Goal: Communication & Community: Answer question/provide support

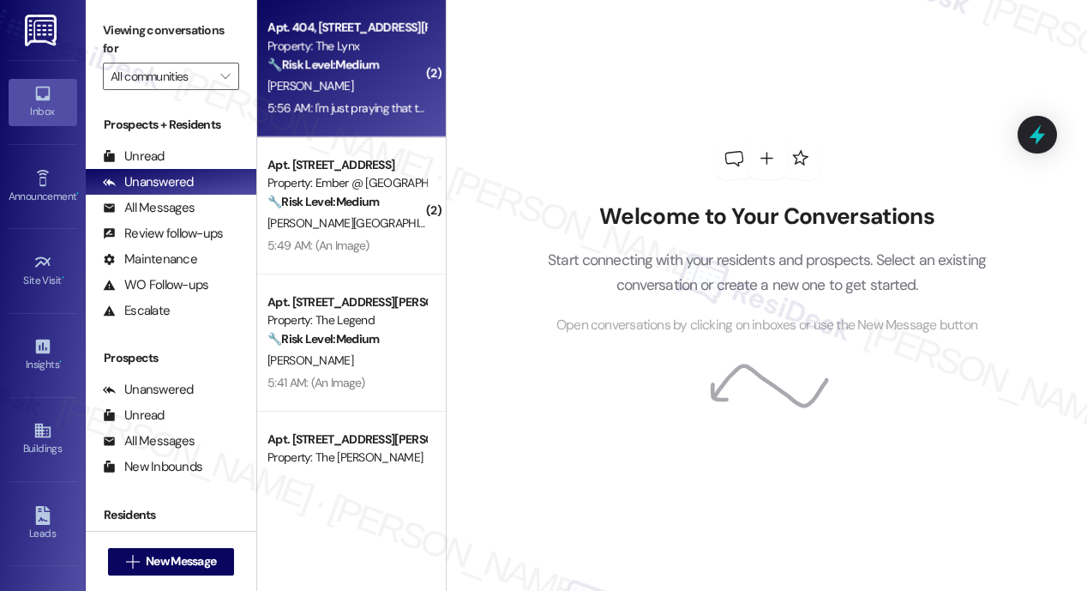
click at [372, 104] on div "5:56 AM: I'm just praying that the new apartment is clean and I'm hoping they p…" at bounding box center [503, 107] width 472 height 15
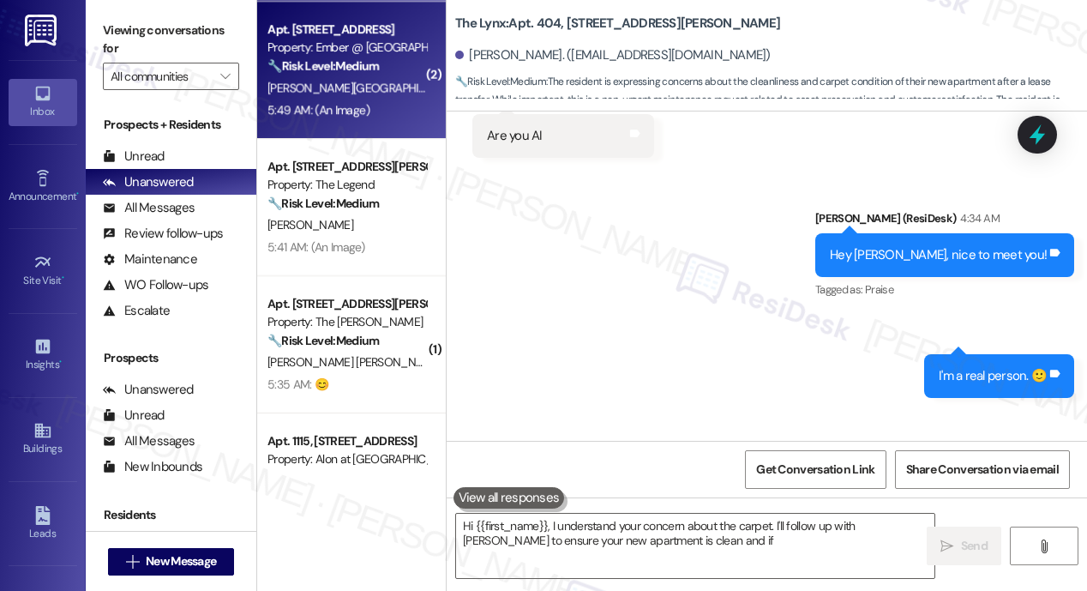
scroll to position [1076, 0]
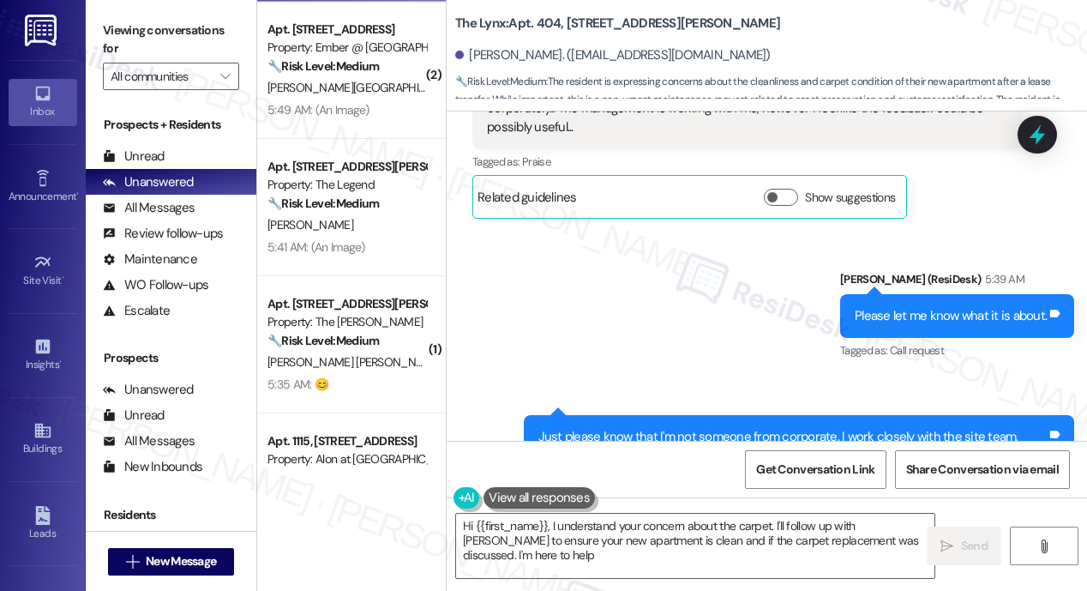
type textarea "Hi {{first_name}}, I understand your concern about the carpet. I'll follow up w…"
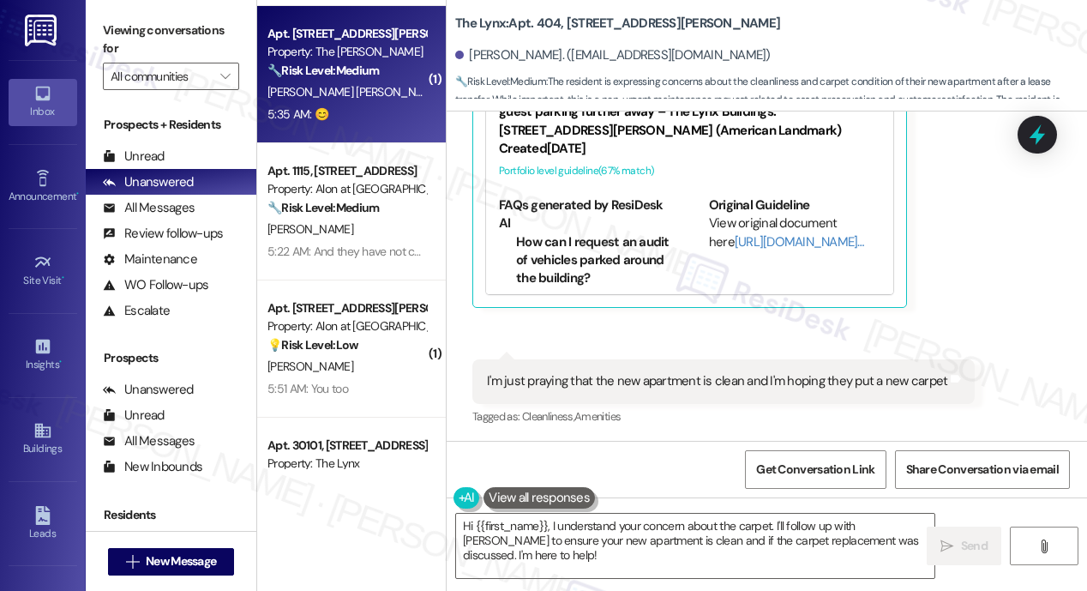
scroll to position [353, 0]
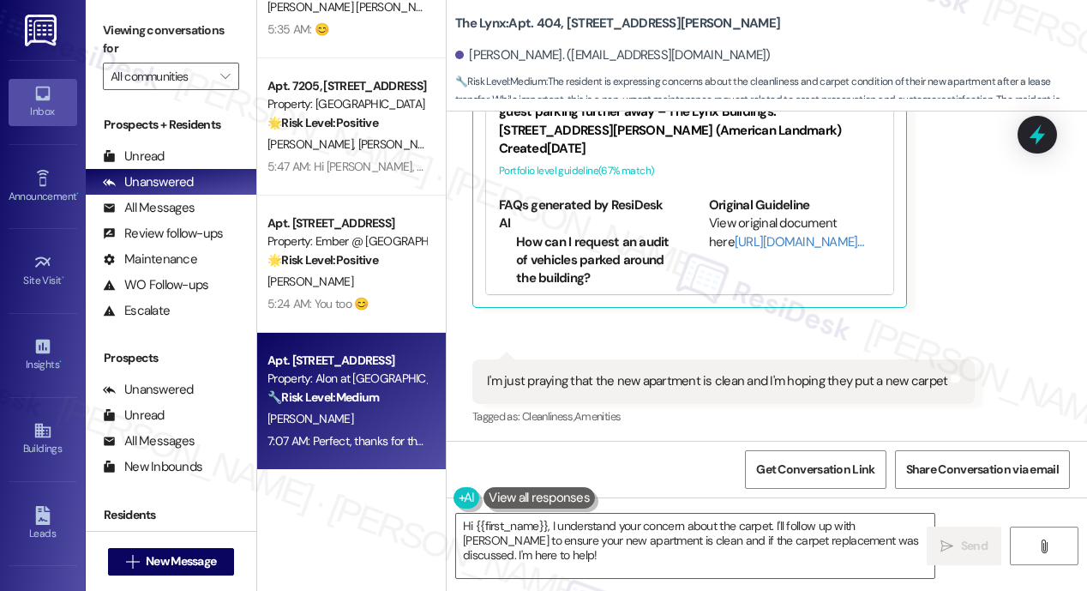
click at [359, 384] on div "Property: Alon at [GEOGRAPHIC_DATA]" at bounding box center [346, 378] width 159 height 18
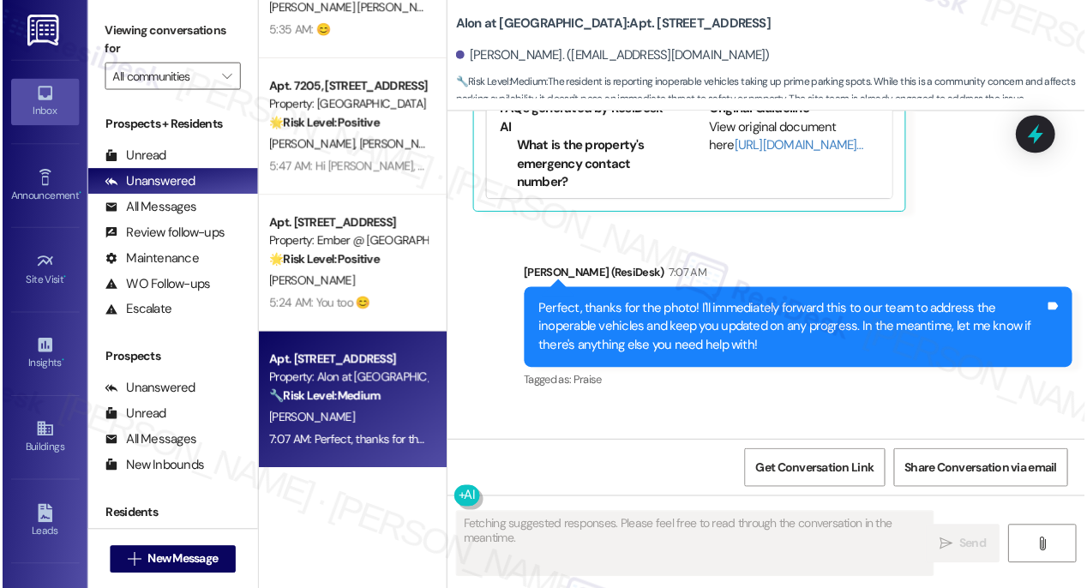
scroll to position [1966, 0]
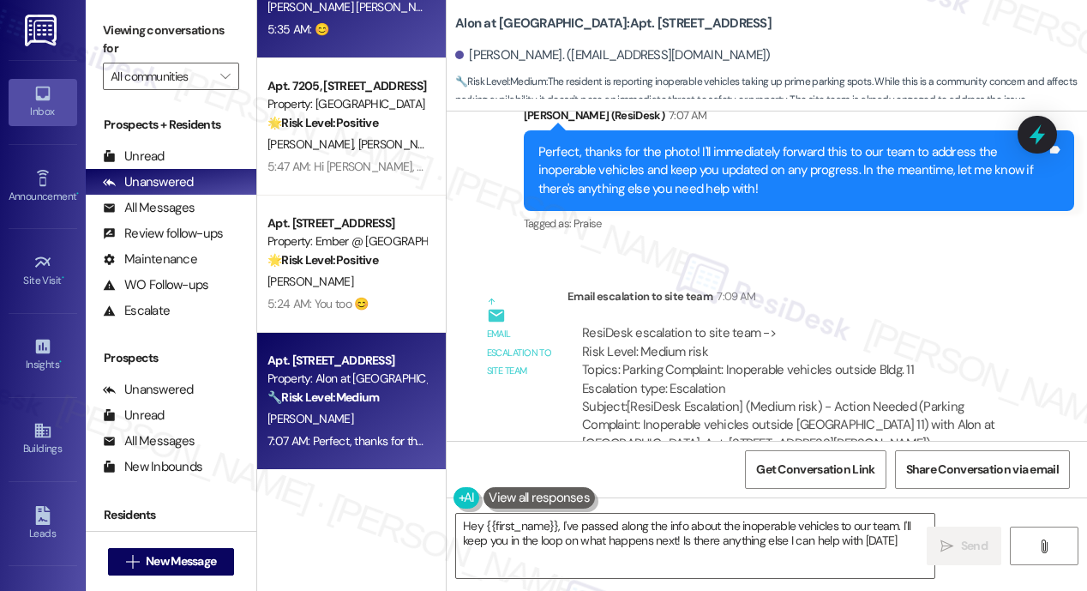
type textarea "Hey {{first_name}}, I've passed along the info about the inoperable vehicles to…"
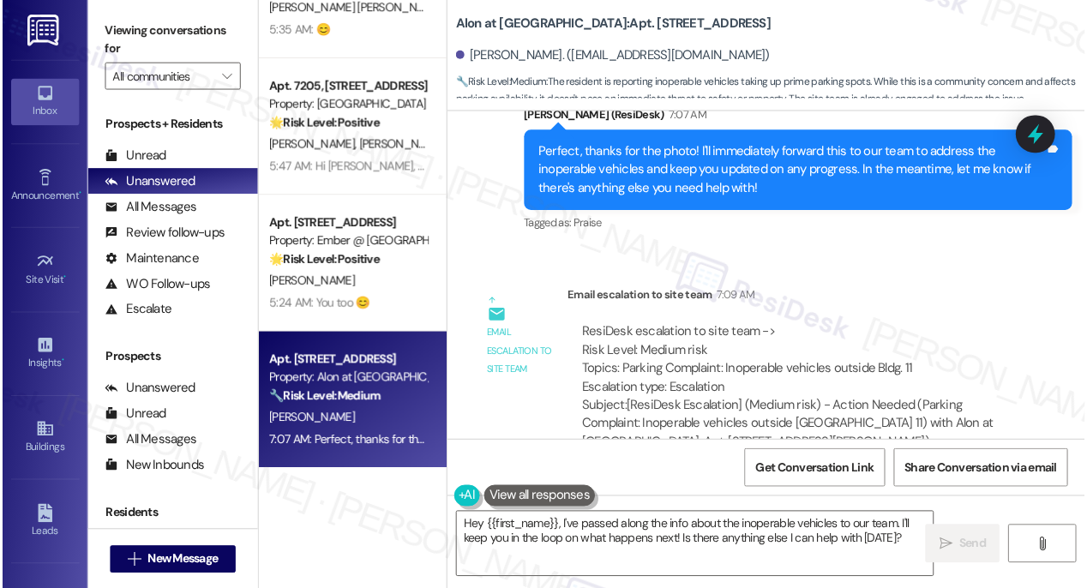
scroll to position [1965, 0]
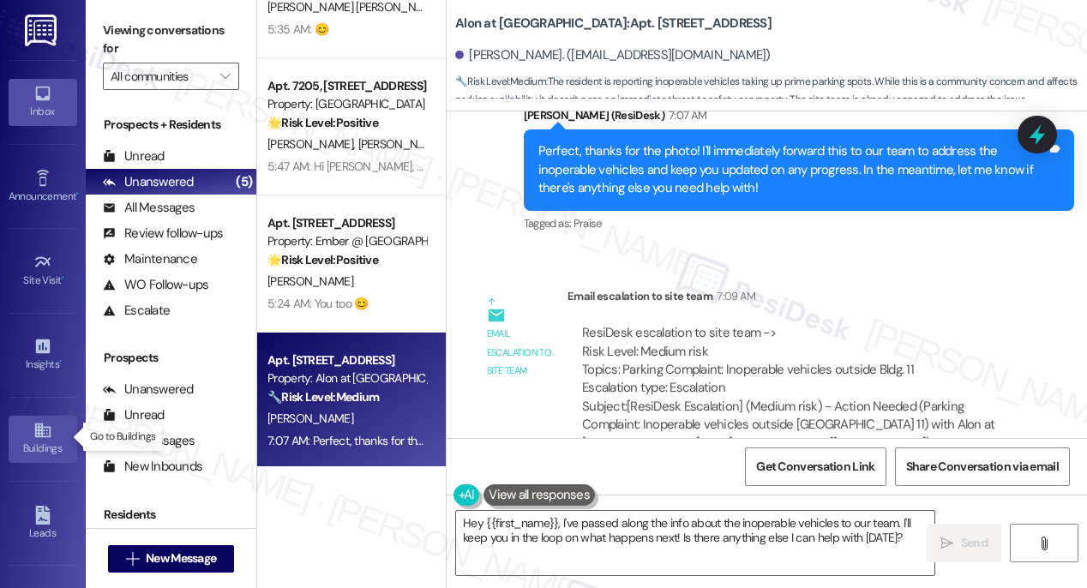
click at [41, 436] on icon at bounding box center [42, 430] width 19 height 19
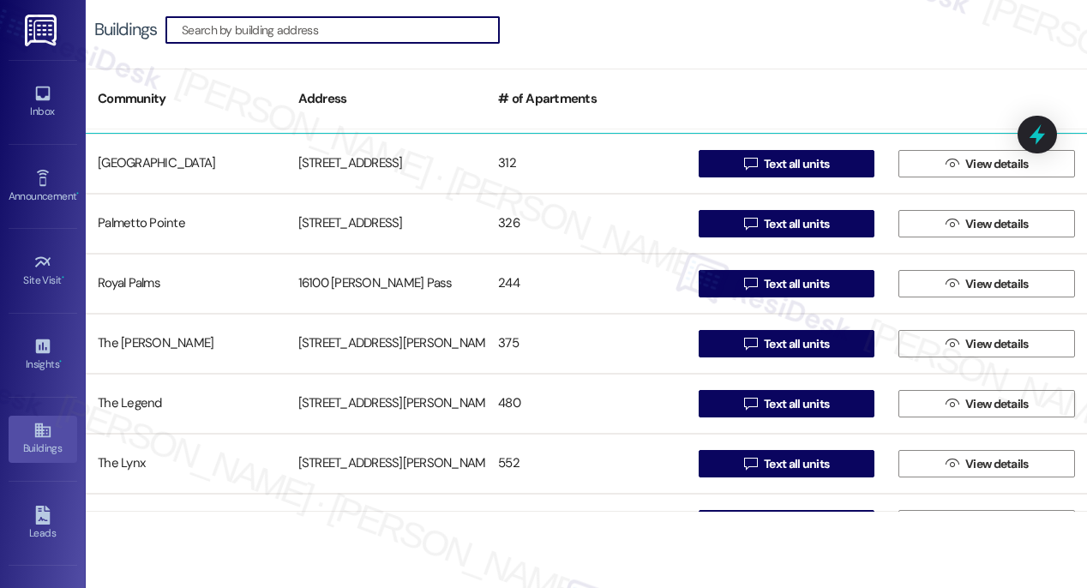
scroll to position [243, 0]
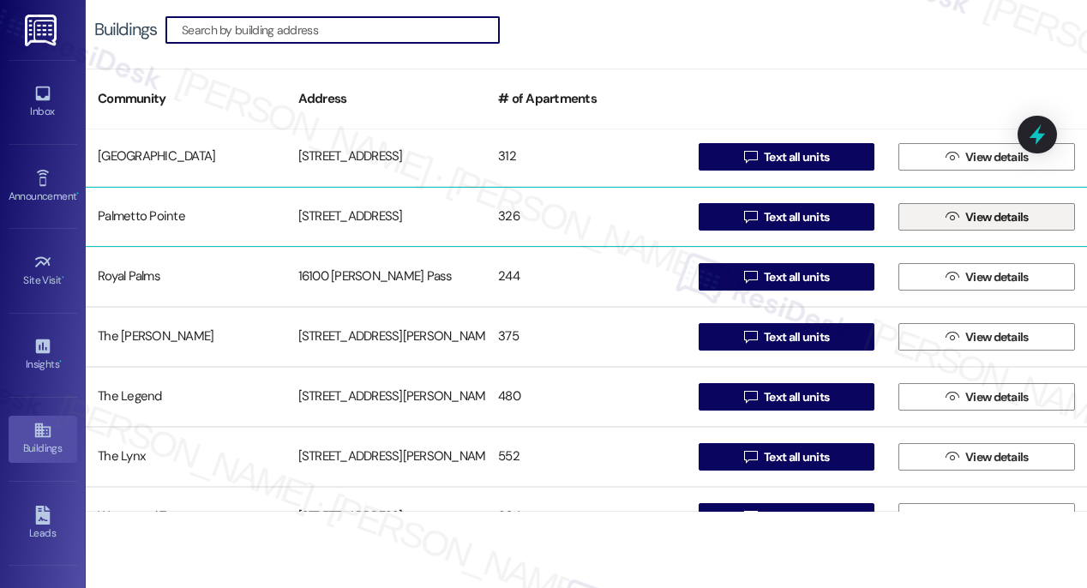
click at [951, 219] on span " View details" at bounding box center [987, 217] width 90 height 26
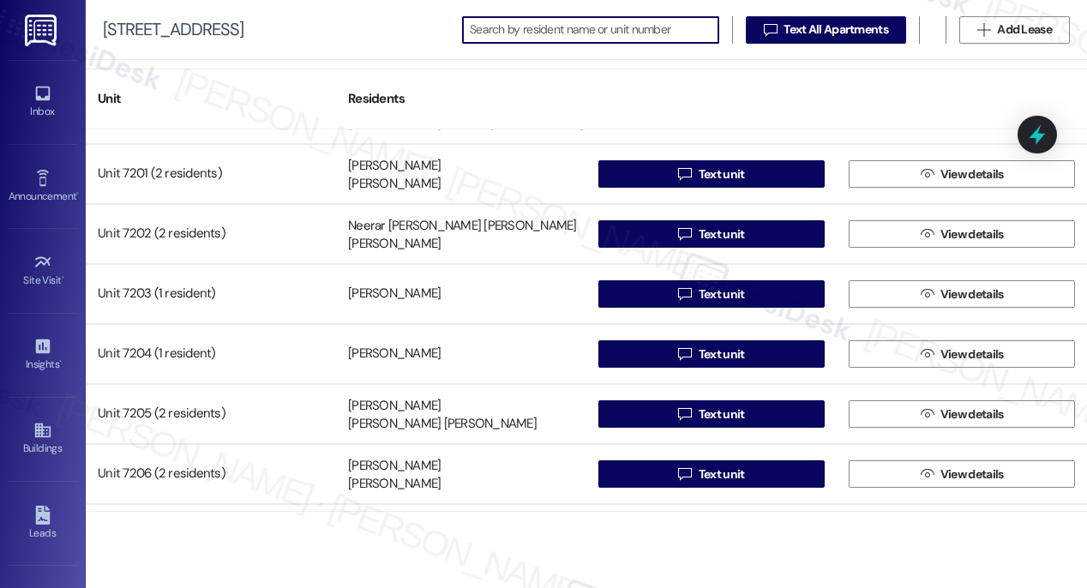
scroll to position [10683, 0]
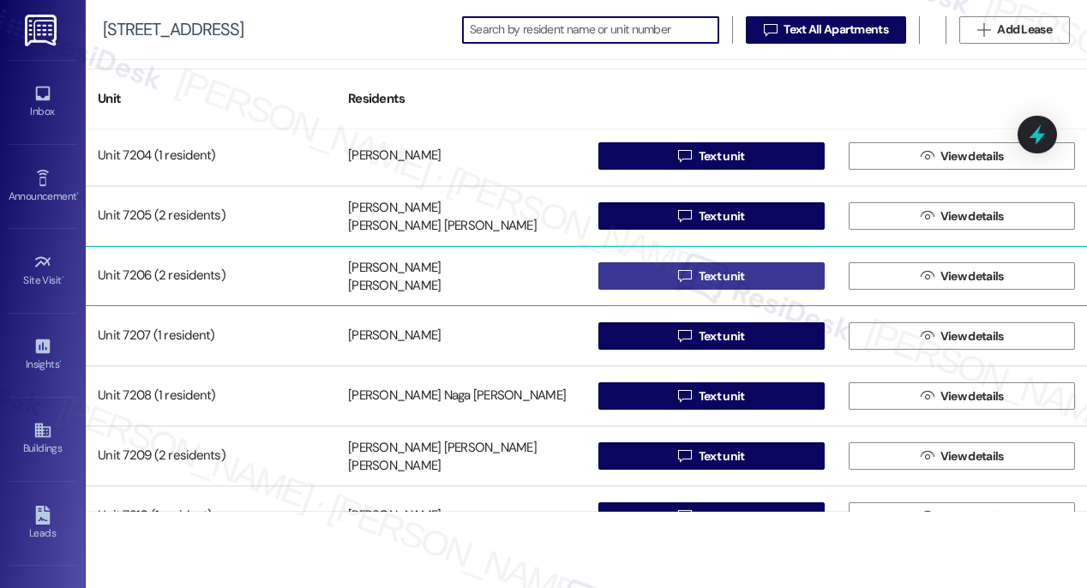
click at [699, 277] on span "Text unit" at bounding box center [722, 276] width 46 height 18
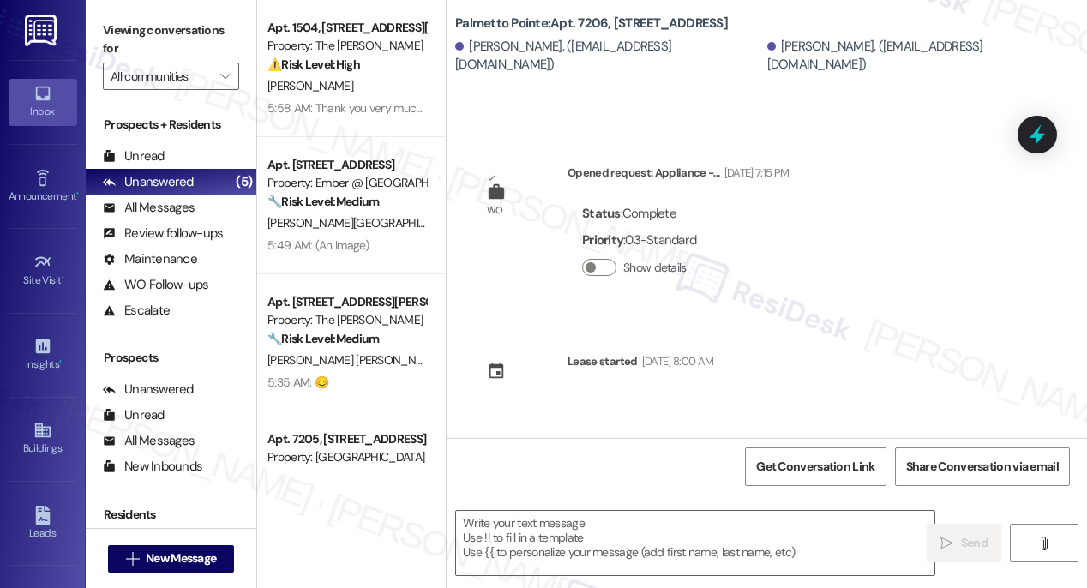
type textarea "Fetching suggested responses. Please feel free to read through the conversation…"
click at [33, 440] on div "Buildings" at bounding box center [43, 448] width 86 height 17
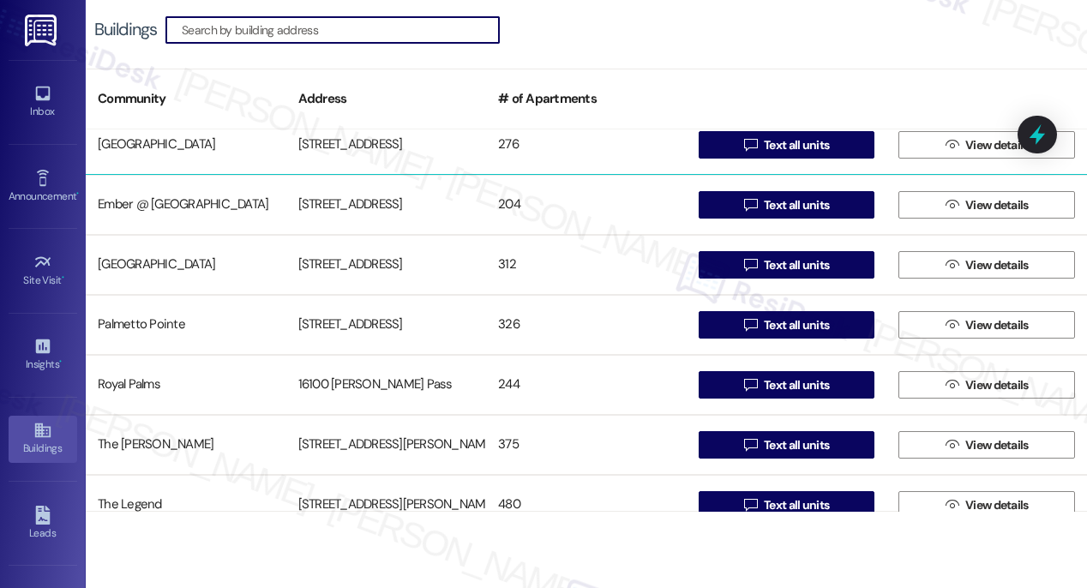
scroll to position [278, 0]
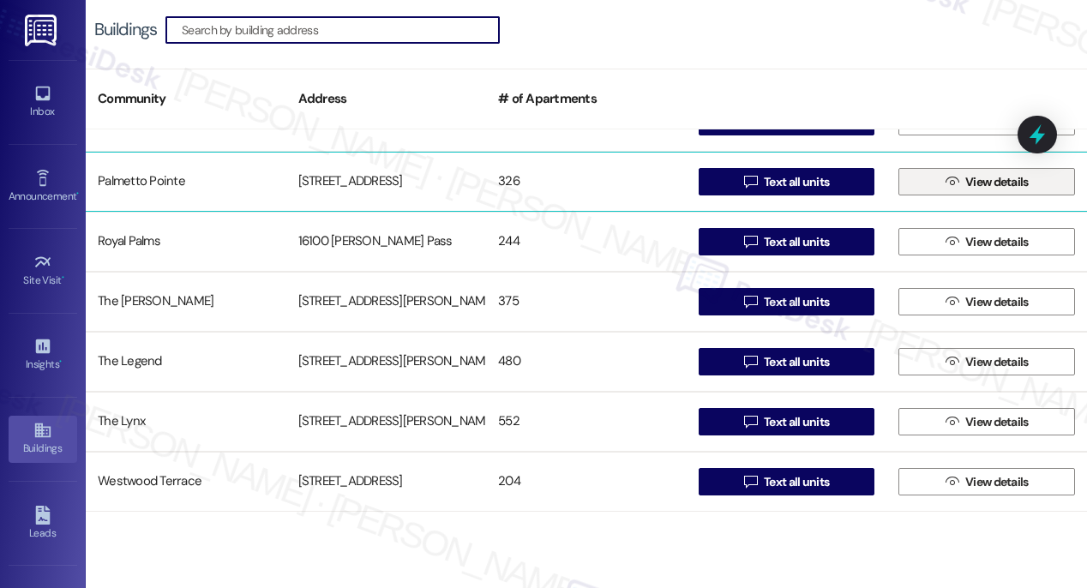
click at [975, 183] on span "View details" at bounding box center [996, 182] width 63 height 18
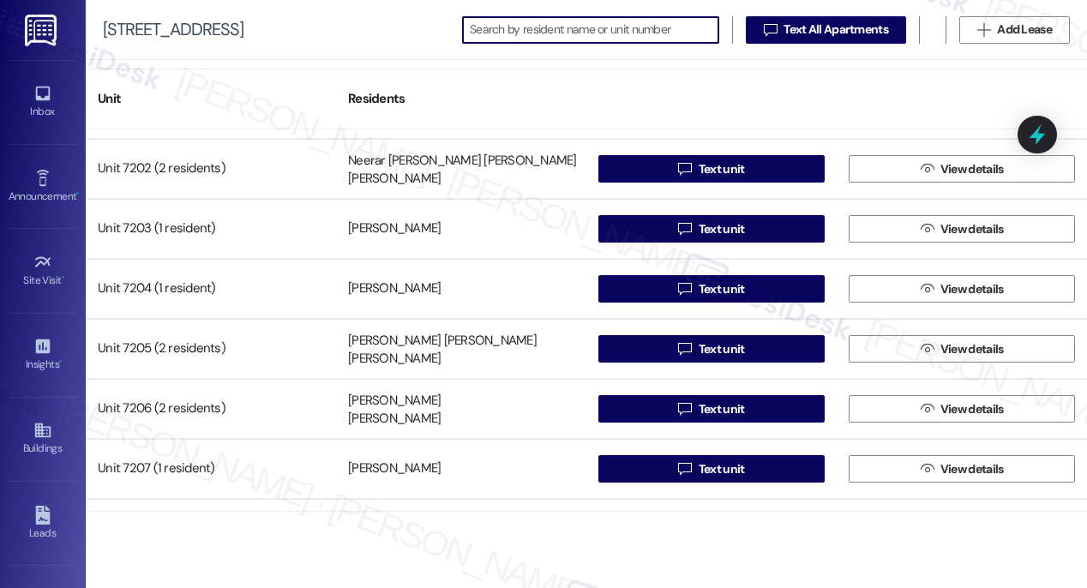
scroll to position [10694, 0]
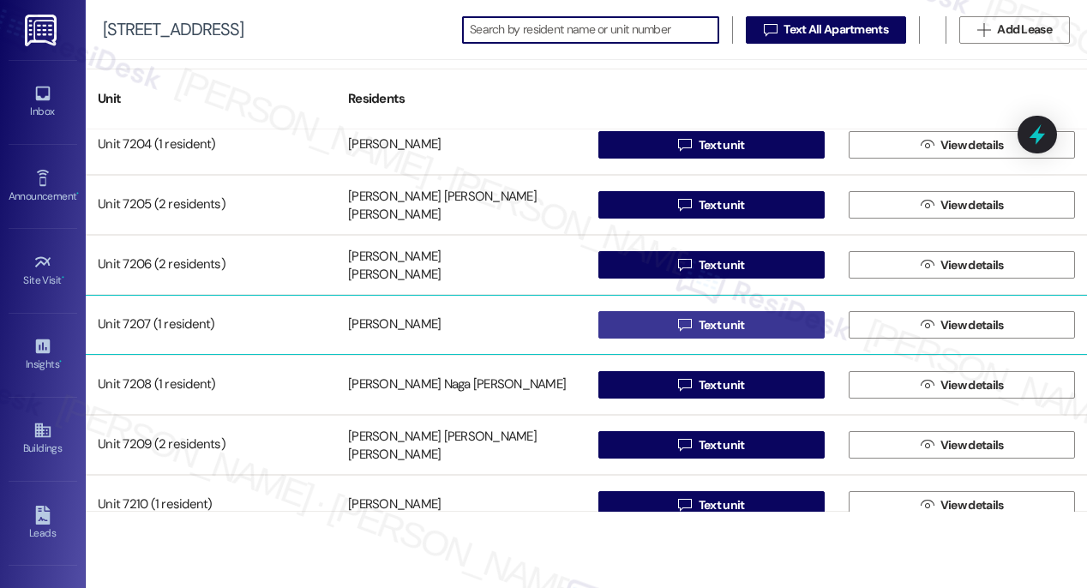
click at [699, 329] on span "Text unit" at bounding box center [722, 325] width 46 height 18
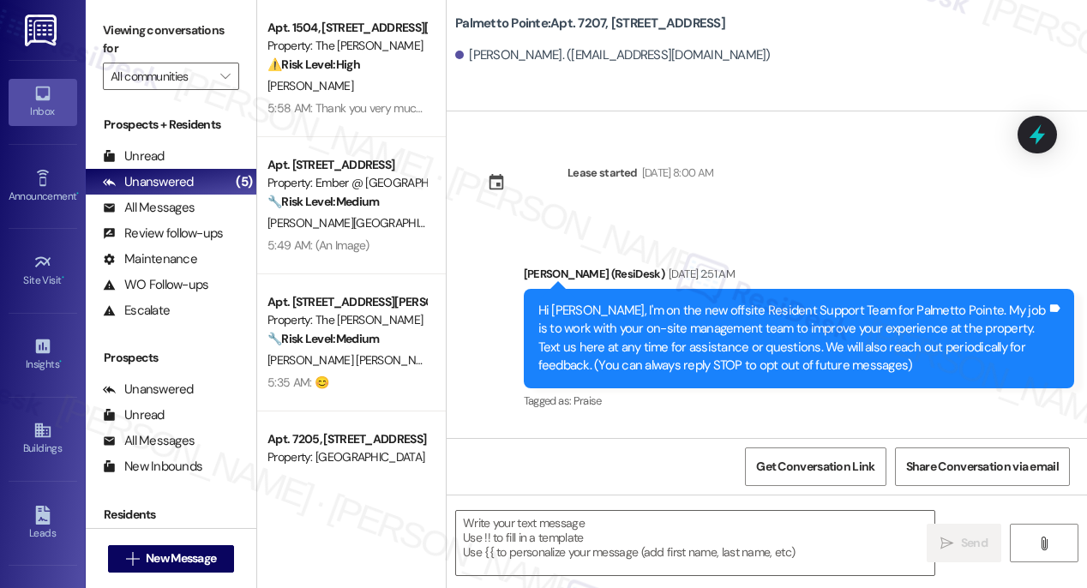
type textarea "Fetching suggested responses. Please feel free to read through the conversation…"
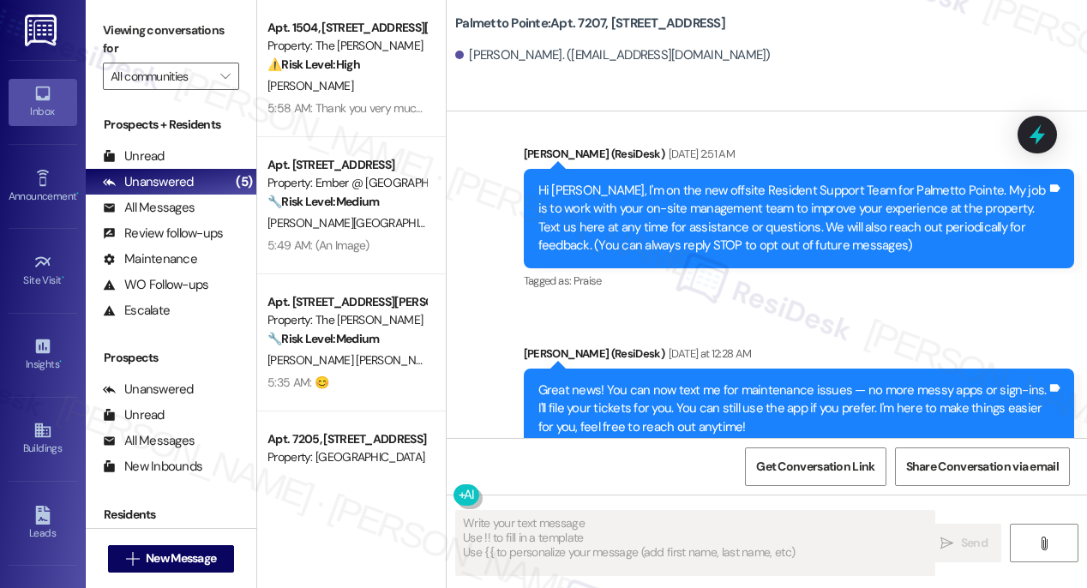
scroll to position [170, 0]
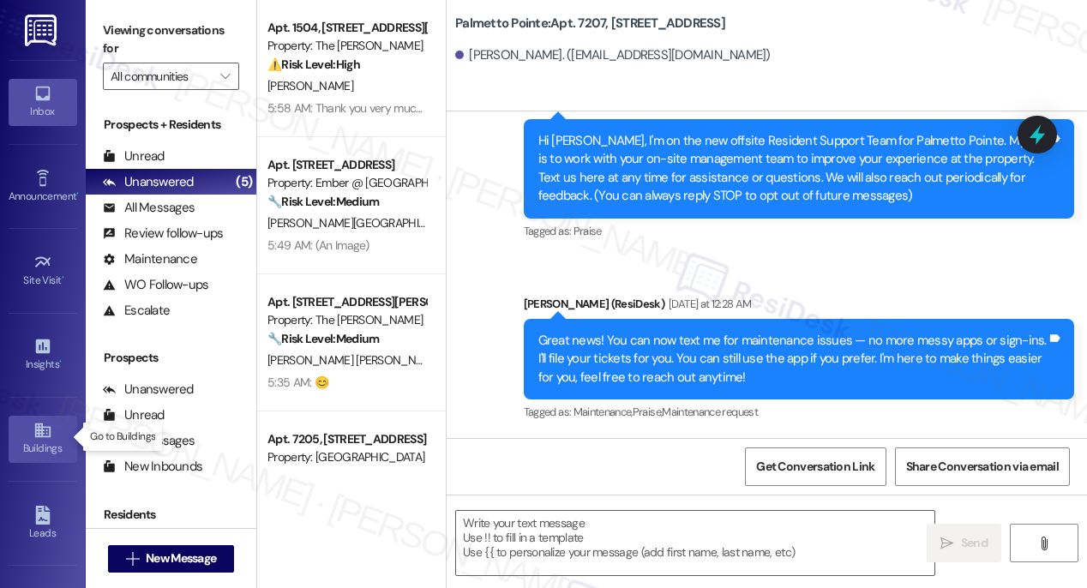
click at [29, 440] on div "Buildings" at bounding box center [43, 448] width 86 height 17
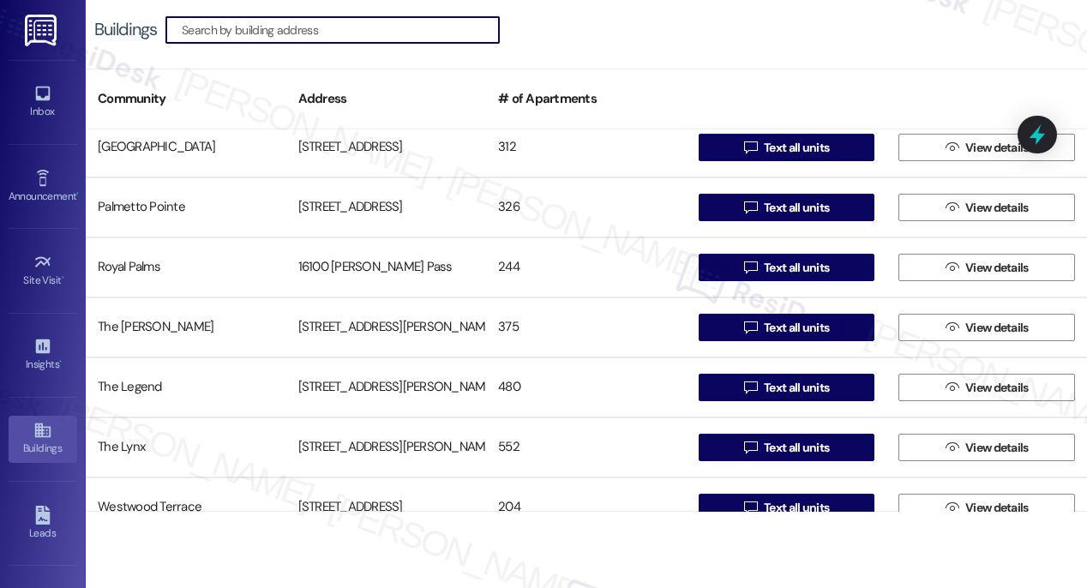
scroll to position [251, 0]
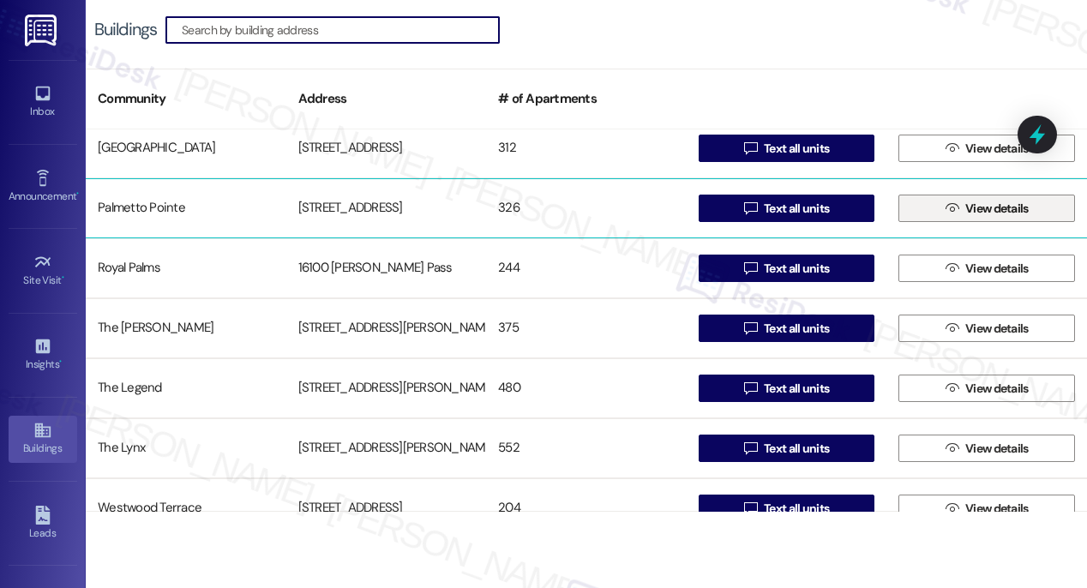
click at [965, 209] on span "View details" at bounding box center [996, 209] width 63 height 18
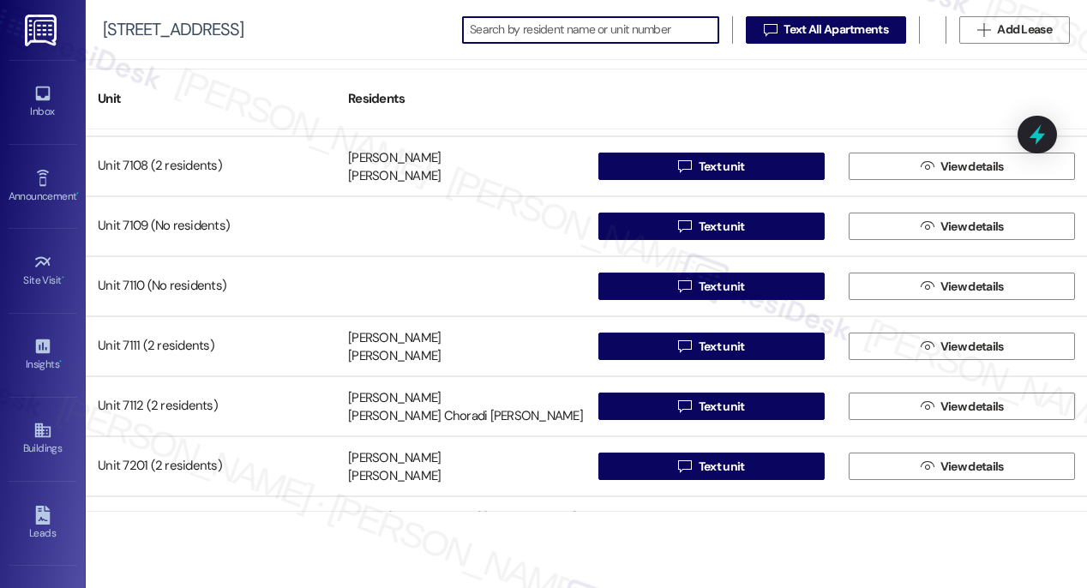
scroll to position [10658, 0]
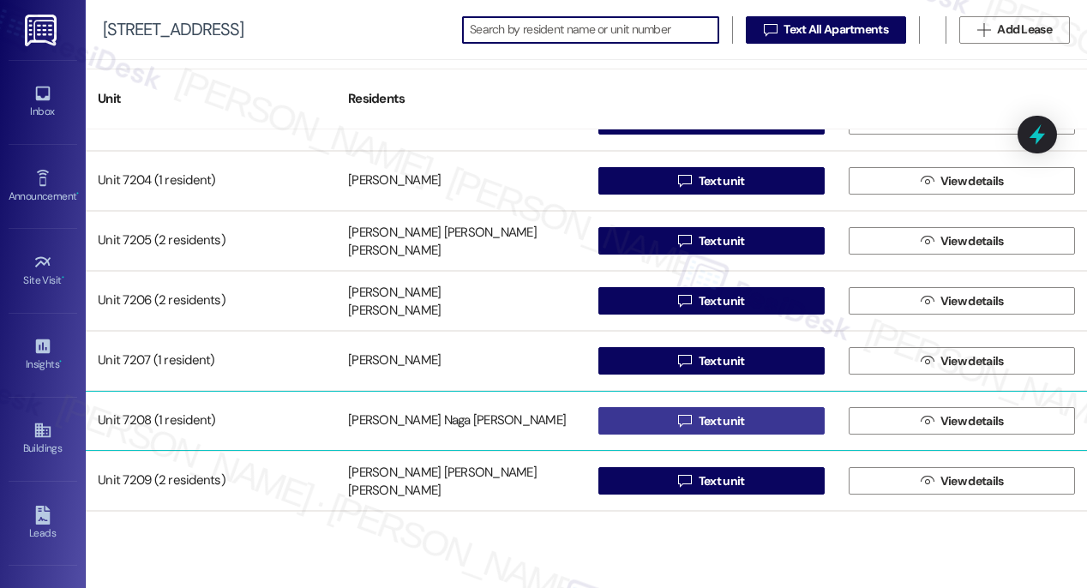
click at [710, 420] on span "Text unit" at bounding box center [722, 421] width 46 height 18
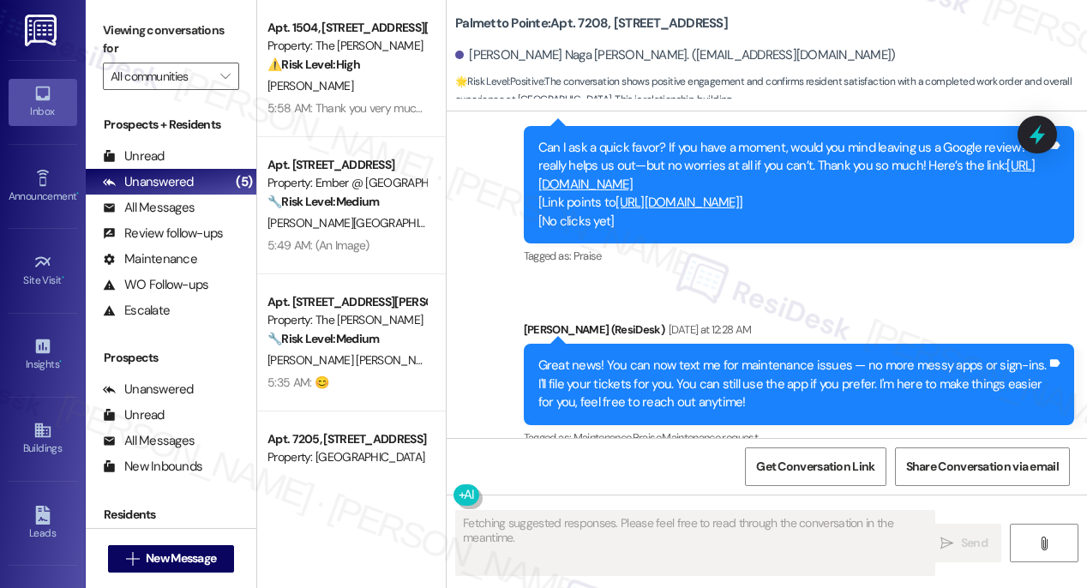
scroll to position [1420, 0]
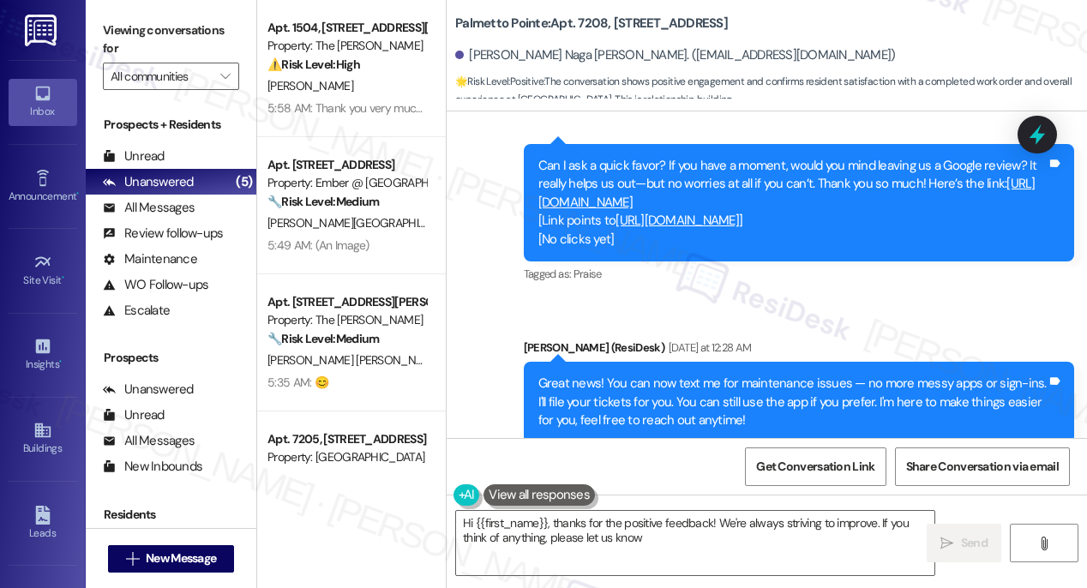
type textarea "Hi {{first_name}}, thanks for the positive feedback! We're always striving to i…"
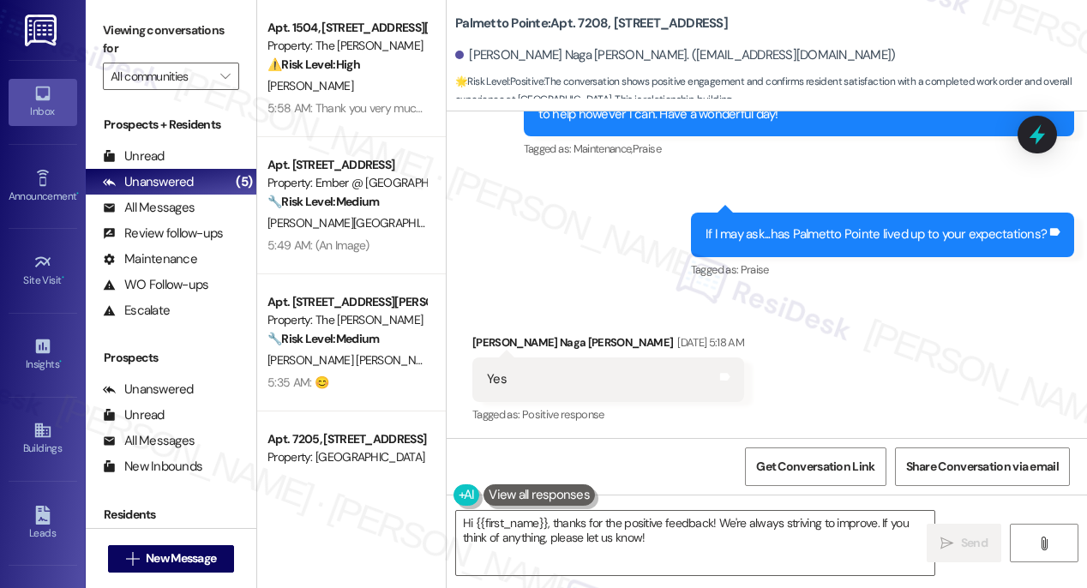
scroll to position [768, 0]
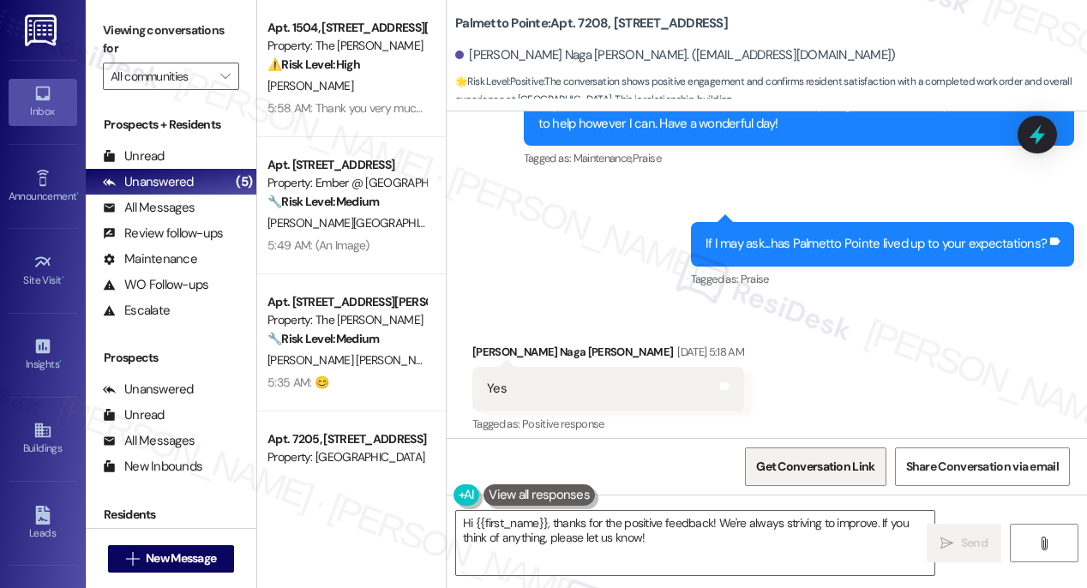
click at [797, 465] on span "Get Conversation Link" at bounding box center [815, 467] width 118 height 18
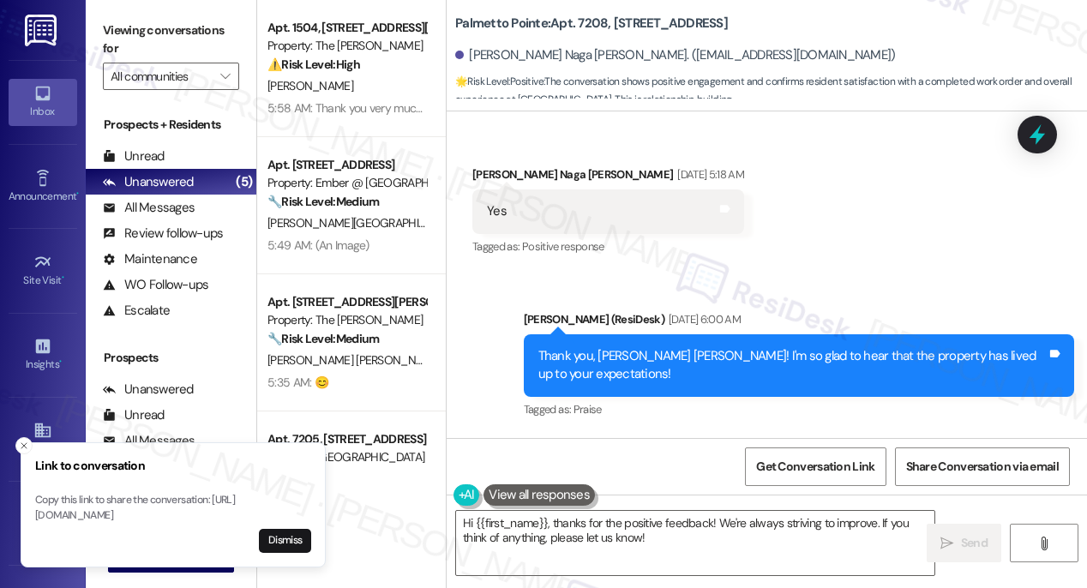
scroll to position [1420, 0]
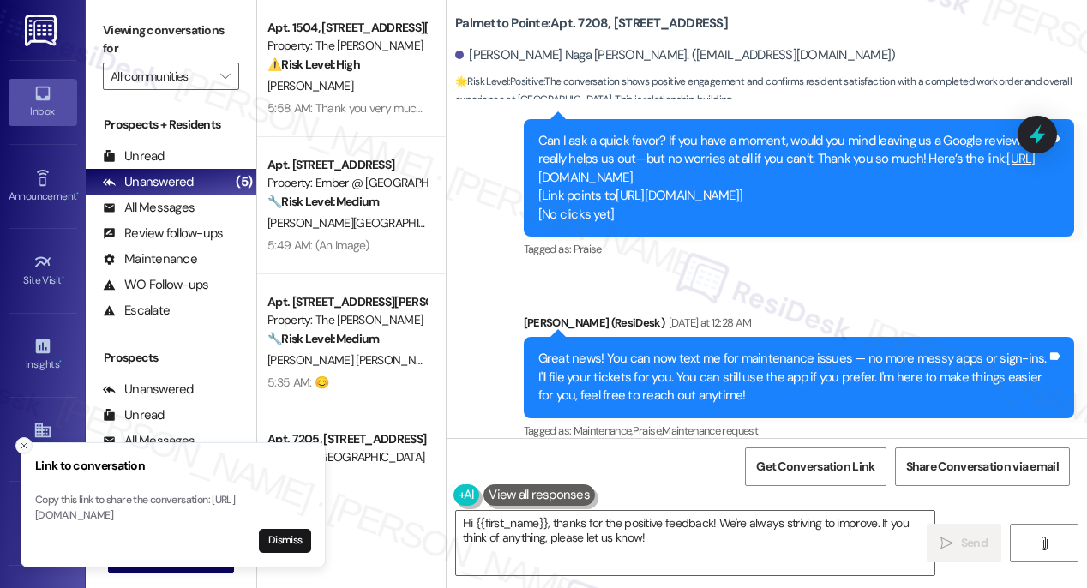
click at [22, 441] on icon "Close toast" at bounding box center [24, 446] width 10 height 10
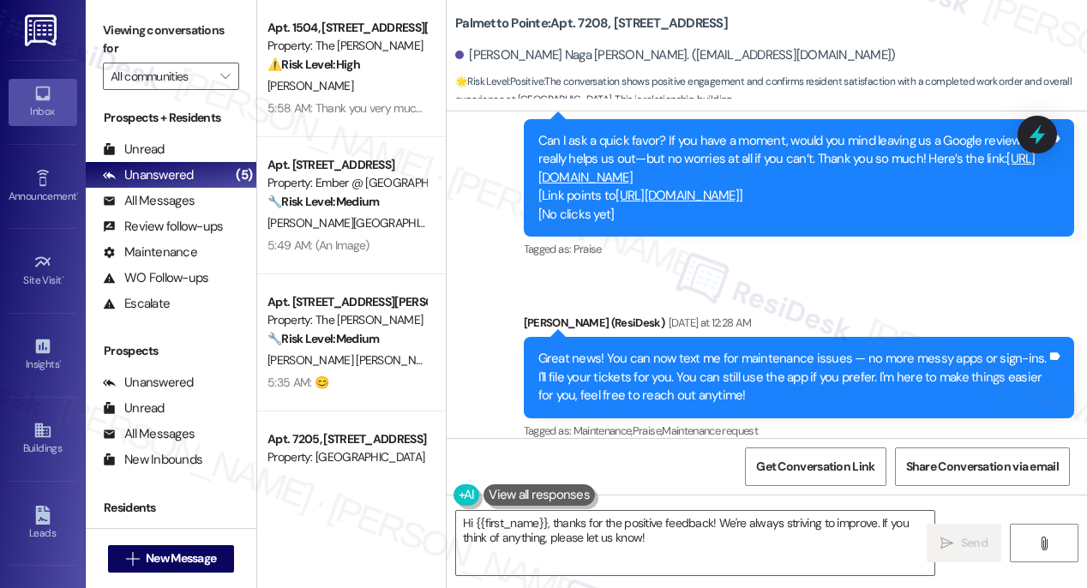
scroll to position [87, 0]
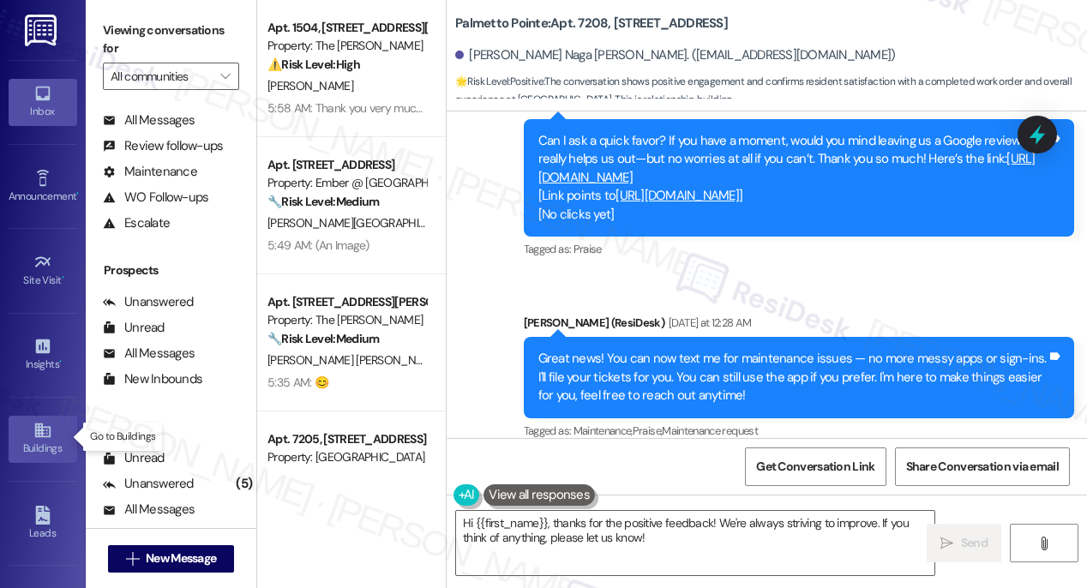
click at [32, 440] on div "Buildings" at bounding box center [43, 448] width 86 height 17
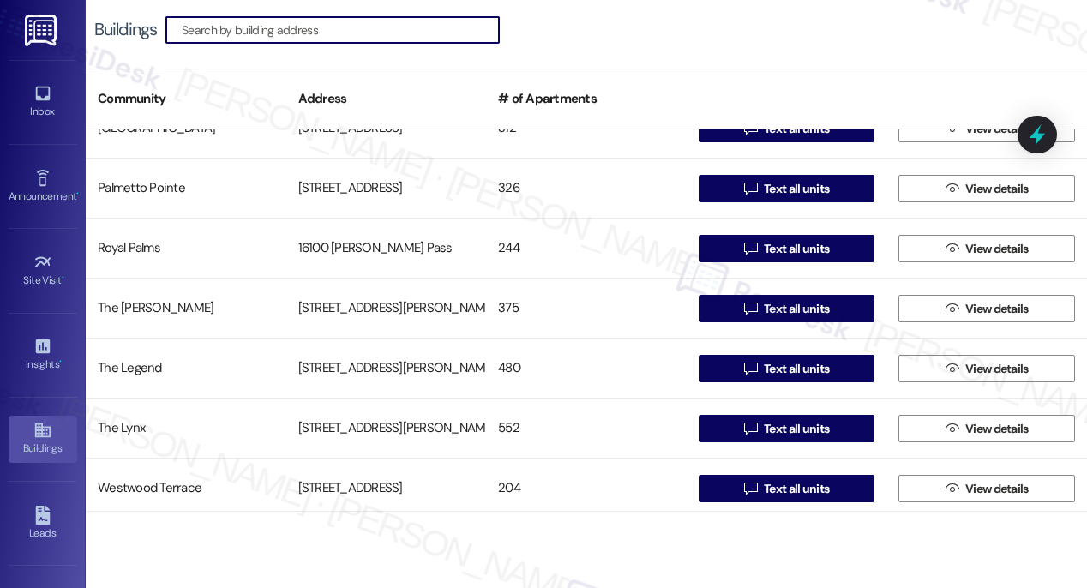
scroll to position [255, 0]
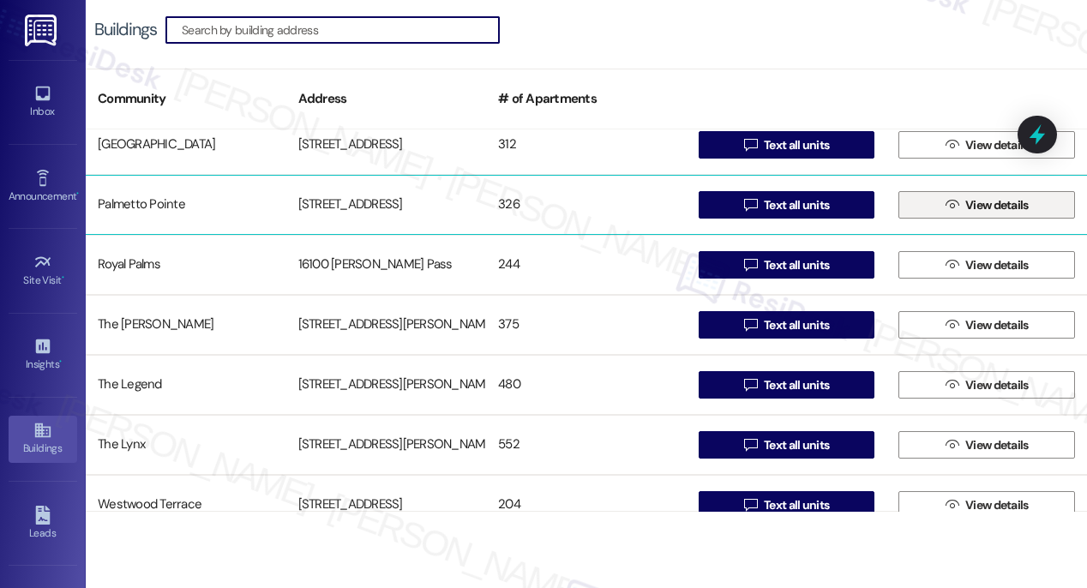
click at [965, 209] on span "View details" at bounding box center [996, 205] width 63 height 18
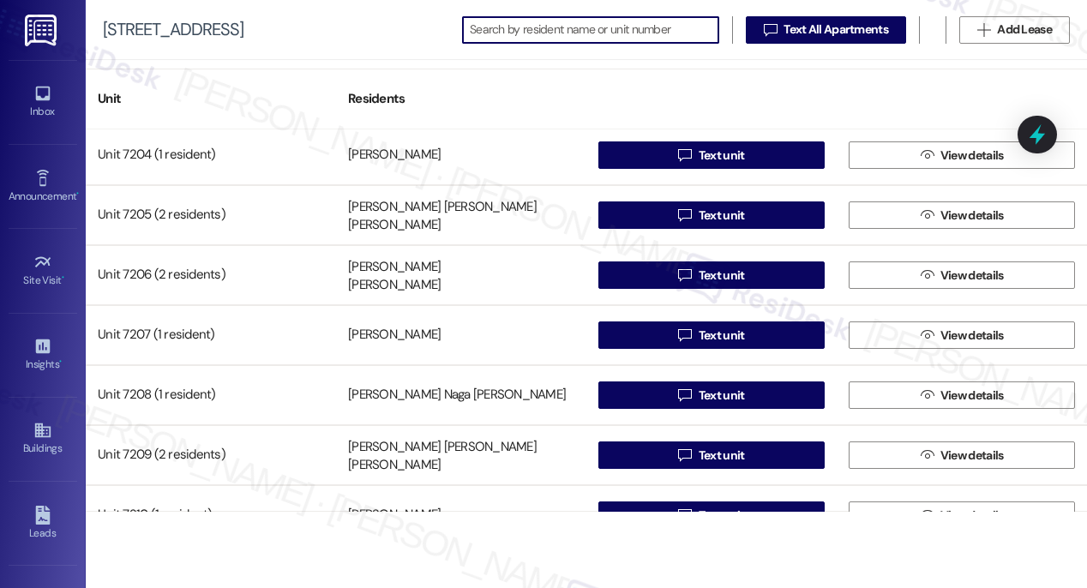
scroll to position [10846, 0]
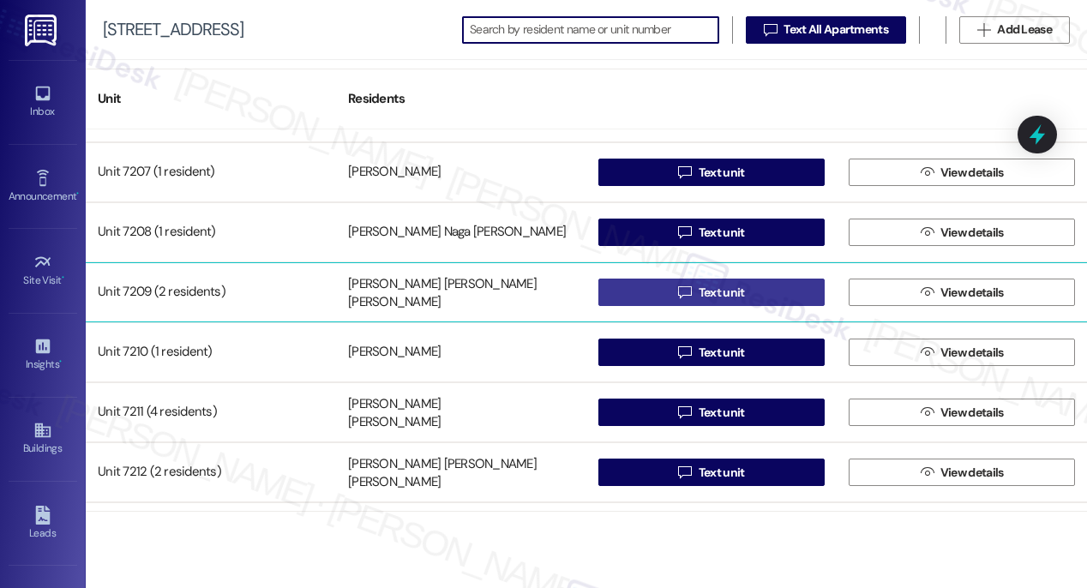
click at [705, 289] on span "Text unit" at bounding box center [722, 293] width 46 height 18
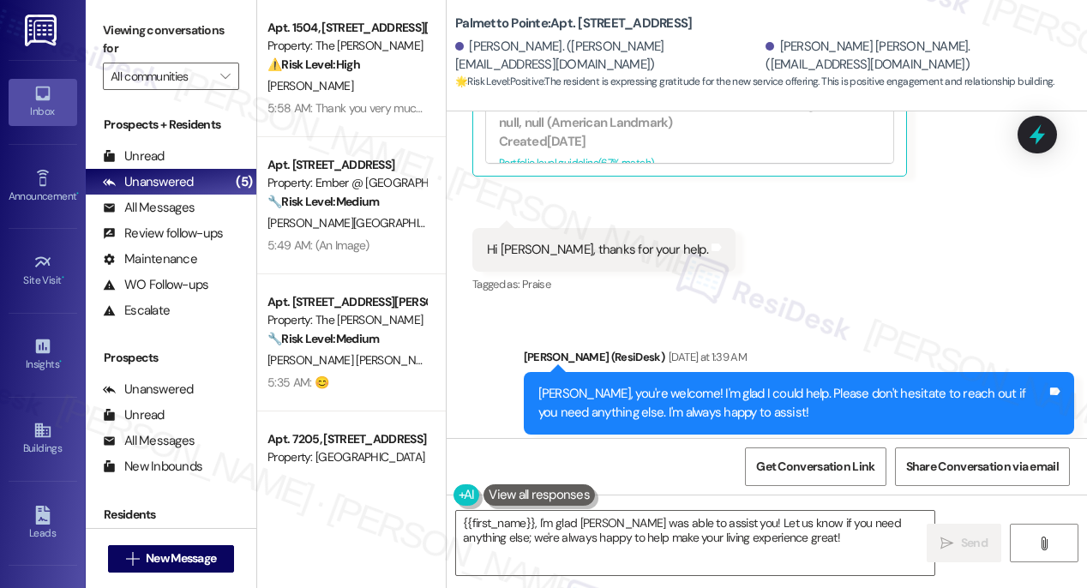
scroll to position [1102, 0]
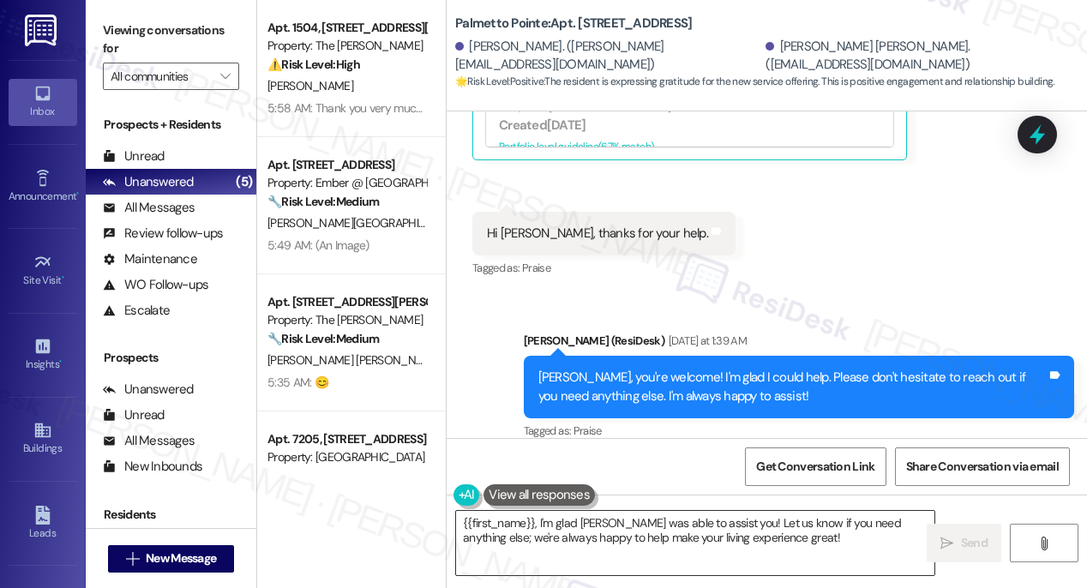
click at [531, 519] on textarea "{{first_name}}, I'm glad Sarah was able to assist you! Let us know if you need …" at bounding box center [695, 543] width 478 height 64
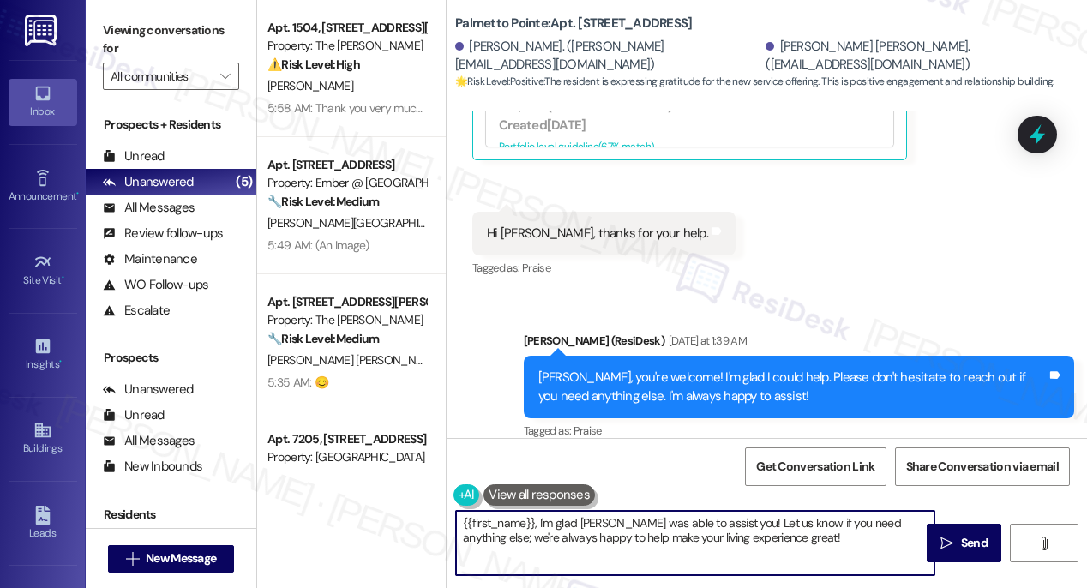
click at [531, 519] on textarea "{{first_name}}, I'm glad Sarah was able to assist you! Let us know if you need …" at bounding box center [695, 543] width 478 height 64
paste textarea "Hi {{first_name}}! I hope you're enjoying your experience at {{property}}! I wa…"
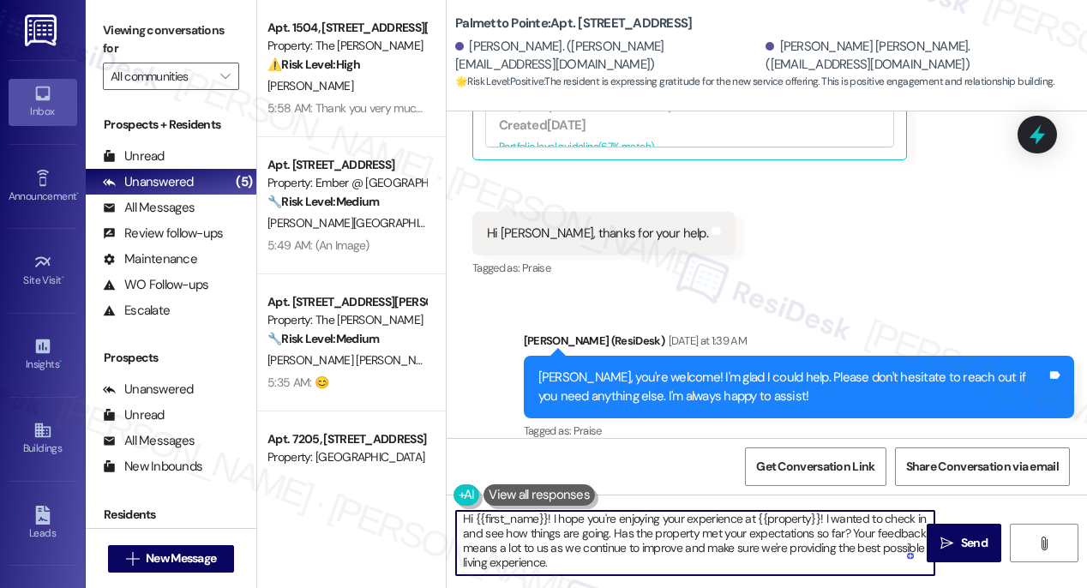
scroll to position [0, 0]
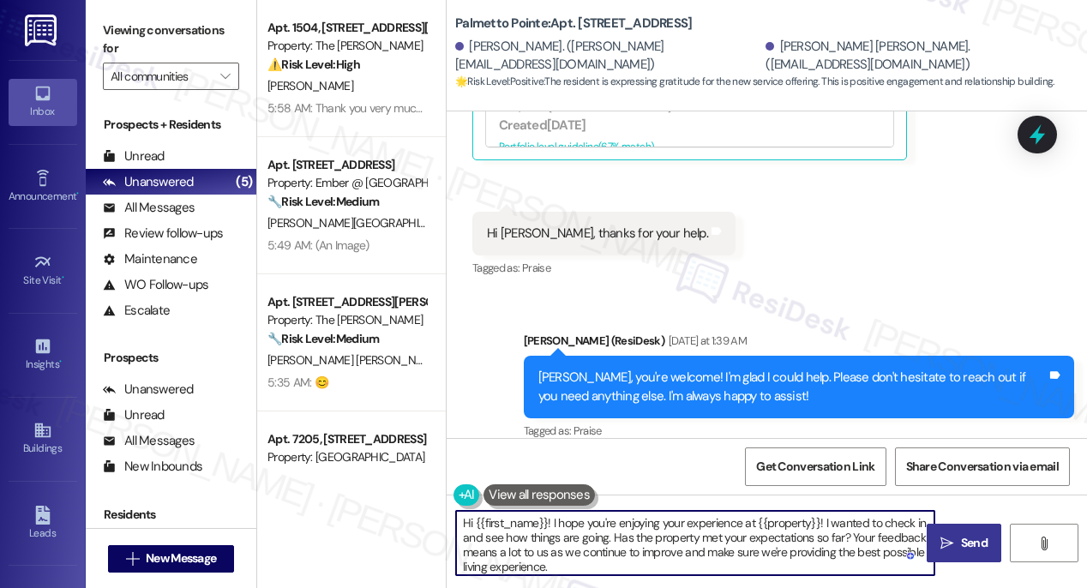
type textarea "Hi {{first_name}}! I hope you're enjoying your experience at {{property}}! I wa…"
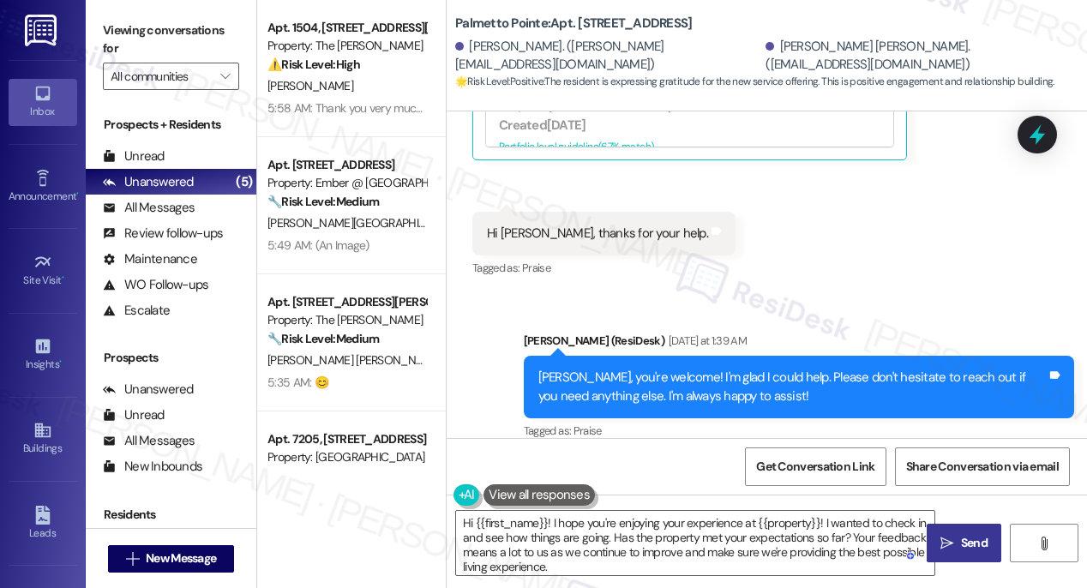
click at [951, 540] on icon "" at bounding box center [946, 544] width 13 height 14
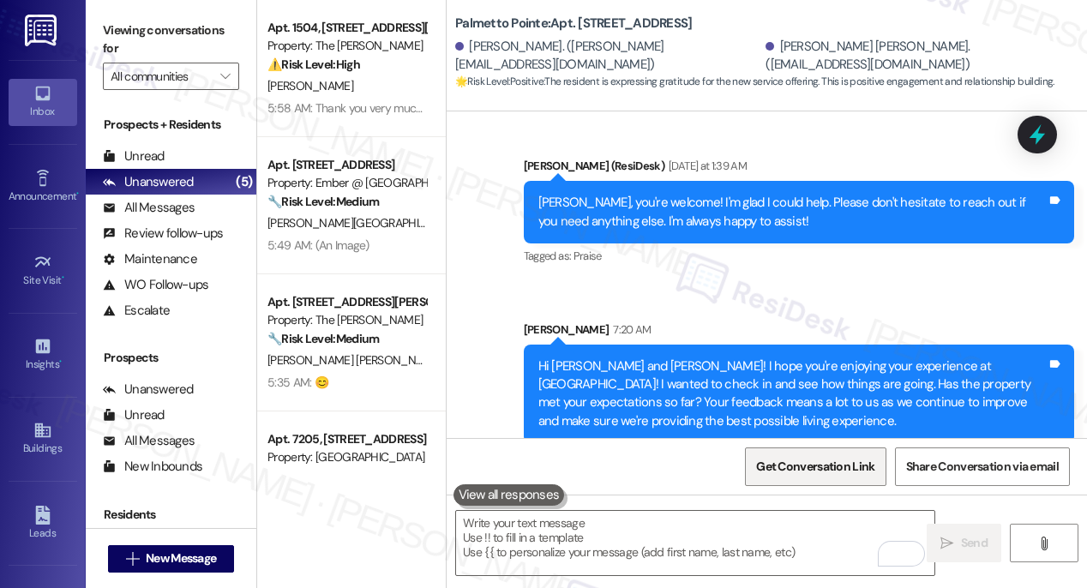
click at [807, 468] on span "Get Conversation Link" at bounding box center [815, 467] width 118 height 18
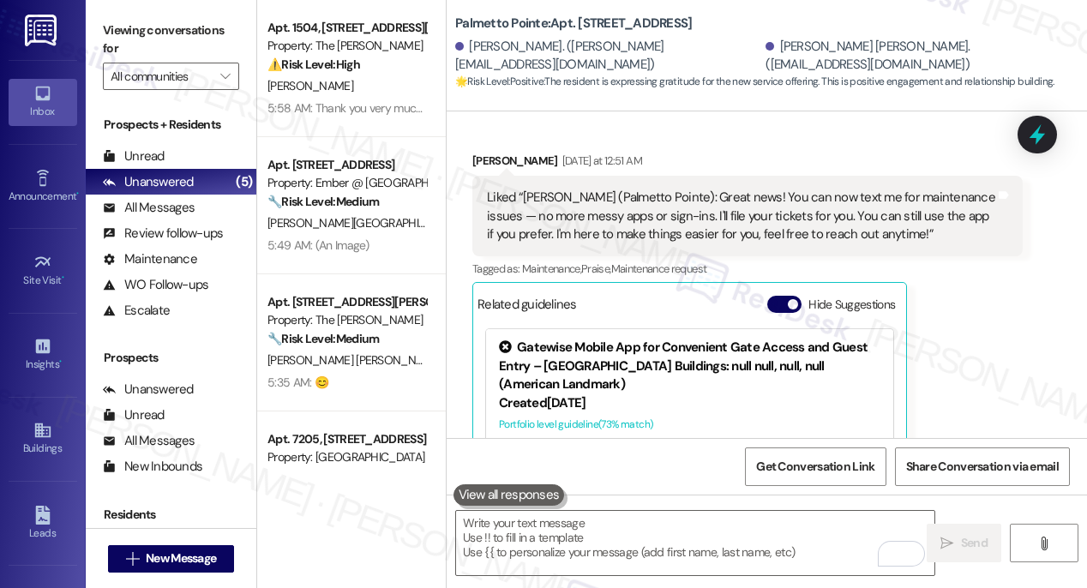
scroll to position [688, 0]
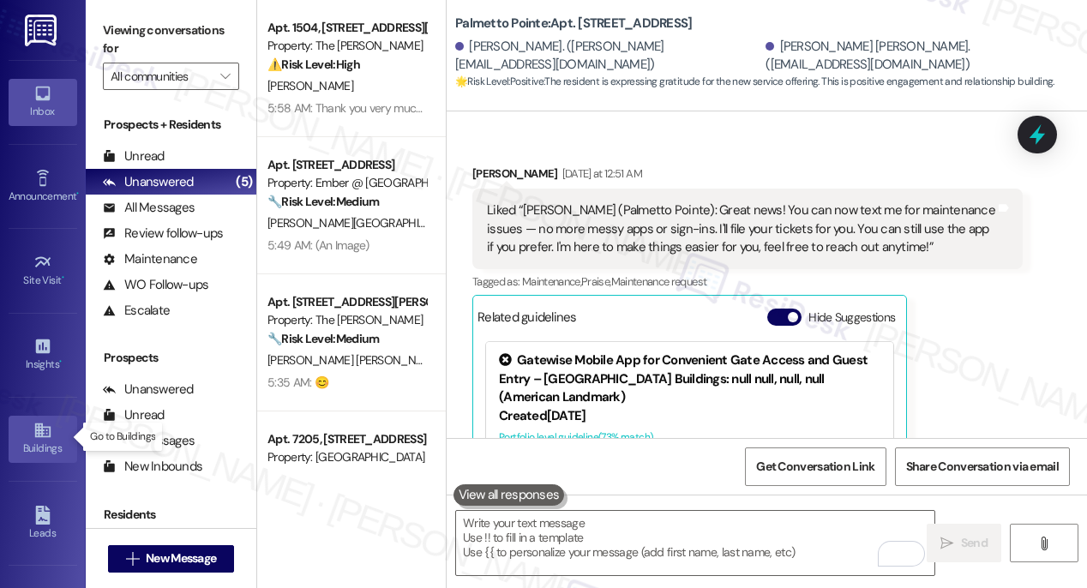
click at [40, 433] on icon at bounding box center [42, 430] width 19 height 19
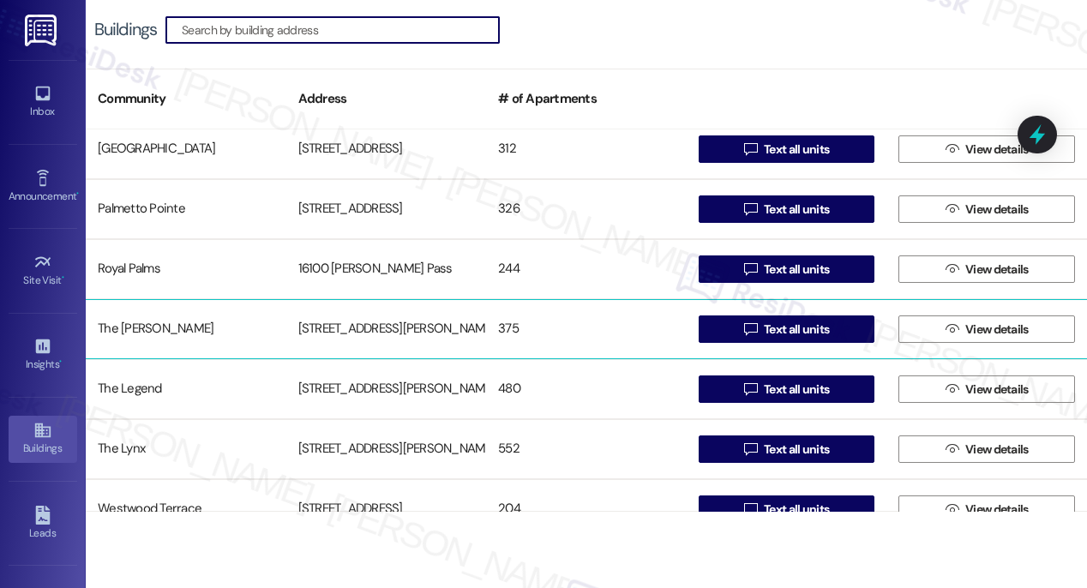
scroll to position [249, 0]
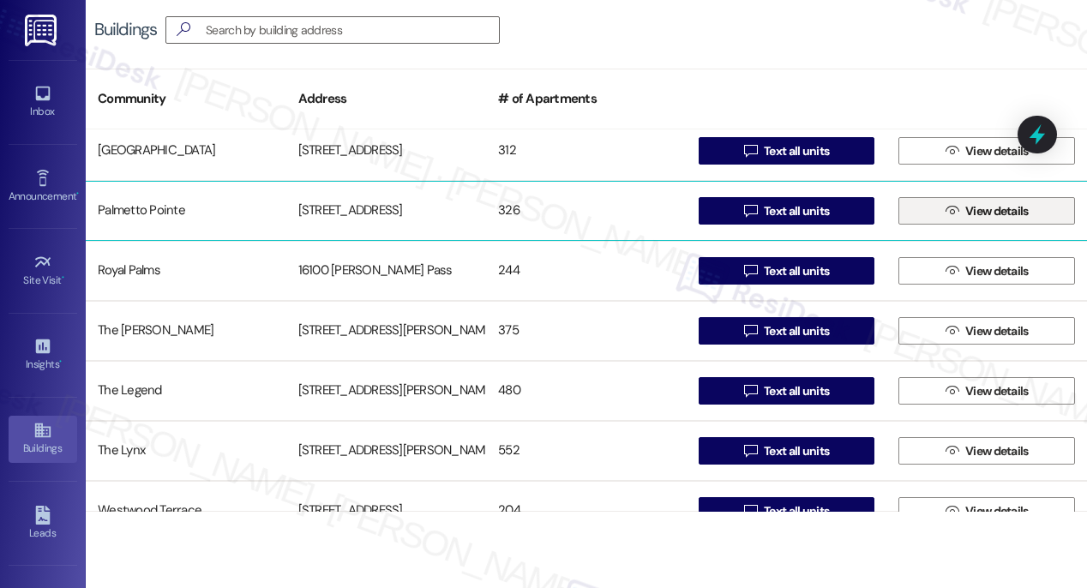
click at [986, 209] on span "View details" at bounding box center [996, 211] width 63 height 18
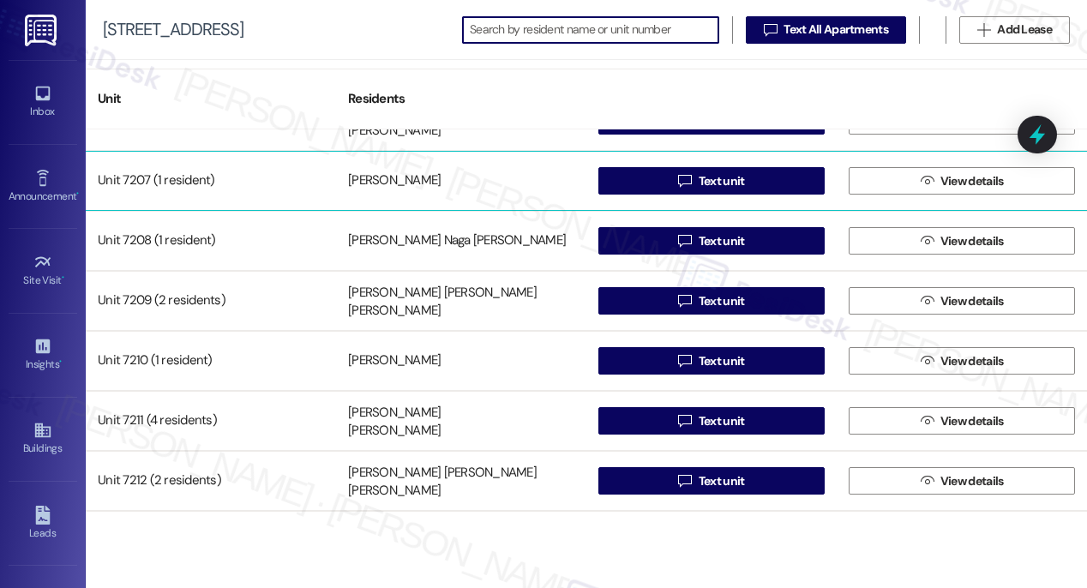
scroll to position [10859, 0]
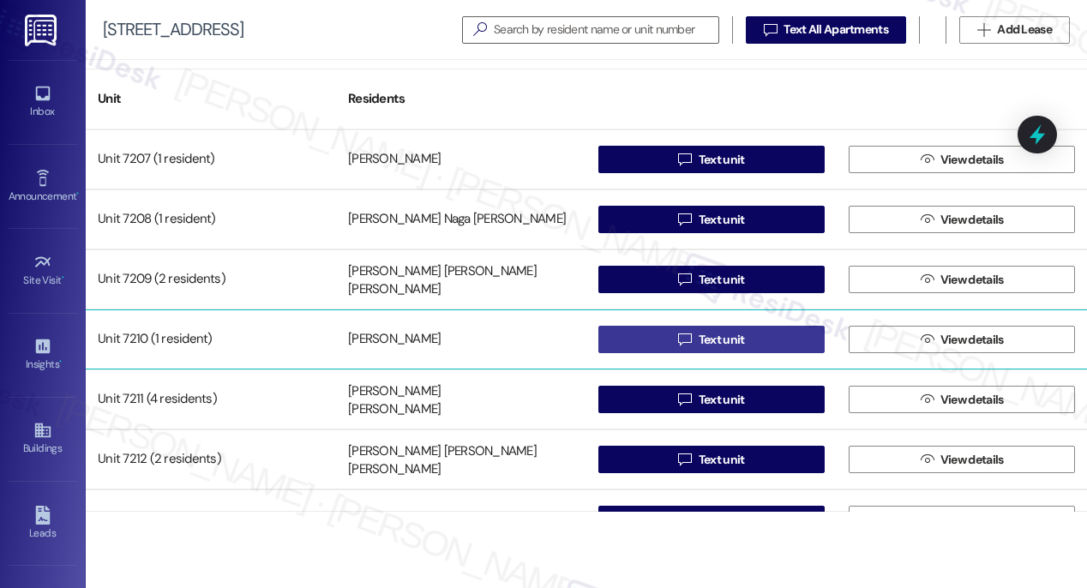
click at [714, 338] on span "Text unit" at bounding box center [722, 340] width 46 height 18
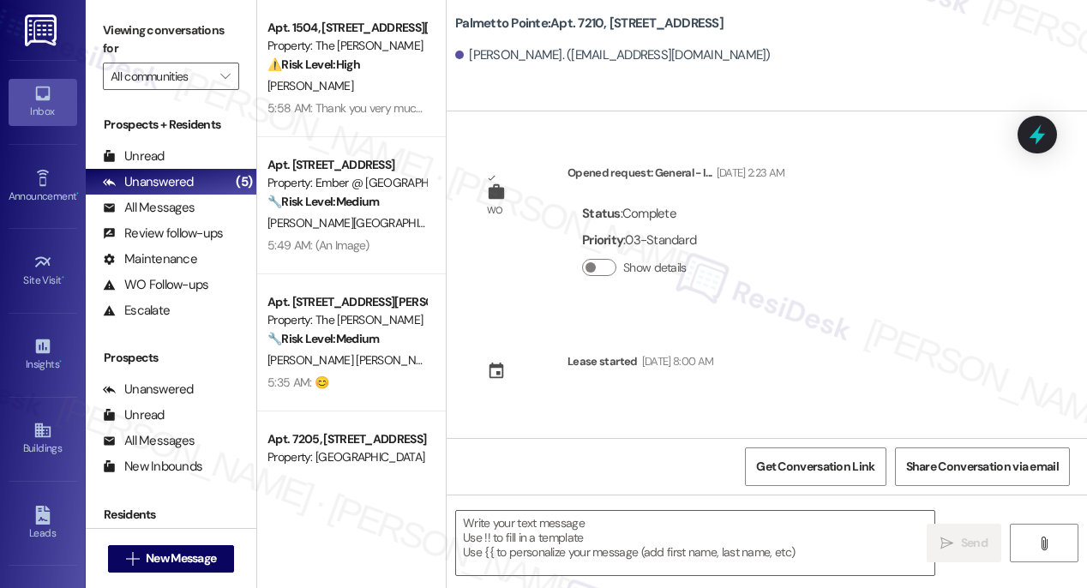
type textarea "Fetching suggested responses. Please feel free to read through the conversation…"
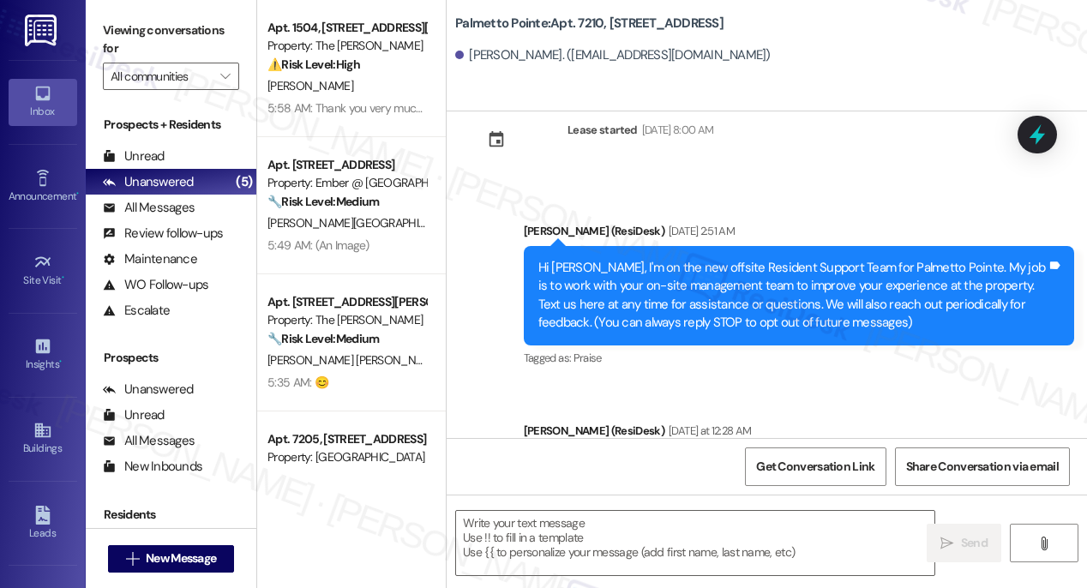
scroll to position [358, 0]
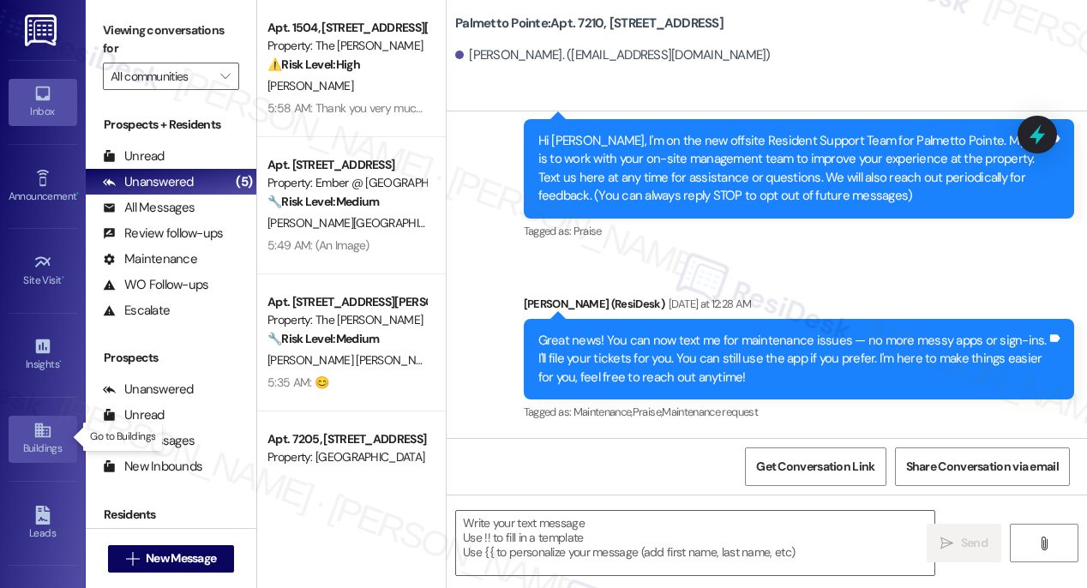
click at [39, 441] on div "Buildings" at bounding box center [43, 448] width 86 height 17
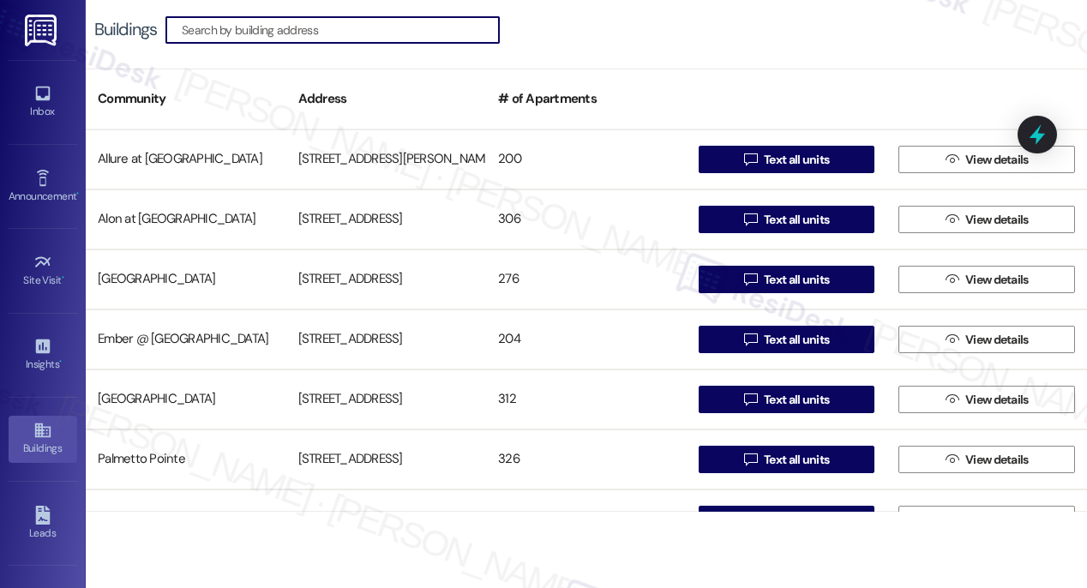
scroll to position [138, 0]
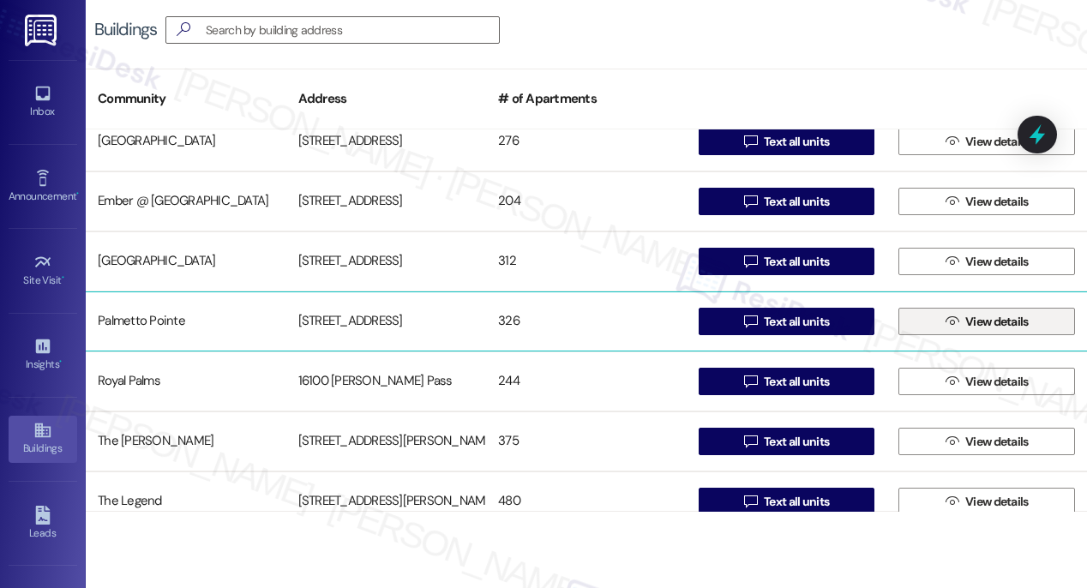
click at [982, 325] on span "View details" at bounding box center [996, 322] width 63 height 18
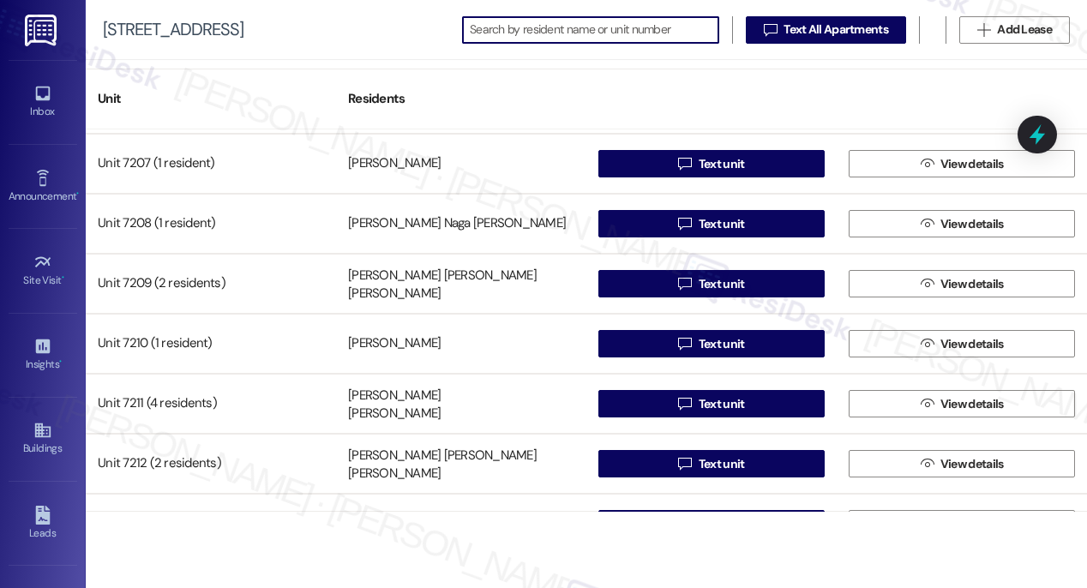
scroll to position [10856, 0]
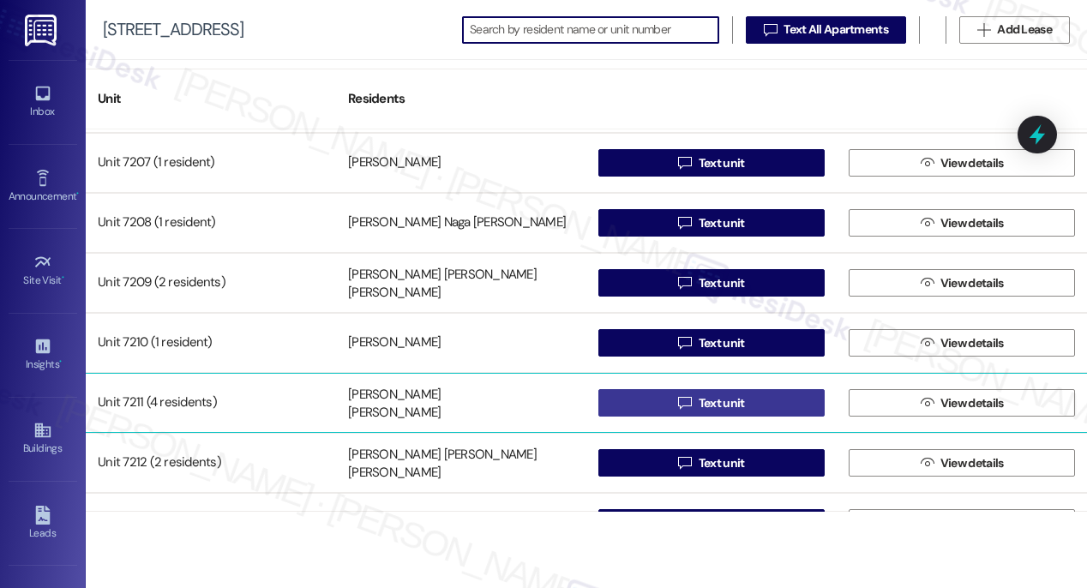
click at [699, 403] on span "Text unit" at bounding box center [722, 403] width 46 height 18
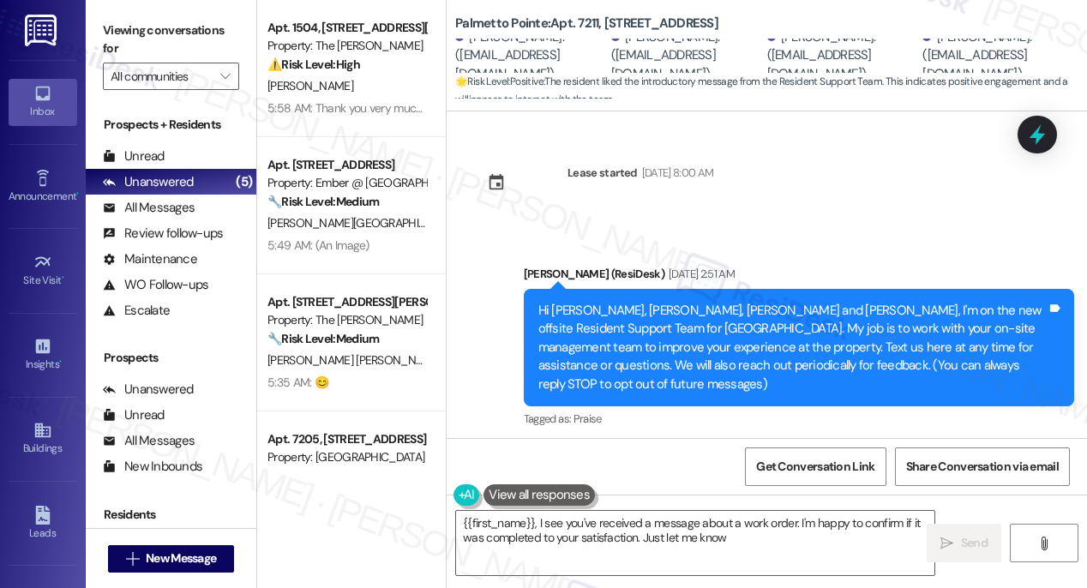
type textarea "{{first_name}}, I see you've received a message about a work order. I'm happy t…"
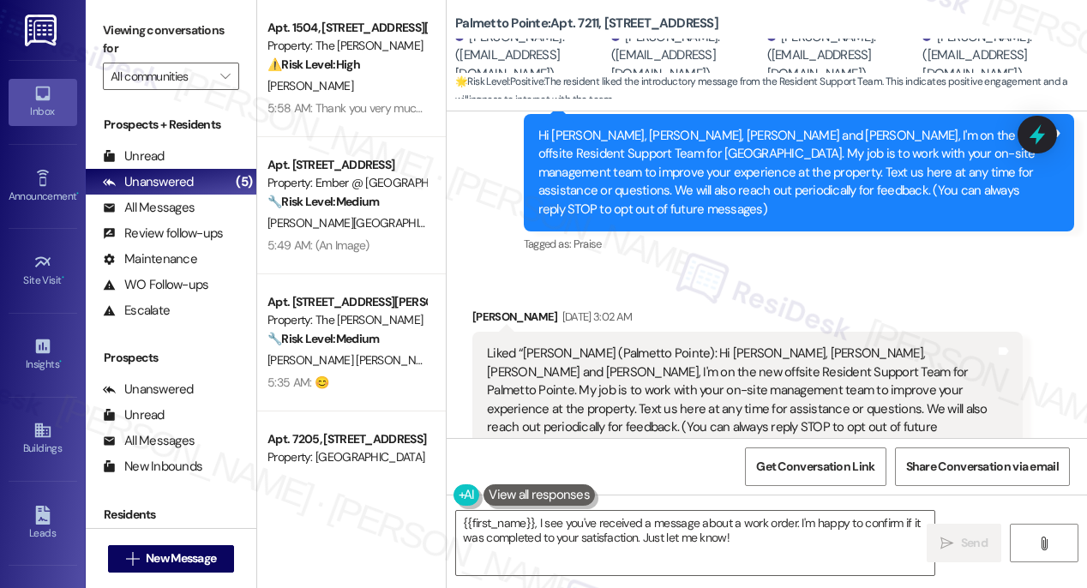
scroll to position [165, 0]
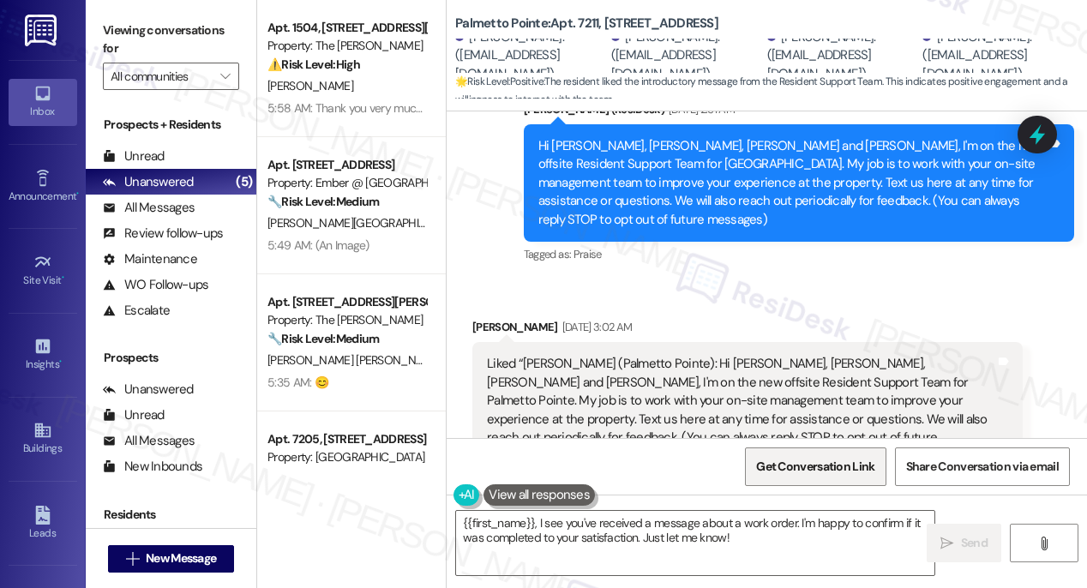
click at [816, 467] on span "Get Conversation Link" at bounding box center [815, 467] width 118 height 18
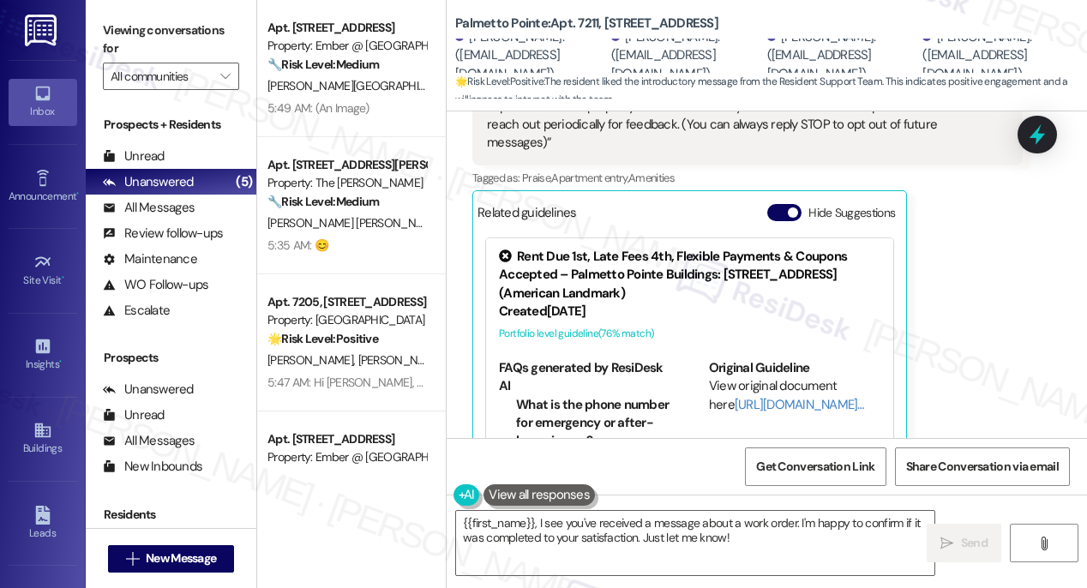
scroll to position [227, 0]
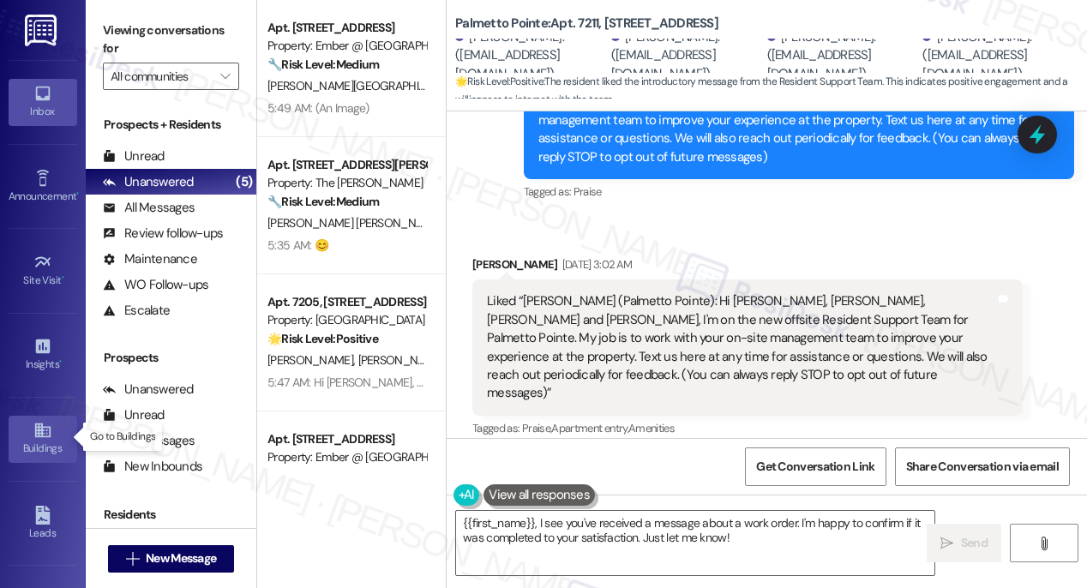
click at [36, 440] on div "Buildings" at bounding box center [43, 448] width 86 height 17
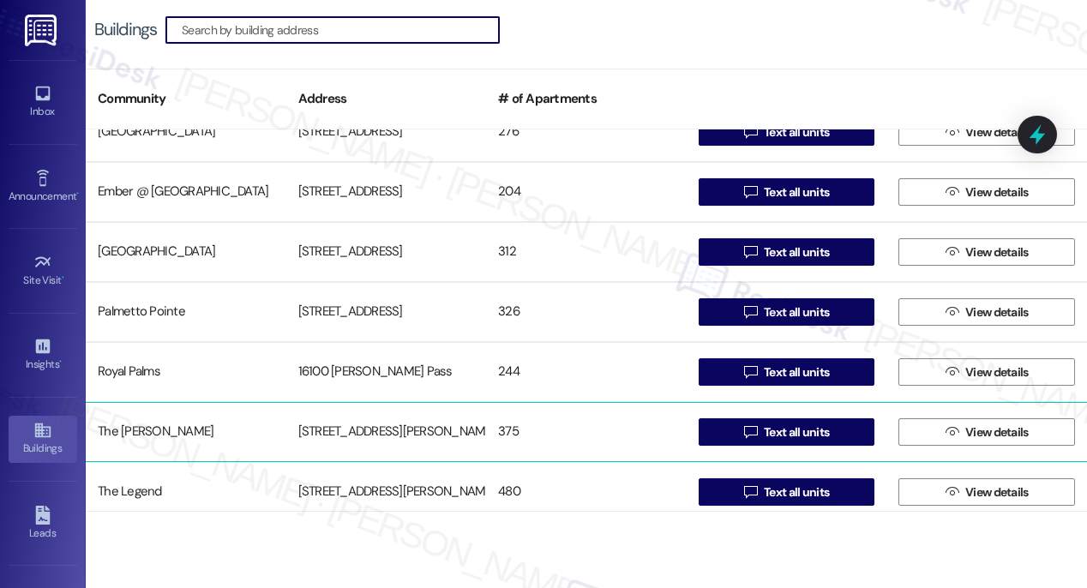
scroll to position [147, 0]
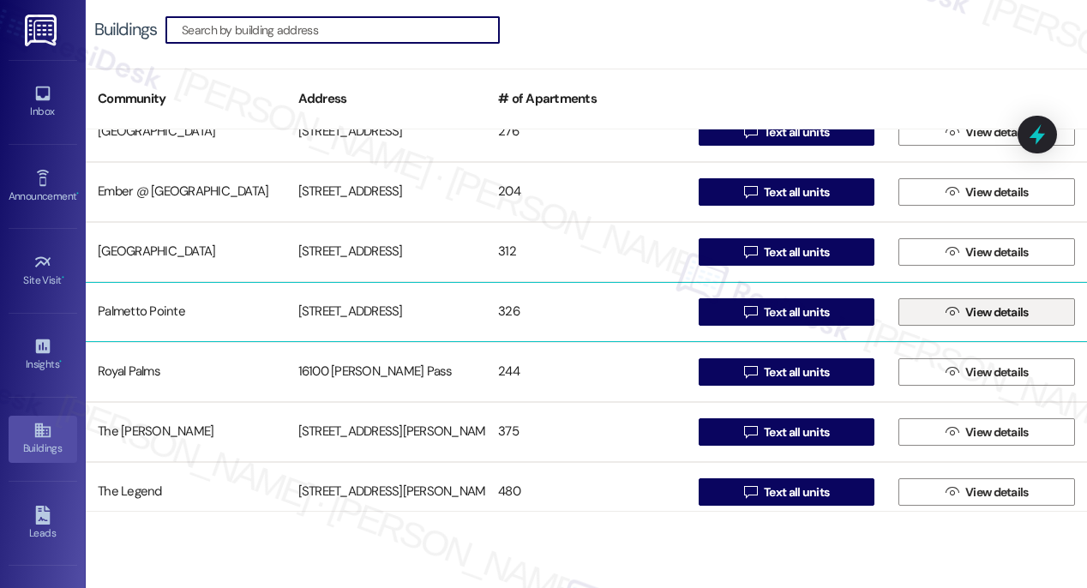
click at [953, 309] on span " View details" at bounding box center [987, 312] width 90 height 26
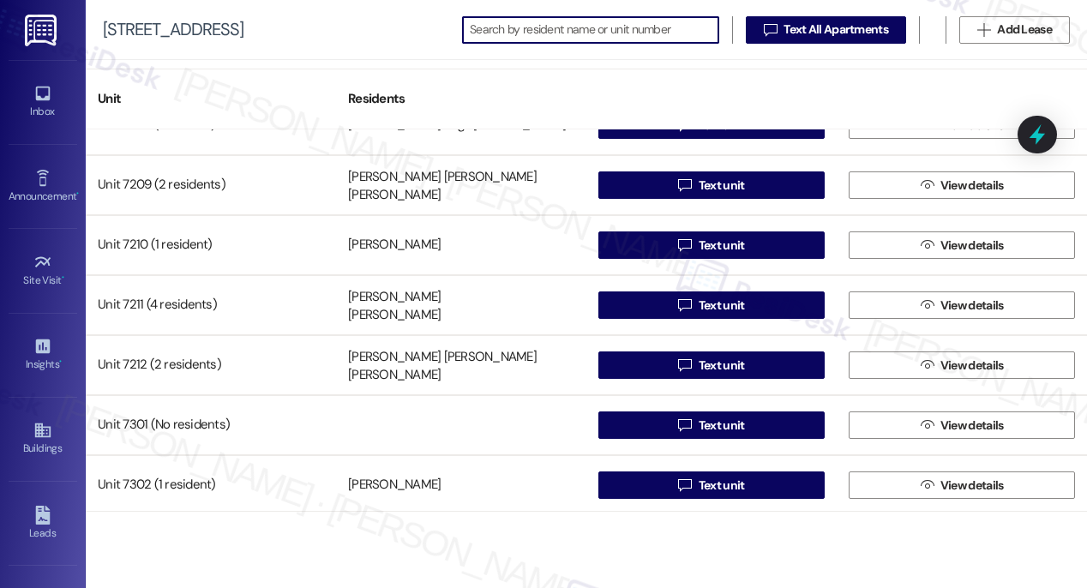
scroll to position [10956, 0]
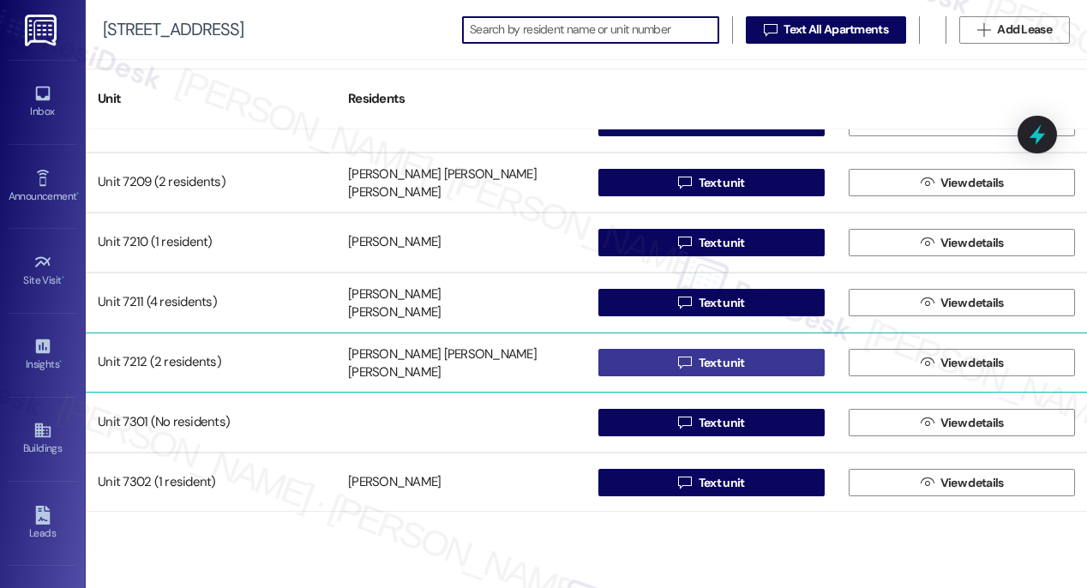
click at [711, 362] on span "Text unit" at bounding box center [722, 363] width 46 height 18
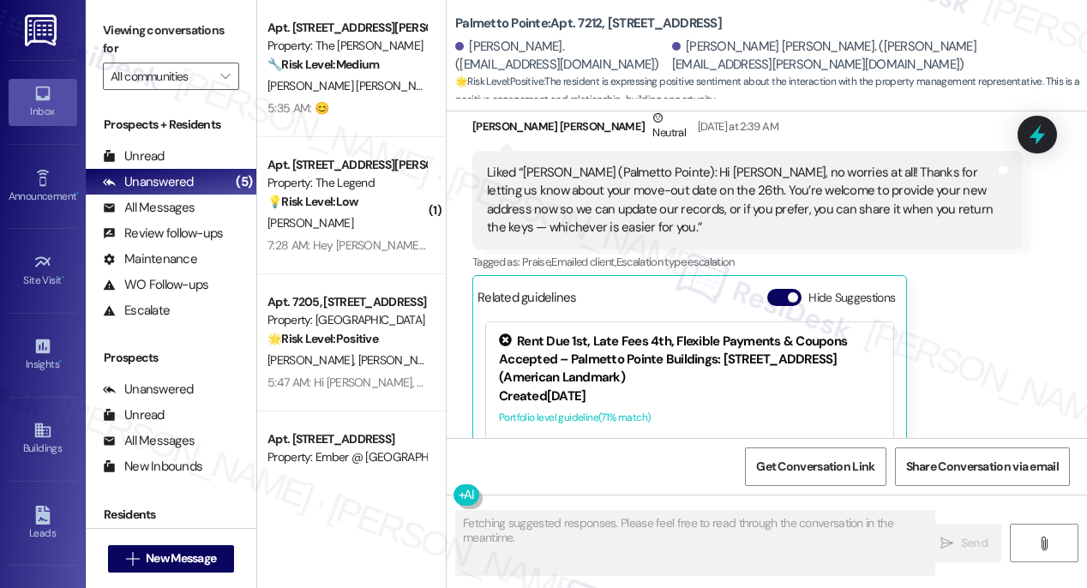
scroll to position [1940, 0]
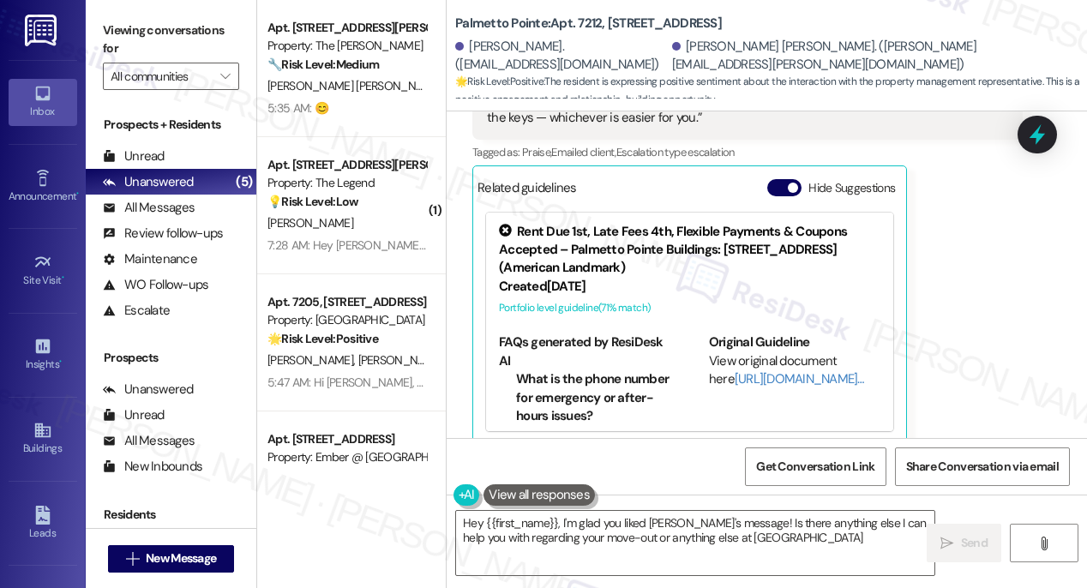
type textarea "Hey {{first_name}}, I'm glad you liked Sarah's message! Is there anything else …"
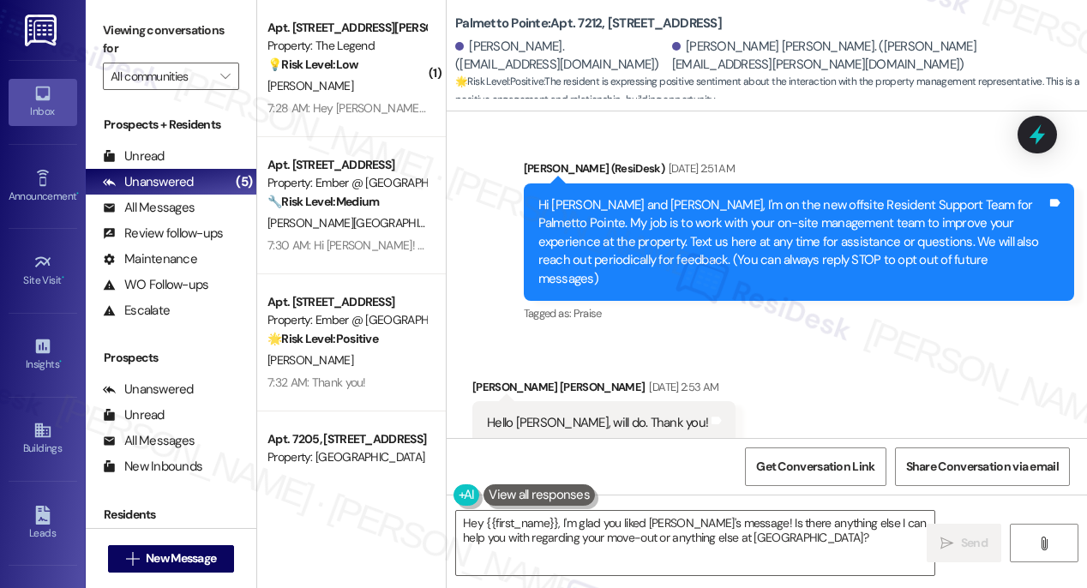
scroll to position [298, 0]
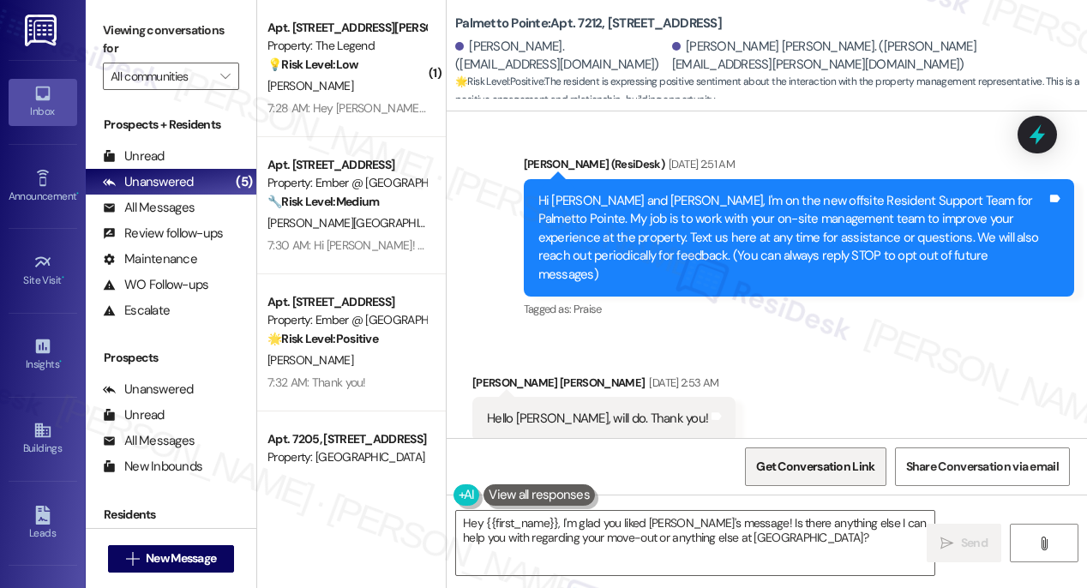
click at [815, 471] on span "Get Conversation Link" at bounding box center [815, 467] width 118 height 18
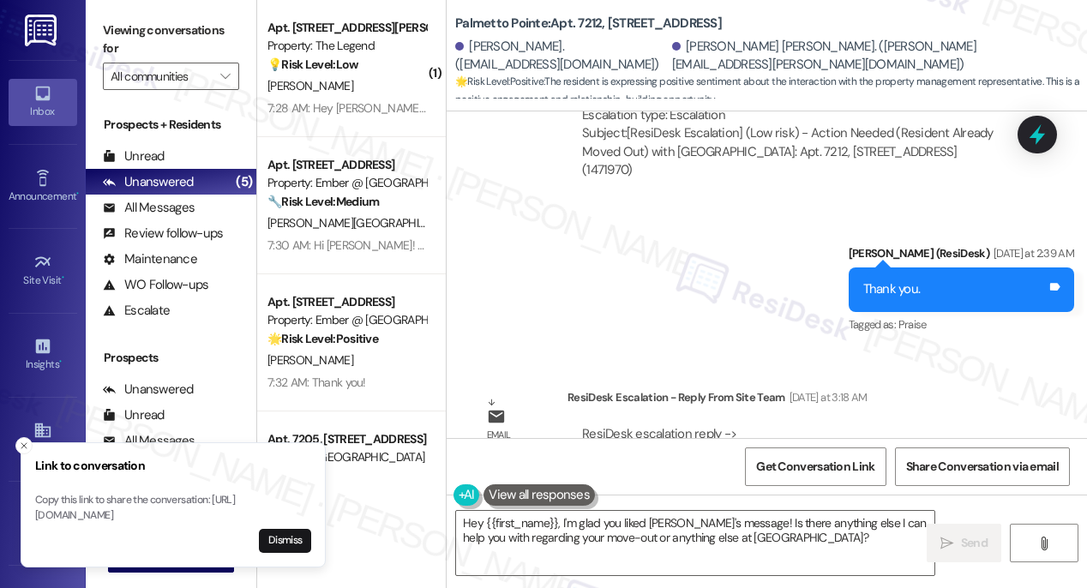
scroll to position [2472, 0]
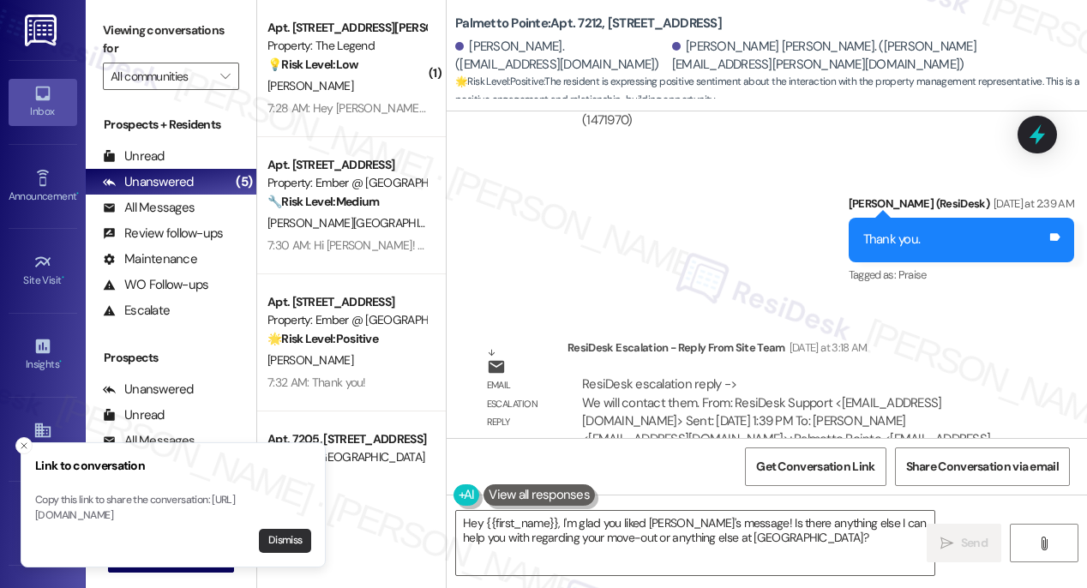
click at [287, 545] on button "Dismiss" at bounding box center [285, 541] width 52 height 24
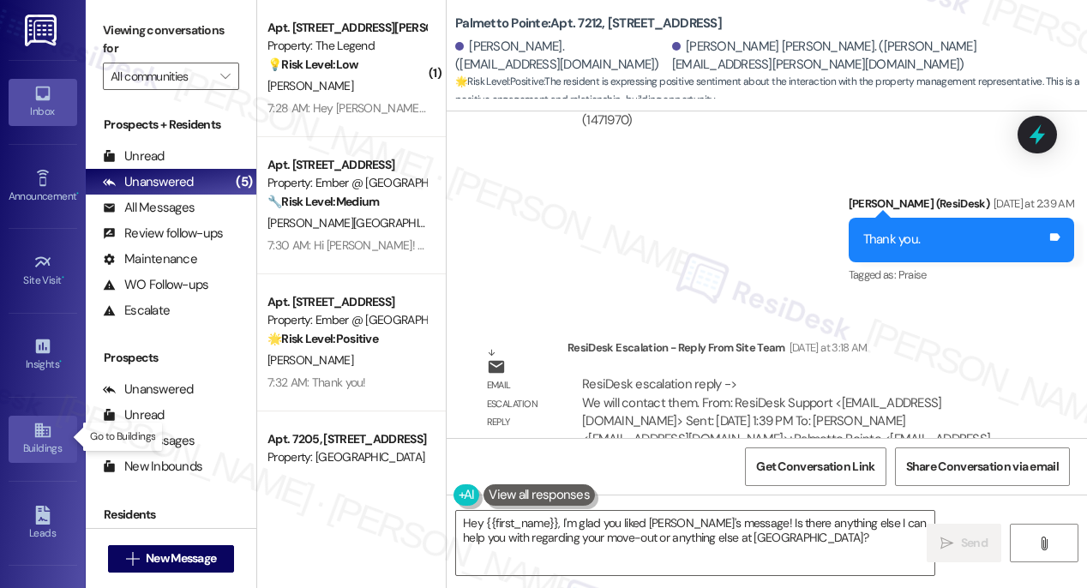
click at [33, 428] on icon at bounding box center [42, 430] width 19 height 19
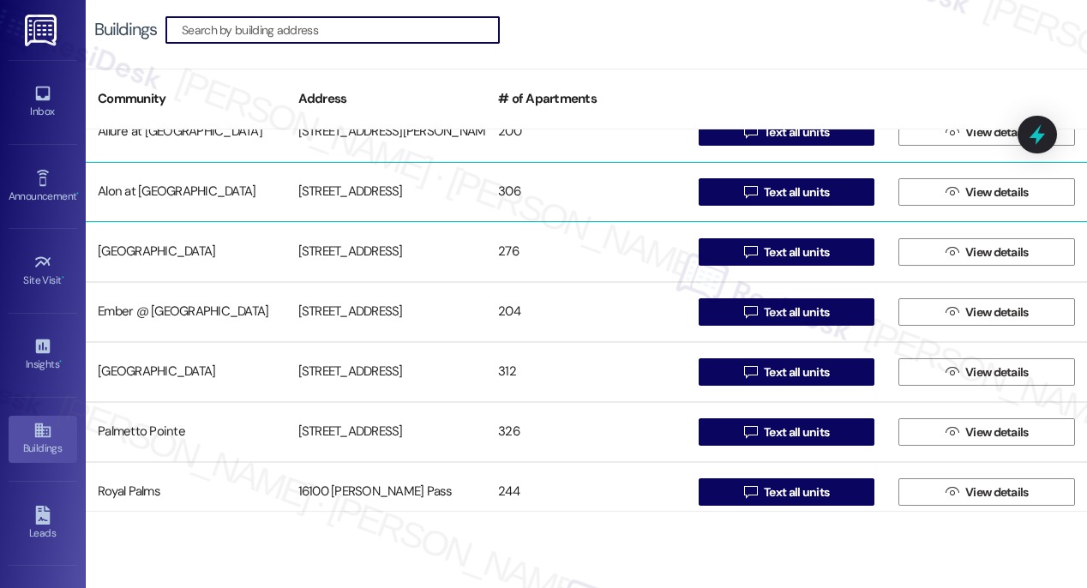
scroll to position [128, 0]
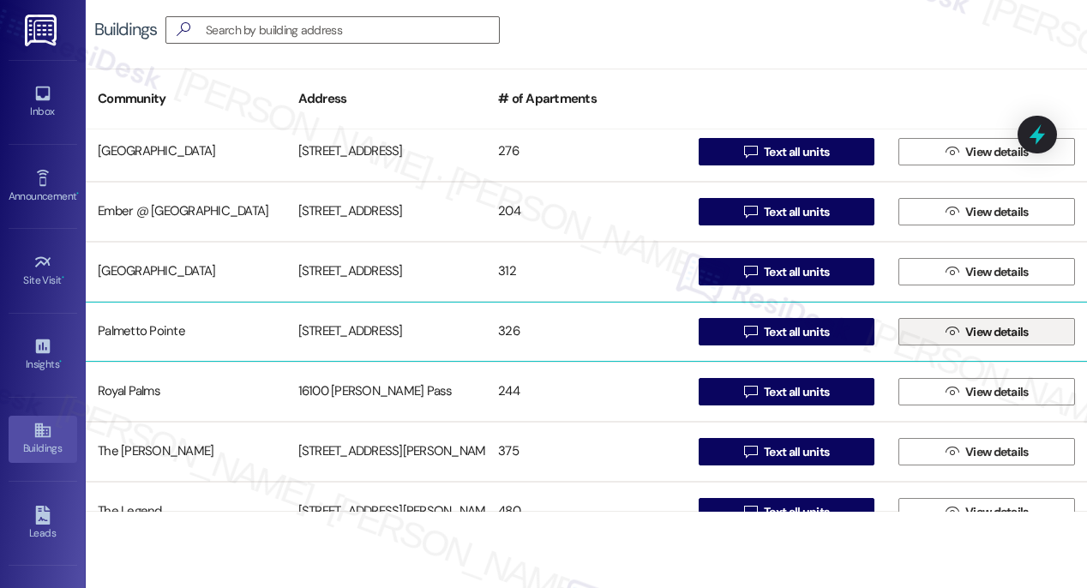
click at [962, 327] on span "View details" at bounding box center [997, 332] width 70 height 18
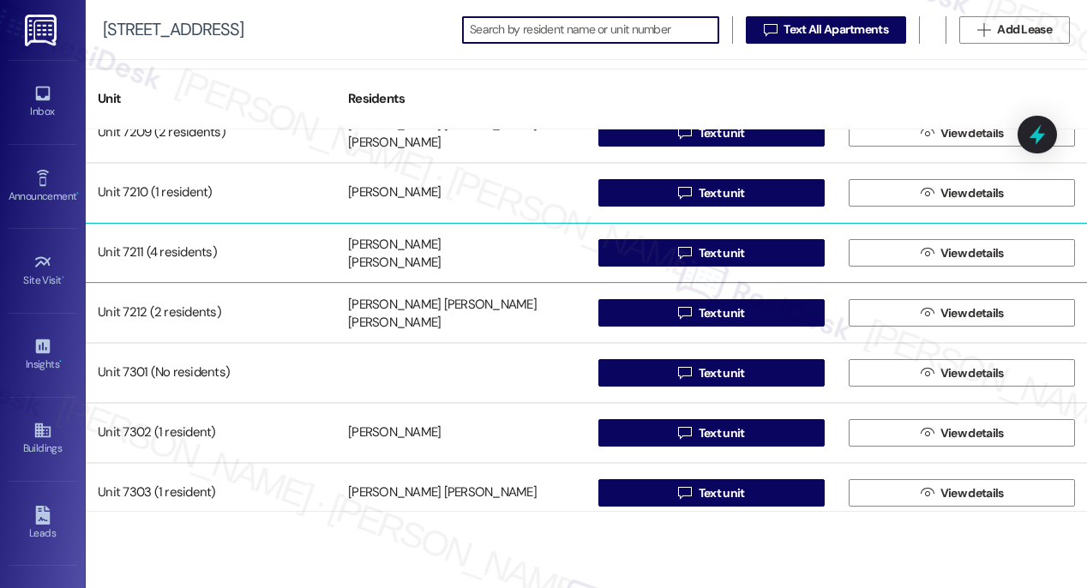
scroll to position [11091, 0]
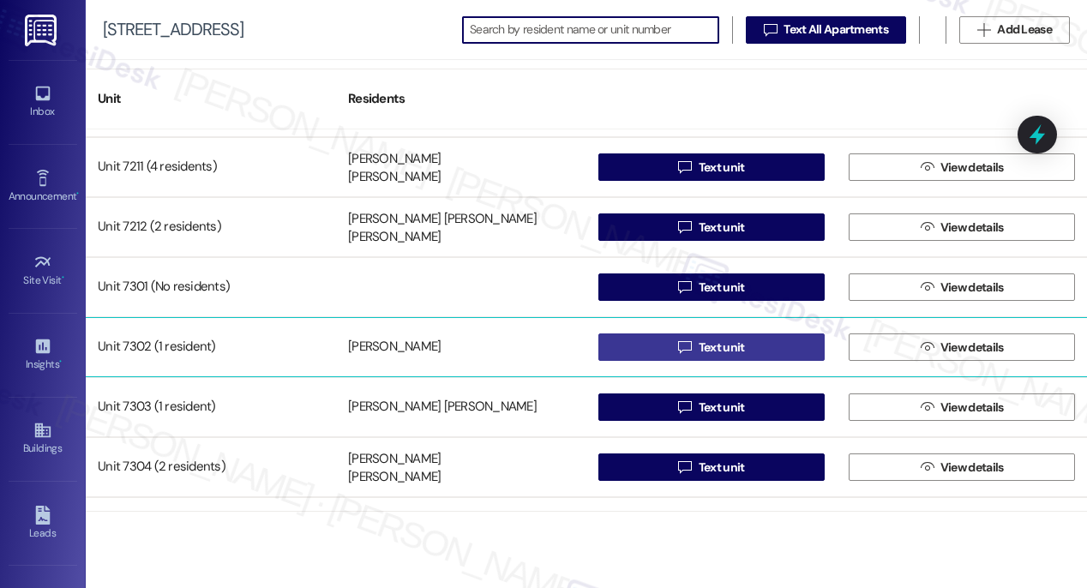
click at [719, 343] on span "Text unit" at bounding box center [722, 348] width 46 height 18
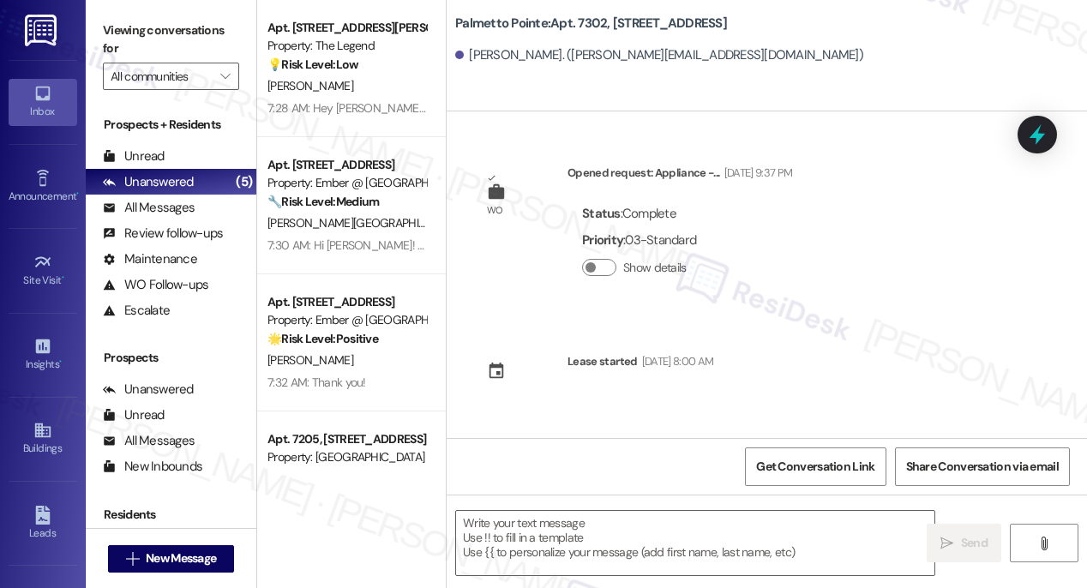
type textarea "Fetching suggested responses. Please feel free to read through the conversation…"
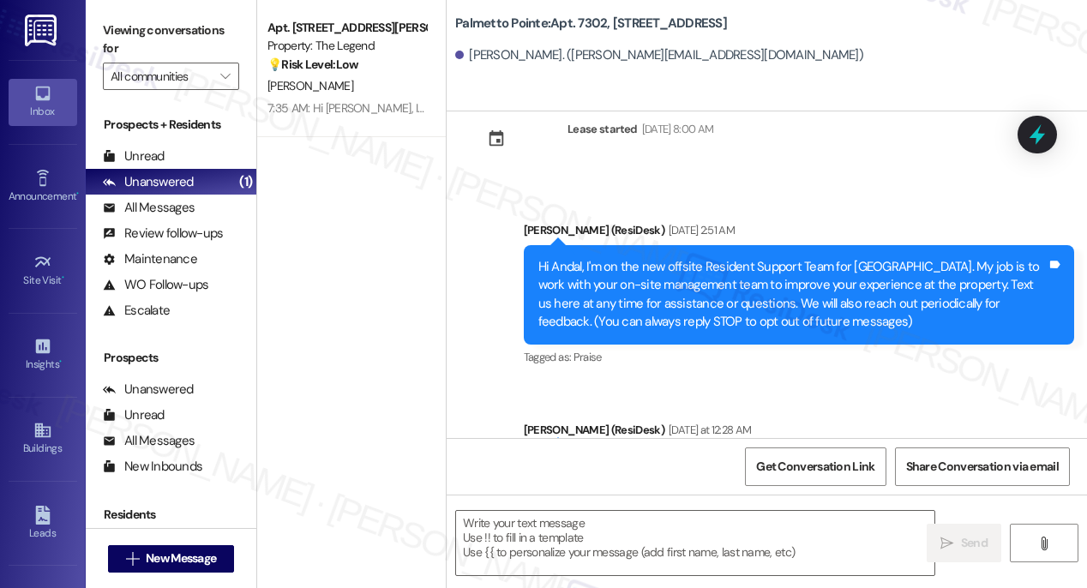
scroll to position [358, 0]
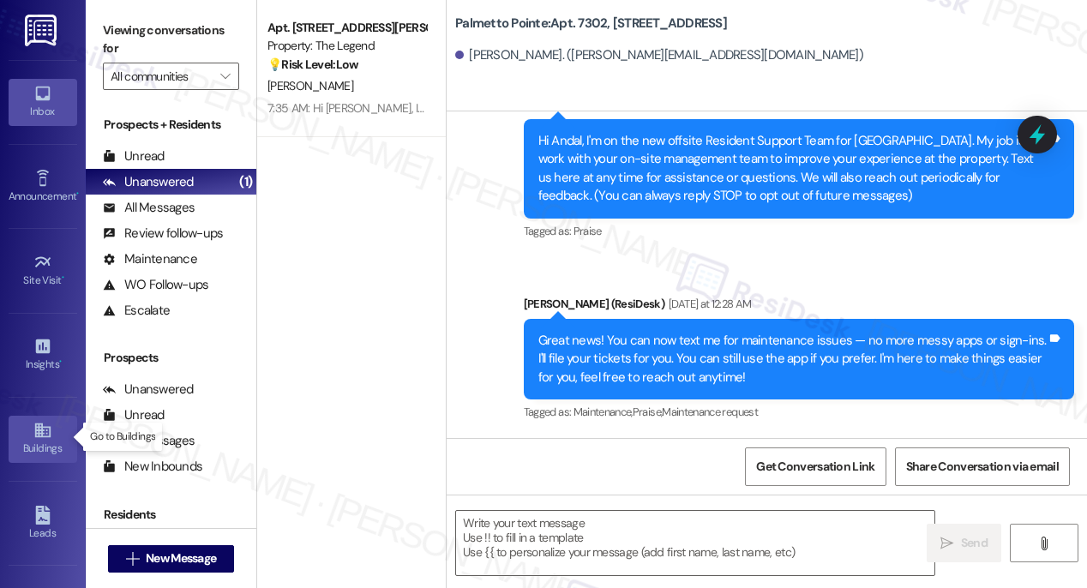
click at [36, 435] on icon at bounding box center [42, 430] width 19 height 19
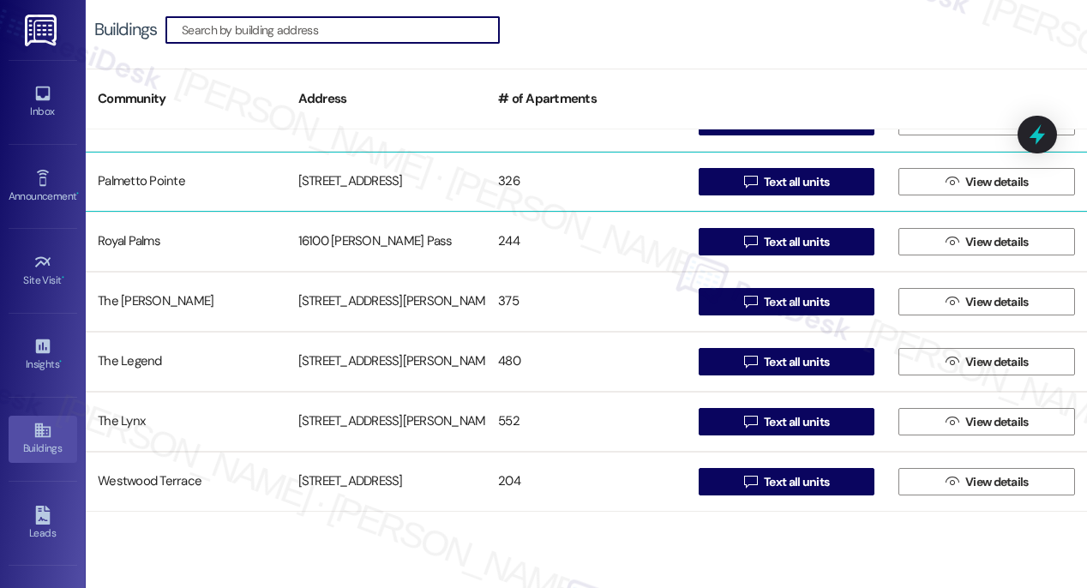
scroll to position [274, 0]
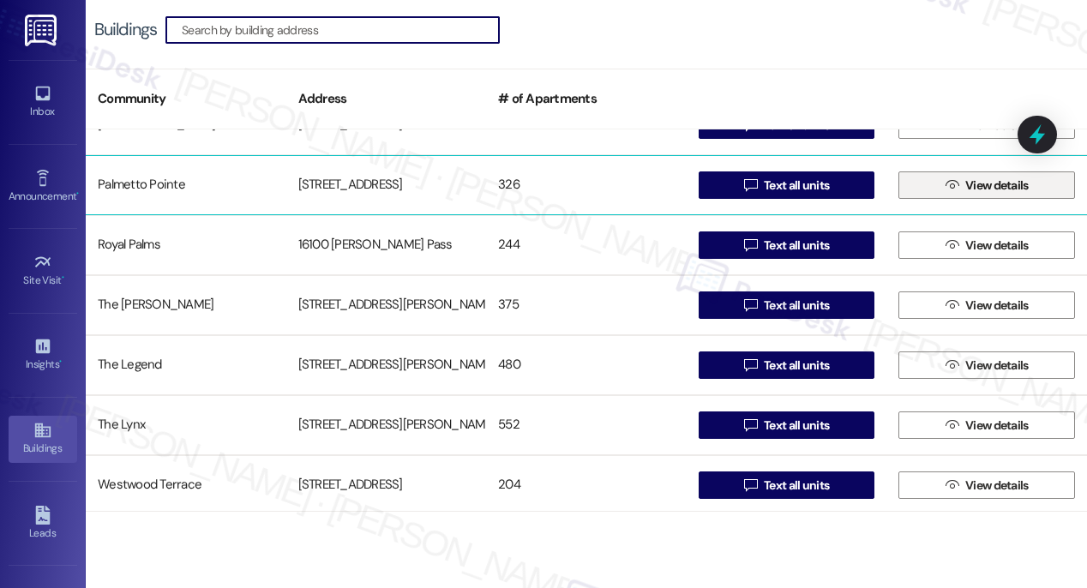
click at [974, 189] on span "View details" at bounding box center [996, 186] width 63 height 18
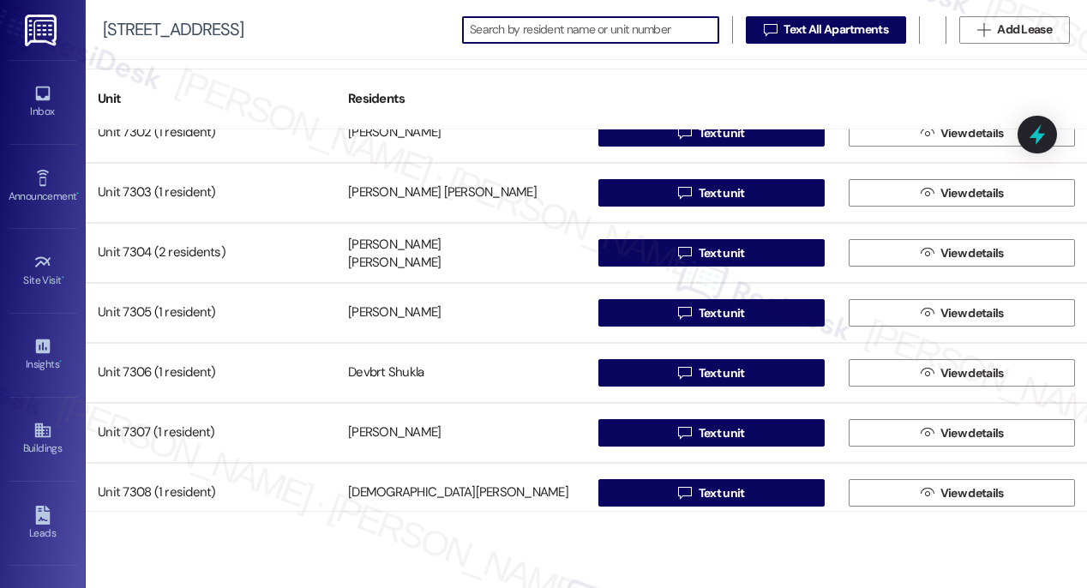
scroll to position [11176, 0]
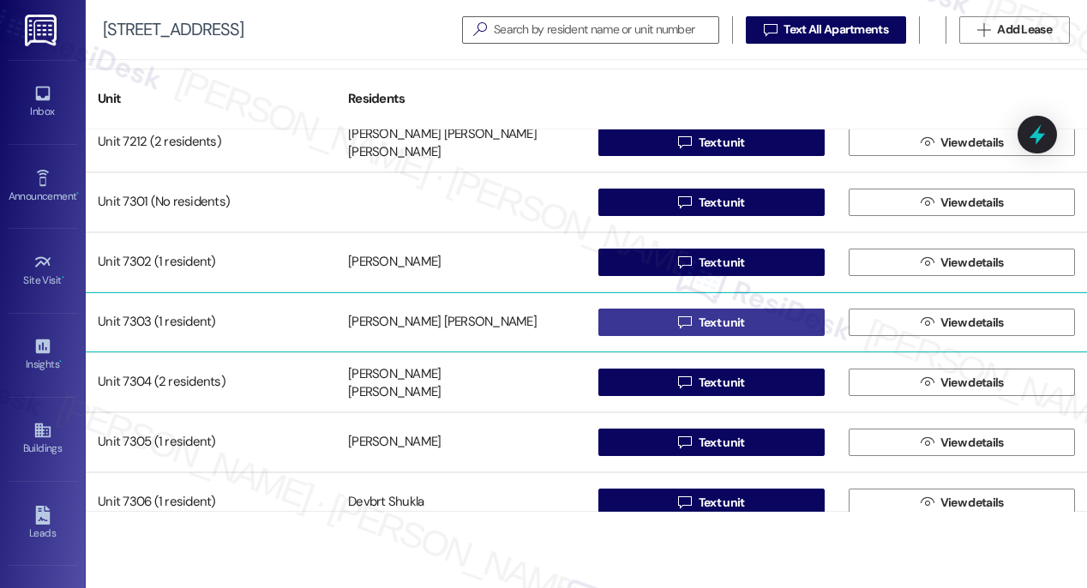
click at [724, 322] on span "Text unit" at bounding box center [722, 323] width 46 height 18
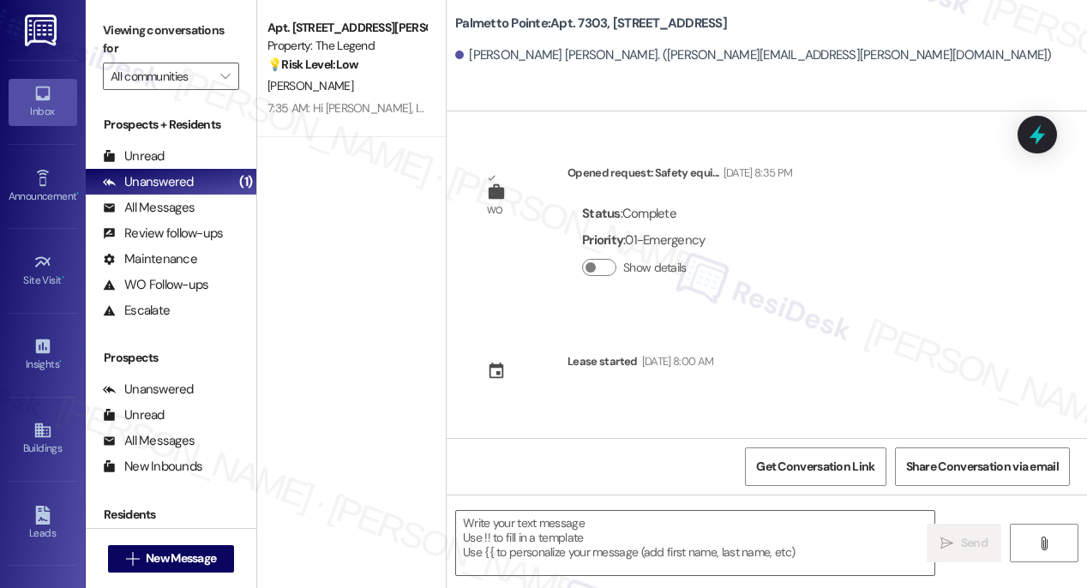
type textarea "Fetching suggested responses. Please feel free to read through the conversation…"
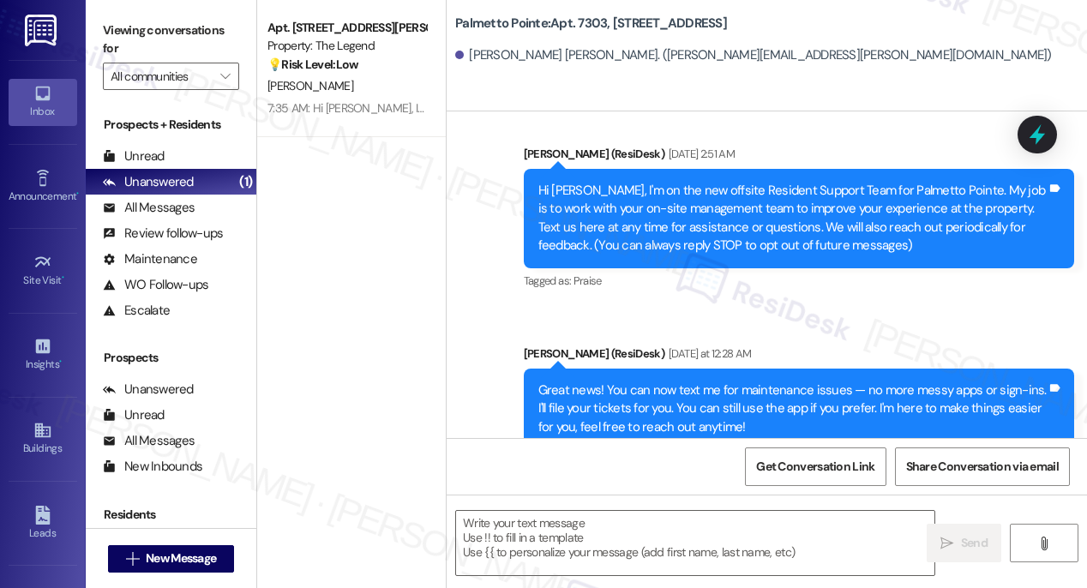
scroll to position [358, 0]
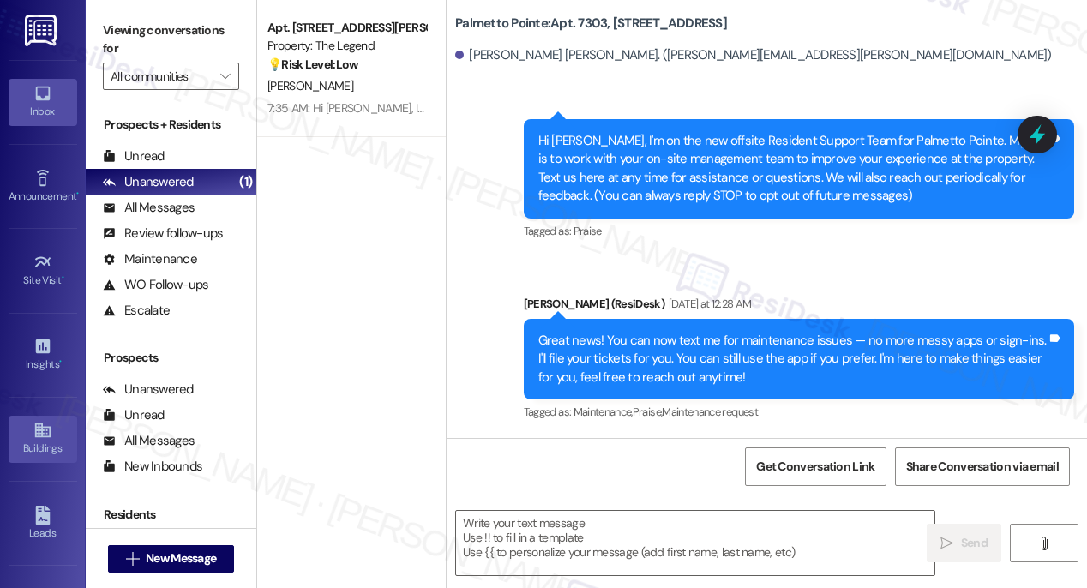
click at [35, 429] on icon at bounding box center [41, 430] width 15 height 15
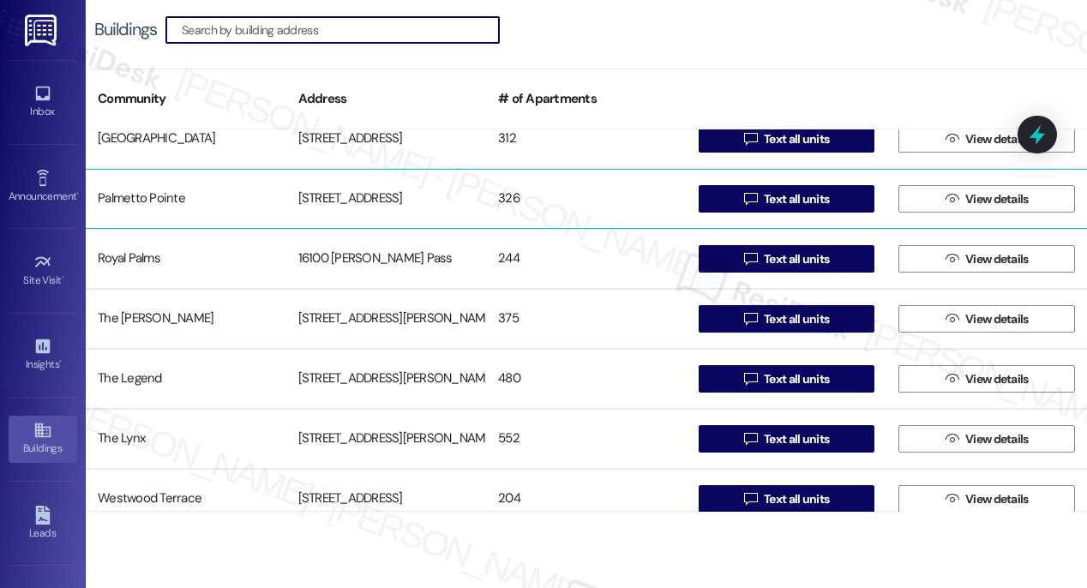
scroll to position [255, 0]
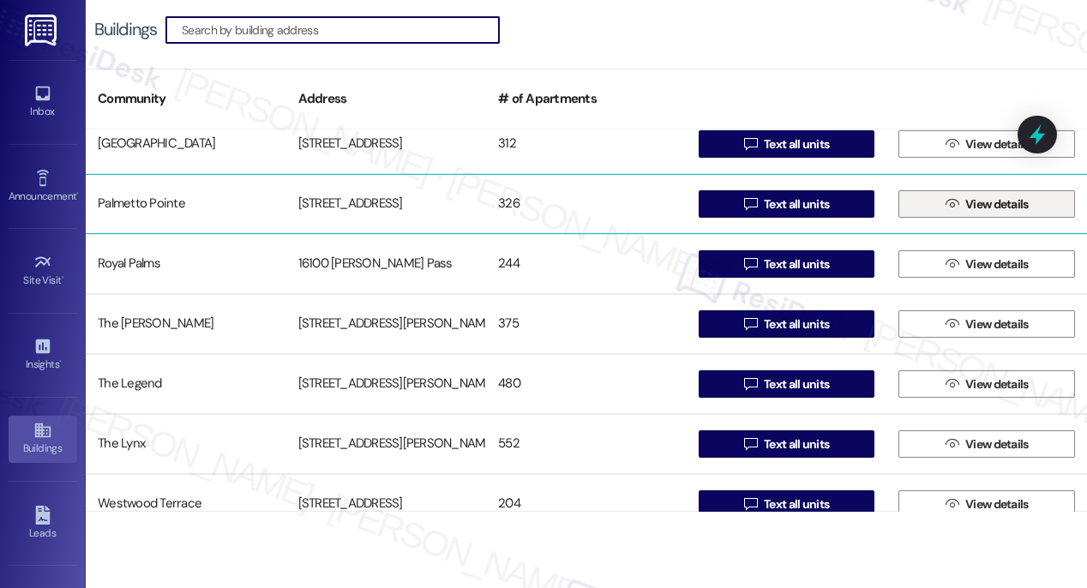
click at [983, 203] on span "View details" at bounding box center [996, 204] width 63 height 18
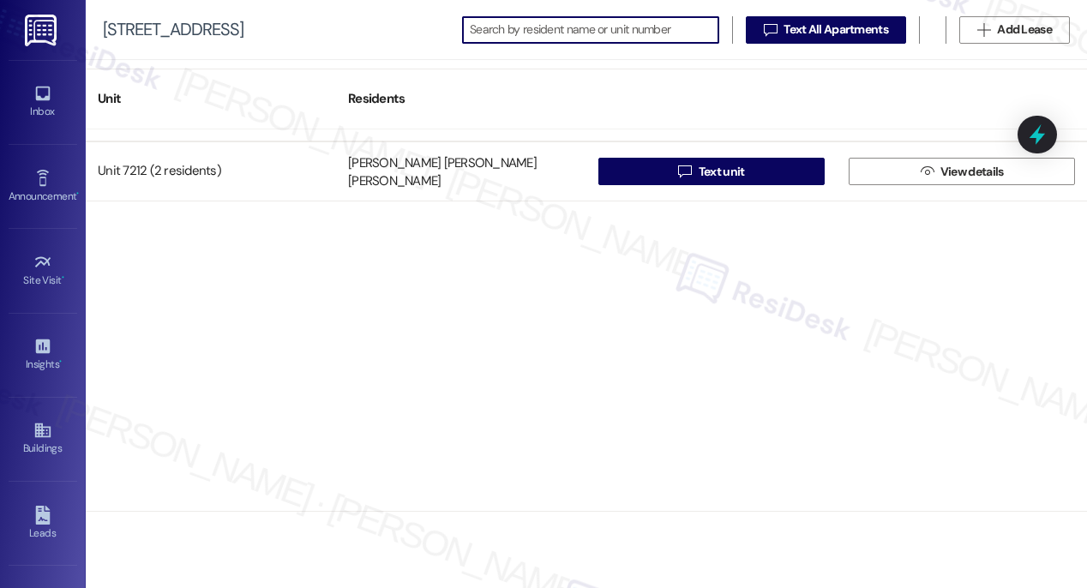
scroll to position [11174, 0]
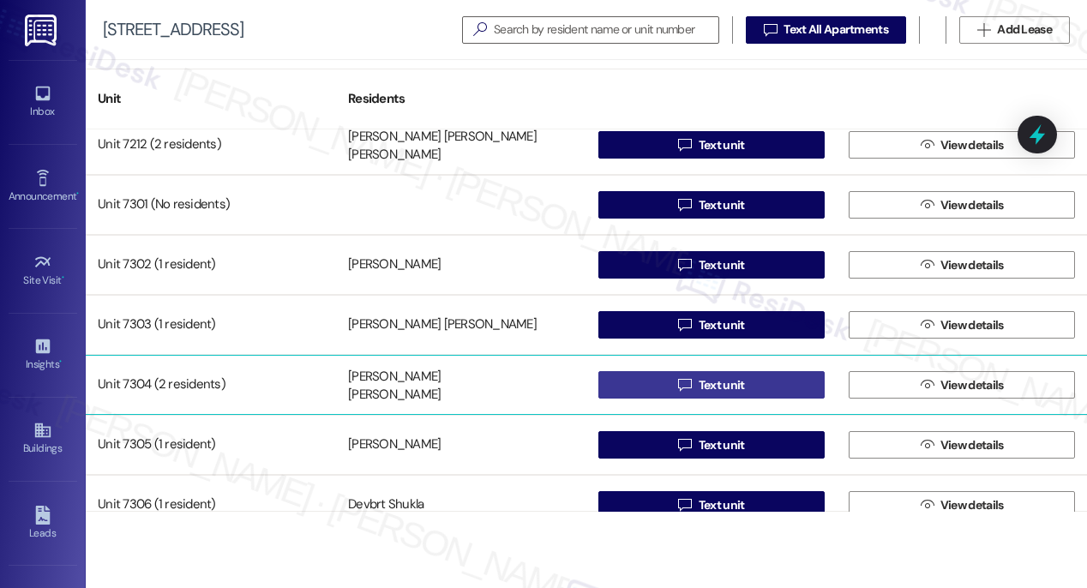
click at [695, 383] on span "Text unit" at bounding box center [721, 385] width 53 height 18
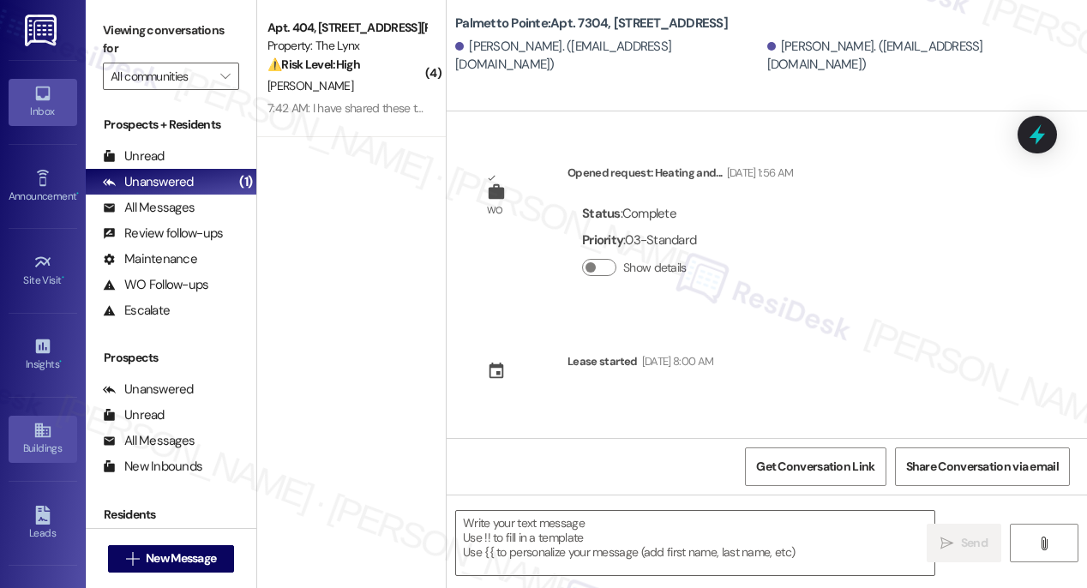
type textarea "Fetching suggested responses. Please feel free to read through the conversation…"
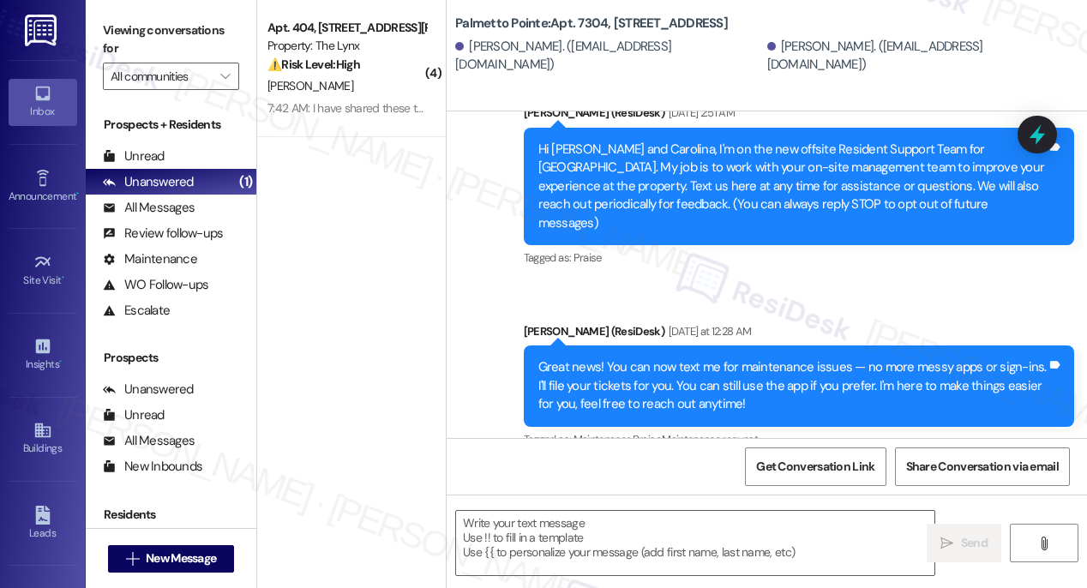
scroll to position [358, 0]
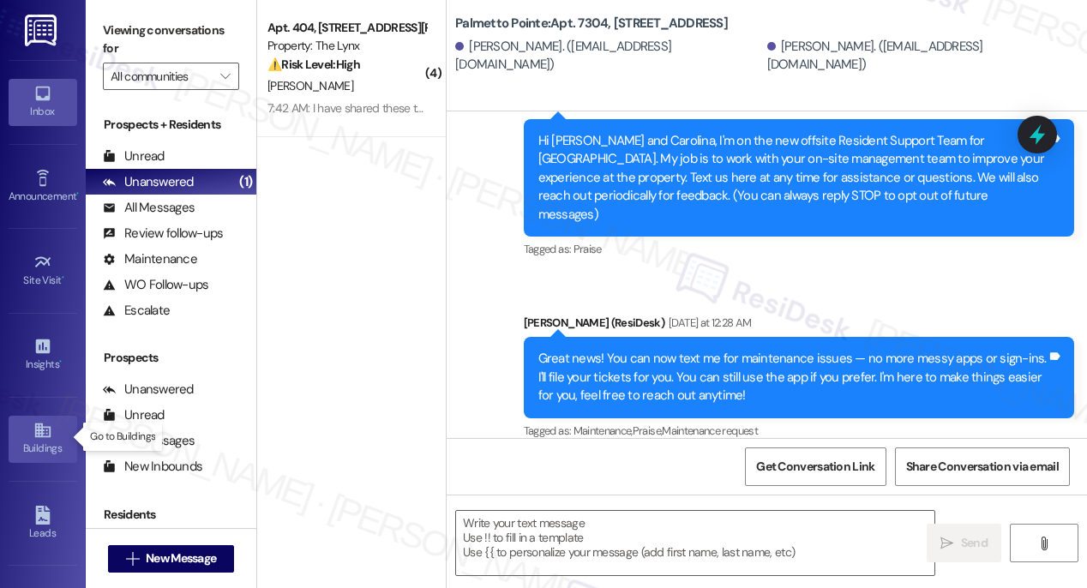
click at [36, 431] on icon at bounding box center [41, 430] width 15 height 15
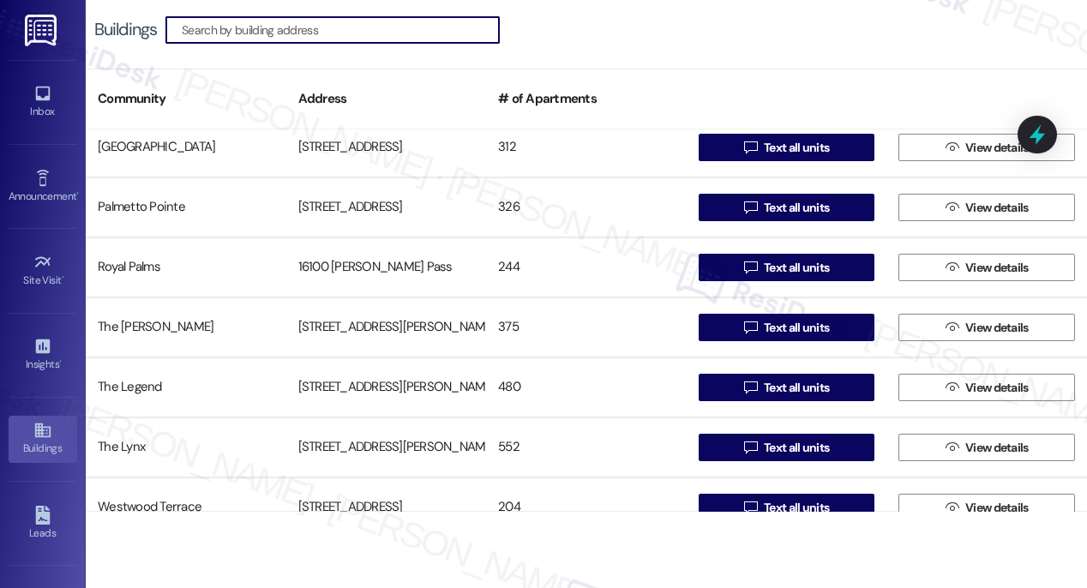
scroll to position [251, 0]
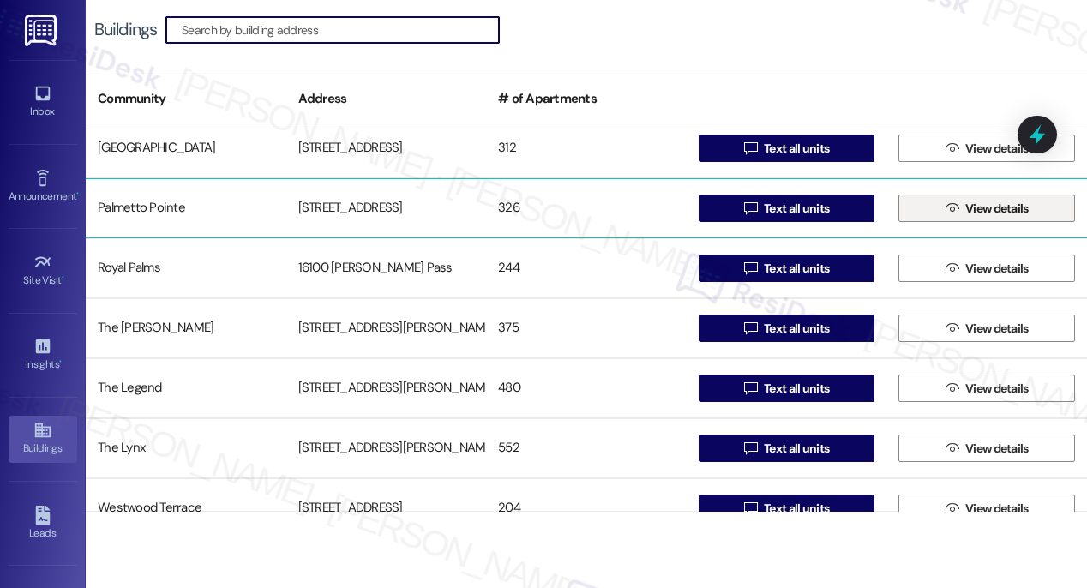
click at [952, 212] on span " View details" at bounding box center [987, 208] width 90 height 26
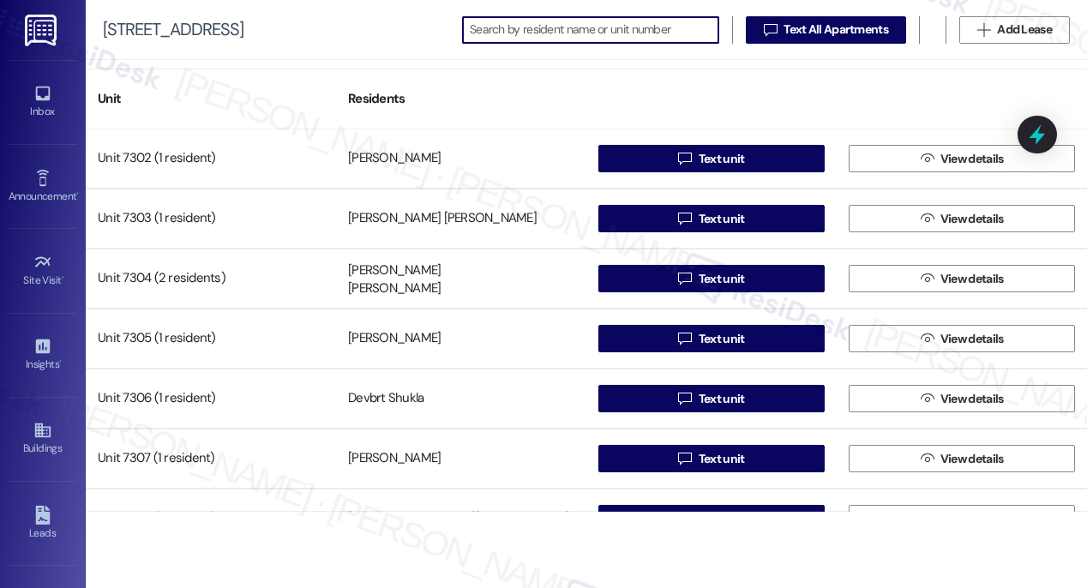
scroll to position [11284, 0]
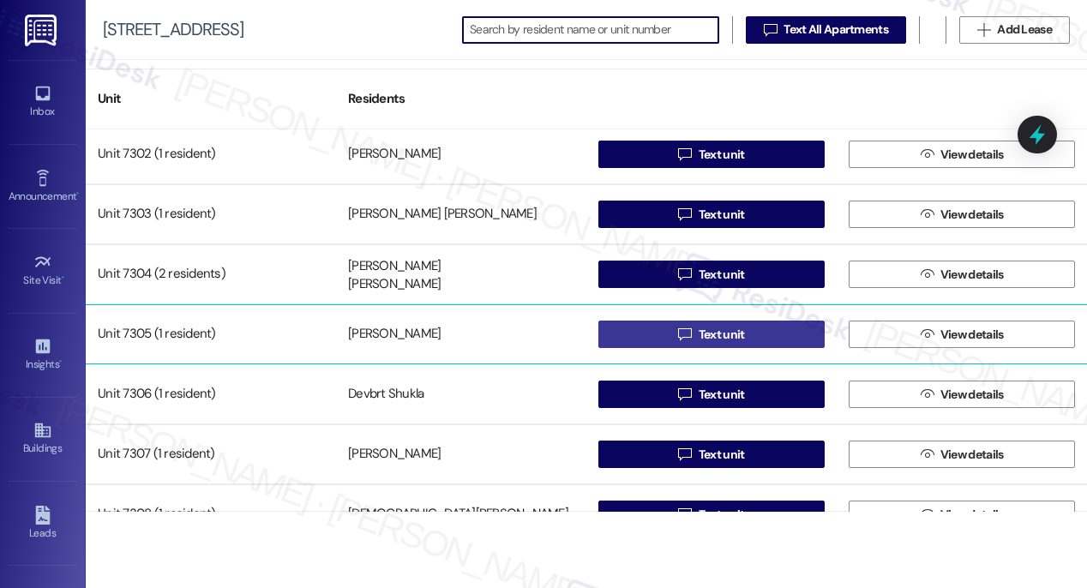
click at [699, 333] on span "Text unit" at bounding box center [722, 335] width 46 height 18
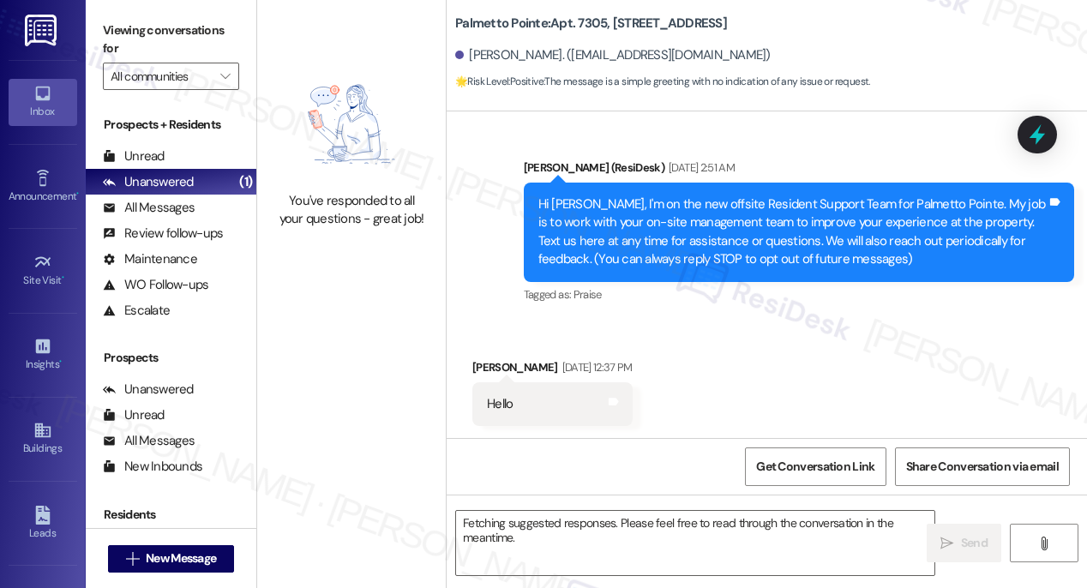
scroll to position [106, 0]
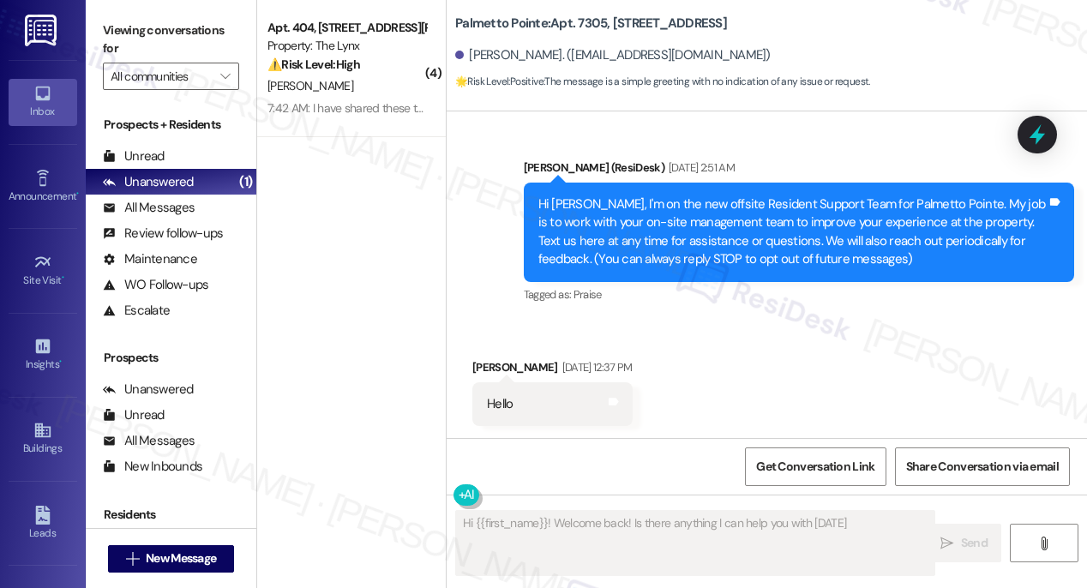
type textarea "Hi {{first_name}}! Welcome back! Is there anything I can help you with today?"
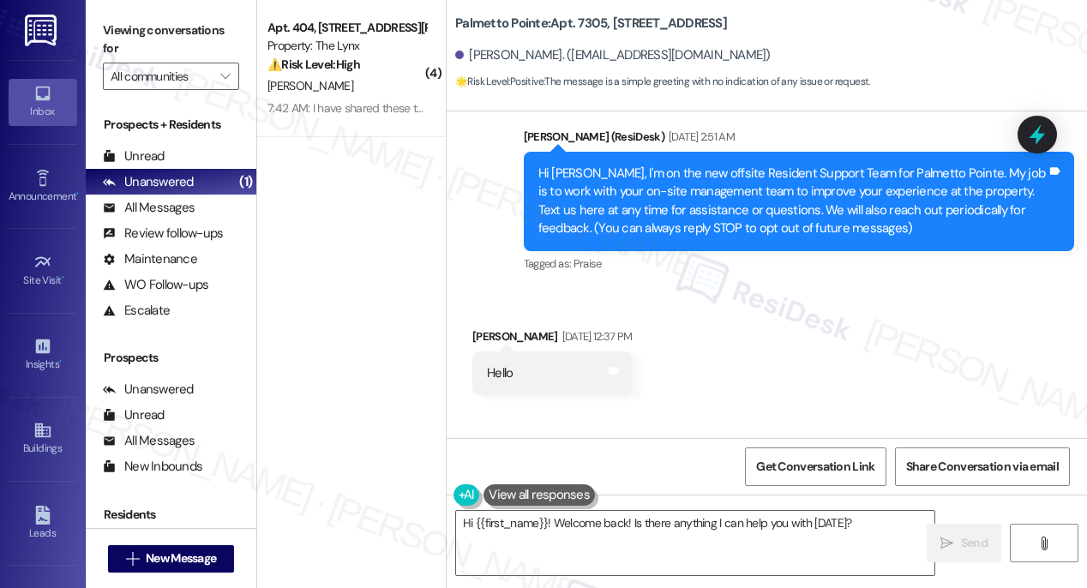
scroll to position [0, 0]
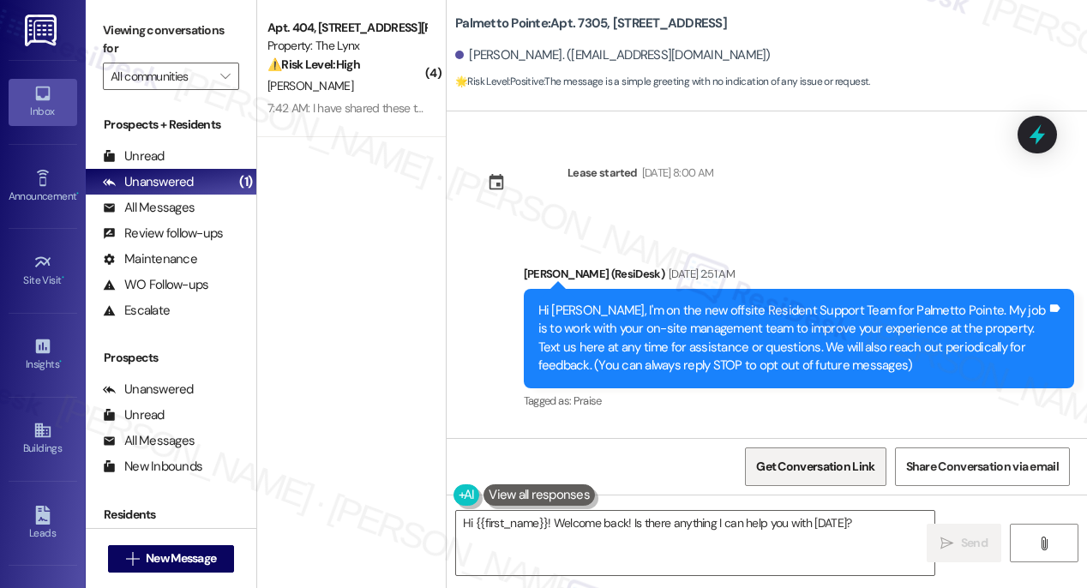
click at [795, 465] on span "Get Conversation Link" at bounding box center [815, 467] width 118 height 18
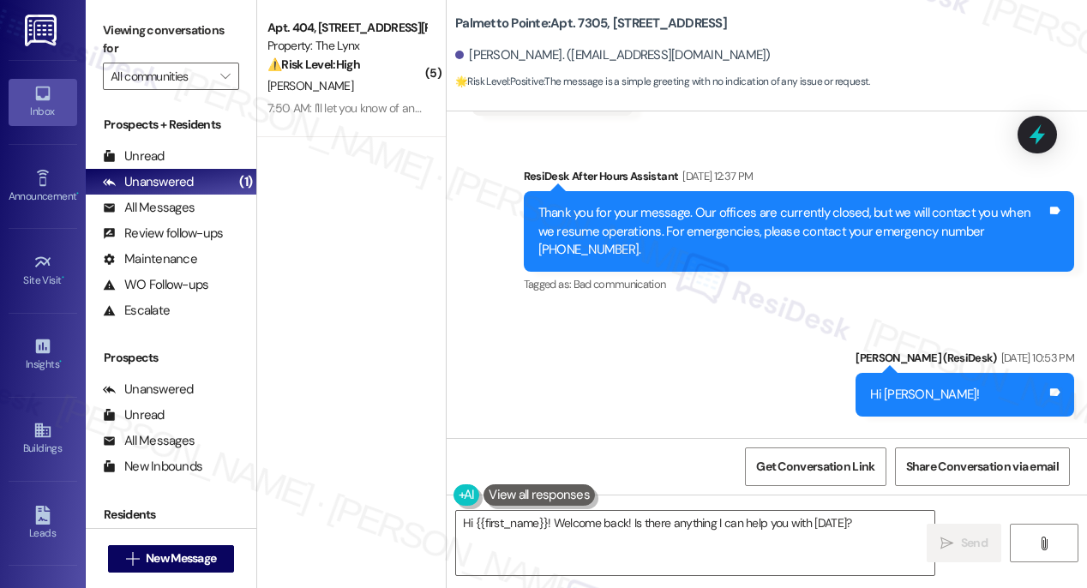
scroll to position [98, 0]
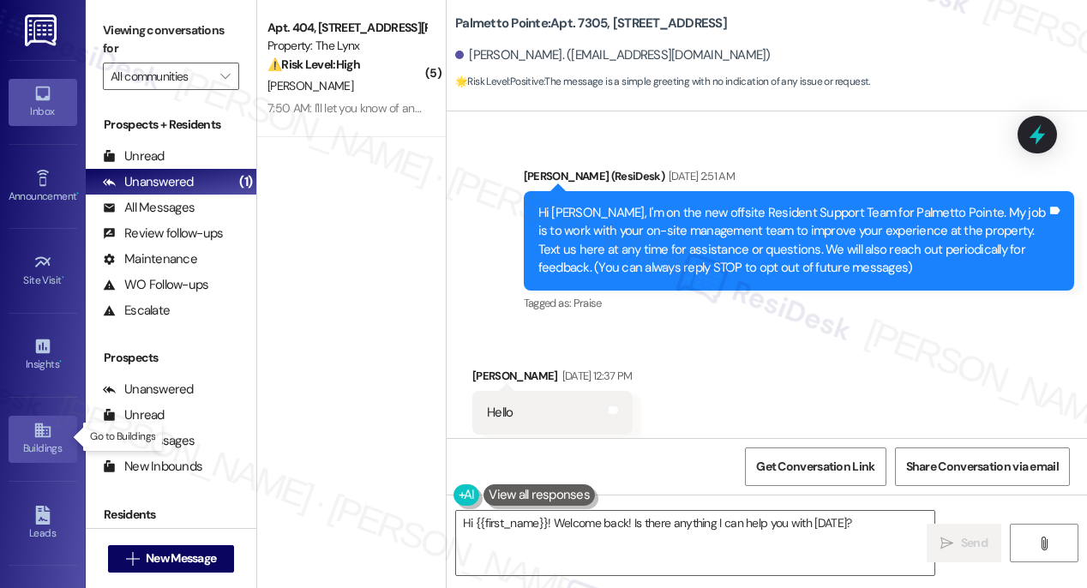
click at [27, 430] on link "Buildings" at bounding box center [43, 439] width 69 height 46
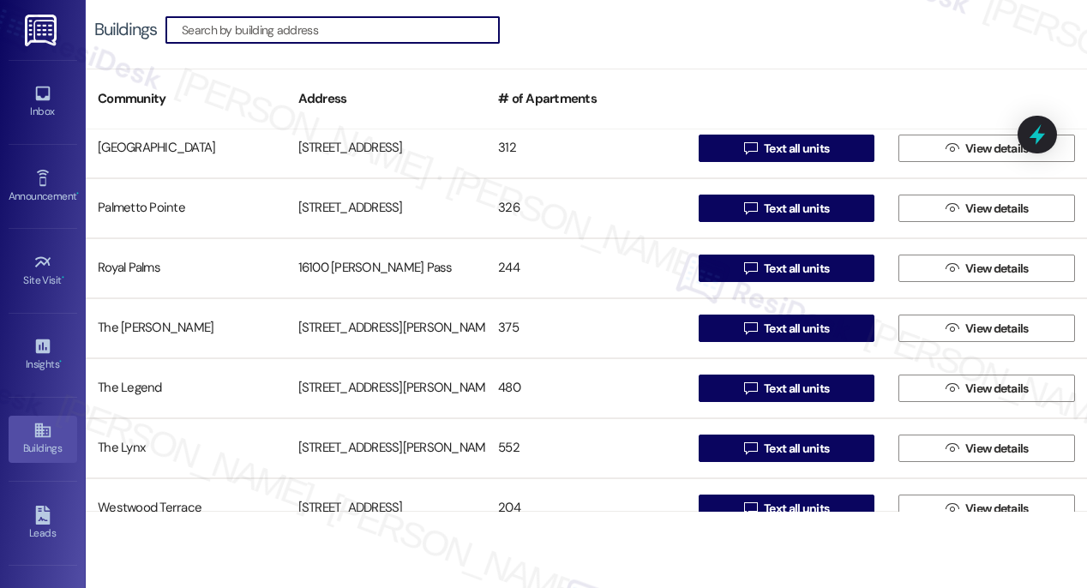
scroll to position [250, 0]
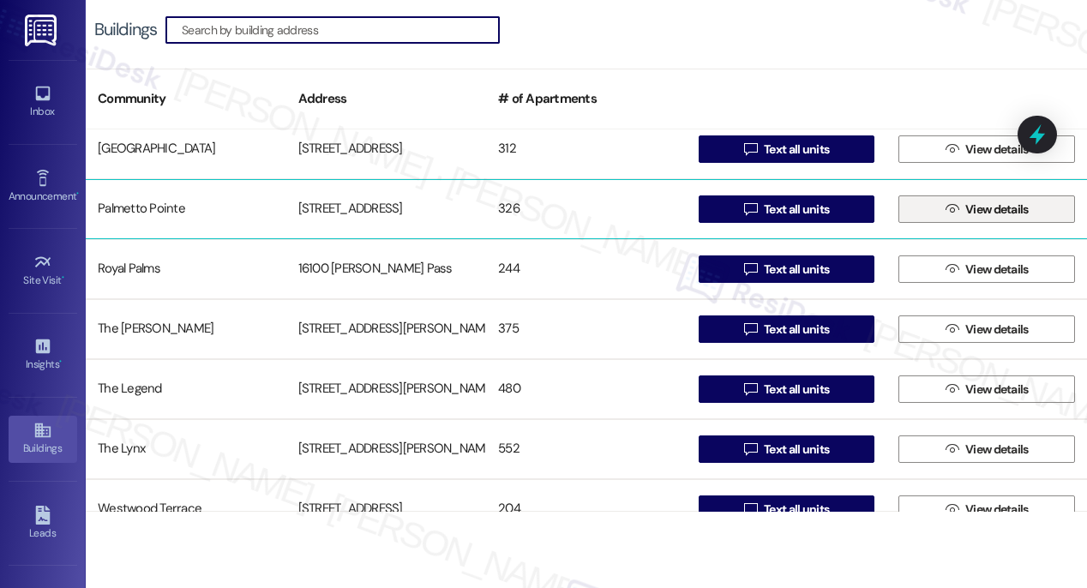
click at [970, 212] on span "View details" at bounding box center [996, 210] width 63 height 18
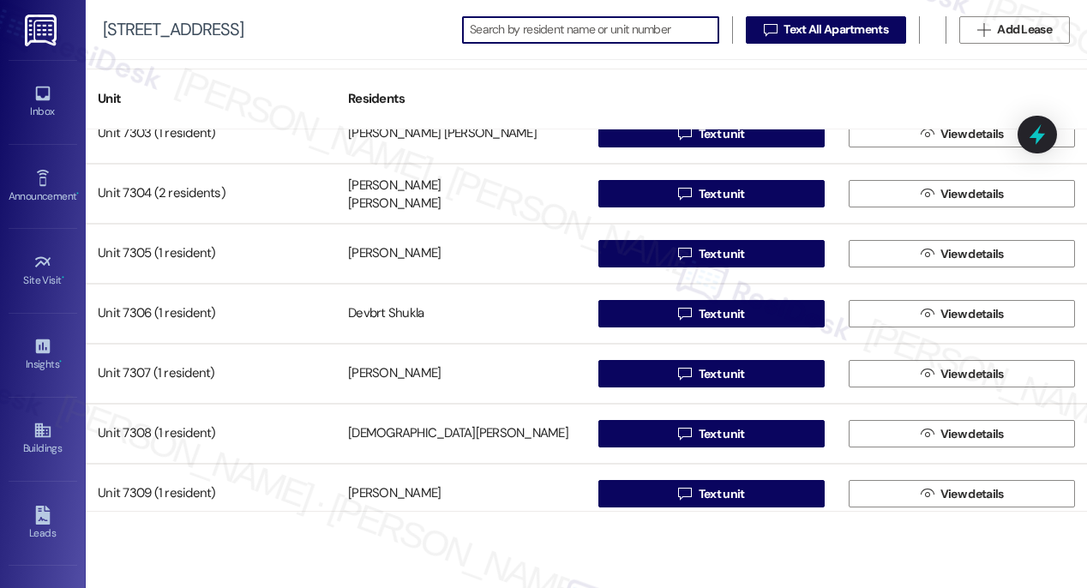
scroll to position [11360, 0]
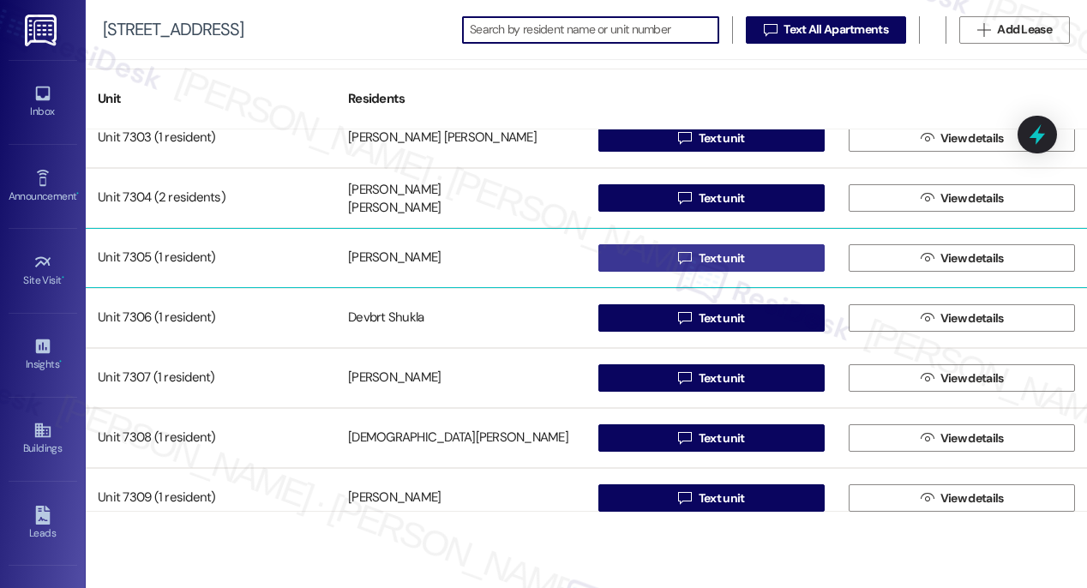
click at [720, 254] on span "Text unit" at bounding box center [722, 258] width 46 height 18
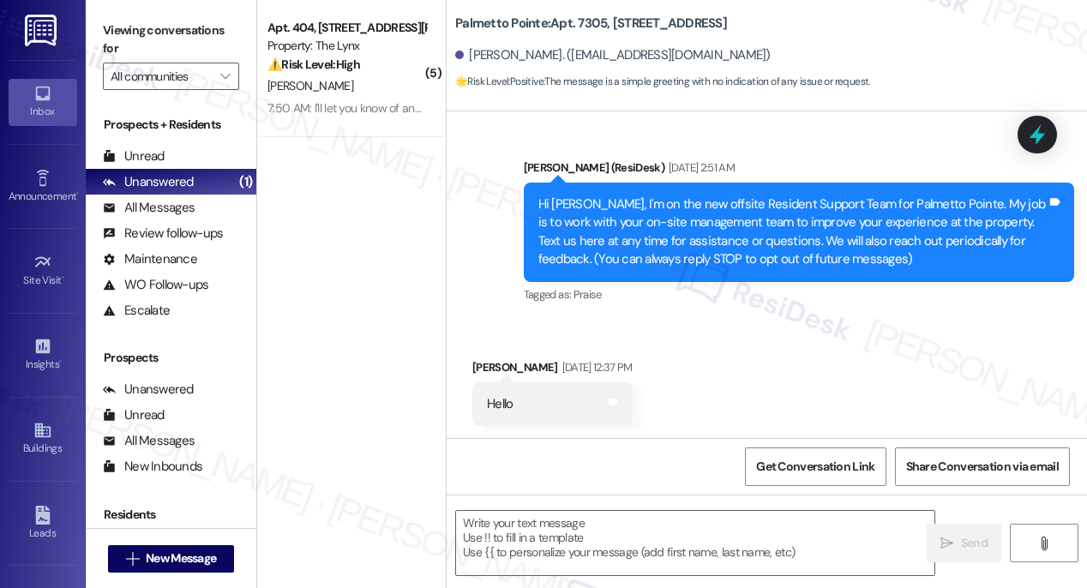
type textarea "Fetching suggested responses. Please feel free to read through the conversation…"
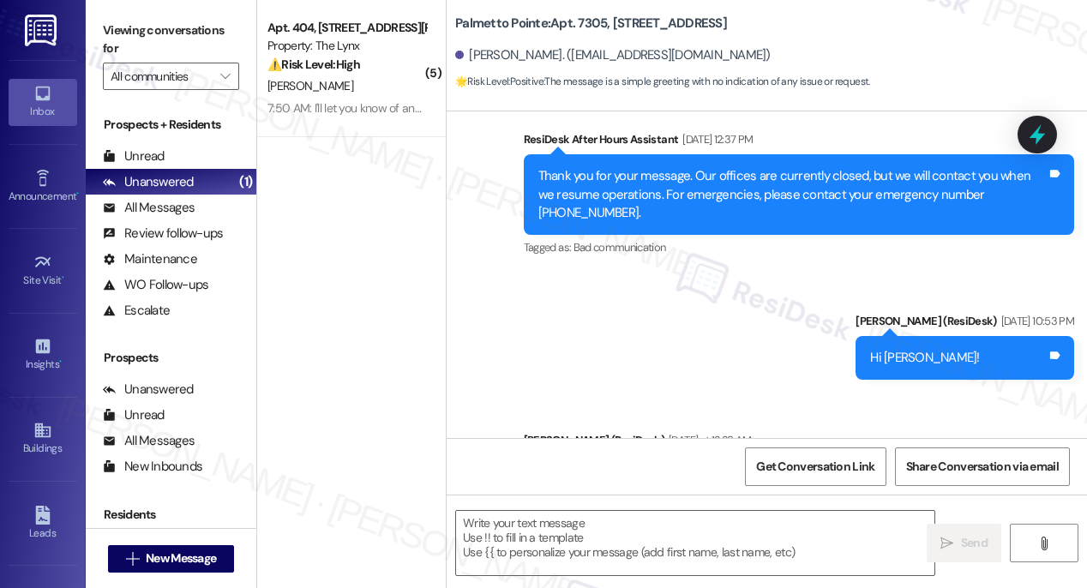
scroll to position [127, 0]
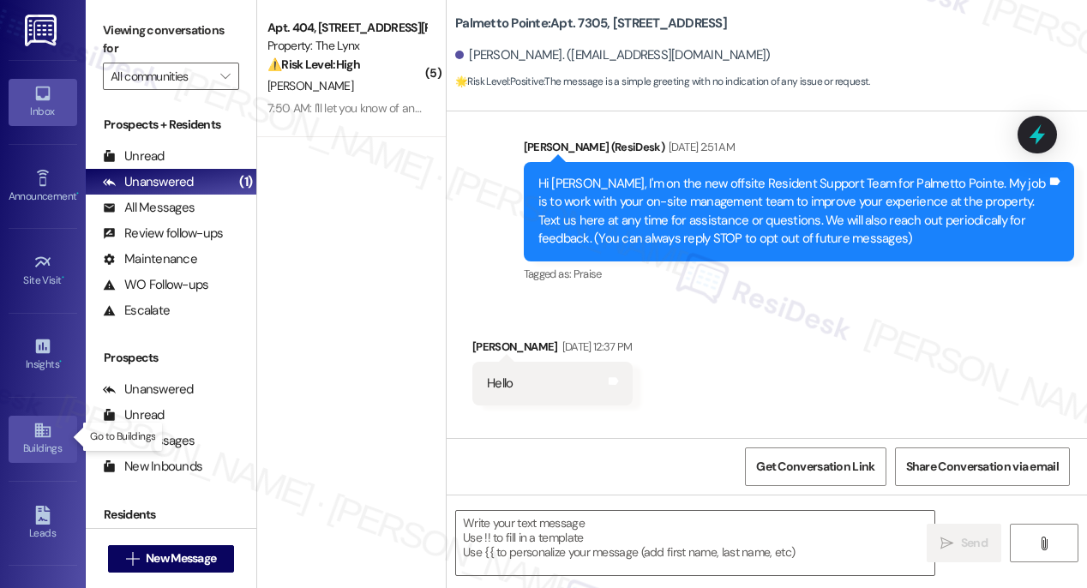
click at [48, 430] on icon at bounding box center [42, 430] width 19 height 19
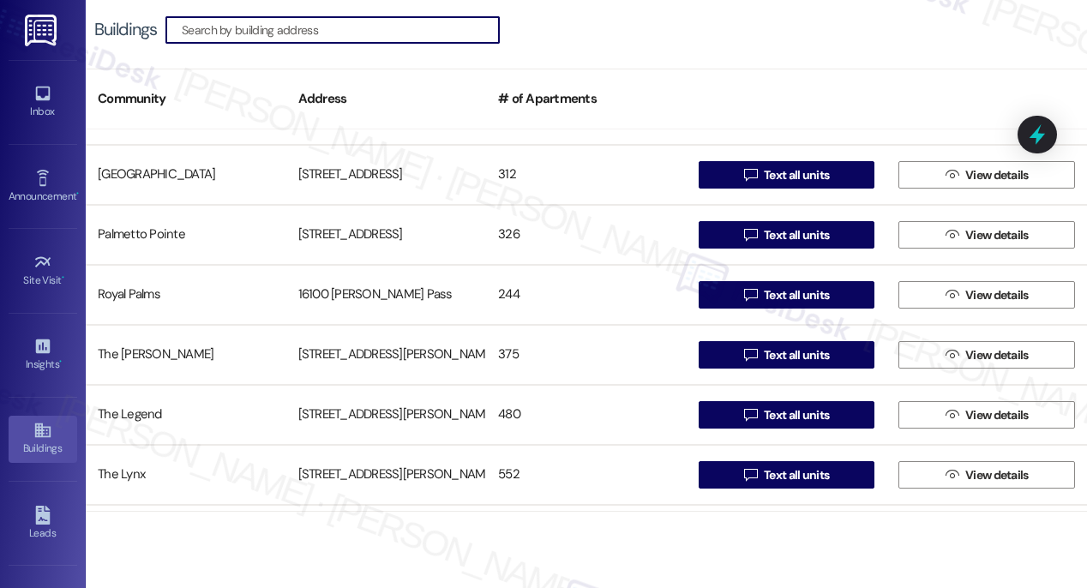
scroll to position [243, 0]
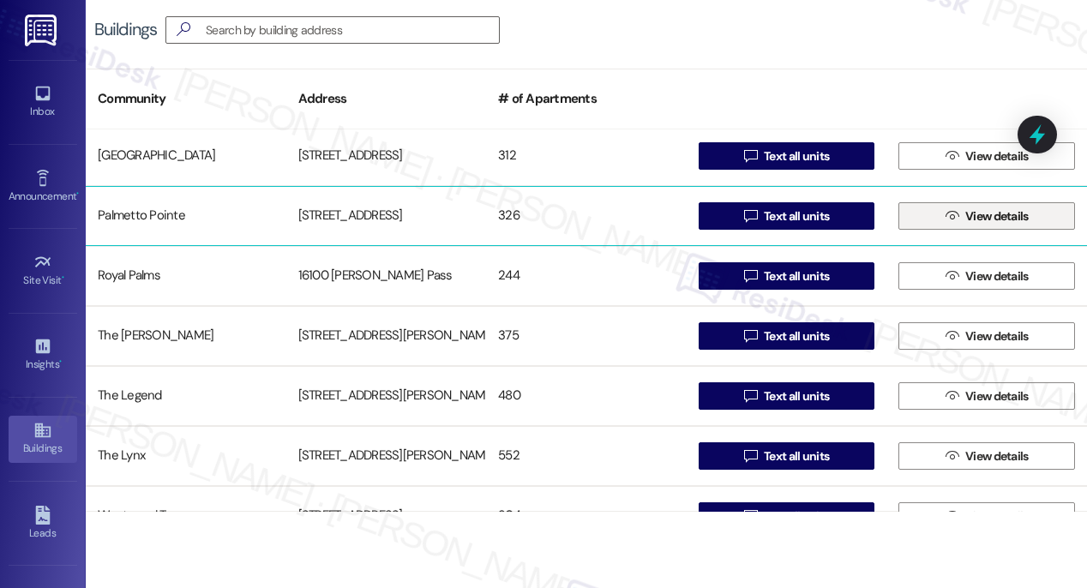
click at [1009, 213] on span "View details" at bounding box center [996, 216] width 63 height 18
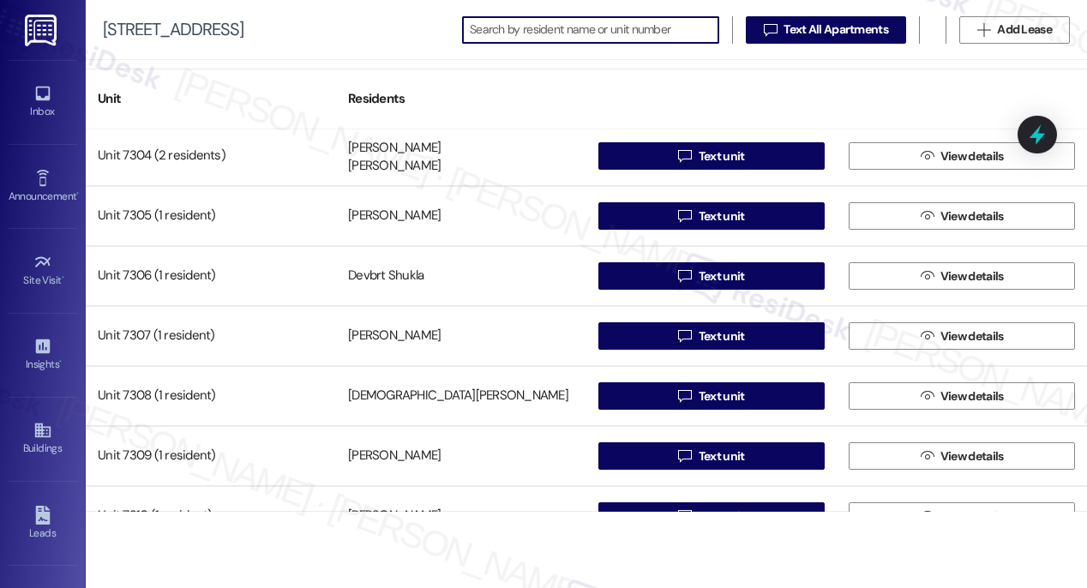
scroll to position [11407, 0]
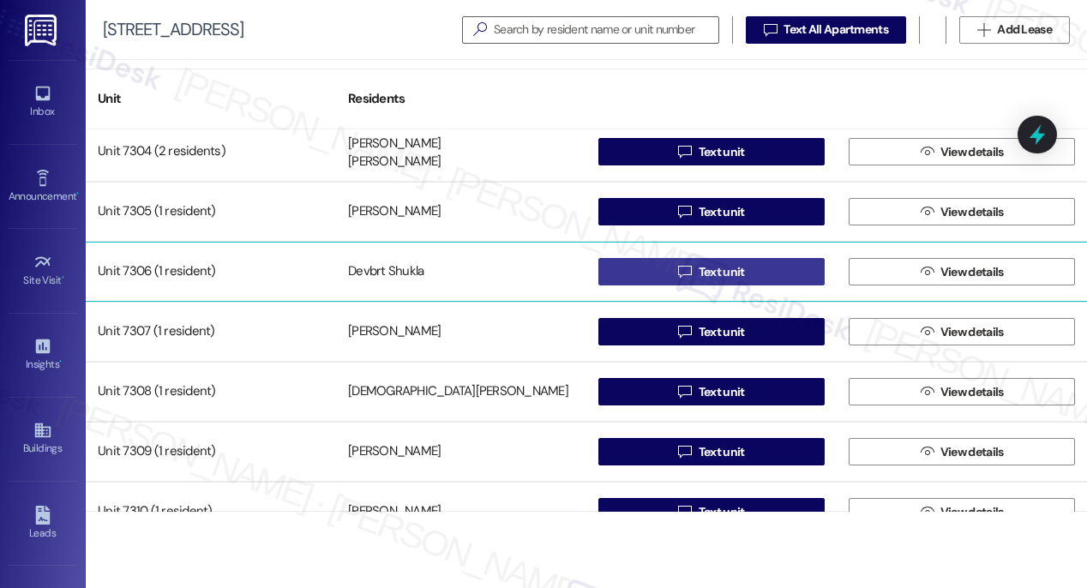
click at [705, 273] on span "Text unit" at bounding box center [722, 272] width 46 height 18
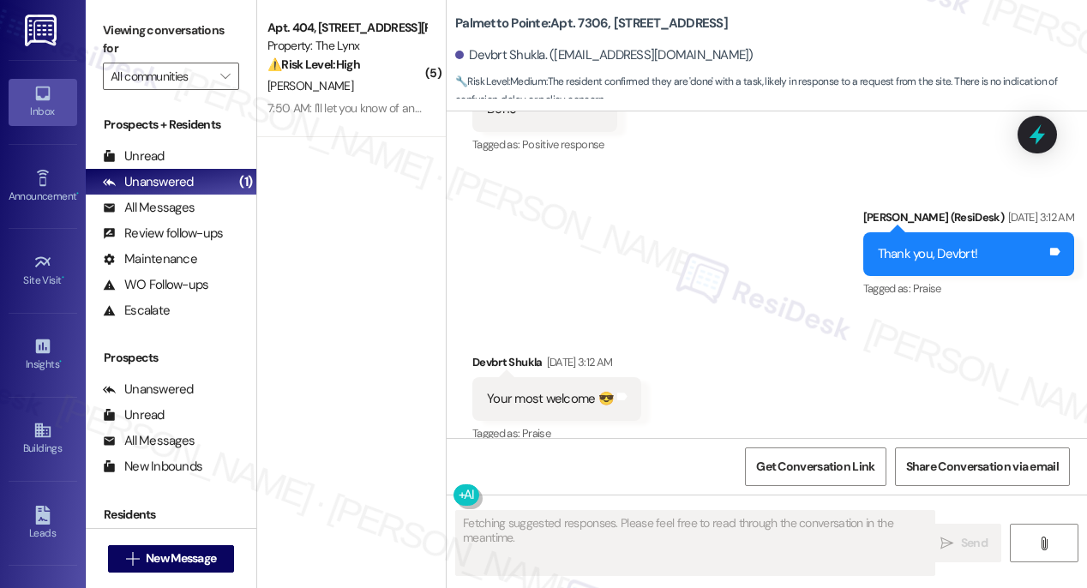
scroll to position [2242, 0]
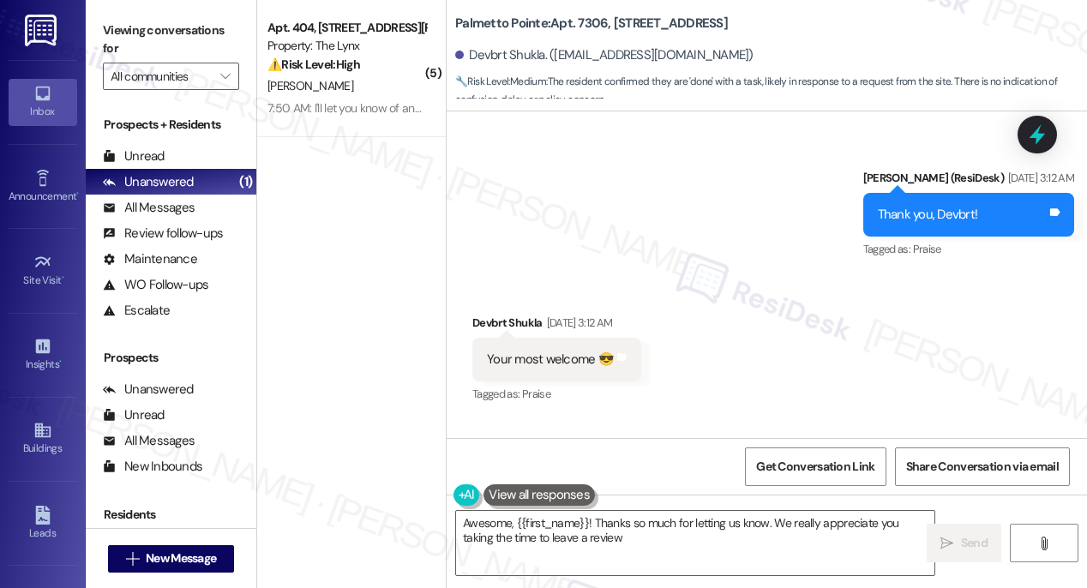
type textarea "Awesome, {{first_name}}! Thanks so much for letting us know. We really apprecia…"
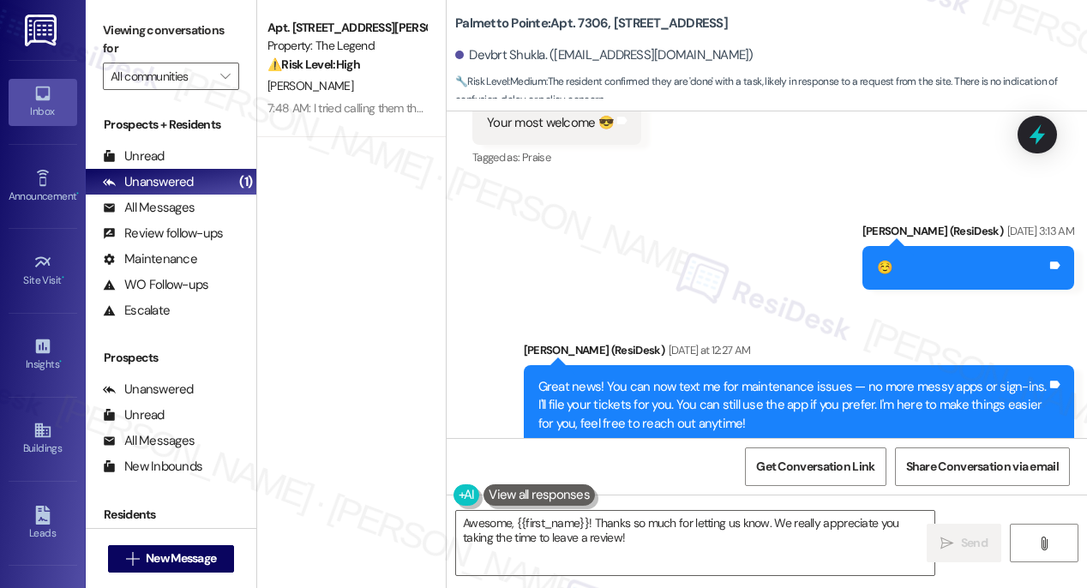
scroll to position [2543, 0]
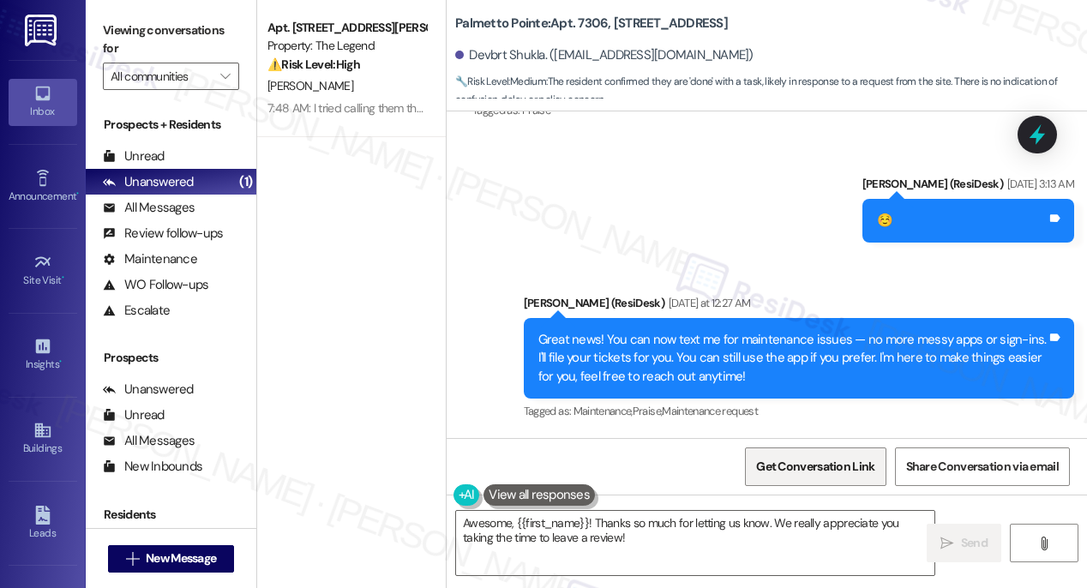
click at [827, 459] on span "Get Conversation Link" at bounding box center [815, 467] width 118 height 18
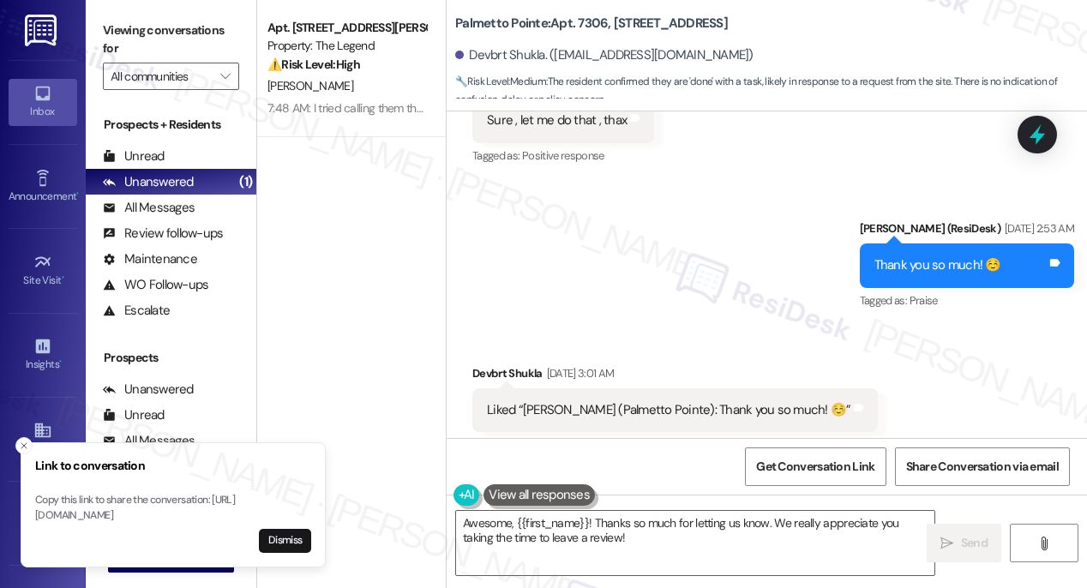
scroll to position [1396, 0]
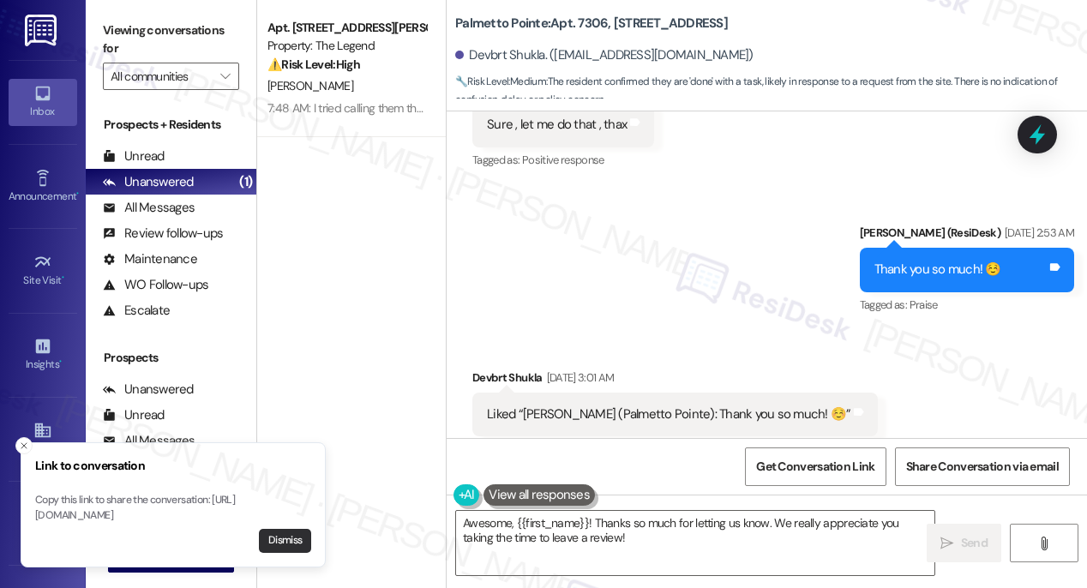
click at [281, 543] on button "Dismiss" at bounding box center [285, 541] width 52 height 24
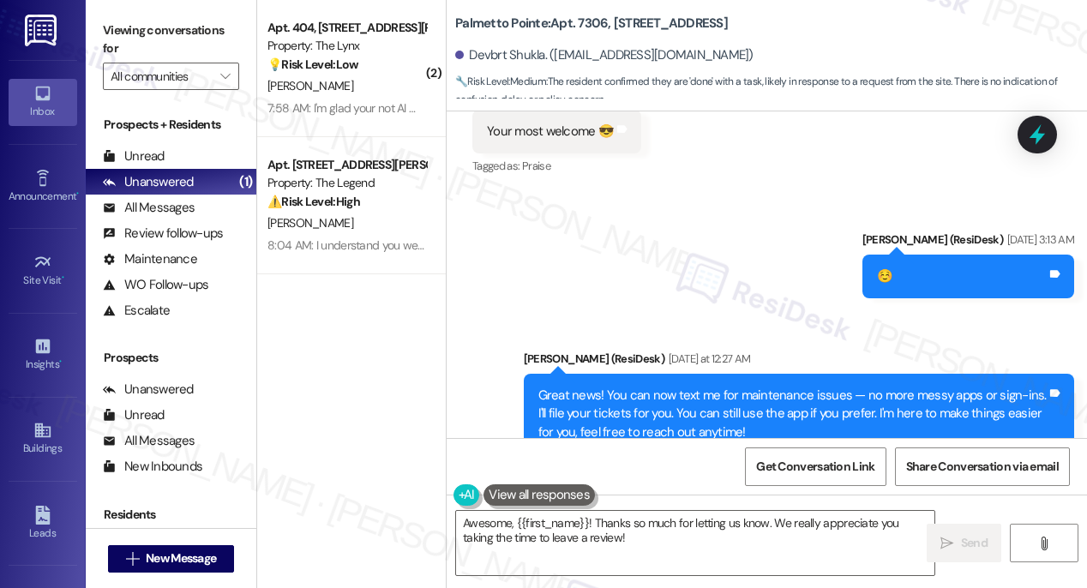
scroll to position [2270, 0]
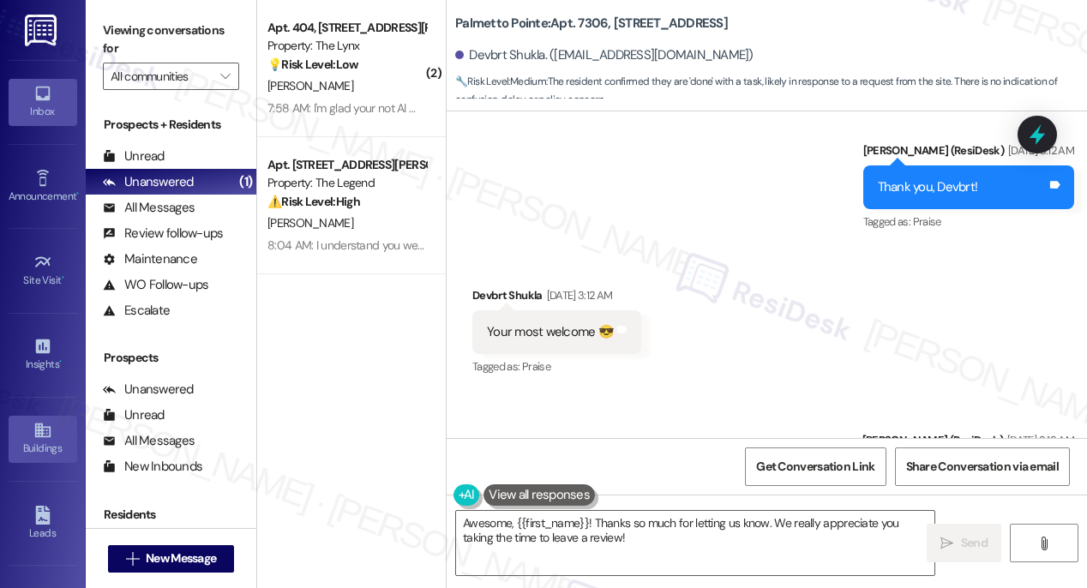
click at [44, 431] on icon at bounding box center [42, 430] width 19 height 19
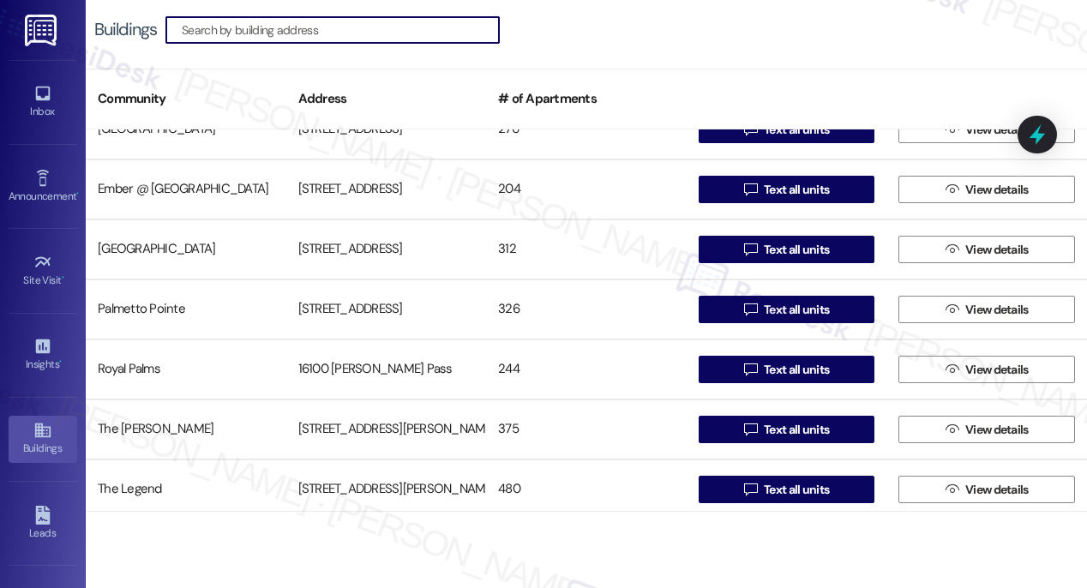
scroll to position [183, 0]
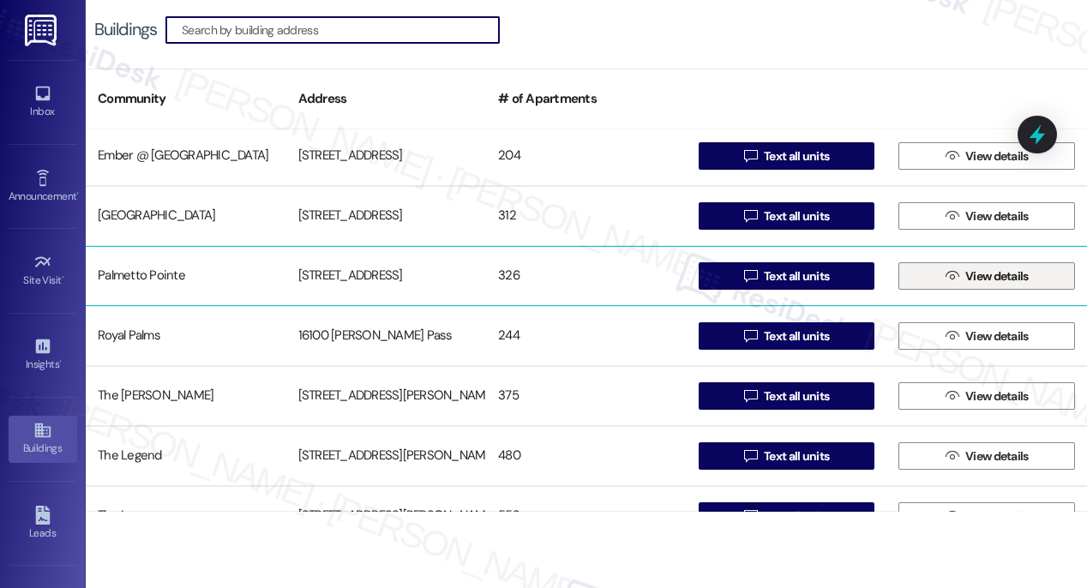
click at [986, 273] on span "View details" at bounding box center [996, 276] width 63 height 18
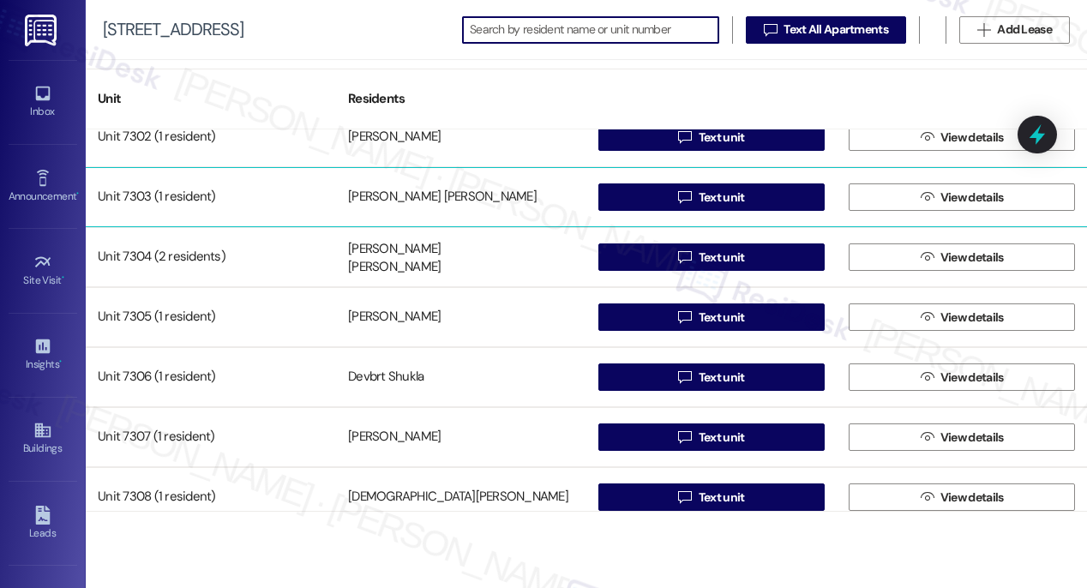
scroll to position [11322, 0]
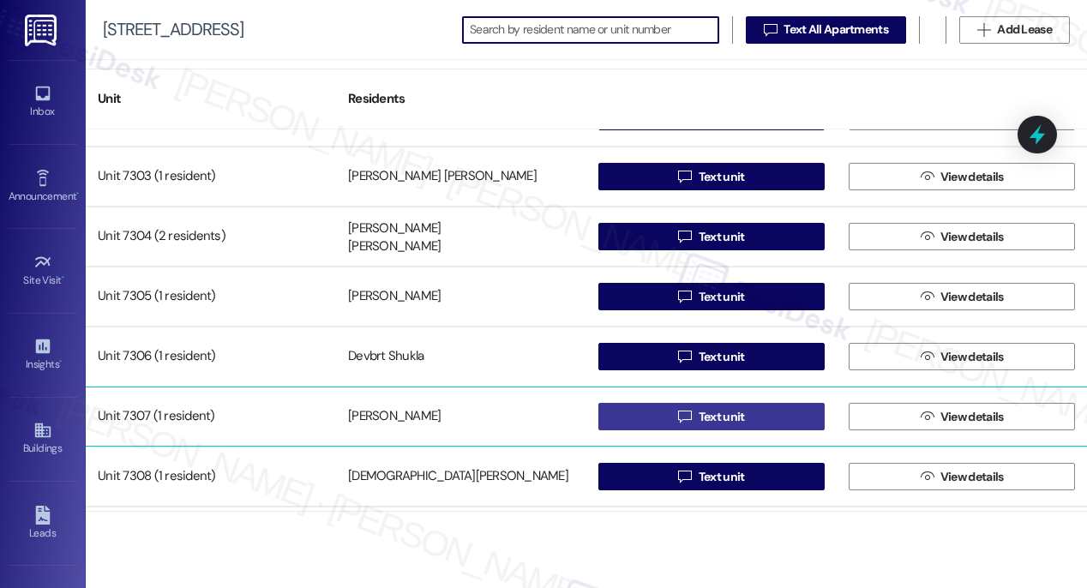
click at [714, 422] on span "Text unit" at bounding box center [722, 417] width 46 height 18
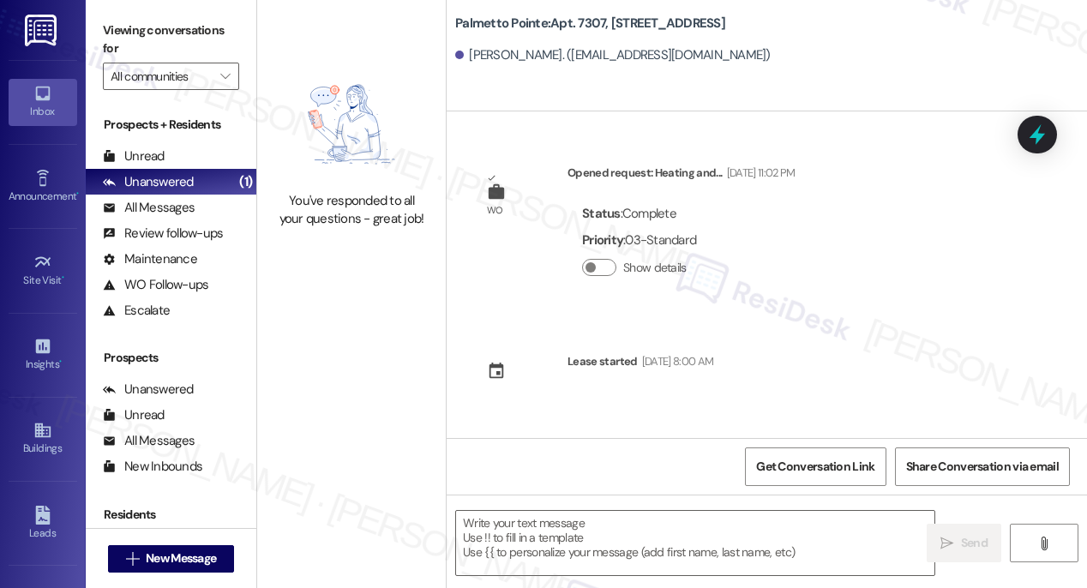
type textarea "Fetching suggested responses. Please feel free to read through the conversation…"
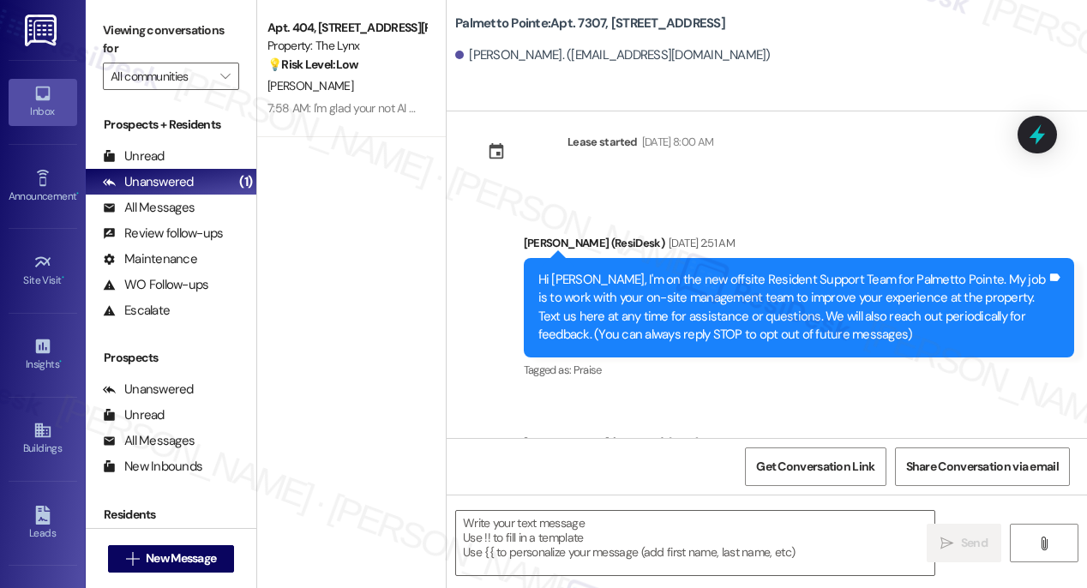
scroll to position [358, 0]
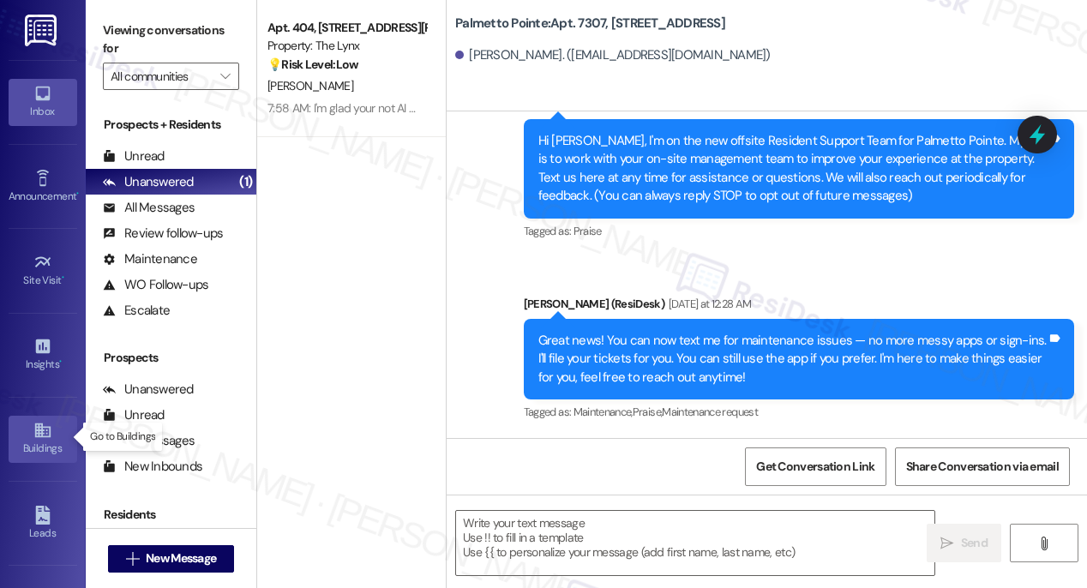
click at [40, 434] on icon at bounding box center [41, 430] width 15 height 15
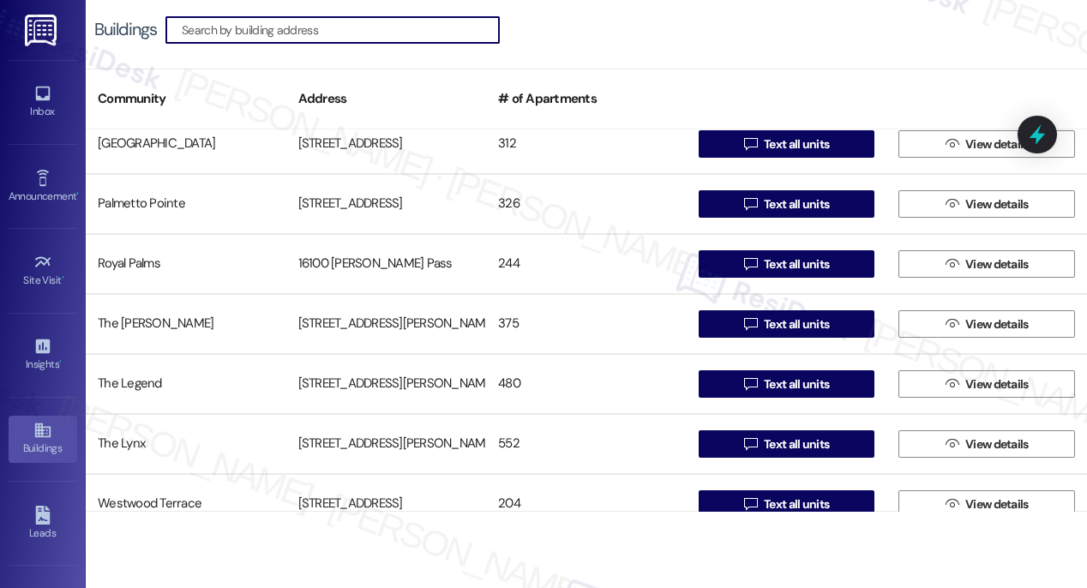
scroll to position [253, 0]
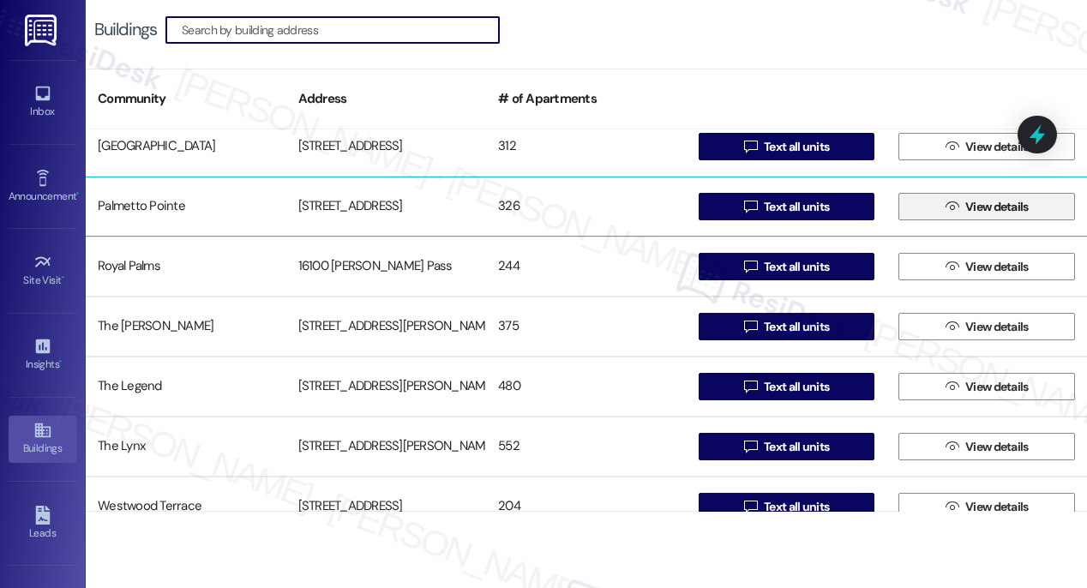
click at [978, 212] on span "View details" at bounding box center [996, 207] width 63 height 18
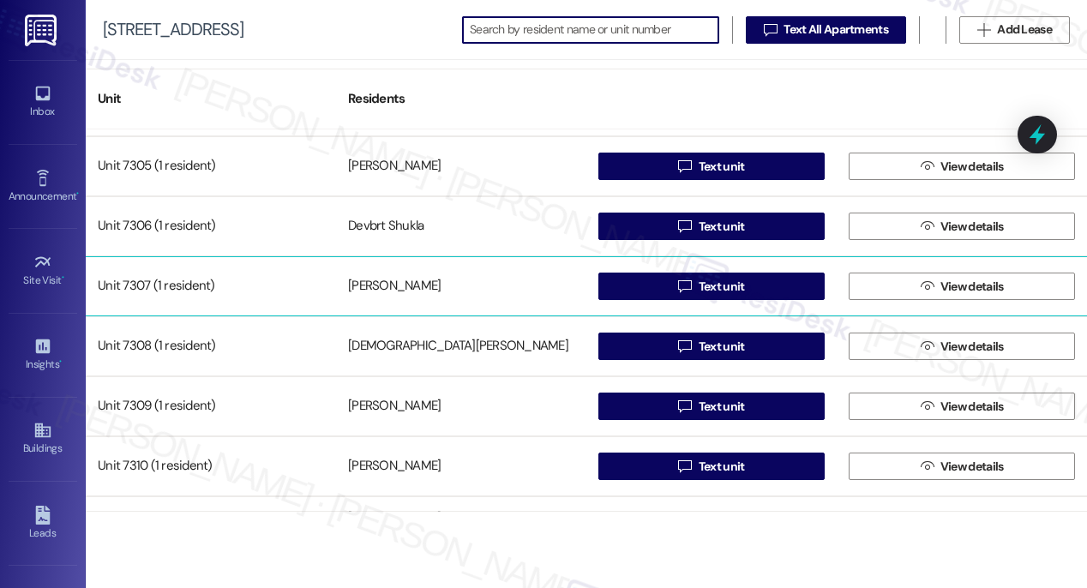
scroll to position [11454, 0]
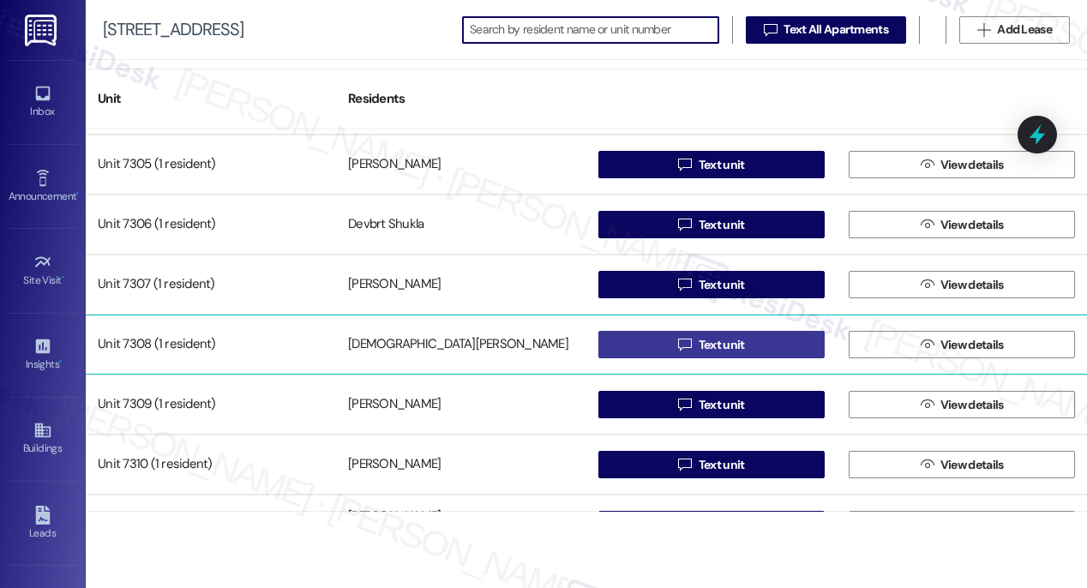
click at [720, 345] on span "Text unit" at bounding box center [722, 345] width 46 height 18
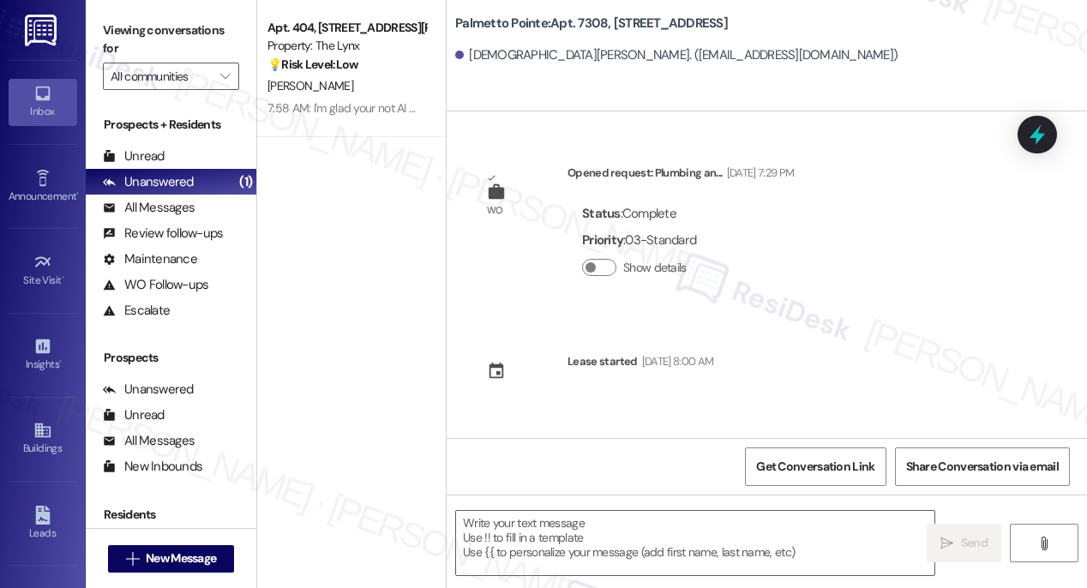
type textarea "Fetching suggested responses. Please feel free to read through the conversation…"
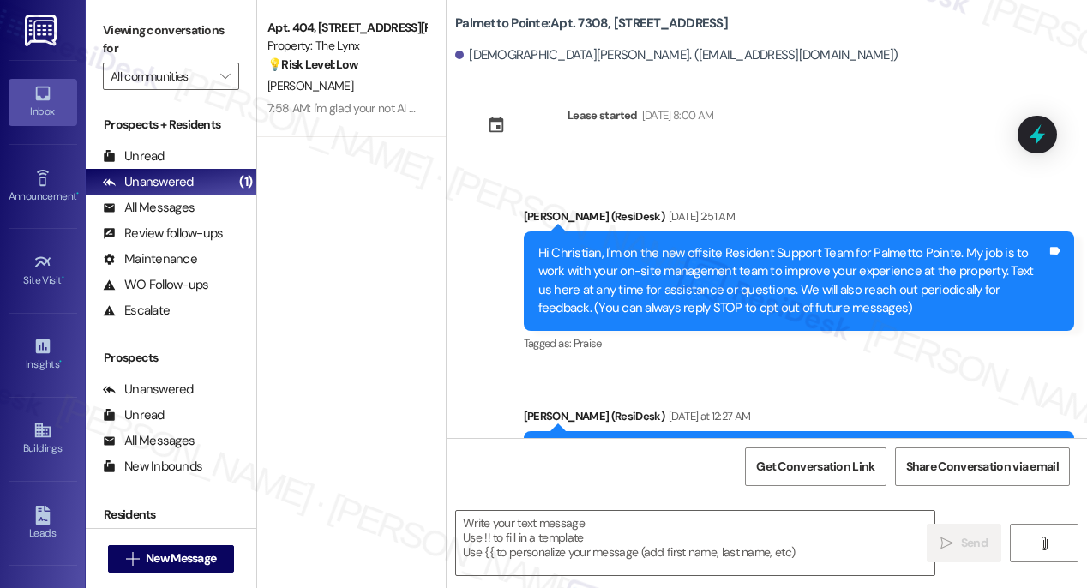
scroll to position [358, 0]
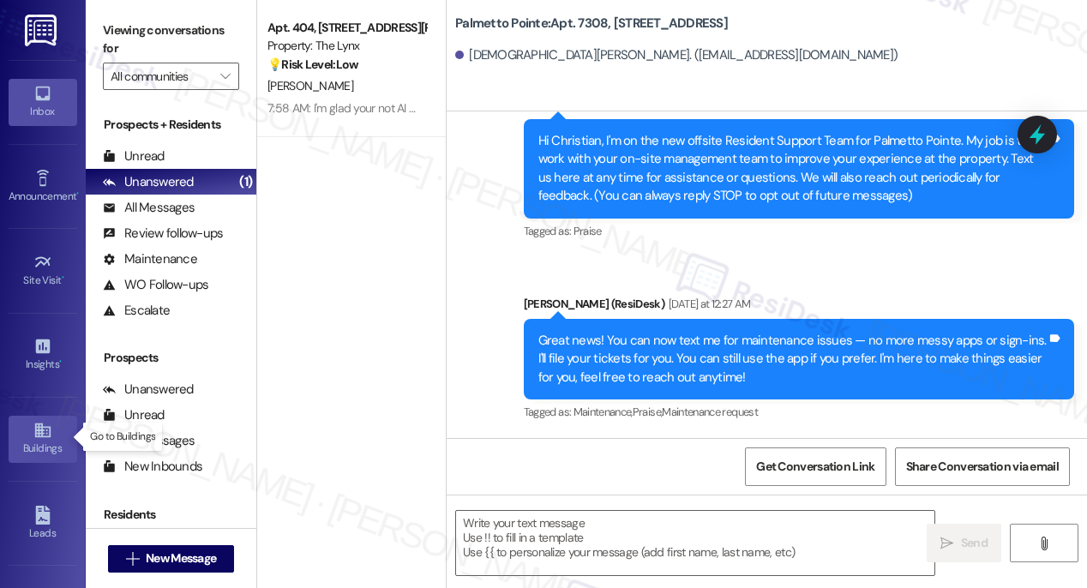
click at [29, 430] on link "Buildings" at bounding box center [43, 439] width 69 height 46
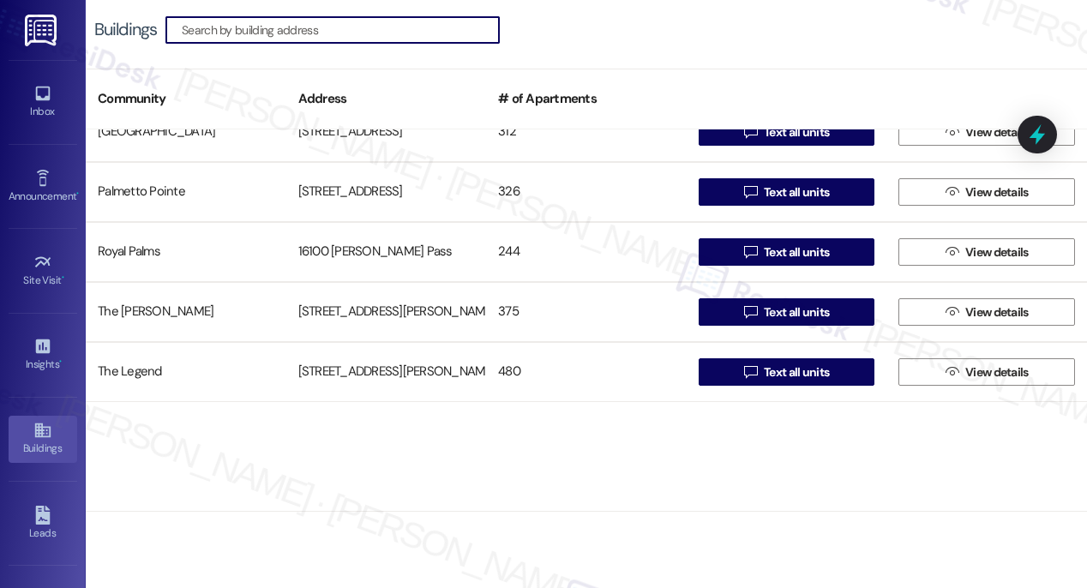
scroll to position [267, 0]
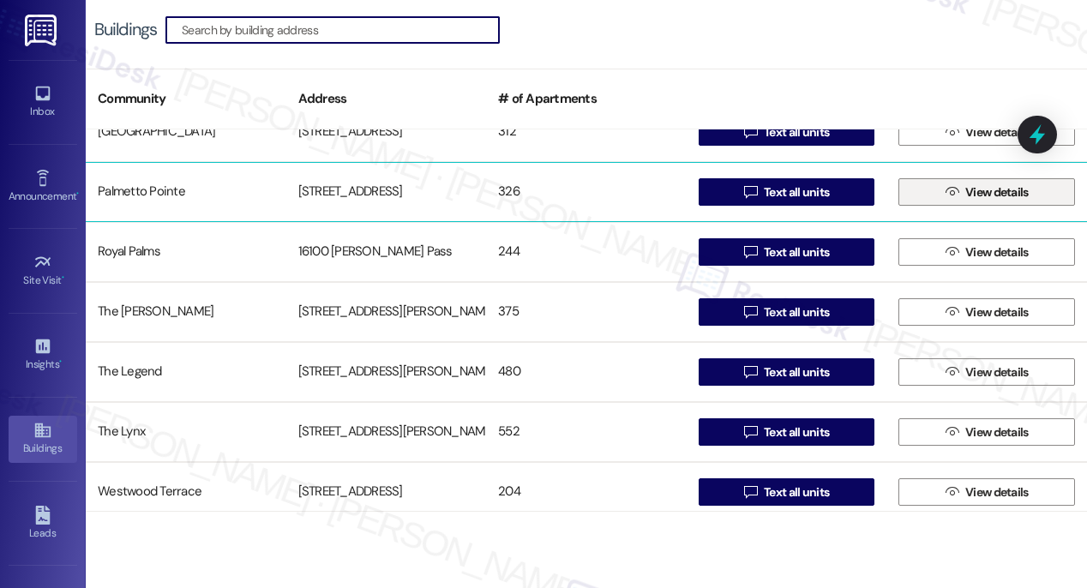
click at [971, 189] on span "View details" at bounding box center [996, 192] width 63 height 18
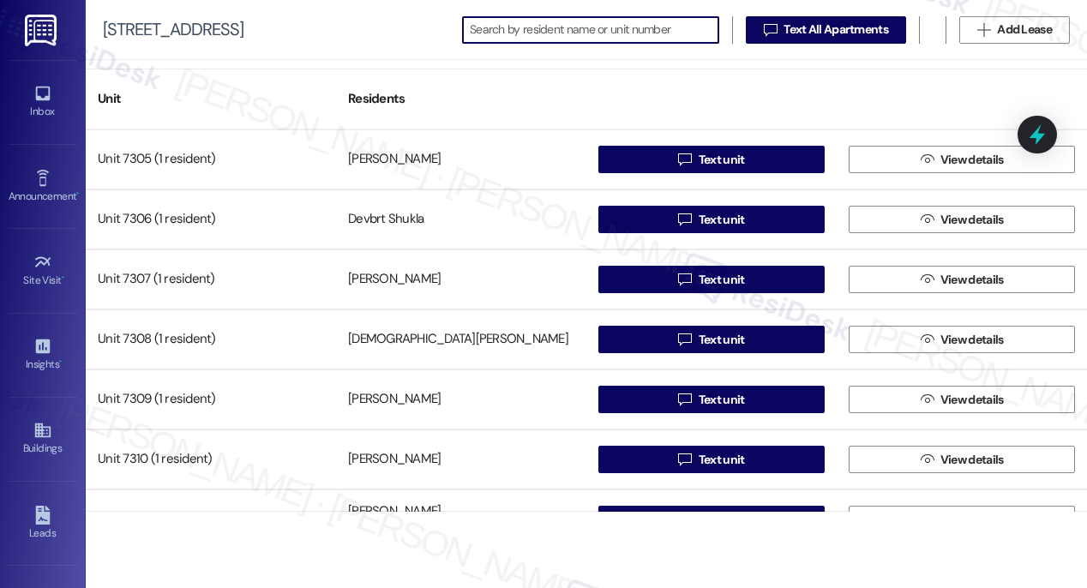
scroll to position [11492, 0]
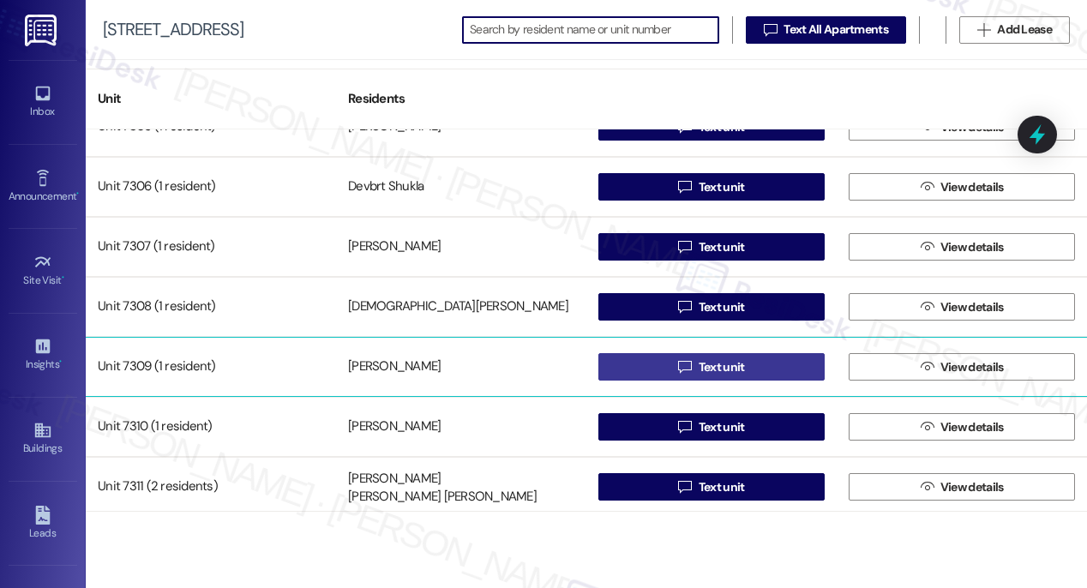
click at [704, 368] on span "Text unit" at bounding box center [722, 367] width 46 height 18
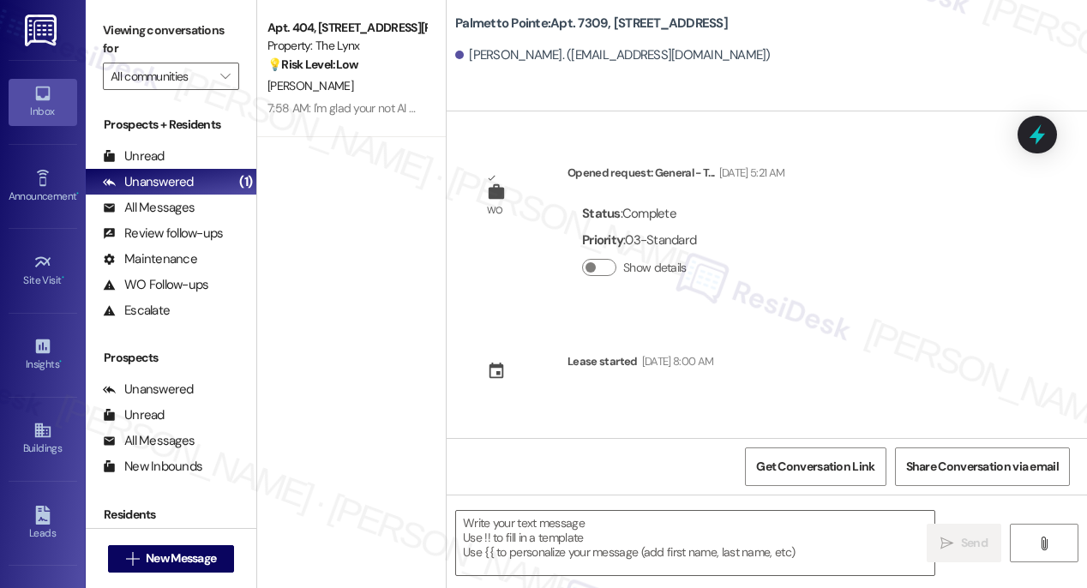
type textarea "Fetching suggested responses. Please feel free to read through the conversation…"
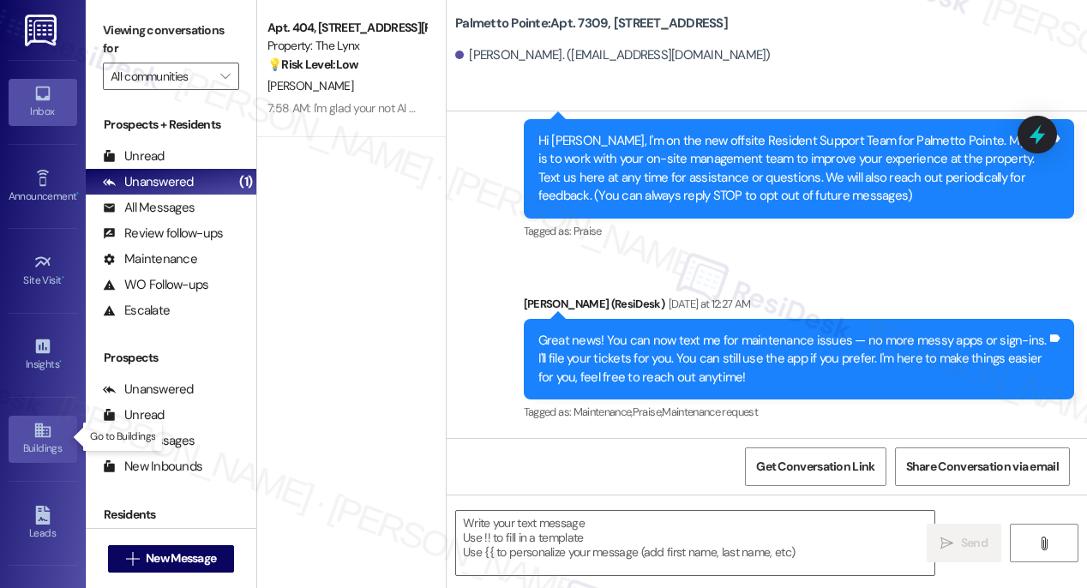
click at [38, 430] on icon at bounding box center [41, 430] width 15 height 15
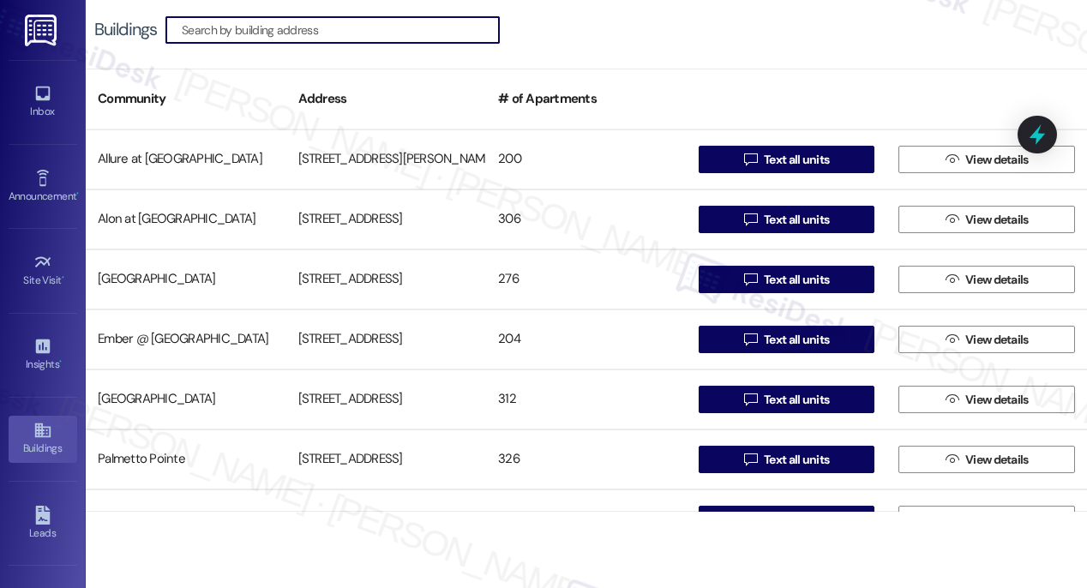
scroll to position [278, 0]
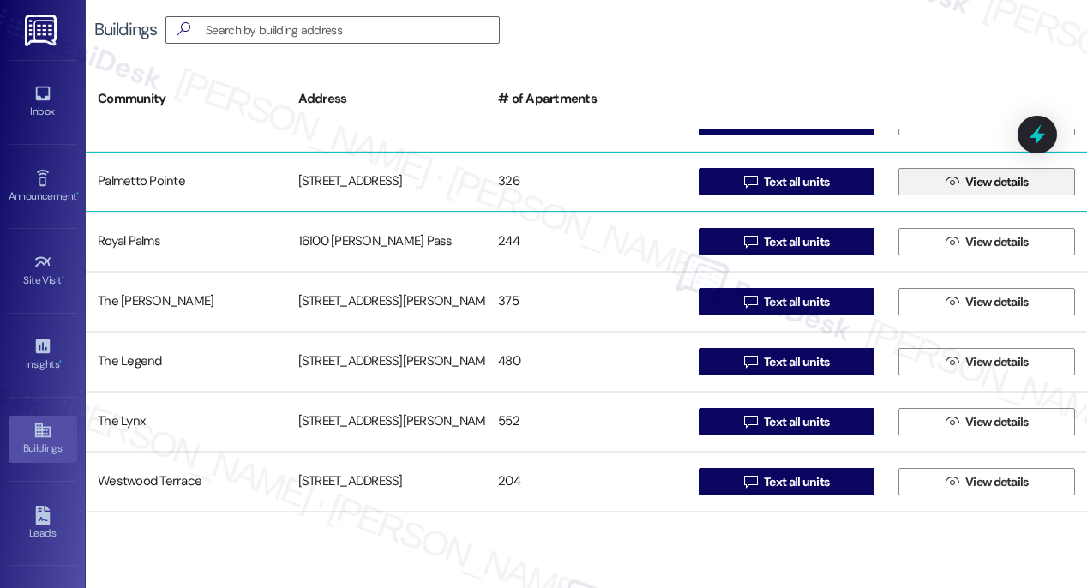
click at [993, 183] on span "View details" at bounding box center [996, 182] width 63 height 18
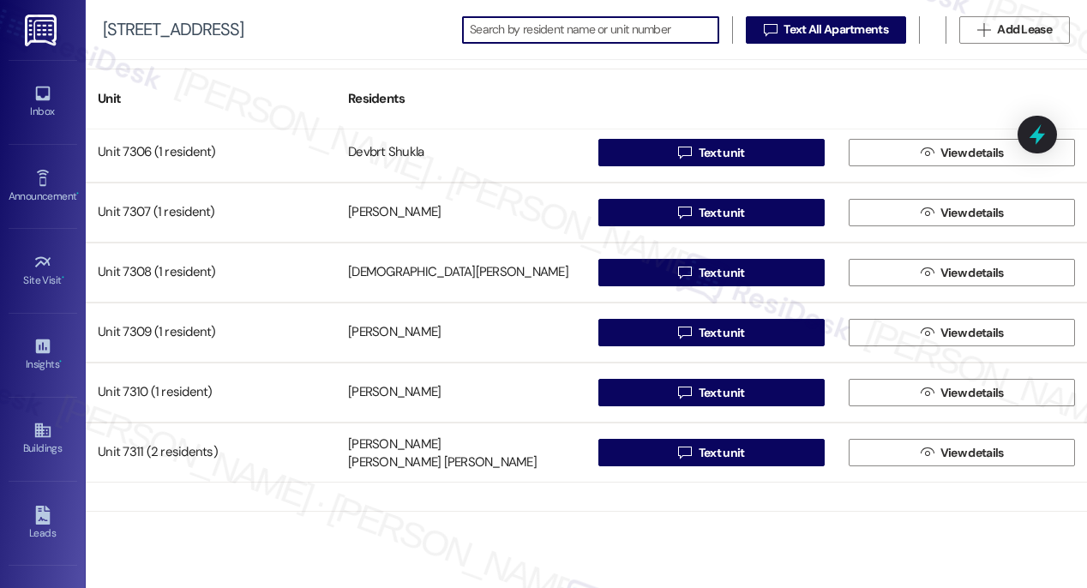
scroll to position [11605, 0]
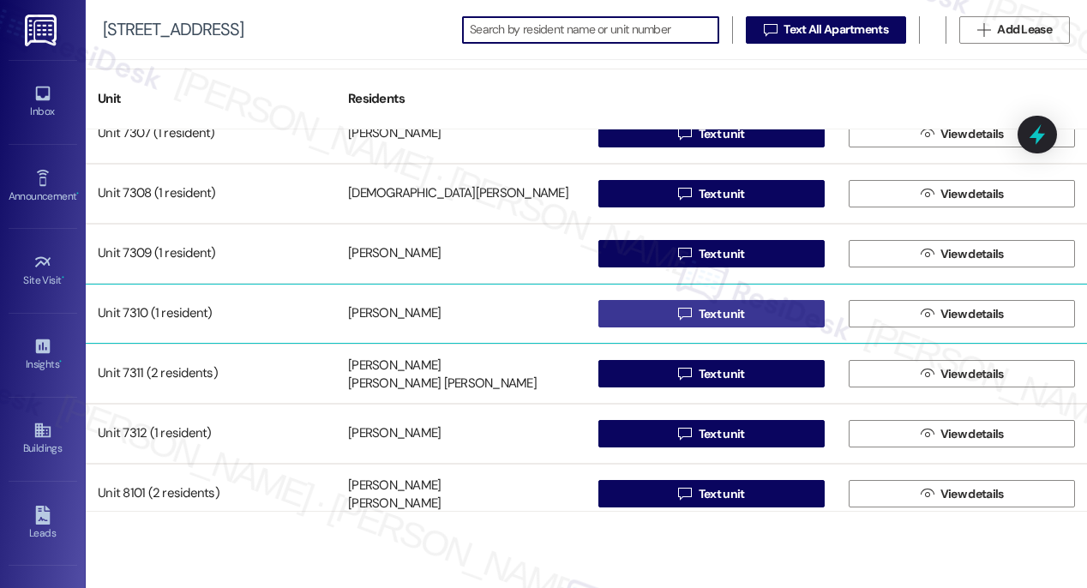
click at [725, 315] on span "Text unit" at bounding box center [722, 314] width 46 height 18
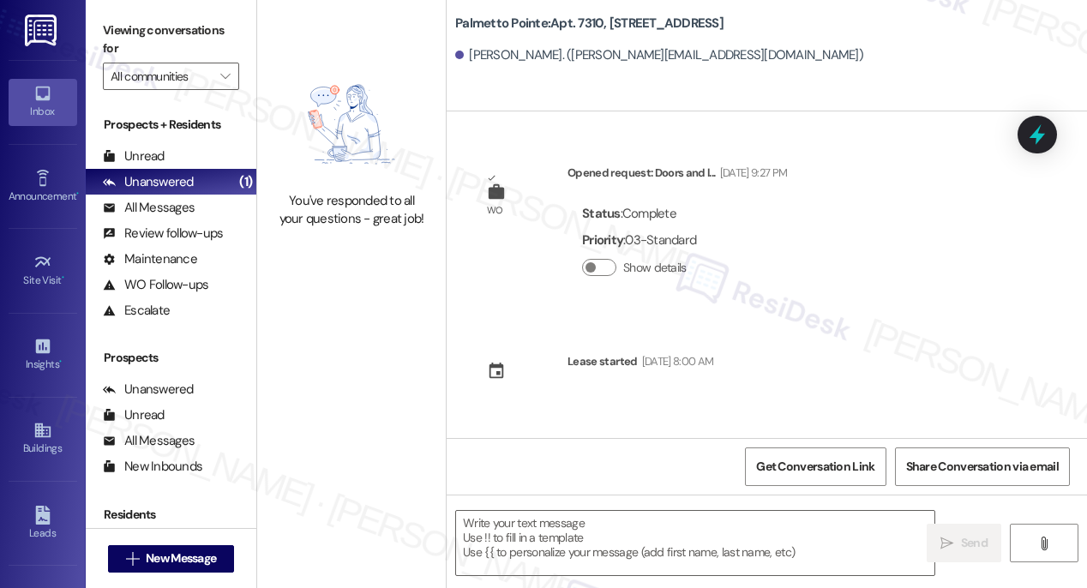
type textarea "Fetching suggested responses. Please feel free to read through the conversation…"
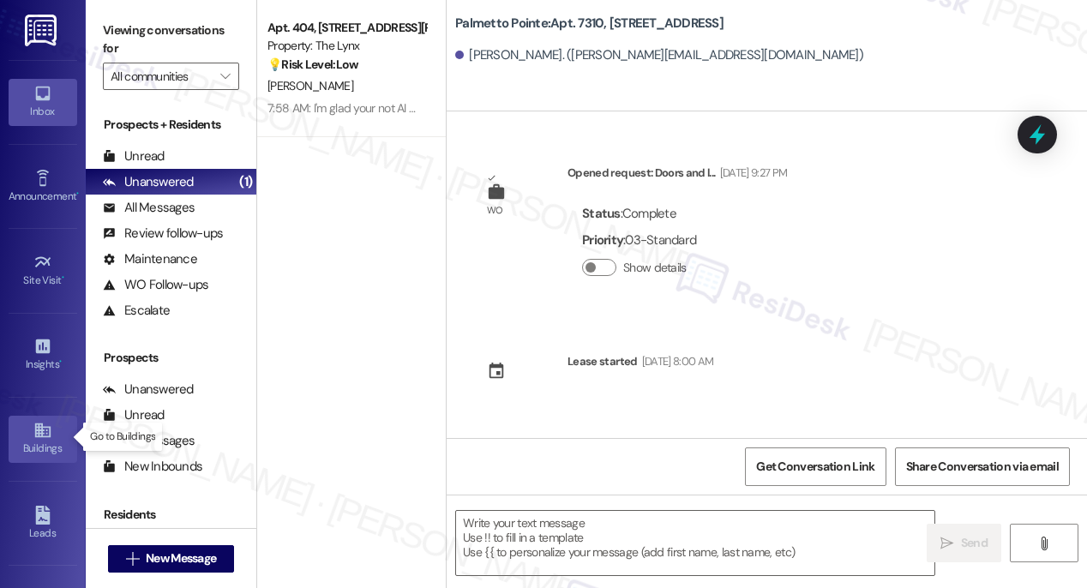
click at [52, 429] on link "Buildings" at bounding box center [43, 439] width 69 height 46
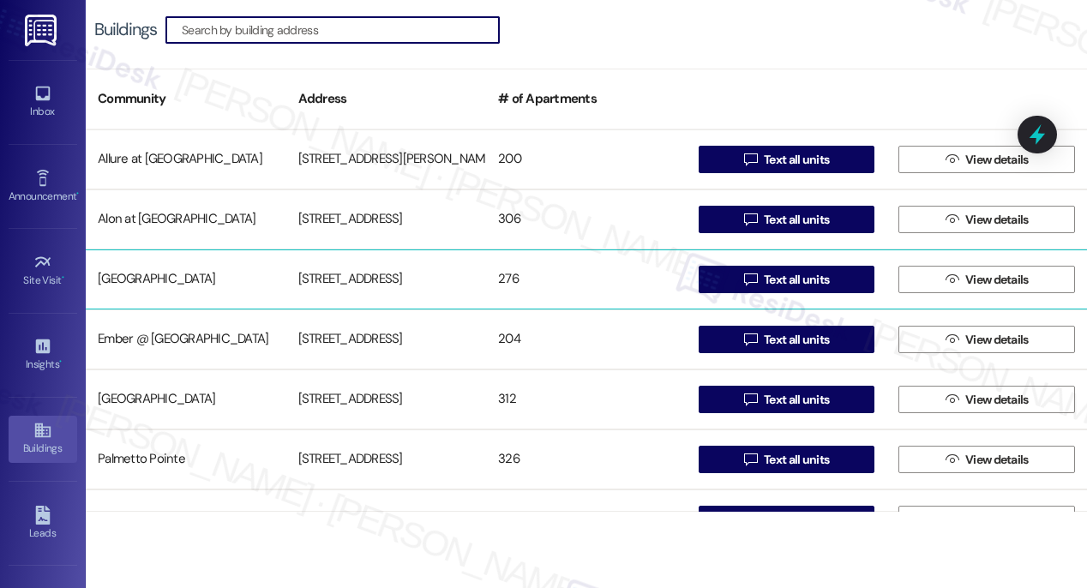
scroll to position [278, 0]
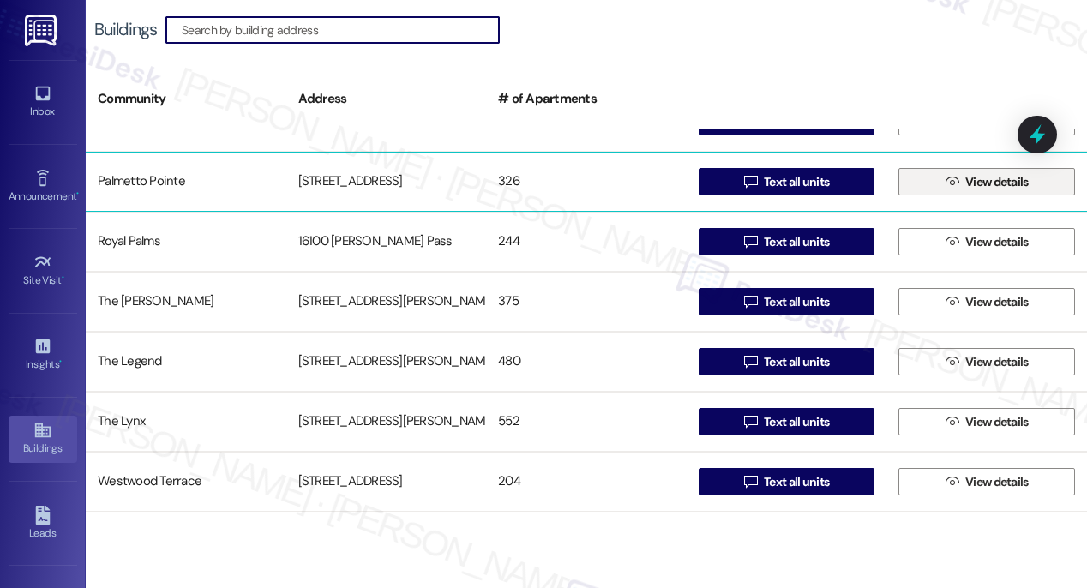
click at [969, 182] on span "View details" at bounding box center [996, 182] width 63 height 18
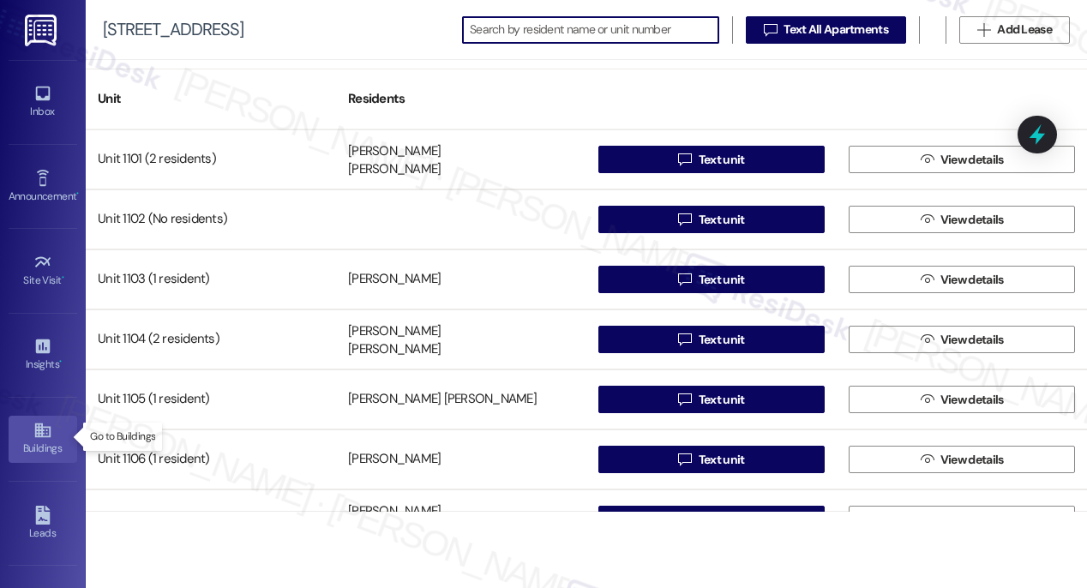
click at [39, 427] on icon at bounding box center [41, 430] width 15 height 15
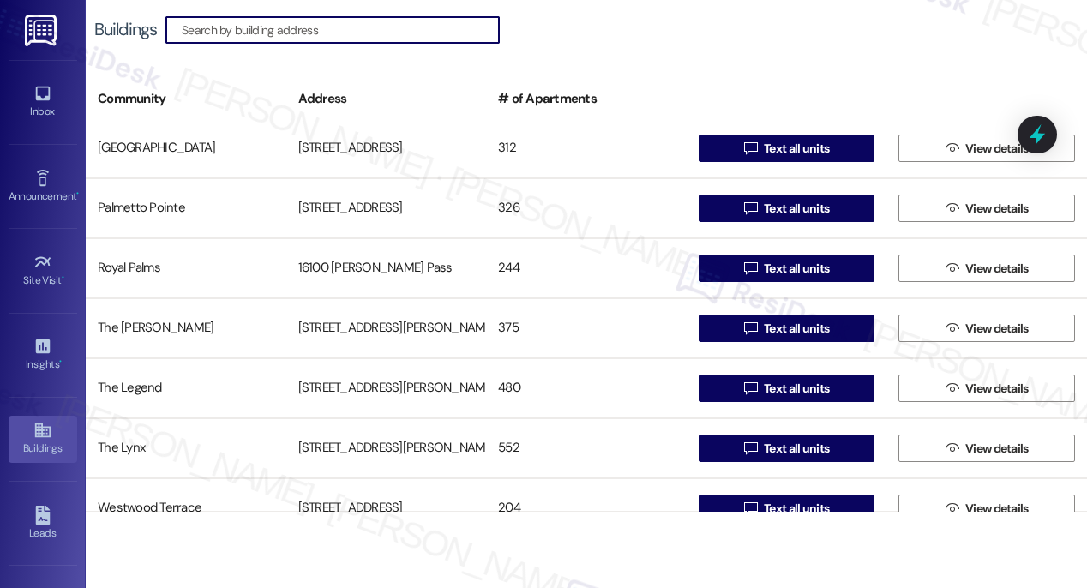
scroll to position [249, 0]
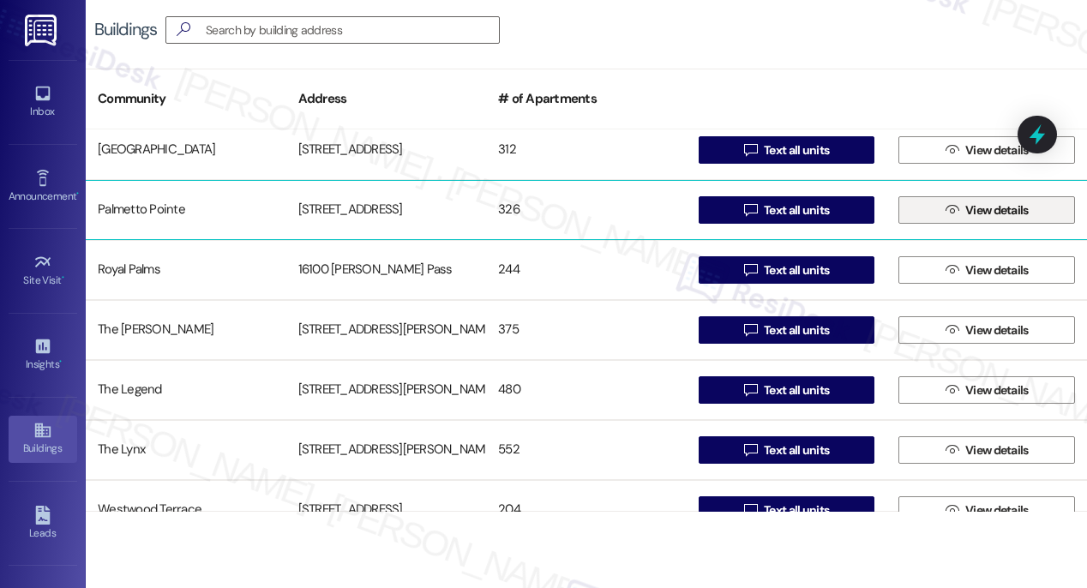
click at [979, 213] on span "View details" at bounding box center [996, 210] width 63 height 18
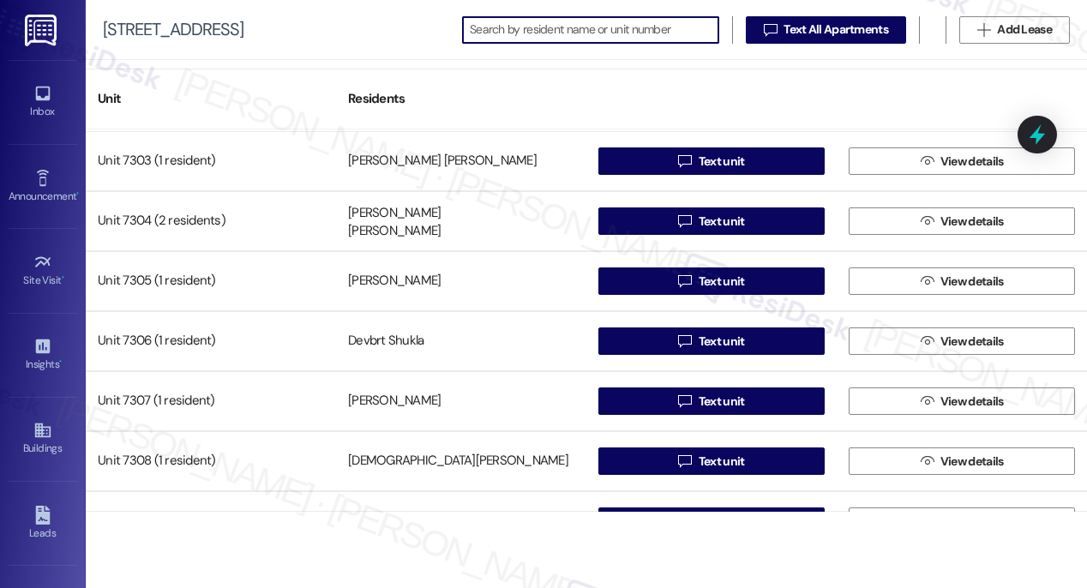
scroll to position [11642, 0]
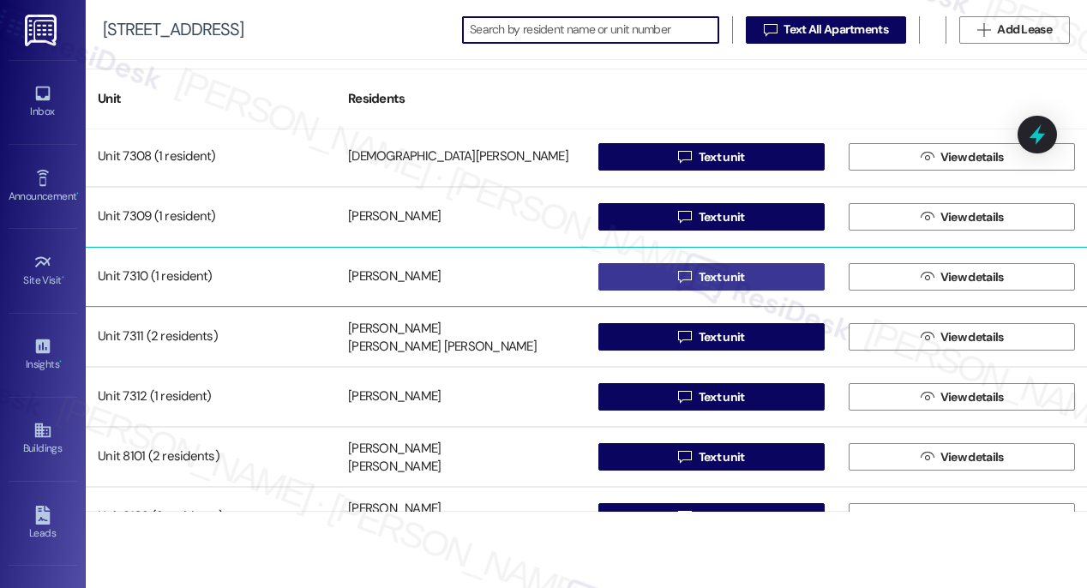
click at [715, 279] on span "Text unit" at bounding box center [722, 277] width 46 height 18
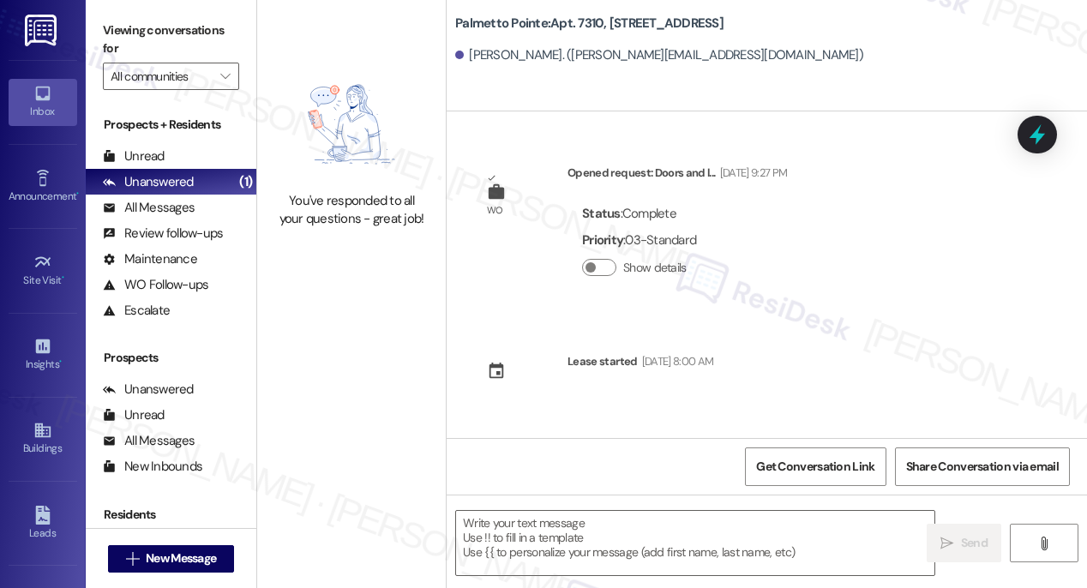
type textarea "Fetching suggested responses. Please feel free to read through the conversation…"
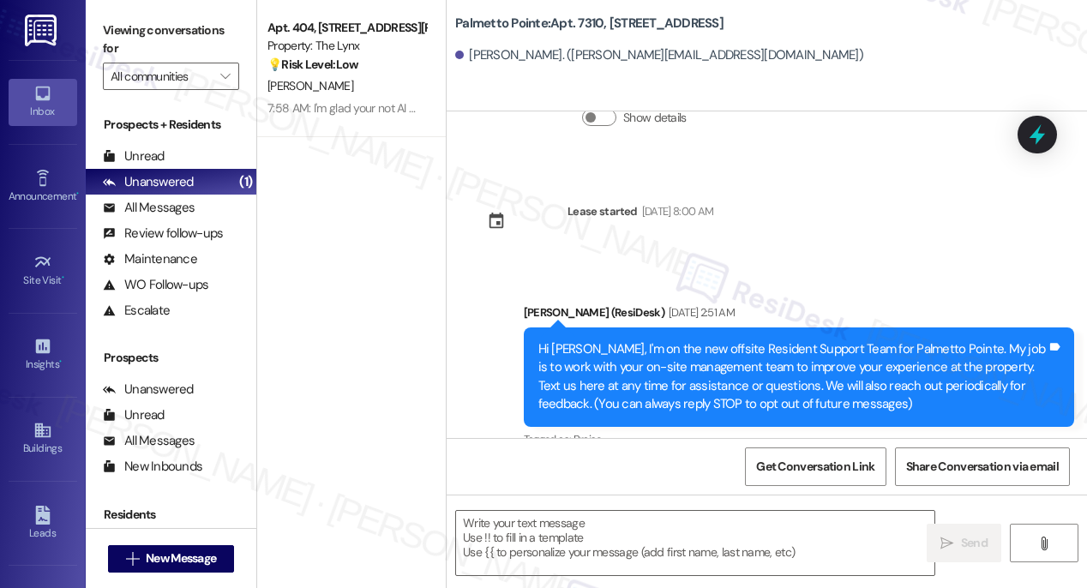
scroll to position [358, 0]
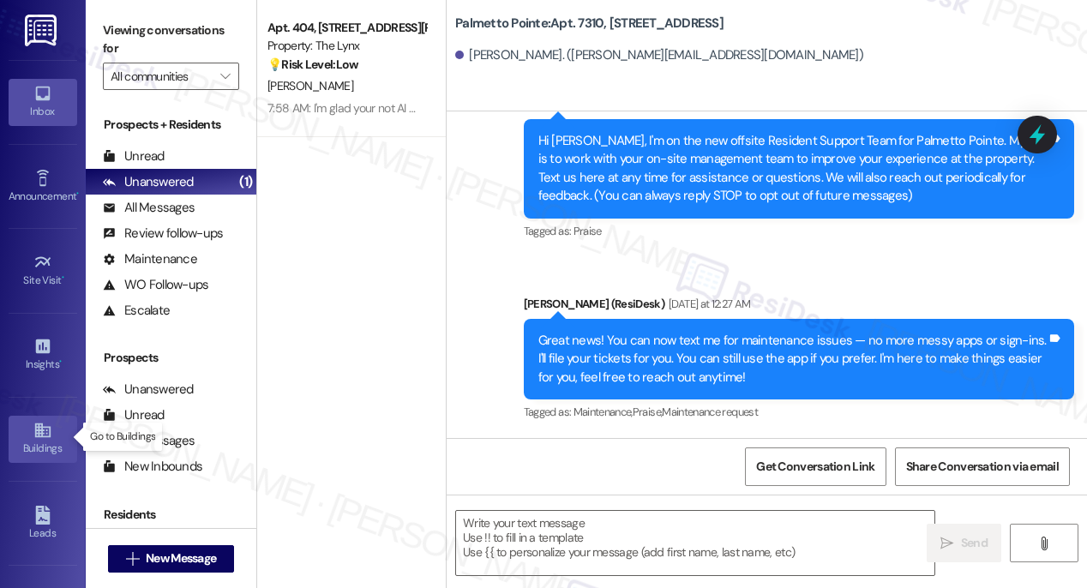
click at [34, 436] on icon at bounding box center [42, 430] width 19 height 19
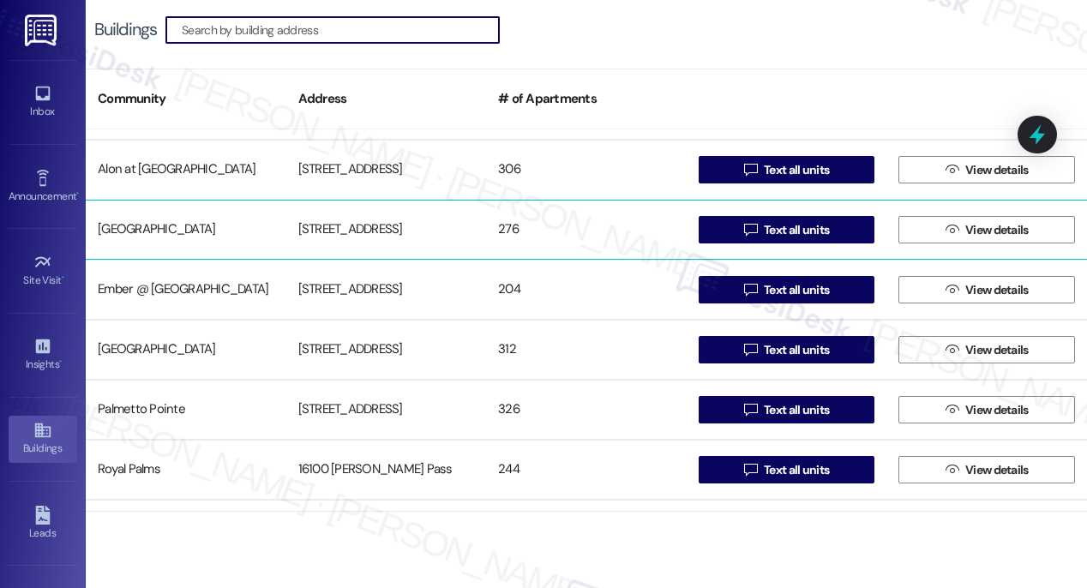
scroll to position [135, 0]
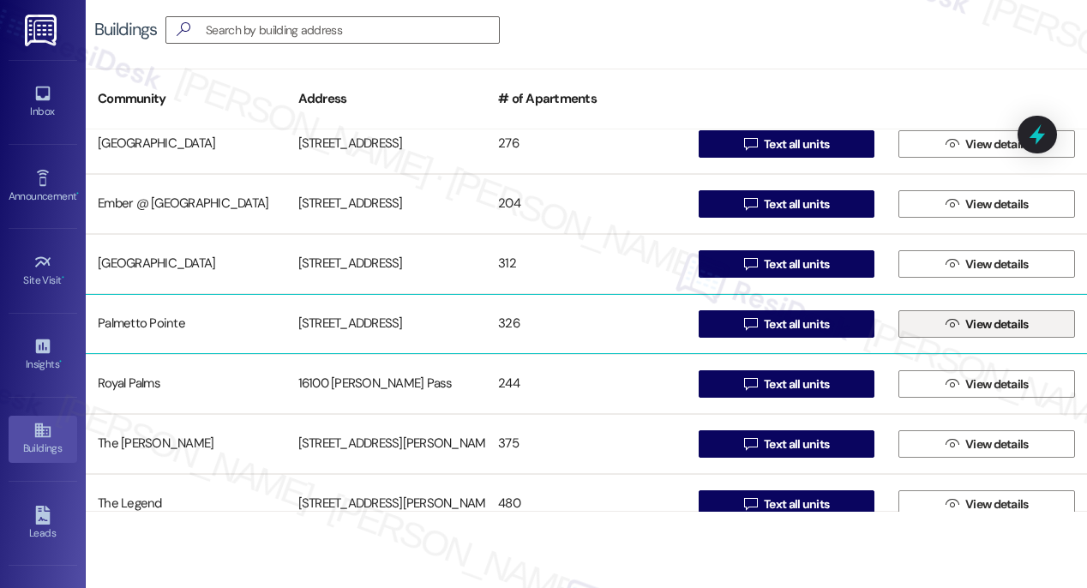
click at [991, 324] on span "View details" at bounding box center [996, 324] width 63 height 18
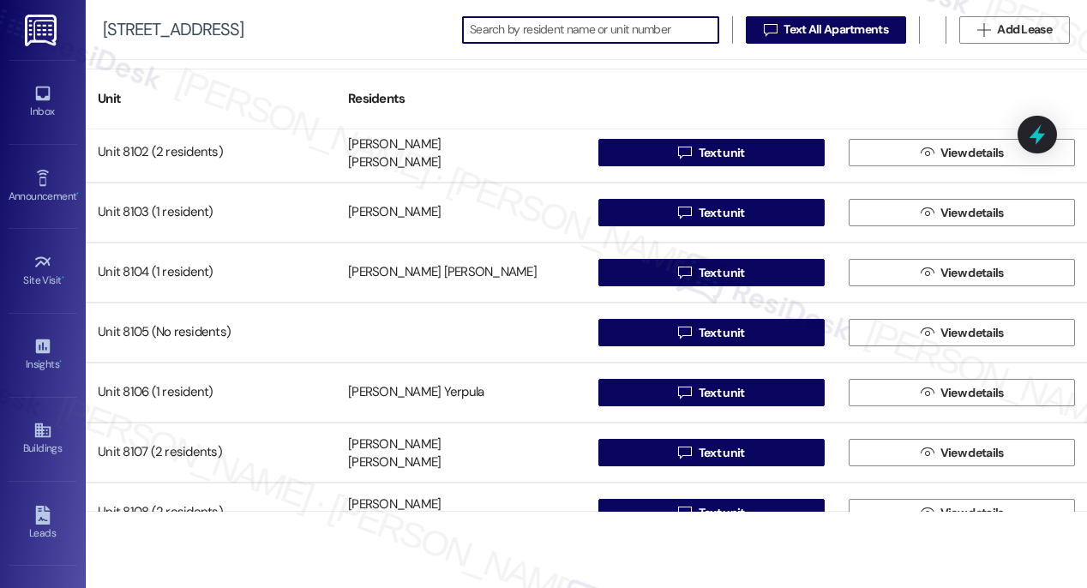
scroll to position [11751, 0]
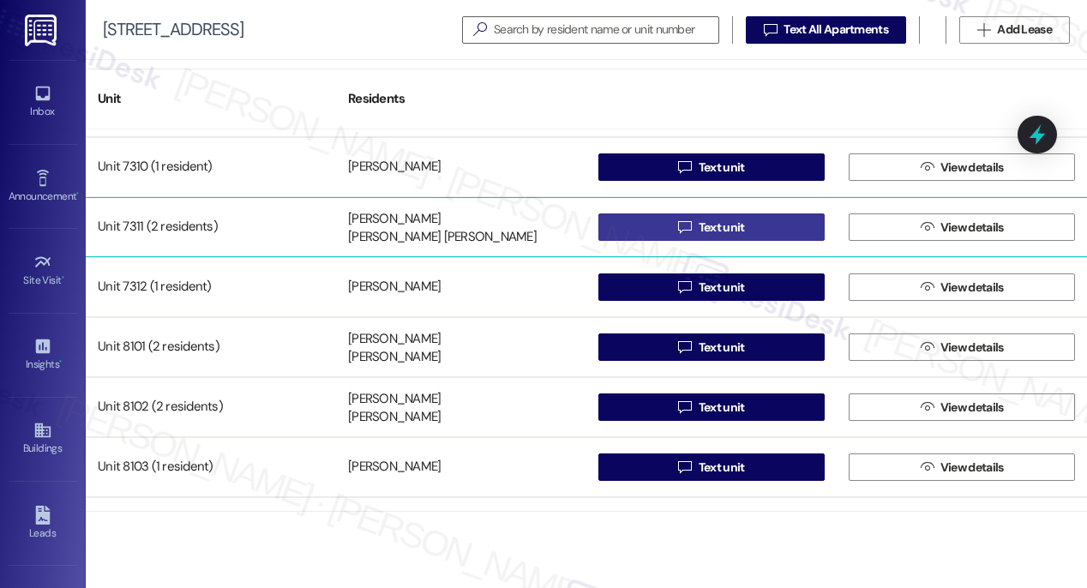
click at [710, 225] on span "Text unit" at bounding box center [722, 228] width 46 height 18
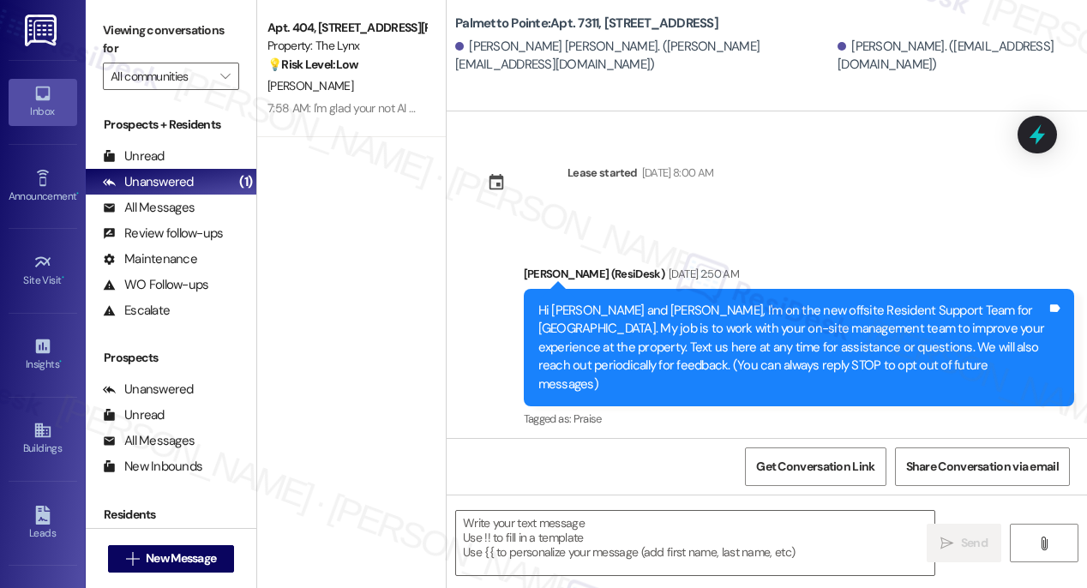
type textarea "Fetching suggested responses. Please feel free to read through the conversation…"
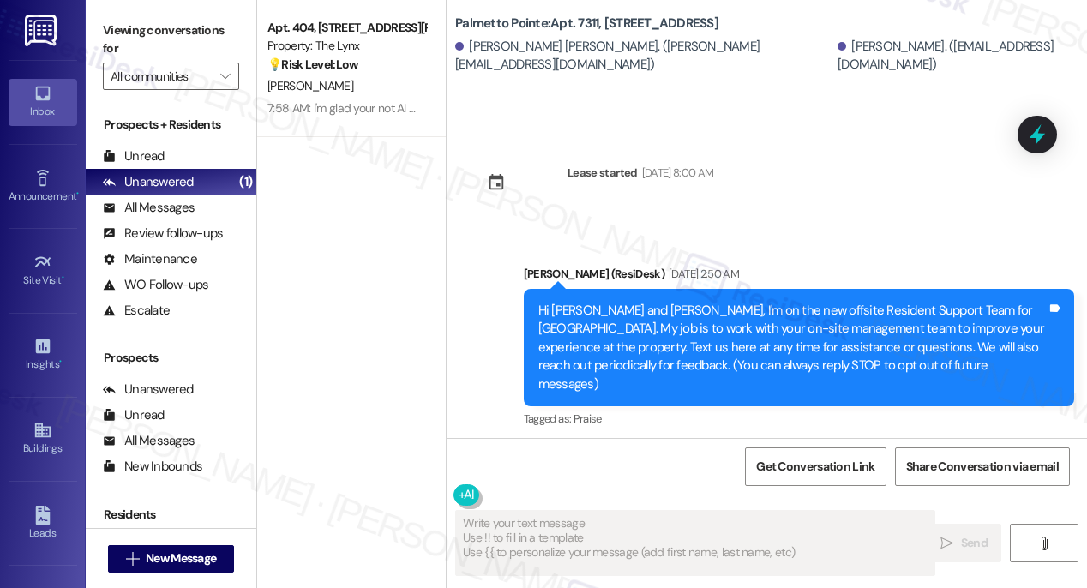
scroll to position [170, 0]
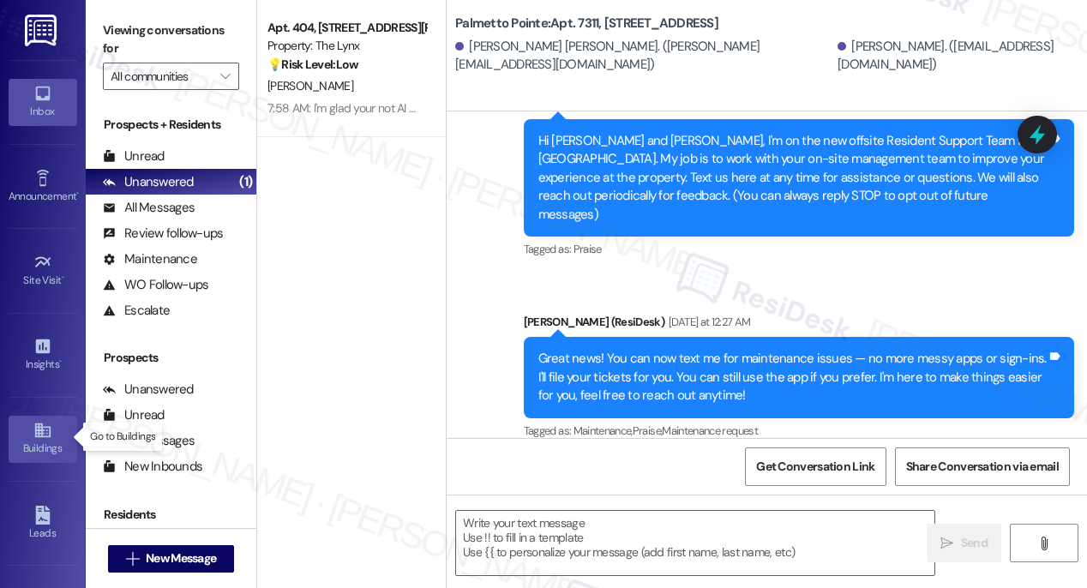
click at [27, 444] on div "Buildings" at bounding box center [43, 448] width 86 height 17
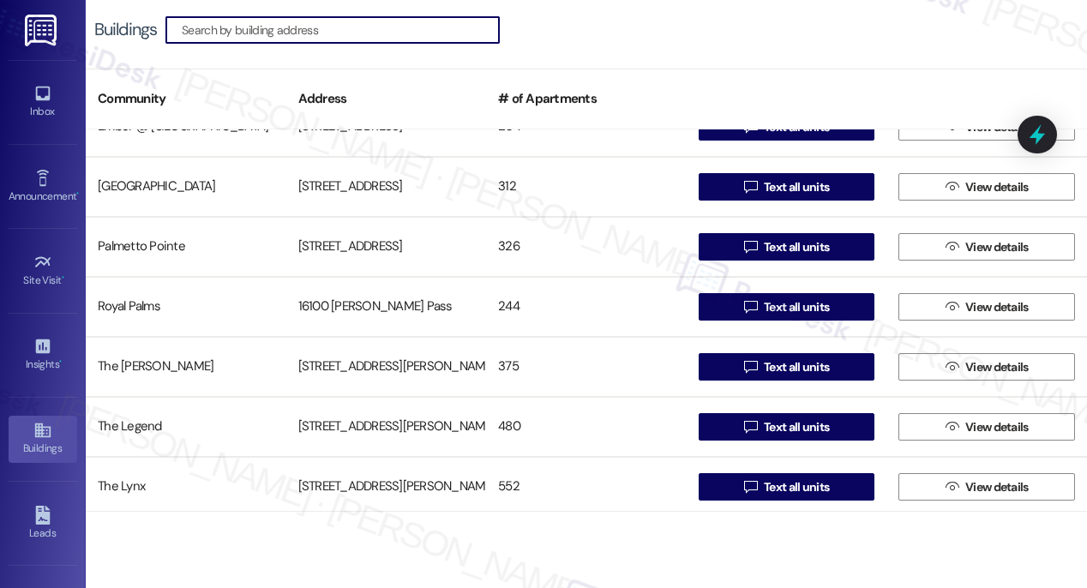
scroll to position [278, 0]
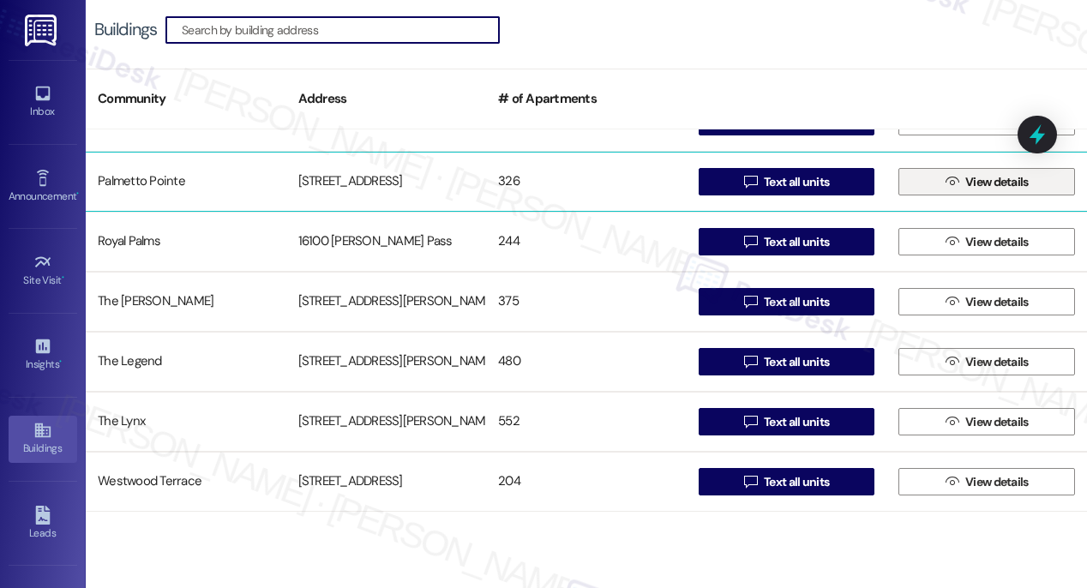
click at [982, 183] on span "View details" at bounding box center [996, 182] width 63 height 18
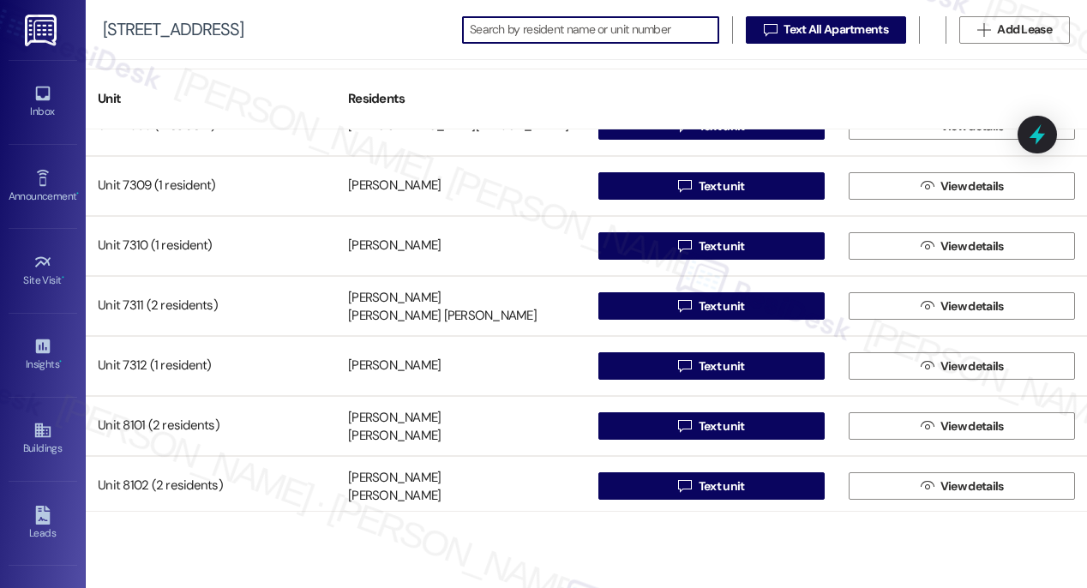
scroll to position [11680, 0]
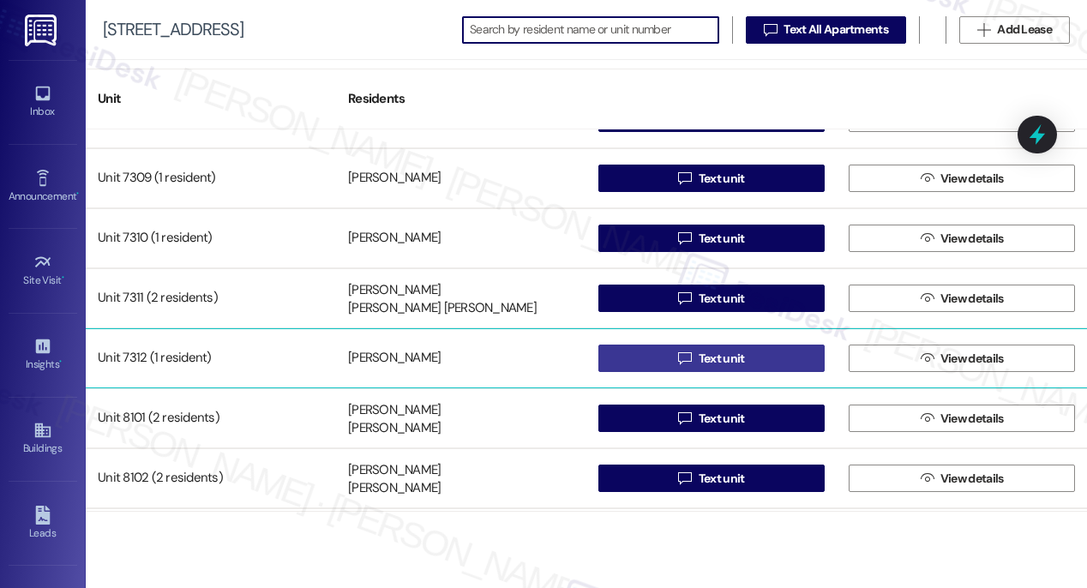
click at [712, 357] on span "Text unit" at bounding box center [722, 359] width 46 height 18
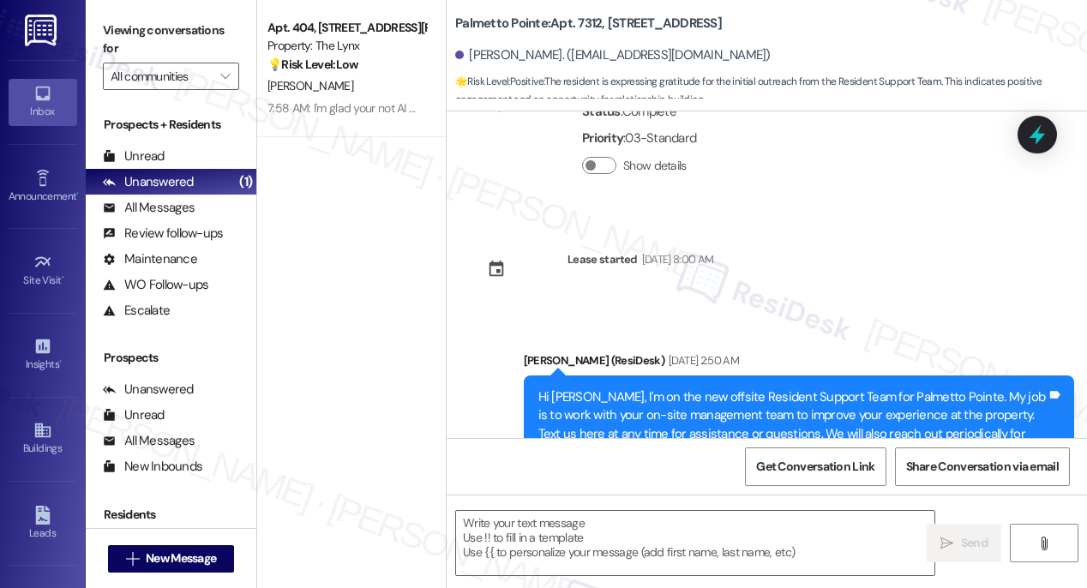
type textarea "Fetching suggested responses. Please feel free to read through the conversation…"
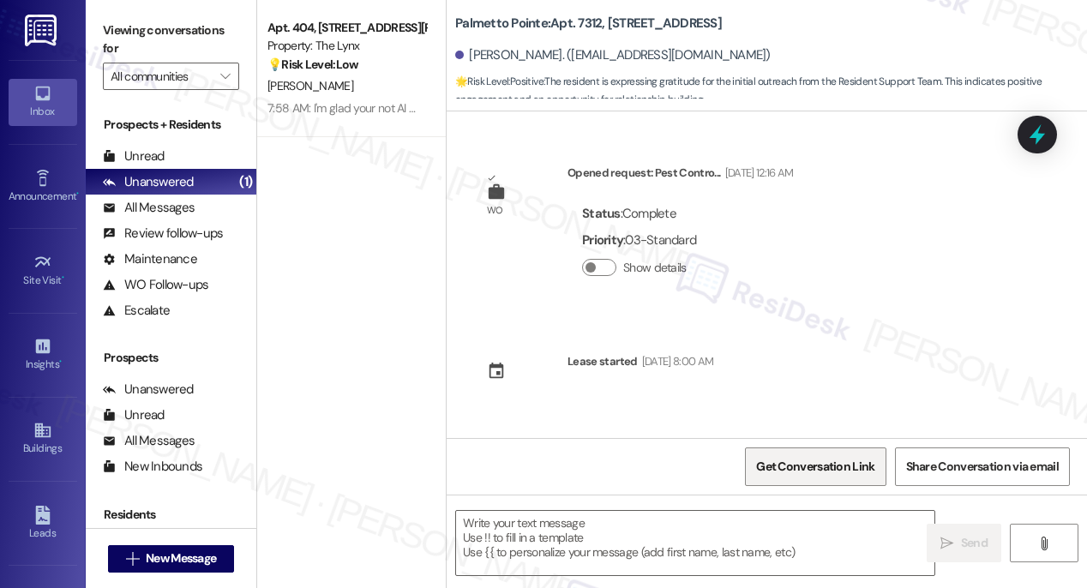
click at [789, 471] on span "Get Conversation Link" at bounding box center [815, 467] width 118 height 18
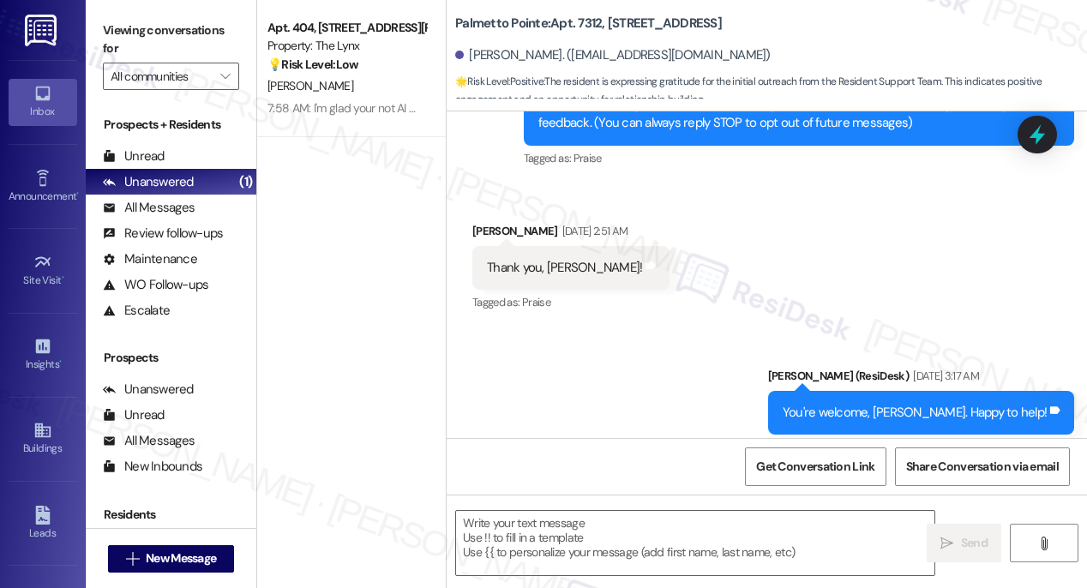
scroll to position [647, 0]
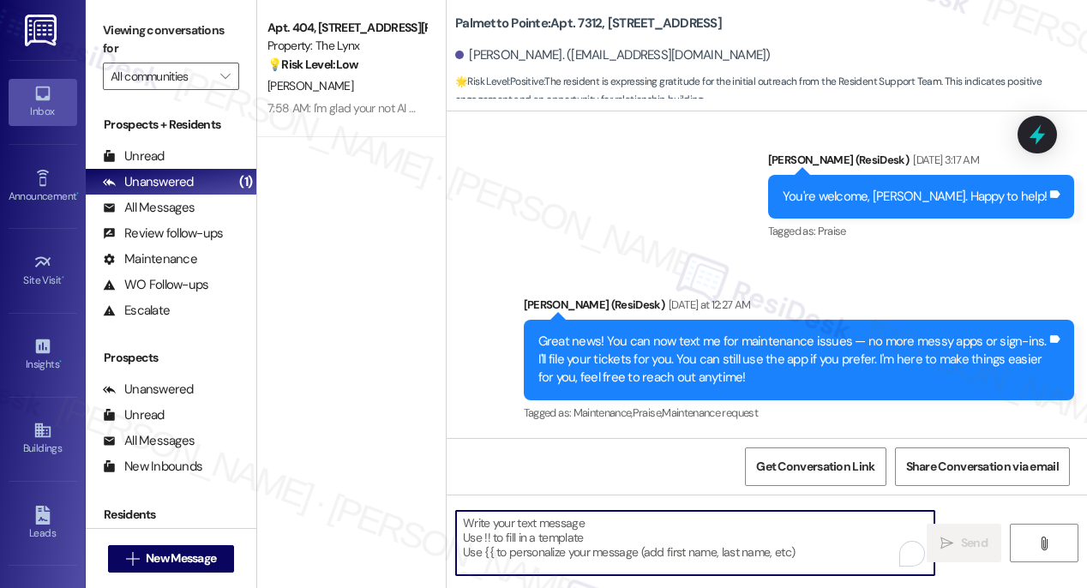
click at [528, 550] on textarea "To enrich screen reader interactions, please activate Accessibility in Grammarl…" at bounding box center [695, 543] width 478 height 64
paste textarea "Hi {{first_name}}! I hope you're enjoying your experience at {{property}}! I wa…"
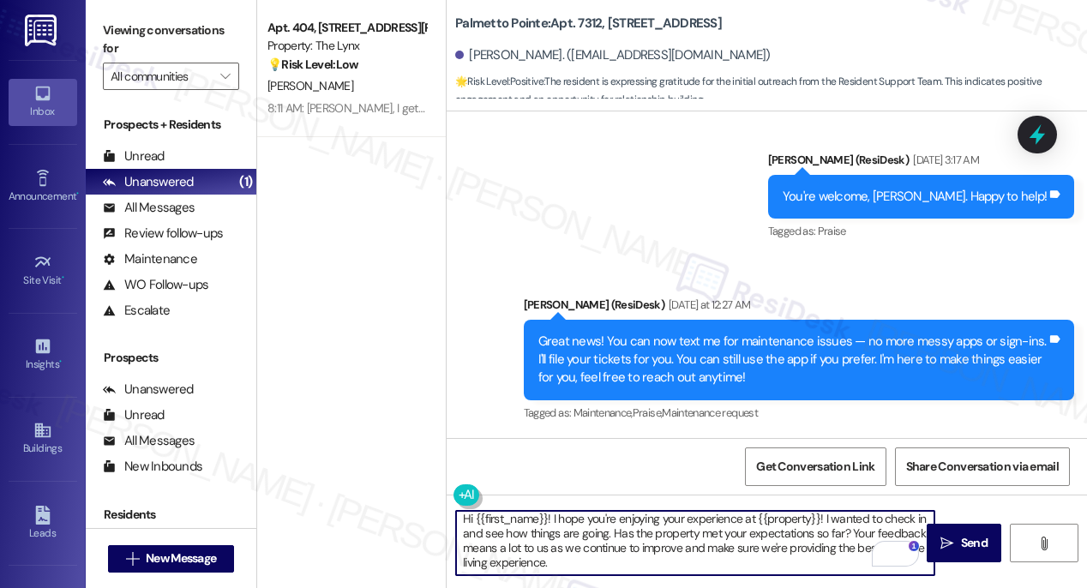
scroll to position [19, 0]
type textarea "Hi {{first_name}}! I hope you're enjoying your experience at {{property}}! I wa…"
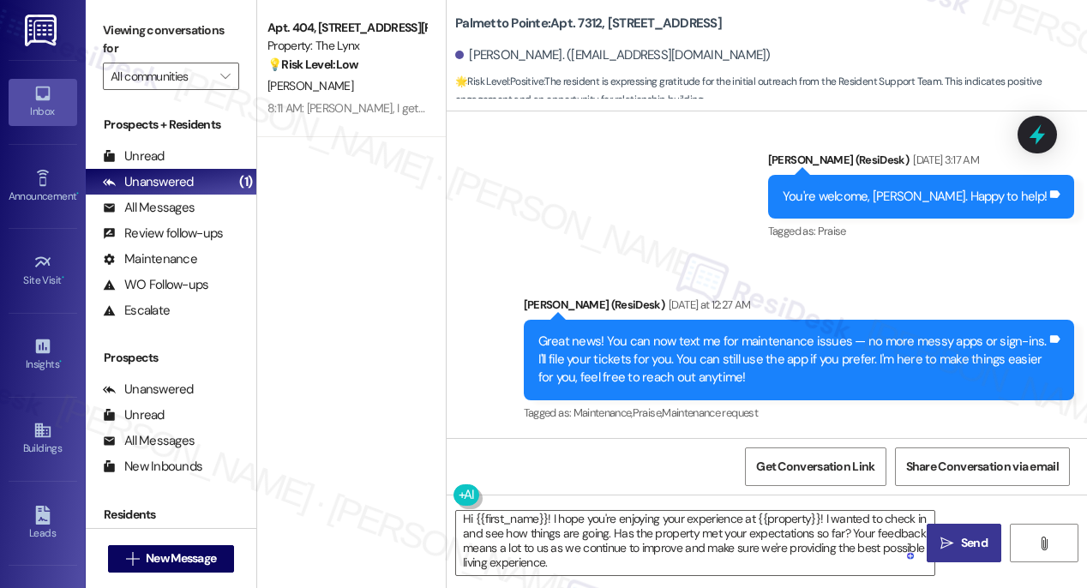
click at [977, 545] on span "Send" at bounding box center [974, 543] width 27 height 18
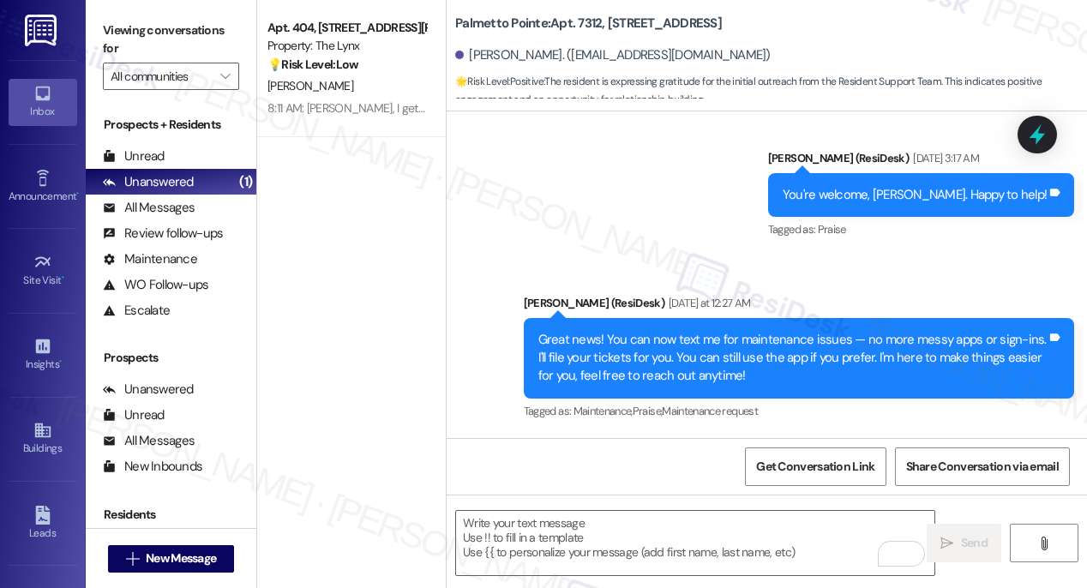
scroll to position [822, 0]
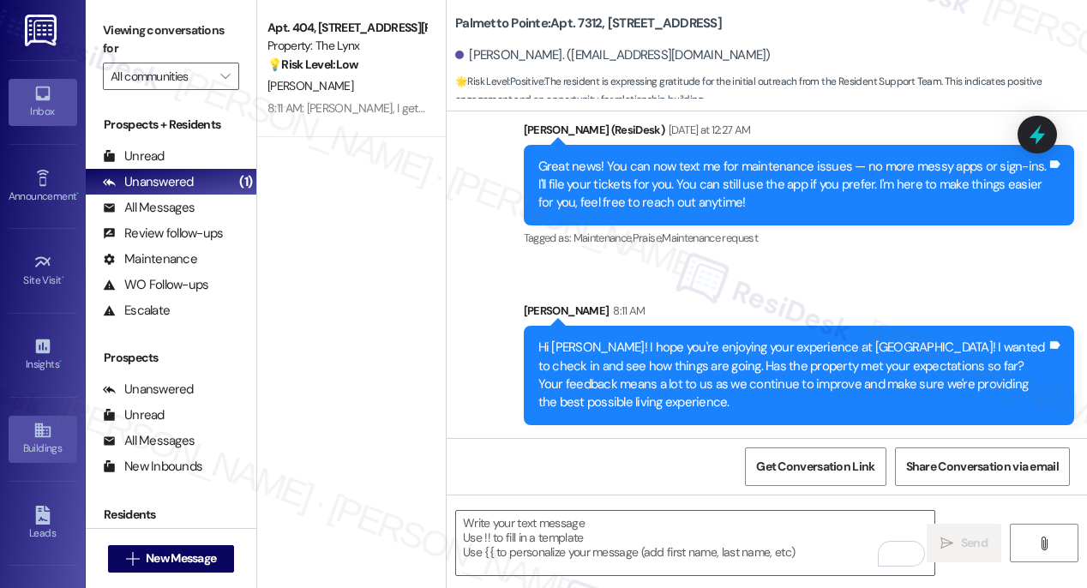
drag, startPoint x: 16, startPoint y: 441, endPoint x: 26, endPoint y: 437, distance: 10.4
click at [16, 441] on div "Buildings" at bounding box center [43, 448] width 86 height 17
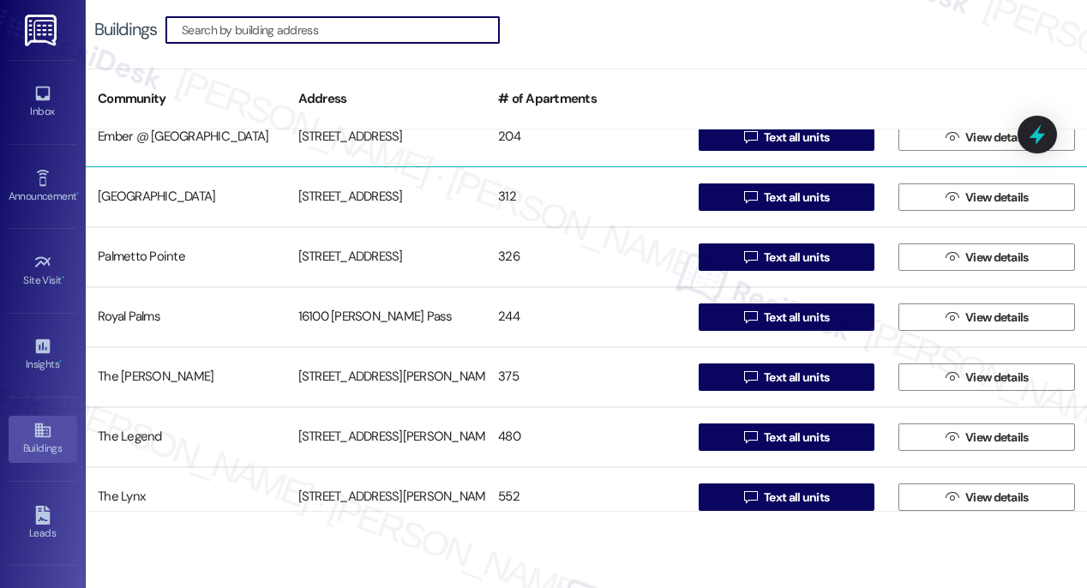
scroll to position [234, 0]
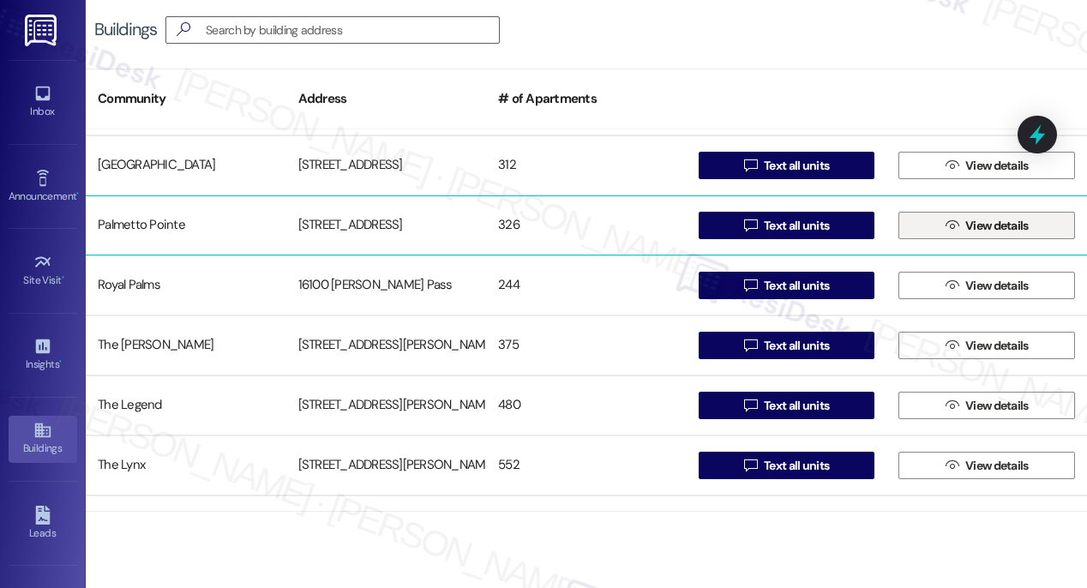
click at [980, 230] on span "View details" at bounding box center [996, 226] width 63 height 18
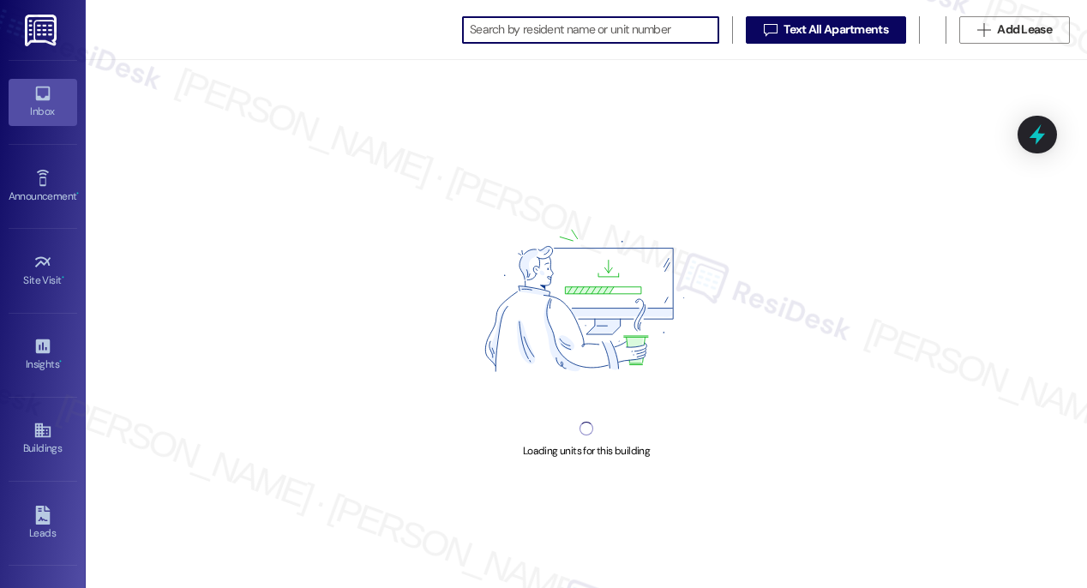
scroll to position [0, 5]
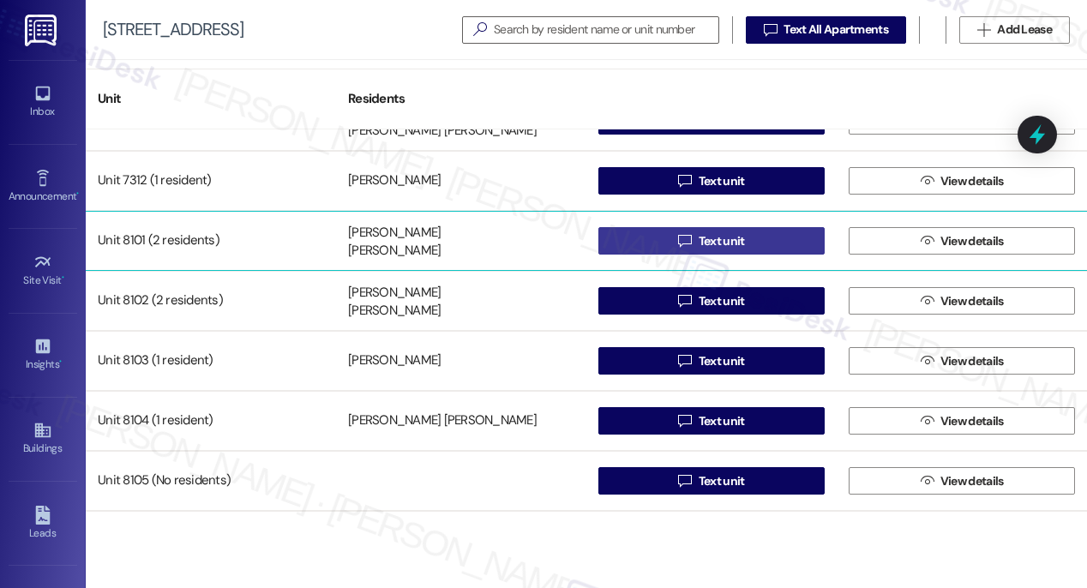
click at [716, 241] on span "Text unit" at bounding box center [722, 241] width 46 height 18
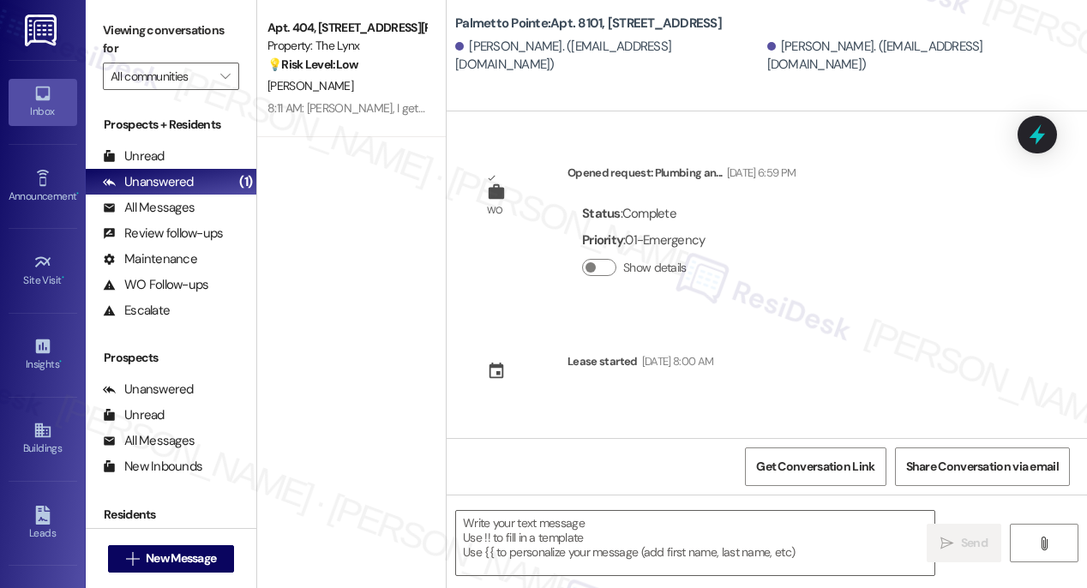
type textarea "Fetching suggested responses. Please feel free to read through the conversation…"
click at [34, 429] on icon at bounding box center [41, 430] width 15 height 15
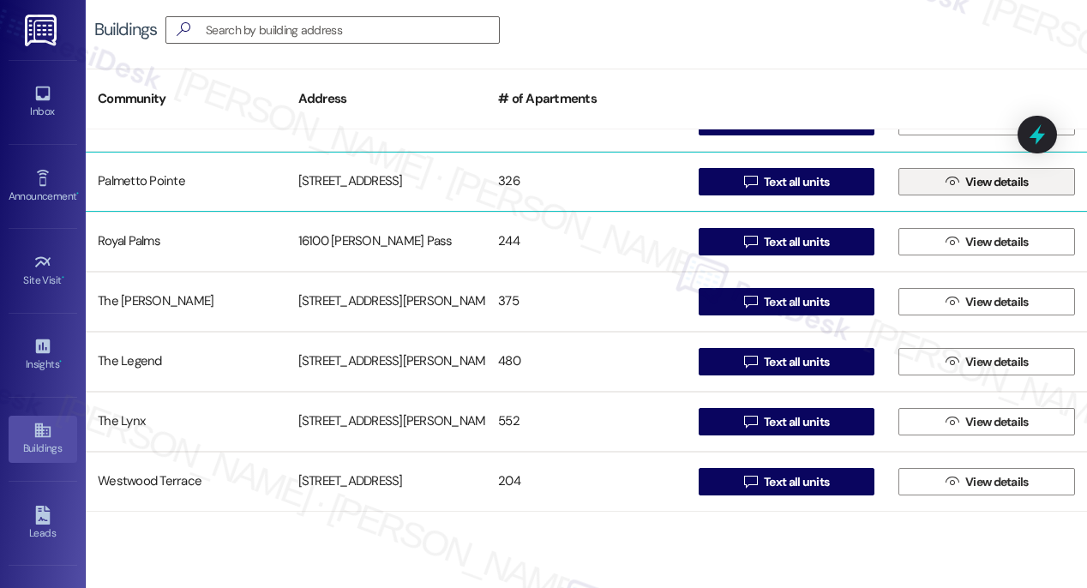
click at [965, 189] on span "View details" at bounding box center [996, 182] width 63 height 18
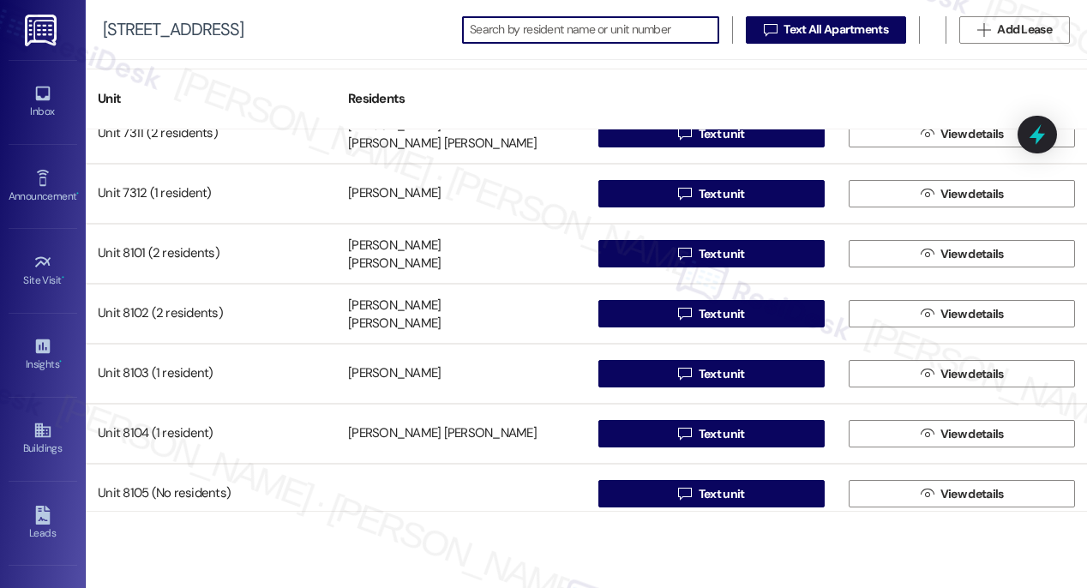
scroll to position [11847, 0]
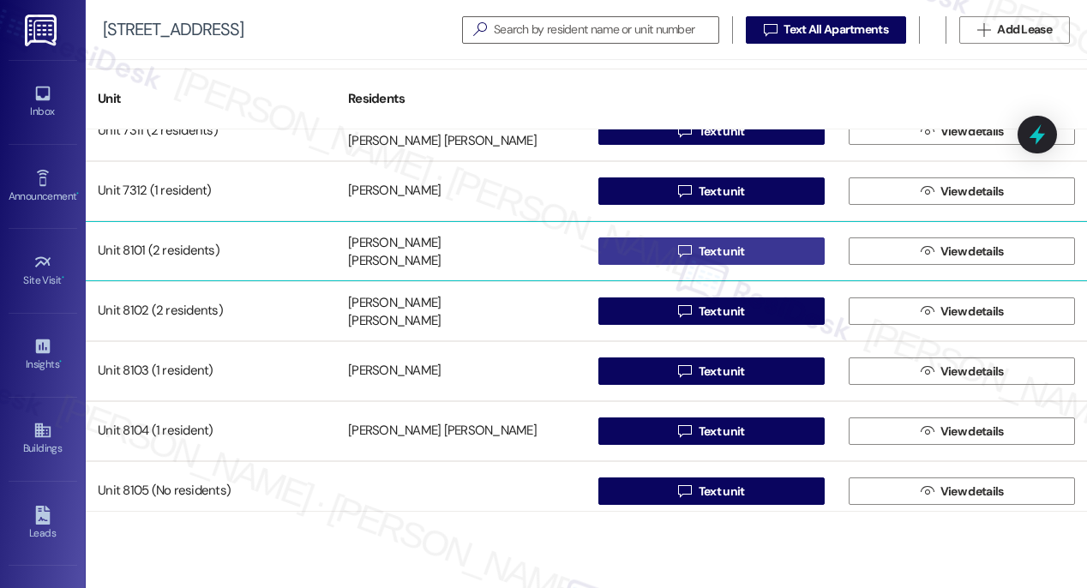
click at [717, 250] on span "Text unit" at bounding box center [722, 252] width 46 height 18
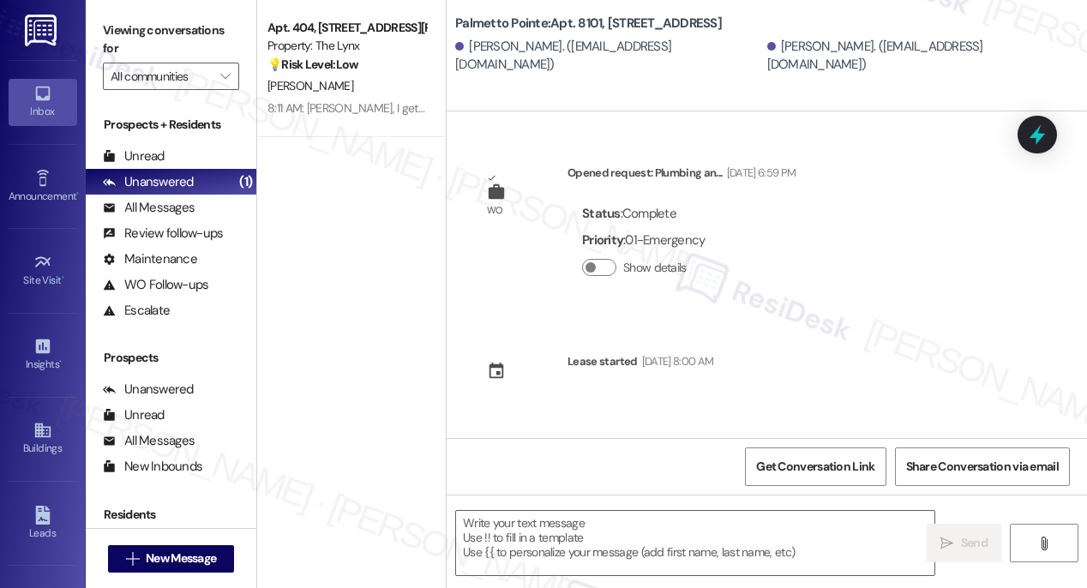
type textarea "Fetching suggested responses. Please feel free to read through the conversation…"
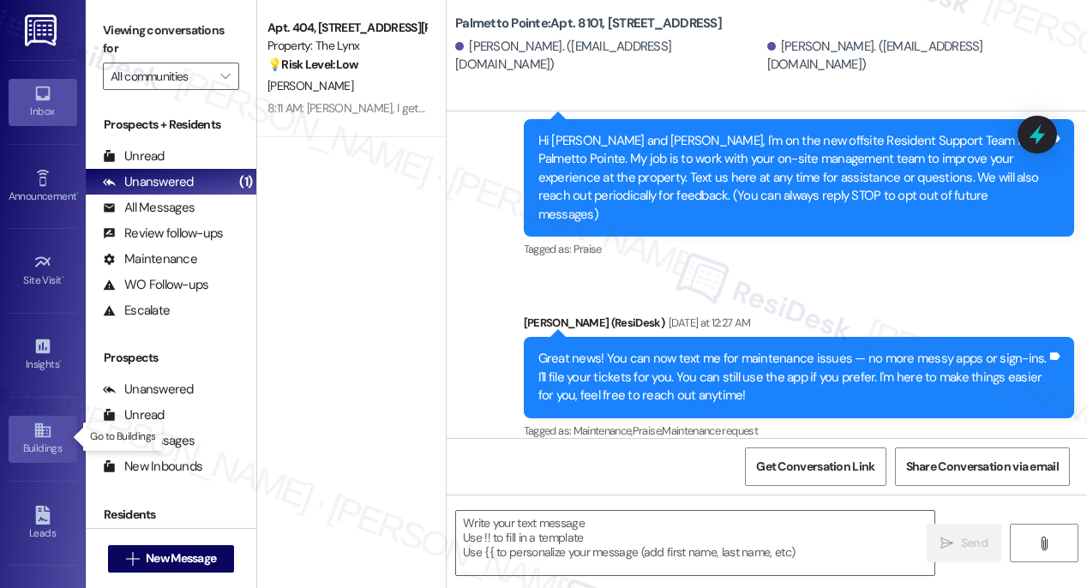
click at [34, 435] on icon at bounding box center [41, 430] width 15 height 15
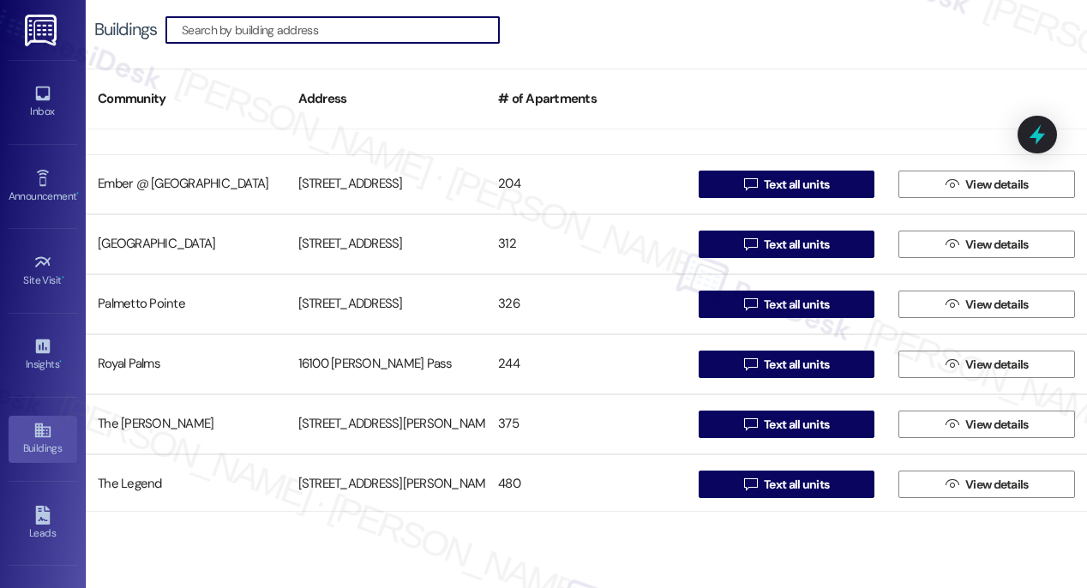
scroll to position [278, 0]
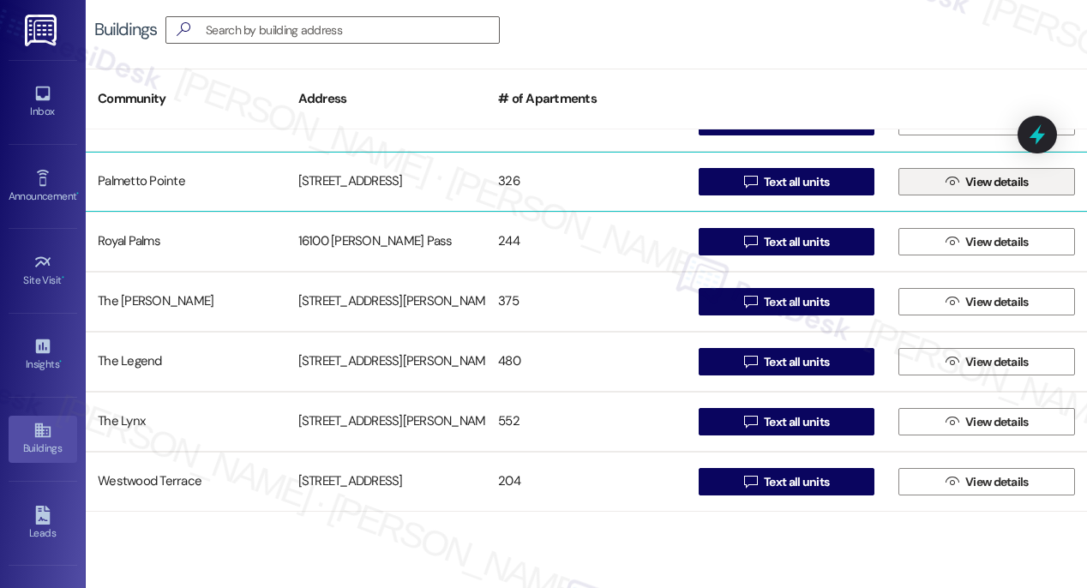
click at [973, 181] on span "View details" at bounding box center [996, 182] width 63 height 18
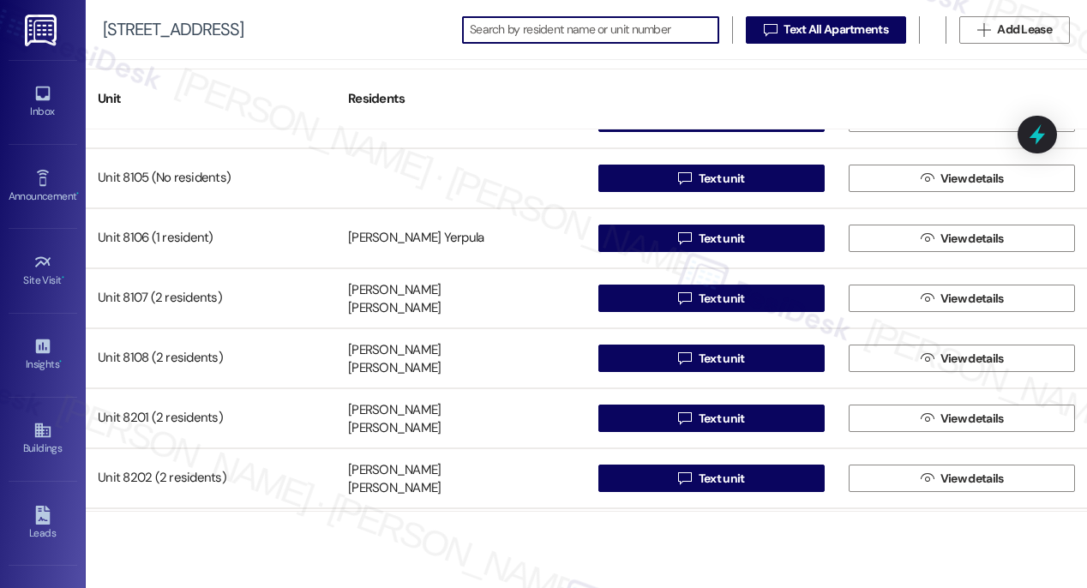
scroll to position [11894, 0]
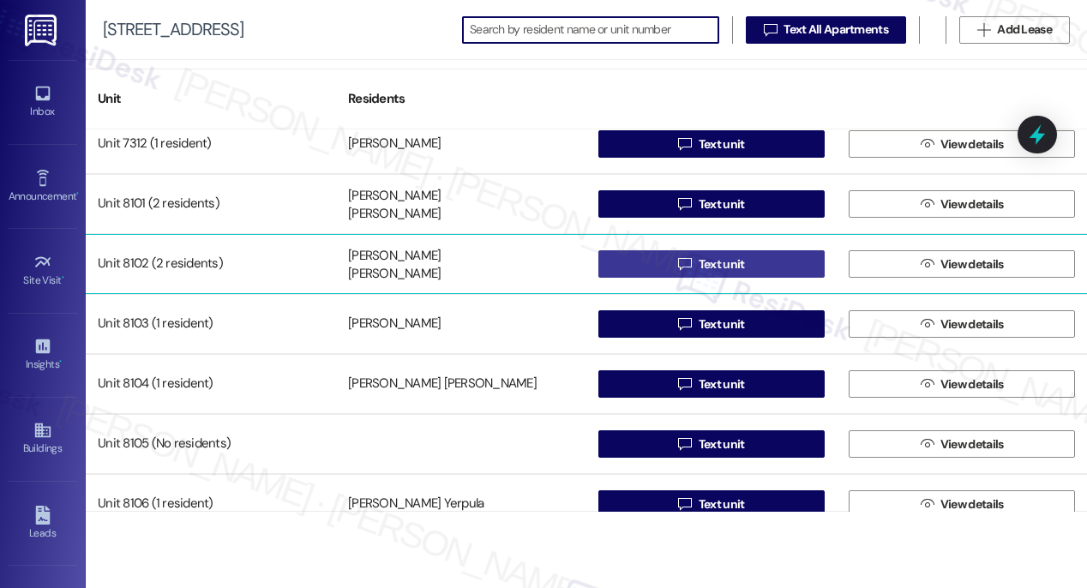
click at [715, 267] on span "Text unit" at bounding box center [722, 264] width 46 height 18
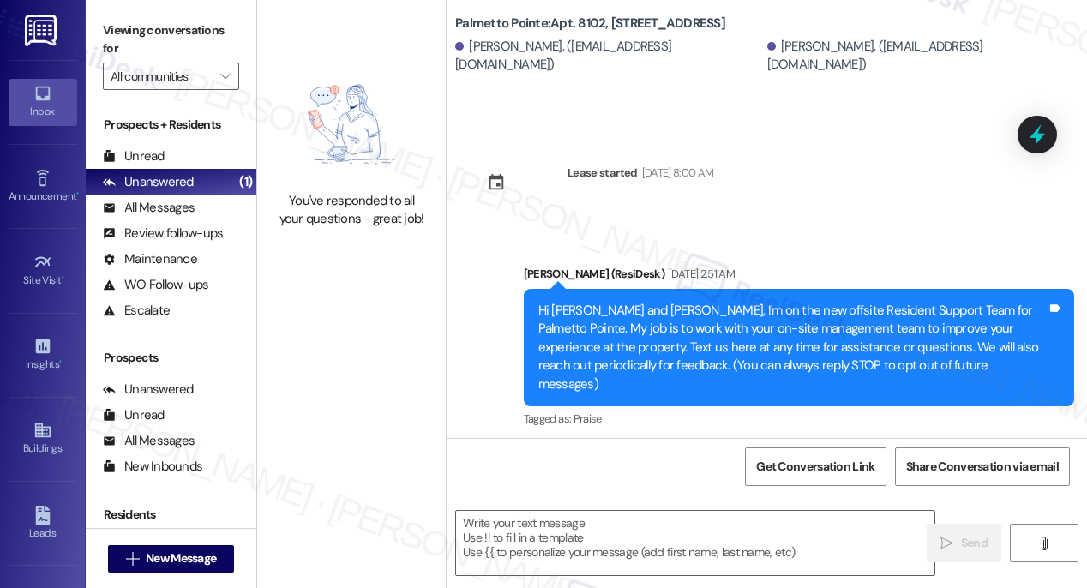
type textarea "Fetching suggested responses. Please feel free to read through the conversation…"
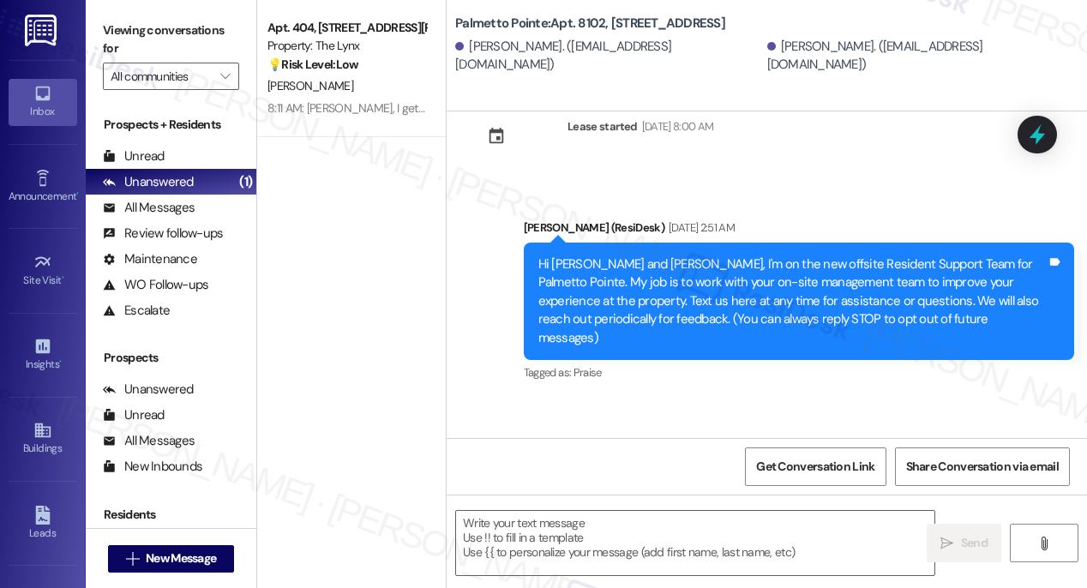
scroll to position [170, 0]
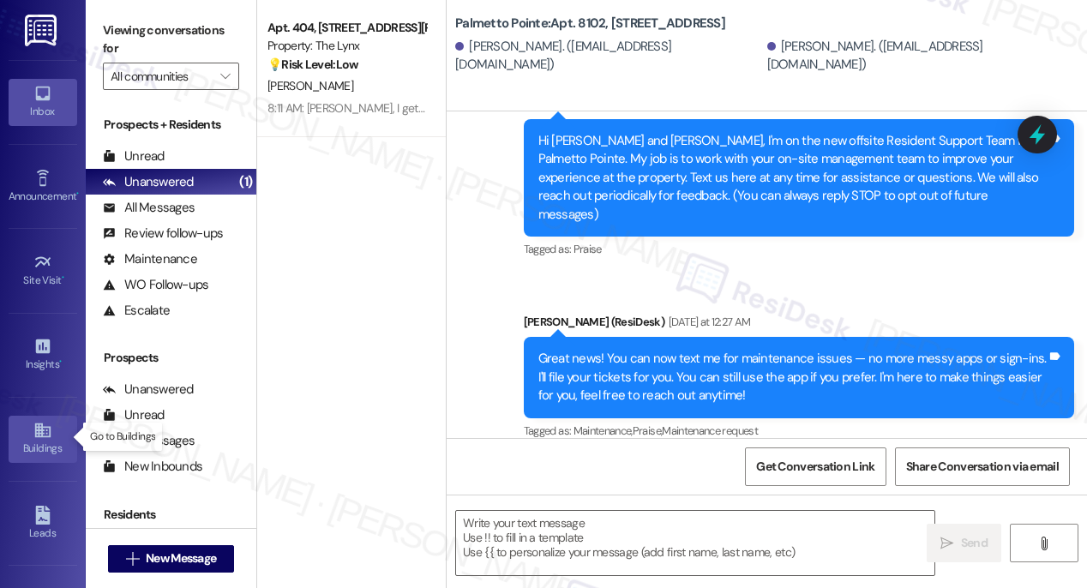
click at [33, 432] on icon at bounding box center [42, 430] width 19 height 19
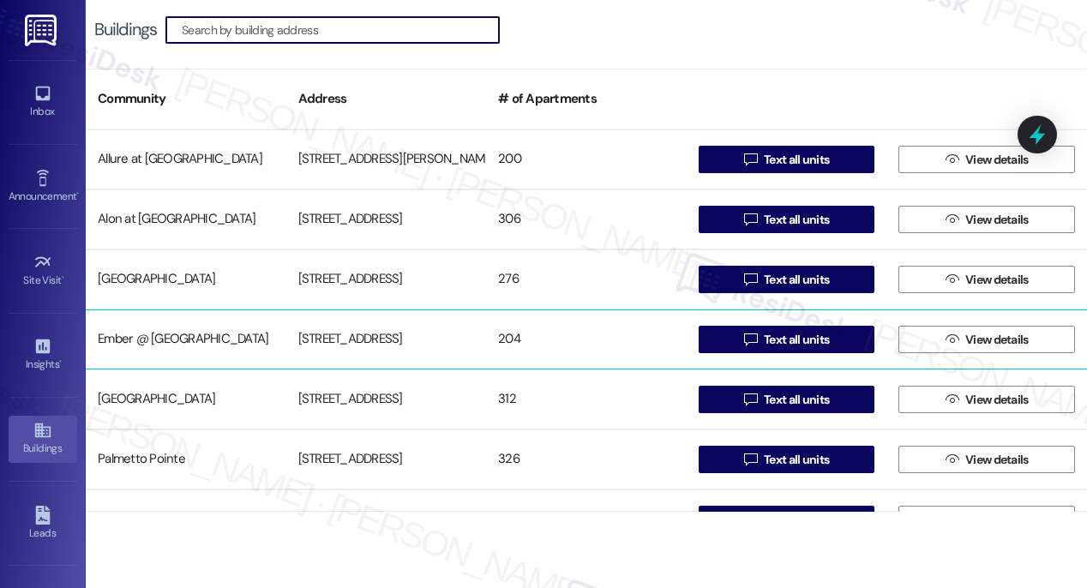
scroll to position [265, 0]
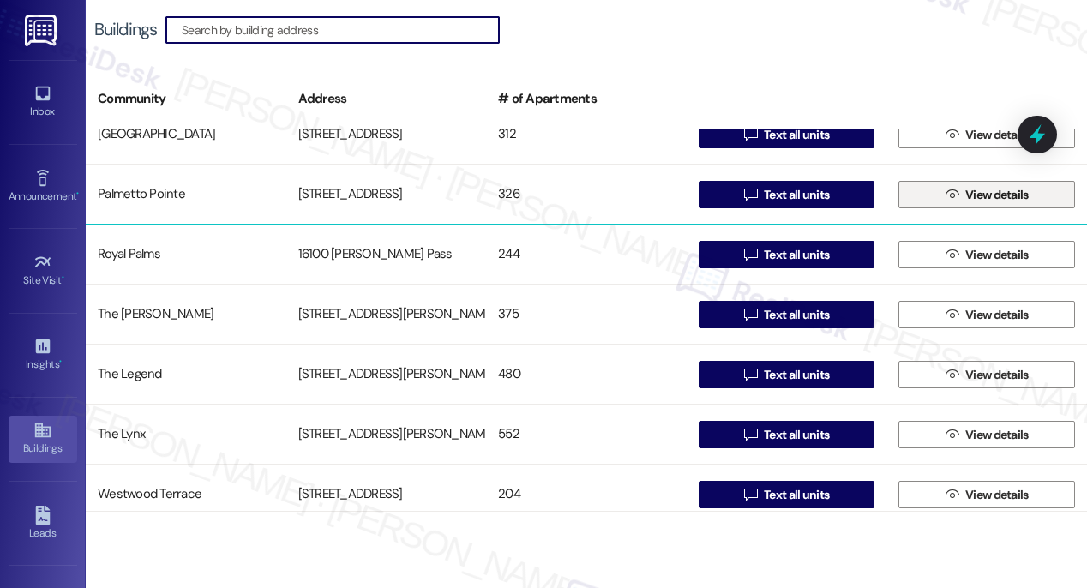
click at [966, 197] on span "View details" at bounding box center [996, 195] width 63 height 18
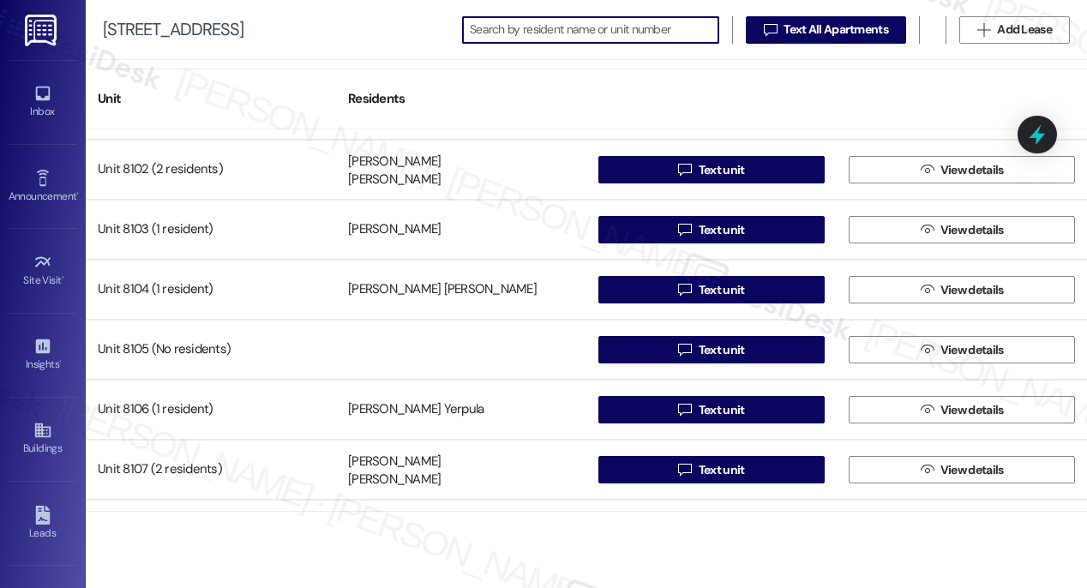
scroll to position [11987, 0]
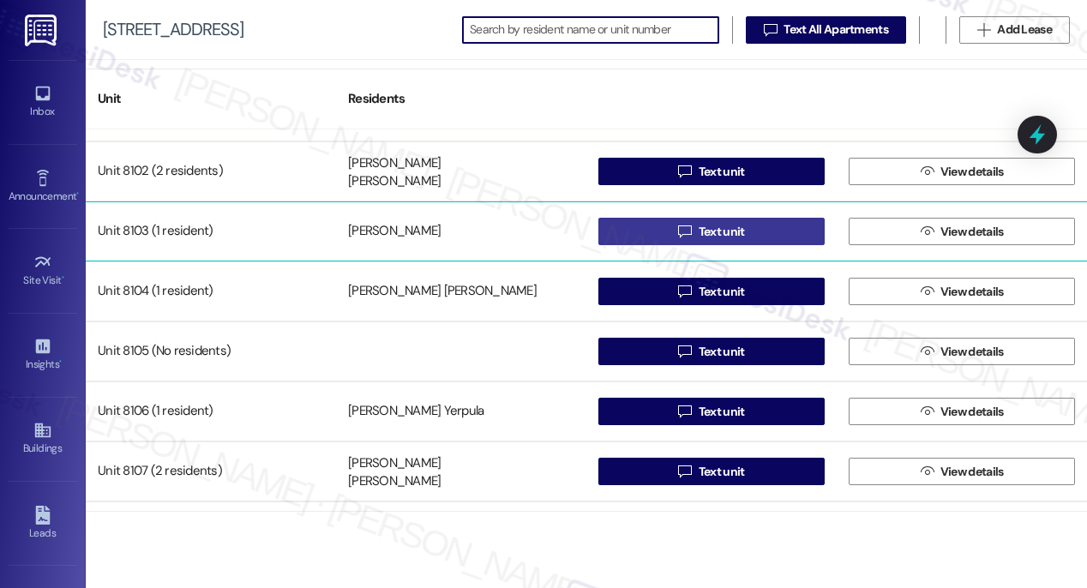
click at [704, 233] on span "Text unit" at bounding box center [722, 232] width 46 height 18
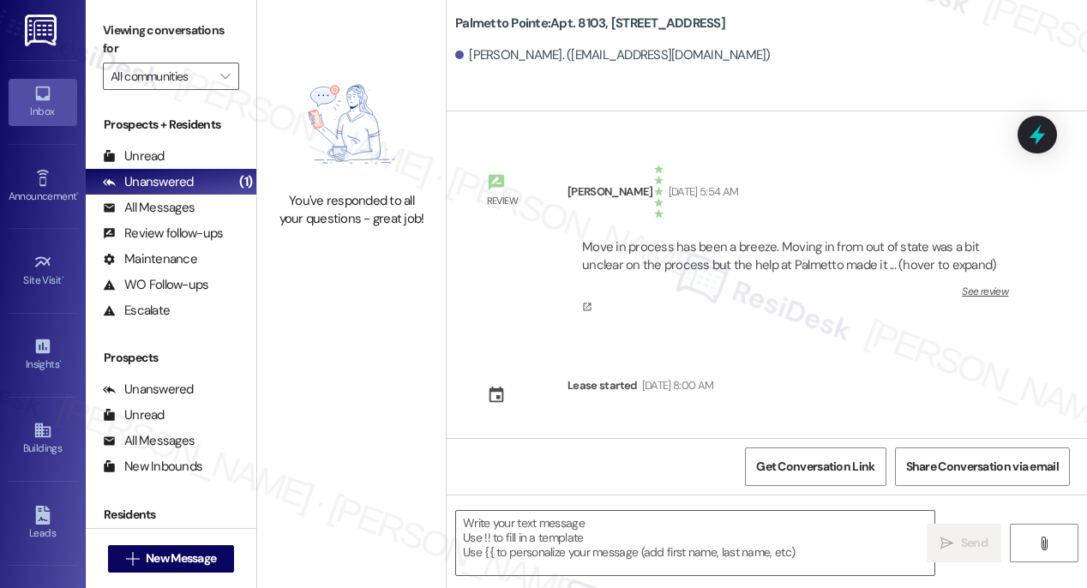
type textarea "Fetching suggested responses. Please feel free to read through the conversation…"
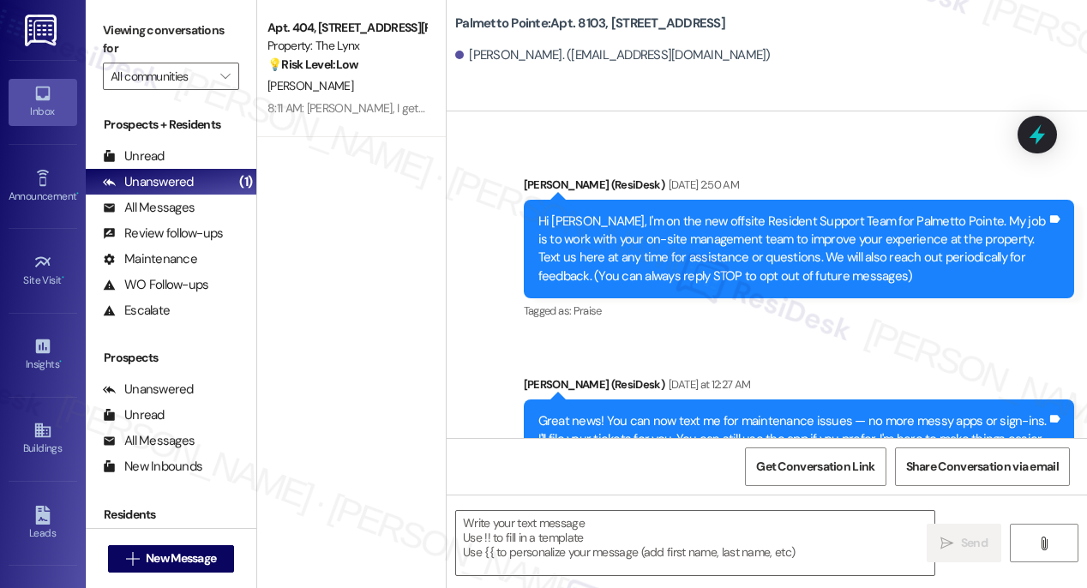
scroll to position [381, 0]
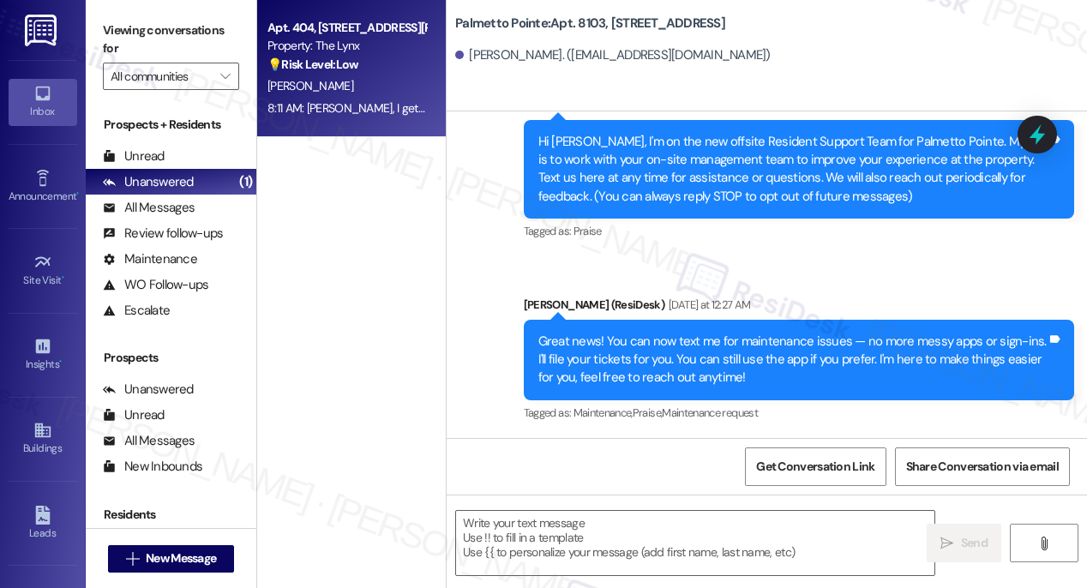
click at [342, 88] on div "J. White" at bounding box center [347, 85] width 162 height 21
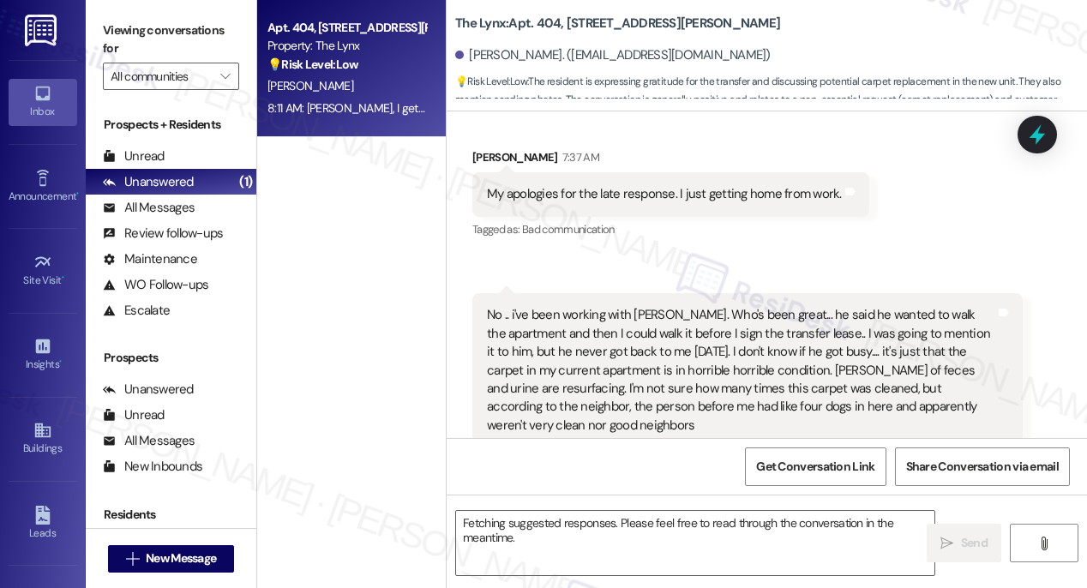
scroll to position [5176, 0]
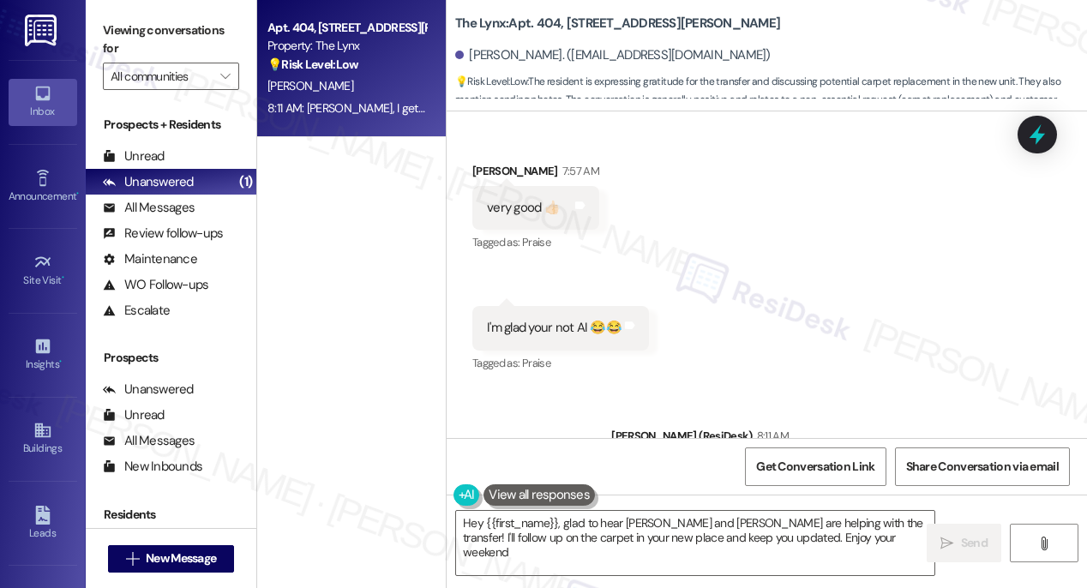
type textarea "Hey {{first_name}}, glad to hear Austin and Jessica are helping with the transf…"
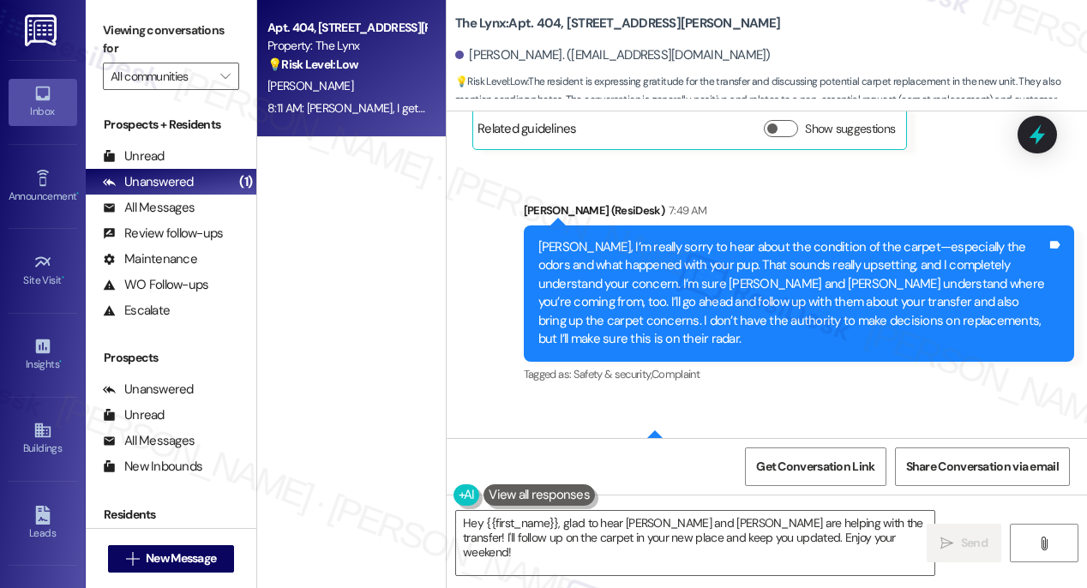
scroll to position [3966, 0]
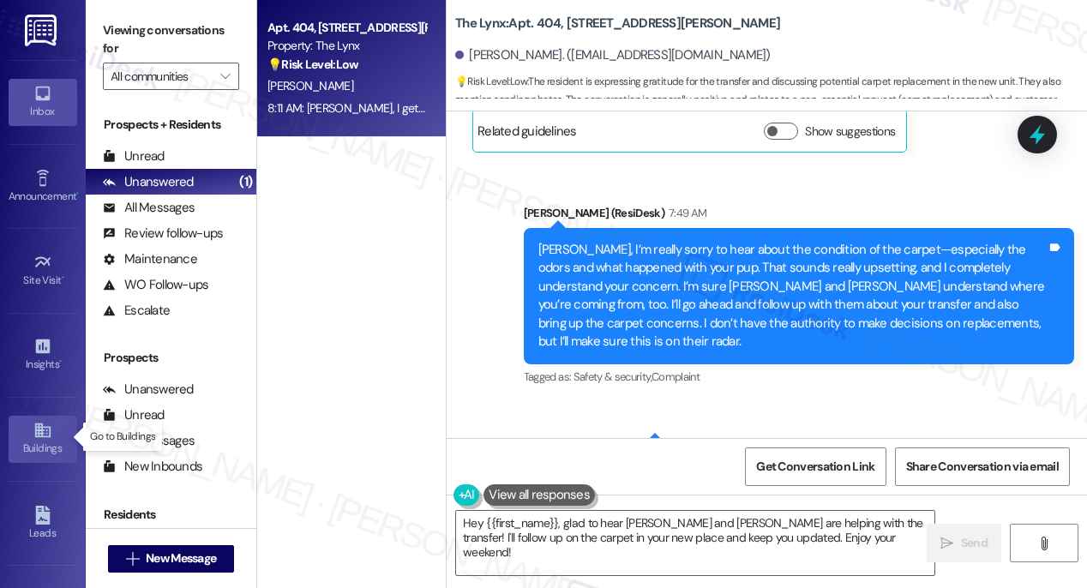
click at [46, 429] on icon at bounding box center [41, 430] width 15 height 15
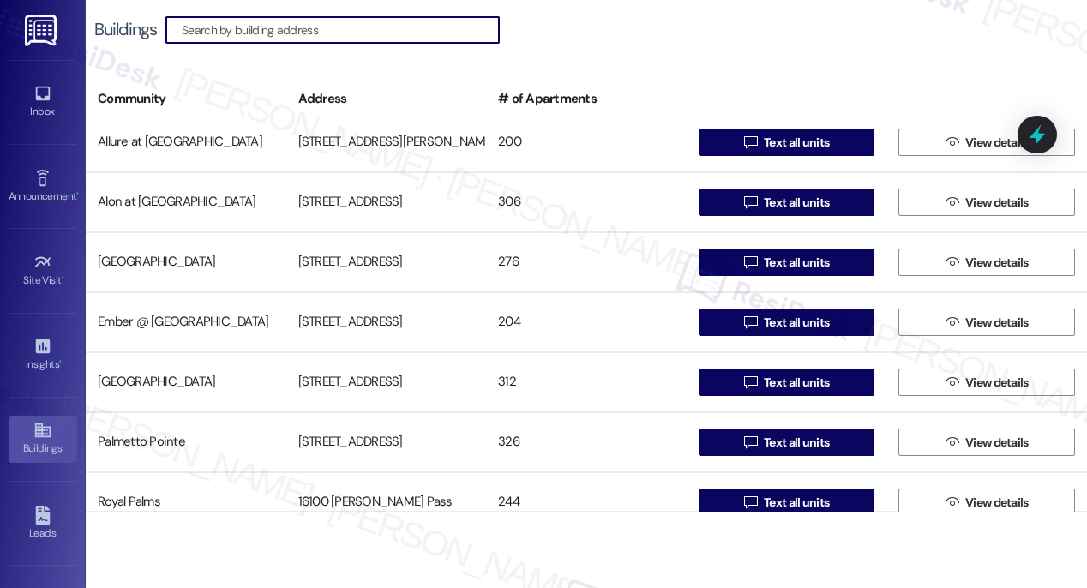
scroll to position [21, 0]
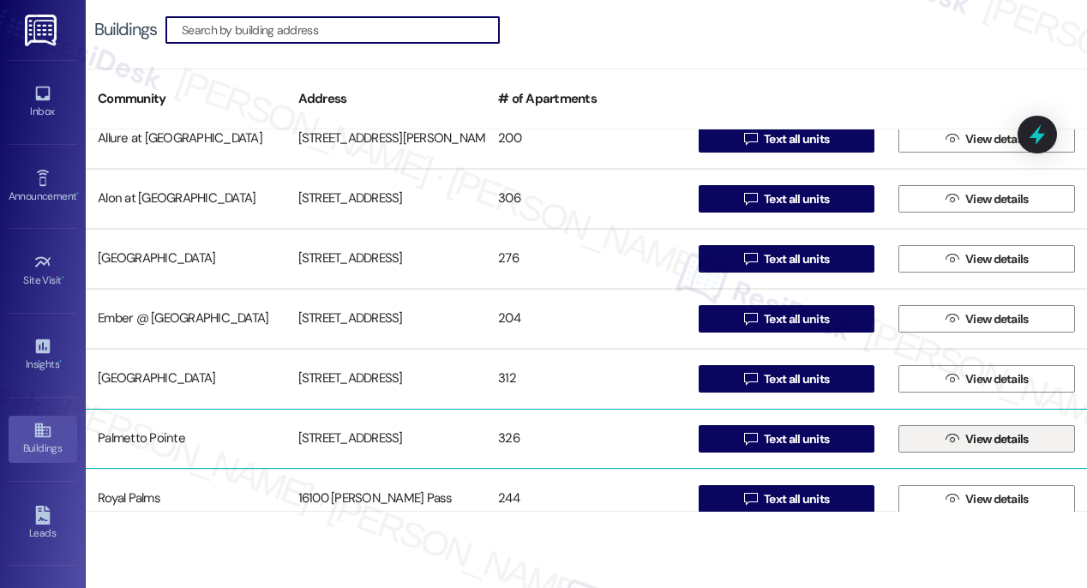
click at [970, 431] on span "View details" at bounding box center [996, 439] width 63 height 18
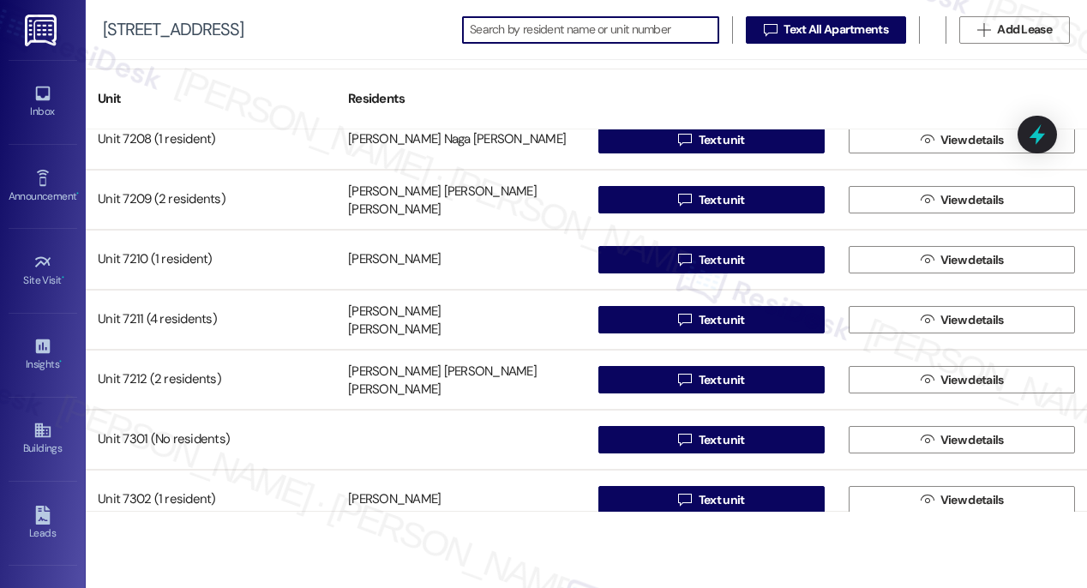
scroll to position [11849, 0]
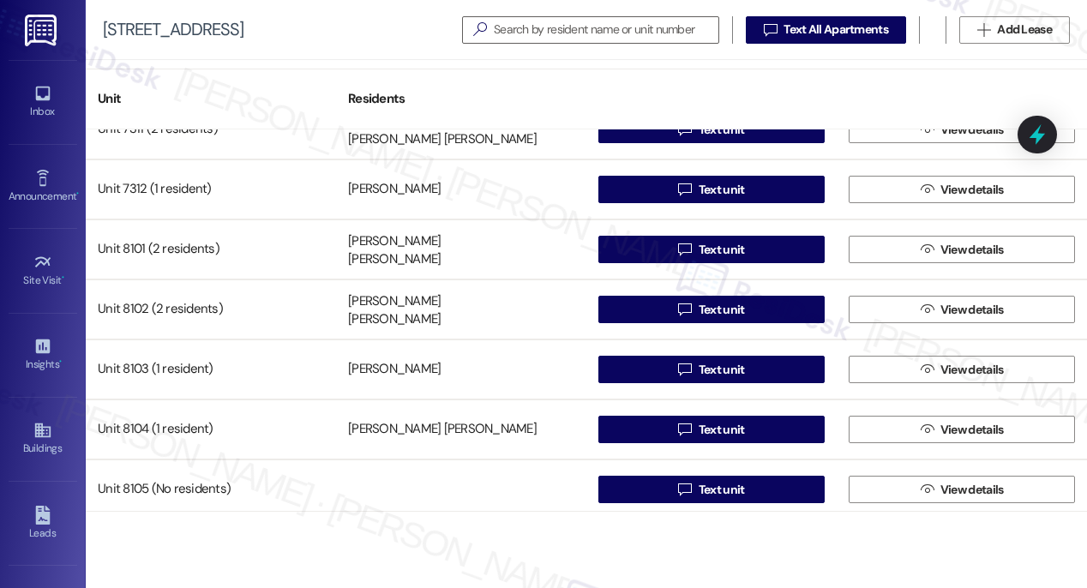
click at [707, 369] on span "Text unit" at bounding box center [722, 370] width 46 height 18
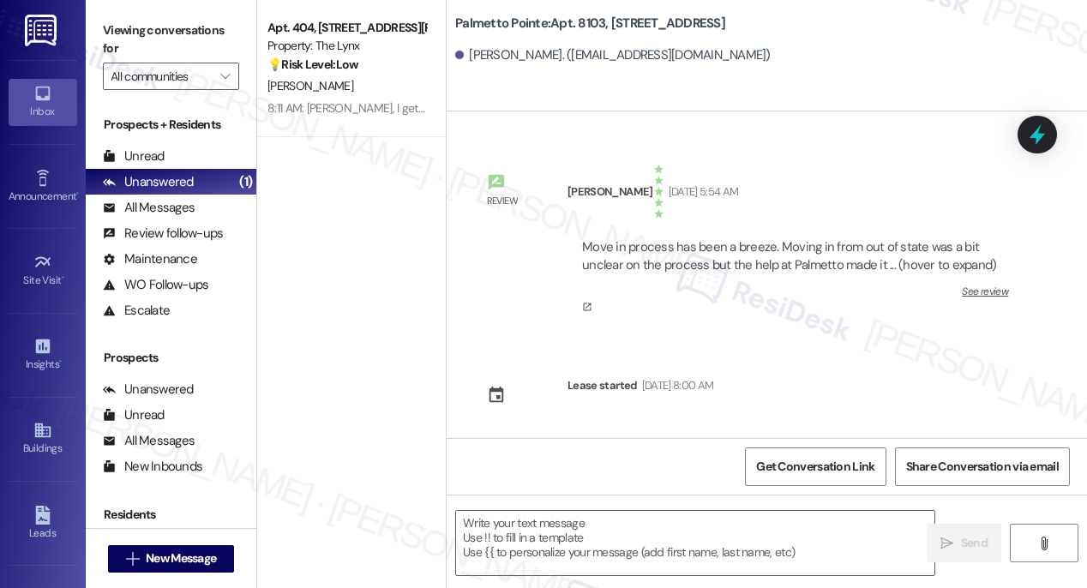
type textarea "Fetching suggested responses. Please feel free to read through the conversation…"
click at [24, 428] on link "Buildings" at bounding box center [43, 439] width 69 height 46
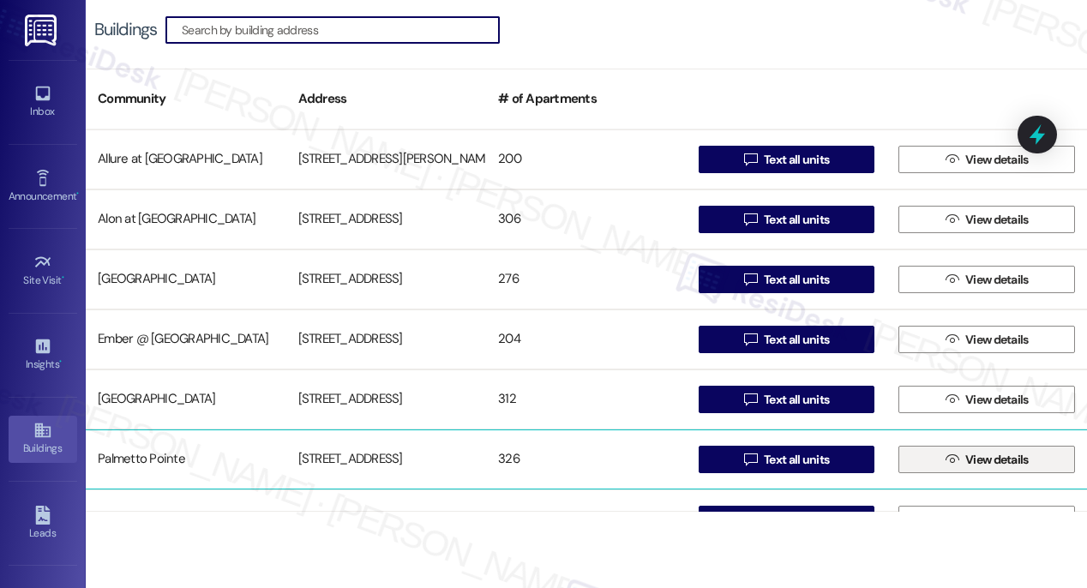
click at [980, 464] on span "View details" at bounding box center [996, 460] width 63 height 18
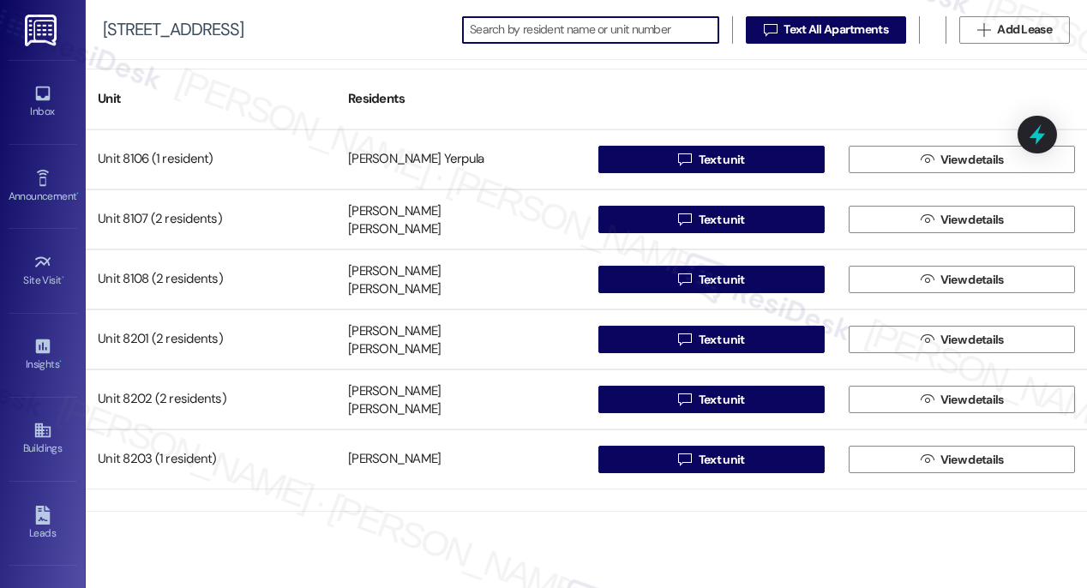
scroll to position [12050, 0]
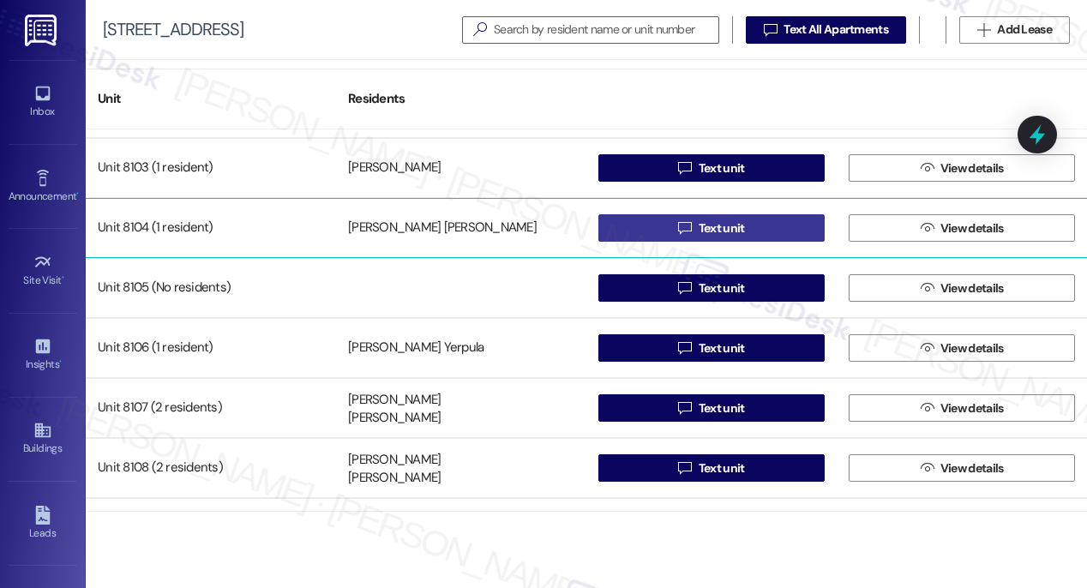
click at [721, 231] on span "Text unit" at bounding box center [722, 228] width 46 height 18
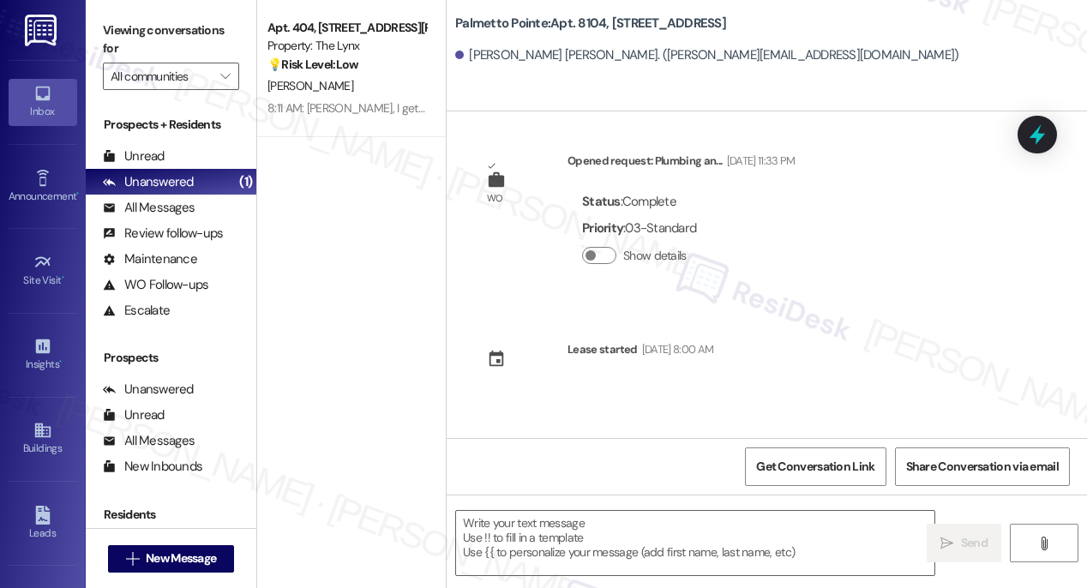
type textarea "Fetching suggested responses. Please feel free to read through the conversation…"
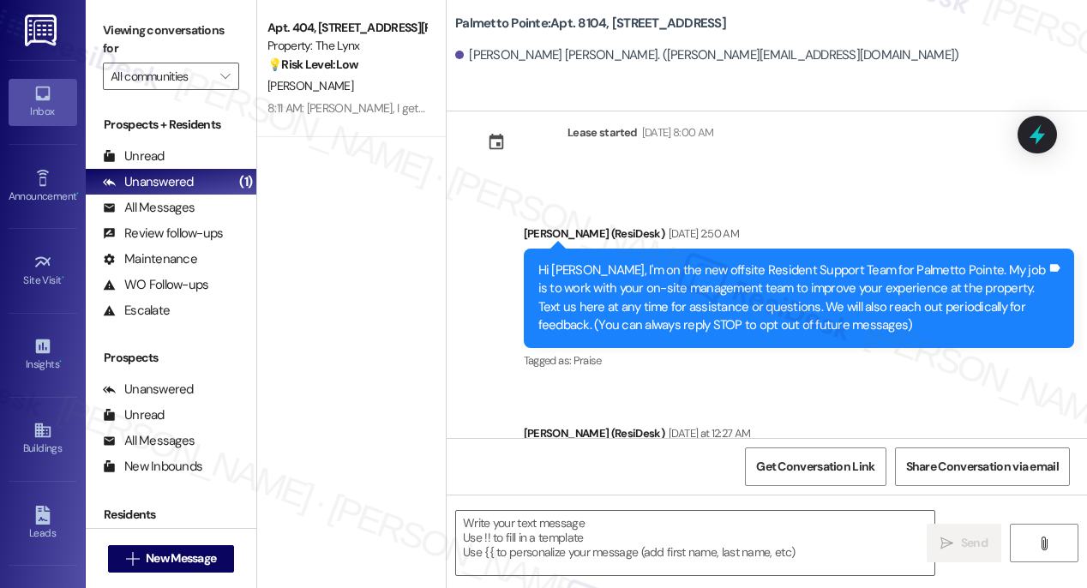
scroll to position [358, 0]
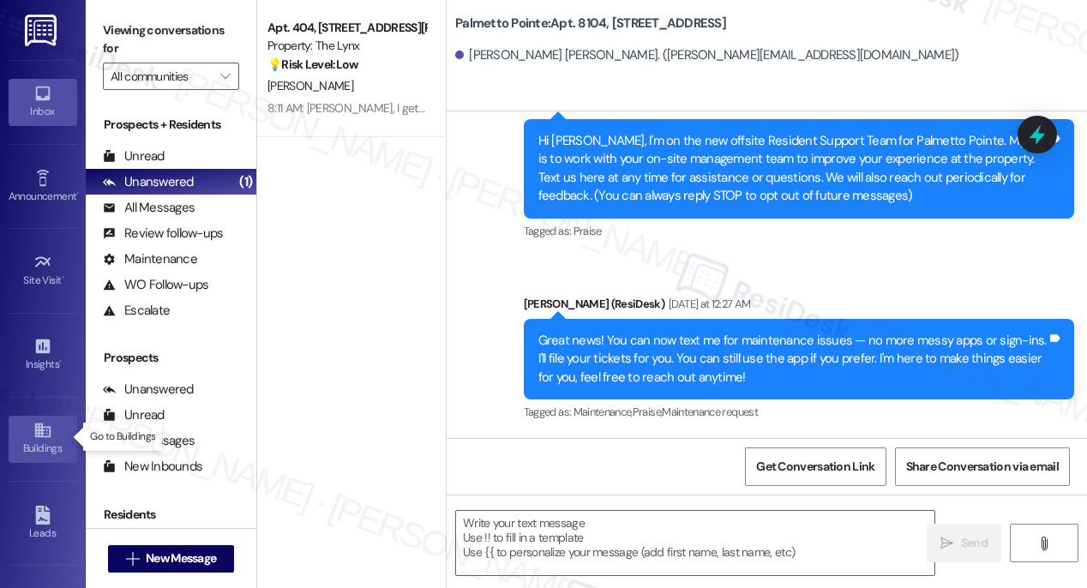
click at [44, 434] on icon at bounding box center [41, 430] width 15 height 15
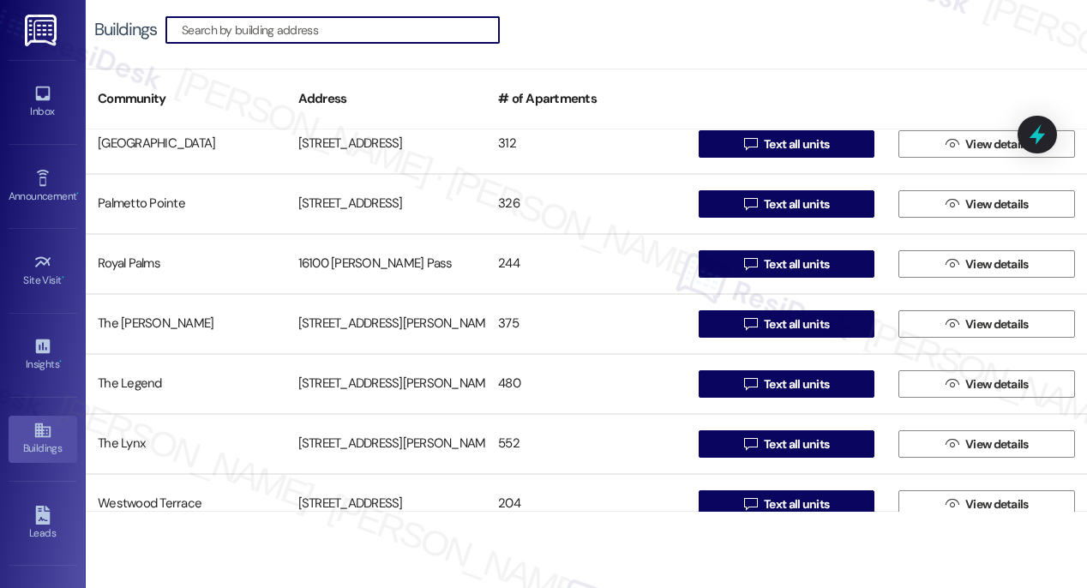
scroll to position [253, 0]
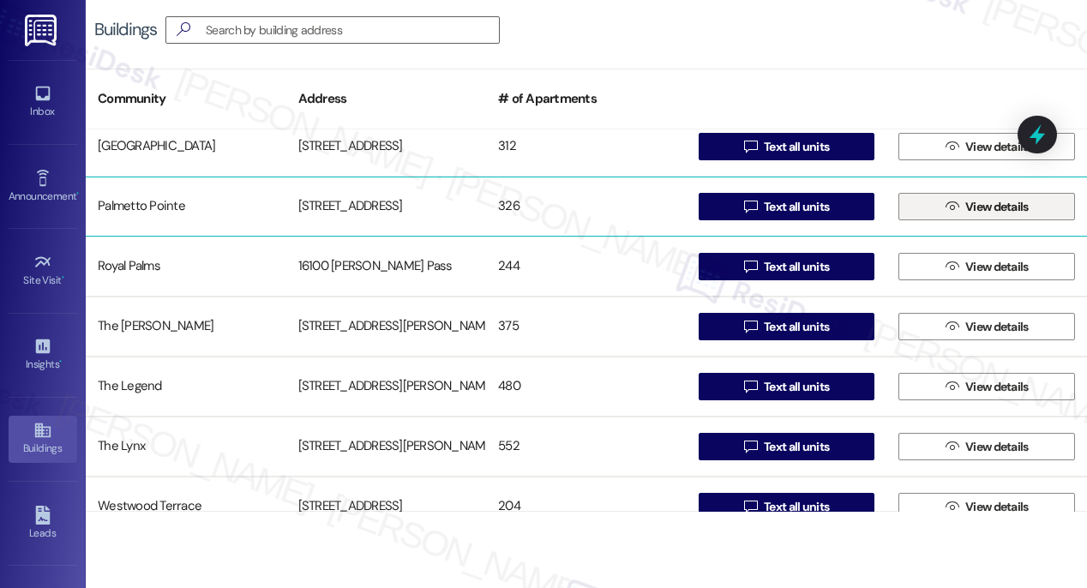
click at [965, 206] on span "View details" at bounding box center [996, 207] width 63 height 18
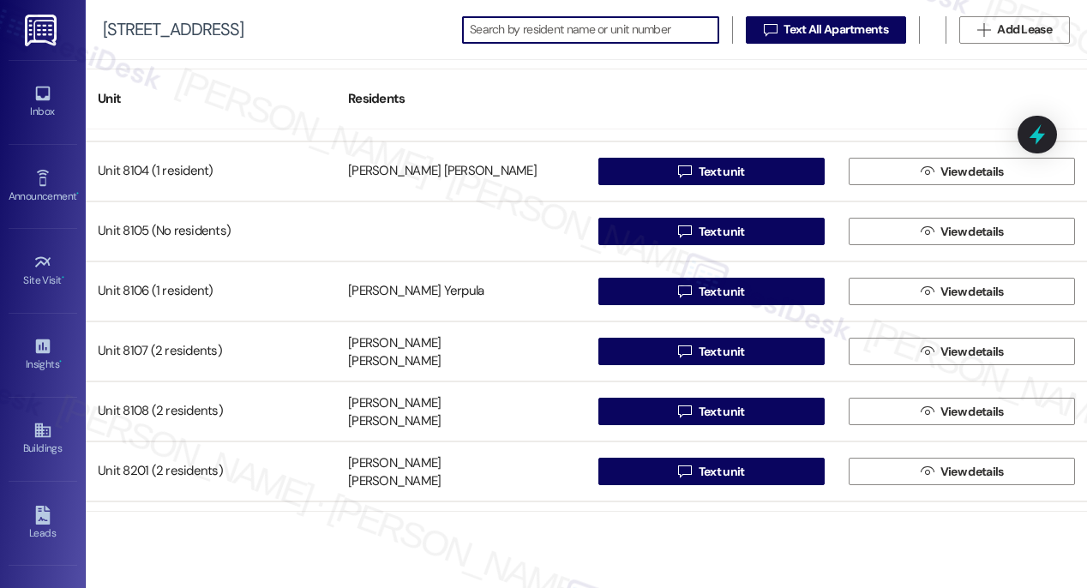
scroll to position [12104, 0]
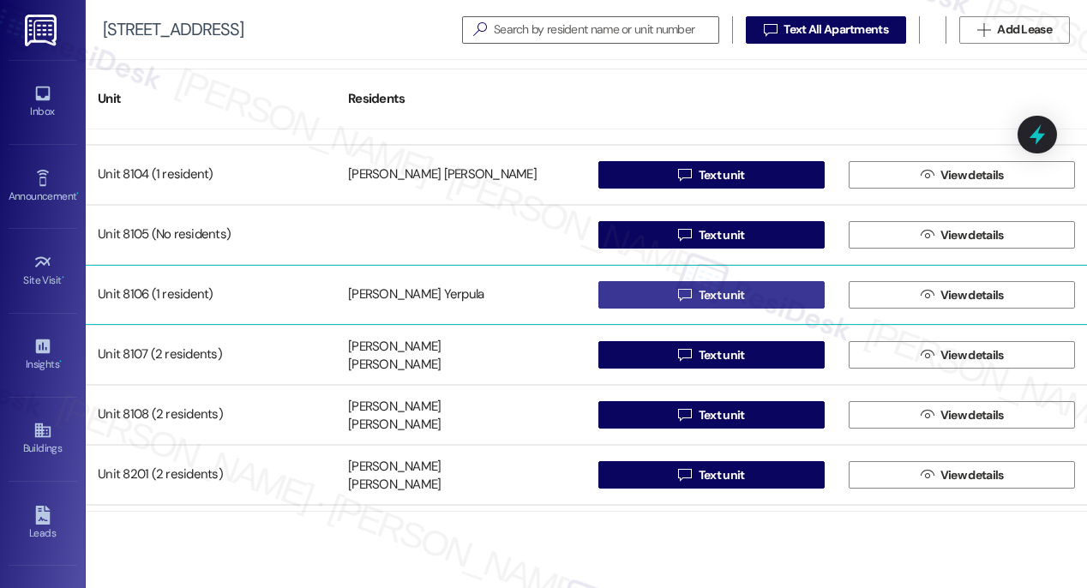
click at [711, 297] on span "Text unit" at bounding box center [722, 295] width 46 height 18
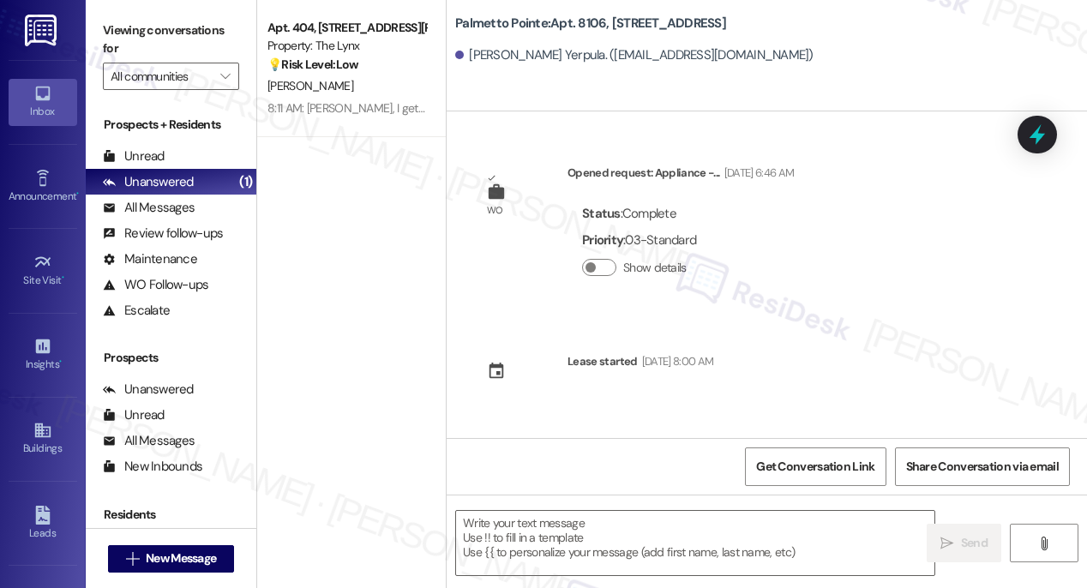
type textarea "Fetching suggested responses. Please feel free to read through the conversation…"
click at [43, 432] on icon at bounding box center [42, 430] width 19 height 19
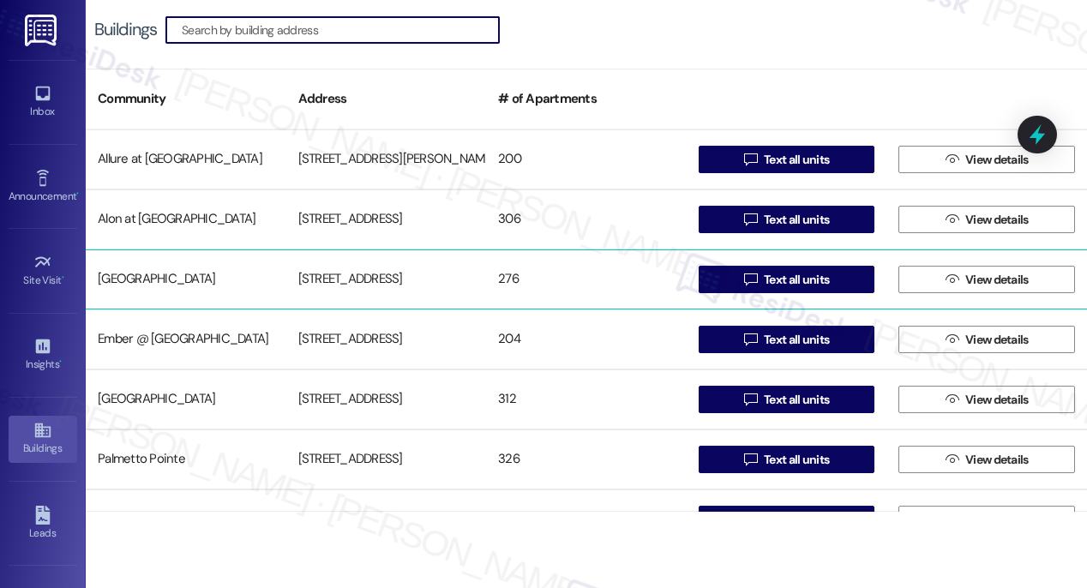
scroll to position [278, 0]
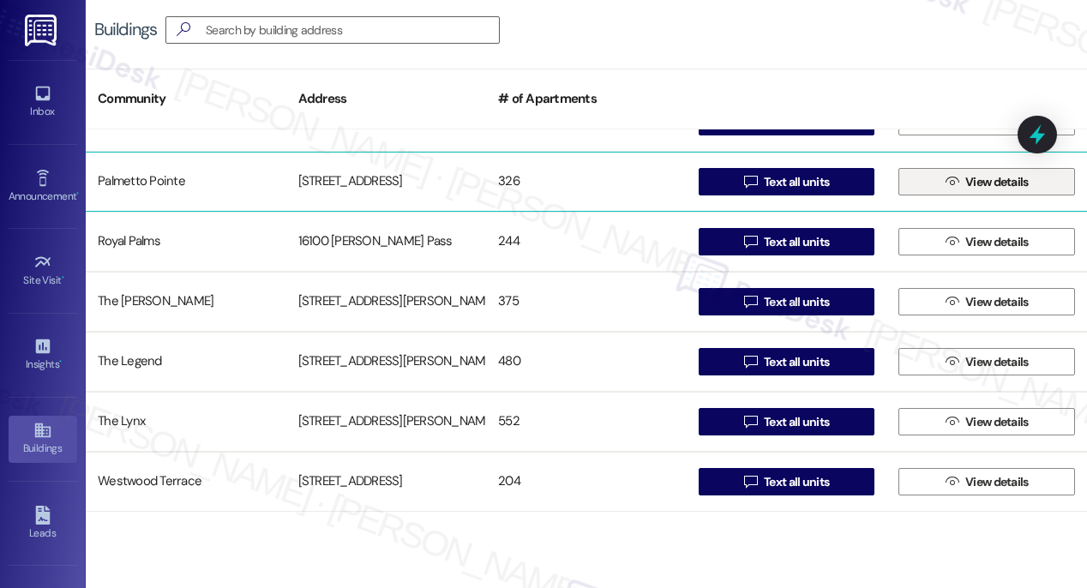
click at [970, 185] on span "View details" at bounding box center [996, 182] width 63 height 18
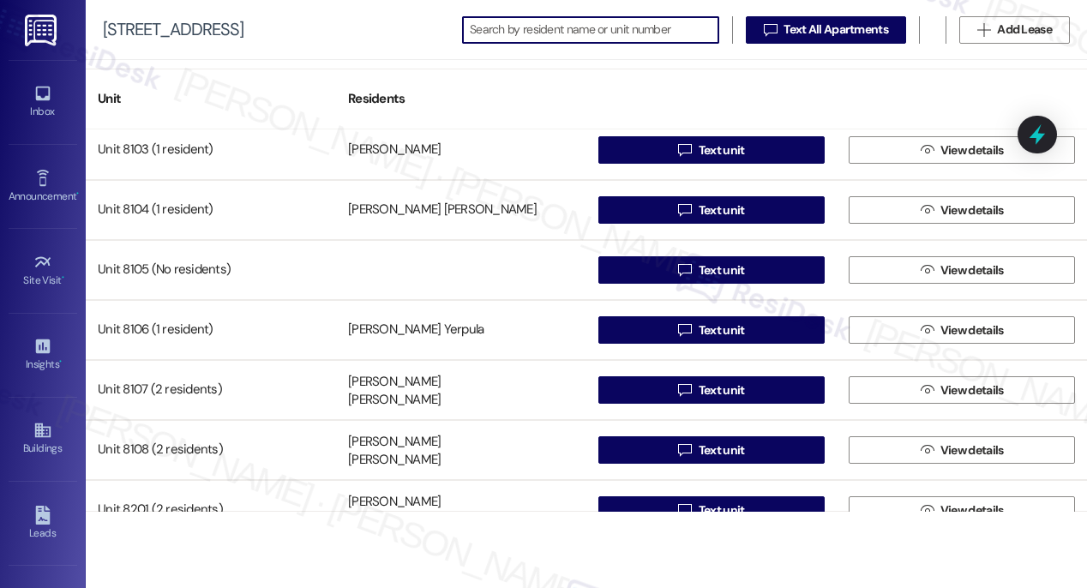
scroll to position [12072, 0]
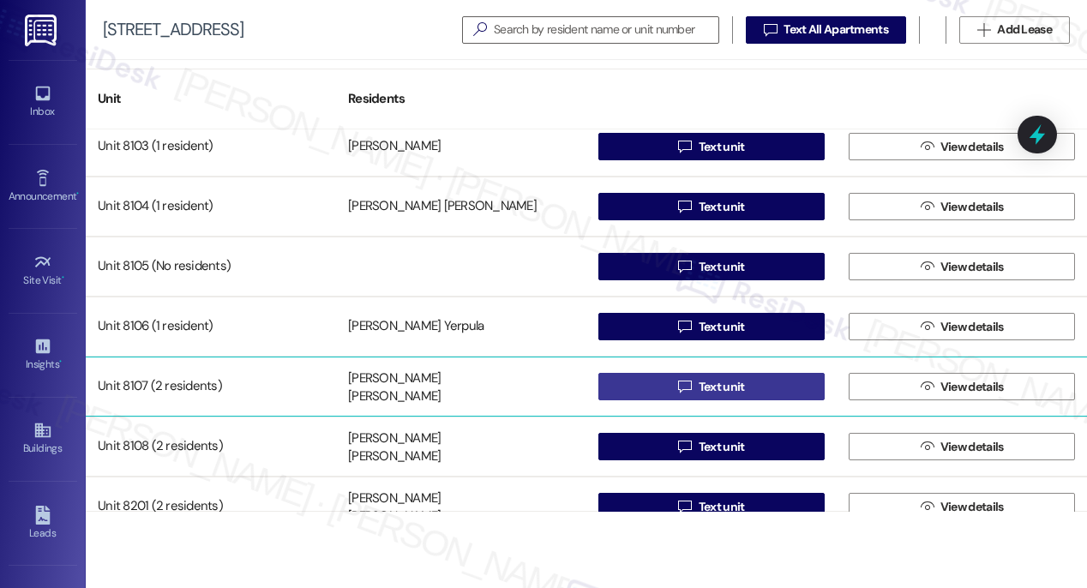
click at [712, 388] on span "Text unit" at bounding box center [722, 387] width 46 height 18
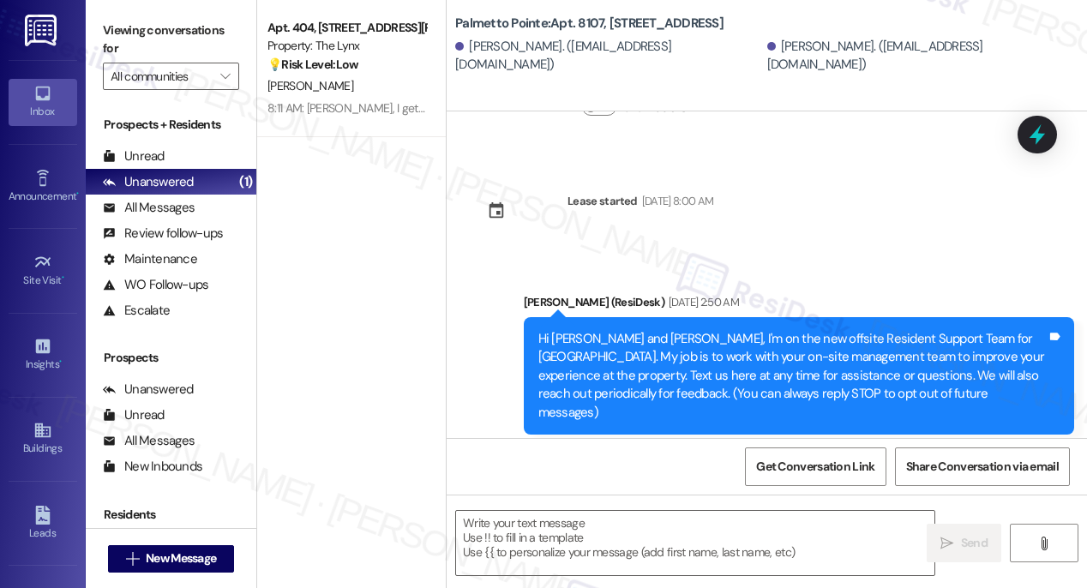
scroll to position [358, 0]
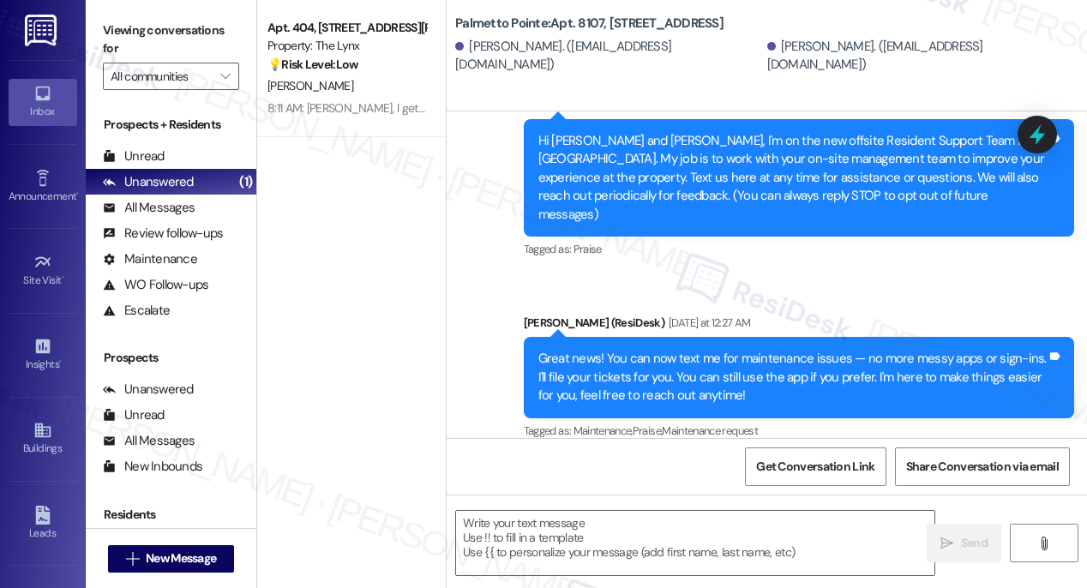
type textarea "Fetching suggested responses. Please feel free to read through the conversation…"
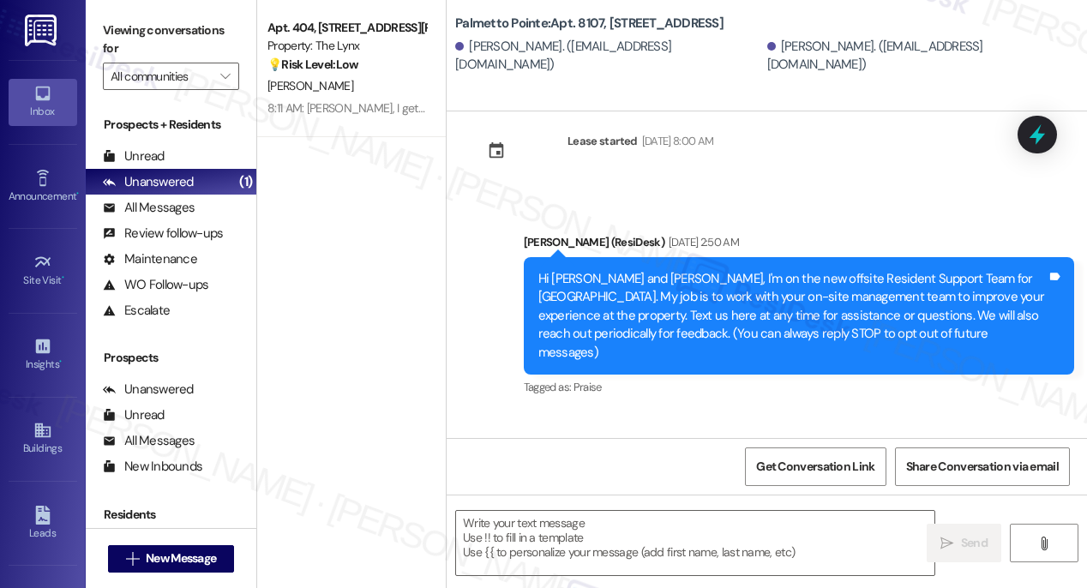
scroll to position [0, 0]
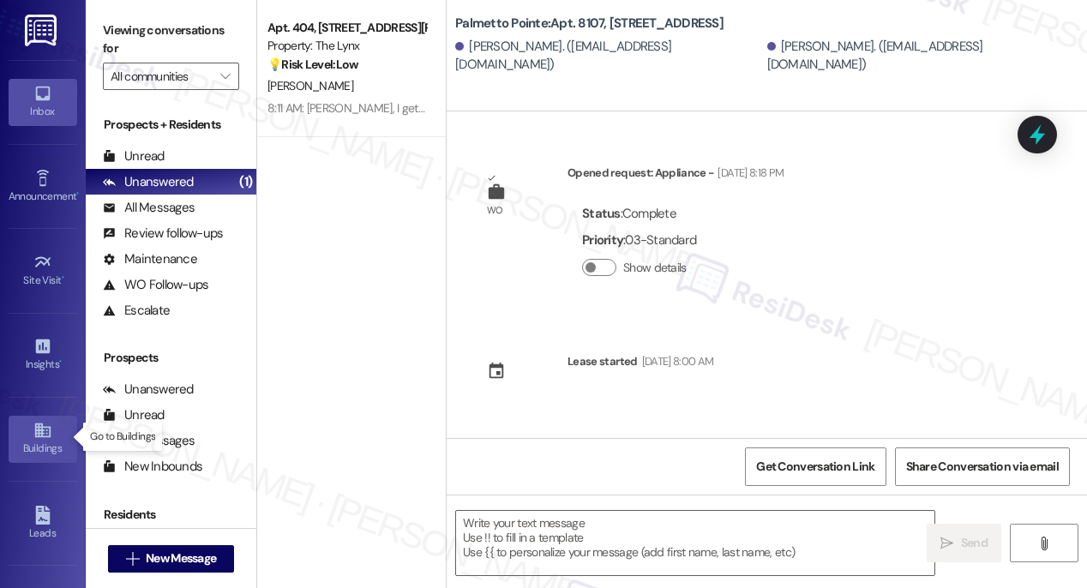
click at [45, 429] on icon at bounding box center [41, 430] width 15 height 15
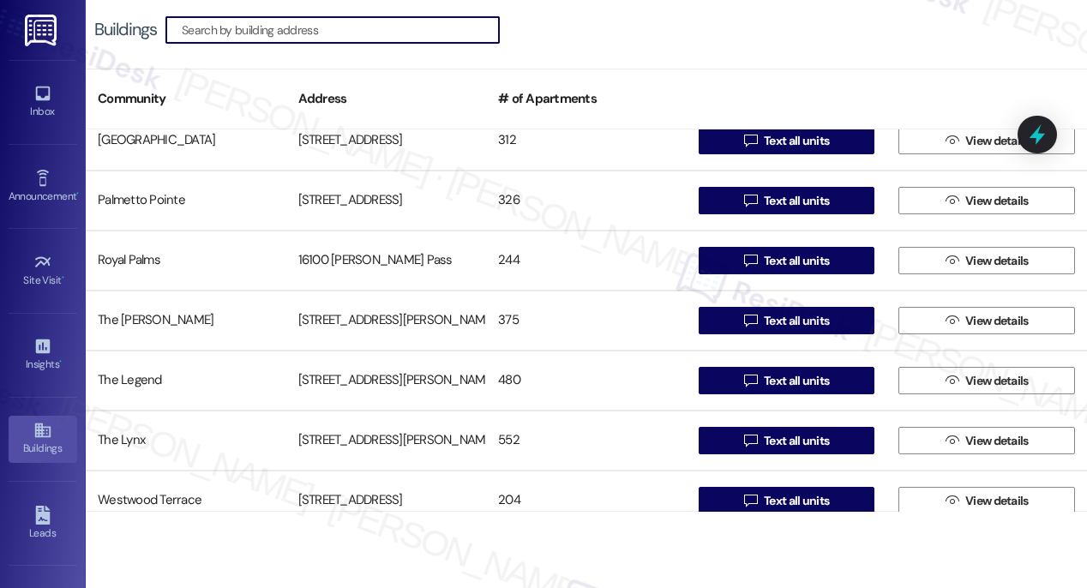
scroll to position [255, 0]
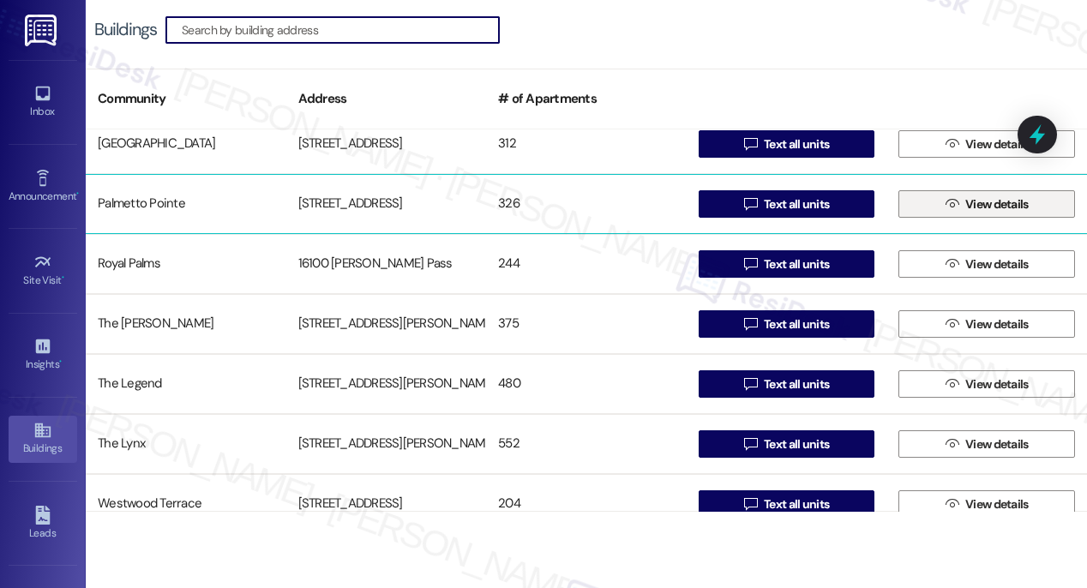
click at [965, 205] on span "View details" at bounding box center [996, 204] width 63 height 18
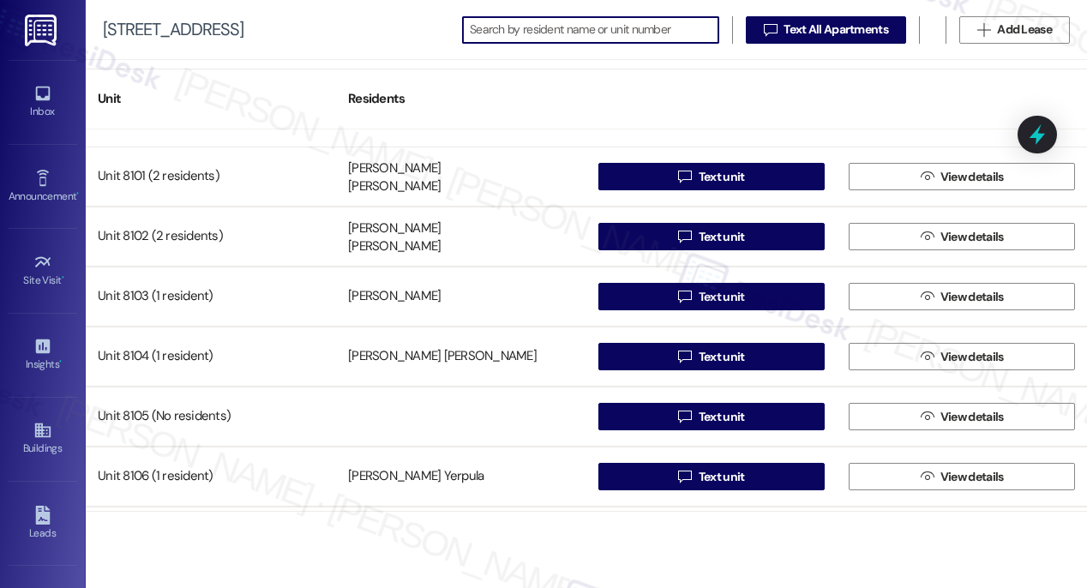
scroll to position [12217, 0]
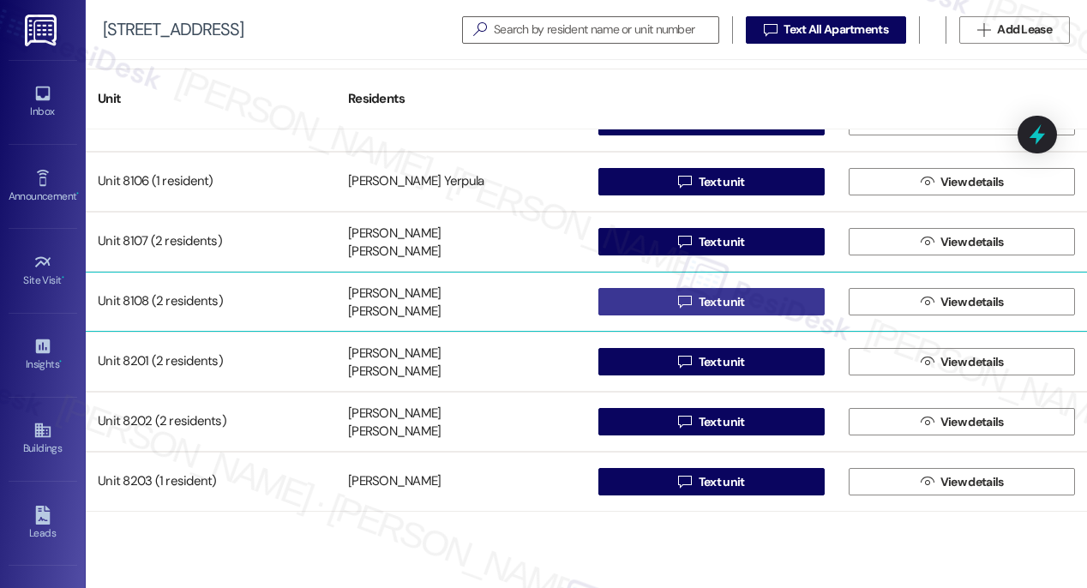
click at [699, 301] on span "Text unit" at bounding box center [722, 302] width 46 height 18
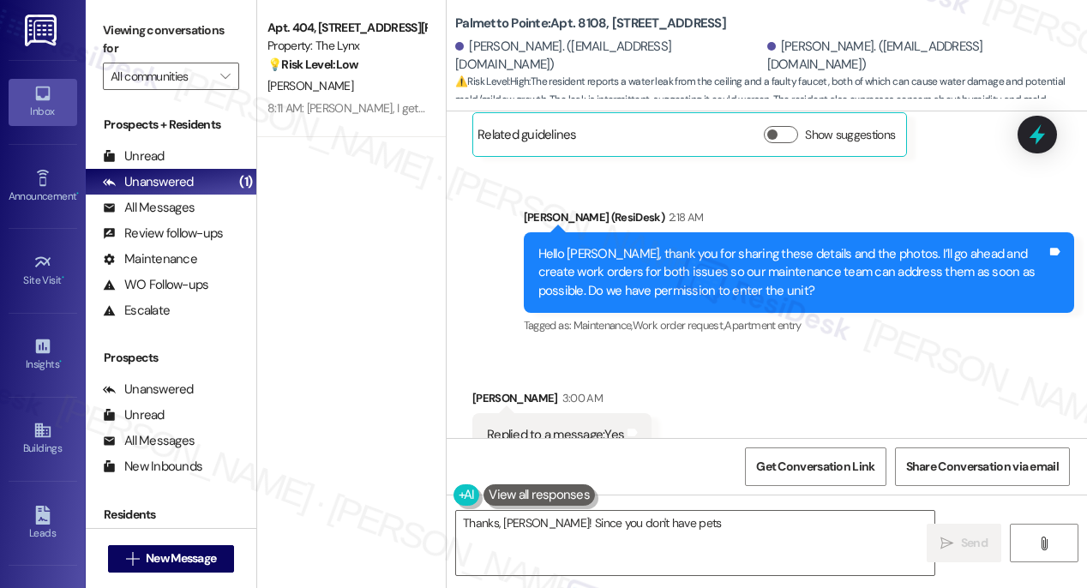
scroll to position [2114, 0]
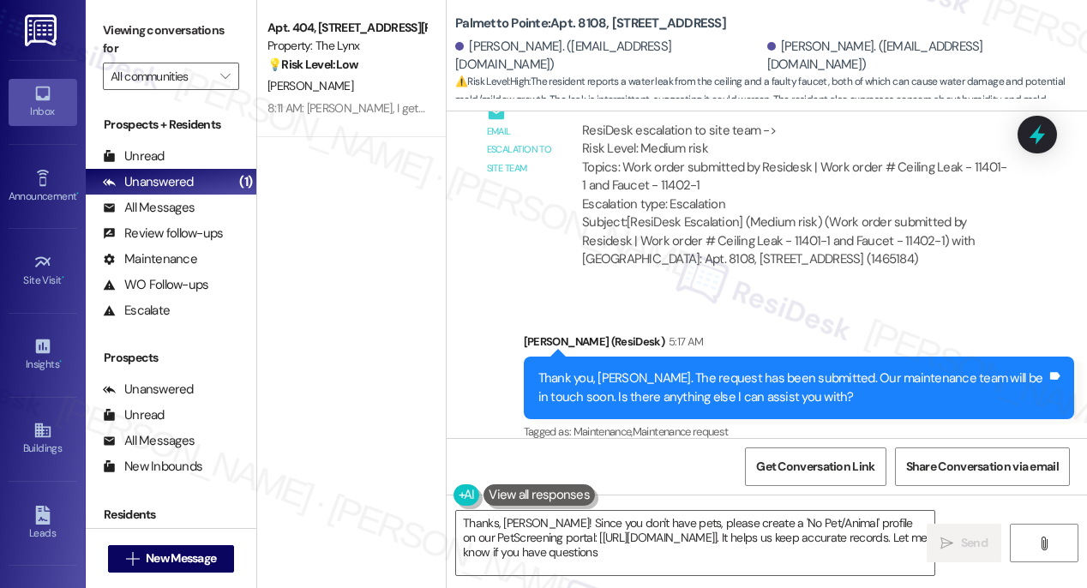
type textarea "Thanks, Anuja! Since you don't have pets, please create a 'No Pet/Animal' profi…"
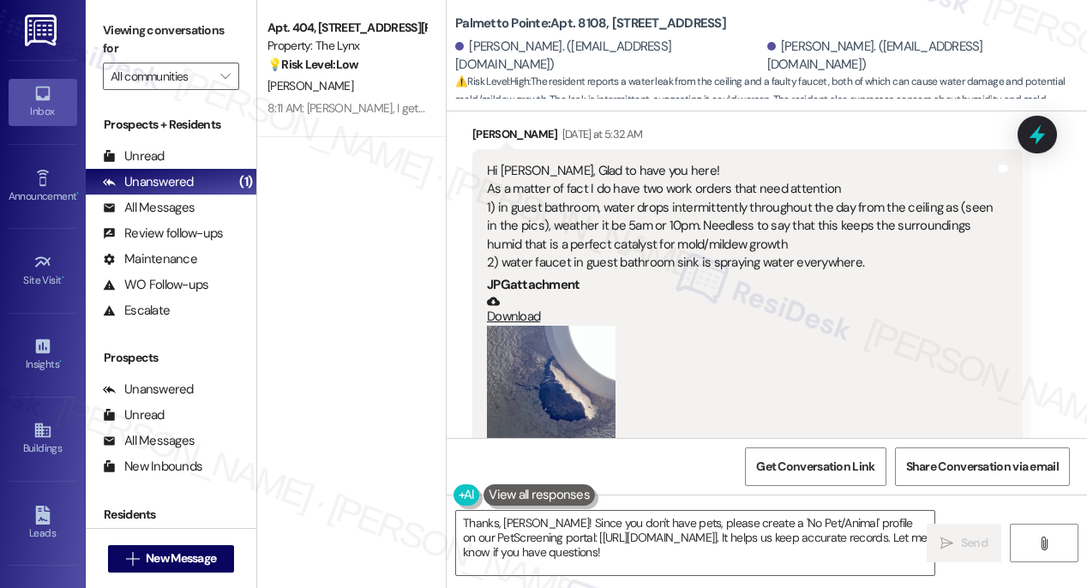
scroll to position [1101, 0]
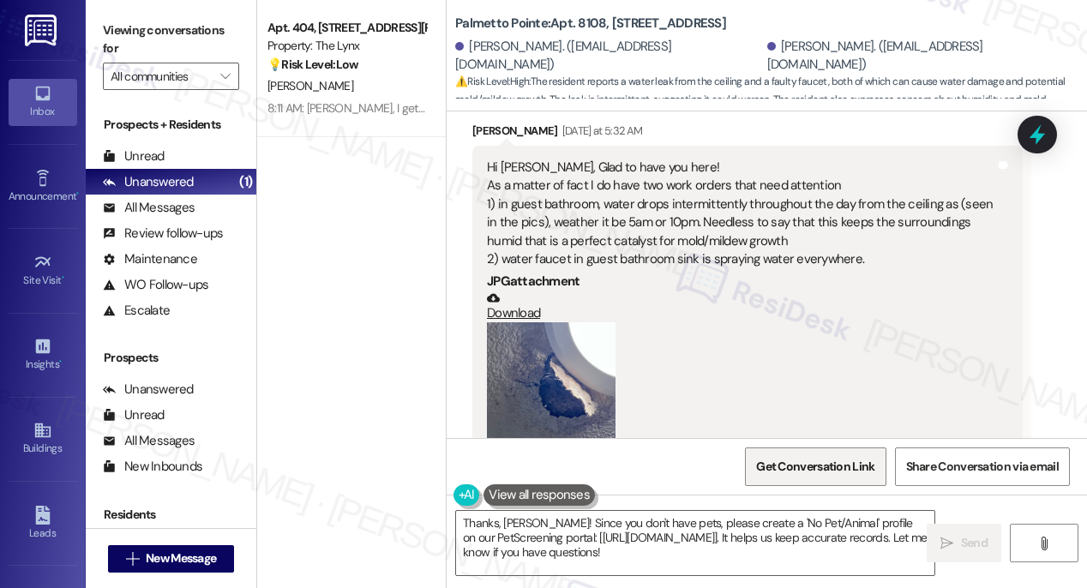
click at [829, 468] on span "Get Conversation Link" at bounding box center [815, 467] width 118 height 18
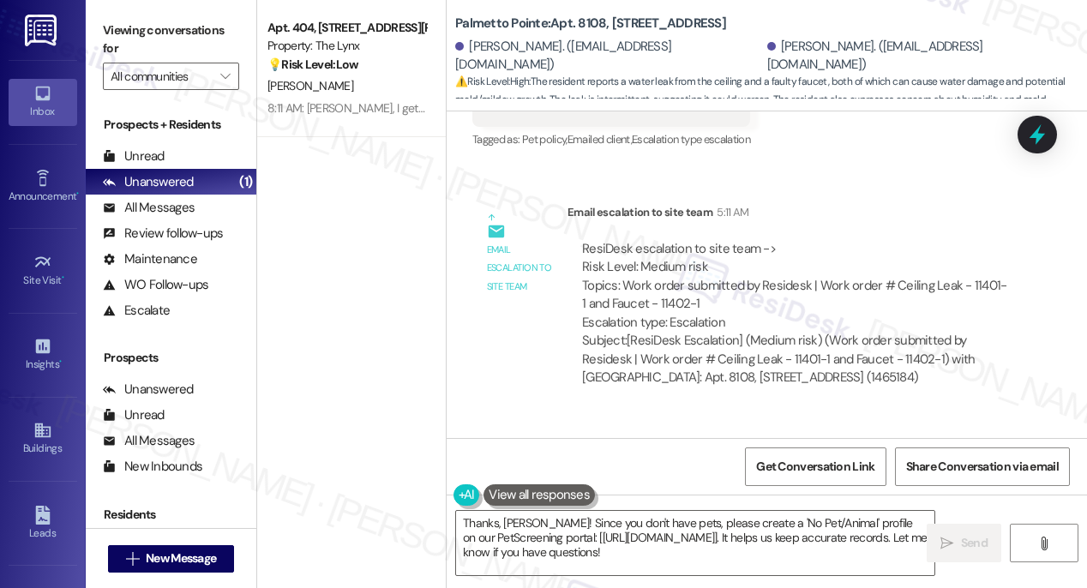
scroll to position [2114, 0]
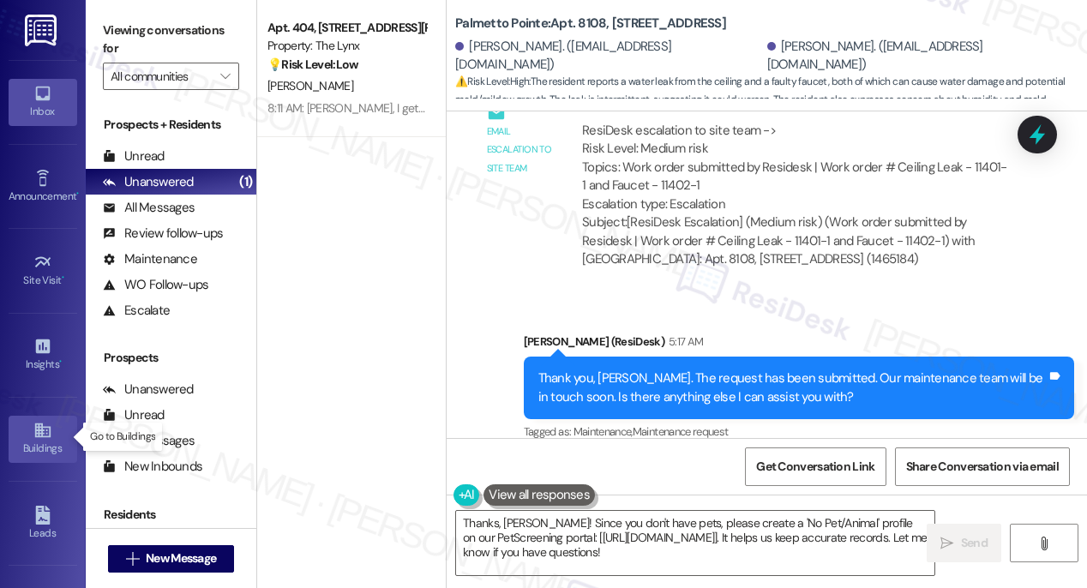
click at [42, 440] on div "Buildings" at bounding box center [43, 448] width 86 height 17
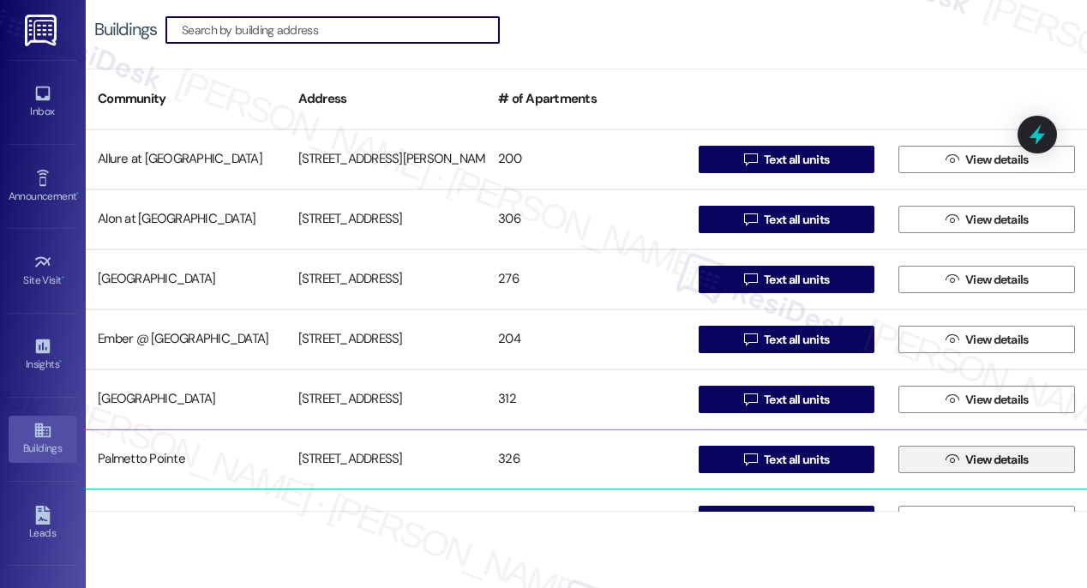
click at [969, 469] on span " View details" at bounding box center [987, 460] width 90 height 26
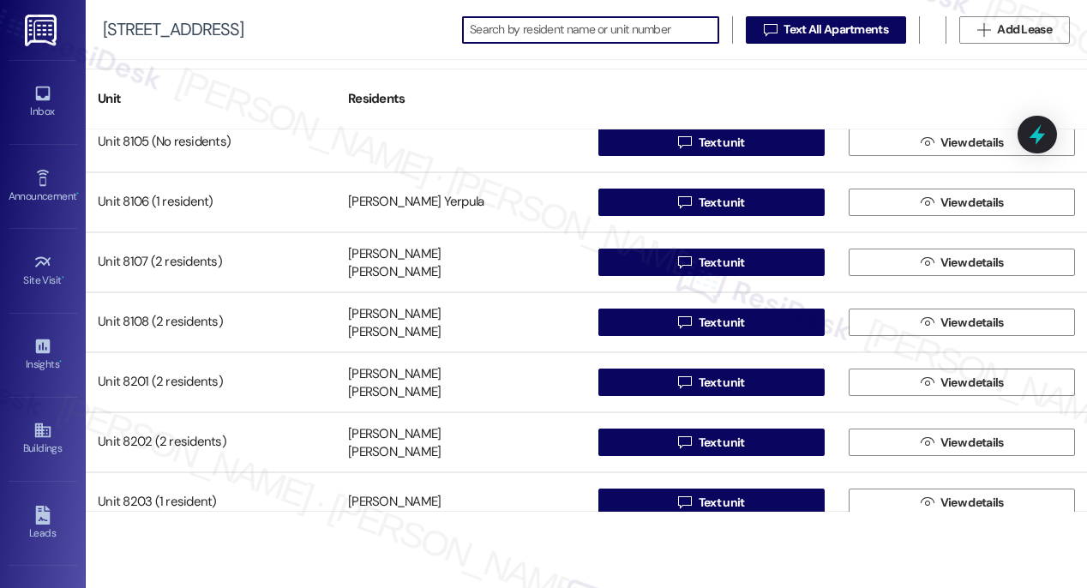
scroll to position [12204, 0]
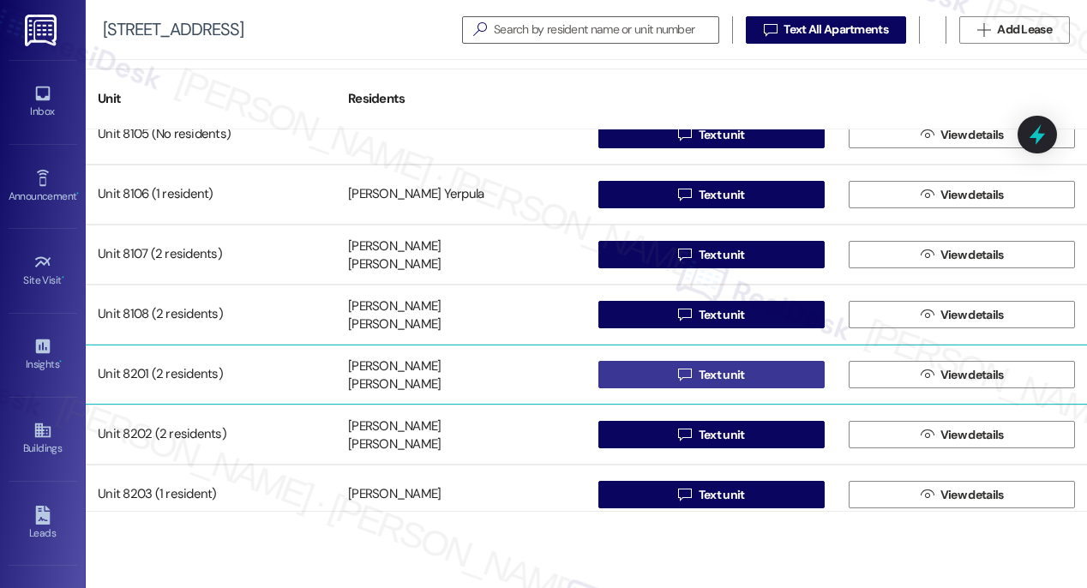
click at [702, 370] on span "Text unit" at bounding box center [722, 375] width 46 height 18
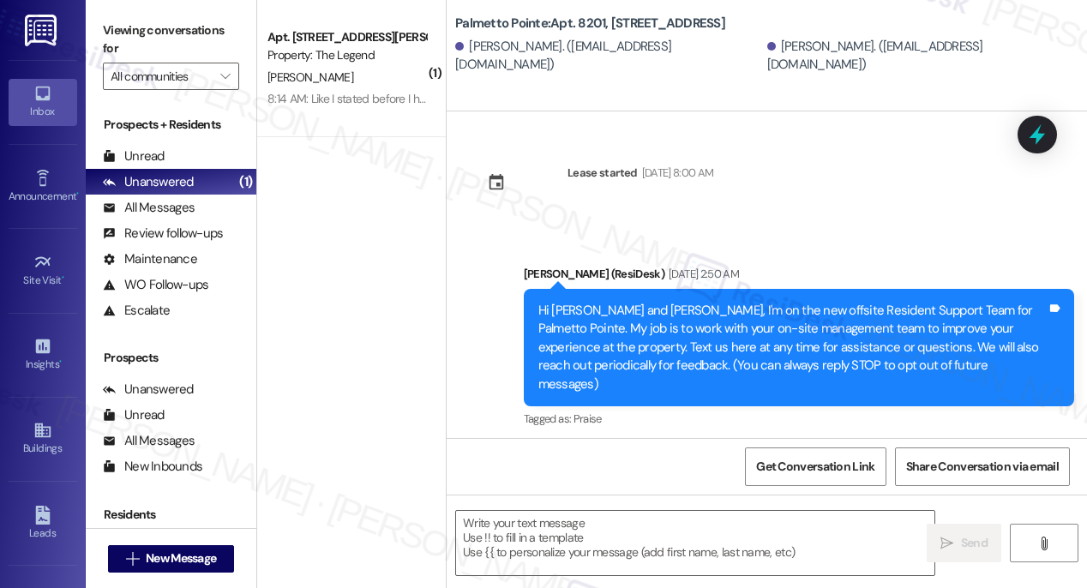
type textarea "Fetching suggested responses. Please feel free to read through the conversation…"
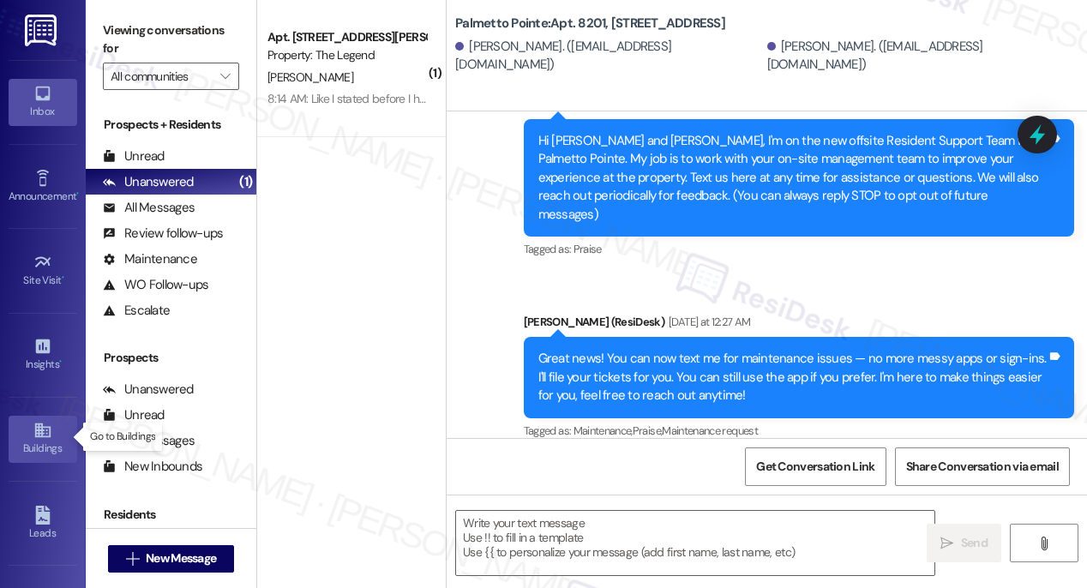
click at [42, 435] on icon at bounding box center [42, 430] width 19 height 19
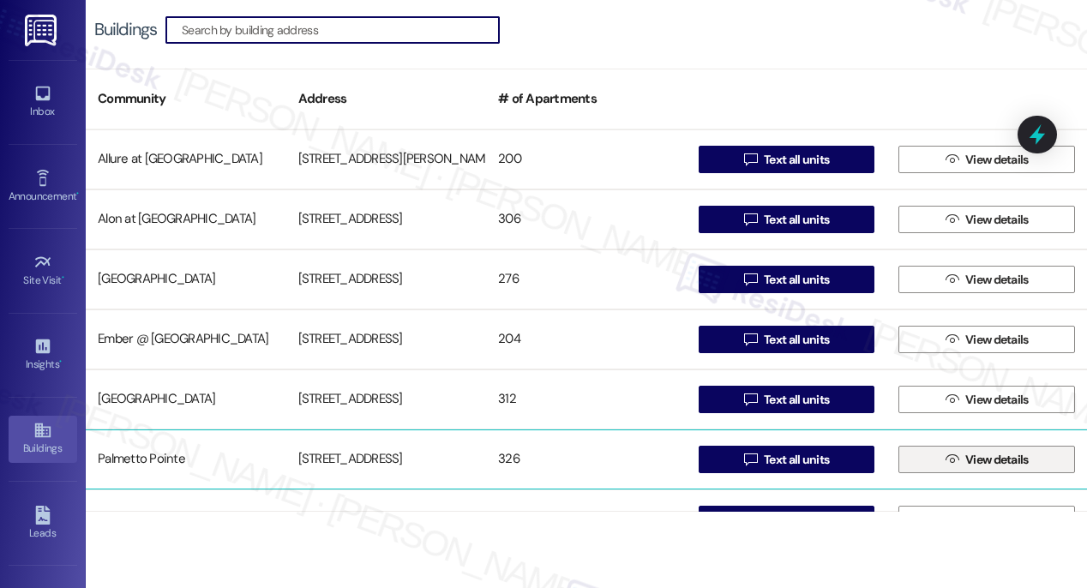
click at [970, 457] on span "View details" at bounding box center [996, 460] width 63 height 18
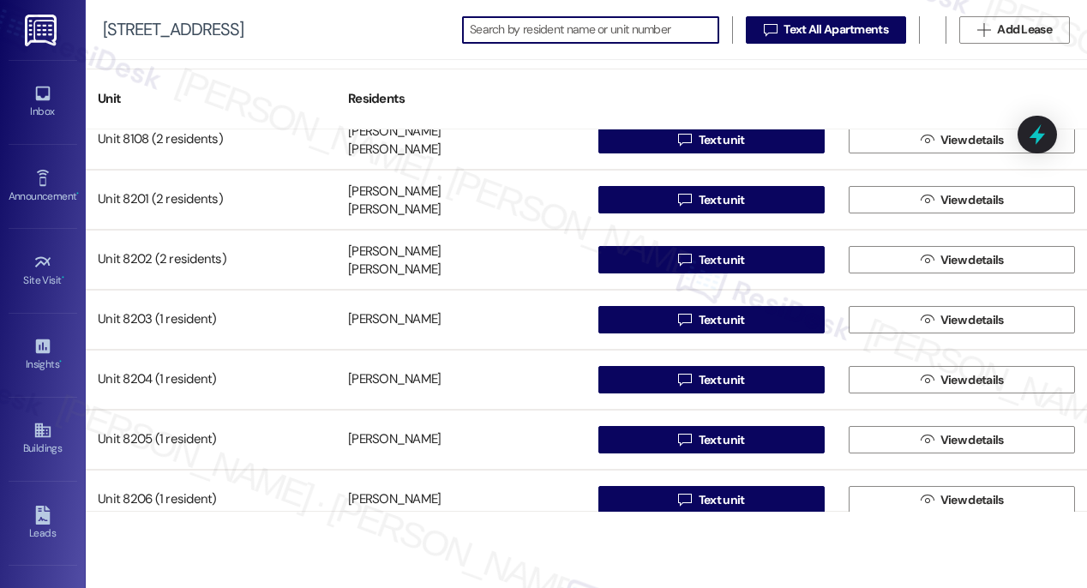
scroll to position [12374, 0]
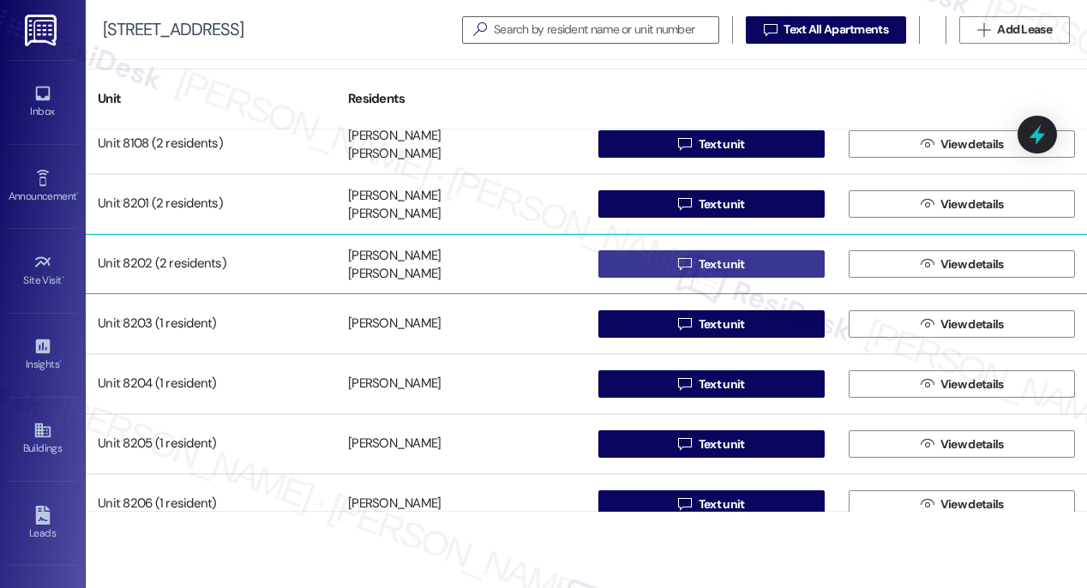
click at [710, 262] on span "Text unit" at bounding box center [722, 264] width 46 height 18
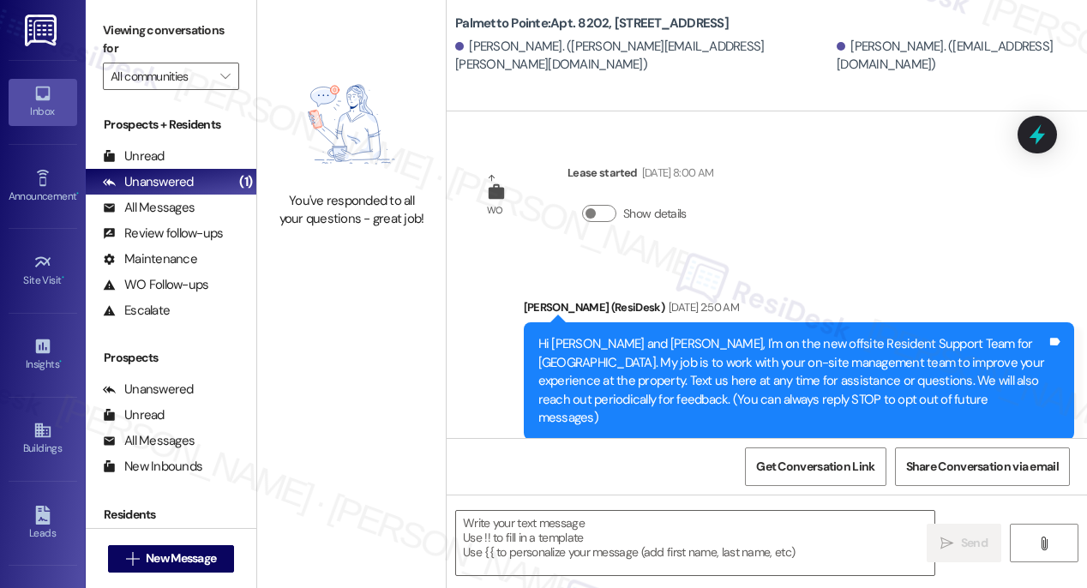
type textarea "Fetching suggested responses. Please feel free to read through the conversation…"
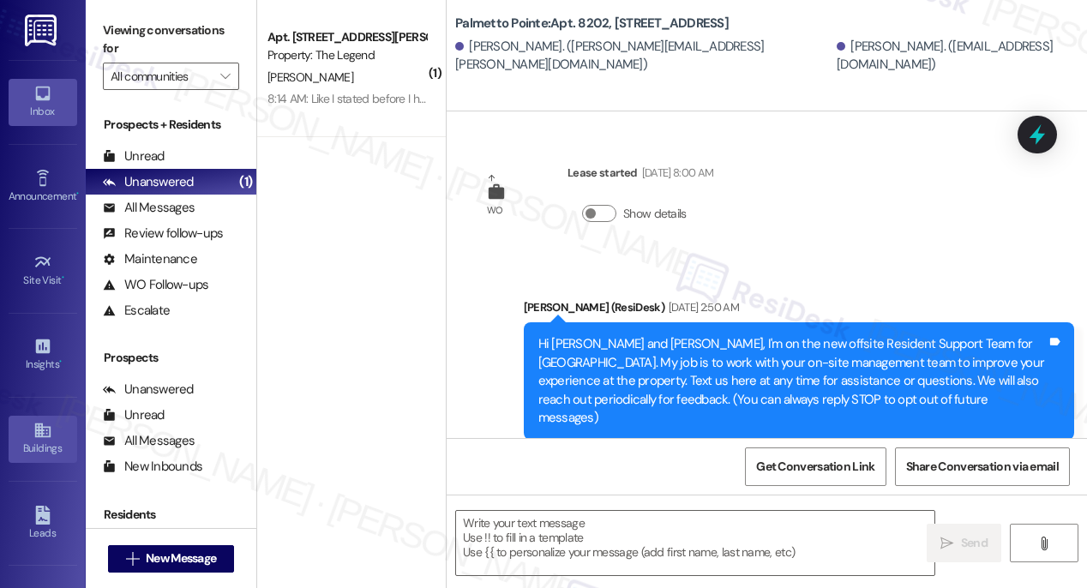
click at [39, 425] on icon at bounding box center [41, 430] width 15 height 15
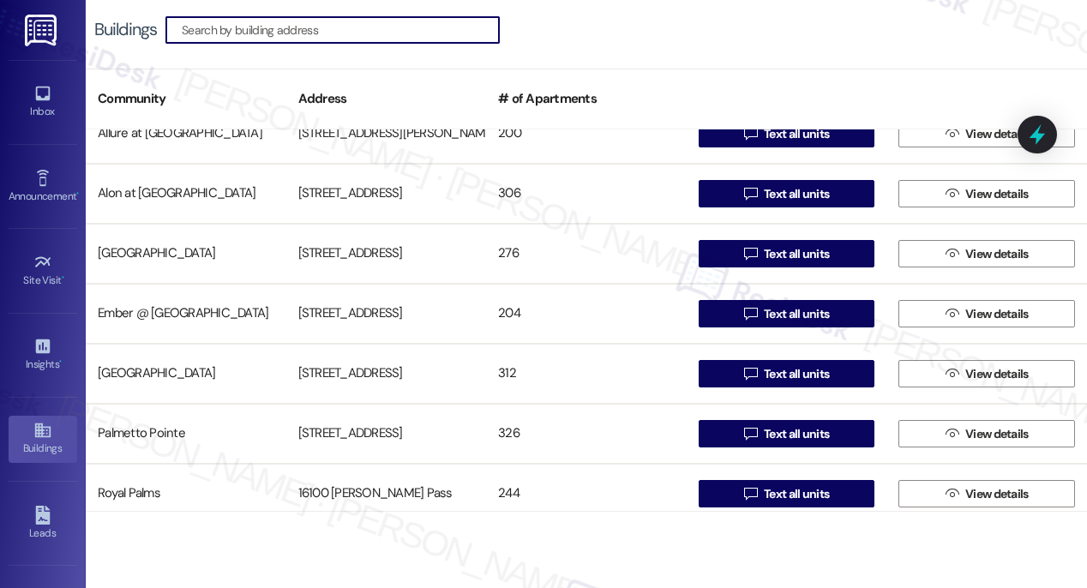
scroll to position [28, 0]
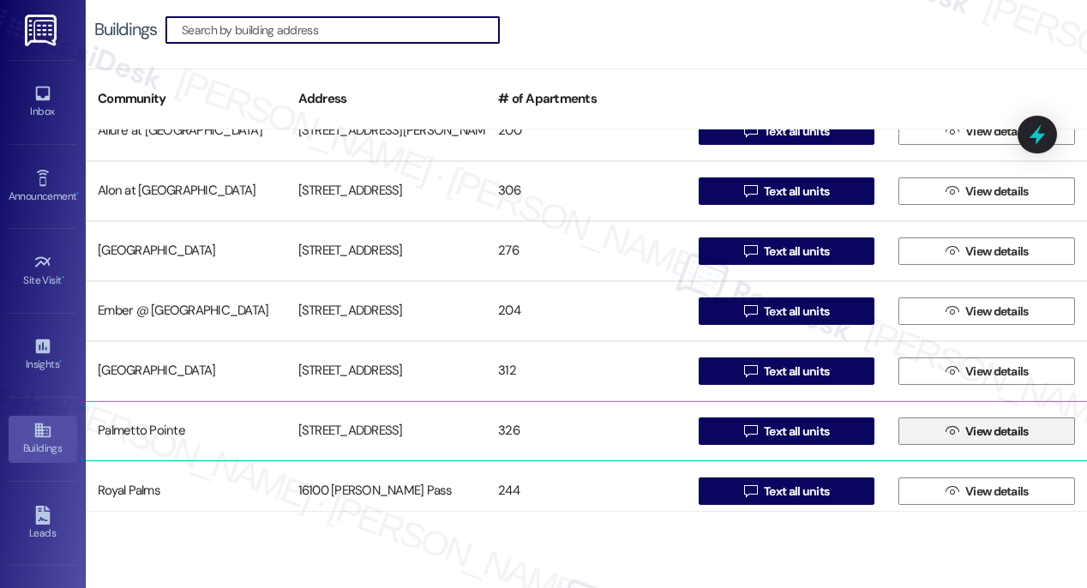
click at [996, 433] on span "View details" at bounding box center [996, 432] width 63 height 18
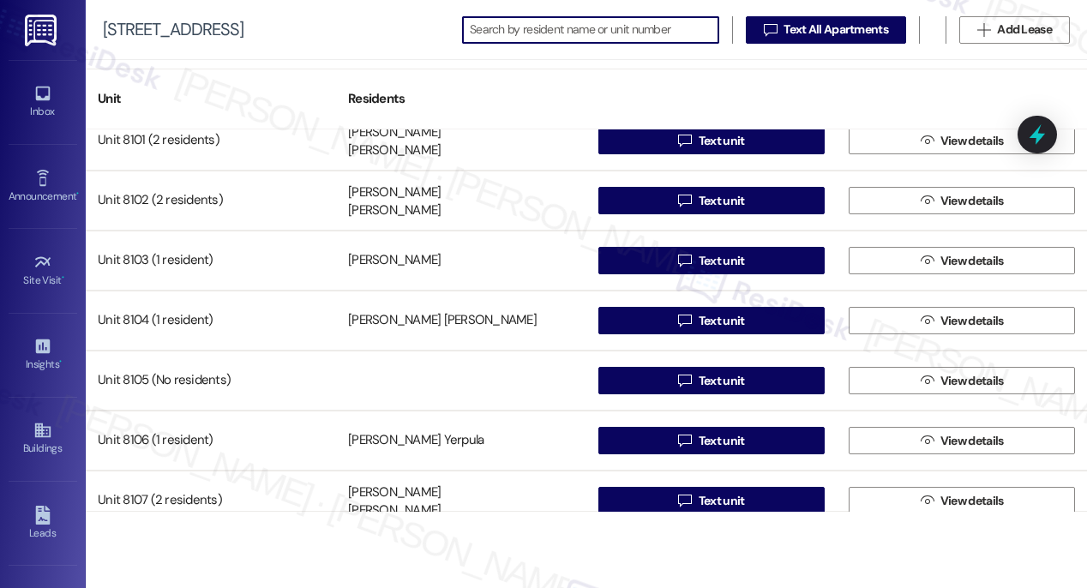
scroll to position [12229, 0]
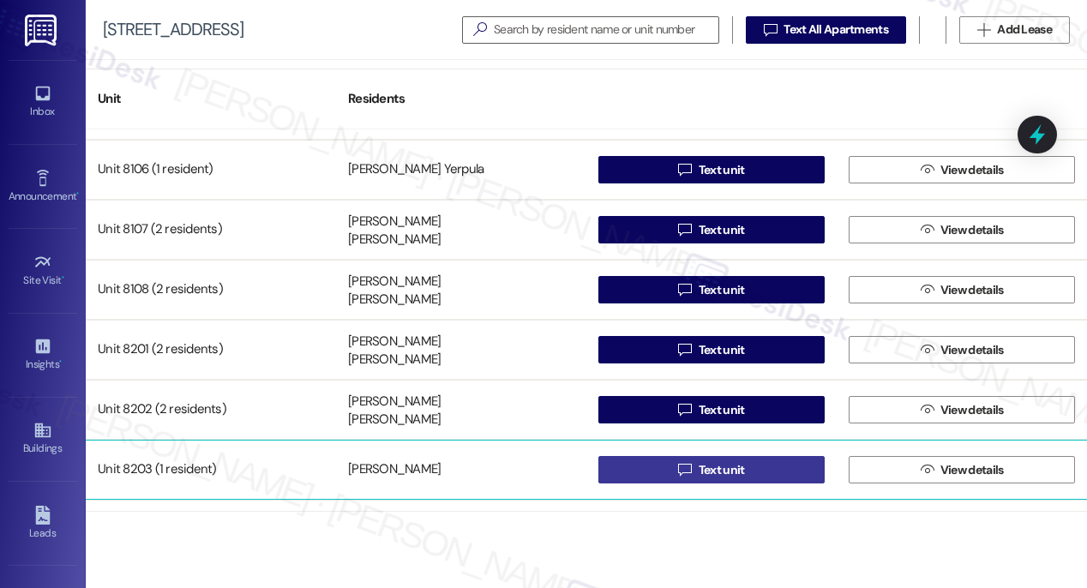
click at [687, 471] on span " Text unit" at bounding box center [711, 470] width 73 height 26
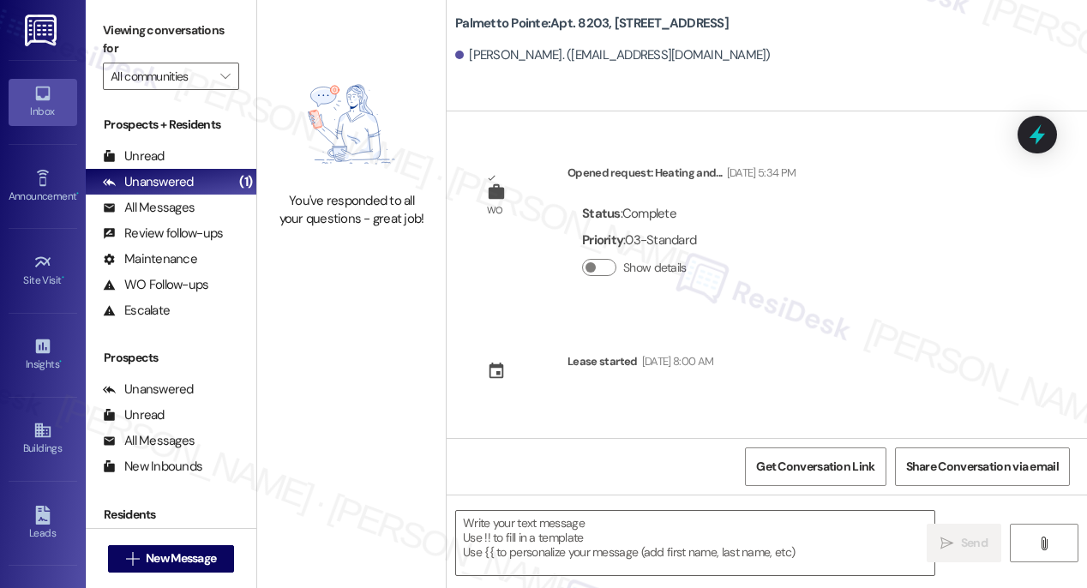
type textarea "Fetching suggested responses. Please feel free to read through the conversation…"
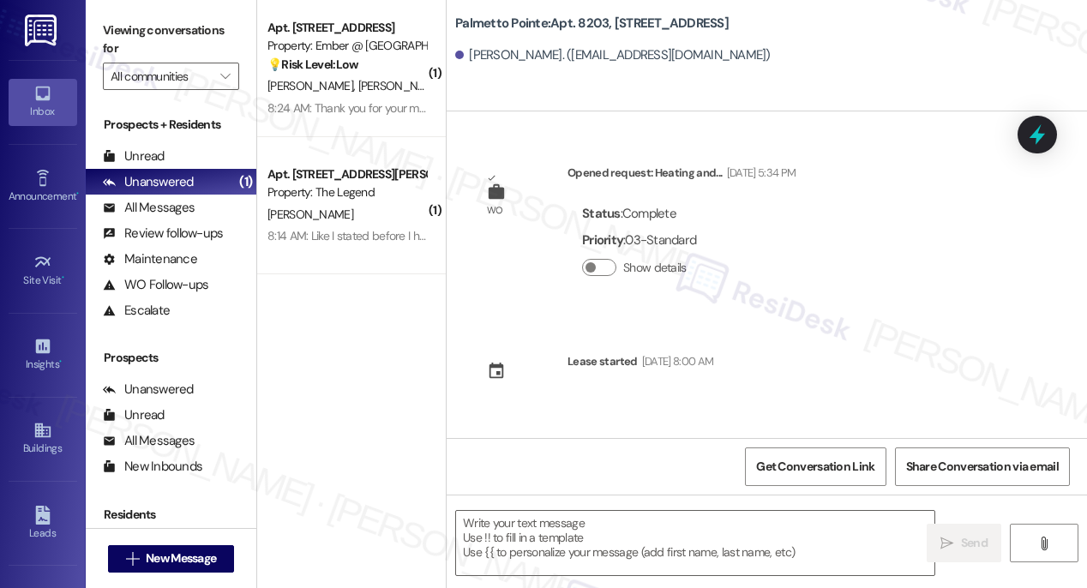
type textarea "Fetching suggested responses. Please feel free to read through the conversation…"
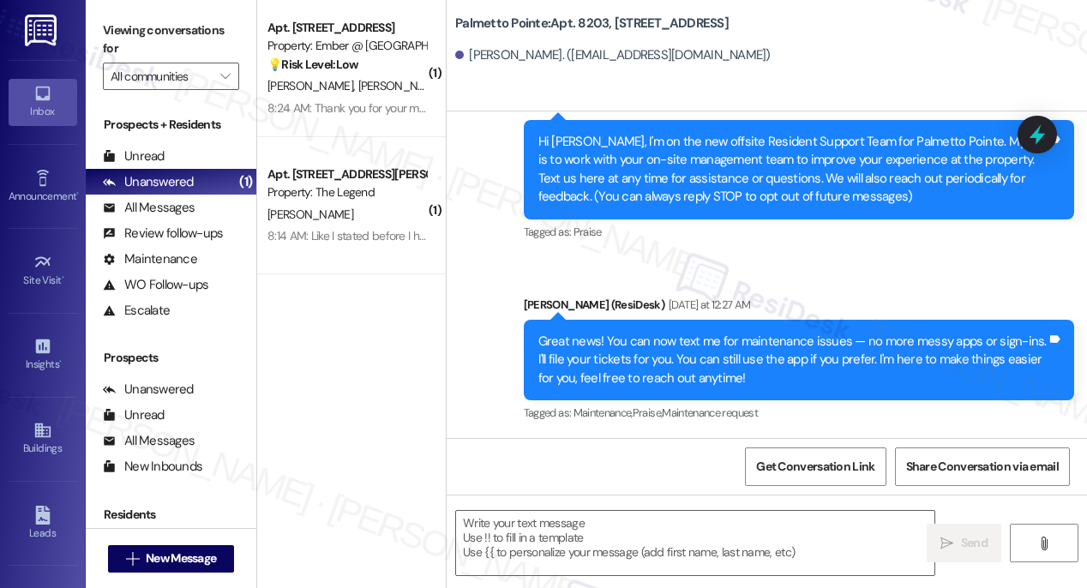
scroll to position [358, 0]
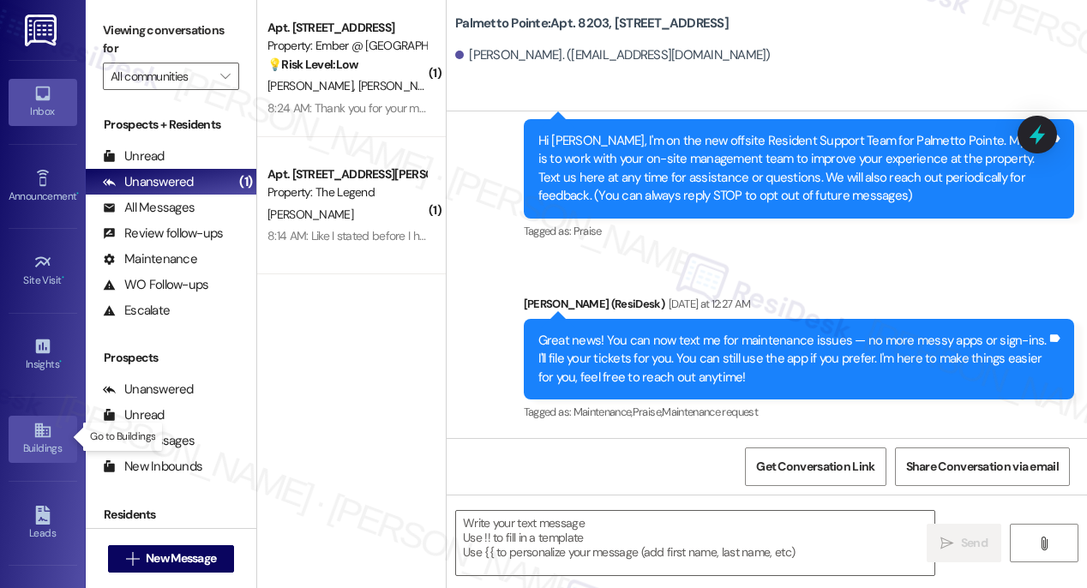
click at [33, 440] on div "Buildings" at bounding box center [43, 448] width 86 height 17
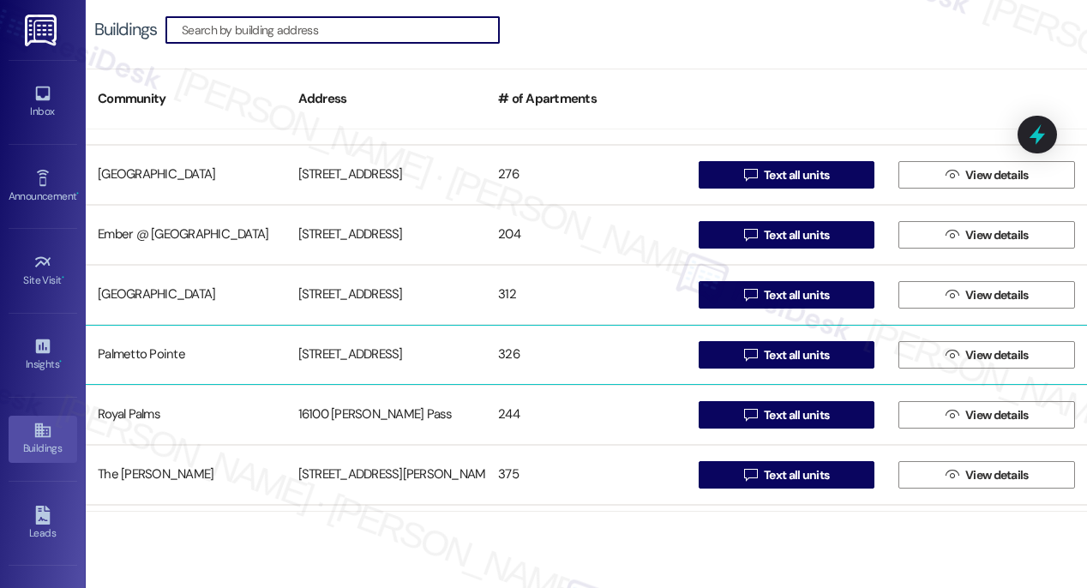
scroll to position [110, 0]
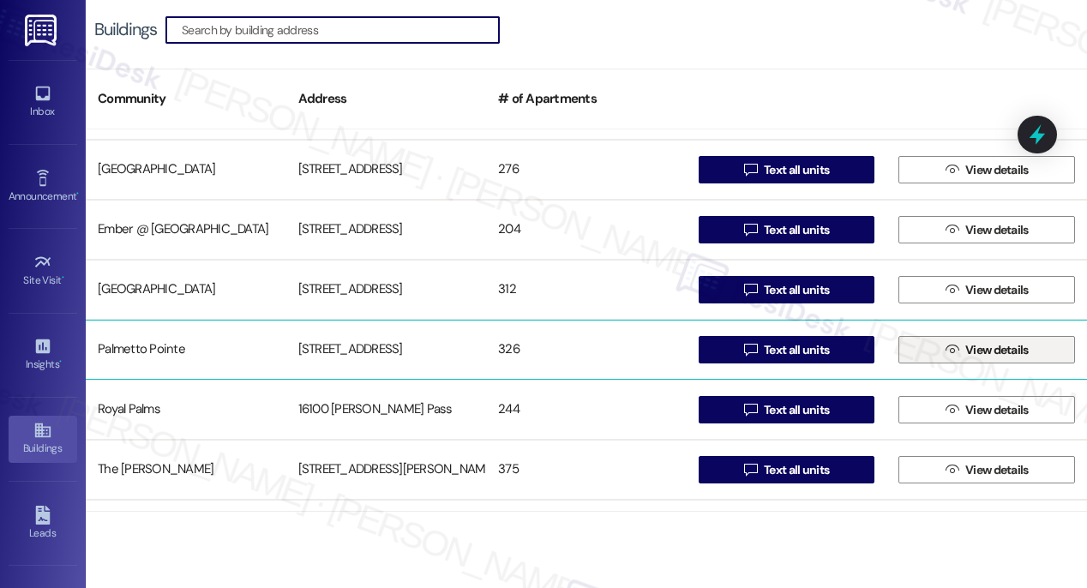
click at [975, 350] on span "View details" at bounding box center [996, 350] width 63 height 18
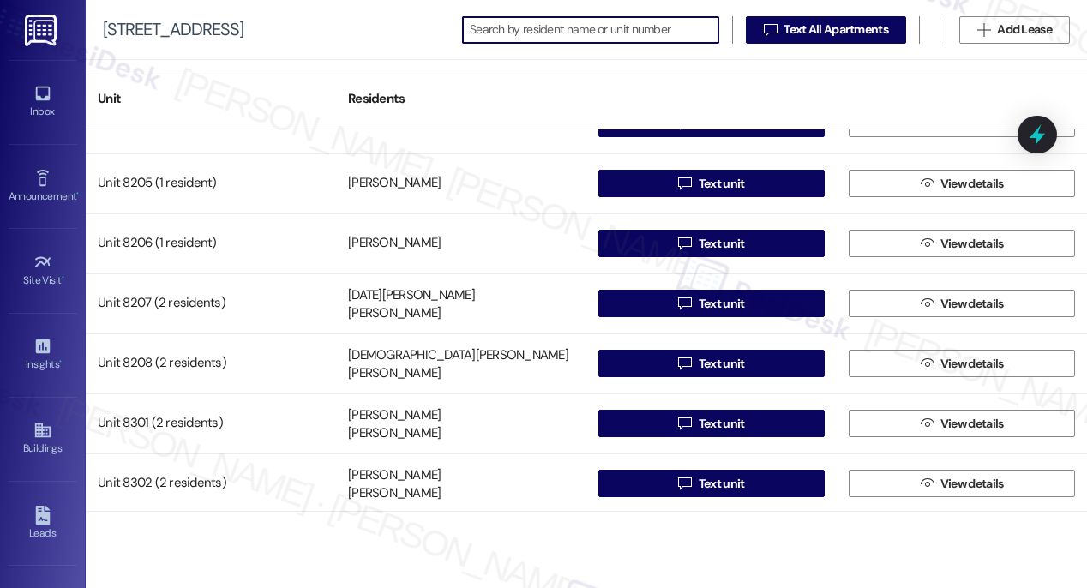
scroll to position [12506, 0]
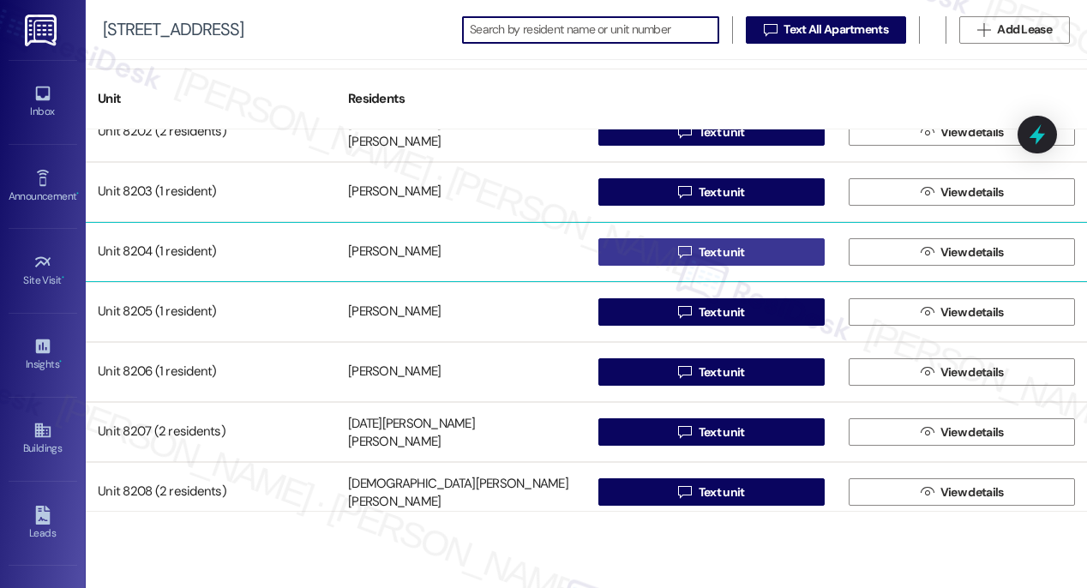
click at [708, 251] on span "Text unit" at bounding box center [722, 252] width 46 height 18
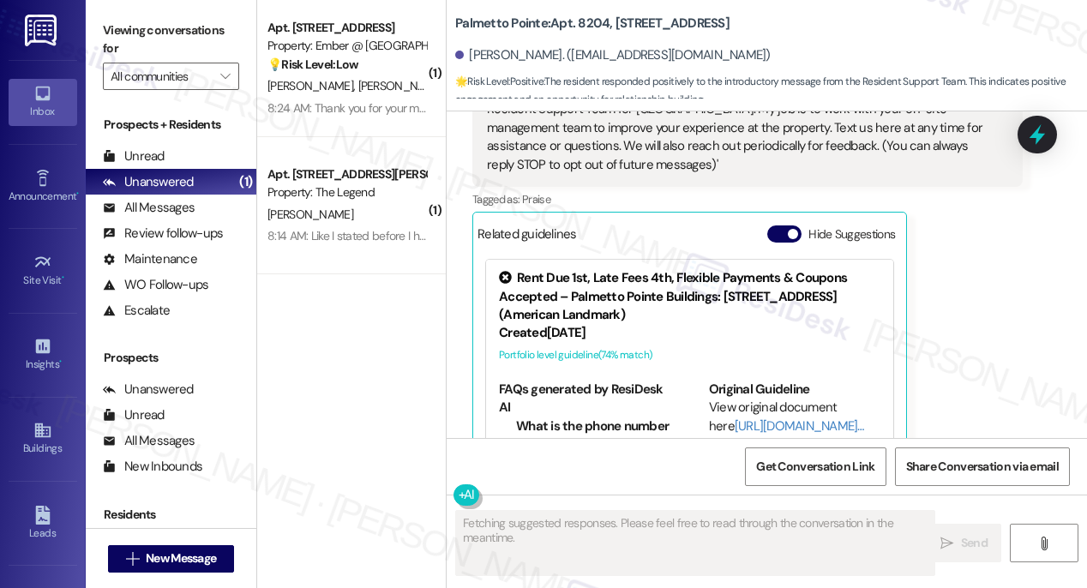
scroll to position [484, 0]
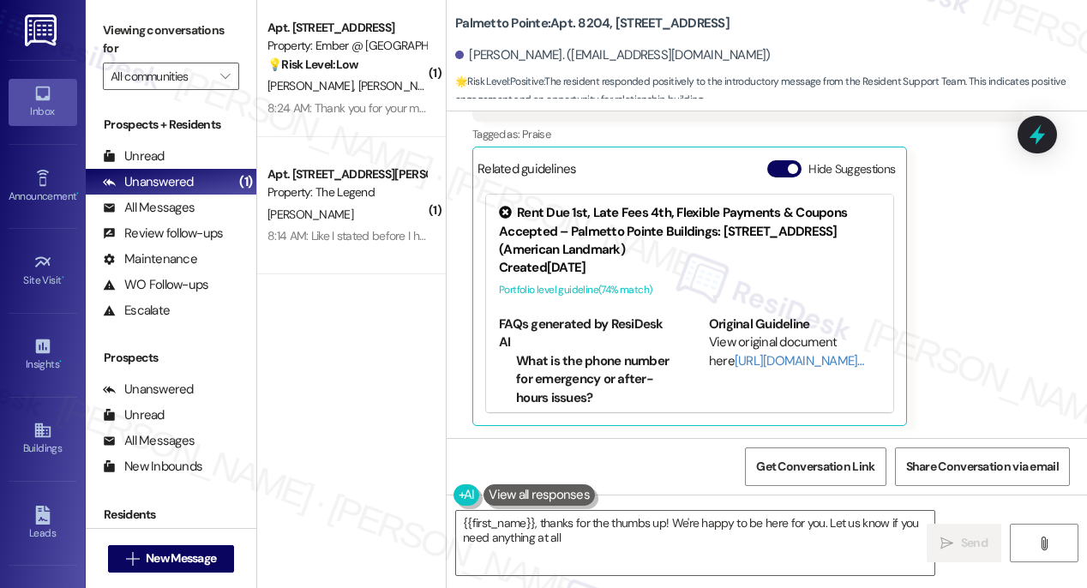
type textarea "{{first_name}}, thanks for the thumbs up! We're happy to be here for you. Let u…"
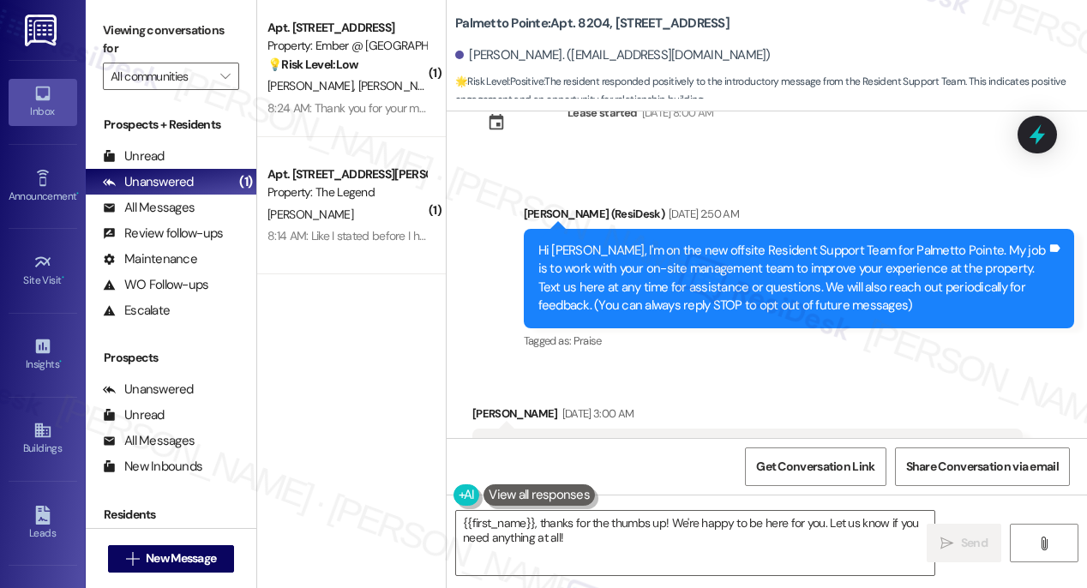
scroll to position [0, 0]
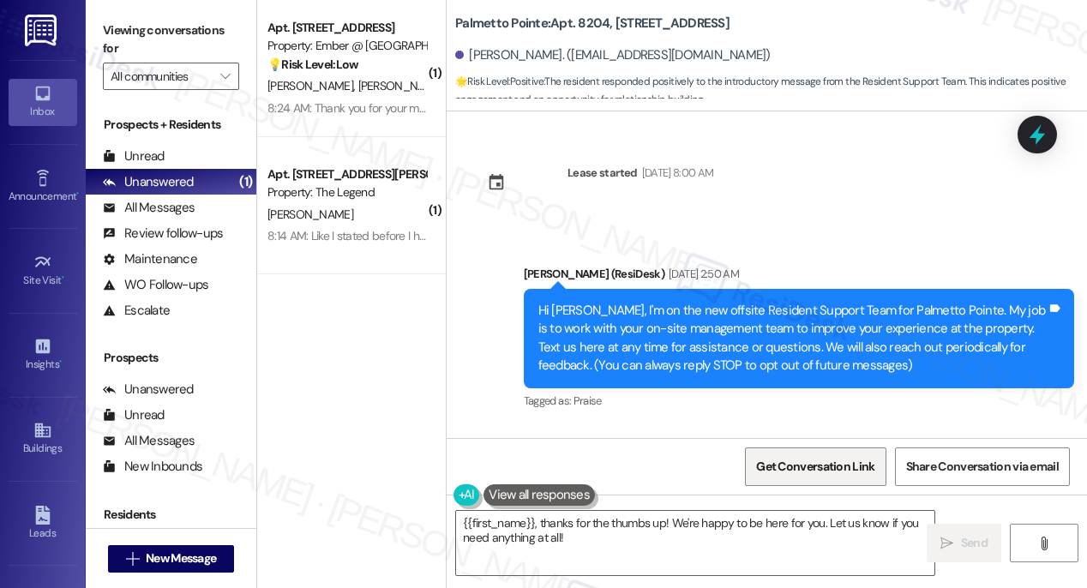
click at [800, 470] on span "Get Conversation Link" at bounding box center [815, 467] width 118 height 18
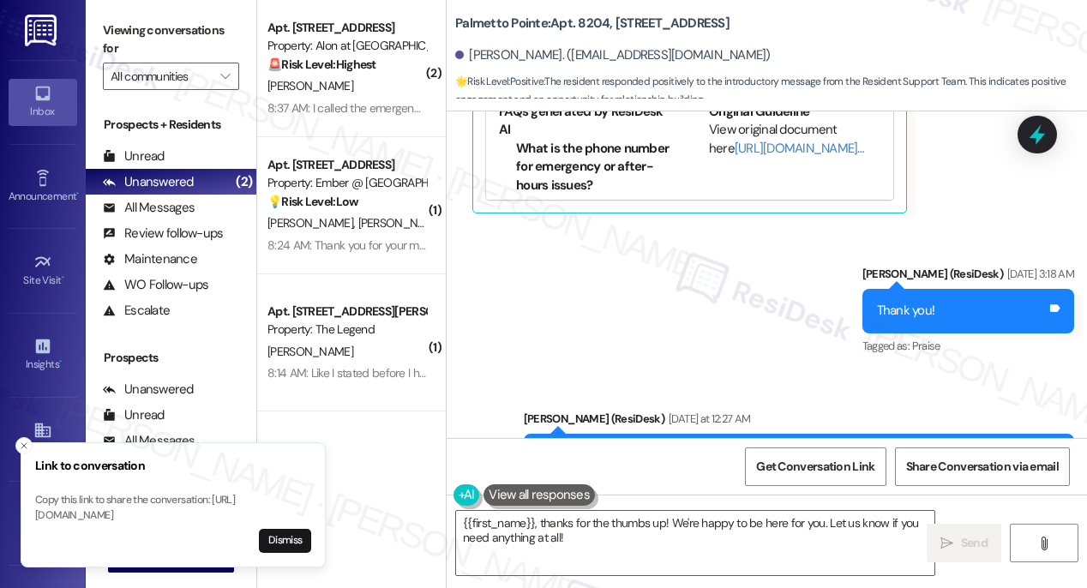
scroll to position [811, 0]
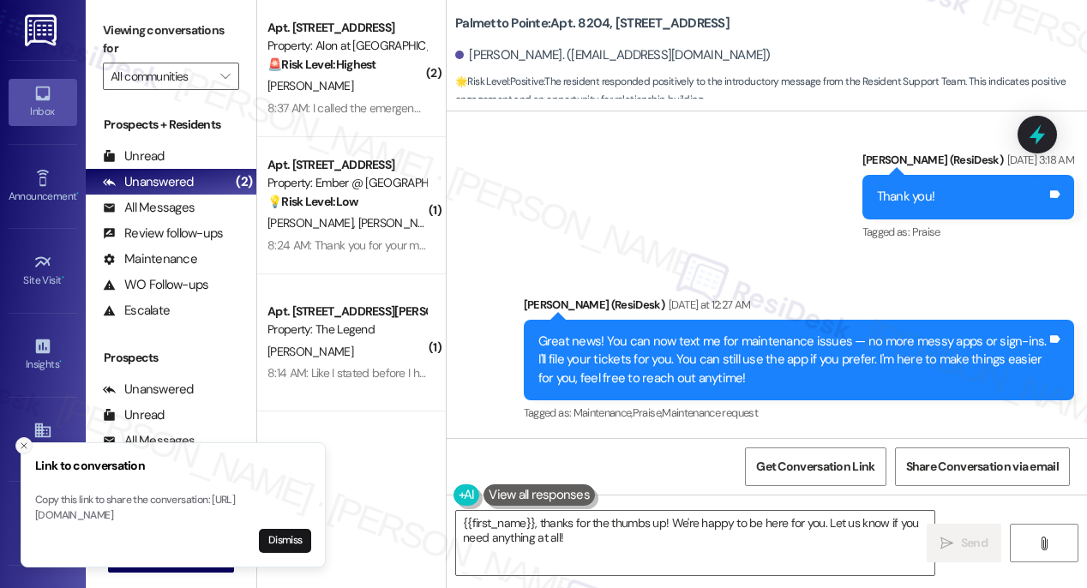
click at [23, 441] on icon "Close toast" at bounding box center [24, 446] width 10 height 10
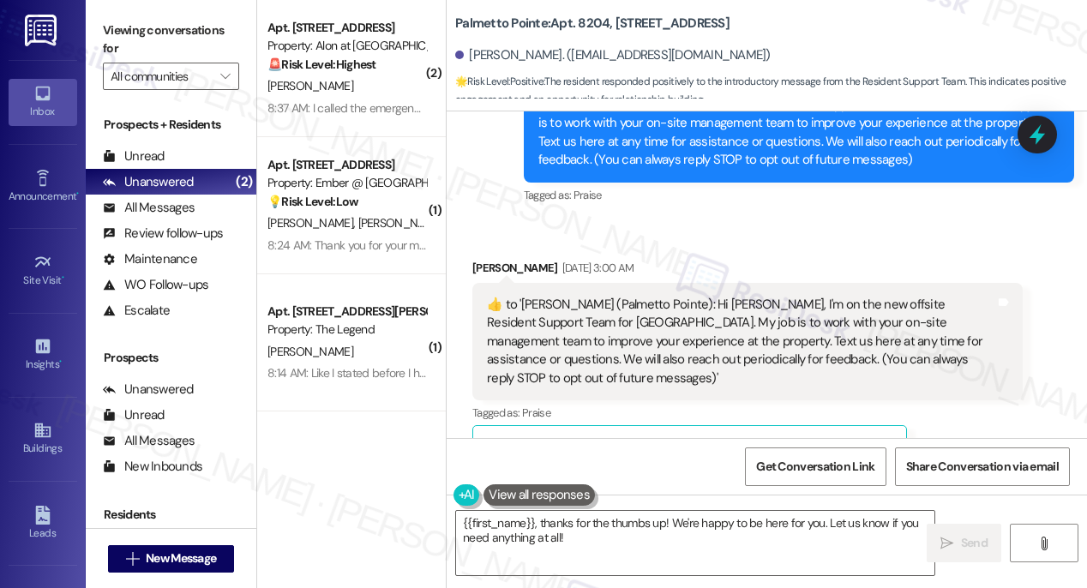
scroll to position [153, 0]
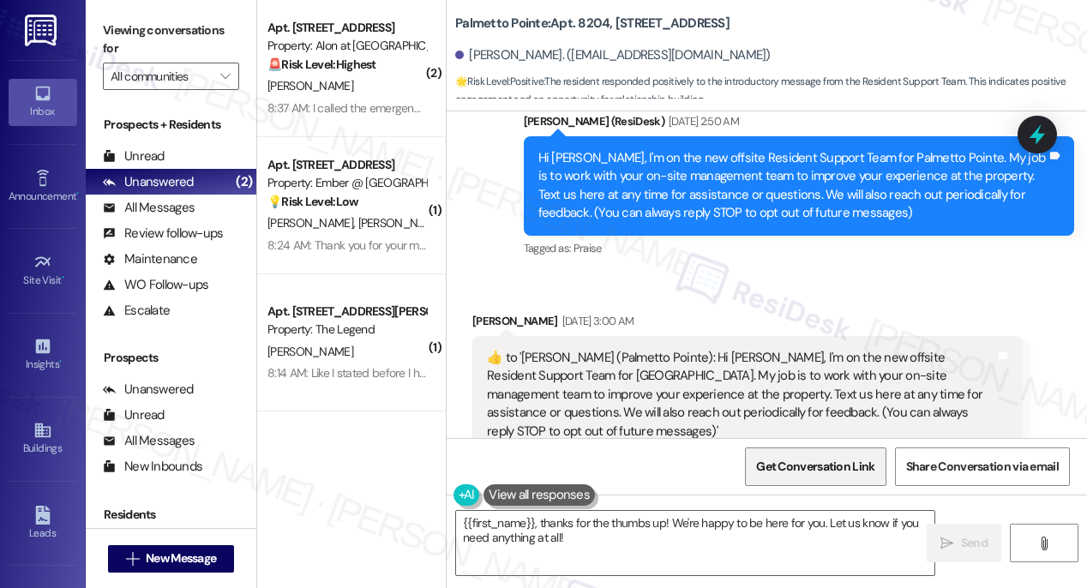
click at [782, 468] on span "Get Conversation Link" at bounding box center [815, 467] width 118 height 18
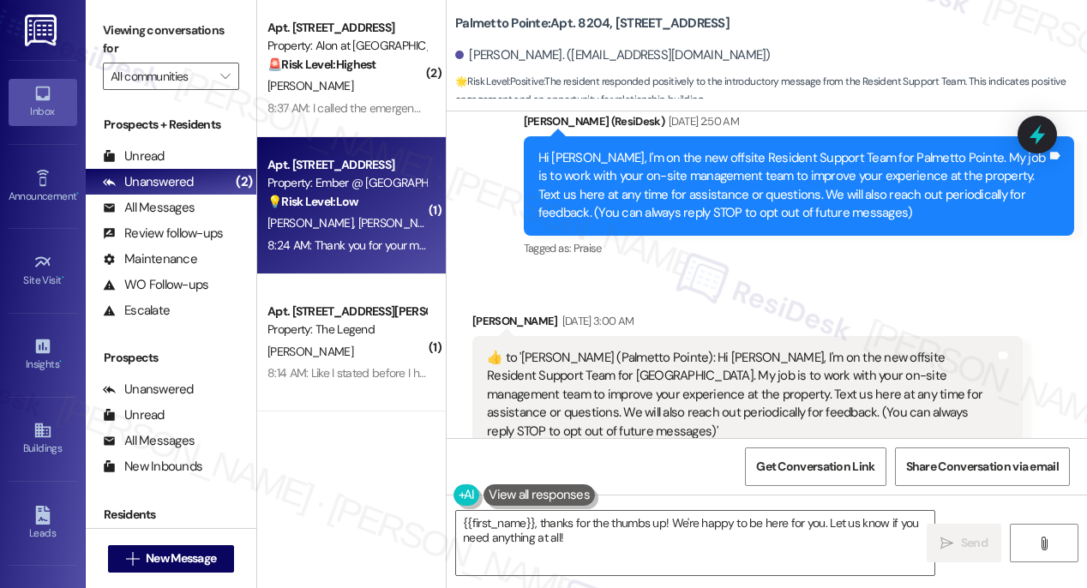
click at [390, 238] on div "8:24 AM: Thank you for your message. Our offices are currently closed, but we w…" at bounding box center [769, 244] width 1005 height 15
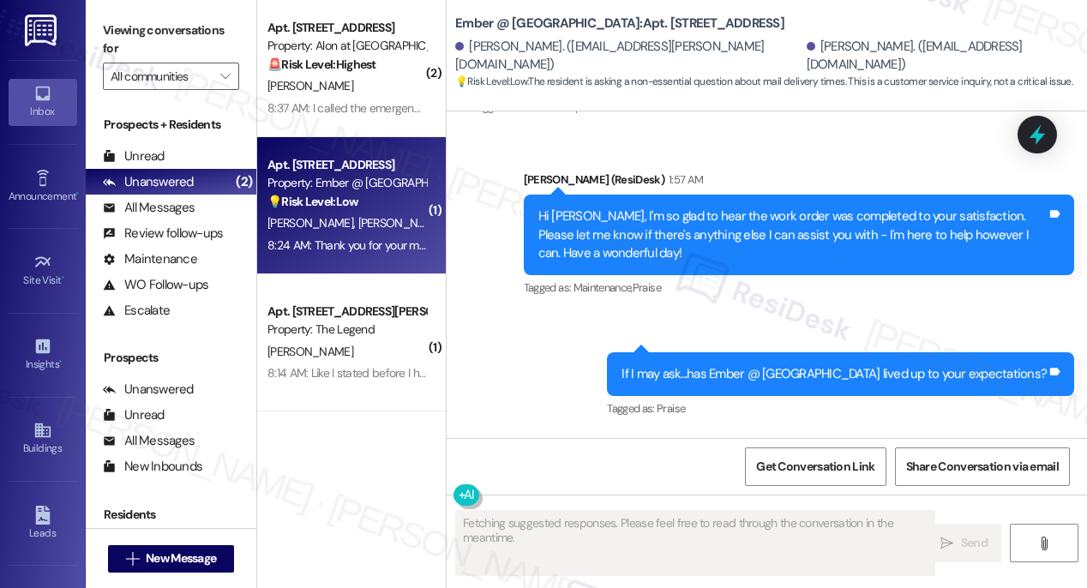
scroll to position [2544, 0]
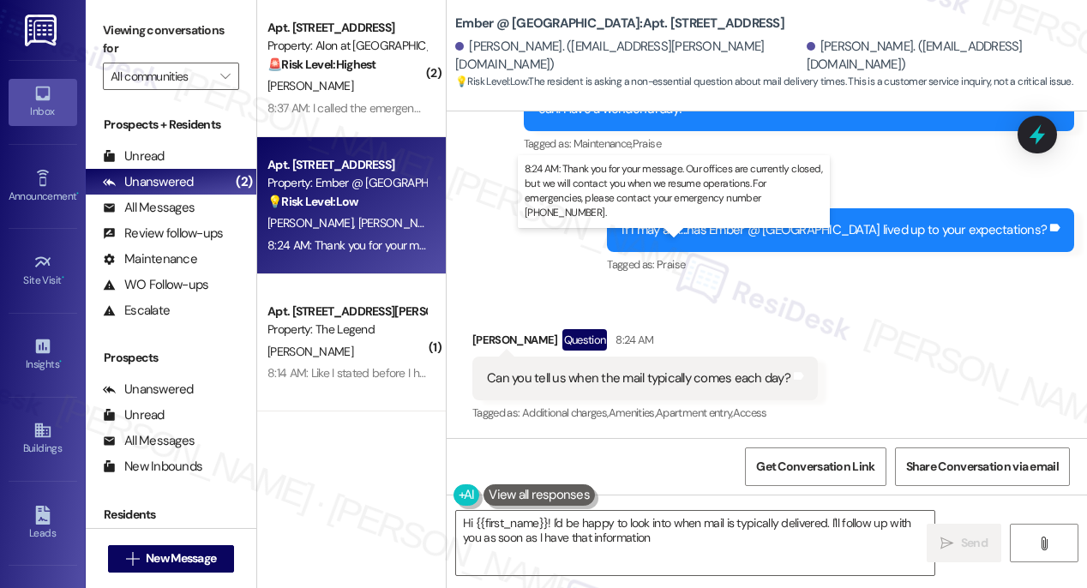
type textarea "Hi {{first_name}}! I'd be happy to look into when mail is typically delivered. …"
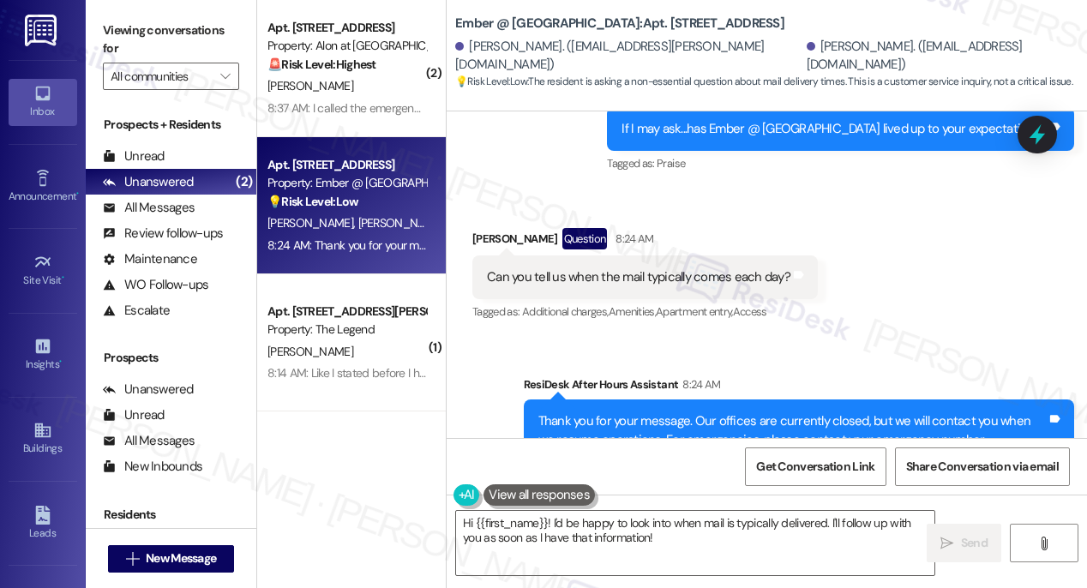
scroll to position [2707, 0]
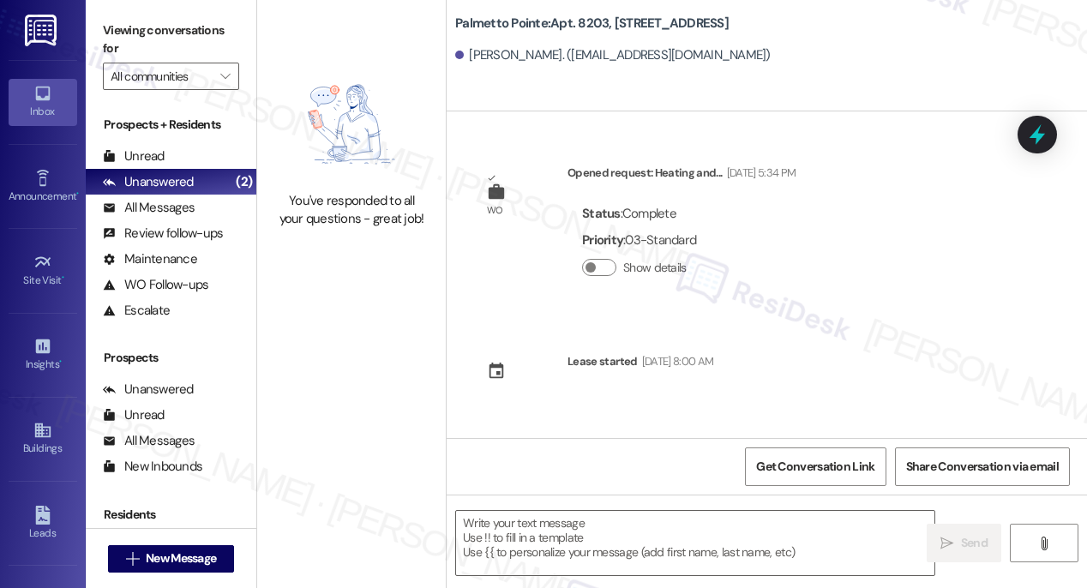
type textarea "Fetching suggested responses. Please feel free to read through the conversation…"
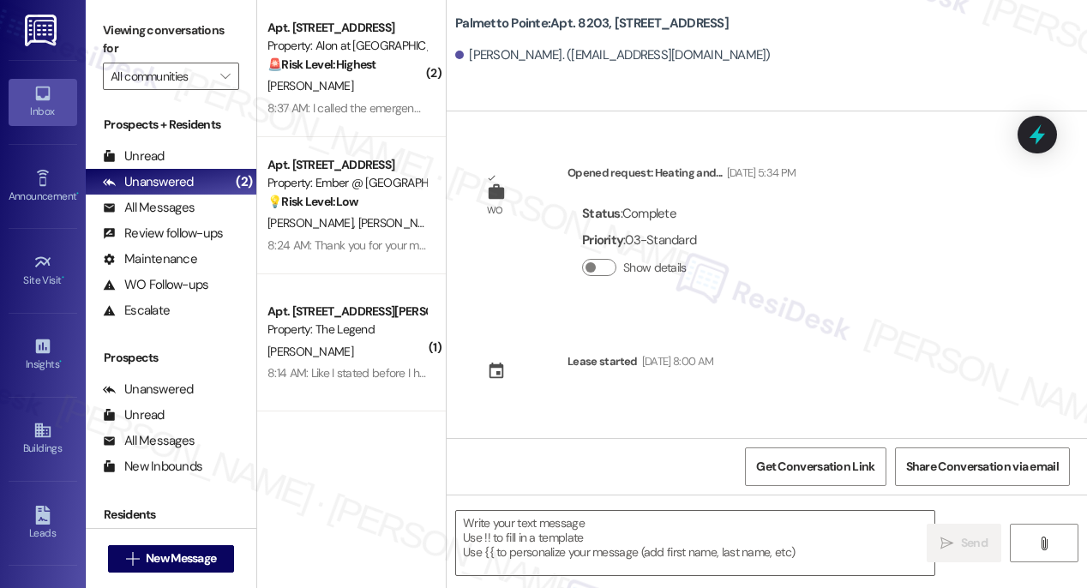
type textarea "Fetching suggested responses. Please feel free to read through the conversation…"
click at [34, 429] on icon at bounding box center [41, 430] width 15 height 15
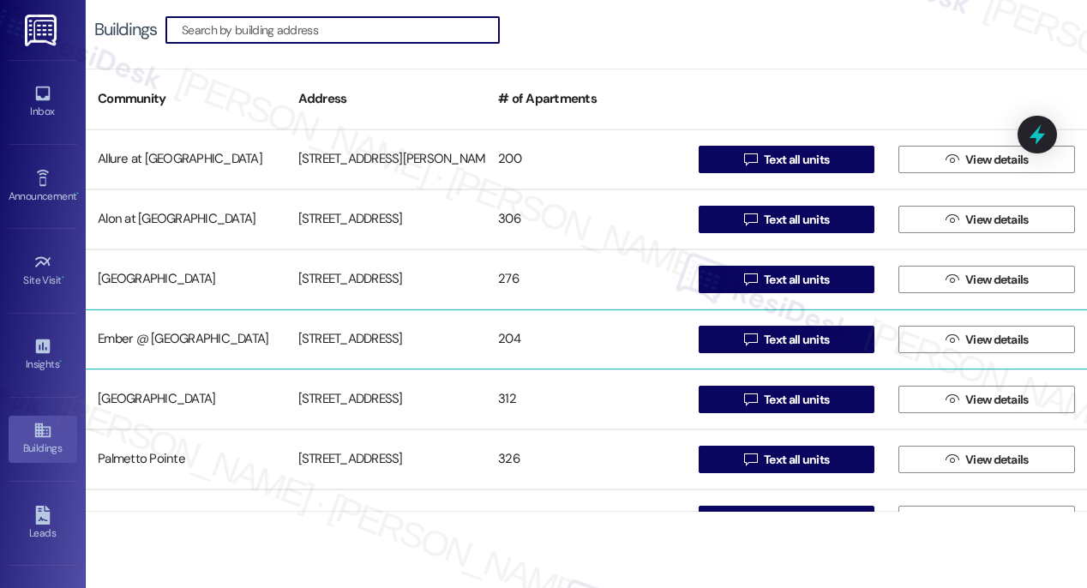
scroll to position [3, 0]
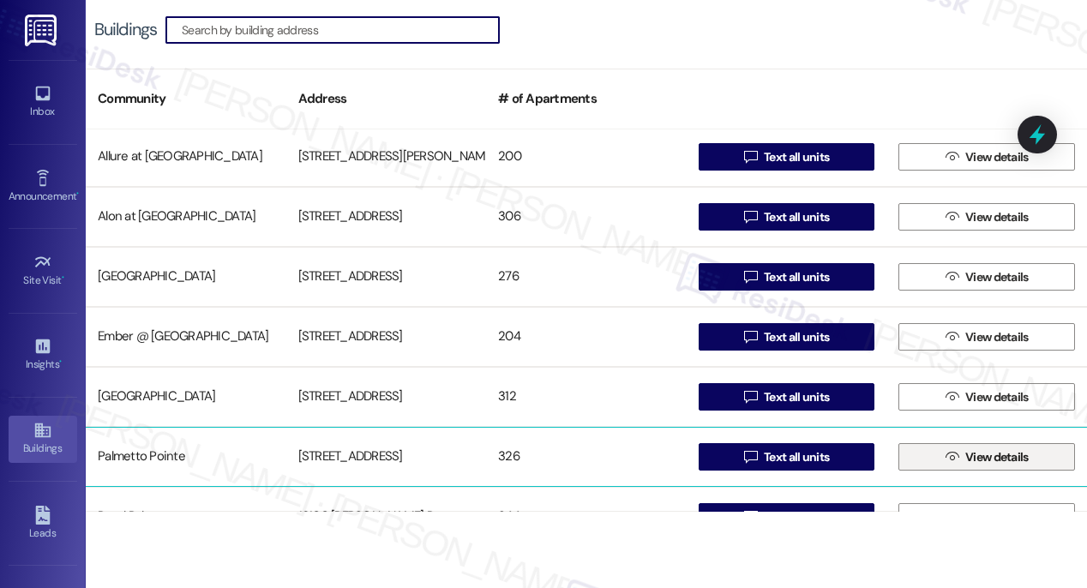
click at [965, 456] on span "View details" at bounding box center [996, 457] width 63 height 18
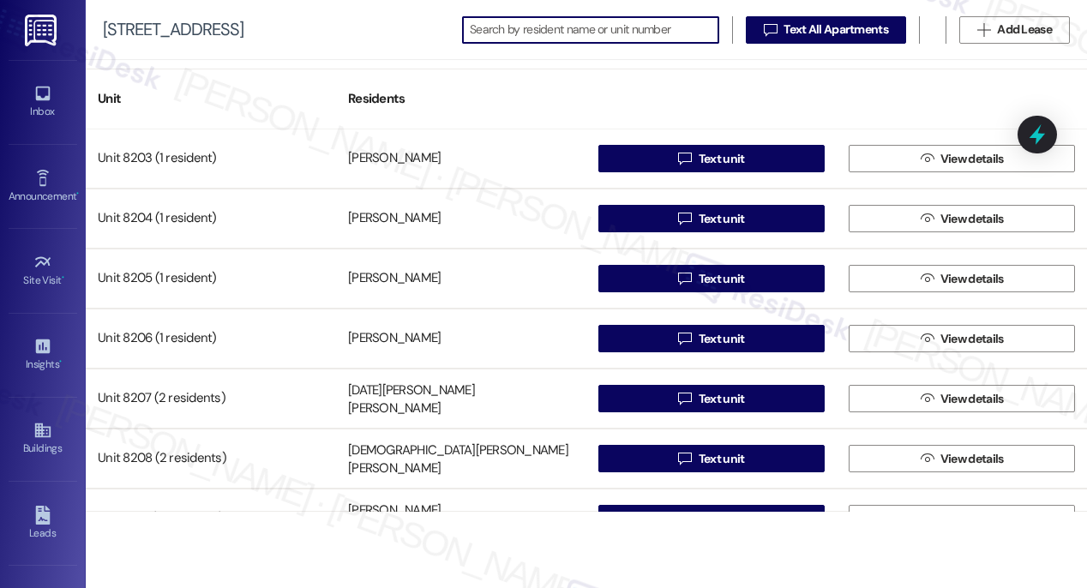
scroll to position [12536, 0]
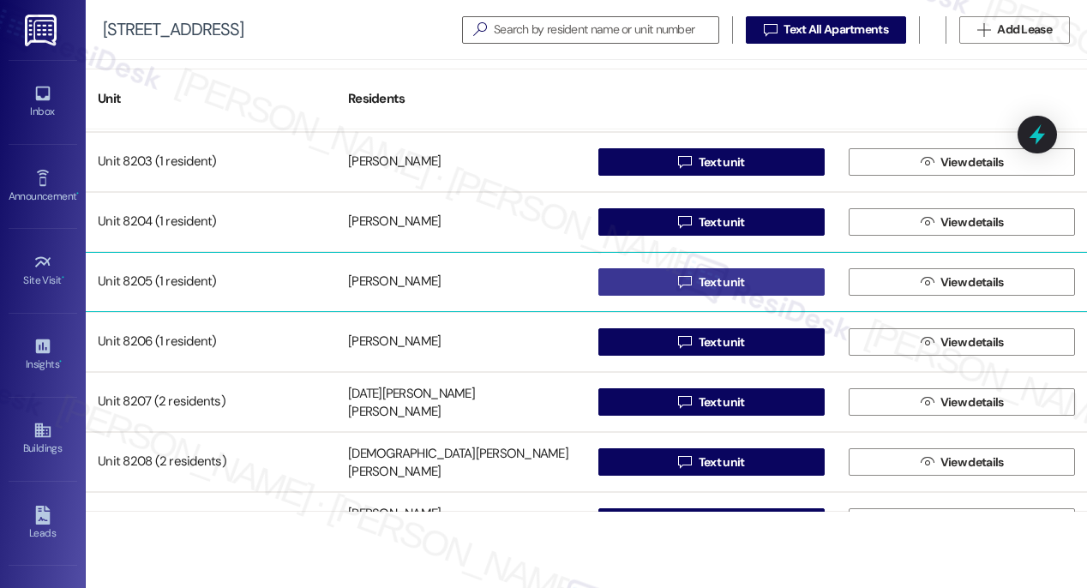
click at [706, 279] on span "Text unit" at bounding box center [722, 282] width 46 height 18
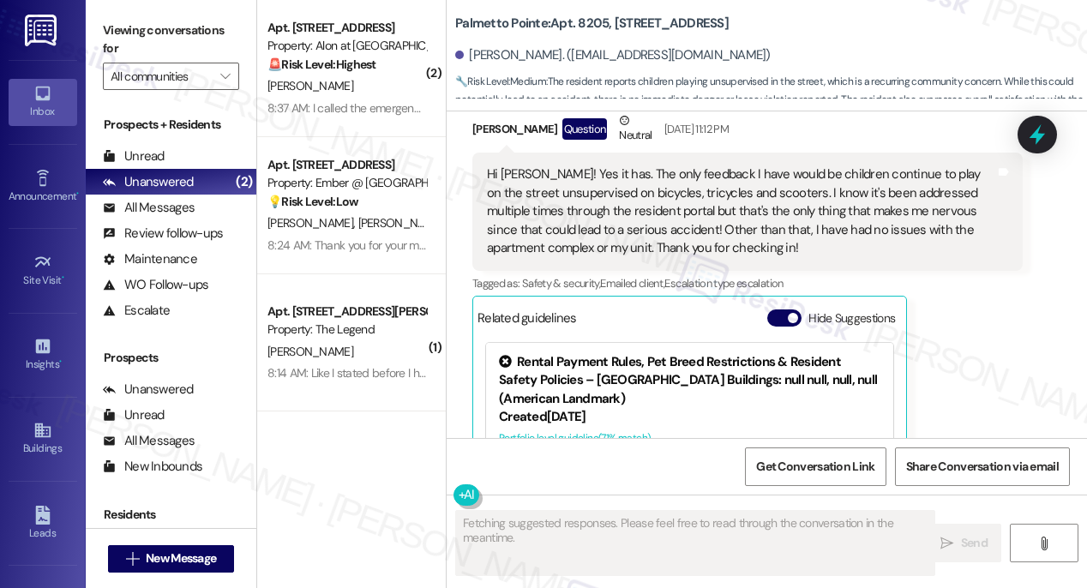
scroll to position [1256, 0]
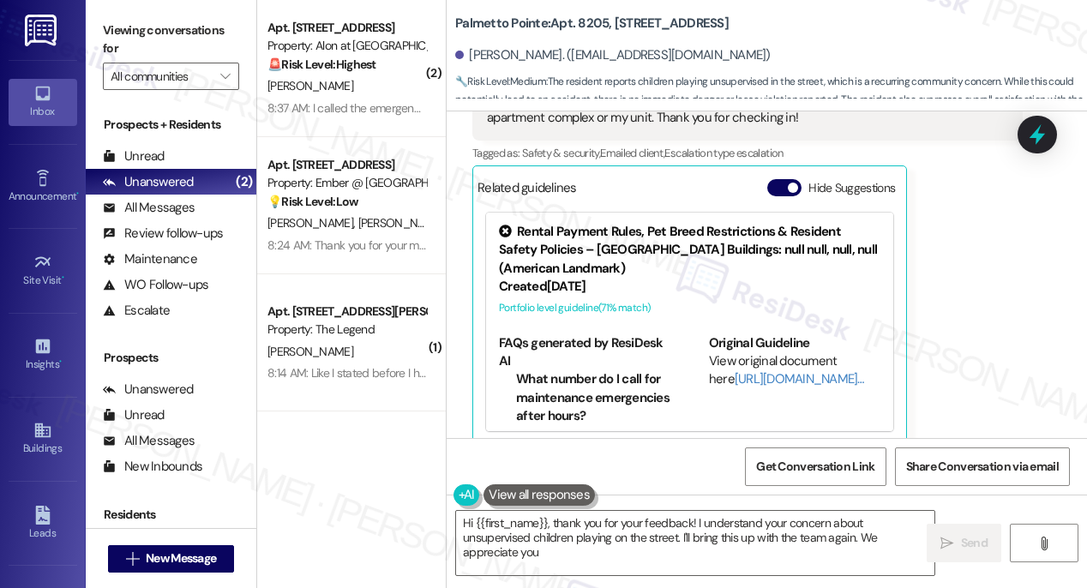
type textarea "Hi {{first_name}}, thank you for your feedback! I understand your concern about…"
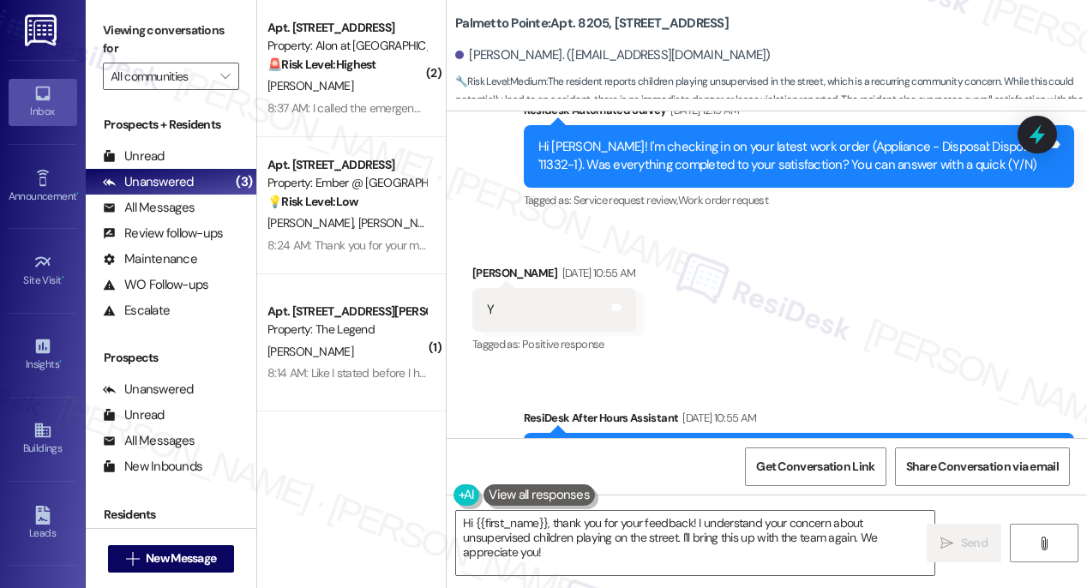
scroll to position [362, 0]
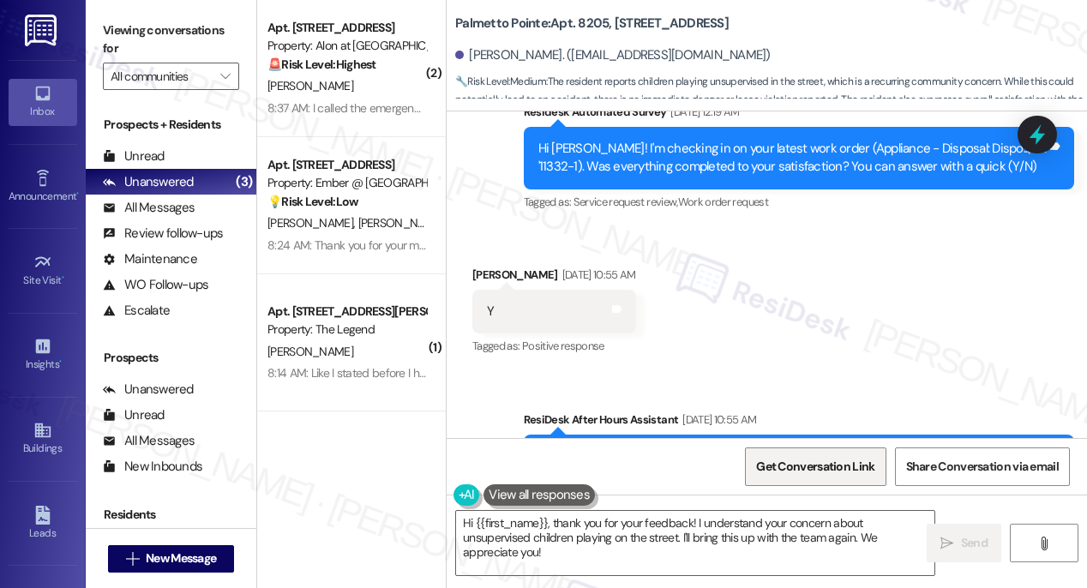
click at [829, 470] on span "Get Conversation Link" at bounding box center [815, 467] width 118 height 18
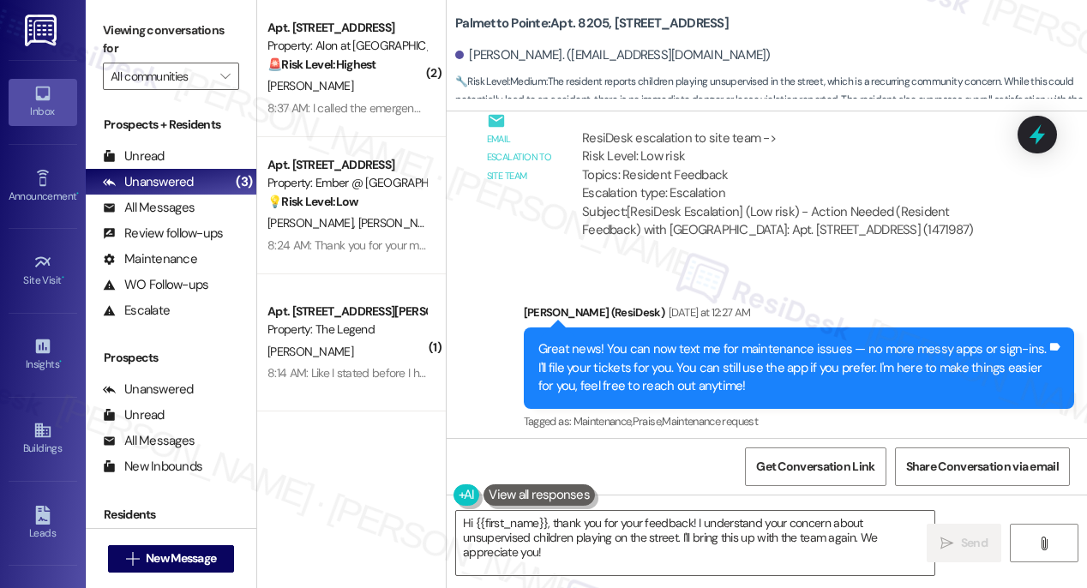
scroll to position [2044, 0]
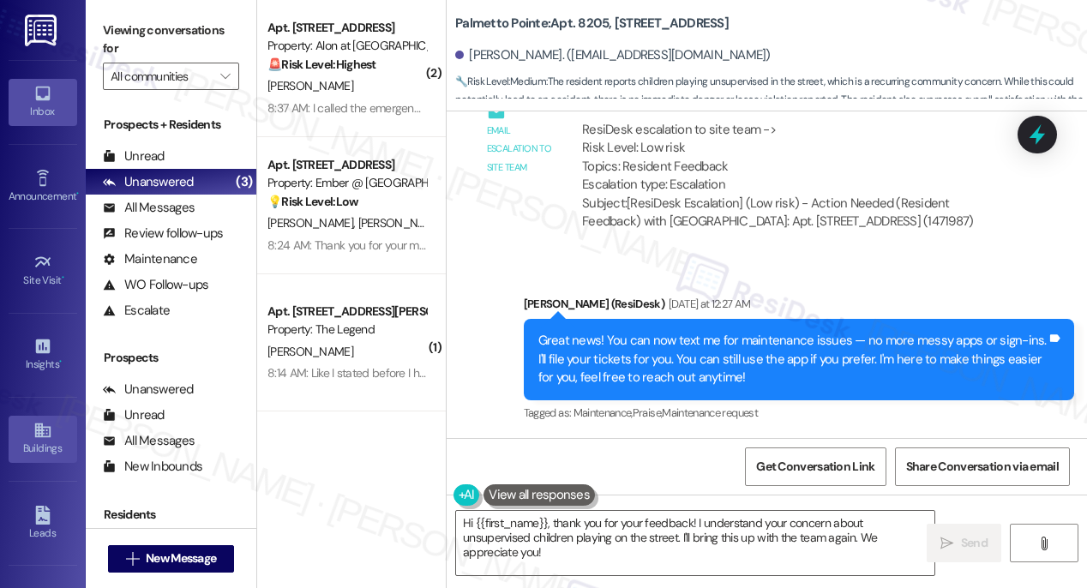
click at [38, 437] on link "Buildings" at bounding box center [43, 439] width 69 height 46
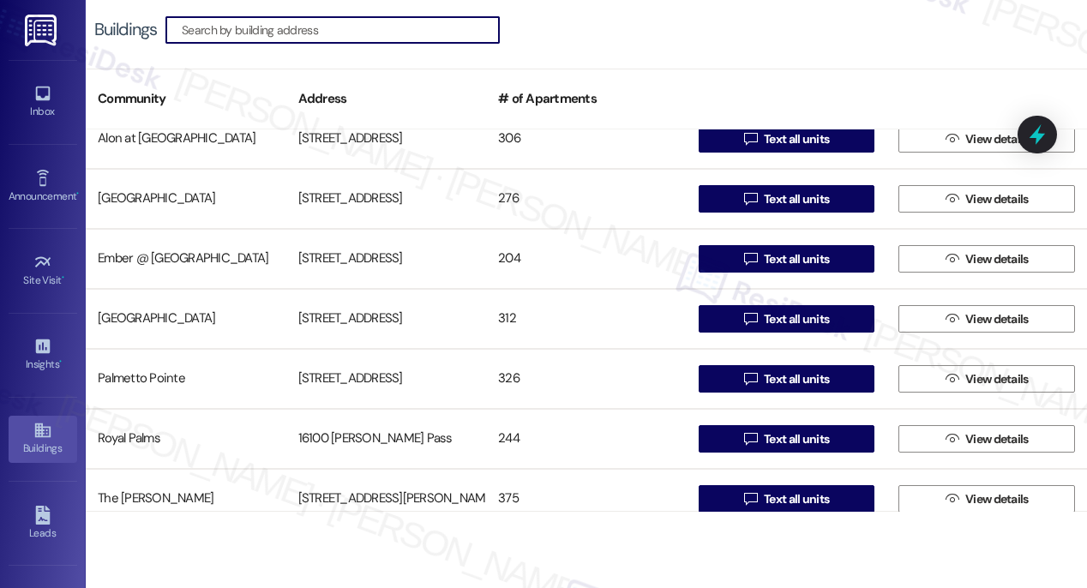
scroll to position [98, 0]
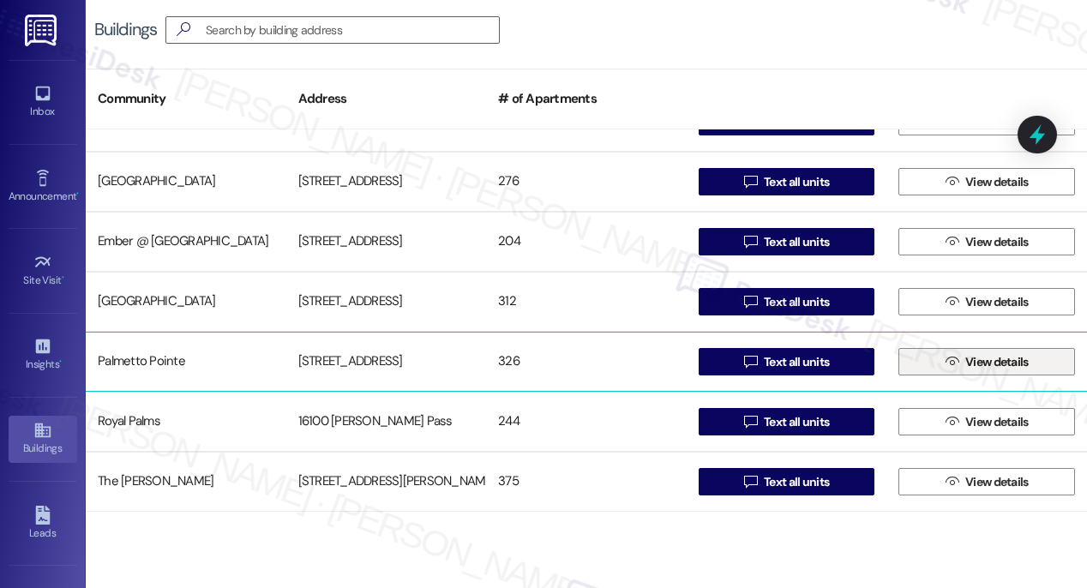
click at [980, 351] on span " View details" at bounding box center [987, 362] width 90 height 26
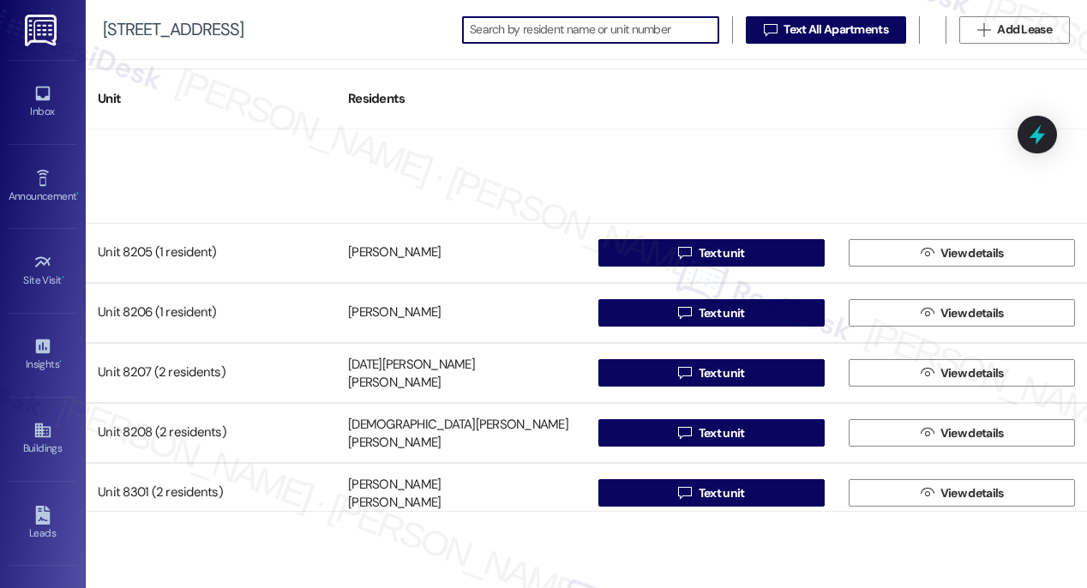
scroll to position [12560, 0]
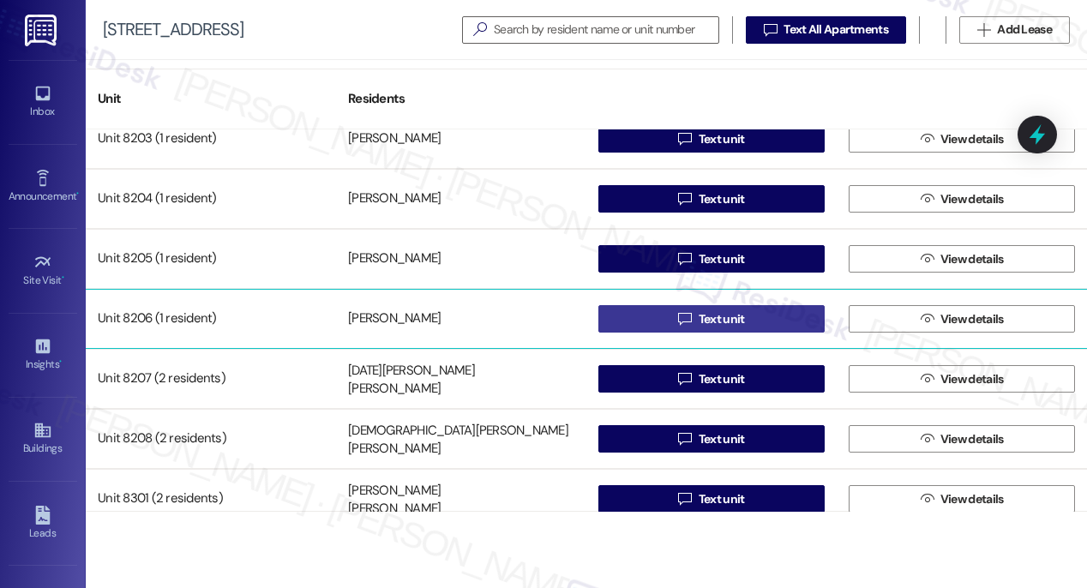
click at [699, 318] on span "Text unit" at bounding box center [722, 319] width 46 height 18
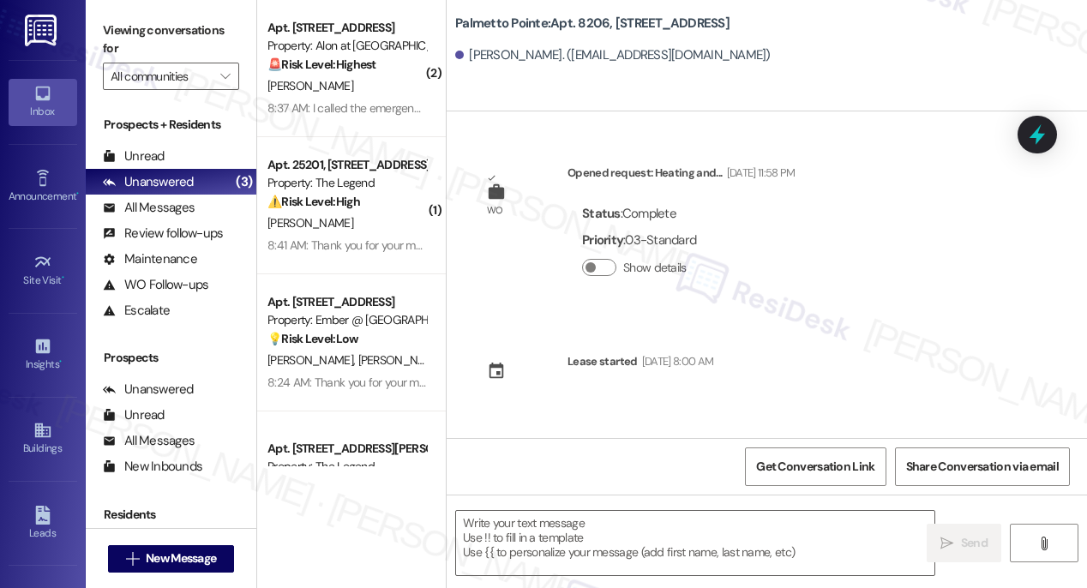
type textarea "Fetching suggested responses. Please feel free to read through the conversation…"
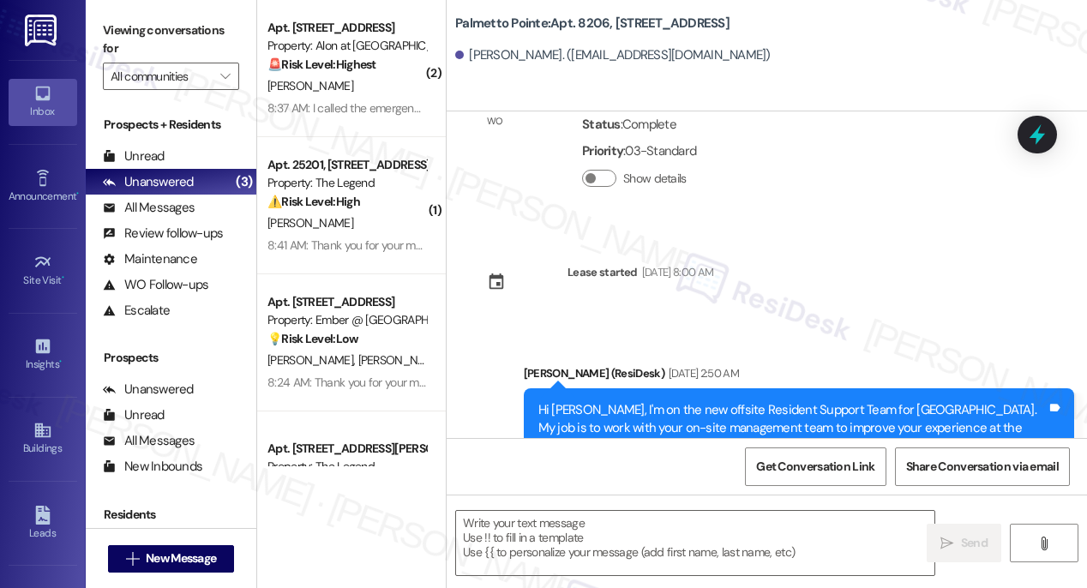
scroll to position [82, 0]
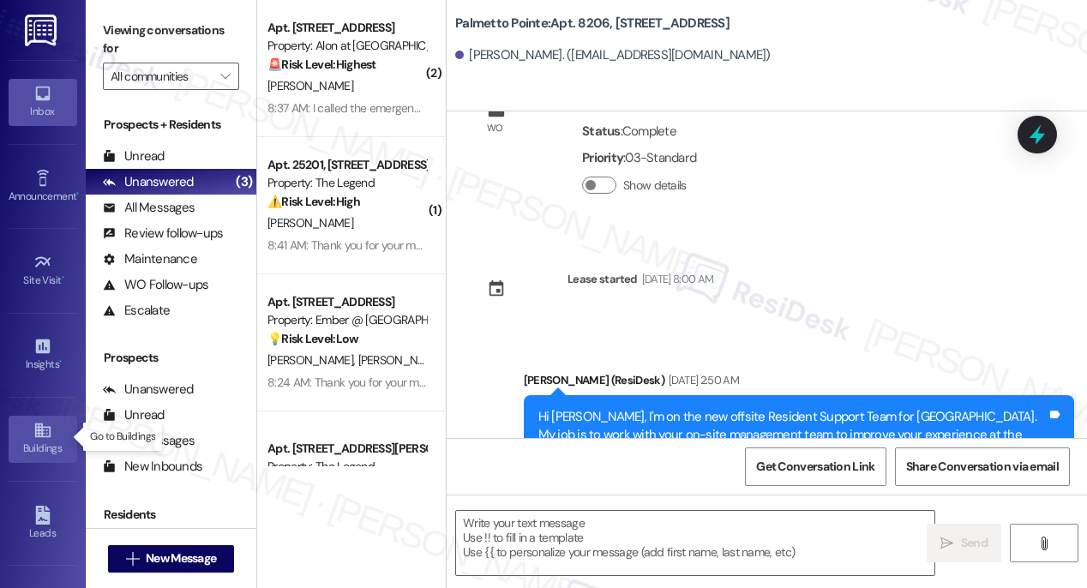
click at [30, 440] on div "Buildings" at bounding box center [43, 448] width 86 height 17
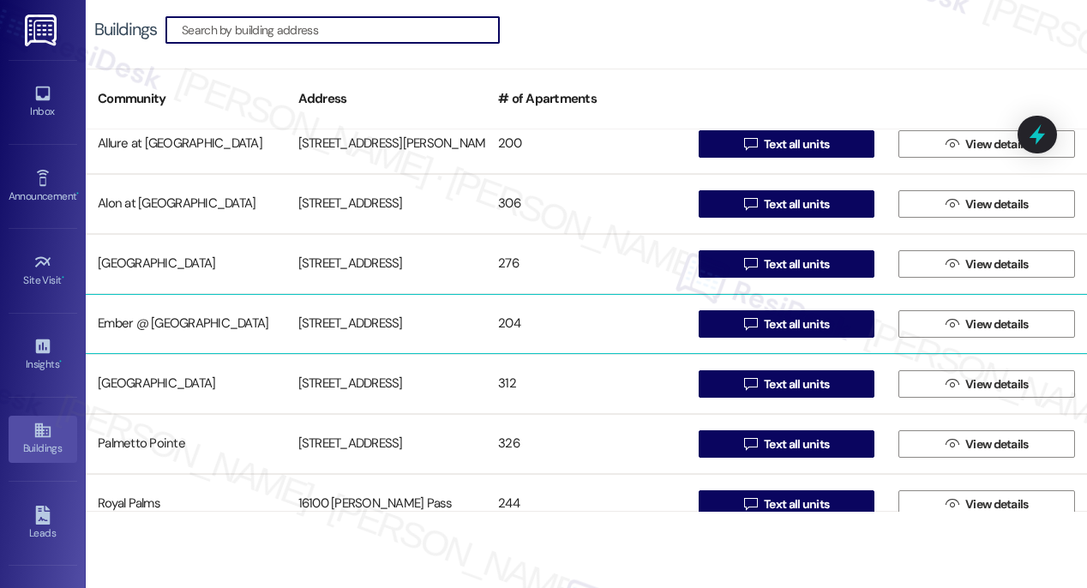
scroll to position [102, 0]
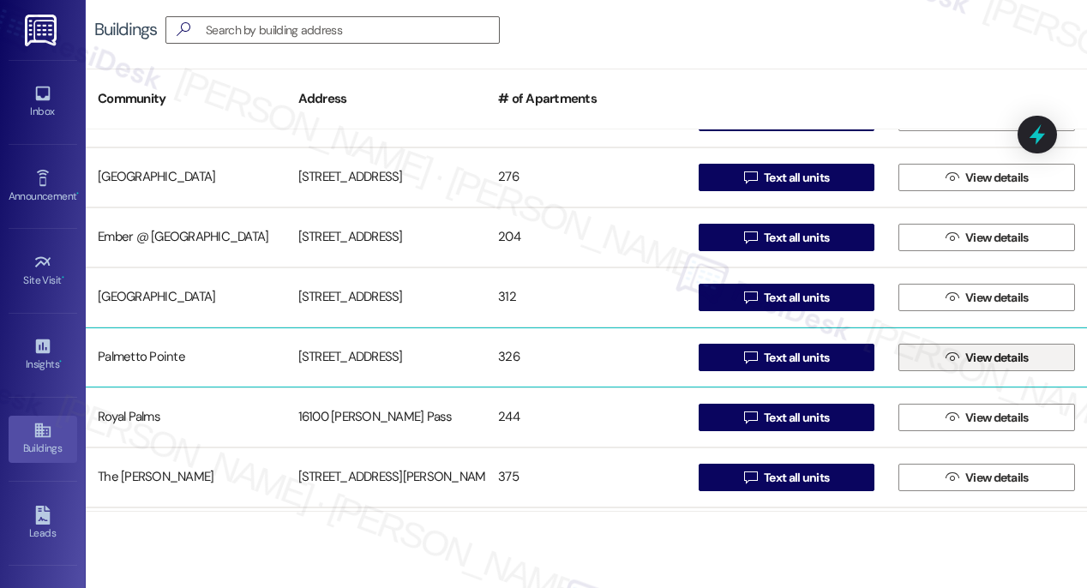
click at [978, 352] on span "View details" at bounding box center [996, 358] width 63 height 18
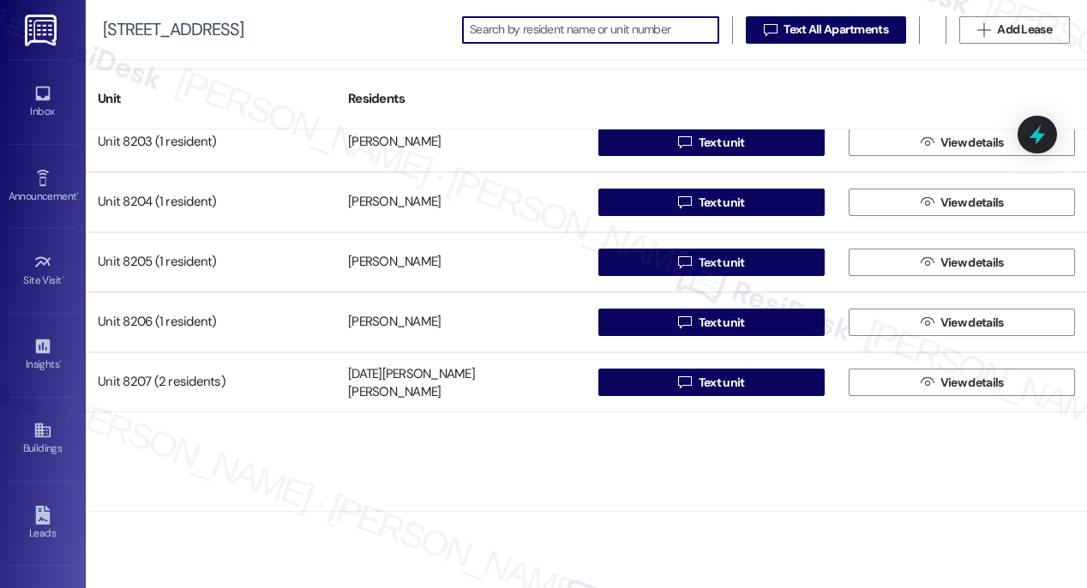
scroll to position [12572, 0]
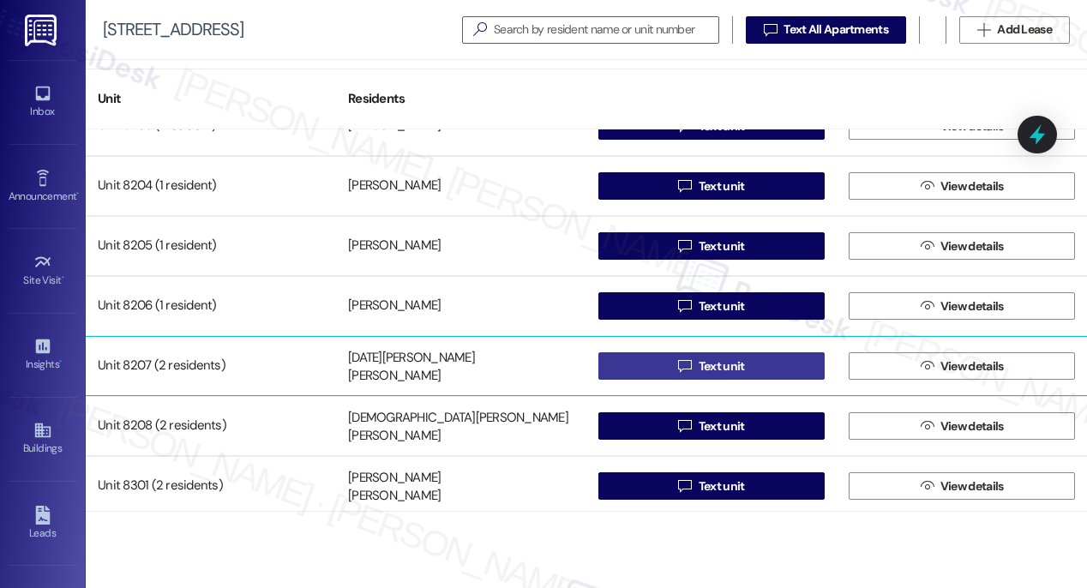
click at [708, 367] on span "Text unit" at bounding box center [722, 366] width 46 height 18
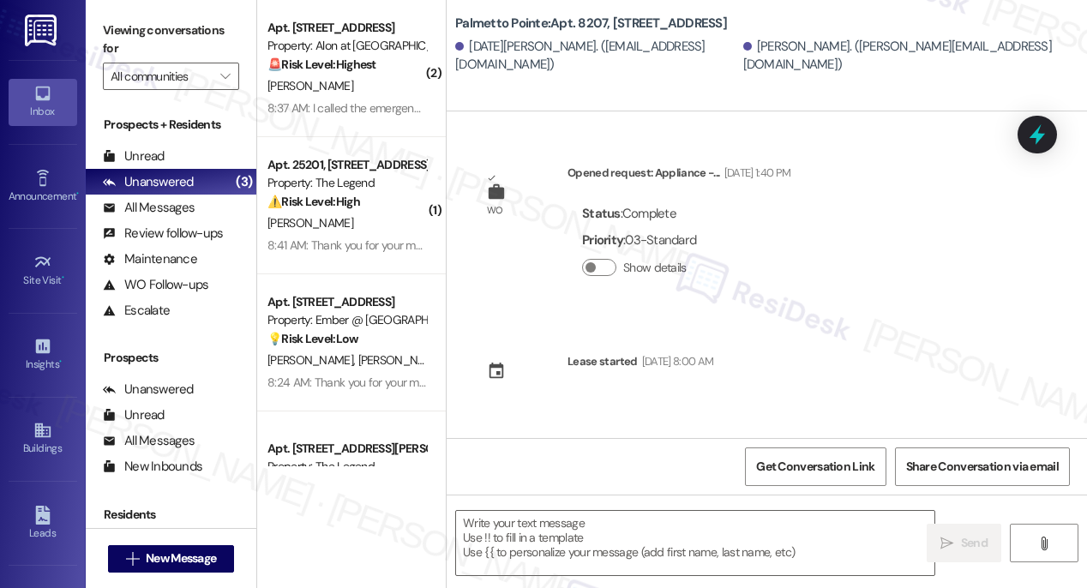
type textarea "Fetching suggested responses. Please feel free to read through the conversation…"
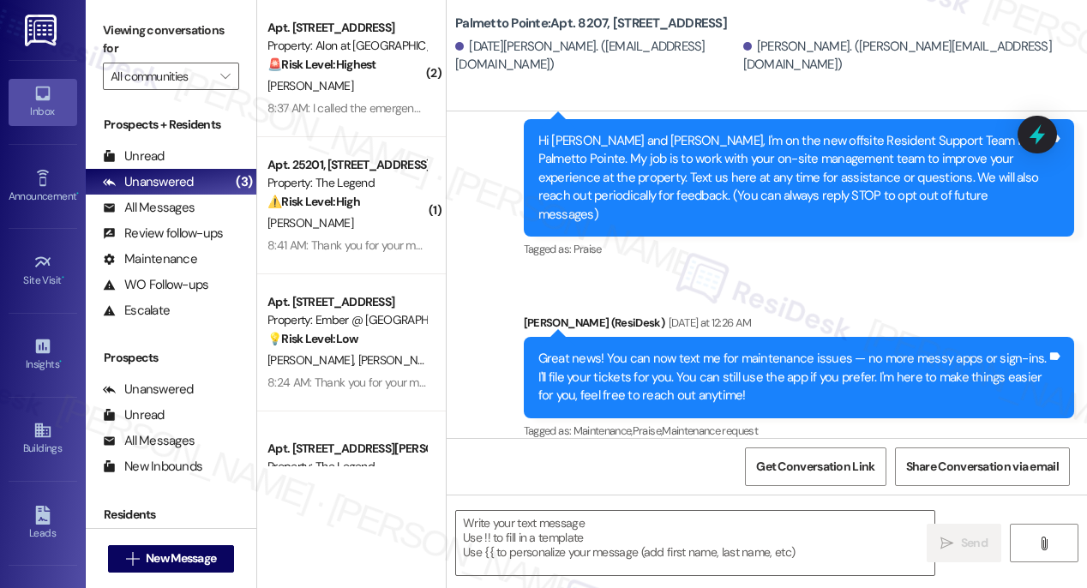
scroll to position [358, 0]
click at [33, 436] on icon at bounding box center [42, 430] width 19 height 19
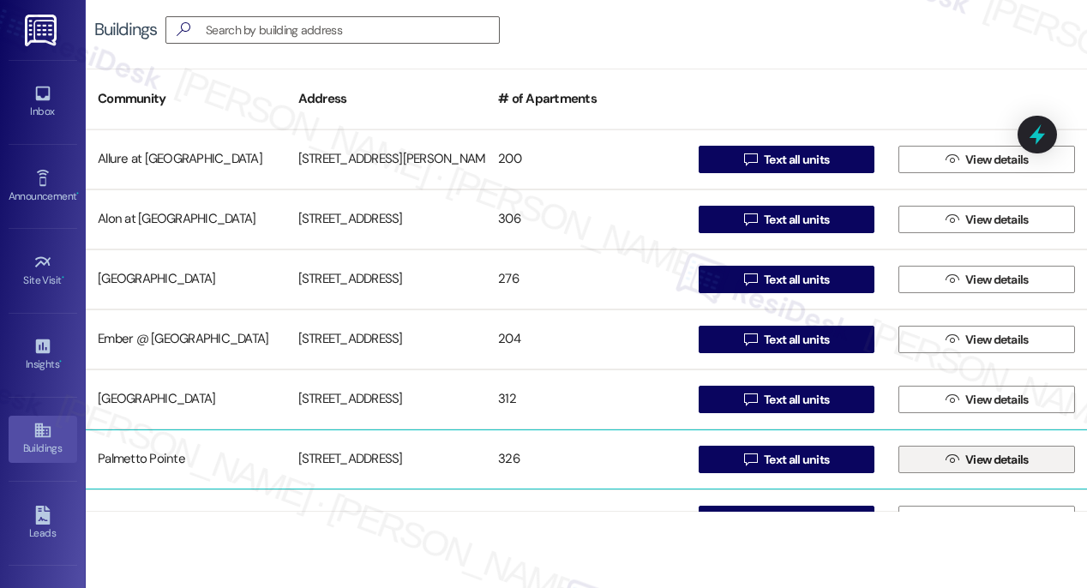
click at [973, 460] on span "View details" at bounding box center [996, 460] width 63 height 18
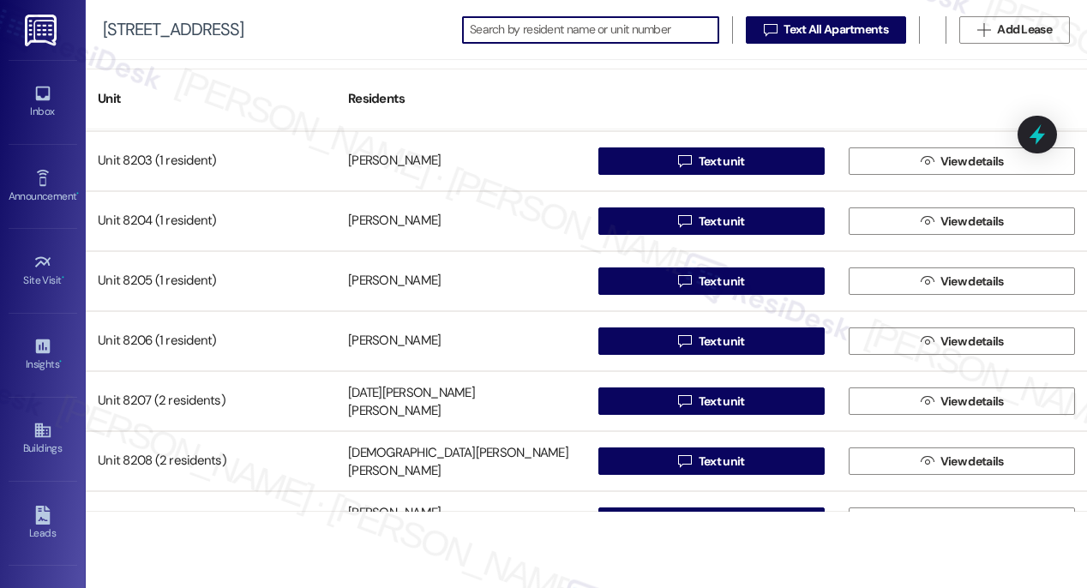
scroll to position [12544, 0]
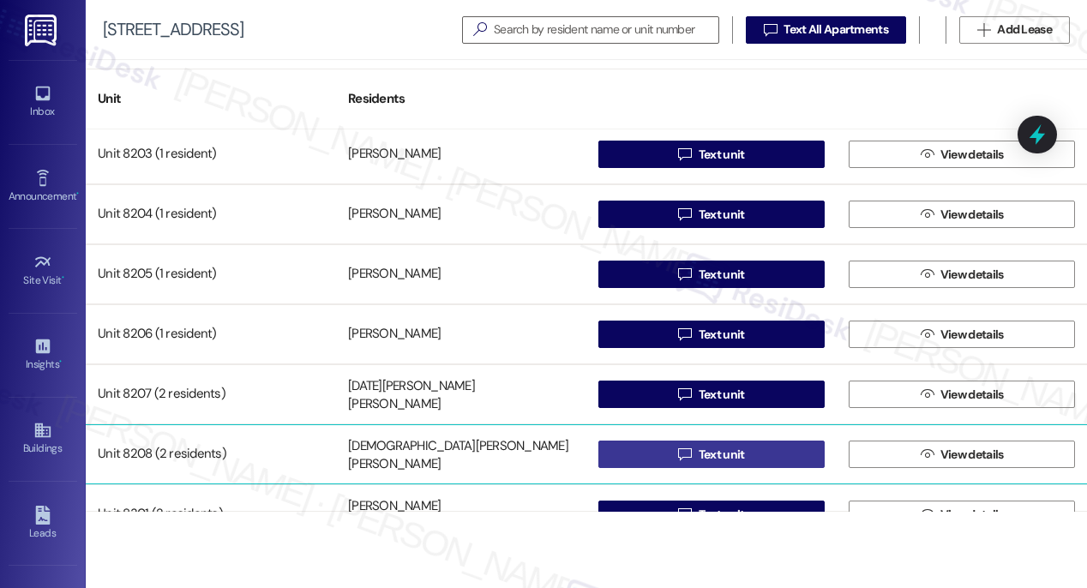
click at [711, 451] on span "Text unit" at bounding box center [722, 455] width 46 height 18
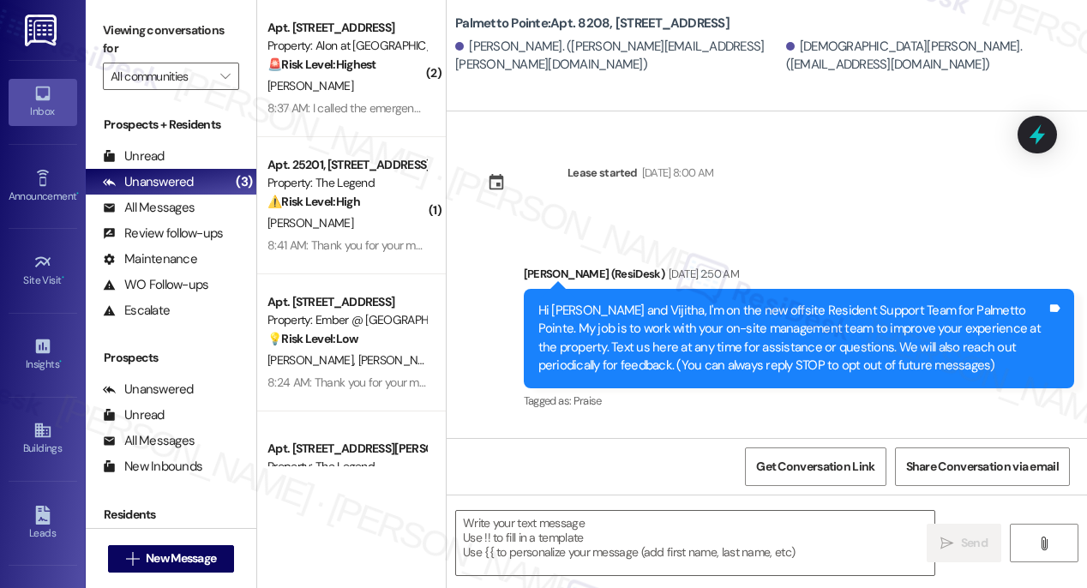
type textarea "Fetching suggested responses. Please feel free to read through the conversation…"
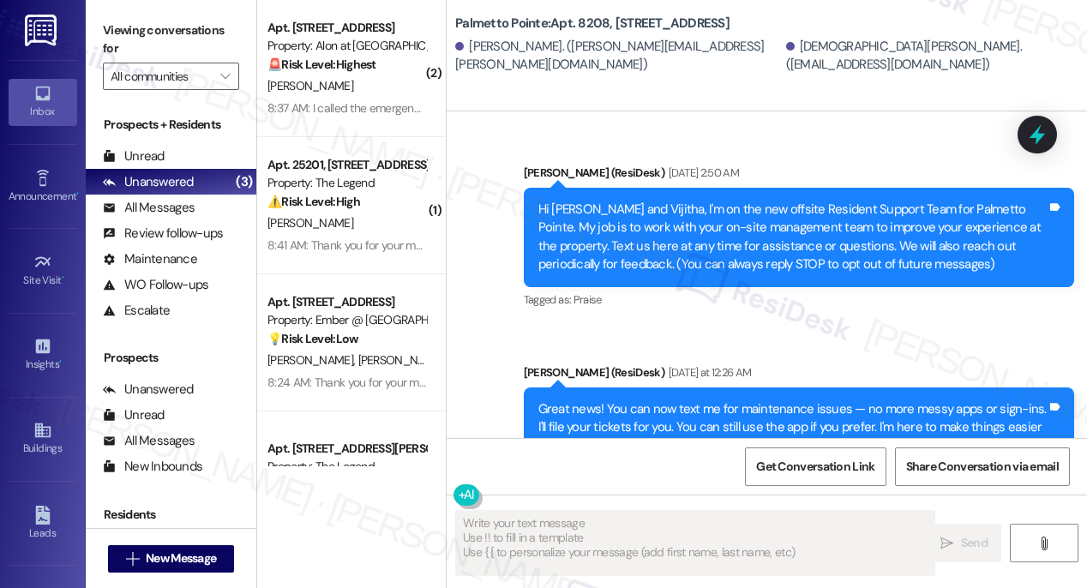
scroll to position [170, 0]
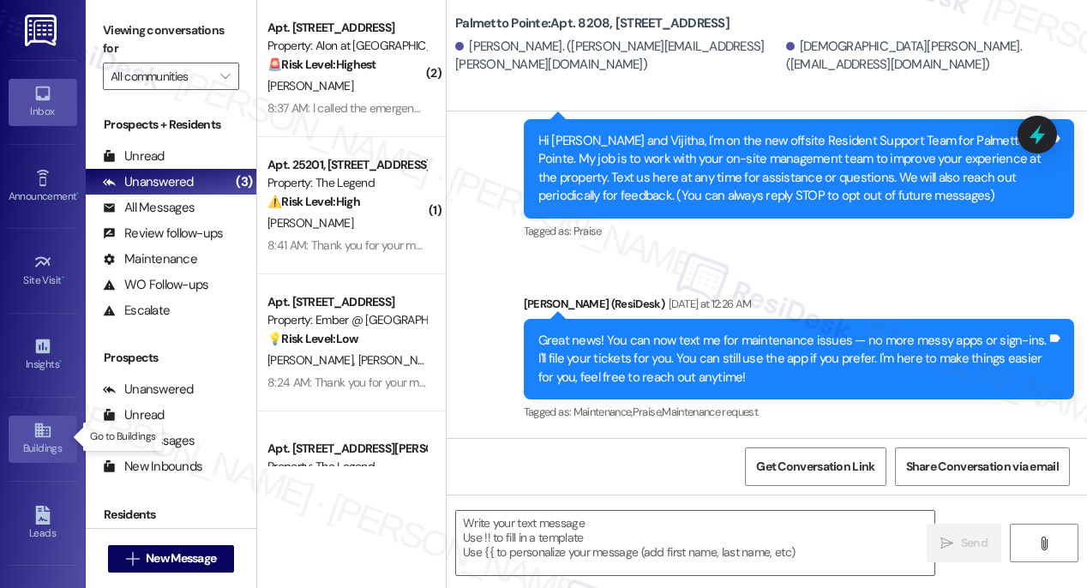
click at [40, 430] on icon at bounding box center [42, 430] width 19 height 19
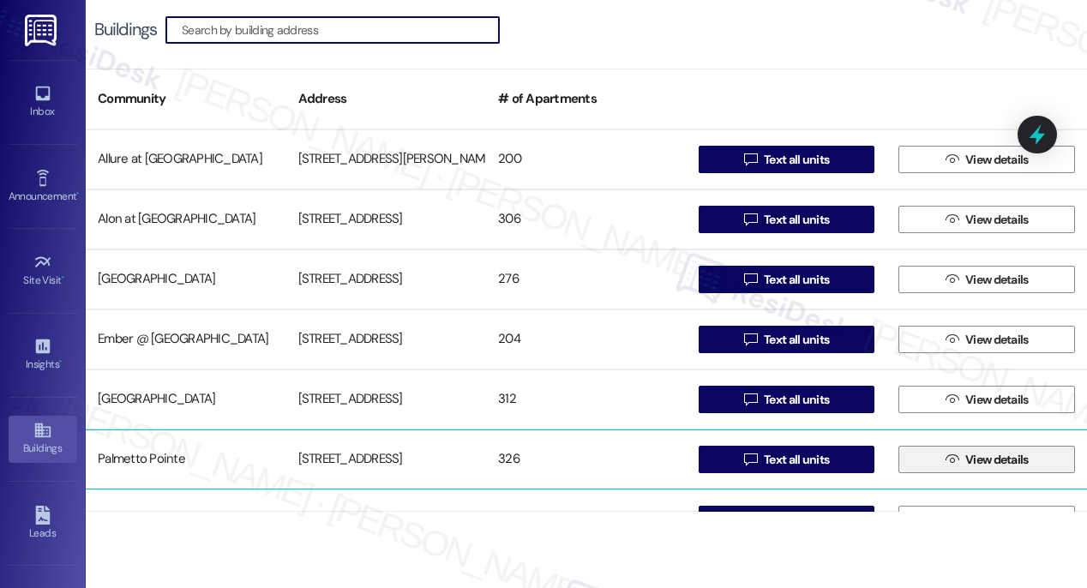
click at [989, 465] on span "View details" at bounding box center [996, 460] width 63 height 18
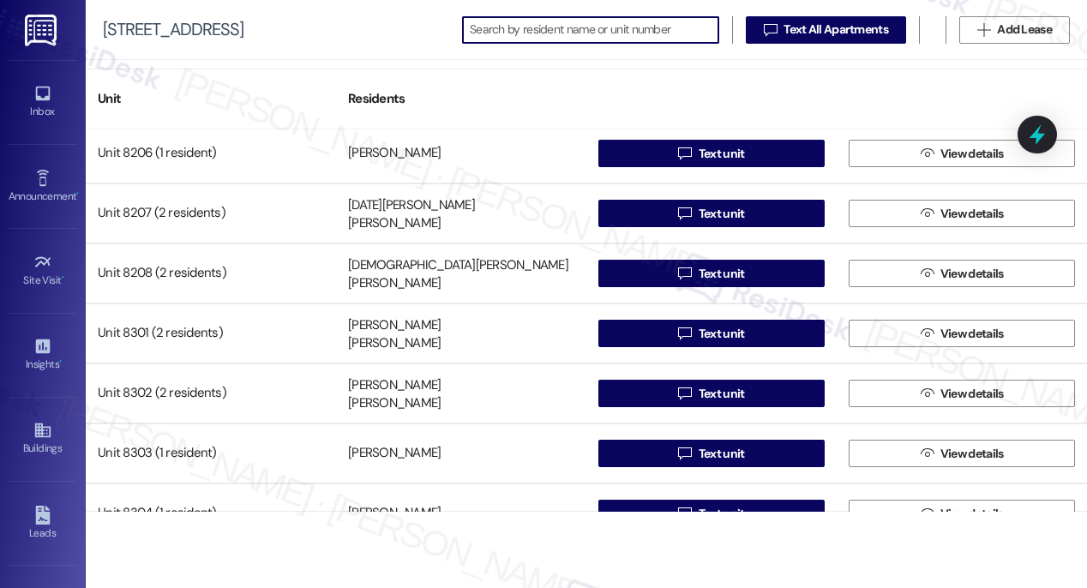
scroll to position [12619, 0]
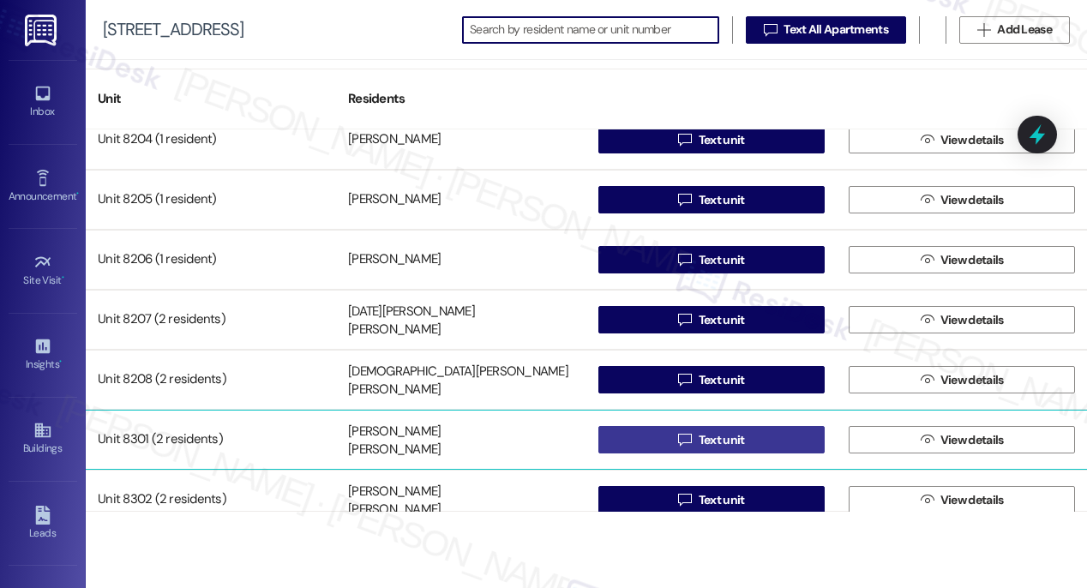
click at [721, 441] on span "Text unit" at bounding box center [722, 440] width 46 height 18
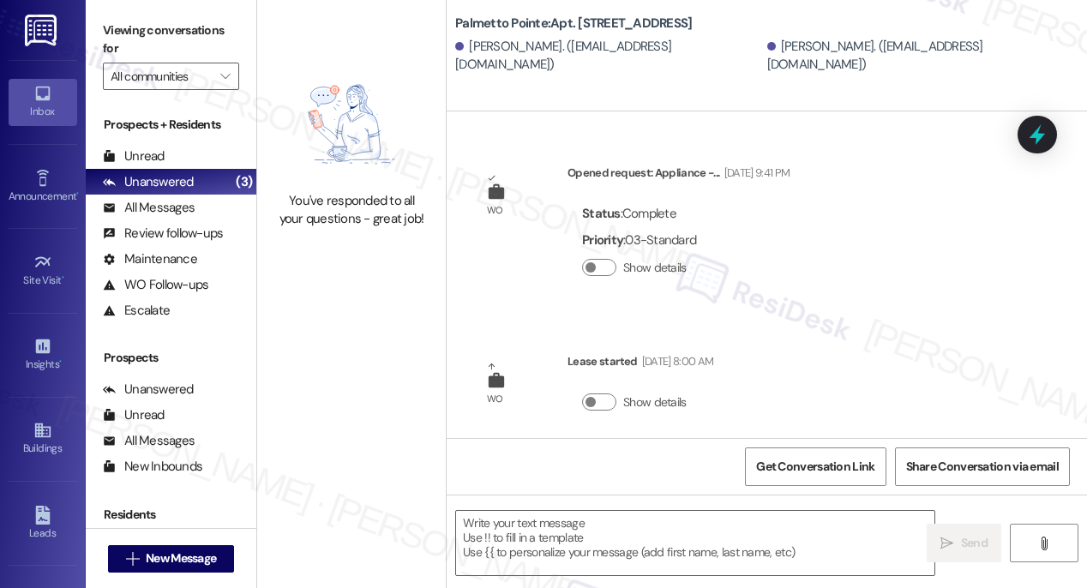
type textarea "Fetching suggested responses. Please feel free to read through the conversation…"
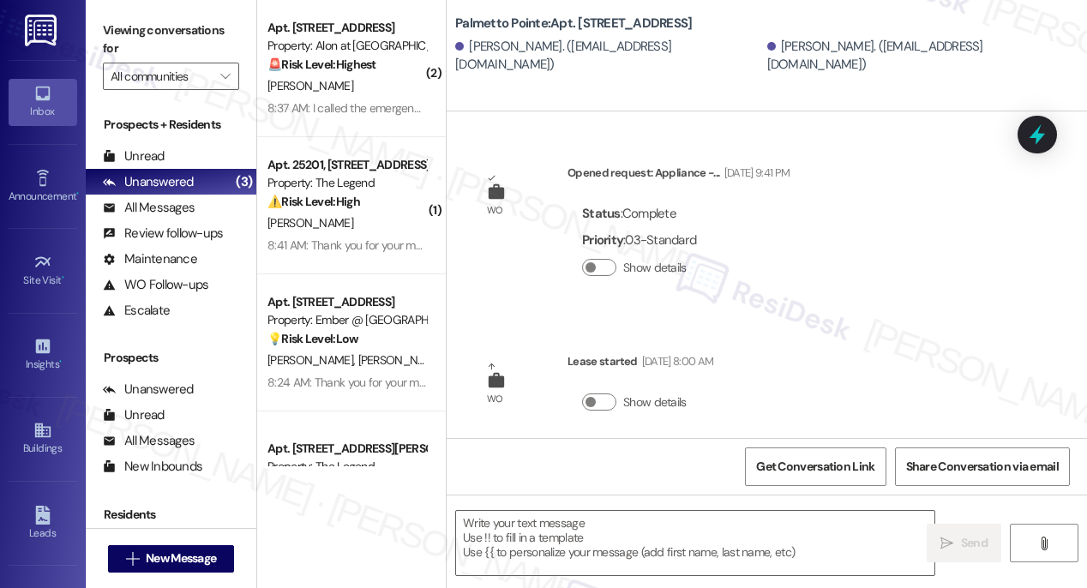
type textarea "Fetching suggested responses. Please feel free to read through the conversation…"
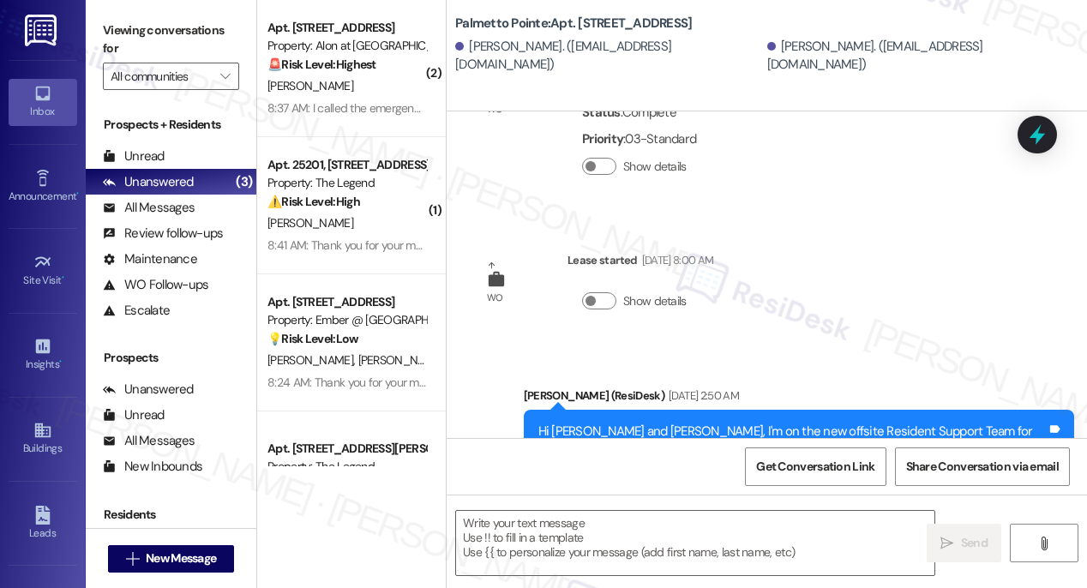
scroll to position [98, 0]
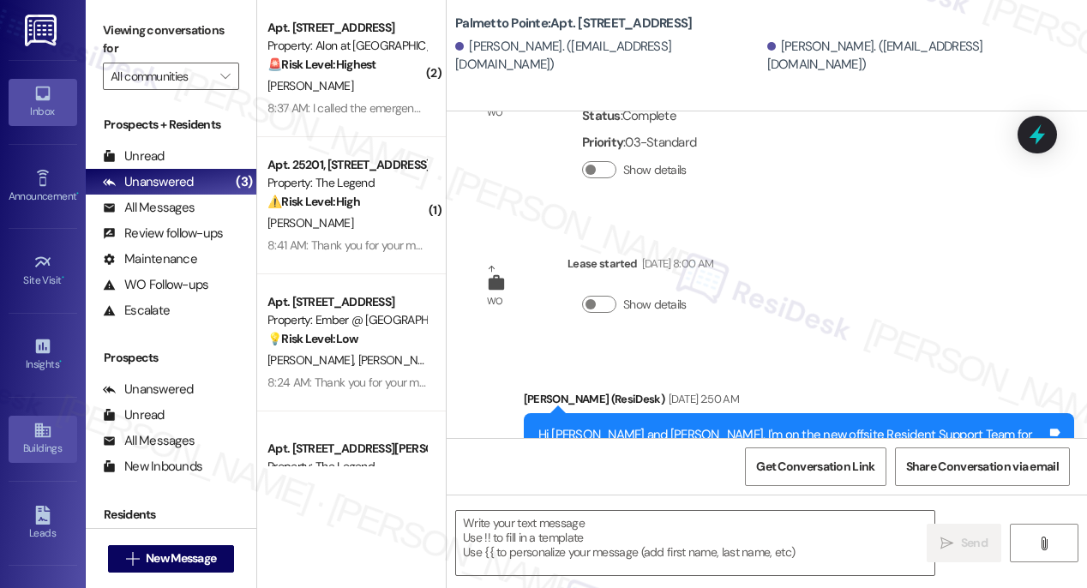
click at [34, 444] on div "Buildings" at bounding box center [43, 448] width 86 height 17
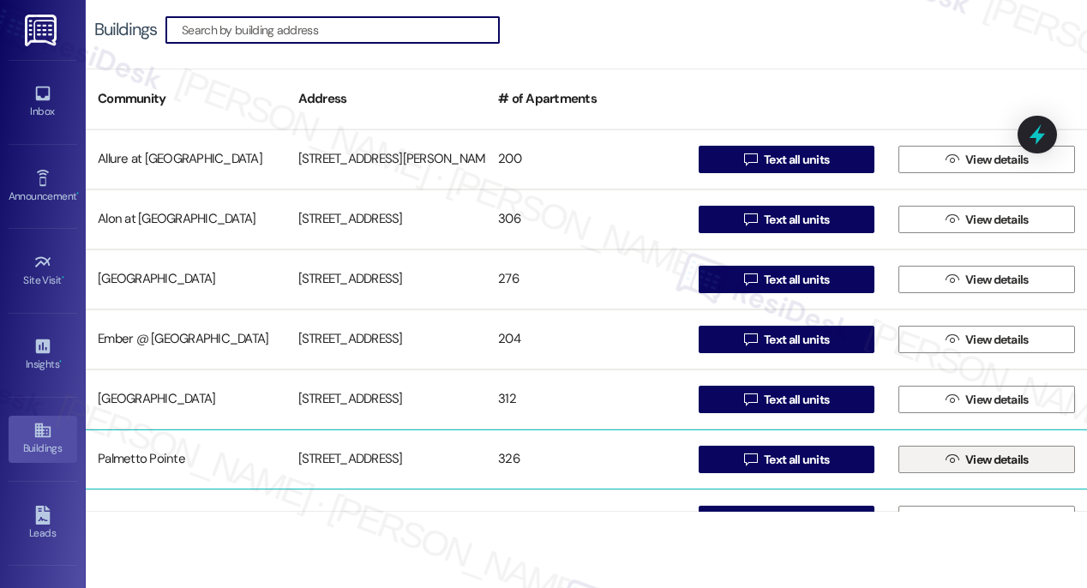
click at [948, 459] on icon "" at bounding box center [951, 460] width 13 height 14
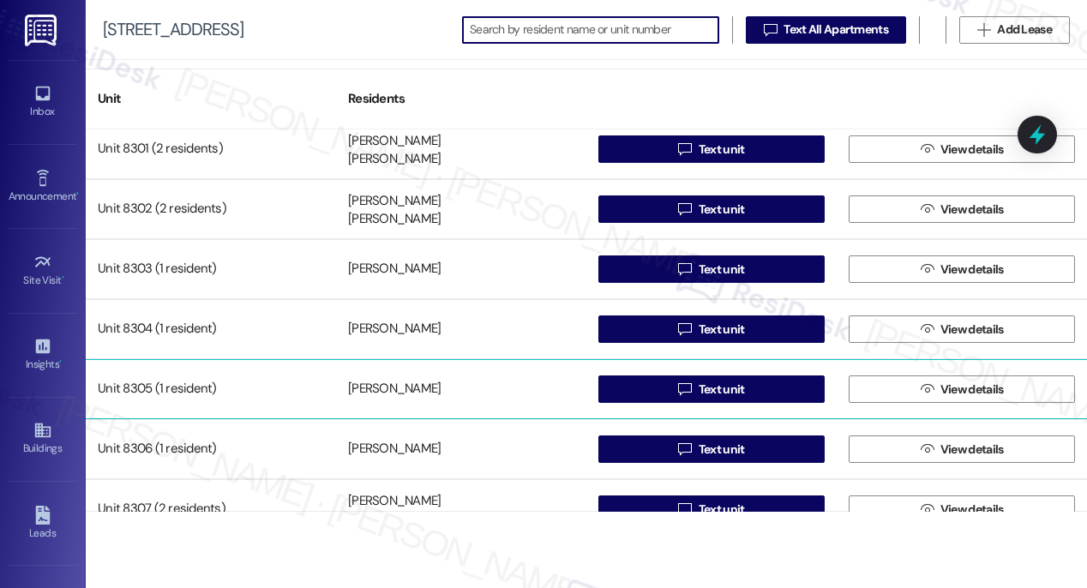
scroll to position [12907, 0]
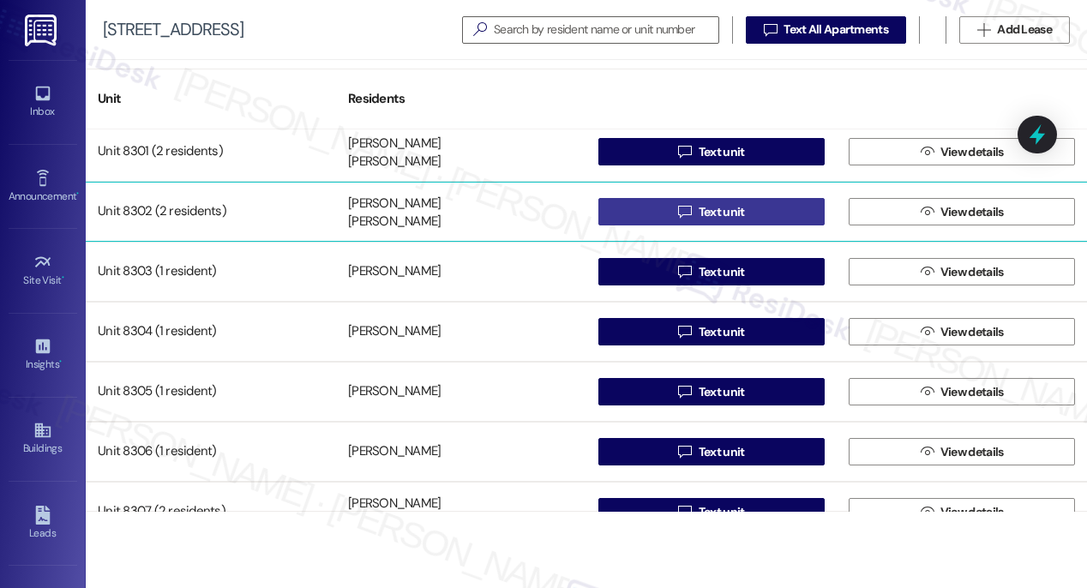
click at [706, 213] on span "Text unit" at bounding box center [722, 212] width 46 height 18
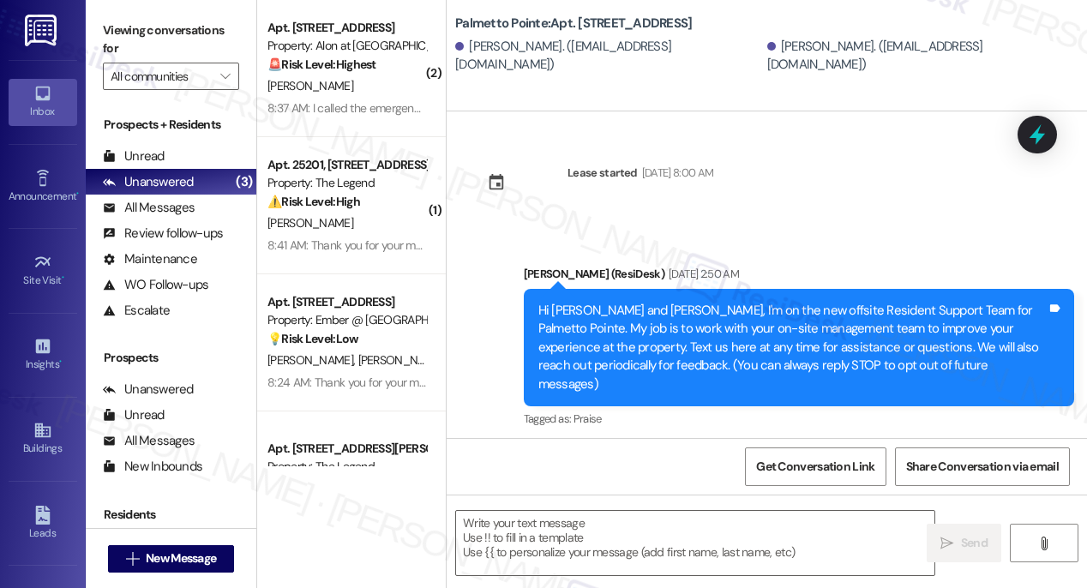
type textarea "Fetching suggested responses. Please feel free to read through the conversation…"
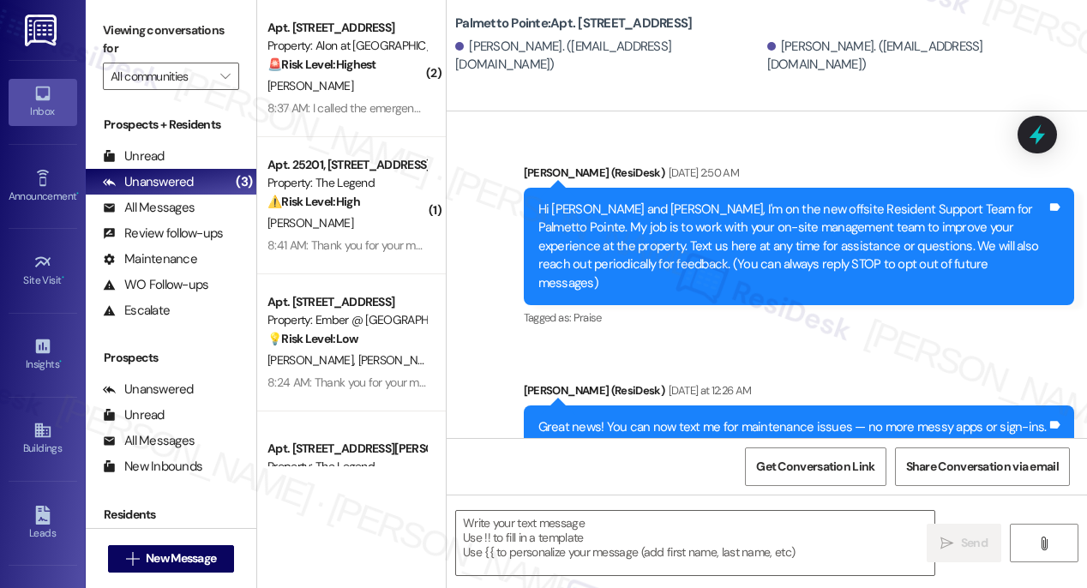
scroll to position [170, 0]
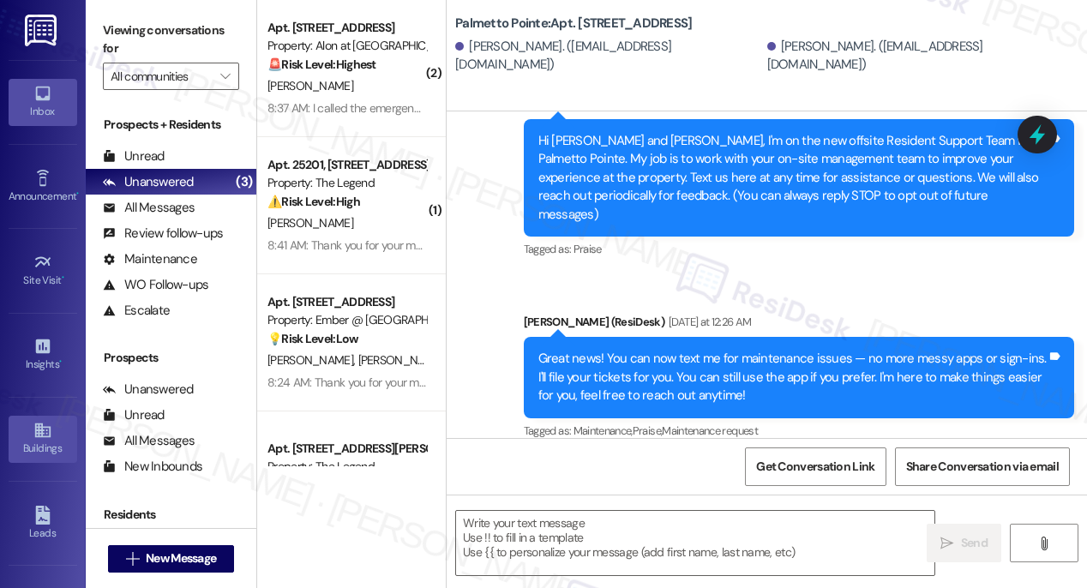
click at [35, 440] on div "Buildings" at bounding box center [43, 448] width 86 height 17
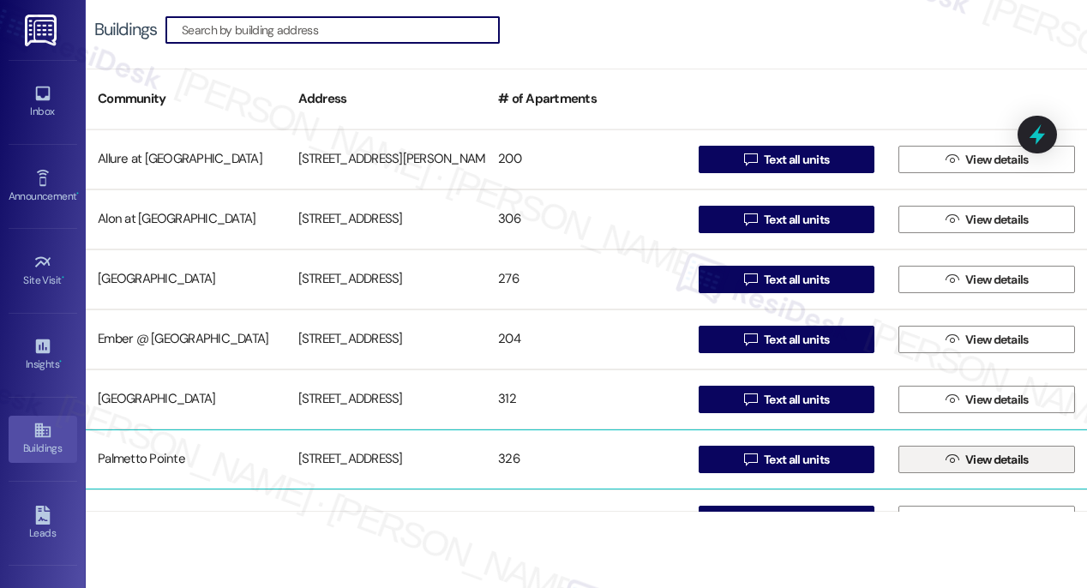
click at [996, 466] on span "View details" at bounding box center [996, 460] width 63 height 18
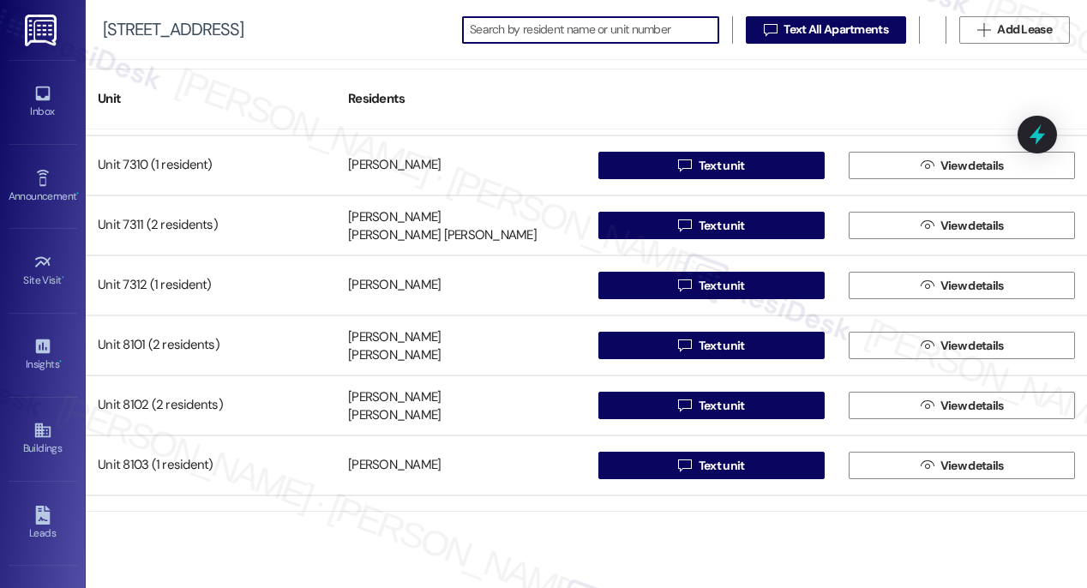
scroll to position [12407, 0]
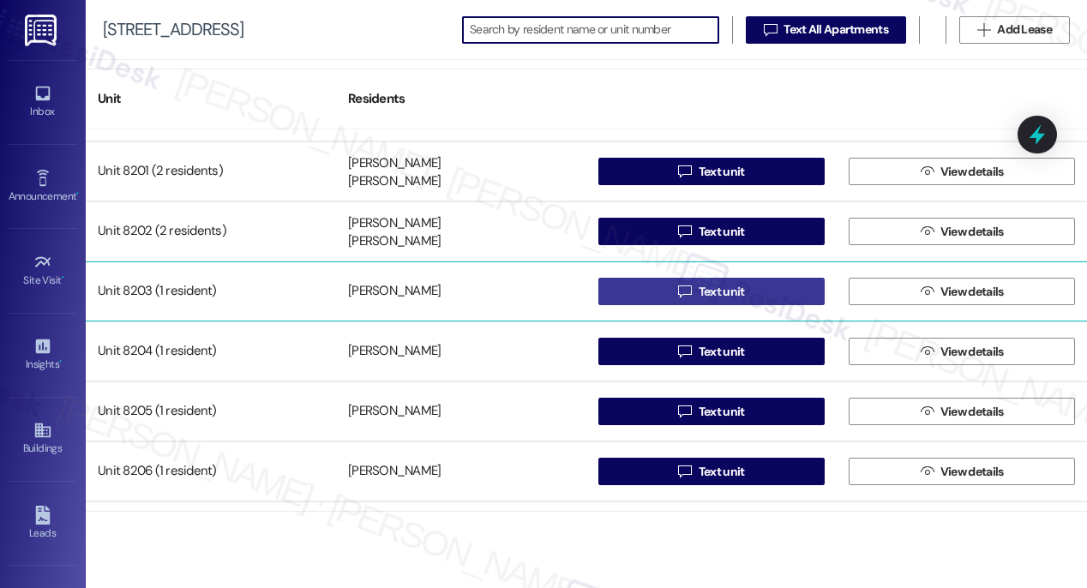
click at [723, 292] on span "Text unit" at bounding box center [722, 292] width 46 height 18
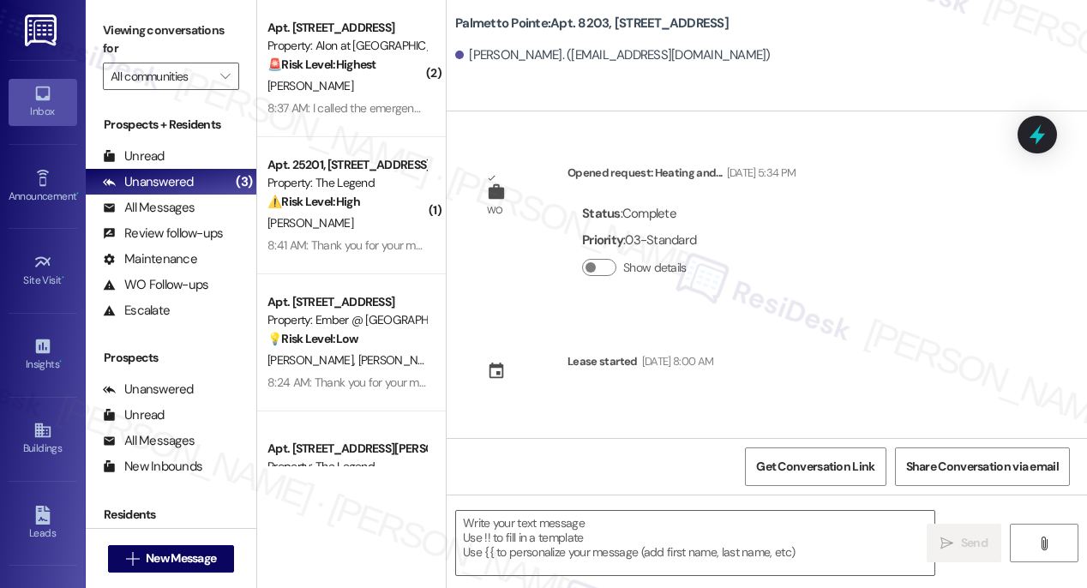
type textarea "Fetching suggested responses. Please feel free to read through the conversation…"
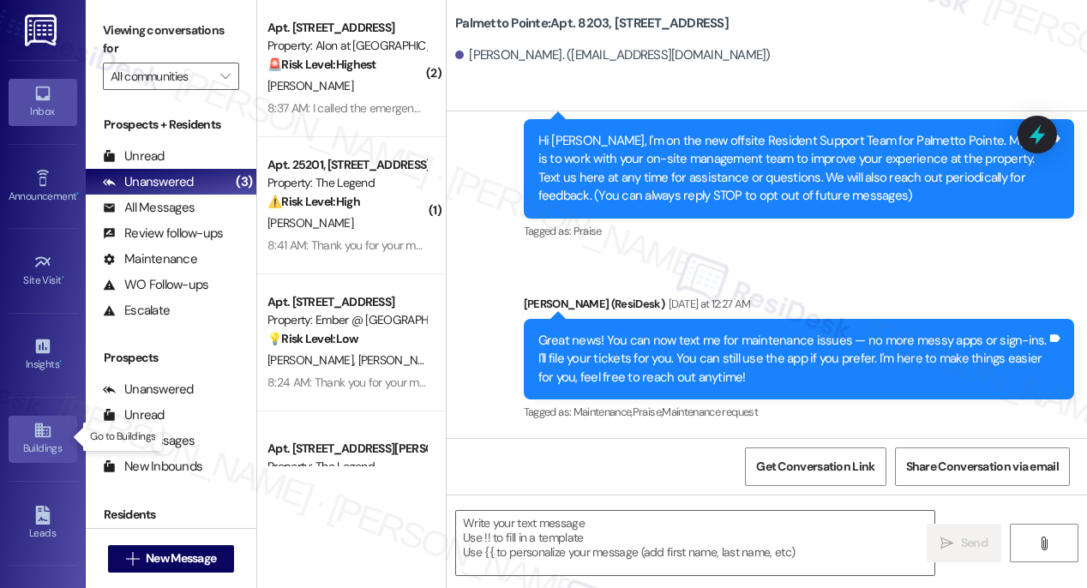
click at [39, 427] on icon at bounding box center [42, 430] width 19 height 19
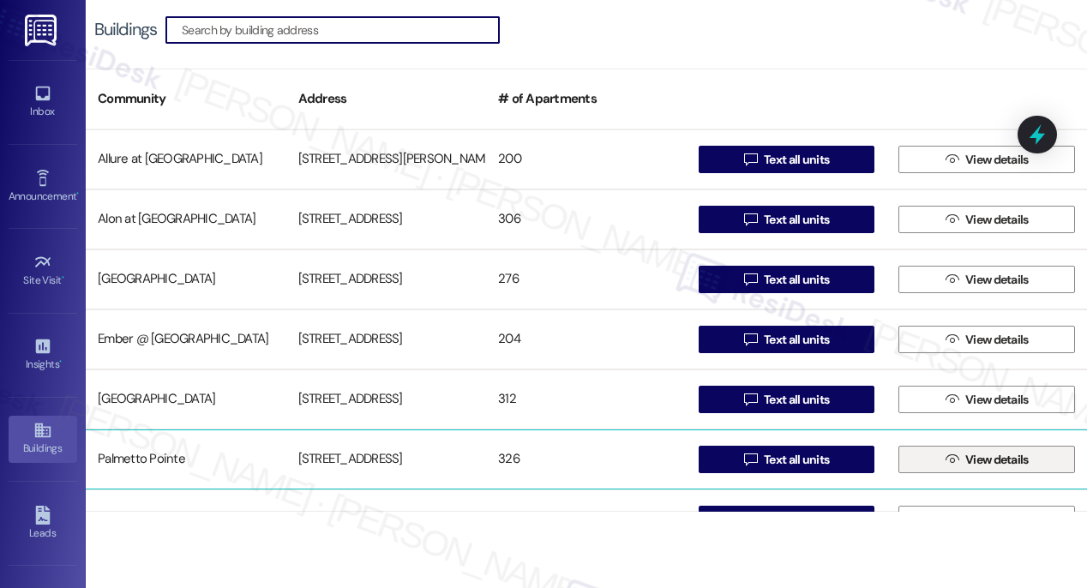
click at [962, 465] on span "View details" at bounding box center [997, 460] width 70 height 18
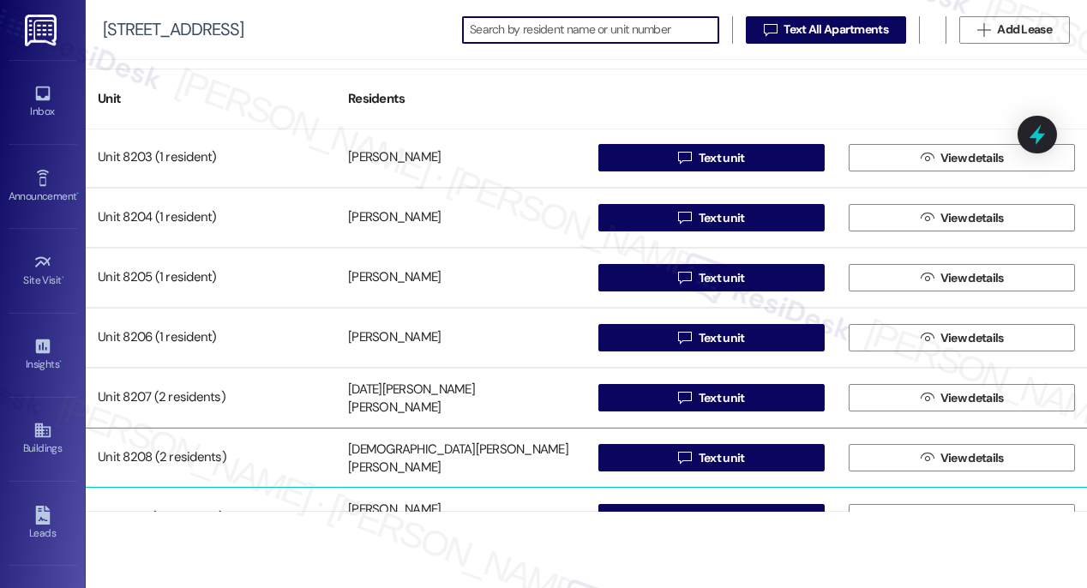
scroll to position [12537, 0]
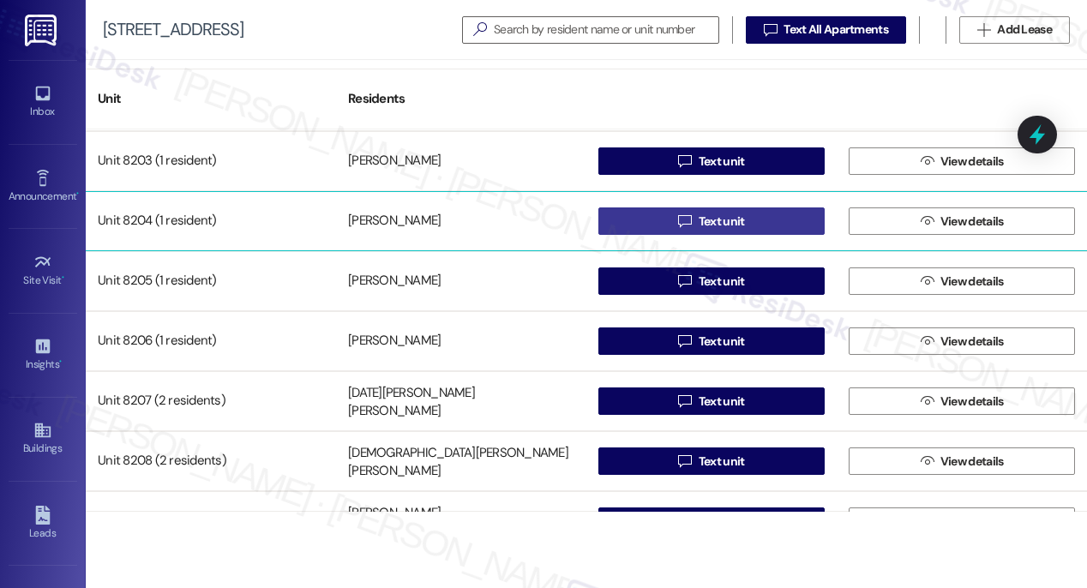
click at [729, 220] on span "Text unit" at bounding box center [722, 222] width 46 height 18
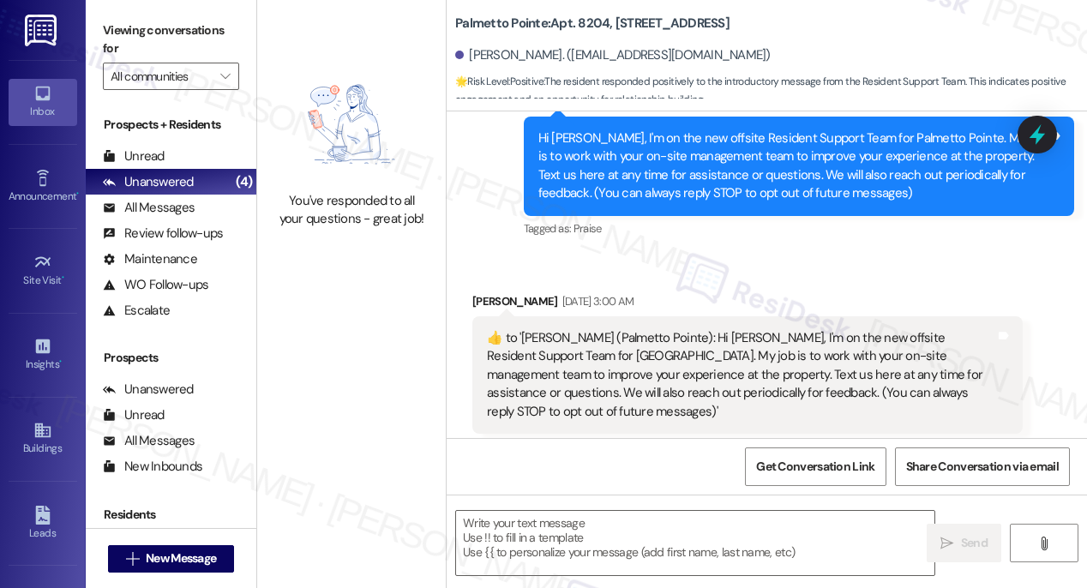
type textarea "Fetching suggested responses. Please feel free to read through the conversation…"
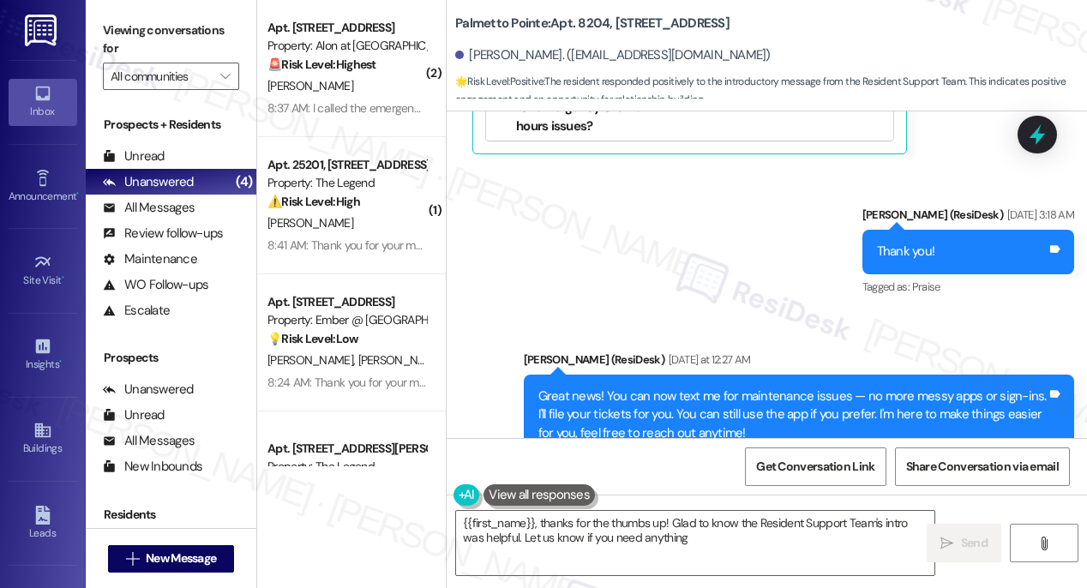
type textarea "{{first_name}}, thanks for the thumbs up! Glad to know the Resident Support Tea…"
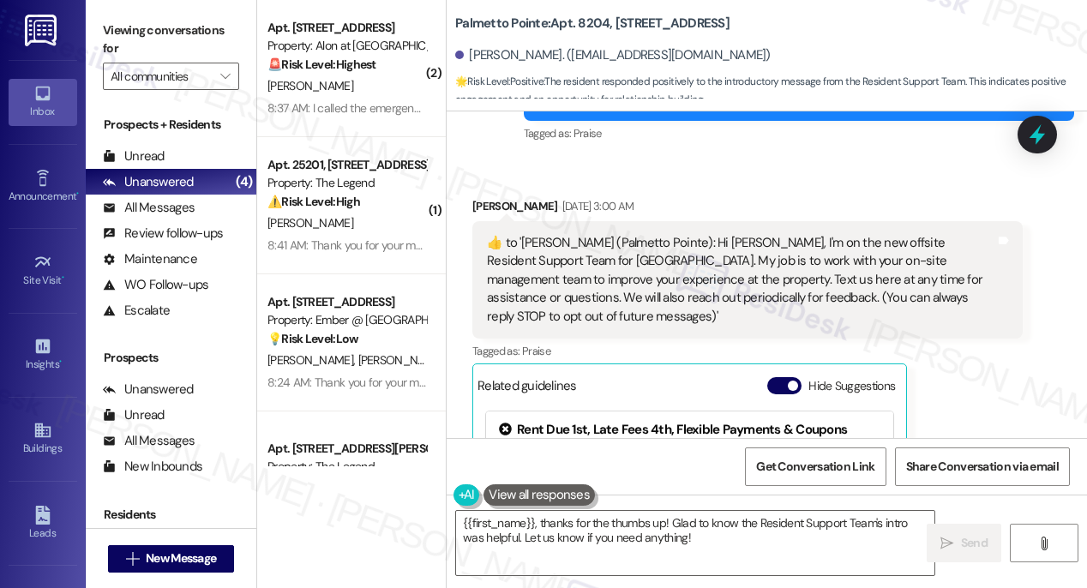
scroll to position [266, 0]
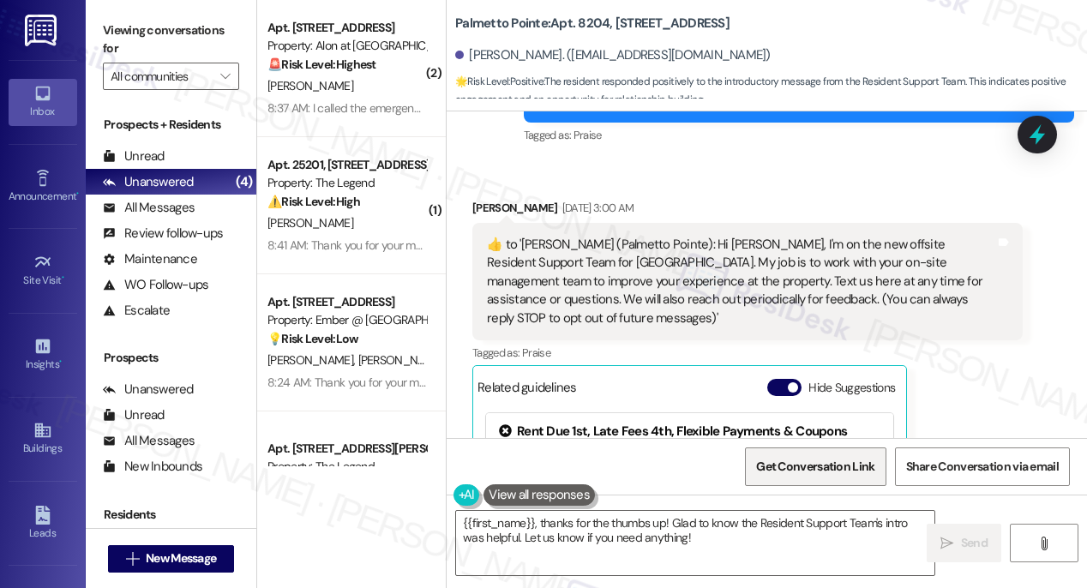
click at [807, 467] on span "Get Conversation Link" at bounding box center [815, 467] width 118 height 18
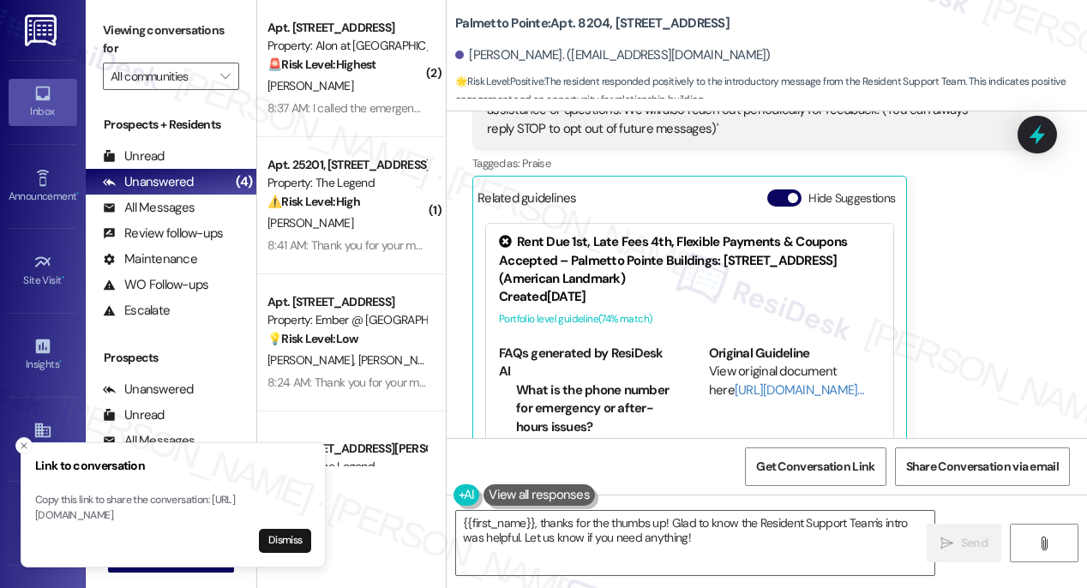
scroll to position [811, 0]
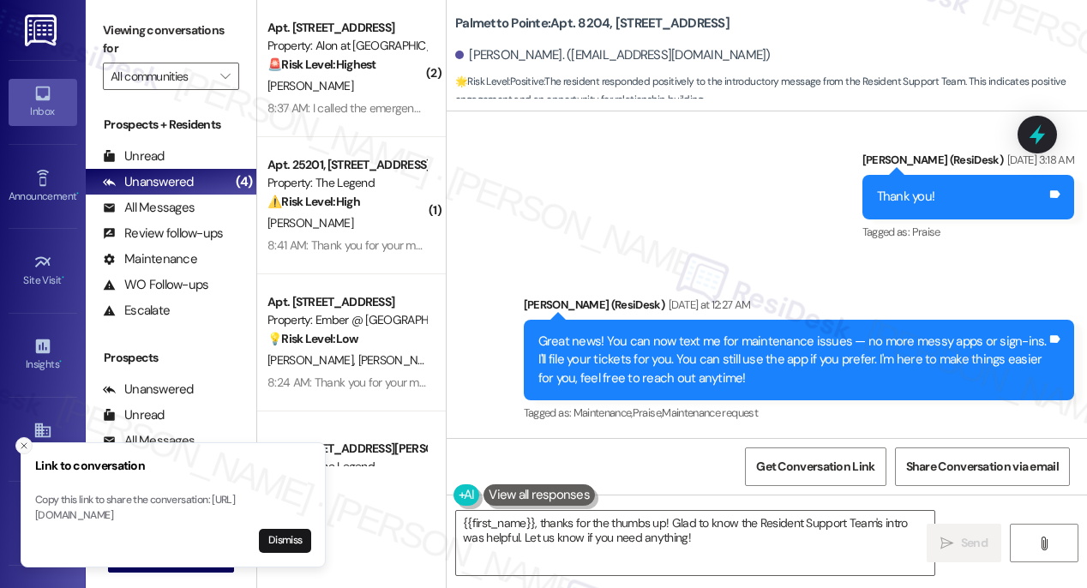
click at [28, 441] on icon "Close toast" at bounding box center [24, 446] width 10 height 10
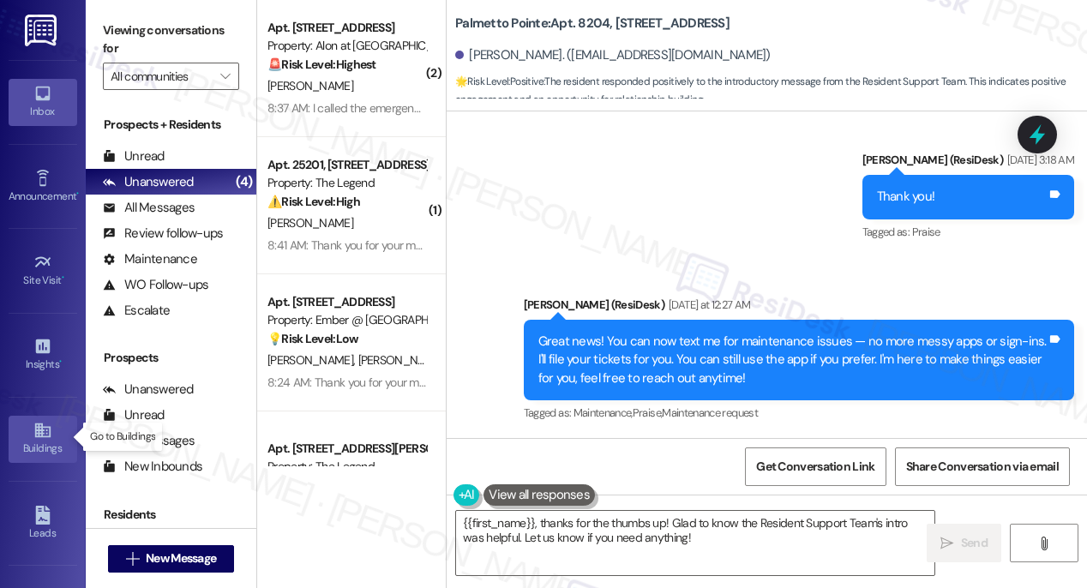
click at [34, 429] on icon at bounding box center [41, 430] width 15 height 15
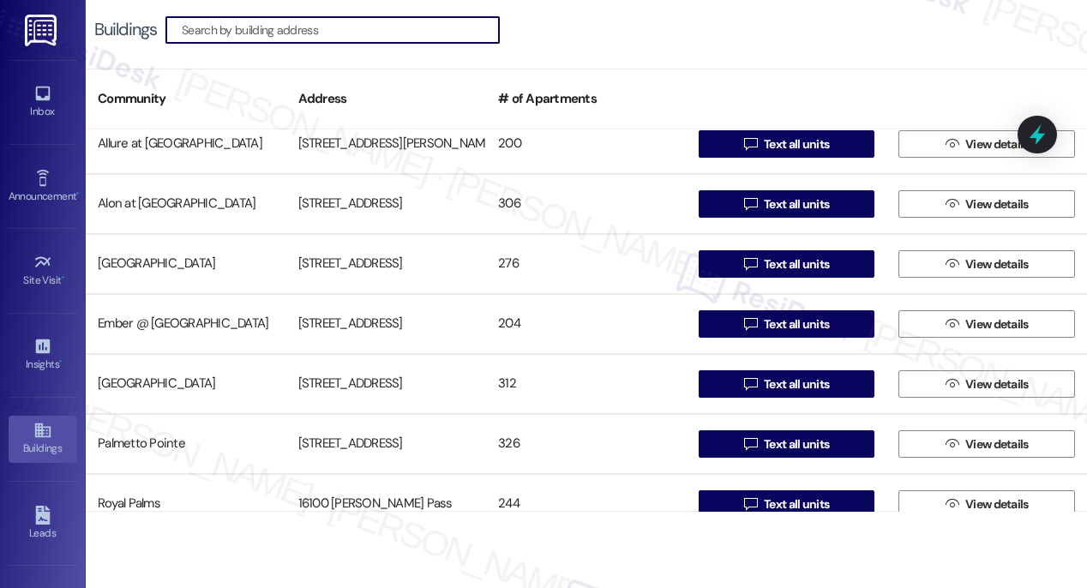
scroll to position [19, 0]
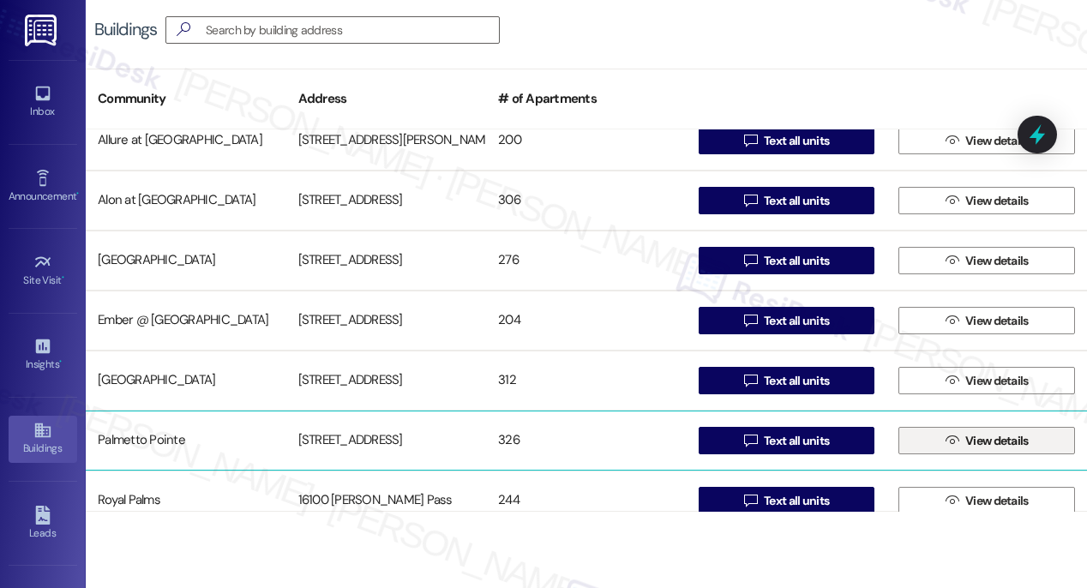
click at [986, 440] on span "View details" at bounding box center [996, 441] width 63 height 18
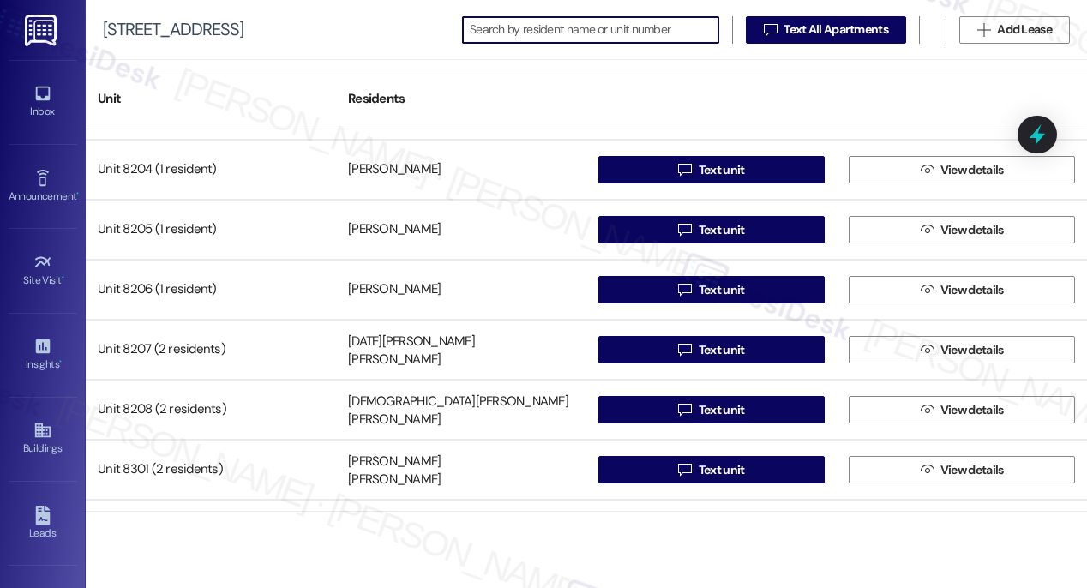
scroll to position [12549, 0]
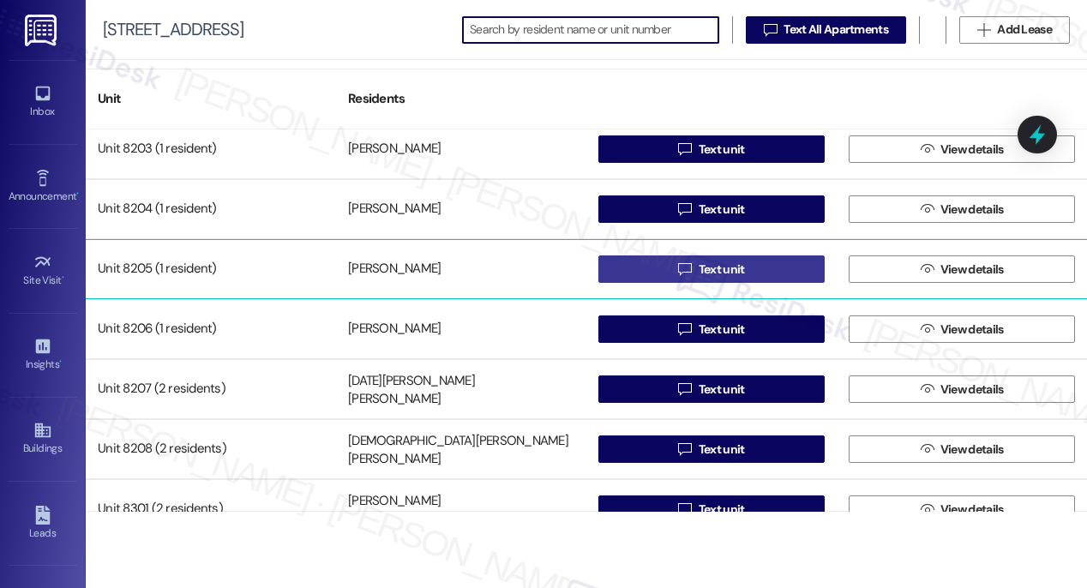
click at [701, 272] on span "Text unit" at bounding box center [722, 270] width 46 height 18
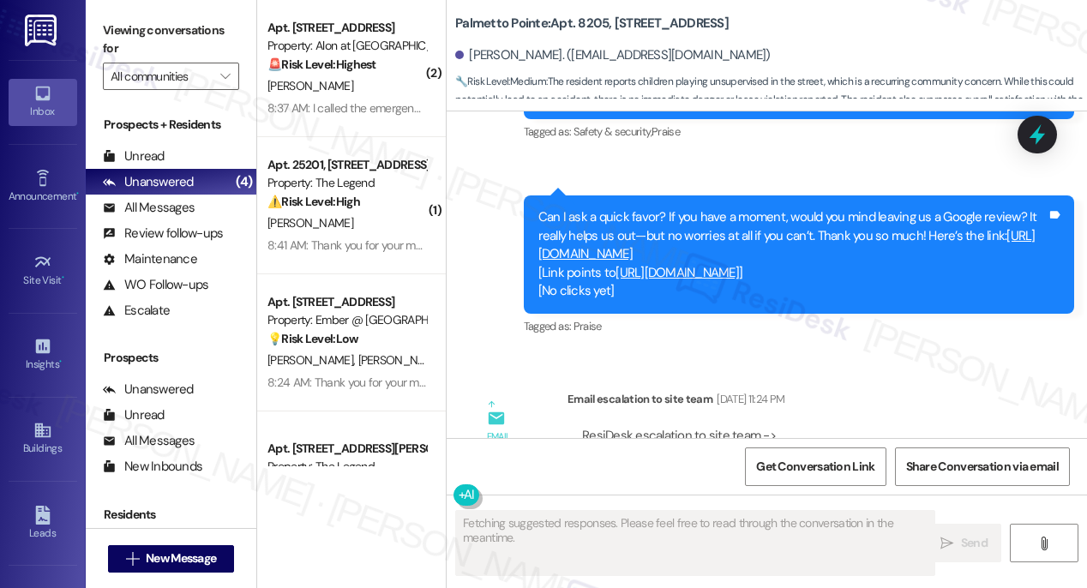
scroll to position [2044, 0]
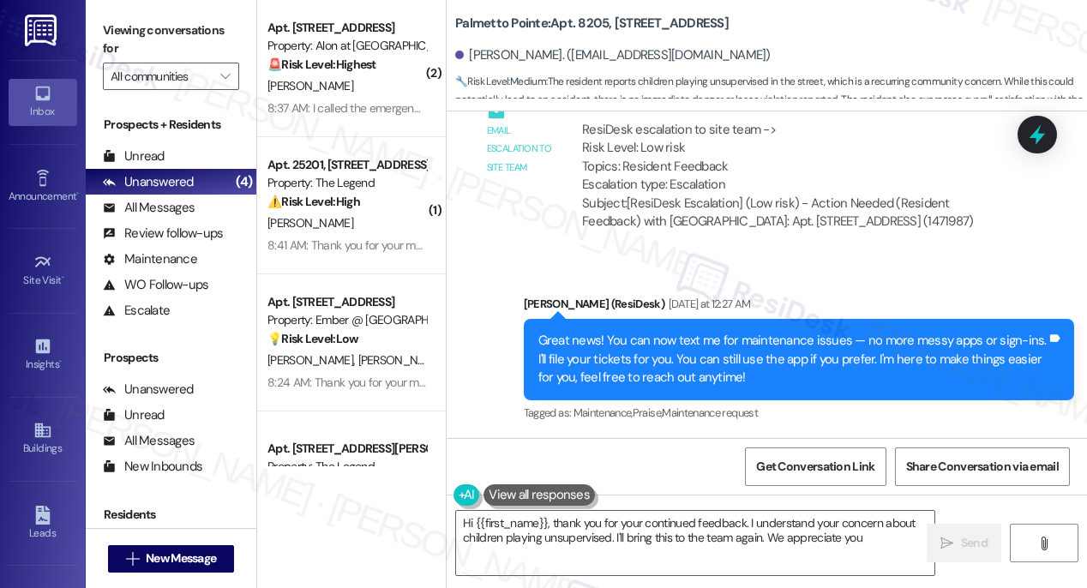
type textarea "Hi {{first_name}}, thank you for your continued feedback. I understand your con…"
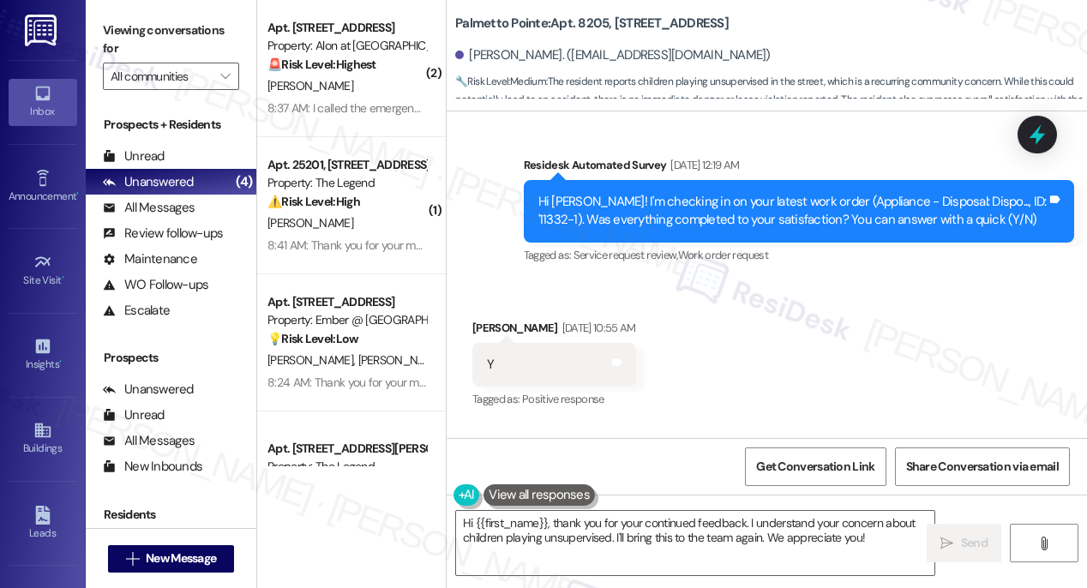
scroll to position [298, 0]
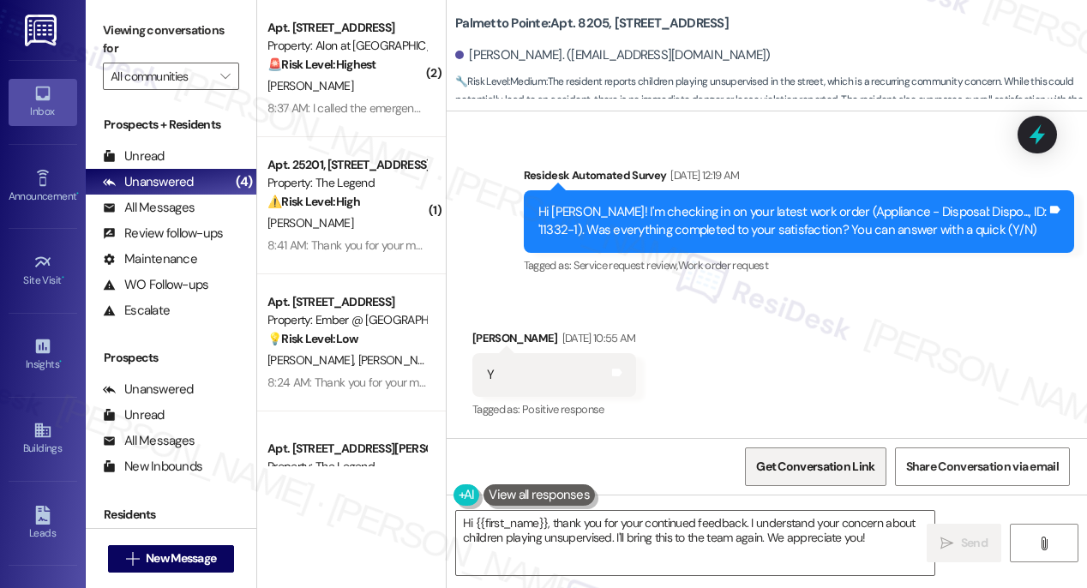
click at [779, 474] on span "Get Conversation Link" at bounding box center [815, 467] width 118 height 18
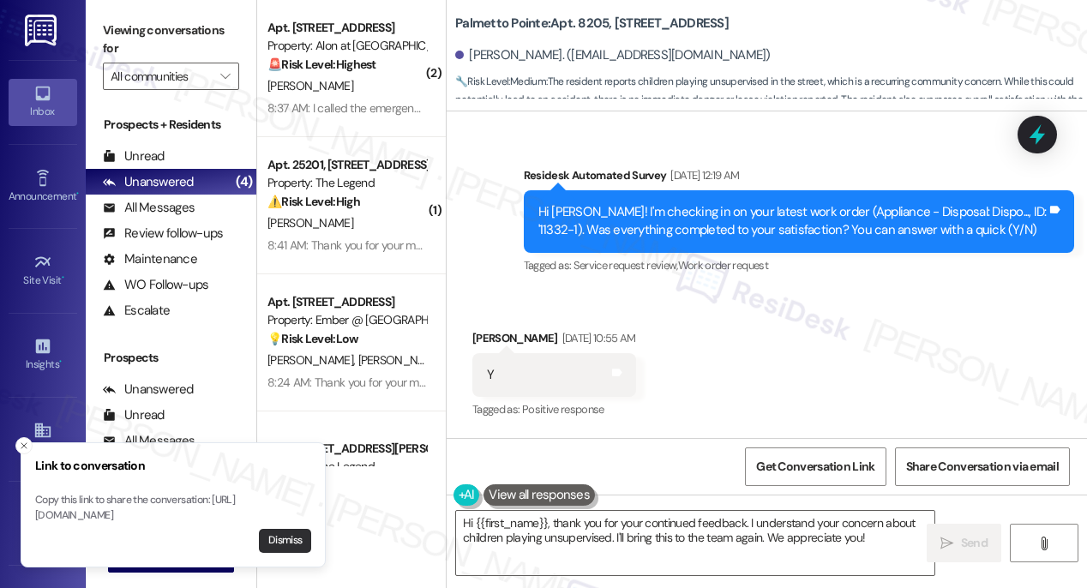
click at [273, 543] on button "Dismiss" at bounding box center [285, 541] width 52 height 24
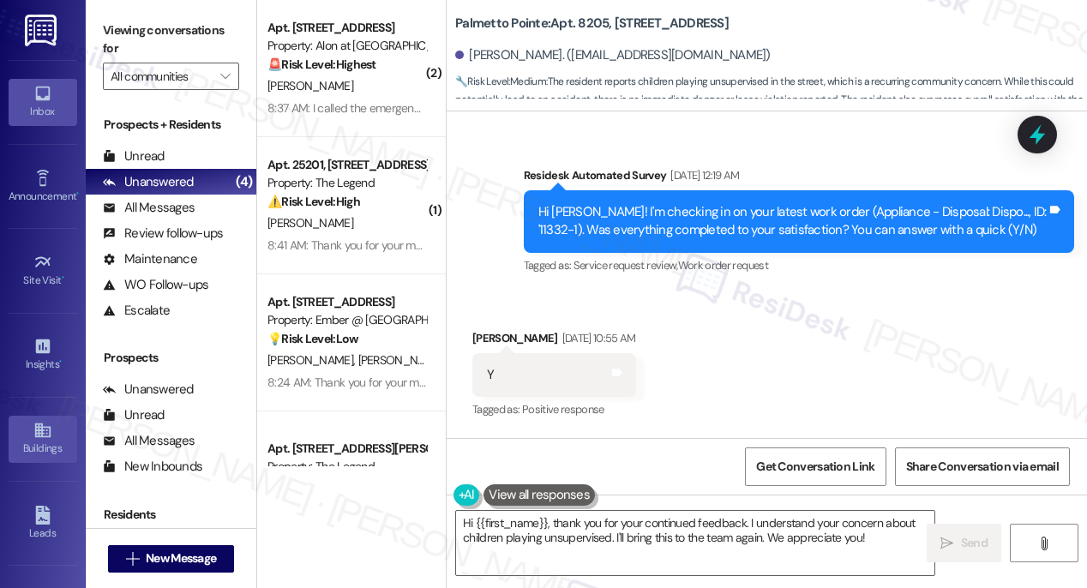
click at [40, 429] on icon at bounding box center [42, 430] width 19 height 19
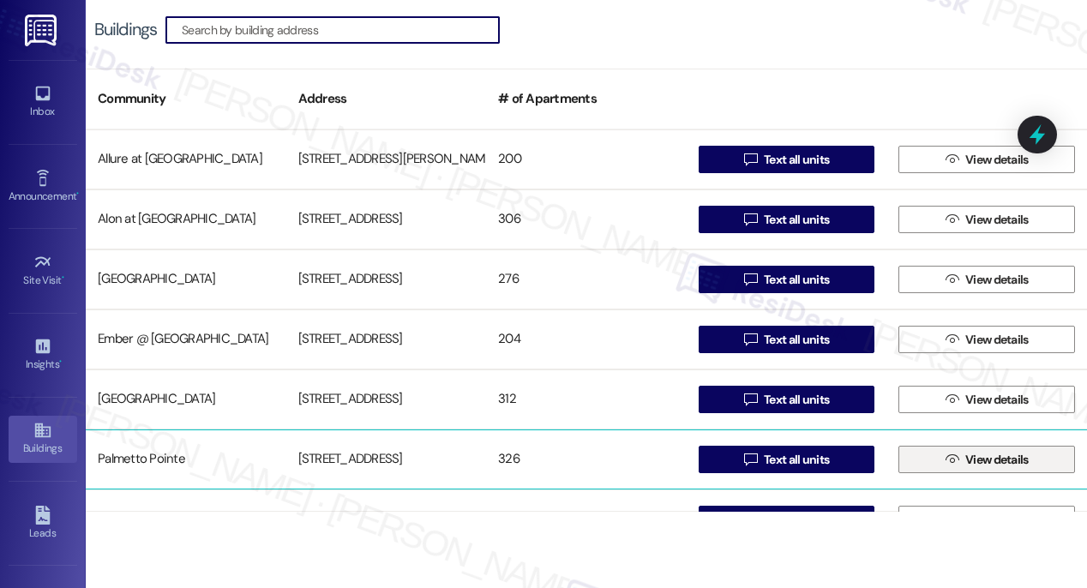
click at [983, 459] on span "View details" at bounding box center [996, 460] width 63 height 18
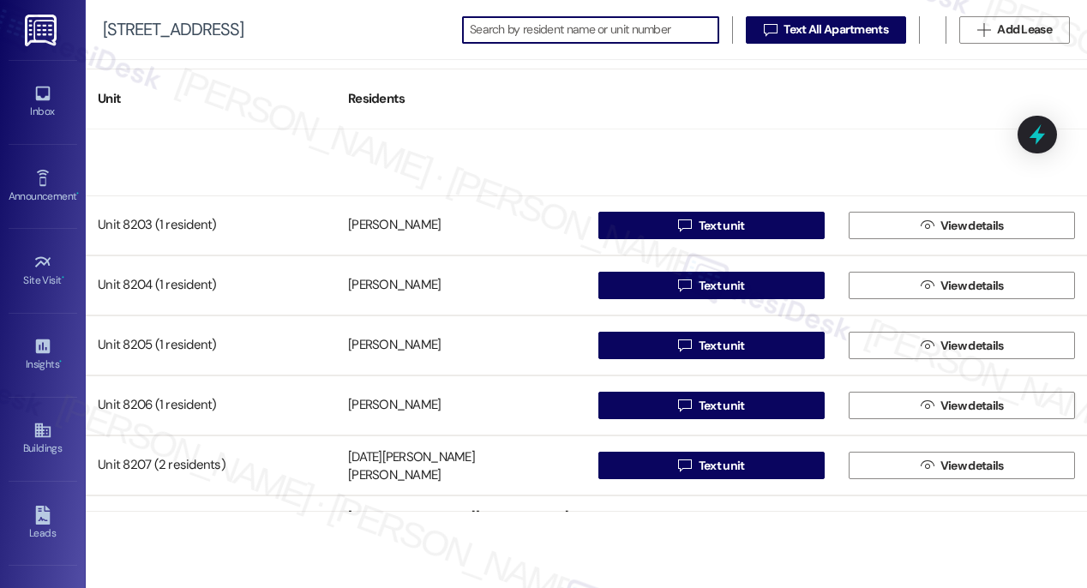
scroll to position [12435, 0]
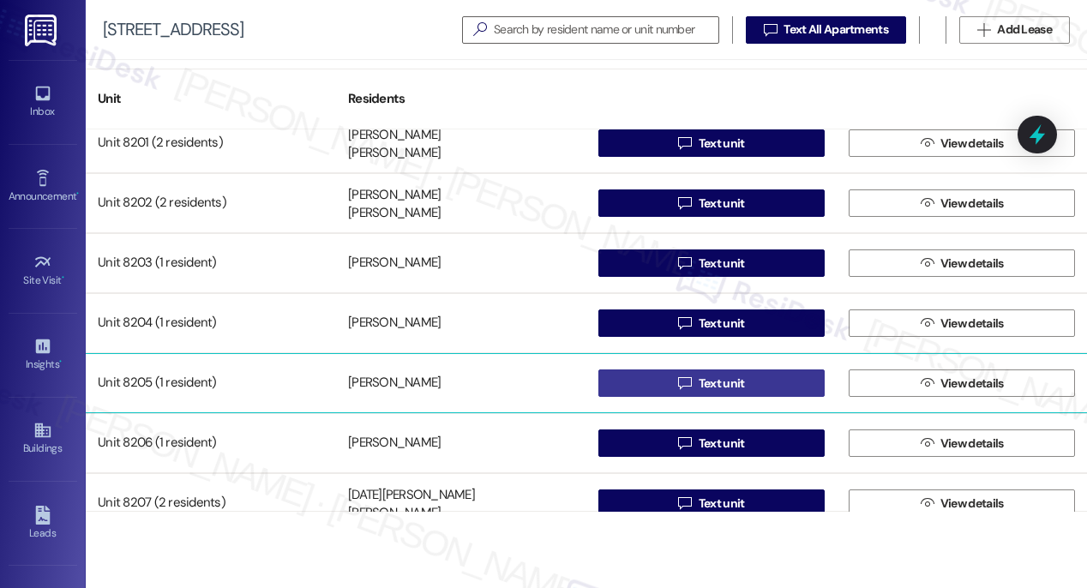
click at [734, 387] on span "Text unit" at bounding box center [722, 384] width 46 height 18
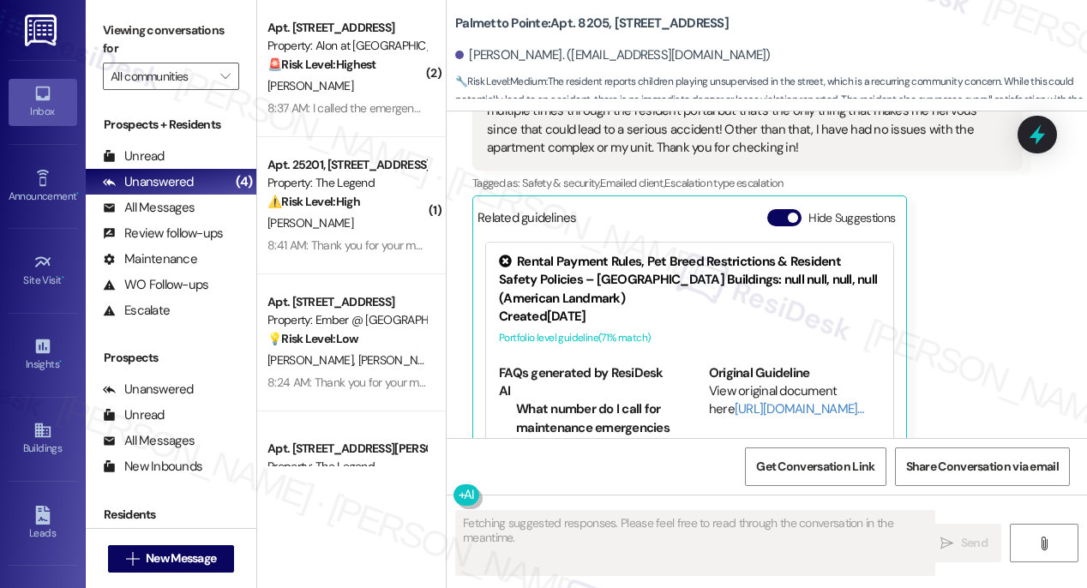
scroll to position [2044, 0]
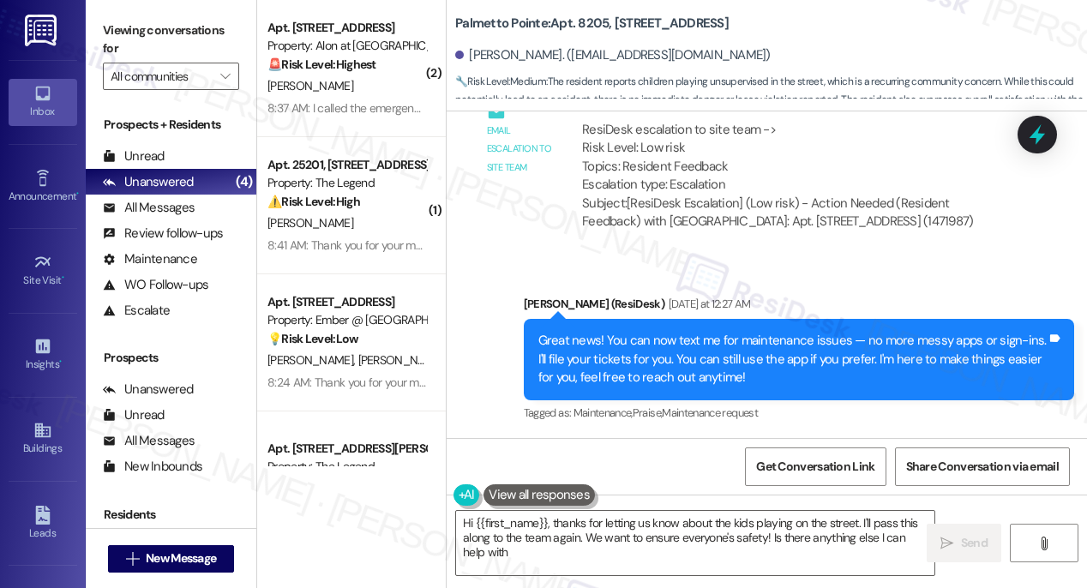
type textarea "Hi {{first_name}}, thanks for letting us know about the kids playing on the str…"
click at [34, 424] on icon at bounding box center [41, 430] width 15 height 15
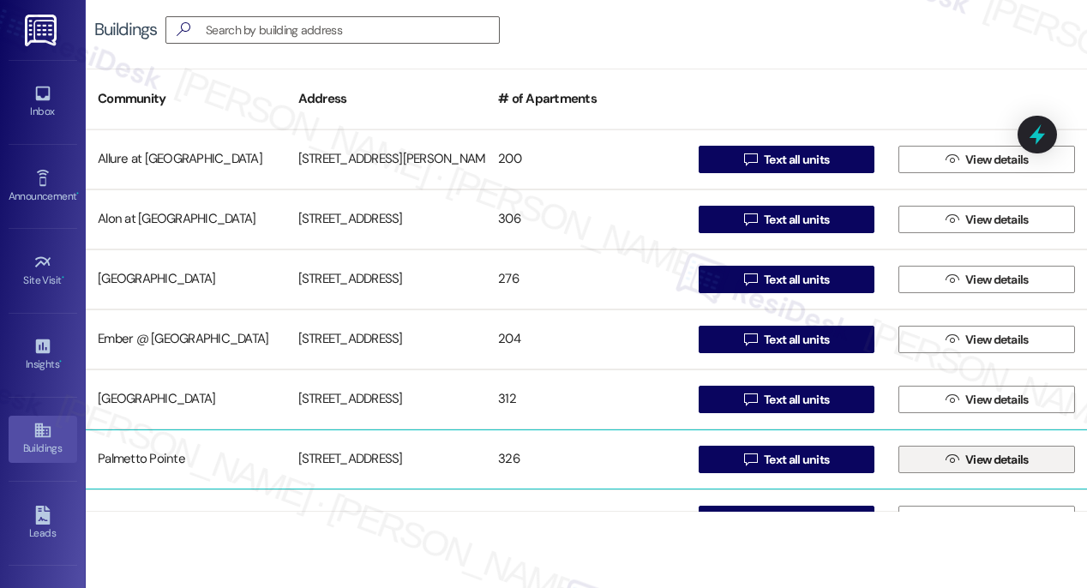
click at [993, 456] on span "View details" at bounding box center [996, 460] width 63 height 18
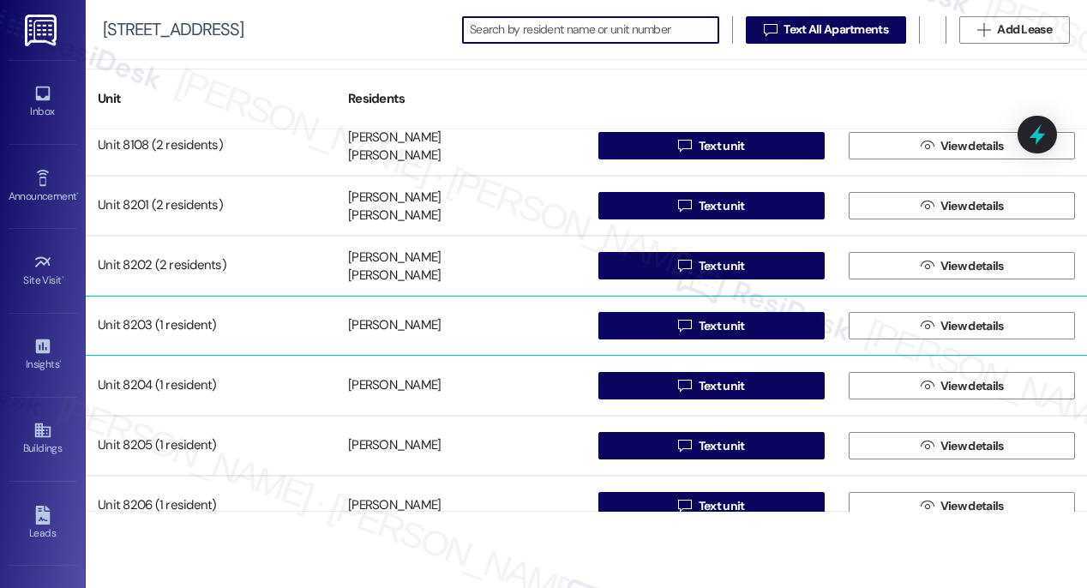
scroll to position [12419, 0]
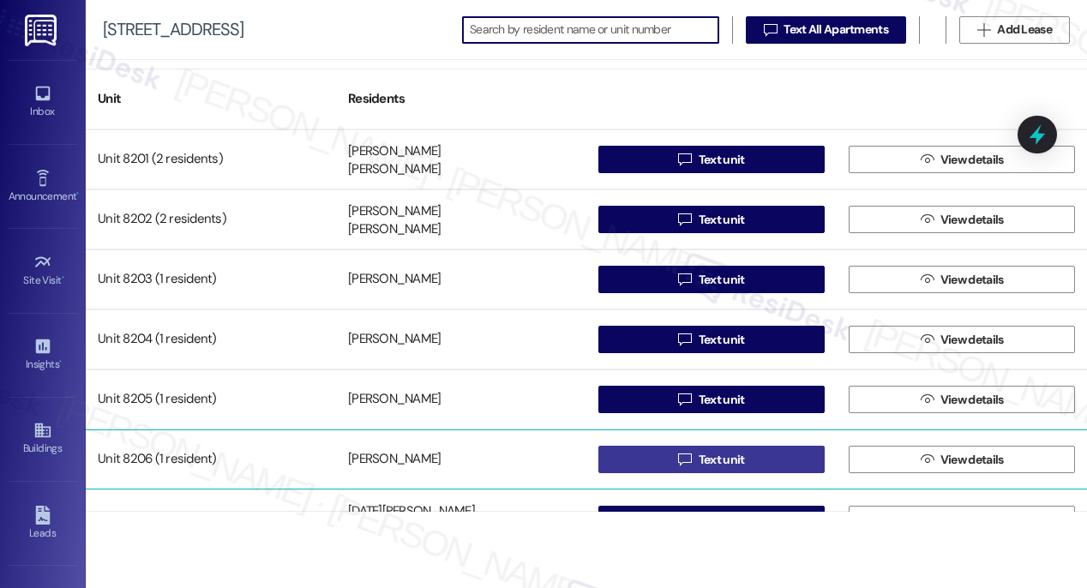
click at [699, 467] on span "Text unit" at bounding box center [722, 460] width 46 height 18
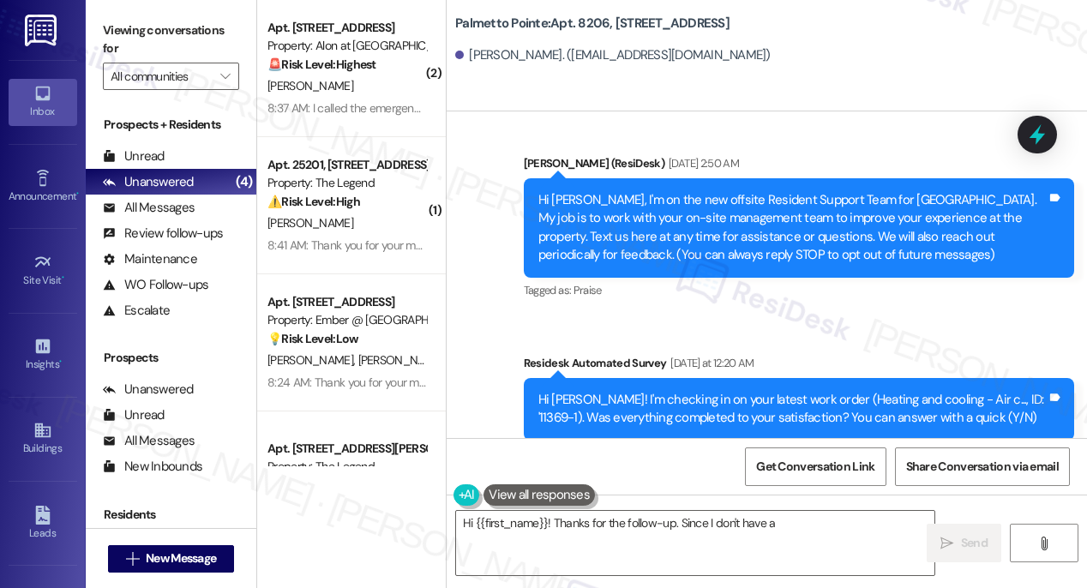
scroll to position [290, 0]
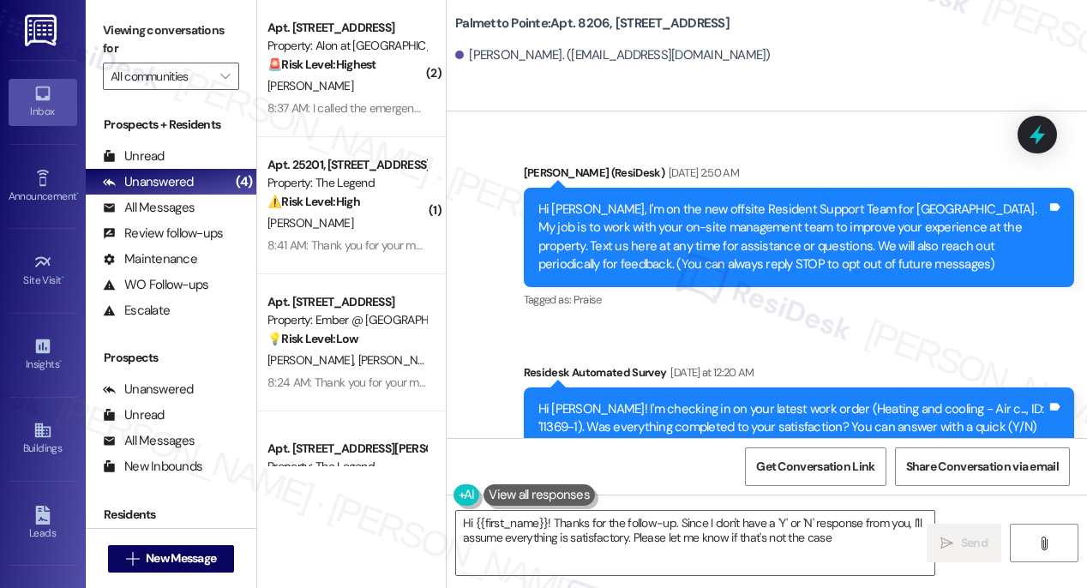
type textarea "Hi {{first_name}}! Thanks for the follow-up. Since I don't have a 'Y' or 'N' re…"
click at [43, 441] on div "Buildings" at bounding box center [43, 448] width 86 height 17
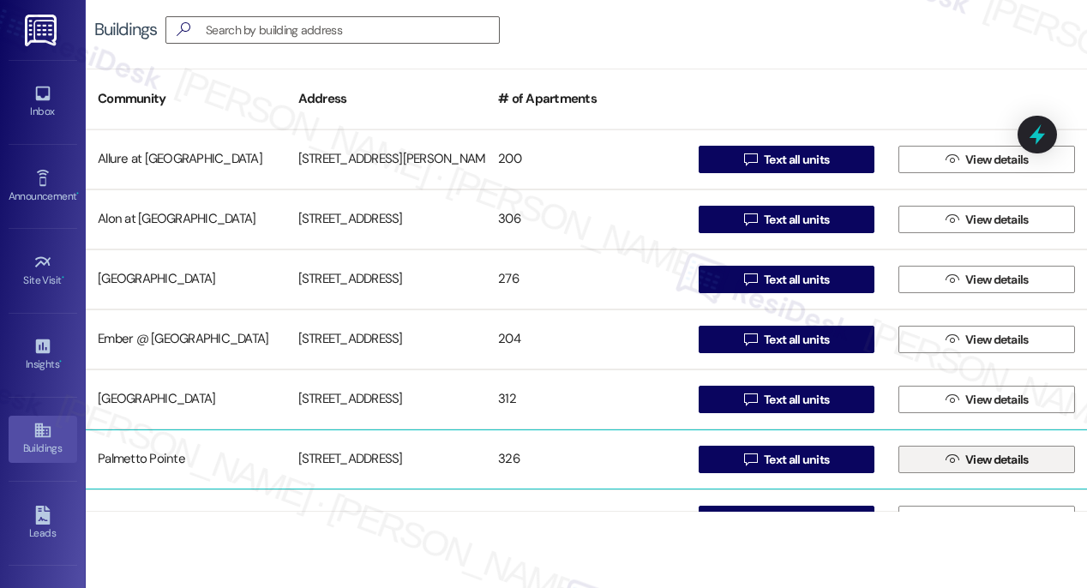
click at [988, 460] on span "View details" at bounding box center [996, 460] width 63 height 18
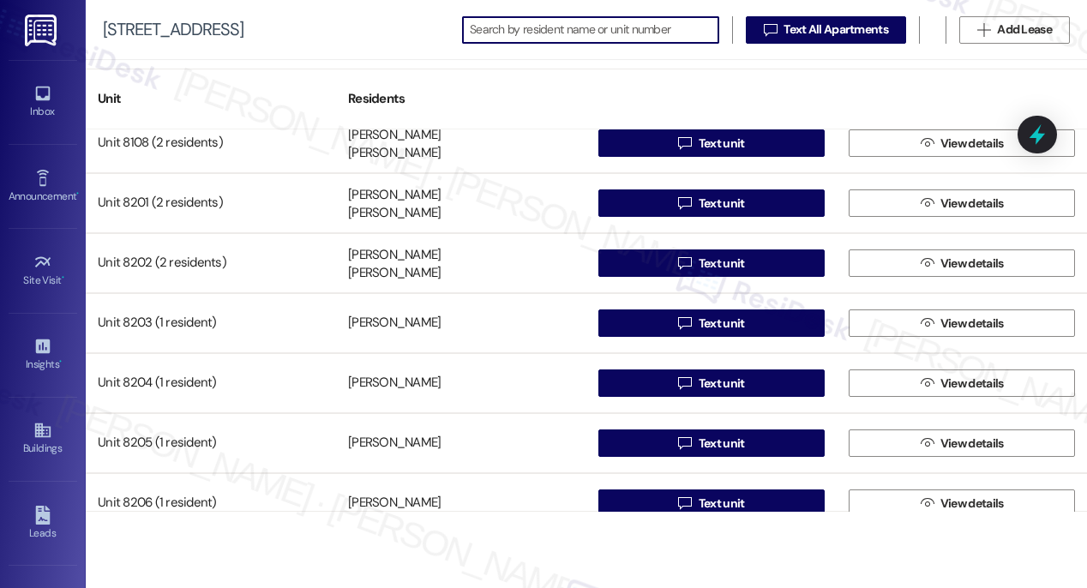
scroll to position [12659, 0]
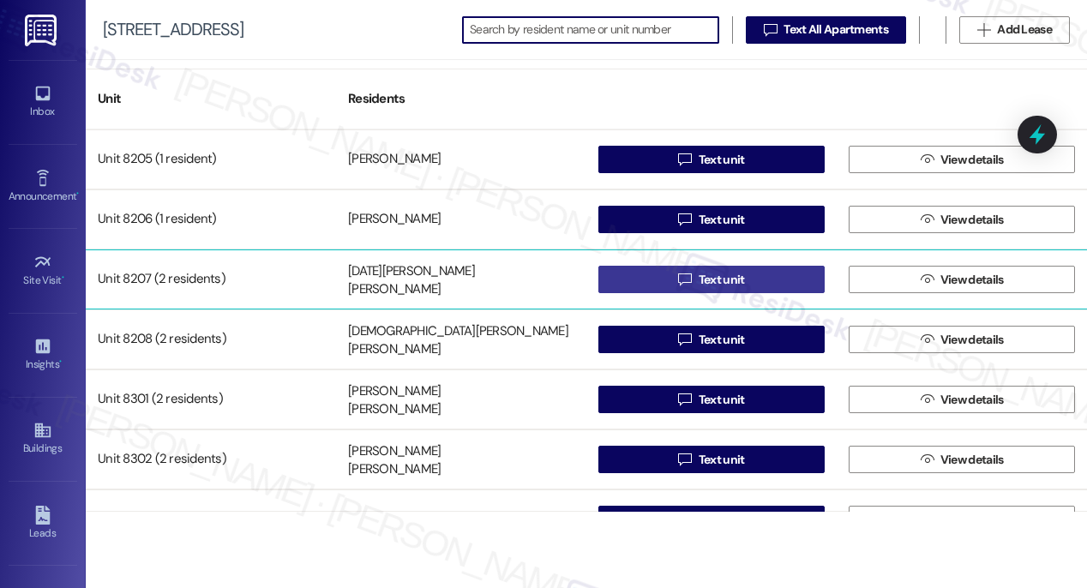
click at [726, 285] on span "Text unit" at bounding box center [722, 280] width 46 height 18
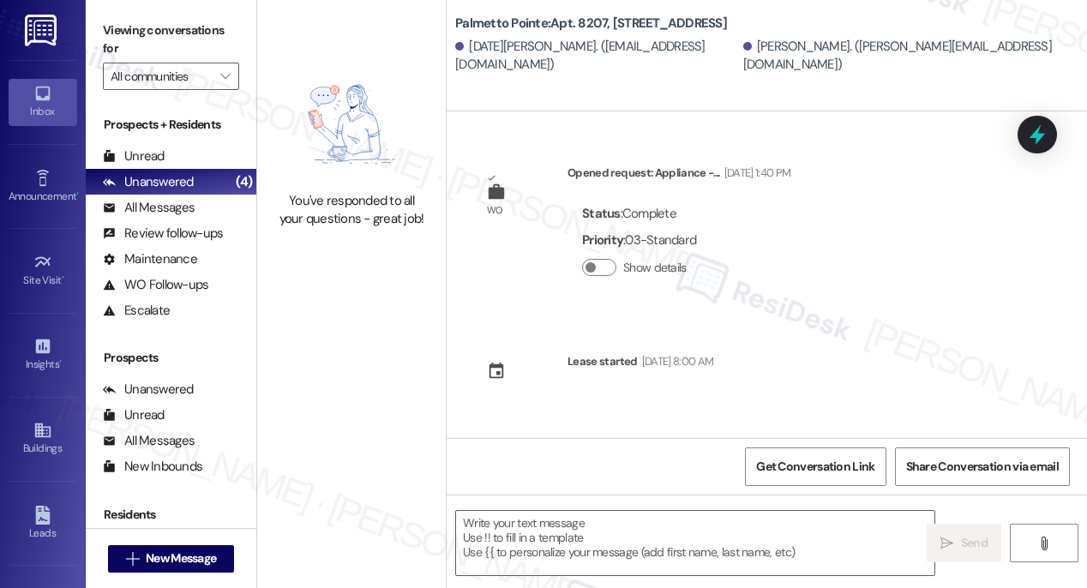
type textarea "Fetching suggested responses. Please feel free to read through the conversation…"
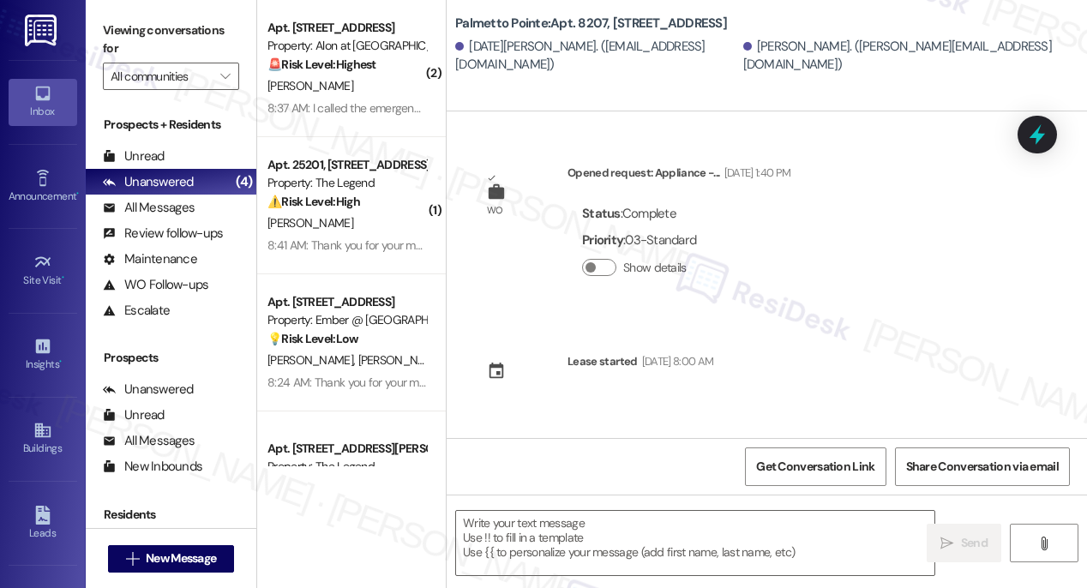
type textarea "Fetching suggested responses. Please feel free to read through the conversation…"
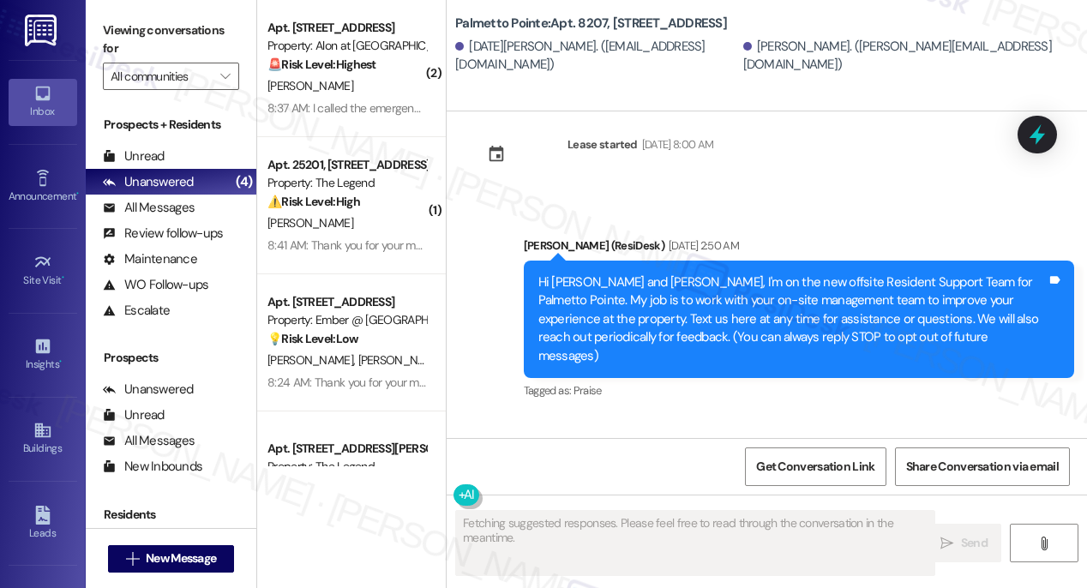
scroll to position [358, 0]
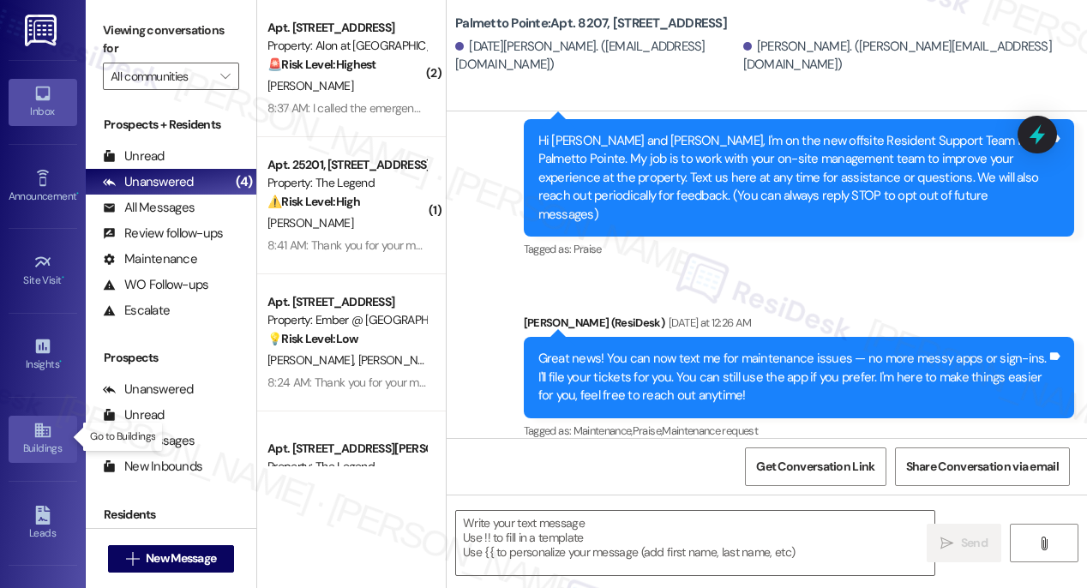
click at [39, 429] on icon at bounding box center [42, 430] width 19 height 19
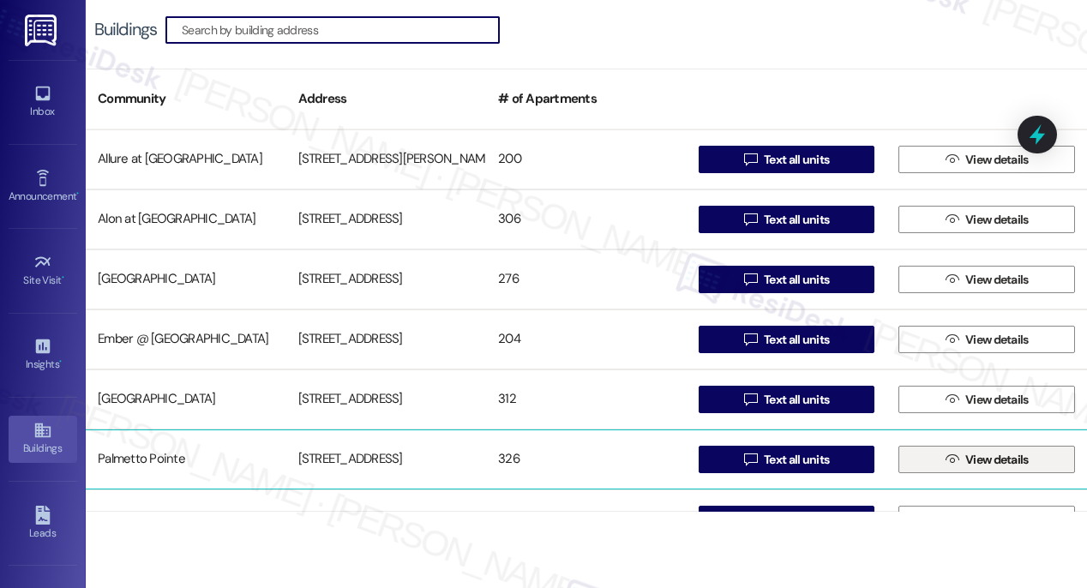
click at [985, 457] on span "View details" at bounding box center [996, 460] width 63 height 18
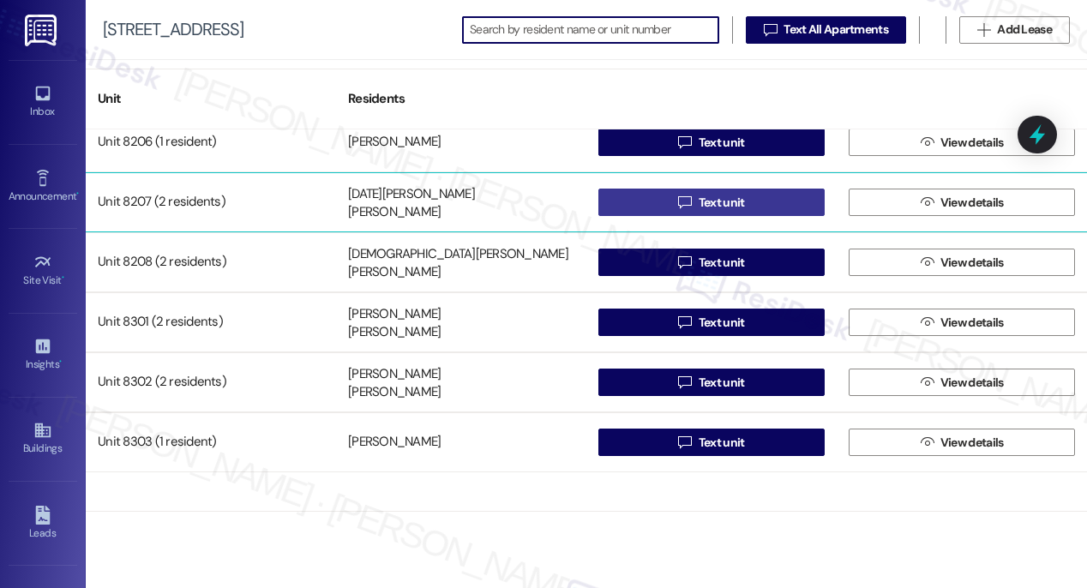
scroll to position [12763, 0]
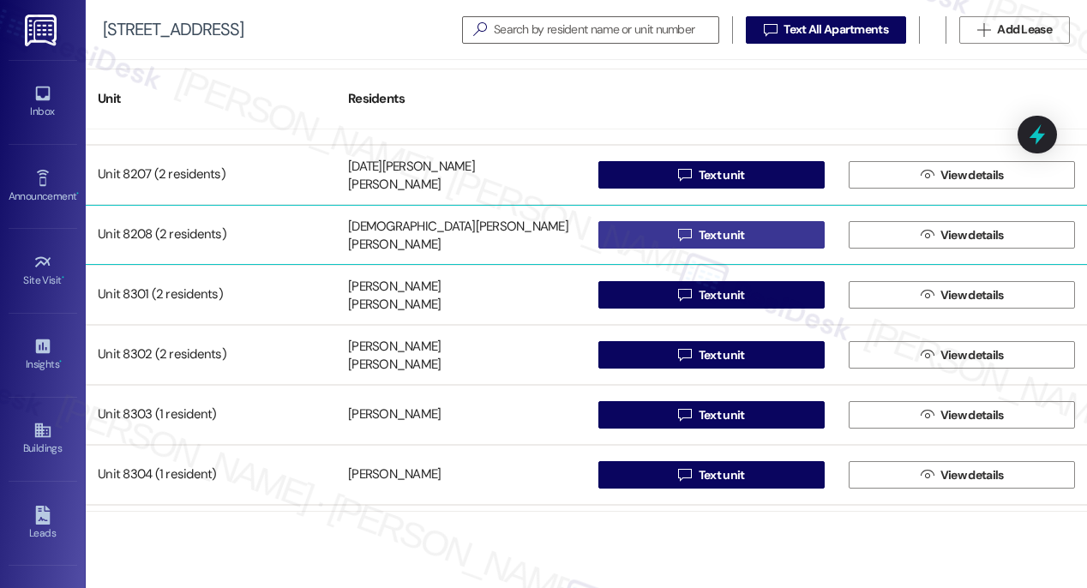
click at [707, 232] on span "Text unit" at bounding box center [722, 235] width 46 height 18
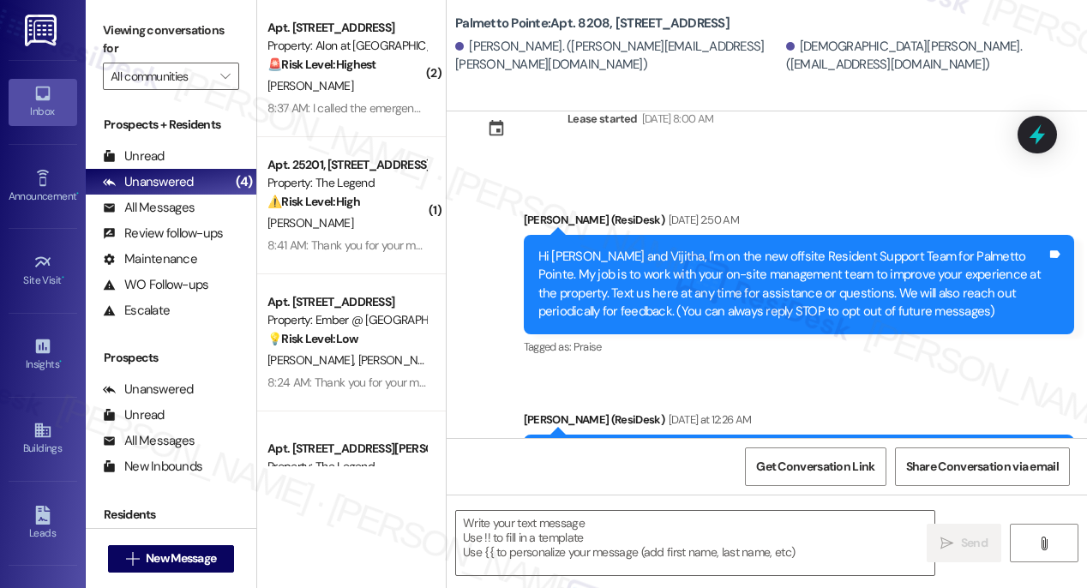
type textarea "Fetching suggested responses. Please feel free to read through the conversation…"
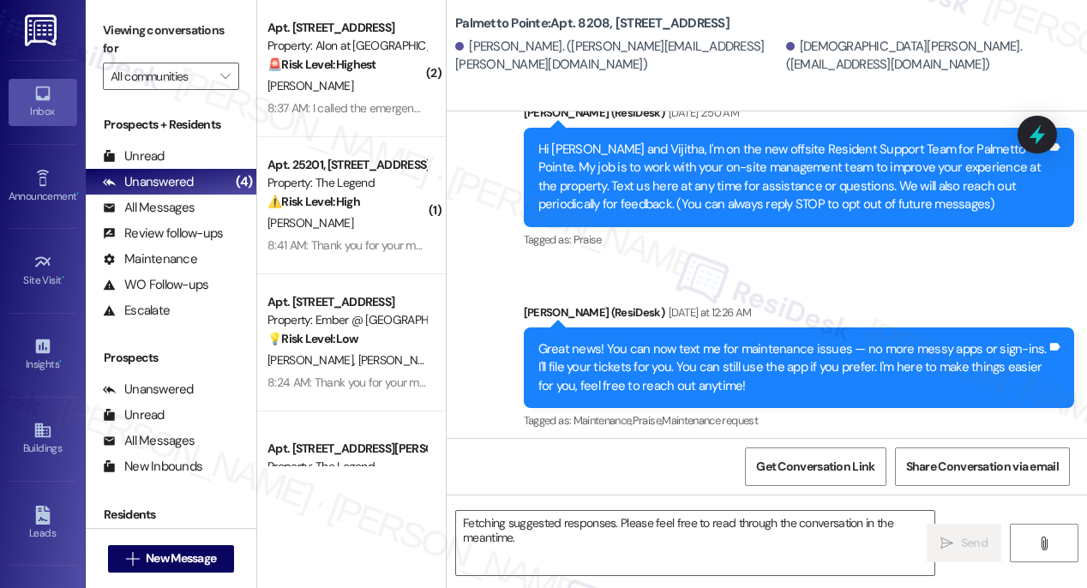
scroll to position [170, 0]
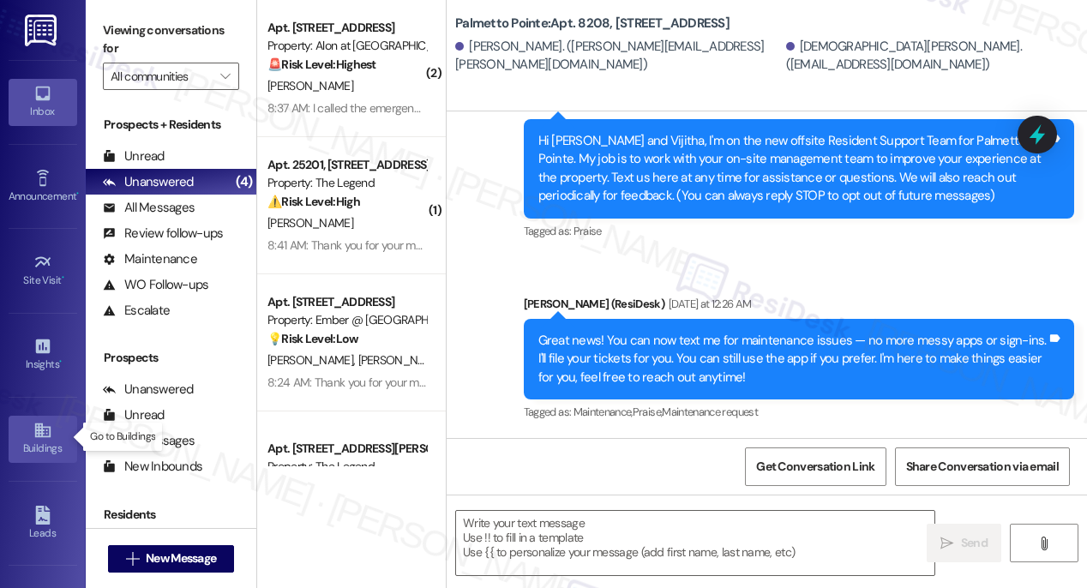
click at [39, 431] on icon at bounding box center [41, 430] width 15 height 15
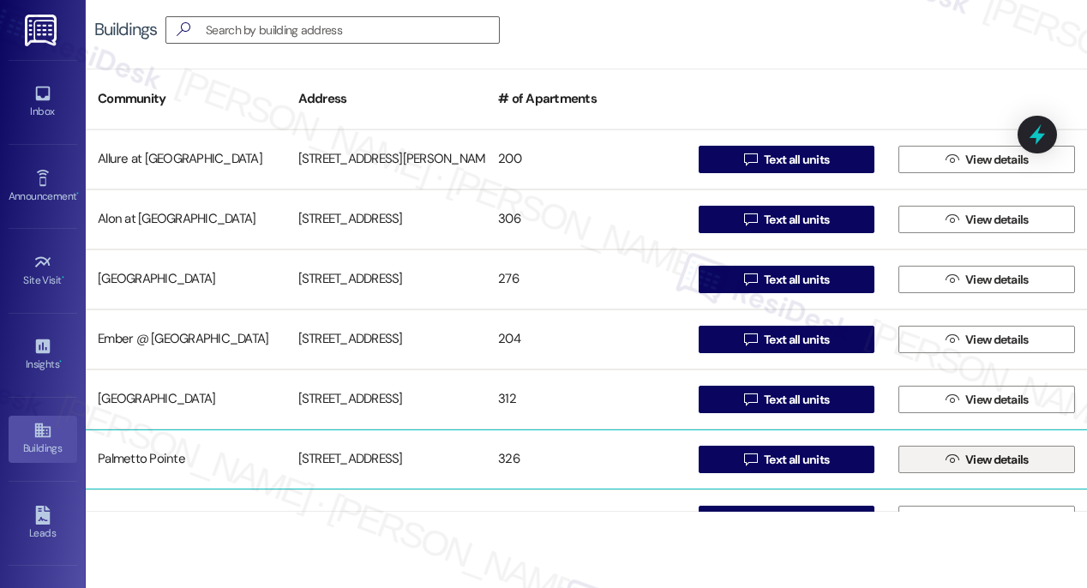
click at [967, 459] on span "View details" at bounding box center [996, 460] width 63 height 18
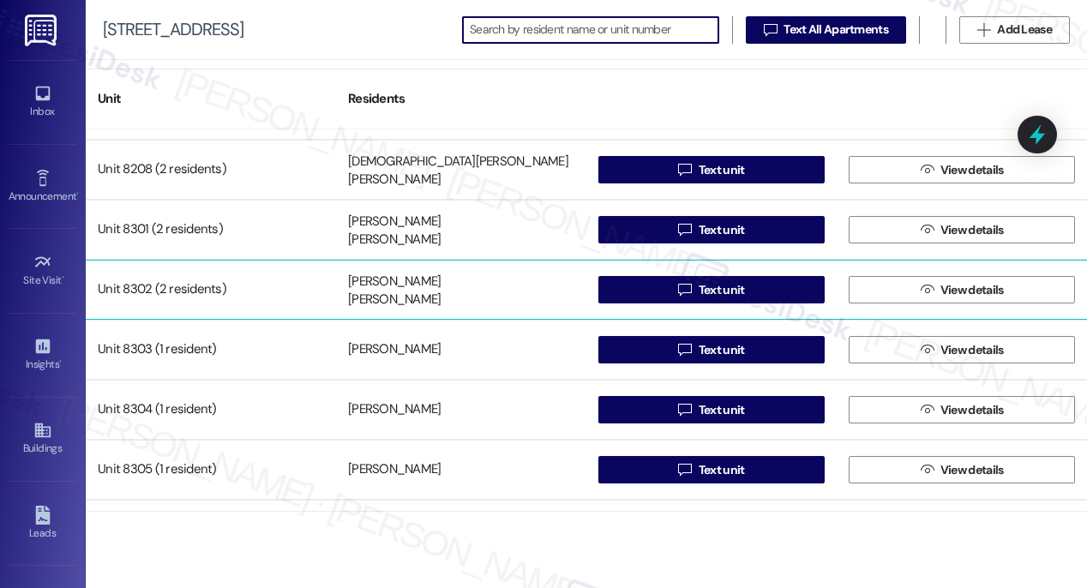
scroll to position [12824, 0]
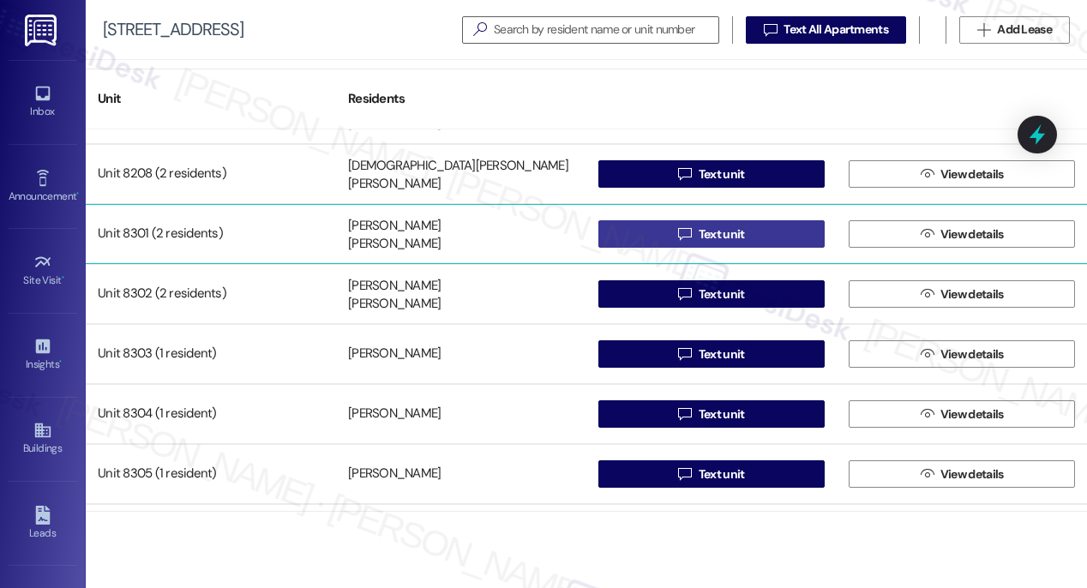
click at [719, 237] on span "Text unit" at bounding box center [722, 234] width 46 height 18
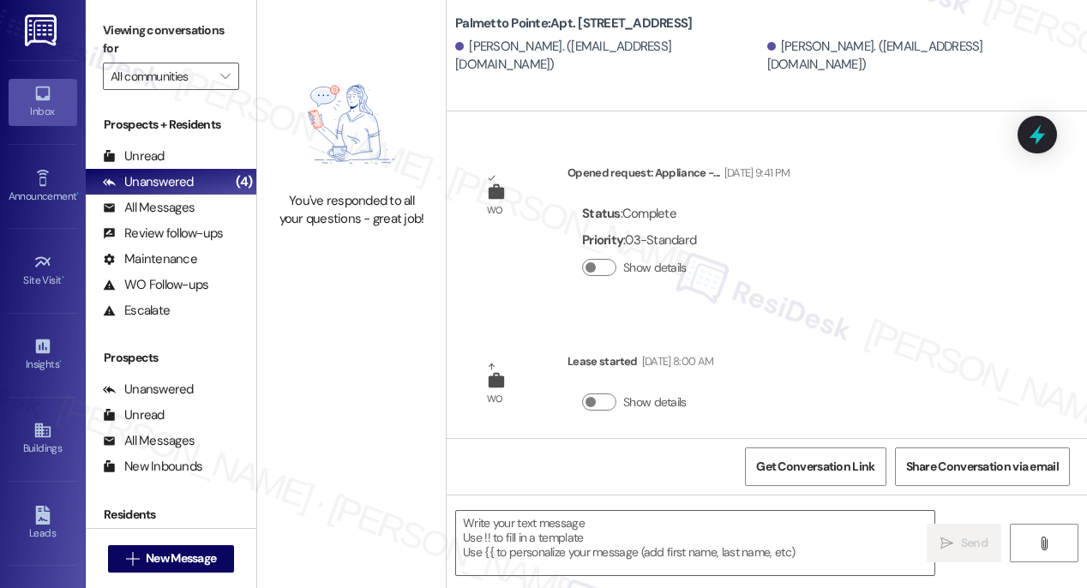
type textarea "Fetching suggested responses. Please feel free to read through the conversation…"
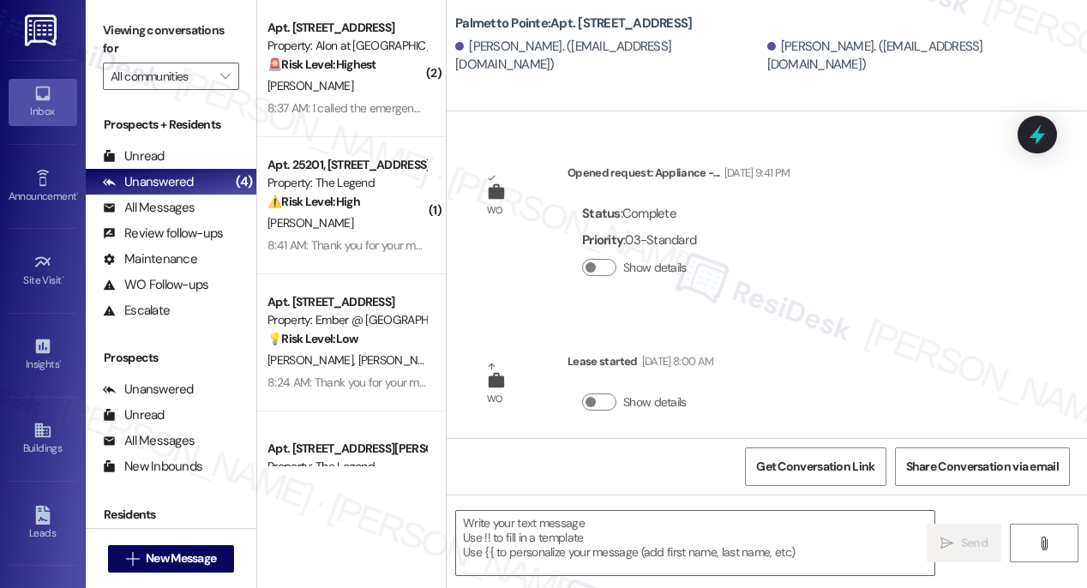
type textarea "Fetching suggested responses. Please feel free to read through the conversation…"
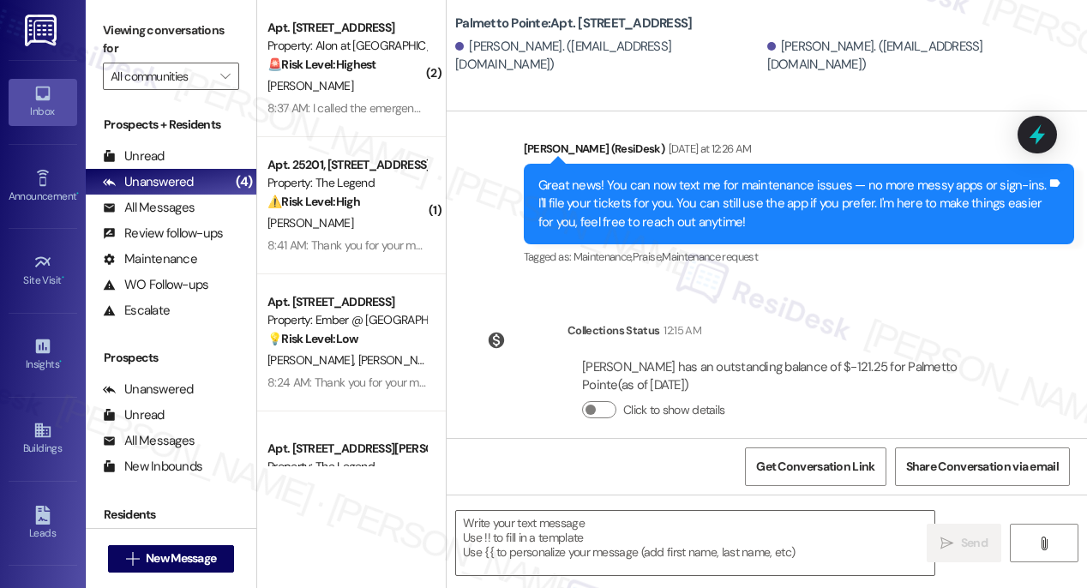
scroll to position [567, 0]
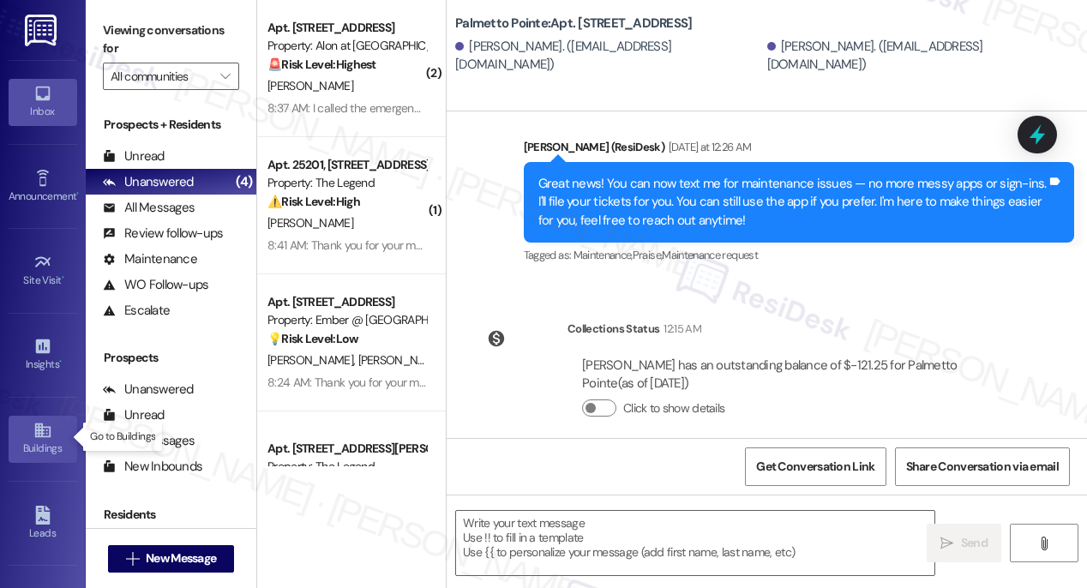
click at [33, 433] on icon at bounding box center [42, 430] width 19 height 19
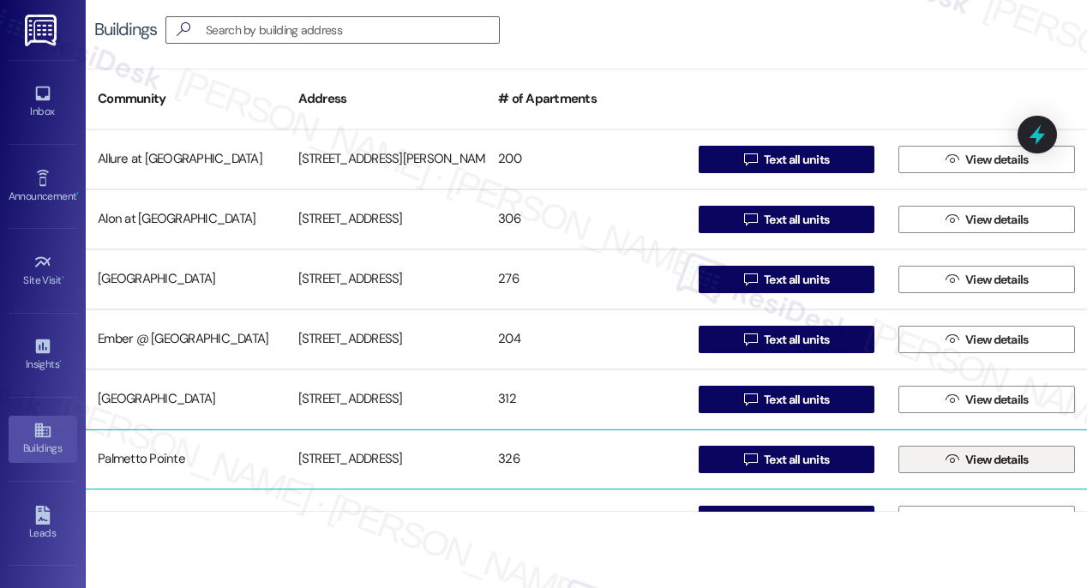
click at [979, 465] on span "View details" at bounding box center [996, 460] width 63 height 18
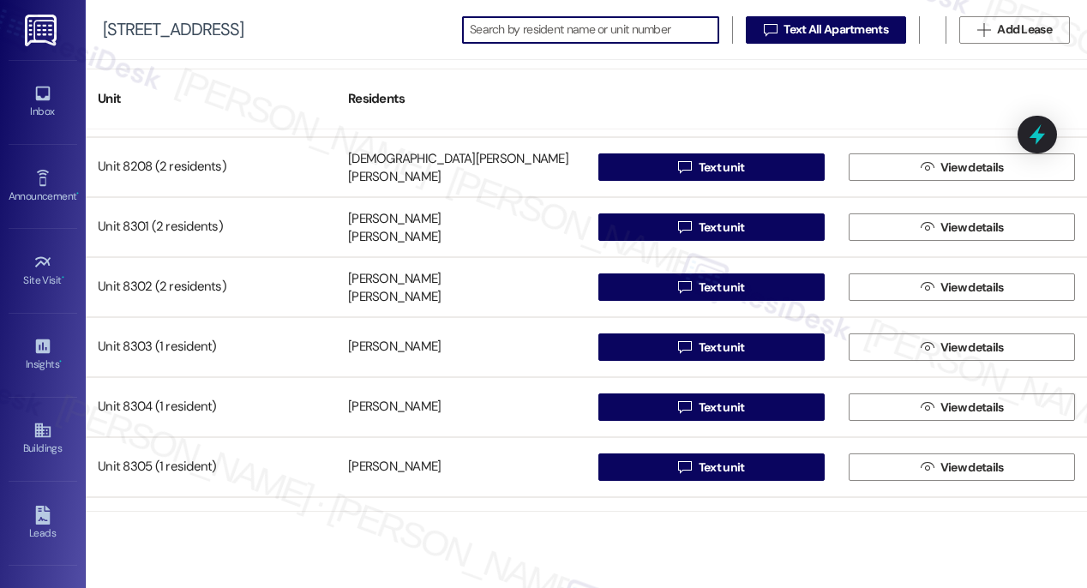
scroll to position [12848, 0]
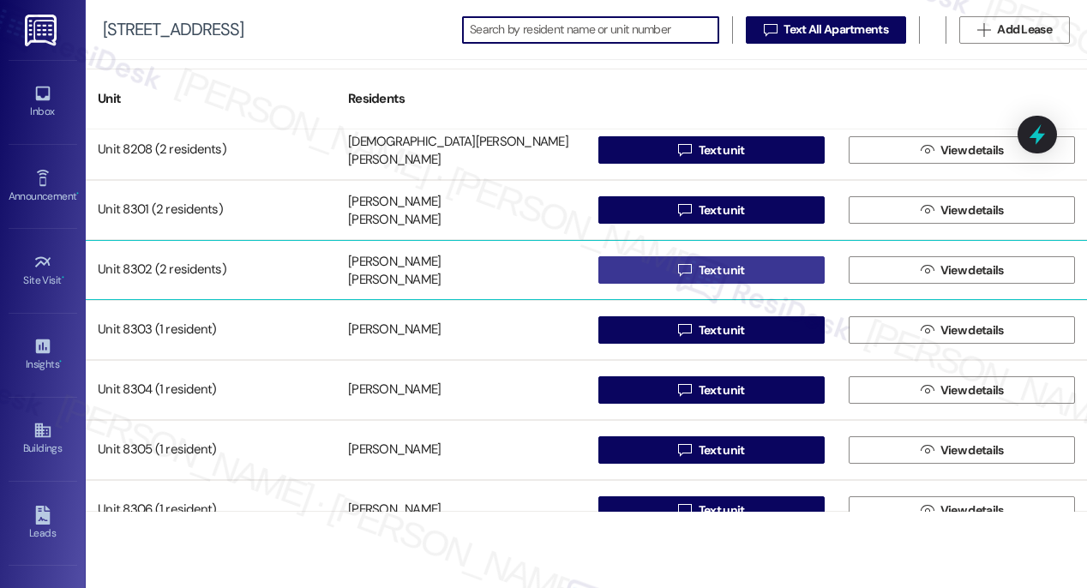
click at [728, 273] on span "Text unit" at bounding box center [722, 270] width 46 height 18
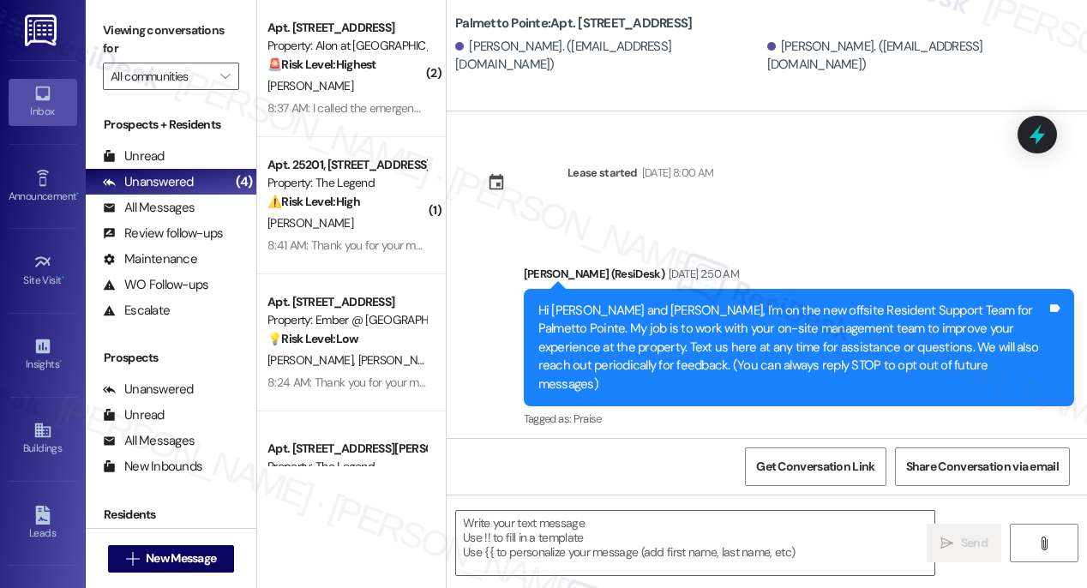
type textarea "Fetching suggested responses. Please feel free to read through the conversation…"
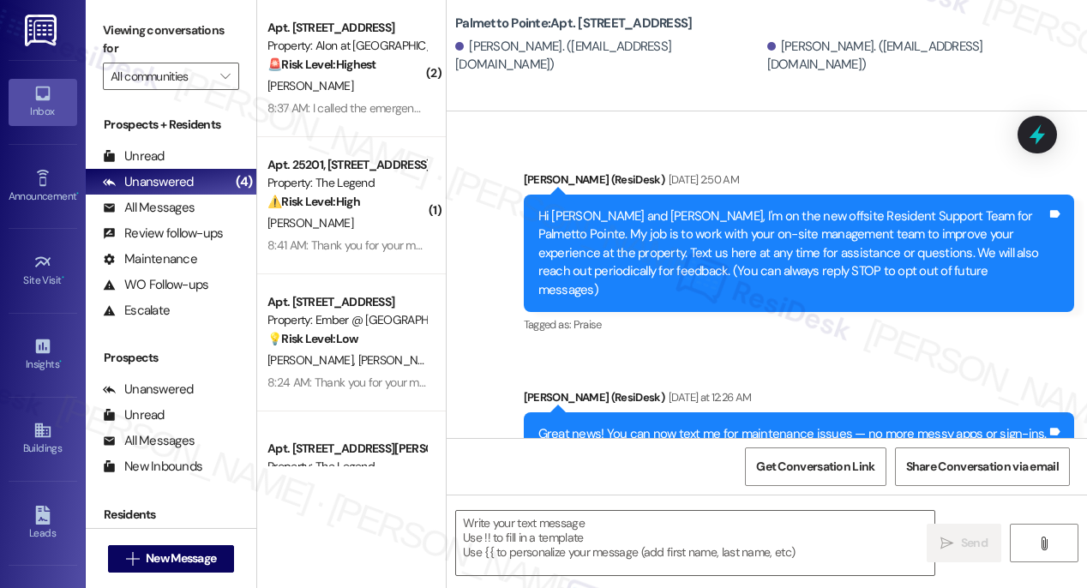
scroll to position [170, 0]
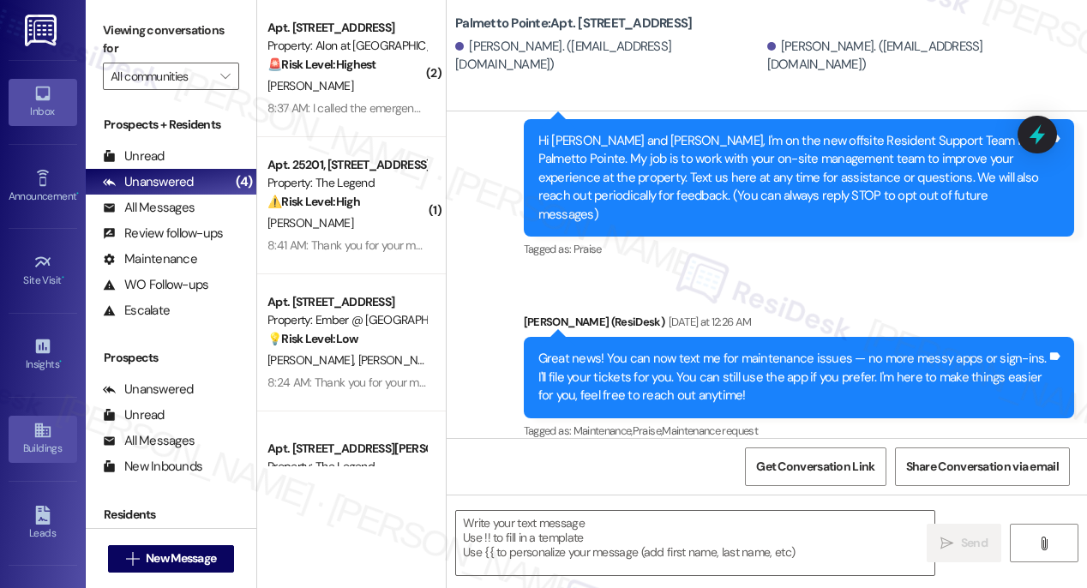
click at [47, 429] on icon at bounding box center [42, 430] width 19 height 19
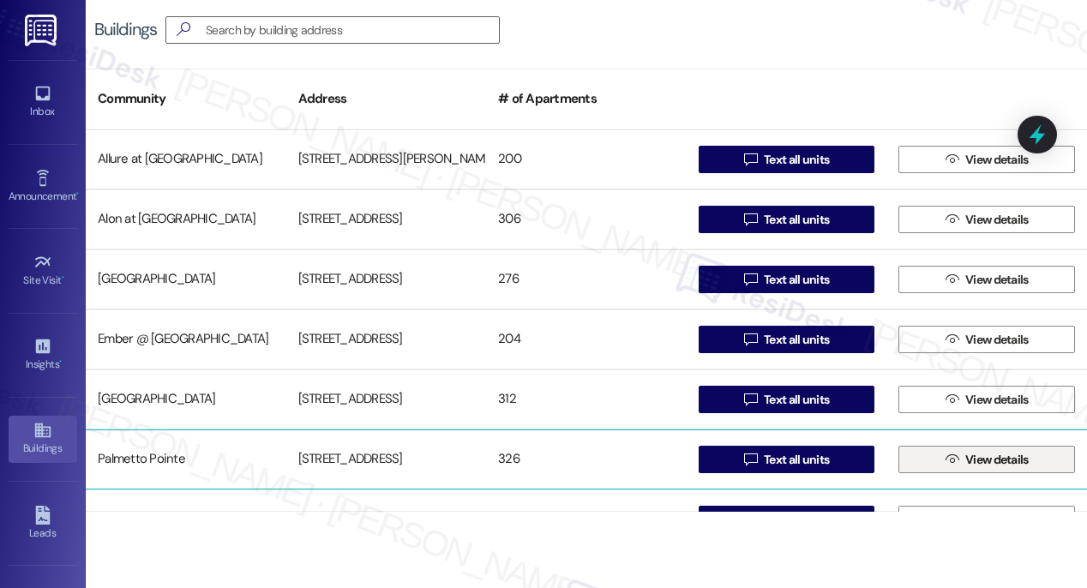
click at [967, 471] on span " View details" at bounding box center [987, 460] width 90 height 26
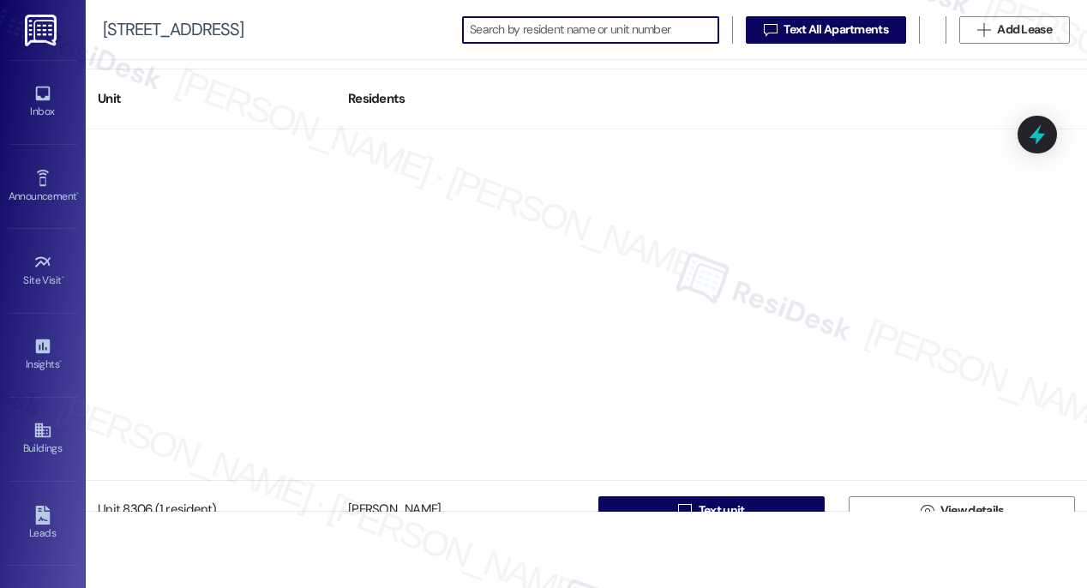
scroll to position [12760, 0]
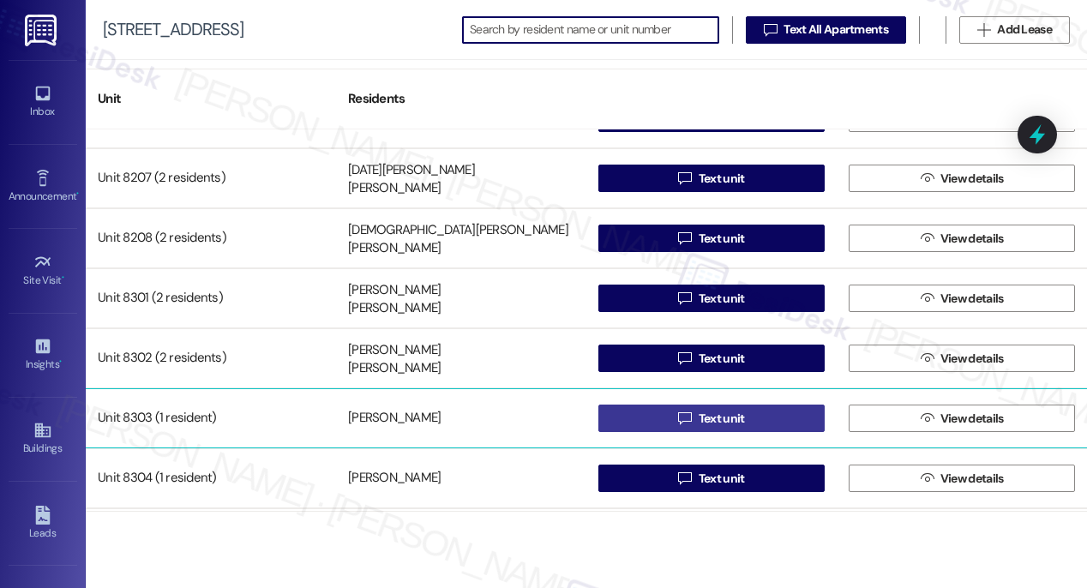
click at [714, 418] on span "Text unit" at bounding box center [722, 419] width 46 height 18
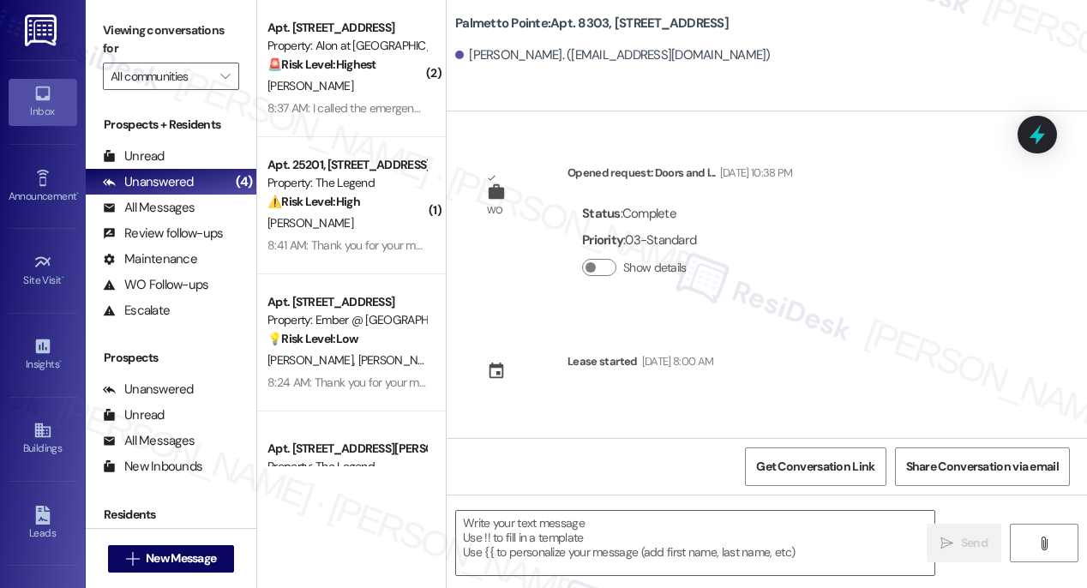
type textarea "Fetching suggested responses. Please feel free to read through the conversation…"
click at [38, 433] on icon at bounding box center [41, 430] width 15 height 15
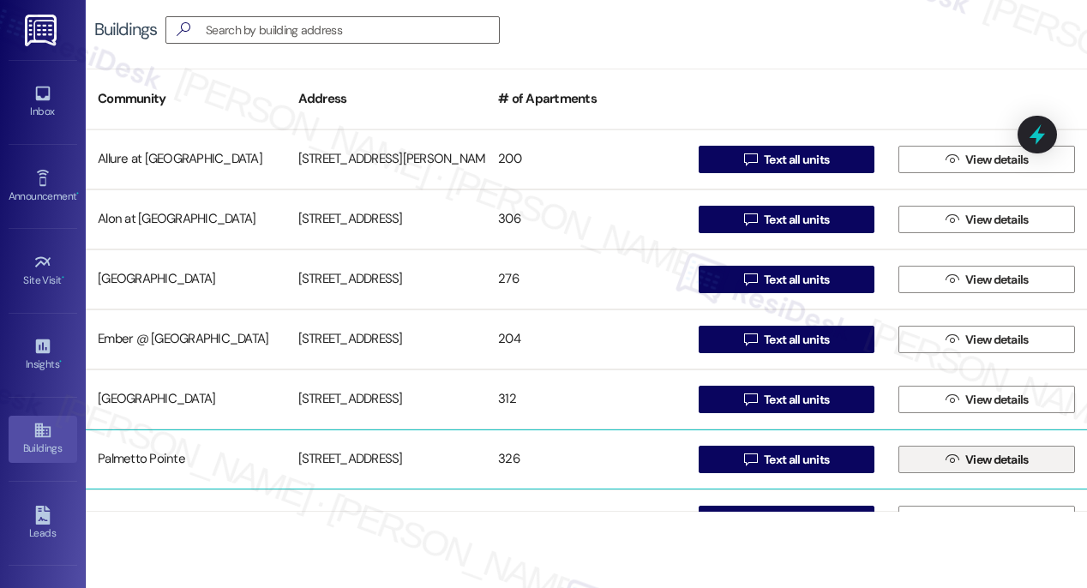
click at [949, 457] on icon "" at bounding box center [951, 460] width 13 height 14
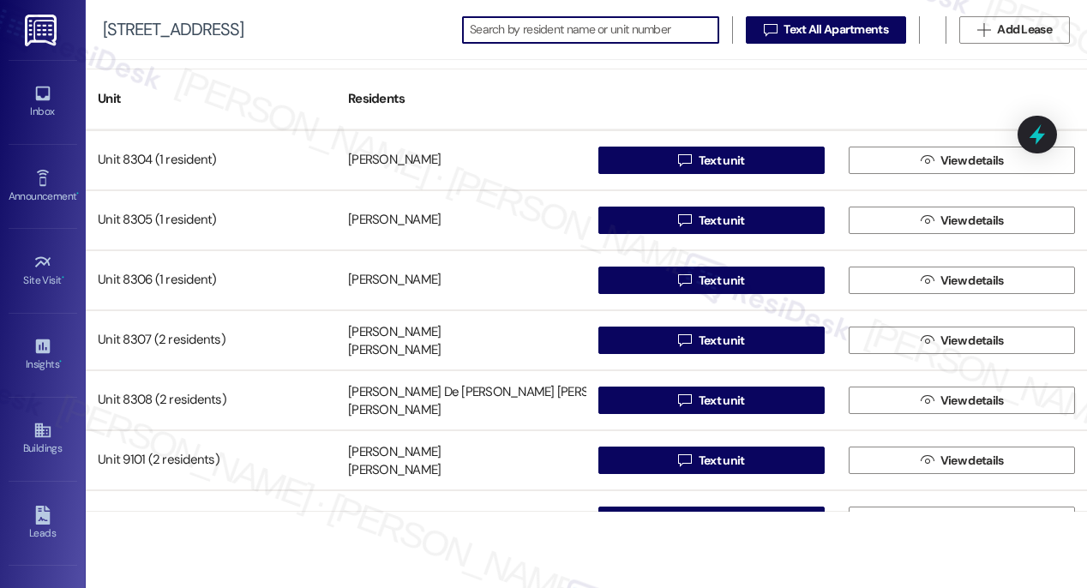
scroll to position [12973, 0]
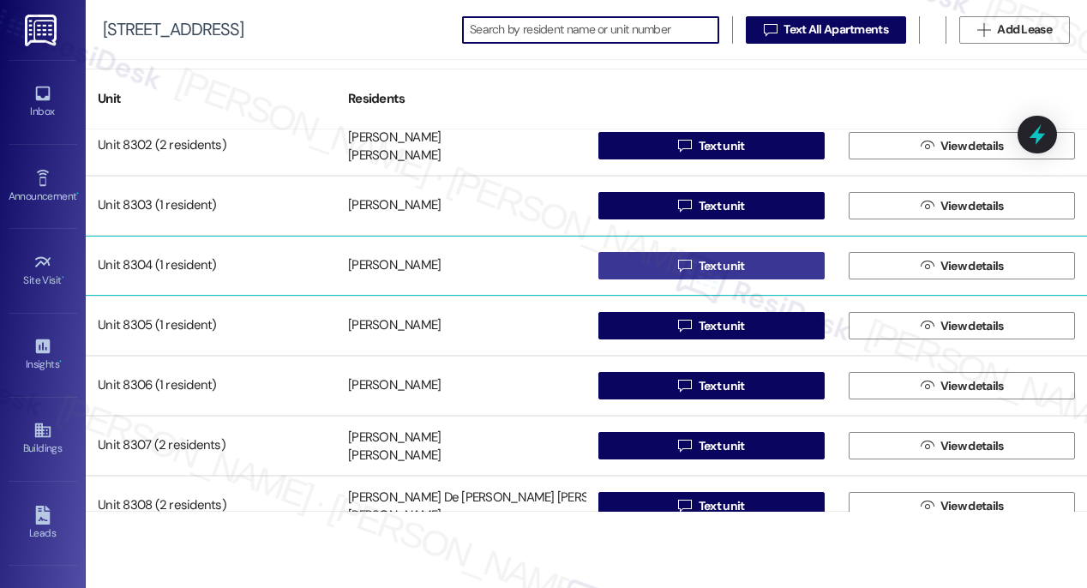
click at [711, 268] on span "Text unit" at bounding box center [722, 266] width 46 height 18
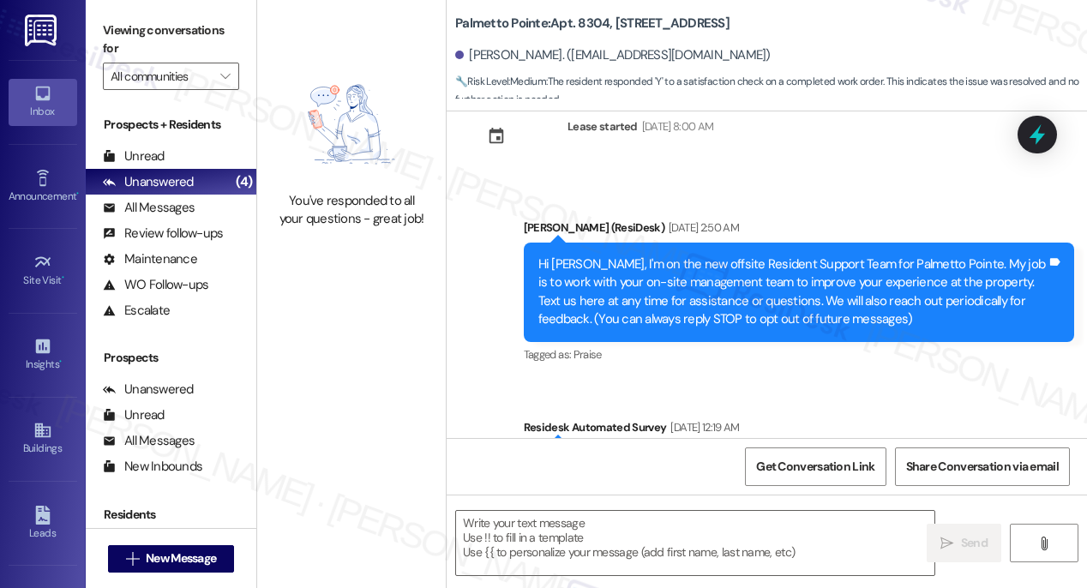
type textarea "Fetching suggested responses. Please feel free to read through the conversation…"
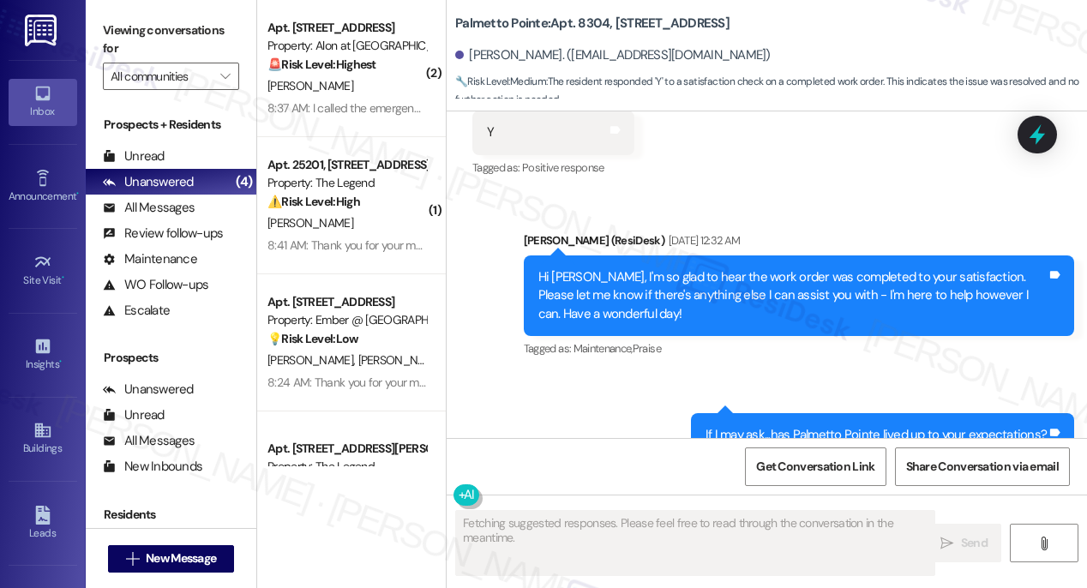
scroll to position [968, 0]
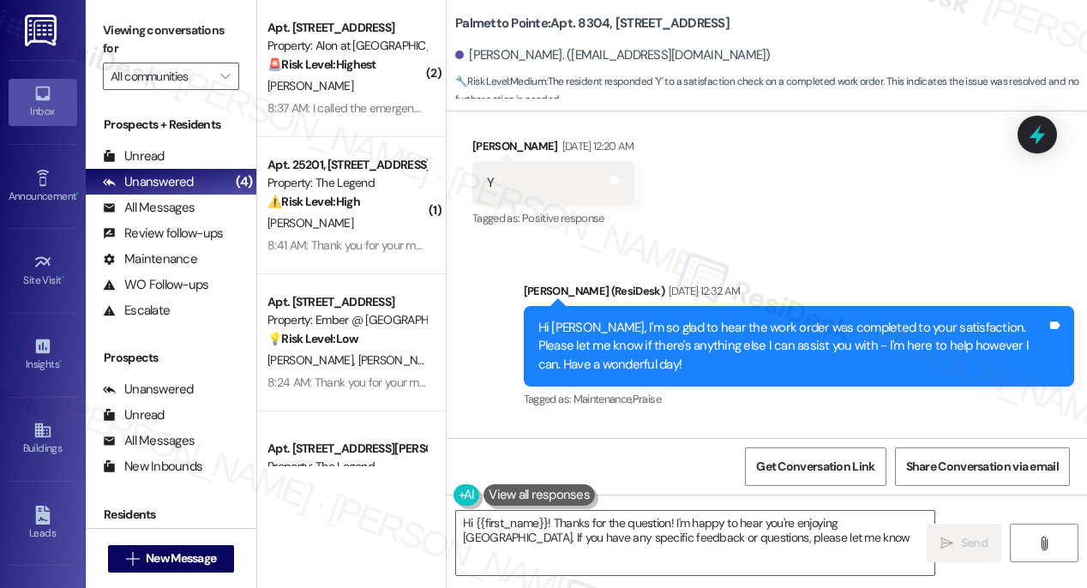
type textarea "Hi {{first_name}}! Thanks for the question! I'm happy to hear you're enjoying P…"
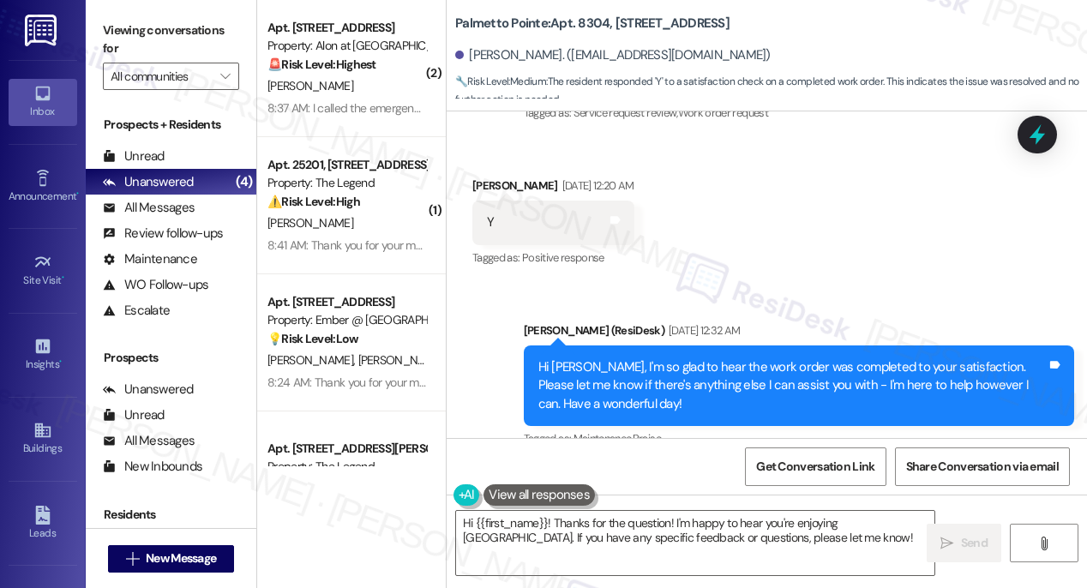
scroll to position [593, 0]
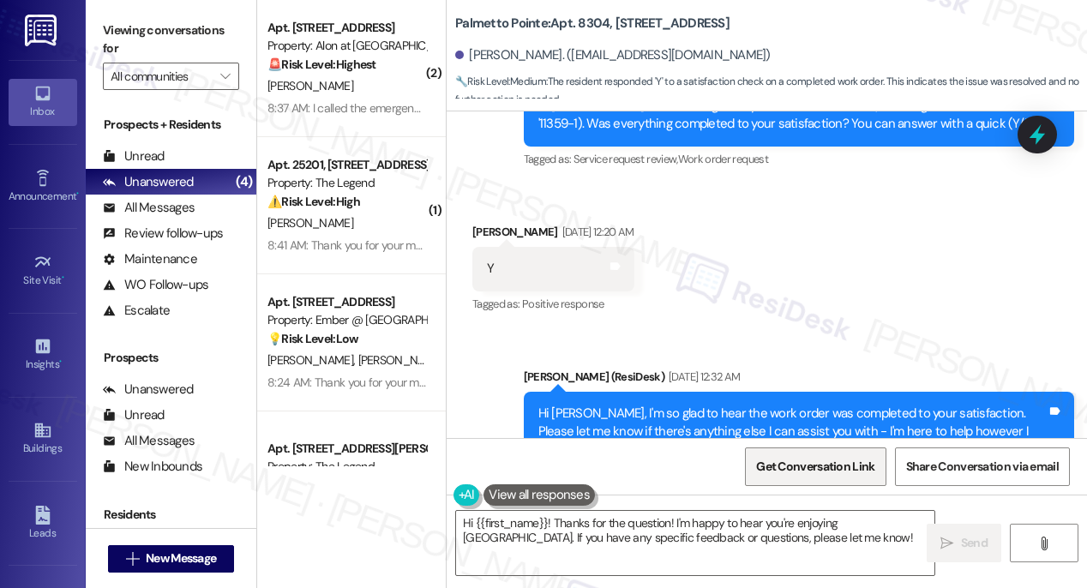
click at [818, 464] on span "Get Conversation Link" at bounding box center [815, 467] width 118 height 18
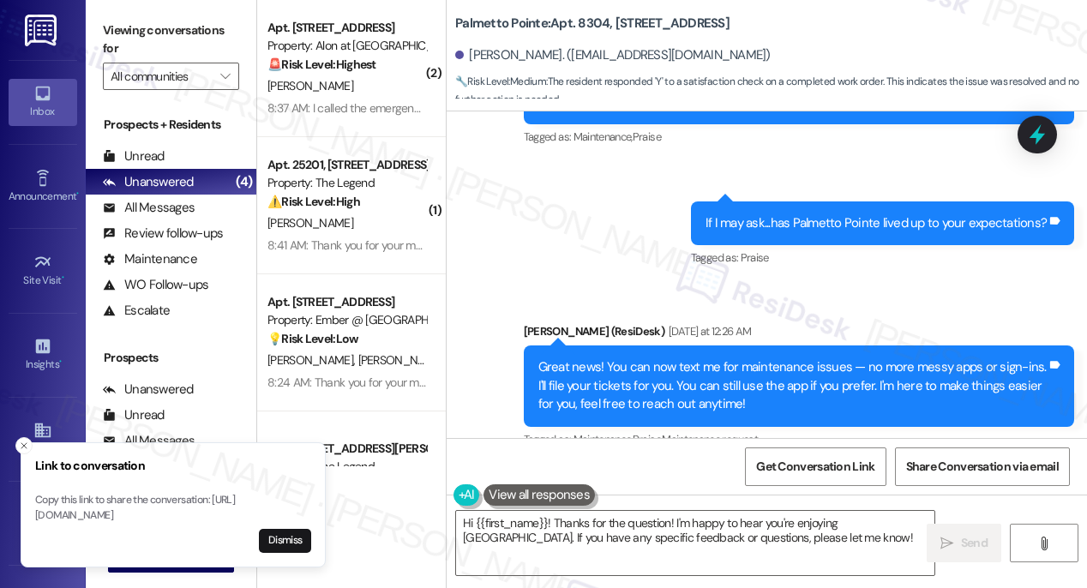
scroll to position [968, 0]
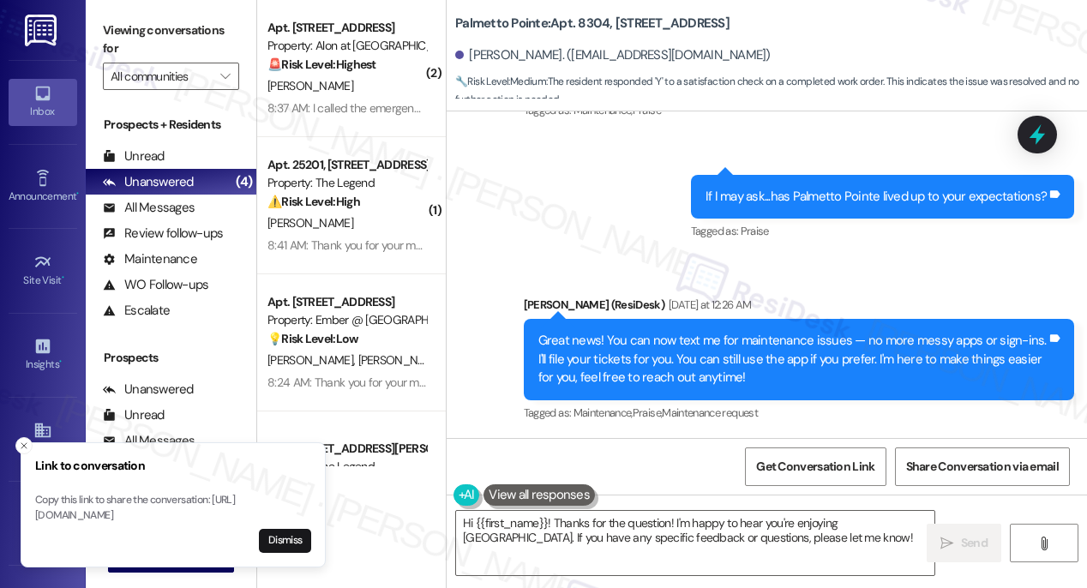
click at [288, 542] on button "Dismiss" at bounding box center [285, 541] width 52 height 24
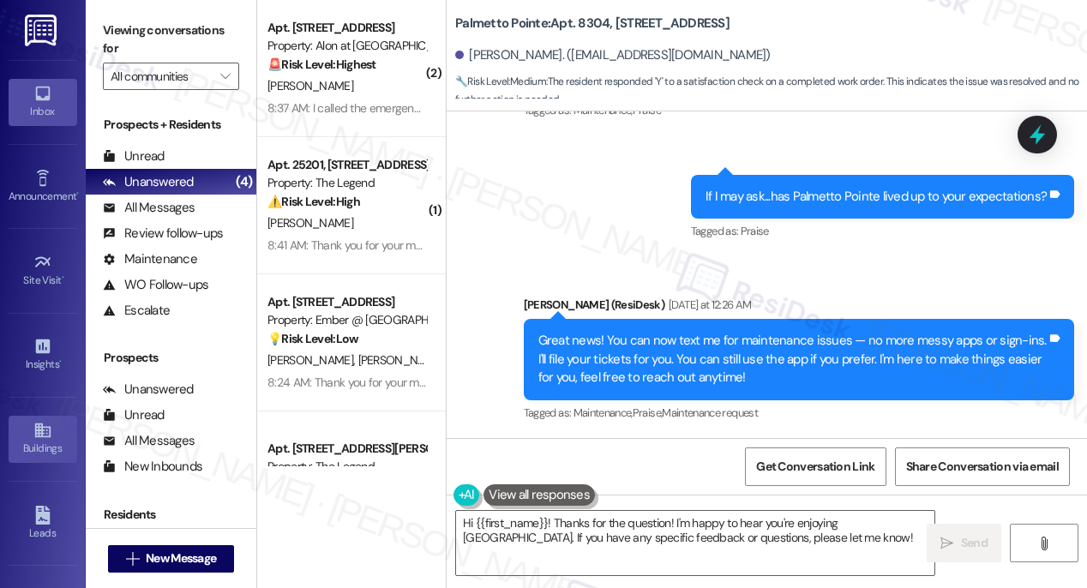
click at [41, 428] on icon at bounding box center [42, 430] width 19 height 19
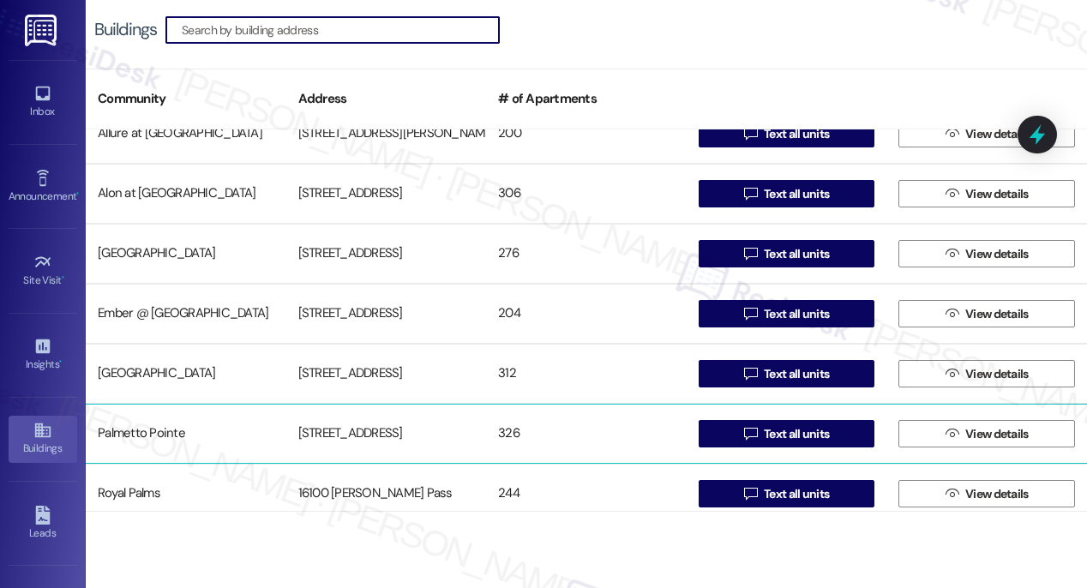
scroll to position [28, 0]
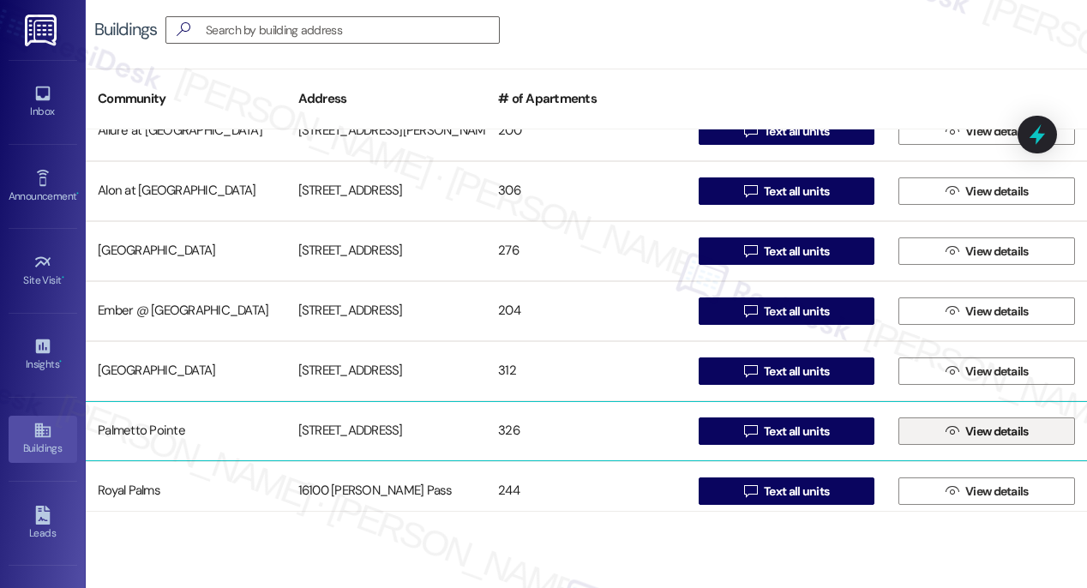
click at [991, 440] on span "View details" at bounding box center [996, 432] width 63 height 18
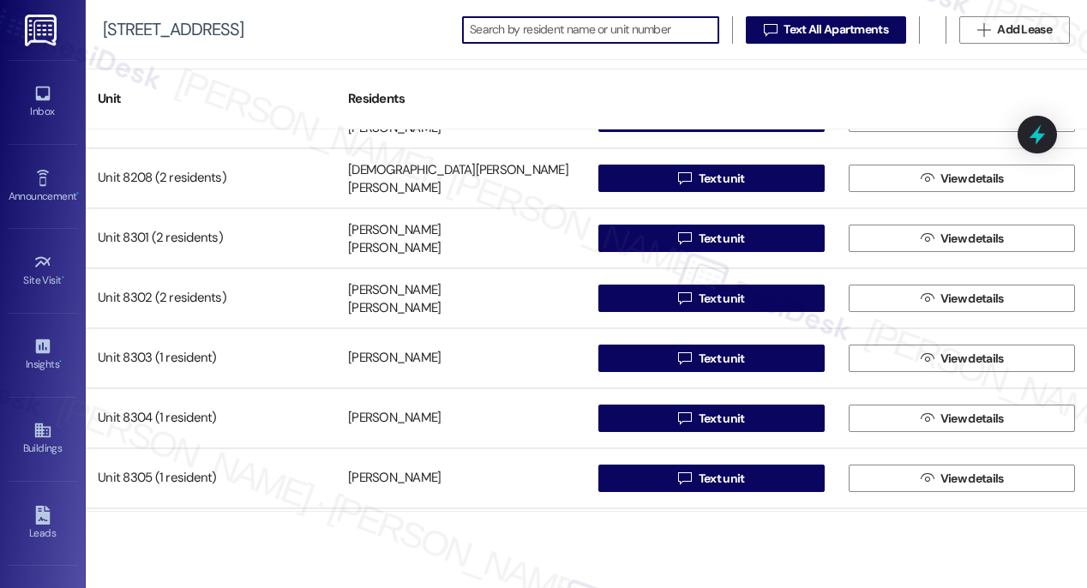
scroll to position [12878, 0]
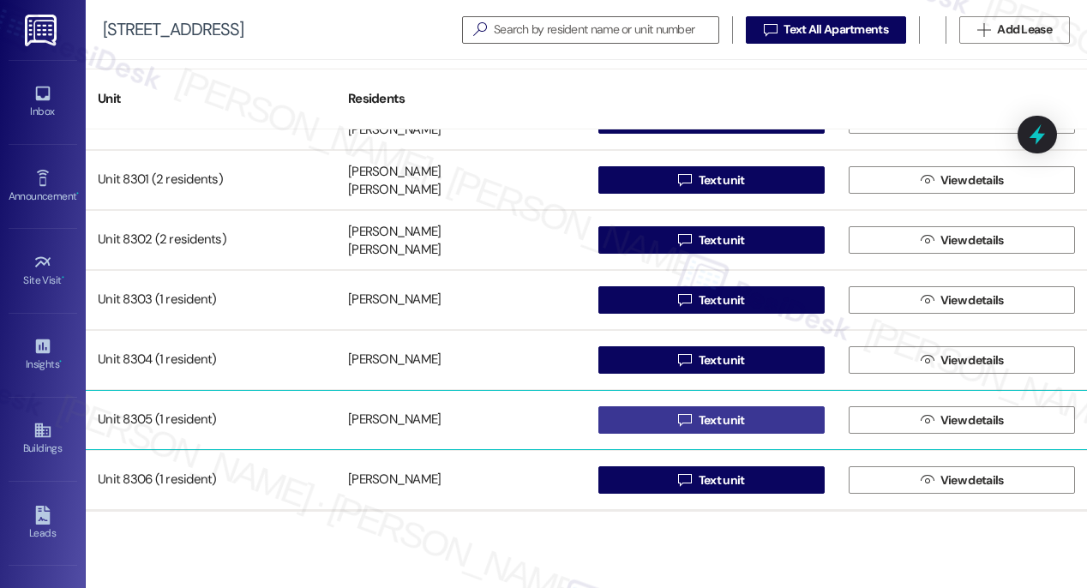
click at [723, 420] on span "Text unit" at bounding box center [722, 420] width 46 height 18
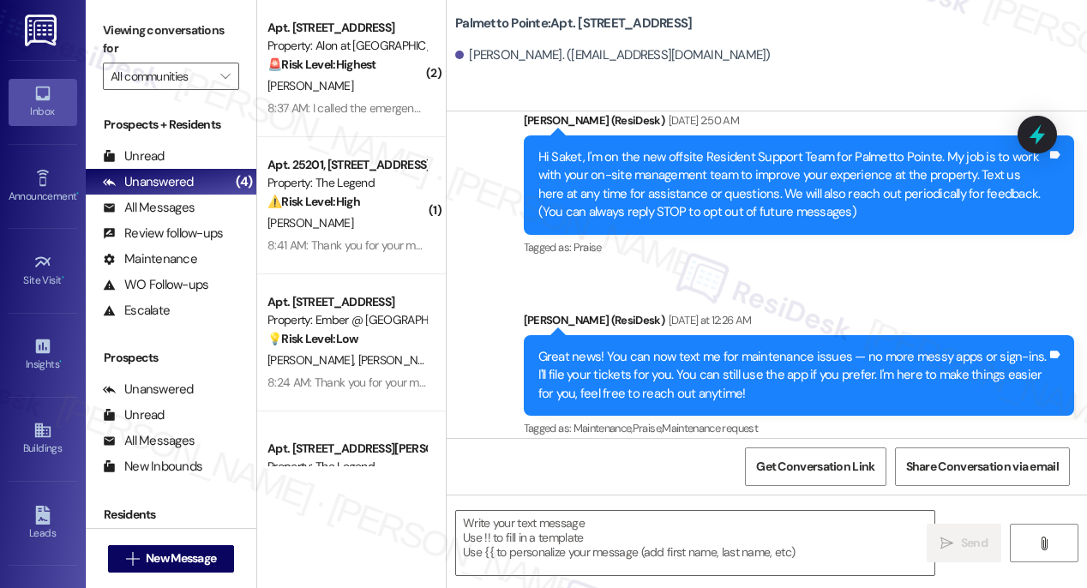
type textarea "Fetching suggested responses. Please feel free to read through the conversation…"
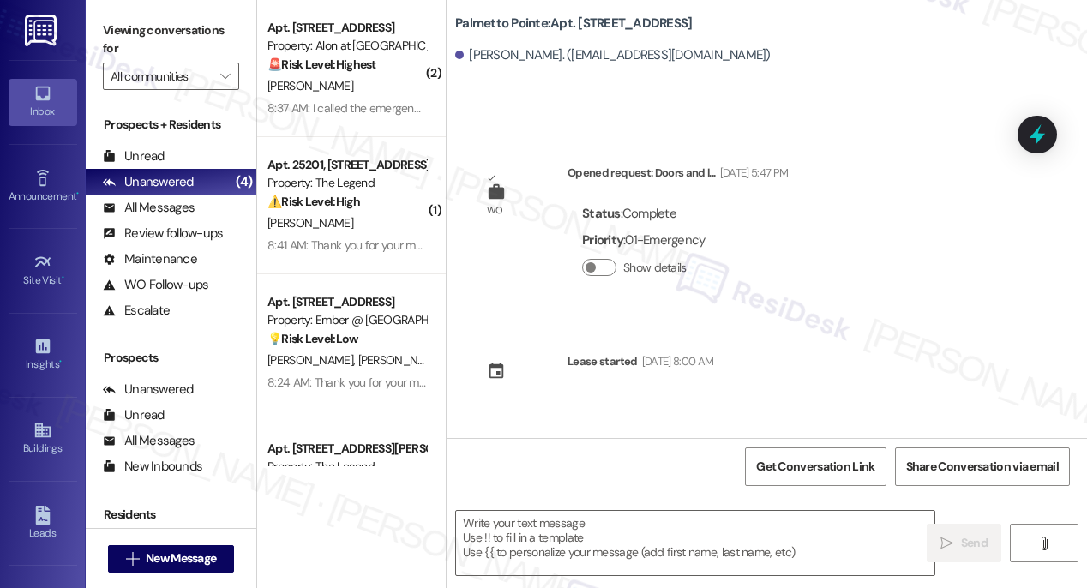
scroll to position [358, 0]
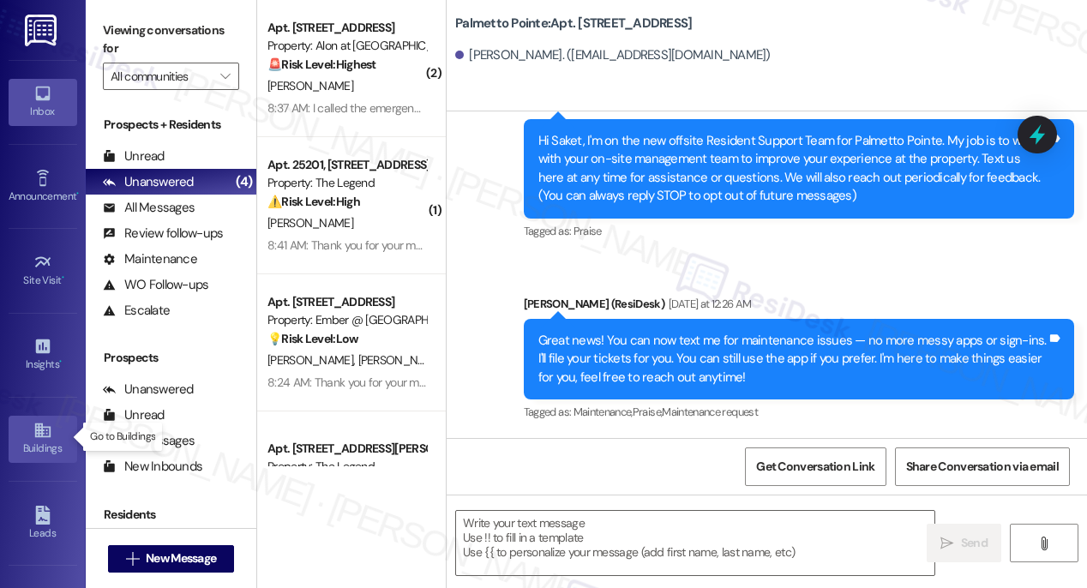
click at [41, 433] on icon at bounding box center [42, 430] width 19 height 19
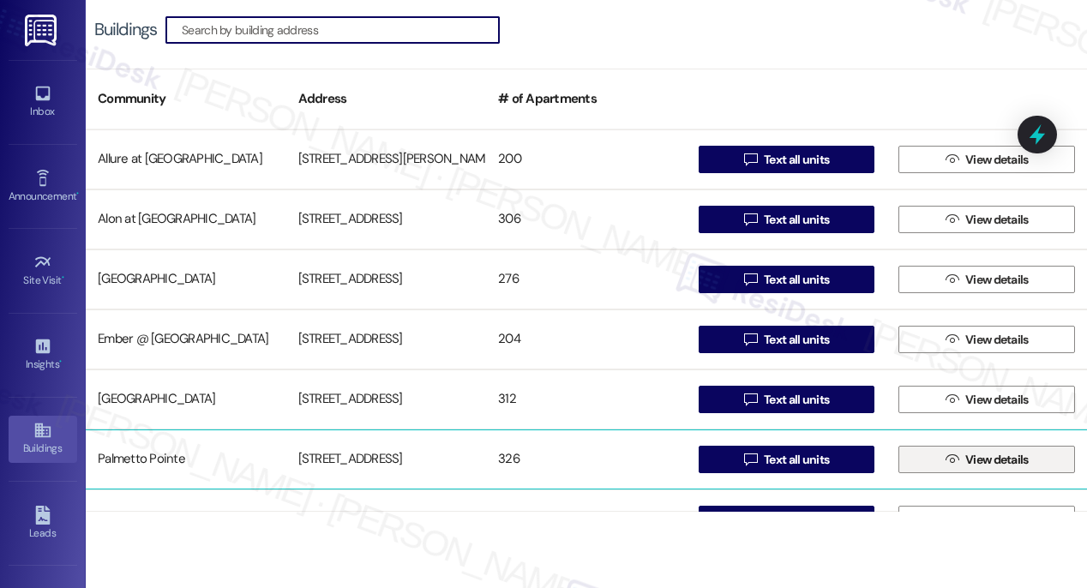
click at [982, 462] on span "View details" at bounding box center [996, 460] width 63 height 18
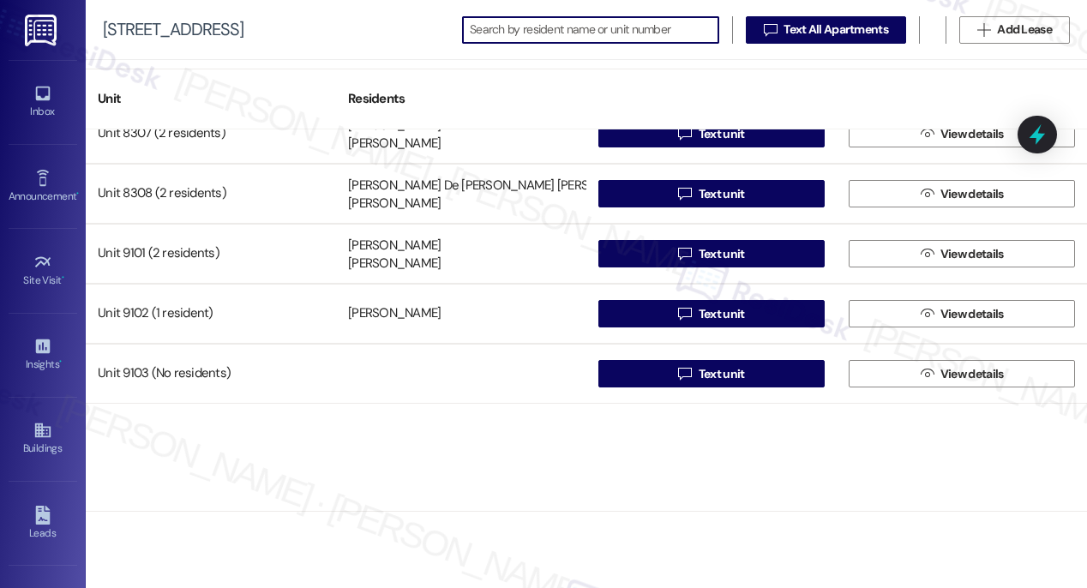
scroll to position [13087, 0]
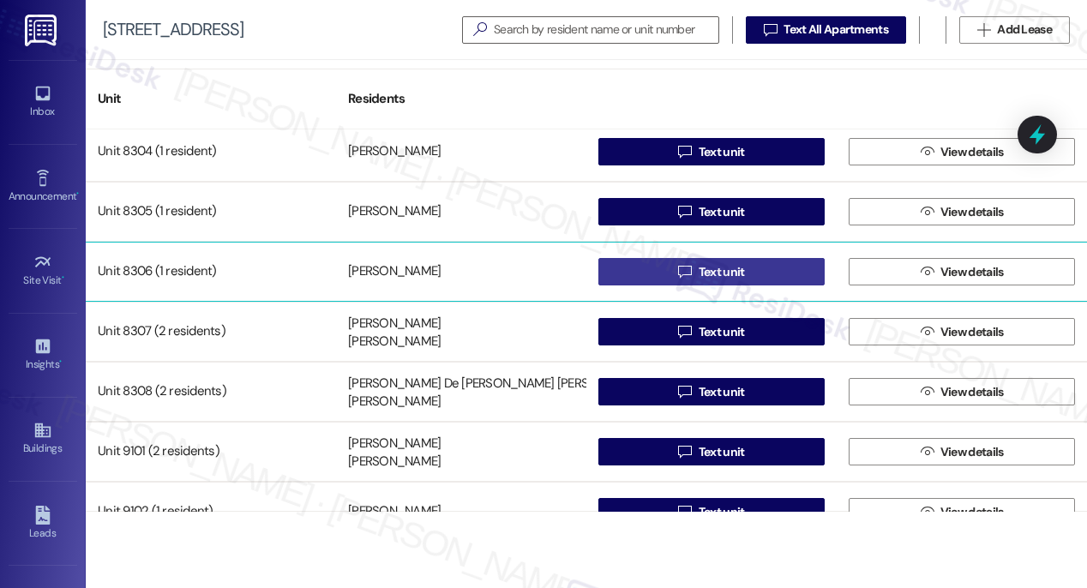
click at [717, 272] on span "Text unit" at bounding box center [722, 272] width 46 height 18
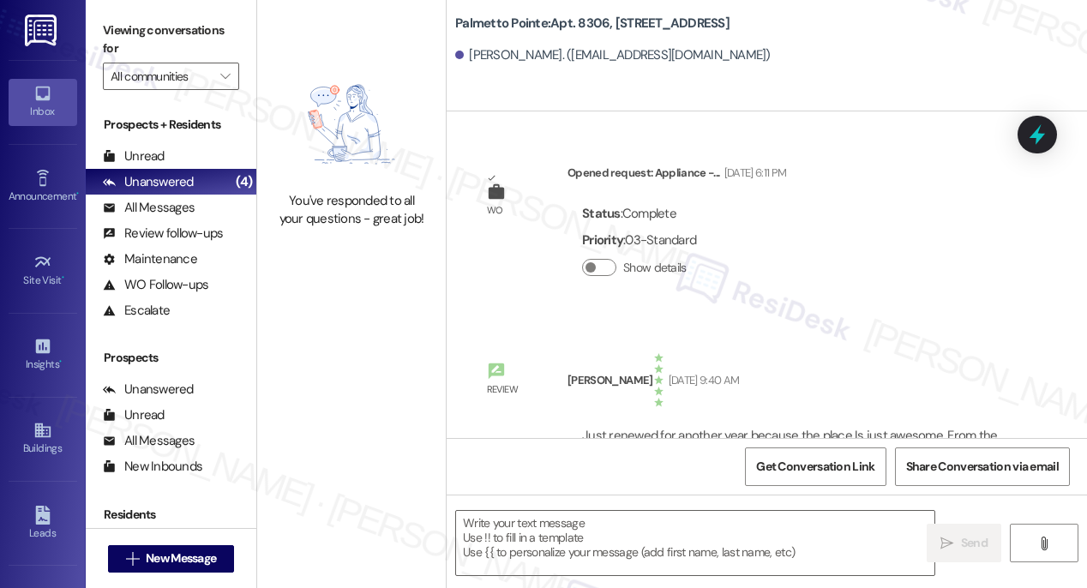
type textarea "Fetching suggested responses. Please feel free to read through the conversation…"
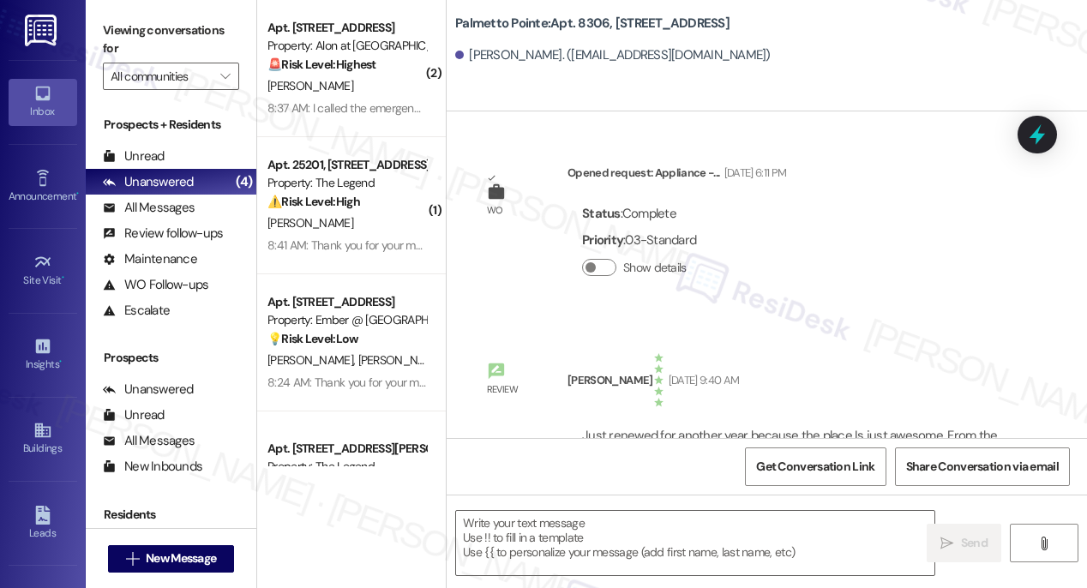
type textarea "Fetching suggested responses. Please feel free to read through the conversation…"
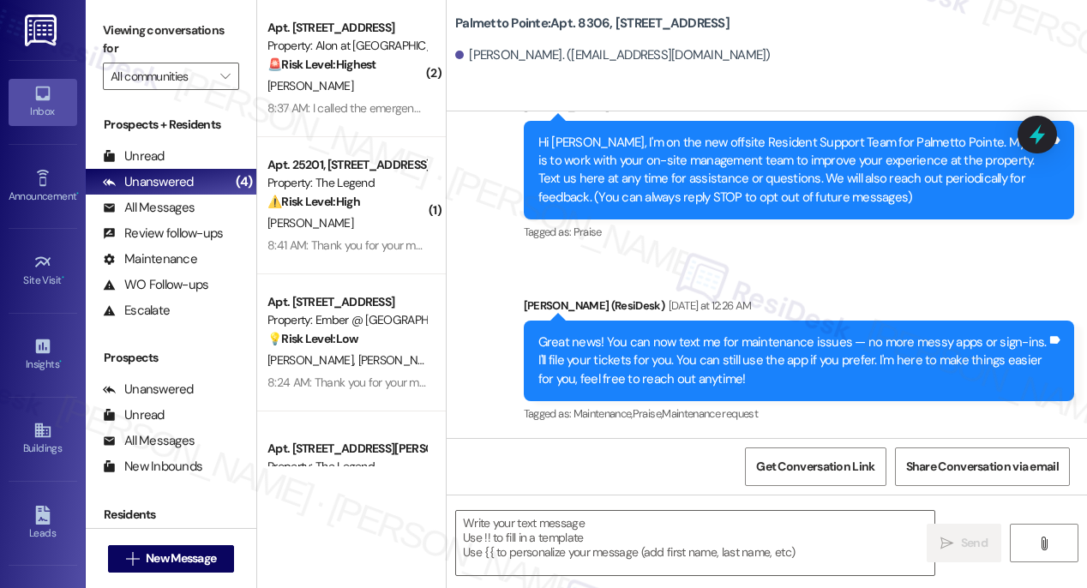
scroll to position [615, 0]
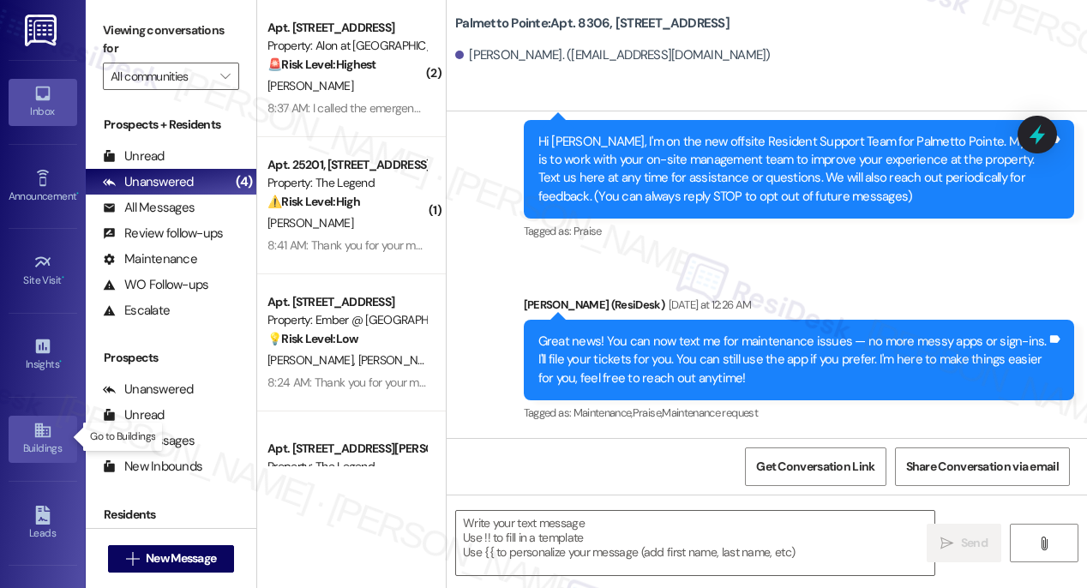
click at [38, 440] on div "Buildings" at bounding box center [43, 448] width 86 height 17
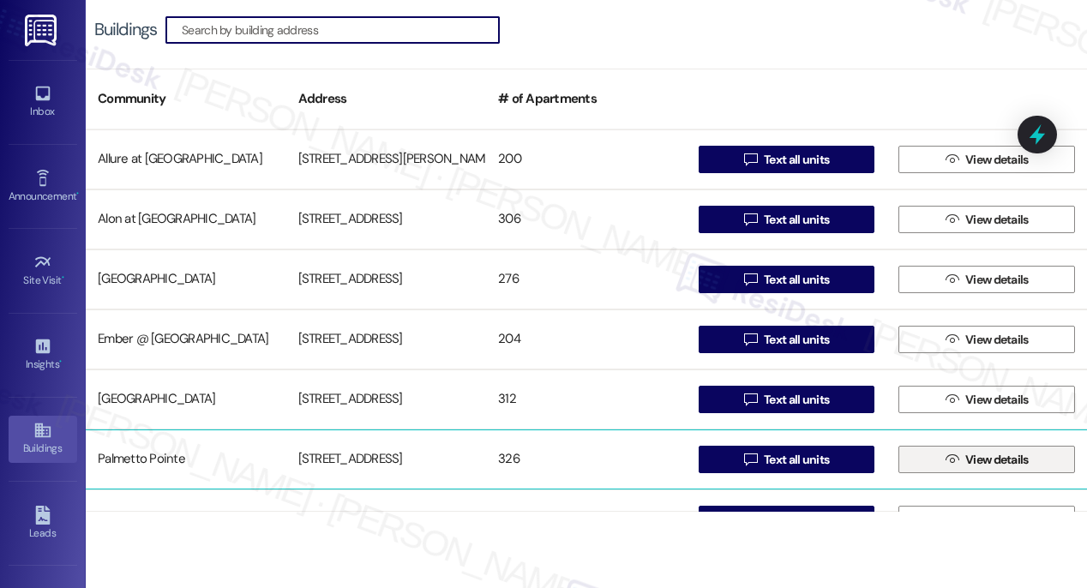
click at [1010, 451] on span "View details" at bounding box center [996, 460] width 63 height 18
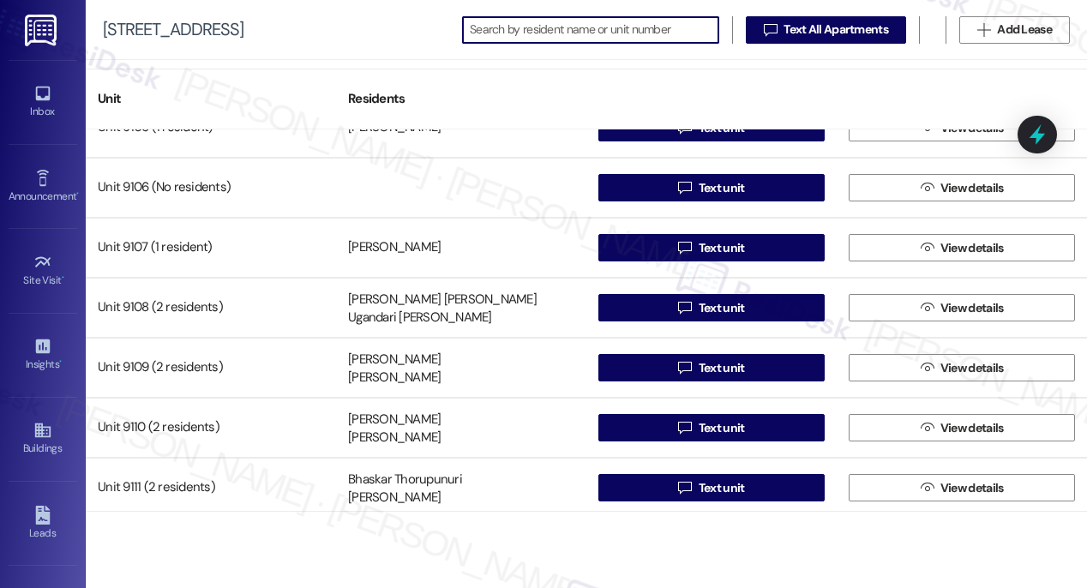
scroll to position [13223, 0]
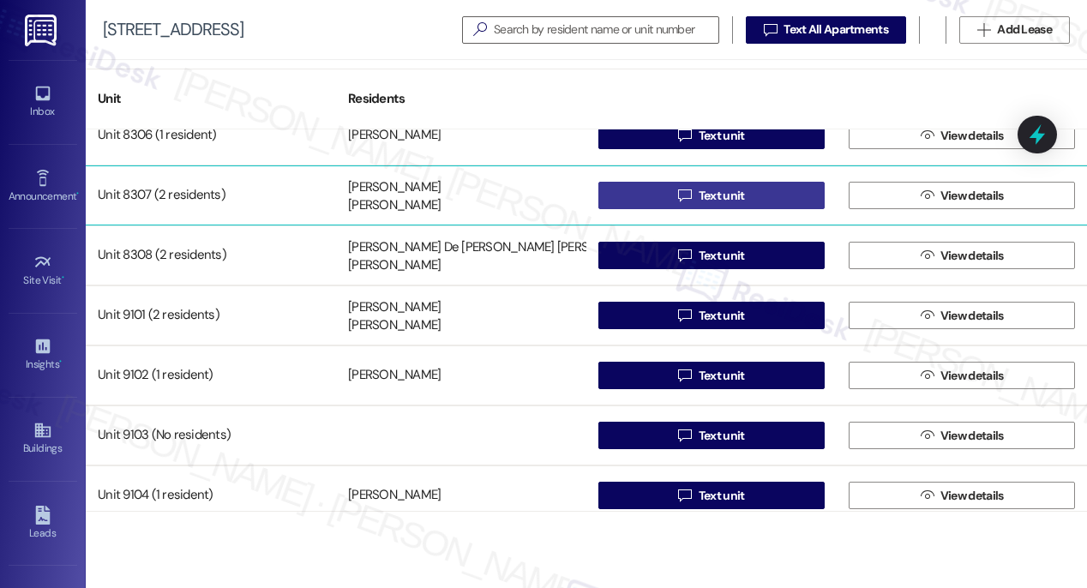
click at [717, 192] on span "Text unit" at bounding box center [722, 196] width 46 height 18
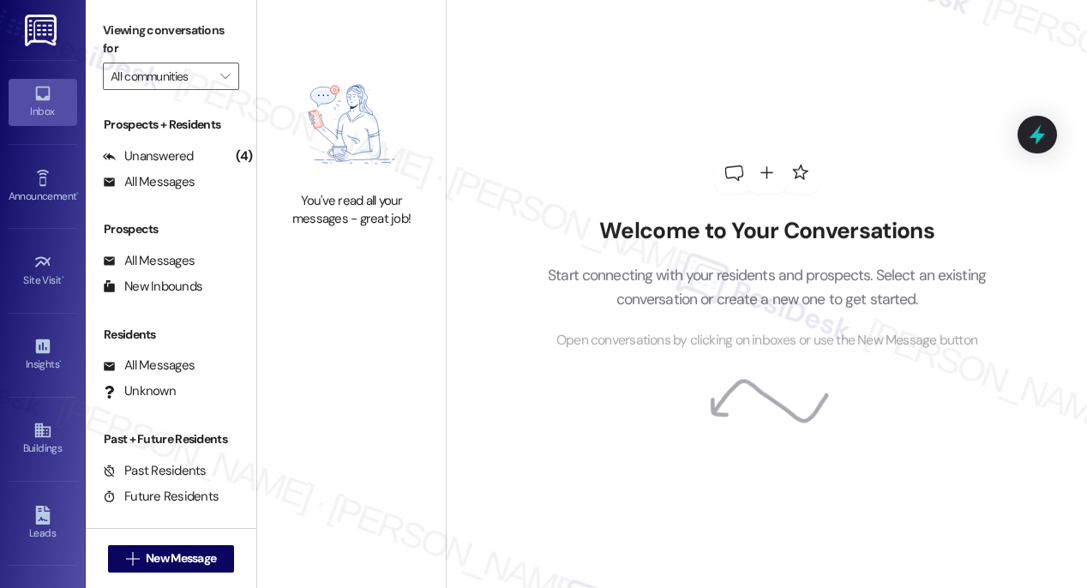
click at [714, 201] on div "Welcome to Your Conversations Start connecting with your residents and prospect…" at bounding box center [767, 251] width 514 height 471
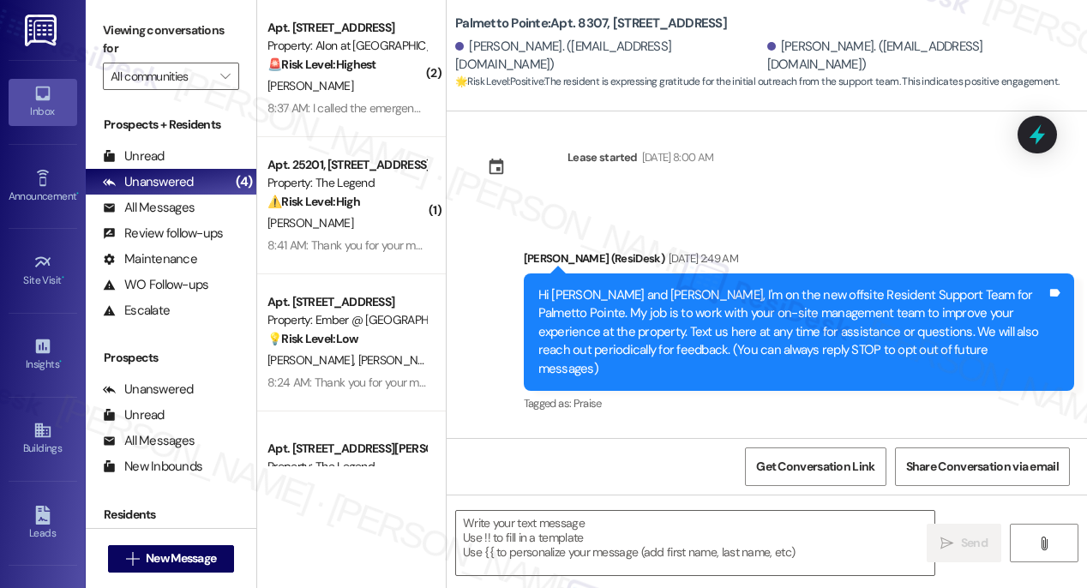
type textarea "Fetching suggested responses. Please feel free to read through the conversation…"
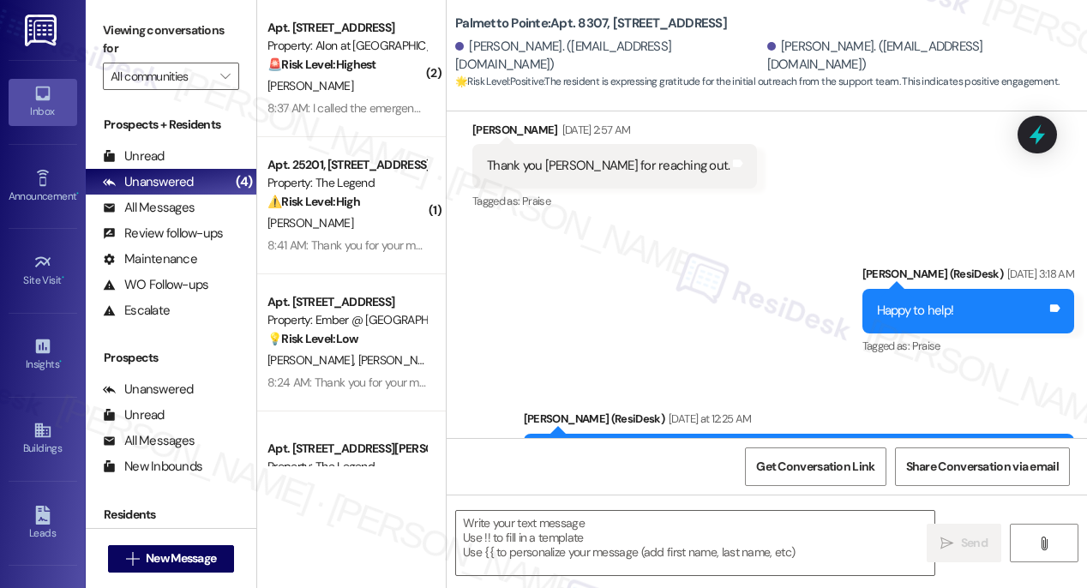
scroll to position [521, 0]
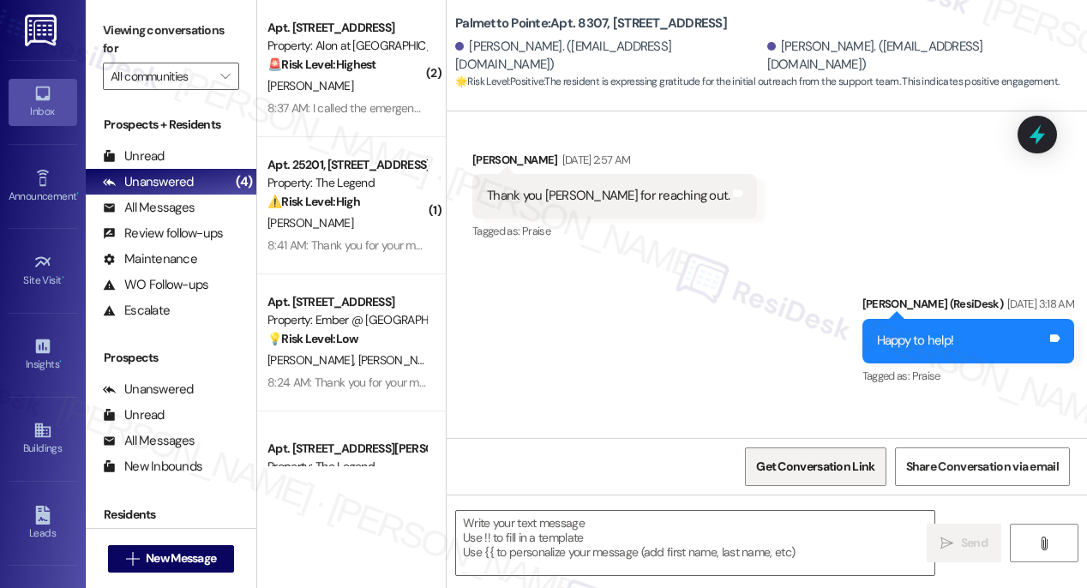
click at [817, 469] on span "Get Conversation Link" at bounding box center [815, 467] width 118 height 18
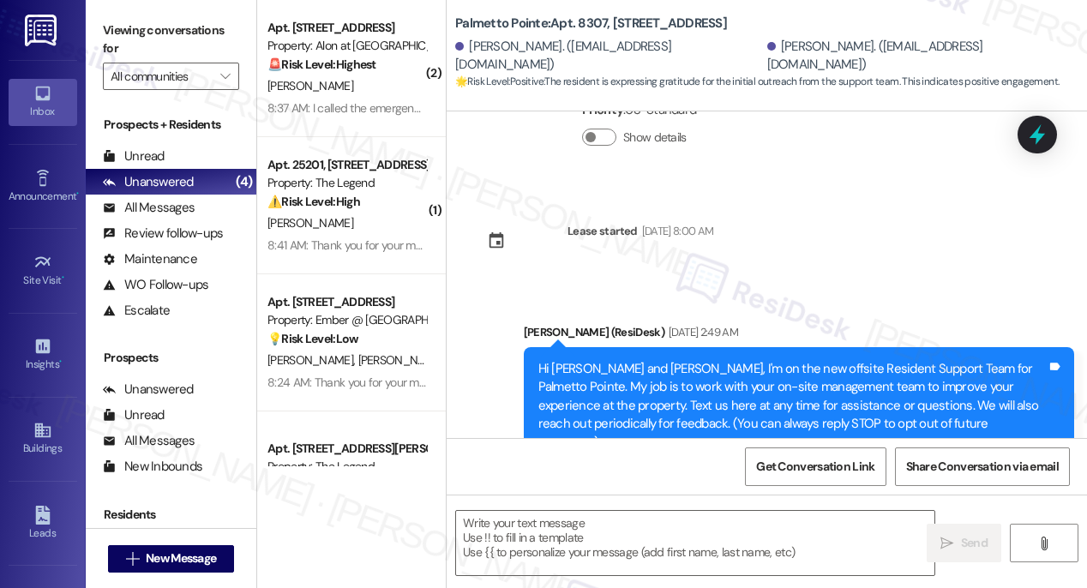
scroll to position [279, 0]
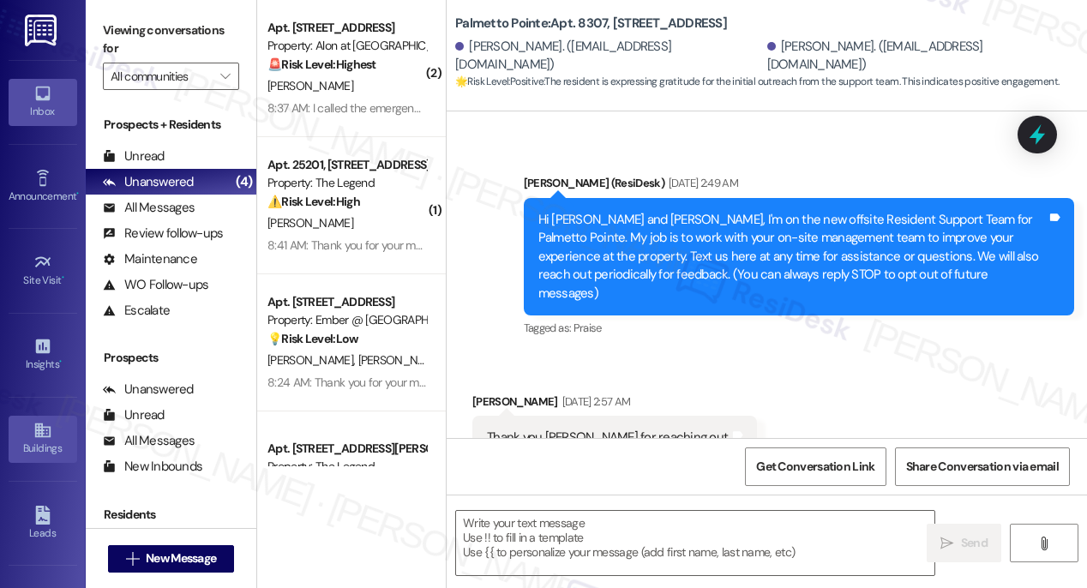
click at [47, 444] on div "Buildings" at bounding box center [43, 448] width 86 height 17
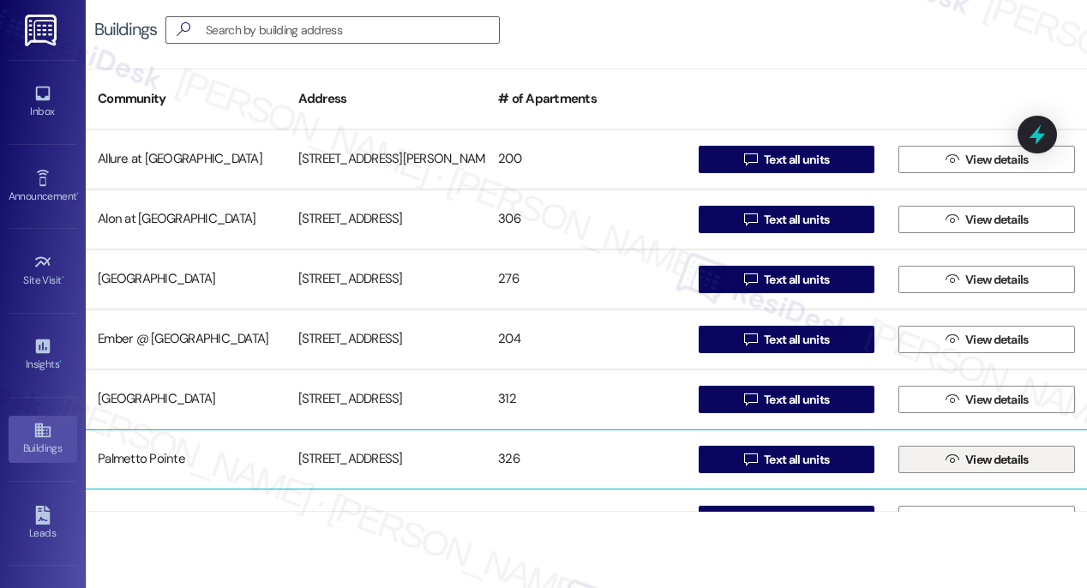
click at [962, 463] on span "View details" at bounding box center [997, 460] width 70 height 18
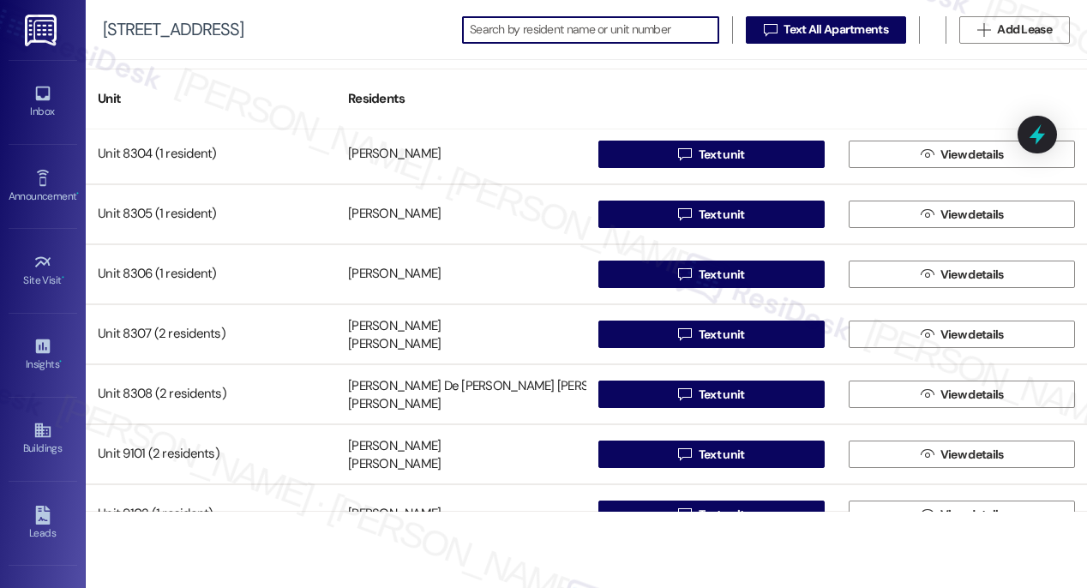
scroll to position [13090, 0]
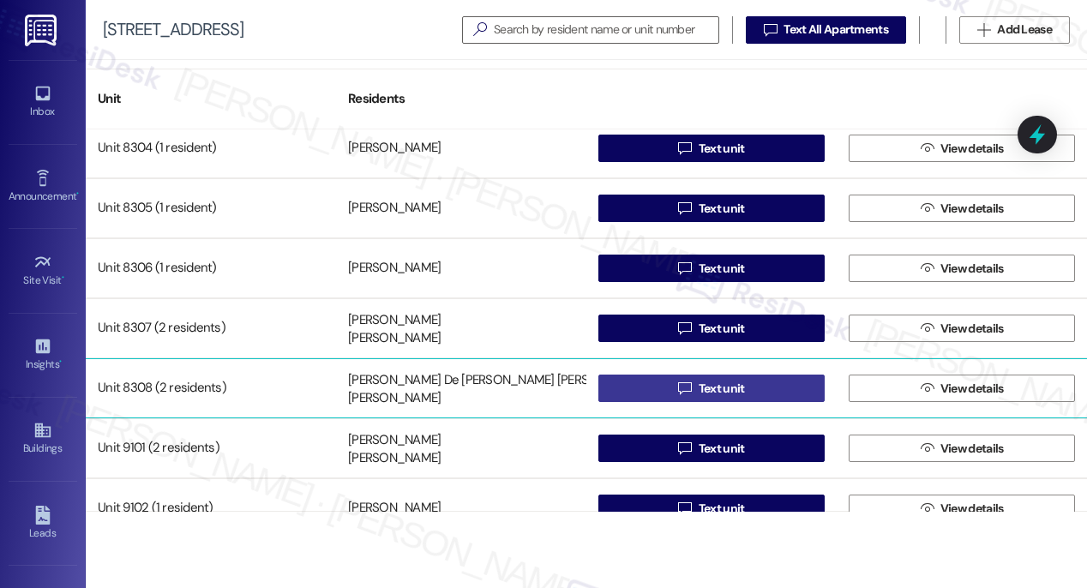
click at [711, 385] on span "Text unit" at bounding box center [722, 389] width 46 height 18
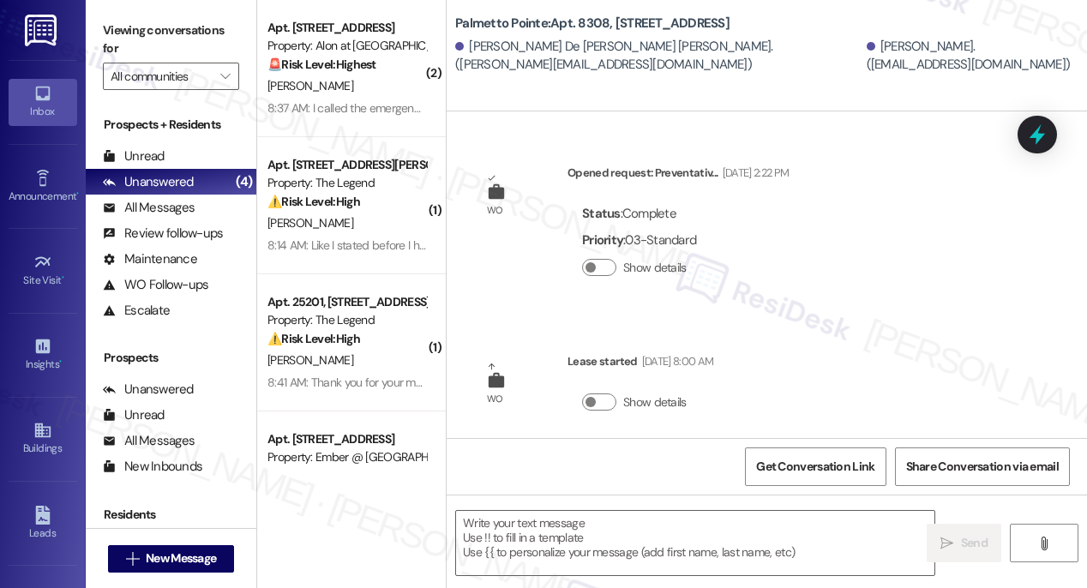
type textarea "Fetching suggested responses. Please feel free to read through the conversation…"
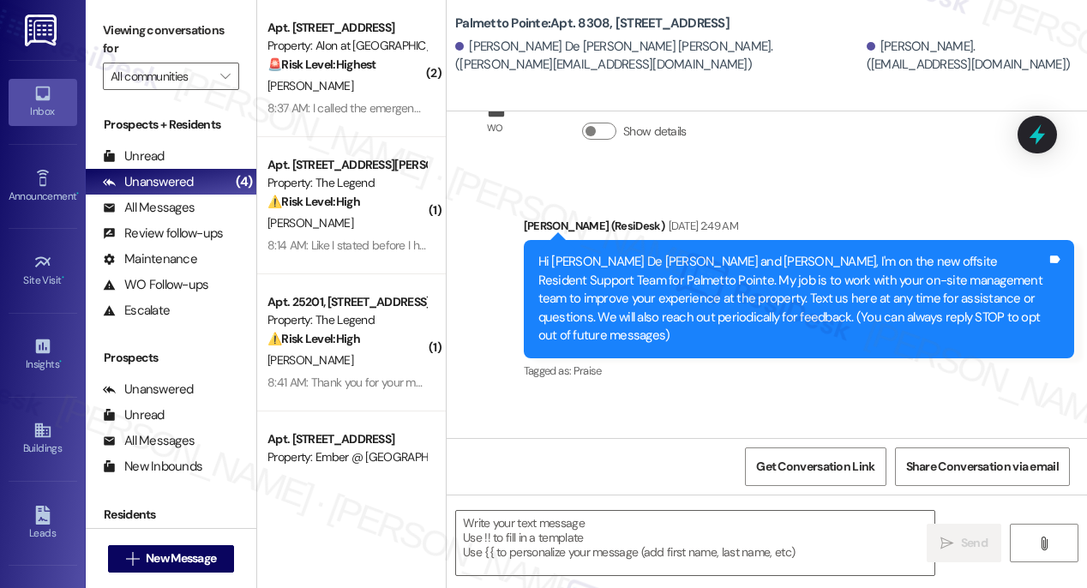
scroll to position [392, 0]
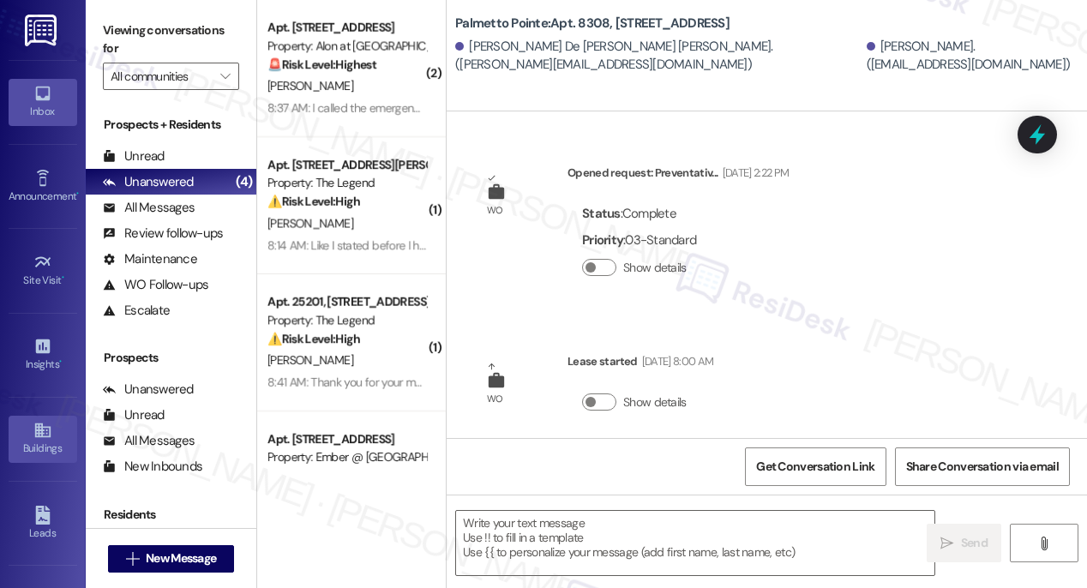
scroll to position [392, 0]
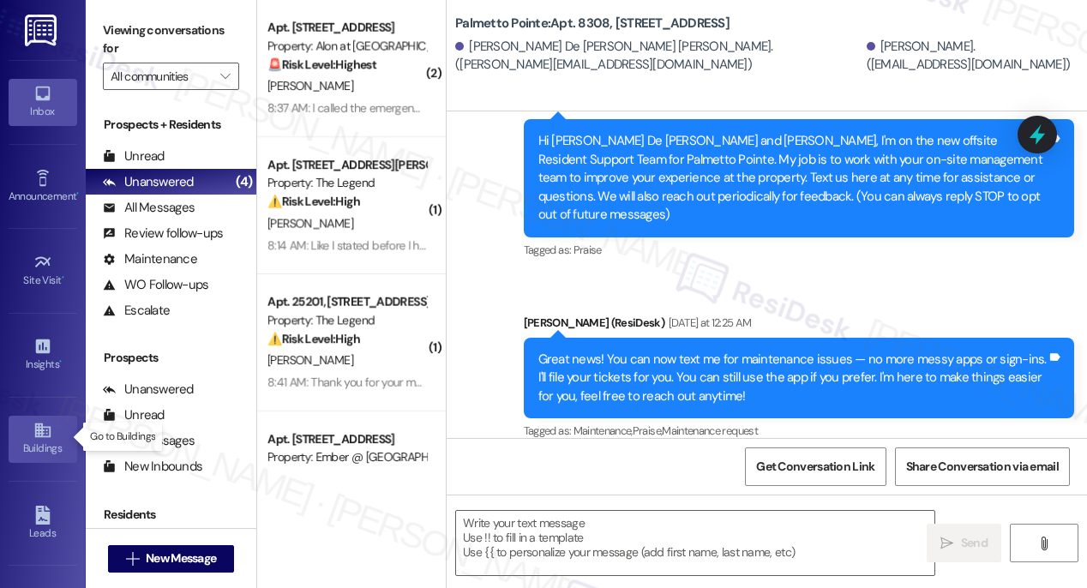
click at [42, 435] on icon at bounding box center [42, 430] width 19 height 19
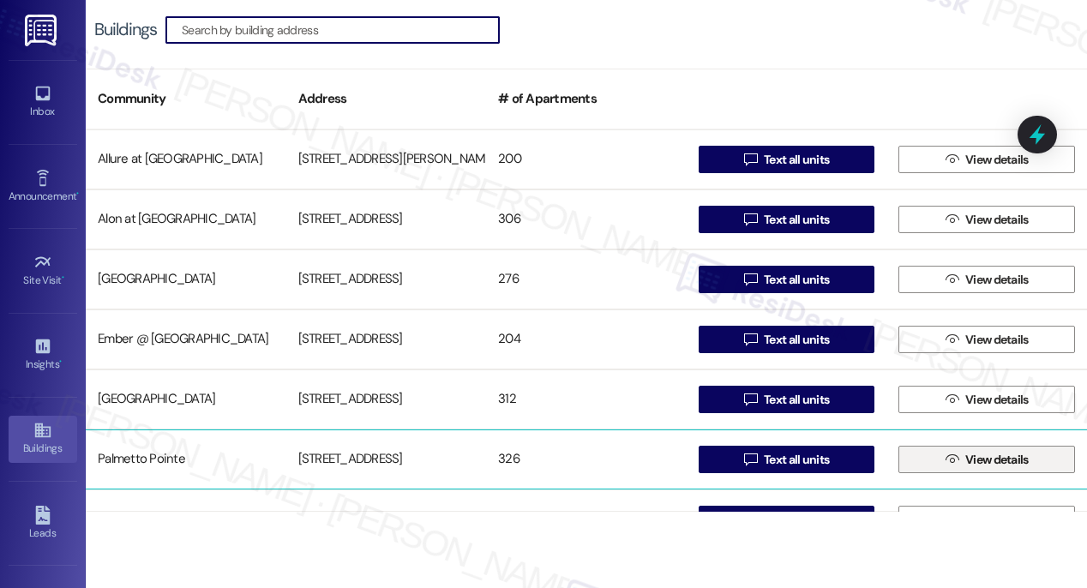
click at [954, 462] on span " View details" at bounding box center [987, 460] width 90 height 26
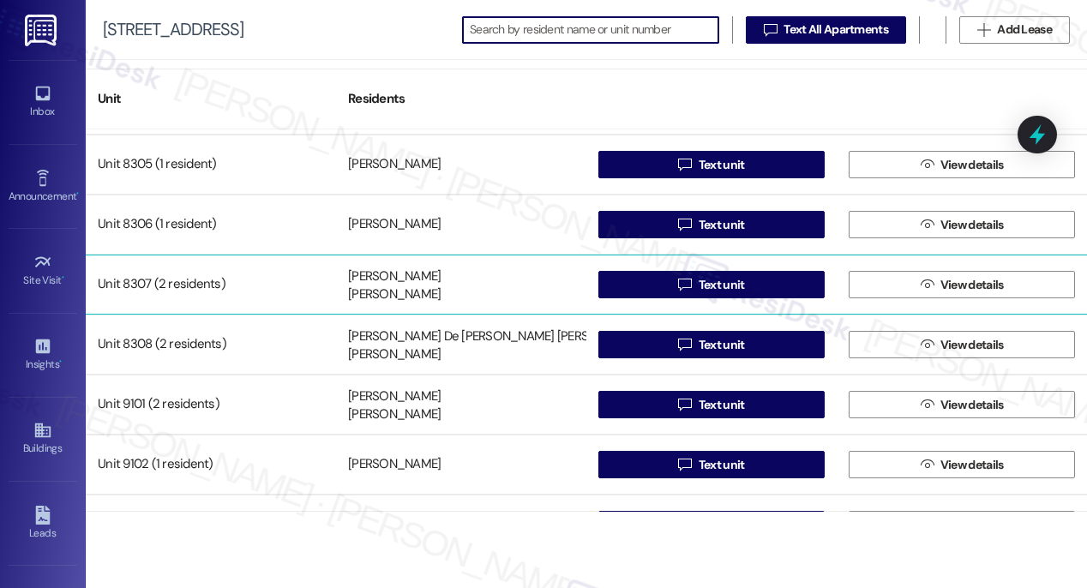
scroll to position [13135, 0]
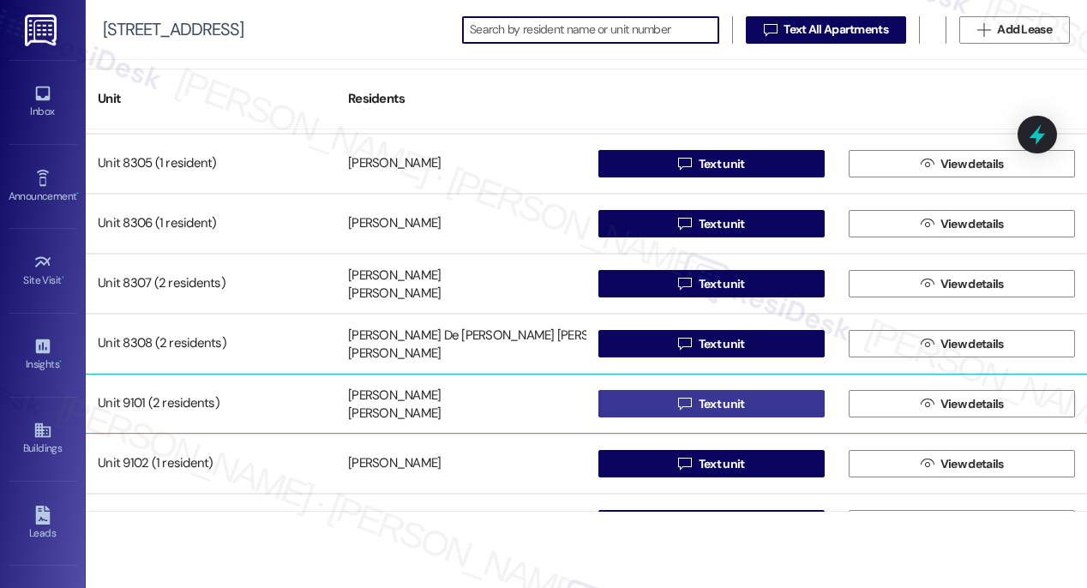
click at [718, 405] on span "Text unit" at bounding box center [722, 404] width 46 height 18
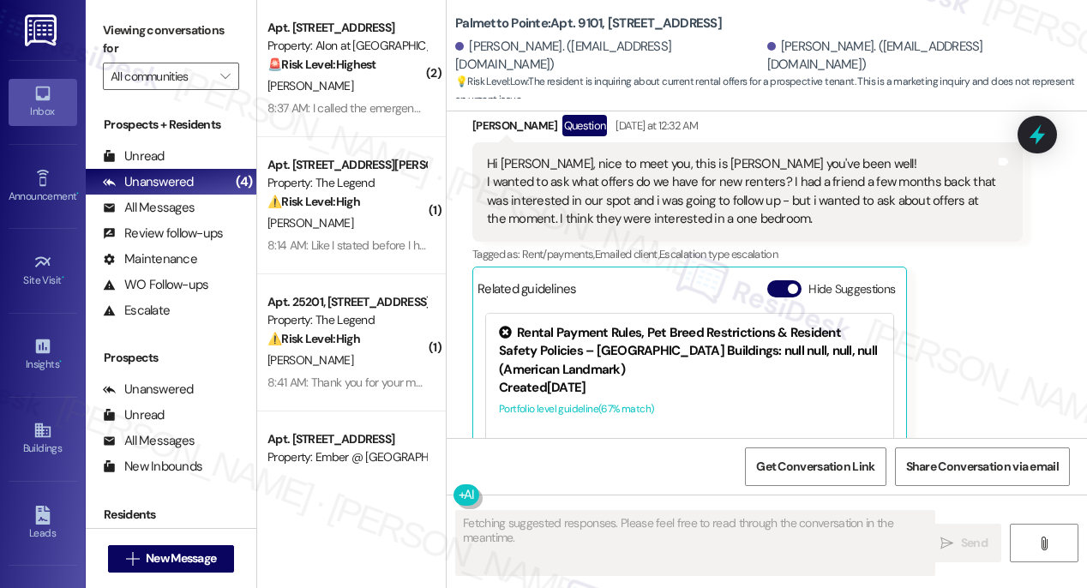
scroll to position [537, 0]
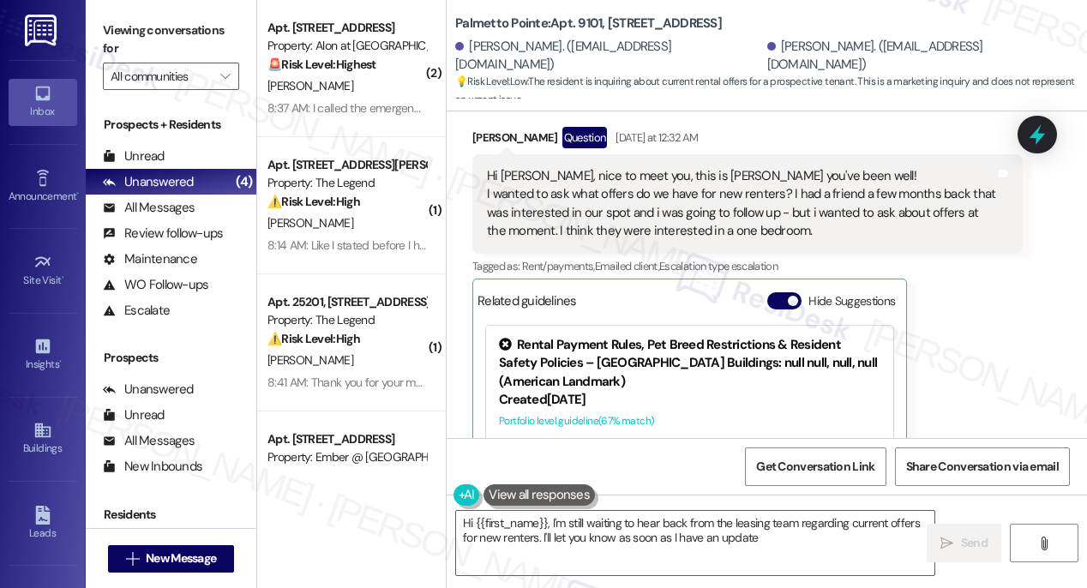
type textarea "Hi {{first_name}}, I'm still waiting to hear back from the leasing team regardi…"
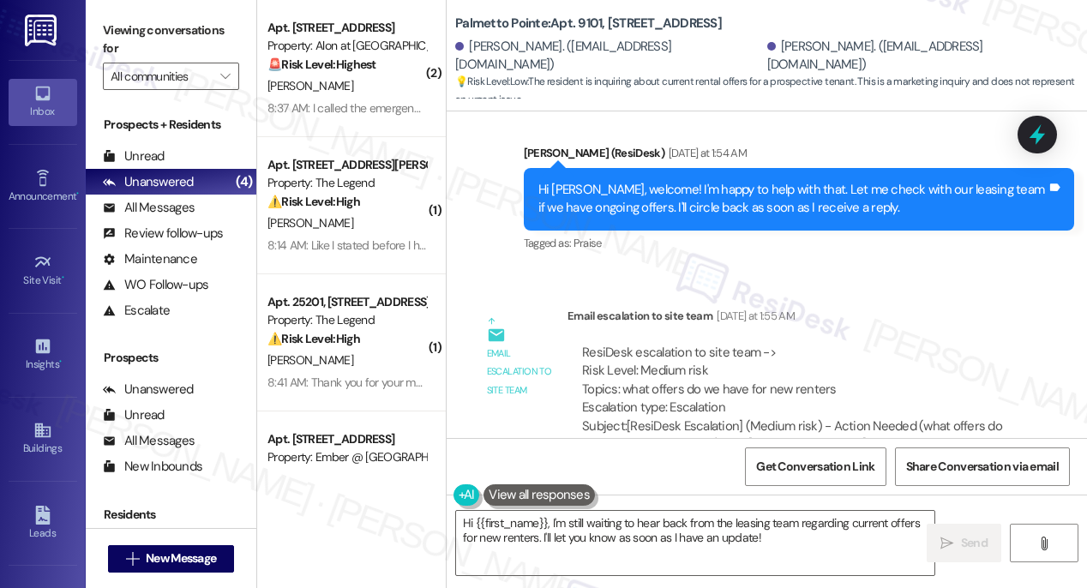
scroll to position [1044, 0]
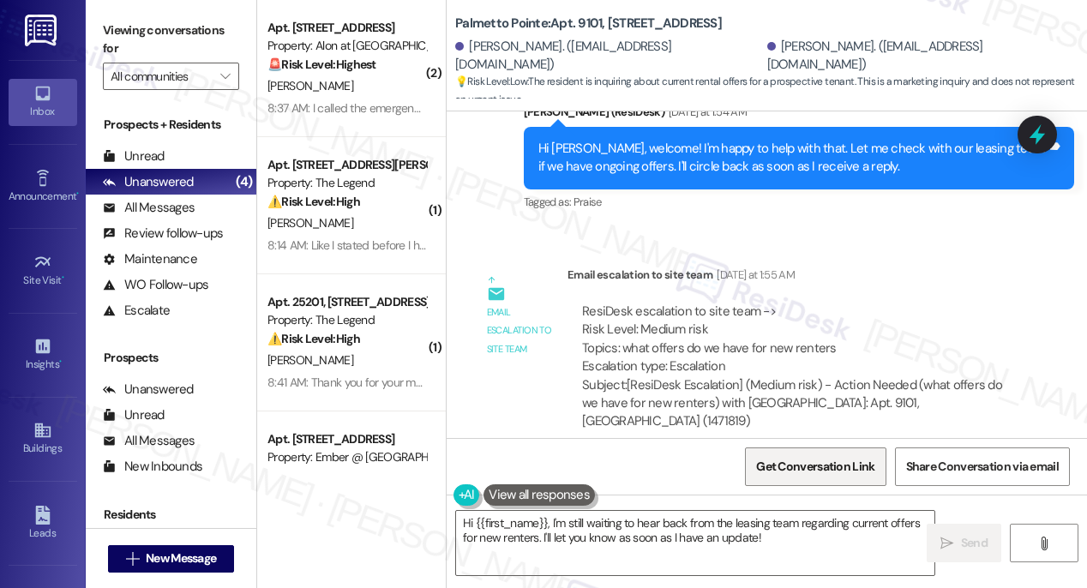
click at [789, 463] on span "Get Conversation Link" at bounding box center [815, 467] width 118 height 18
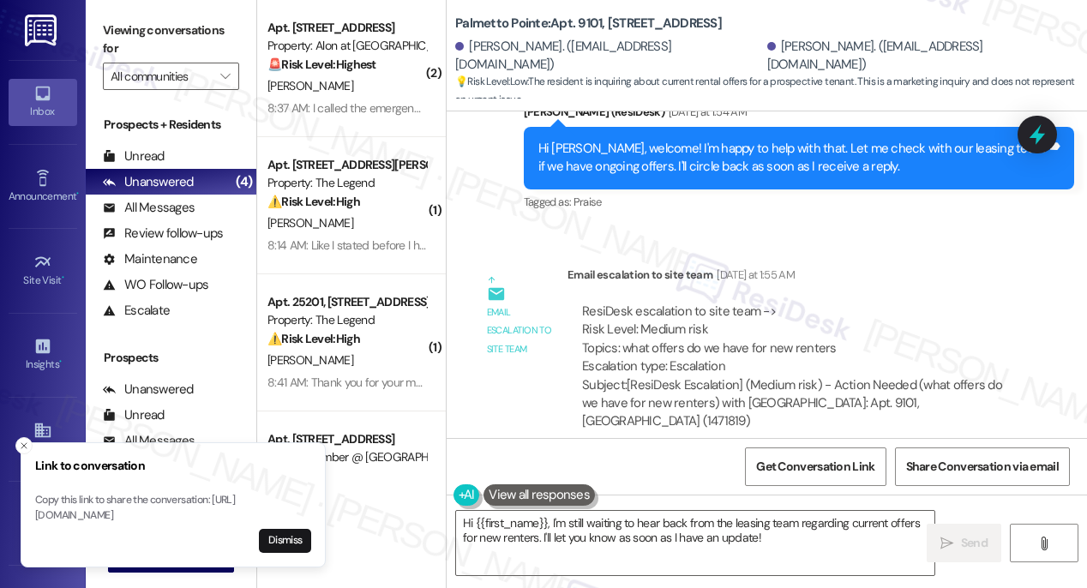
click at [287, 544] on button "Dismiss" at bounding box center [285, 541] width 52 height 24
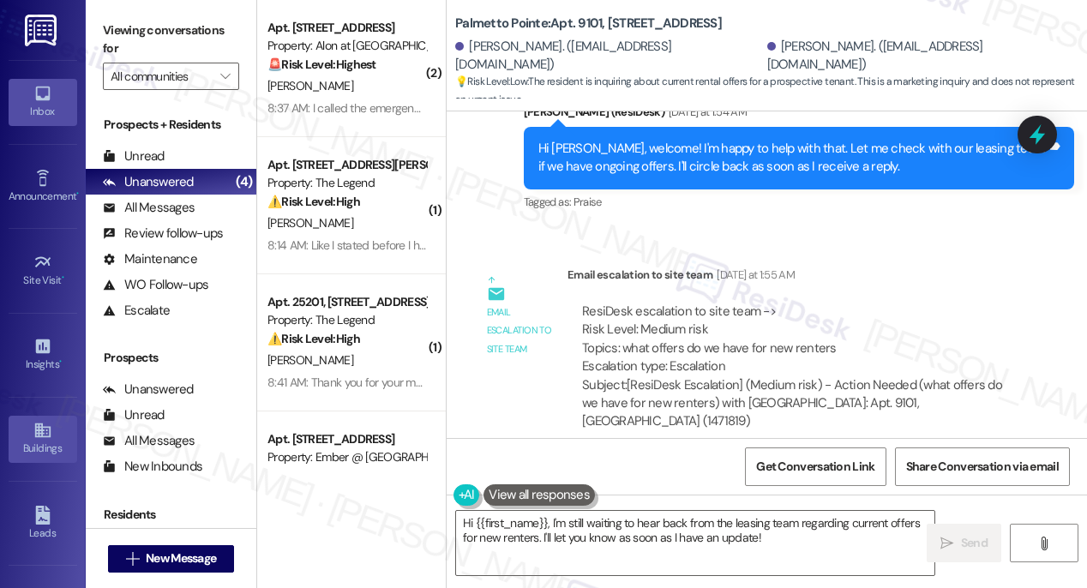
click at [41, 435] on icon at bounding box center [41, 430] width 15 height 15
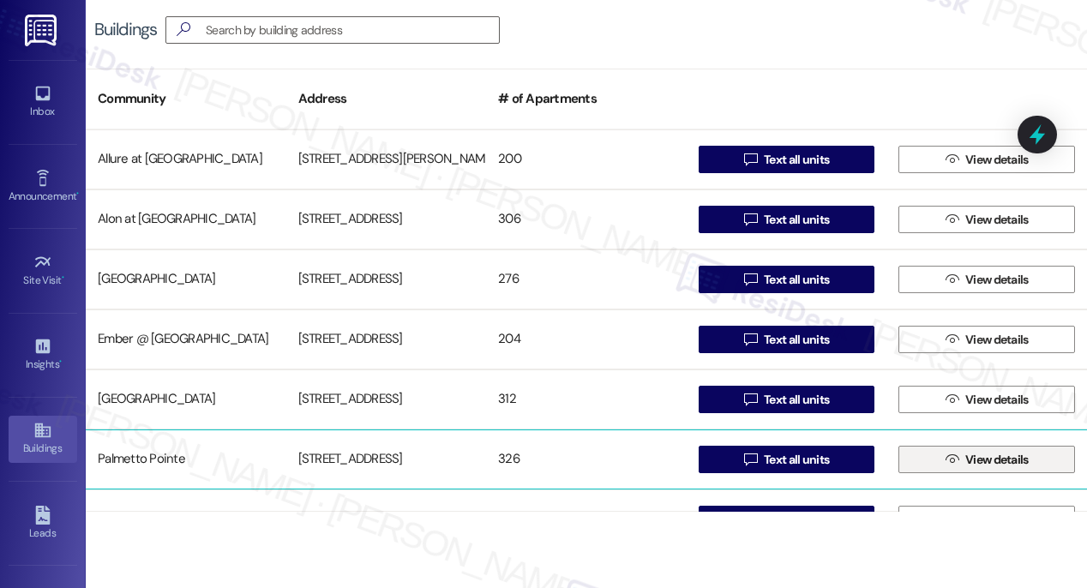
click at [992, 471] on span " View details" at bounding box center [987, 460] width 90 height 26
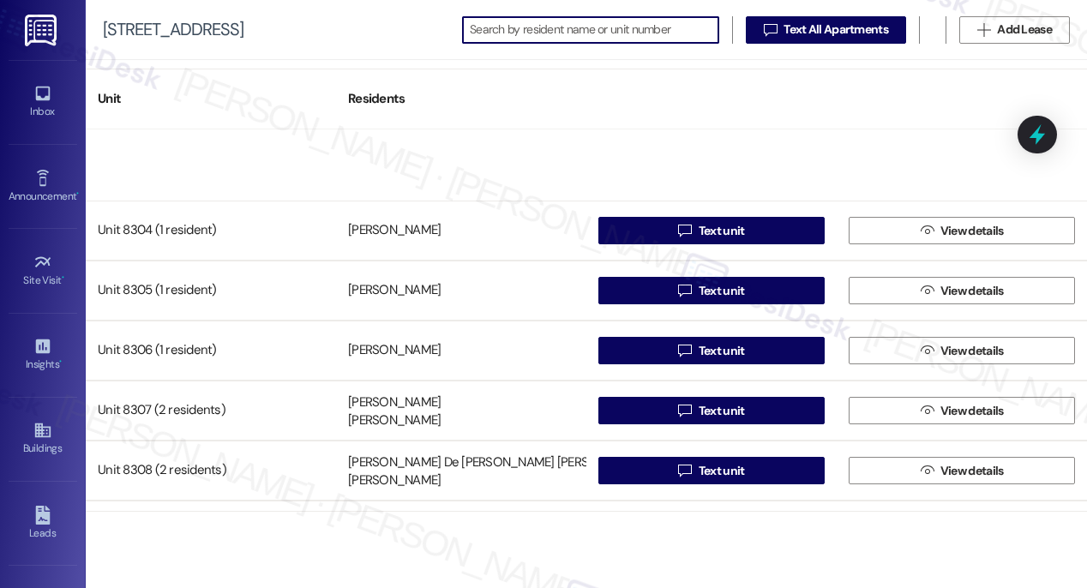
scroll to position [13149, 0]
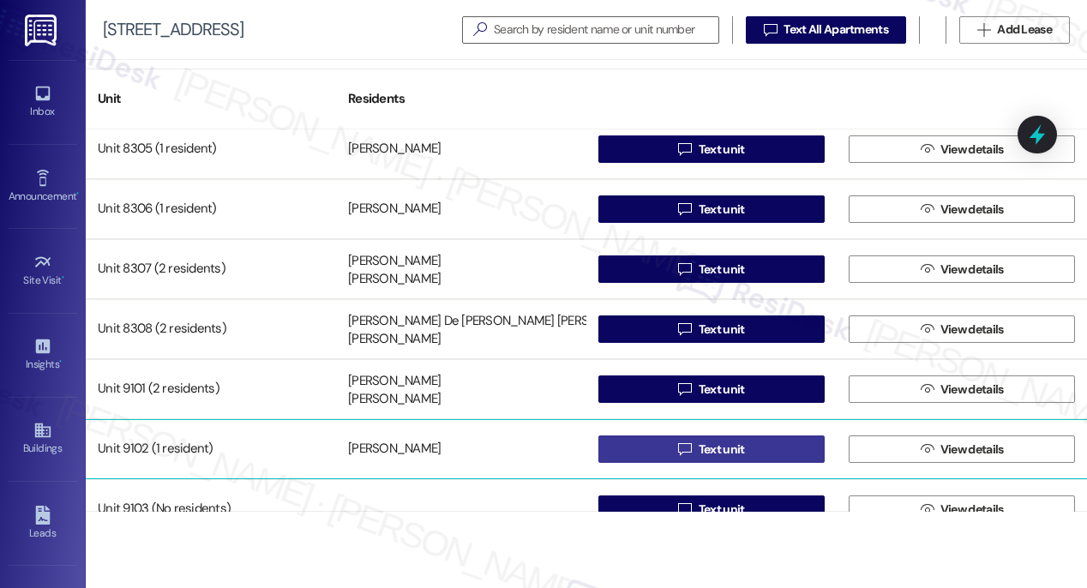
click at [715, 452] on span "Text unit" at bounding box center [722, 450] width 46 height 18
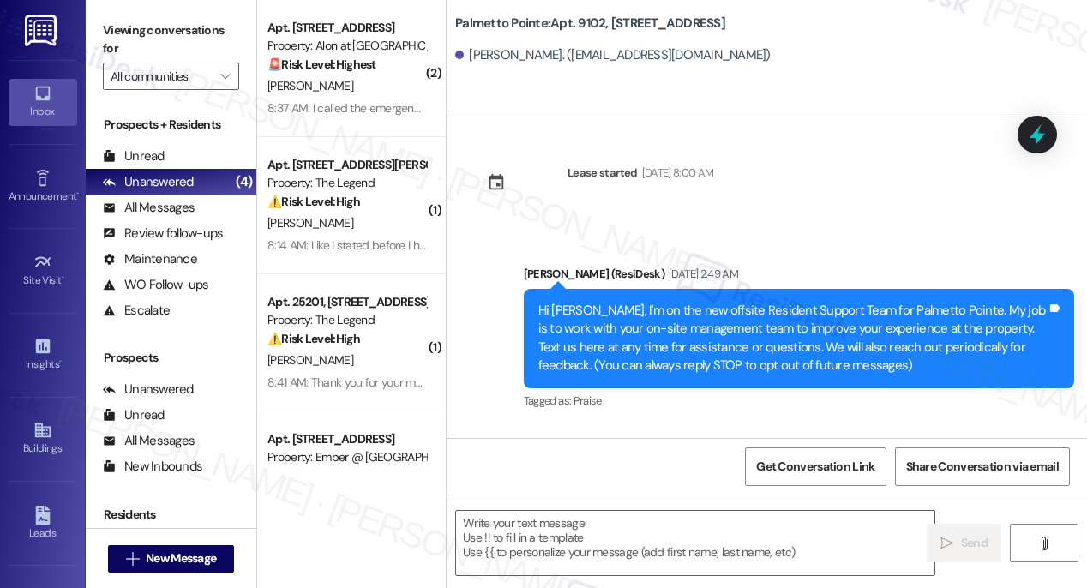
type textarea "Fetching suggested responses. Please feel free to read through the conversation…"
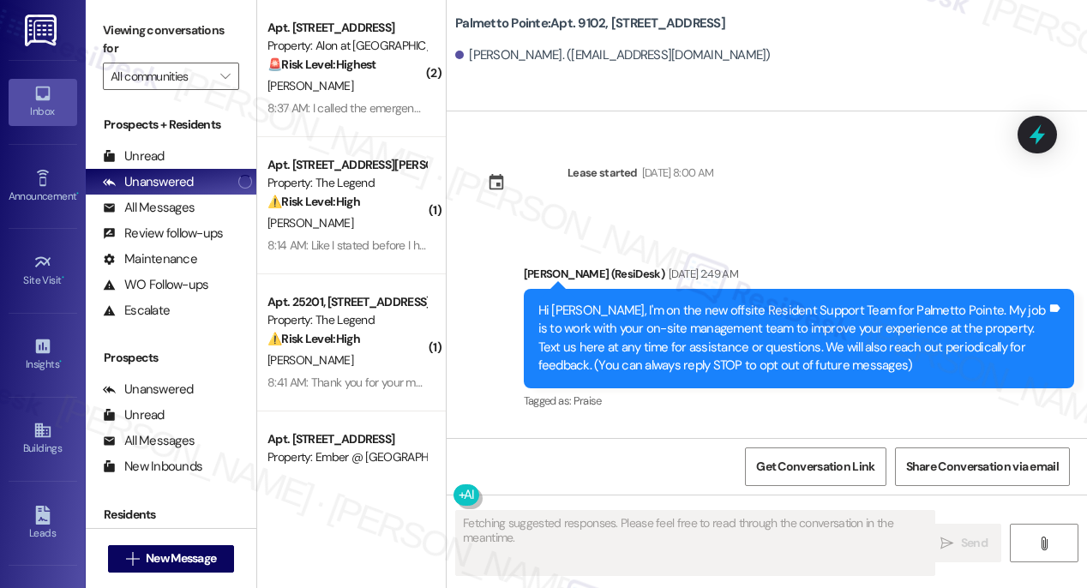
scroll to position [170, 0]
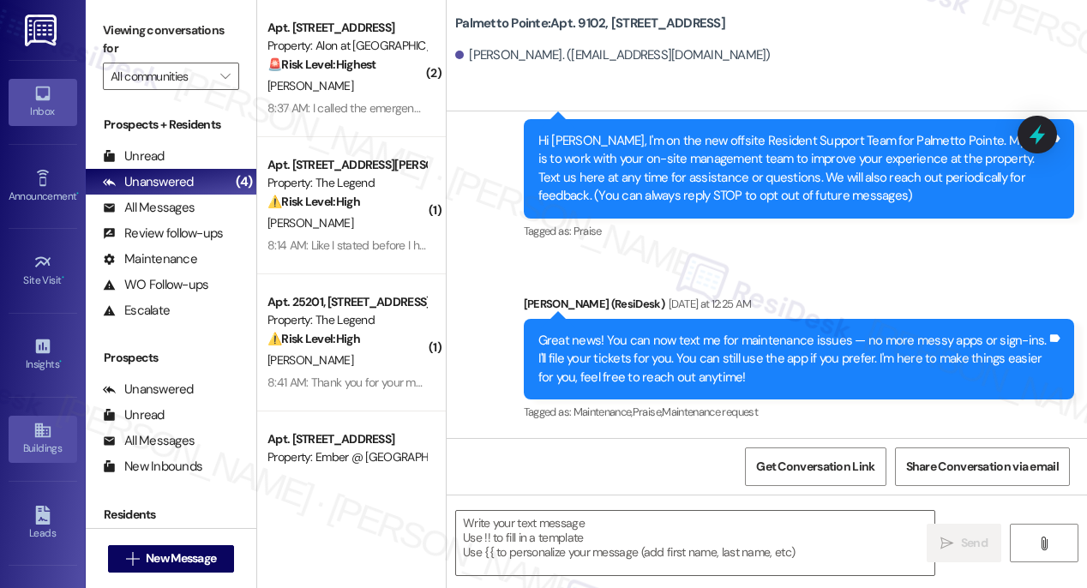
click at [27, 436] on link "Buildings" at bounding box center [43, 439] width 69 height 46
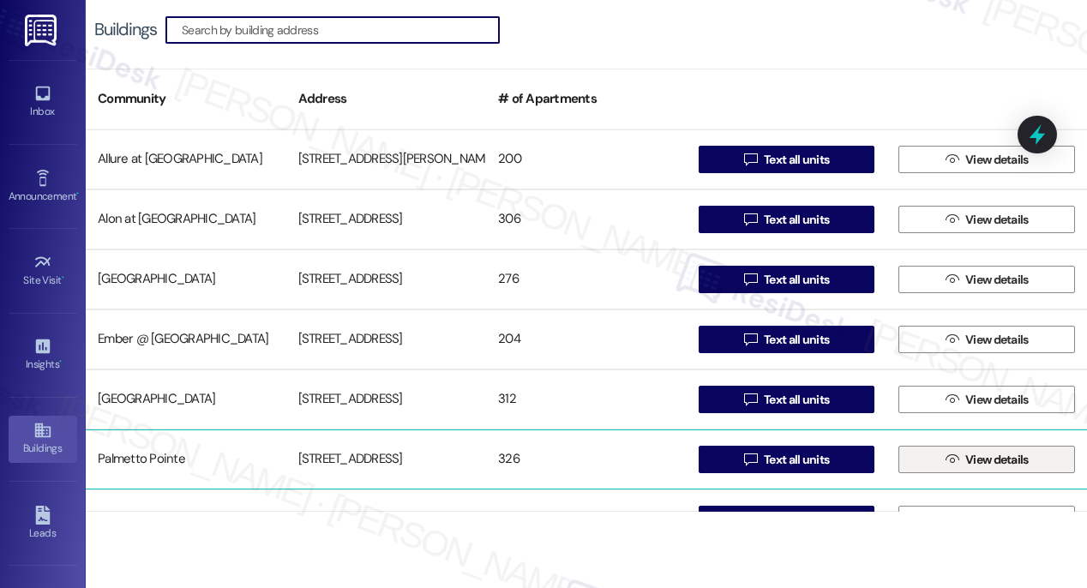
click at [947, 459] on icon "" at bounding box center [951, 460] width 13 height 14
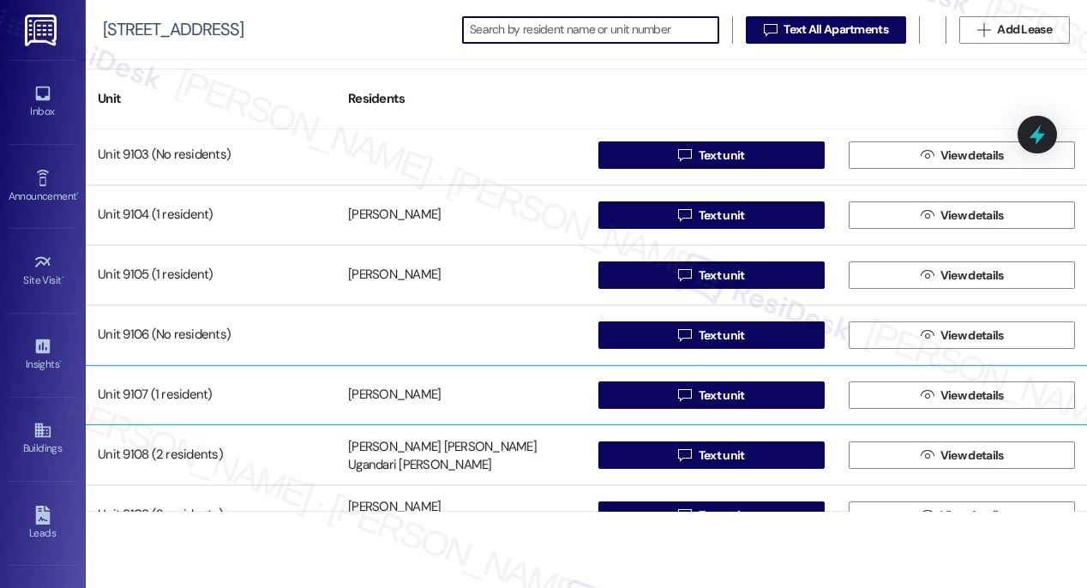
scroll to position [13432, 0]
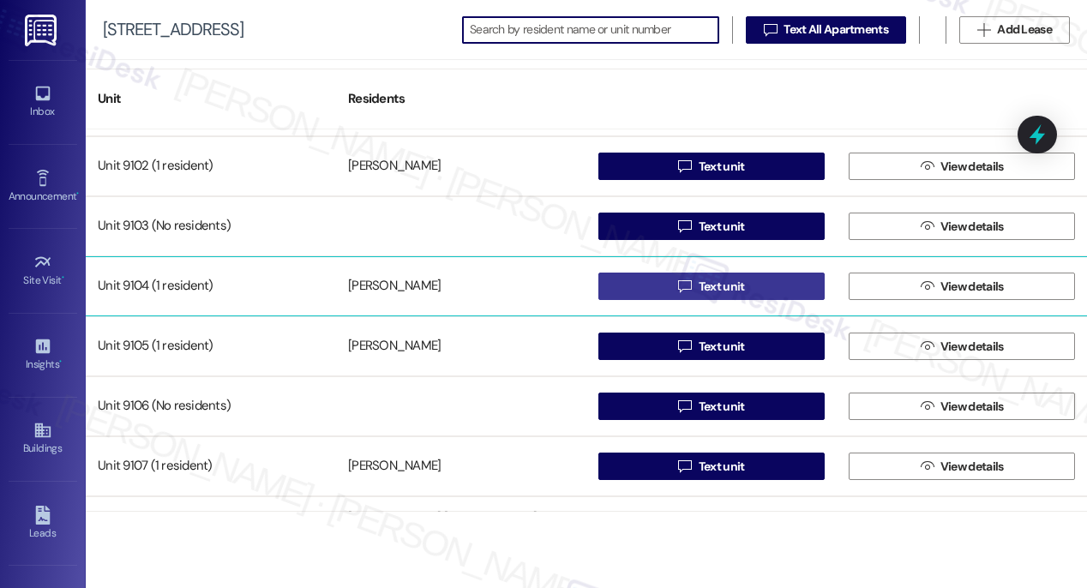
click at [716, 281] on span "Text unit" at bounding box center [722, 287] width 46 height 18
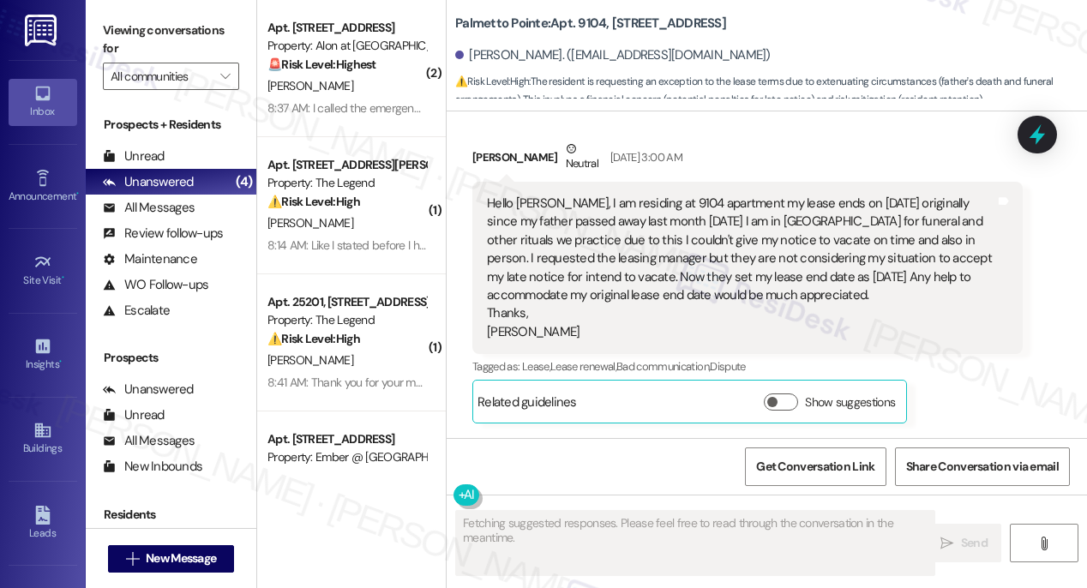
scroll to position [324, 0]
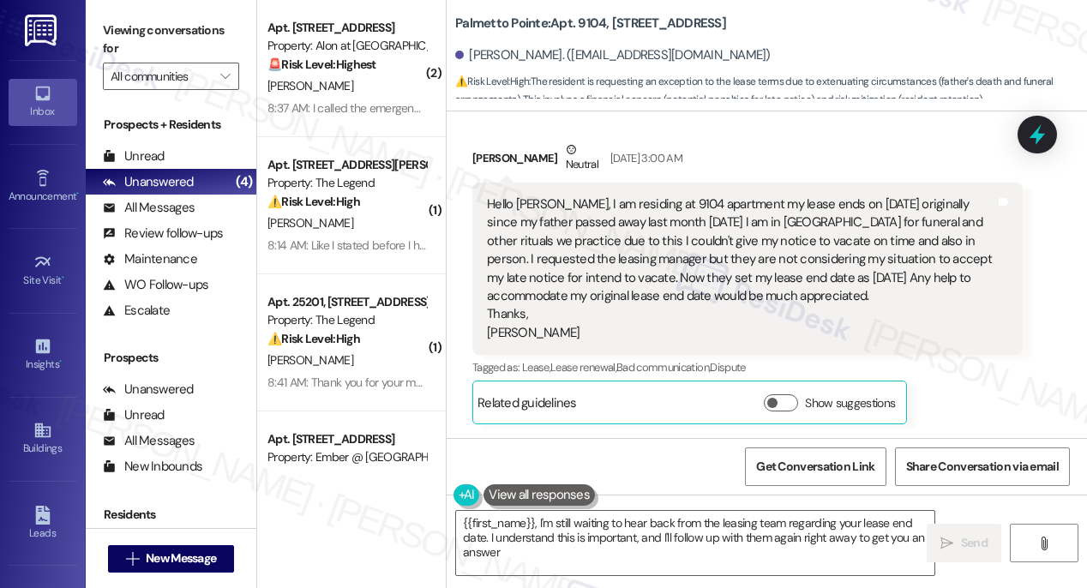
type textarea "{{first_name}}, I'm still waiting to hear back from the leasing team regarding …"
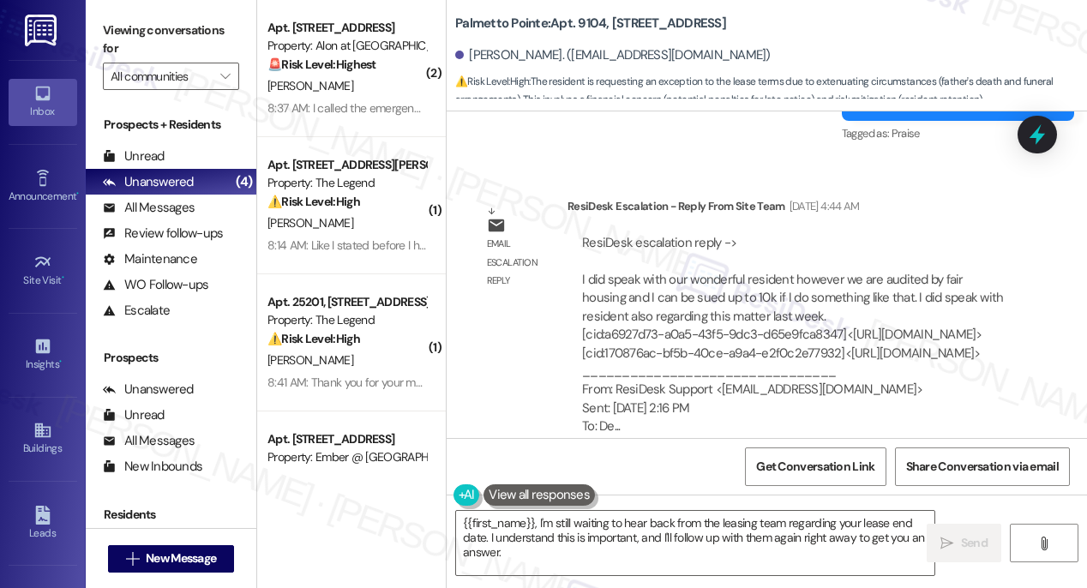
scroll to position [1508, 0]
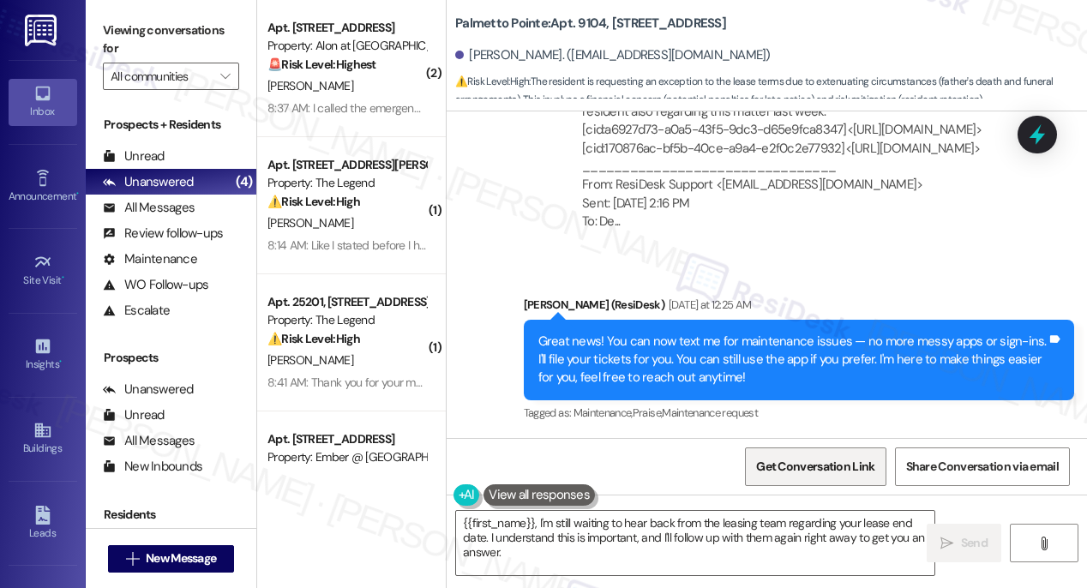
click at [819, 470] on span "Get Conversation Link" at bounding box center [815, 467] width 118 height 18
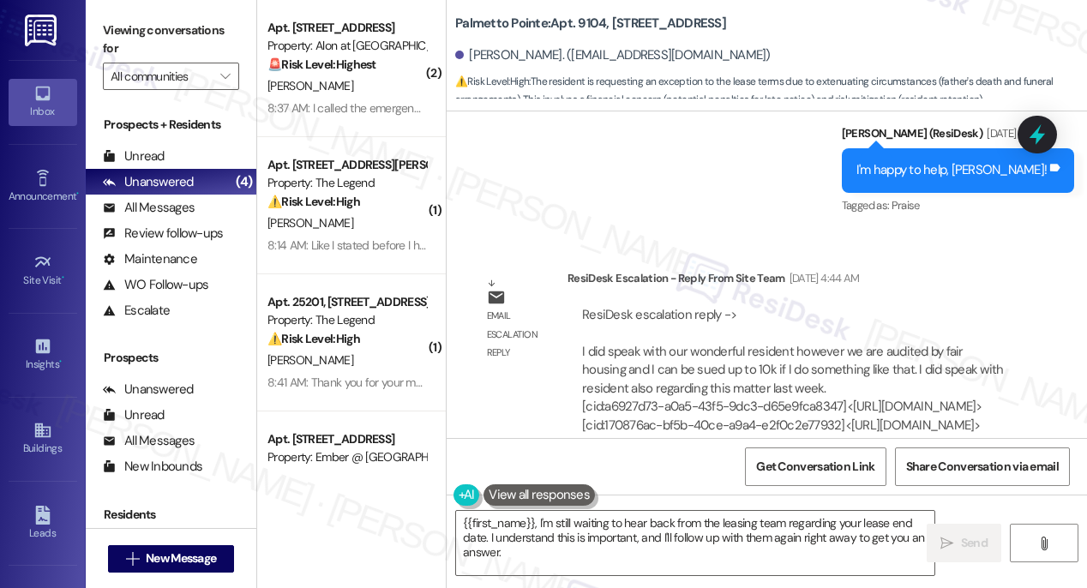
scroll to position [1300, 0]
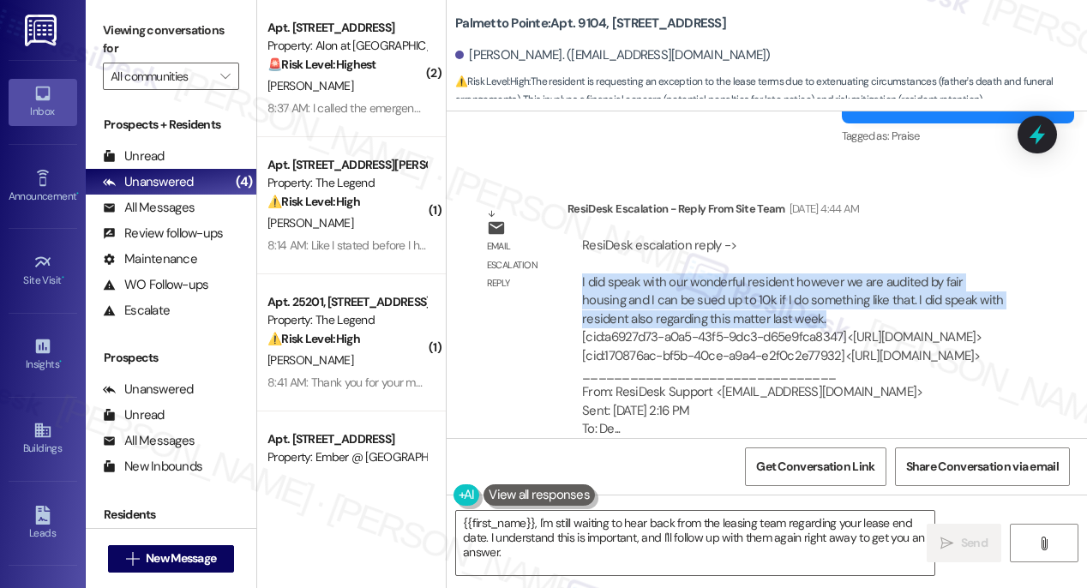
drag, startPoint x: 776, startPoint y: 320, endPoint x: 579, endPoint y: 279, distance: 200.5
click at [580, 279] on div "ResiDesk escalation reply -> I did speak with our wonderful resident however we…" at bounding box center [794, 338] width 429 height 202
copy div "I did speak with our wonderful resident however we are audited by fair housing …"
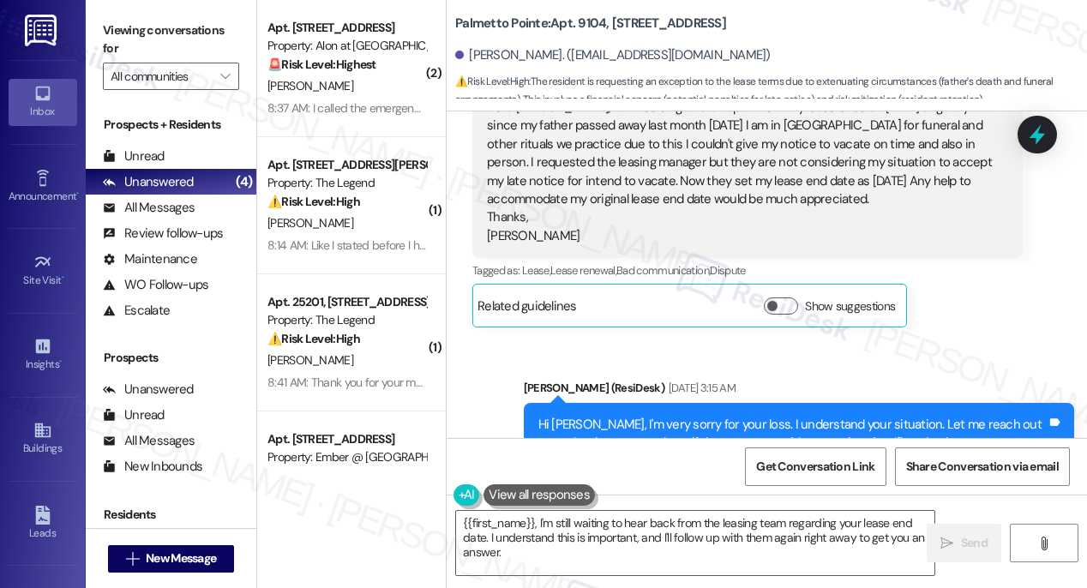
scroll to position [225, 0]
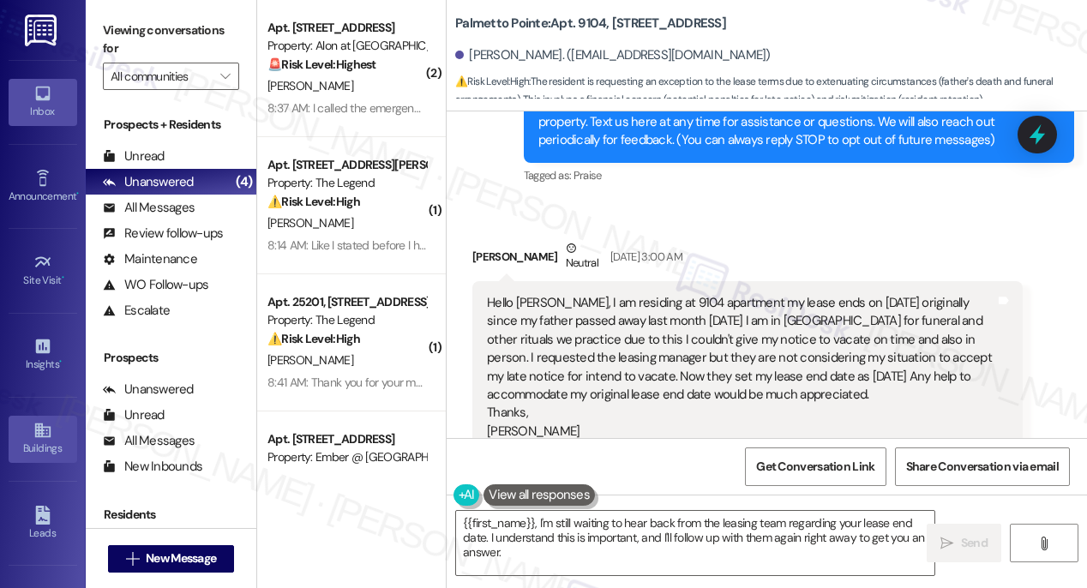
click at [28, 435] on link "Buildings" at bounding box center [43, 439] width 69 height 46
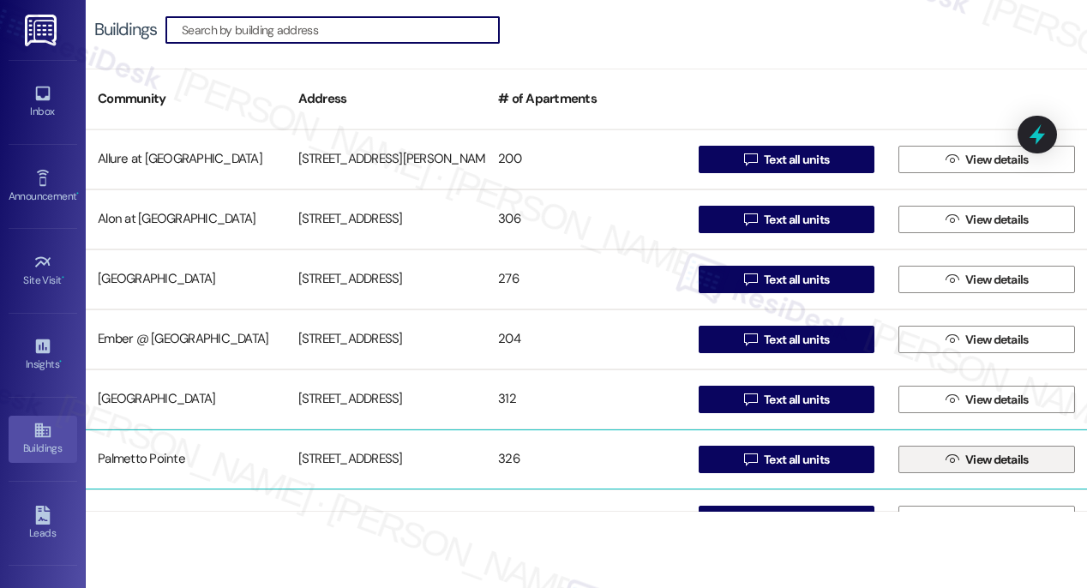
click at [972, 464] on span "View details" at bounding box center [996, 460] width 63 height 18
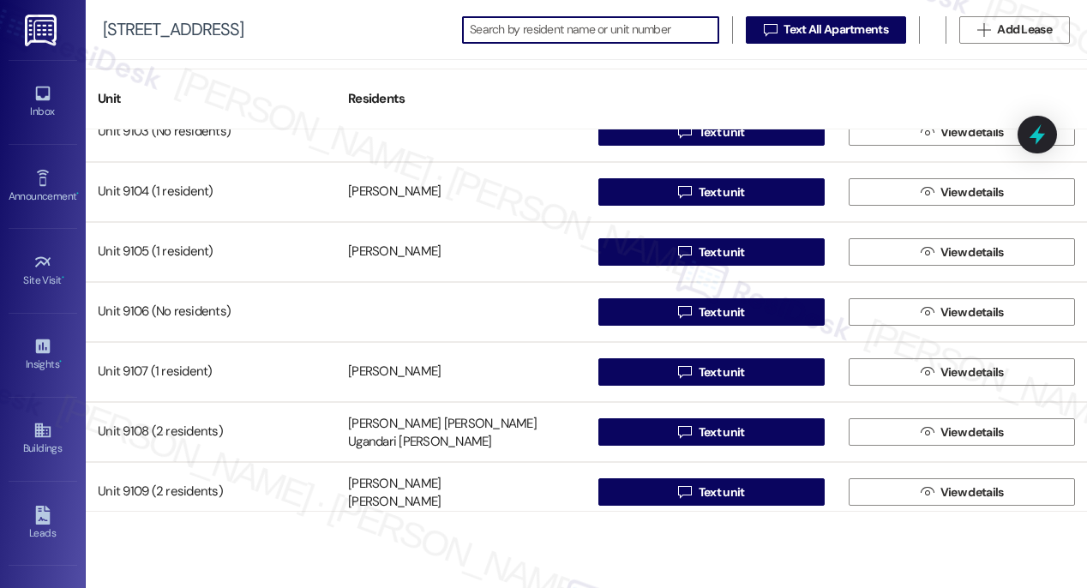
scroll to position [13510, 0]
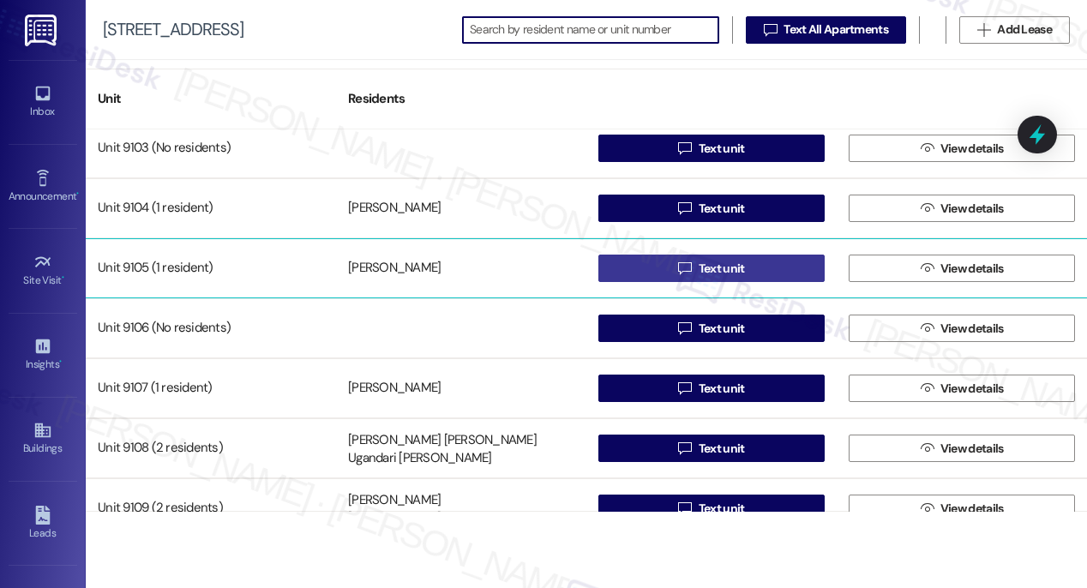
click at [718, 270] on span "Text unit" at bounding box center [722, 269] width 46 height 18
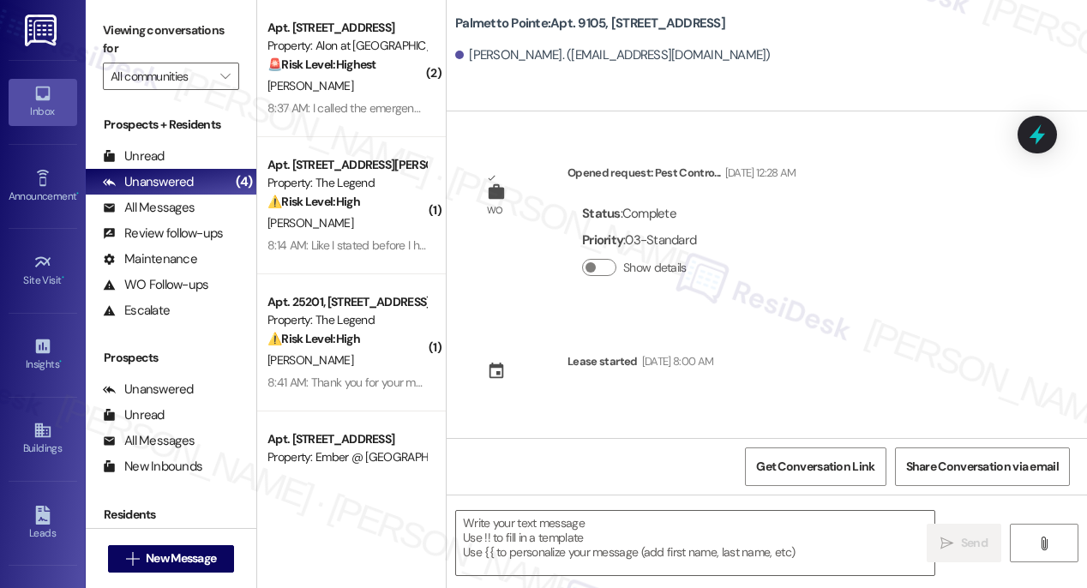
type textarea "Fetching suggested responses. Please feel free to read through the conversation…"
click at [47, 427] on icon at bounding box center [41, 430] width 15 height 15
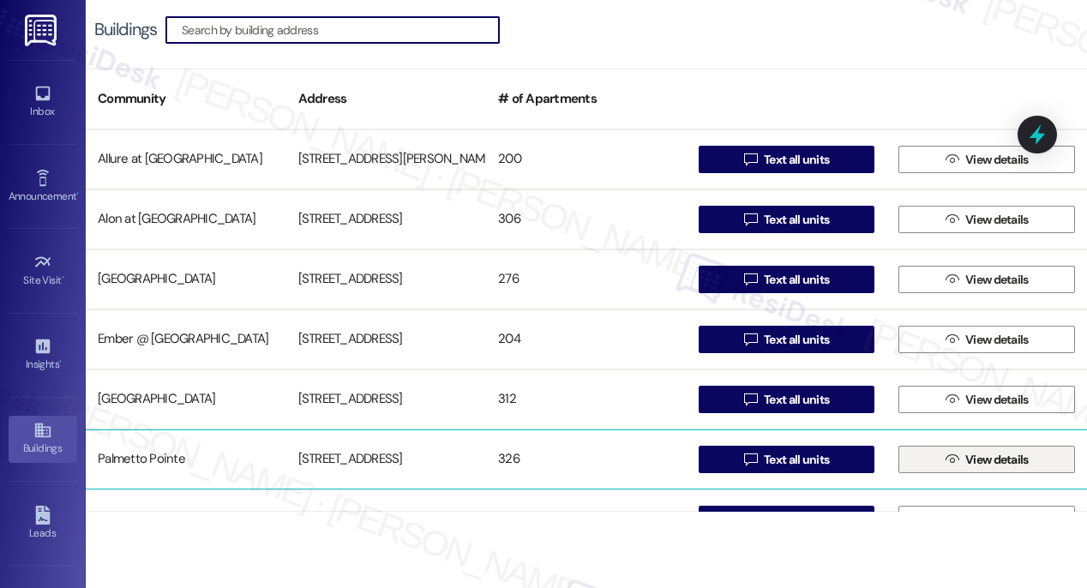
click at [974, 459] on span "View details" at bounding box center [996, 460] width 63 height 18
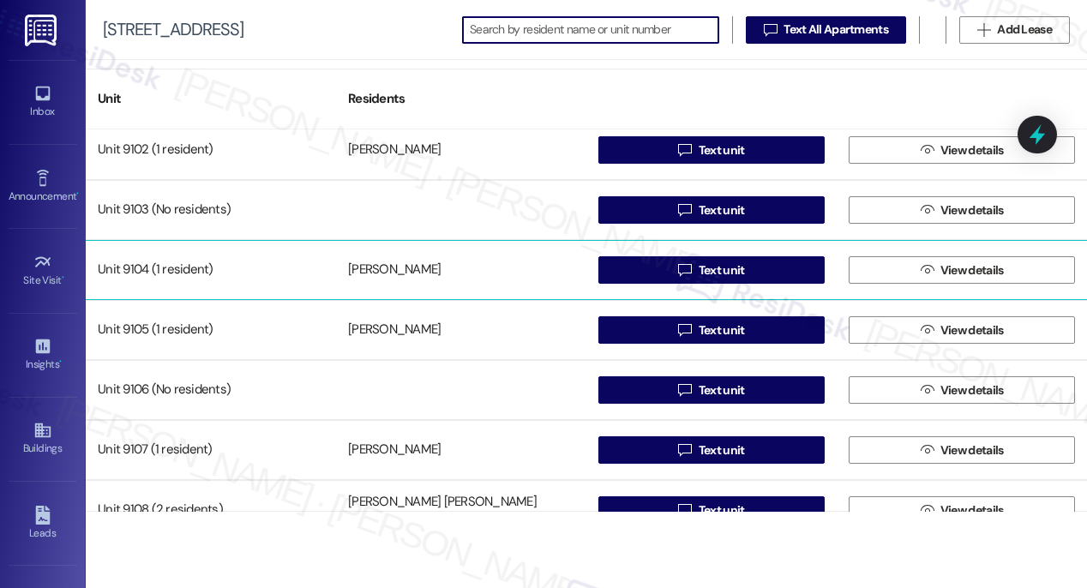
scroll to position [13477, 0]
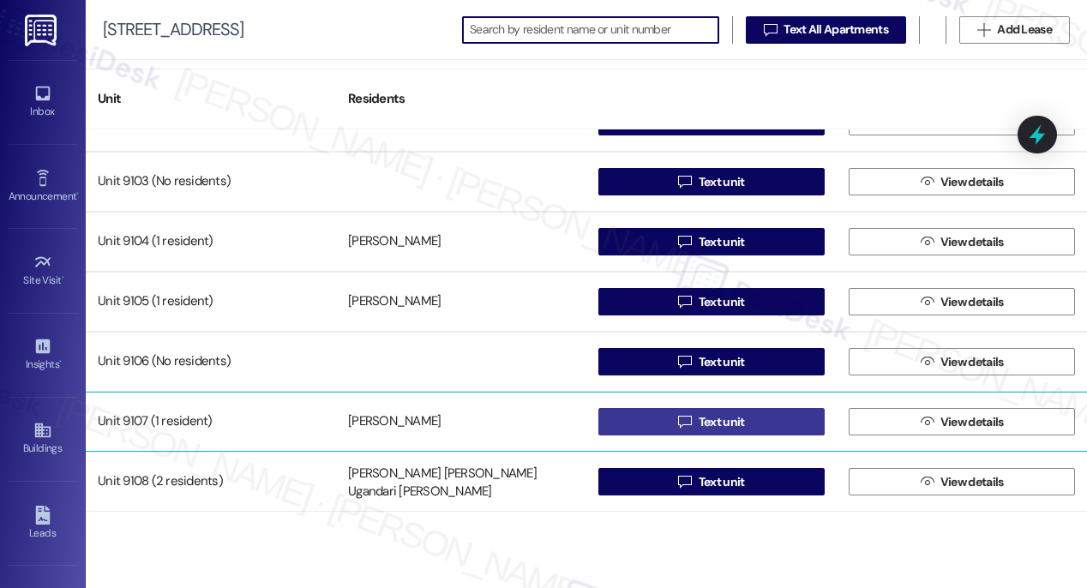
click at [743, 428] on span "Text unit" at bounding box center [721, 422] width 53 height 18
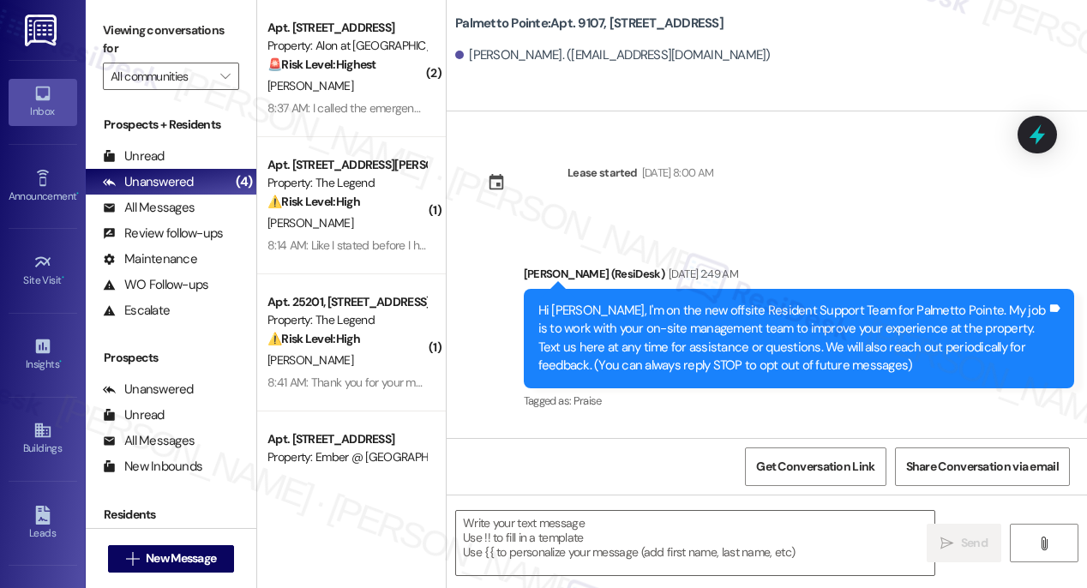
type textarea "Fetching suggested responses. Please feel free to read through the conversation…"
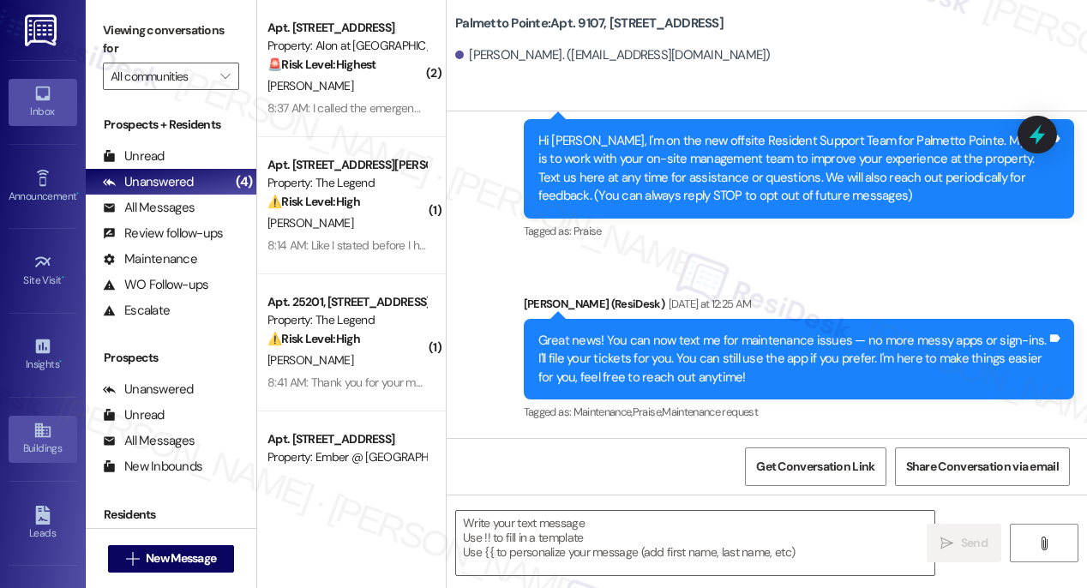
click at [49, 436] on link "Buildings" at bounding box center [43, 439] width 69 height 46
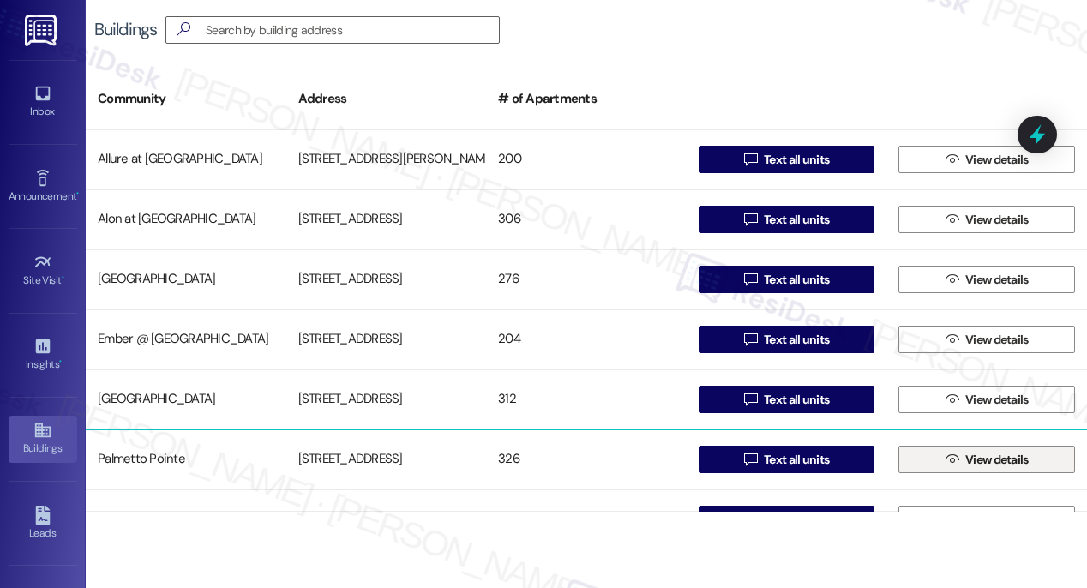
click at [977, 453] on span "View details" at bounding box center [996, 460] width 63 height 18
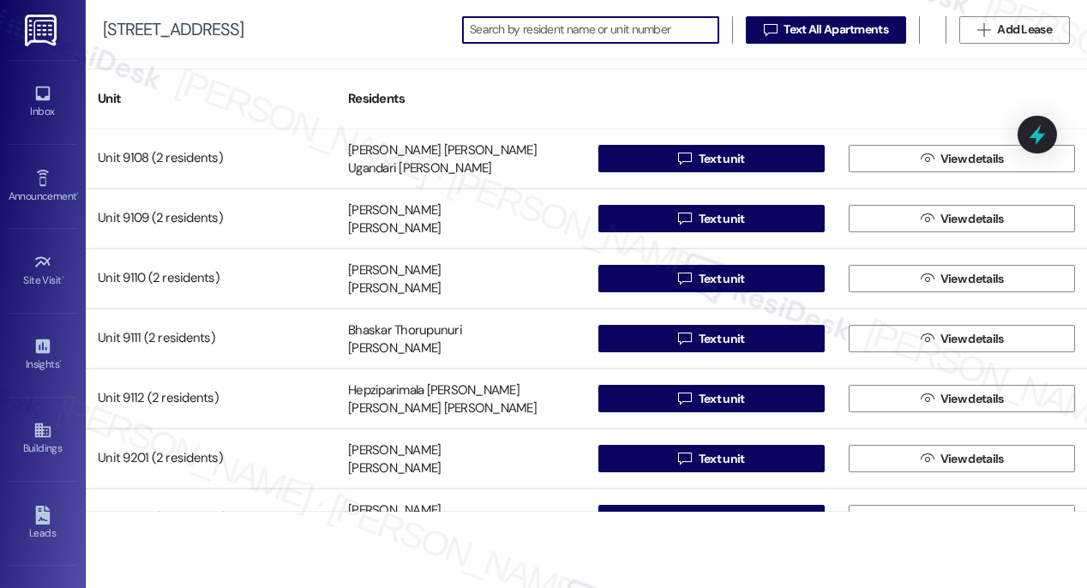
scroll to position [13765, 0]
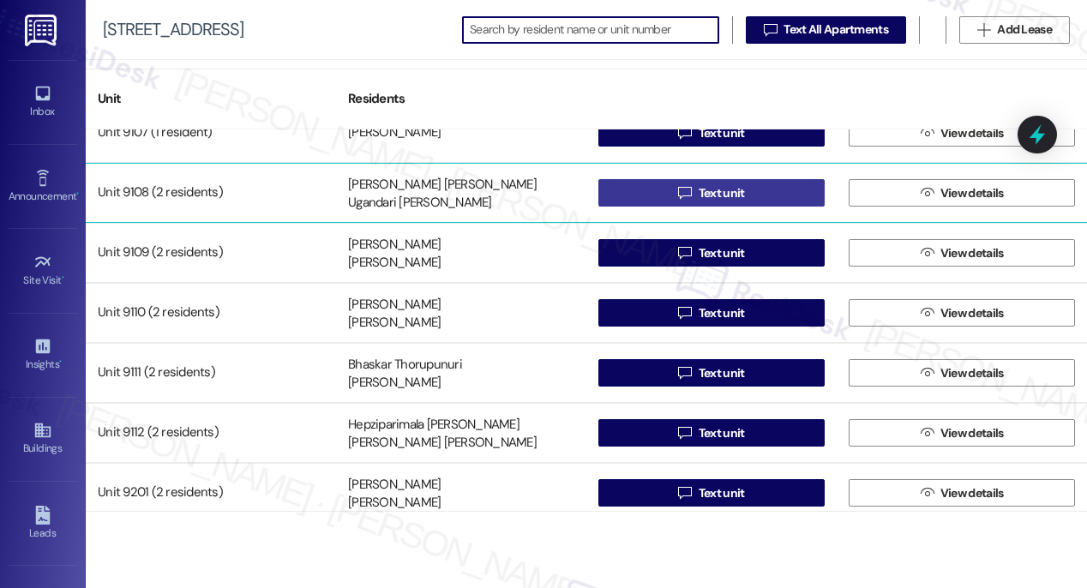
click at [726, 195] on span "Text unit" at bounding box center [722, 193] width 46 height 18
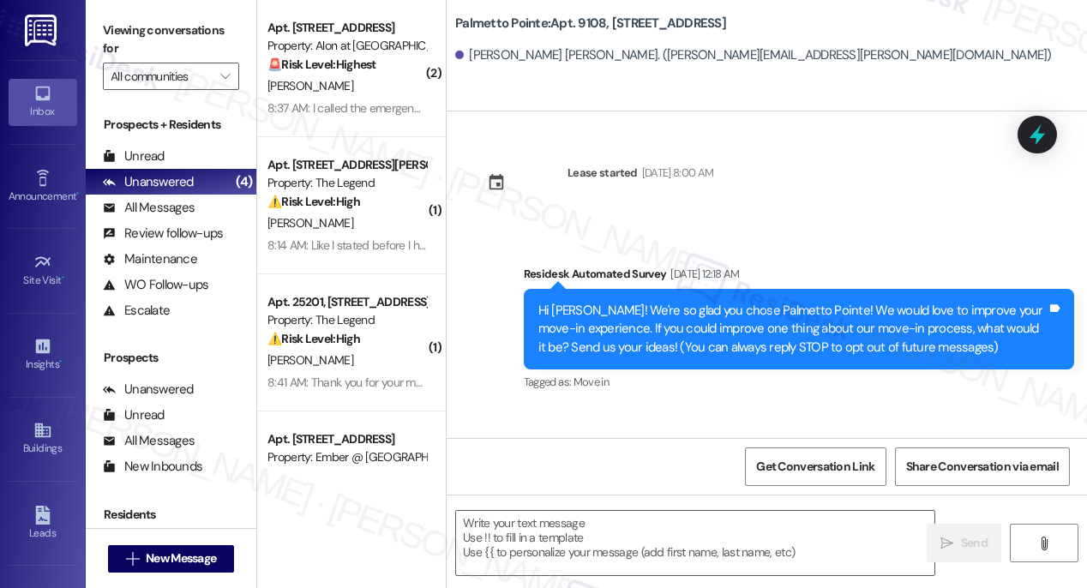
type textarea "Fetching suggested responses. Please feel free to read through the conversation…"
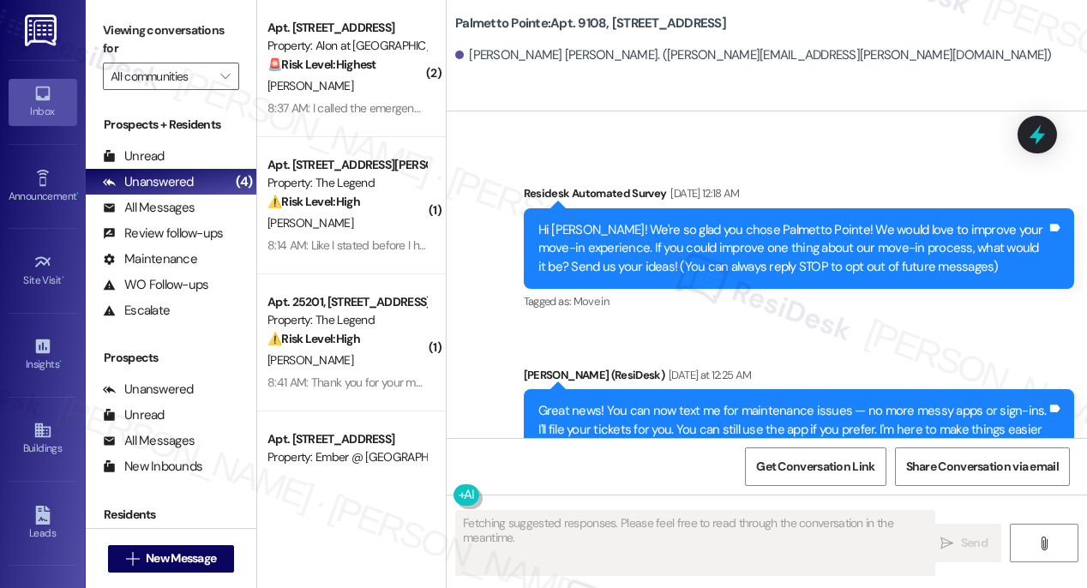
scroll to position [151, 0]
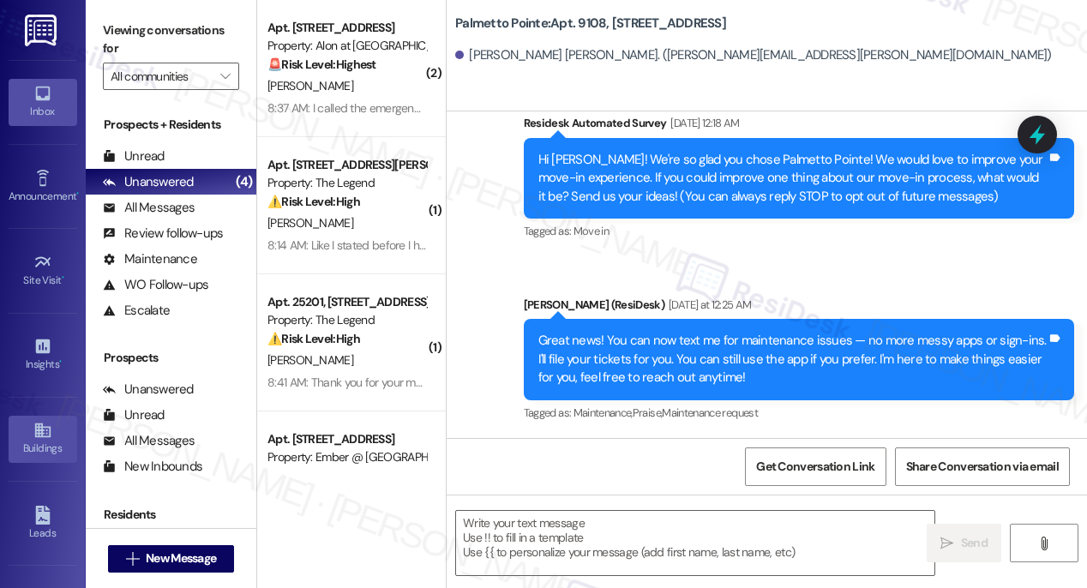
click at [40, 440] on div "Buildings" at bounding box center [43, 448] width 86 height 17
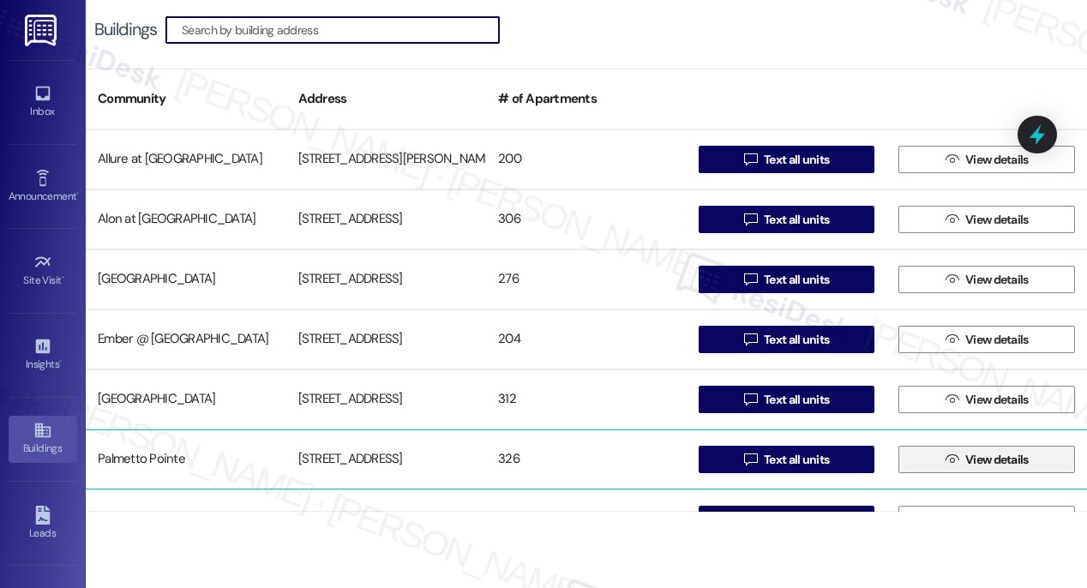
click at [972, 469] on span " View details" at bounding box center [987, 460] width 90 height 26
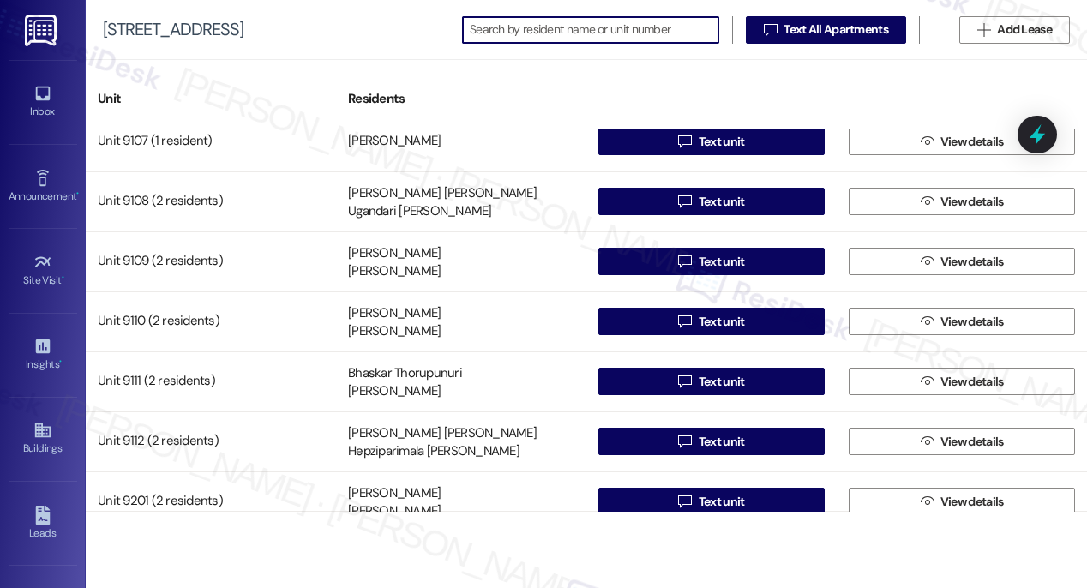
scroll to position [13756, 0]
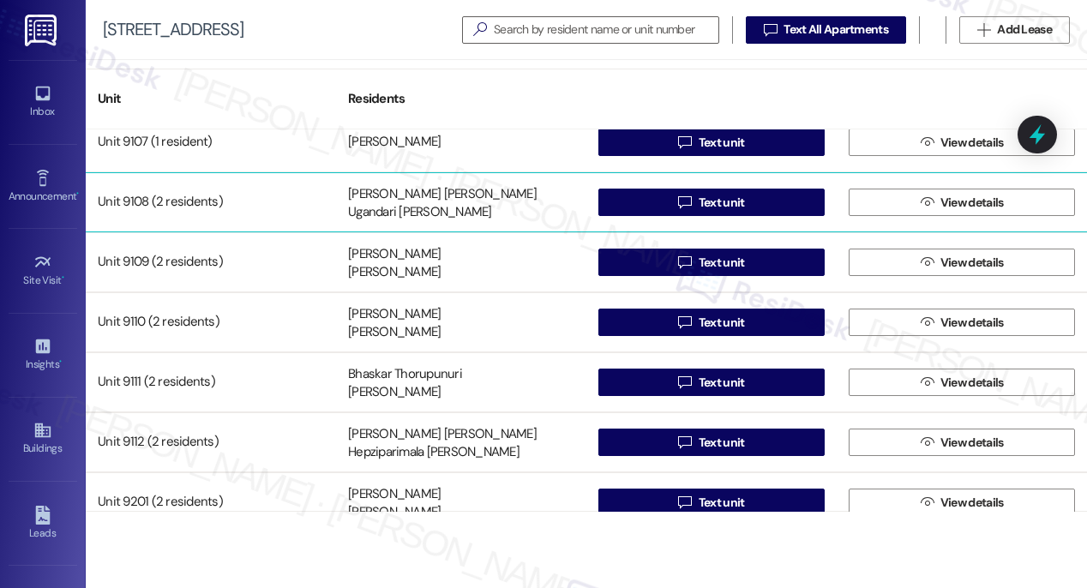
click at [742, 215] on div " Text unit" at bounding box center [711, 202] width 250 height 34
click at [747, 207] on button " Text unit" at bounding box center [711, 202] width 226 height 27
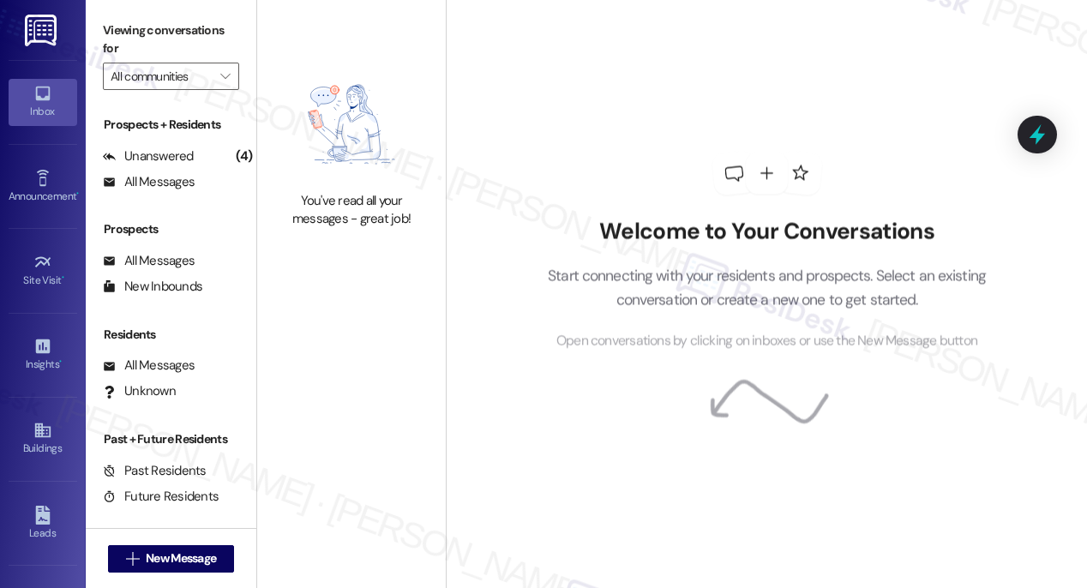
click at [723, 202] on div "Welcome to Your Conversations Start connecting with your residents and prospect…" at bounding box center [767, 251] width 514 height 471
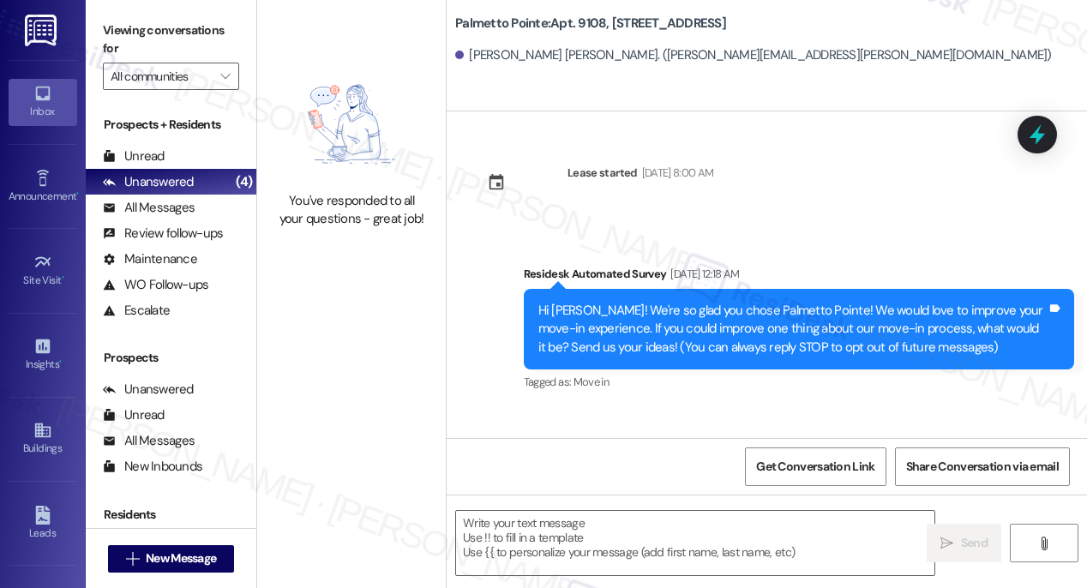
type textarea "Fetching suggested responses. Please feel free to read through the conversation…"
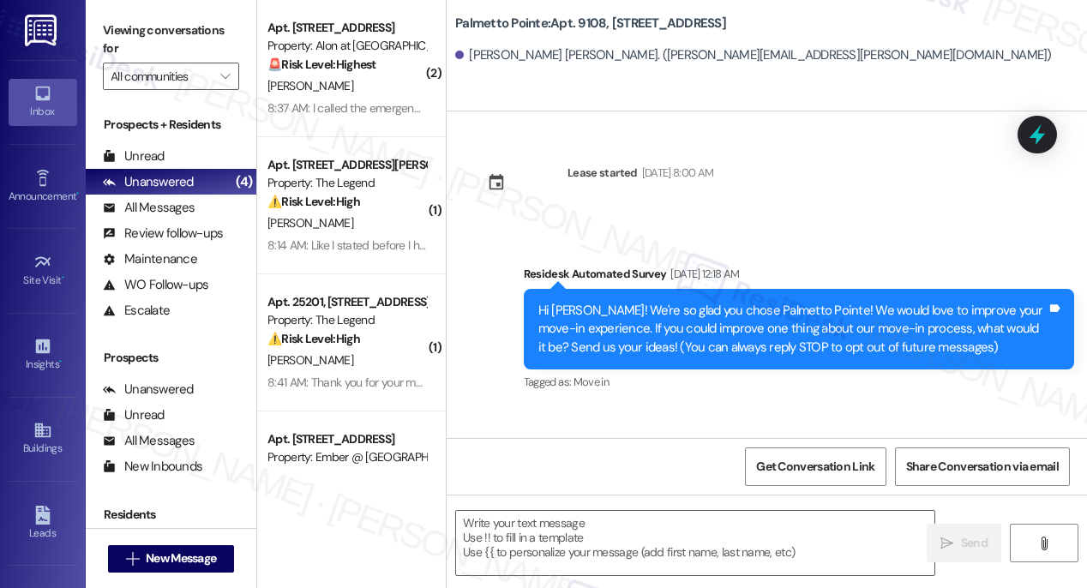
type textarea "Fetching suggested responses. Please feel free to read through the conversation…"
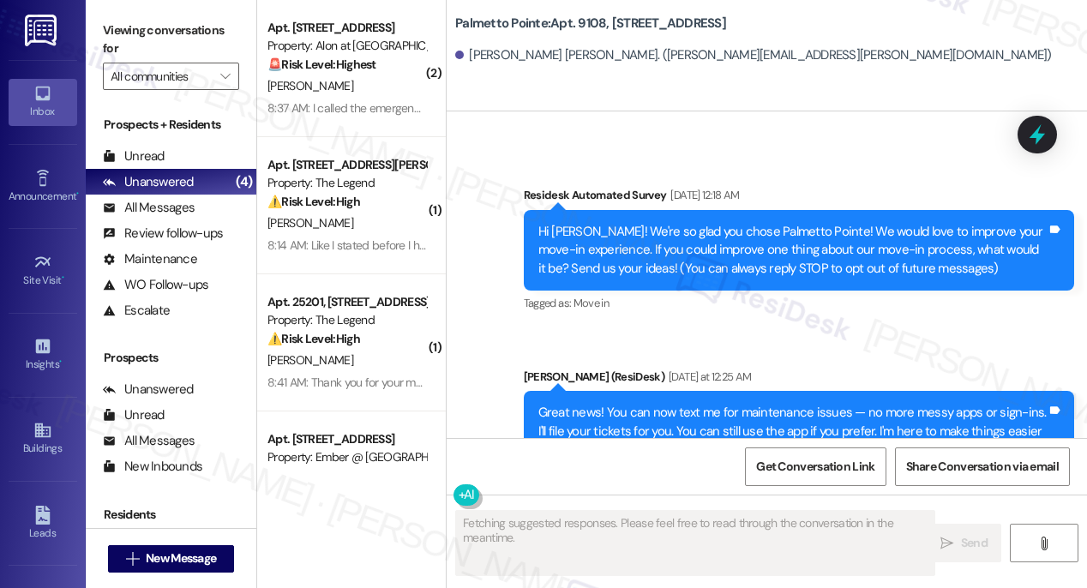
scroll to position [151, 0]
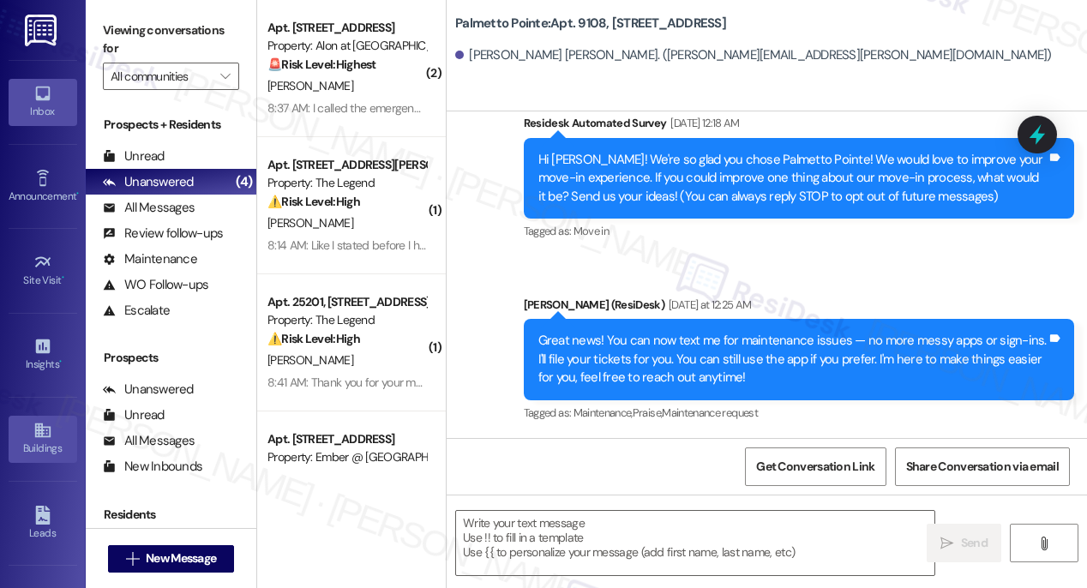
click at [38, 434] on icon at bounding box center [41, 430] width 15 height 15
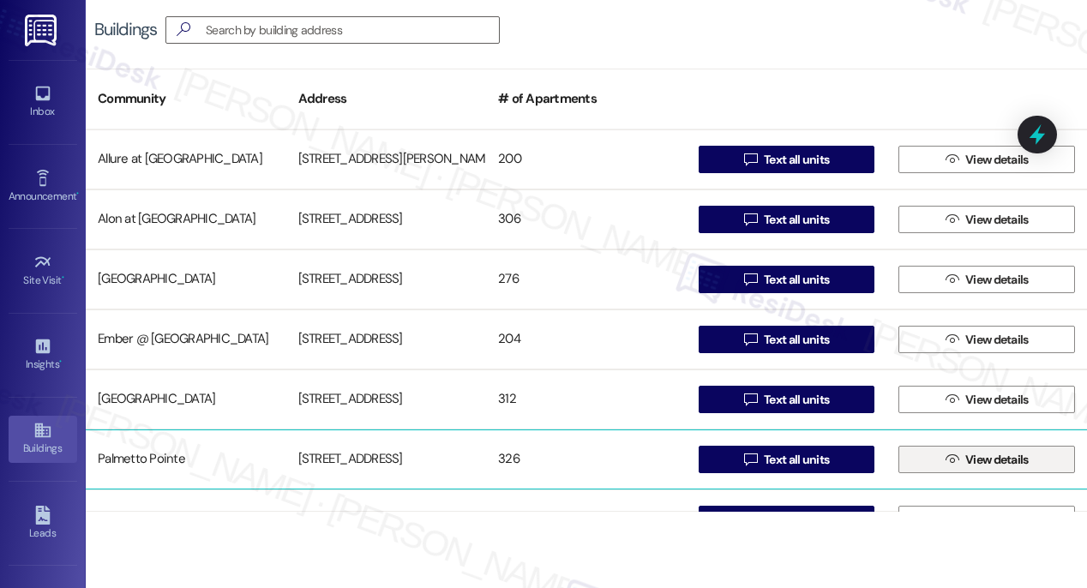
click at [969, 453] on span "View details" at bounding box center [996, 460] width 63 height 18
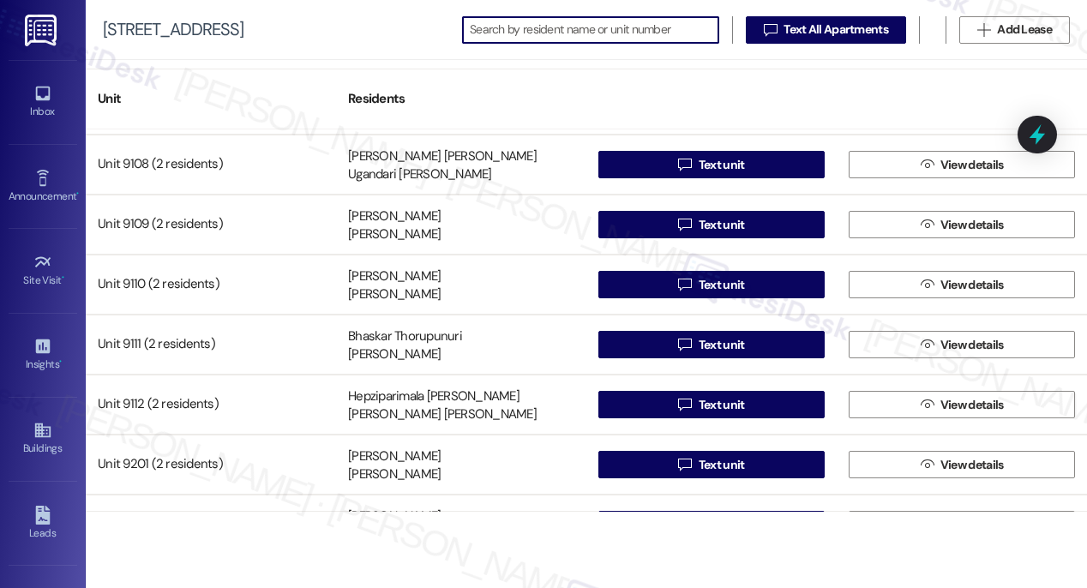
scroll to position [13789, 0]
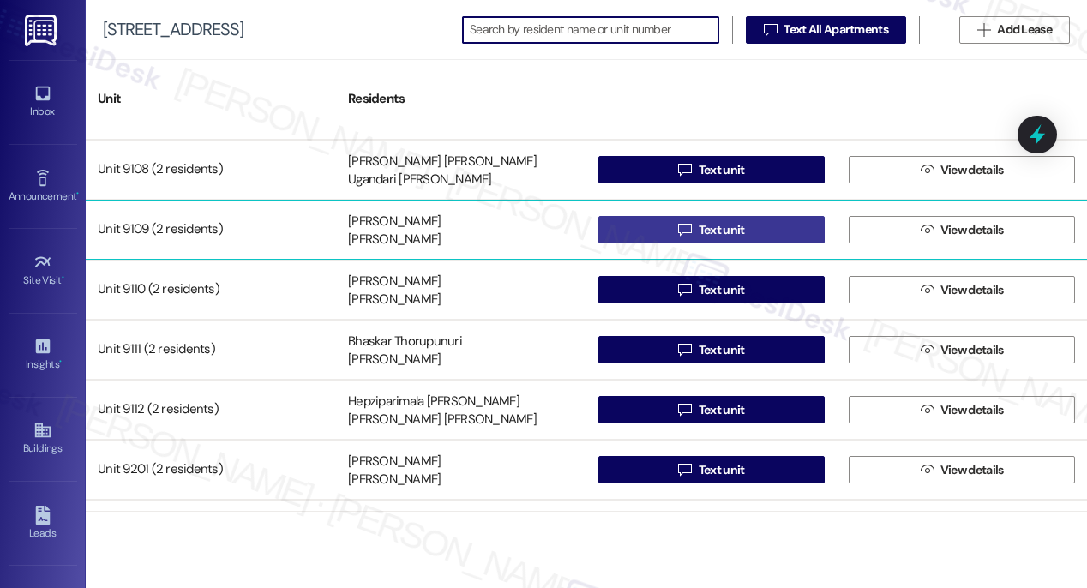
click at [711, 232] on span "Text unit" at bounding box center [722, 230] width 46 height 18
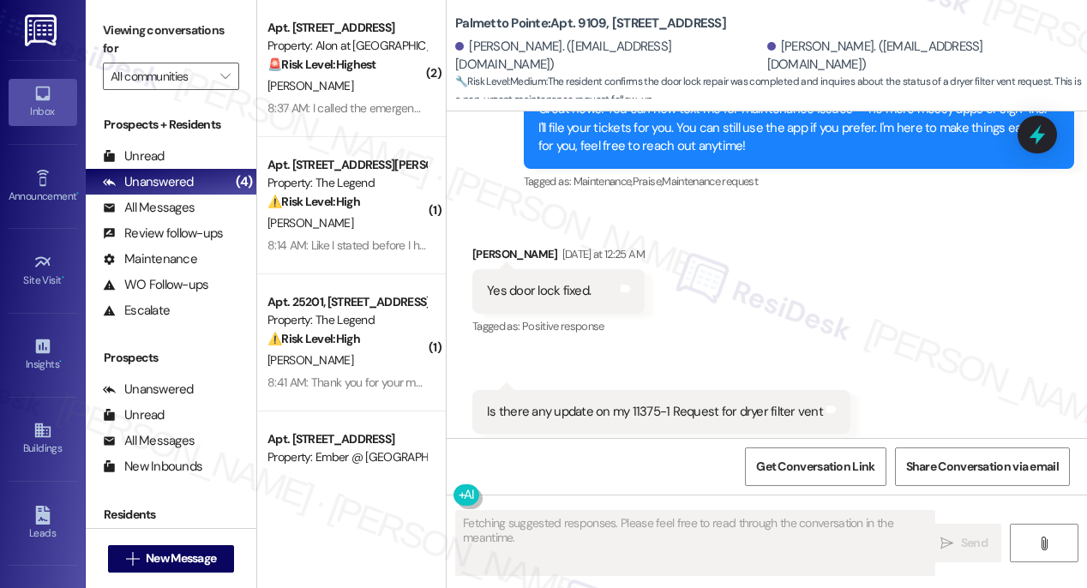
scroll to position [597, 0]
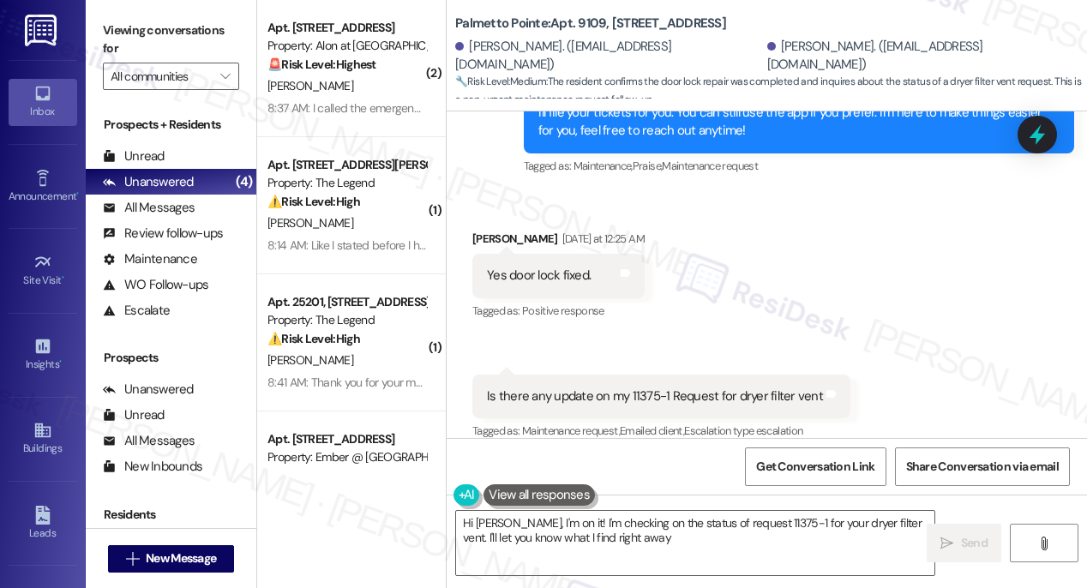
type textarea "Hi [PERSON_NAME], I'm on it! I'm checking on the status of request 11375-1 for …"
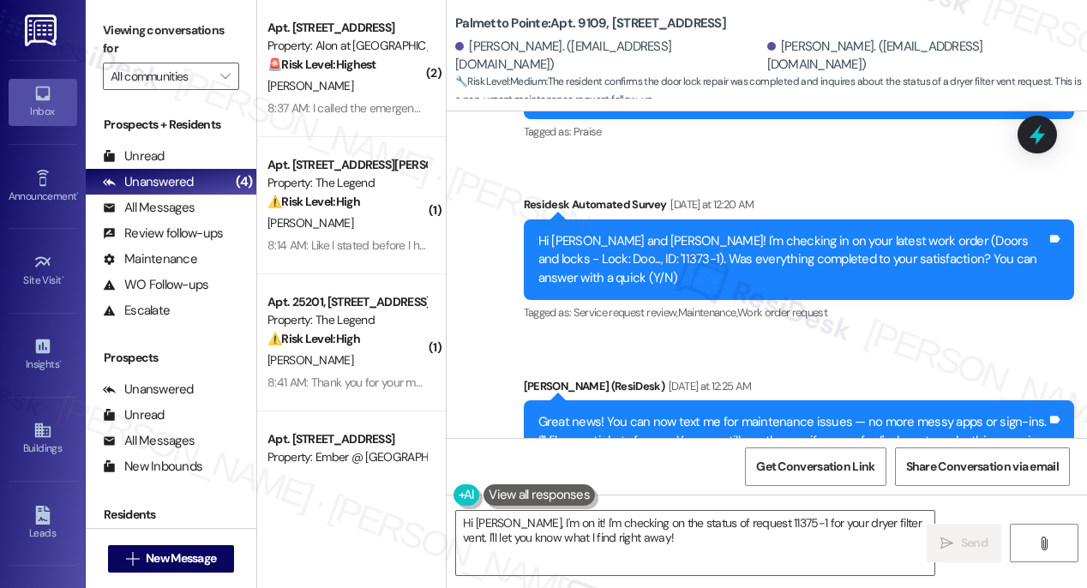
scroll to position [0, 0]
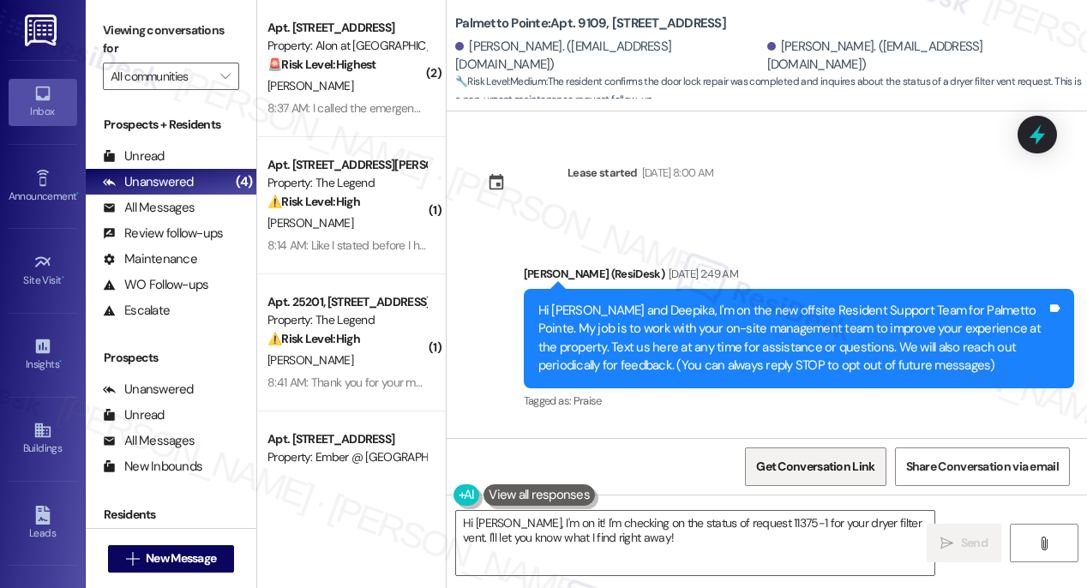
click at [817, 466] on span "Get Conversation Link" at bounding box center [815, 467] width 118 height 18
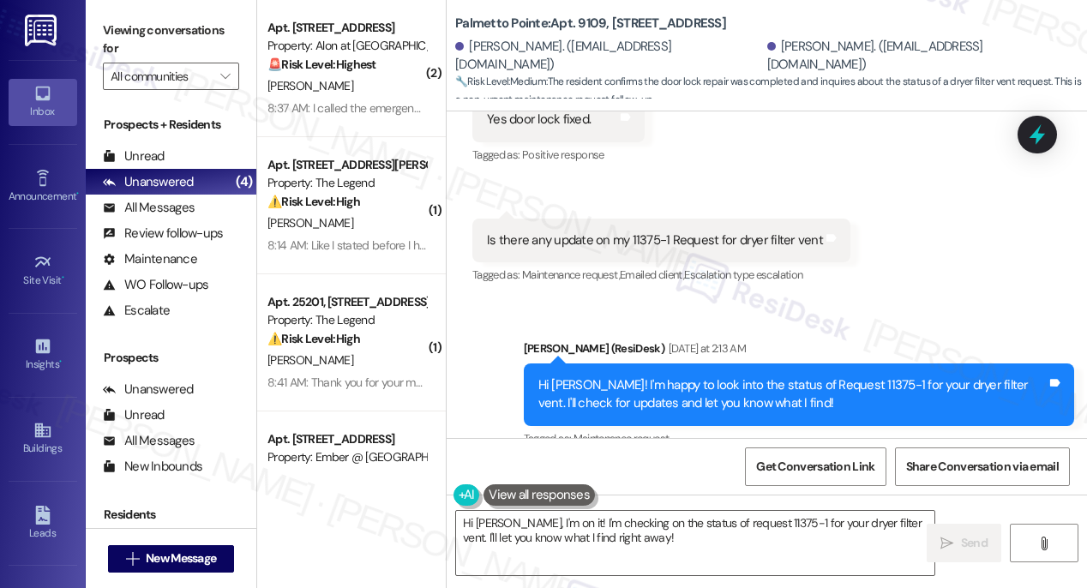
scroll to position [1154, 0]
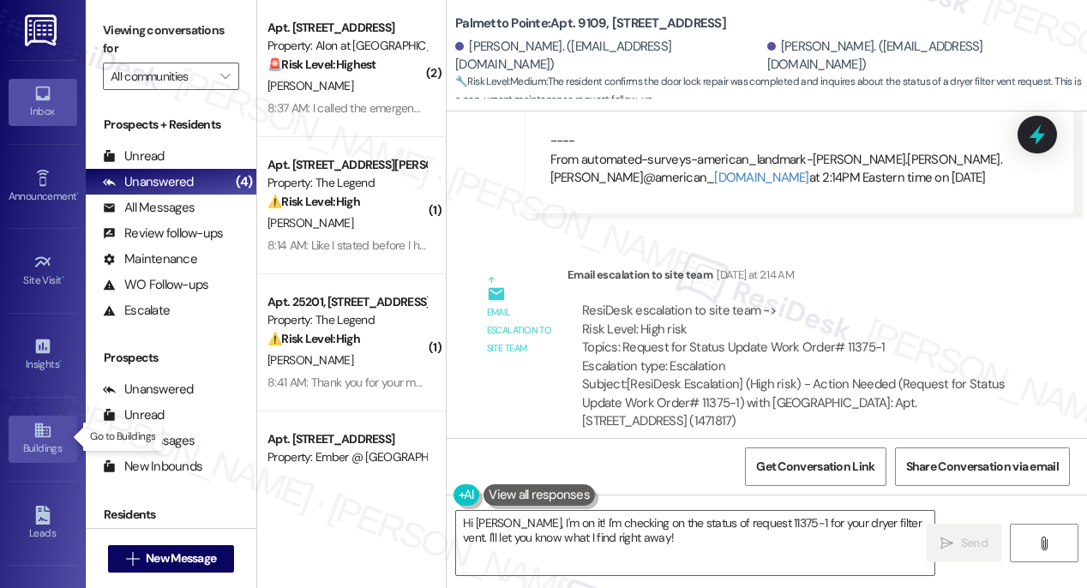
click at [40, 436] on icon at bounding box center [42, 430] width 19 height 19
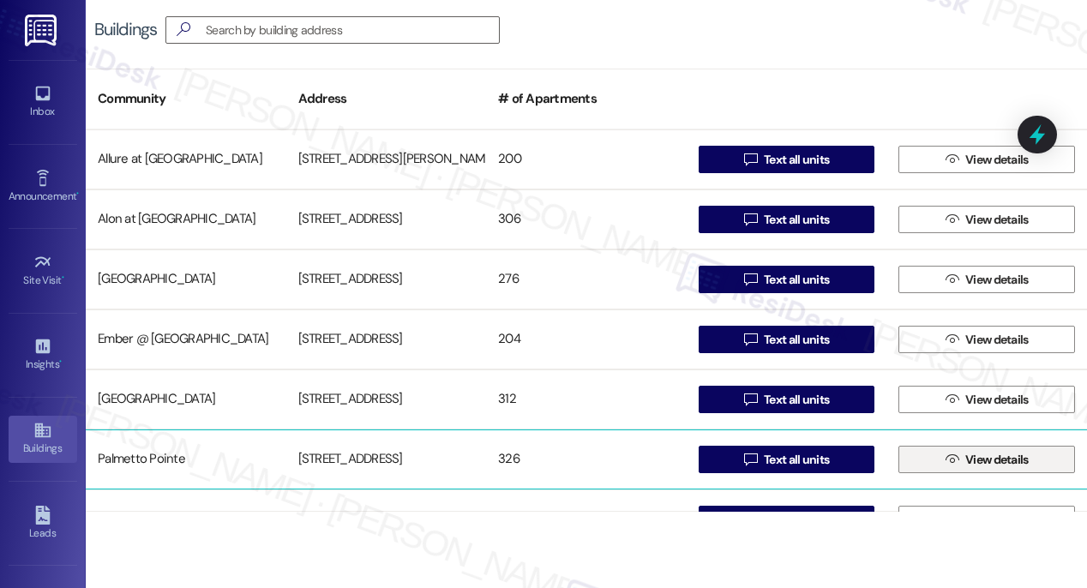
click at [972, 459] on span "View details" at bounding box center [996, 460] width 63 height 18
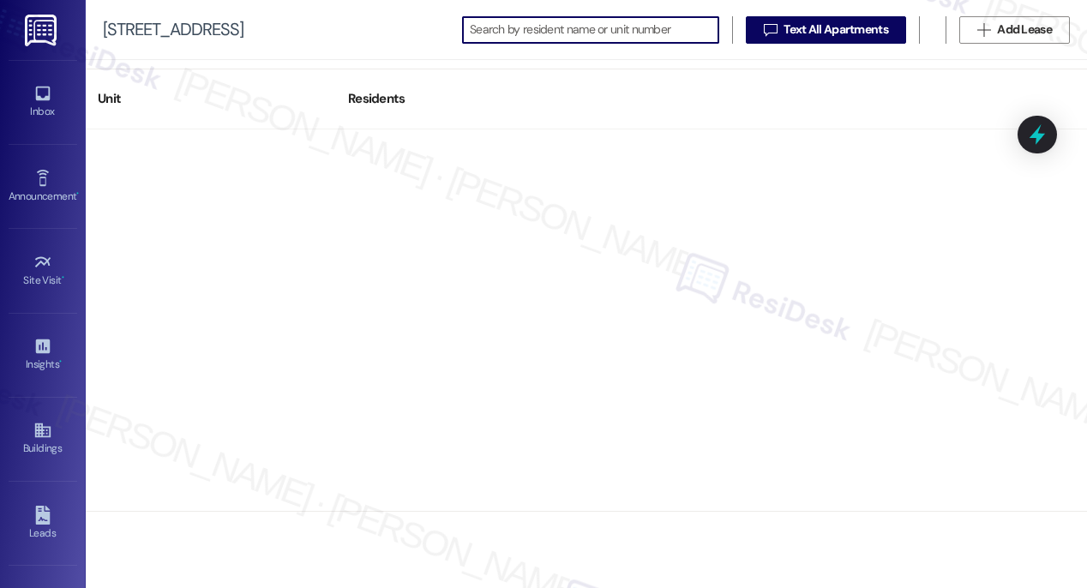
scroll to position [13591, 0]
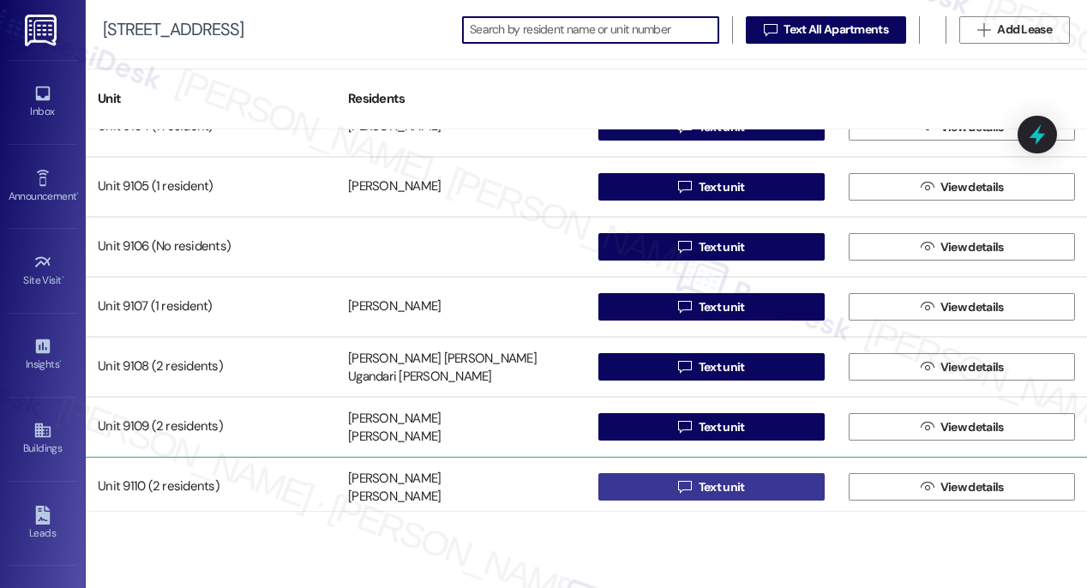
click at [709, 487] on span "Text unit" at bounding box center [722, 487] width 46 height 18
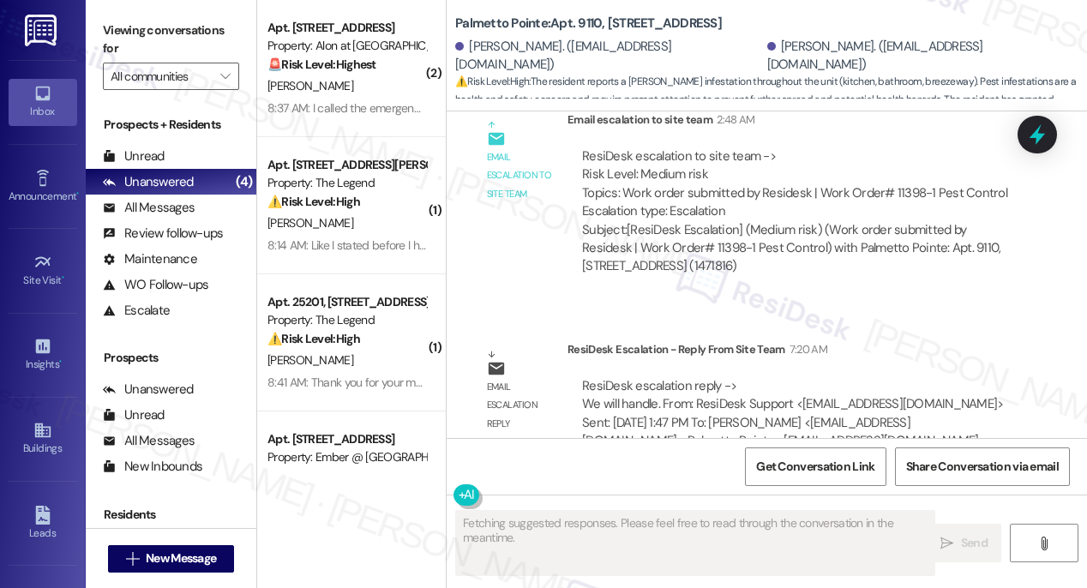
scroll to position [2384, 0]
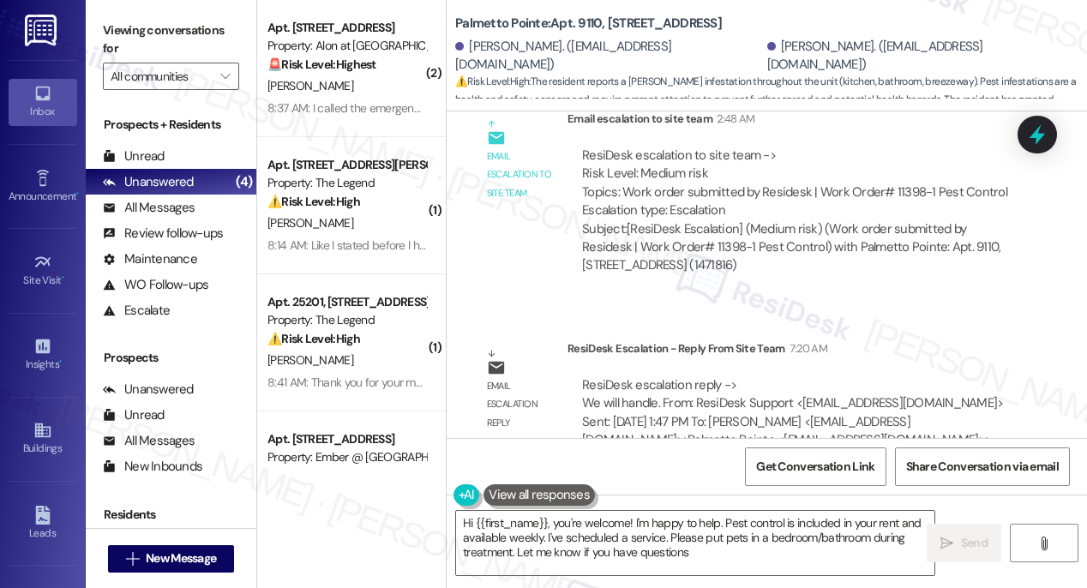
type textarea "Hi {{first_name}}, you're welcome! I'm happy to help. Pest control is included …"
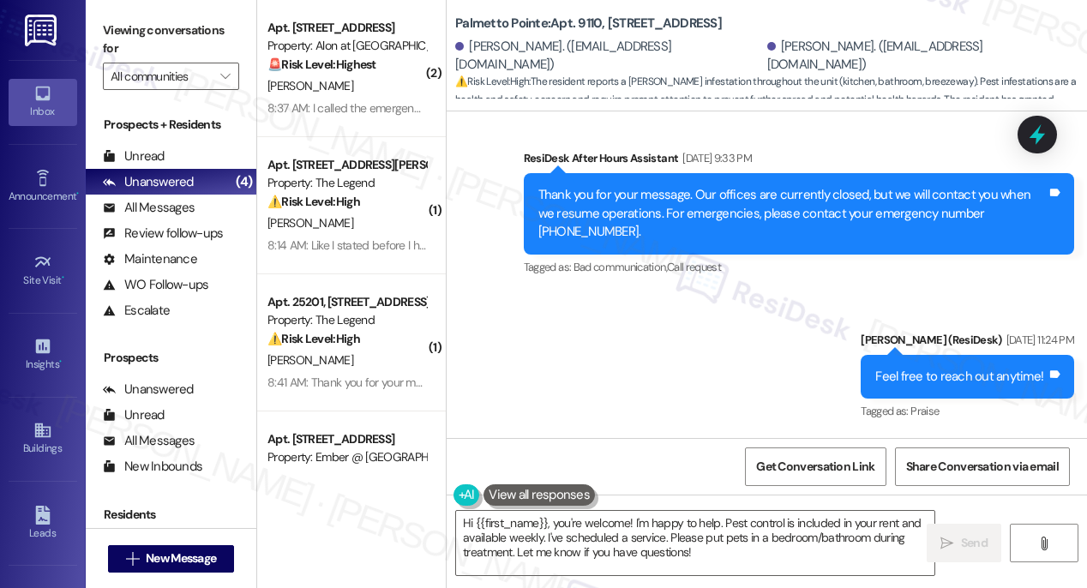
scroll to position [667, 0]
click at [805, 465] on span "Get Conversation Link" at bounding box center [815, 467] width 118 height 18
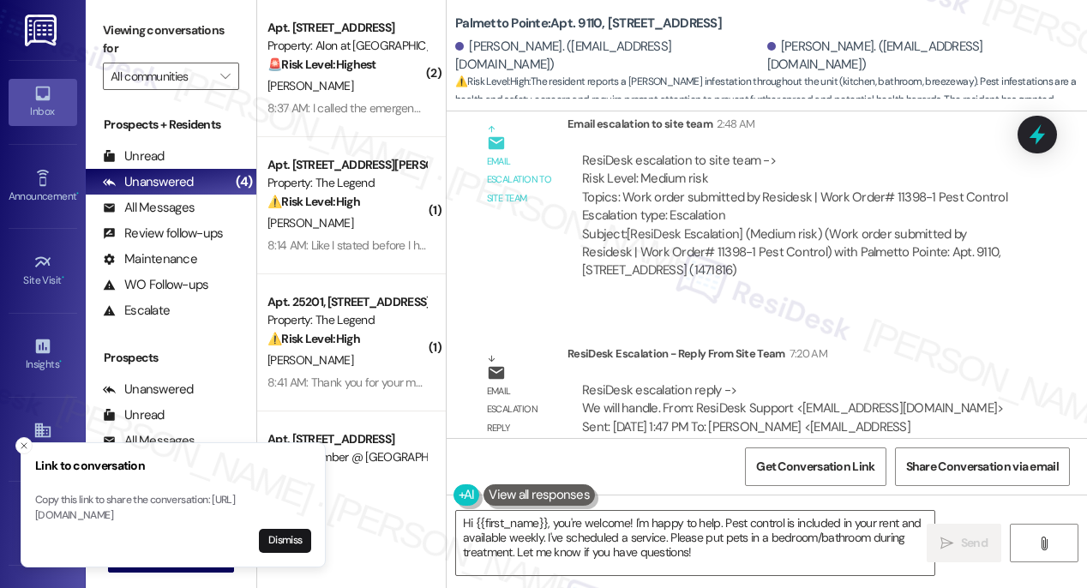
scroll to position [2384, 0]
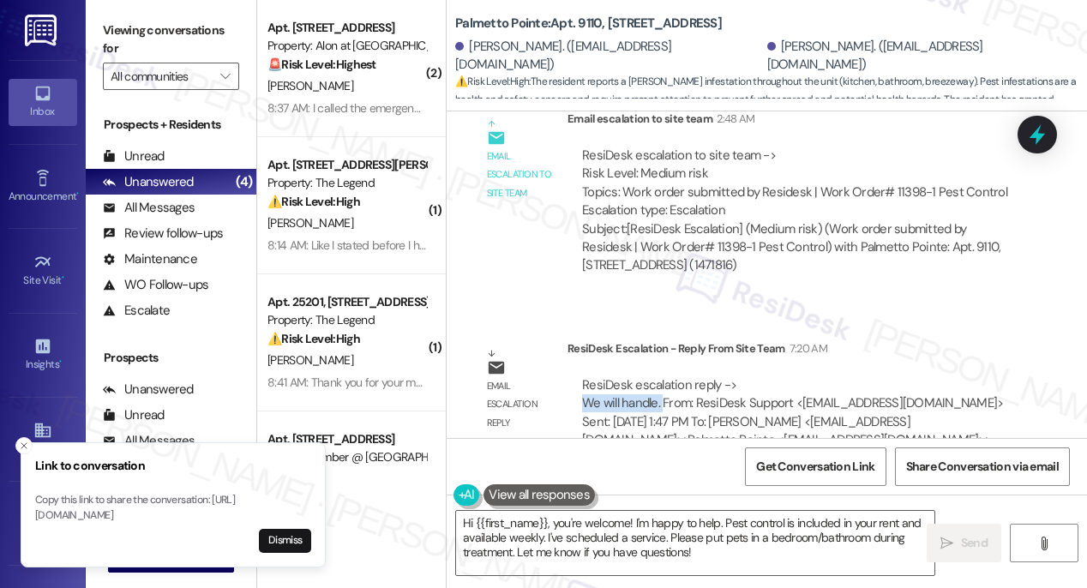
drag, startPoint x: 662, startPoint y: 368, endPoint x: 572, endPoint y: 363, distance: 90.1
click at [572, 363] on div "ResiDesk escalation reply -> We will handle. From: ResiDesk Support <[EMAIL_ADD…" at bounding box center [794, 421] width 455 height 117
copy div "We will handle."
click at [289, 548] on button "Dismiss" at bounding box center [285, 541] width 52 height 24
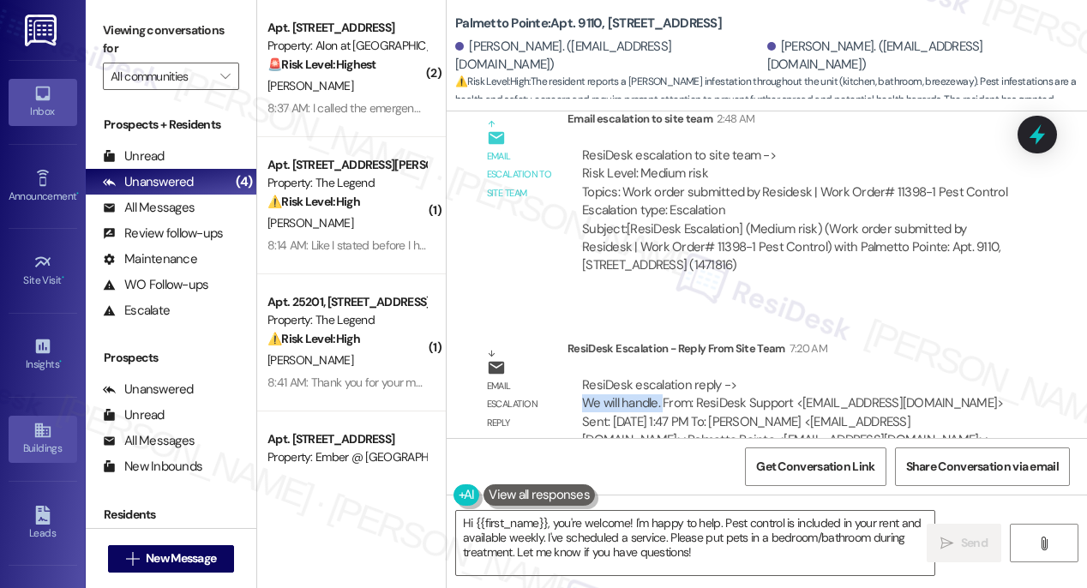
click at [27, 435] on link "Buildings" at bounding box center [43, 439] width 69 height 46
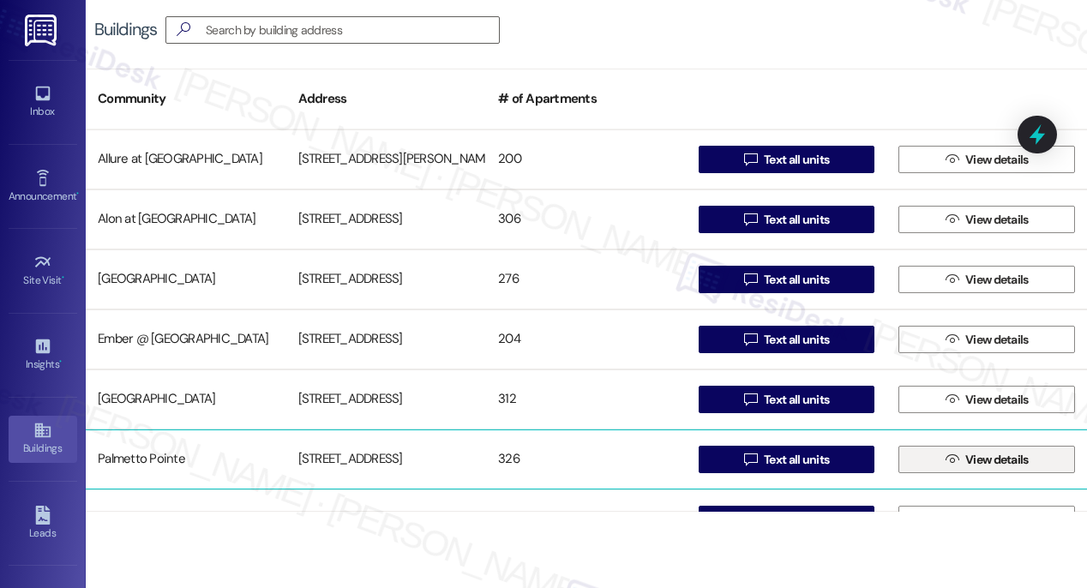
click at [954, 461] on span " View details" at bounding box center [987, 460] width 90 height 26
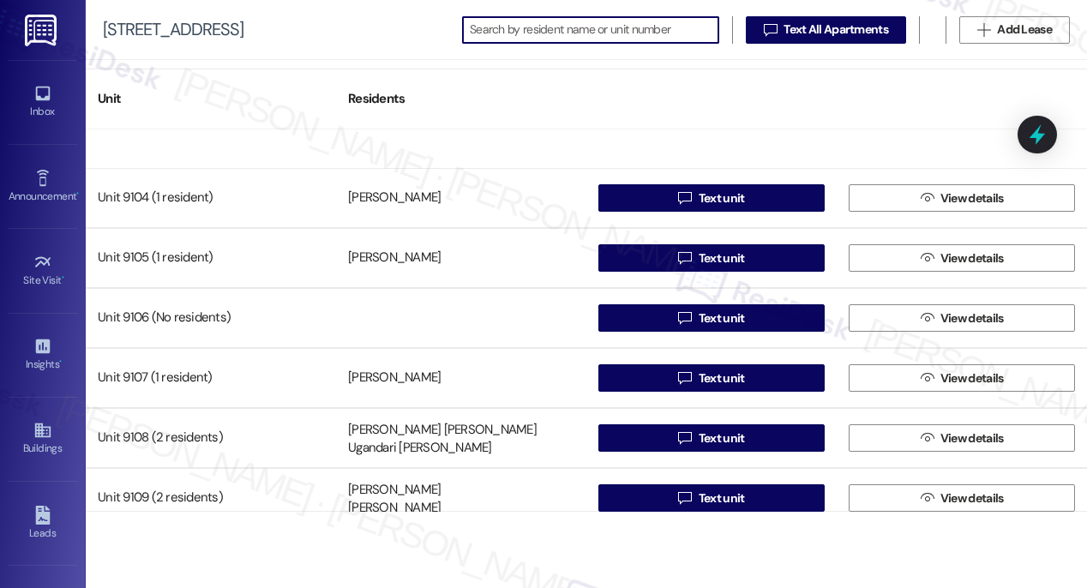
scroll to position [13732, 0]
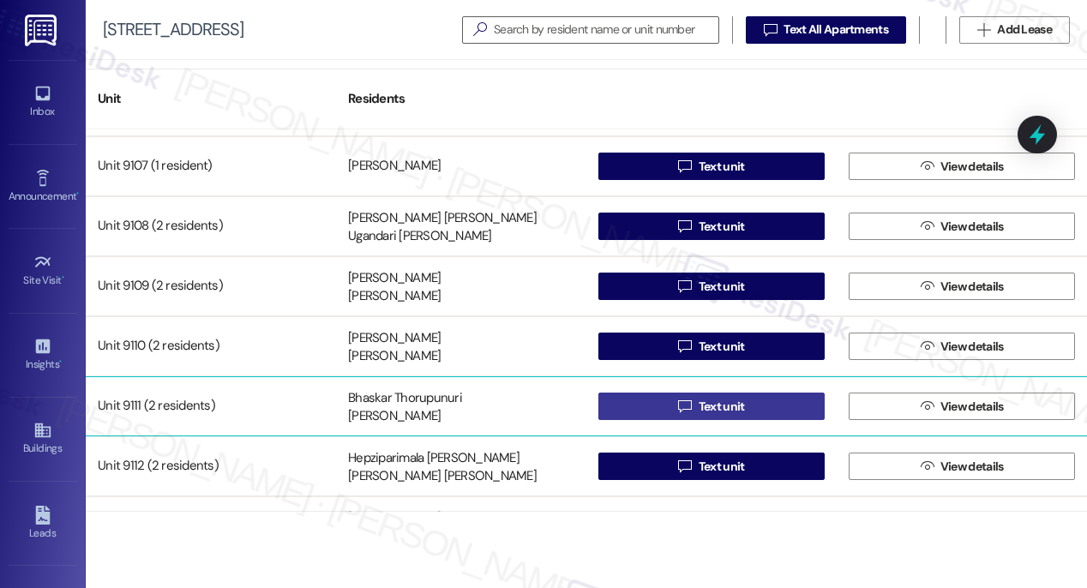
click at [709, 409] on span "Text unit" at bounding box center [722, 407] width 46 height 18
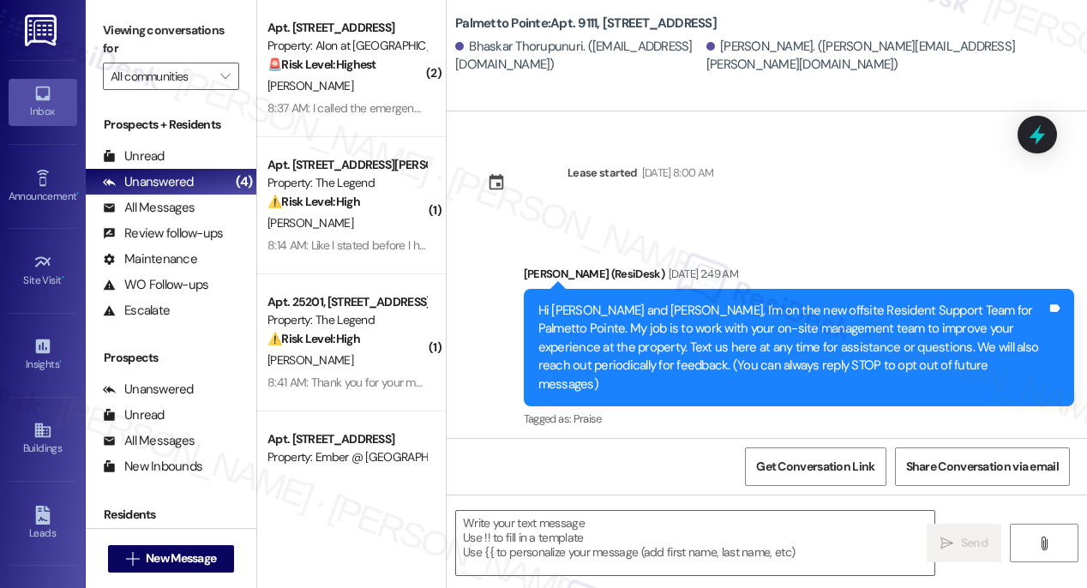
type textarea "Fetching suggested responses. Please feel free to read through the conversation…"
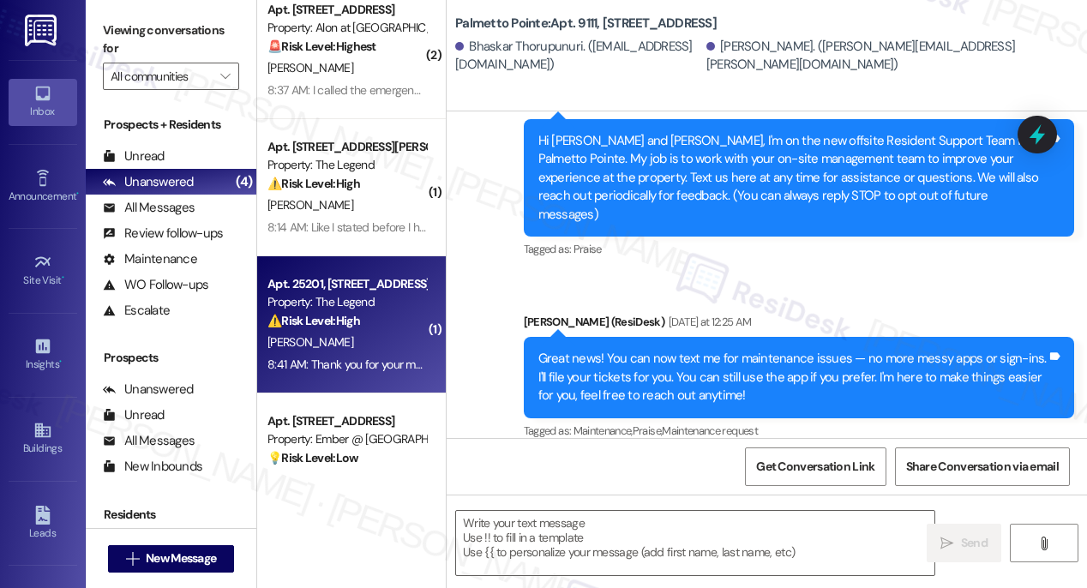
scroll to position [82, 0]
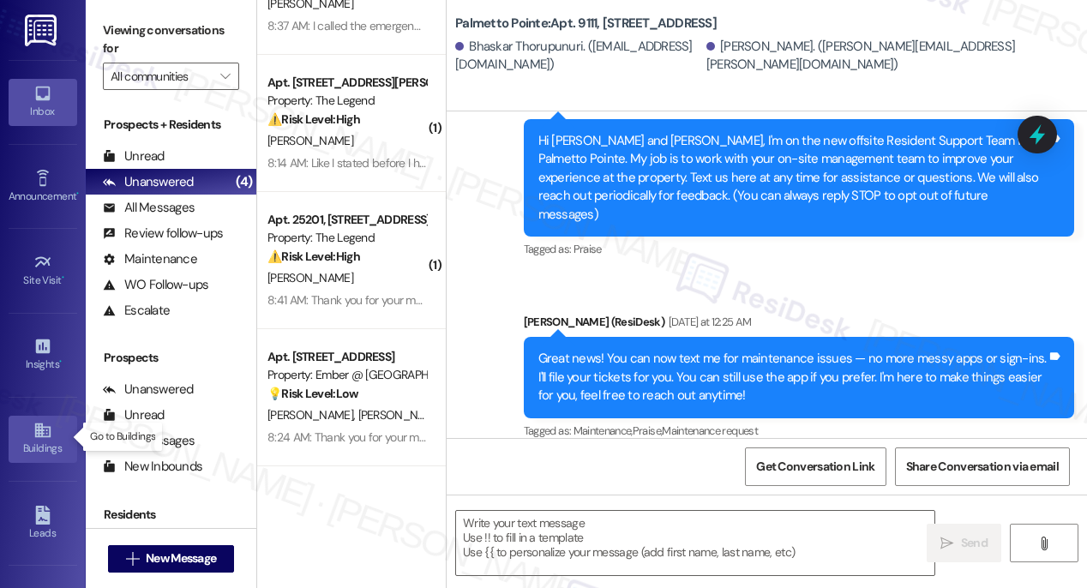
click at [21, 440] on div "Buildings" at bounding box center [43, 448] width 86 height 17
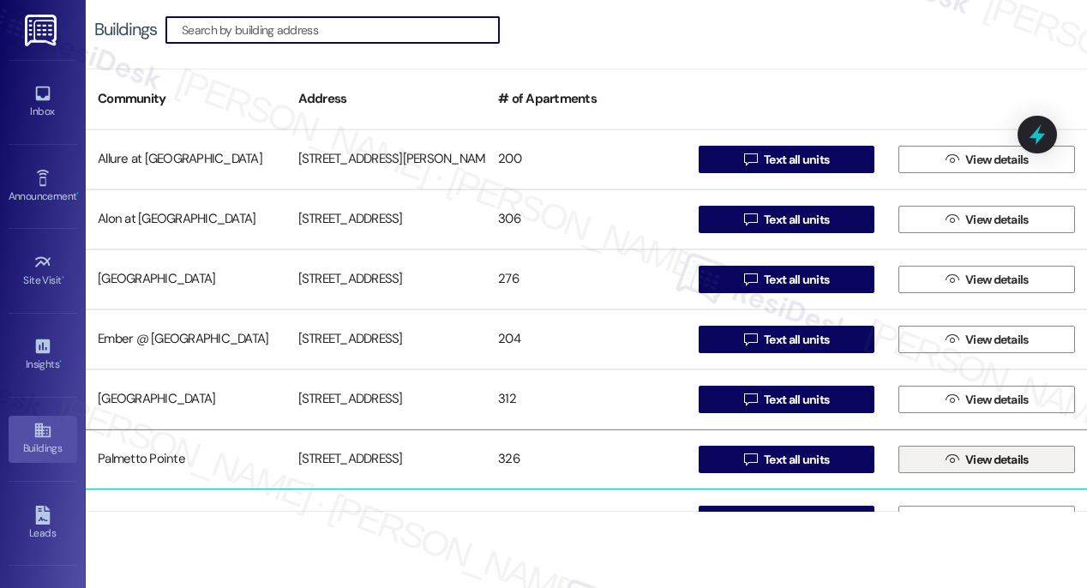
click at [983, 462] on span "View details" at bounding box center [996, 460] width 63 height 18
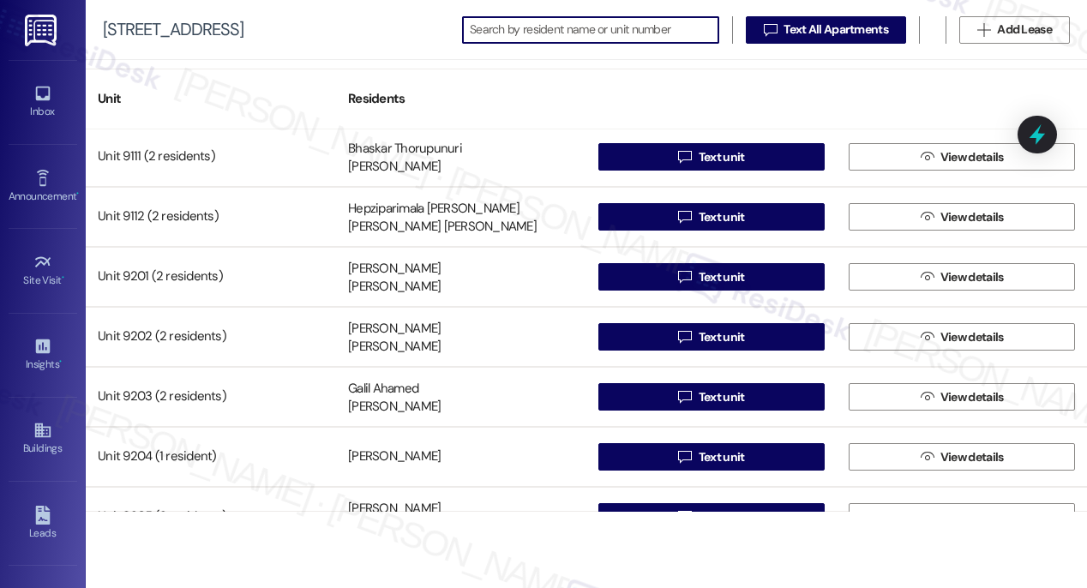
scroll to position [13980, 0]
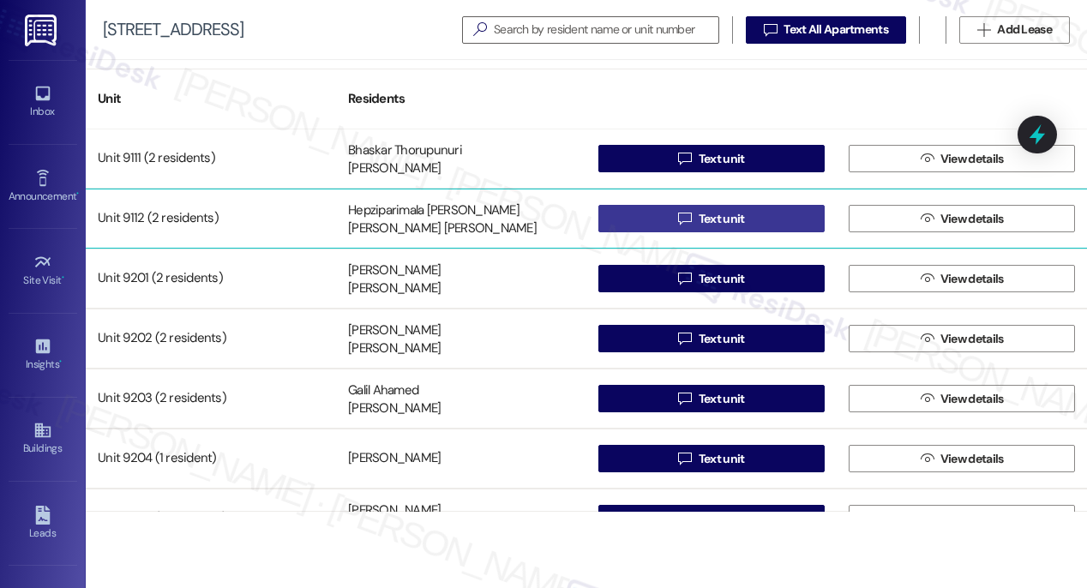
click at [719, 223] on span "Text unit" at bounding box center [722, 219] width 46 height 18
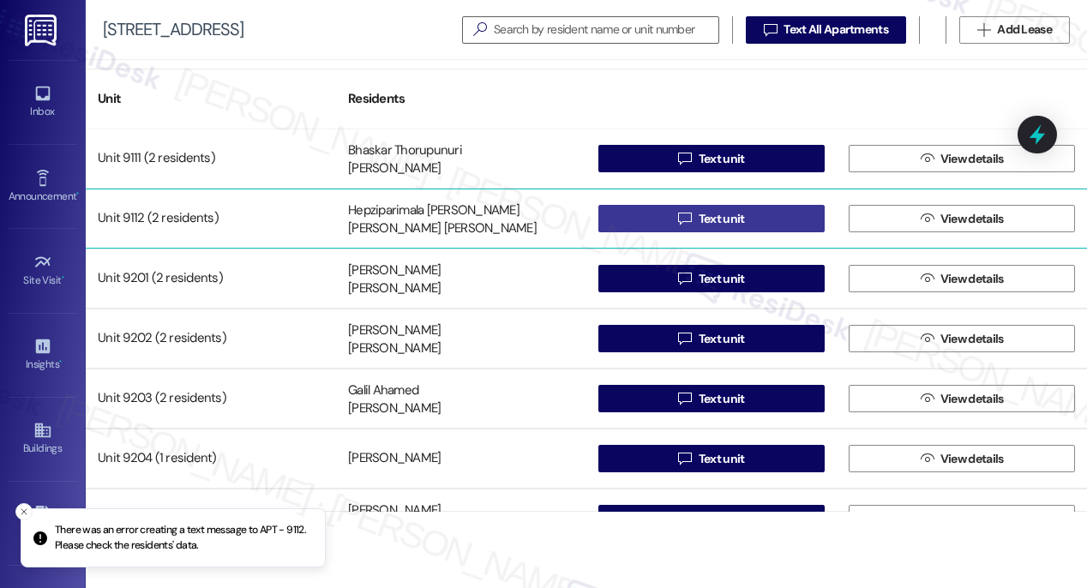
click at [719, 223] on span "Text unit" at bounding box center [722, 219] width 46 height 18
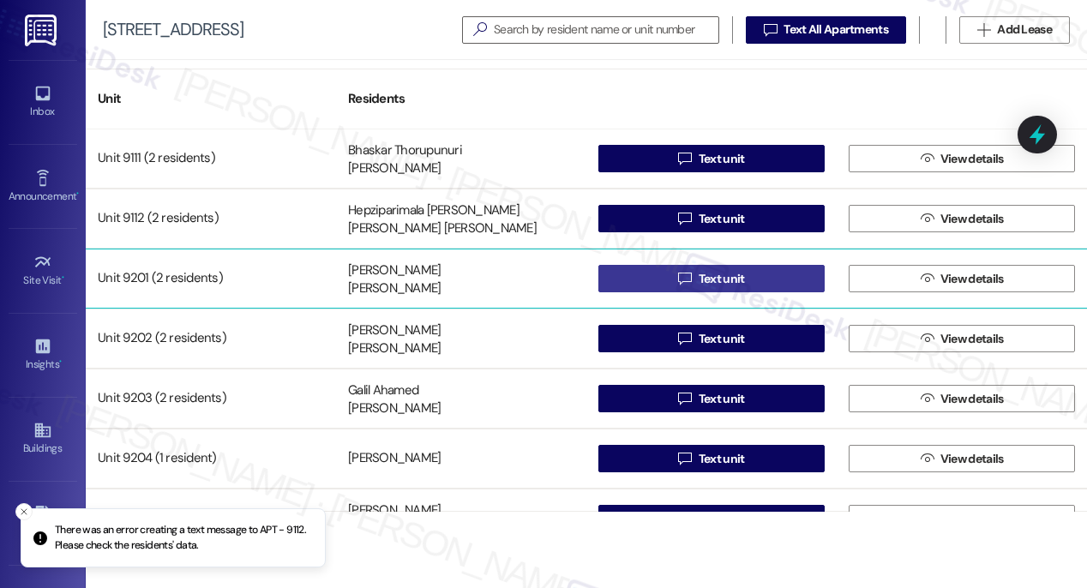
click at [729, 283] on span "Text unit" at bounding box center [722, 279] width 46 height 18
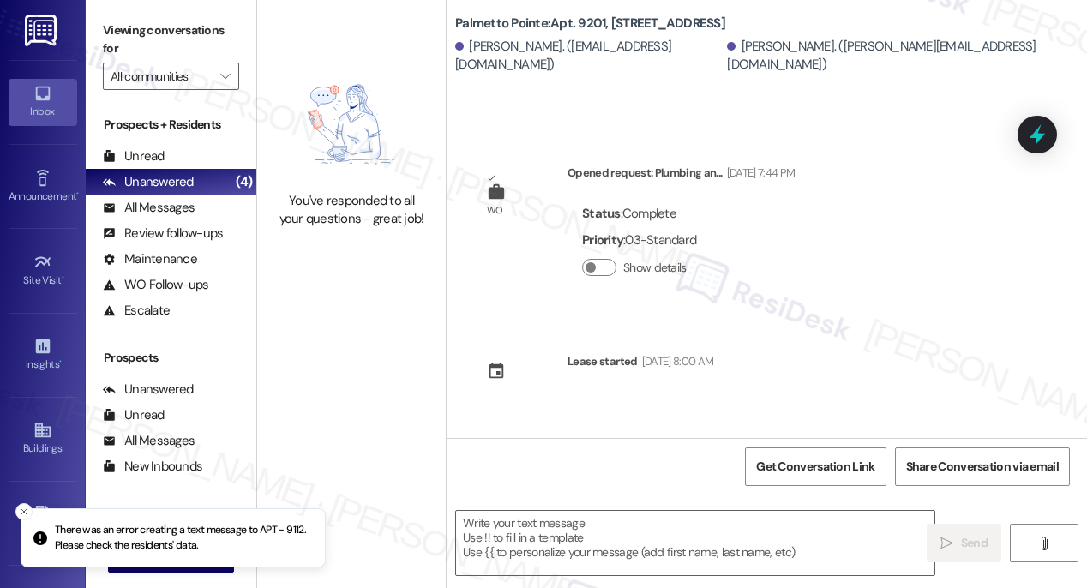
type textarea "Fetching suggested responses. Please feel free to read through the conversation…"
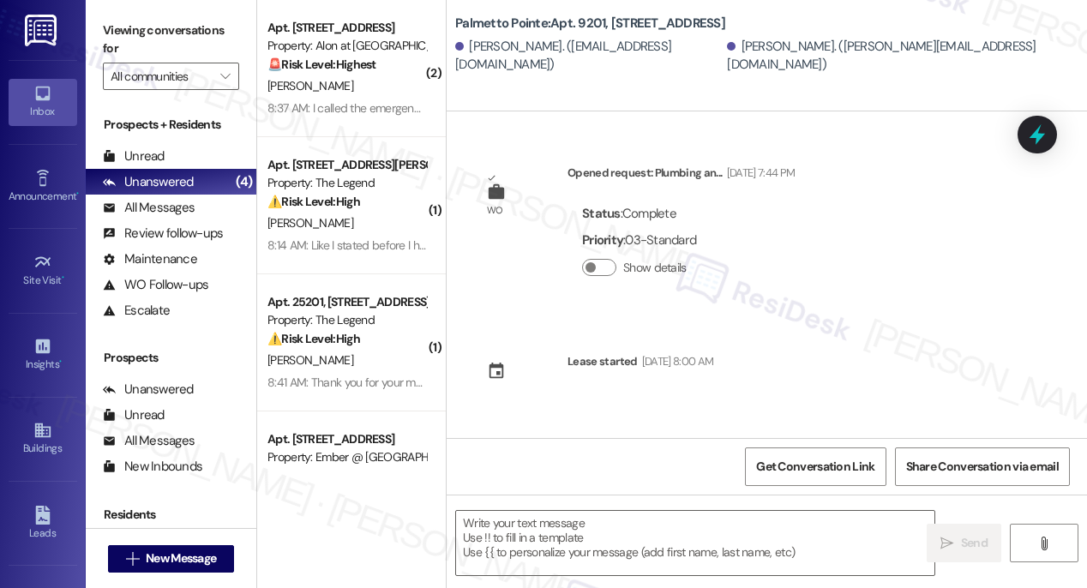
type textarea "Fetching suggested responses. Please feel free to read through the conversation…"
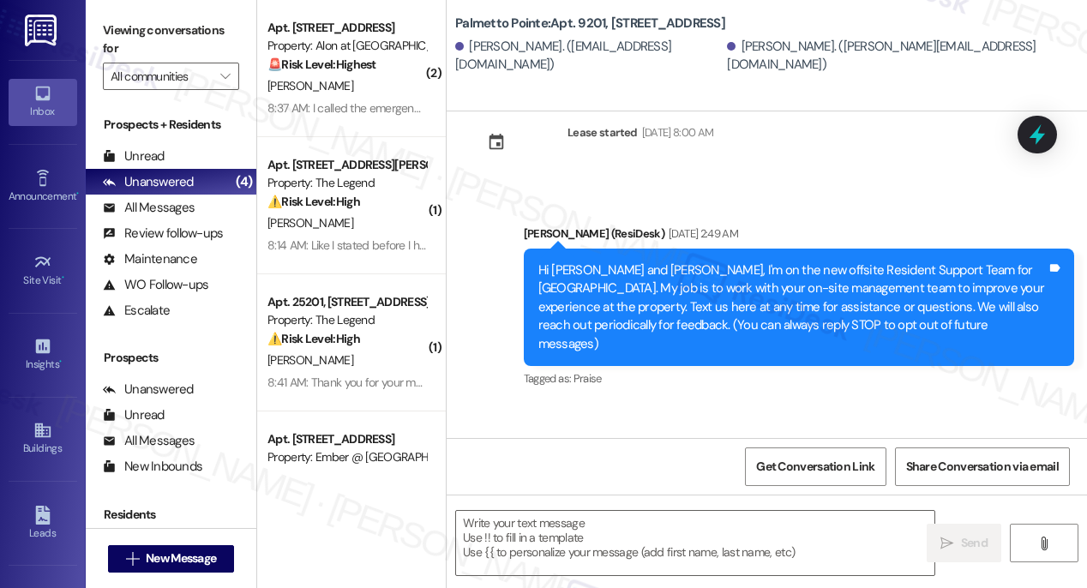
scroll to position [358, 0]
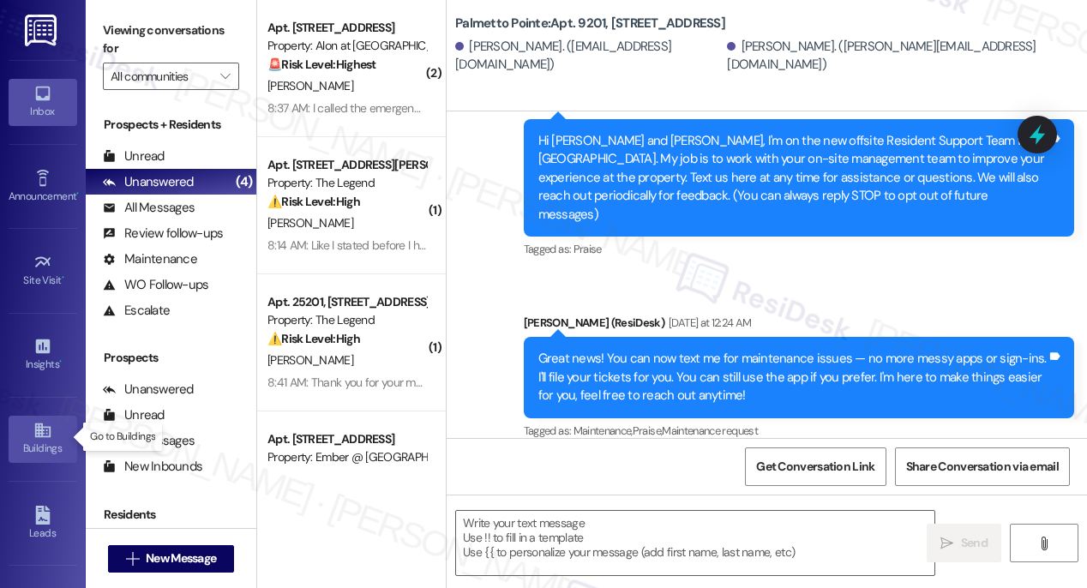
click at [36, 432] on icon at bounding box center [42, 430] width 19 height 19
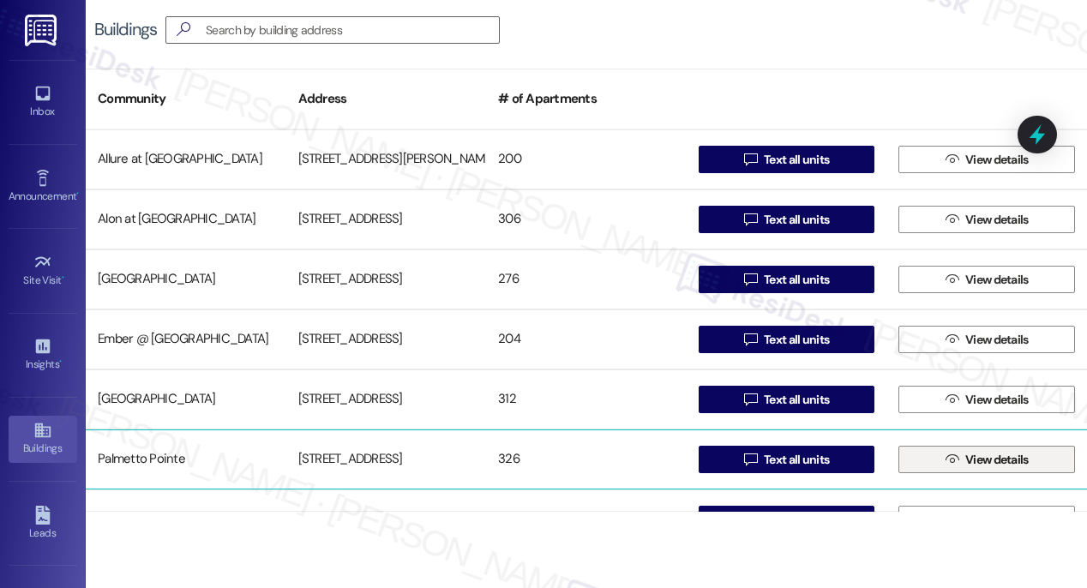
click at [965, 460] on span "View details" at bounding box center [996, 460] width 63 height 18
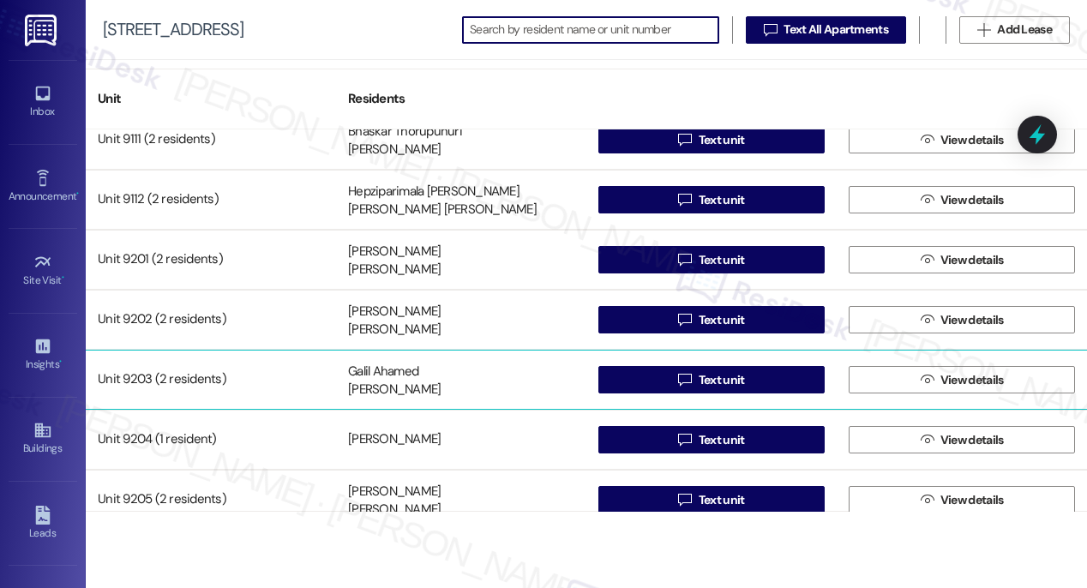
scroll to position [13969, 0]
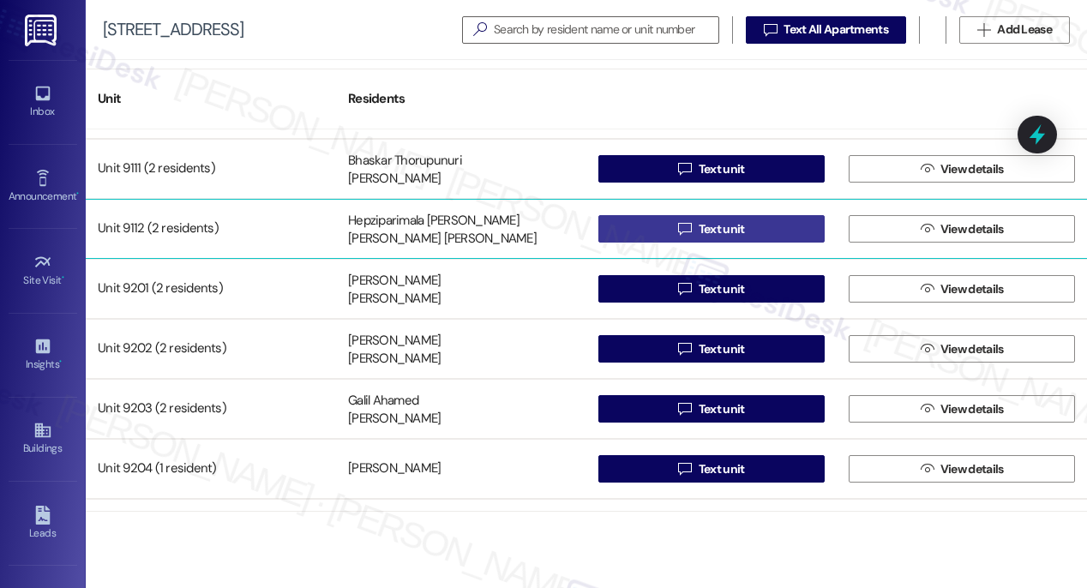
click at [701, 222] on span "Text unit" at bounding box center [722, 229] width 46 height 18
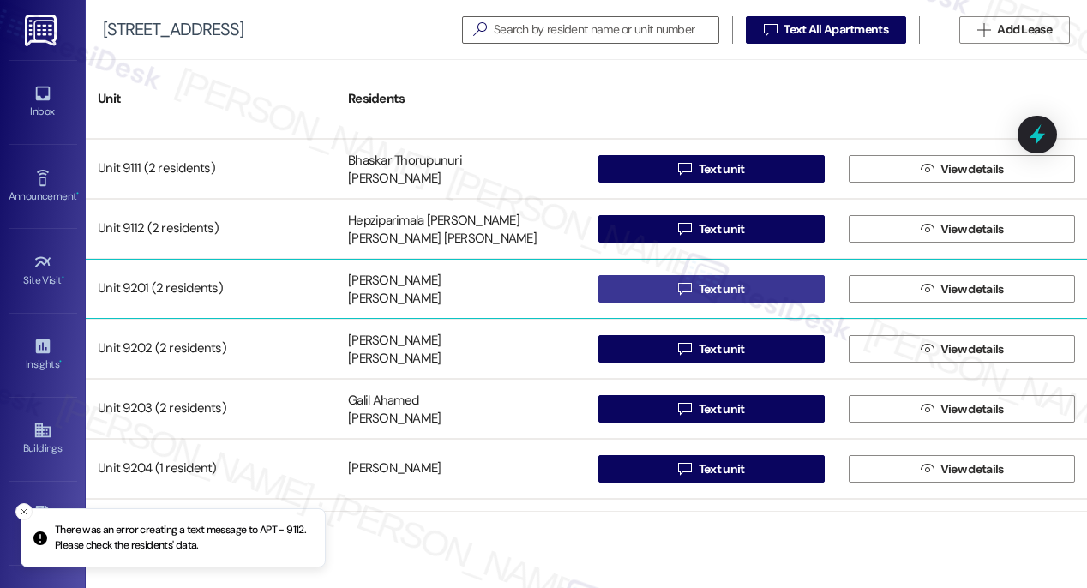
click at [717, 284] on span "Text unit" at bounding box center [722, 289] width 46 height 18
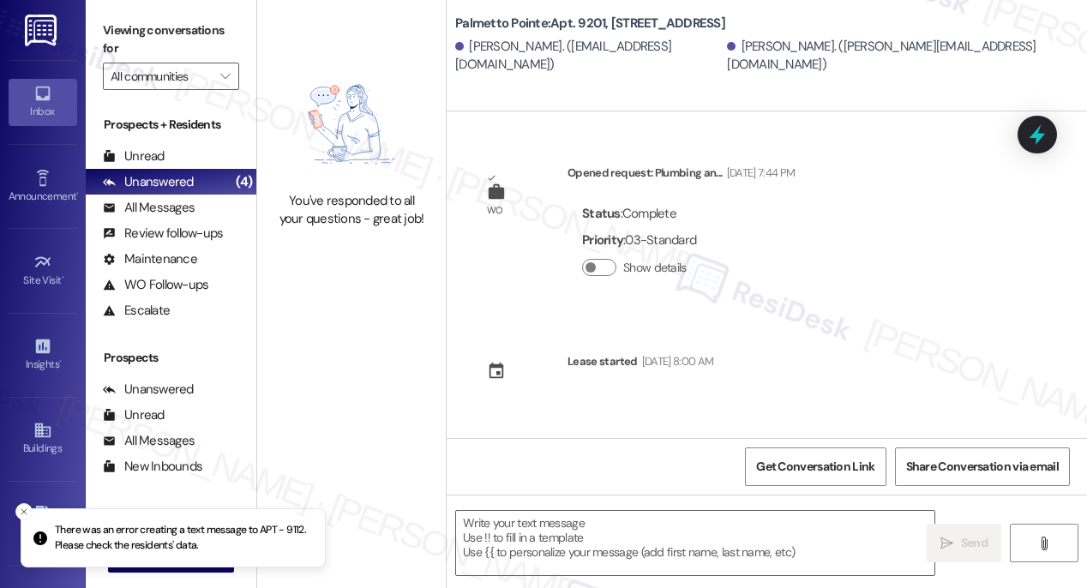
type textarea "Fetching suggested responses. Please feel free to read through the conversation…"
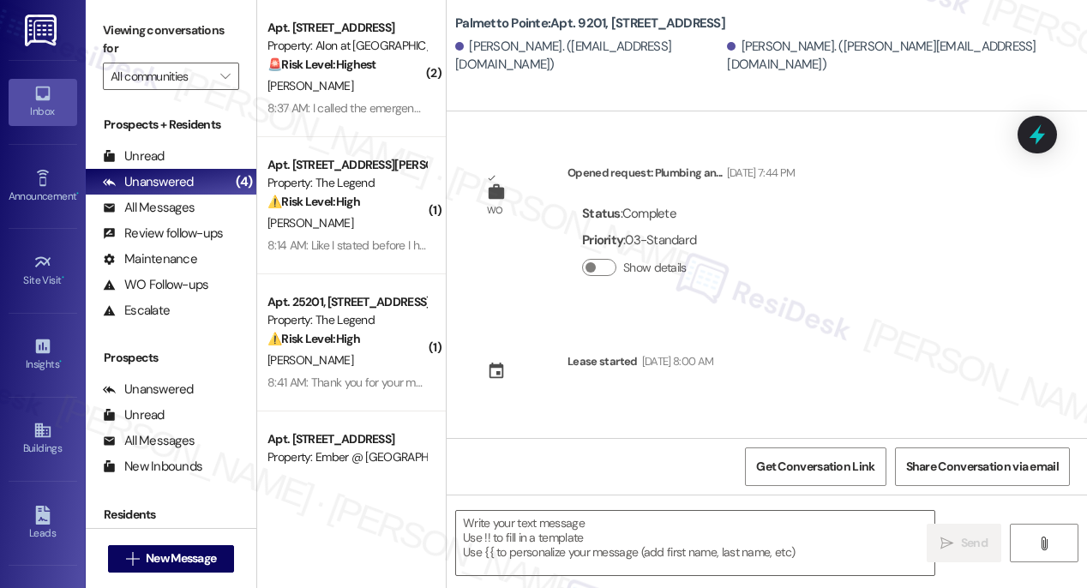
type textarea "Fetching suggested responses. Please feel free to read through the conversation…"
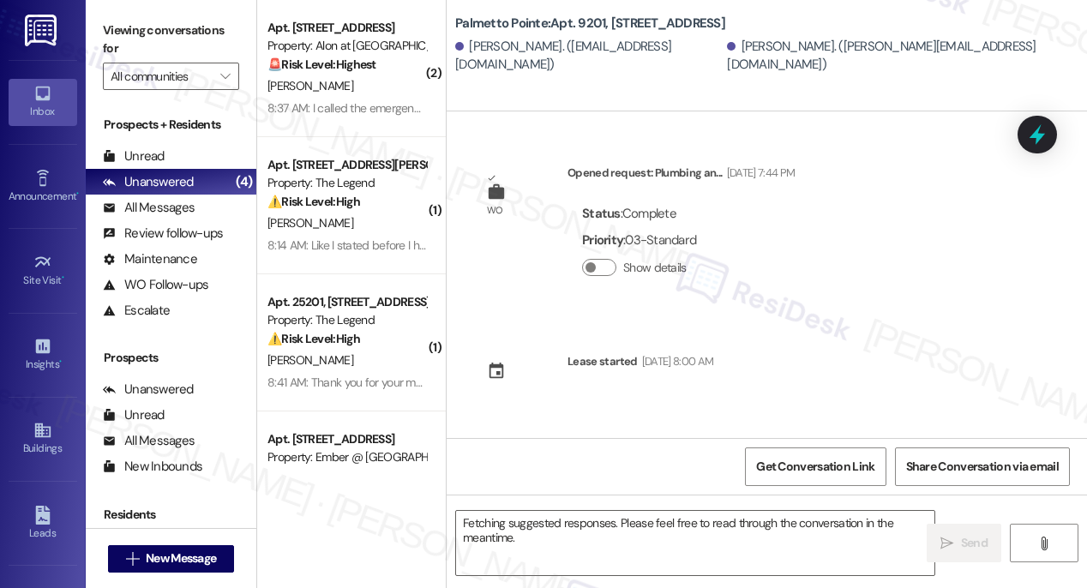
scroll to position [358, 0]
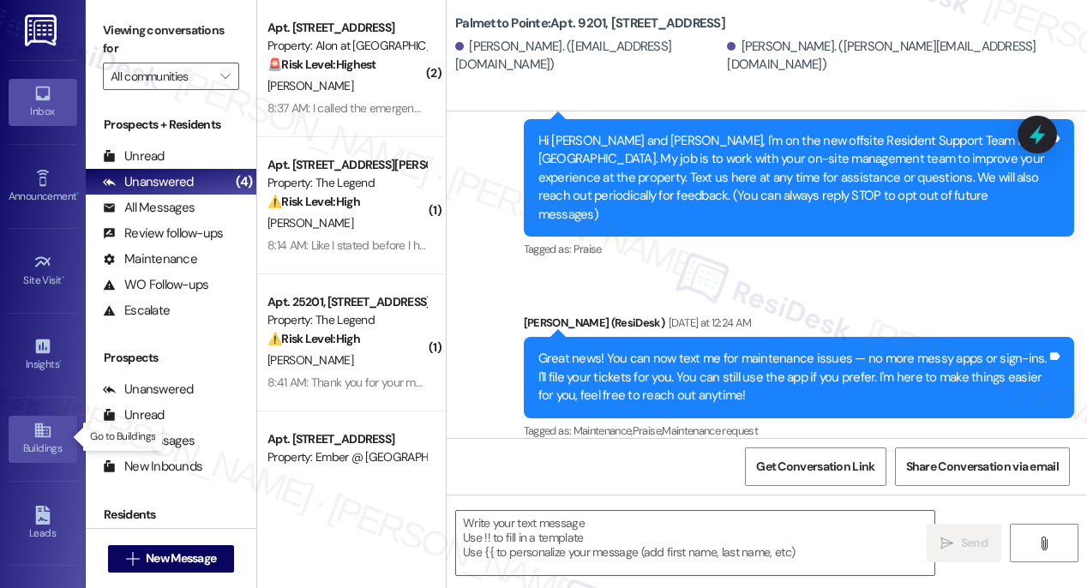
click at [34, 435] on icon at bounding box center [41, 430] width 15 height 15
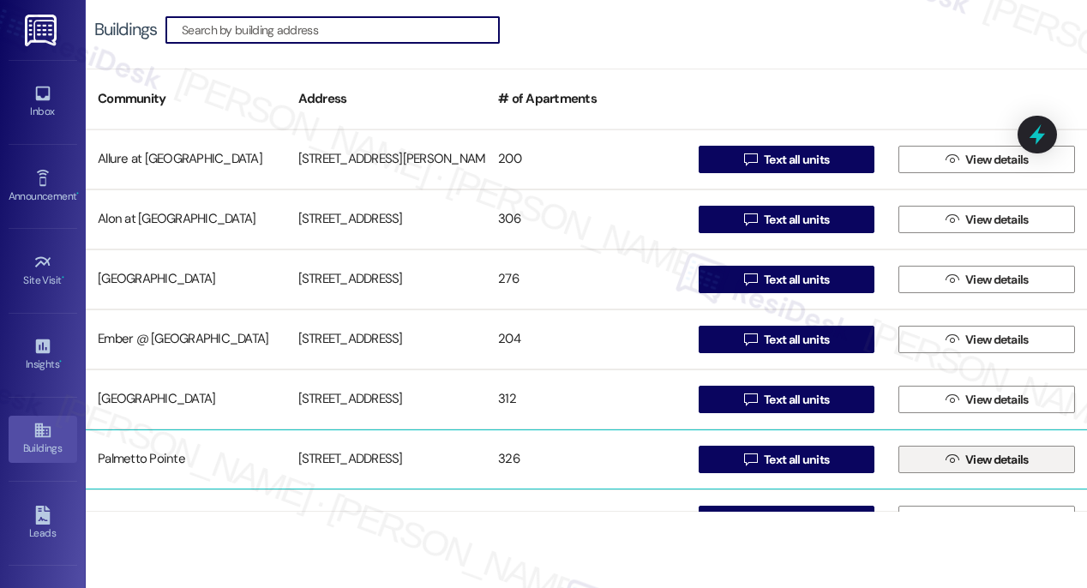
click at [968, 456] on span "View details" at bounding box center [996, 460] width 63 height 18
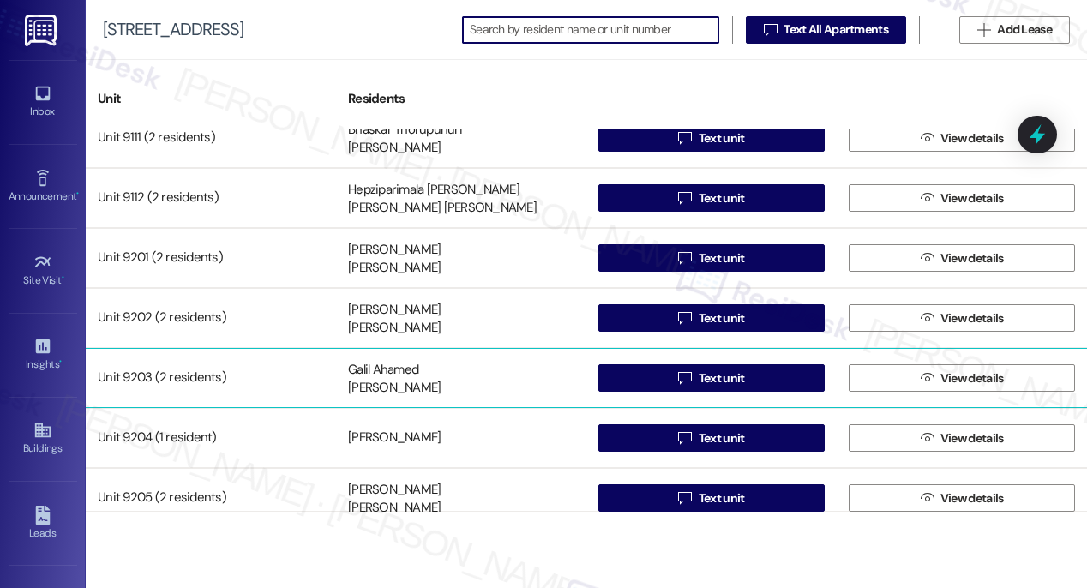
scroll to position [13999, 0]
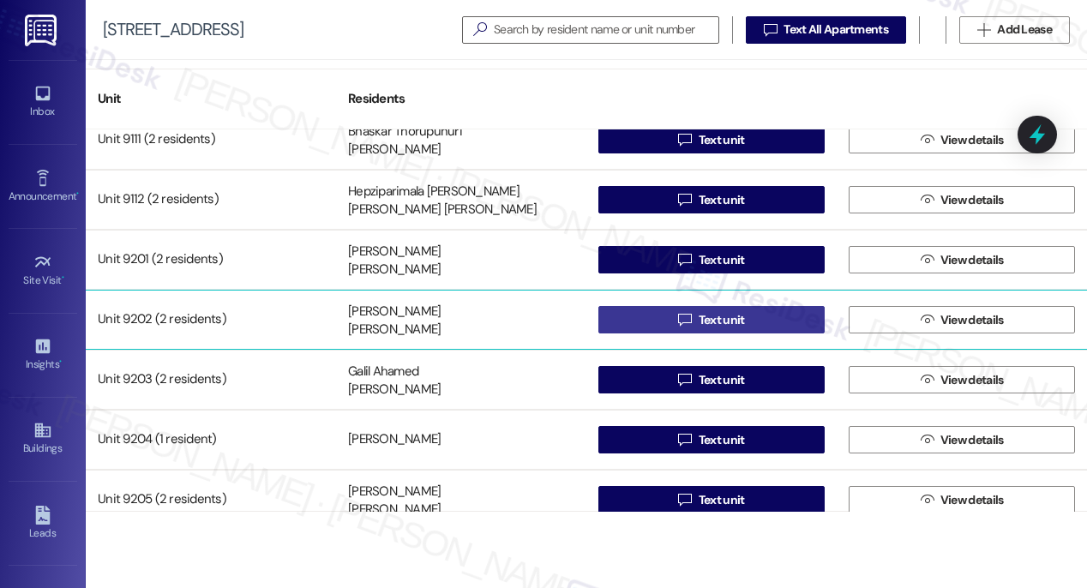
click at [721, 326] on span "Text unit" at bounding box center [722, 320] width 46 height 18
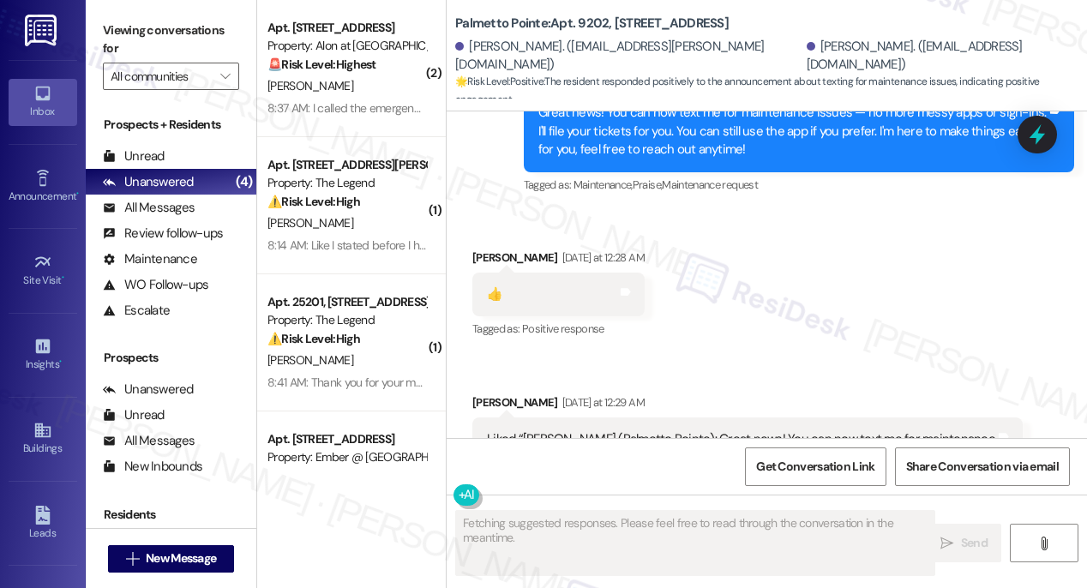
scroll to position [412, 0]
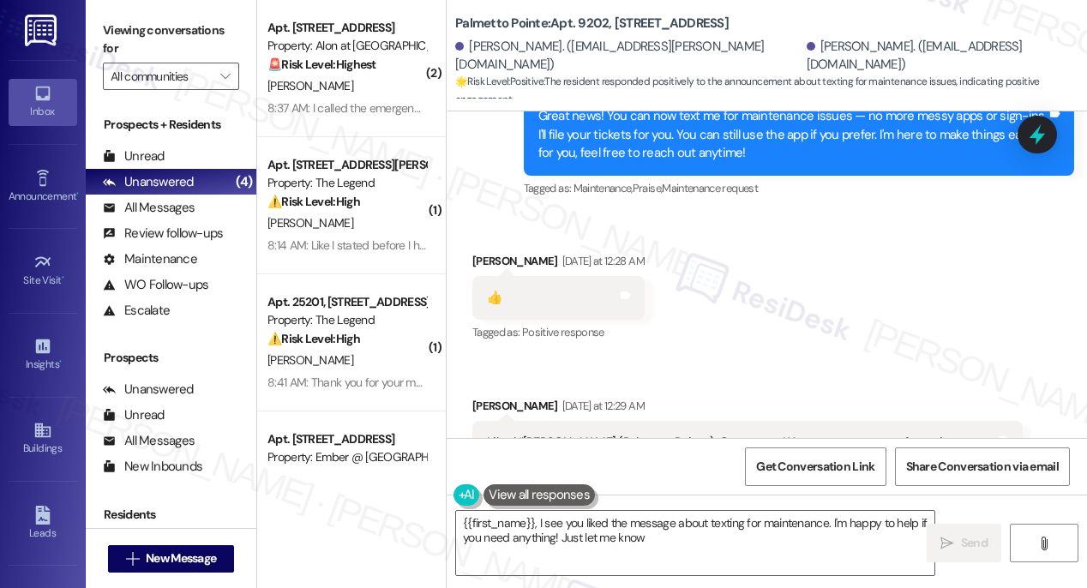
type textarea "{{first_name}}, I see you liked the message about texting for maintenance. I'm …"
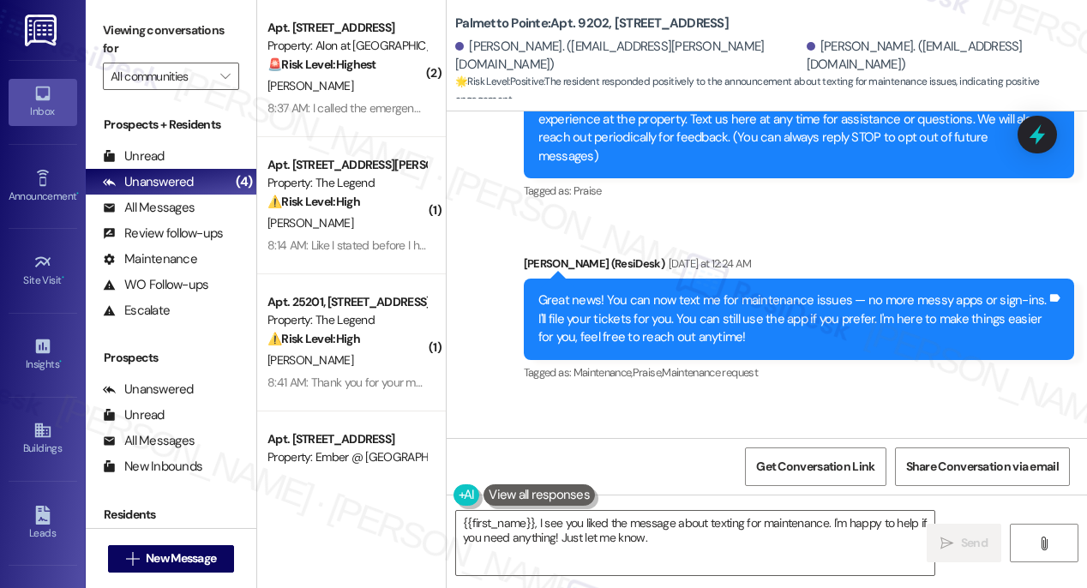
scroll to position [0, 0]
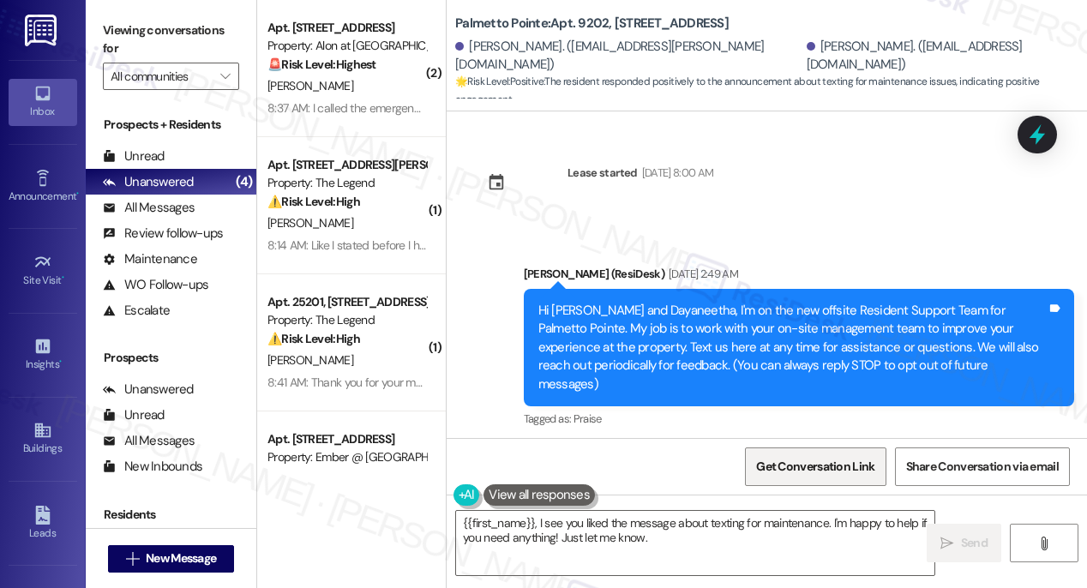
click at [802, 468] on span "Get Conversation Link" at bounding box center [815, 467] width 118 height 18
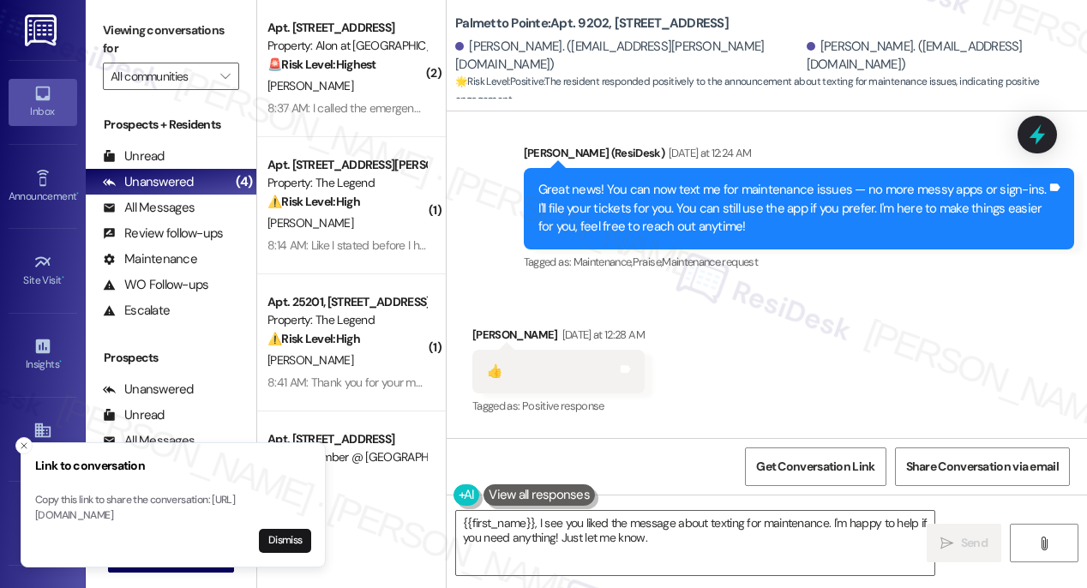
scroll to position [341, 0]
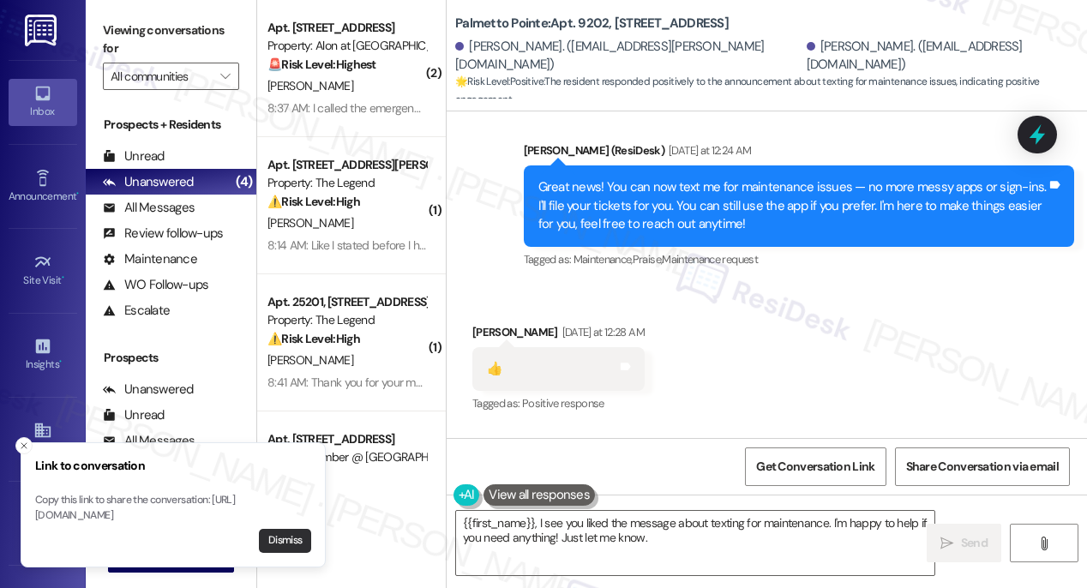
click at [280, 543] on button "Dismiss" at bounding box center [285, 541] width 52 height 24
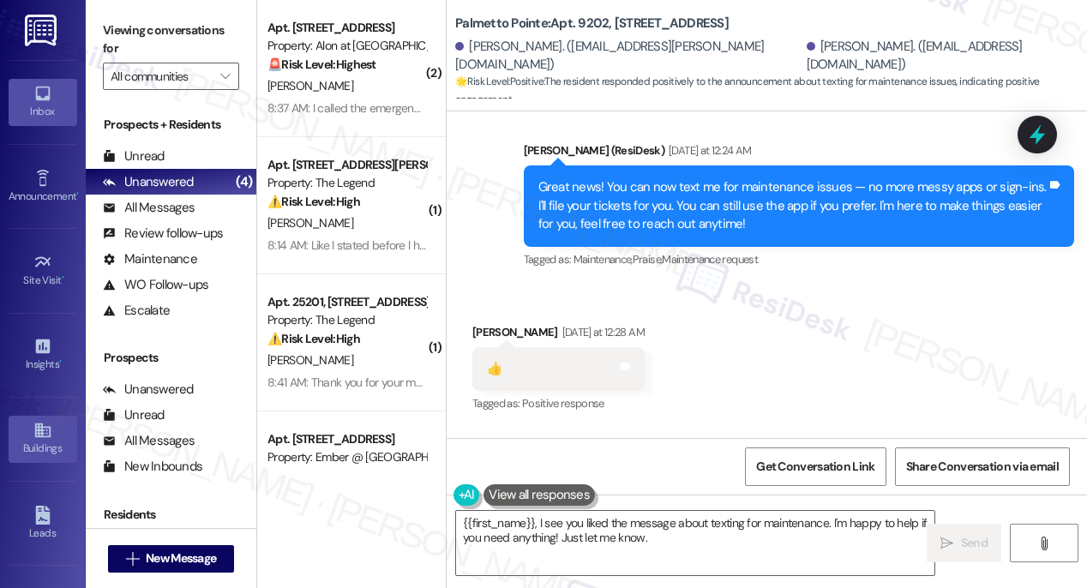
click at [42, 427] on icon at bounding box center [42, 430] width 19 height 19
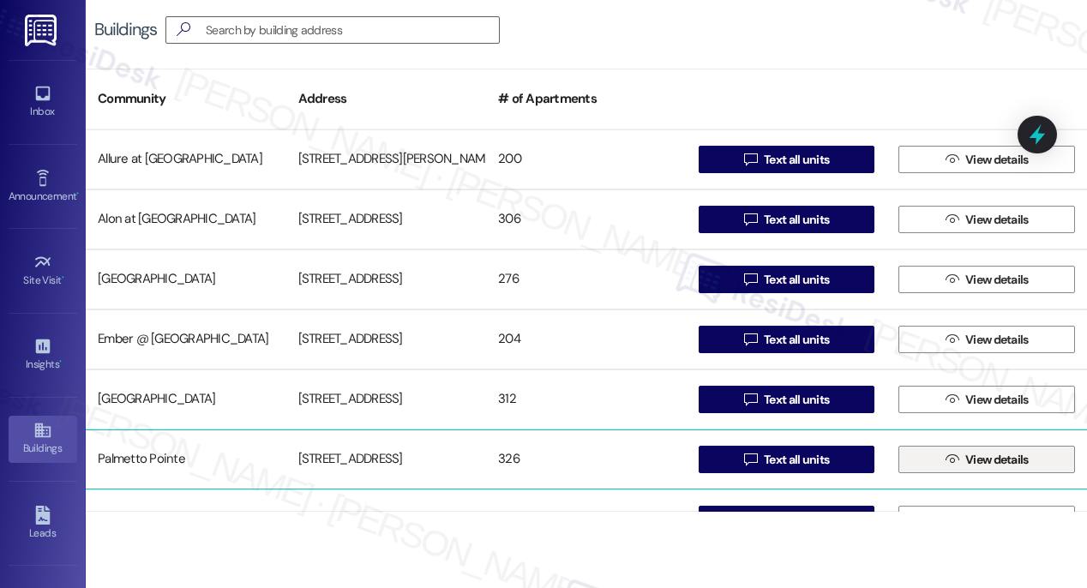
click at [965, 460] on span "View details" at bounding box center [996, 460] width 63 height 18
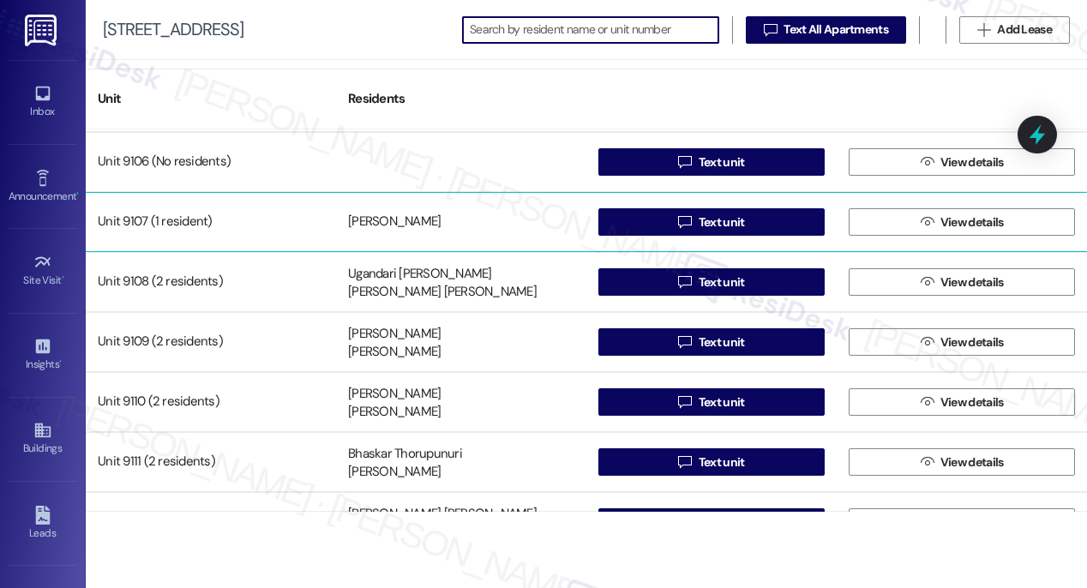
scroll to position [13681, 0]
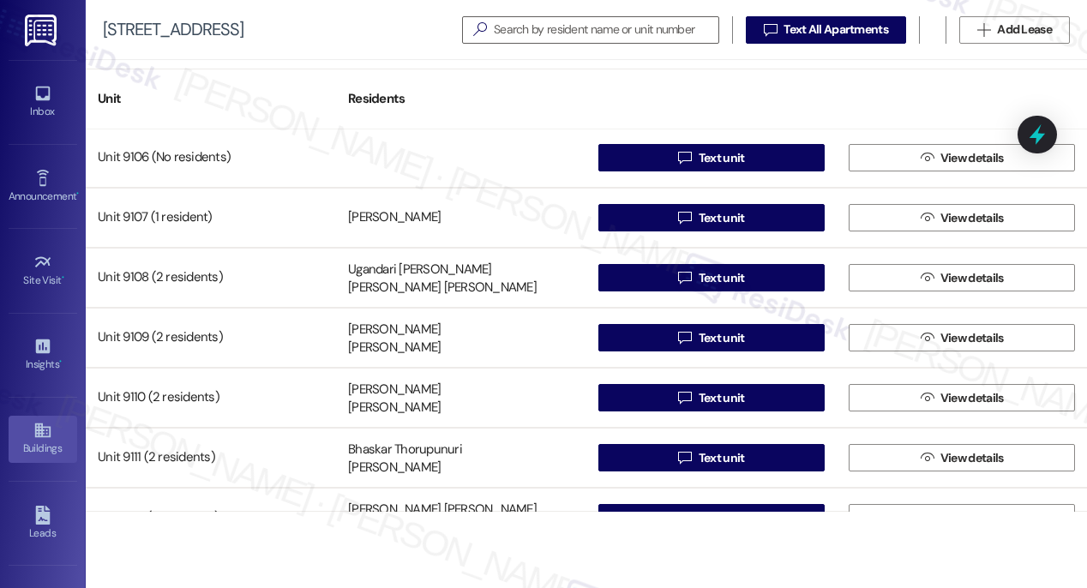
click at [45, 440] on div "Buildings" at bounding box center [43, 448] width 86 height 17
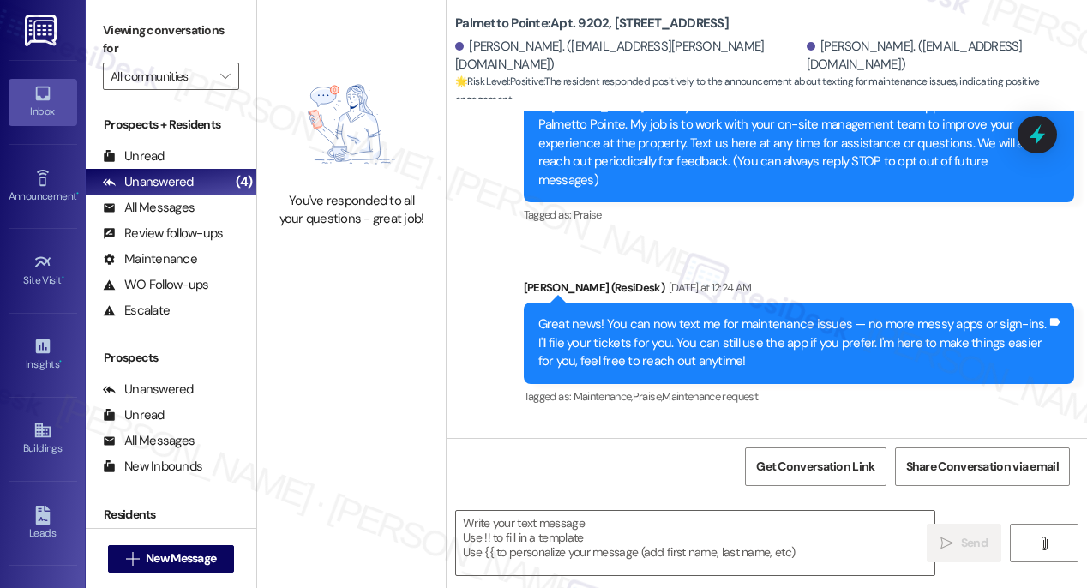
type textarea "Fetching suggested responses. Please feel free to read through the conversation…"
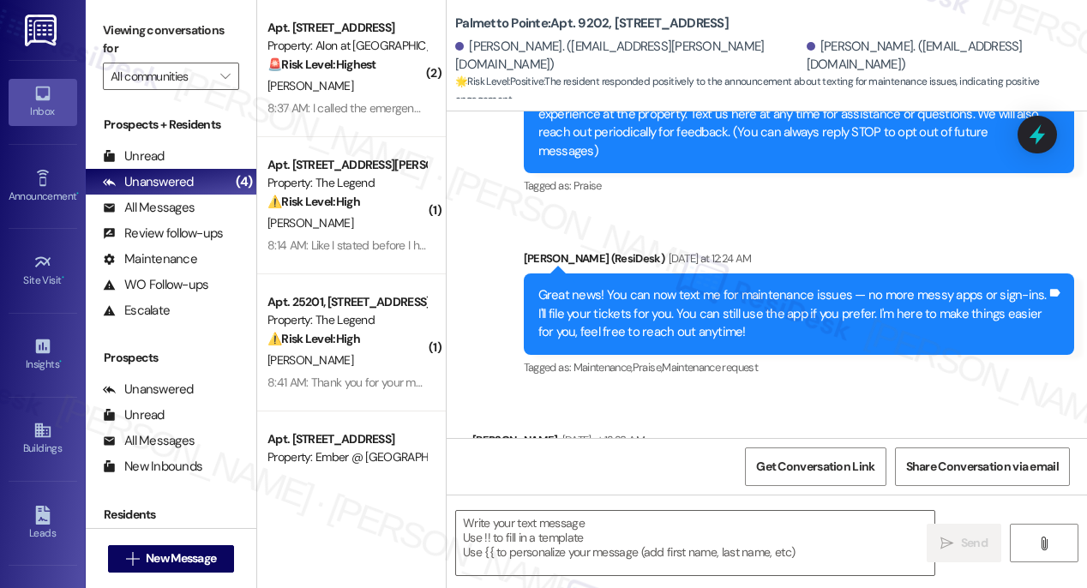
type textarea "Fetching suggested responses. Please feel free to read through the conversation…"
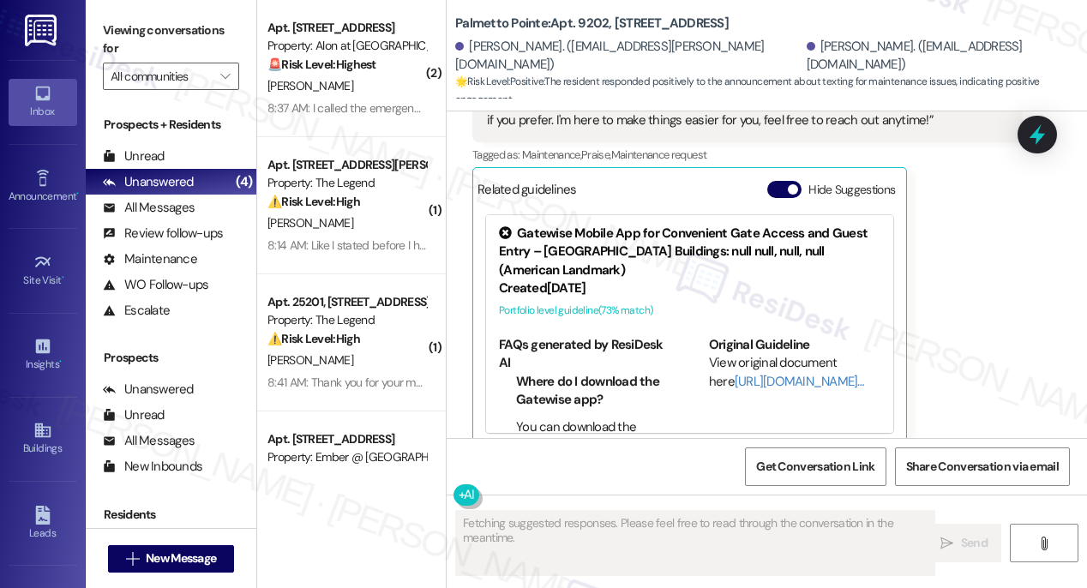
scroll to position [774, 0]
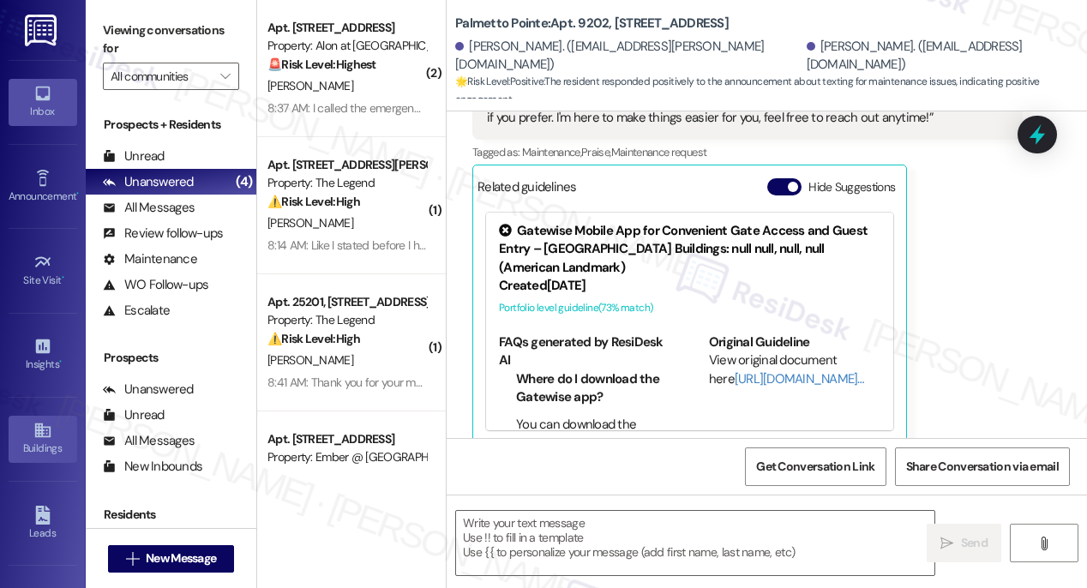
click at [37, 435] on icon at bounding box center [42, 430] width 19 height 19
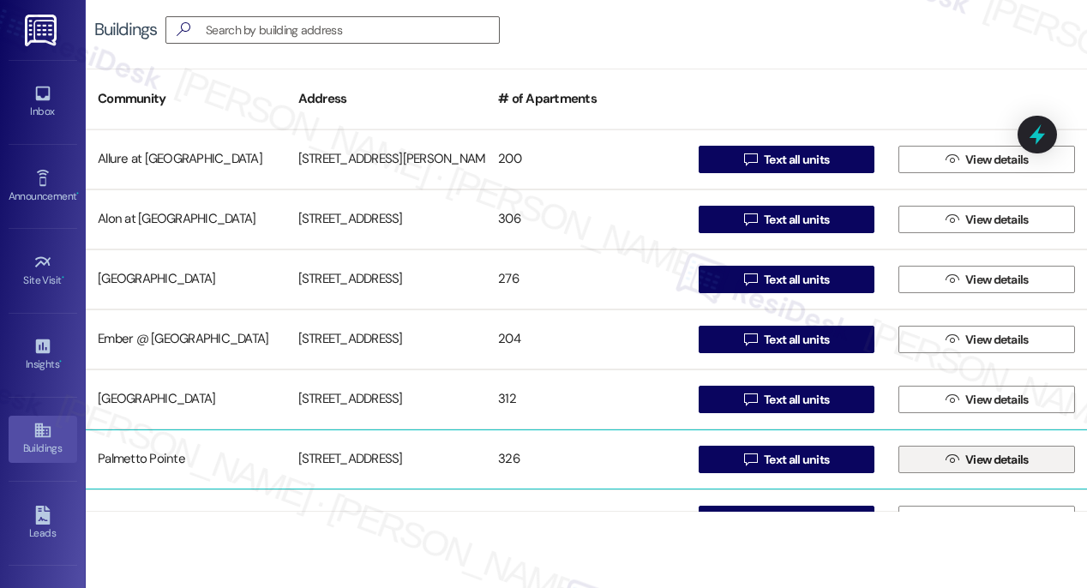
click at [1017, 457] on span "View details" at bounding box center [996, 460] width 63 height 18
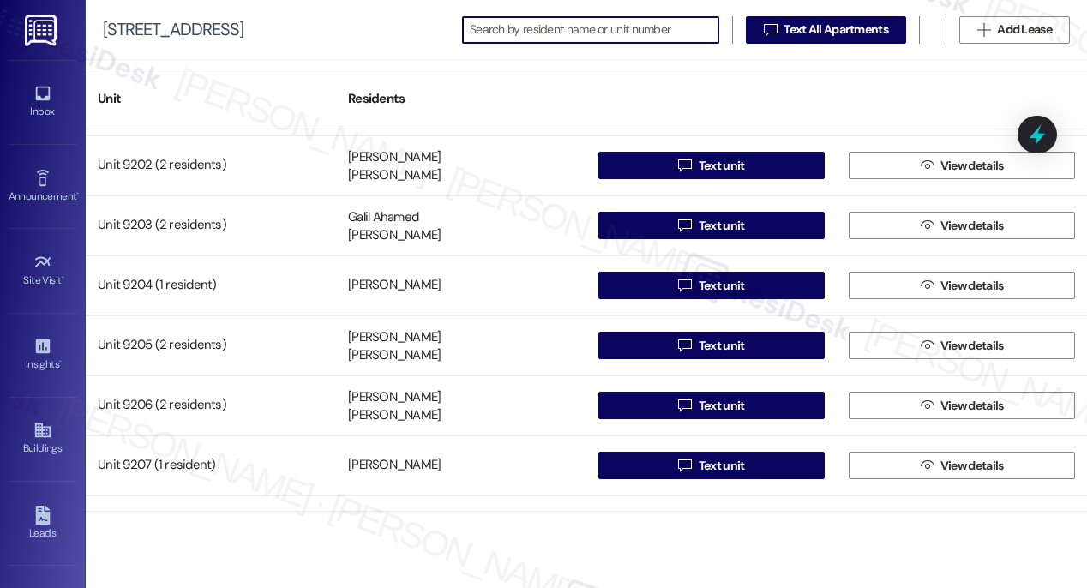
scroll to position [14150, 0]
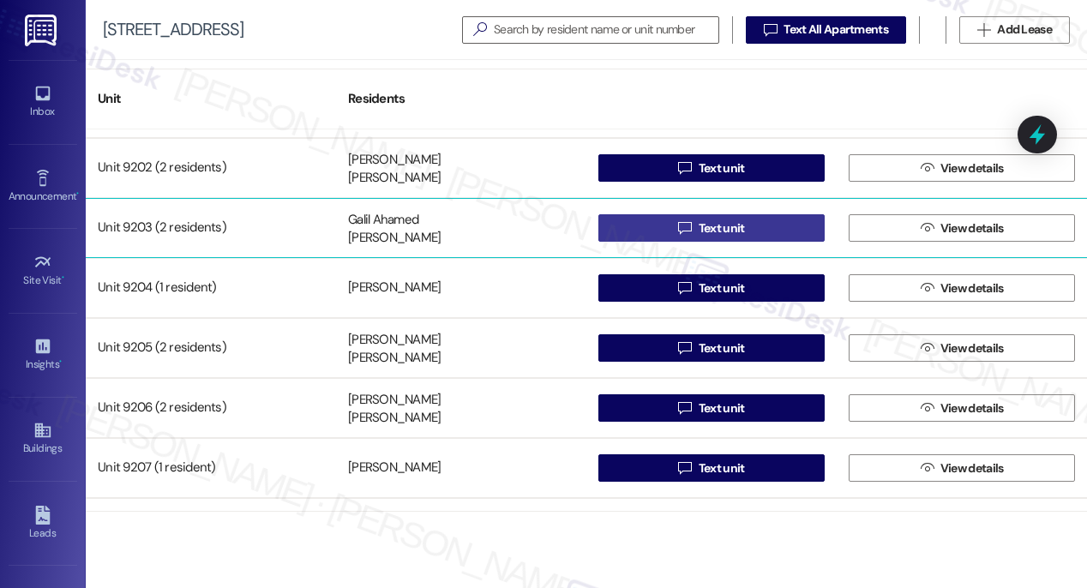
click at [709, 232] on span "Text unit" at bounding box center [722, 228] width 46 height 18
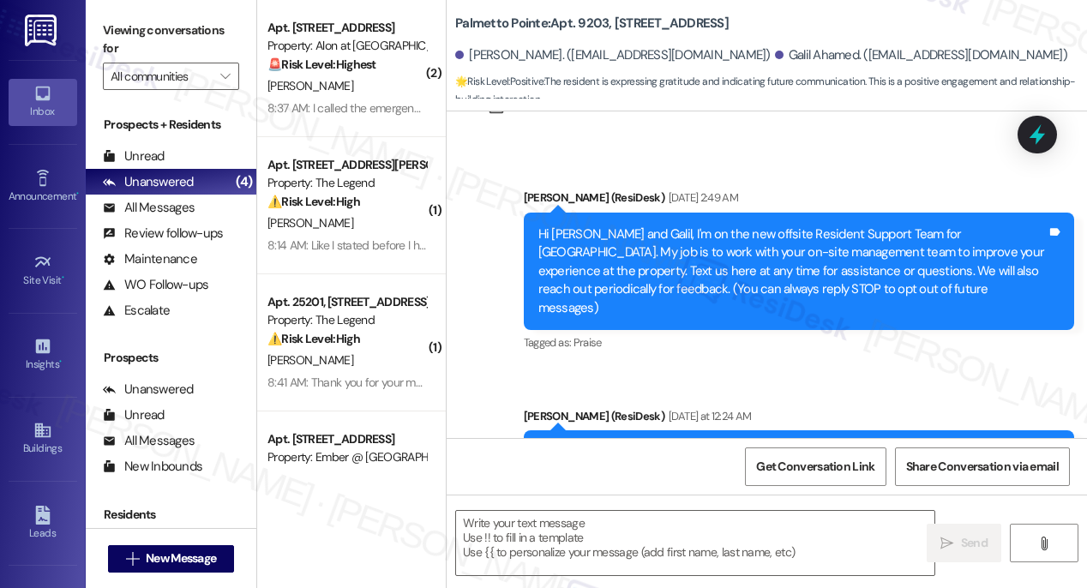
type textarea "Fetching suggested responses. Please feel free to read through the conversation…"
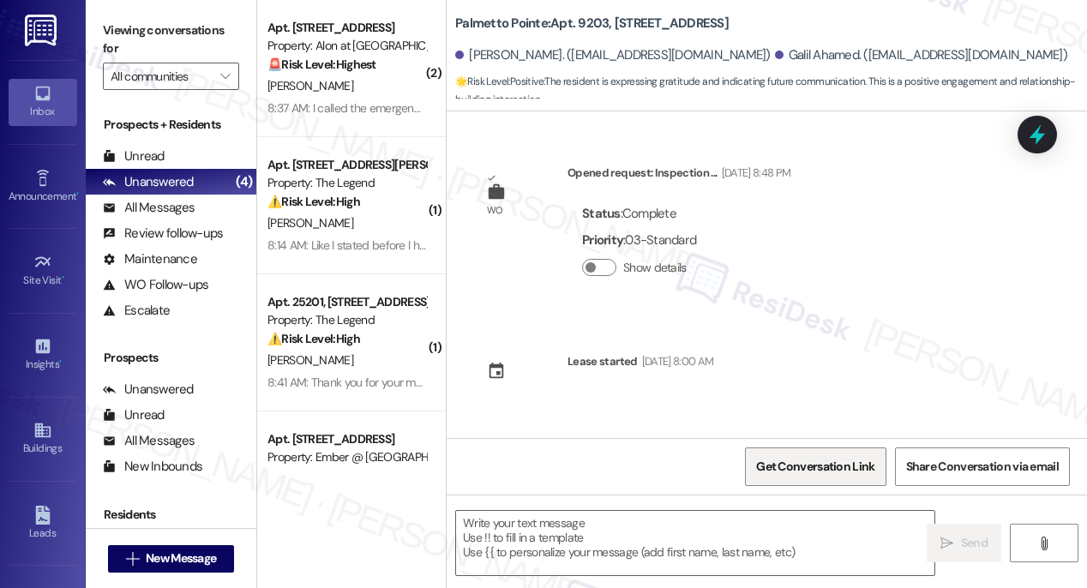
click at [777, 470] on span "Get Conversation Link" at bounding box center [815, 467] width 118 height 18
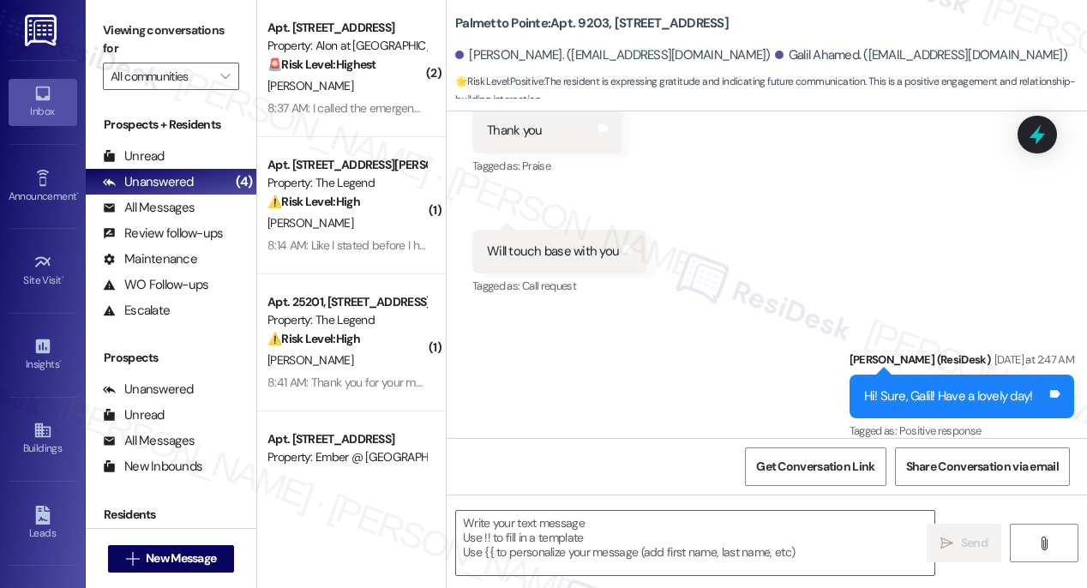
scroll to position [768, 0]
click at [39, 429] on icon at bounding box center [42, 430] width 19 height 19
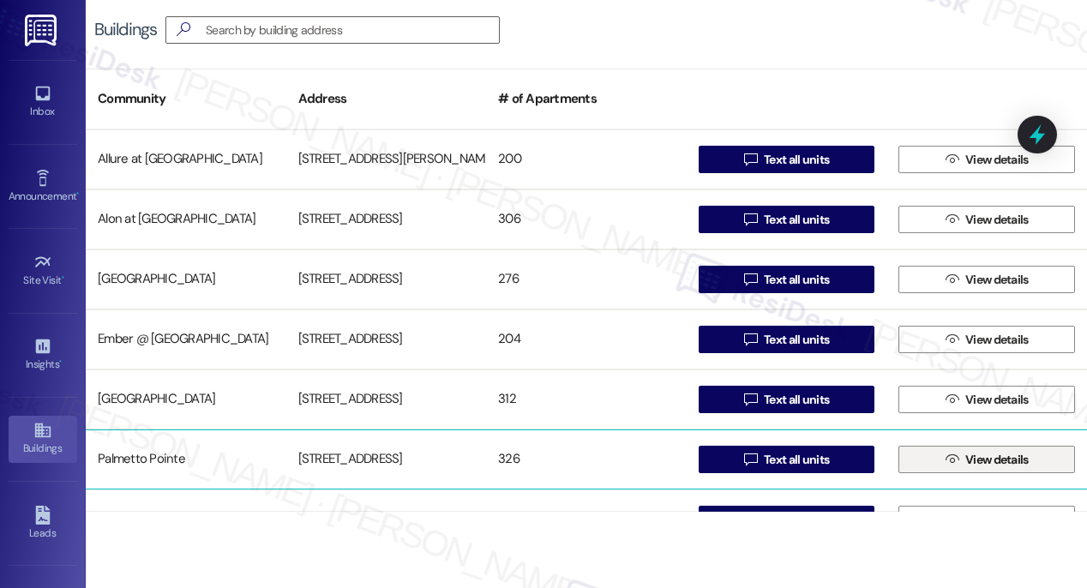
click at [977, 464] on span "View details" at bounding box center [996, 460] width 63 height 18
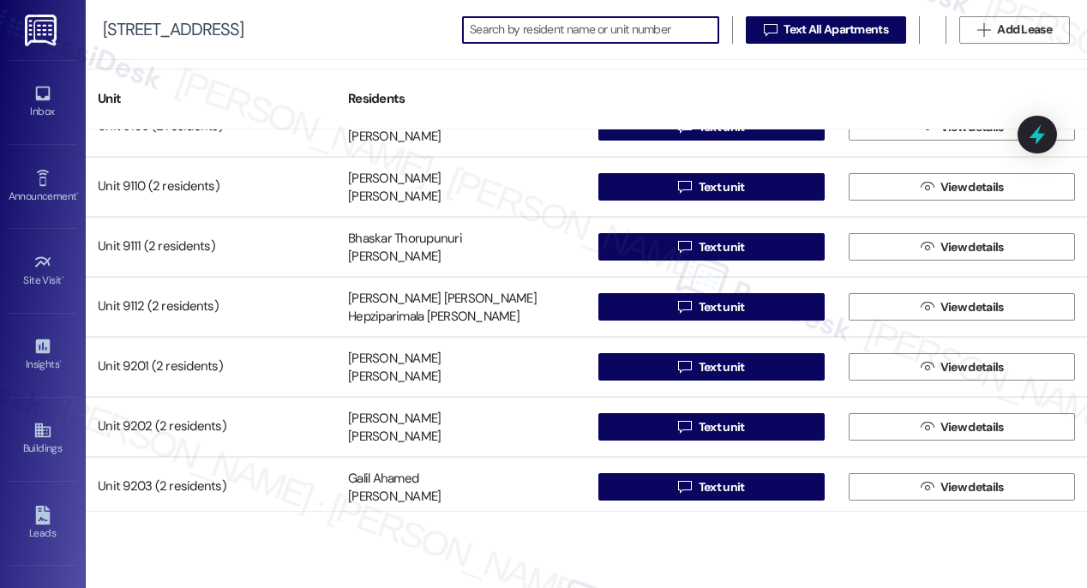
scroll to position [13962, 0]
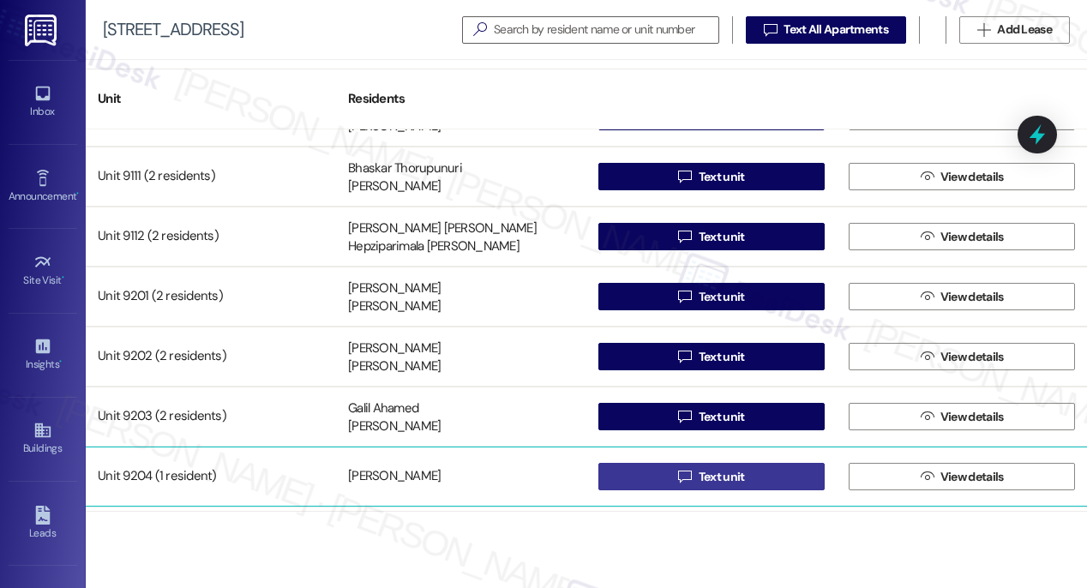
click at [705, 475] on span "Text unit" at bounding box center [722, 477] width 46 height 18
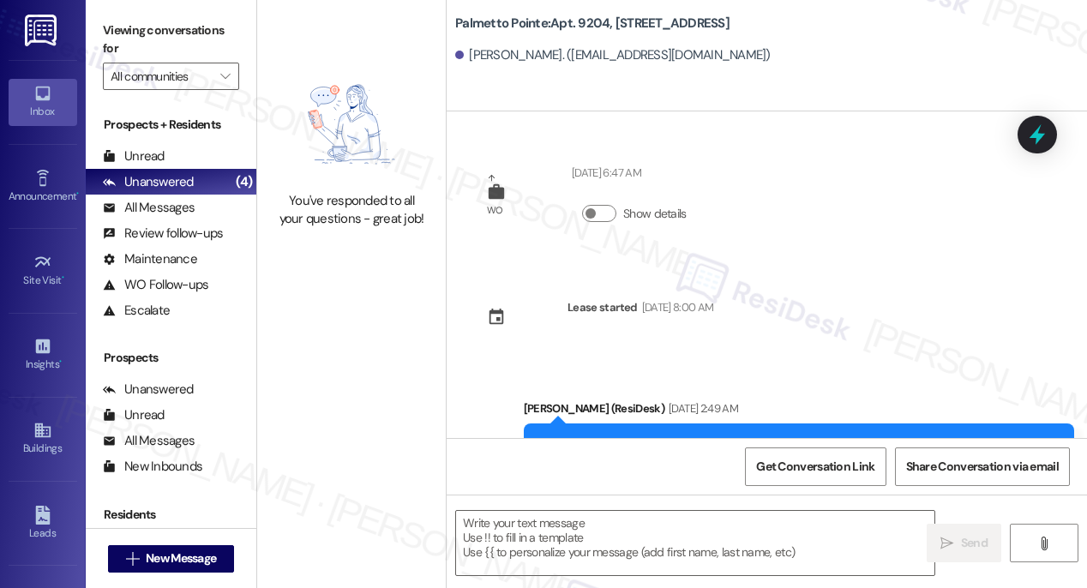
type textarea "Fetching suggested responses. Please feel free to read through the conversation…"
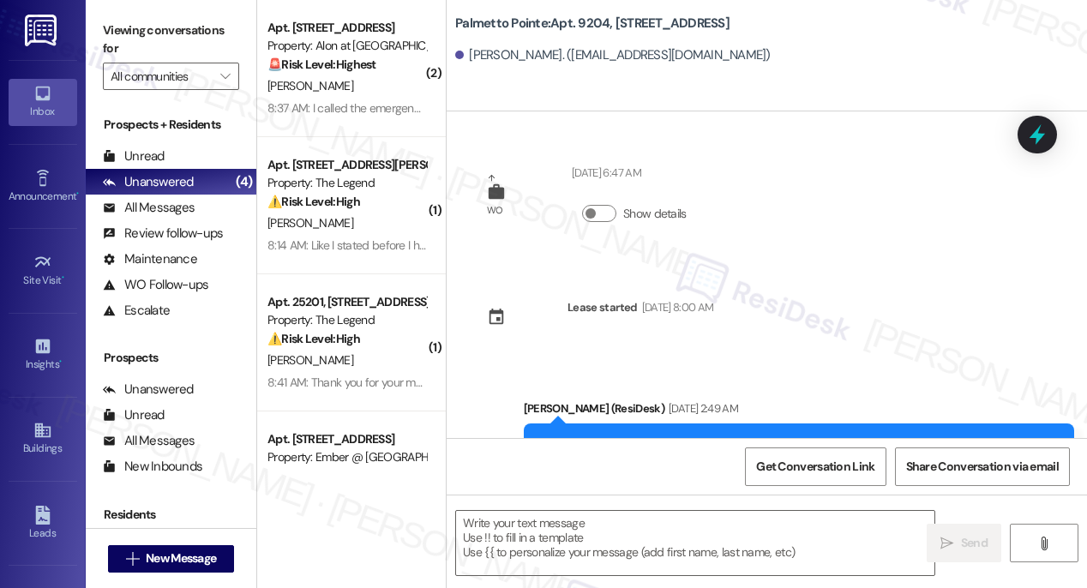
type textarea "Fetching suggested responses. Please feel free to read through the conversation…"
click at [39, 440] on div "Buildings" at bounding box center [43, 448] width 86 height 17
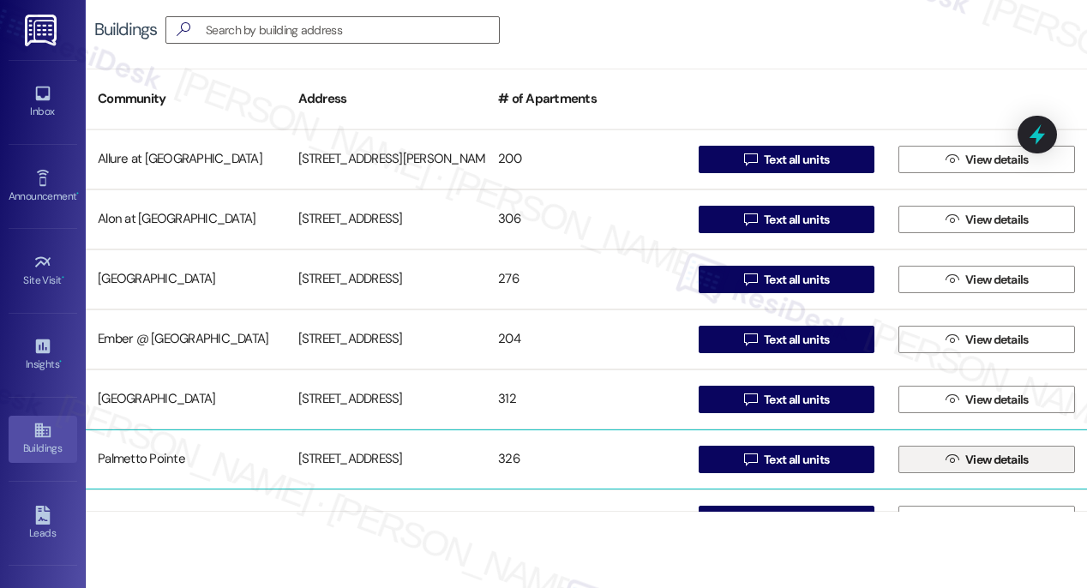
click at [973, 457] on span "View details" at bounding box center [996, 460] width 63 height 18
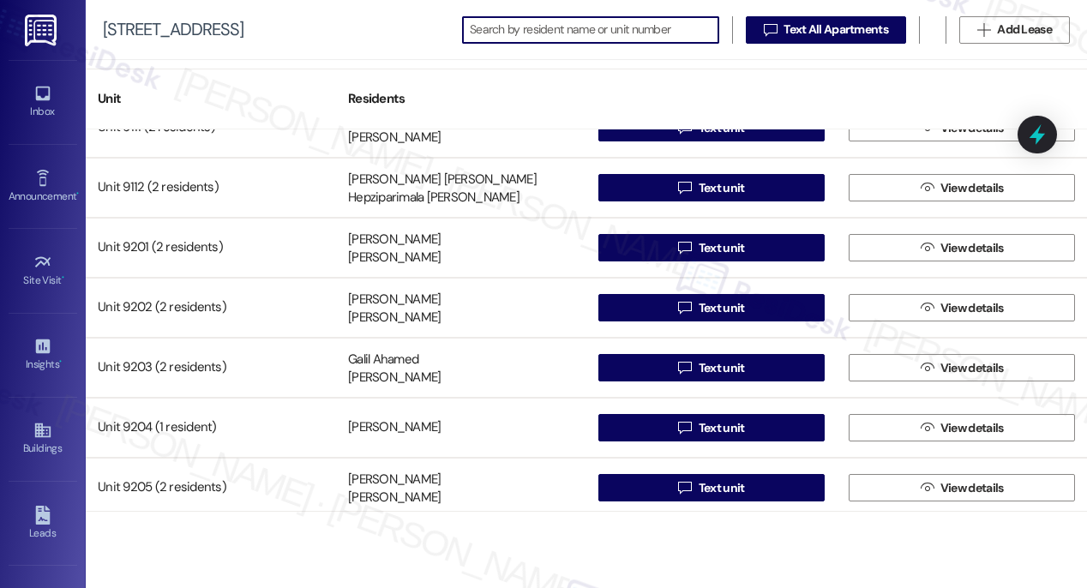
scroll to position [14086, 0]
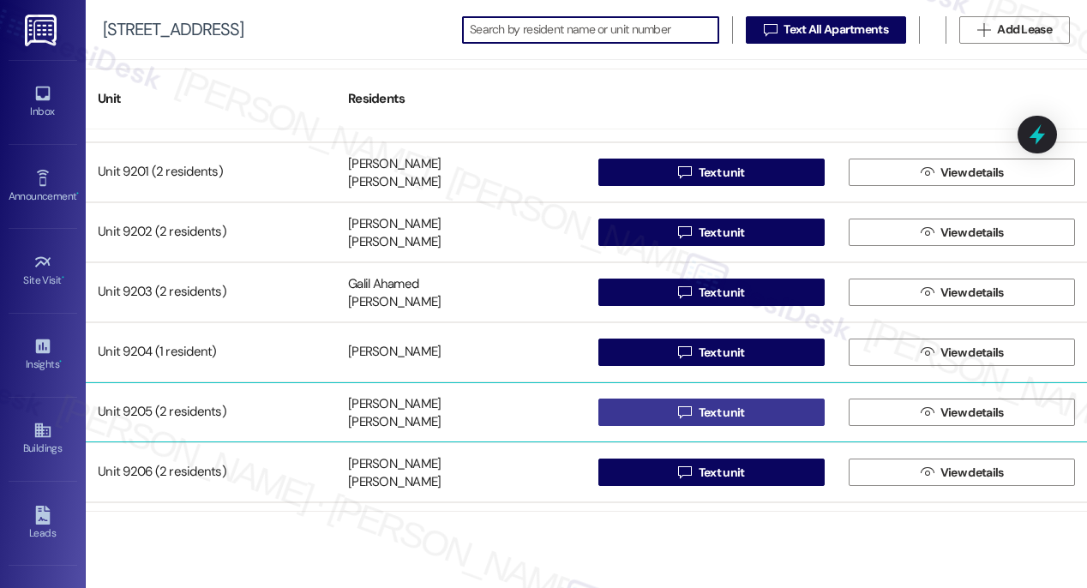
click at [743, 422] on button " Text unit" at bounding box center [711, 412] width 226 height 27
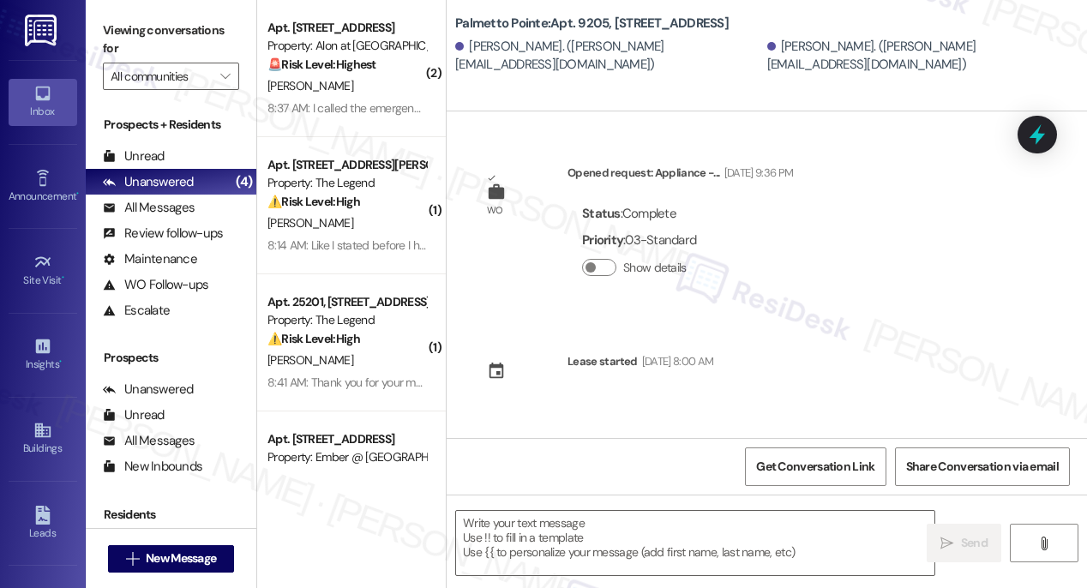
type textarea "Fetching suggested responses. Please feel free to read through the conversation…"
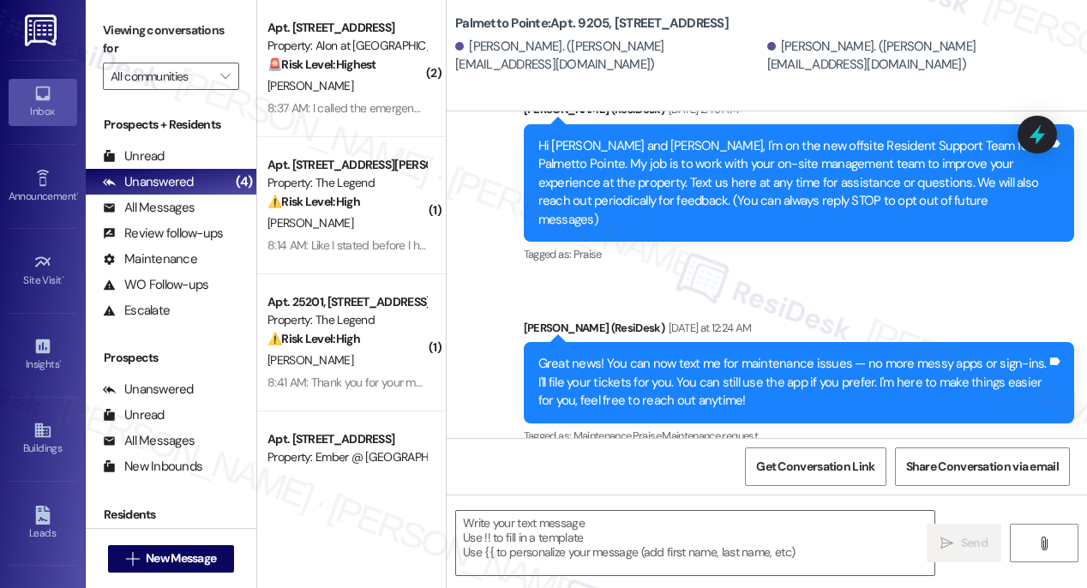
scroll to position [358, 0]
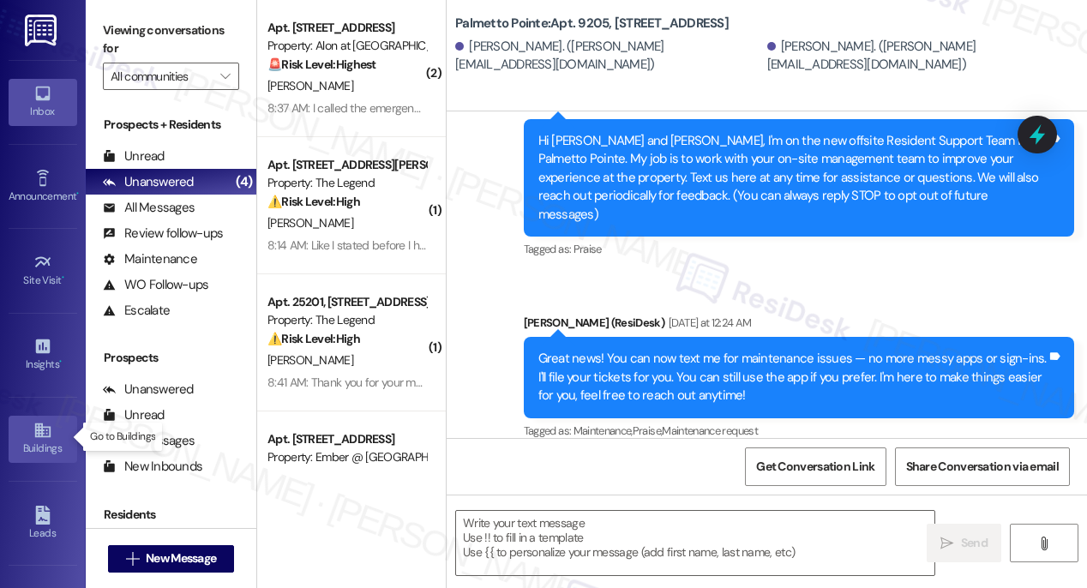
click at [33, 436] on icon at bounding box center [42, 430] width 19 height 19
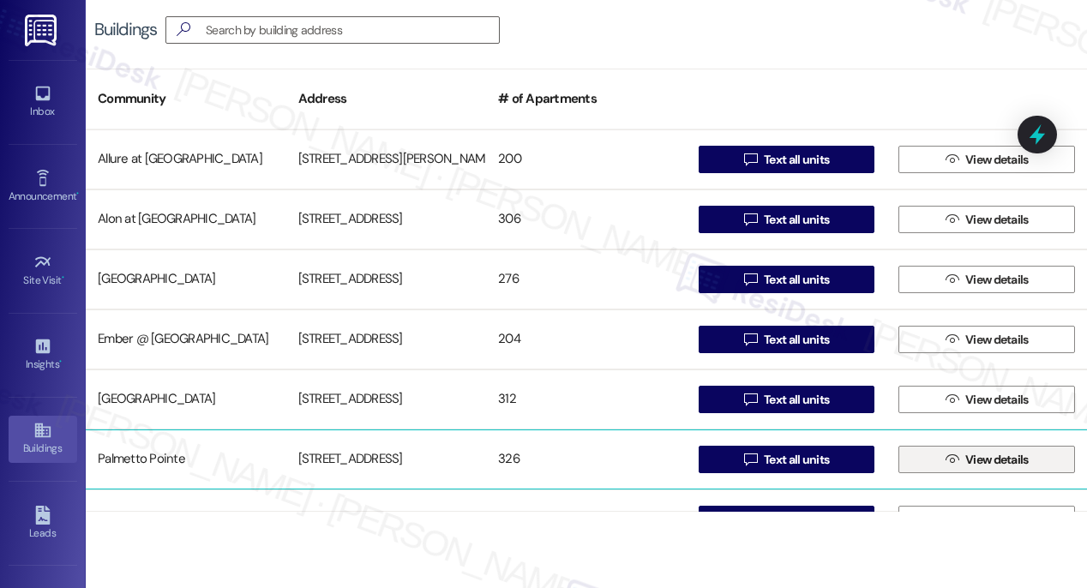
click at [996, 462] on span "View details" at bounding box center [996, 460] width 63 height 18
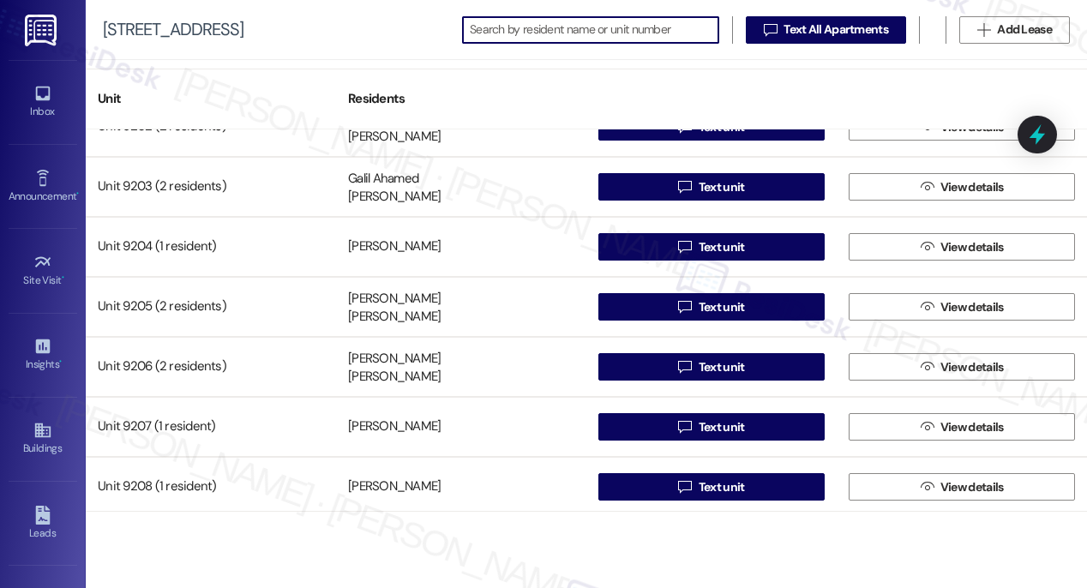
scroll to position [14227, 0]
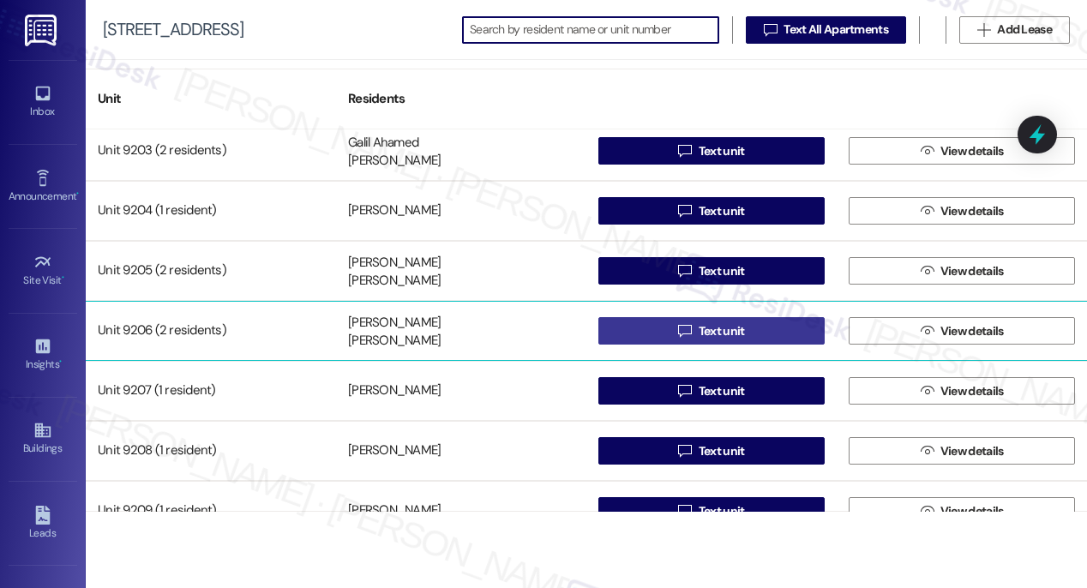
click at [713, 336] on span "Text unit" at bounding box center [722, 331] width 46 height 18
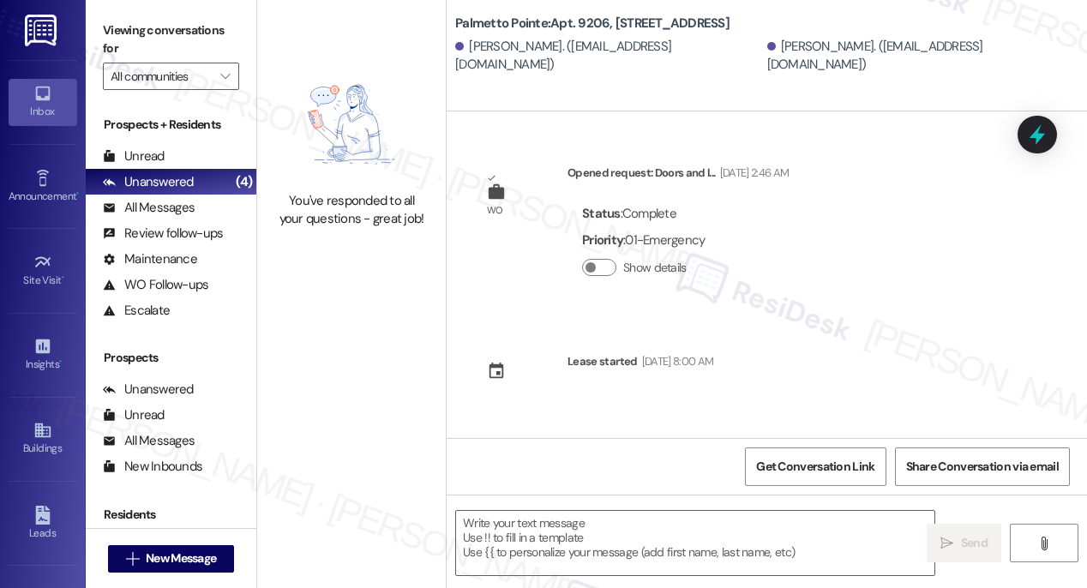
type textarea "Fetching suggested responses. Please feel free to read through the conversation…"
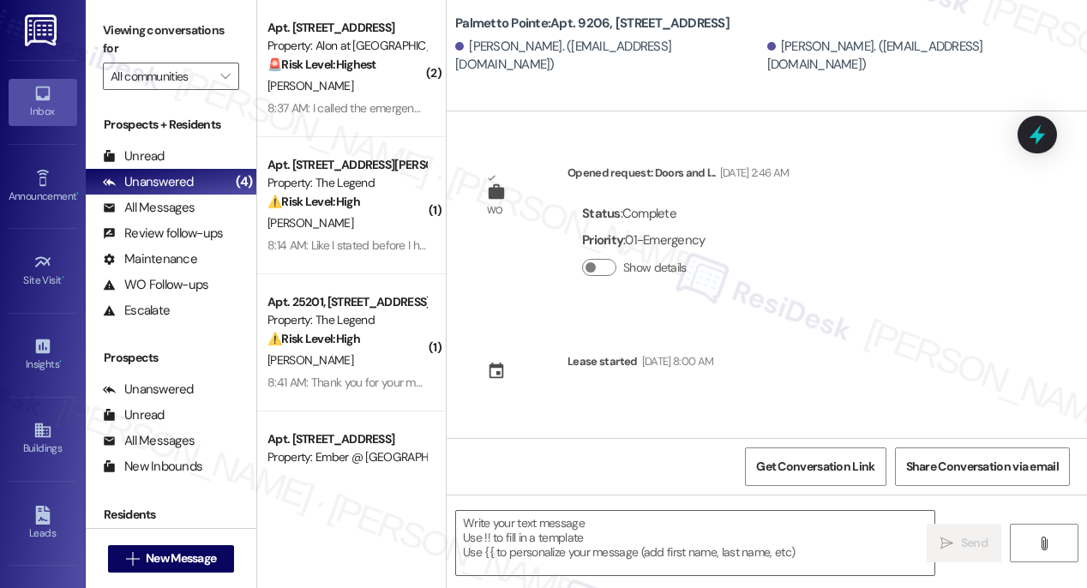
type textarea "Fetching suggested responses. Please feel free to read through the conversation…"
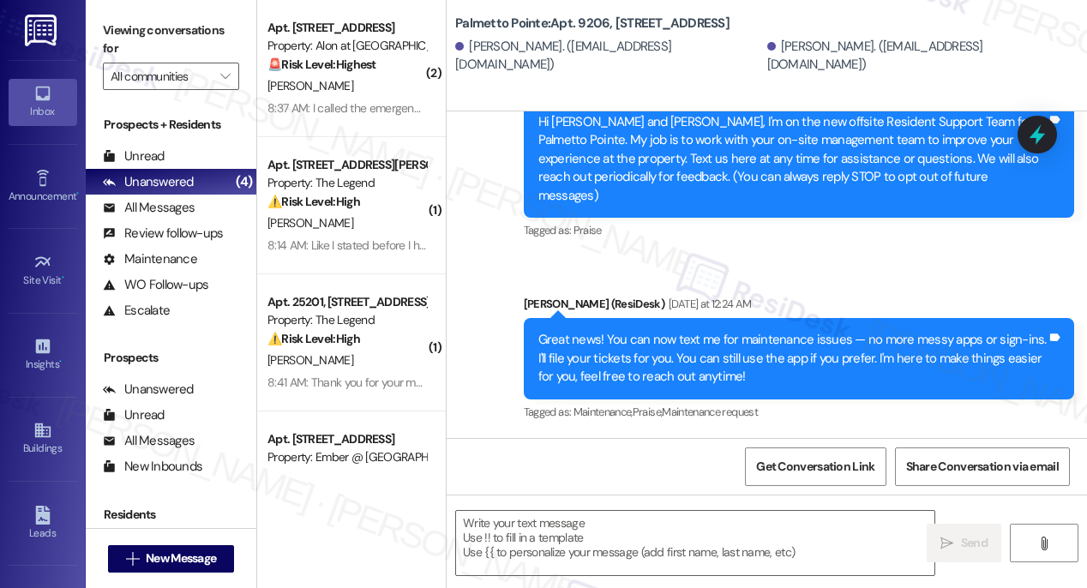
scroll to position [521, 0]
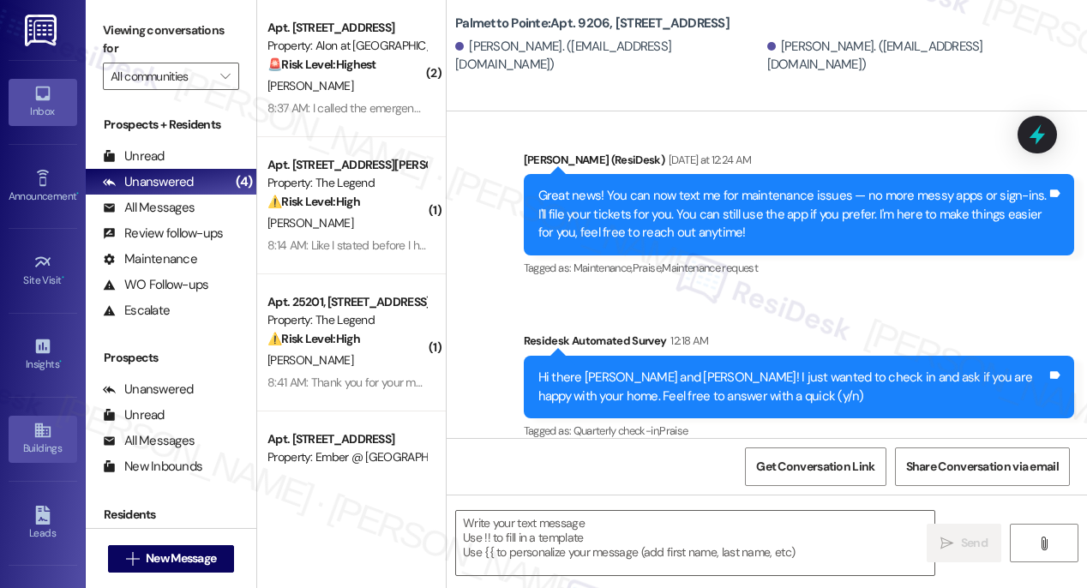
click at [15, 441] on div "Buildings" at bounding box center [43, 448] width 86 height 17
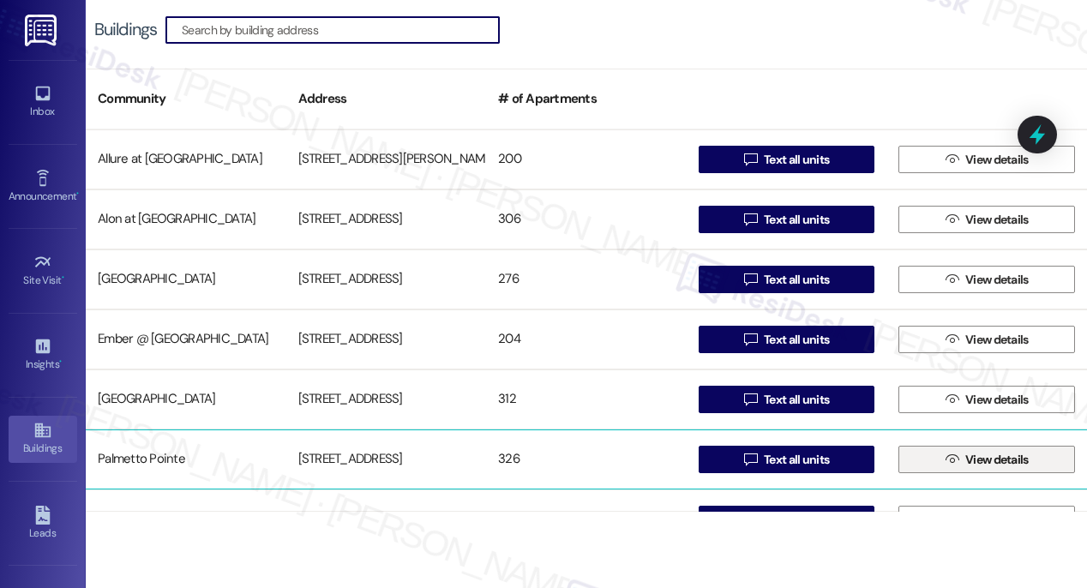
click at [945, 462] on icon "" at bounding box center [951, 460] width 13 height 14
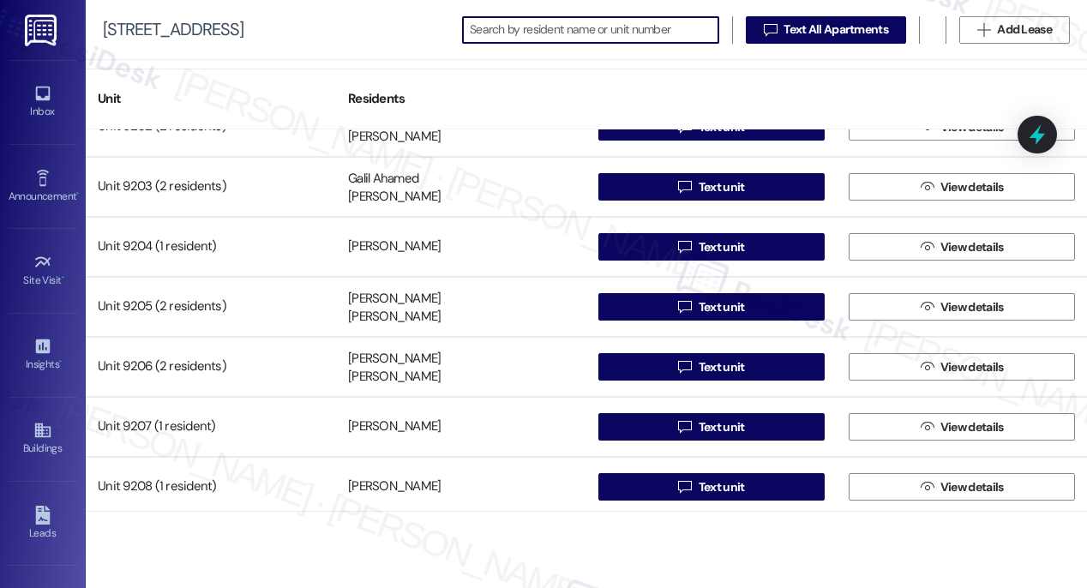
scroll to position [14245, 0]
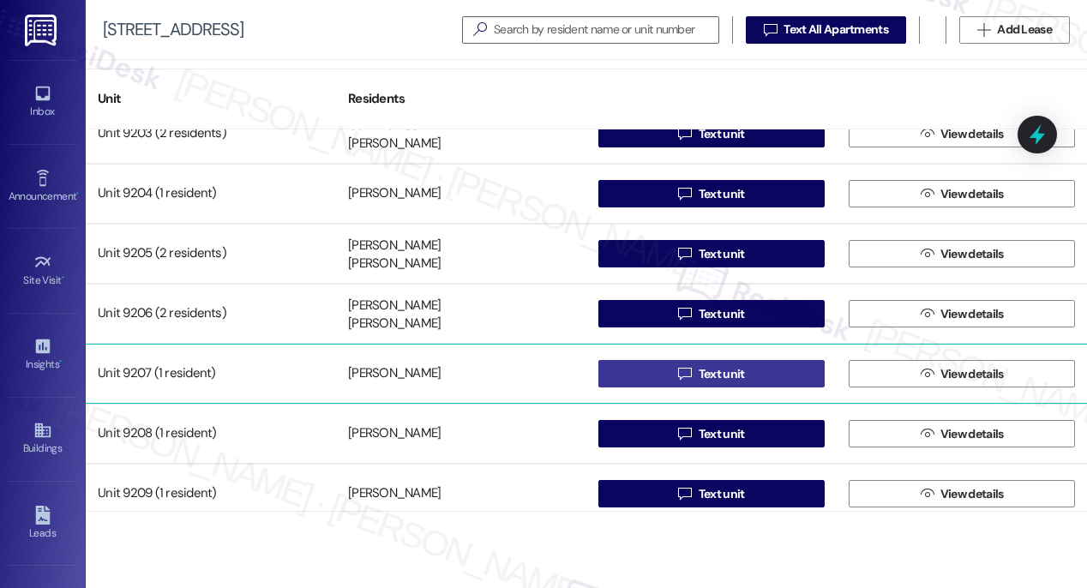
click at [735, 374] on span "Text unit" at bounding box center [722, 374] width 46 height 18
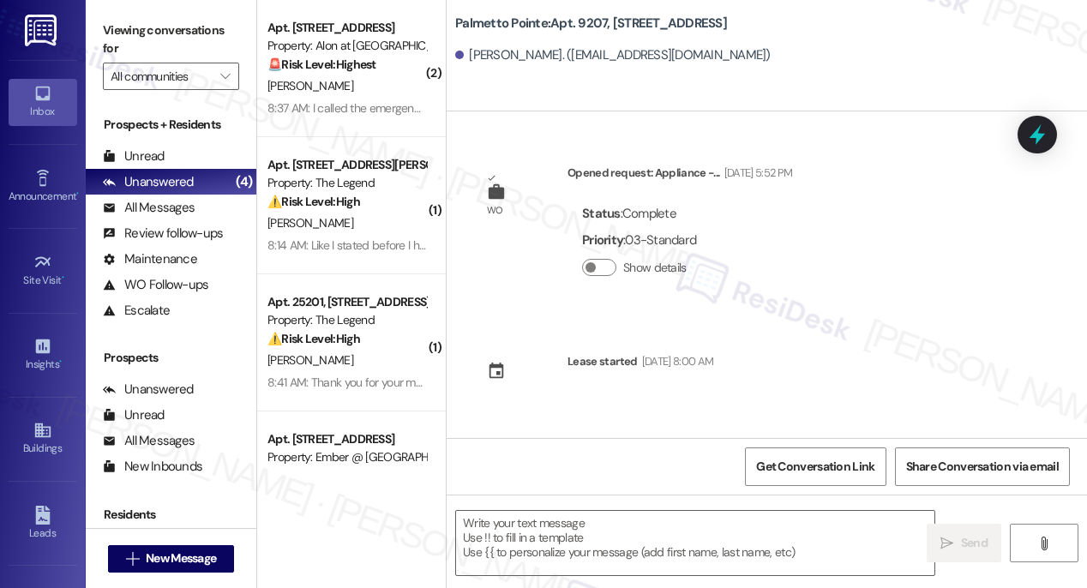
type textarea "Fetching suggested responses. Please feel free to read through the conversation…"
click at [33, 429] on icon at bounding box center [42, 430] width 19 height 19
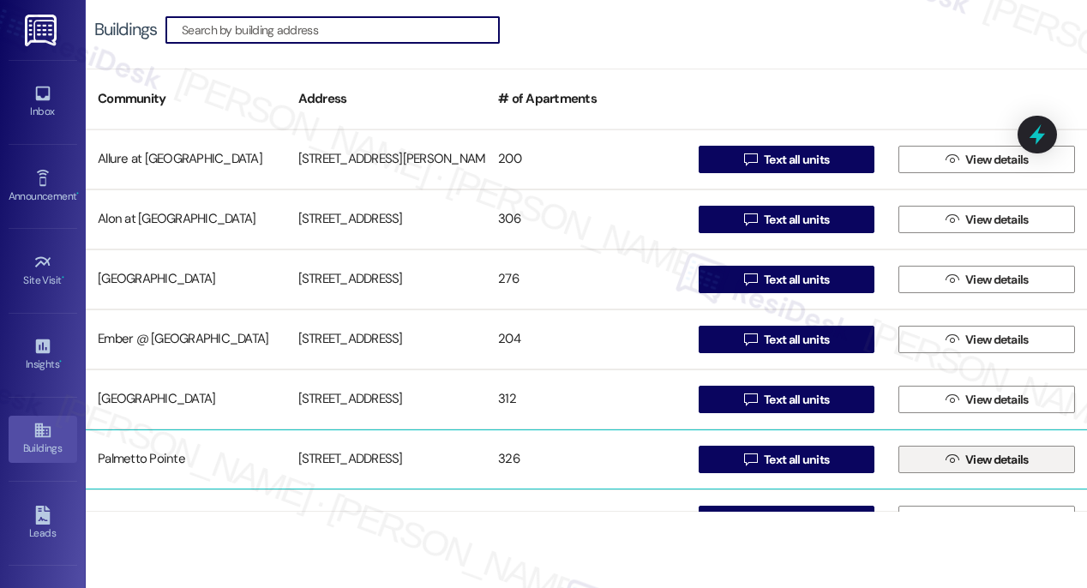
click at [965, 465] on span "View details" at bounding box center [996, 460] width 63 height 18
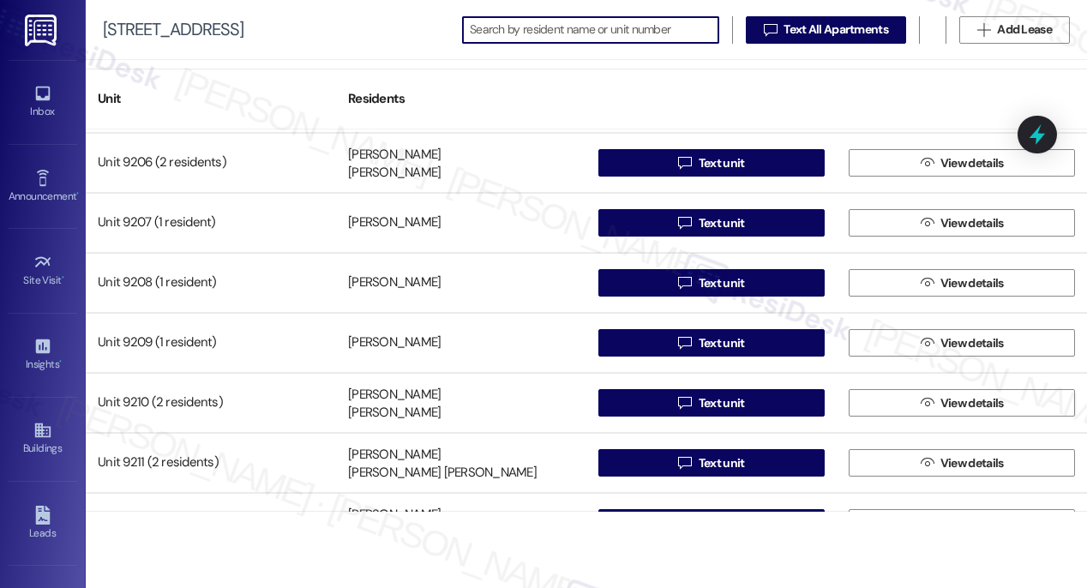
scroll to position [14393, 0]
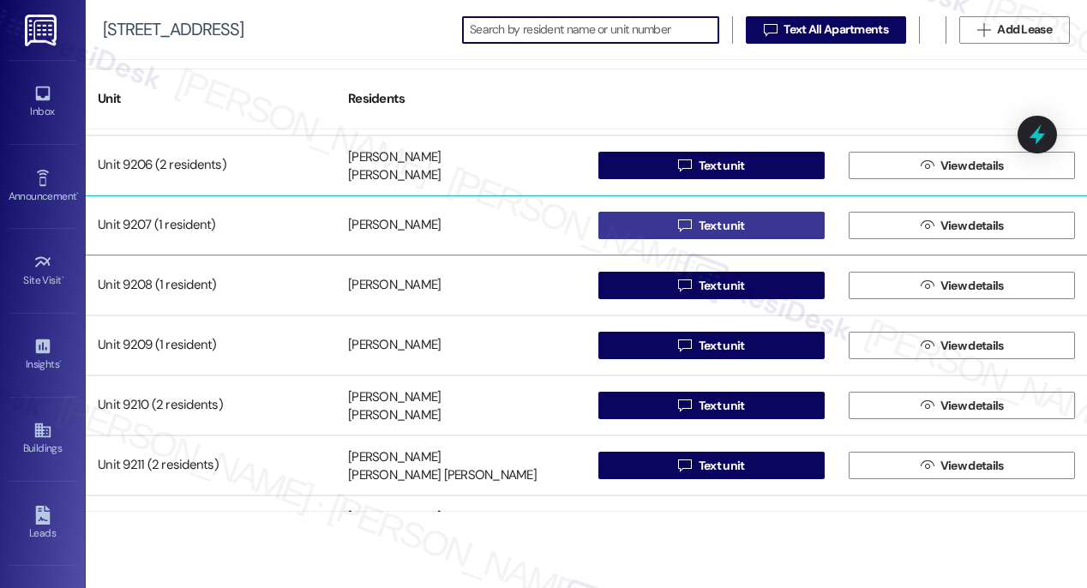
click at [699, 227] on span "Text unit" at bounding box center [722, 226] width 46 height 18
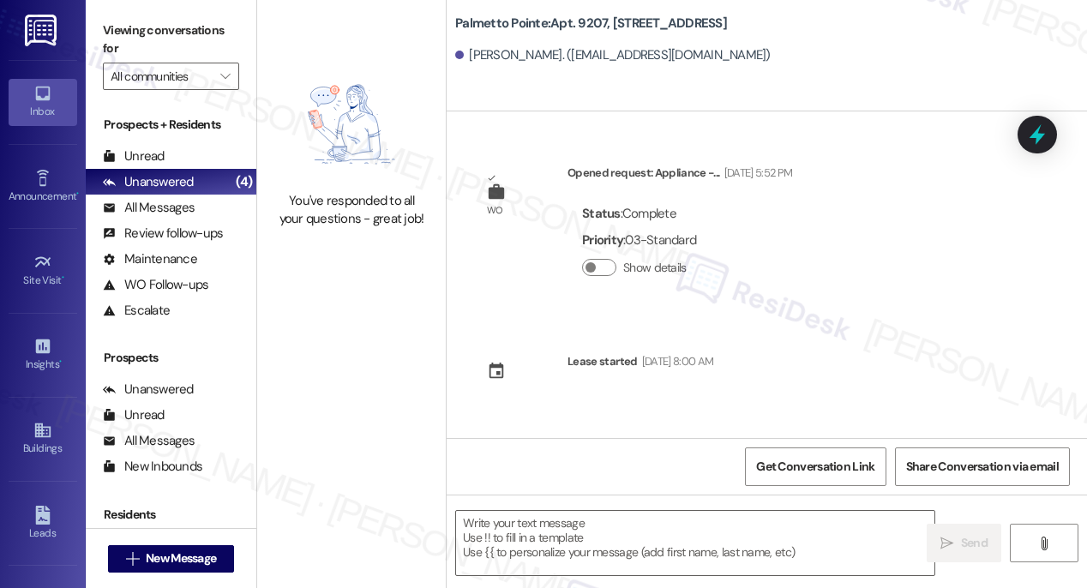
type textarea "Fetching suggested responses. Please feel free to read through the conversation…"
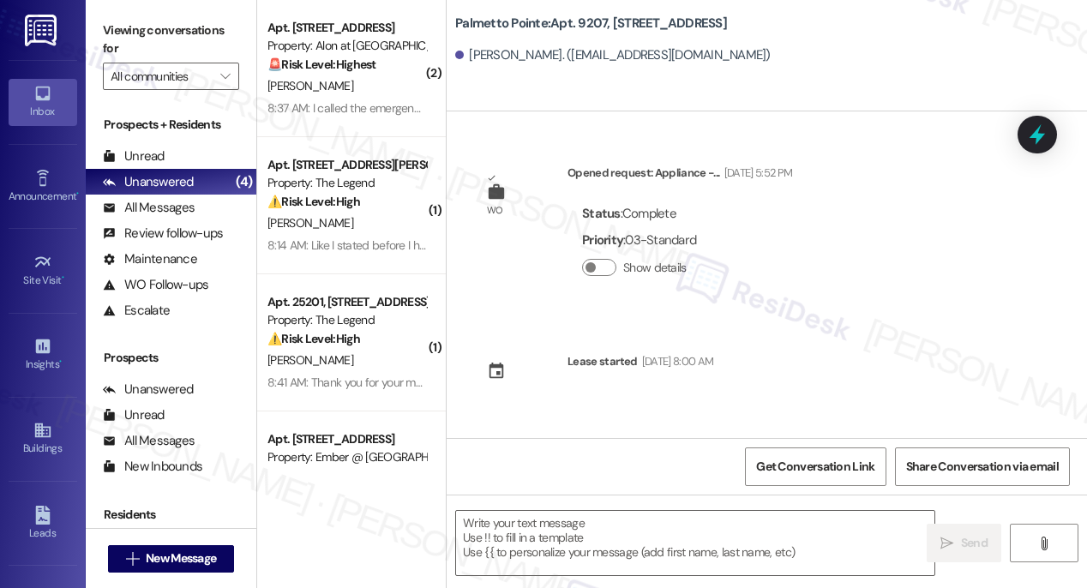
type textarea "Fetching suggested responses. Please feel free to read through the conversation…"
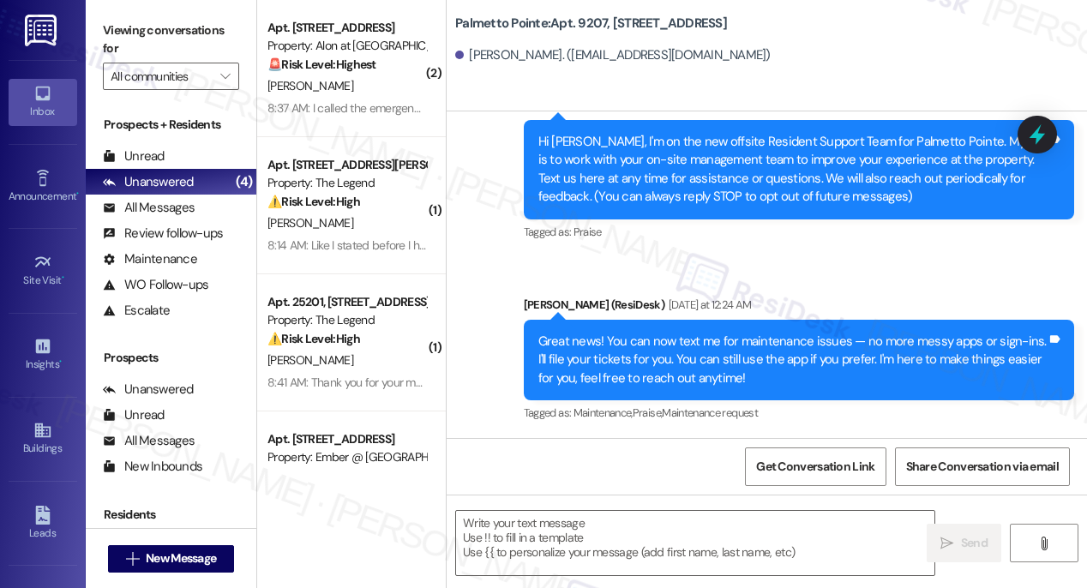
scroll to position [358, 0]
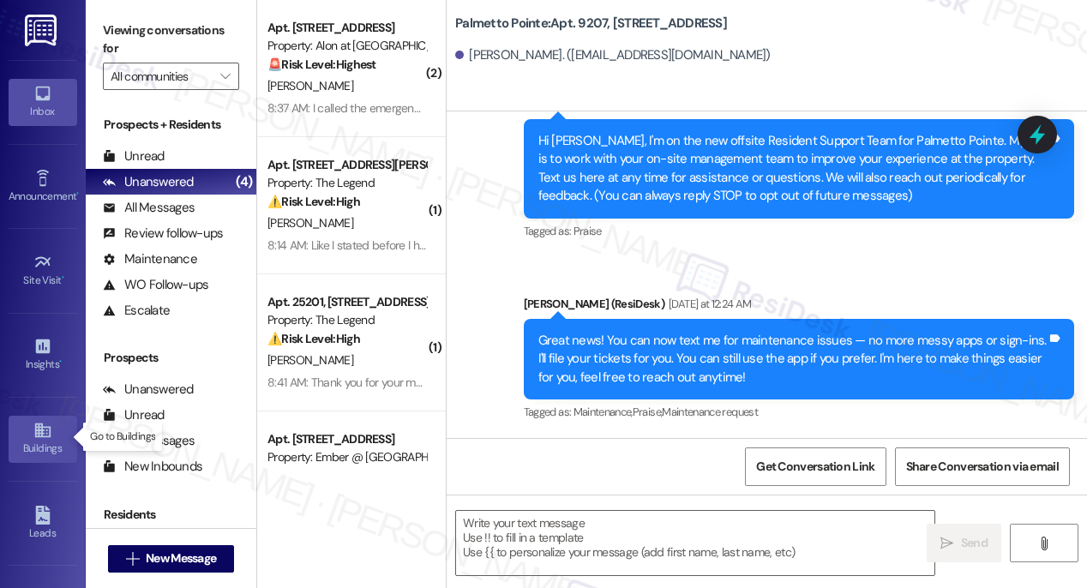
click at [29, 423] on link "Buildings" at bounding box center [43, 439] width 69 height 46
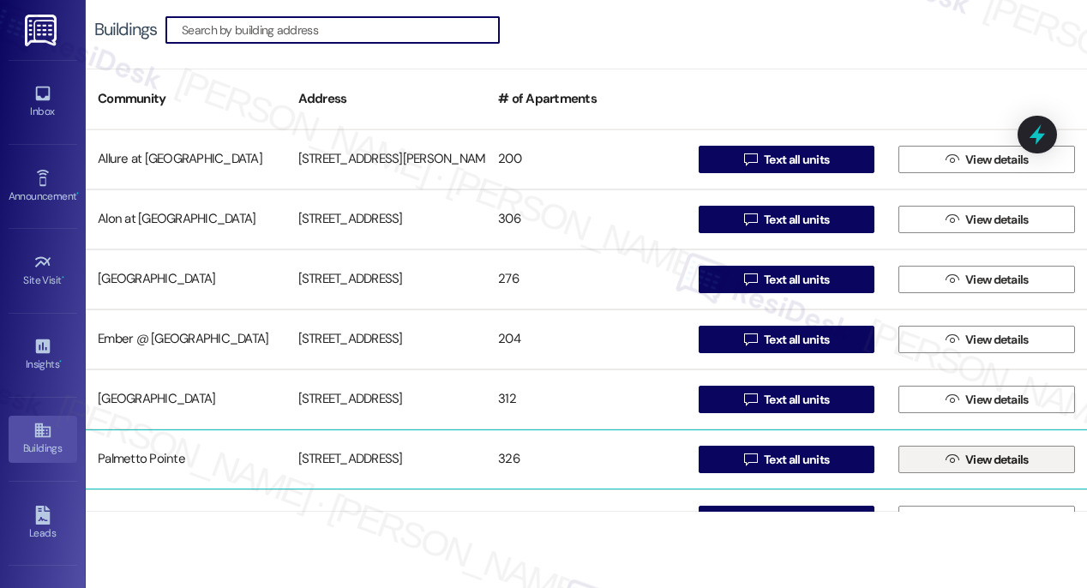
click at [982, 464] on span "View details" at bounding box center [996, 460] width 63 height 18
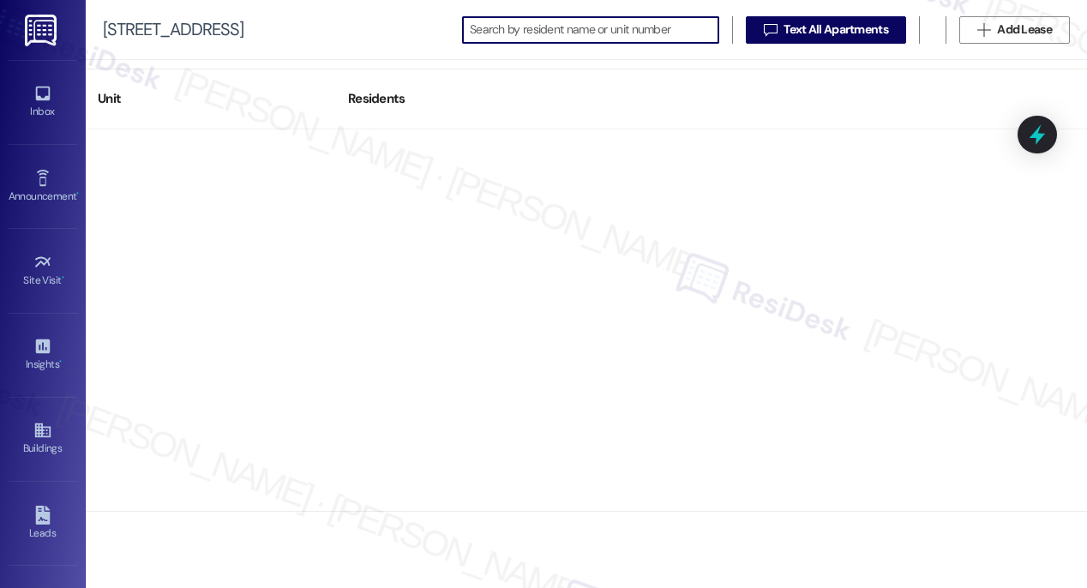
scroll to position [14263, 0]
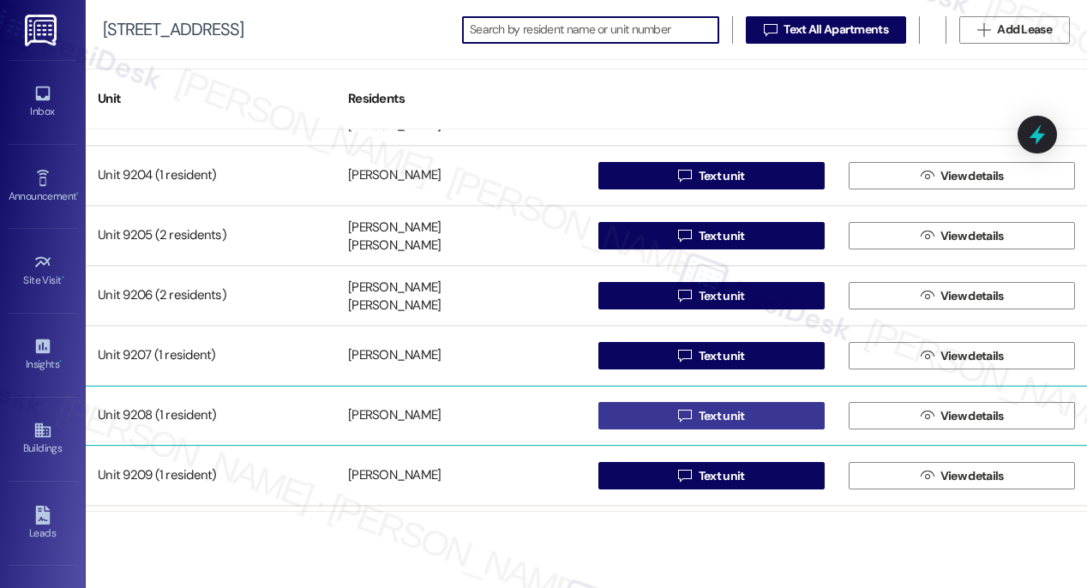
click at [699, 419] on span "Text unit" at bounding box center [722, 416] width 46 height 18
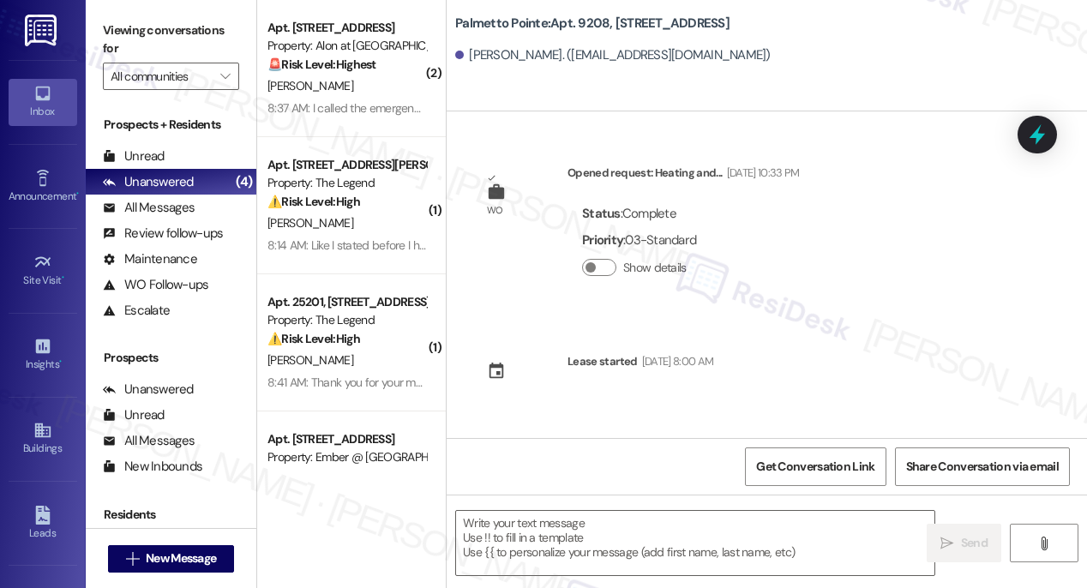
type textarea "Fetching suggested responses. Please feel free to read through the conversation…"
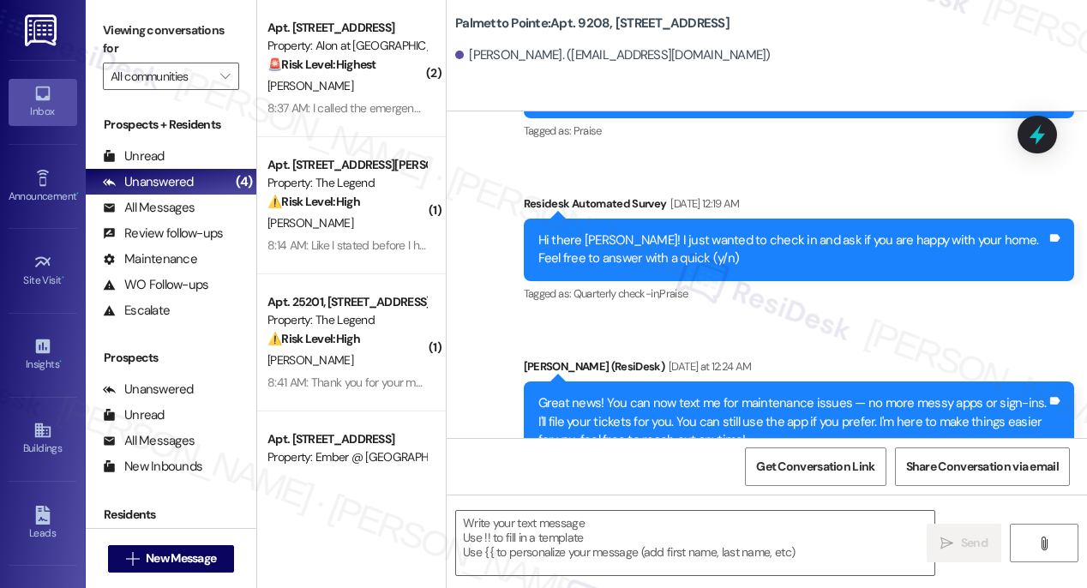
scroll to position [260, 0]
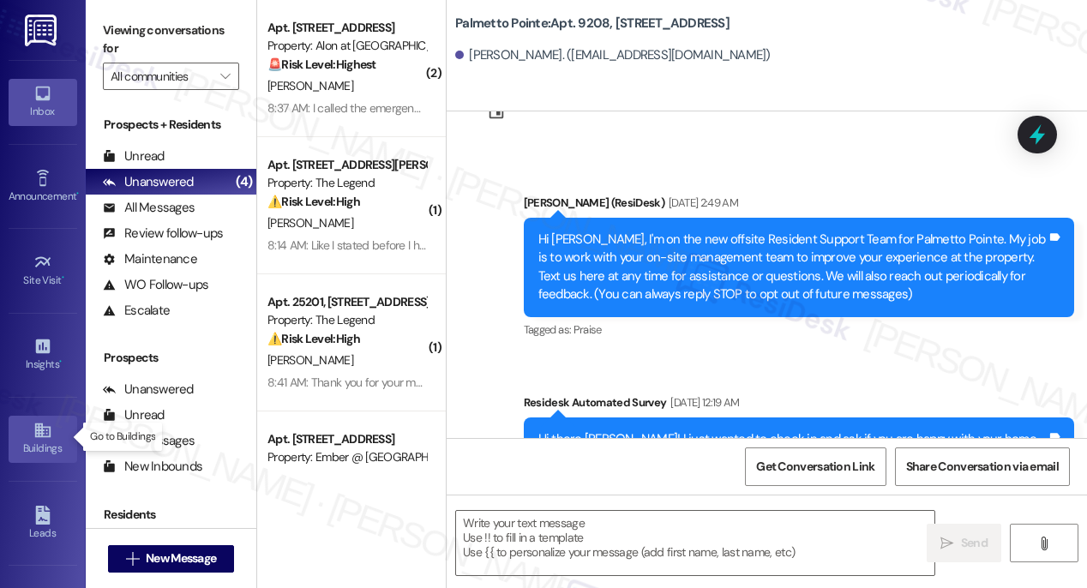
click at [42, 430] on icon at bounding box center [41, 430] width 15 height 15
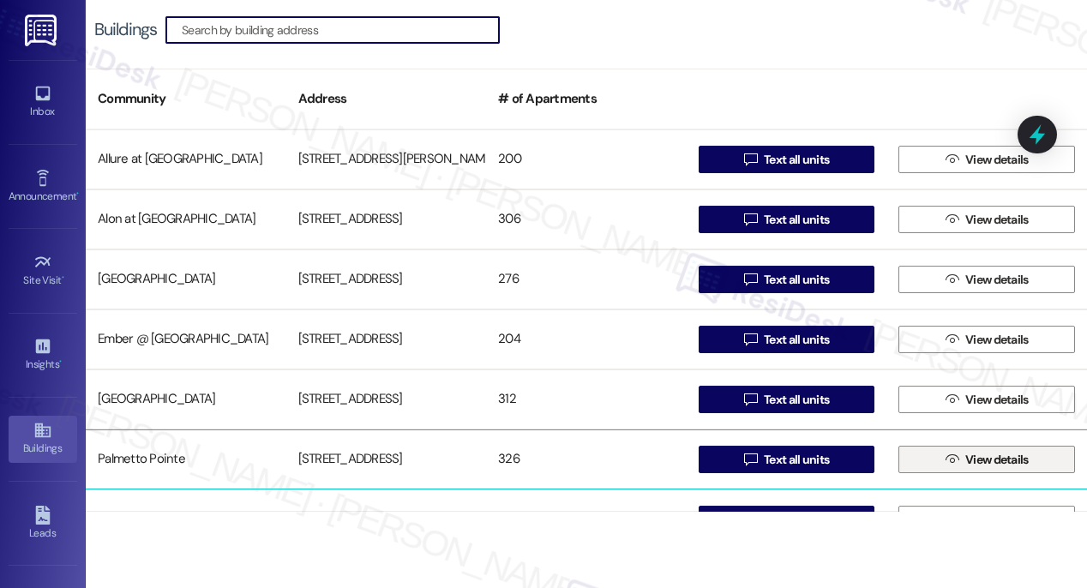
click at [1003, 465] on span "View details" at bounding box center [996, 460] width 63 height 18
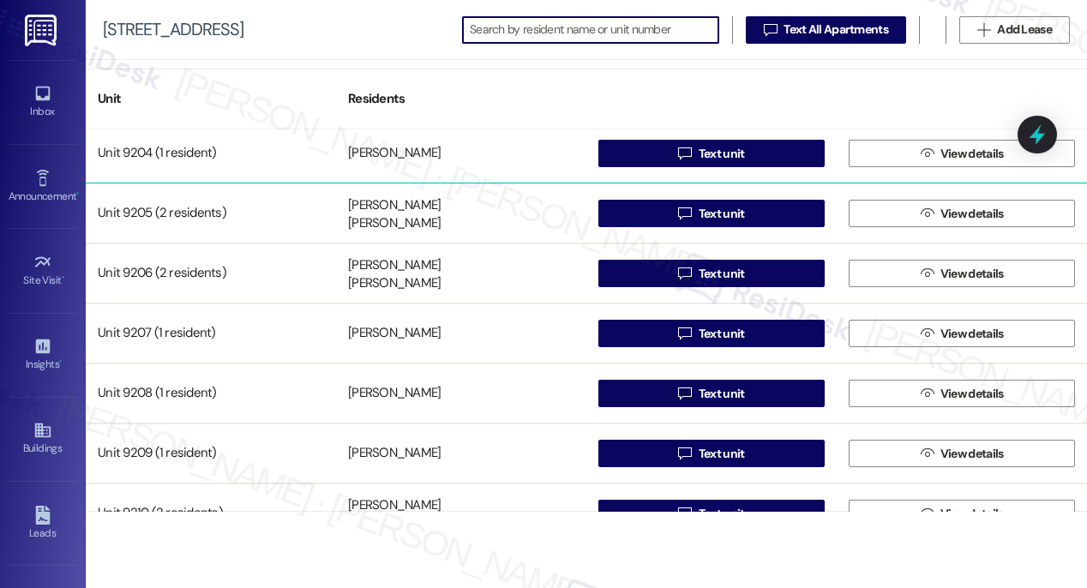
scroll to position [14290, 0]
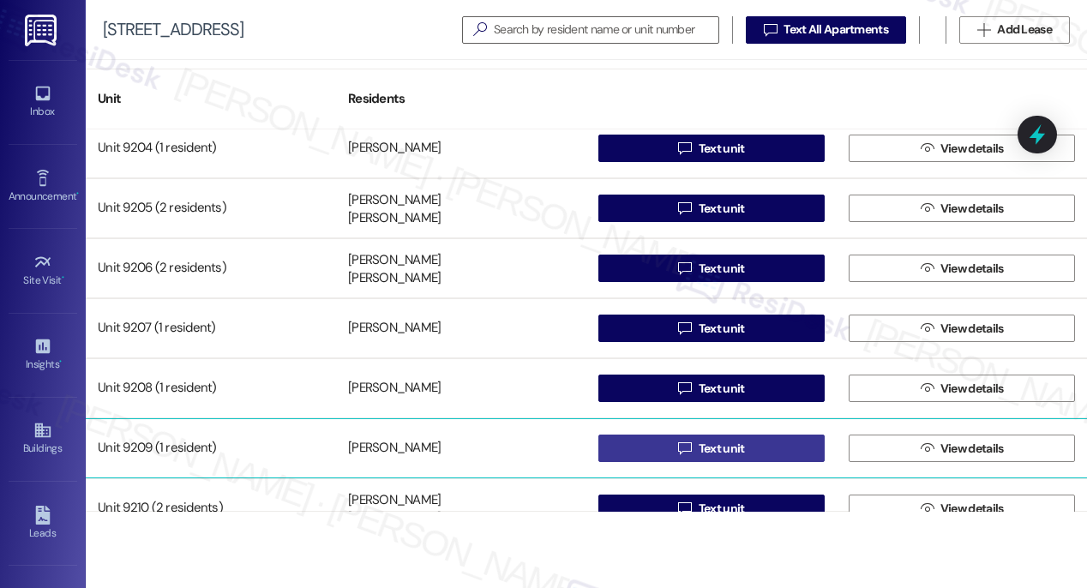
click at [709, 445] on span "Text unit" at bounding box center [722, 449] width 46 height 18
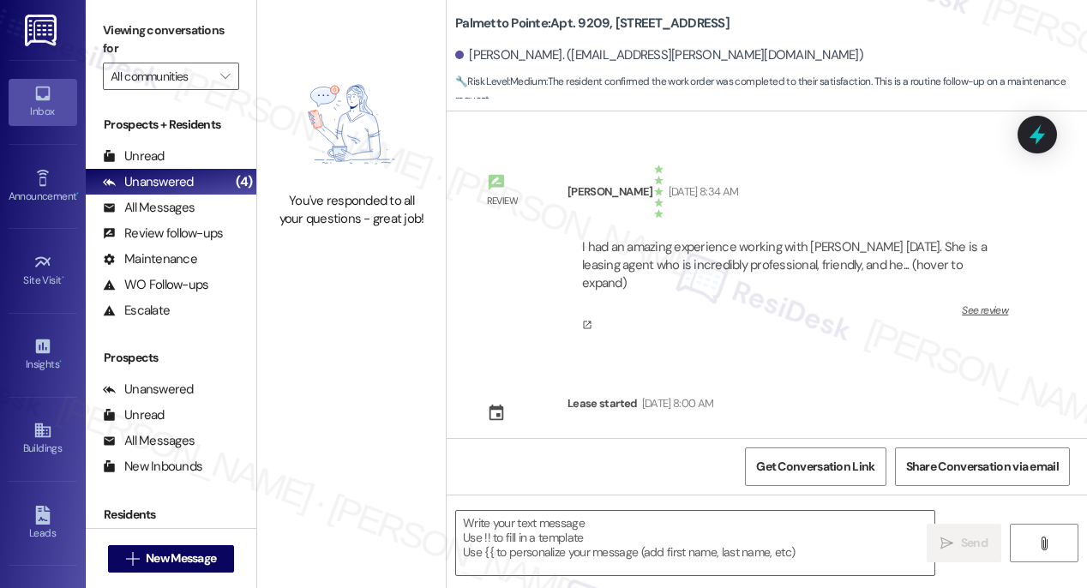
scroll to position [225, 0]
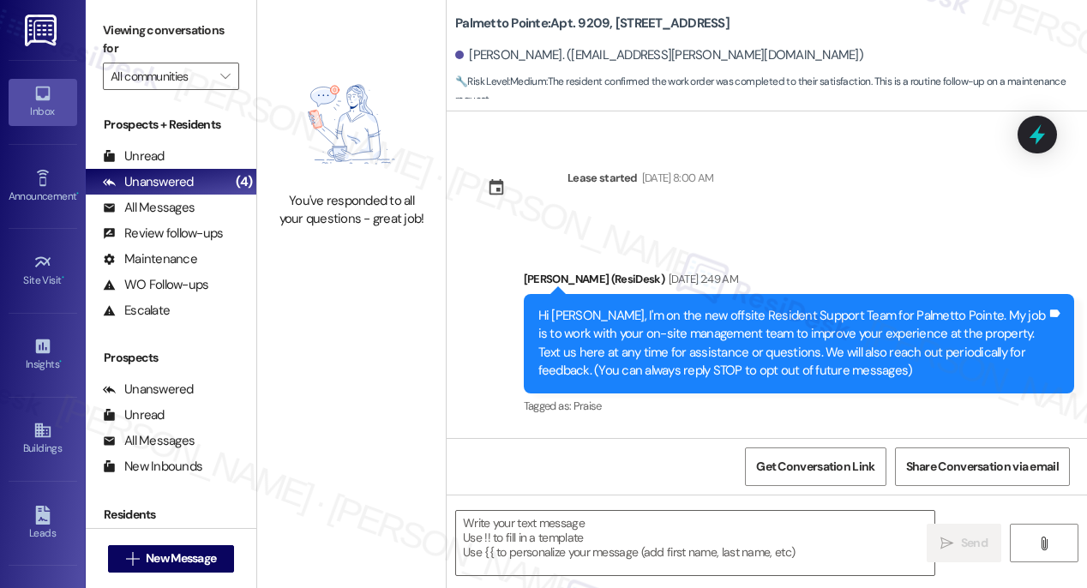
type textarea "Fetching suggested responses. Please feel free to read through the conversation…"
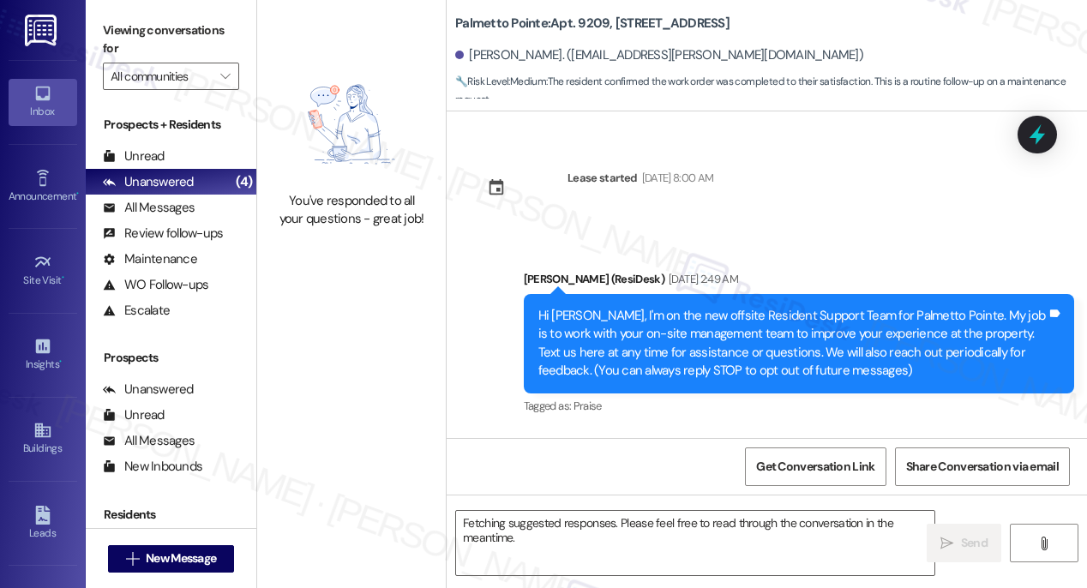
scroll to position [0, 0]
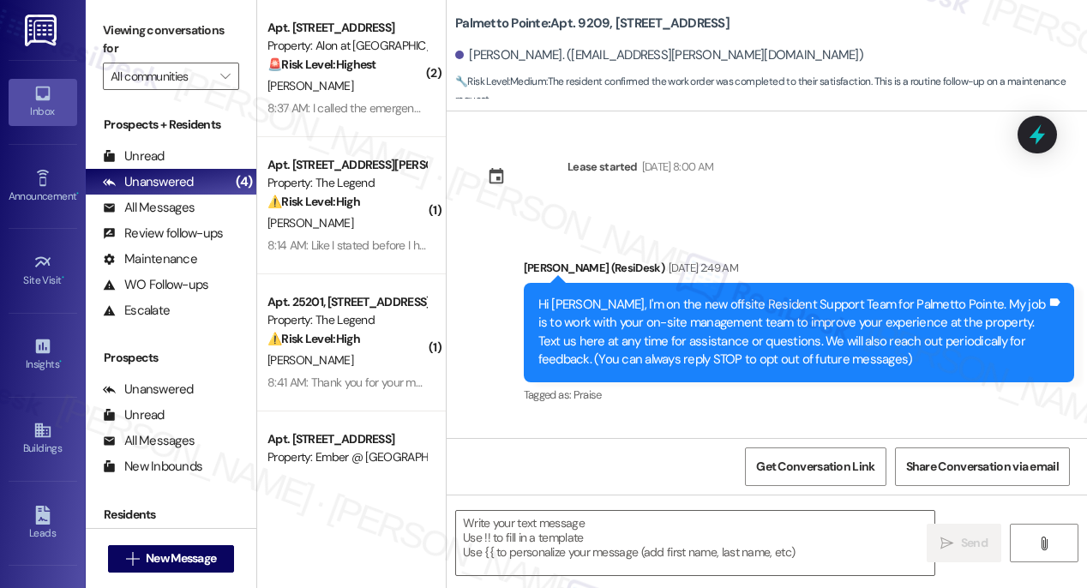
type textarea "Fetching suggested responses. Please feel free to read through the conversation…"
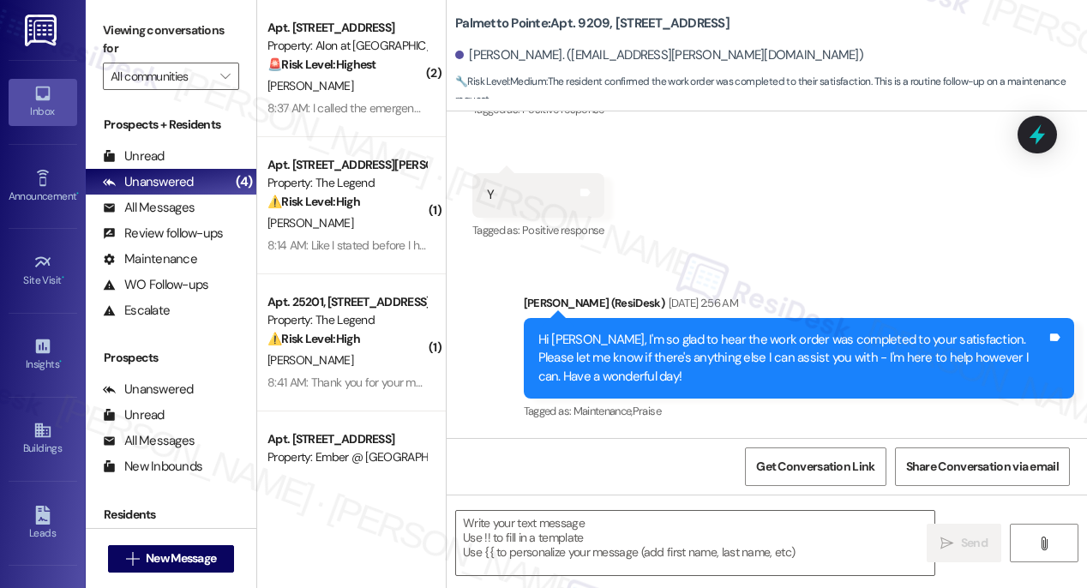
scroll to position [992, 0]
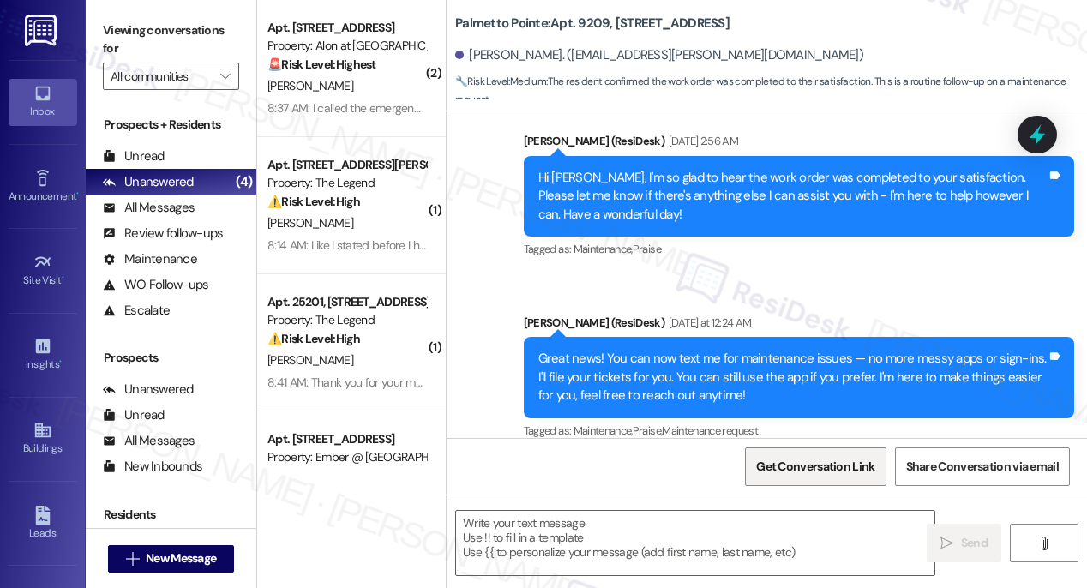
click at [780, 470] on span "Get Conversation Link" at bounding box center [815, 467] width 118 height 18
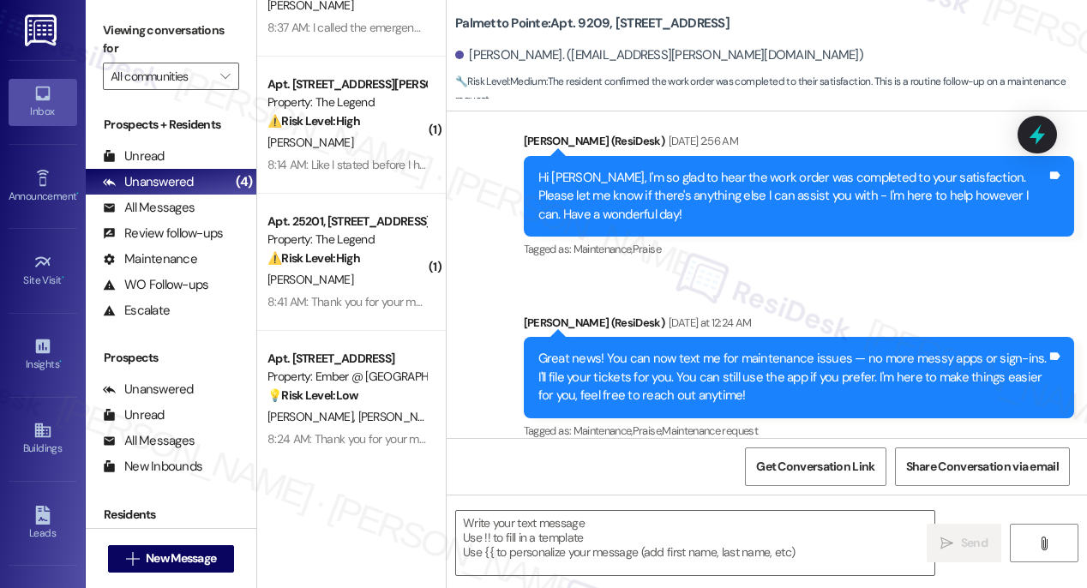
scroll to position [82, 0]
click at [39, 437] on icon at bounding box center [42, 430] width 19 height 19
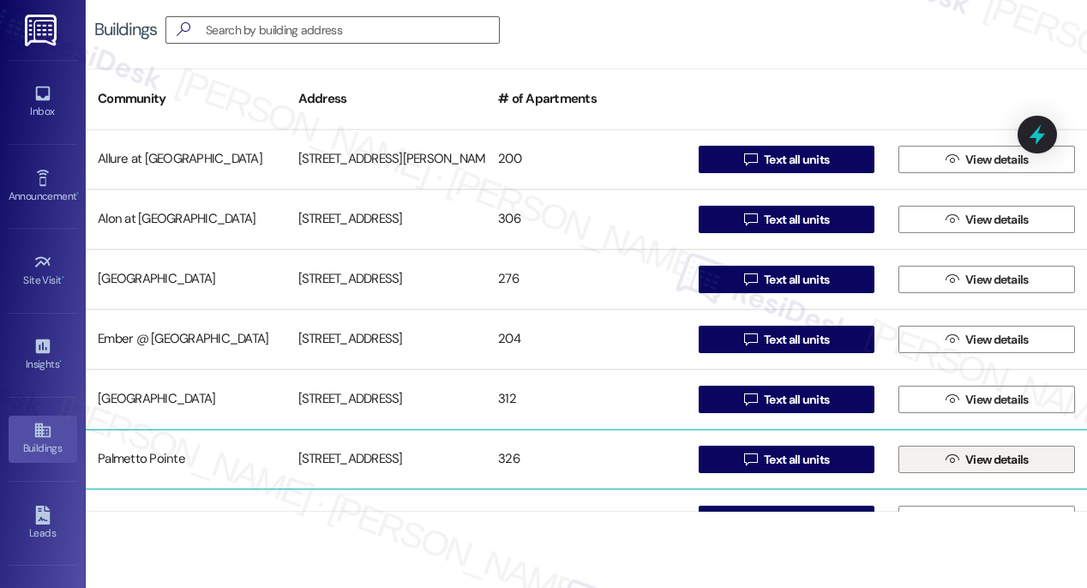
click at [1010, 465] on span "View details" at bounding box center [996, 460] width 63 height 18
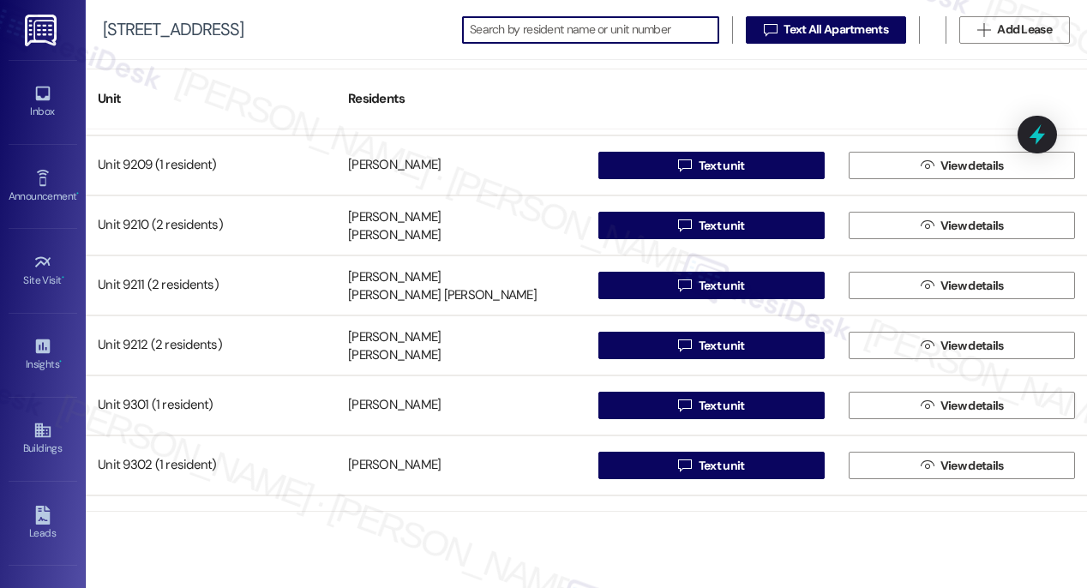
scroll to position [14572, 0]
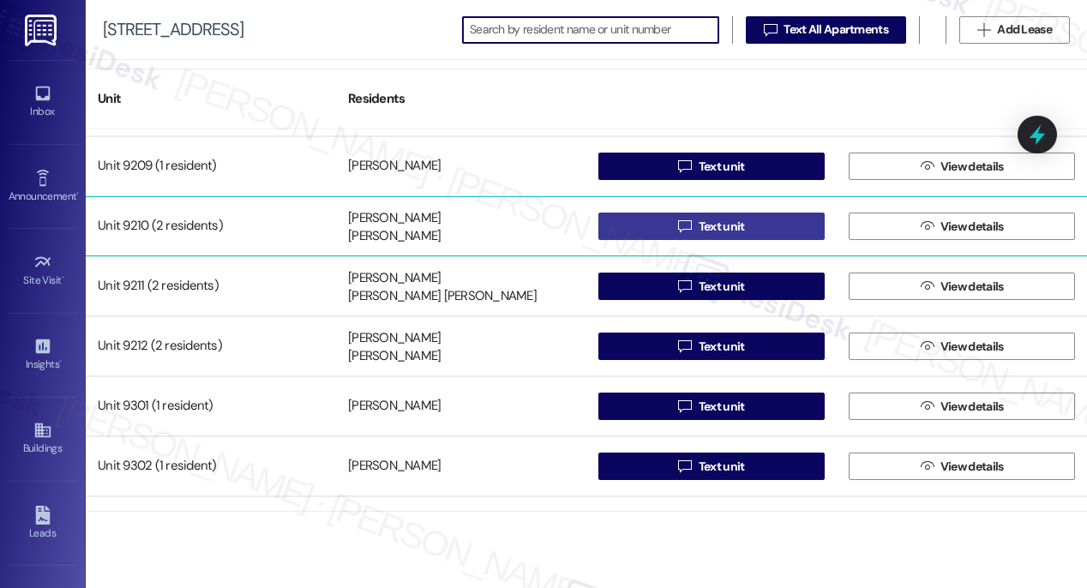
click at [722, 233] on span "Text unit" at bounding box center [722, 227] width 46 height 18
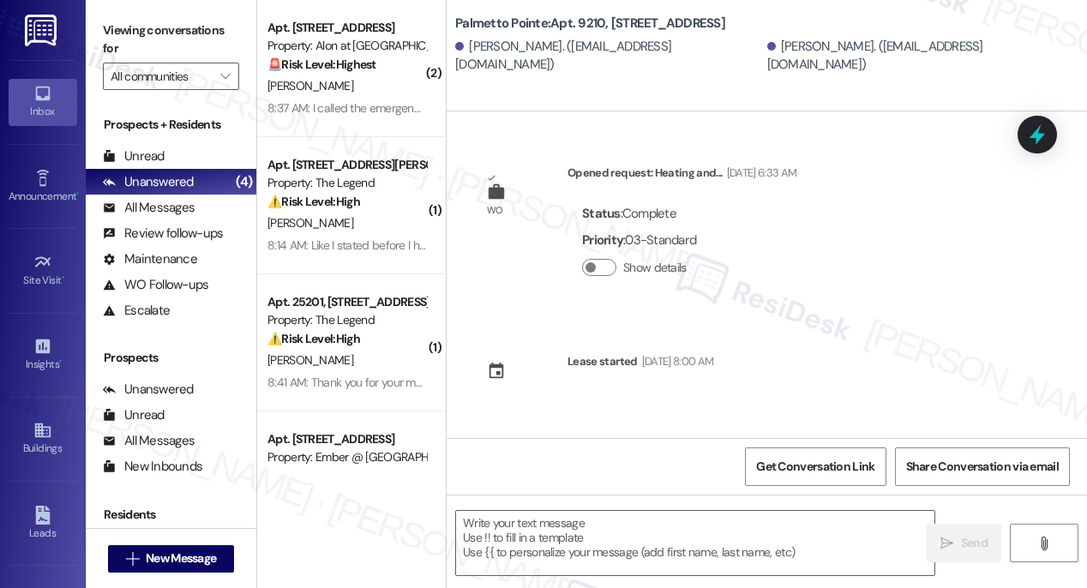
type textarea "Fetching suggested responses. Please feel free to read through the conversation…"
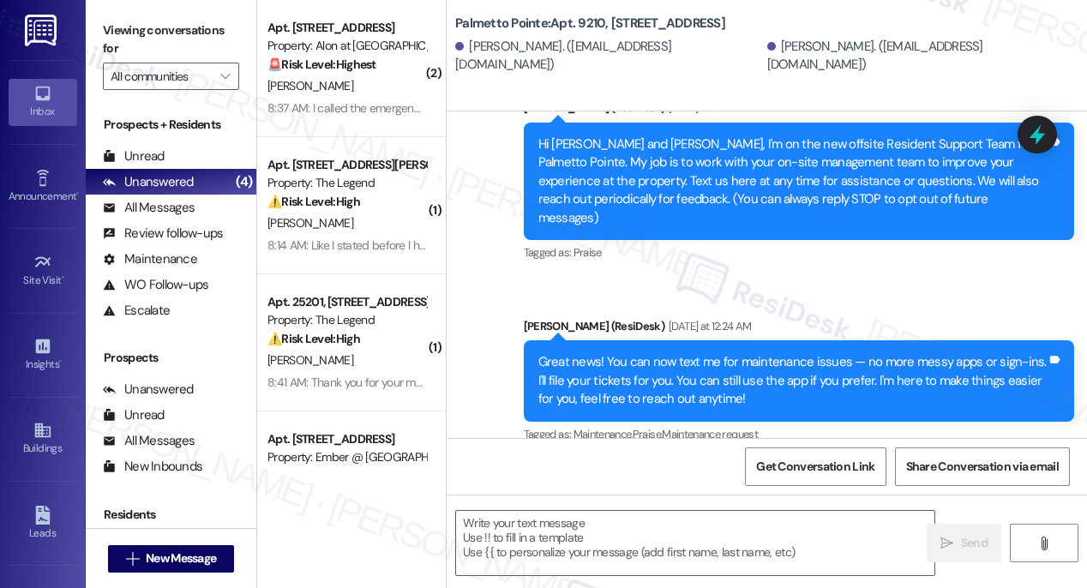
scroll to position [358, 0]
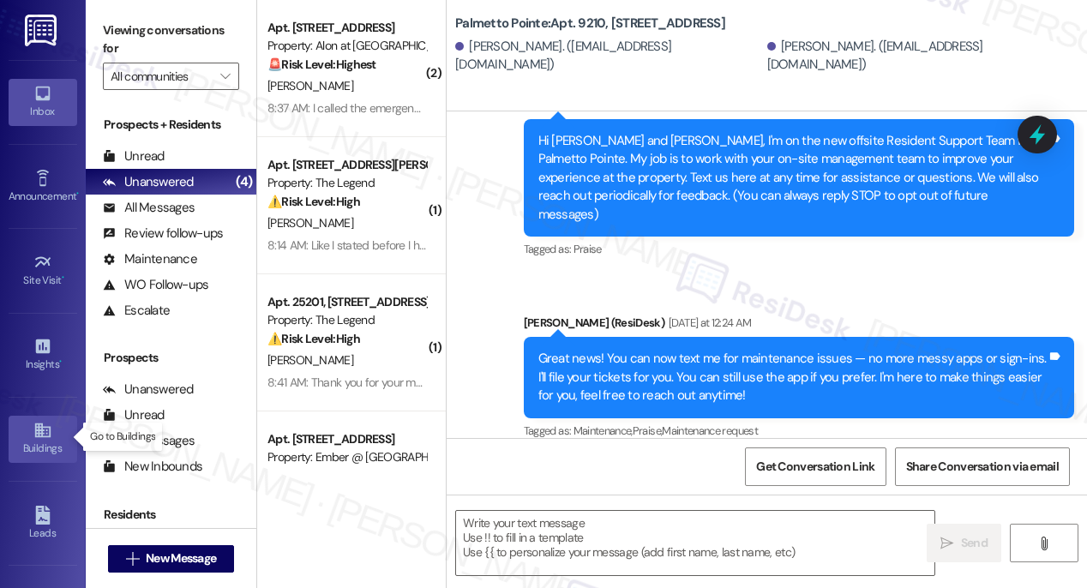
click at [31, 440] on div "Buildings" at bounding box center [43, 448] width 86 height 17
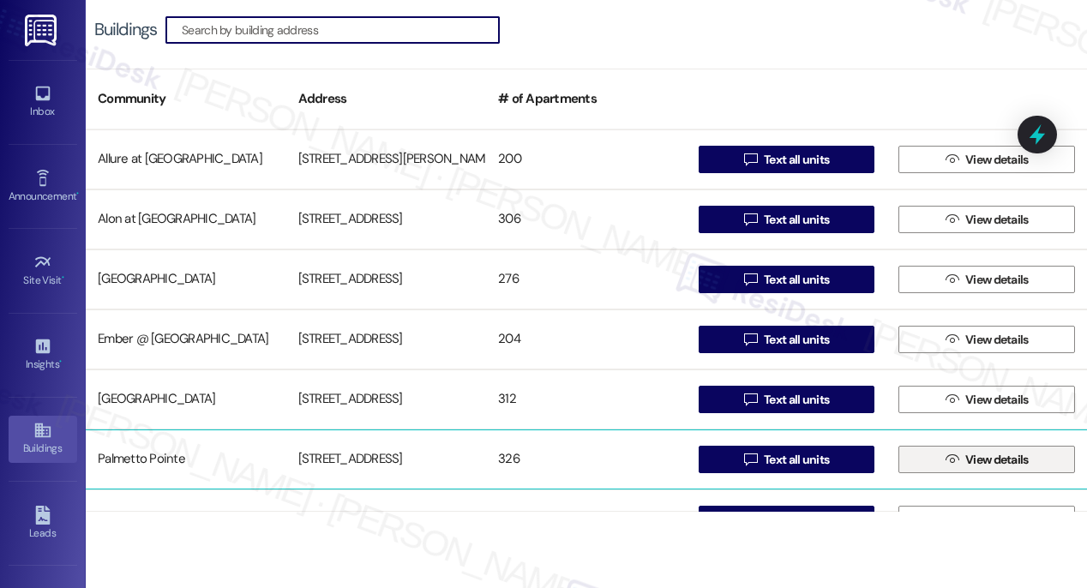
click at [968, 462] on span "View details" at bounding box center [996, 460] width 63 height 18
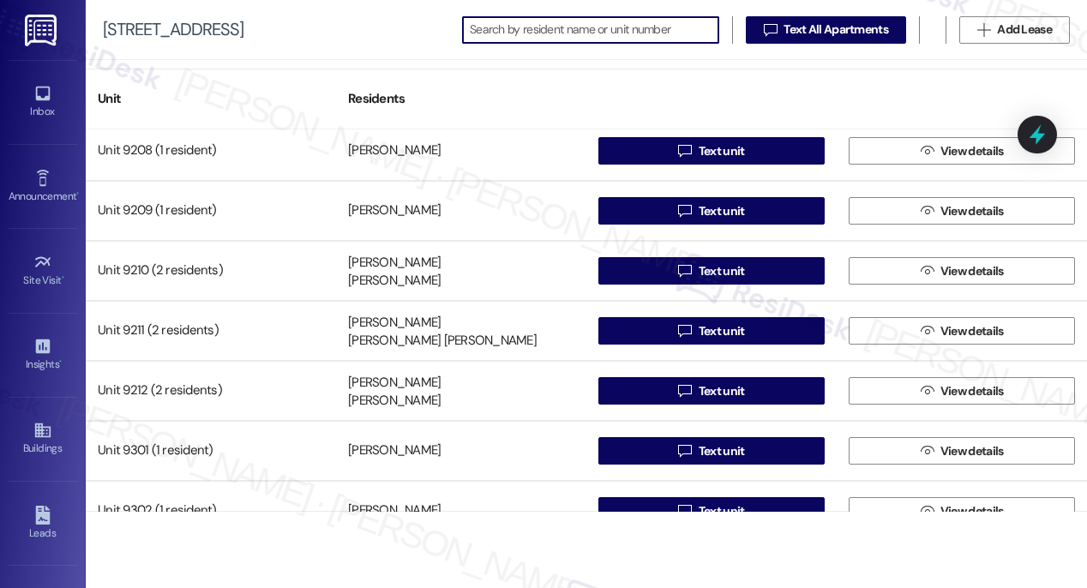
scroll to position [14545, 0]
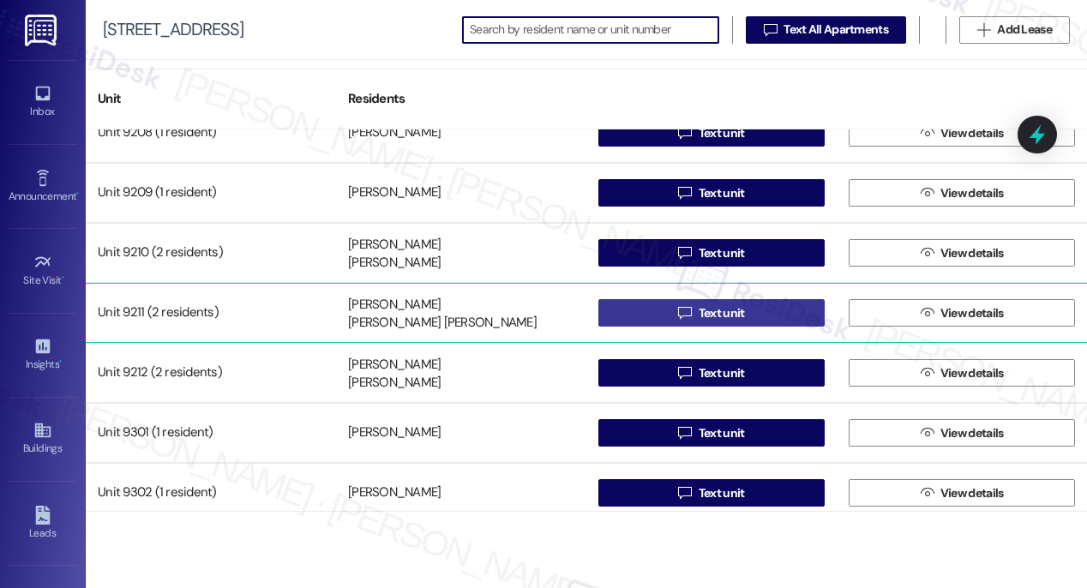
click at [726, 315] on span "Text unit" at bounding box center [722, 313] width 46 height 18
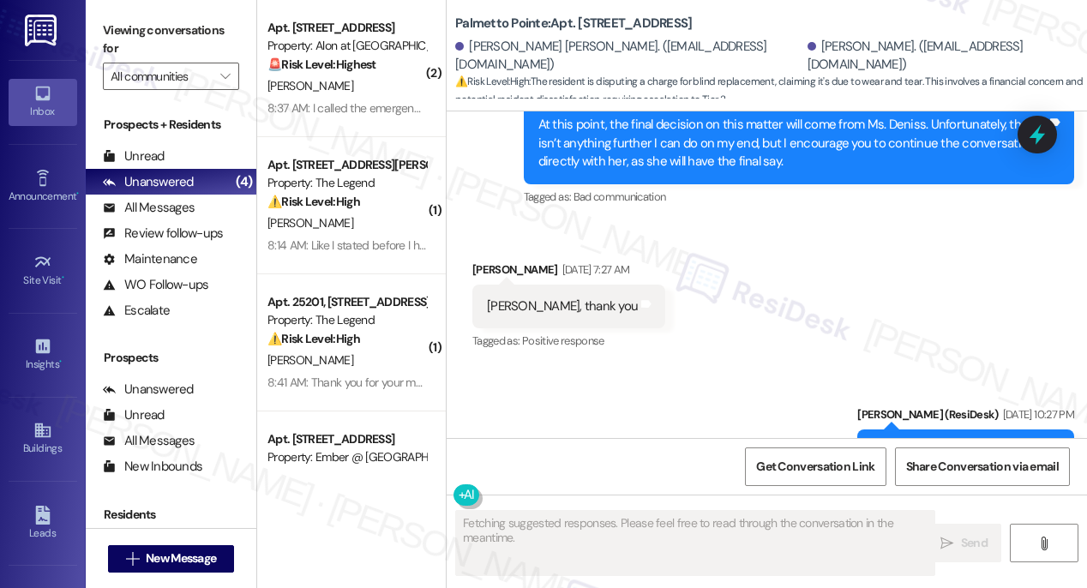
scroll to position [4824, 0]
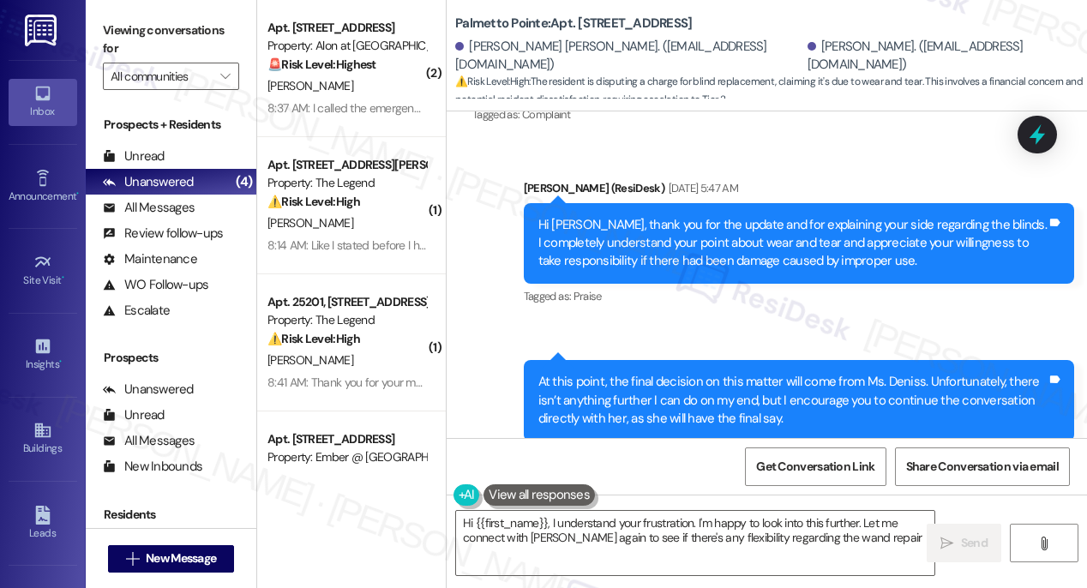
type textarea "Hi {{first_name}}, I understand your frustration. I'm happy to look into this f…"
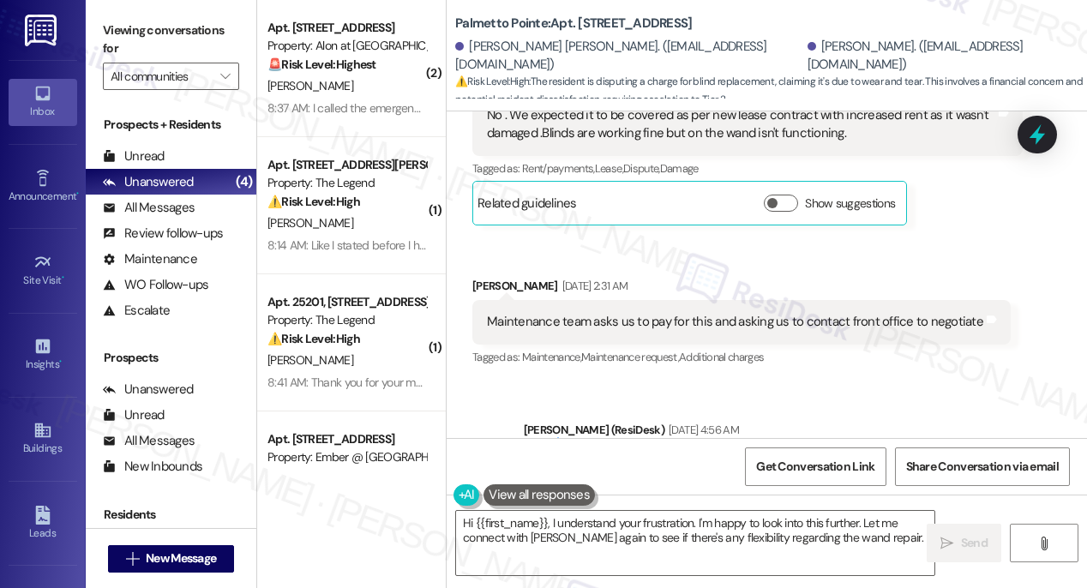
scroll to position [2886, 0]
click at [827, 464] on span "Get Conversation Link" at bounding box center [815, 467] width 118 height 18
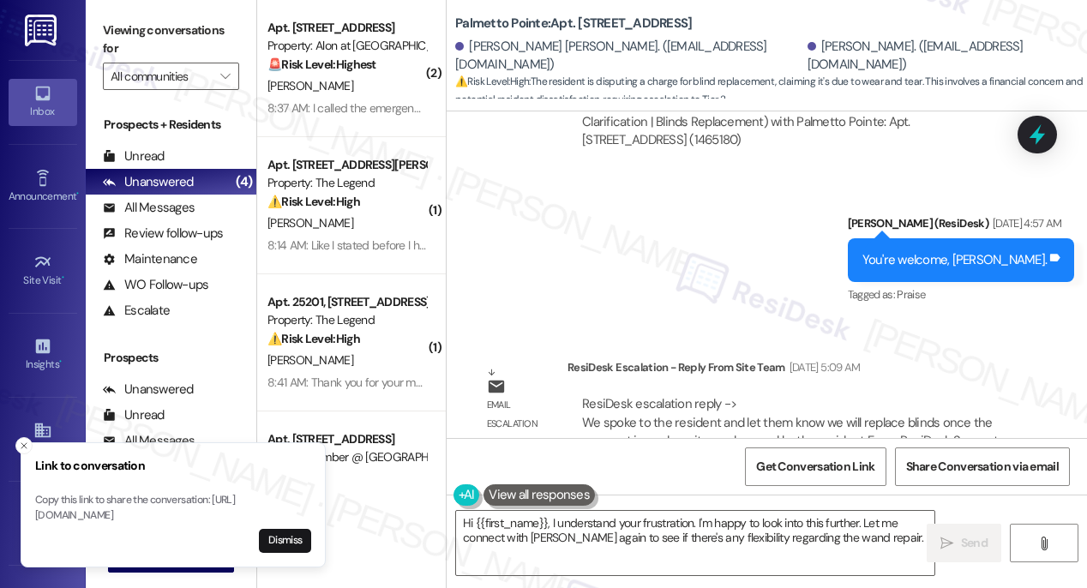
scroll to position [3653, 0]
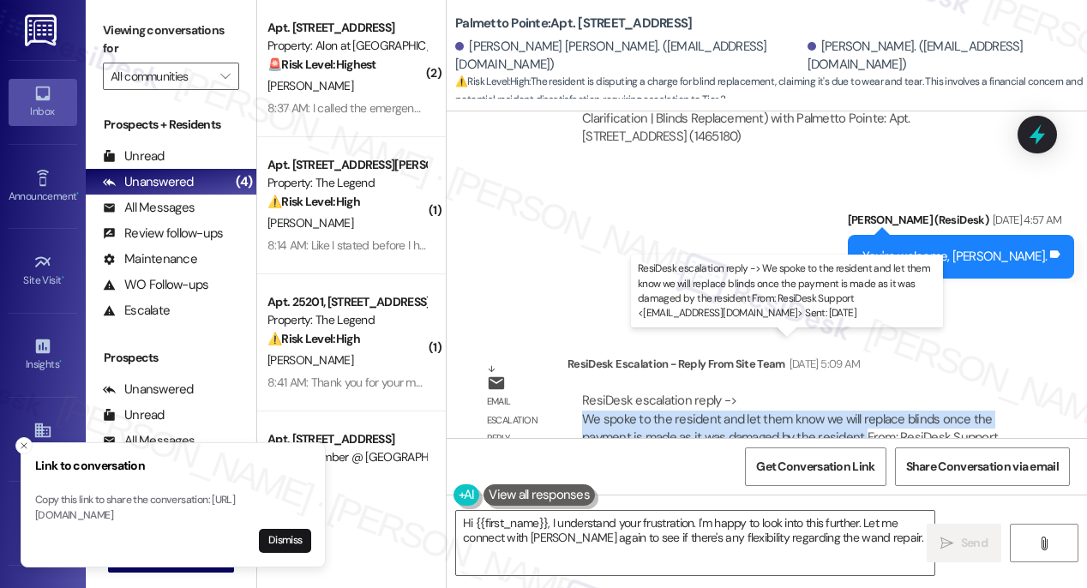
drag, startPoint x: 864, startPoint y: 384, endPoint x: 582, endPoint y: 367, distance: 282.5
click at [582, 392] on div "ResiDesk escalation reply -> We spoke to the resident and let them know we will…" at bounding box center [790, 428] width 416 height 72
copy div "We spoke to the resident and let them know we will replace blinds once the paym…"
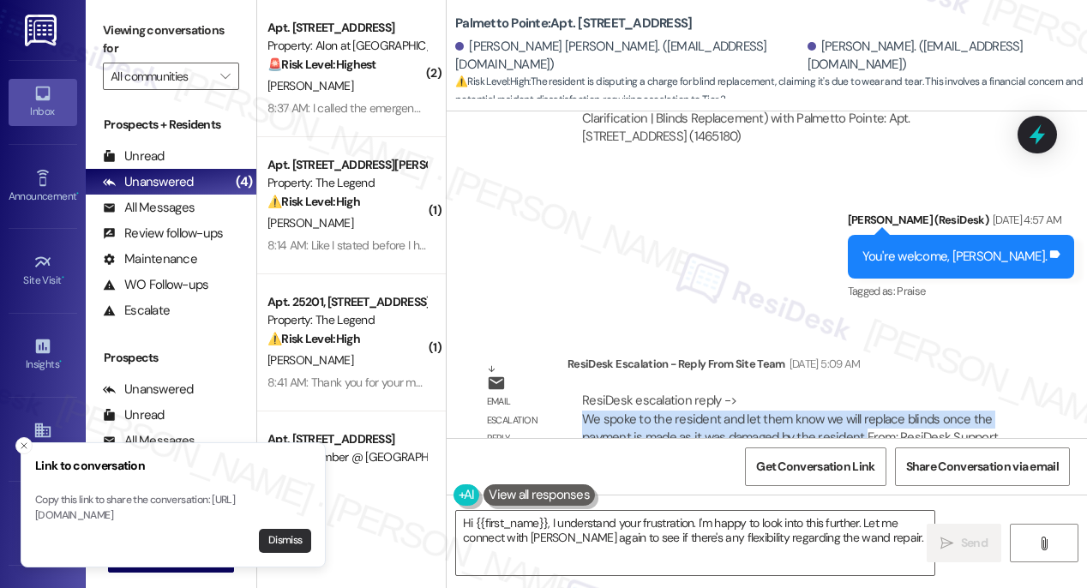
click at [288, 543] on button "Dismiss" at bounding box center [285, 541] width 52 height 24
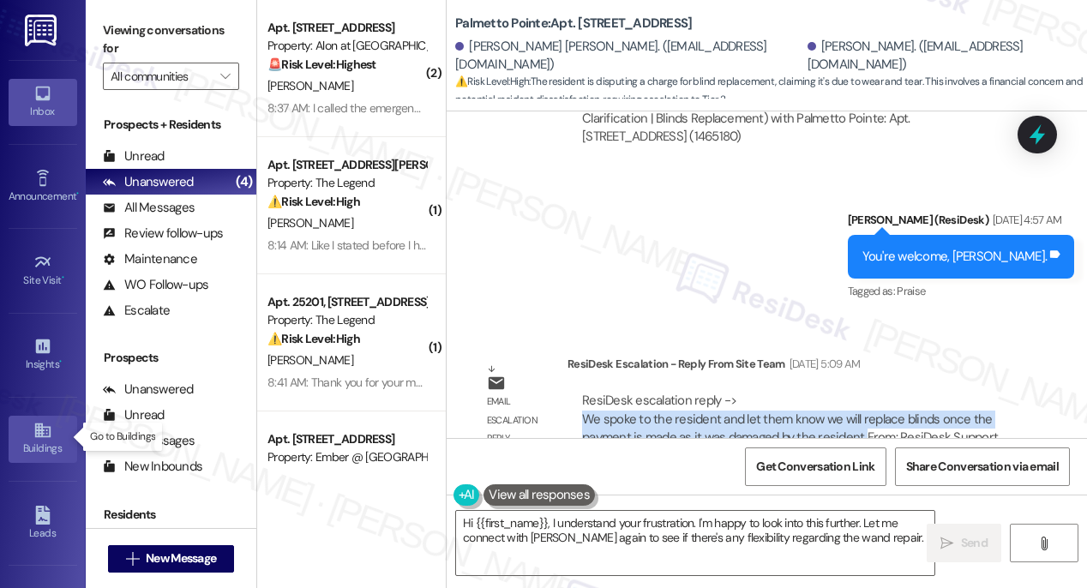
click at [38, 432] on icon at bounding box center [41, 430] width 15 height 15
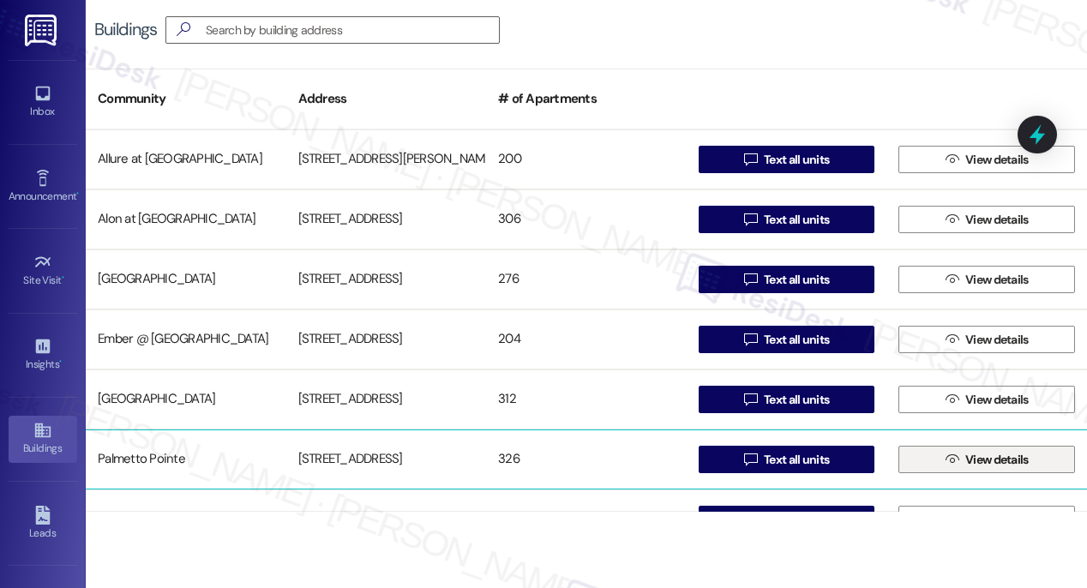
click at [988, 458] on span "View details" at bounding box center [996, 460] width 63 height 18
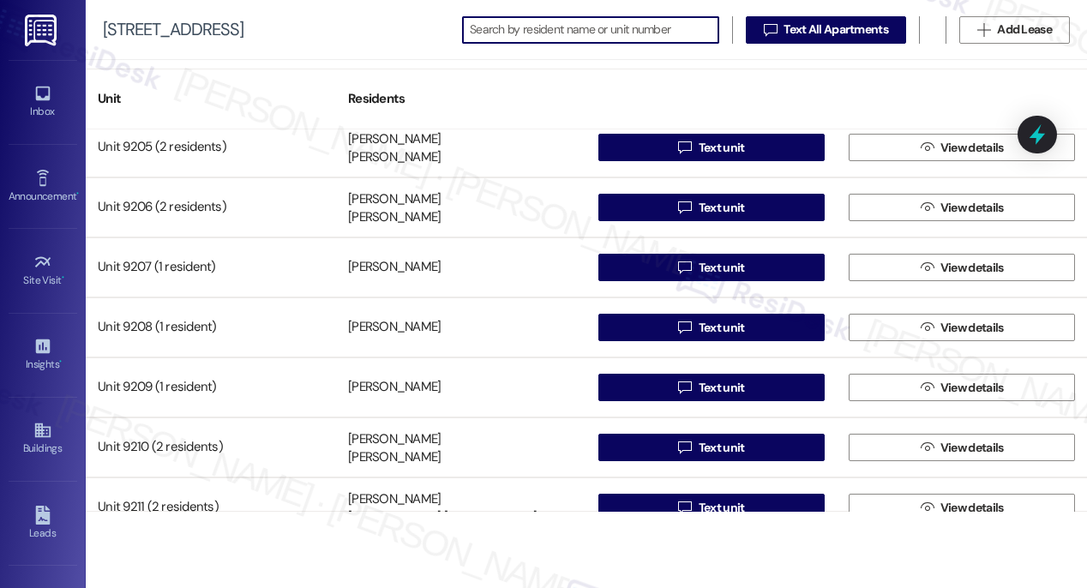
scroll to position [14510, 0]
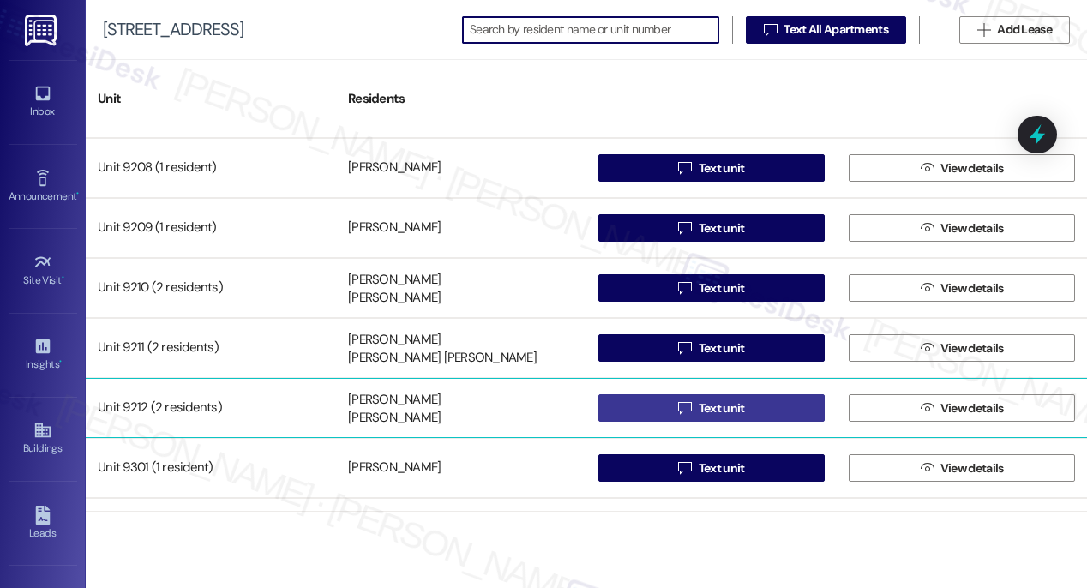
click at [723, 406] on span "Text unit" at bounding box center [722, 408] width 46 height 18
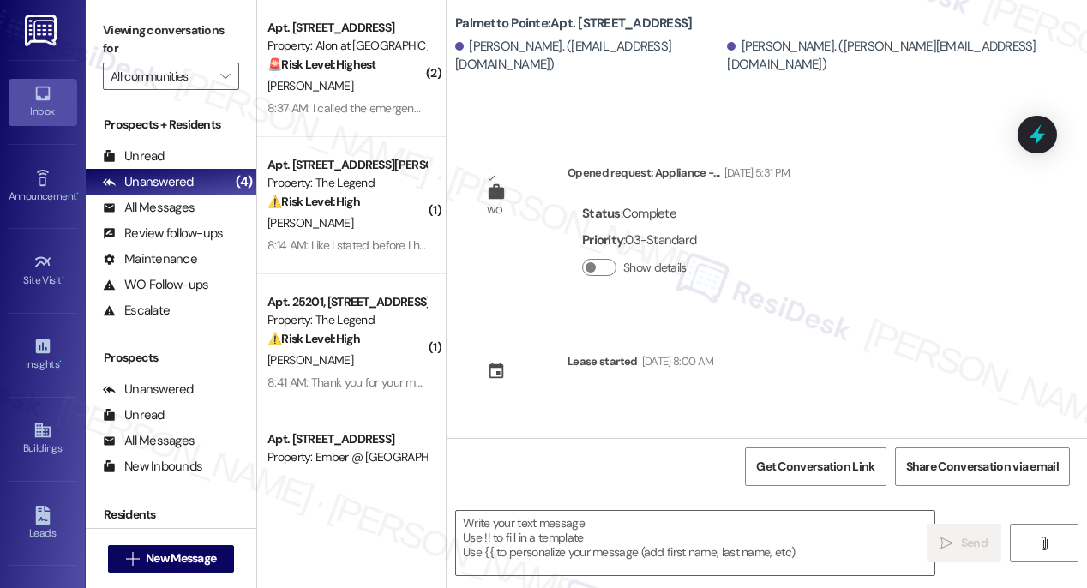
type textarea "Fetching suggested responses. Please feel free to read through the conversation…"
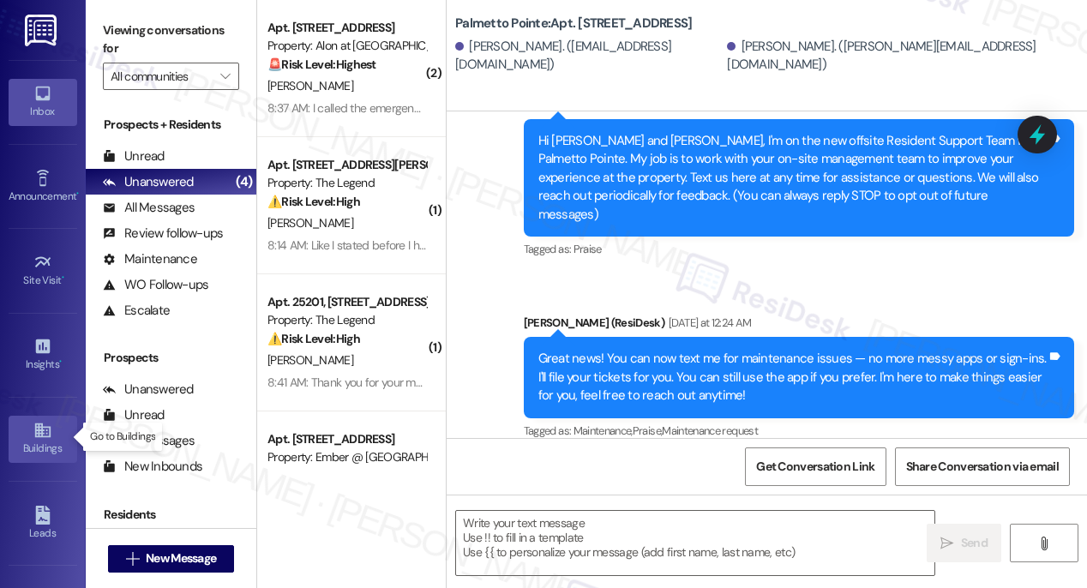
click at [37, 431] on icon at bounding box center [41, 430] width 15 height 15
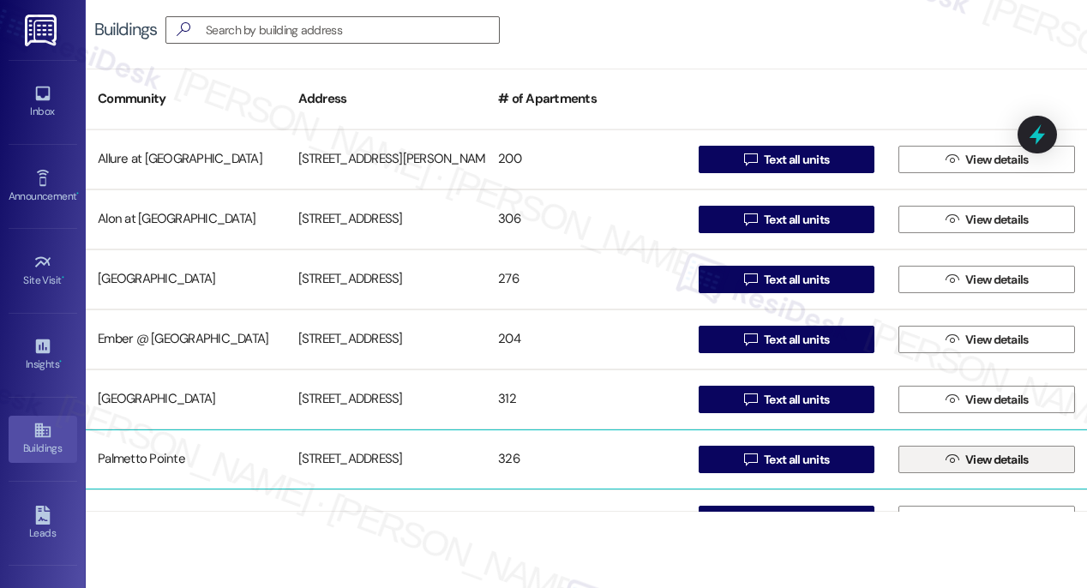
click at [971, 459] on span "View details" at bounding box center [996, 460] width 63 height 18
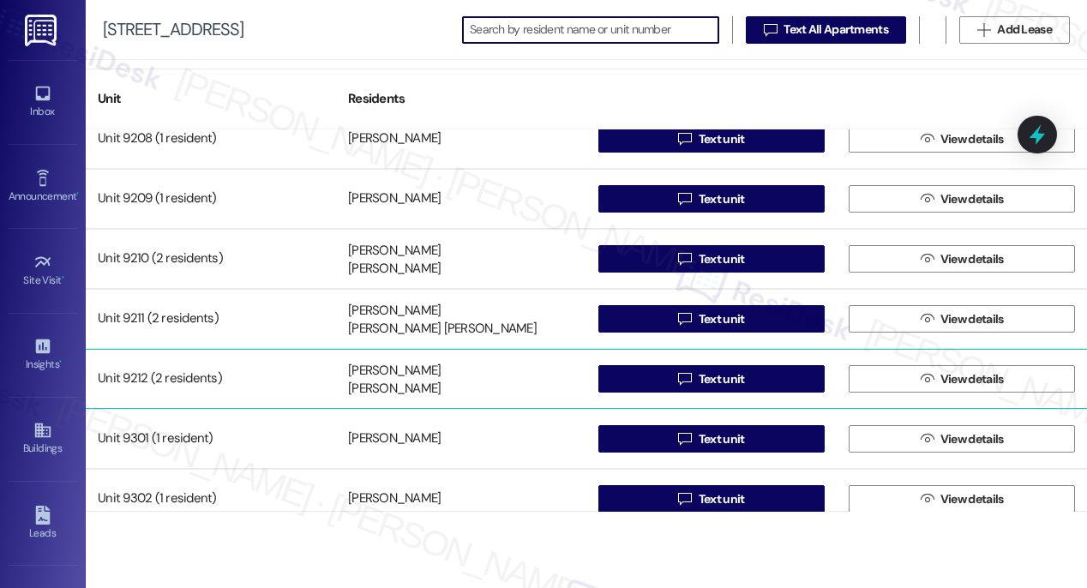
scroll to position [14544, 0]
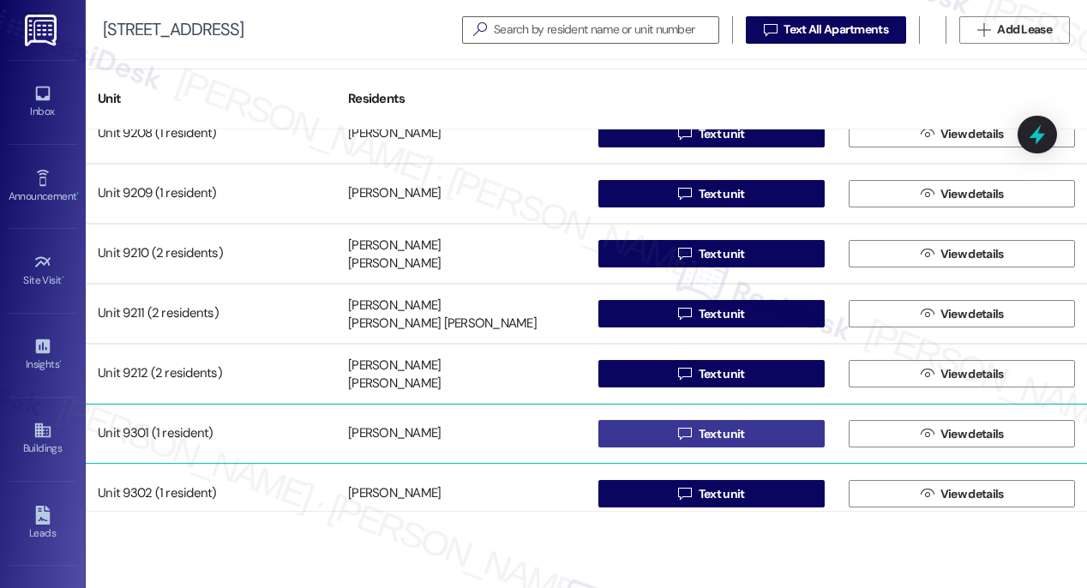
click at [712, 435] on span "Text unit" at bounding box center [722, 434] width 46 height 18
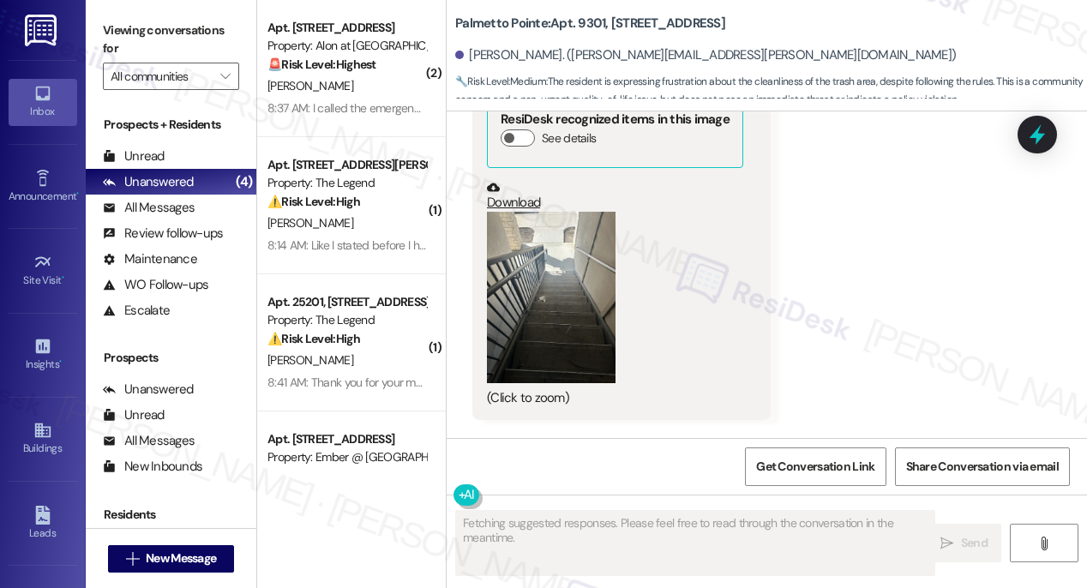
scroll to position [2182, 0]
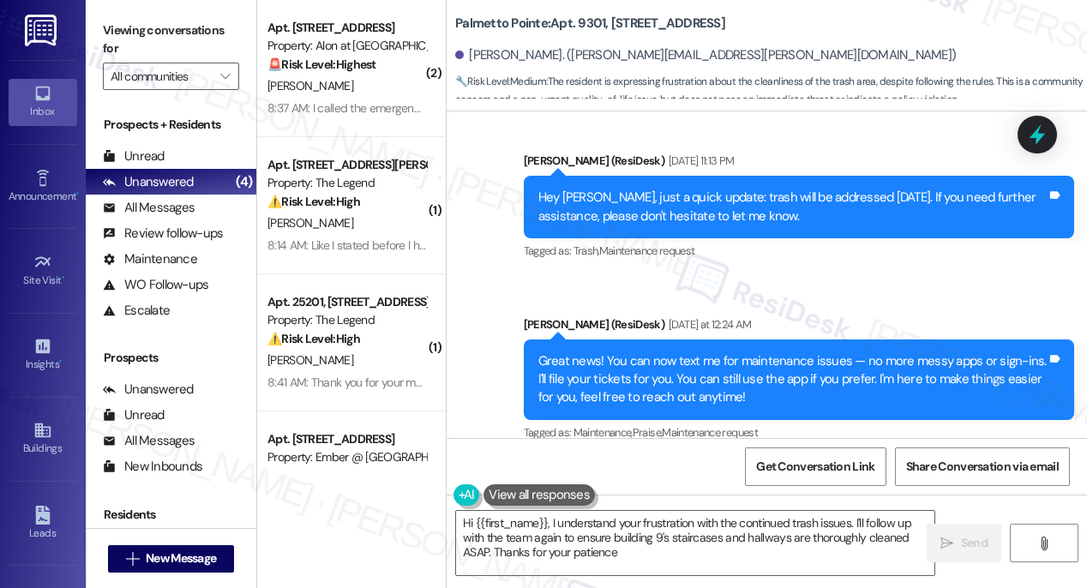
type textarea "Hi {{first_name}}, I understand your frustration with the continued trash issue…"
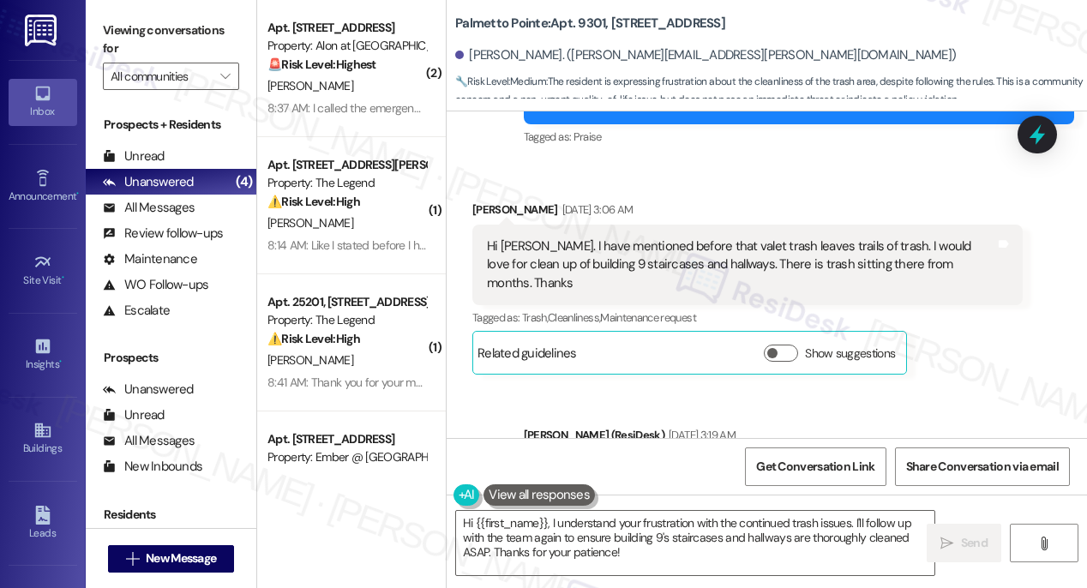
scroll to position [453, 0]
click at [806, 465] on span "Get Conversation Link" at bounding box center [815, 467] width 118 height 18
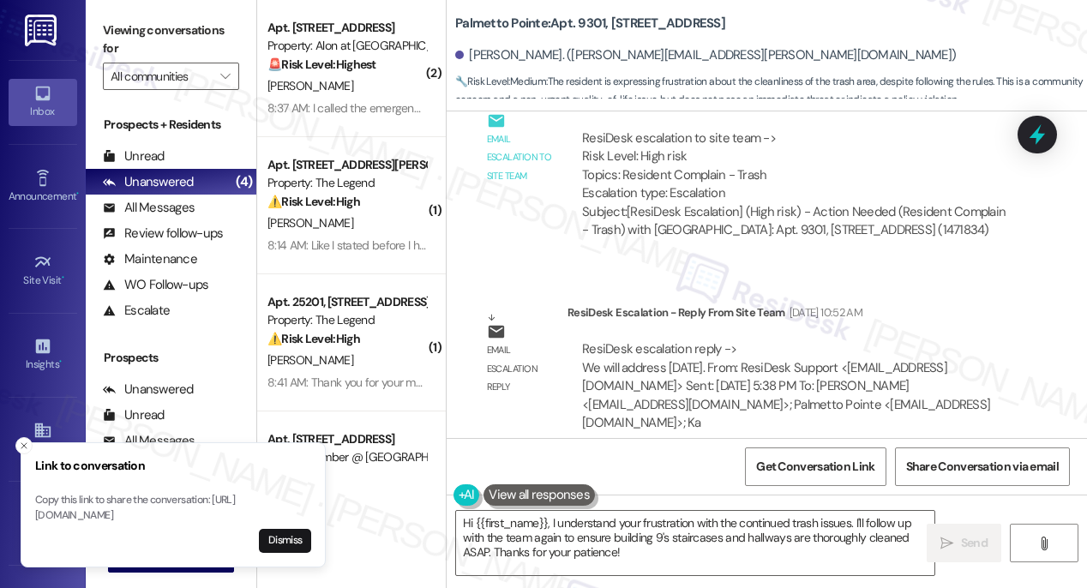
scroll to position [1829, 0]
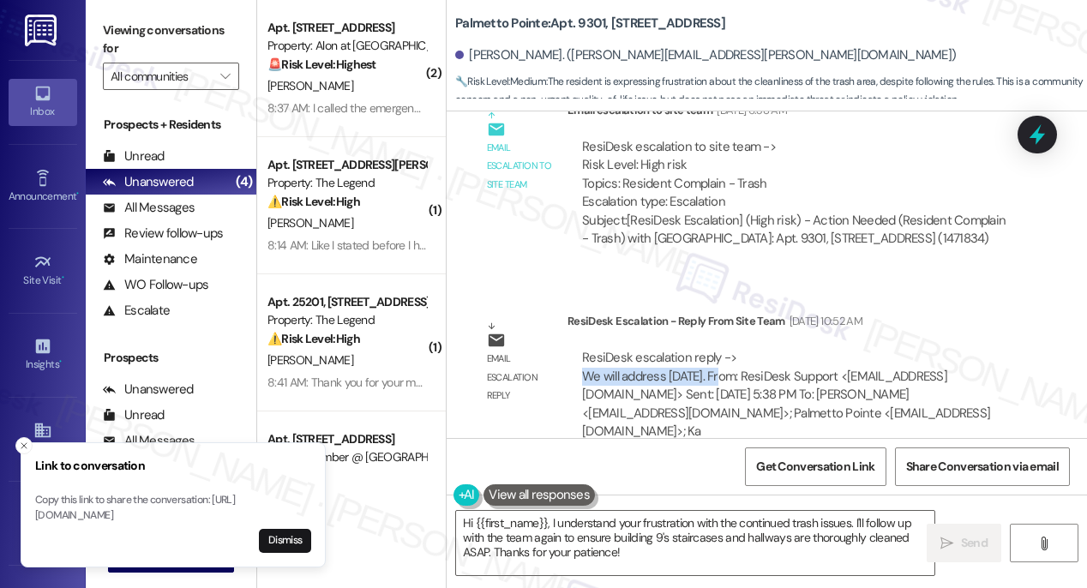
drag, startPoint x: 726, startPoint y: 357, endPoint x: 579, endPoint y: 351, distance: 146.7
click at [580, 351] on div "ResiDesk escalation reply -> We will address [DATE]. From: ResiDesk Support <[E…" at bounding box center [794, 395] width 429 height 92
copy div "We will address [DATE]."
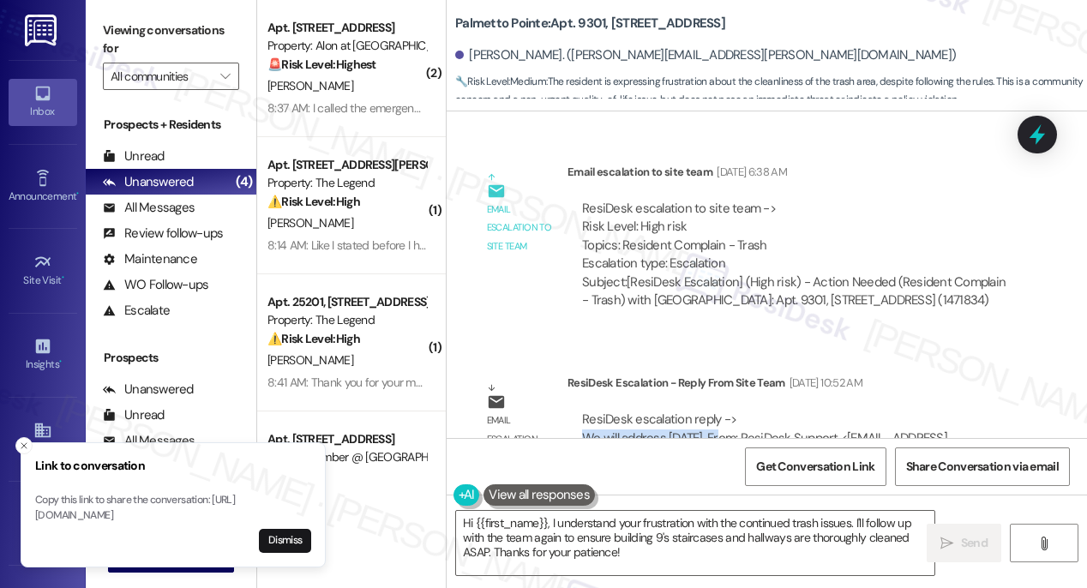
scroll to position [1742, 0]
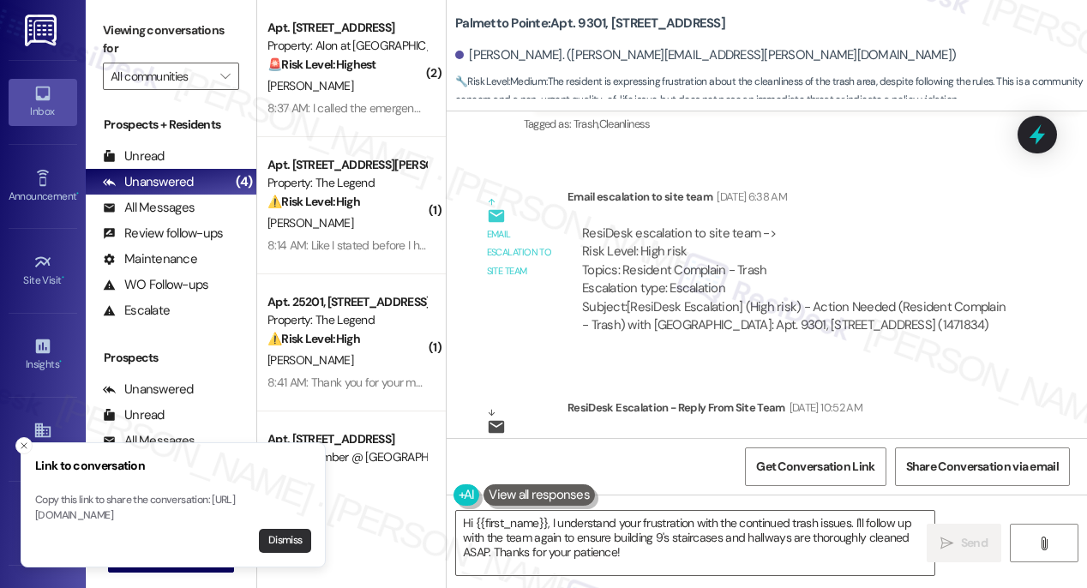
click at [281, 543] on button "Dismiss" at bounding box center [285, 541] width 52 height 24
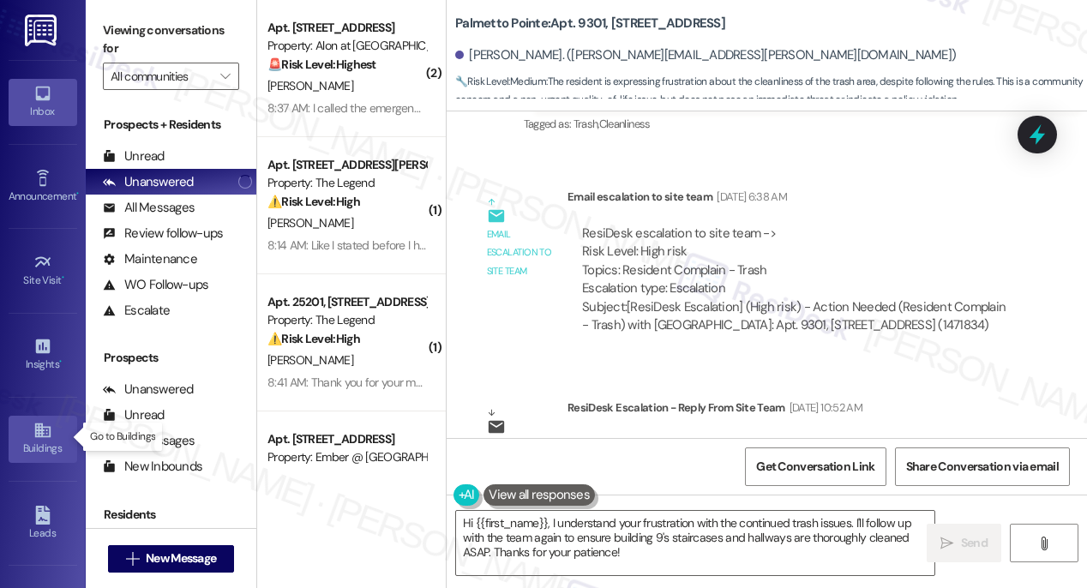
click at [35, 423] on icon at bounding box center [41, 430] width 15 height 15
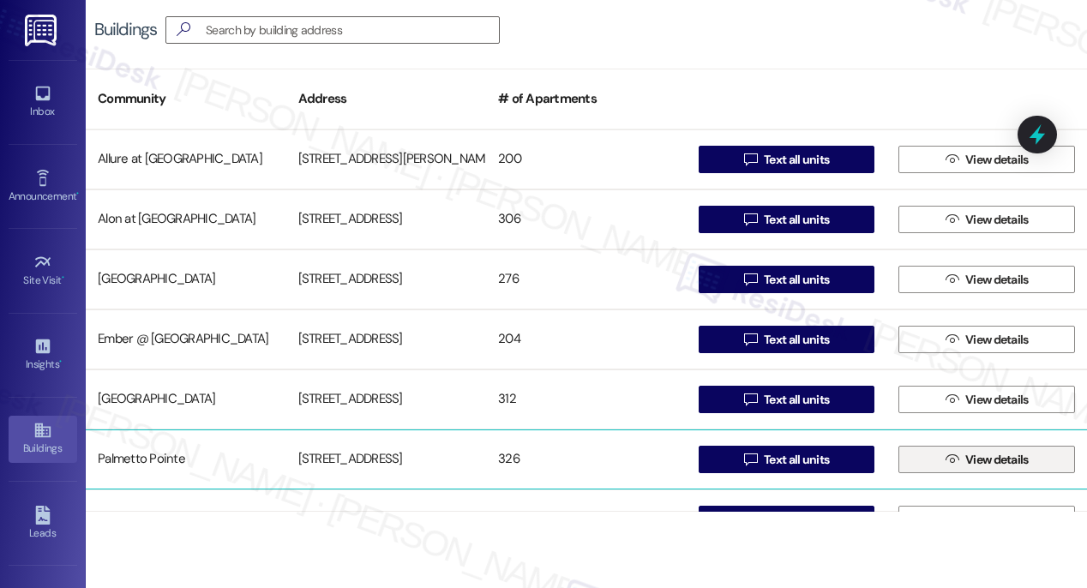
click at [974, 462] on span "View details" at bounding box center [996, 460] width 63 height 18
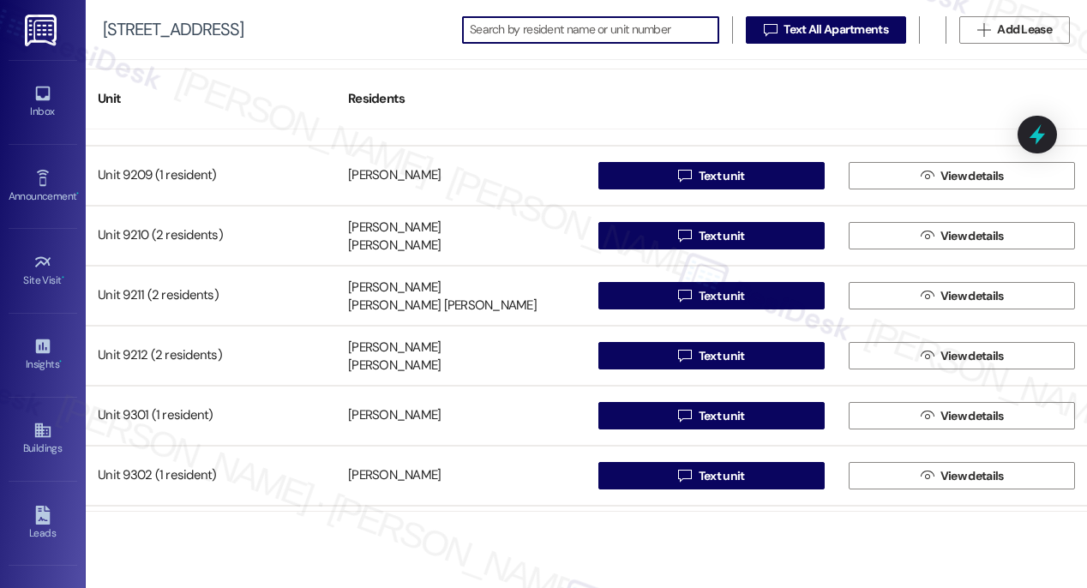
scroll to position [14652, 0]
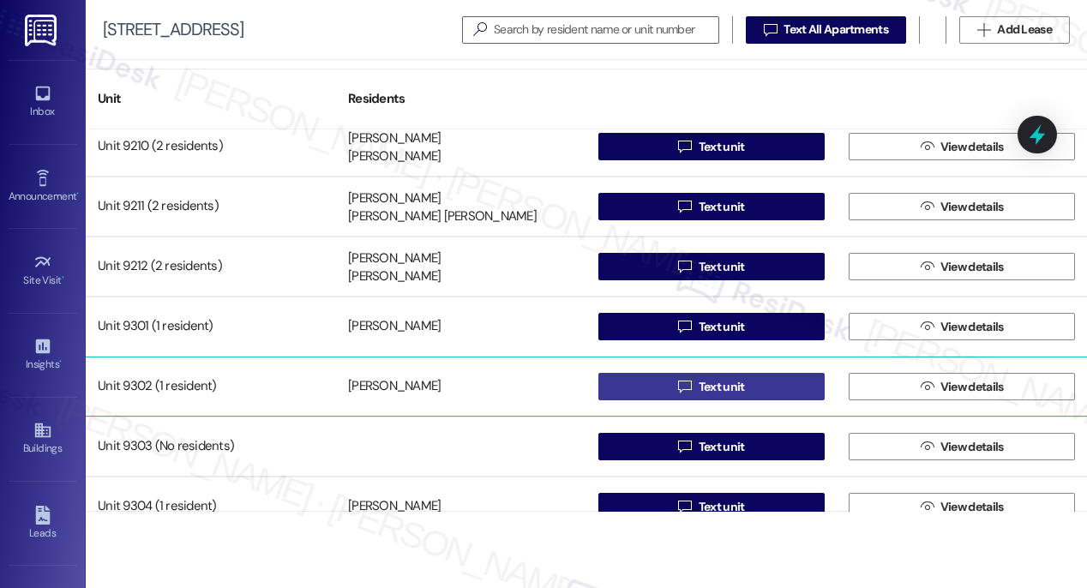
click at [712, 386] on span "Text unit" at bounding box center [722, 387] width 46 height 18
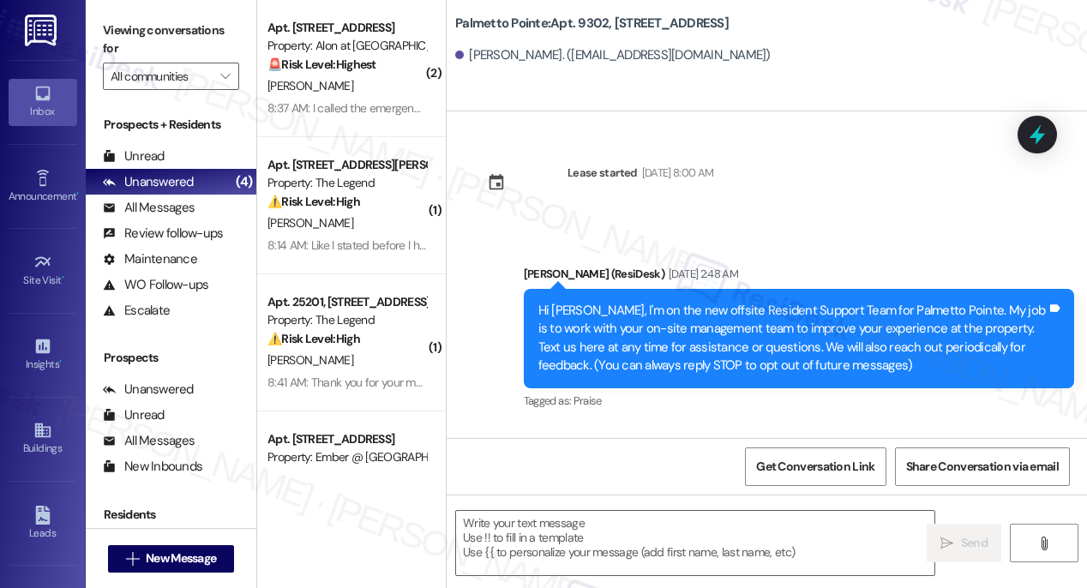
type textarea "Fetching suggested responses. Please feel free to read through the conversation…"
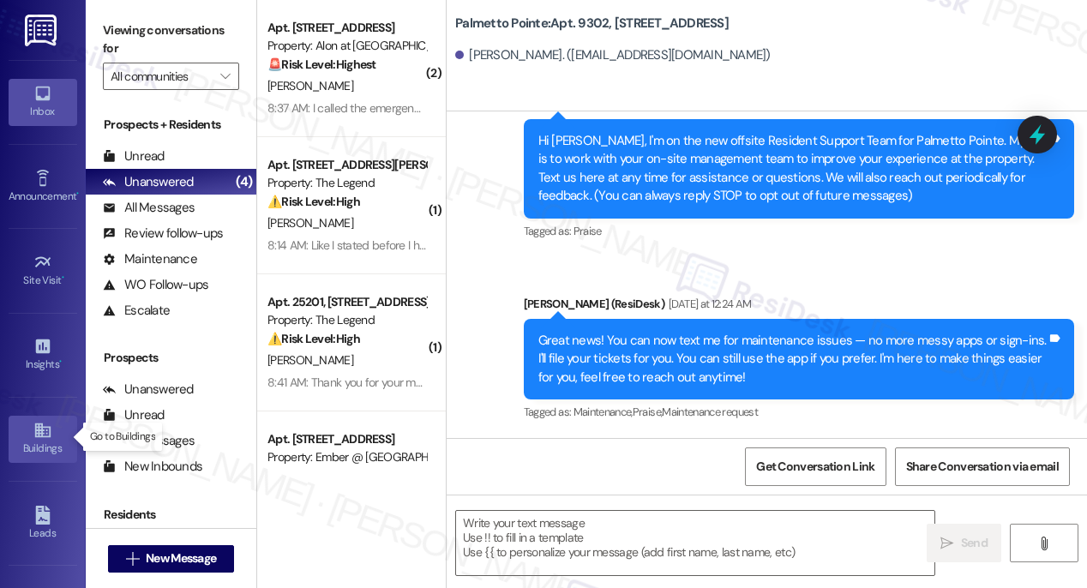
click at [35, 441] on div "Buildings" at bounding box center [43, 448] width 86 height 17
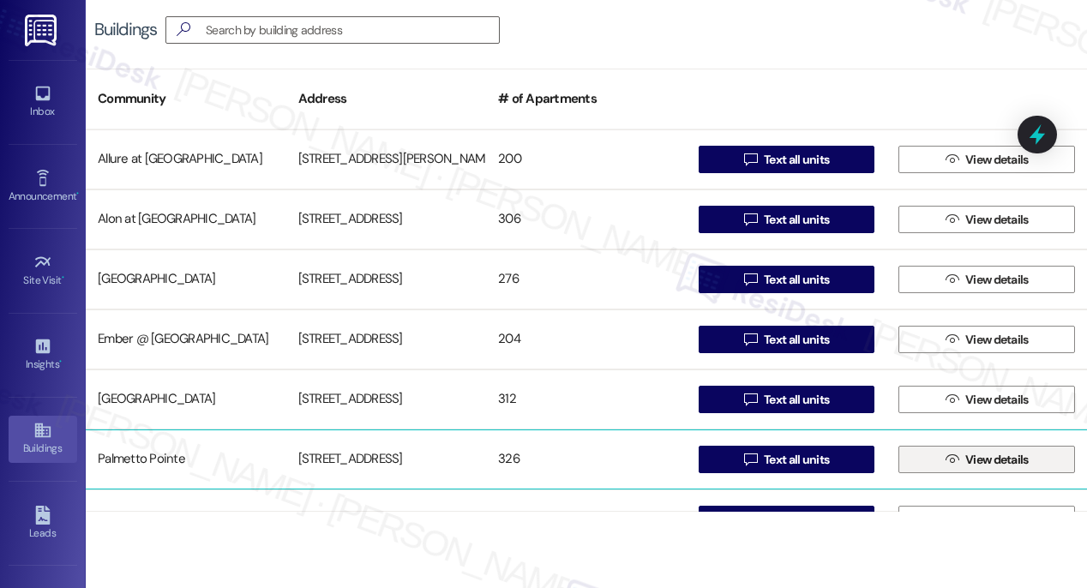
click at [965, 466] on span "View details" at bounding box center [996, 460] width 63 height 18
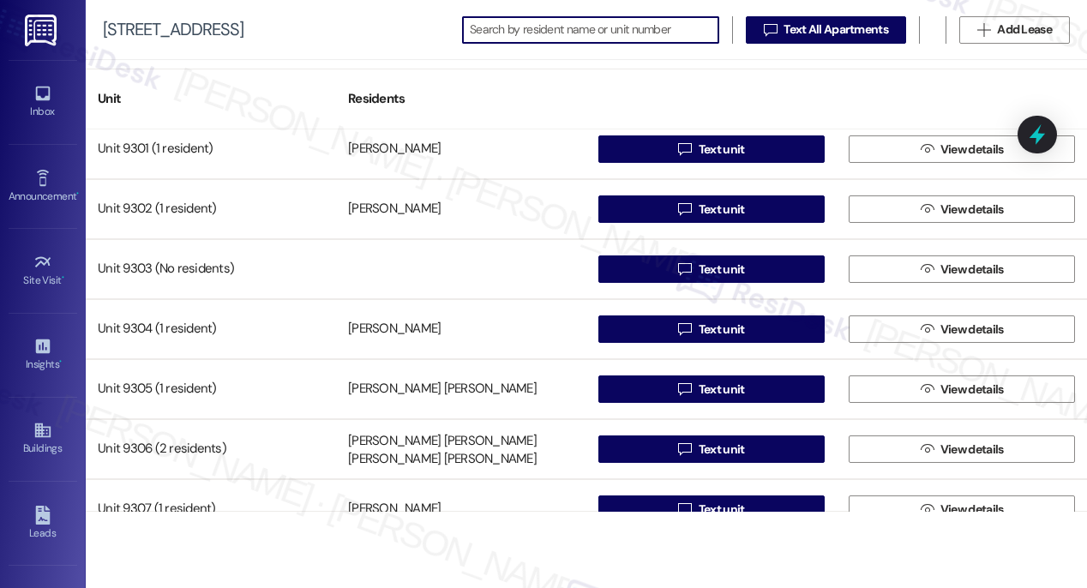
scroll to position [14834, 0]
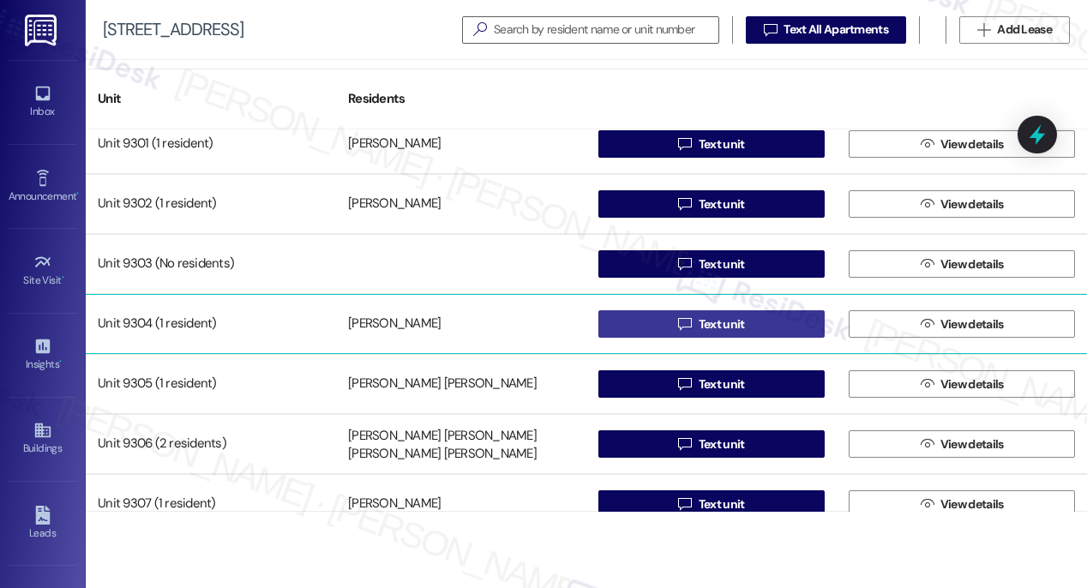
click at [717, 323] on span "Text unit" at bounding box center [722, 324] width 46 height 18
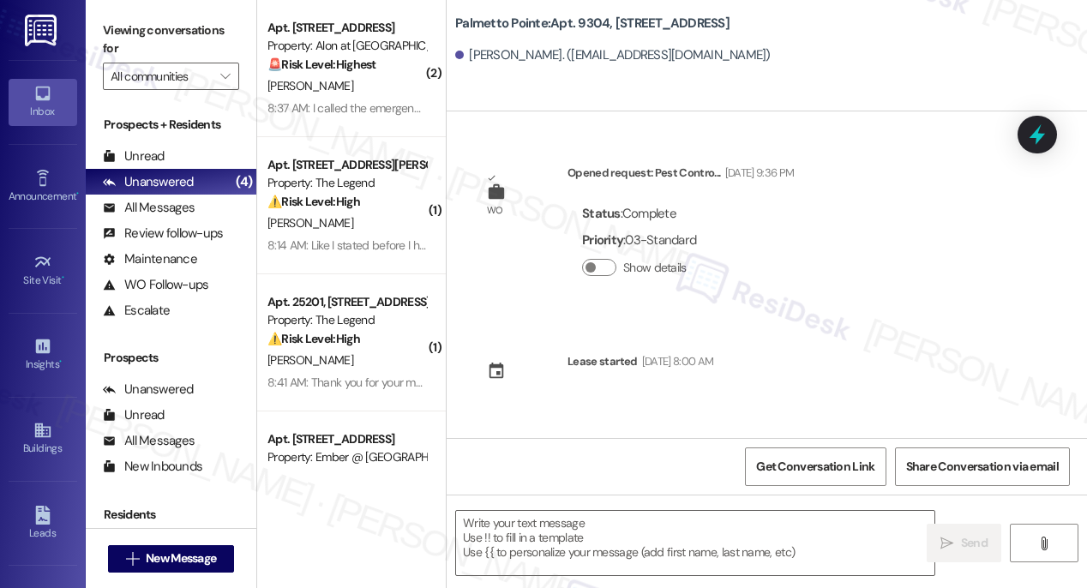
type textarea "Fetching suggested responses. Please feel free to read through the conversation…"
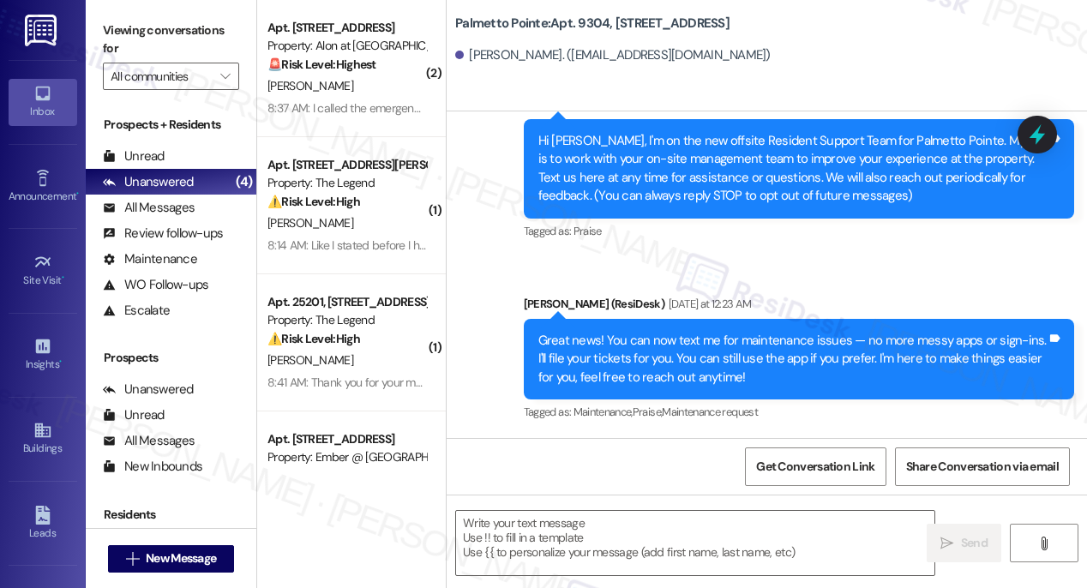
scroll to position [358, 0]
click at [43, 443] on div "Buildings" at bounding box center [43, 448] width 86 height 17
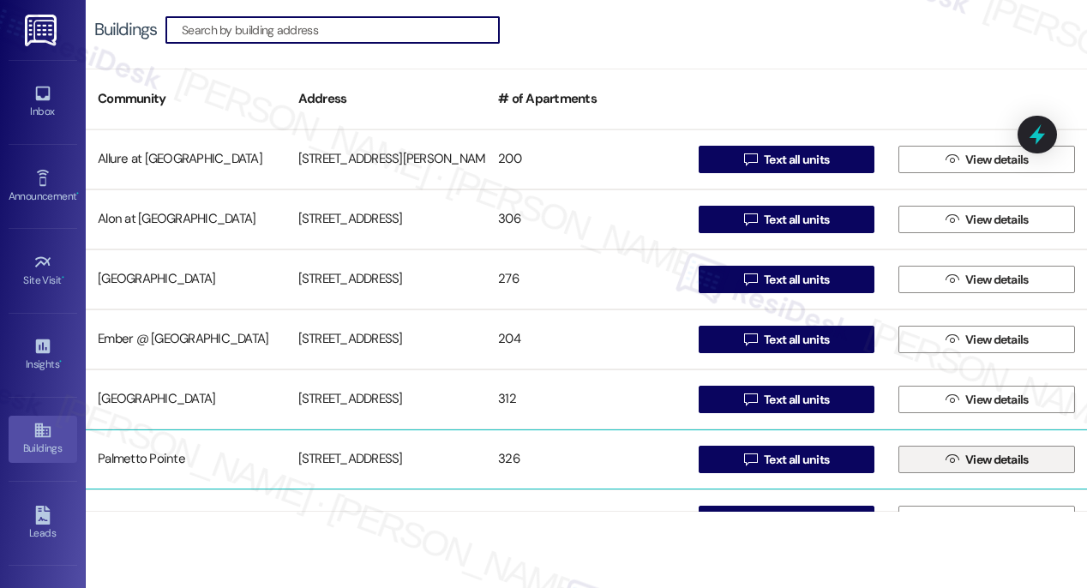
click at [945, 462] on icon "" at bounding box center [951, 460] width 13 height 14
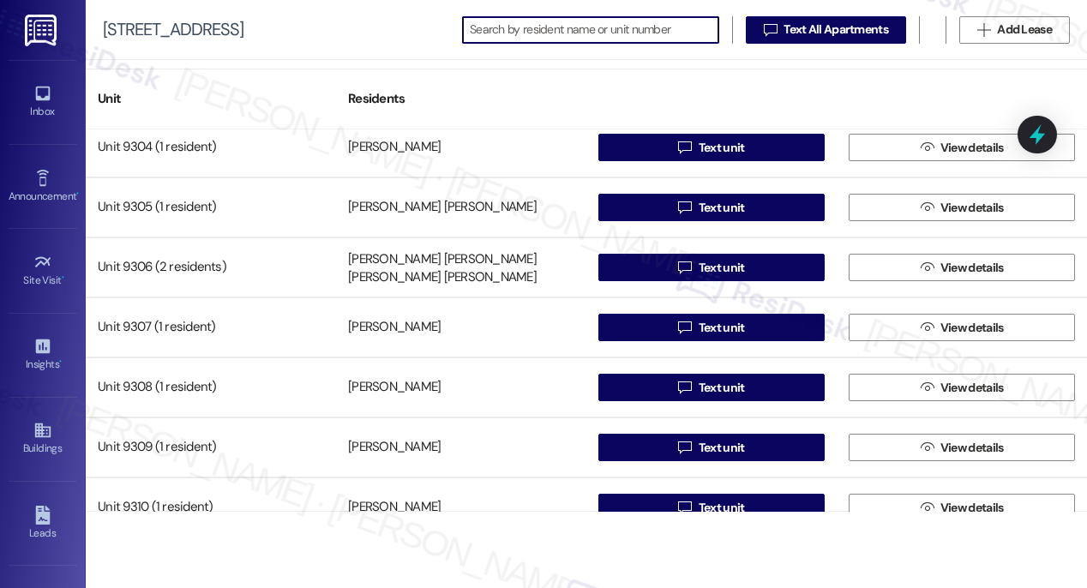
scroll to position [15007, 0]
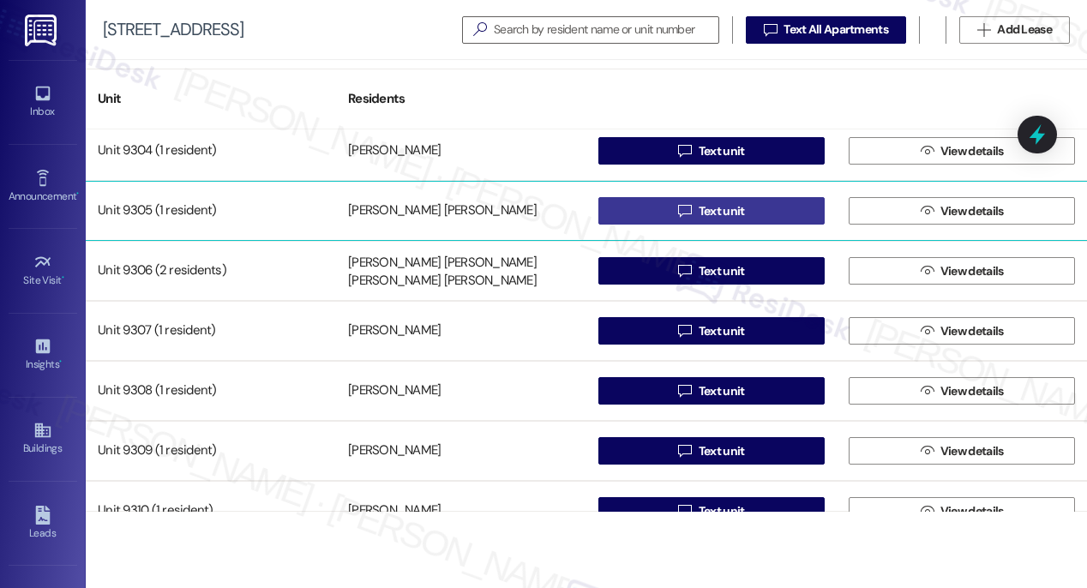
click at [709, 210] on span "Text unit" at bounding box center [722, 211] width 46 height 18
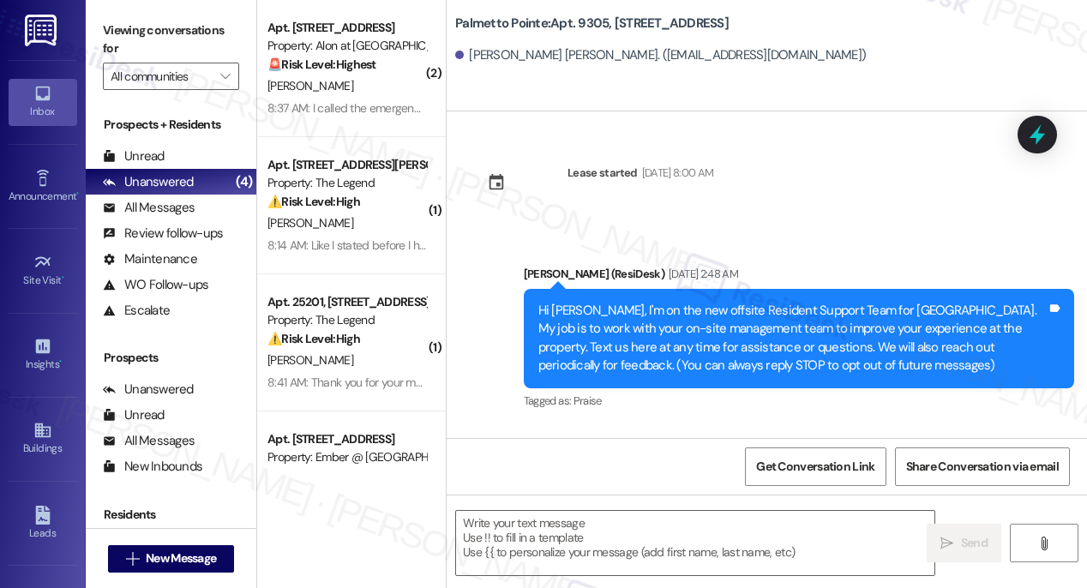
type textarea "Fetching suggested responses. Please feel free to read through the conversation…"
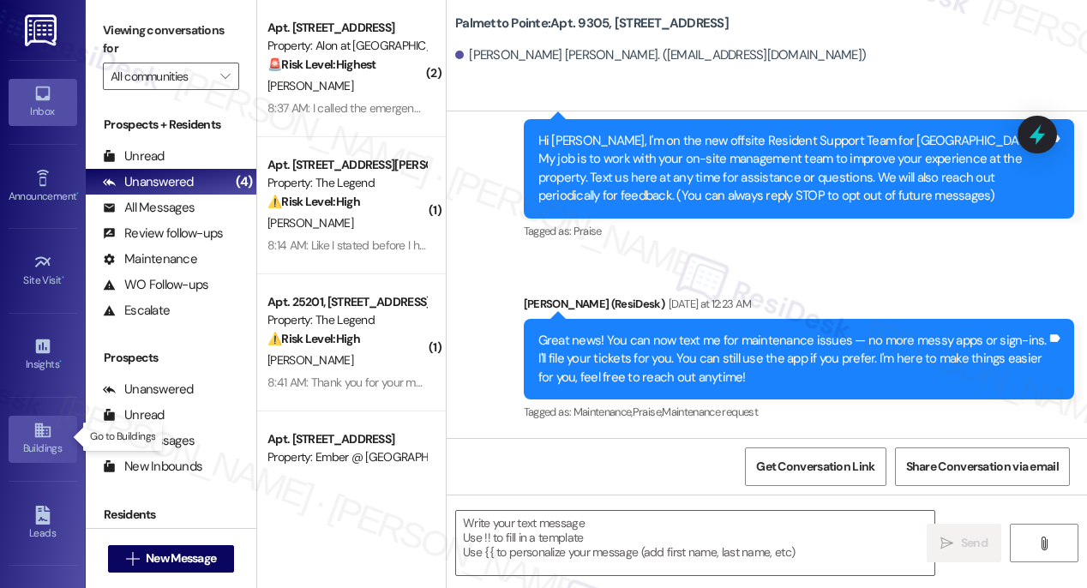
click at [28, 429] on link "Buildings" at bounding box center [43, 439] width 69 height 46
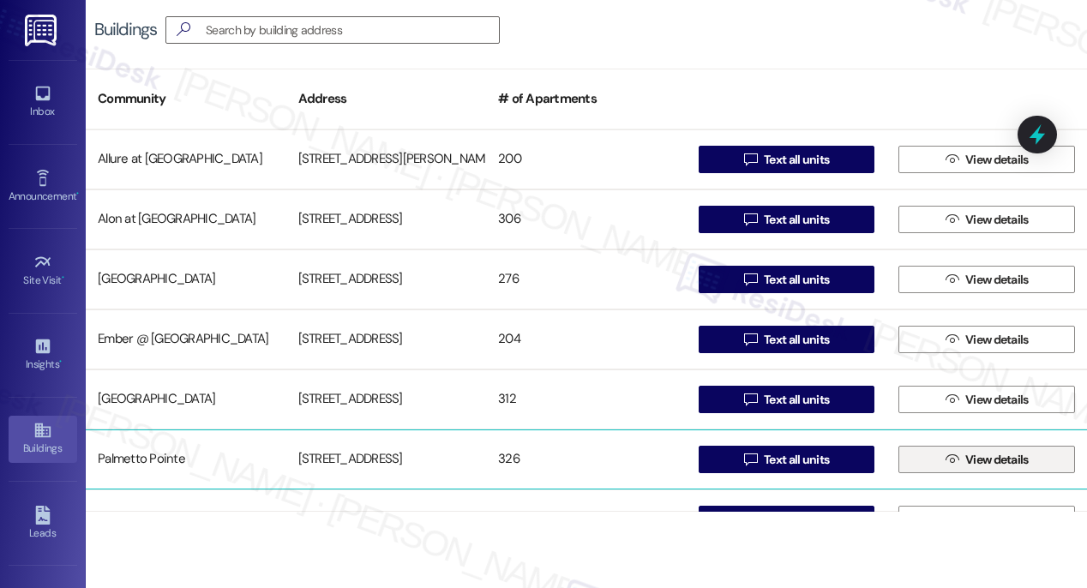
click at [953, 463] on span " View details" at bounding box center [987, 460] width 90 height 26
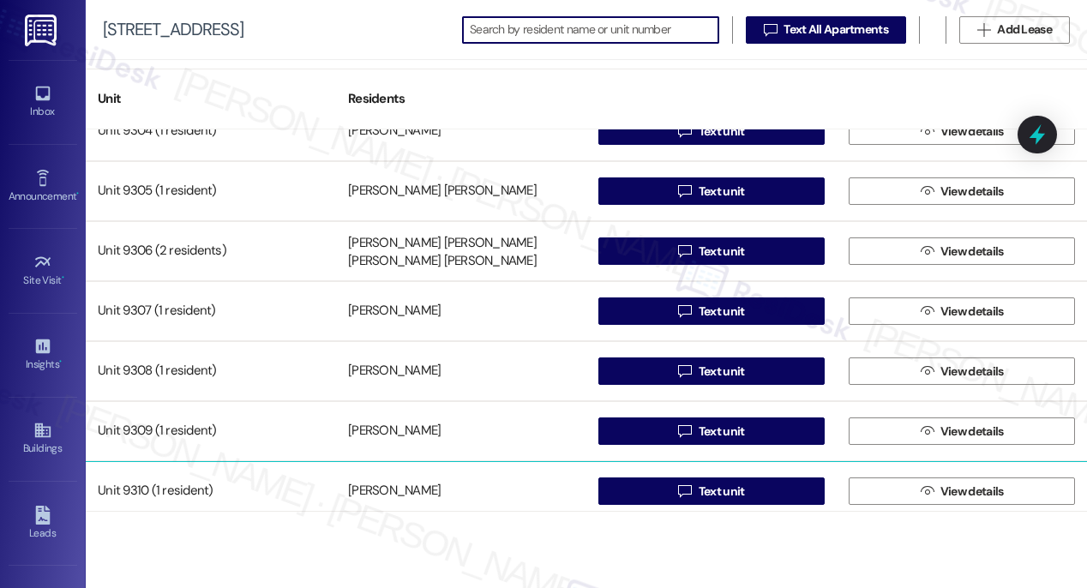
scroll to position [14984, 0]
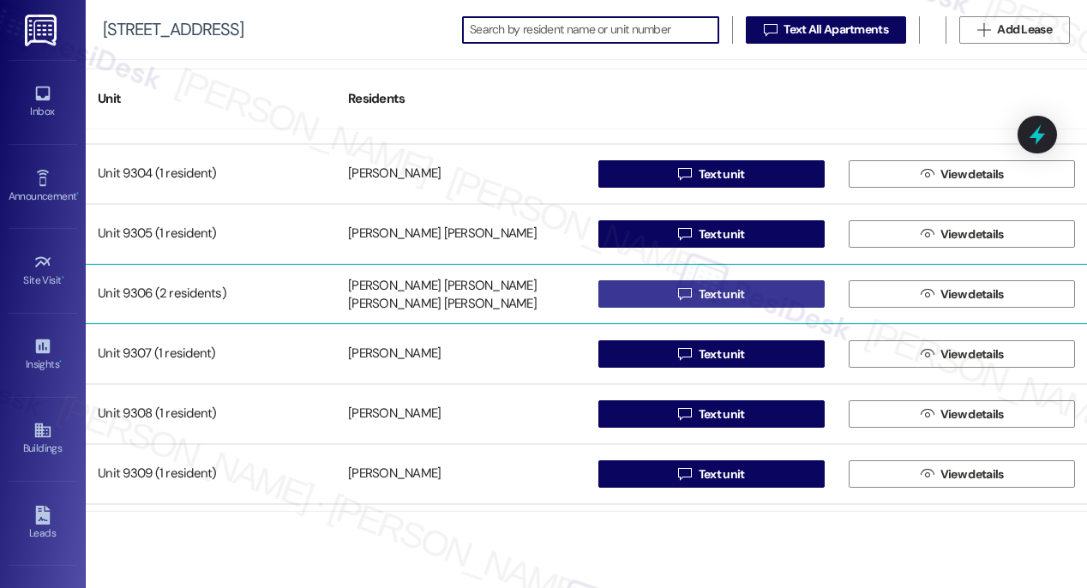
click at [725, 295] on span "Text unit" at bounding box center [722, 294] width 46 height 18
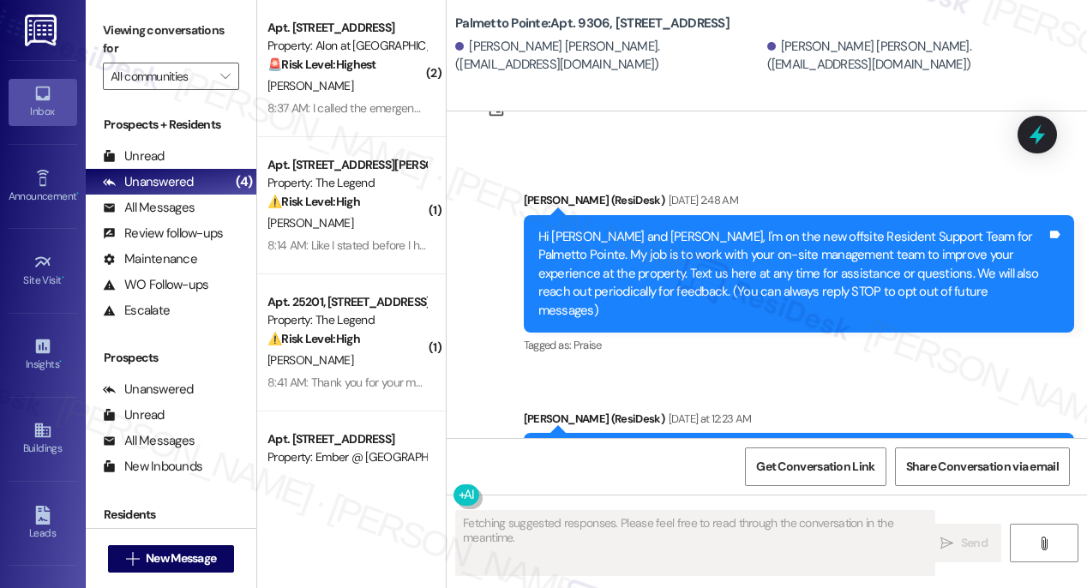
scroll to position [540, 0]
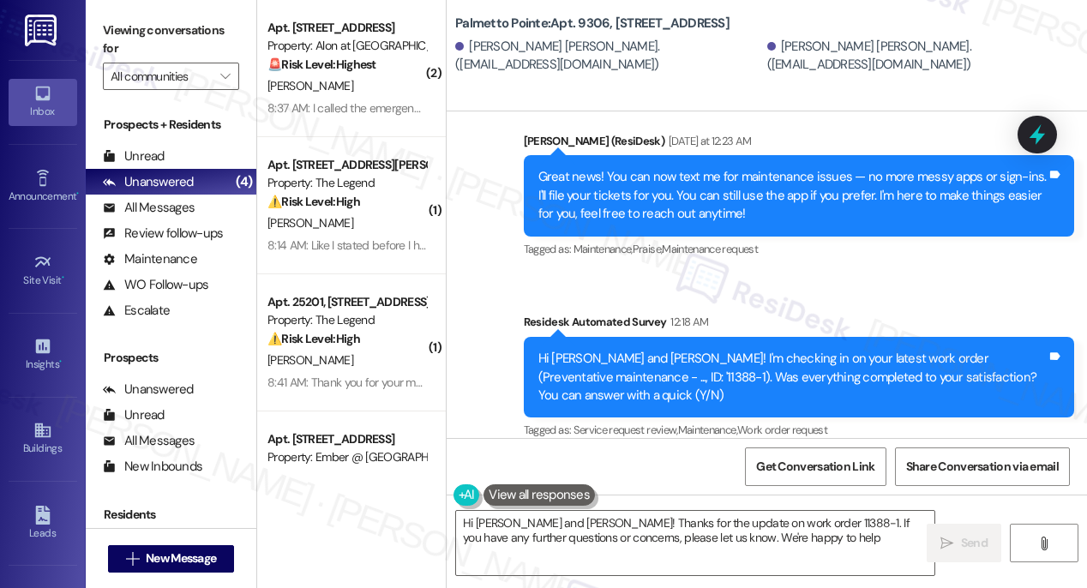
type textarea "Hi [PERSON_NAME] and [PERSON_NAME]! Thanks for the update on work order 11388-1…"
click at [43, 440] on div "Buildings" at bounding box center [43, 448] width 86 height 17
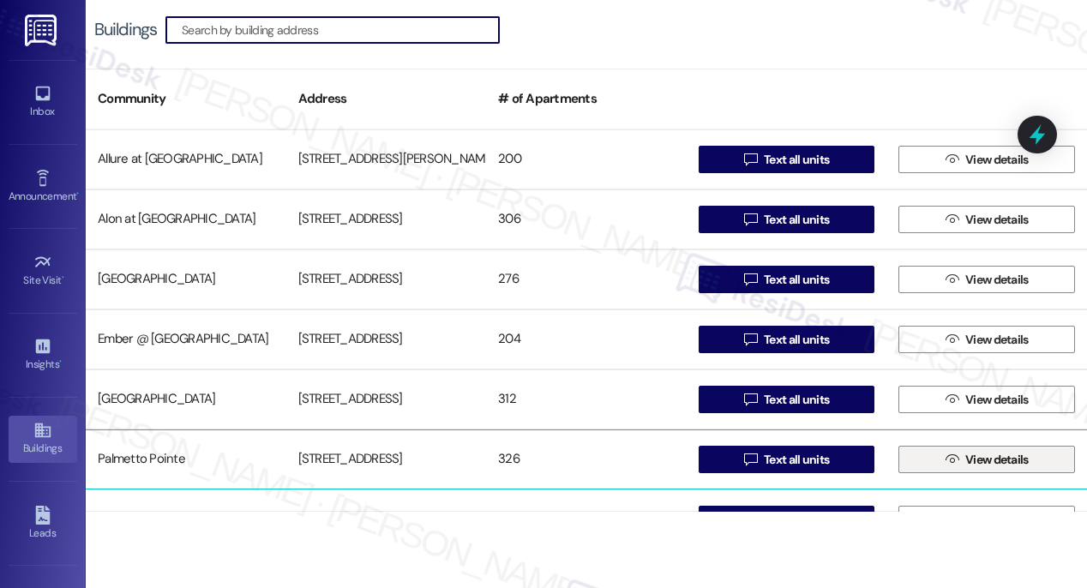
click at [945, 459] on icon "" at bounding box center [951, 460] width 13 height 14
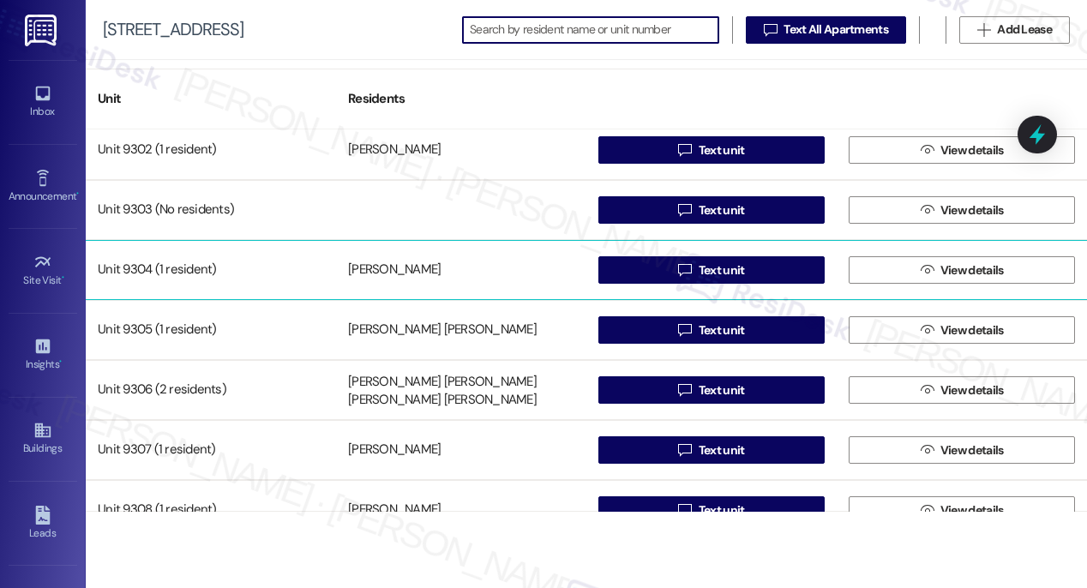
scroll to position [14898, 0]
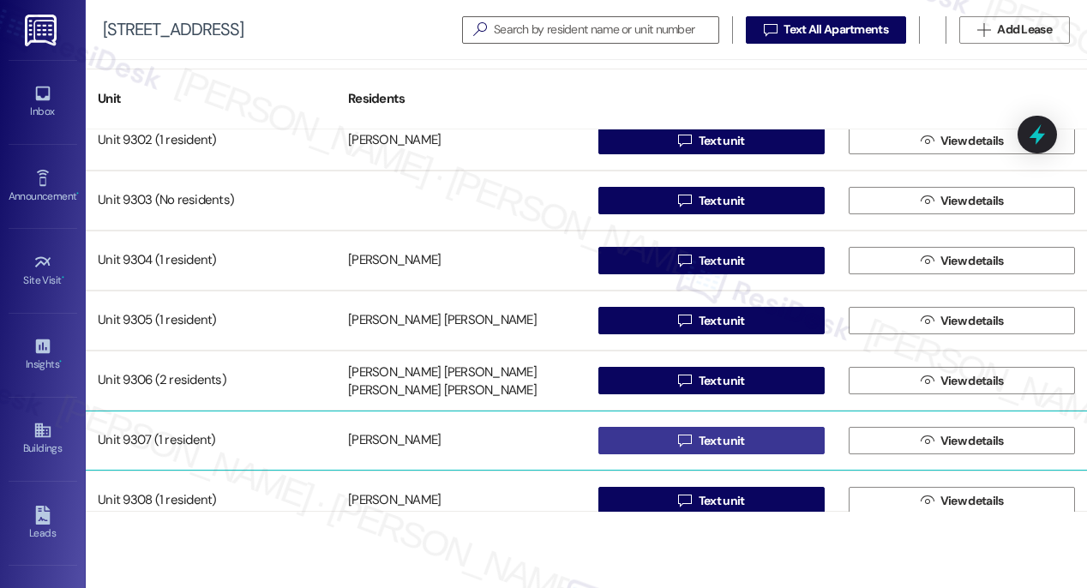
click at [703, 441] on span "Text unit" at bounding box center [722, 441] width 46 height 18
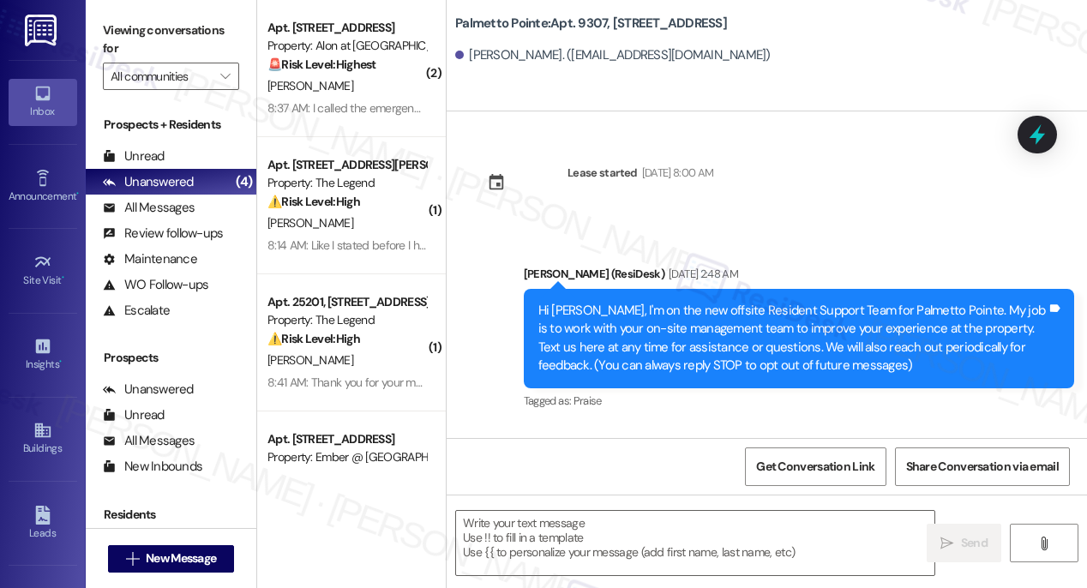
type textarea "Fetching suggested responses. Please feel free to read through the conversation…"
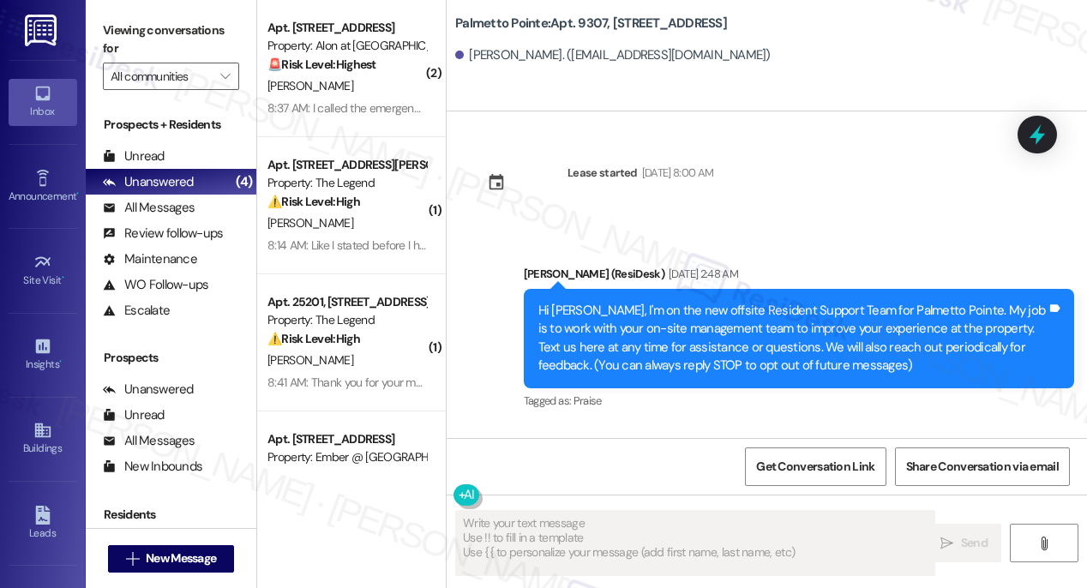
scroll to position [170, 0]
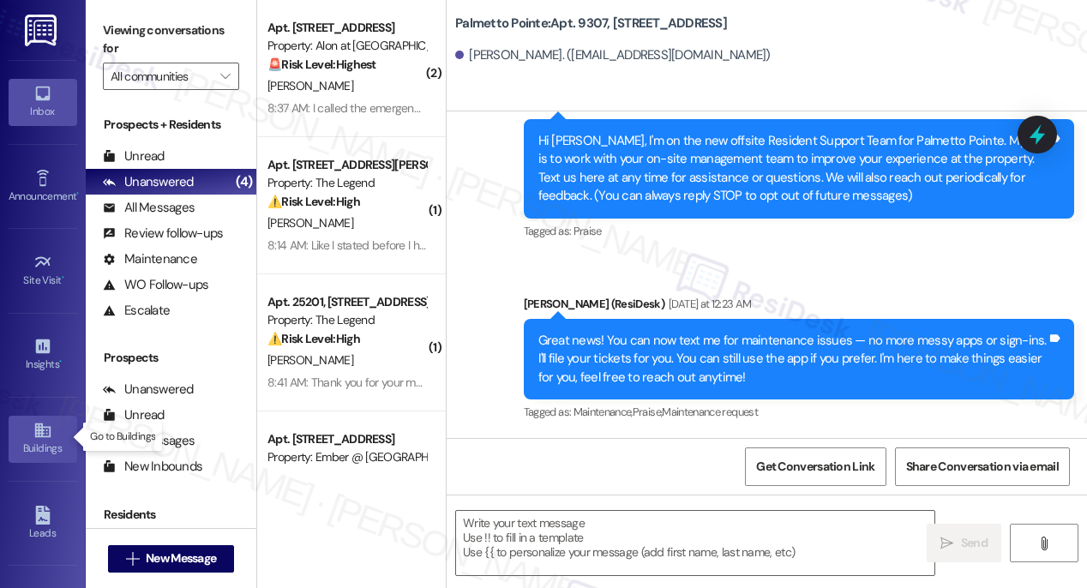
click at [42, 433] on icon at bounding box center [42, 430] width 19 height 19
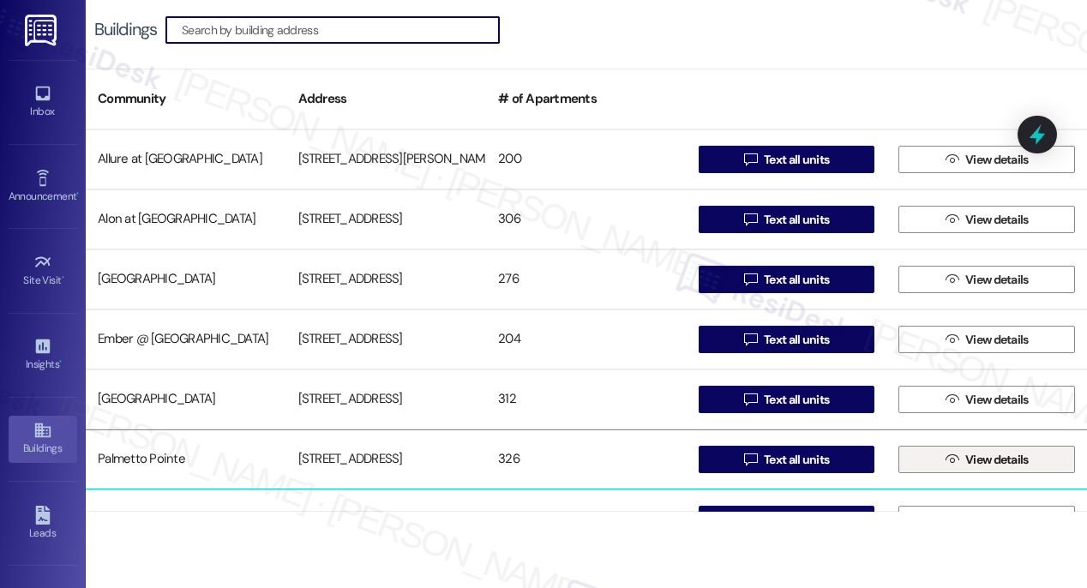
click at [986, 461] on span "View details" at bounding box center [996, 460] width 63 height 18
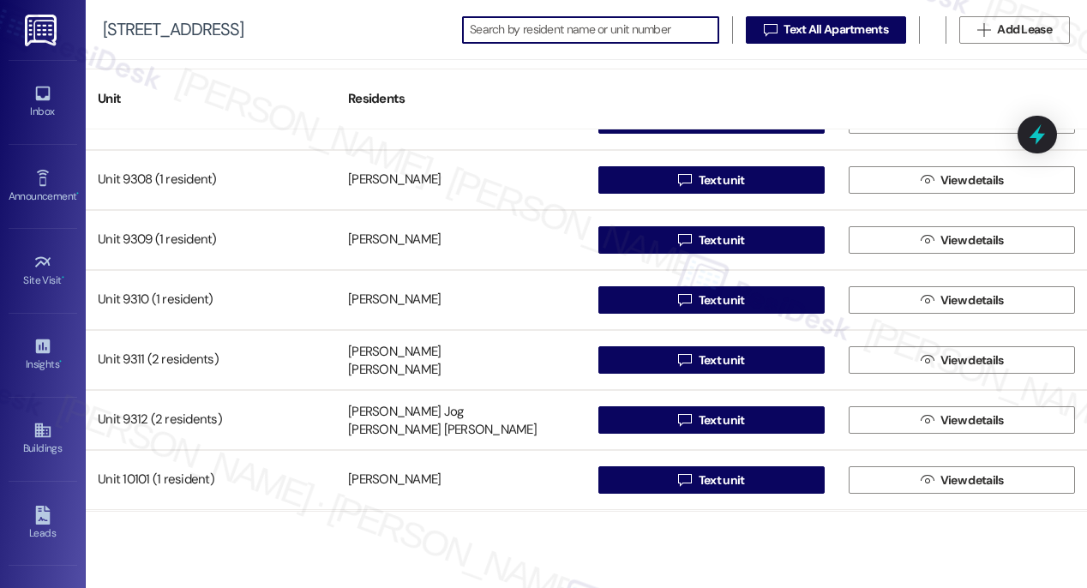
scroll to position [15119, 0]
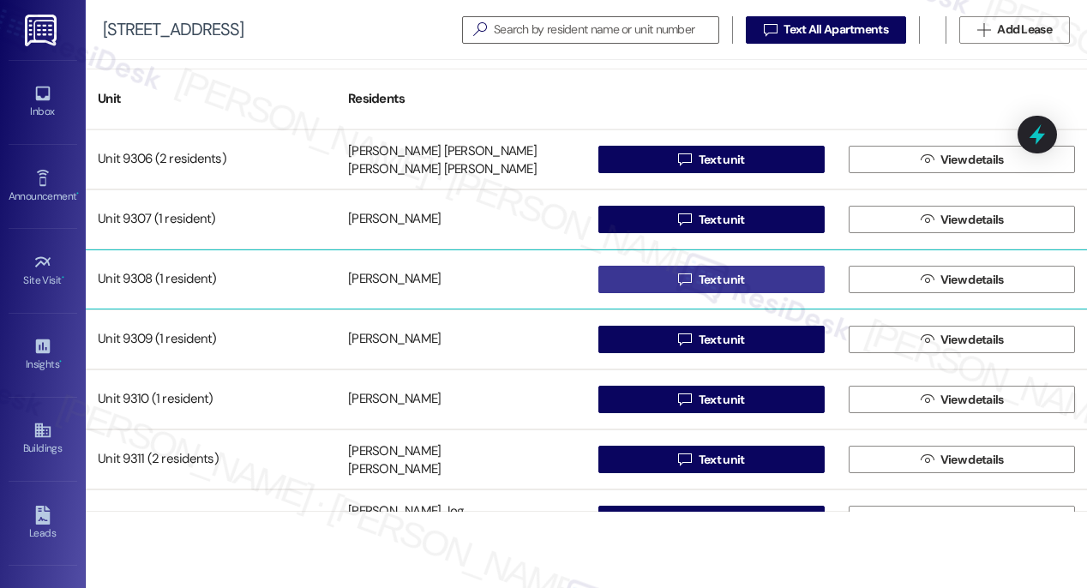
click at [703, 279] on span "Text unit" at bounding box center [722, 280] width 46 height 18
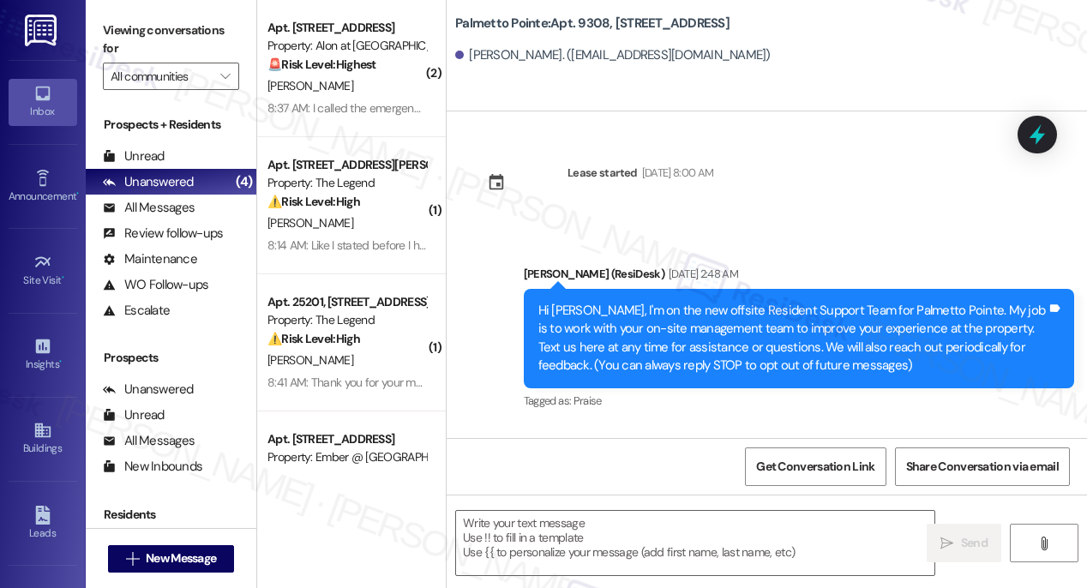
type textarea "Fetching suggested responses. Please feel free to read through the conversation…"
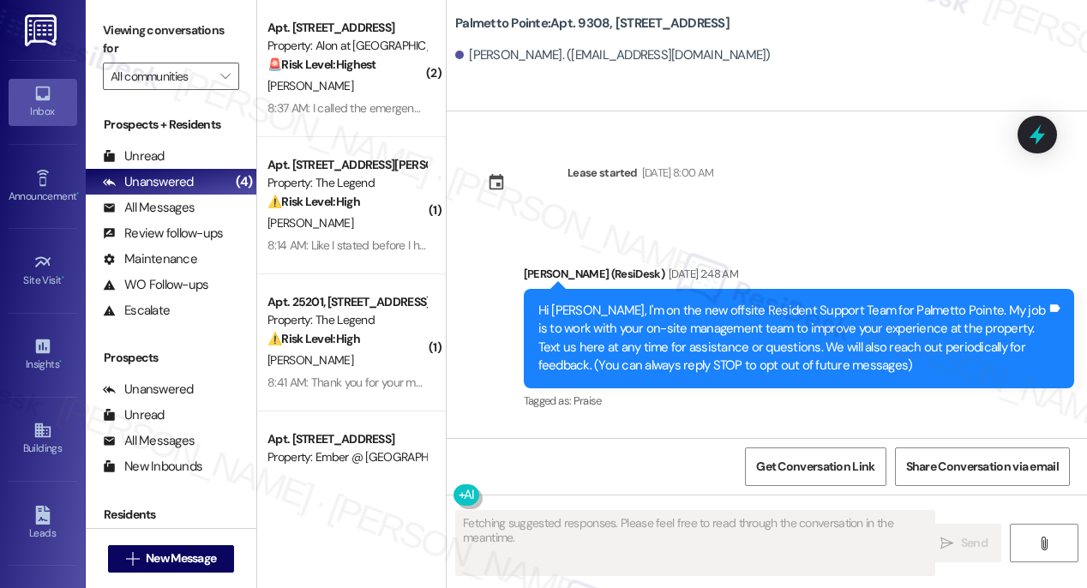
scroll to position [170, 0]
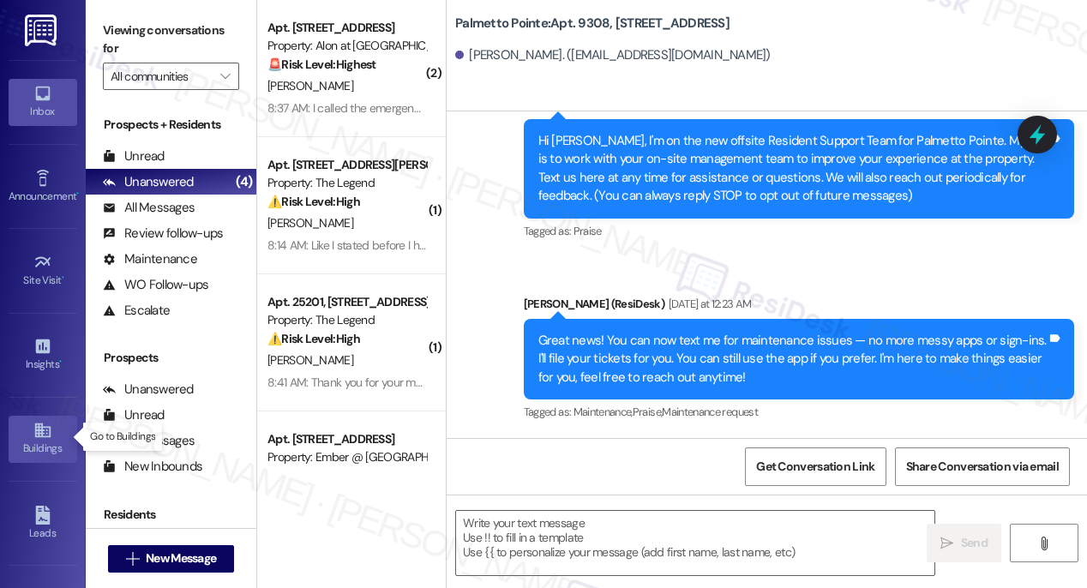
click at [41, 434] on icon at bounding box center [41, 430] width 15 height 15
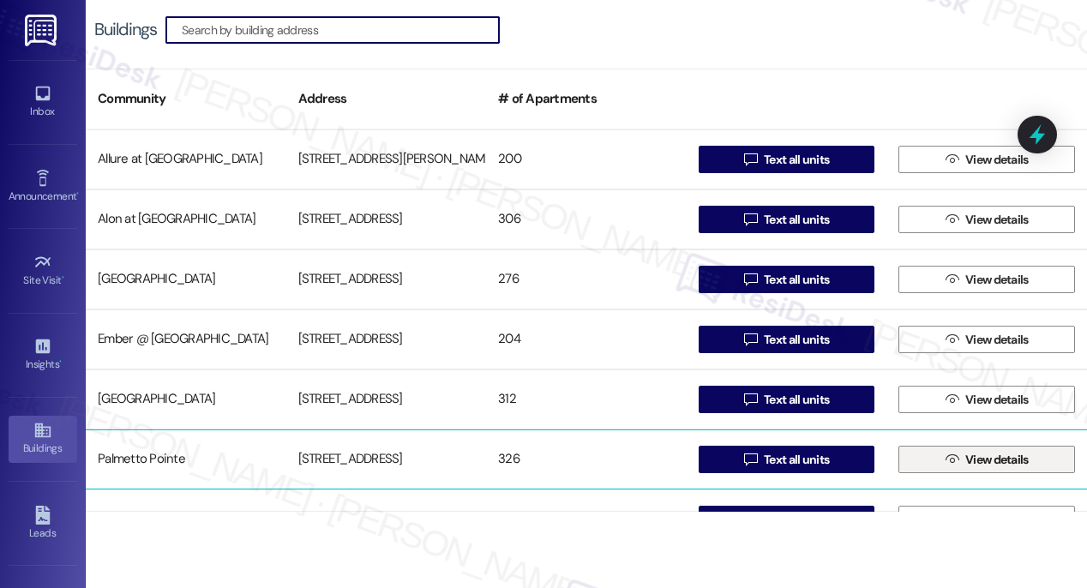
click at [981, 465] on span "View details" at bounding box center [996, 460] width 63 height 18
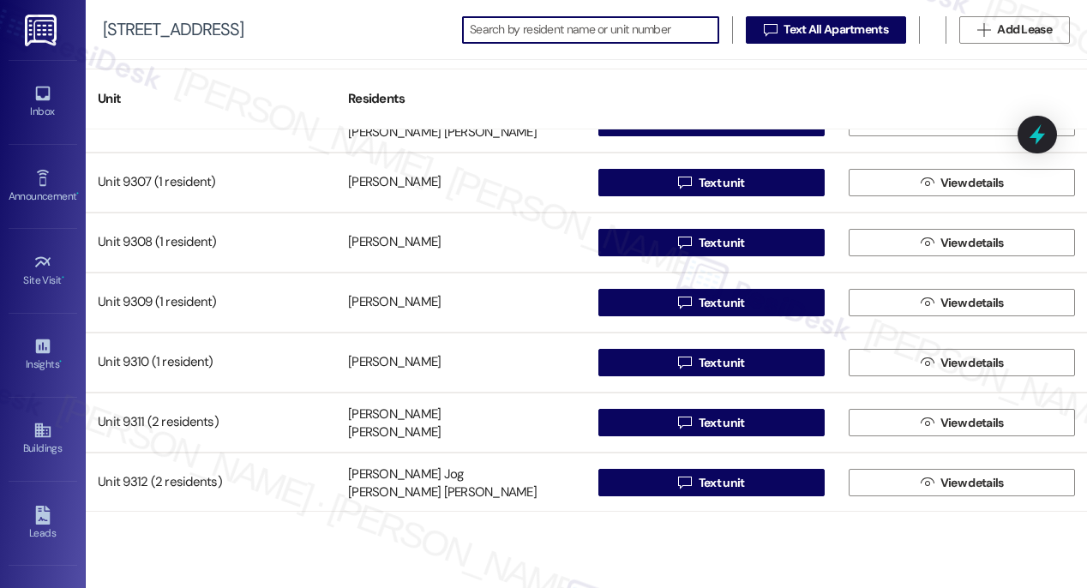
scroll to position [15127, 0]
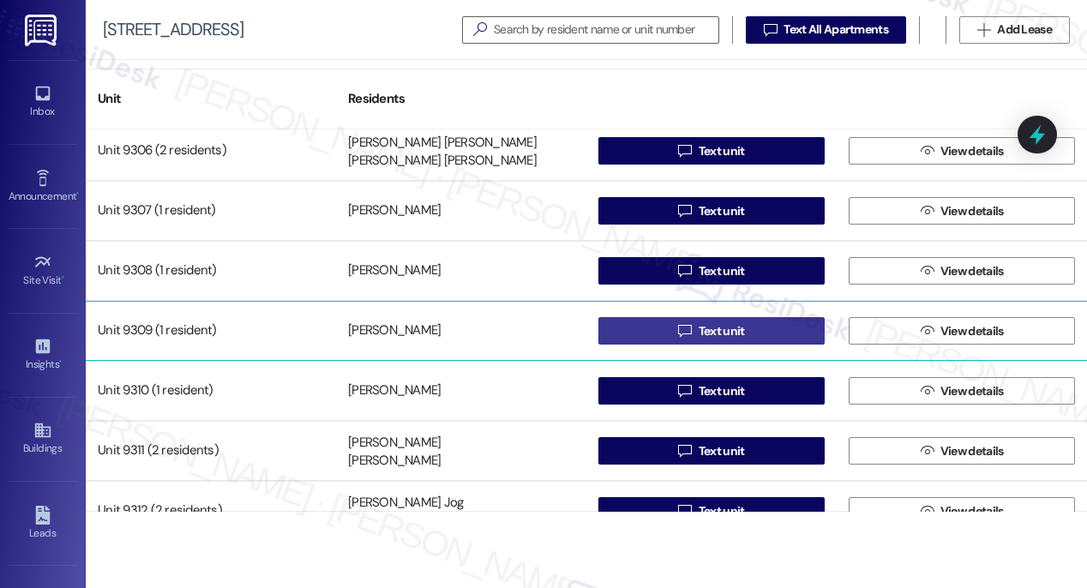
click at [706, 332] on span "Text unit" at bounding box center [722, 331] width 46 height 18
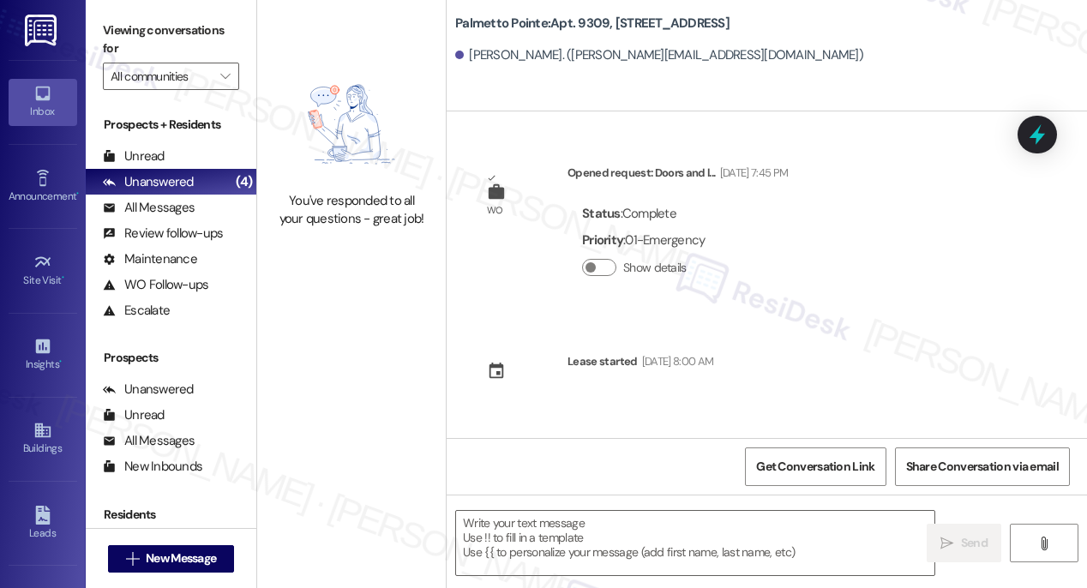
type textarea "Fetching suggested responses. Please feel free to read through the conversation…"
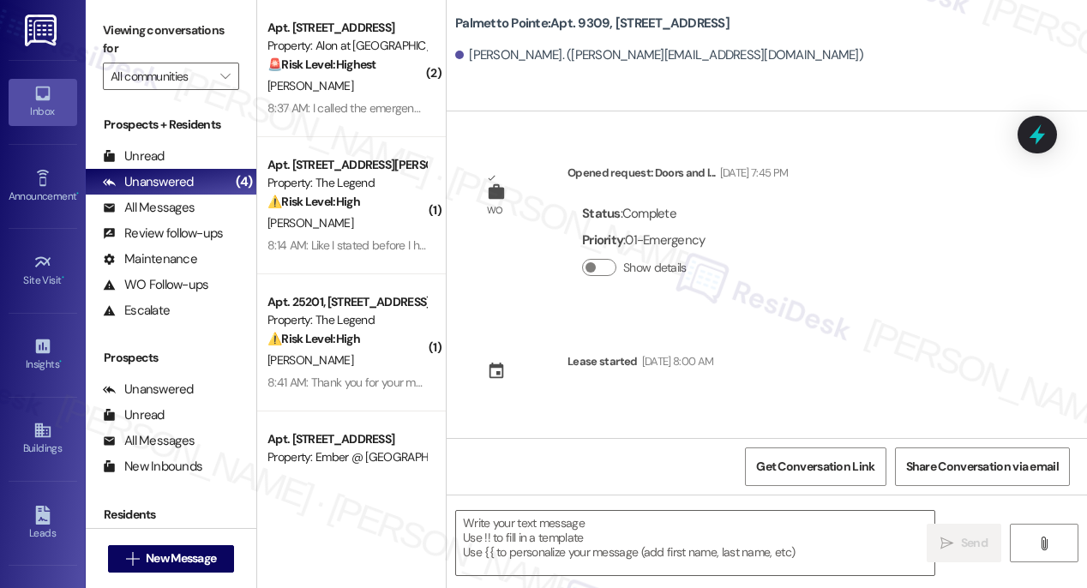
type textarea "Fetching suggested responses. Please feel free to read through the conversation…"
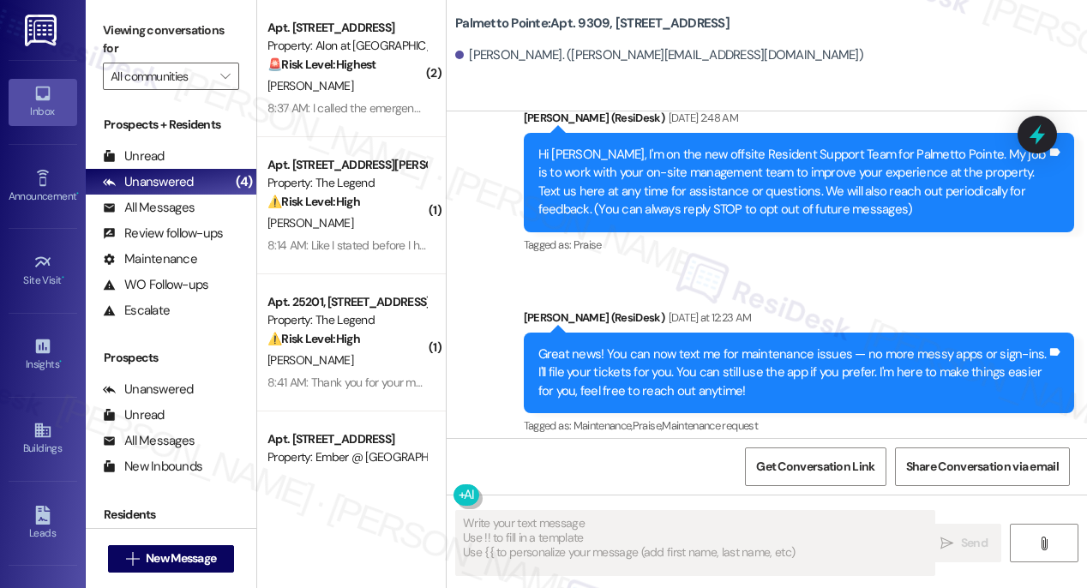
scroll to position [358, 0]
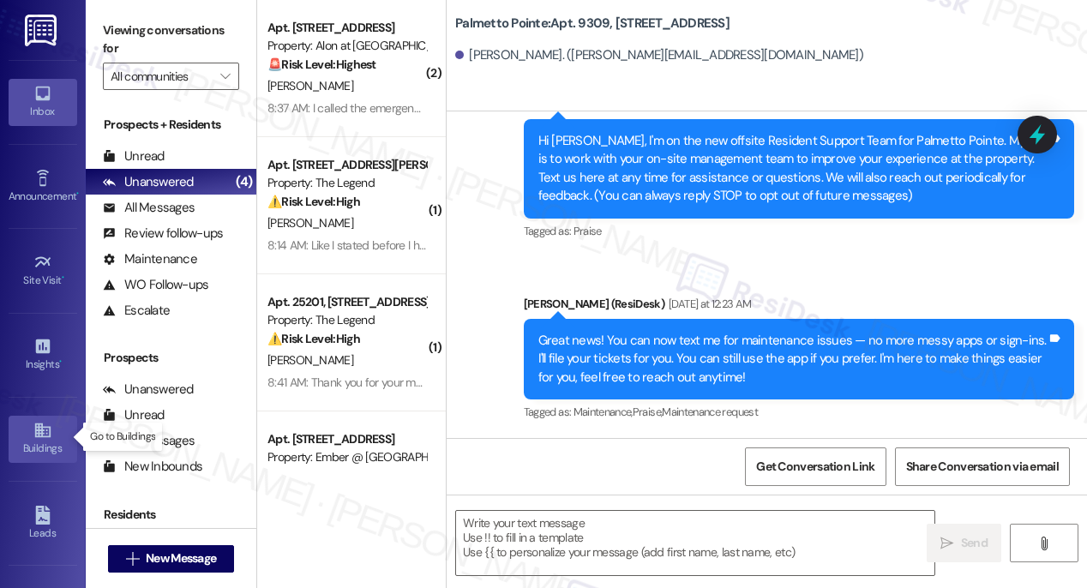
click at [21, 431] on link "Buildings" at bounding box center [43, 439] width 69 height 46
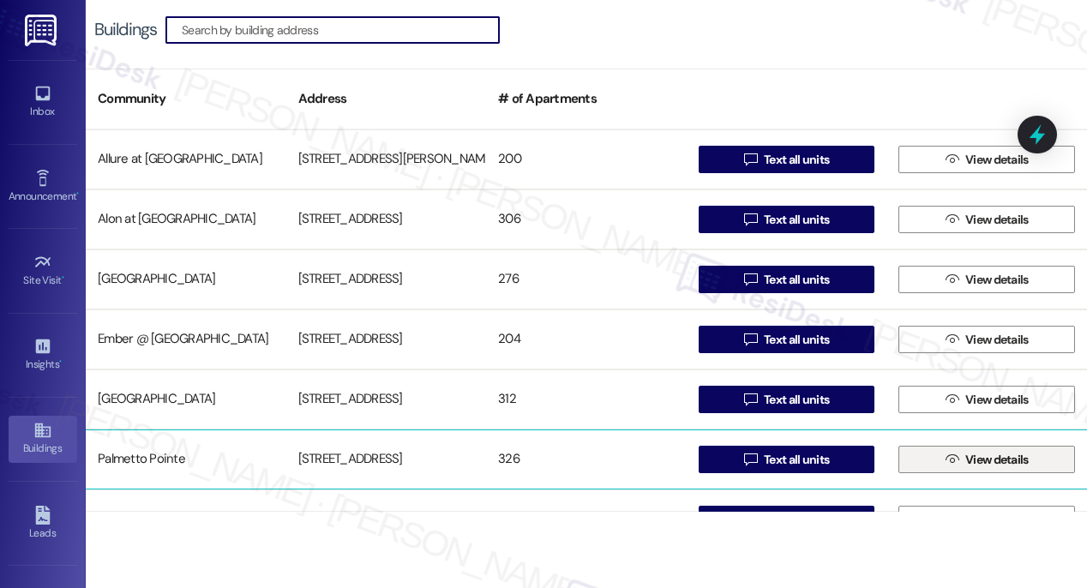
click at [965, 462] on span "View details" at bounding box center [996, 460] width 63 height 18
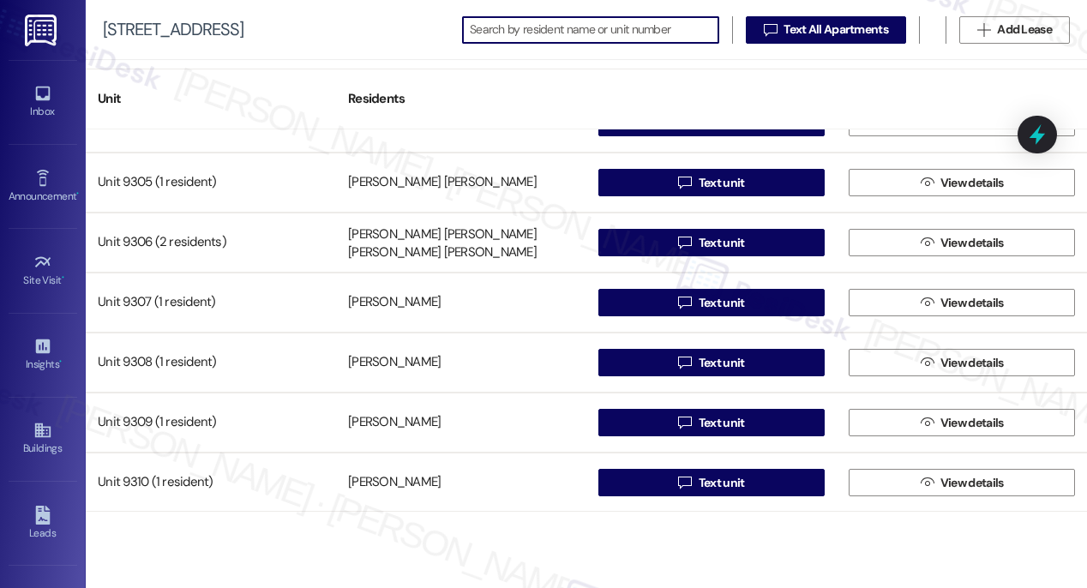
scroll to position [15074, 0]
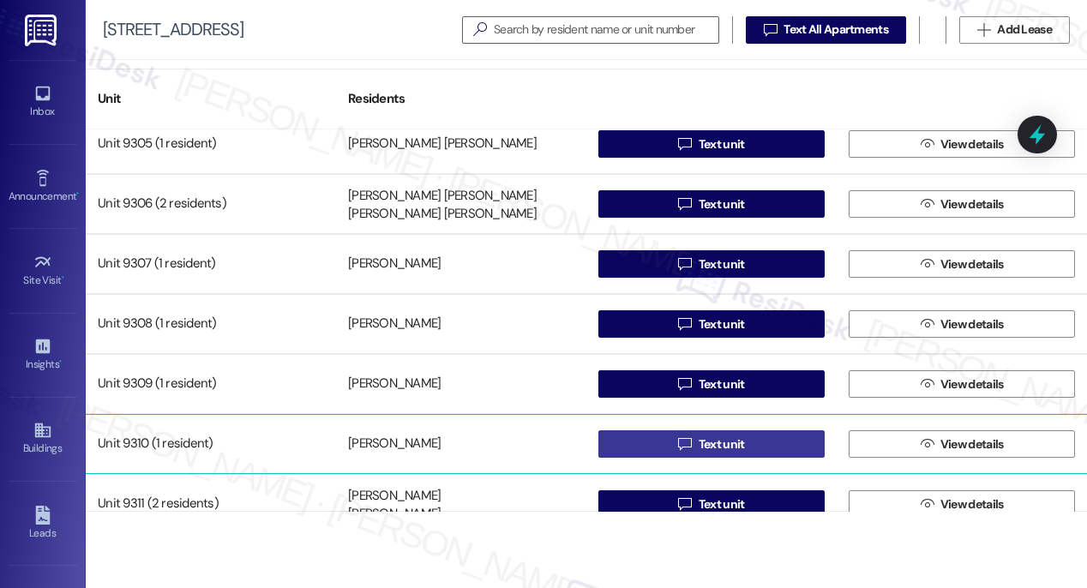
click at [721, 441] on span "Text unit" at bounding box center [722, 444] width 46 height 18
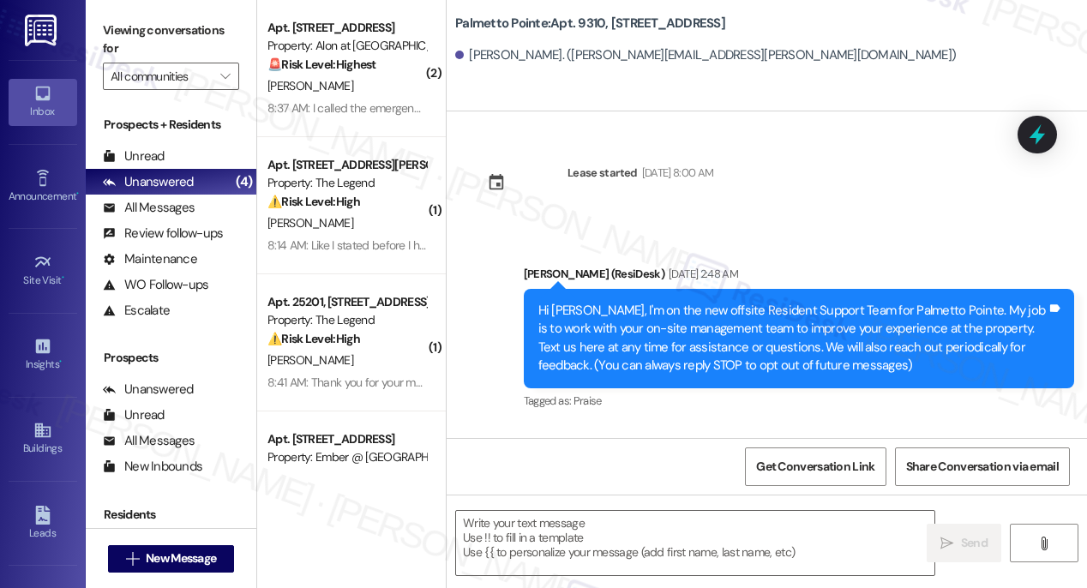
type textarea "Fetching suggested responses. Please feel free to read through the conversation…"
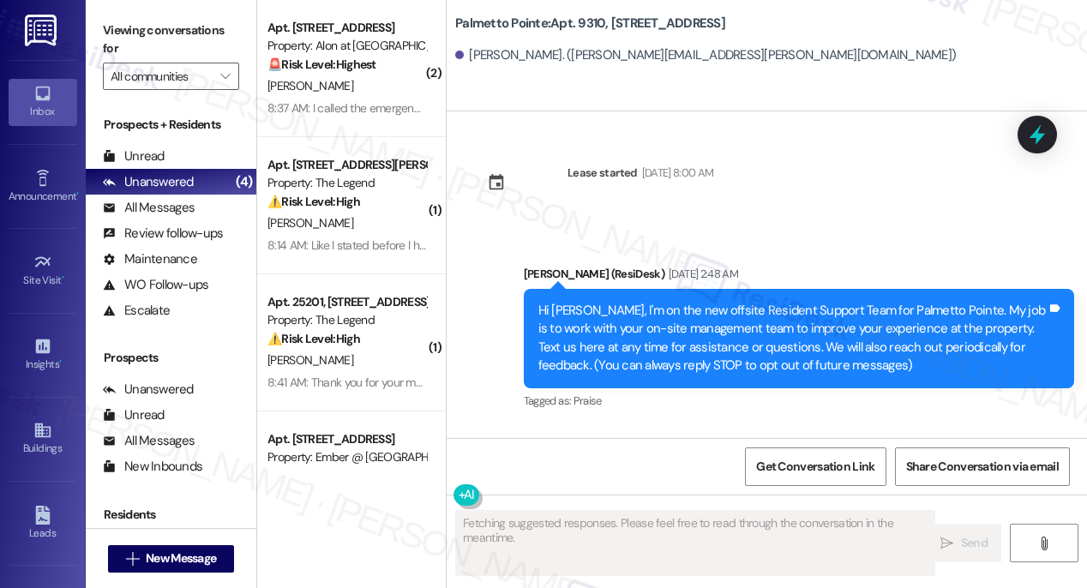
scroll to position [170, 0]
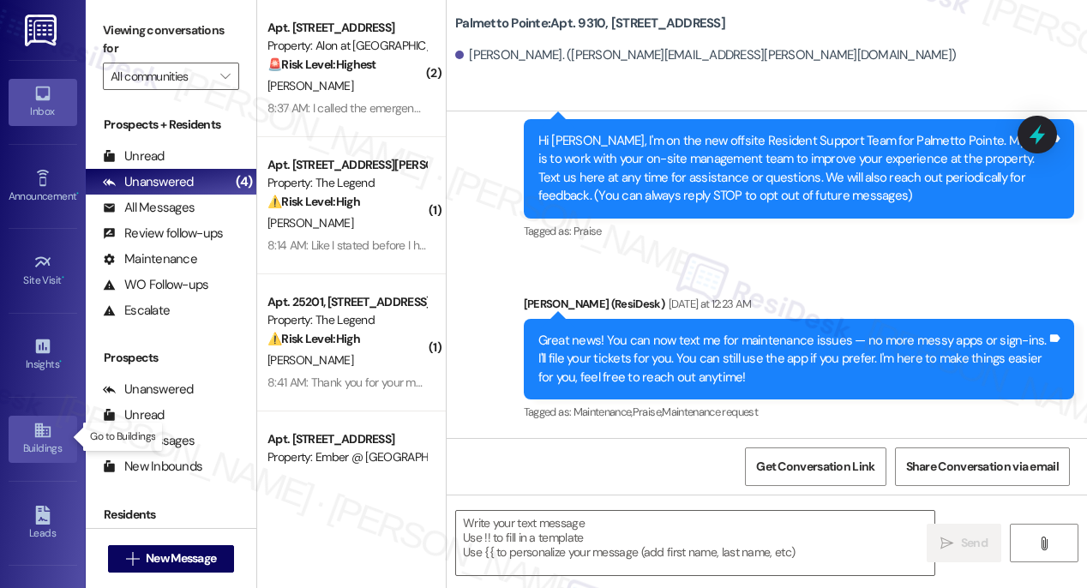
click at [38, 440] on div "Buildings" at bounding box center [43, 448] width 86 height 17
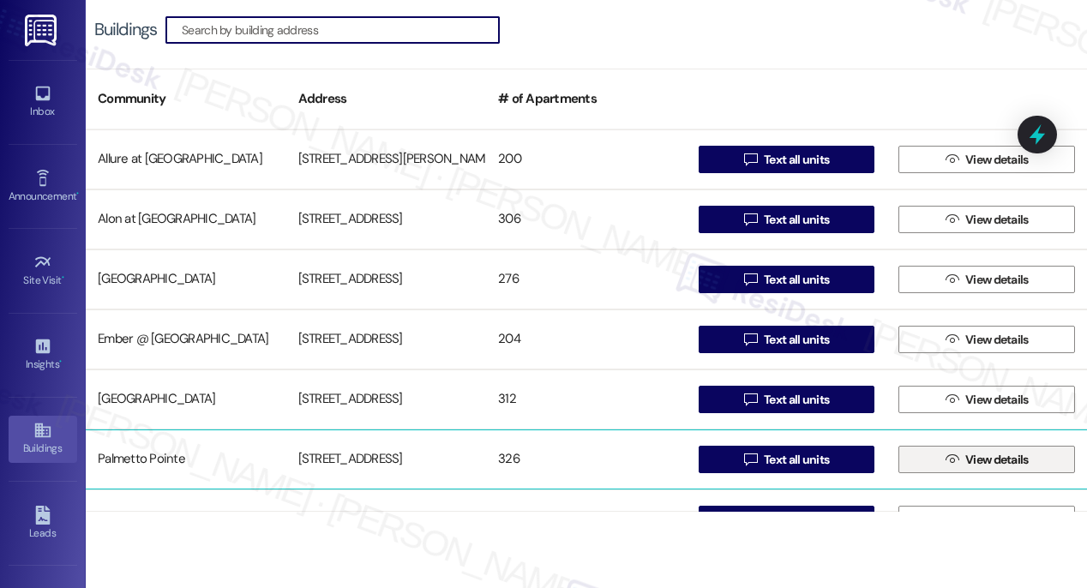
click at [947, 459] on icon "" at bounding box center [951, 460] width 13 height 14
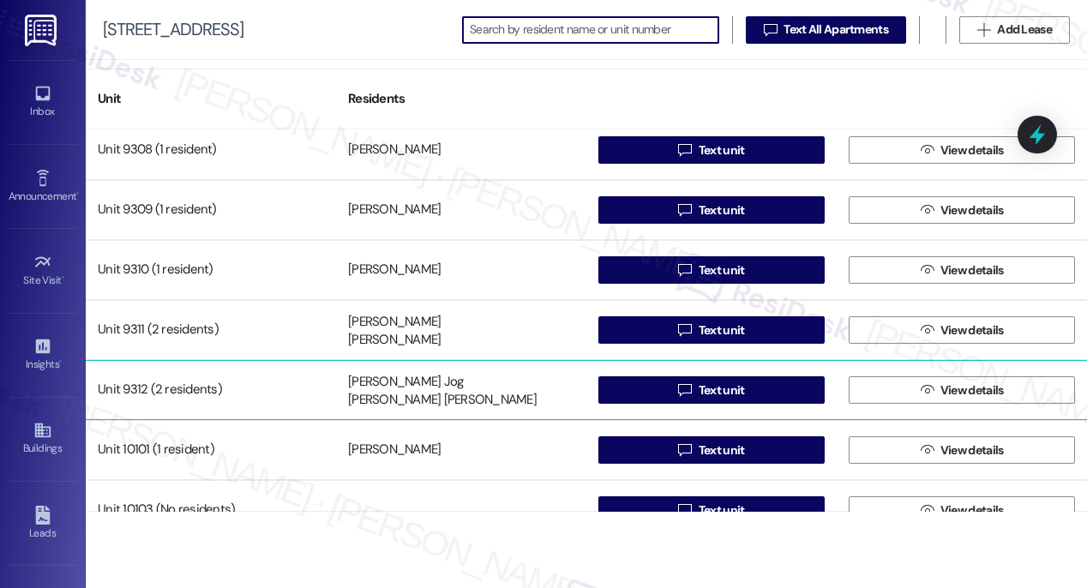
scroll to position [15242, 0]
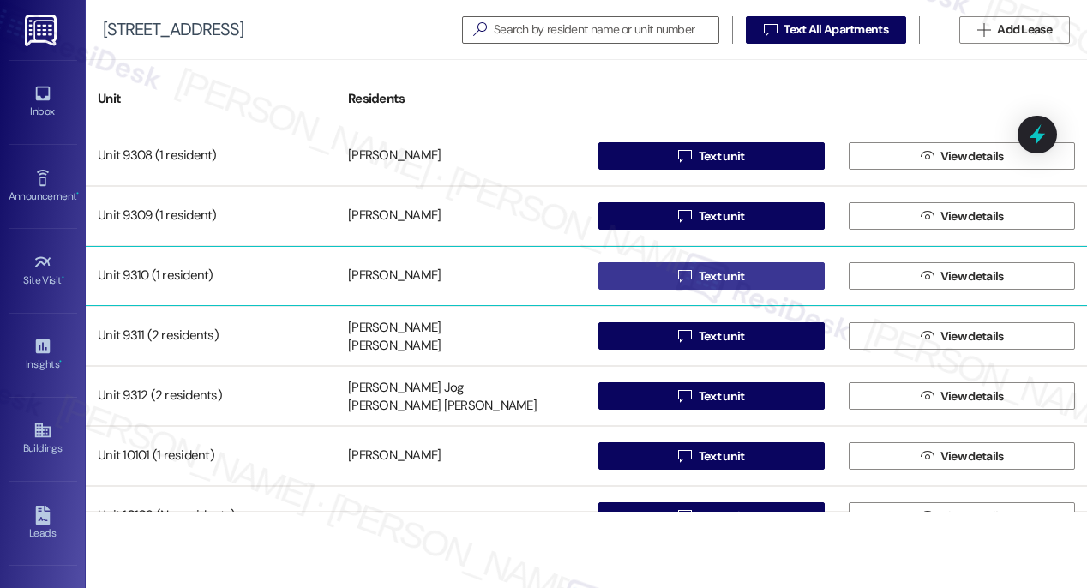
click at [728, 273] on span "Text unit" at bounding box center [722, 276] width 46 height 18
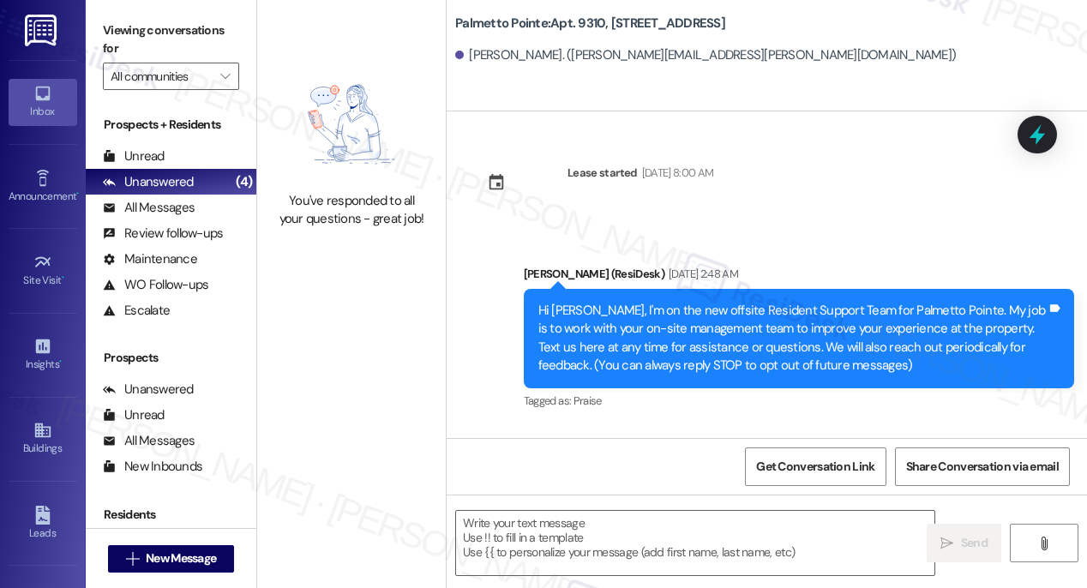
type textarea "Fetching suggested responses. Please feel free to read through the conversation…"
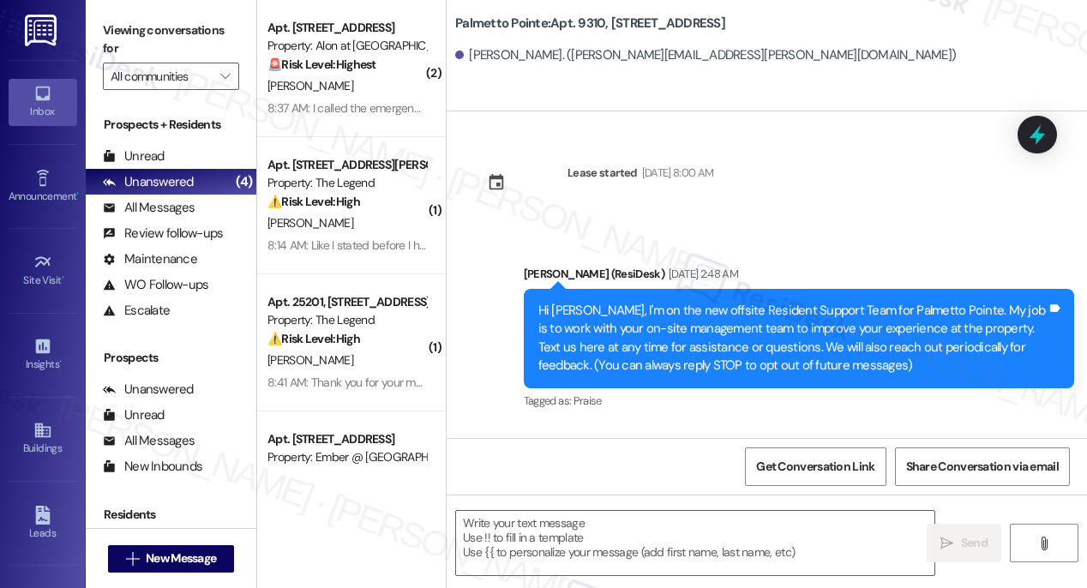
type textarea "Fetching suggested responses. Please feel free to read through the conversation…"
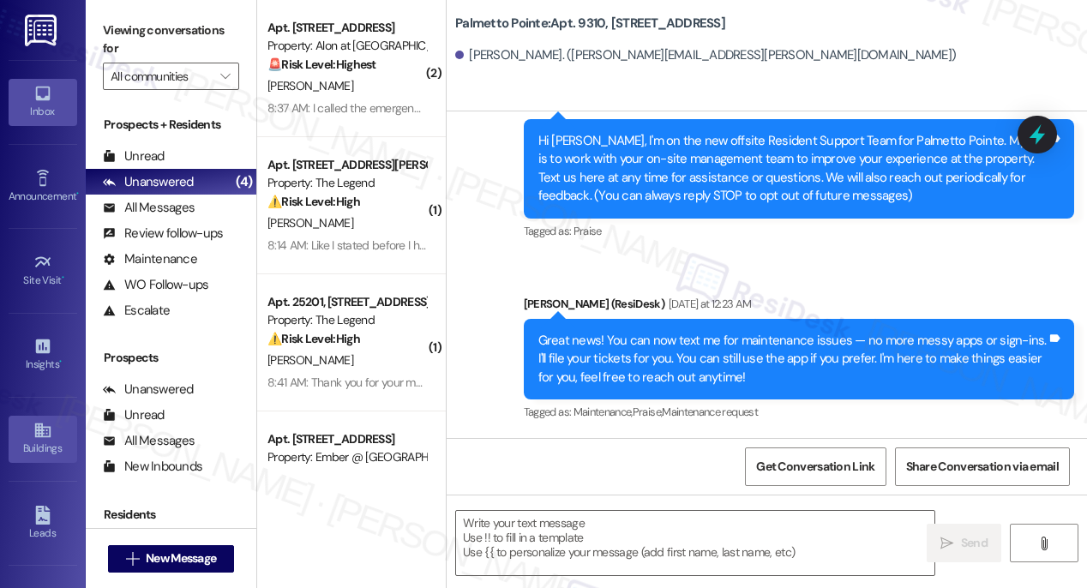
click at [35, 431] on icon at bounding box center [41, 430] width 15 height 15
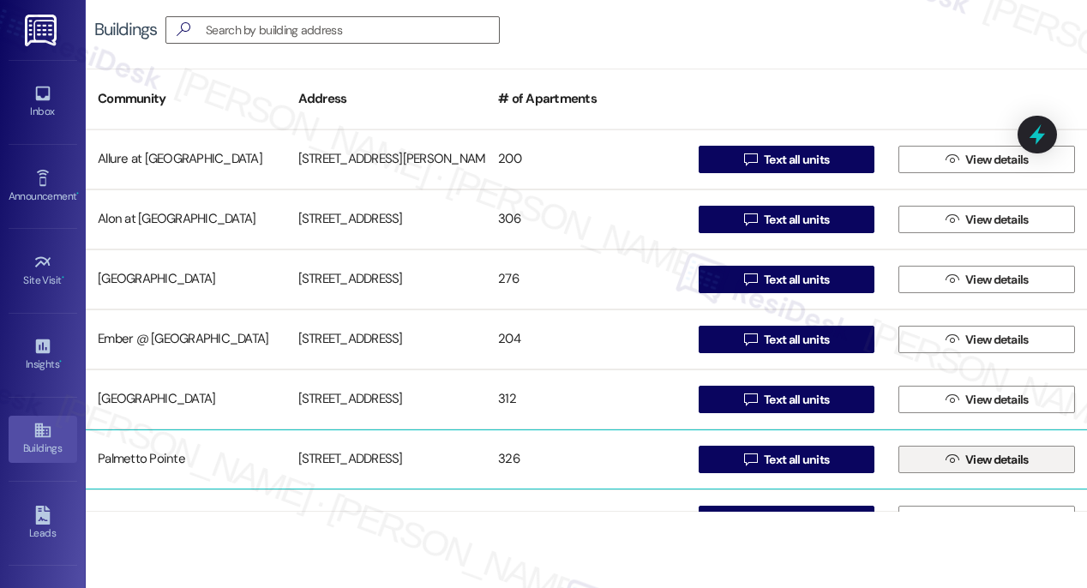
click at [950, 459] on icon "" at bounding box center [951, 460] width 13 height 14
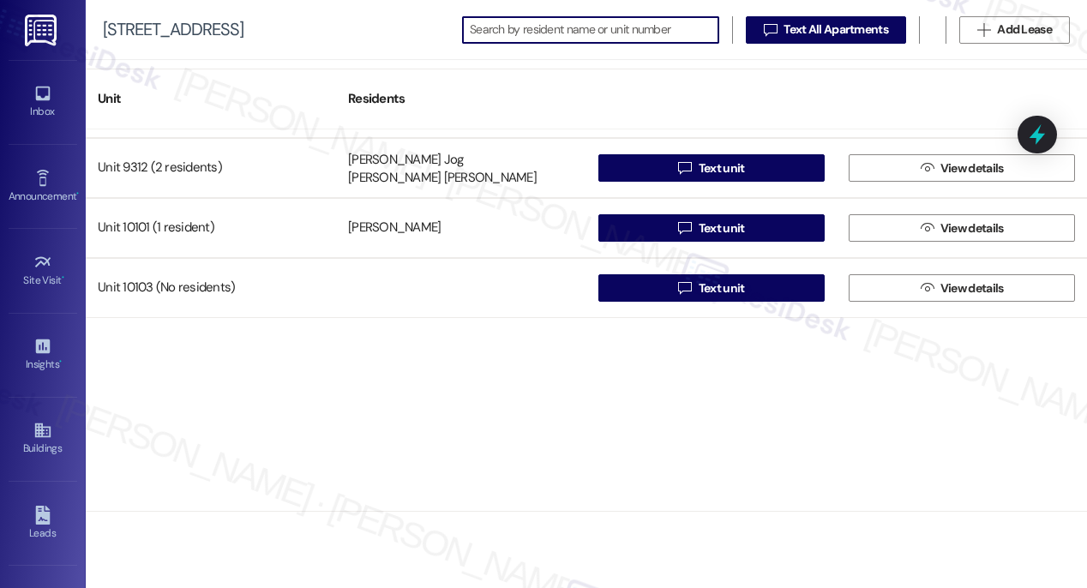
scroll to position [15187, 0]
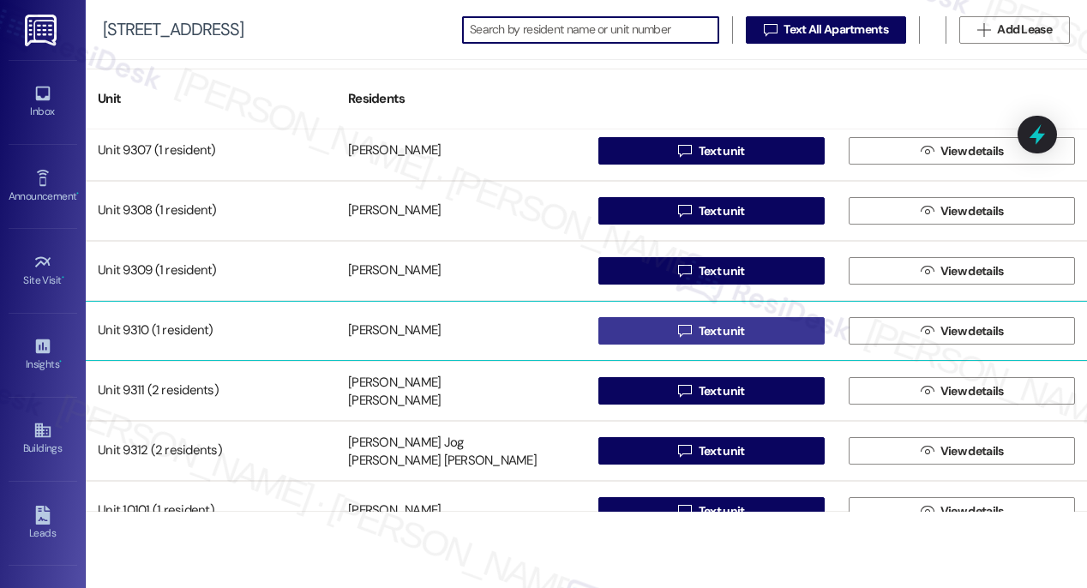
click at [722, 335] on span "Text unit" at bounding box center [722, 331] width 46 height 18
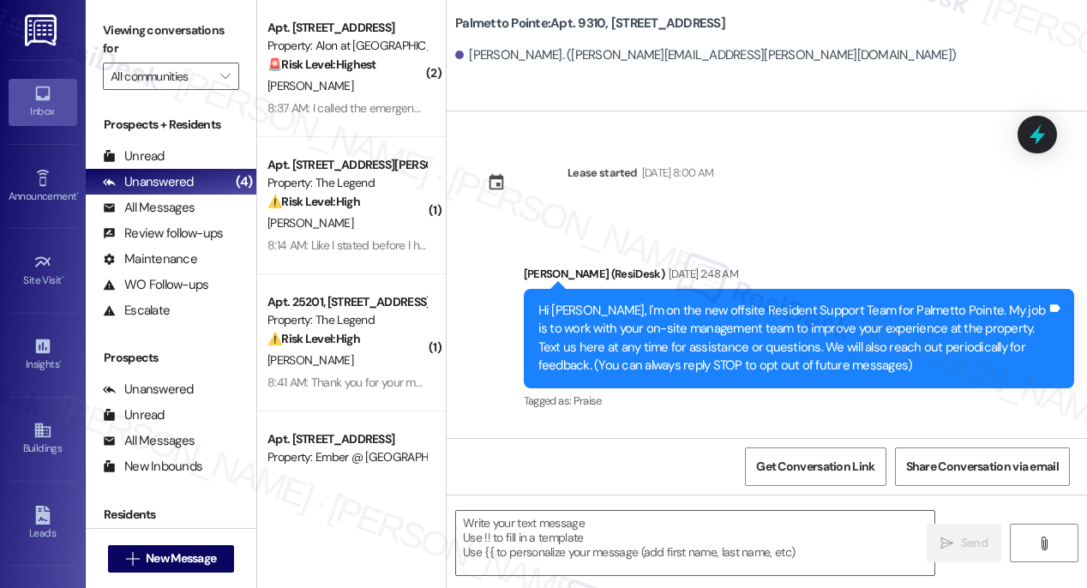
type textarea "Fetching suggested responses. Please feel free to read through the conversation…"
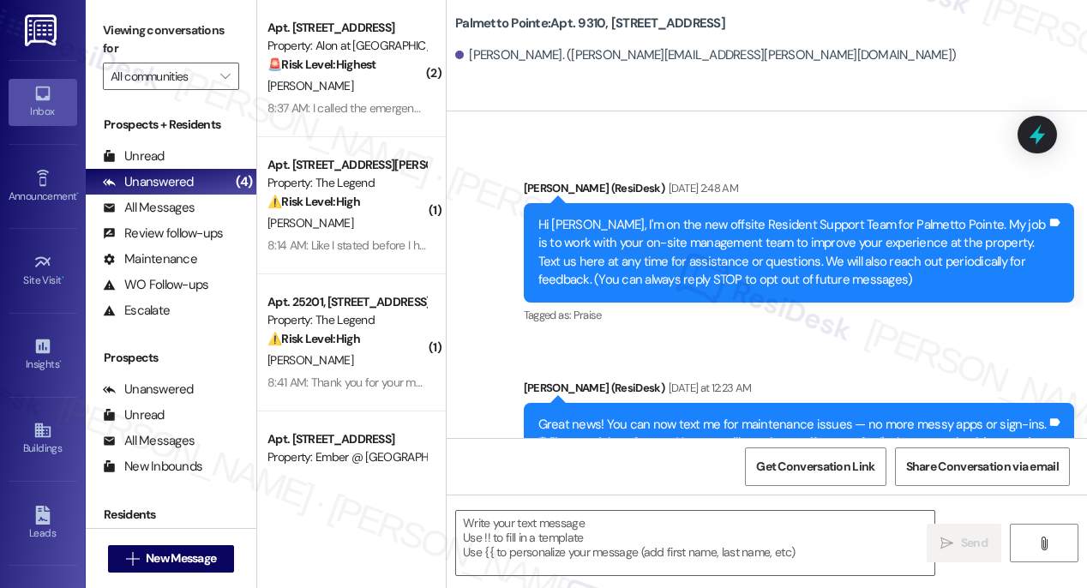
scroll to position [170, 0]
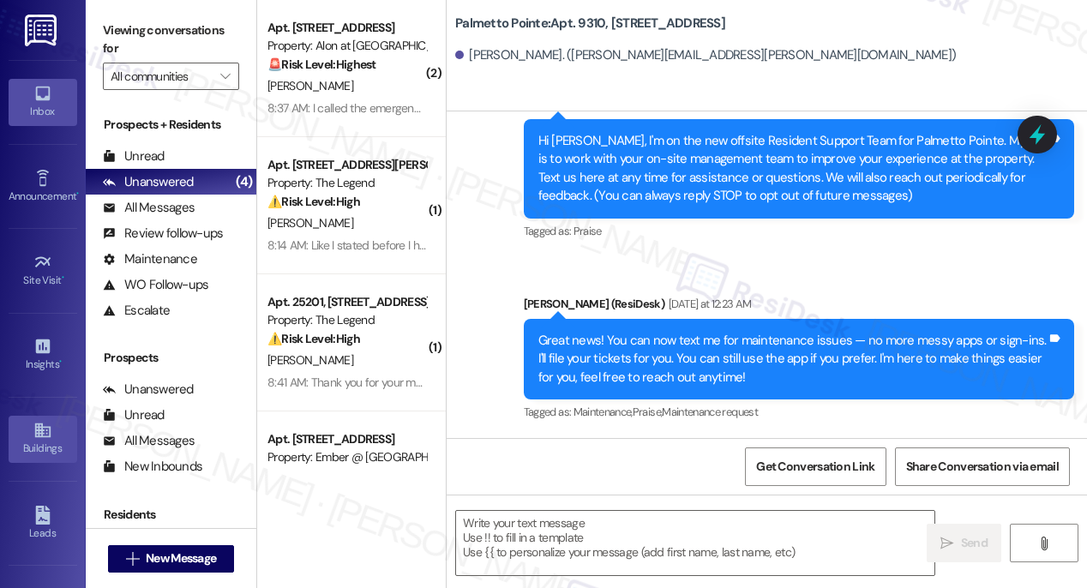
click at [21, 424] on link "Buildings" at bounding box center [43, 439] width 69 height 46
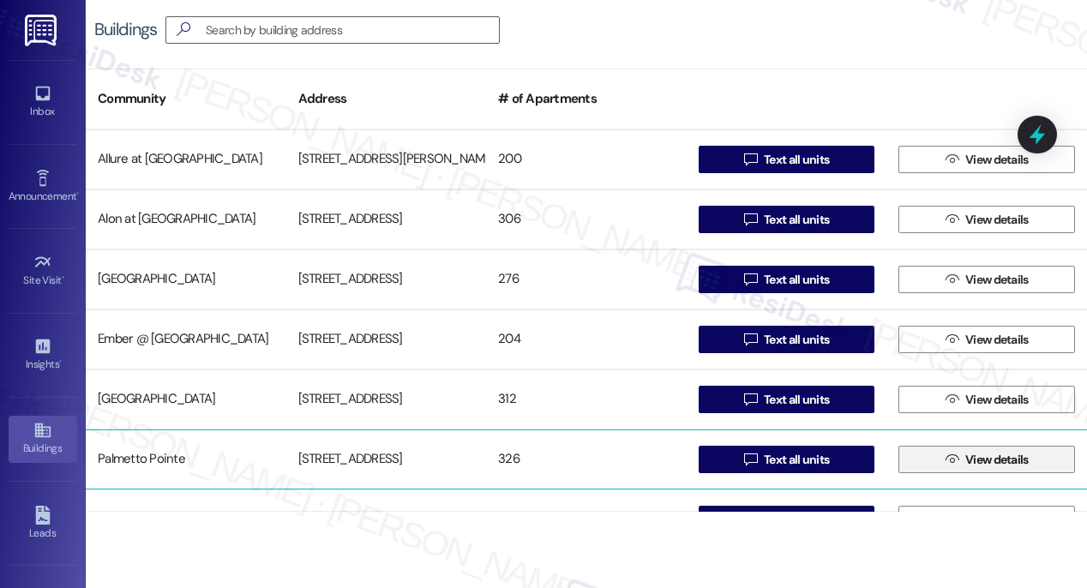
click at [965, 462] on span "View details" at bounding box center [996, 460] width 63 height 18
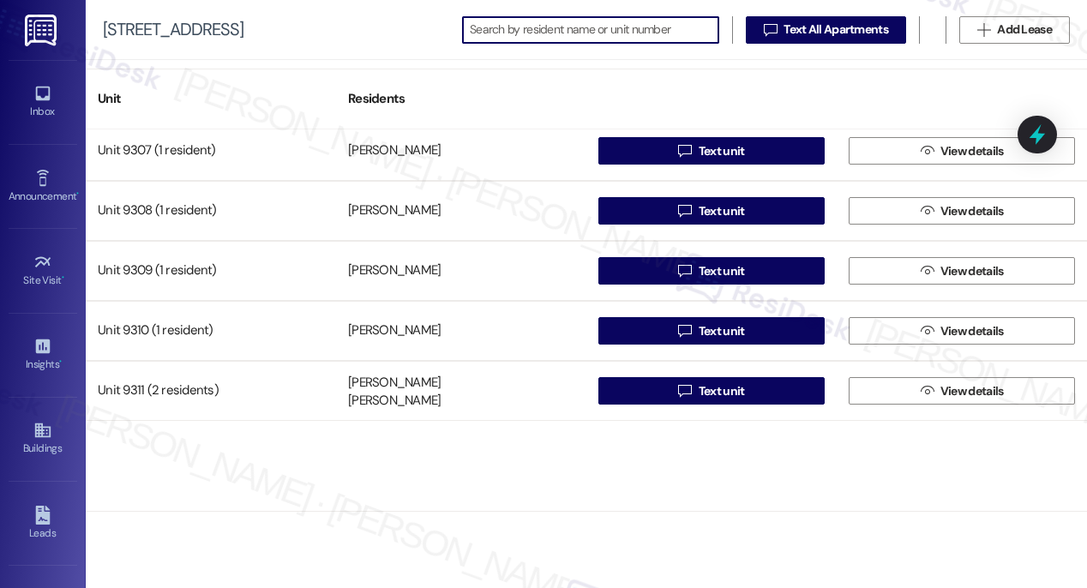
scroll to position [15216, 0]
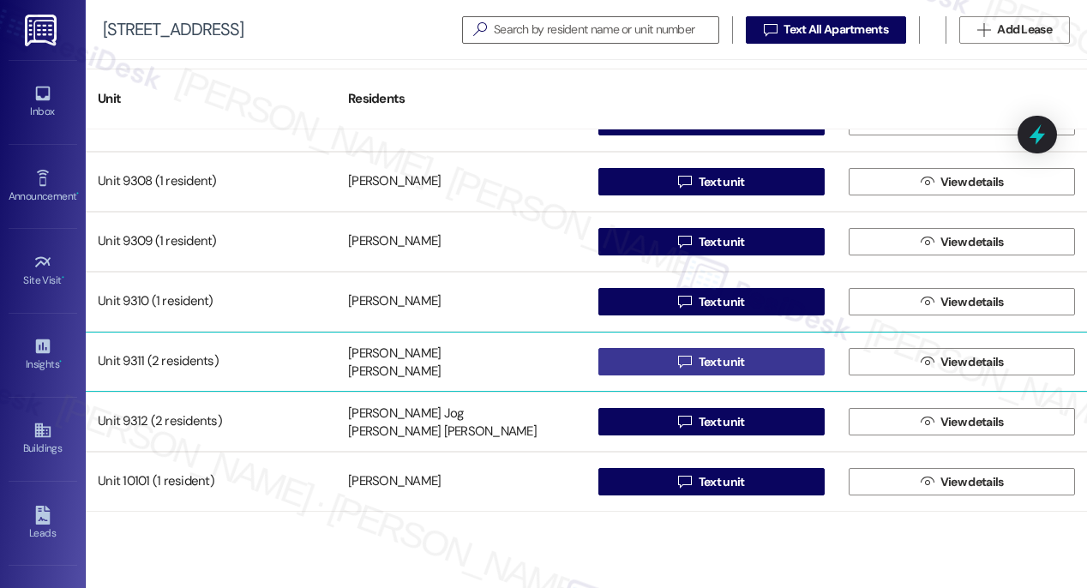
click at [718, 365] on span "Text unit" at bounding box center [722, 362] width 46 height 18
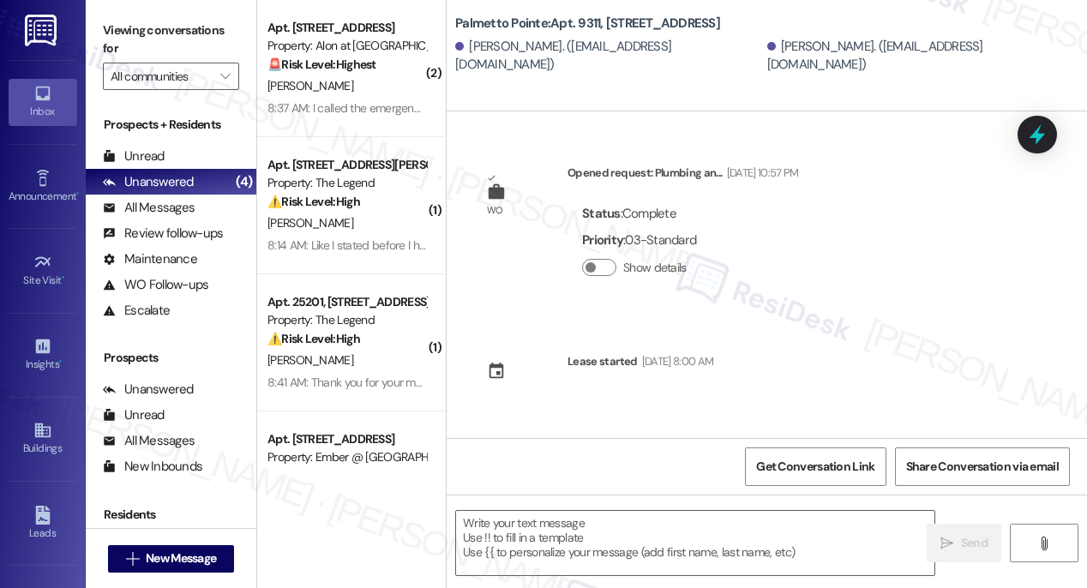
type textarea "Fetching suggested responses. Please feel free to read through the conversation…"
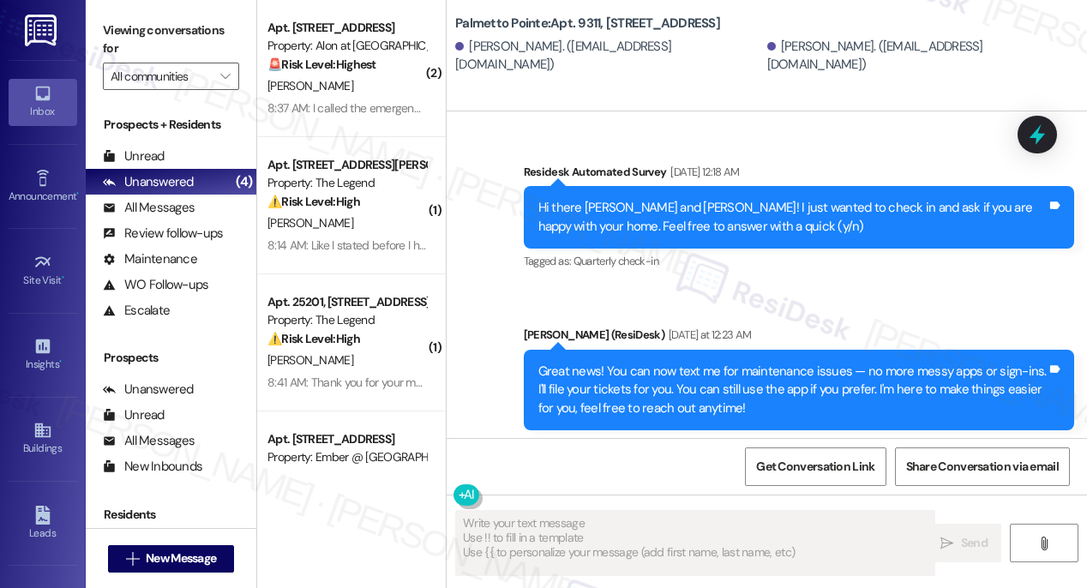
scroll to position [521, 0]
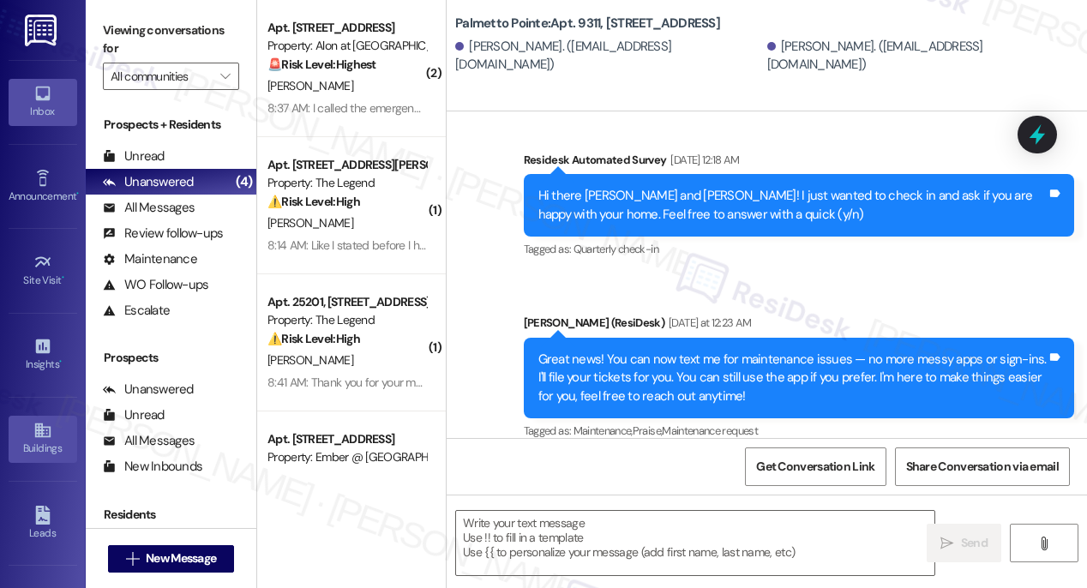
drag, startPoint x: 34, startPoint y: 439, endPoint x: 50, endPoint y: 429, distance: 18.5
click at [34, 440] on div "Buildings" at bounding box center [43, 448] width 86 height 17
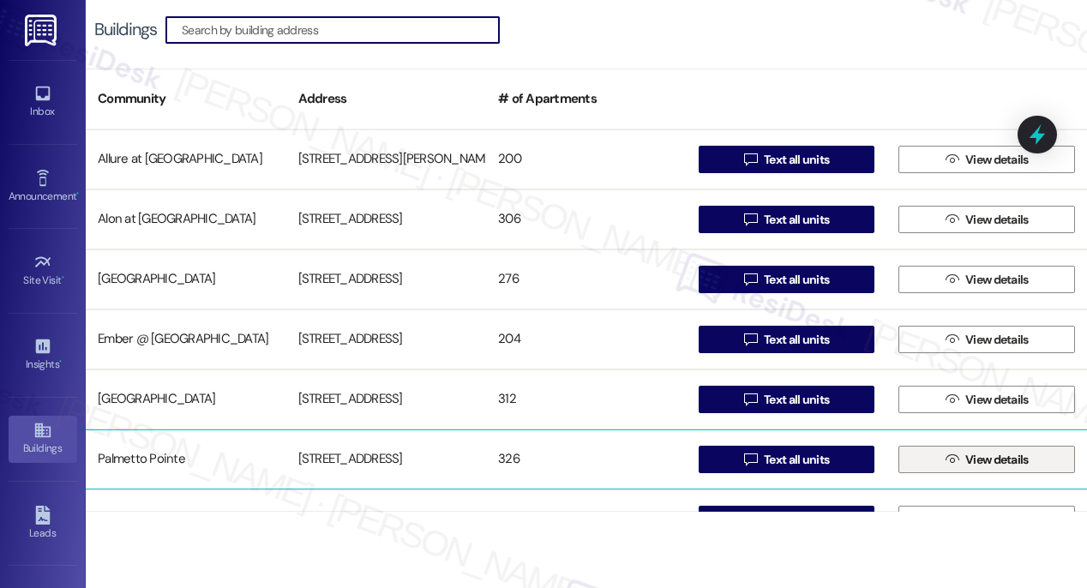
click at [969, 457] on span "View details" at bounding box center [996, 460] width 63 height 18
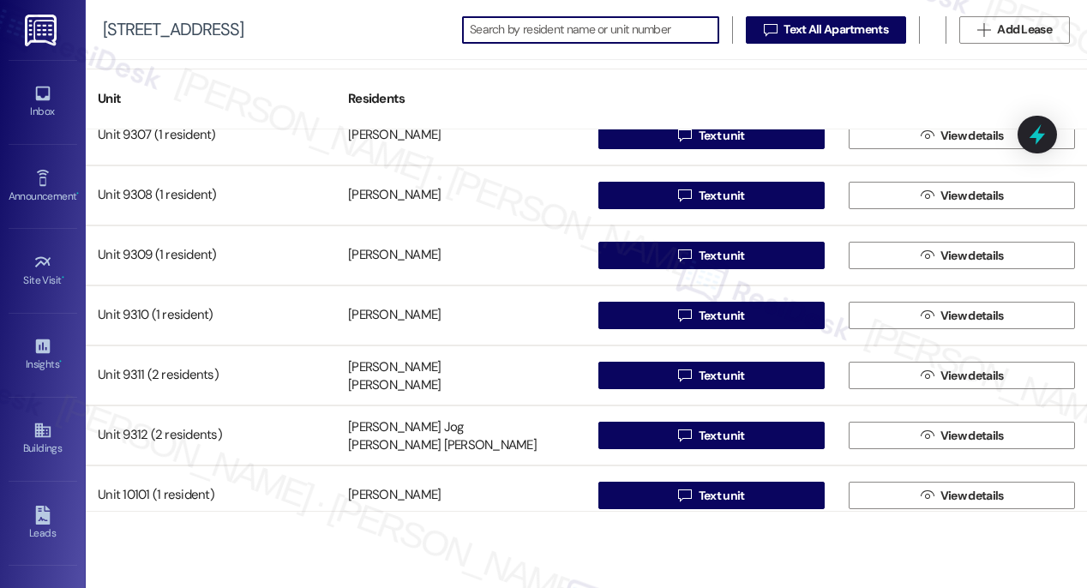
scroll to position [15209, 0]
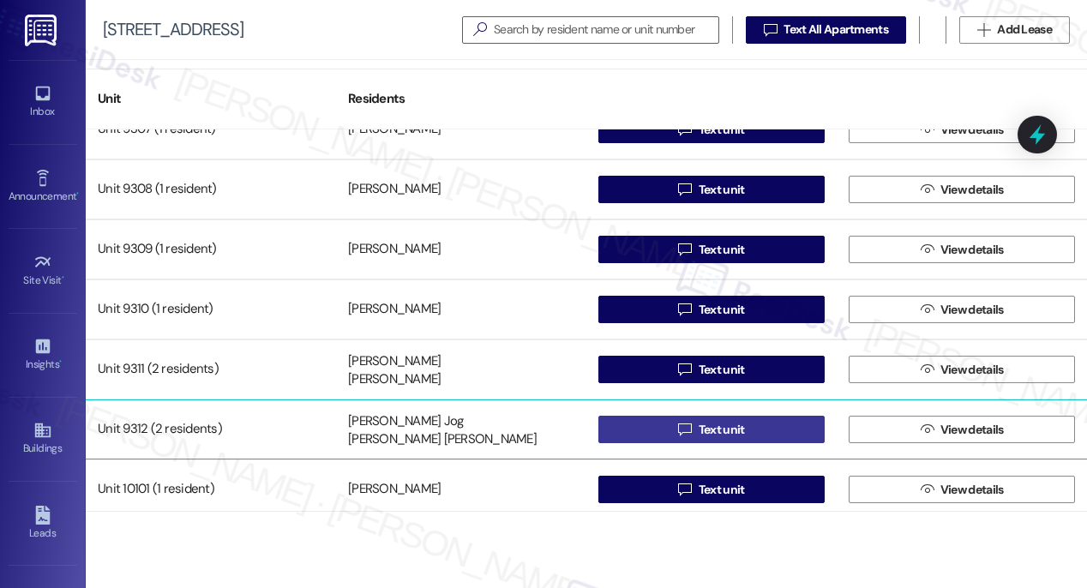
click at [724, 429] on span "Text unit" at bounding box center [722, 430] width 46 height 18
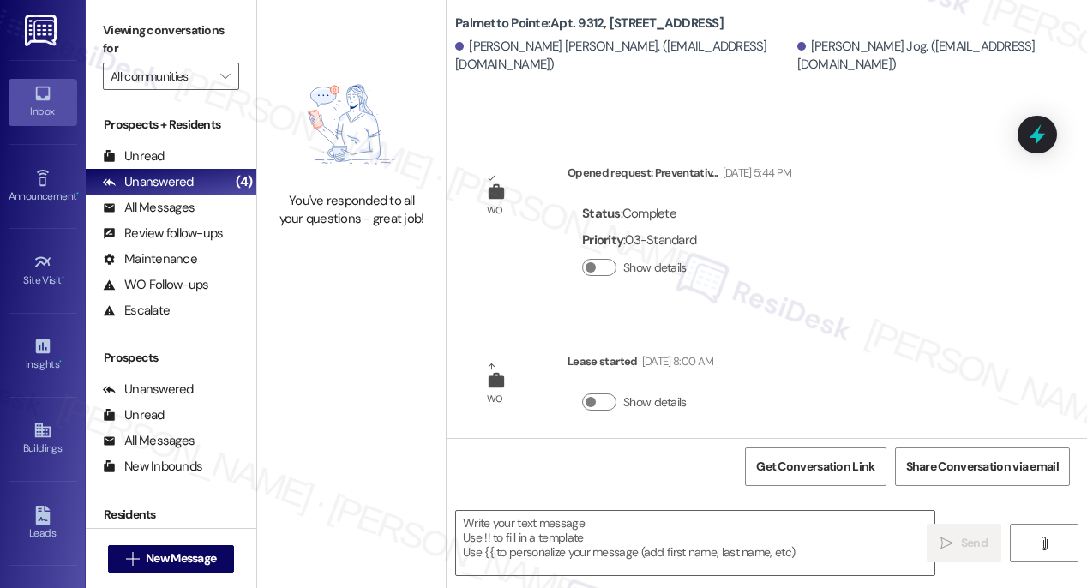
type textarea "Fetching suggested responses. Please feel free to read through the conversation…"
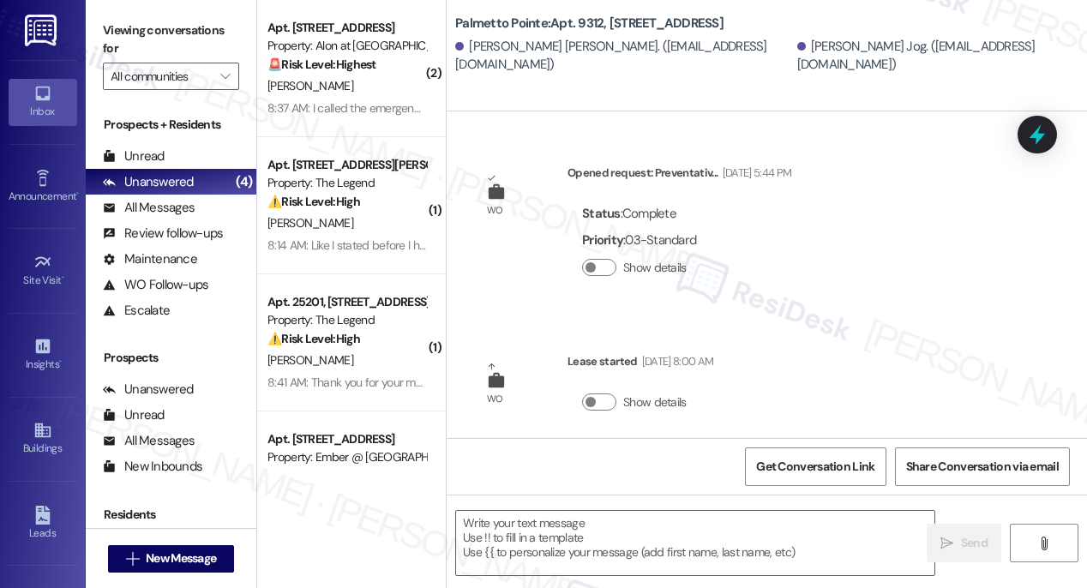
type textarea "Fetching suggested responses. Please feel free to read through the conversation…"
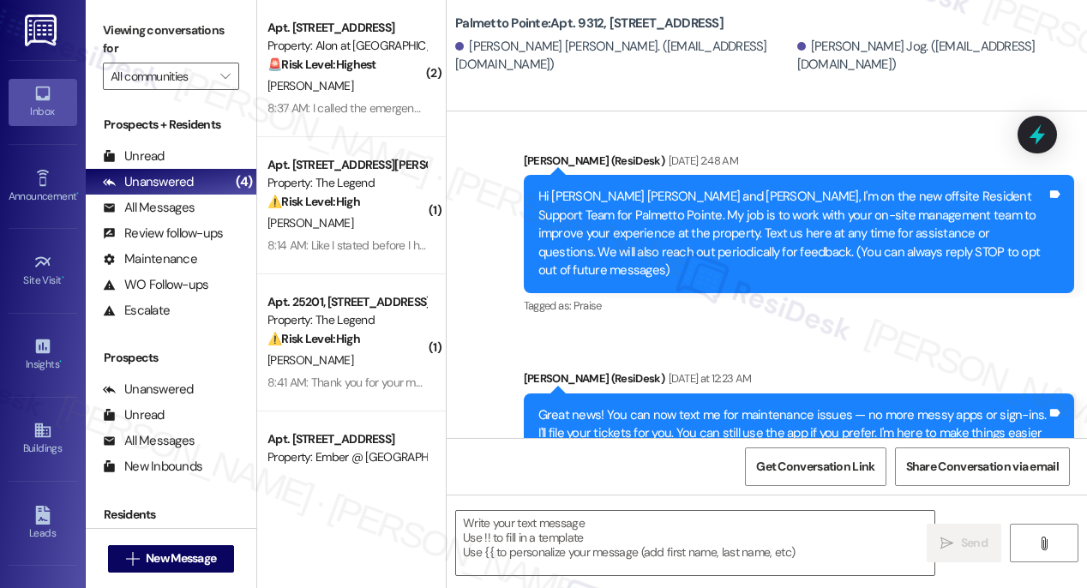
scroll to position [392, 0]
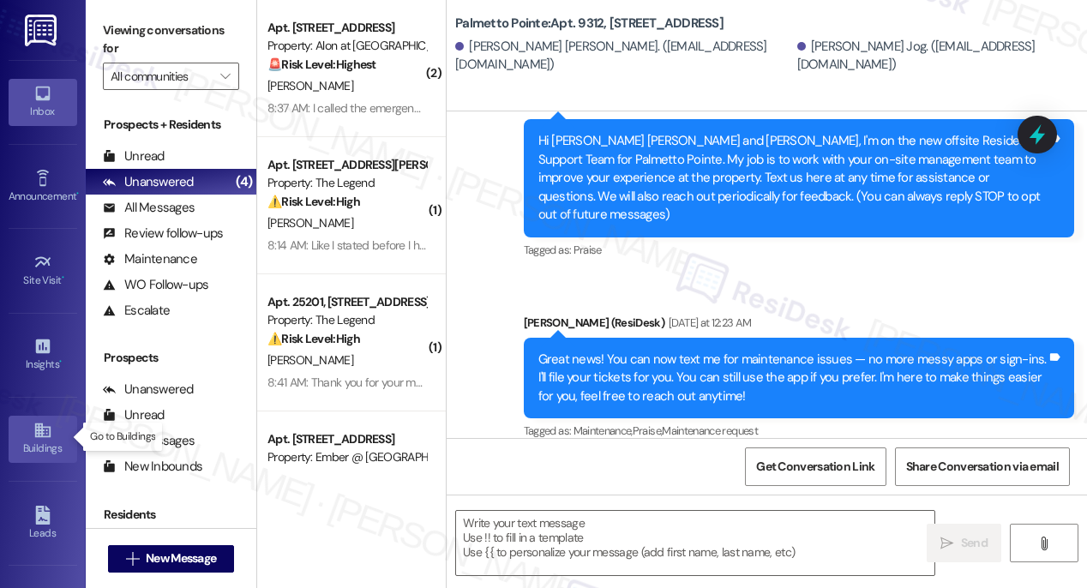
click at [37, 441] on div "Buildings" at bounding box center [43, 448] width 86 height 17
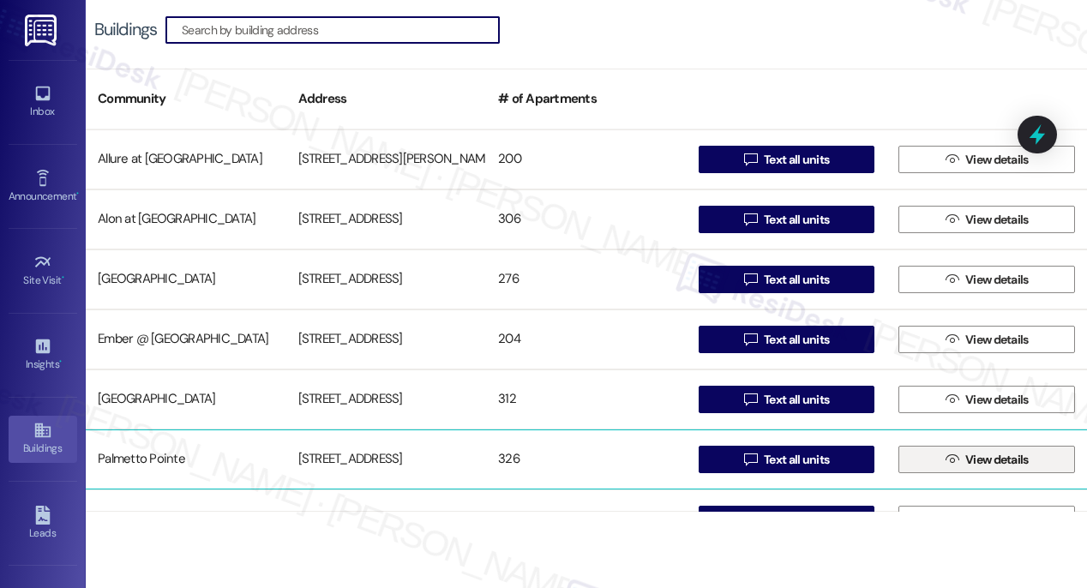
click at [973, 460] on span "View details" at bounding box center [996, 460] width 63 height 18
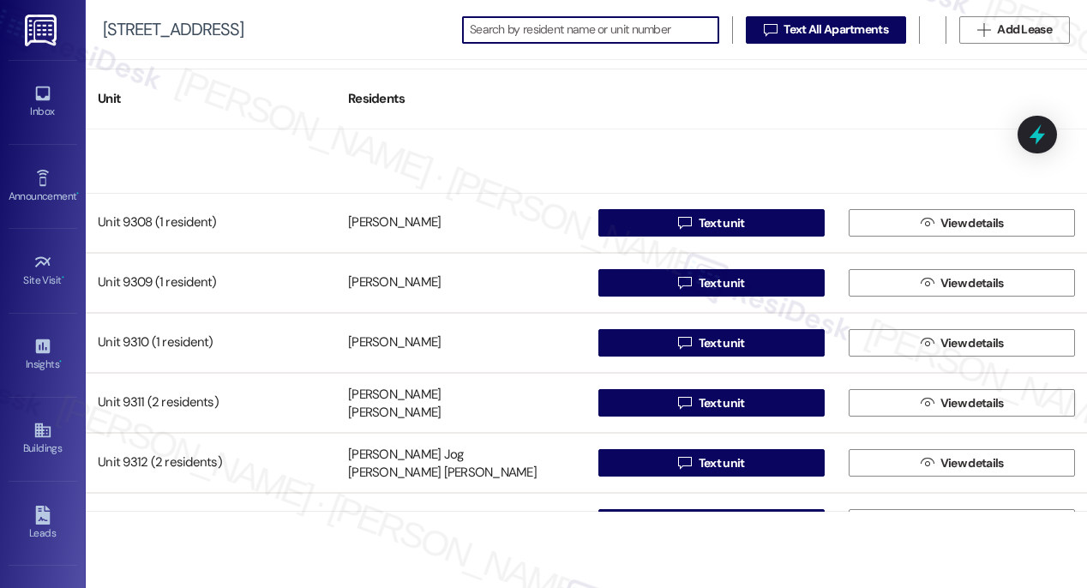
scroll to position [15348, 0]
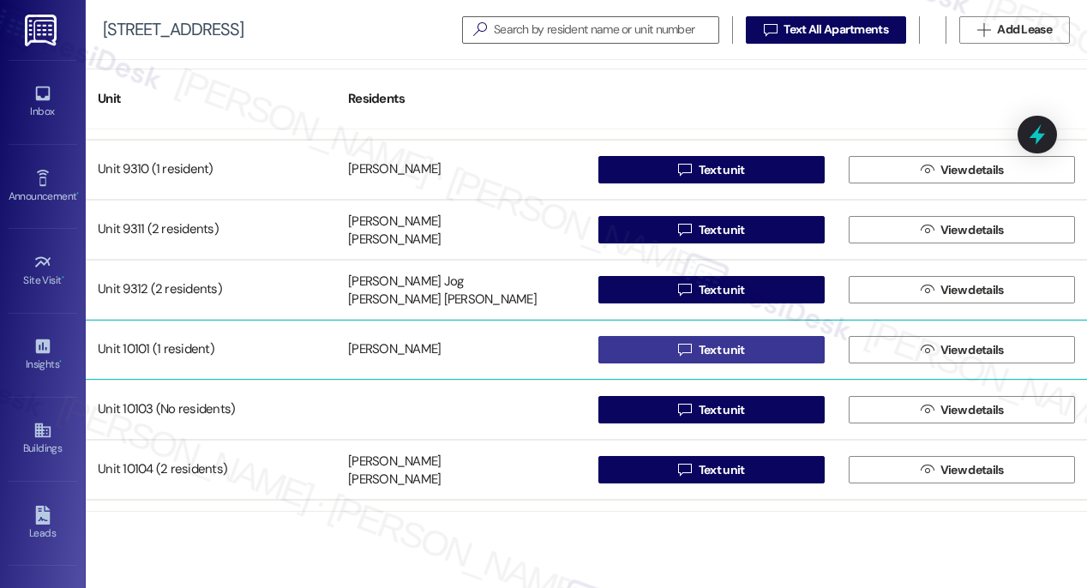
click at [701, 351] on span "Text unit" at bounding box center [722, 350] width 46 height 18
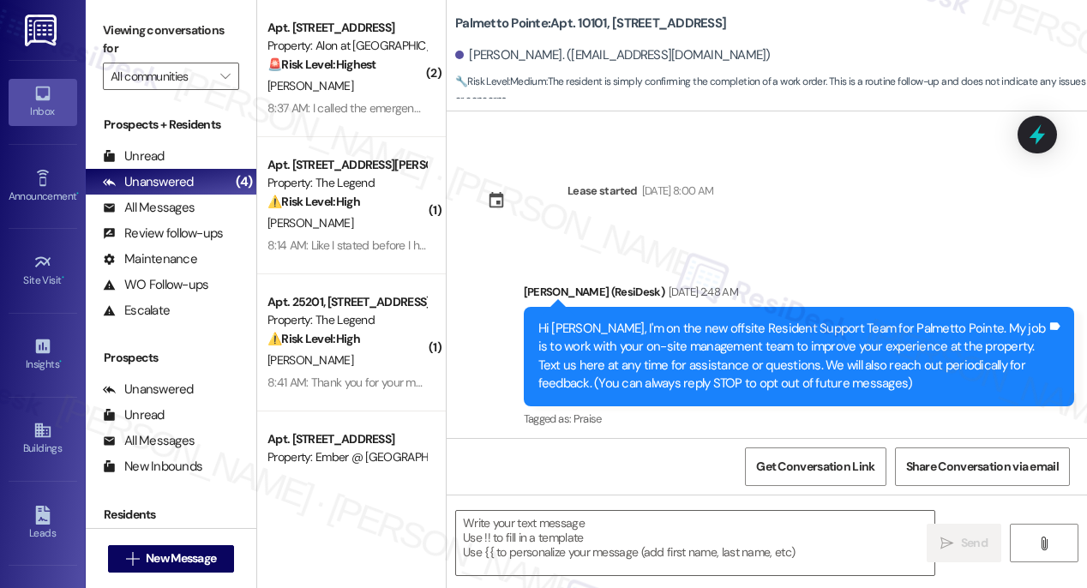
type textarea "Fetching suggested responses. Please feel free to read through the conversation…"
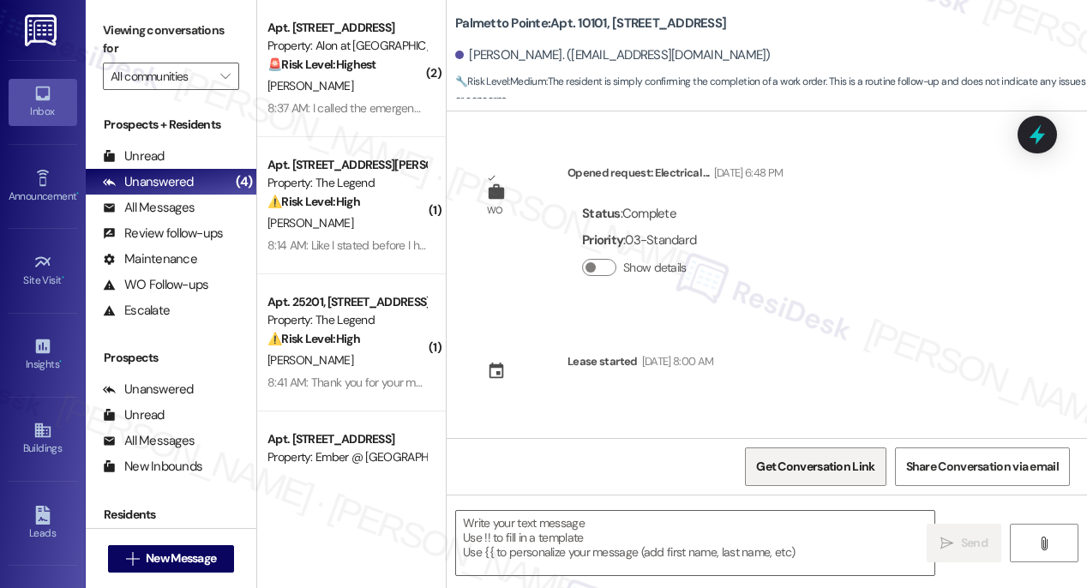
click at [795, 469] on span "Get Conversation Link" at bounding box center [815, 467] width 118 height 18
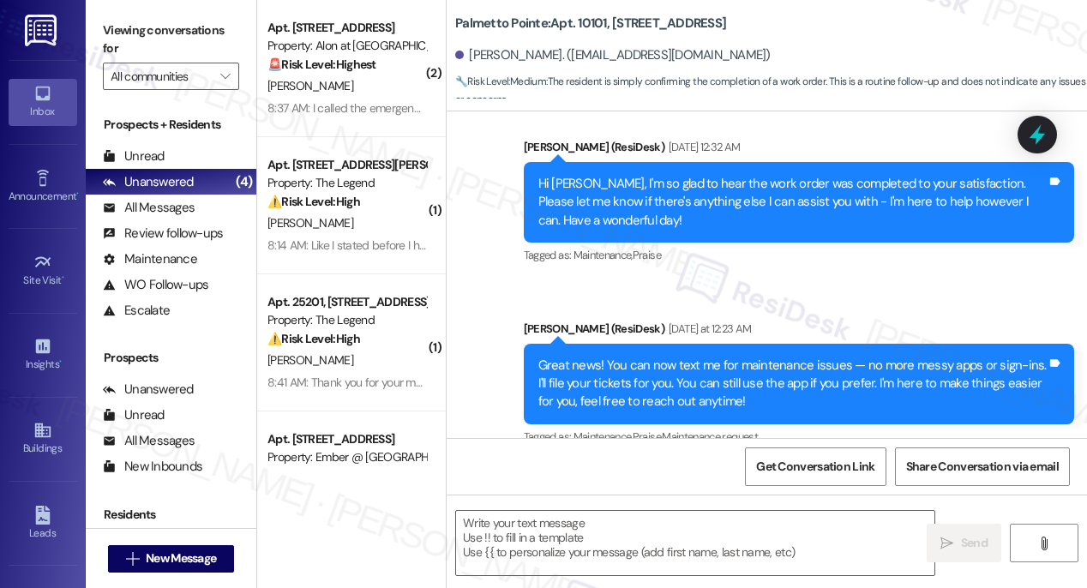
scroll to position [602, 0]
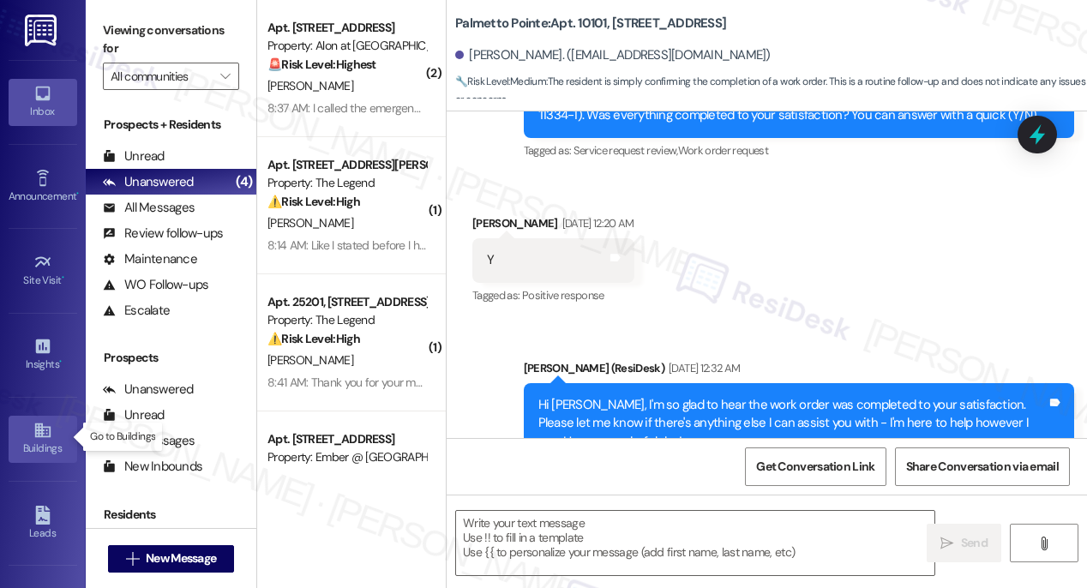
click at [34, 440] on div "Buildings" at bounding box center [43, 448] width 86 height 17
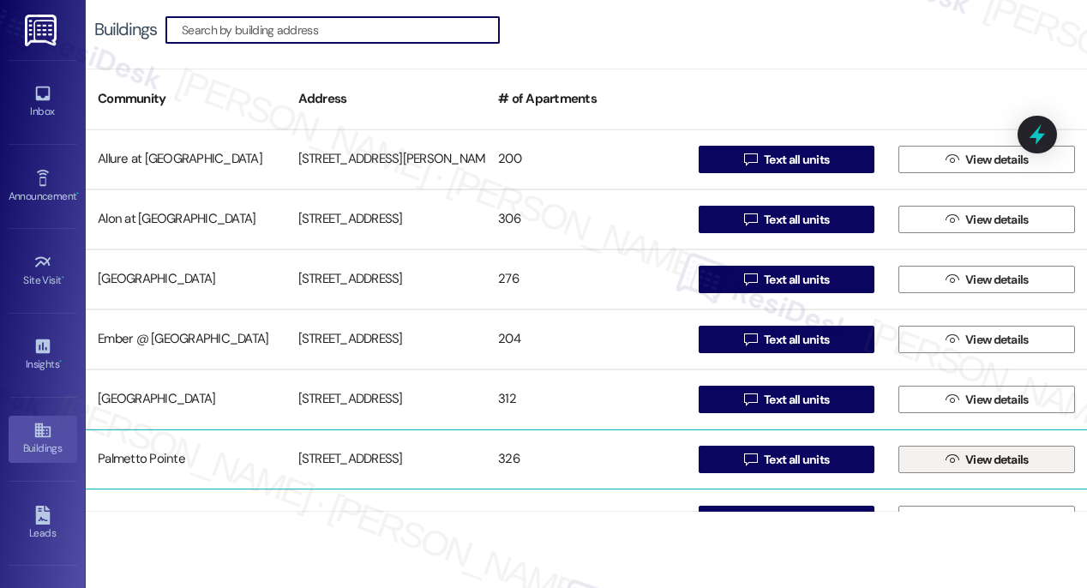
click at [984, 461] on span "View details" at bounding box center [996, 460] width 63 height 18
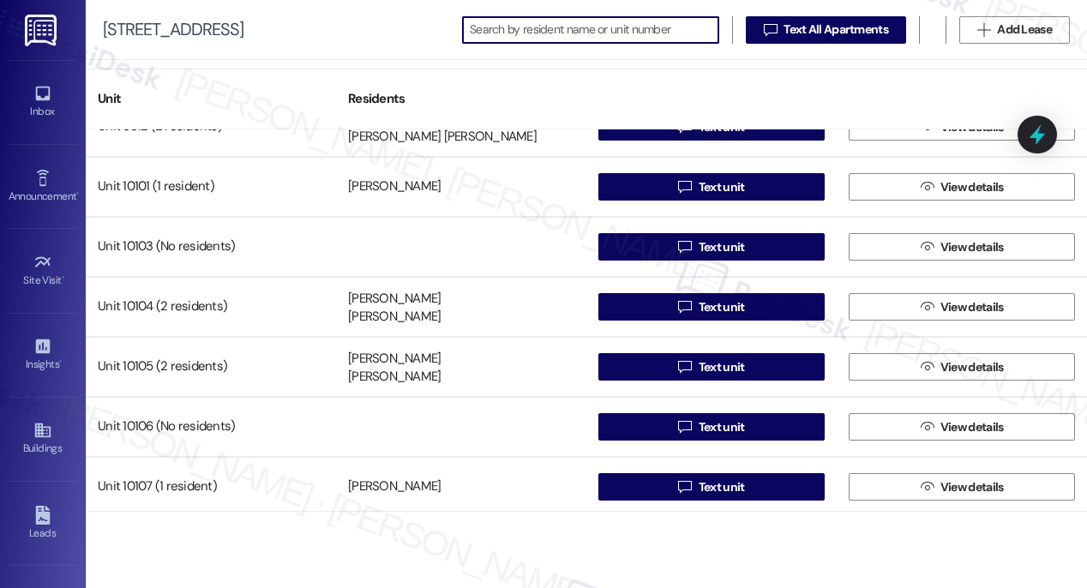
scroll to position [15482, 0]
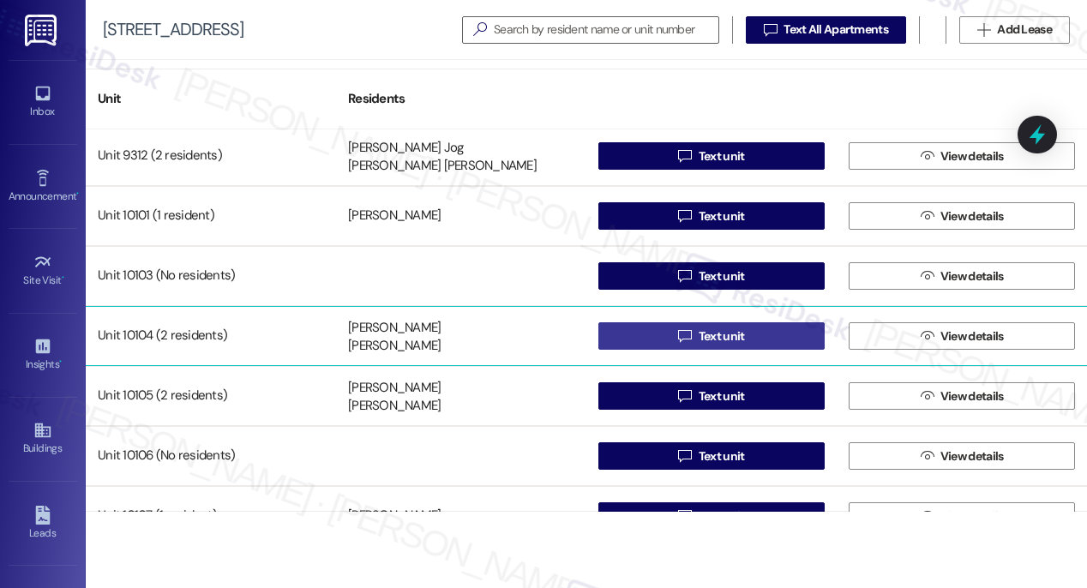
click at [711, 333] on span "Text unit" at bounding box center [722, 336] width 46 height 18
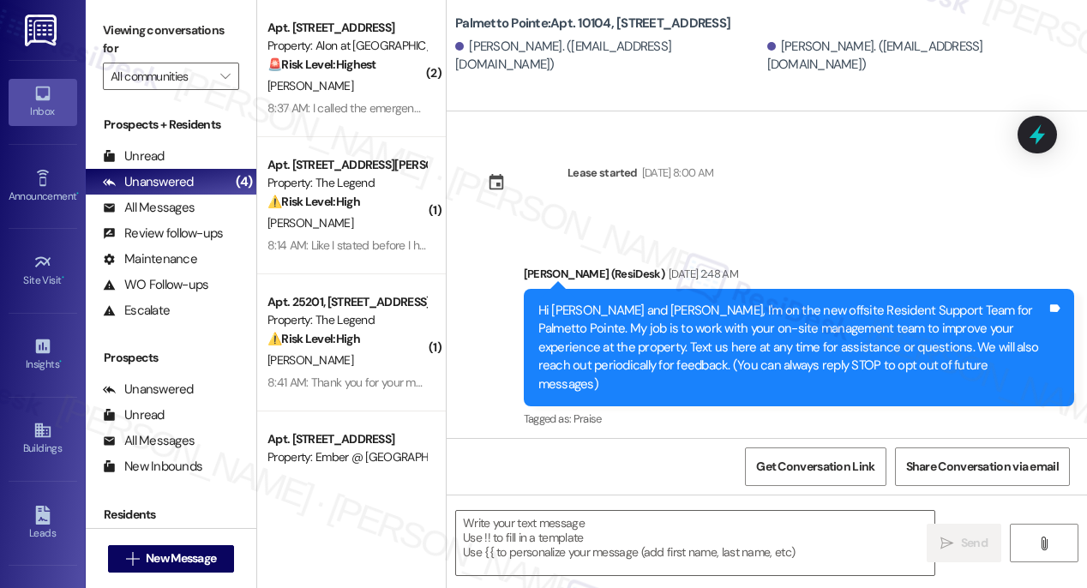
type textarea "Fetching suggested responses. Please feel free to read through the conversation…"
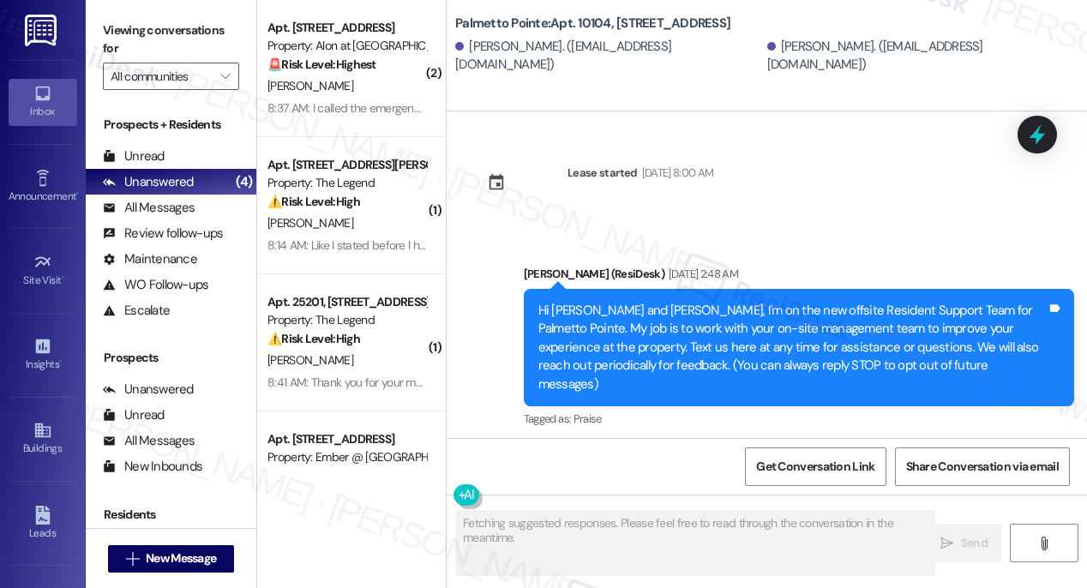
scroll to position [170, 0]
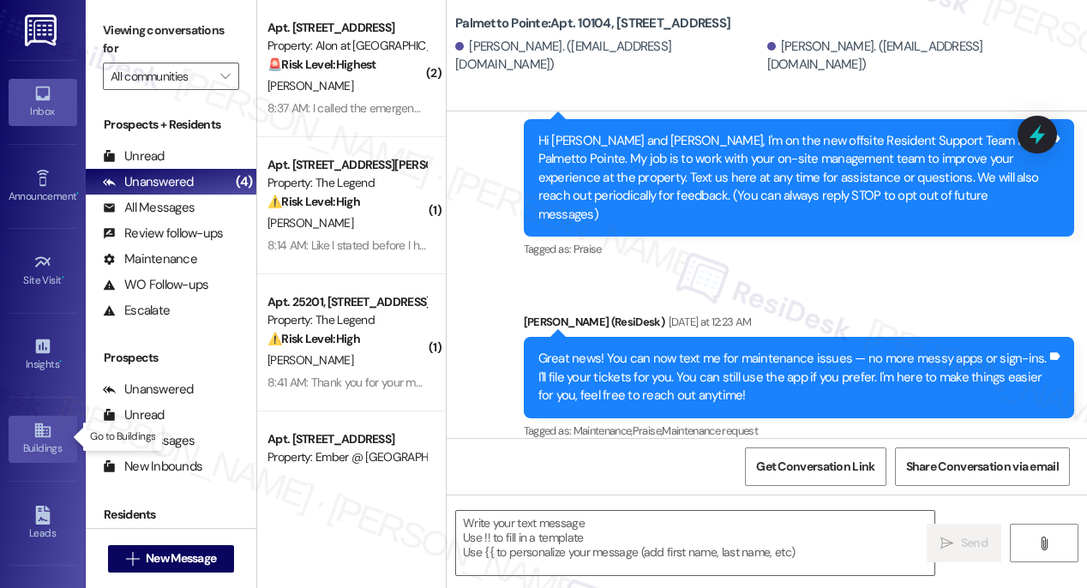
click at [40, 431] on icon at bounding box center [41, 430] width 15 height 15
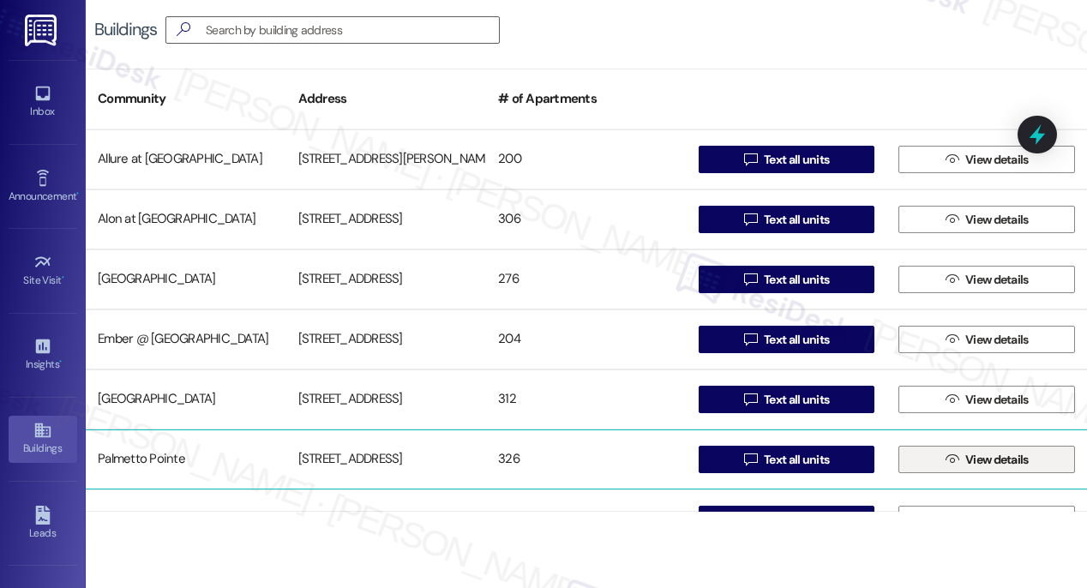
click at [986, 462] on span "View details" at bounding box center [996, 460] width 63 height 18
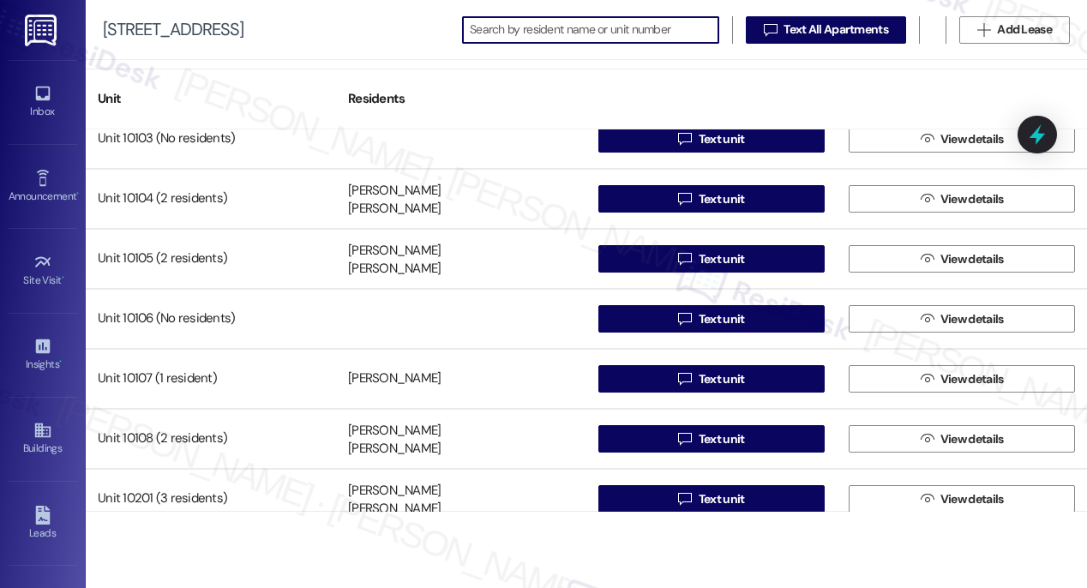
scroll to position [15626, 0]
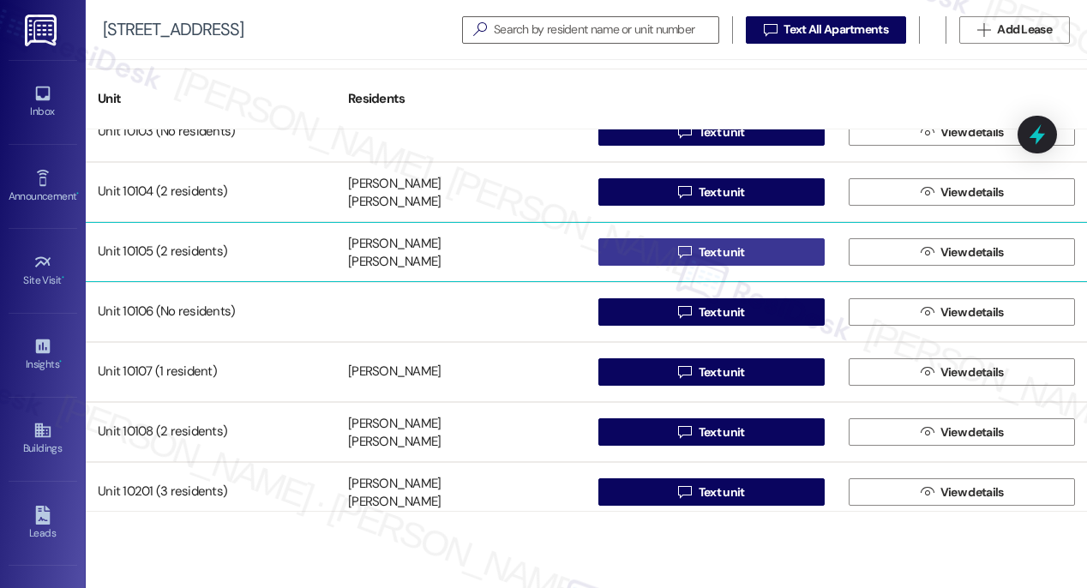
click at [714, 252] on span "Text unit" at bounding box center [722, 252] width 46 height 18
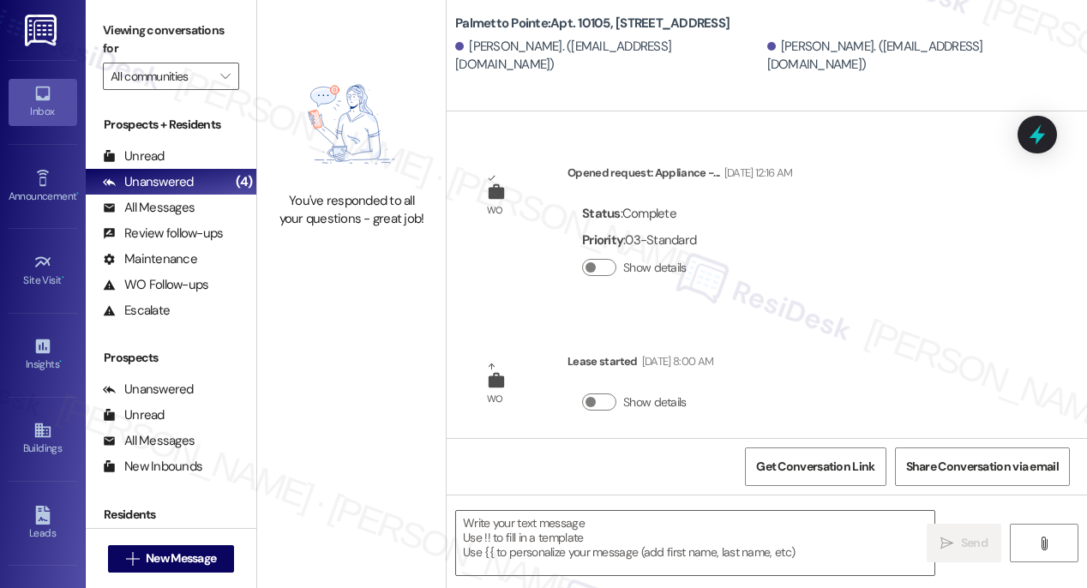
type textarea "Fetching suggested responses. Please feel free to read through the conversation…"
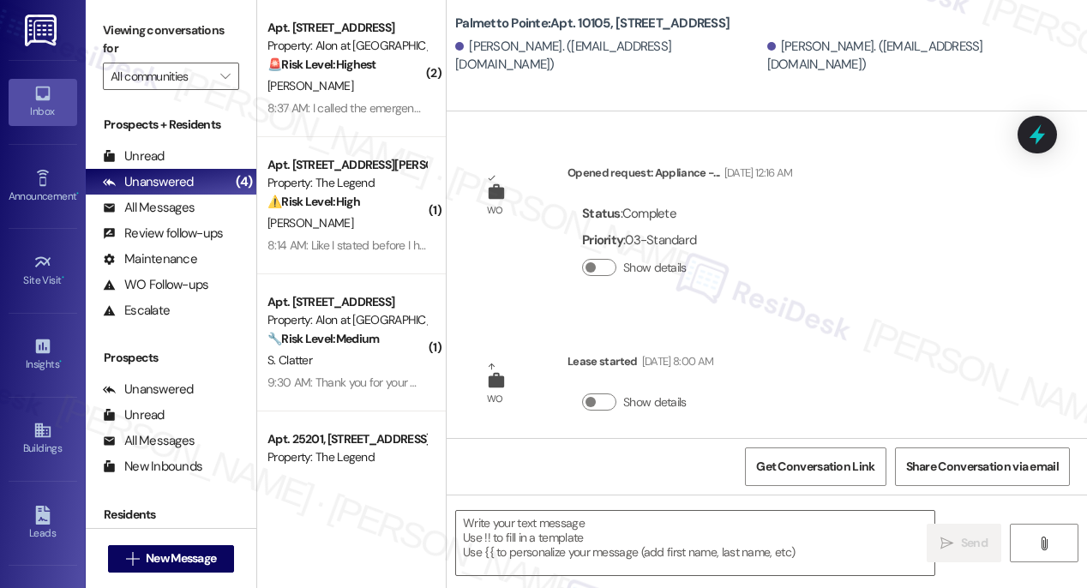
type textarea "Fetching suggested responses. Please feel free to read through the conversation…"
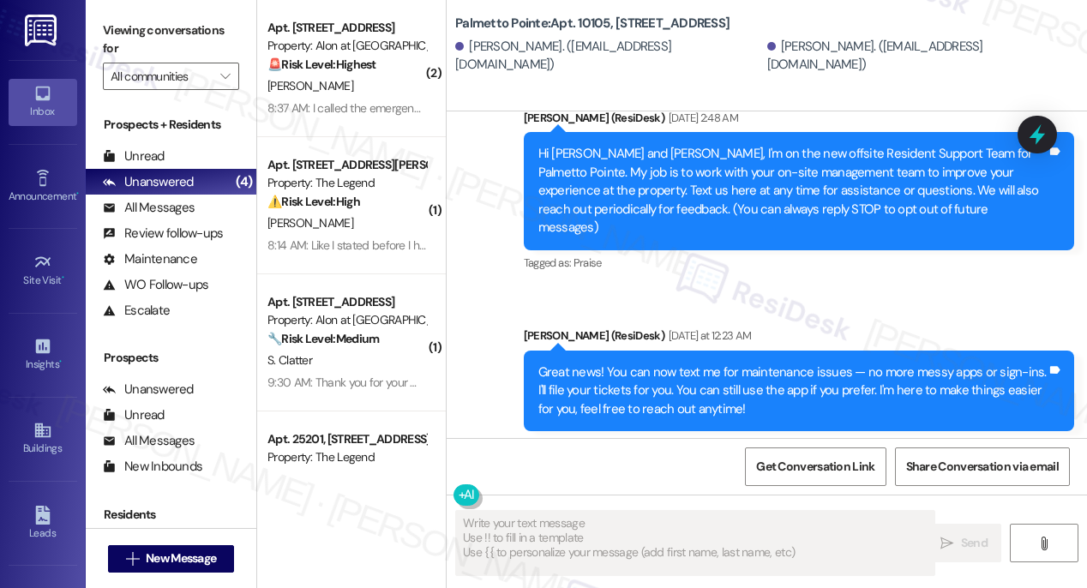
scroll to position [392, 0]
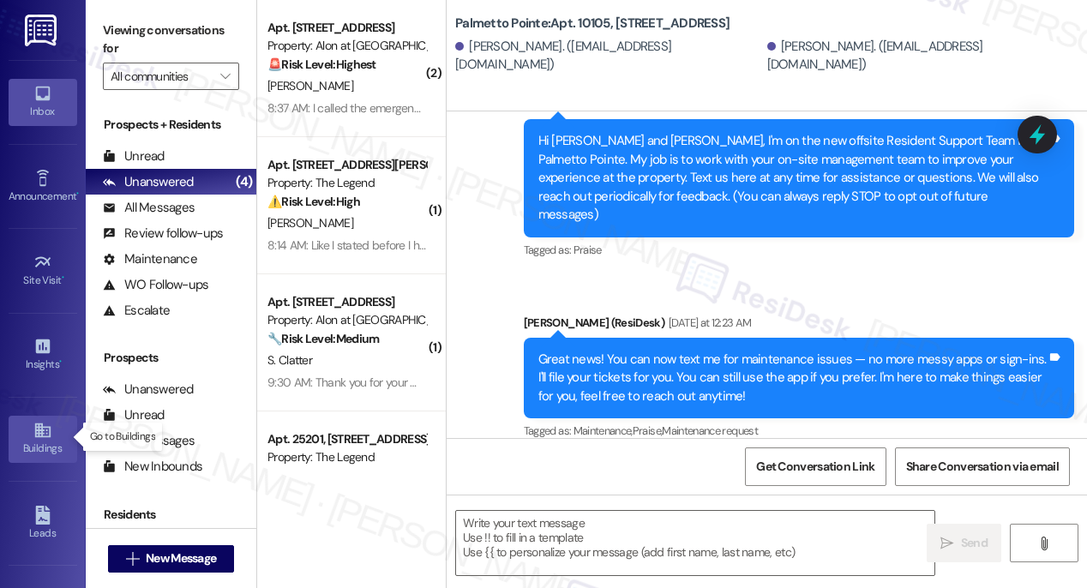
click at [37, 441] on div "Buildings" at bounding box center [43, 448] width 86 height 17
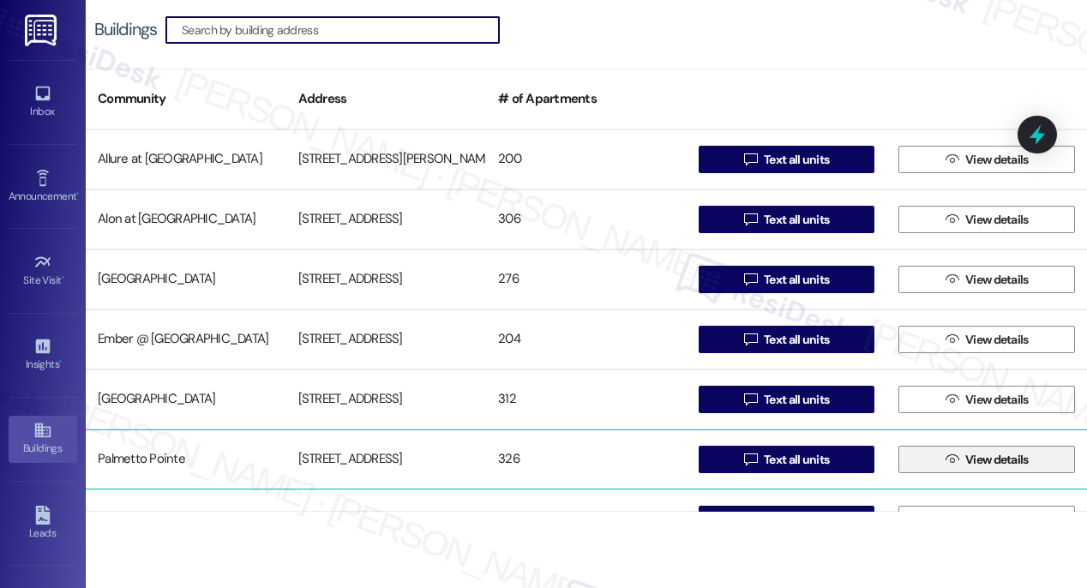
click at [965, 468] on span "View details" at bounding box center [996, 460] width 63 height 18
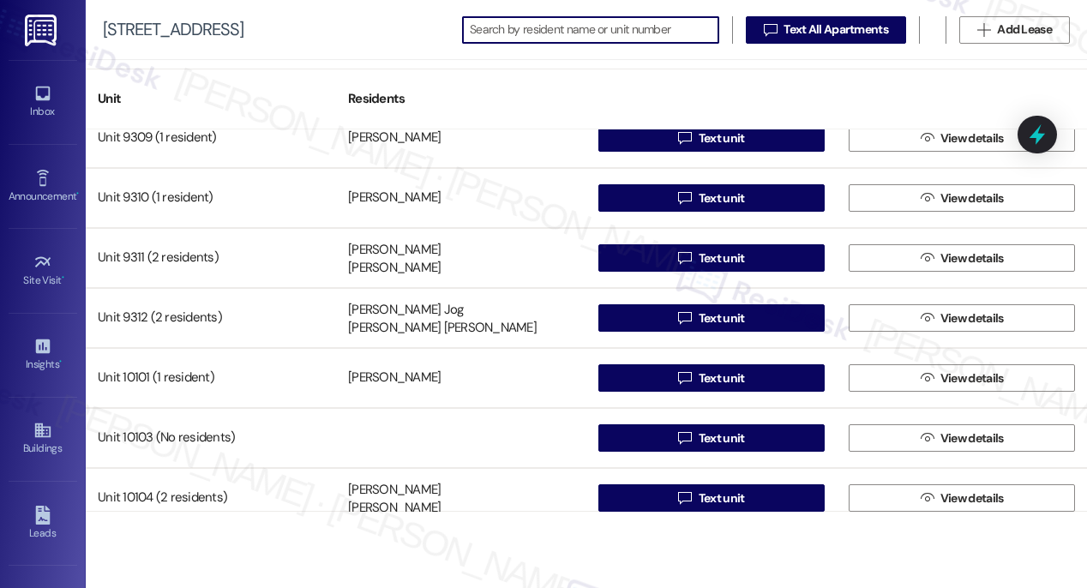
scroll to position [15602, 0]
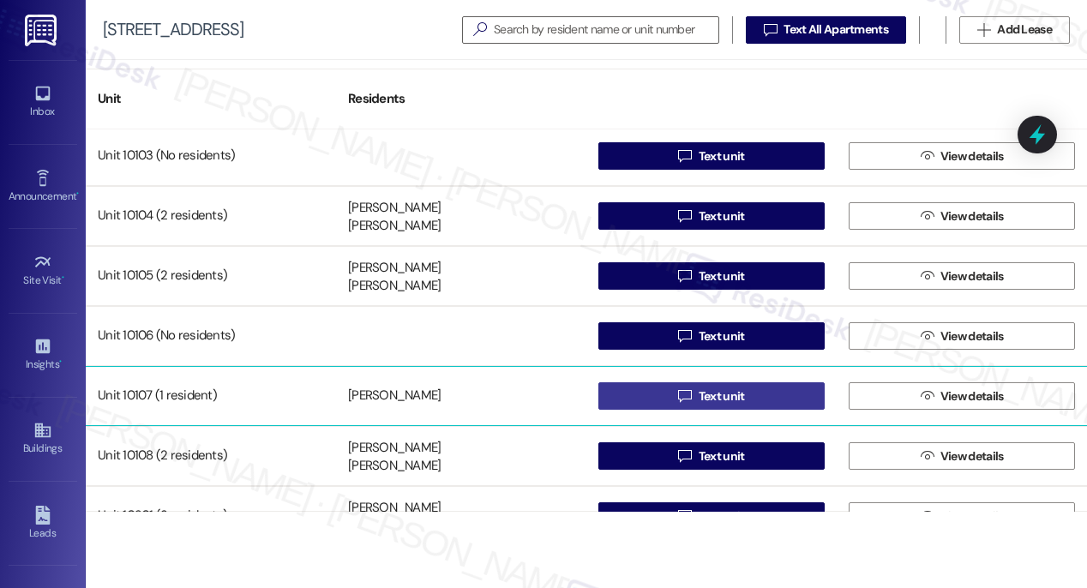
click at [718, 393] on span "Text unit" at bounding box center [722, 396] width 46 height 18
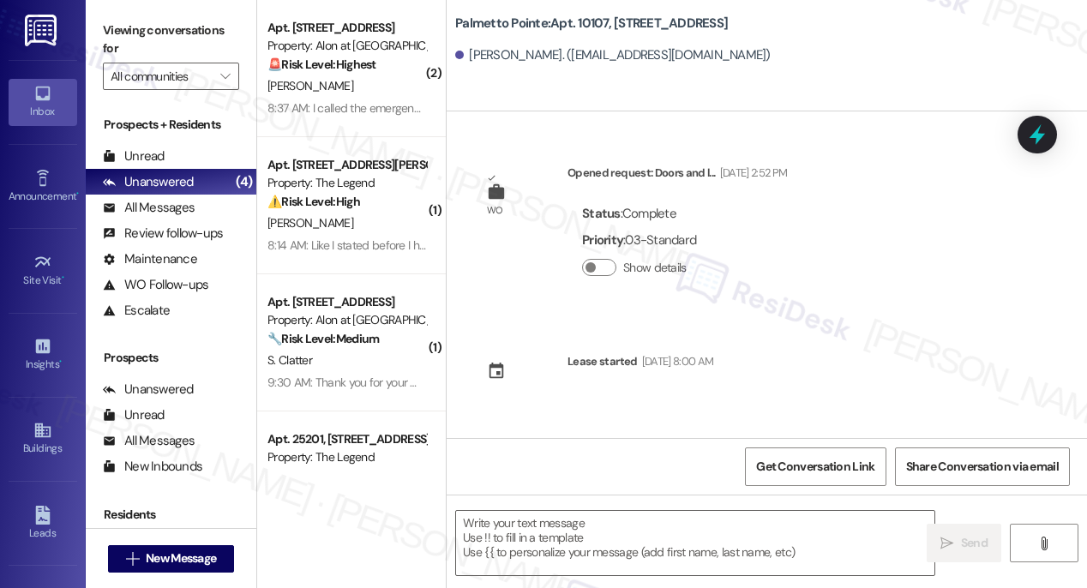
type textarea "Fetching suggested responses. Please feel free to read through the conversation…"
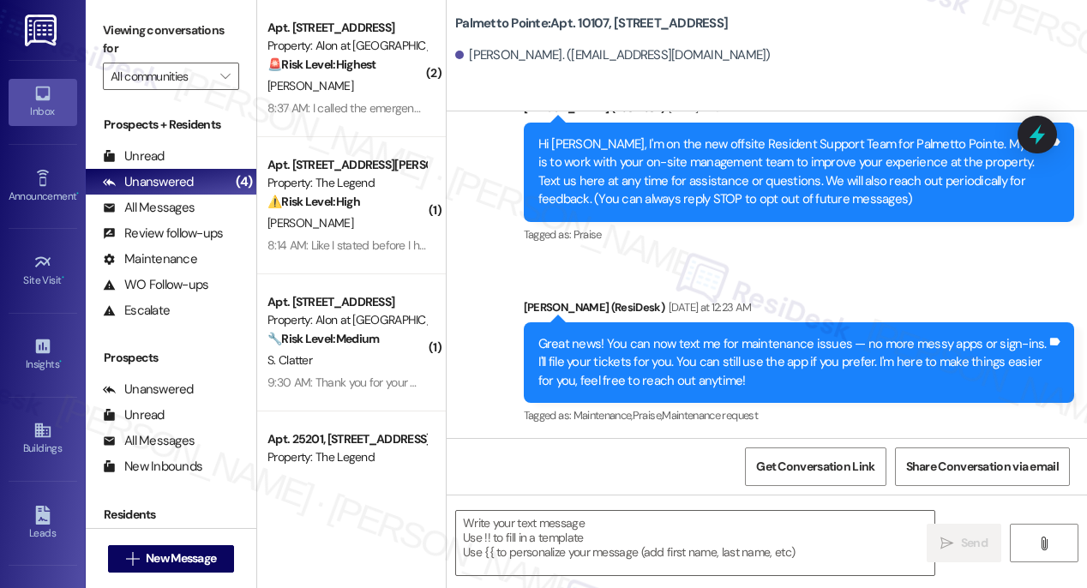
scroll to position [358, 0]
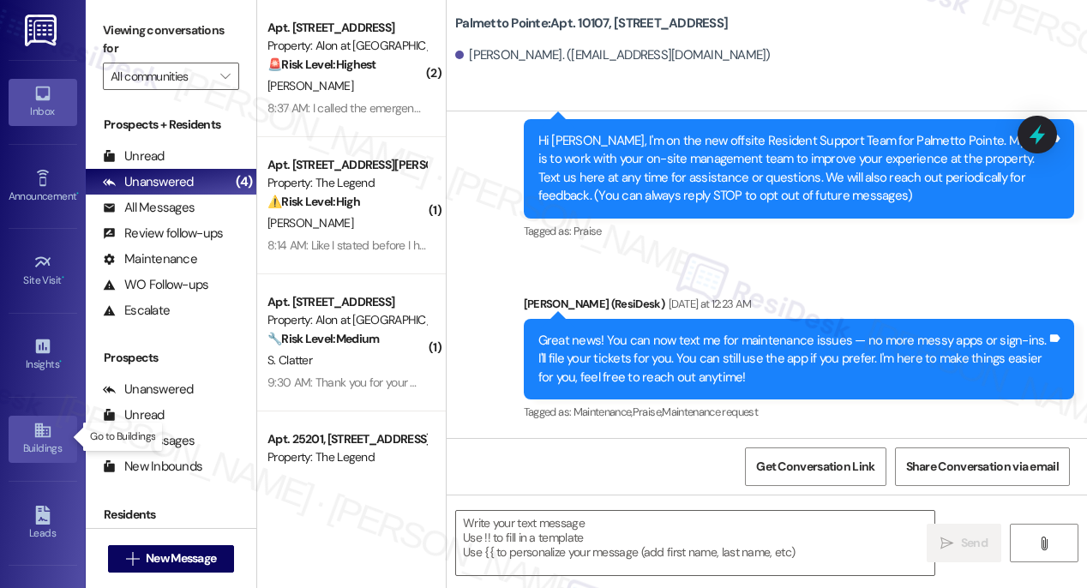
click at [41, 428] on icon at bounding box center [42, 430] width 19 height 19
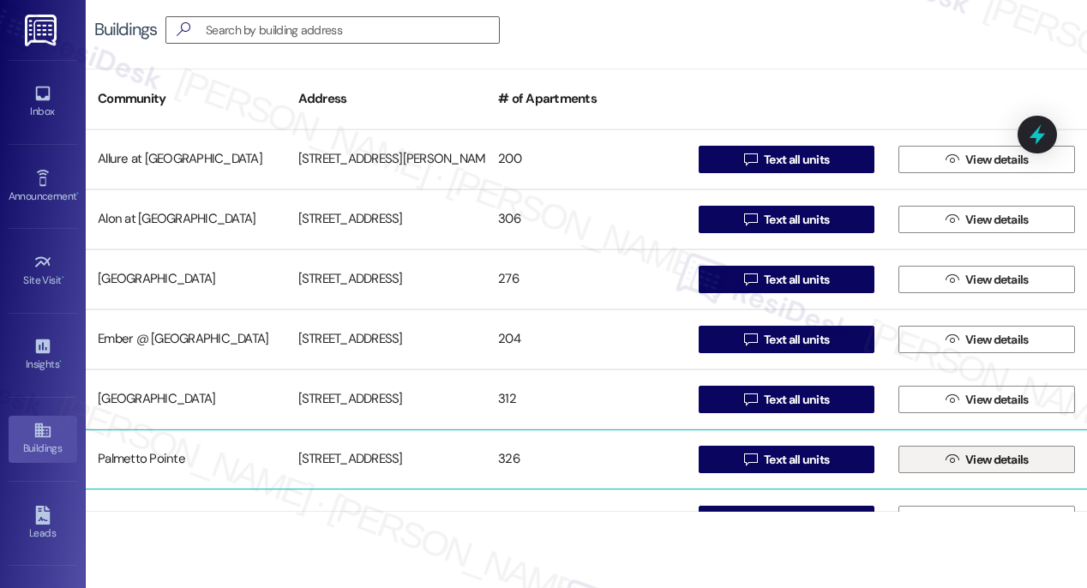
click at [973, 461] on span "View details" at bounding box center [996, 460] width 63 height 18
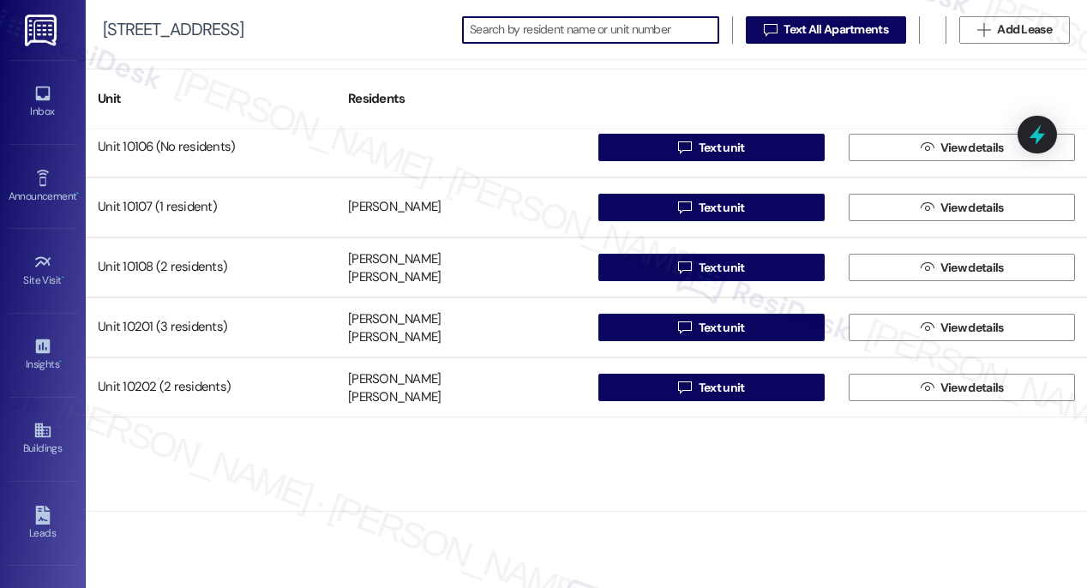
scroll to position [15624, 0]
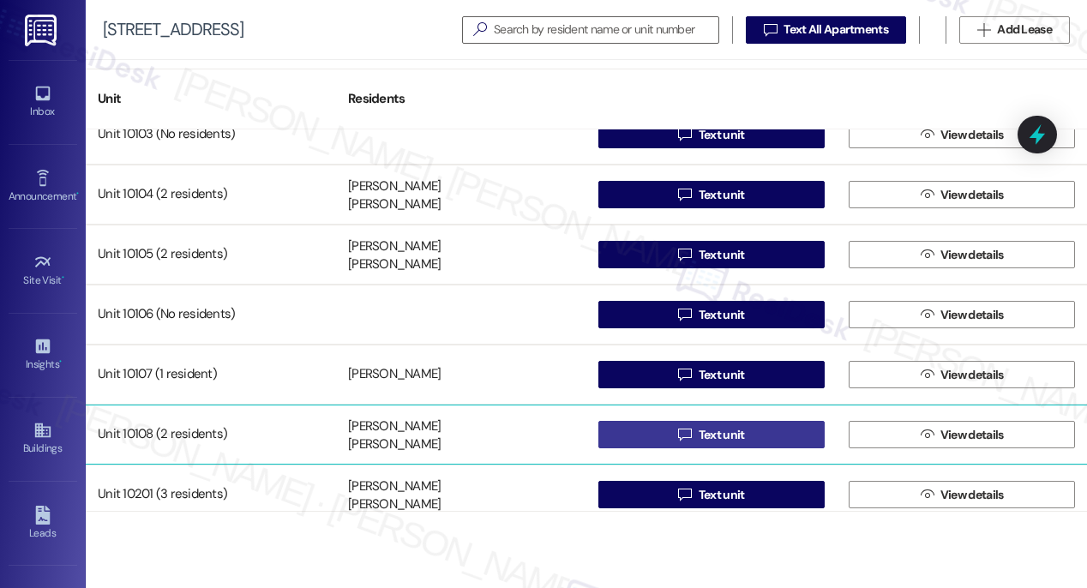
click at [725, 436] on span "Text unit" at bounding box center [722, 435] width 46 height 18
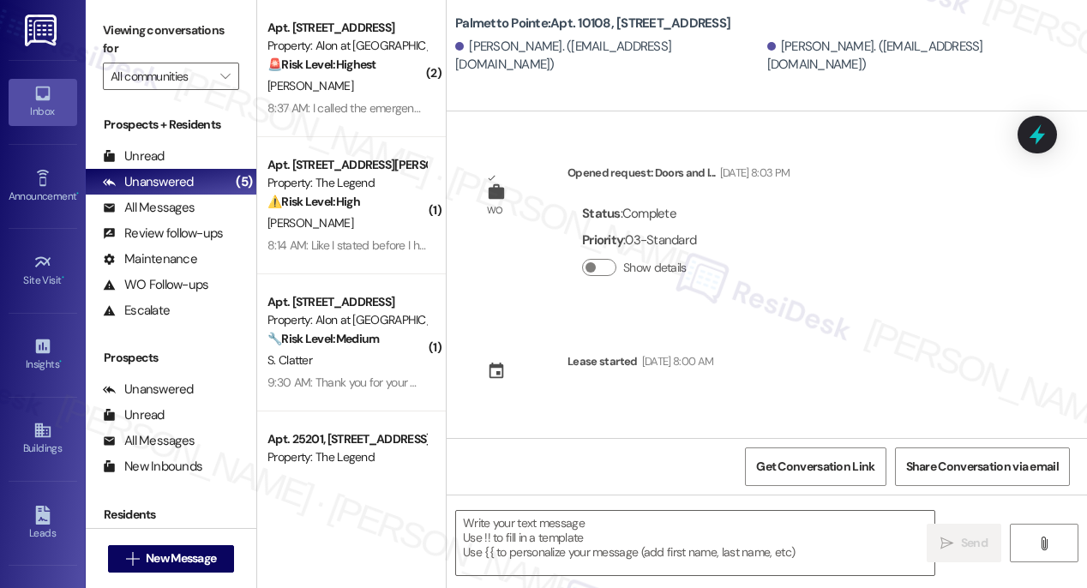
type textarea "Fetching suggested responses. Please feel free to read through the conversation…"
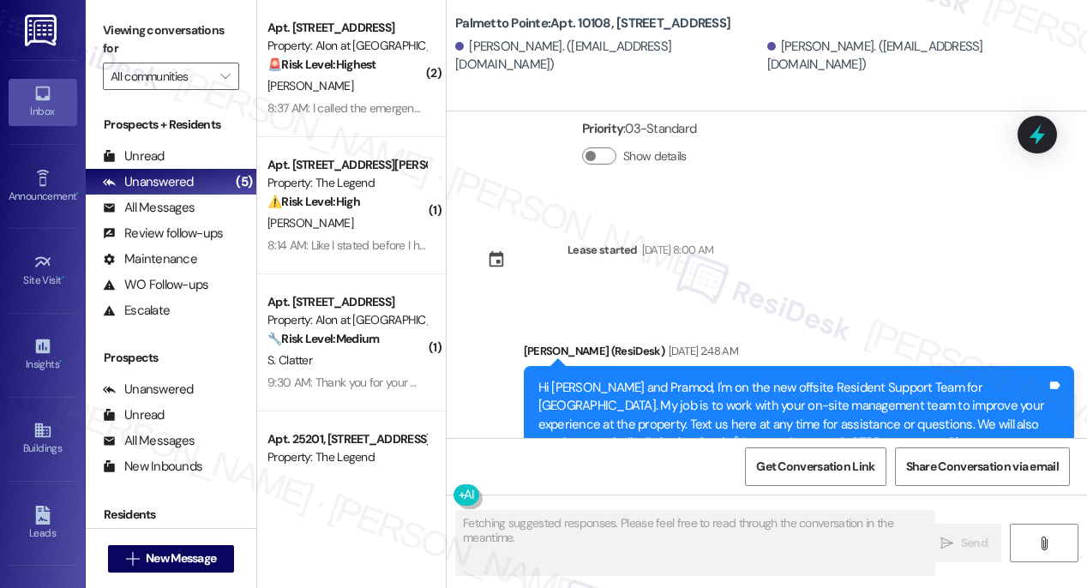
scroll to position [358, 0]
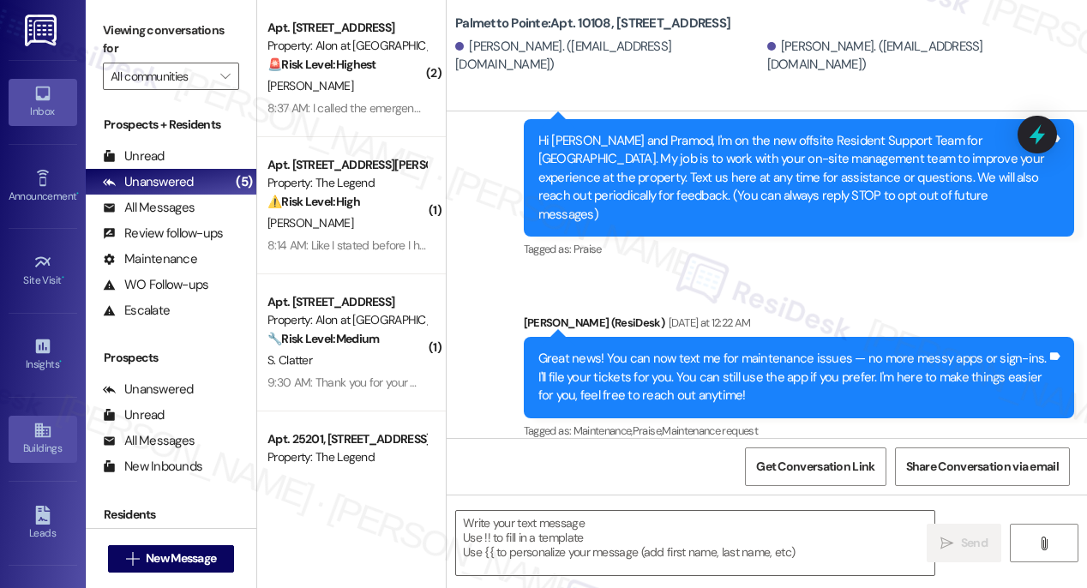
click at [34, 427] on icon at bounding box center [41, 430] width 15 height 15
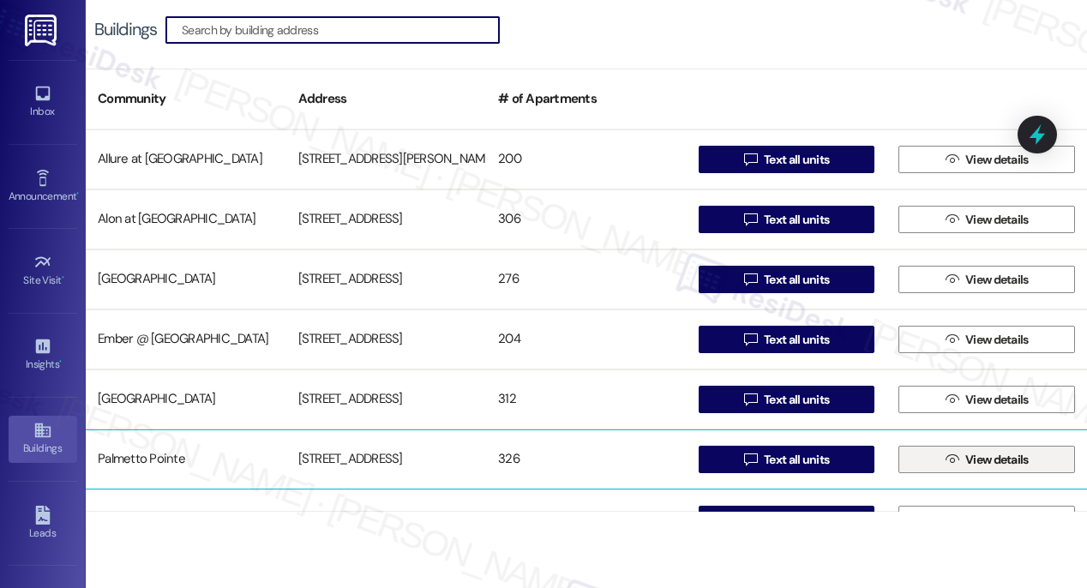
click at [1006, 468] on span "View details" at bounding box center [996, 460] width 63 height 18
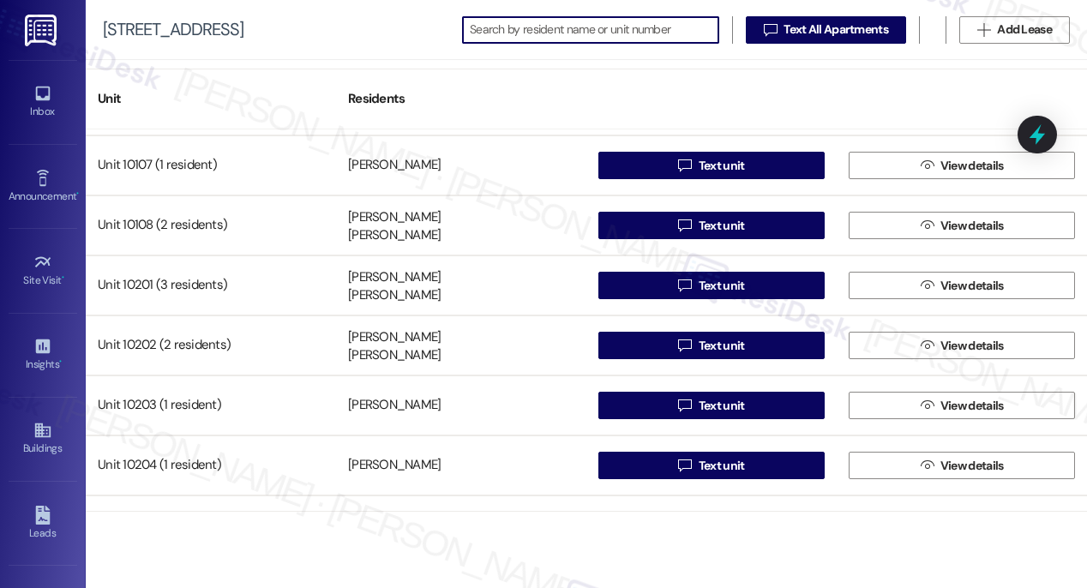
scroll to position [15846, 0]
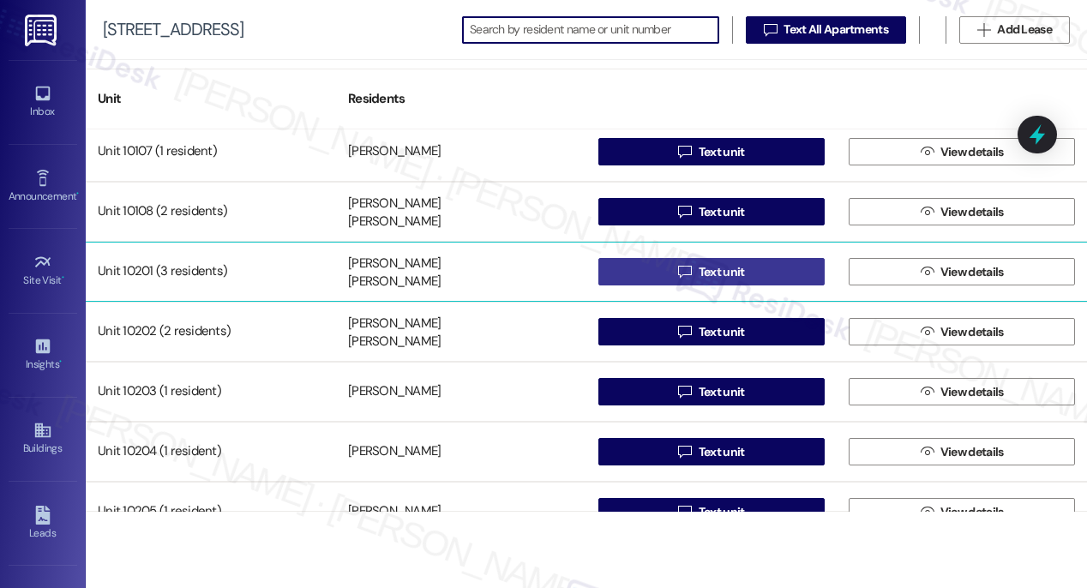
click at [708, 273] on span "Text unit" at bounding box center [722, 272] width 46 height 18
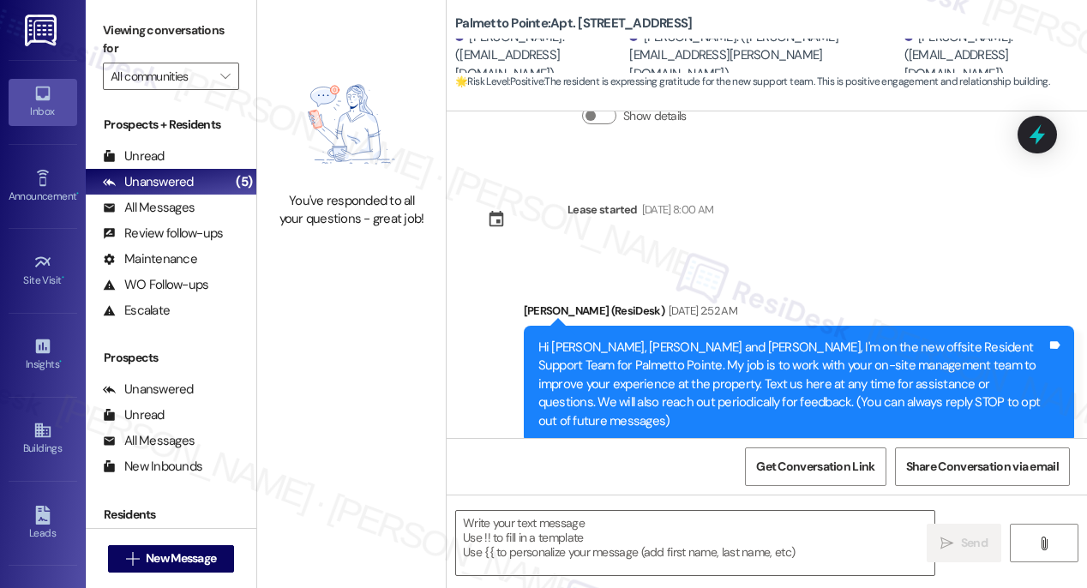
scroll to position [285, 0]
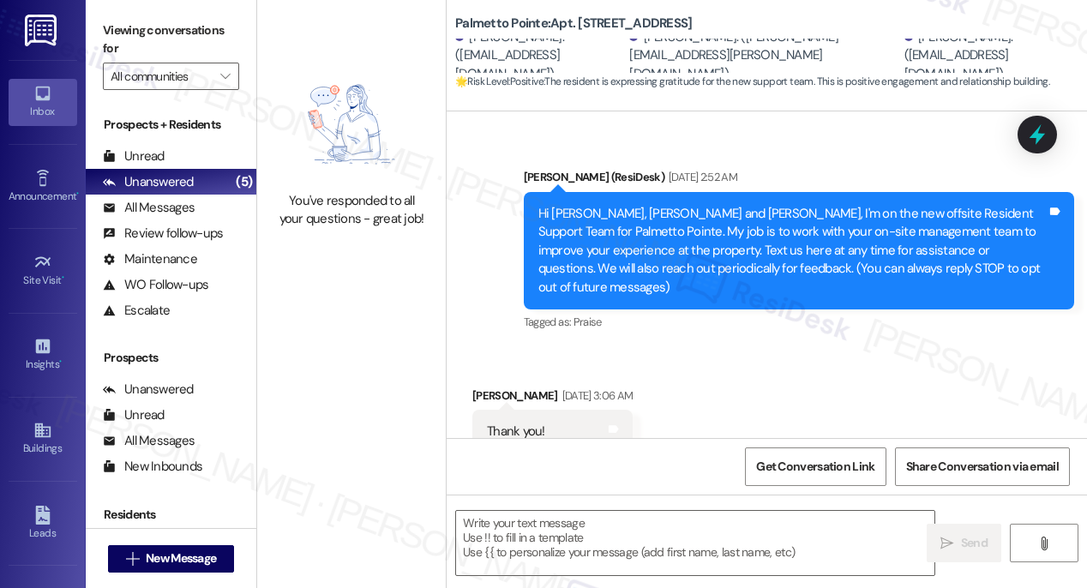
type textarea "Fetching suggested responses. Please feel free to read through the conversation…"
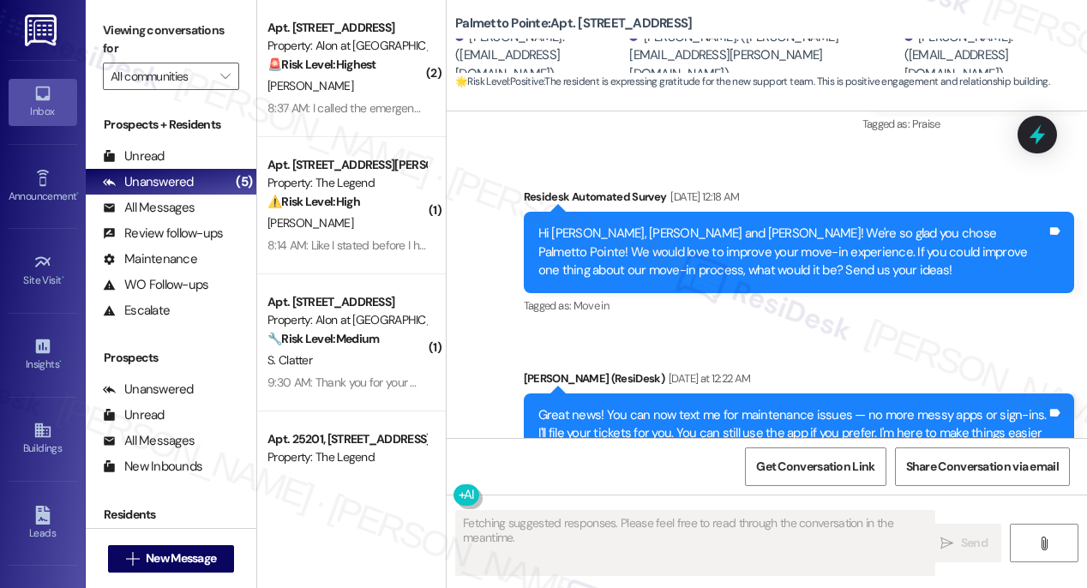
scroll to position [1262, 0]
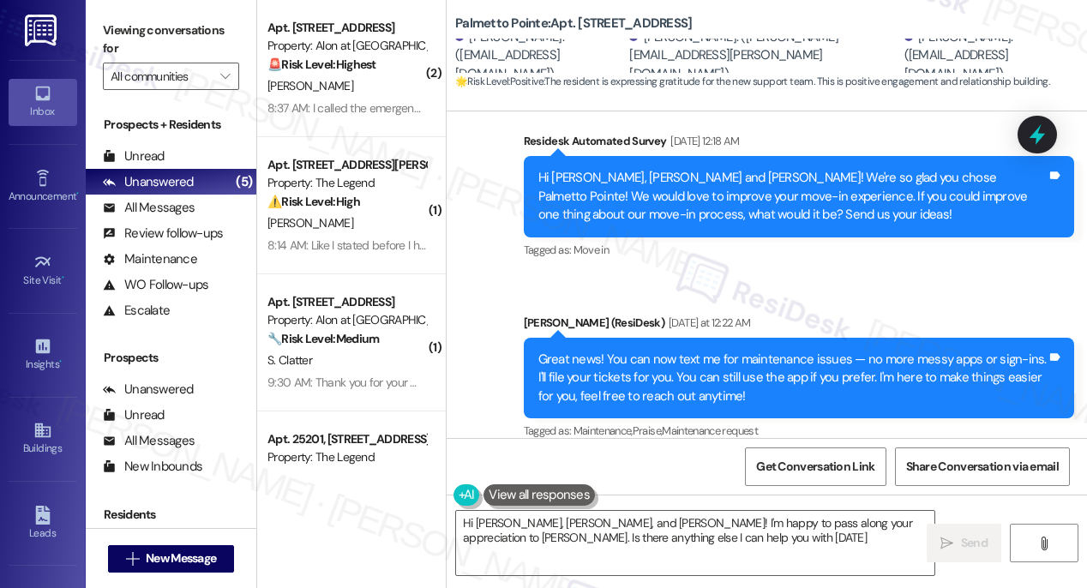
type textarea "Hi [PERSON_NAME], [PERSON_NAME], and [PERSON_NAME]! I'm happy to pass along you…"
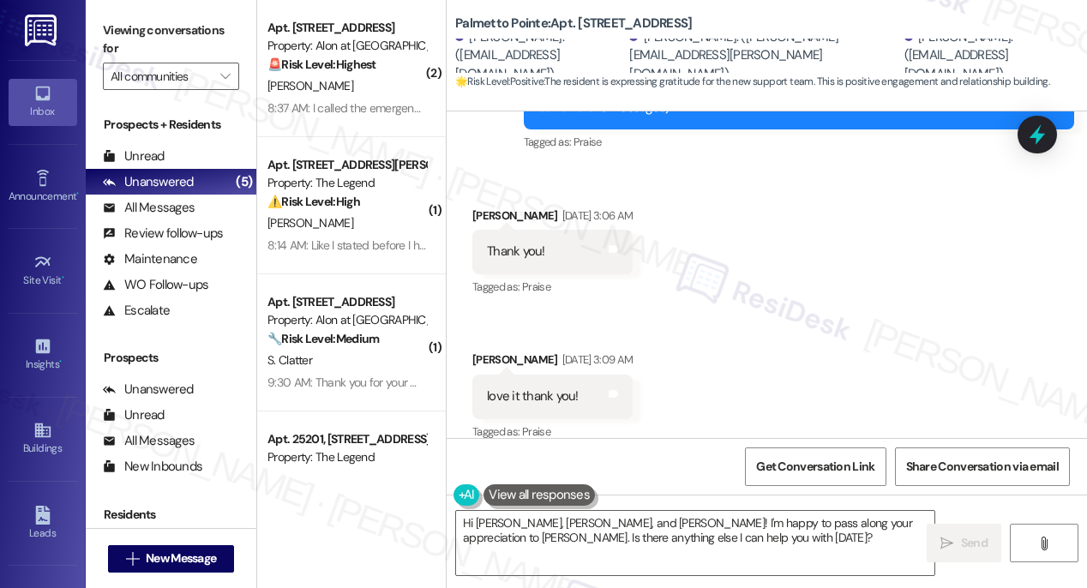
scroll to position [473, 0]
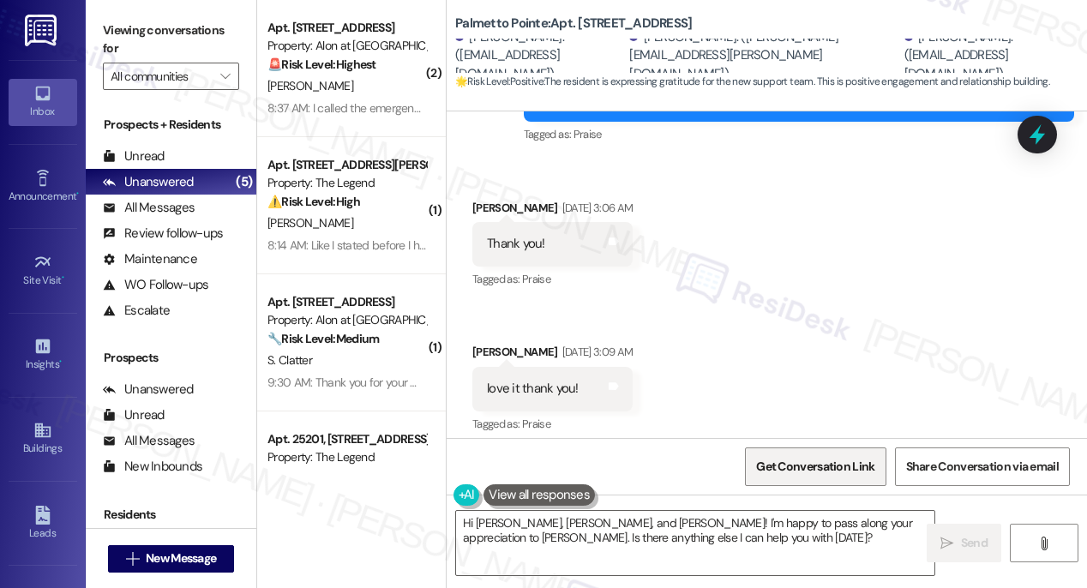
click at [800, 464] on span "Get Conversation Link" at bounding box center [815, 467] width 118 height 18
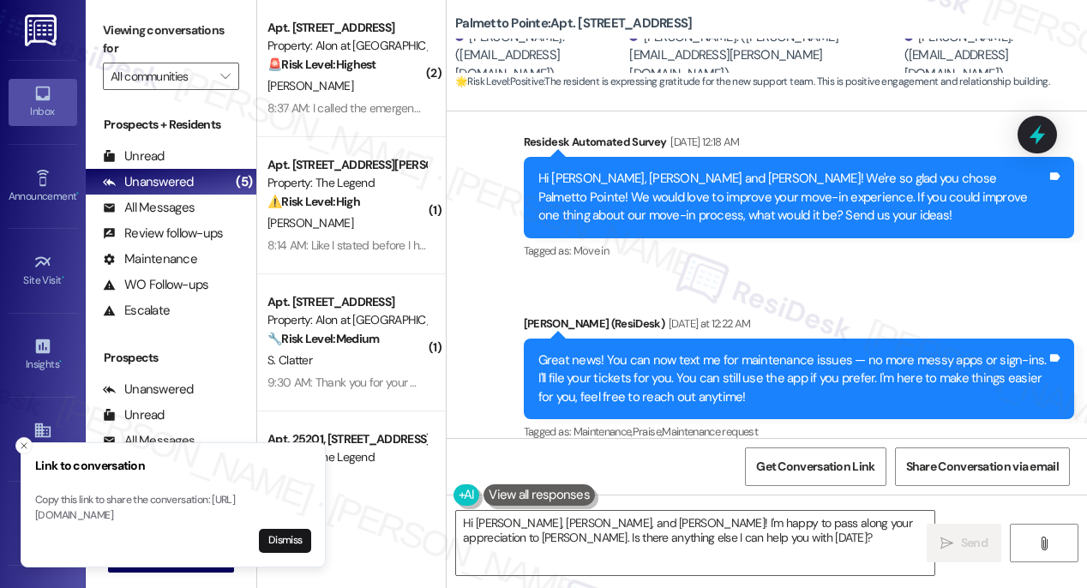
scroll to position [1262, 0]
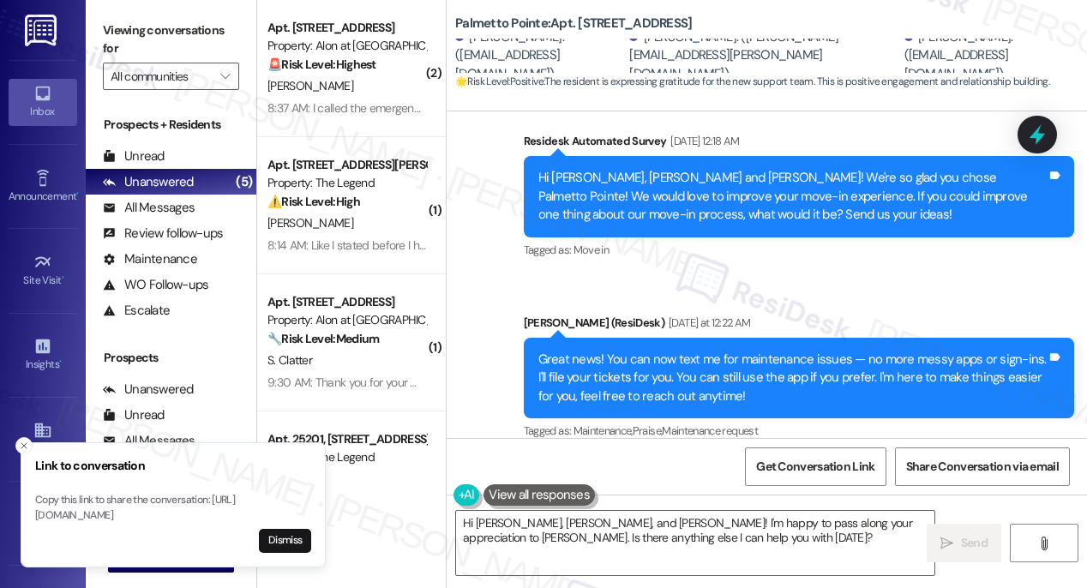
click at [294, 540] on button "Dismiss" at bounding box center [285, 541] width 52 height 24
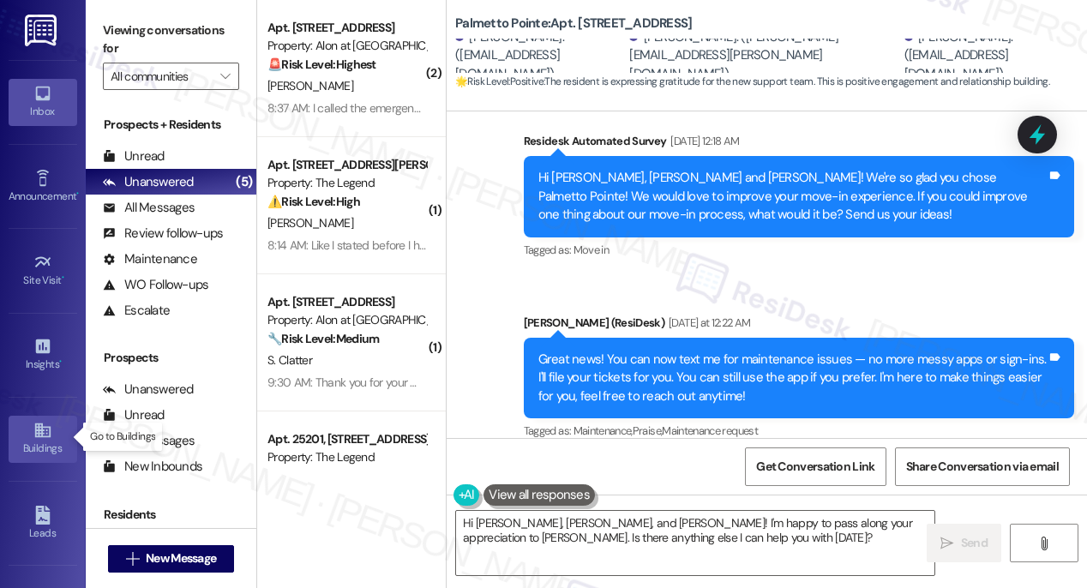
click at [43, 435] on icon at bounding box center [42, 430] width 19 height 19
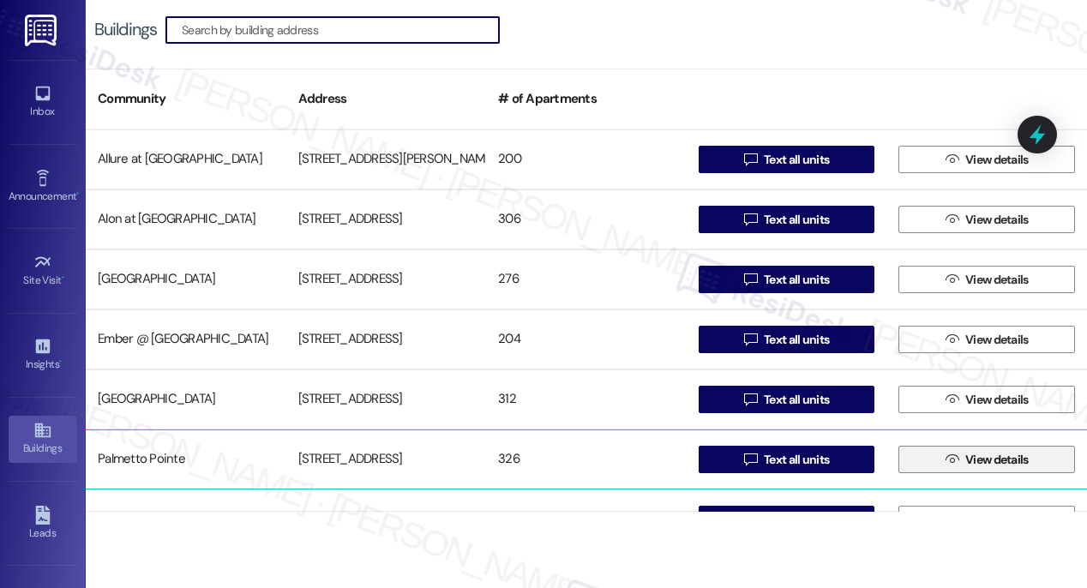
click at [955, 451] on span " View details" at bounding box center [987, 460] width 90 height 26
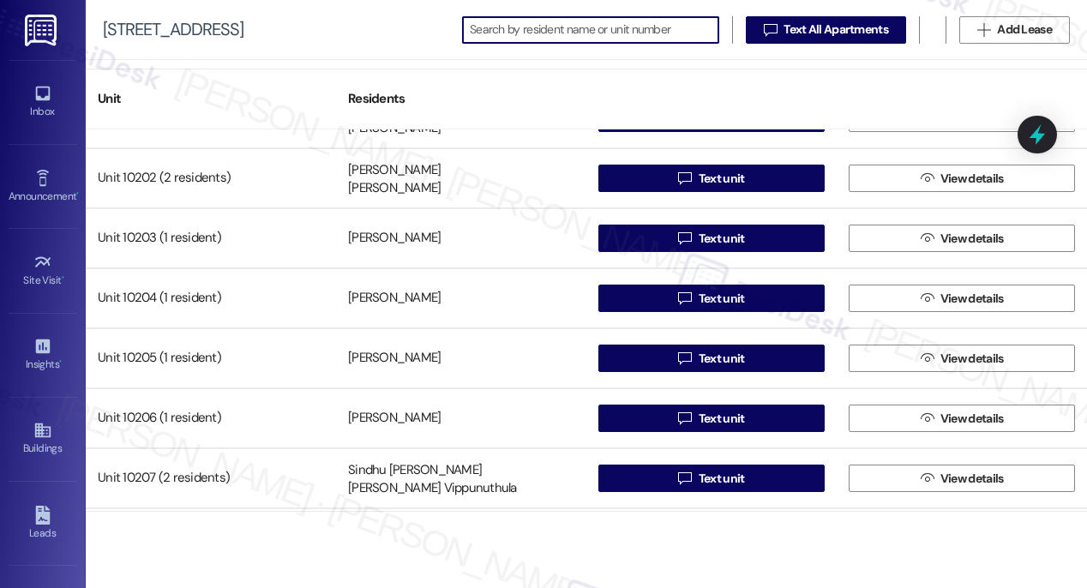
scroll to position [15959, 0]
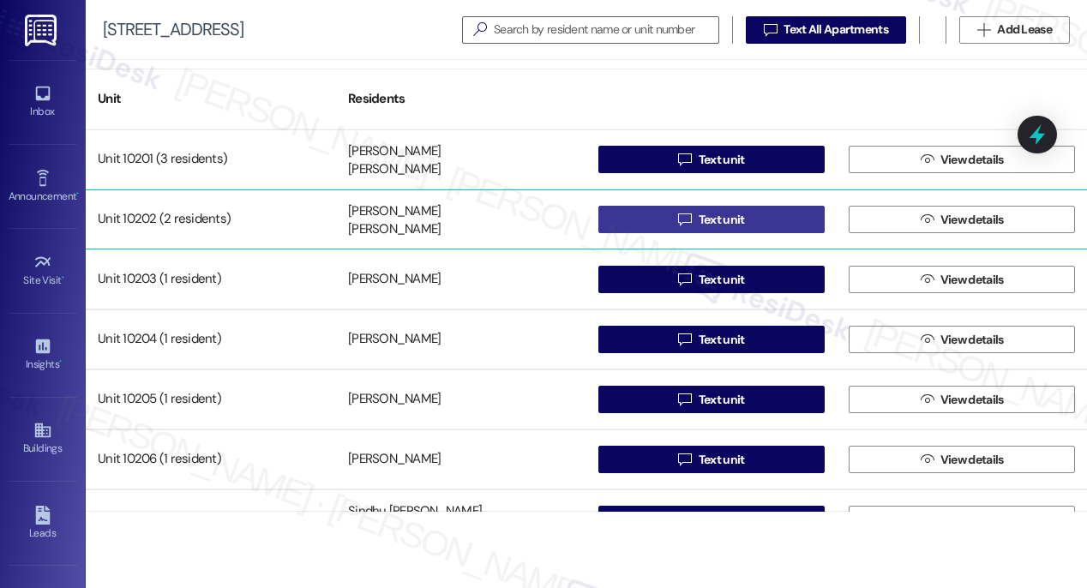
click at [699, 219] on span "Text unit" at bounding box center [722, 220] width 46 height 18
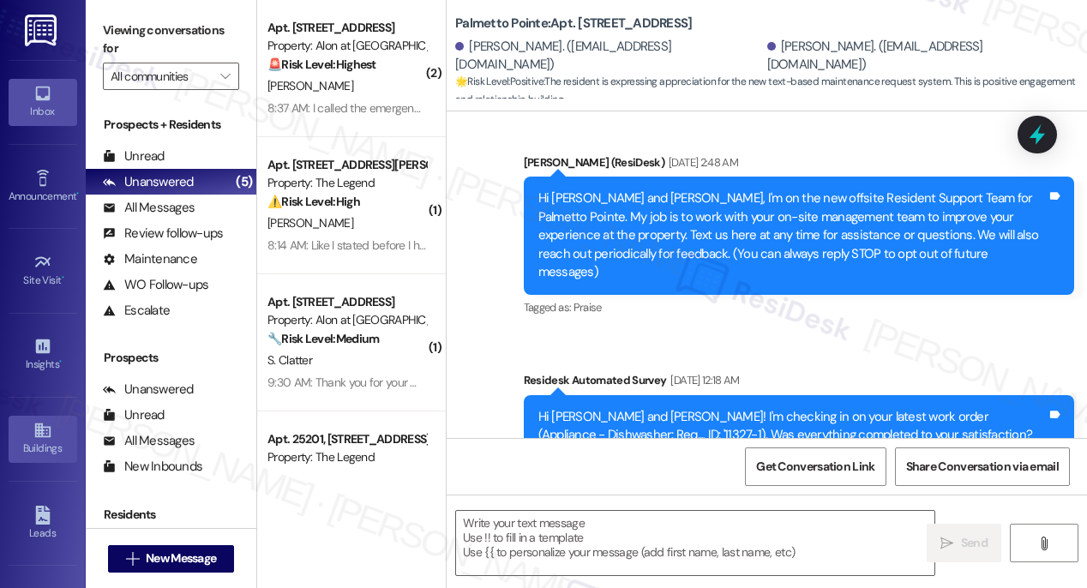
type textarea "Fetching suggested responses. Please feel free to read through the conversation…"
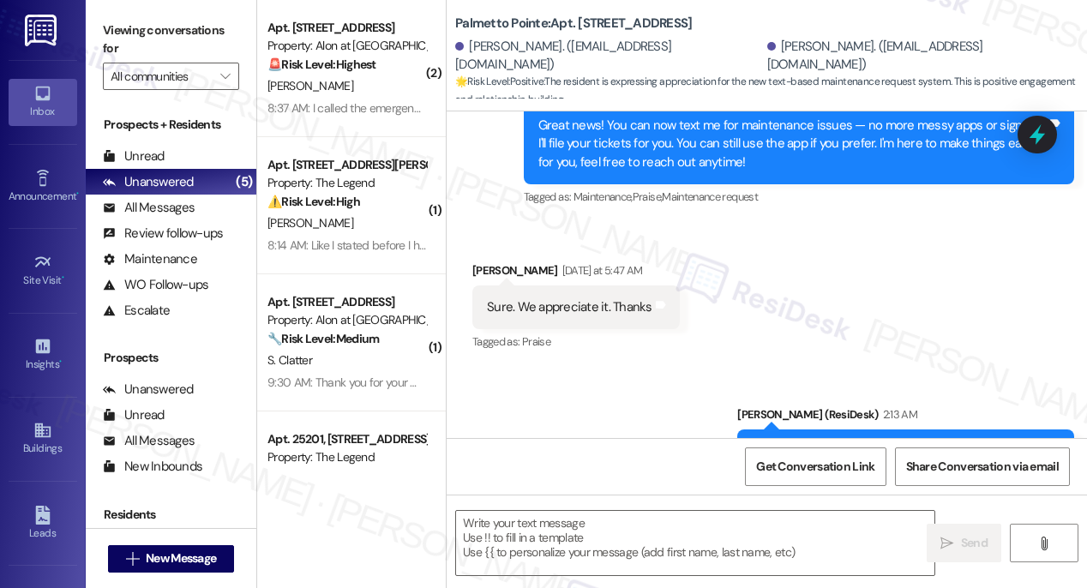
scroll to position [1189, 0]
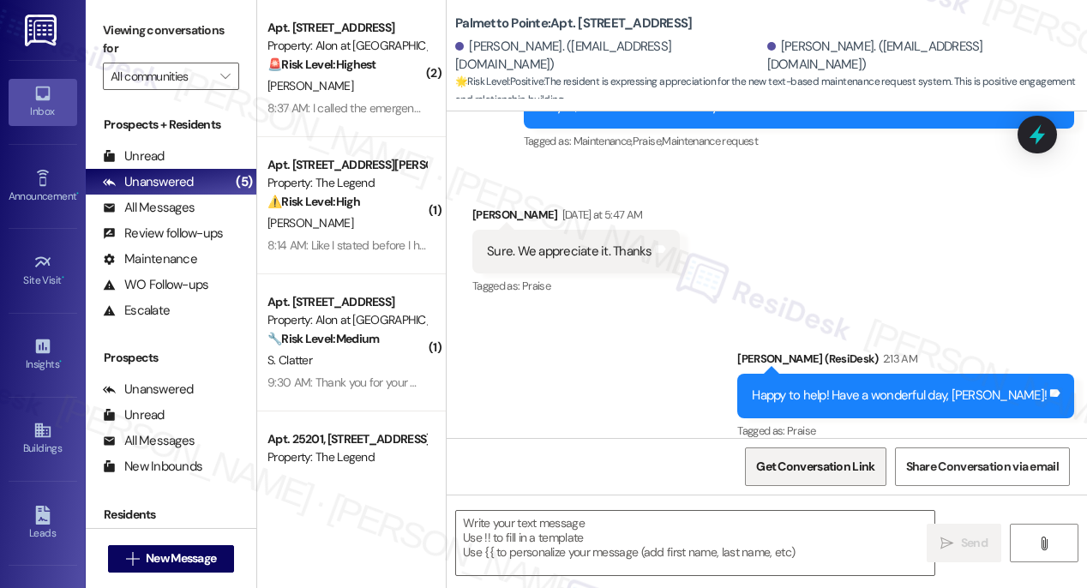
click at [808, 468] on span "Get Conversation Link" at bounding box center [815, 467] width 118 height 18
click at [39, 434] on icon at bounding box center [41, 430] width 15 height 15
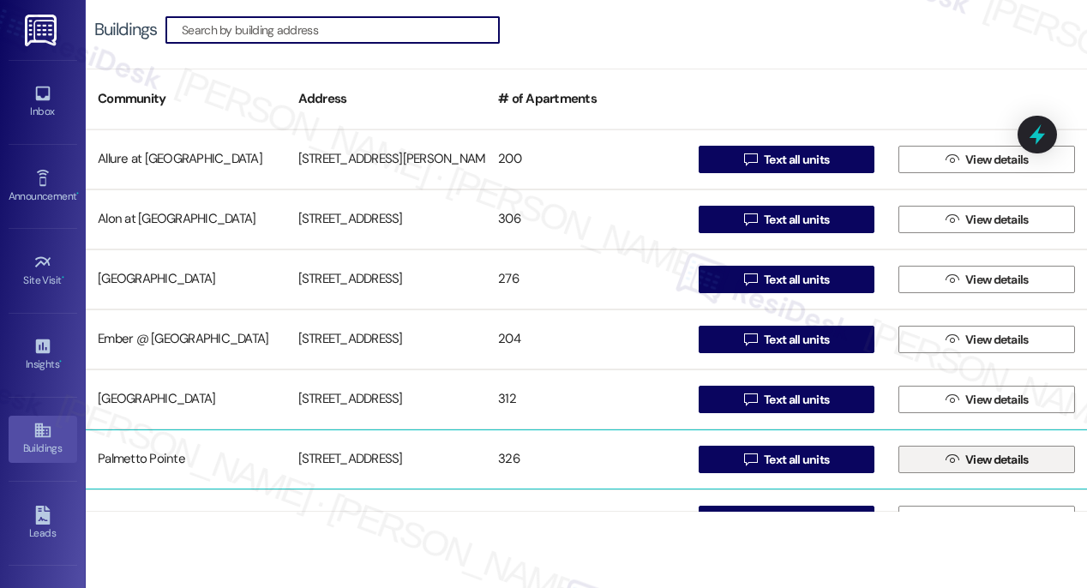
click at [965, 460] on span "View details" at bounding box center [996, 460] width 63 height 18
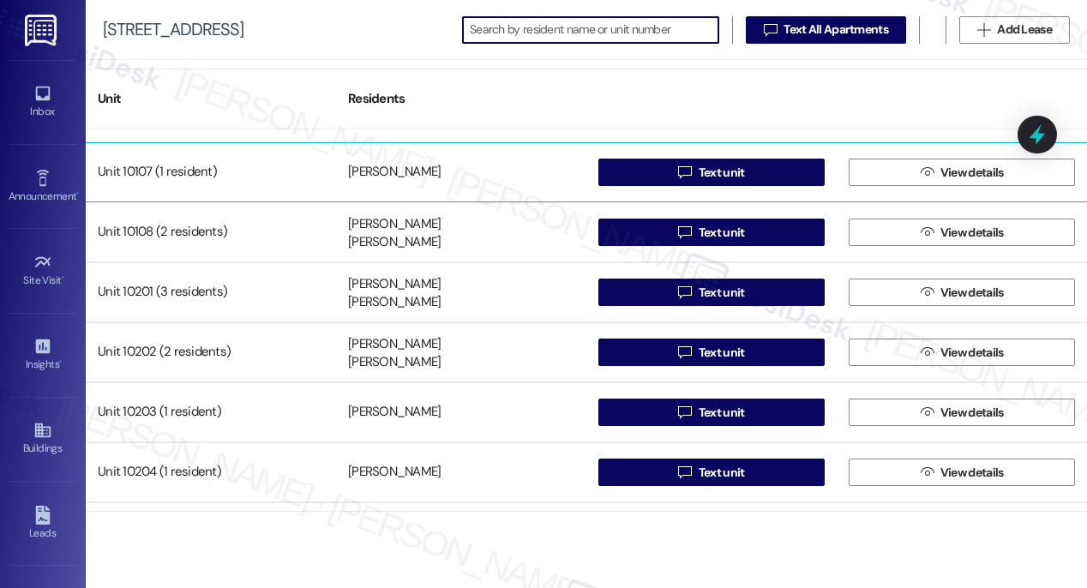
scroll to position [15828, 0]
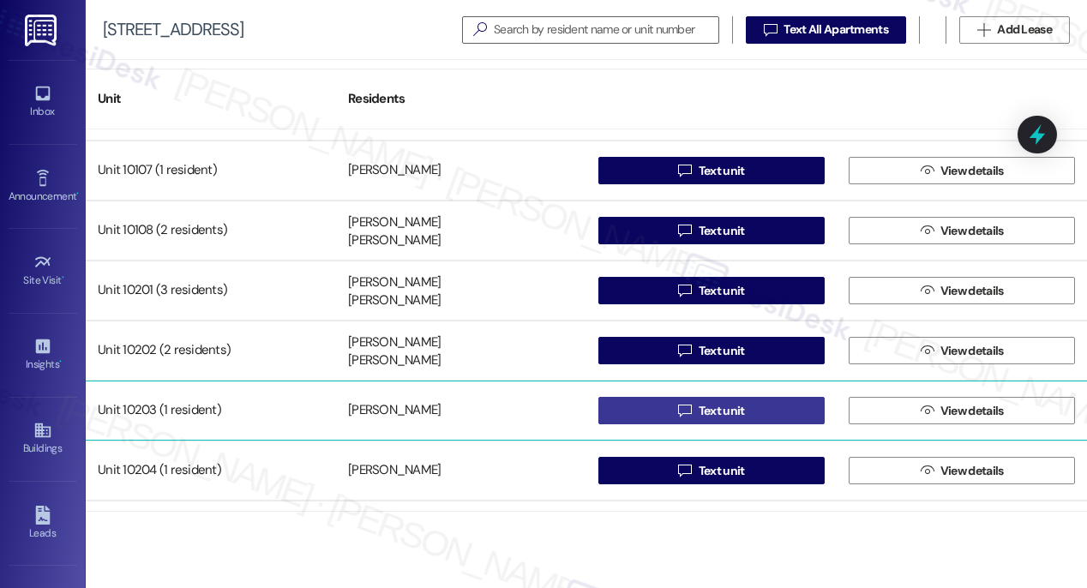
click at [717, 414] on span "Text unit" at bounding box center [722, 411] width 46 height 18
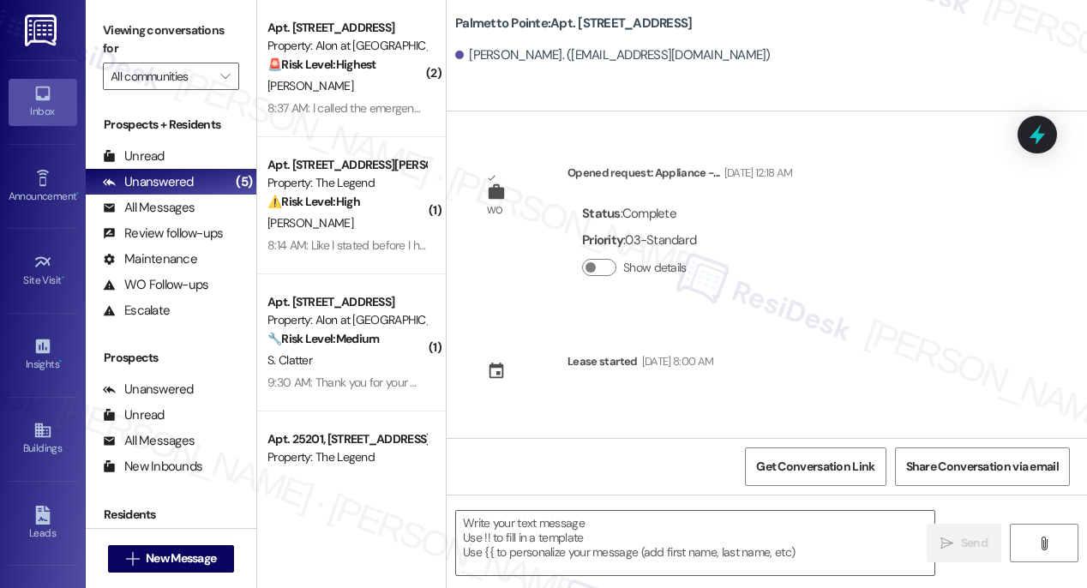
type textarea "Fetching suggested responses. Please feel free to read through the conversation…"
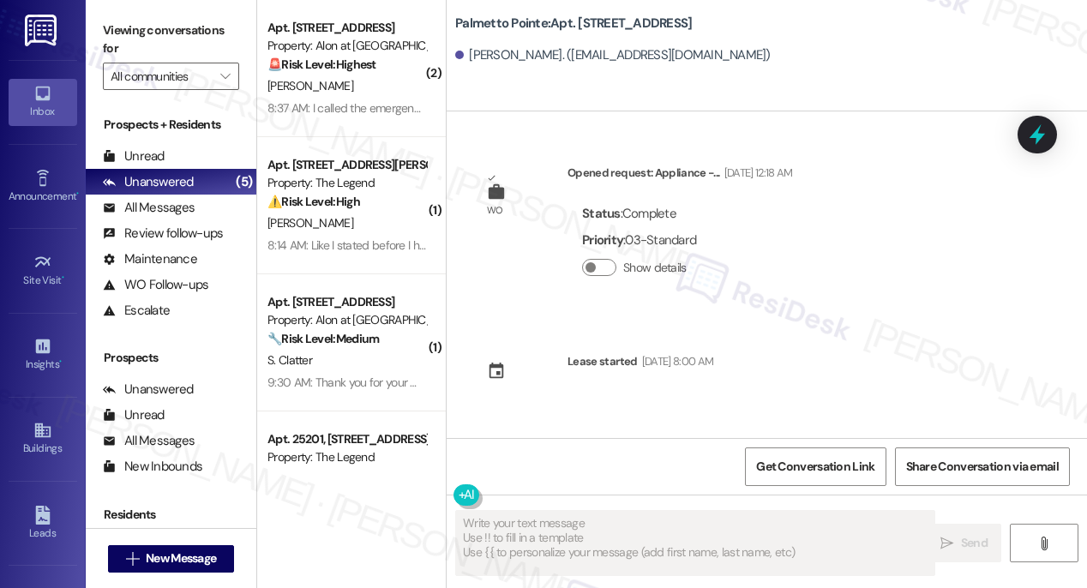
scroll to position [358, 0]
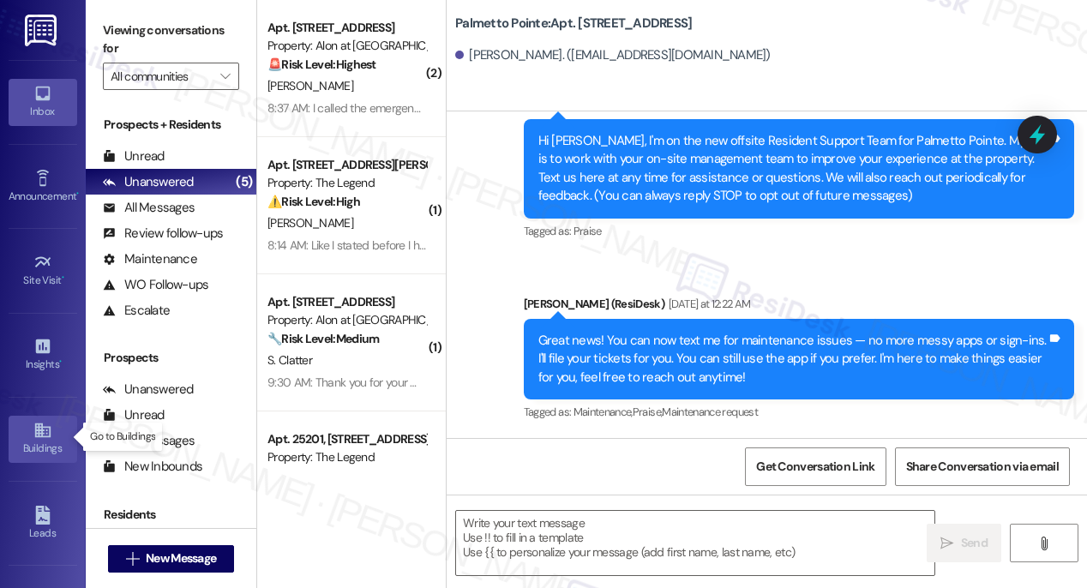
click at [44, 432] on icon at bounding box center [42, 430] width 19 height 19
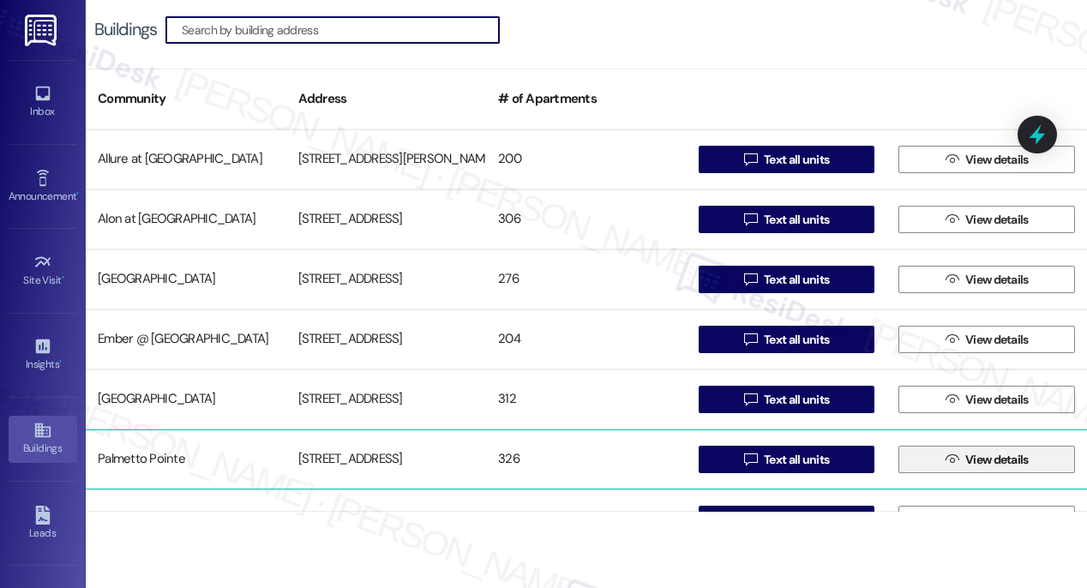
click at [950, 461] on icon "" at bounding box center [951, 460] width 13 height 14
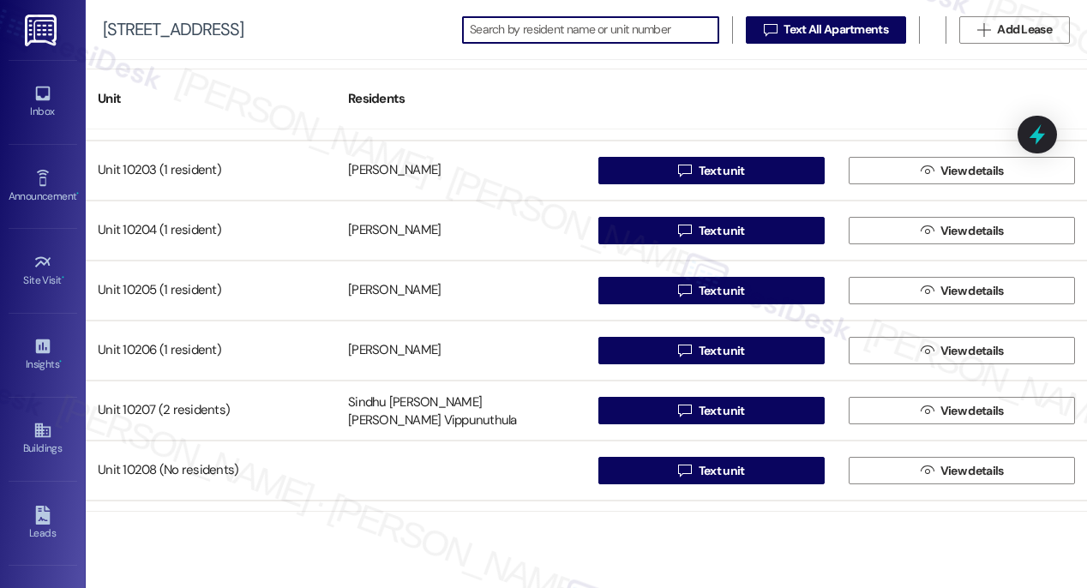
scroll to position [16065, 0]
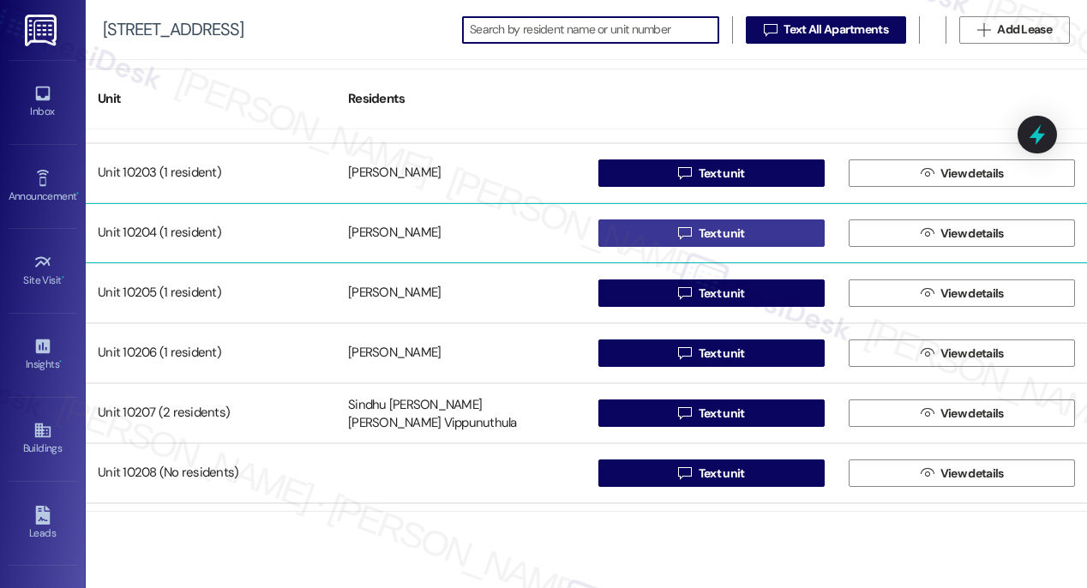
click at [705, 234] on span "Text unit" at bounding box center [722, 234] width 46 height 18
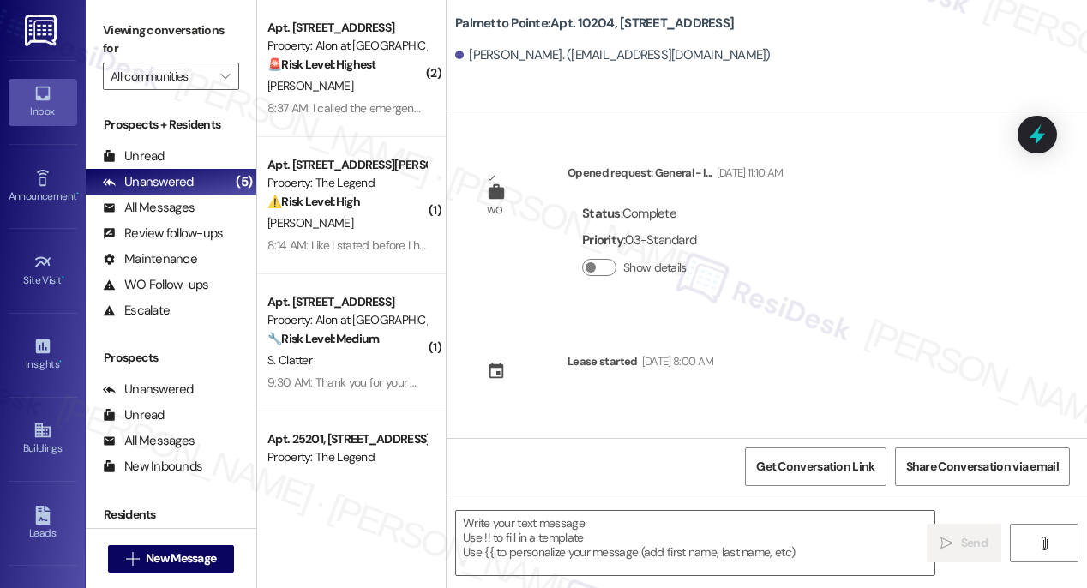
type textarea "Fetching suggested responses. Please feel free to read through the conversation…"
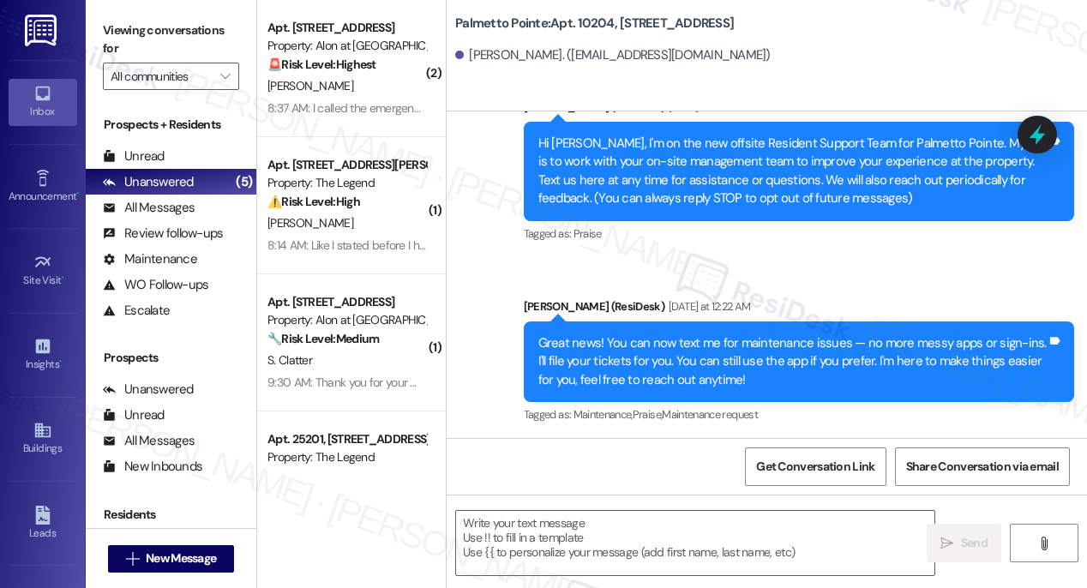
scroll to position [358, 0]
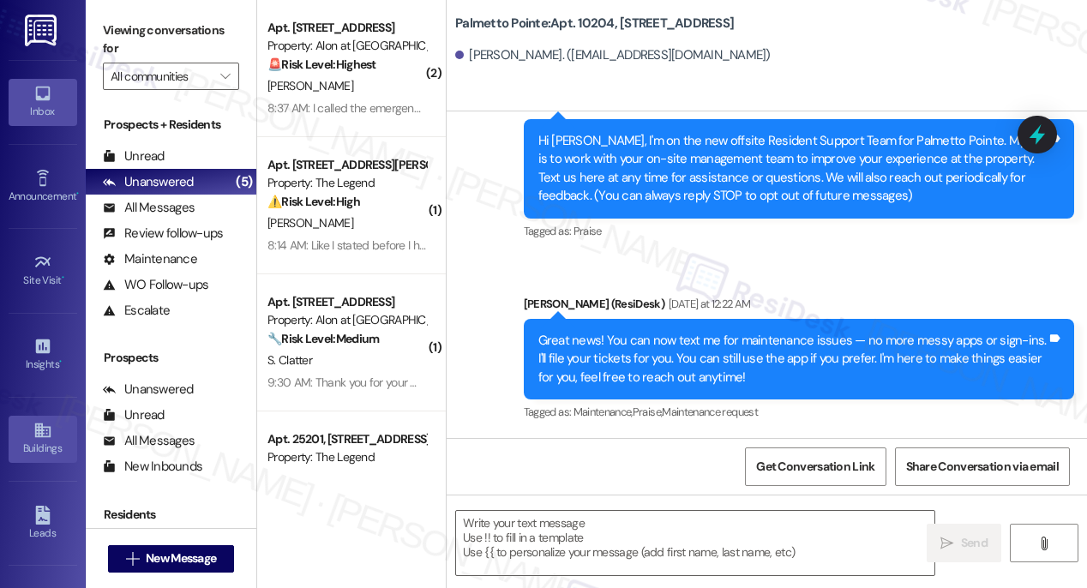
click at [69, 445] on div "Buildings" at bounding box center [43, 448] width 86 height 17
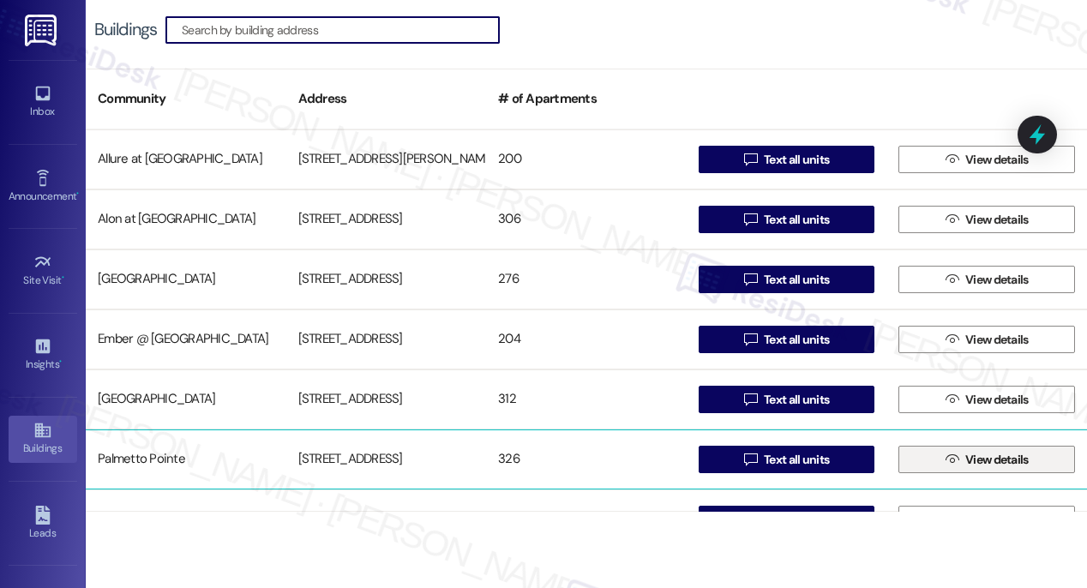
click at [980, 465] on span "View details" at bounding box center [996, 460] width 63 height 18
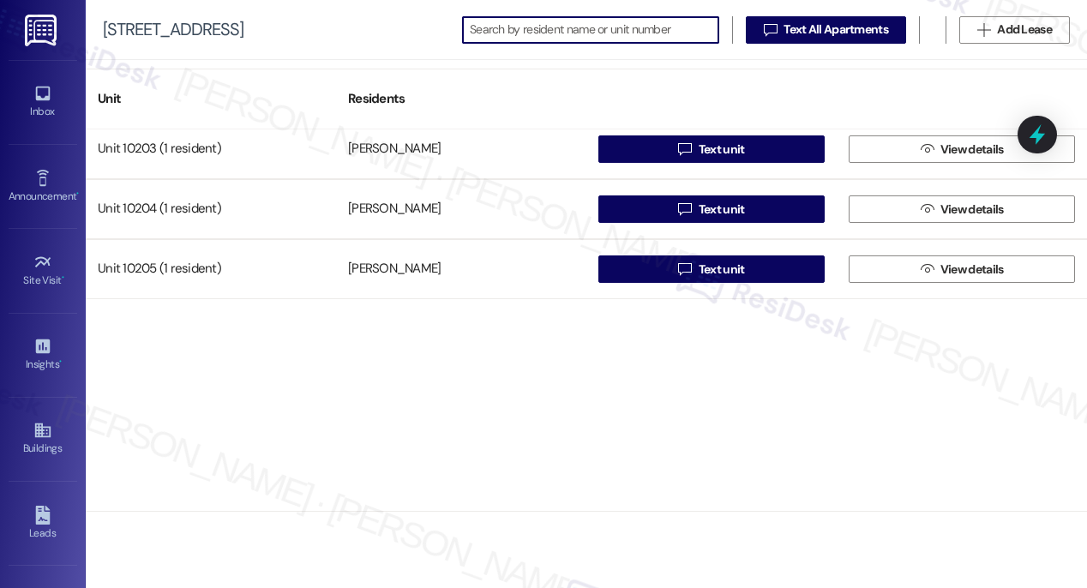
scroll to position [16102, 0]
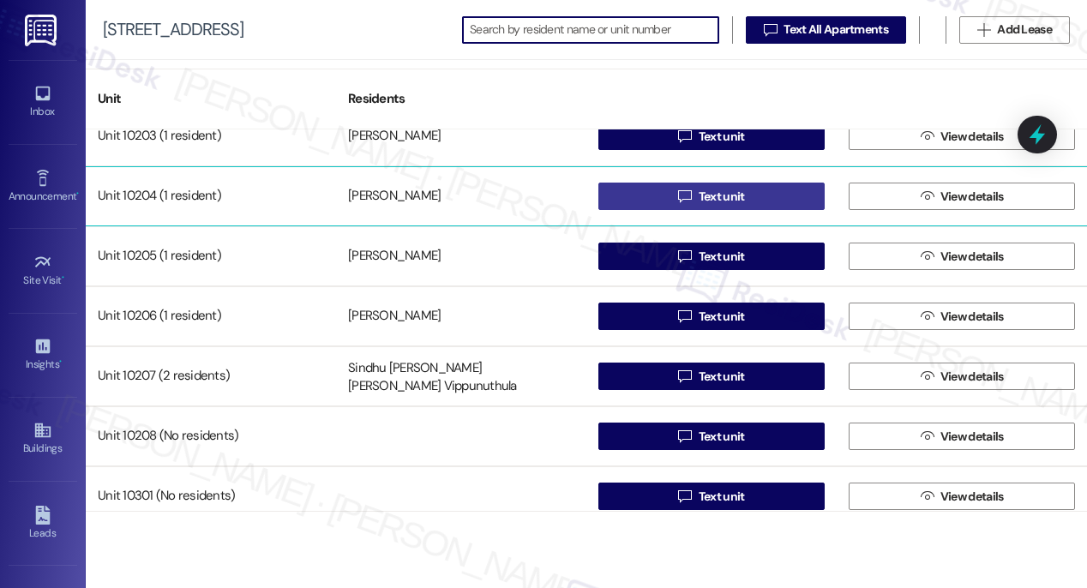
click at [733, 198] on span "Text unit" at bounding box center [722, 197] width 46 height 18
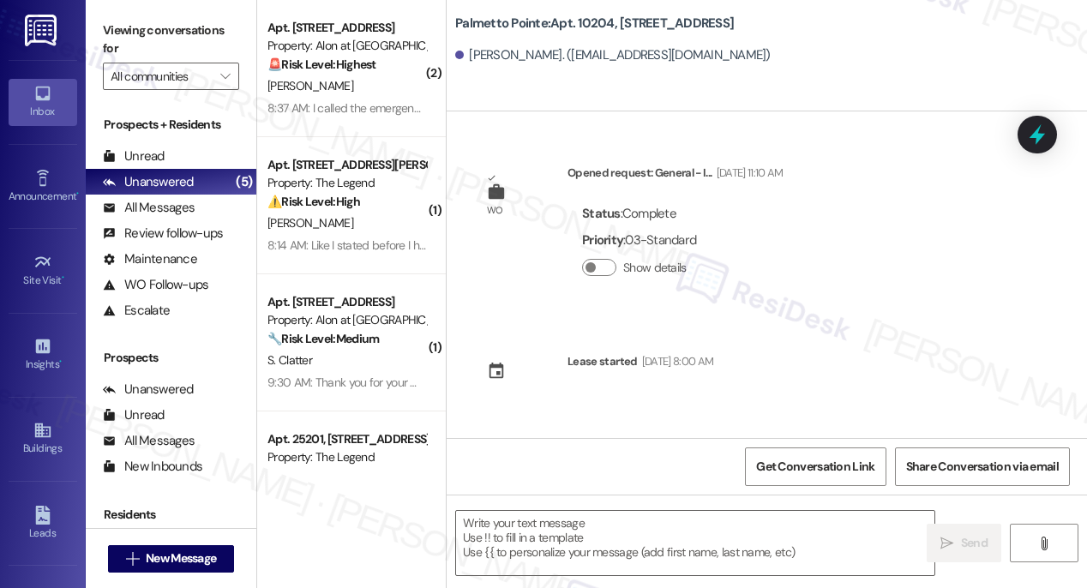
type textarea "Fetching suggested responses. Please feel free to read through the conversation…"
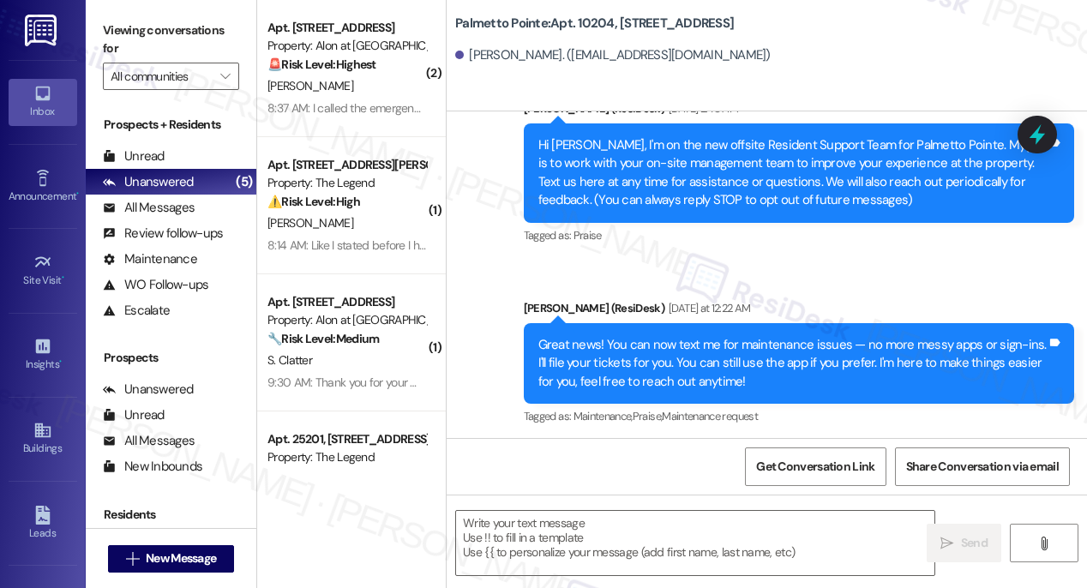
scroll to position [358, 0]
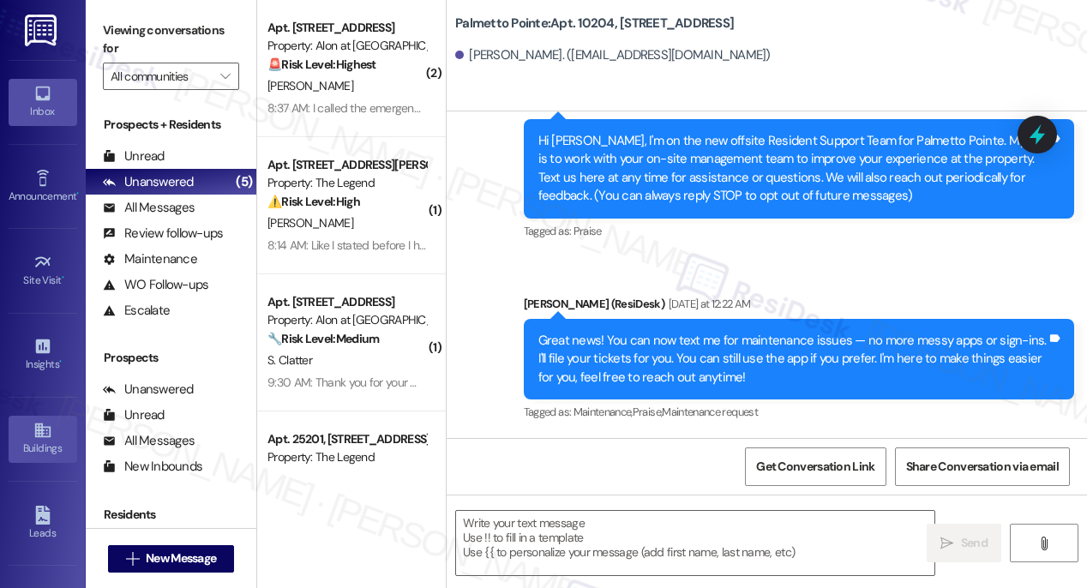
click at [34, 435] on icon at bounding box center [42, 430] width 19 height 19
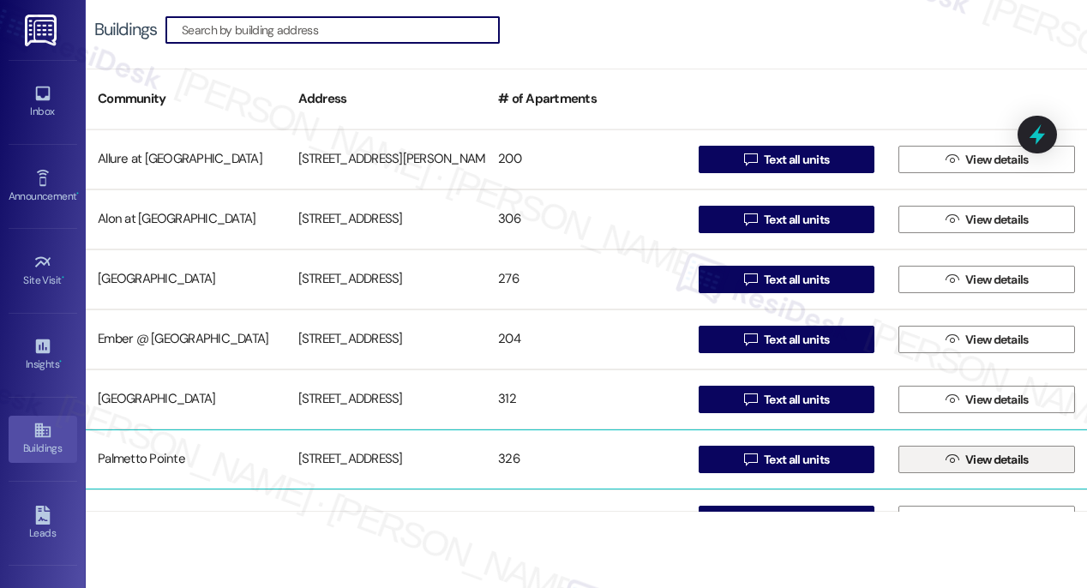
click at [976, 455] on span "View details" at bounding box center [996, 460] width 63 height 18
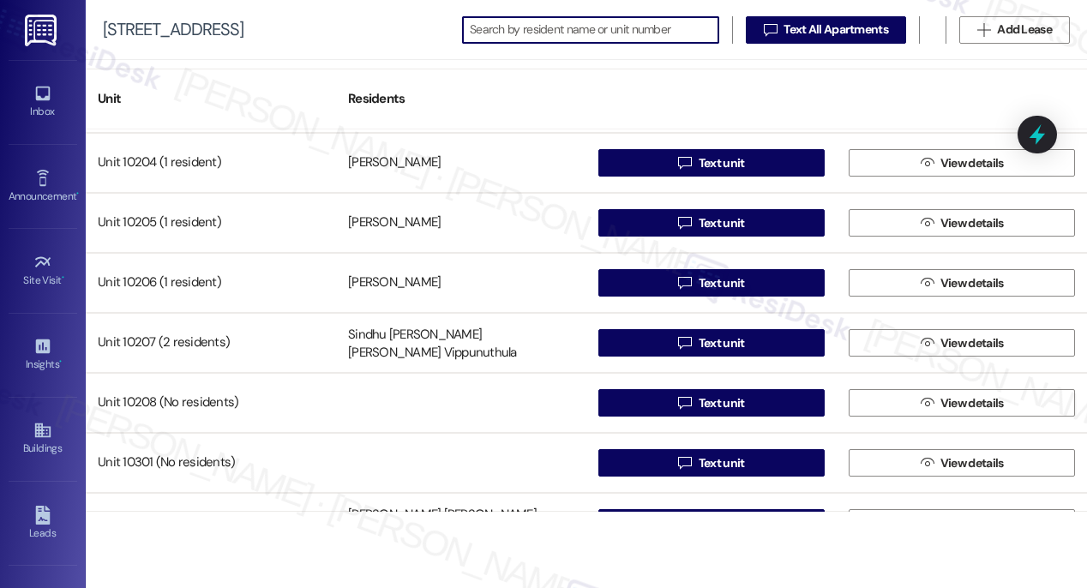
scroll to position [16136, 0]
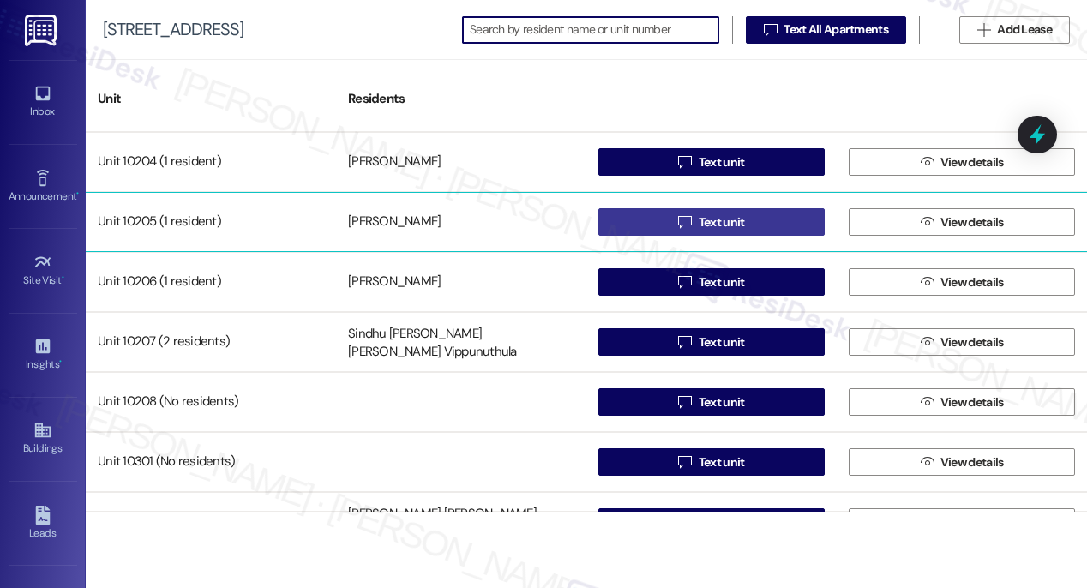
click at [717, 227] on span "Text unit" at bounding box center [722, 222] width 46 height 18
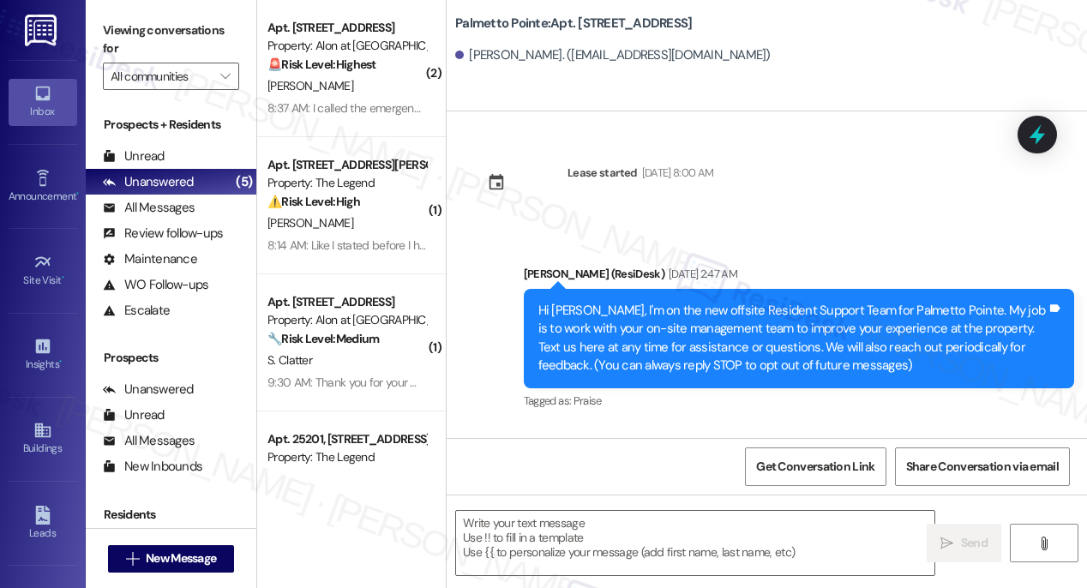
type textarea "Fetching suggested responses. Please feel free to read through the conversation…"
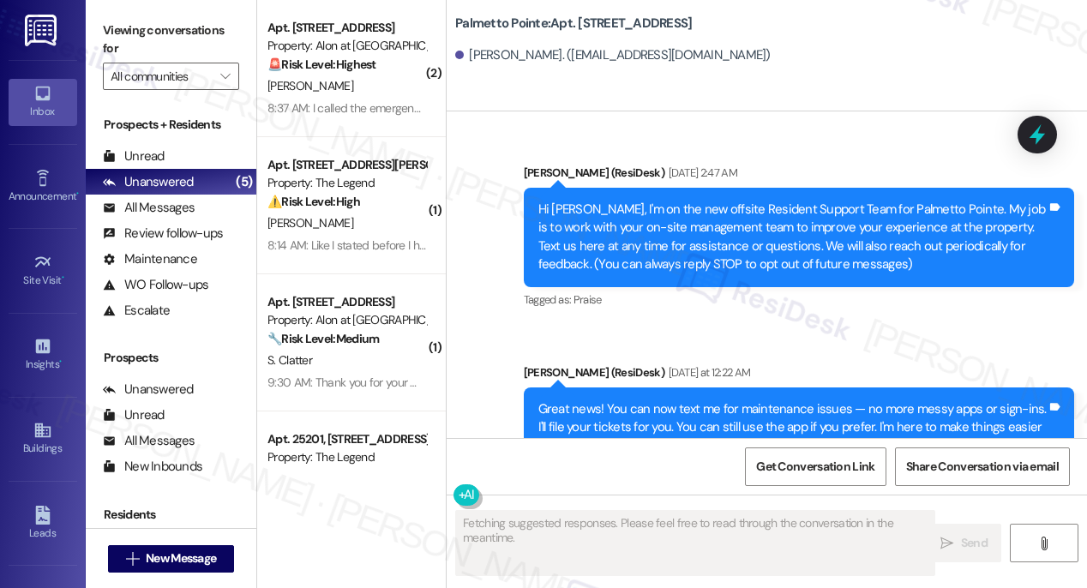
scroll to position [170, 0]
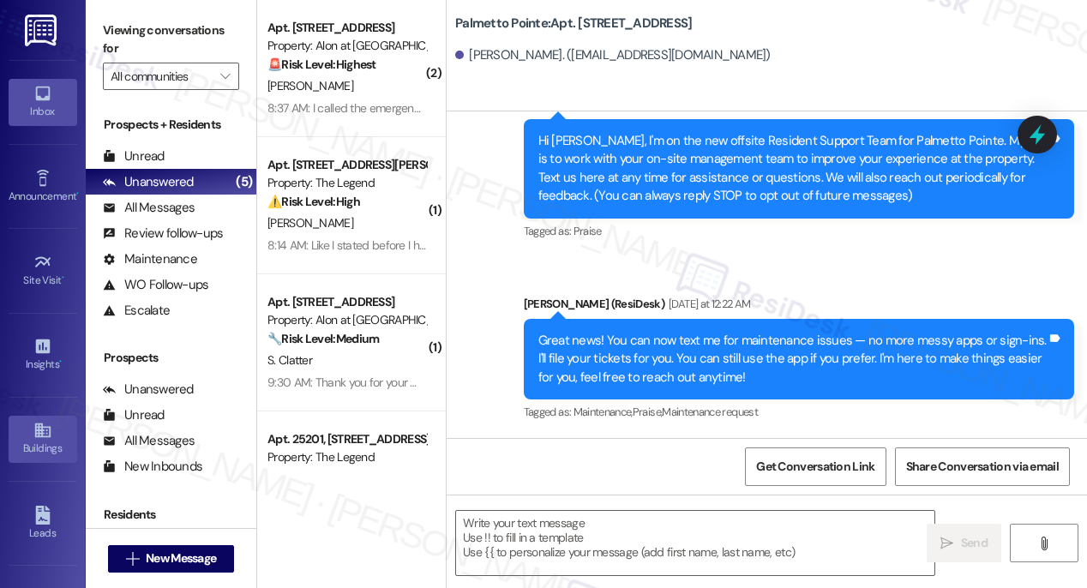
click at [32, 440] on div "Buildings" at bounding box center [43, 448] width 86 height 17
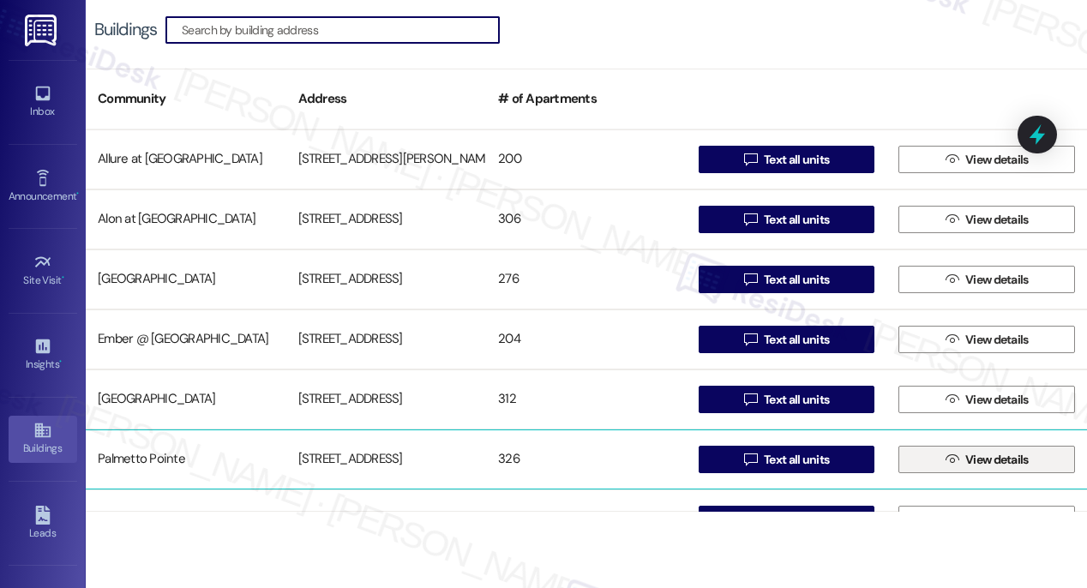
click at [950, 467] on span " View details" at bounding box center [987, 460] width 90 height 26
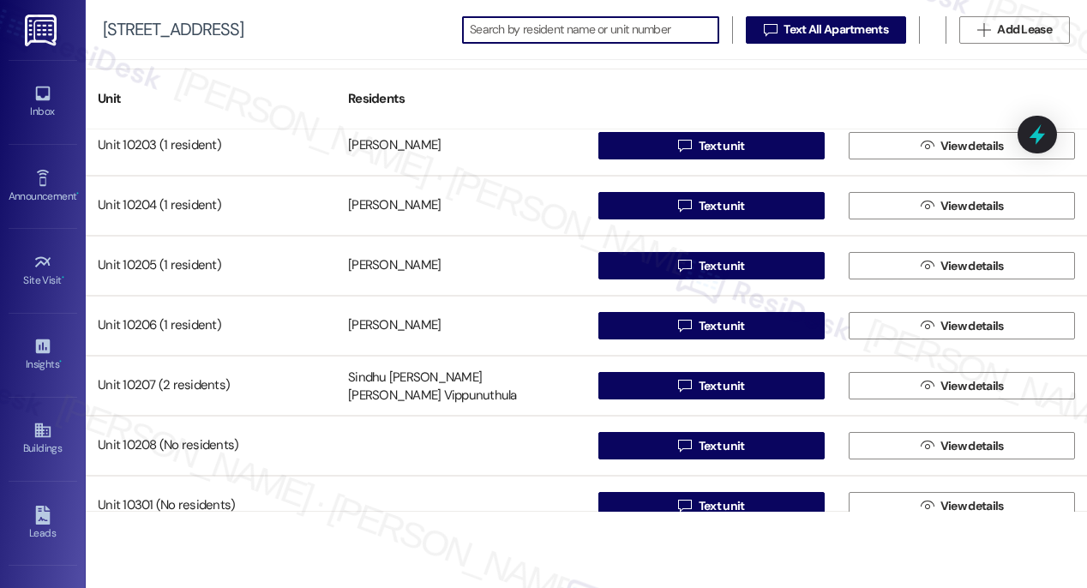
scroll to position [16073, 0]
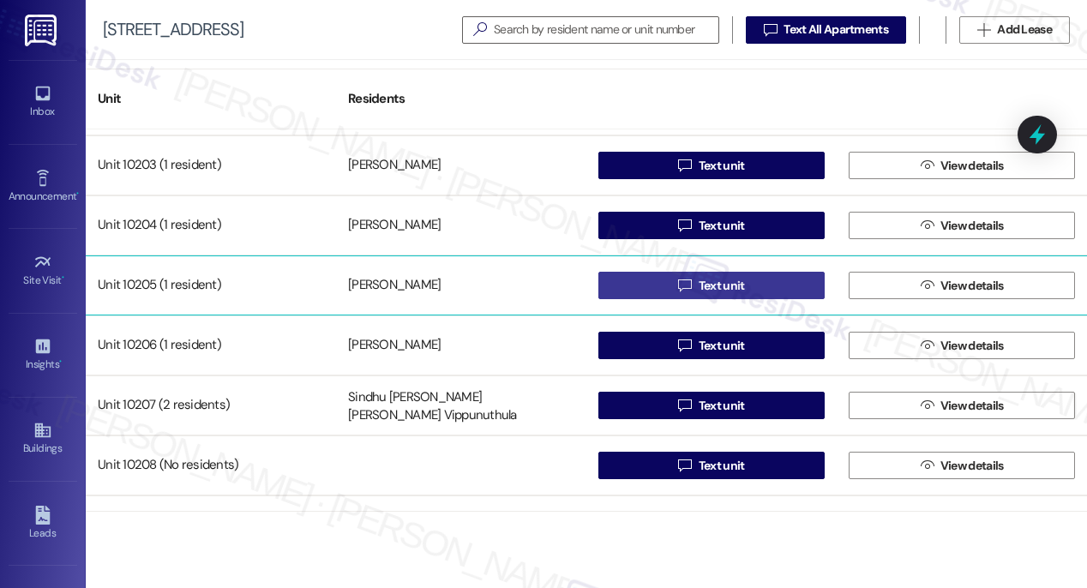
click at [717, 287] on span "Text unit" at bounding box center [722, 286] width 46 height 18
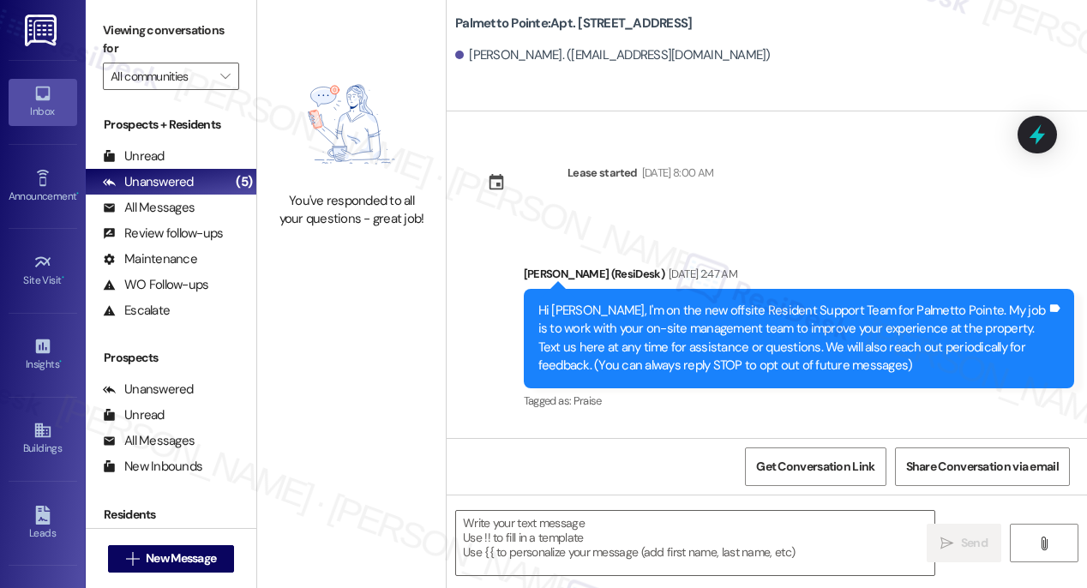
type textarea "Fetching suggested responses. Please feel free to read through the conversation…"
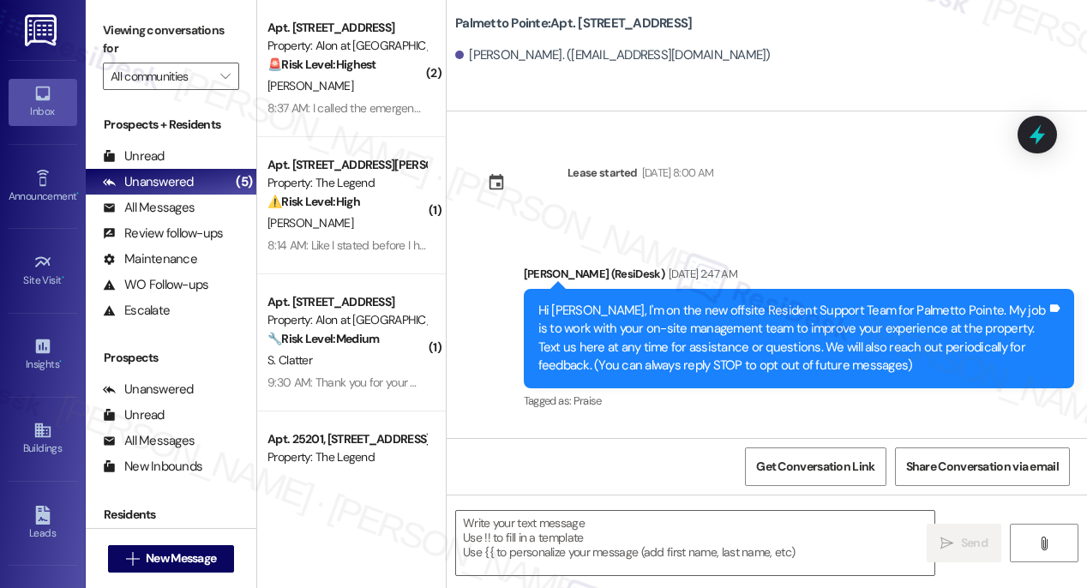
type textarea "Fetching suggested responses. Please feel free to read through the conversation…"
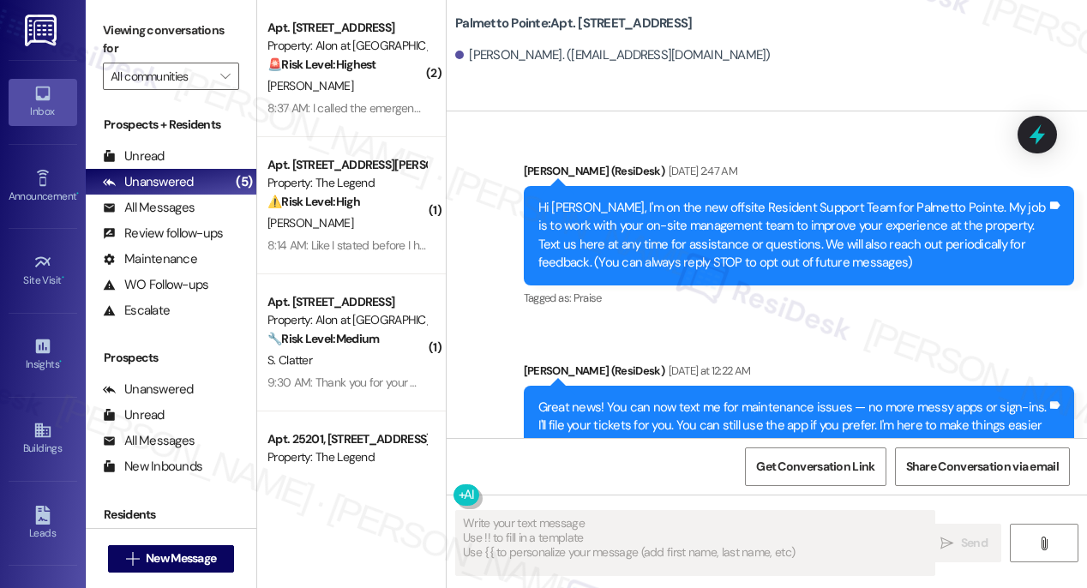
scroll to position [170, 0]
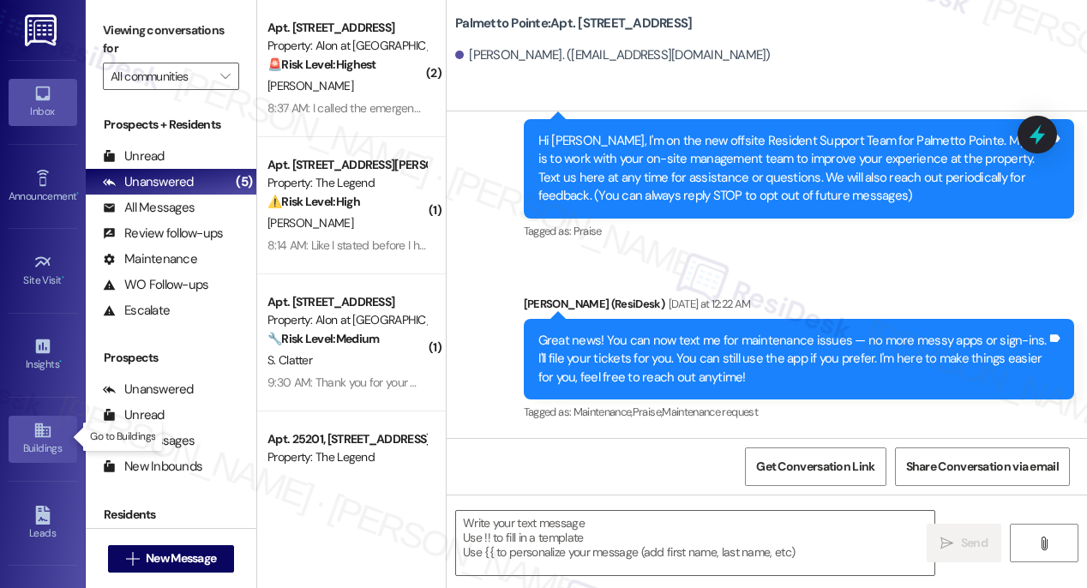
click at [39, 434] on icon at bounding box center [41, 430] width 15 height 15
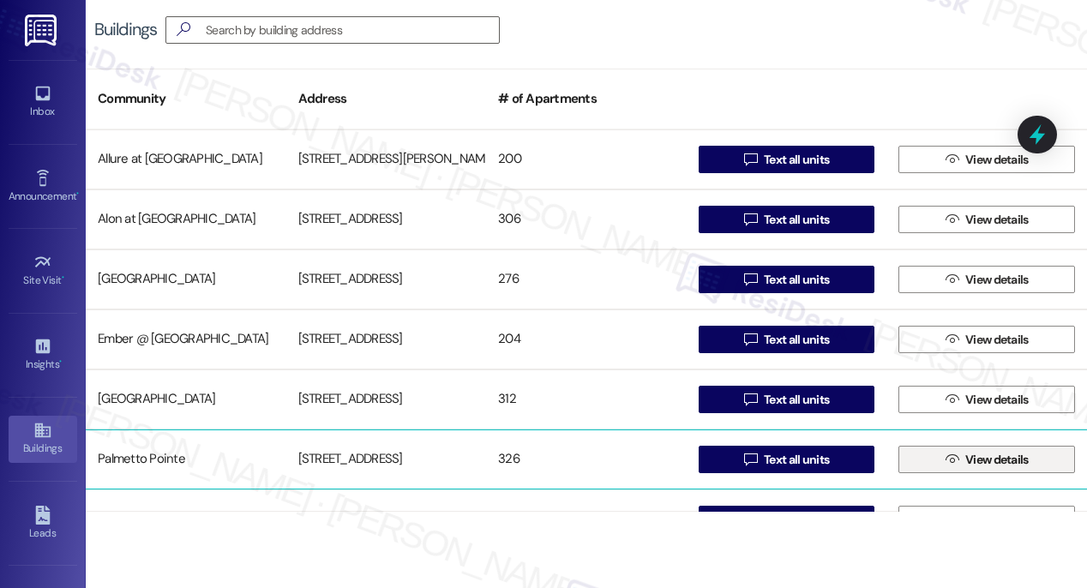
click at [945, 459] on icon "" at bounding box center [951, 460] width 13 height 14
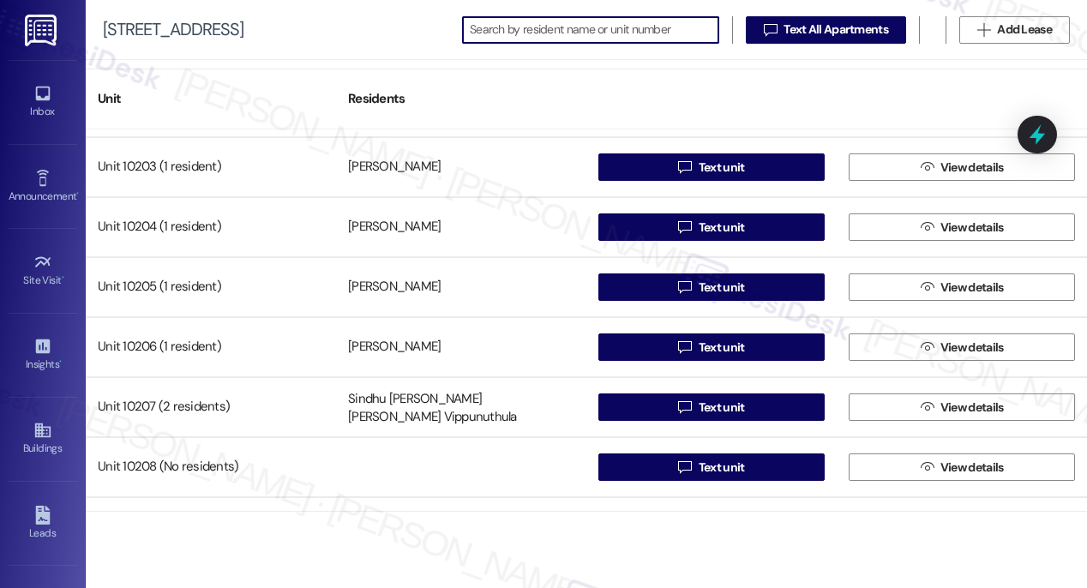
scroll to position [16074, 0]
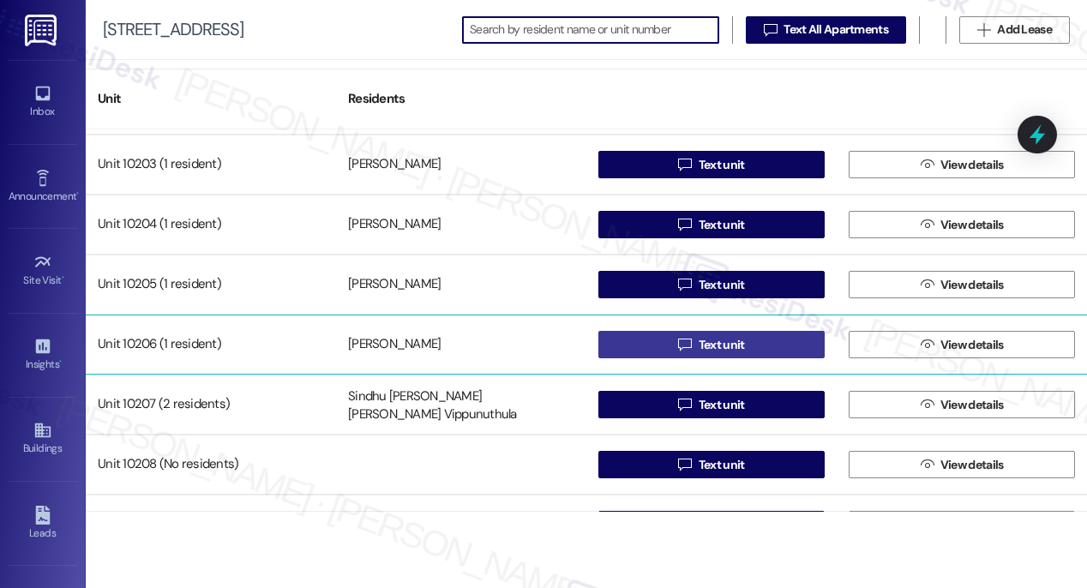
click at [712, 337] on span "Text unit" at bounding box center [722, 345] width 46 height 18
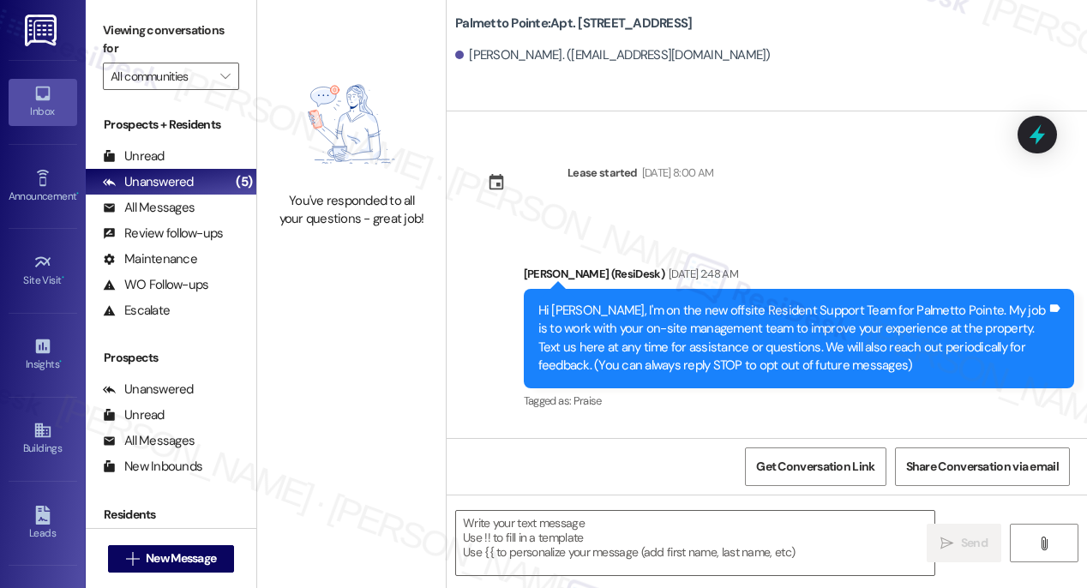
type textarea "Fetching suggested responses. Please feel free to read through the conversation…"
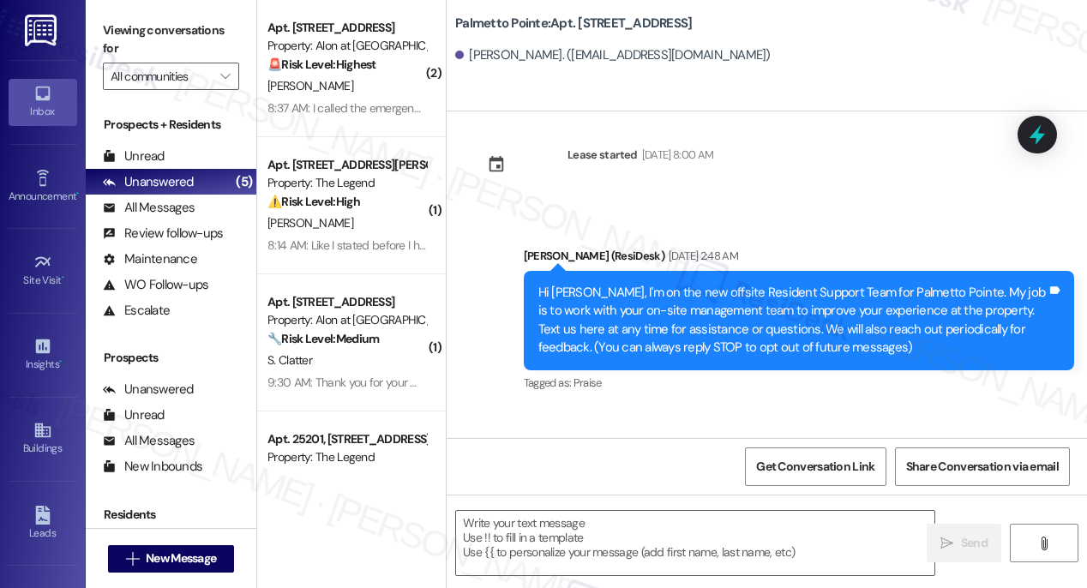
type textarea "Fetching suggested responses. Please feel free to read through the conversation…"
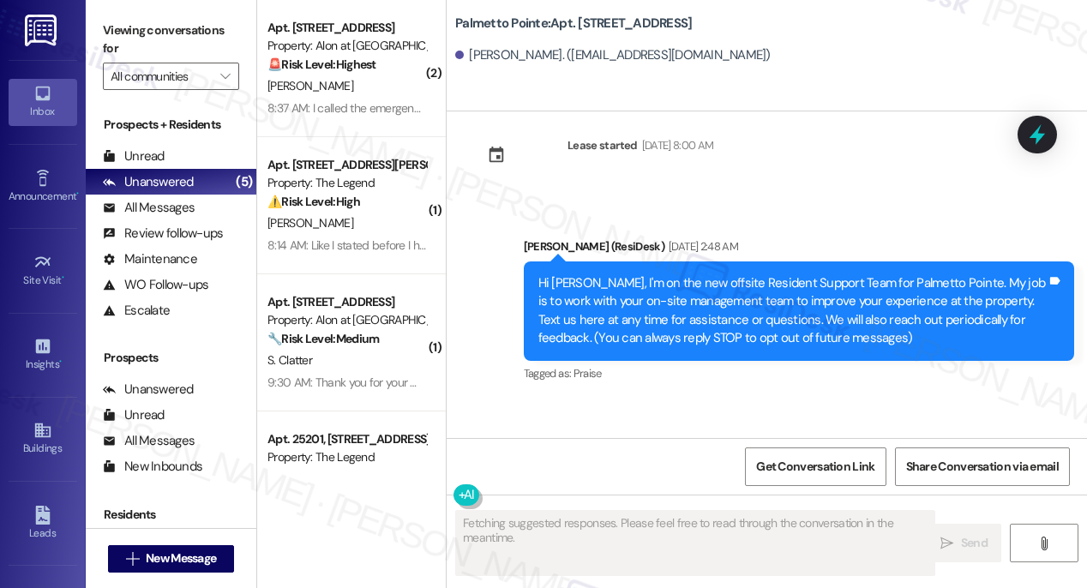
scroll to position [170, 0]
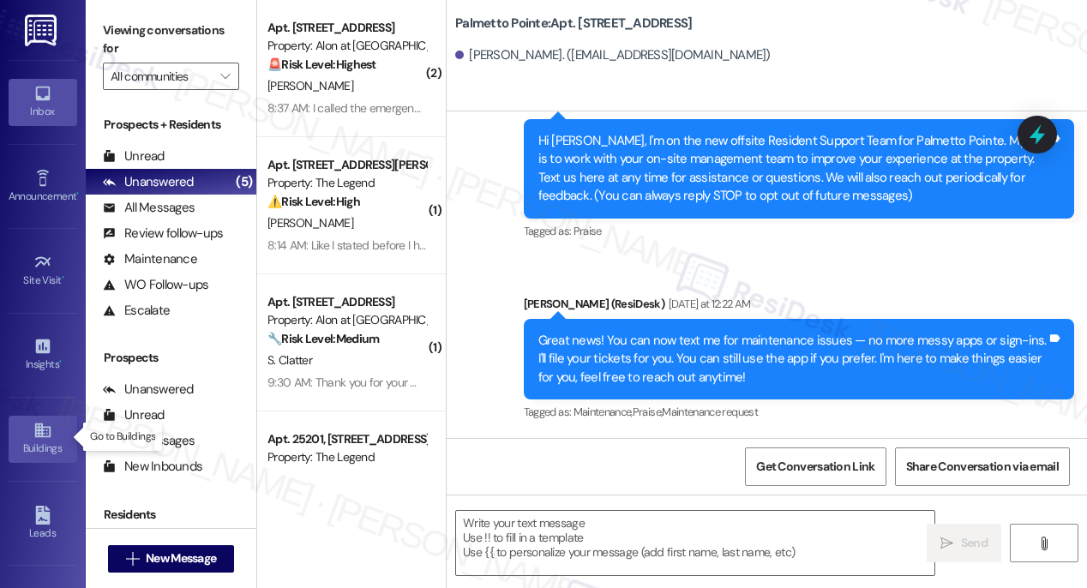
click at [29, 435] on link "Buildings" at bounding box center [43, 439] width 69 height 46
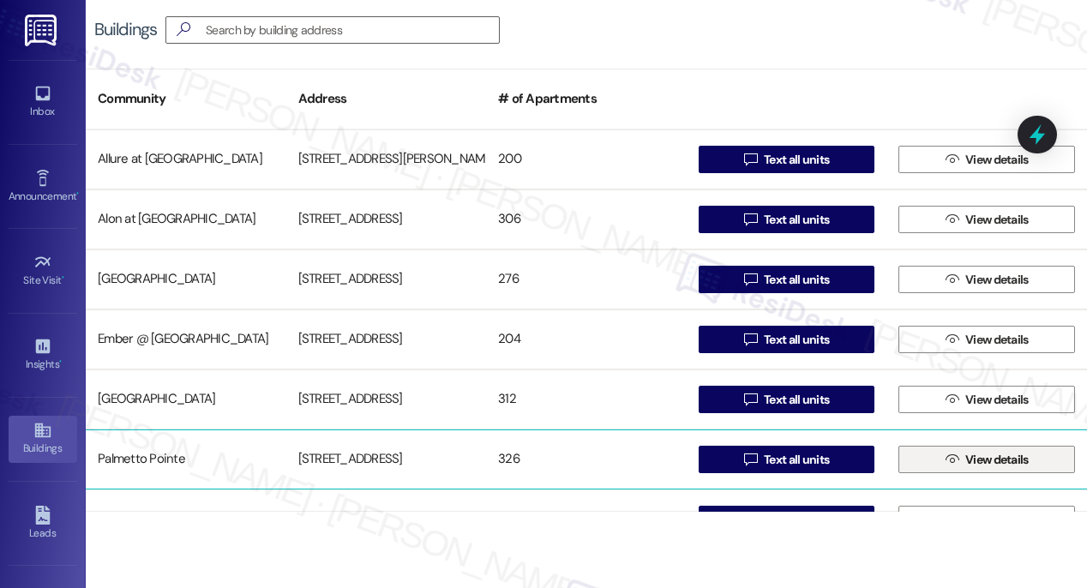
click at [945, 461] on icon "" at bounding box center [951, 460] width 13 height 14
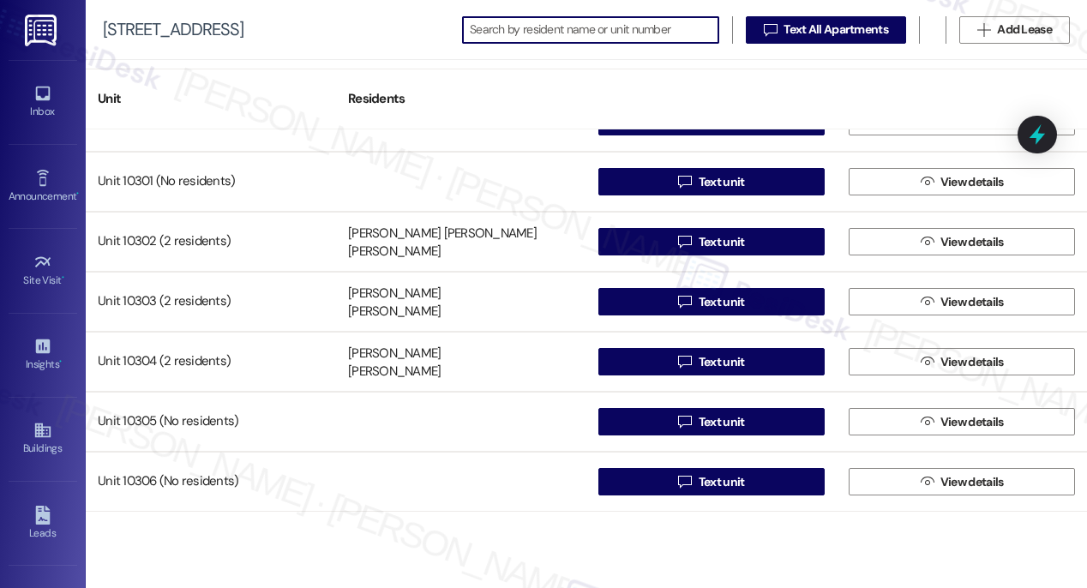
scroll to position [16056, 0]
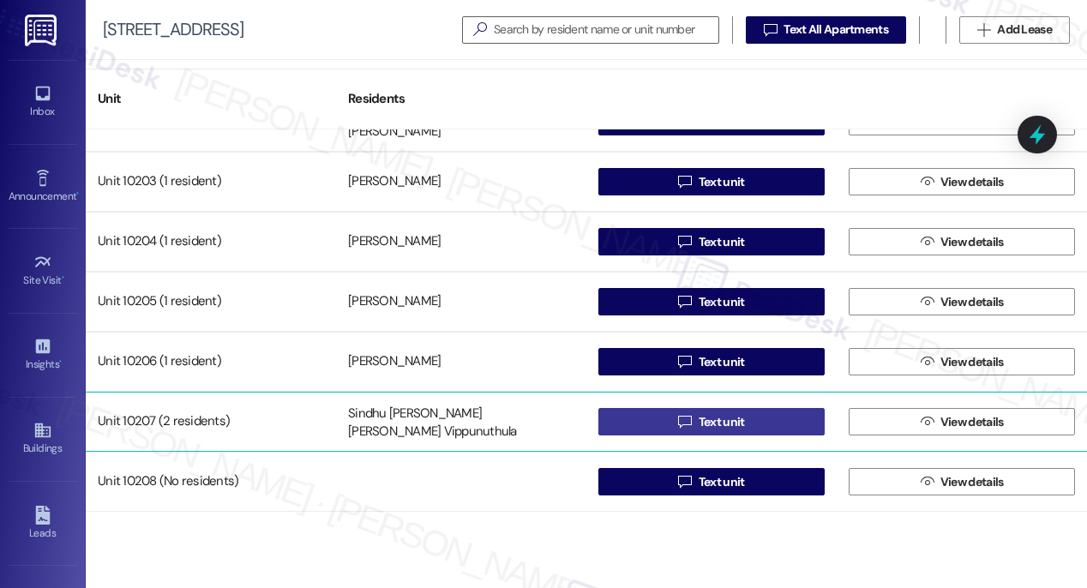
click at [717, 425] on span "Text unit" at bounding box center [722, 422] width 46 height 18
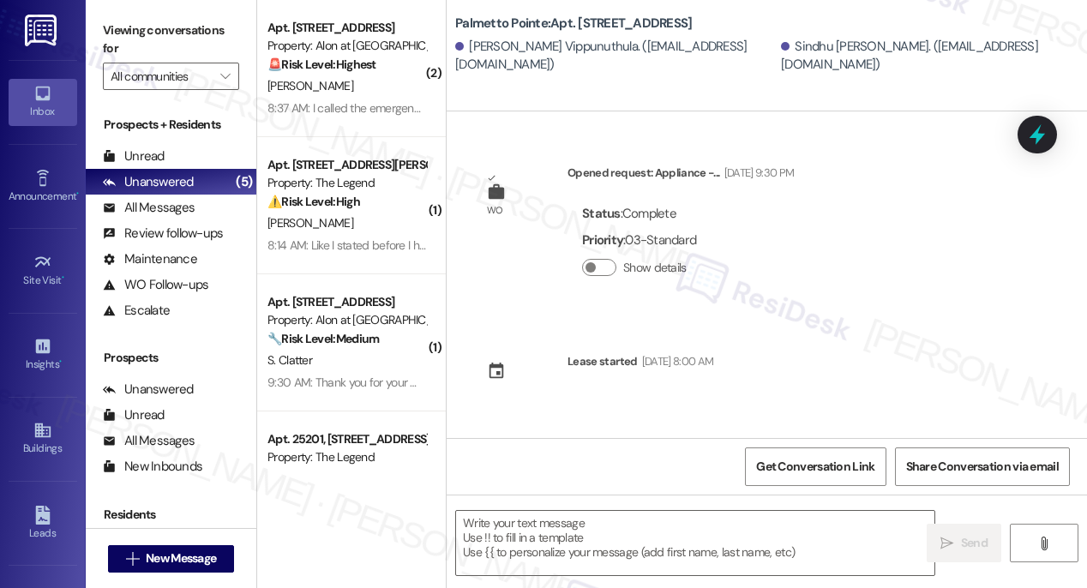
type textarea "Fetching suggested responses. Please feel free to read through the conversation…"
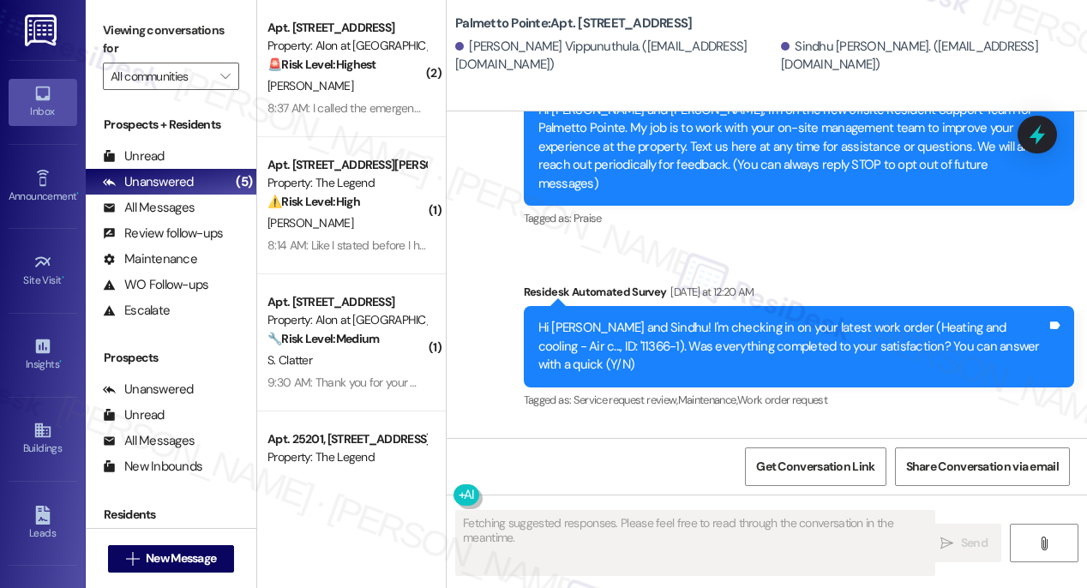
scroll to position [540, 0]
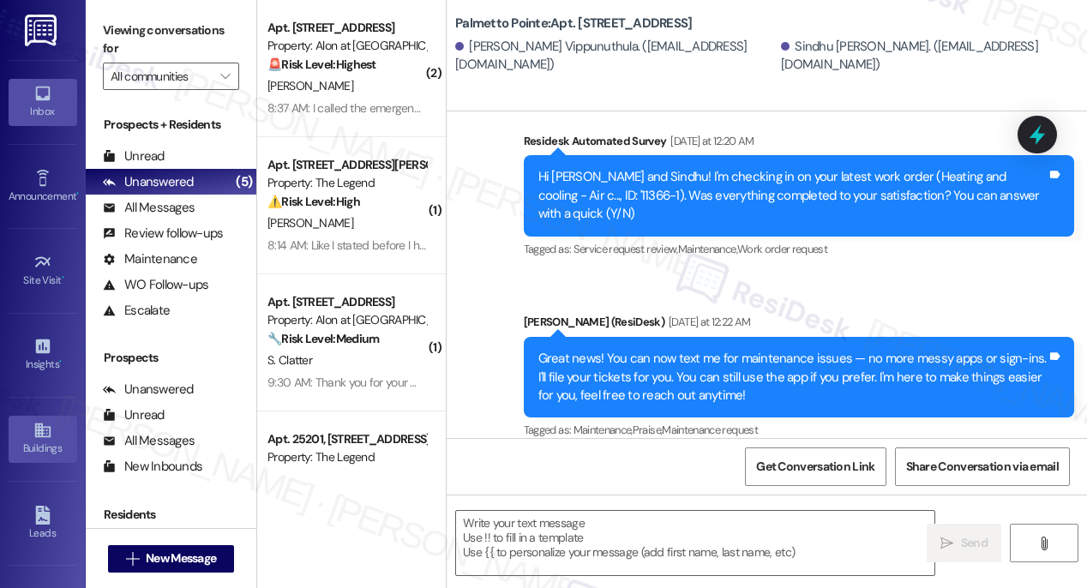
click at [15, 433] on link "Buildings" at bounding box center [43, 439] width 69 height 46
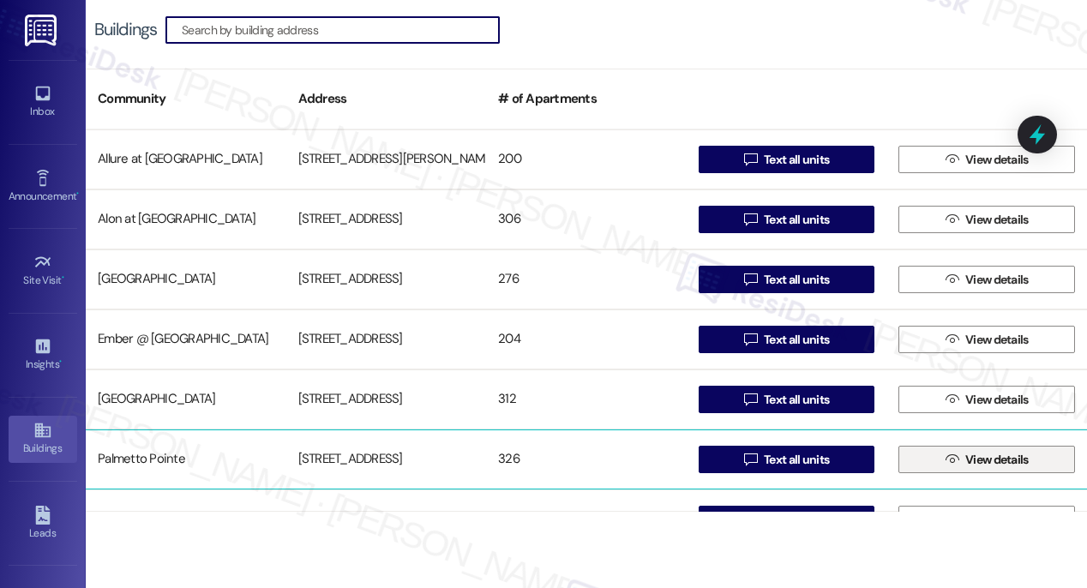
click at [945, 459] on icon "" at bounding box center [951, 460] width 13 height 14
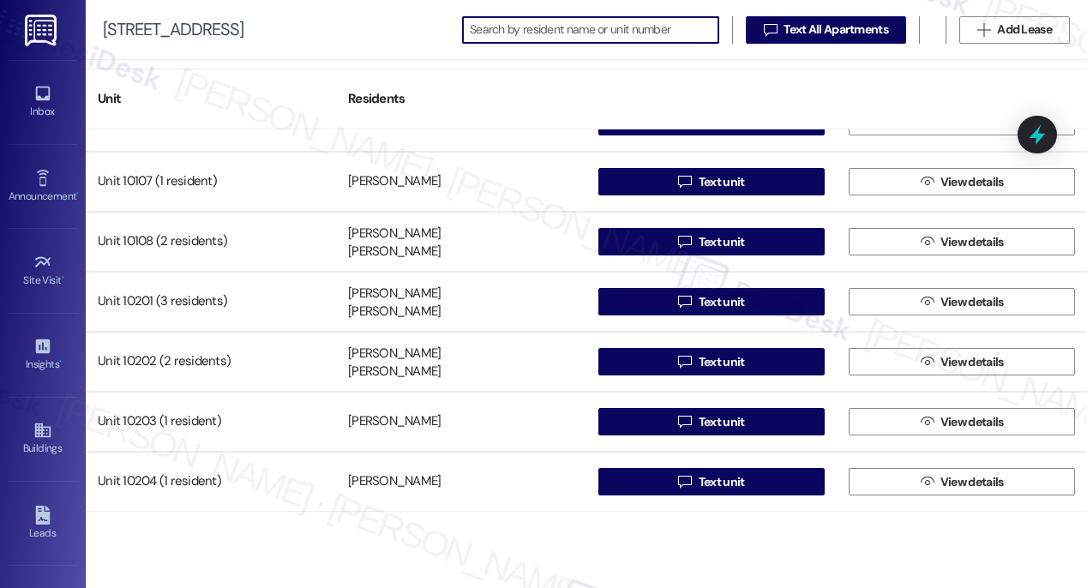
scroll to position [16072, 0]
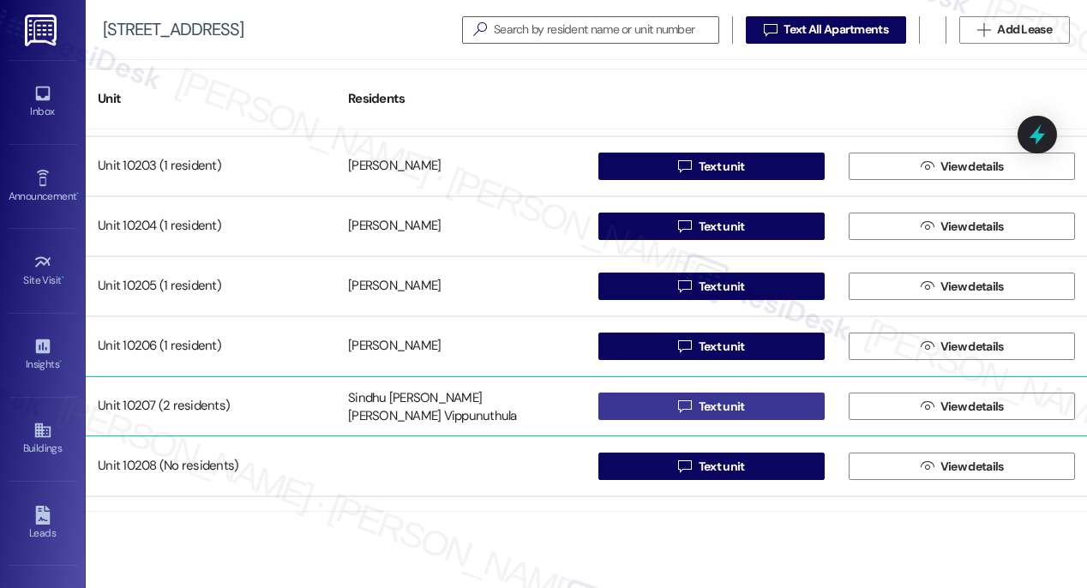
click at [699, 406] on span "Text unit" at bounding box center [722, 407] width 46 height 18
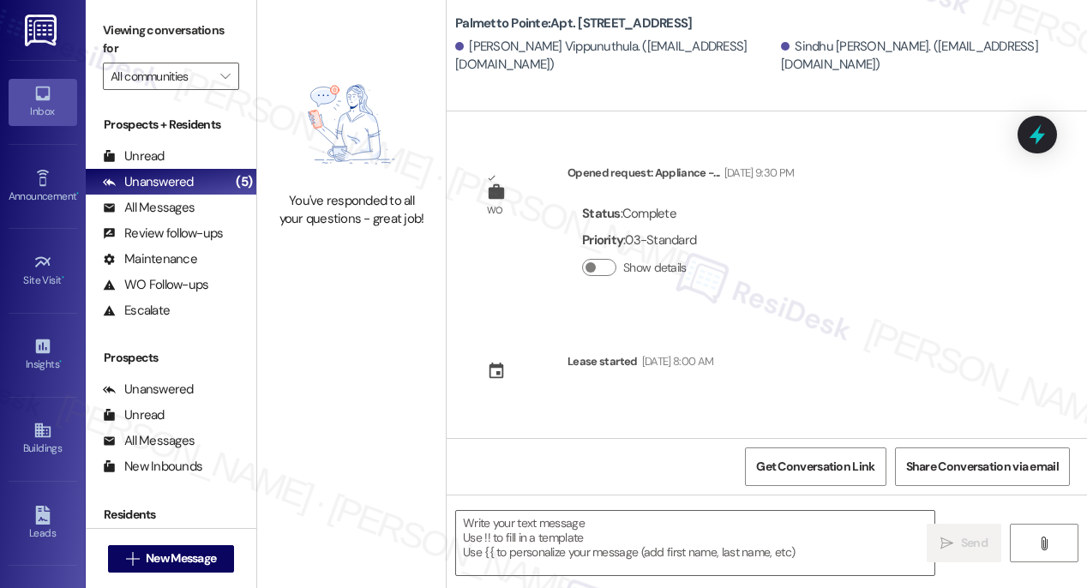
type textarea "Fetching suggested responses. Please feel free to read through the conversation…"
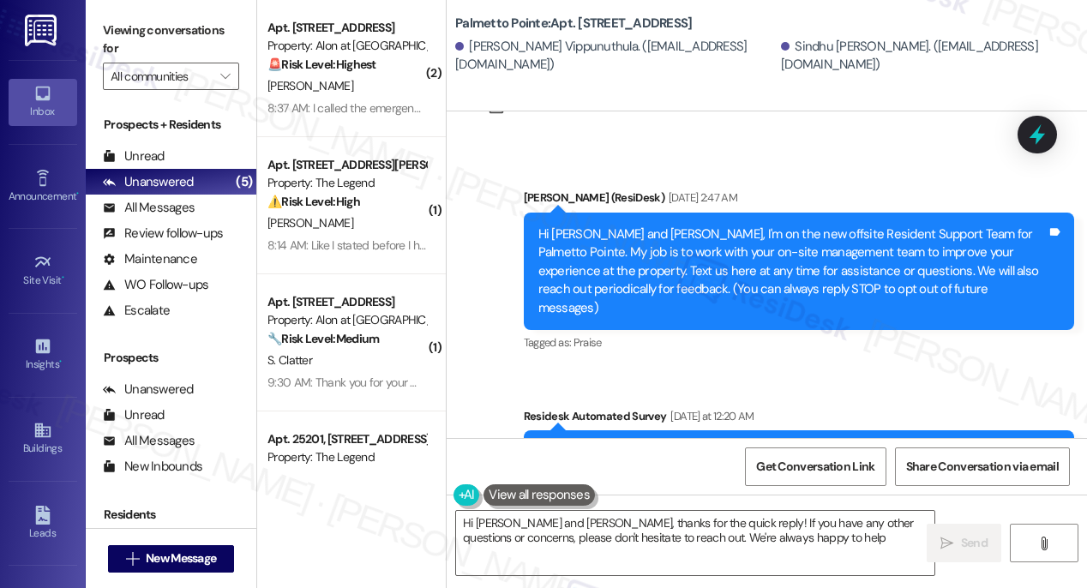
type textarea "Hi [PERSON_NAME] and [PERSON_NAME], thanks for the quick reply! If you have any…"
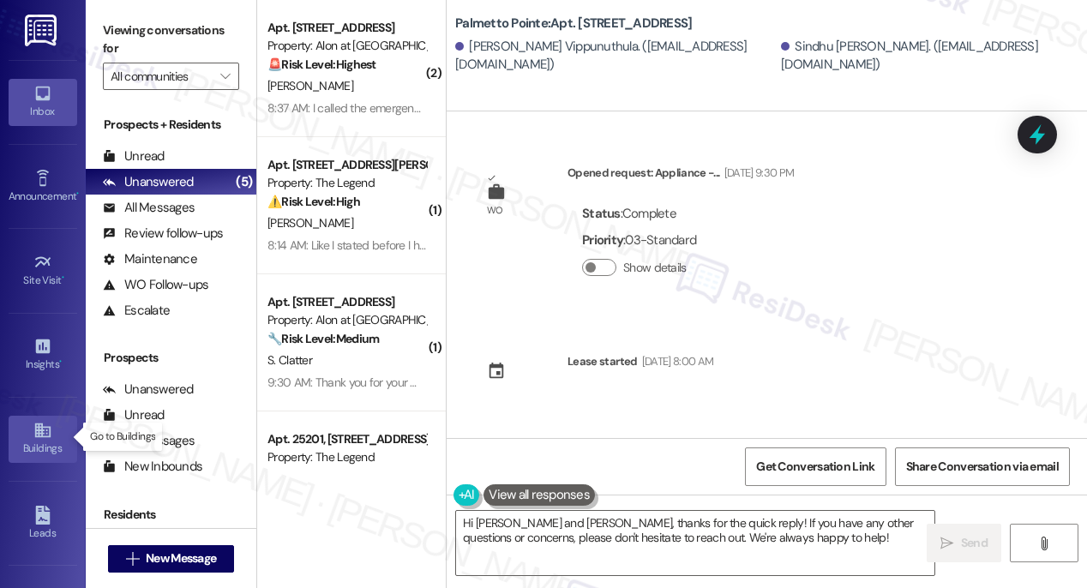
click at [33, 421] on icon at bounding box center [42, 430] width 19 height 19
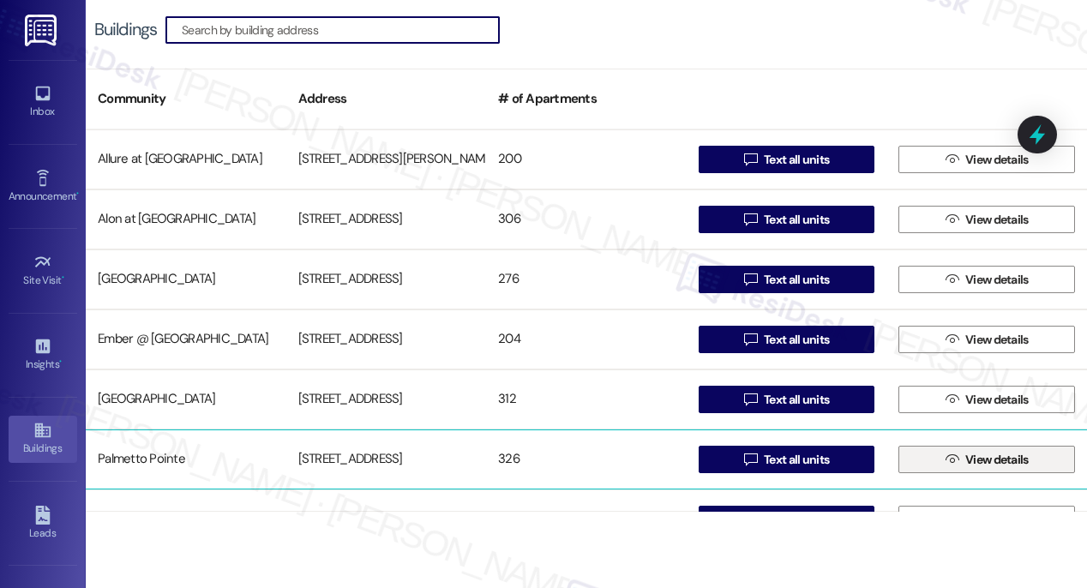
click at [950, 464] on icon "" at bounding box center [951, 460] width 13 height 14
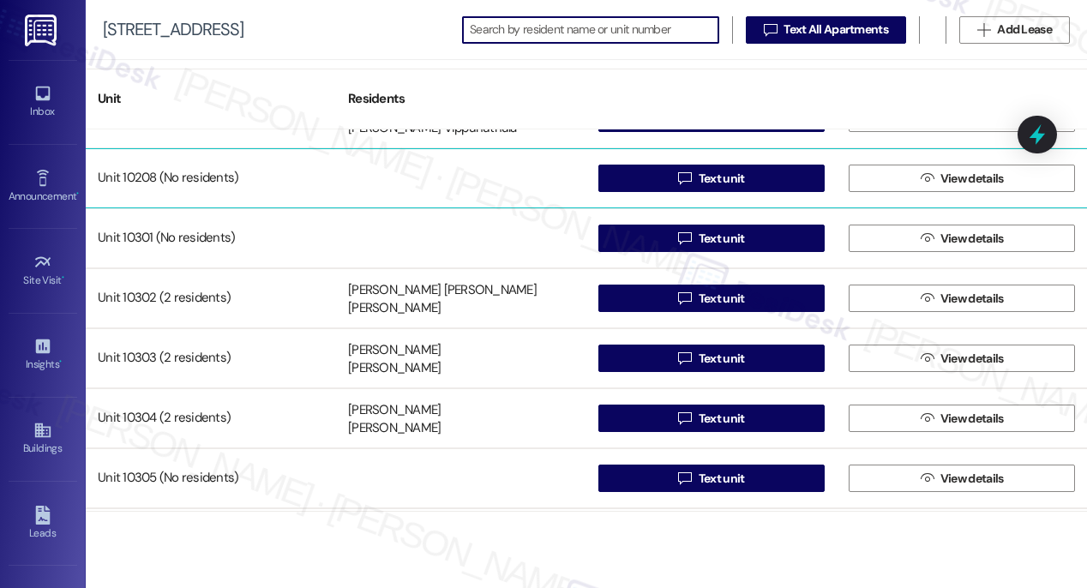
scroll to position [16365, 0]
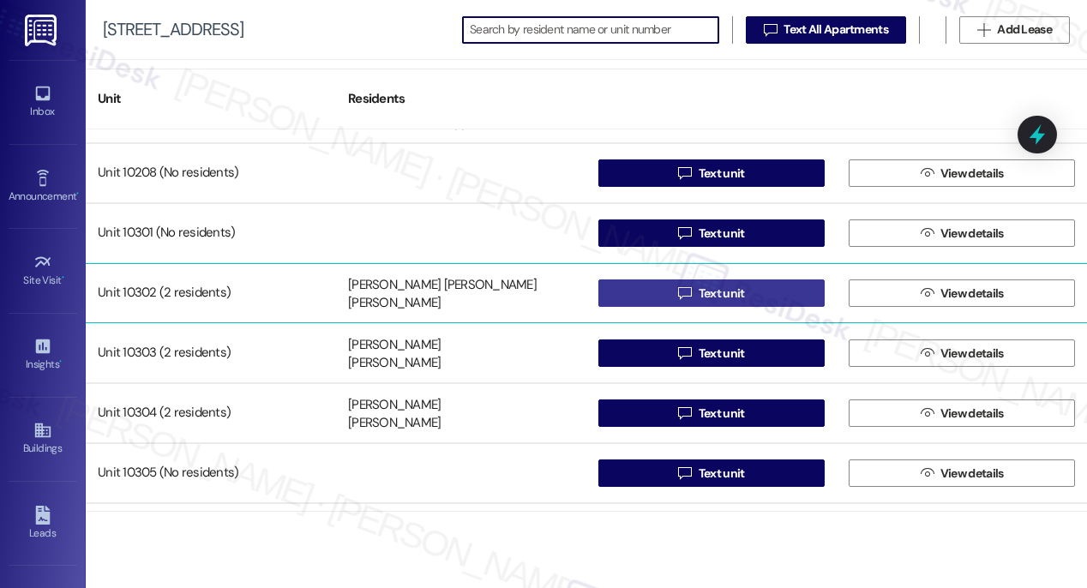
click at [717, 295] on span "Text unit" at bounding box center [722, 294] width 46 height 18
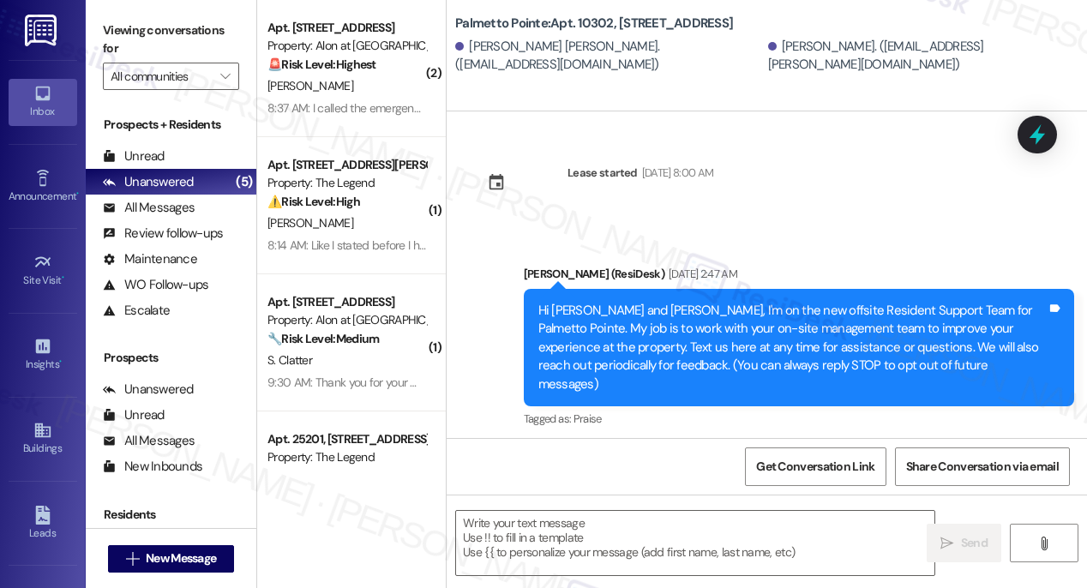
type textarea "Fetching suggested responses. Please feel free to read through the conversation…"
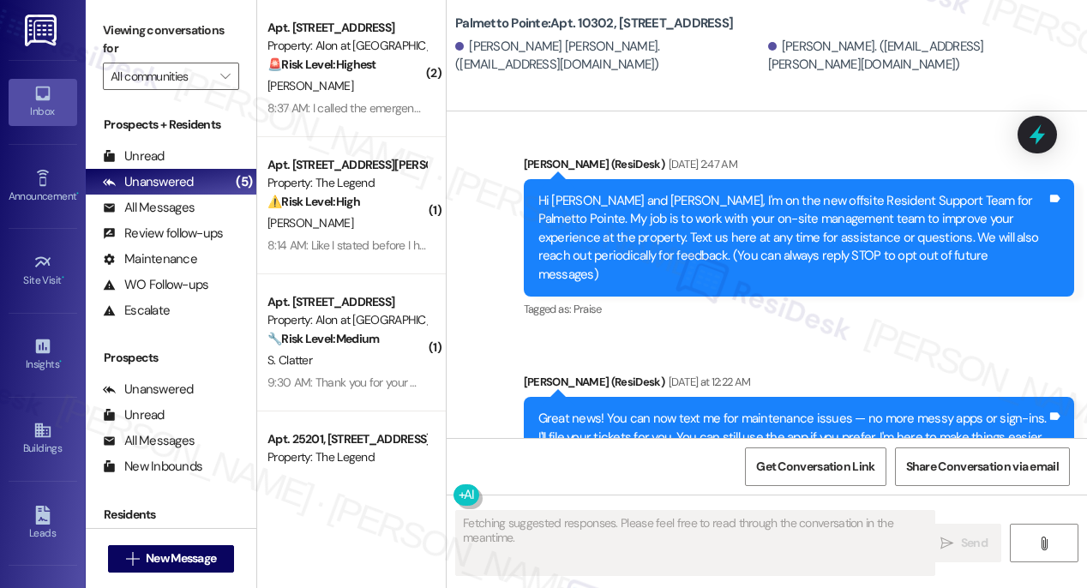
scroll to position [170, 0]
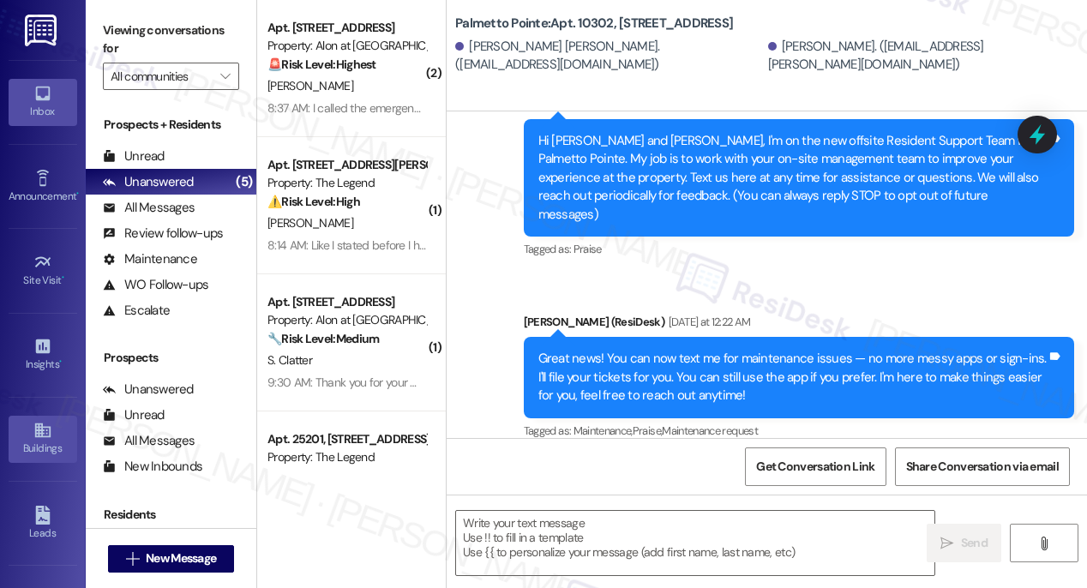
click at [38, 440] on div "Buildings" at bounding box center [43, 448] width 86 height 17
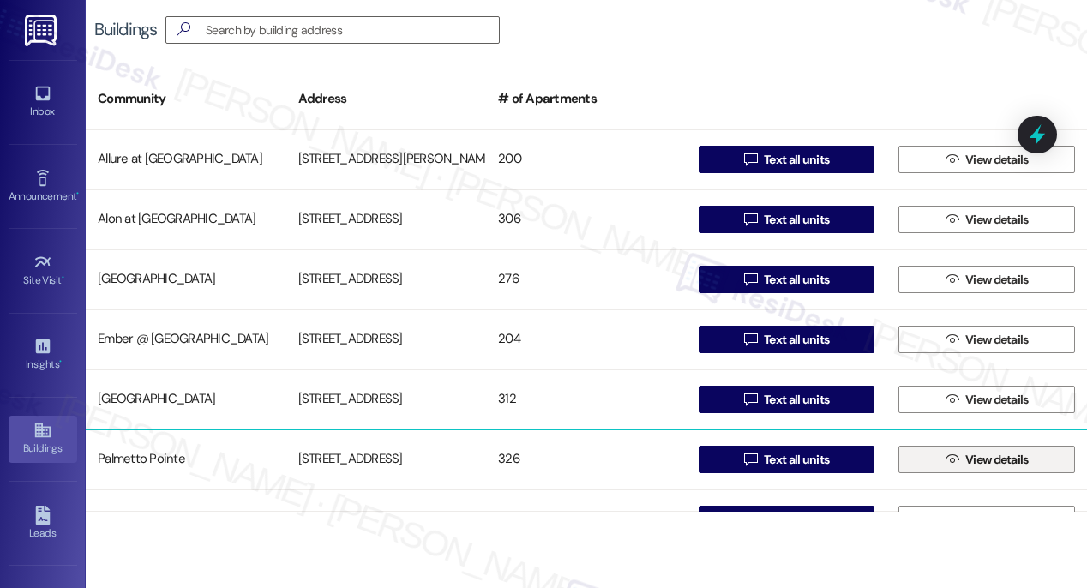
click at [980, 452] on span "View details" at bounding box center [996, 460] width 63 height 18
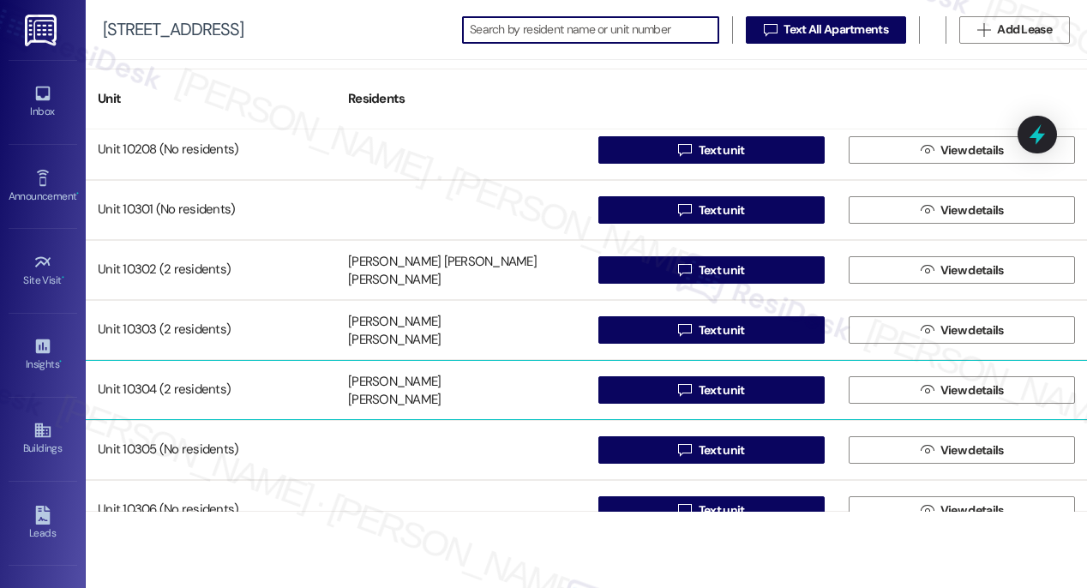
scroll to position [16384, 0]
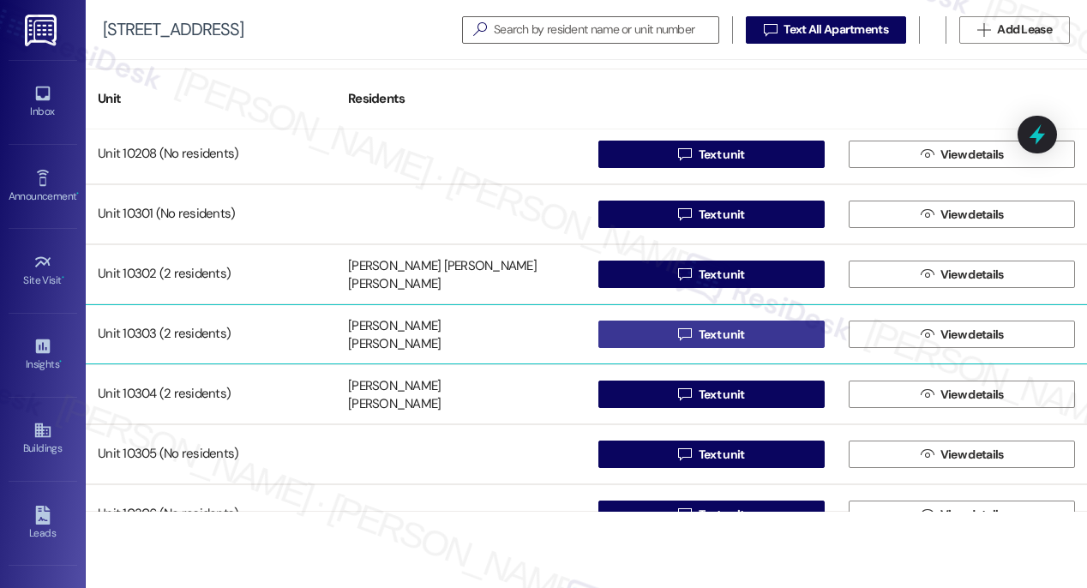
click at [712, 330] on span "Text unit" at bounding box center [722, 335] width 46 height 18
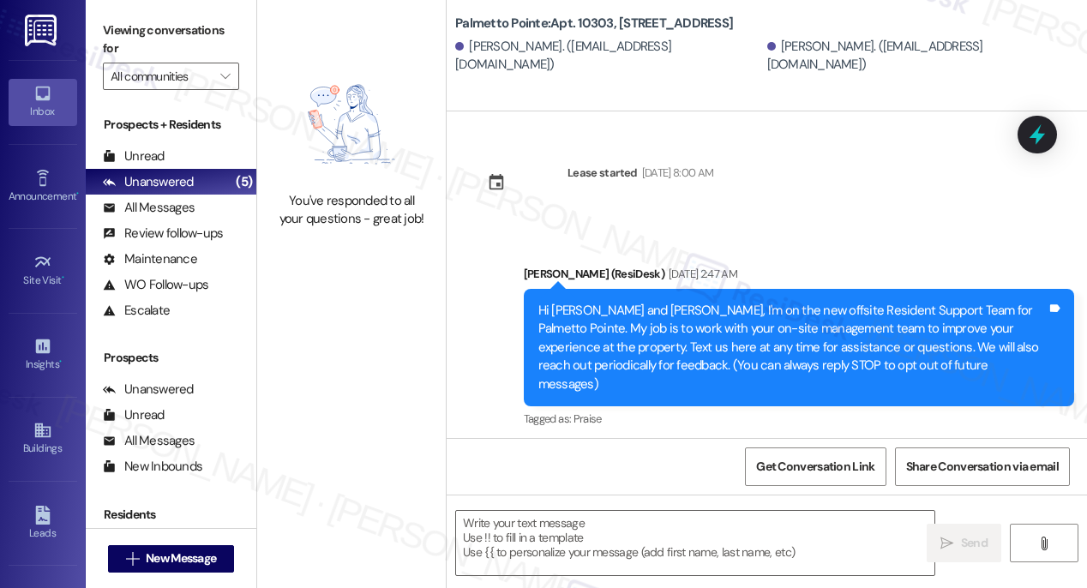
type textarea "Fetching suggested responses. Please feel free to read through the conversation…"
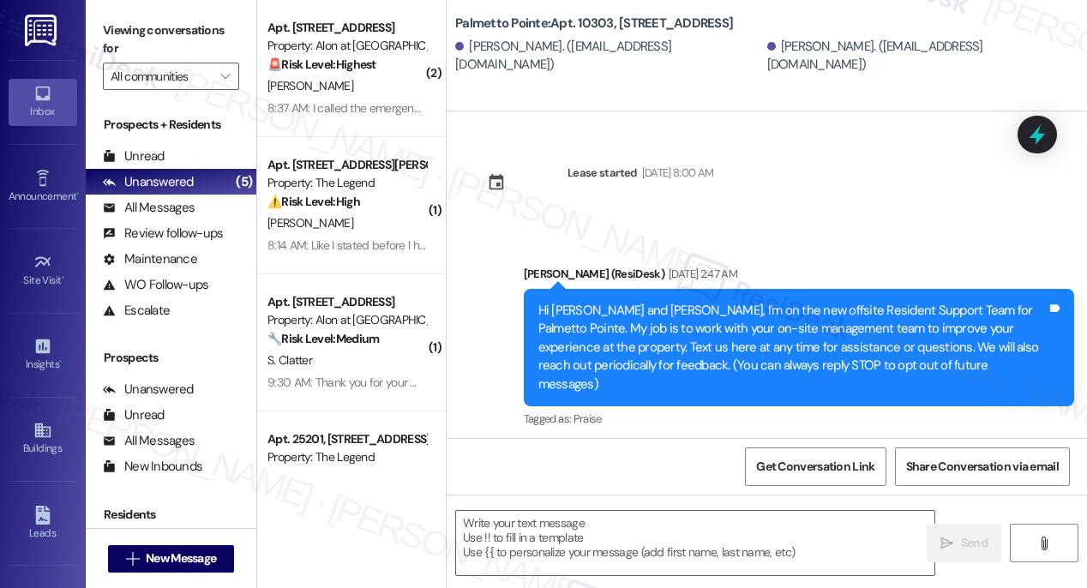
type textarea "Fetching suggested responses. Please feel free to read through the conversation…"
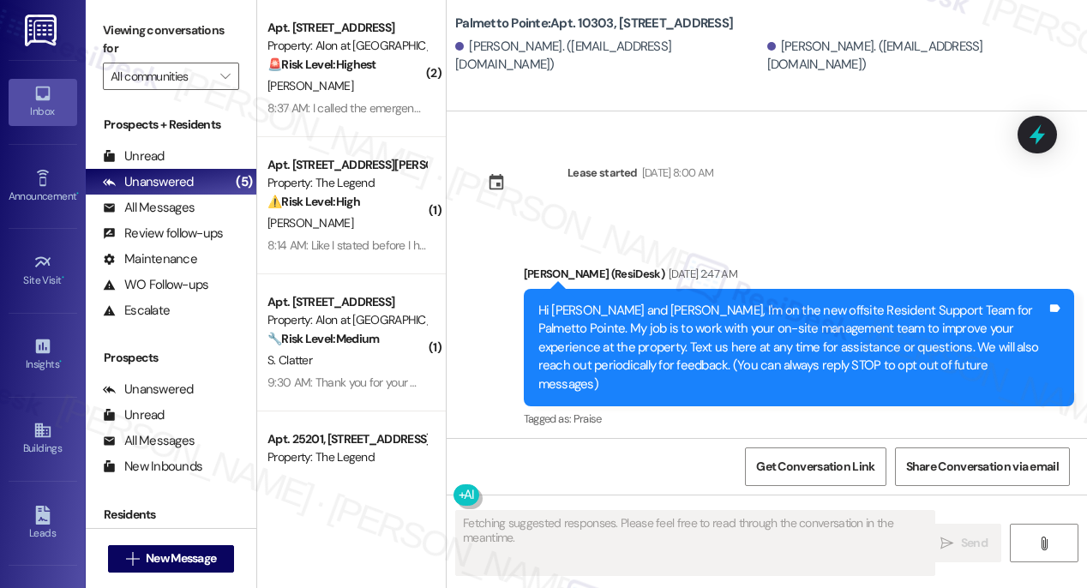
scroll to position [170, 0]
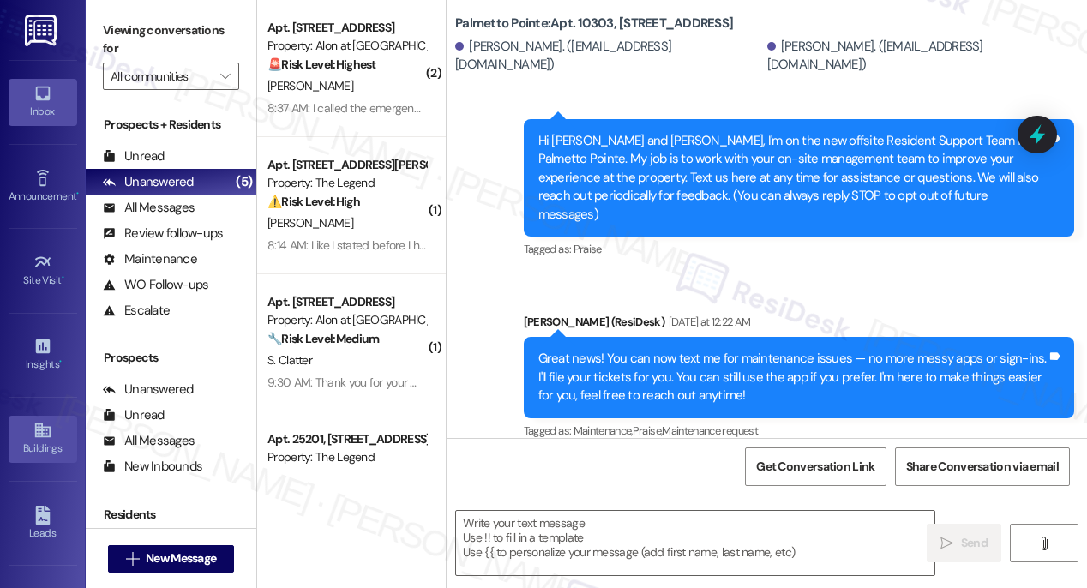
click at [19, 429] on link "Buildings" at bounding box center [43, 439] width 69 height 46
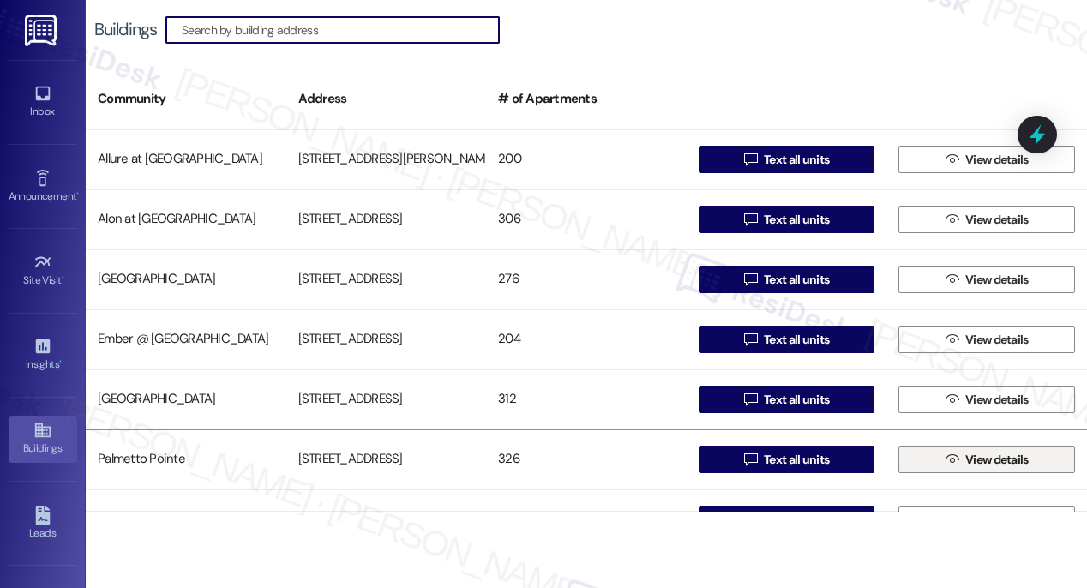
click at [994, 457] on span "View details" at bounding box center [996, 460] width 63 height 18
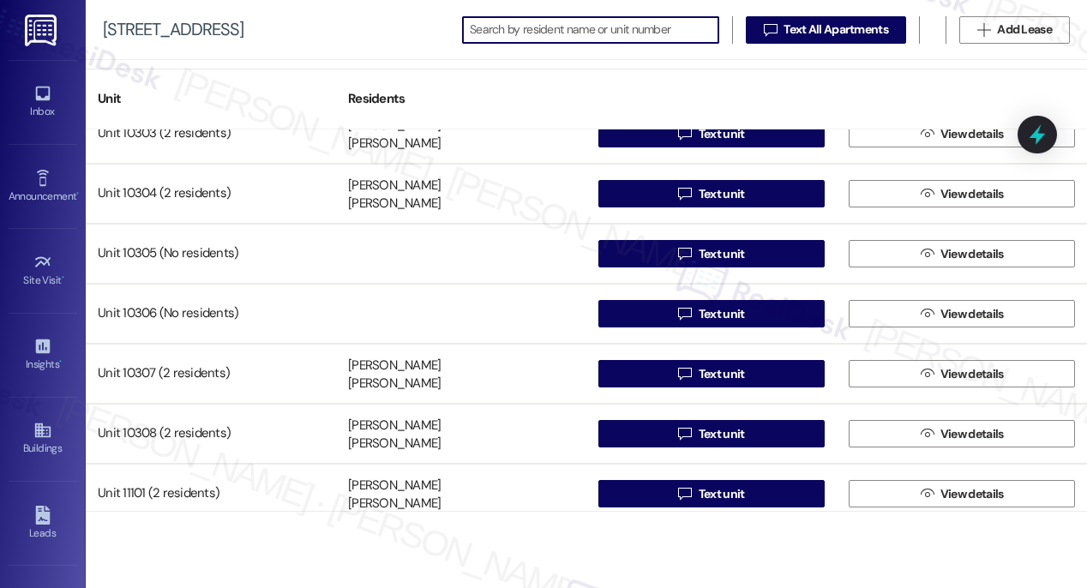
scroll to position [16577, 0]
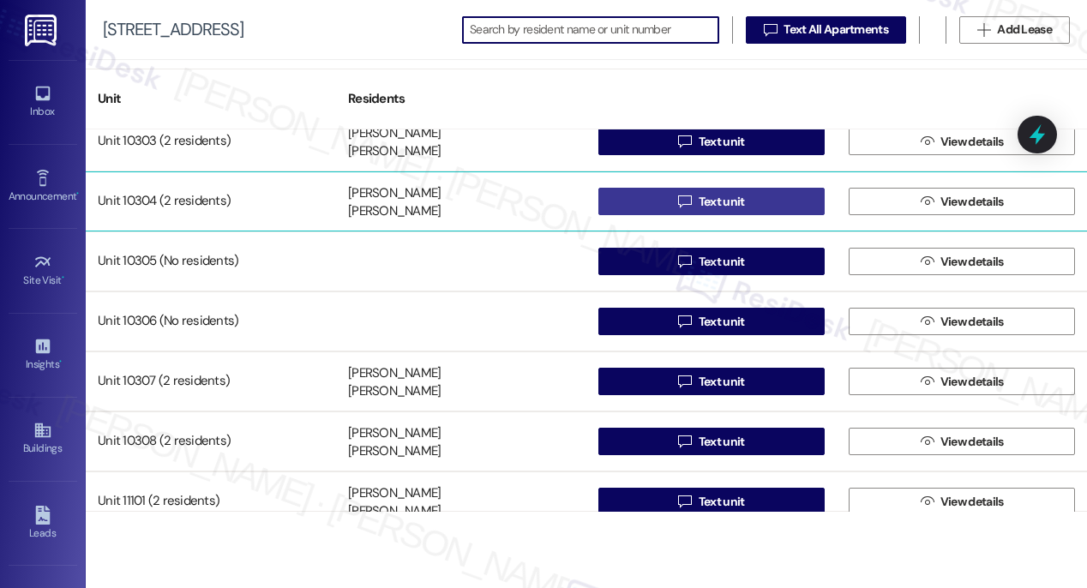
click at [720, 206] on span "Text unit" at bounding box center [722, 202] width 46 height 18
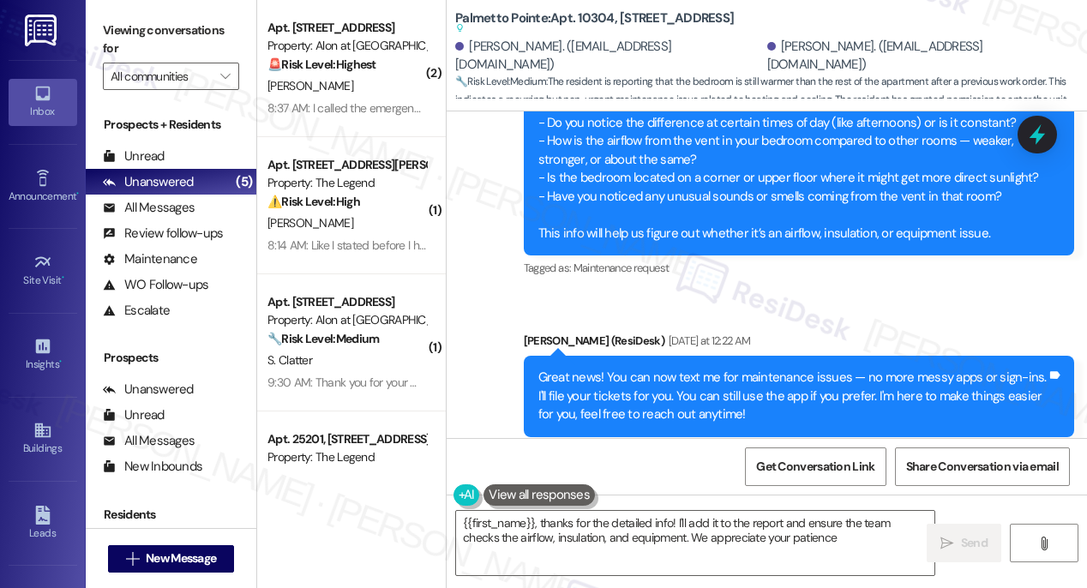
type textarea "{{first_name}}, thanks for the detailed info! I'll add it to the report and ens…"
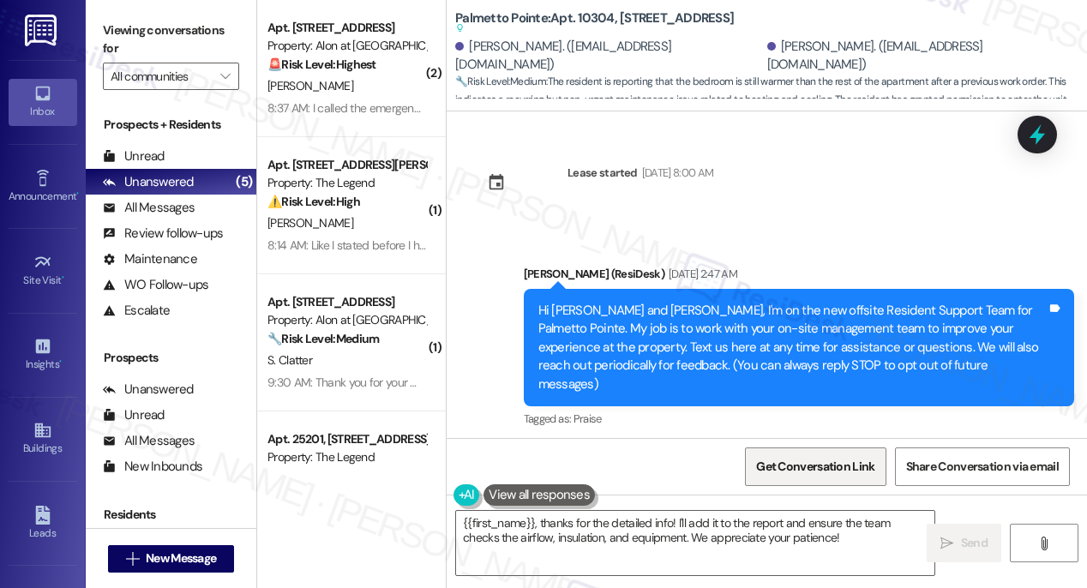
click at [807, 470] on span "Get Conversation Link" at bounding box center [815, 467] width 118 height 18
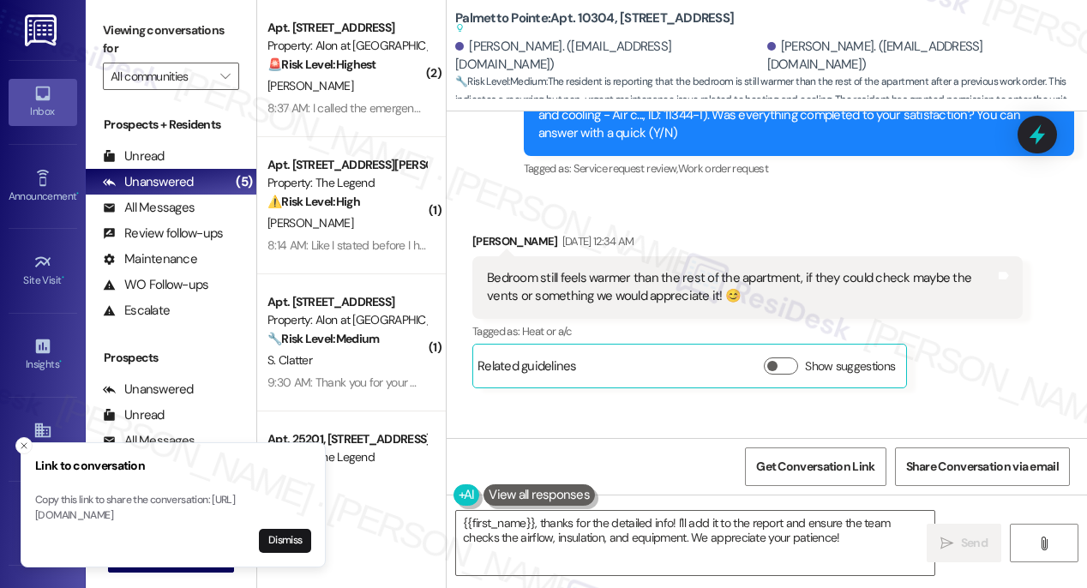
scroll to position [439, 0]
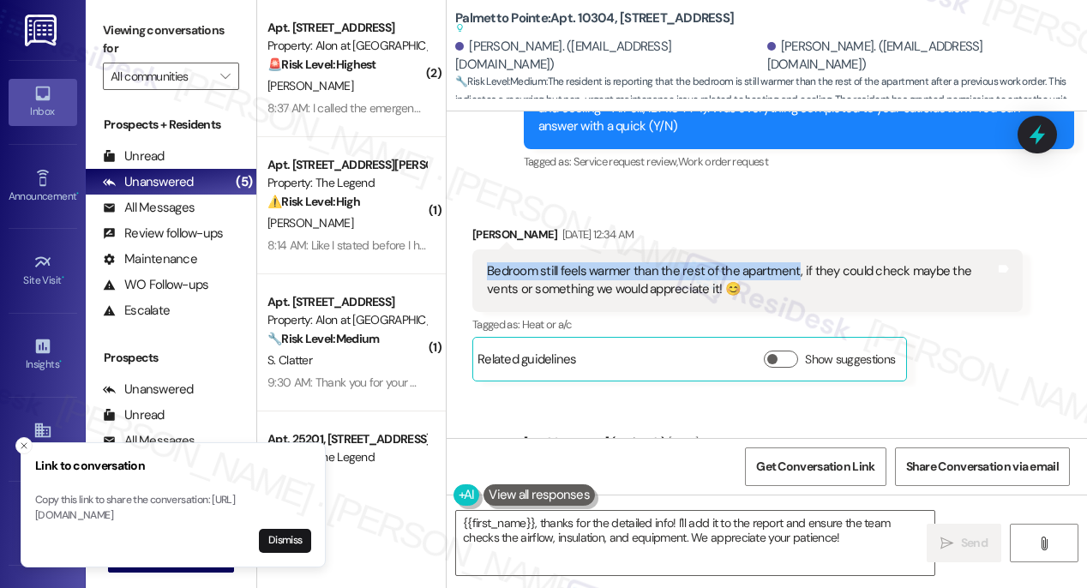
drag, startPoint x: 488, startPoint y: 232, endPoint x: 791, endPoint y: 237, distance: 303.4
click at [791, 262] on div "Bedroom still feels warmer than the rest of the apartment, if they could check …" at bounding box center [741, 280] width 508 height 37
copy div "Bedroom still feels warmer than the rest of the apartment"
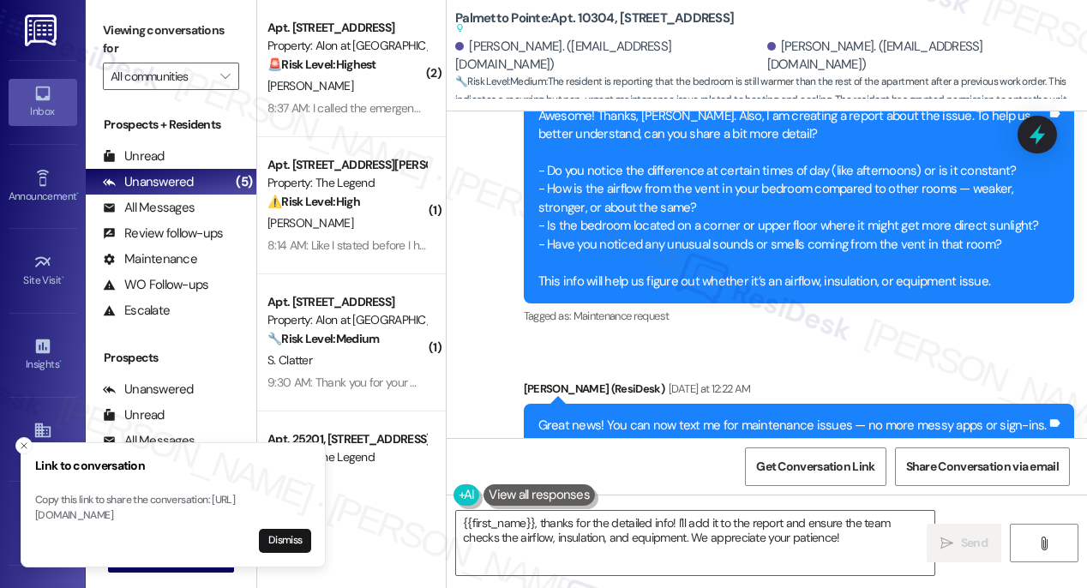
scroll to position [1296, 0]
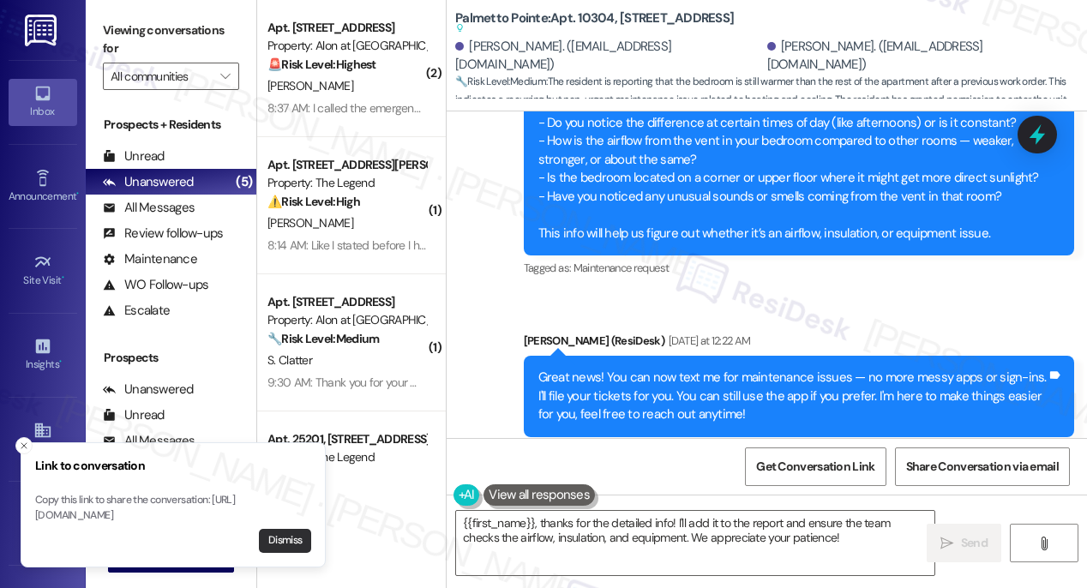
click at [291, 548] on button "Dismiss" at bounding box center [285, 541] width 52 height 24
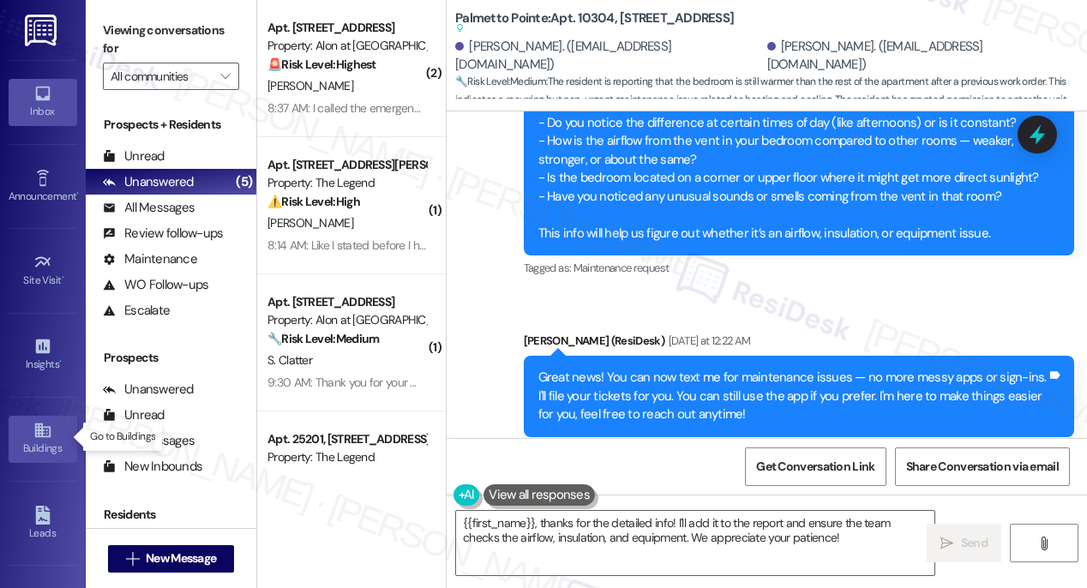
click at [40, 435] on icon at bounding box center [42, 430] width 19 height 19
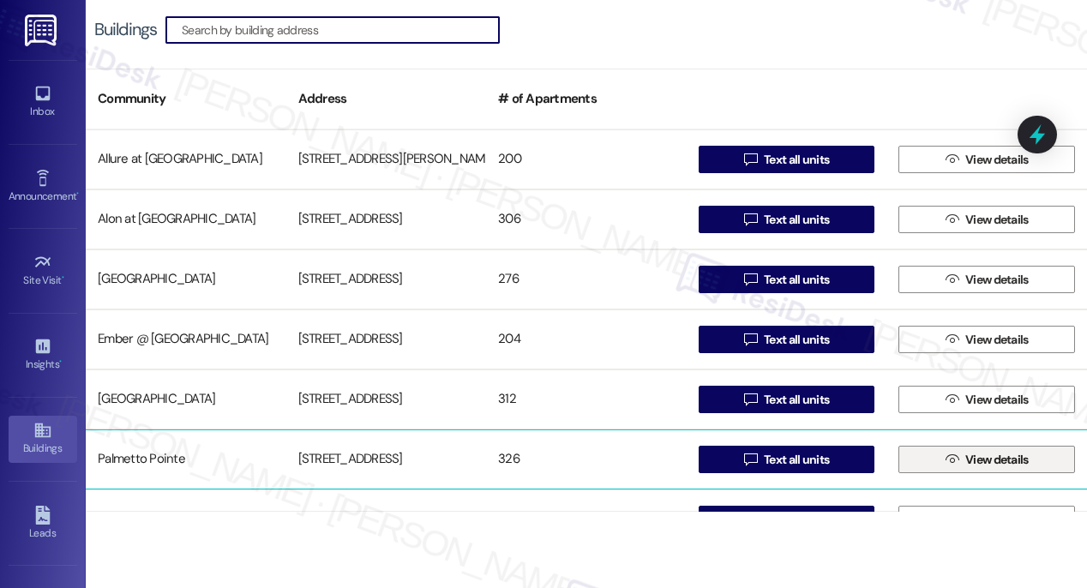
click at [969, 467] on span "View details" at bounding box center [996, 460] width 63 height 18
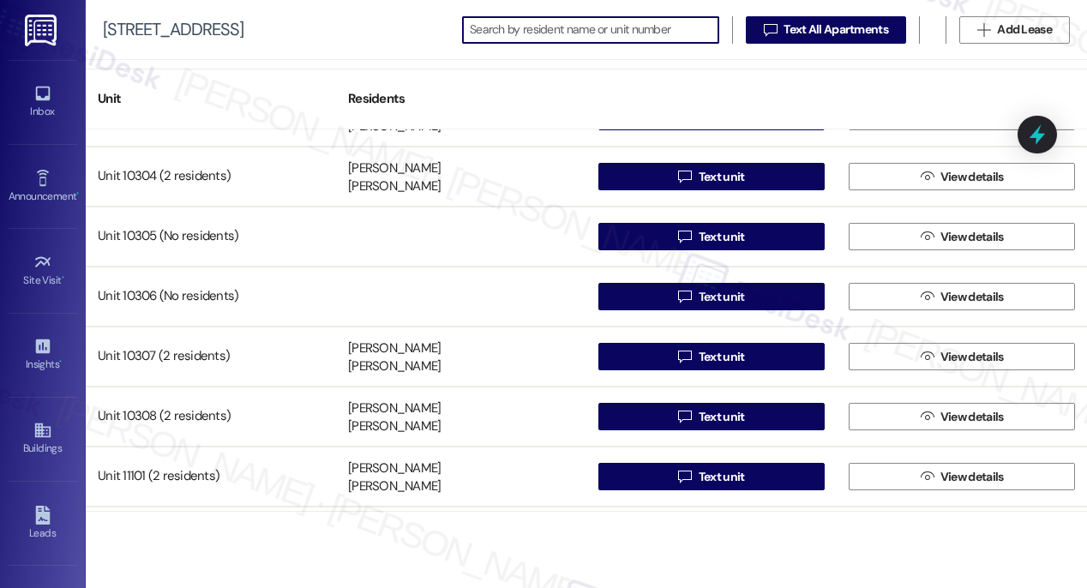
scroll to position [16604, 0]
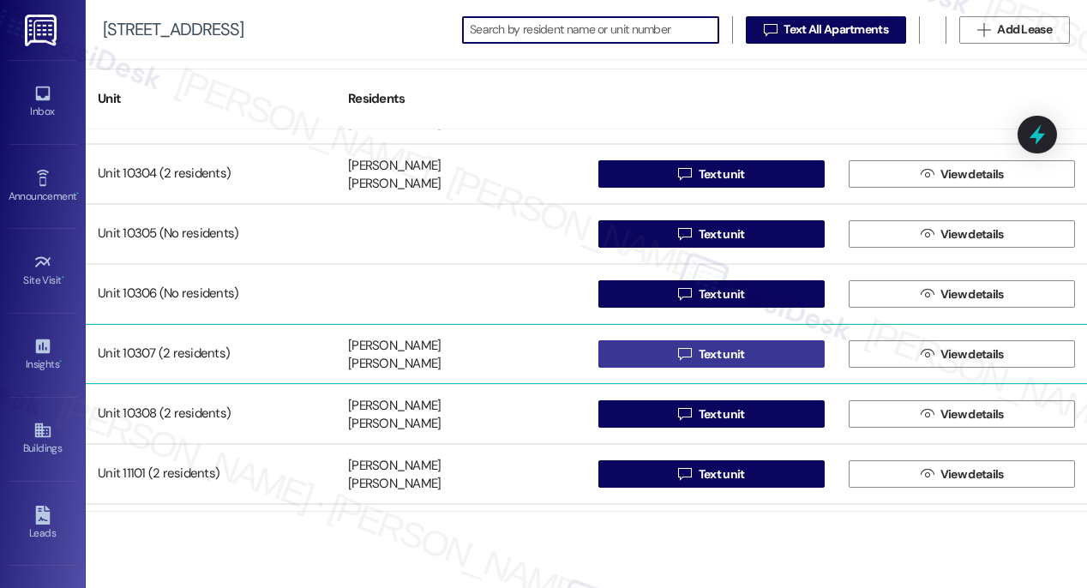
click at [706, 351] on span "Text unit" at bounding box center [722, 354] width 46 height 18
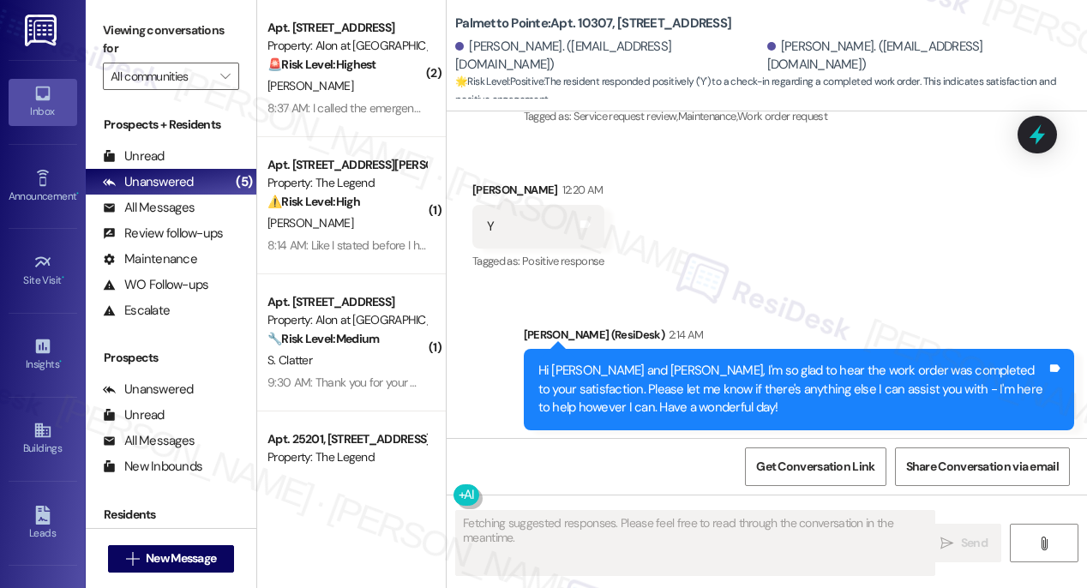
scroll to position [986, 0]
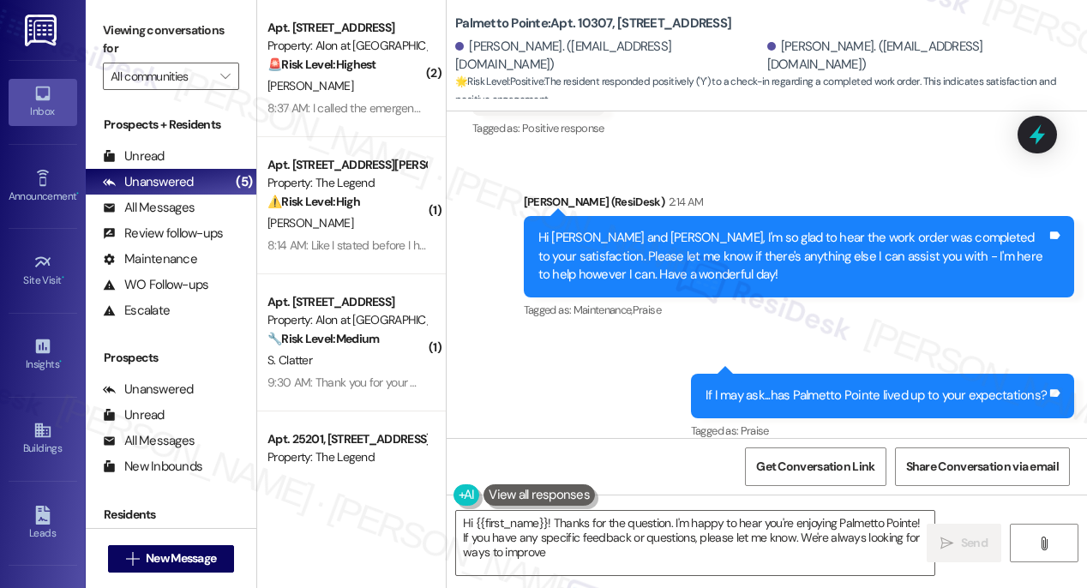
type textarea "Hi {{first_name}}! Thanks for the question. I'm happy to hear you're enjoying P…"
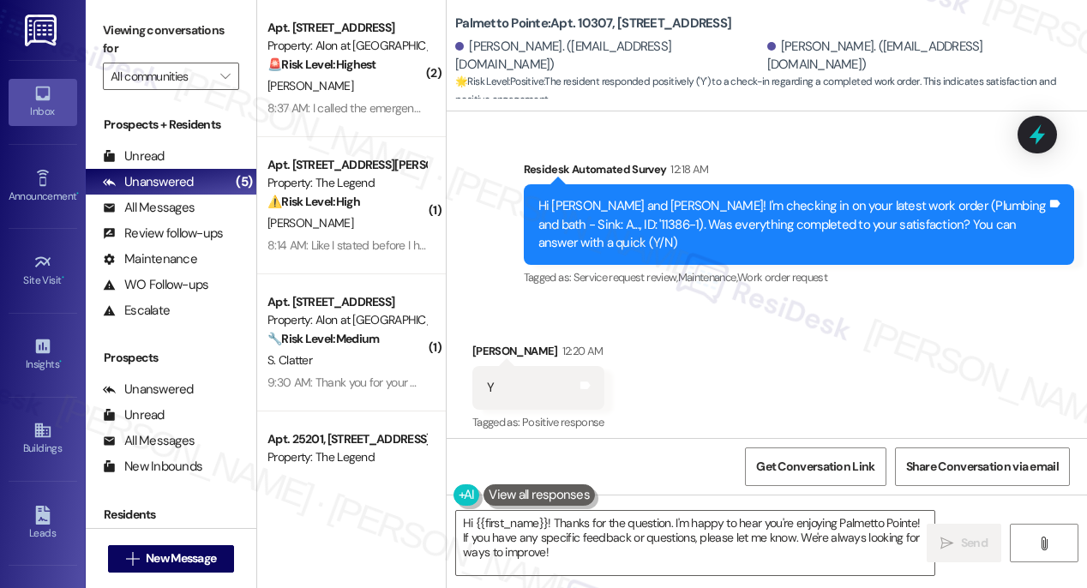
scroll to position [693, 0]
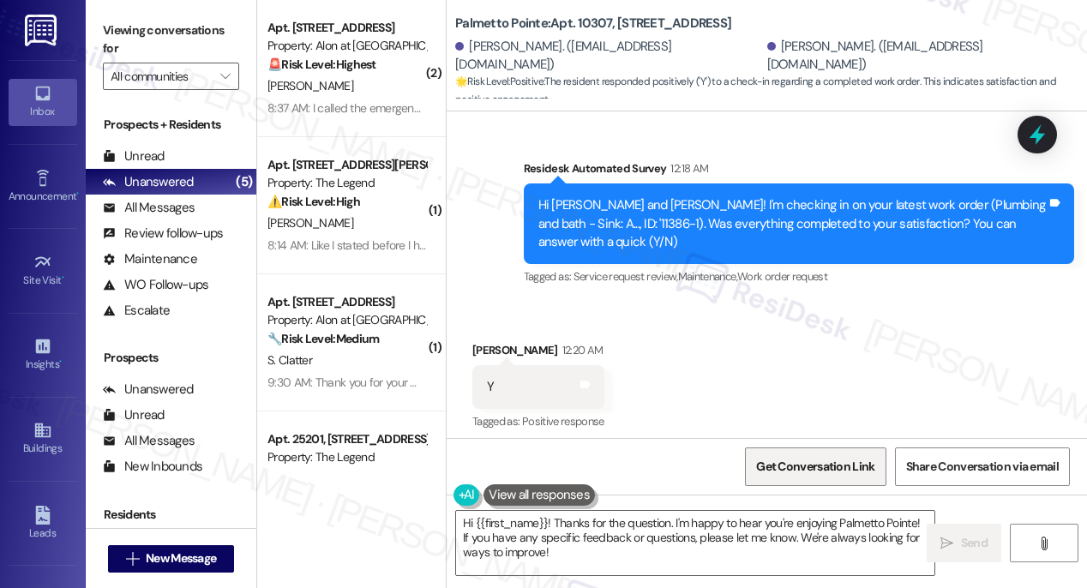
click at [812, 465] on span "Get Conversation Link" at bounding box center [815, 467] width 118 height 18
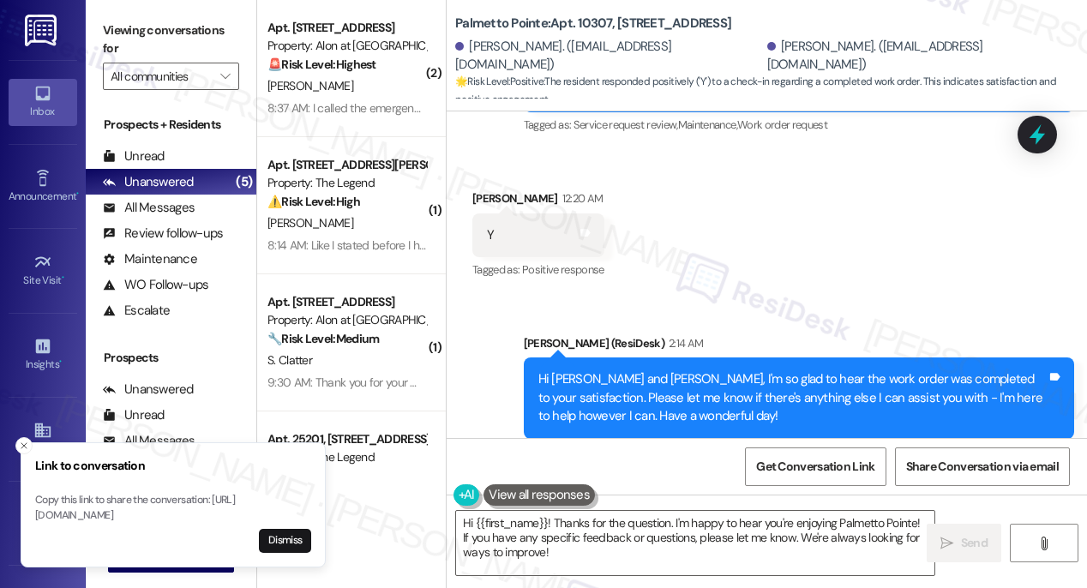
scroll to position [986, 0]
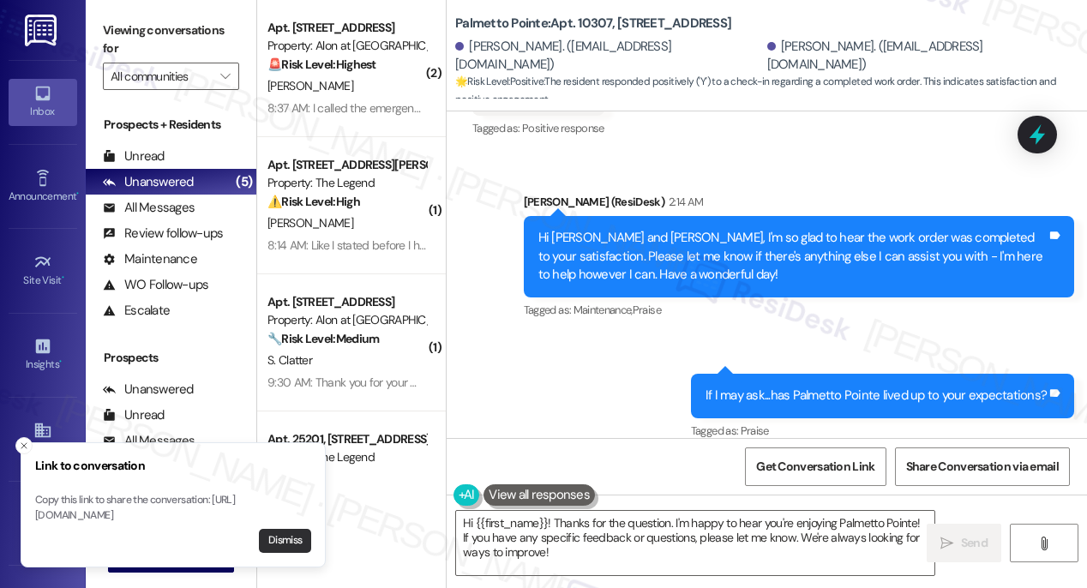
click at [284, 542] on button "Dismiss" at bounding box center [285, 541] width 52 height 24
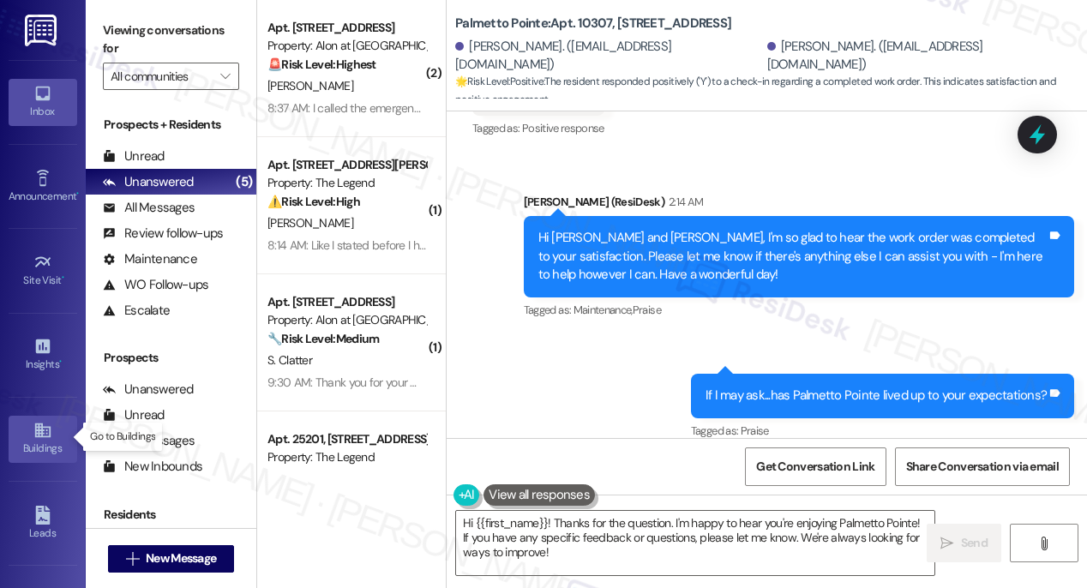
click at [38, 436] on icon at bounding box center [42, 430] width 19 height 19
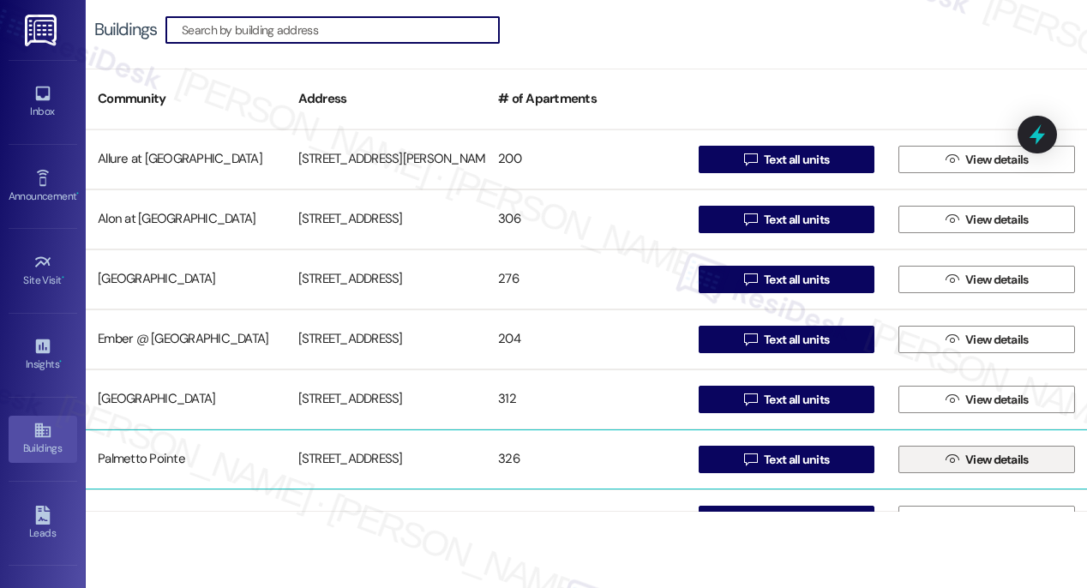
click at [983, 459] on span "View details" at bounding box center [996, 460] width 63 height 18
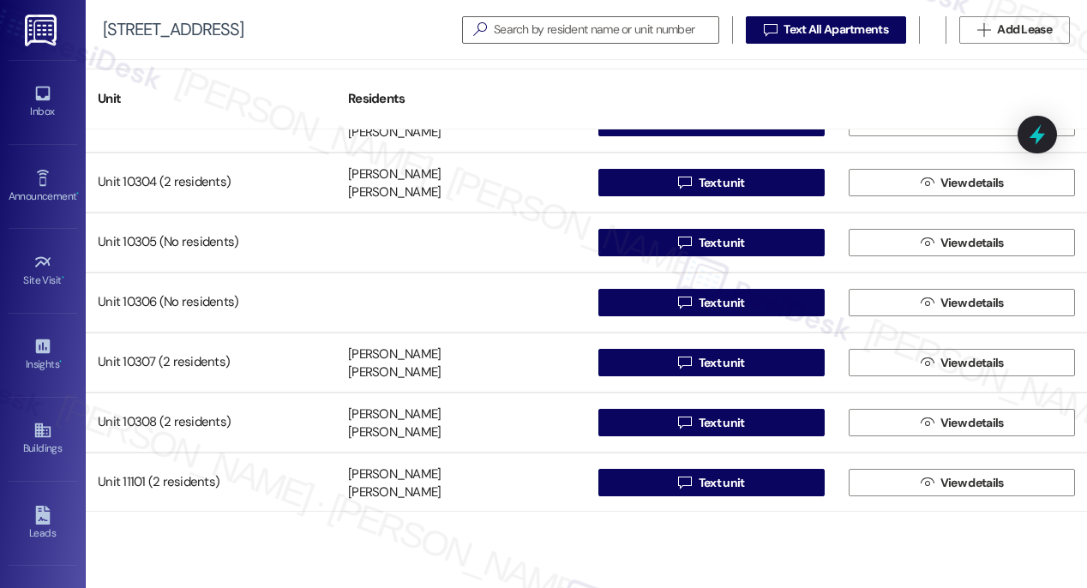
scroll to position [16595, 0]
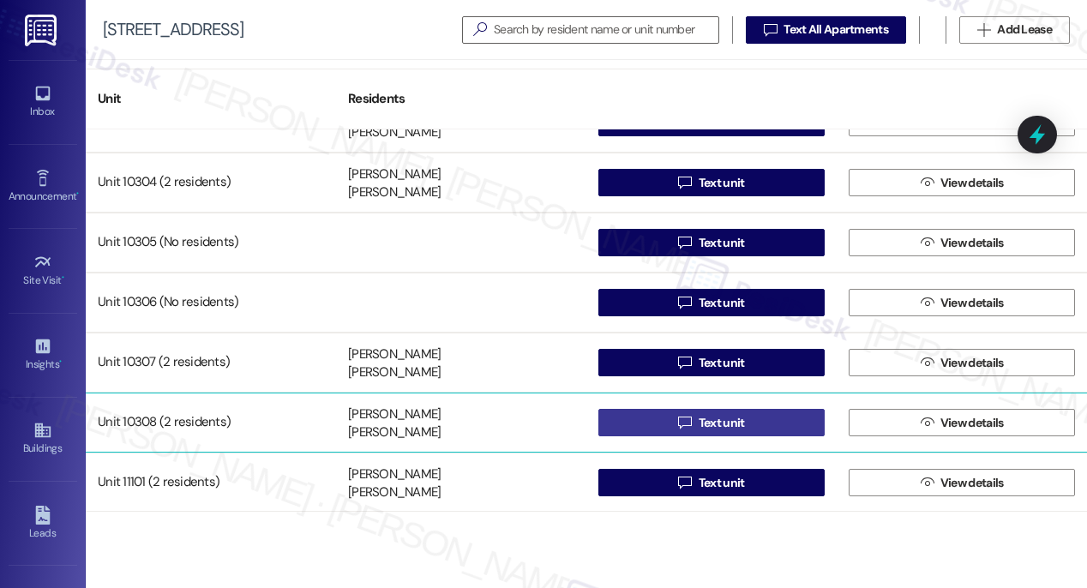
click at [712, 422] on span "Text unit" at bounding box center [722, 423] width 46 height 18
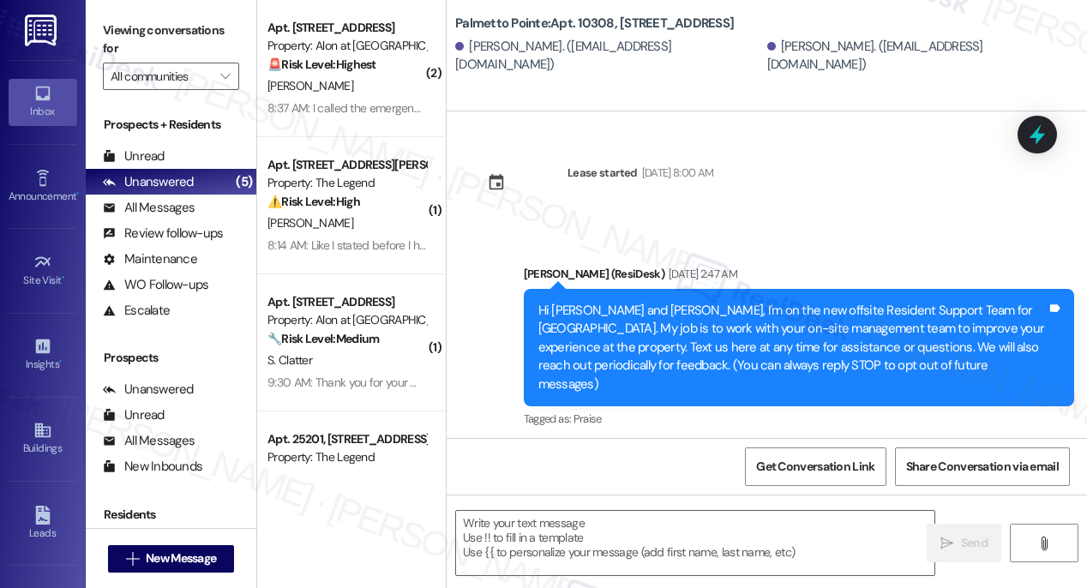
type textarea "Fetching suggested responses. Please feel free to read through the conversation…"
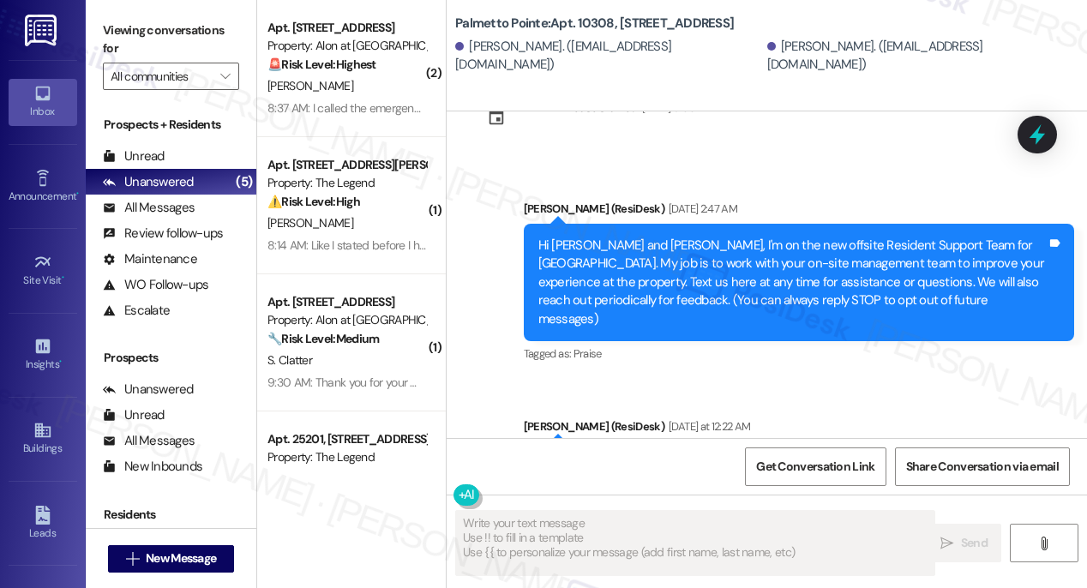
scroll to position [170, 0]
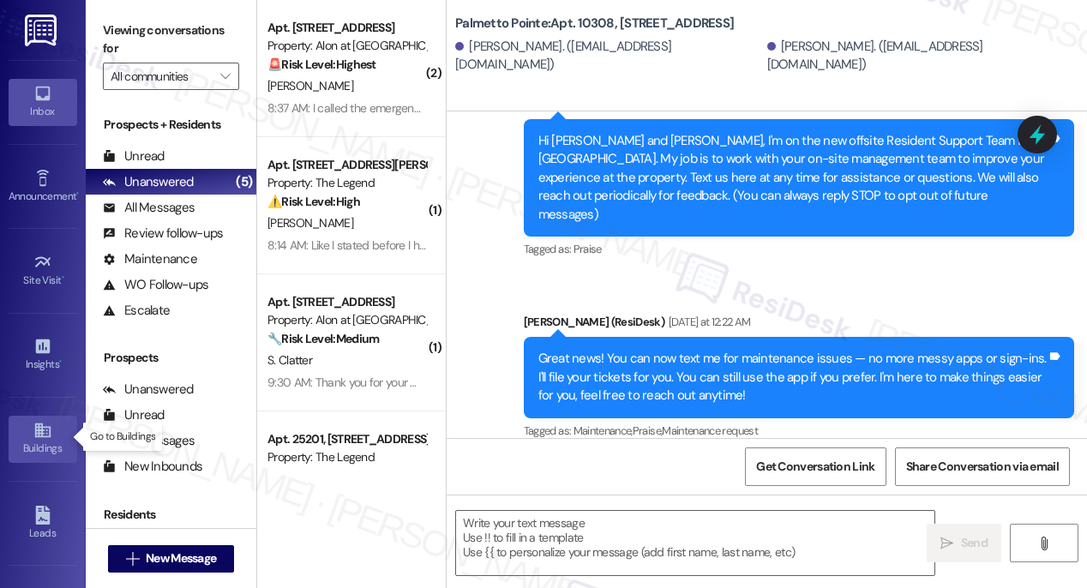
click at [34, 433] on icon at bounding box center [42, 430] width 19 height 19
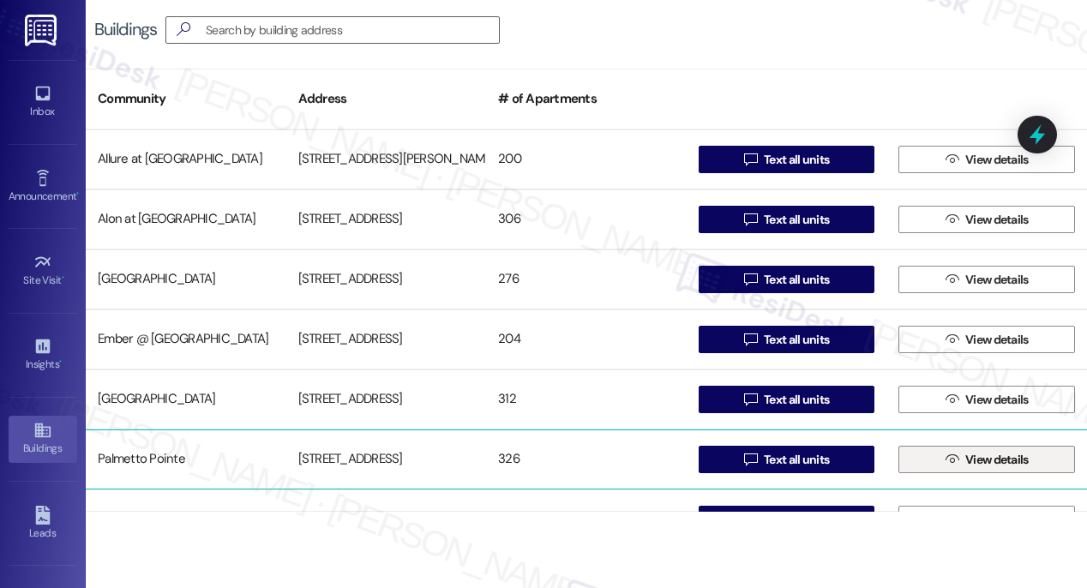
click at [980, 466] on span "View details" at bounding box center [996, 460] width 63 height 18
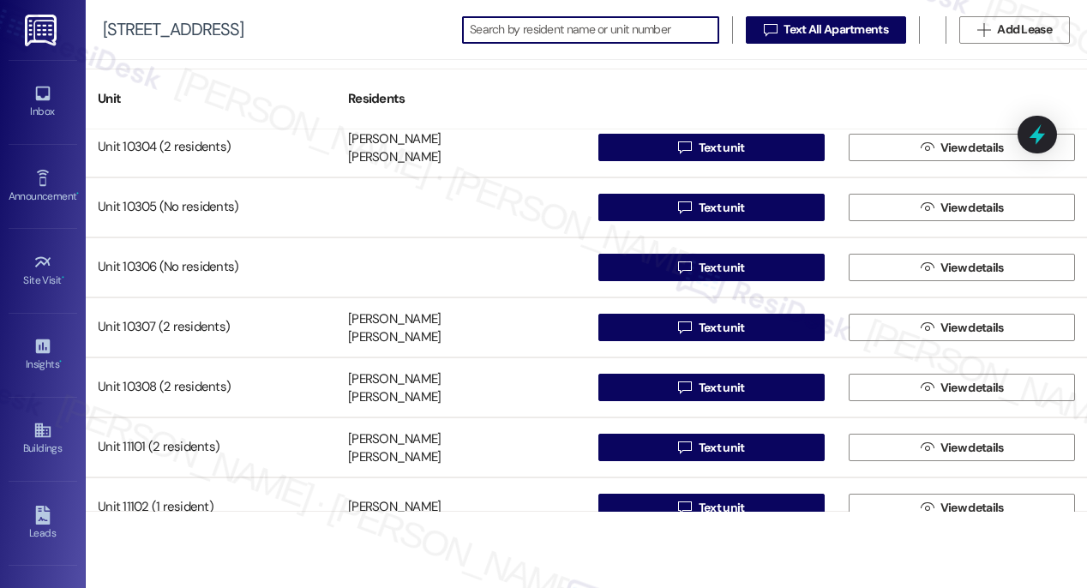
scroll to position [16649, 0]
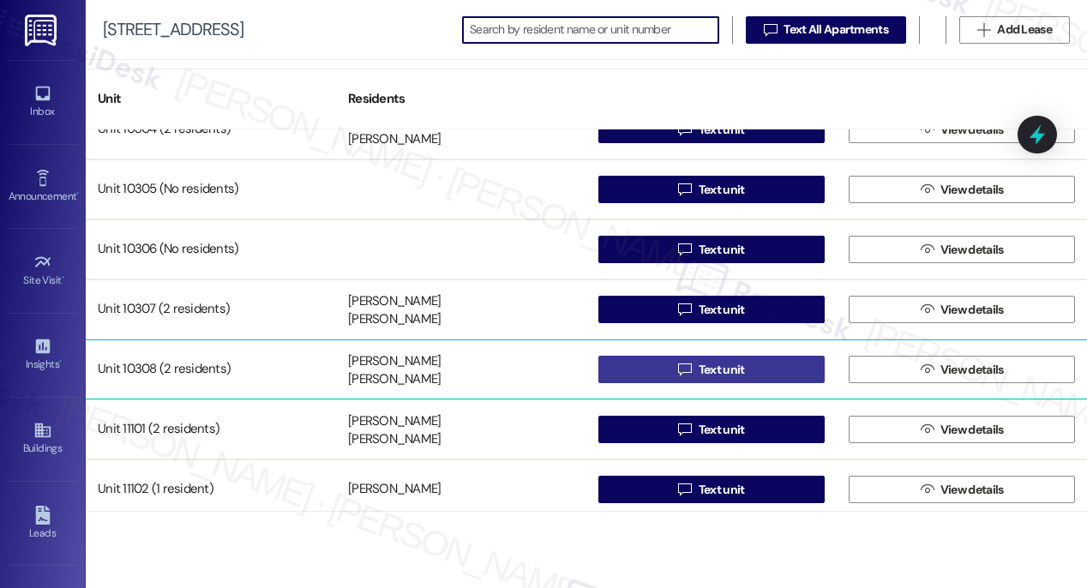
click at [719, 374] on span "Text unit" at bounding box center [722, 370] width 46 height 18
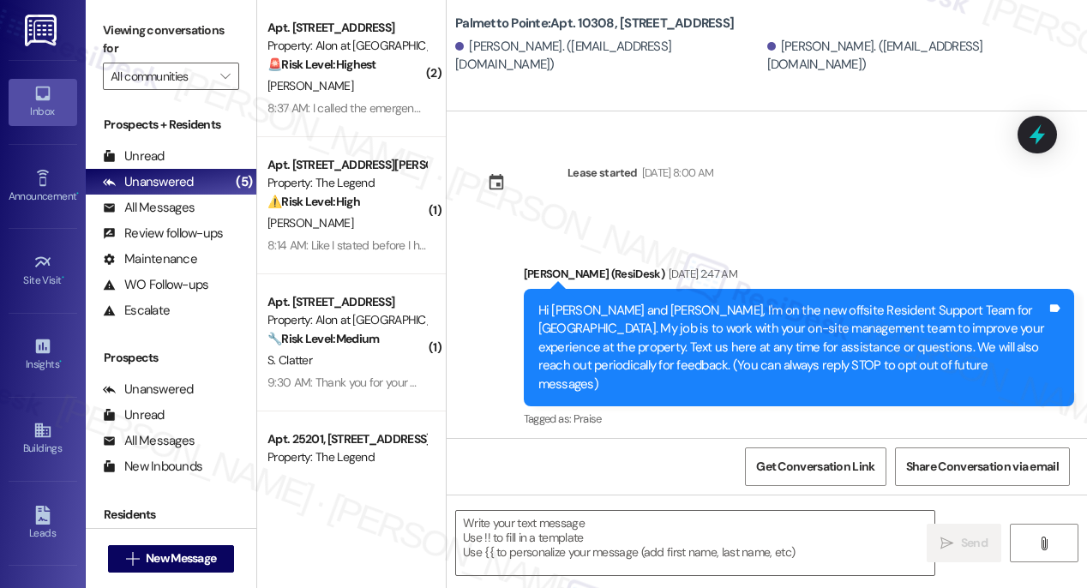
type textarea "Fetching suggested responses. Please feel free to read through the conversation…"
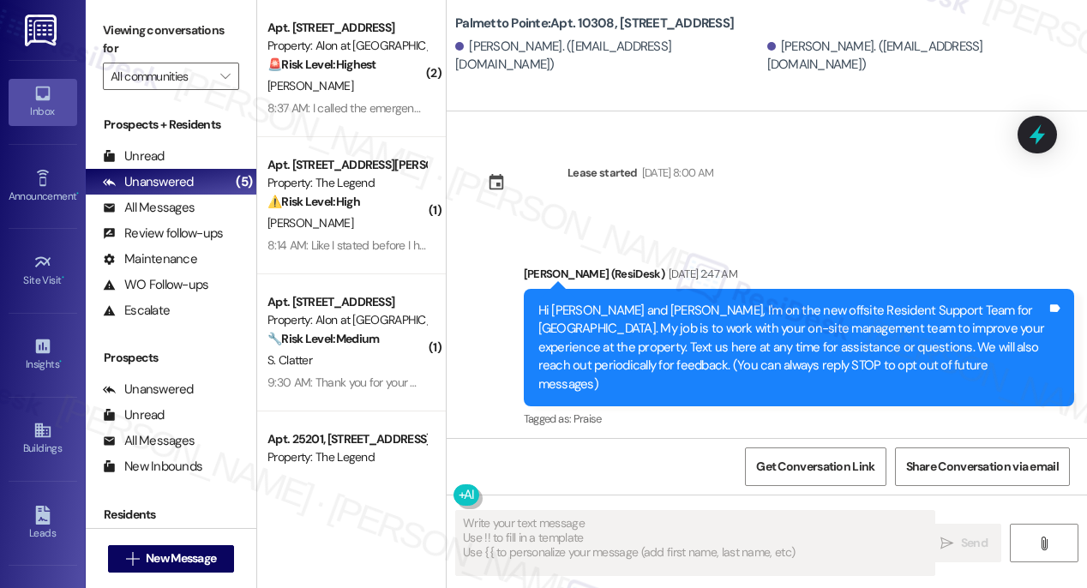
scroll to position [170, 0]
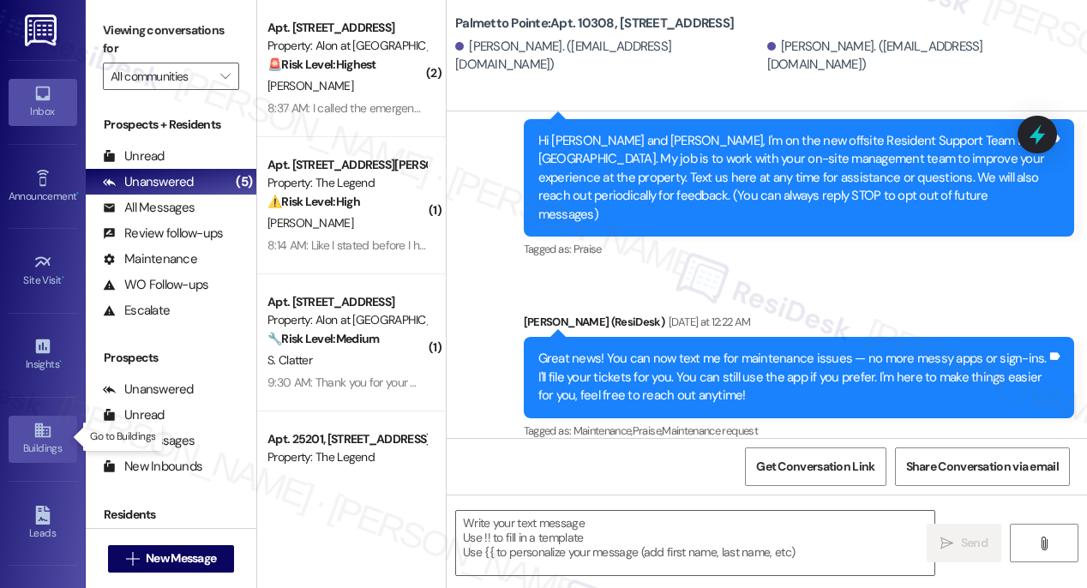
click at [46, 440] on div "Buildings" at bounding box center [43, 448] width 86 height 17
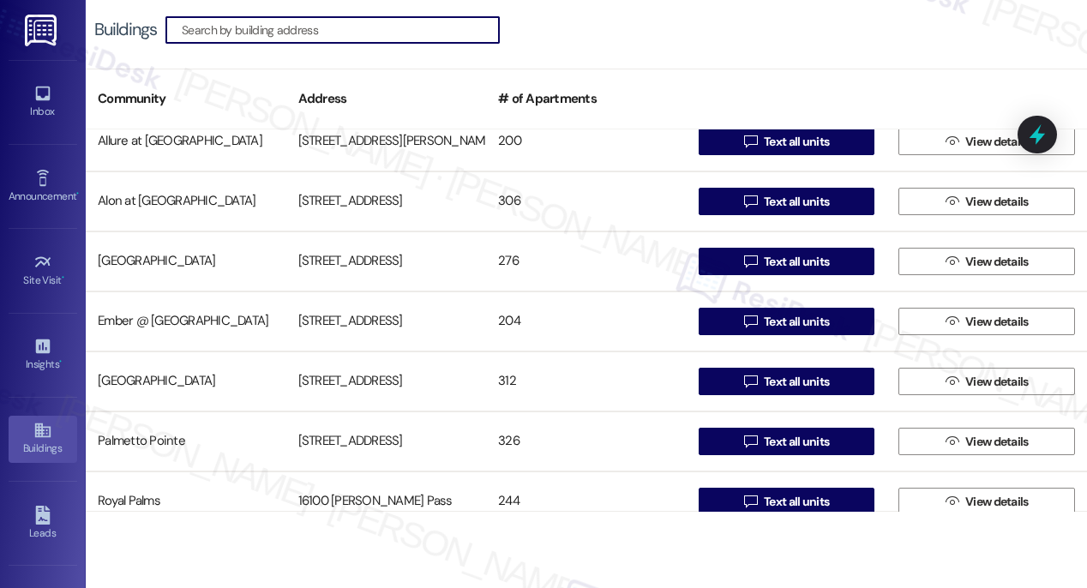
scroll to position [22, 0]
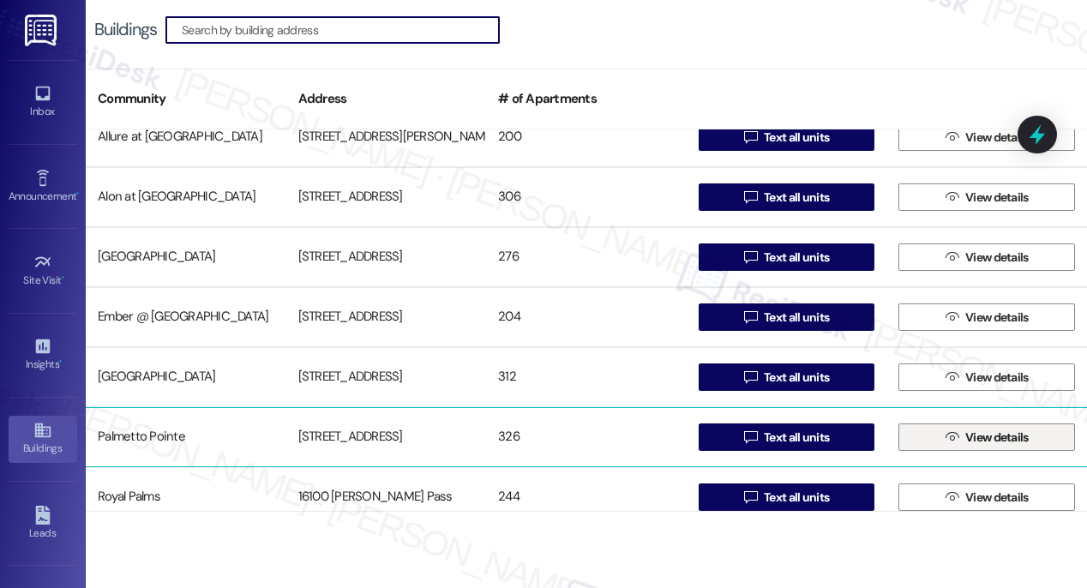
click at [977, 445] on span "View details" at bounding box center [996, 438] width 63 height 18
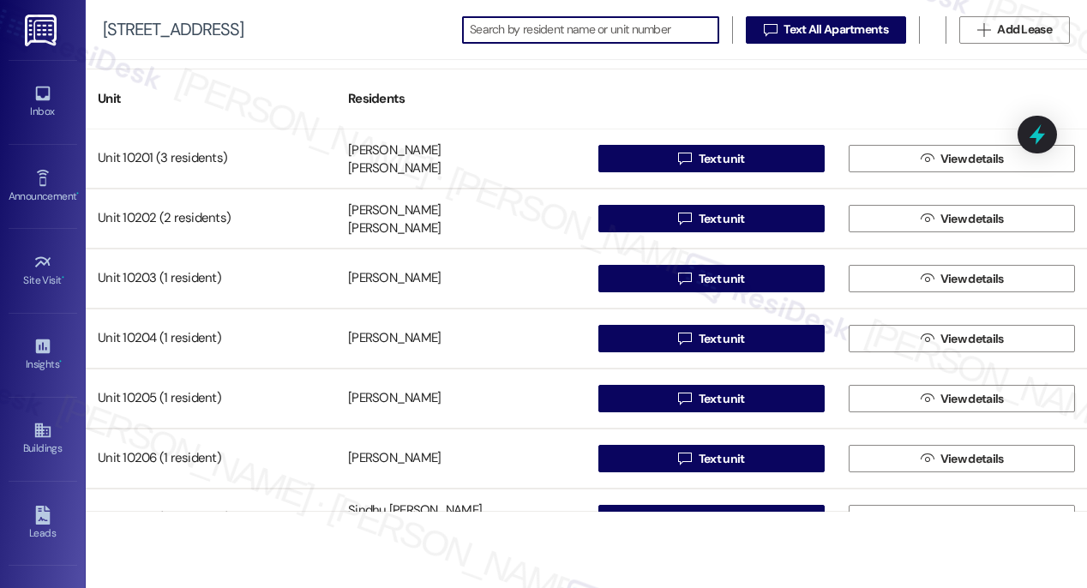
scroll to position [16631, 0]
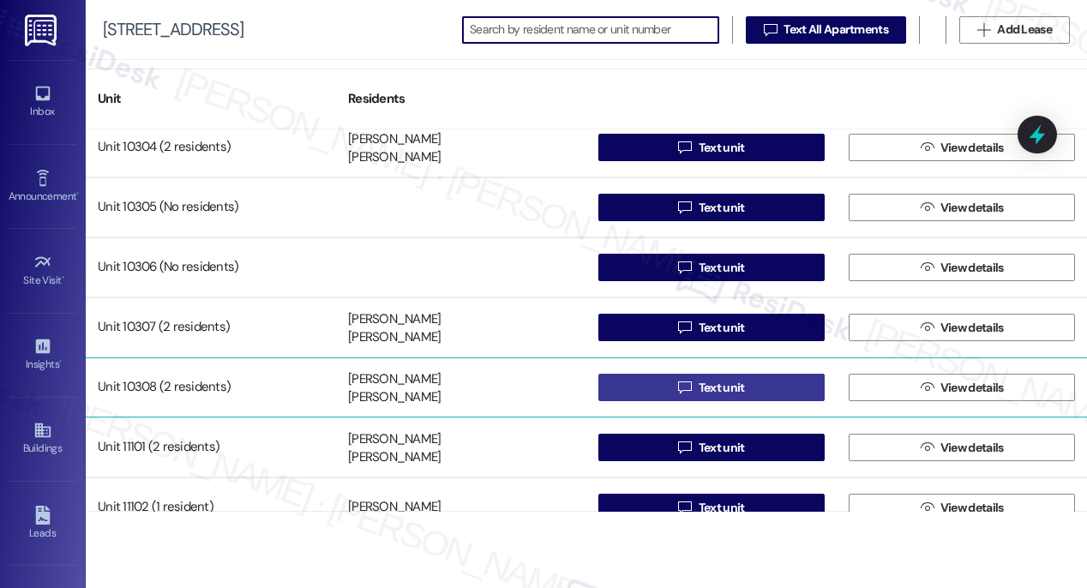
click at [734, 389] on span "Text unit" at bounding box center [722, 388] width 46 height 18
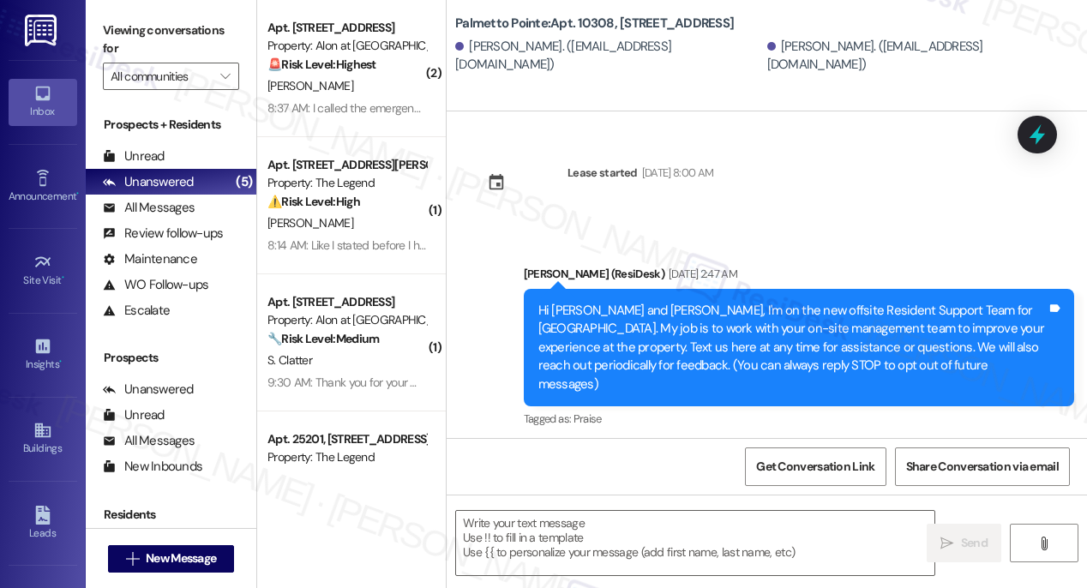
type textarea "Fetching suggested responses. Please feel free to read through the conversation…"
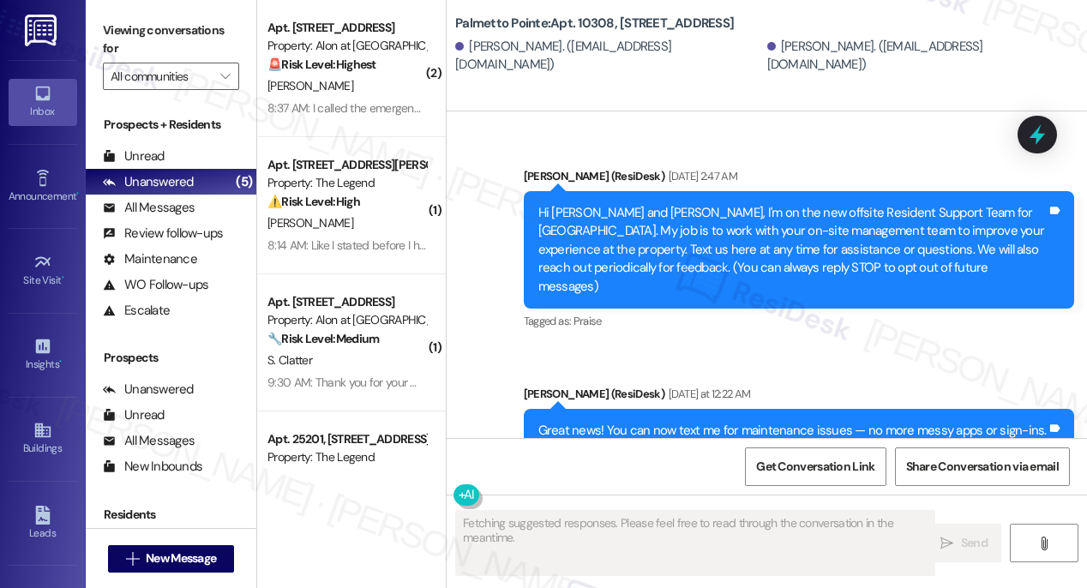
scroll to position [170, 0]
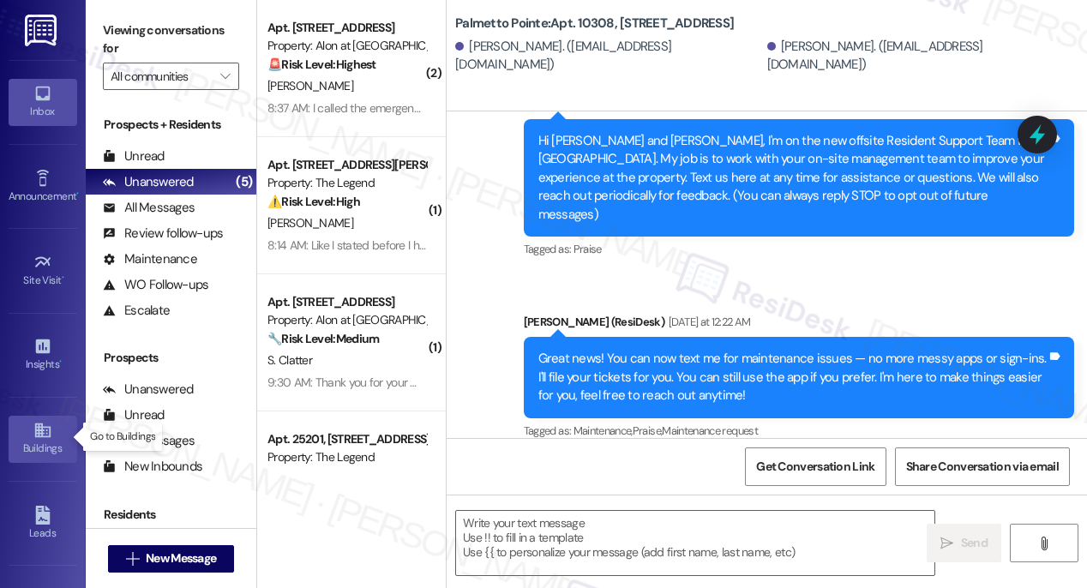
click at [43, 429] on icon at bounding box center [42, 430] width 19 height 19
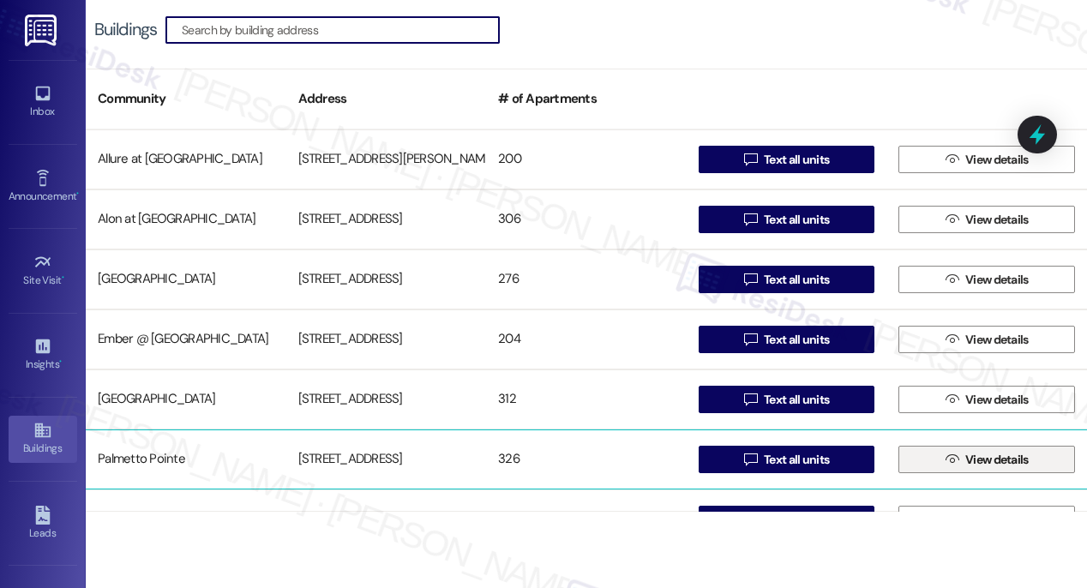
click at [987, 469] on span " View details" at bounding box center [987, 460] width 90 height 26
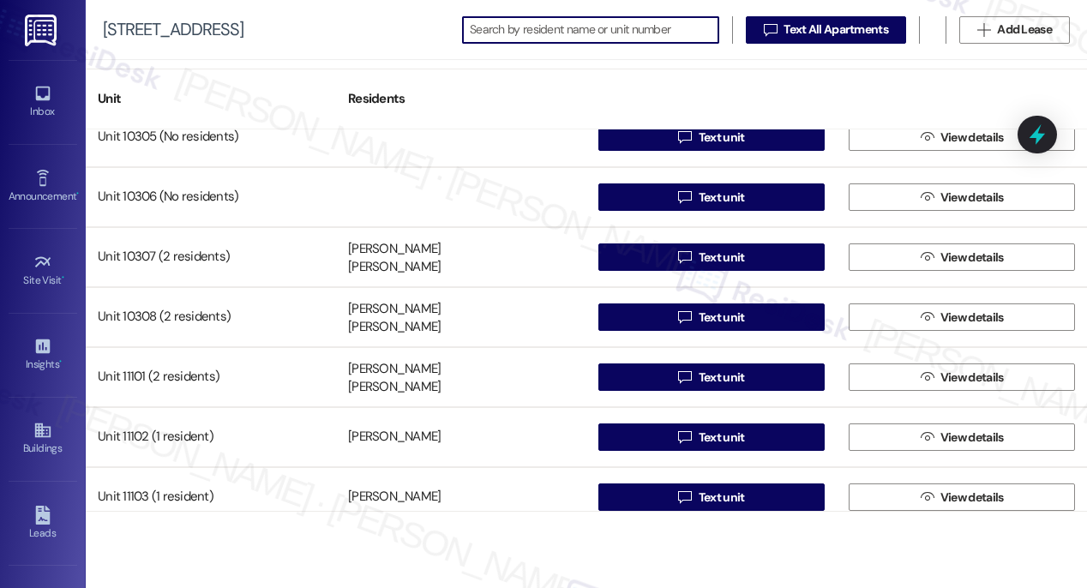
scroll to position [16702, 0]
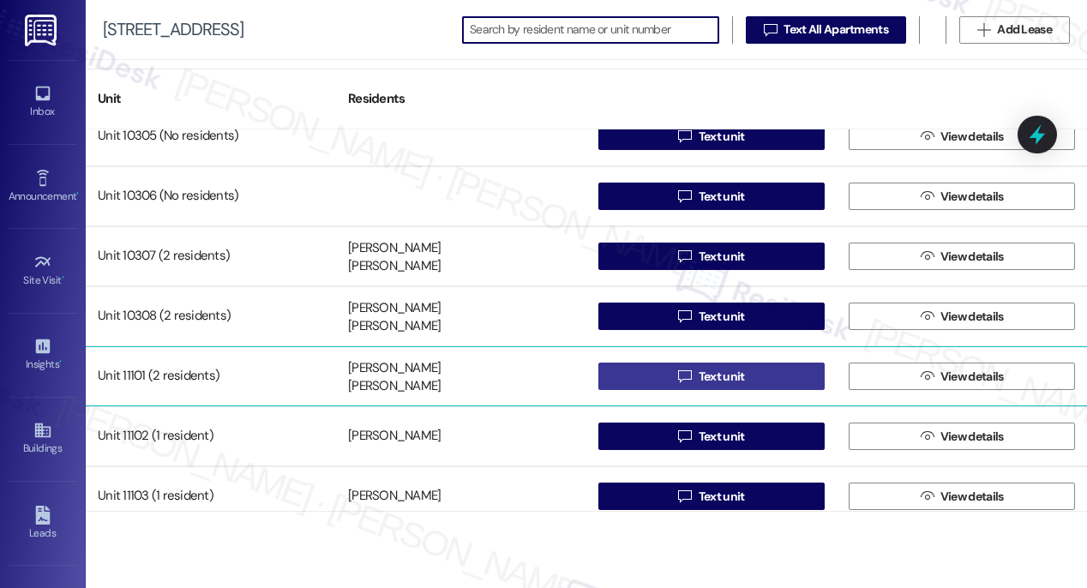
click at [708, 381] on span "Text unit" at bounding box center [722, 377] width 46 height 18
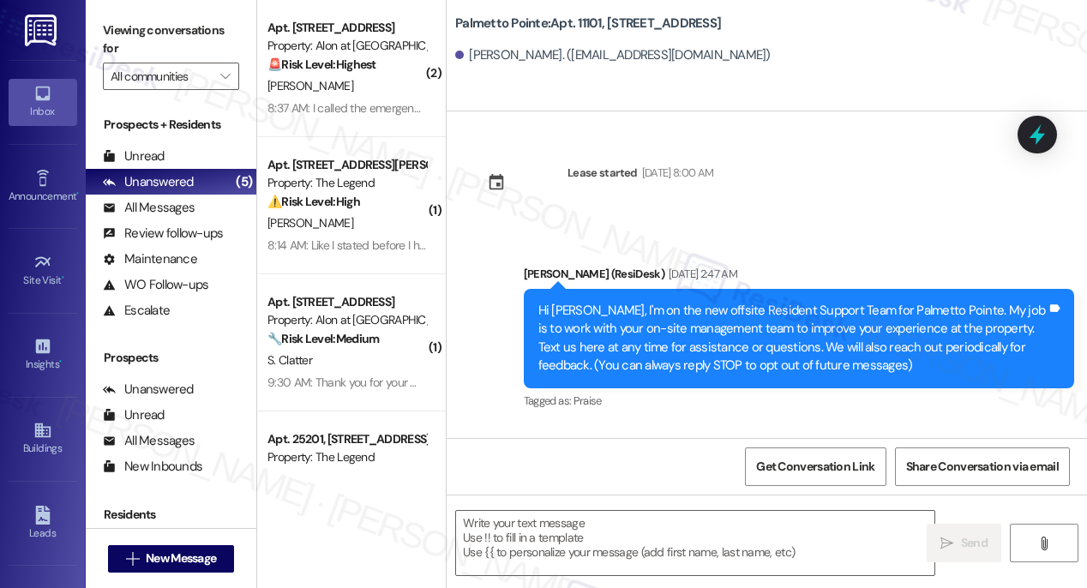
type textarea "Fetching suggested responses. Please feel free to read through the conversation…"
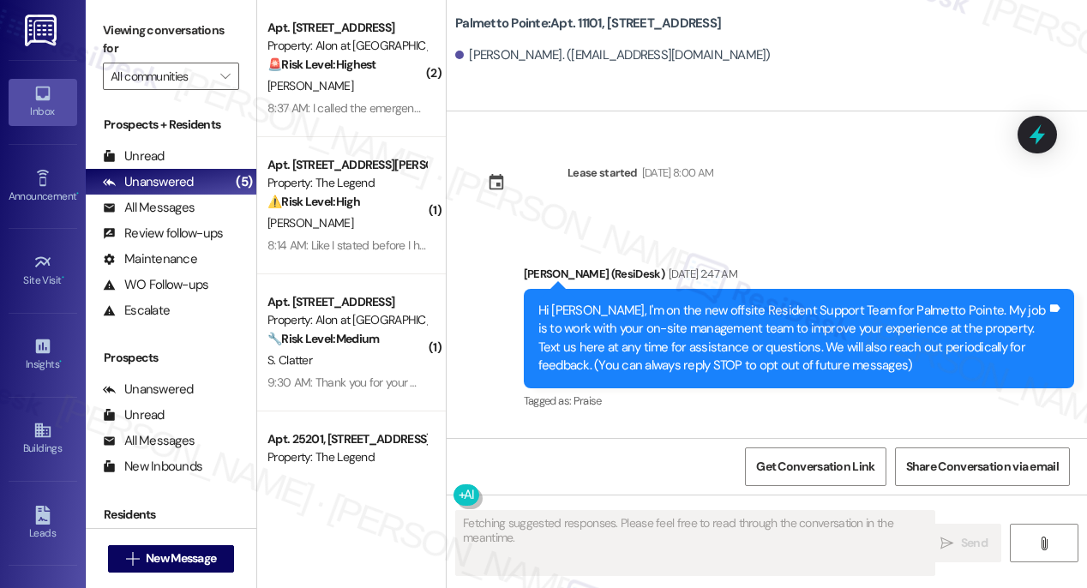
scroll to position [170, 0]
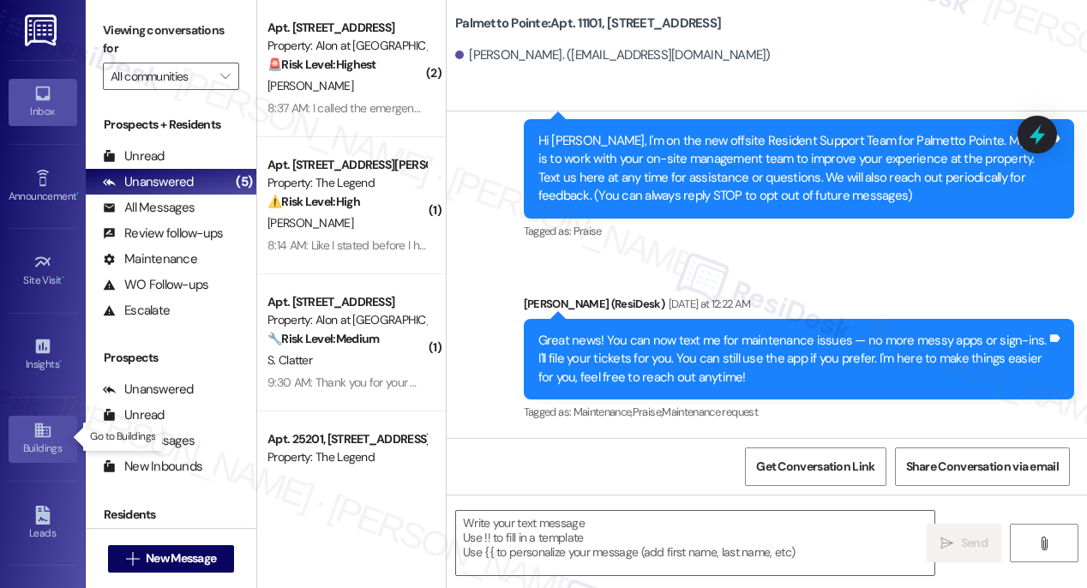
click at [42, 433] on icon at bounding box center [42, 430] width 19 height 19
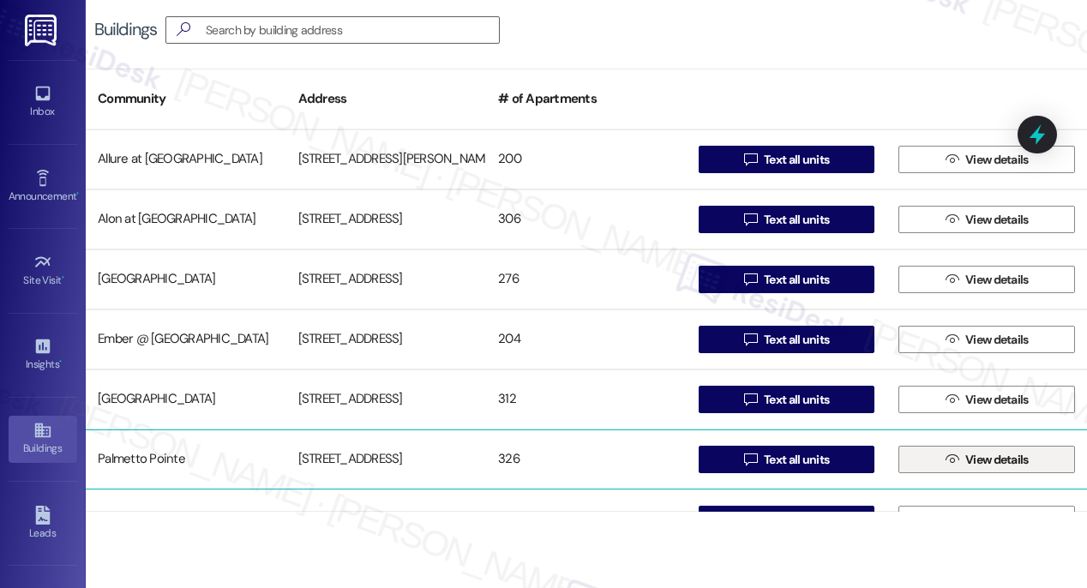
click at [953, 463] on span " View details" at bounding box center [987, 460] width 90 height 26
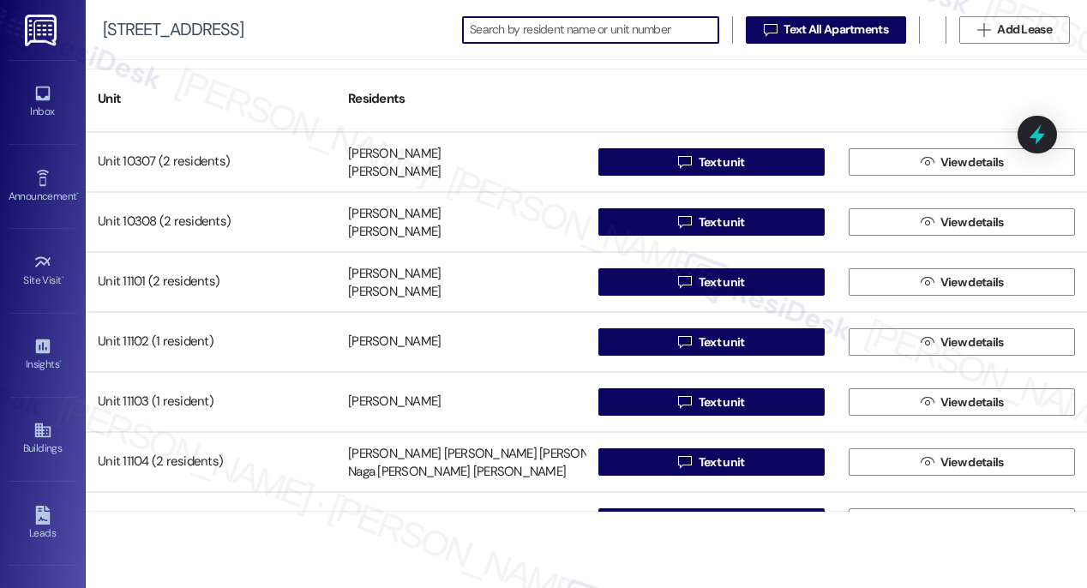
scroll to position [16786, 0]
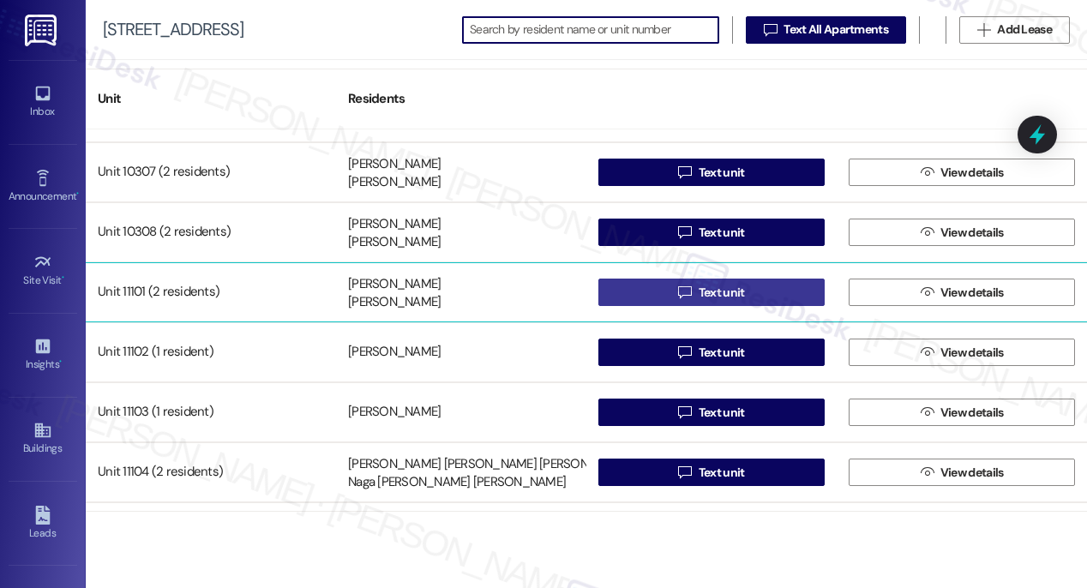
click at [713, 297] on span "Text unit" at bounding box center [722, 293] width 46 height 18
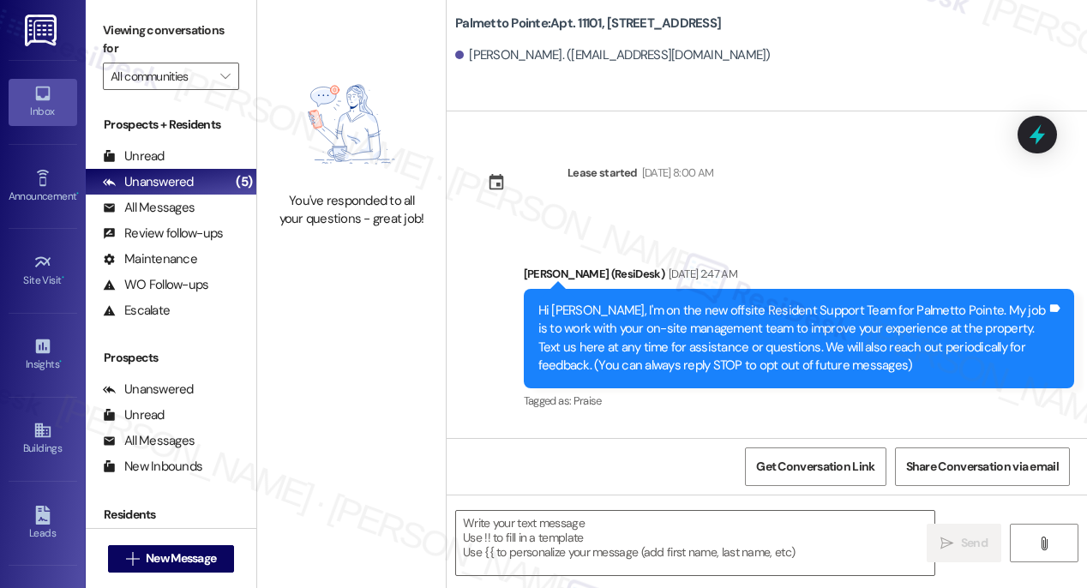
type textarea "Fetching suggested responses. Please feel free to read through the conversation…"
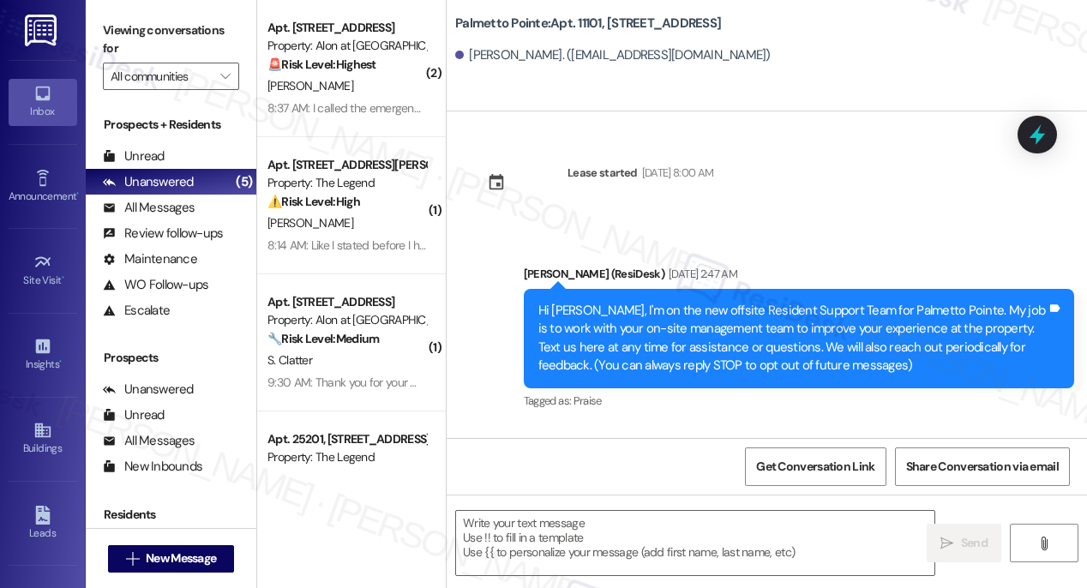
type textarea "Fetching suggested responses. Please feel free to read through the conversation…"
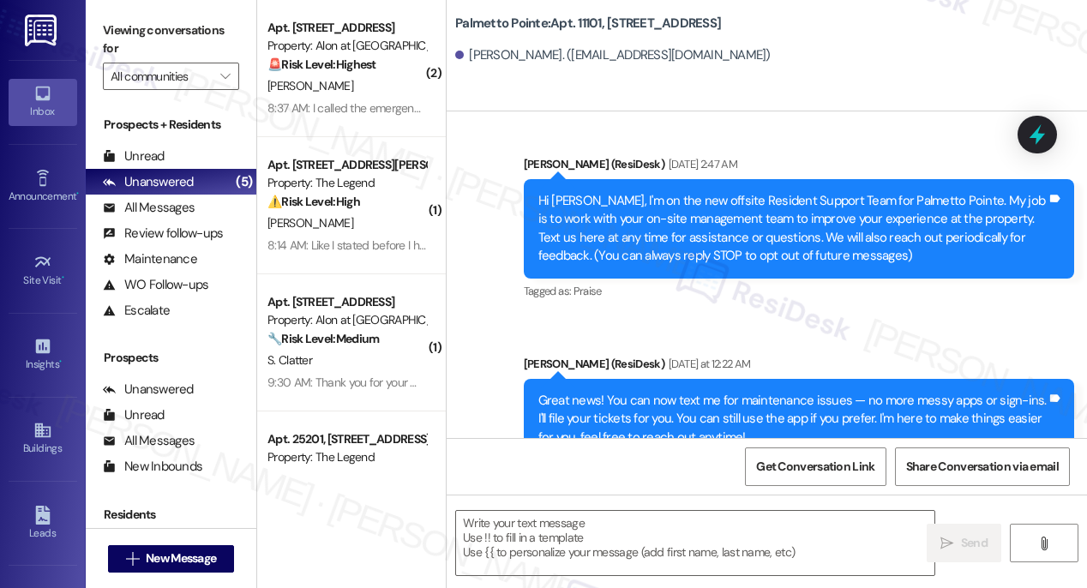
scroll to position [170, 0]
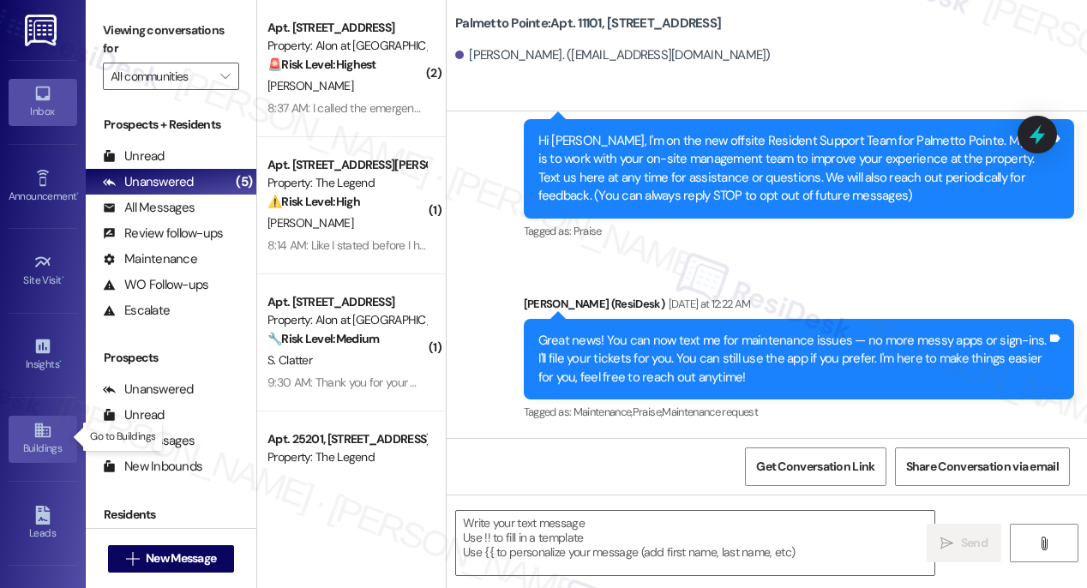
click at [43, 435] on icon at bounding box center [42, 430] width 19 height 19
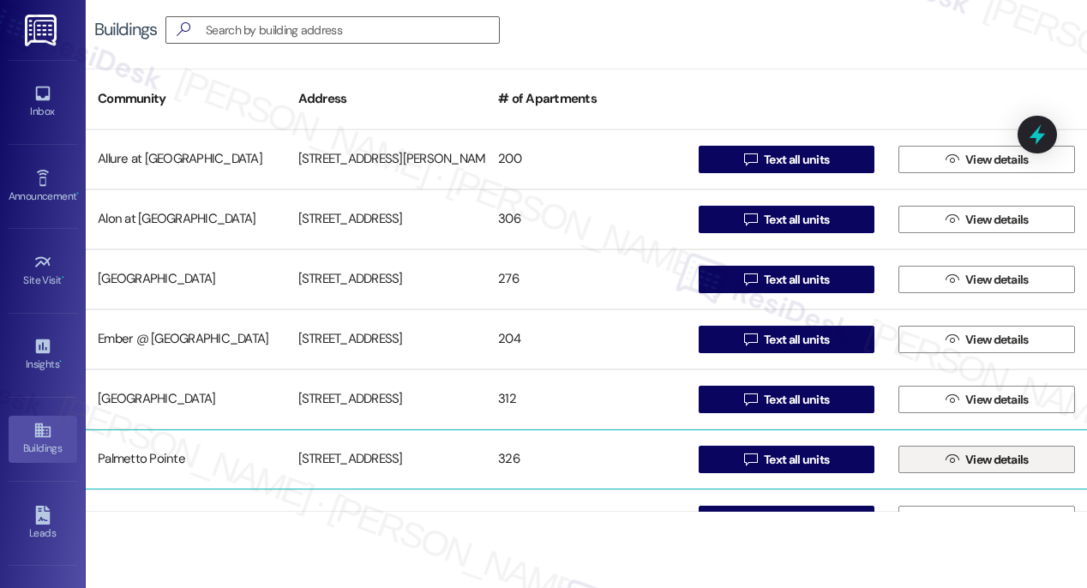
click at [1010, 462] on span "View details" at bounding box center [996, 460] width 63 height 18
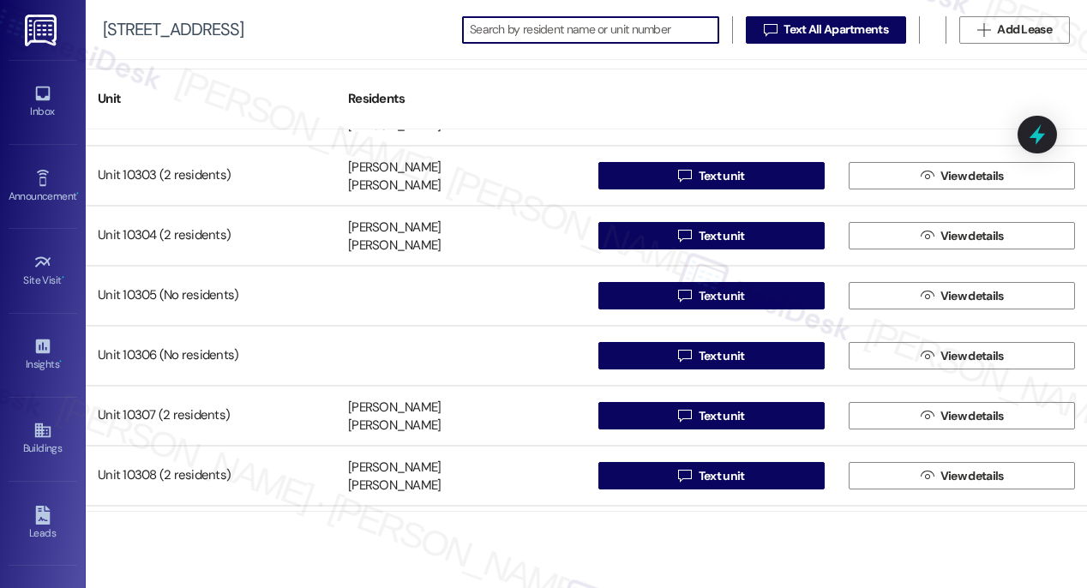
scroll to position [16719, 0]
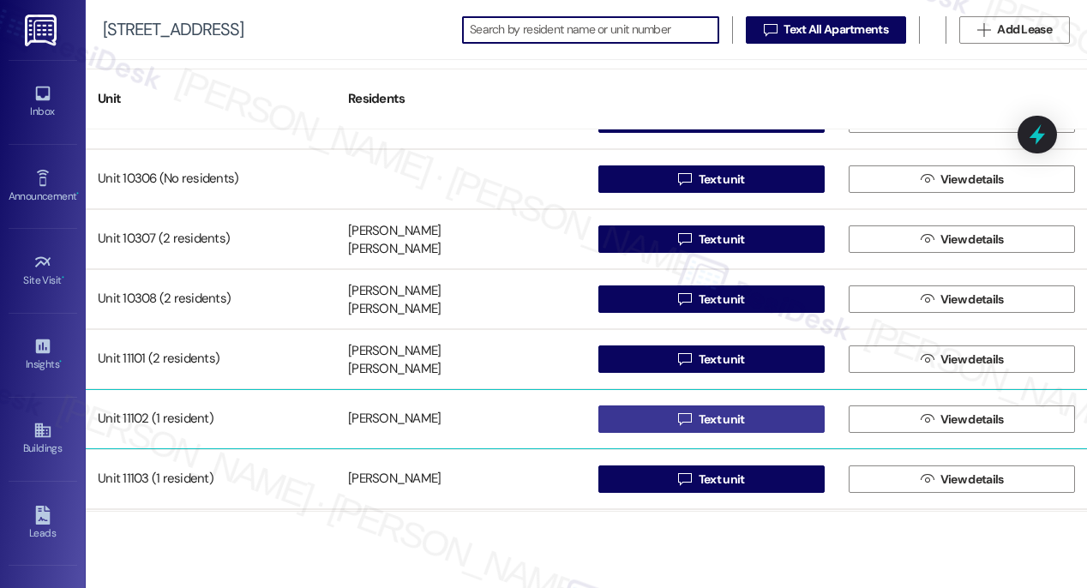
click at [699, 423] on span "Text unit" at bounding box center [722, 420] width 46 height 18
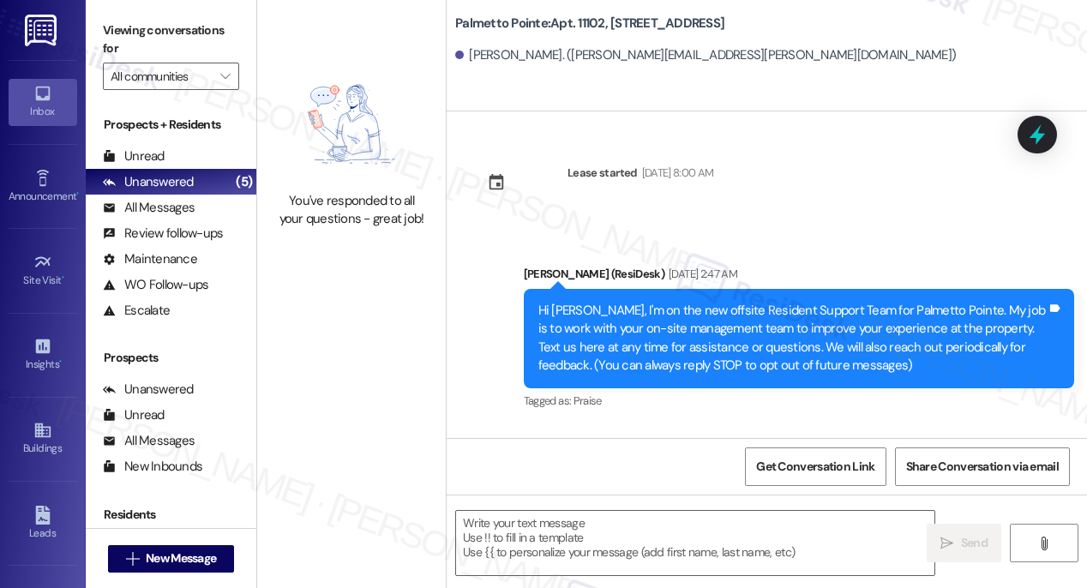
type textarea "Fetching suggested responses. Please feel free to read through the conversation…"
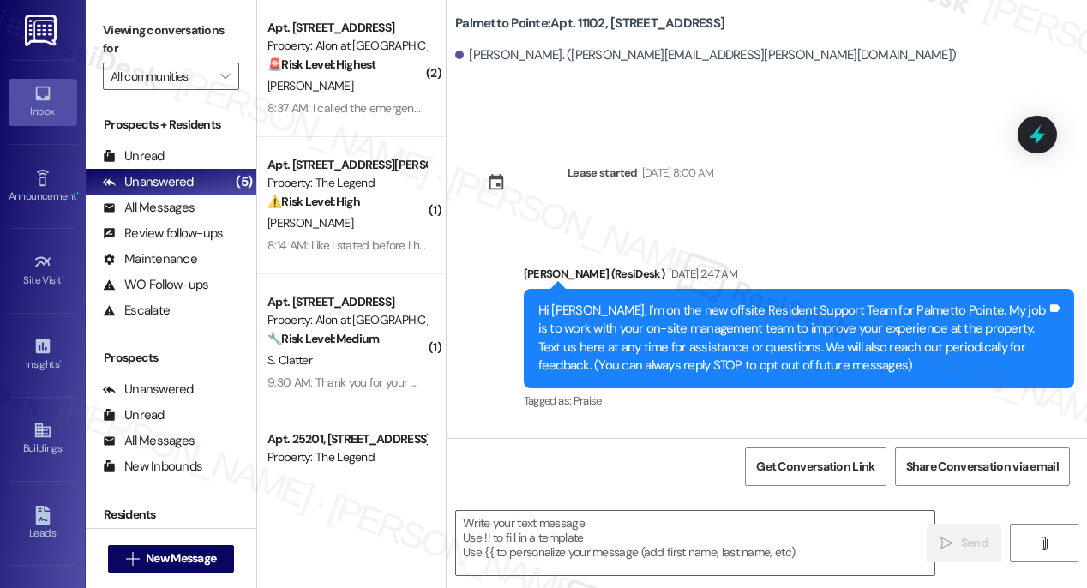
type textarea "Fetching suggested responses. Please feel free to read through the conversation…"
click at [876, 241] on div "Announcement, sent via SMS [PERSON_NAME] (ResiDesk) [DATE] 2:47 AM Hi [PERSON_N…" at bounding box center [767, 326] width 640 height 200
click at [733, 342] on div "Hi [PERSON_NAME], I'm on the new offsite Resident Support Team for Palmetto Poi…" at bounding box center [792, 339] width 508 height 74
click at [784, 469] on span "Get Conversation Link" at bounding box center [815, 467] width 118 height 18
drag, startPoint x: 606, startPoint y: 21, endPoint x: 553, endPoint y: 19, distance: 53.2
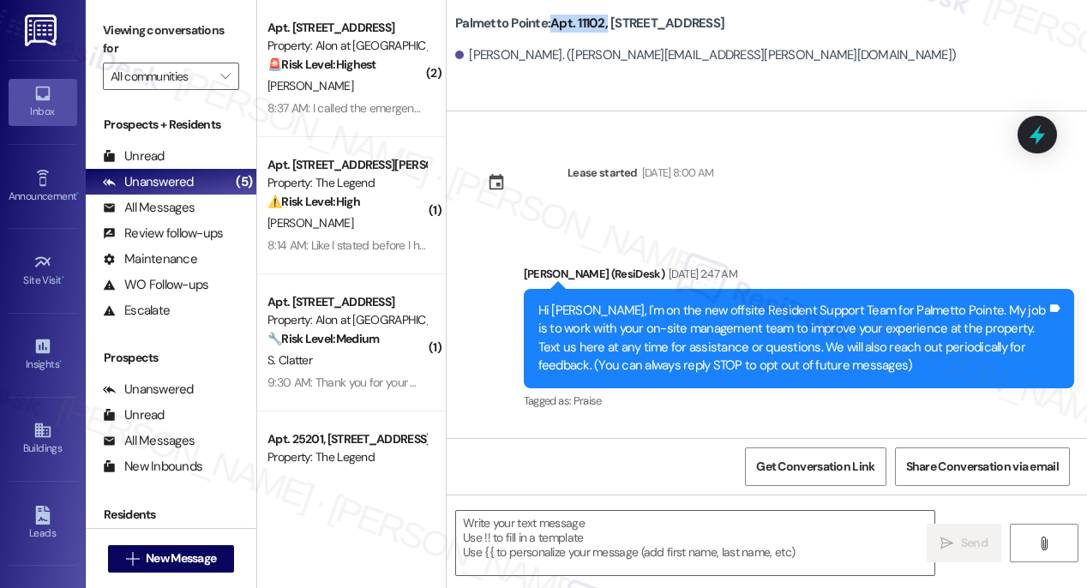
click at [553, 19] on b "Palmetto Pointe: Apt. 11102, [STREET_ADDRESS]" at bounding box center [589, 24] width 269 height 18
copy b "Apt. 11102,"
click at [35, 430] on icon at bounding box center [41, 430] width 15 height 15
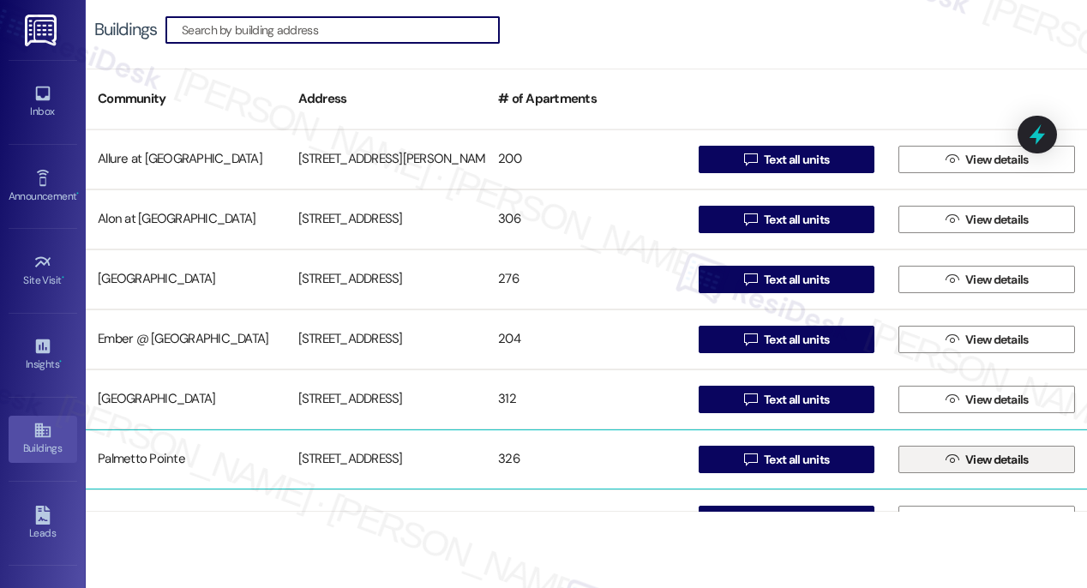
click at [948, 466] on span " View details" at bounding box center [987, 460] width 90 height 26
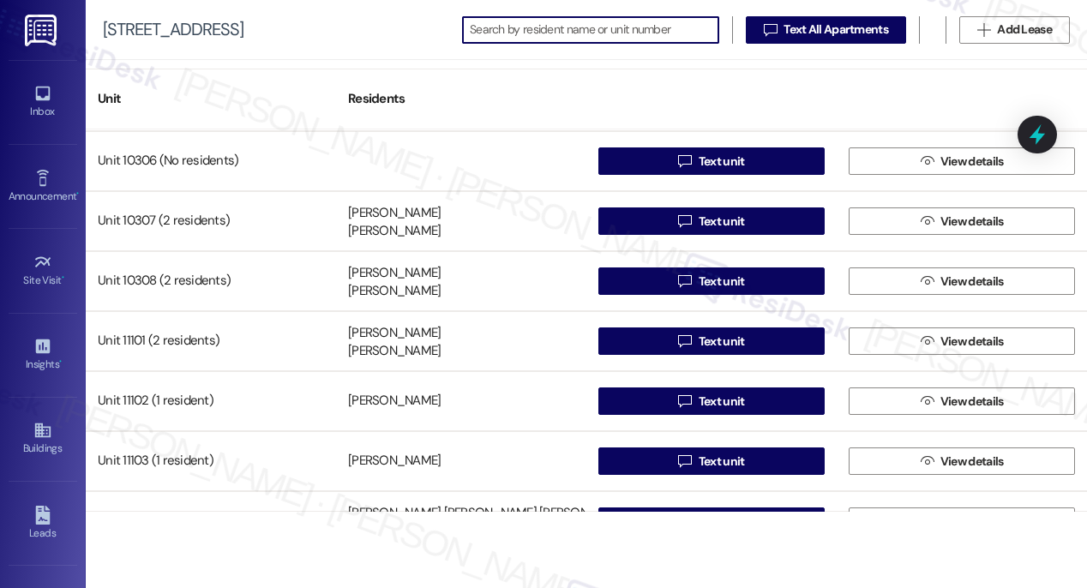
scroll to position [16849, 0]
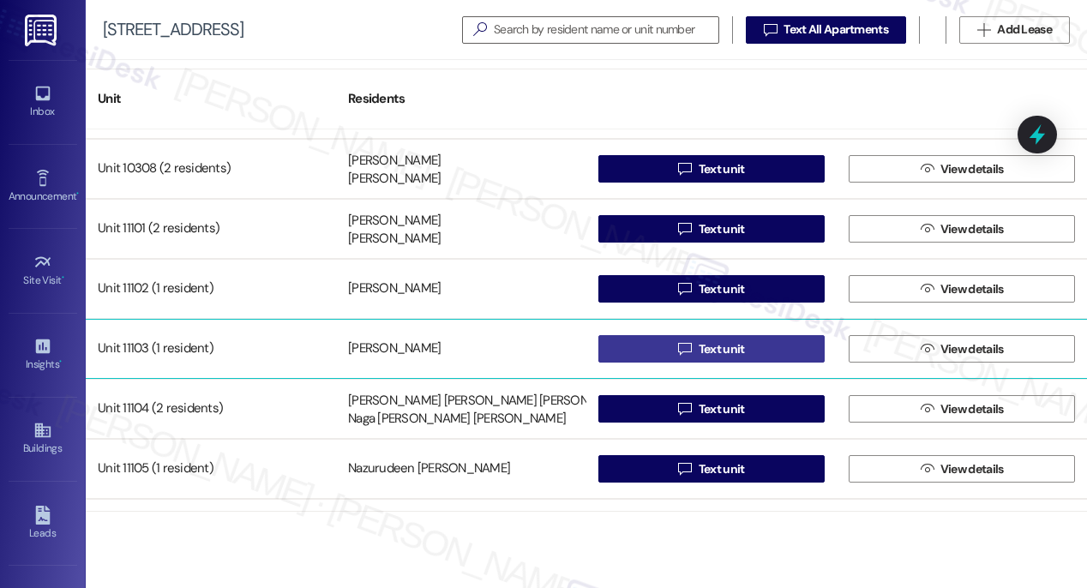
click at [709, 356] on span "Text unit" at bounding box center [722, 349] width 46 height 18
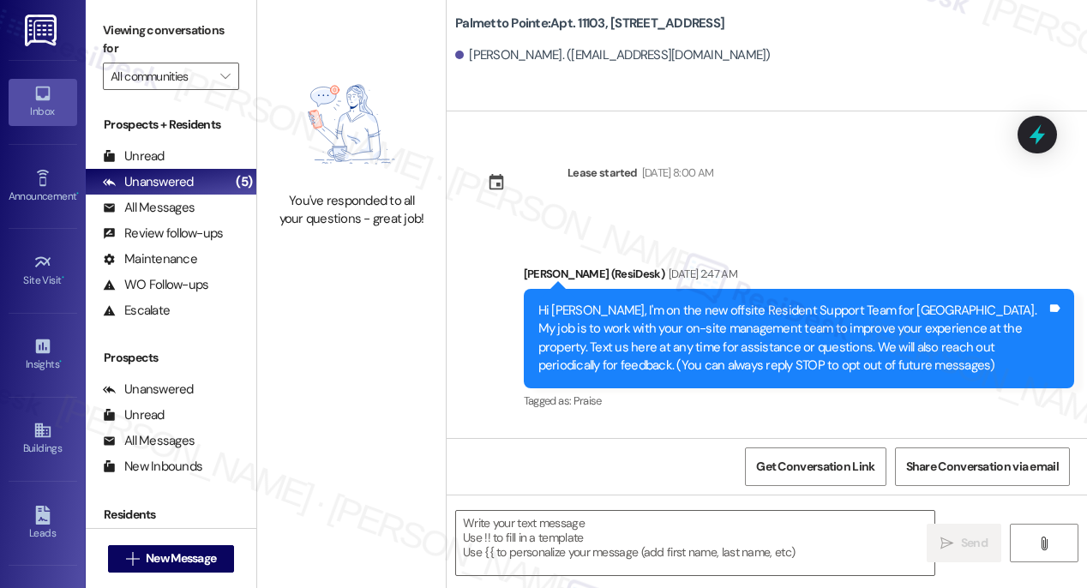
type textarea "Fetching suggested responses. Please feel free to read through the conversation…"
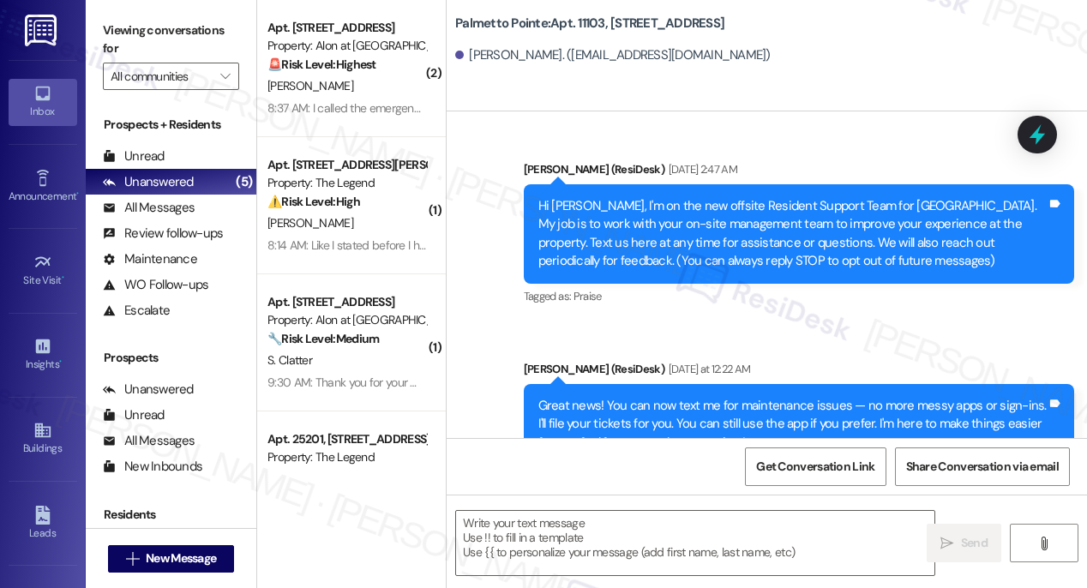
type textarea "Fetching suggested responses. Please feel free to read through the conversation…"
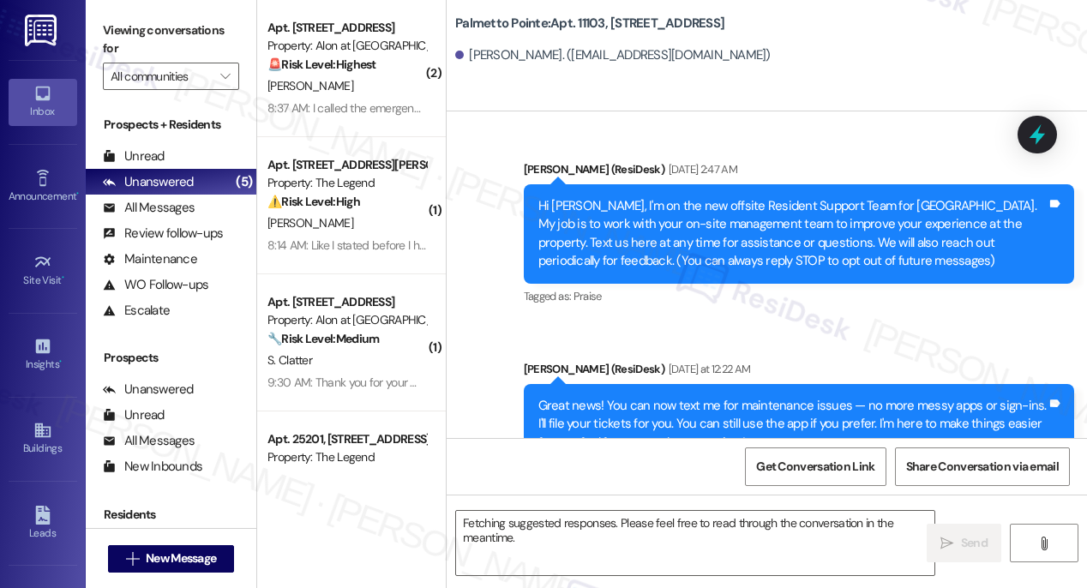
scroll to position [170, 0]
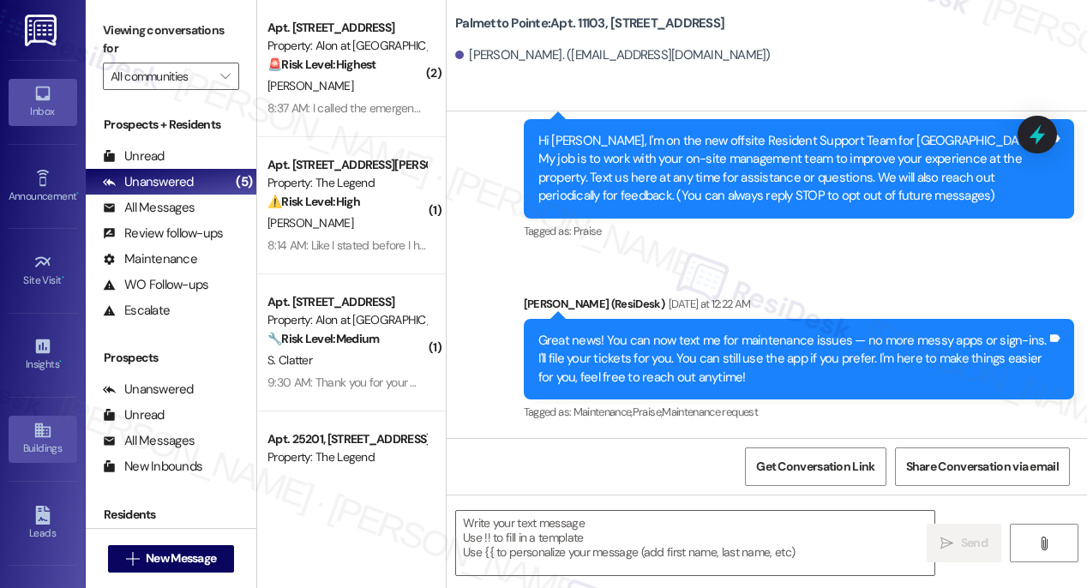
click at [37, 433] on icon at bounding box center [42, 430] width 19 height 19
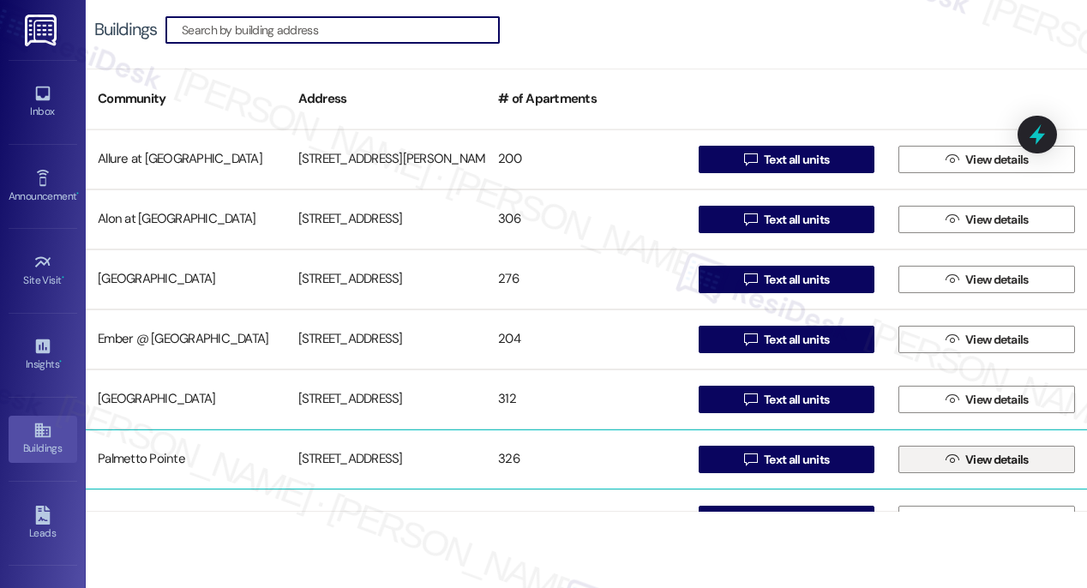
click at [971, 467] on span "View details" at bounding box center [996, 460] width 63 height 18
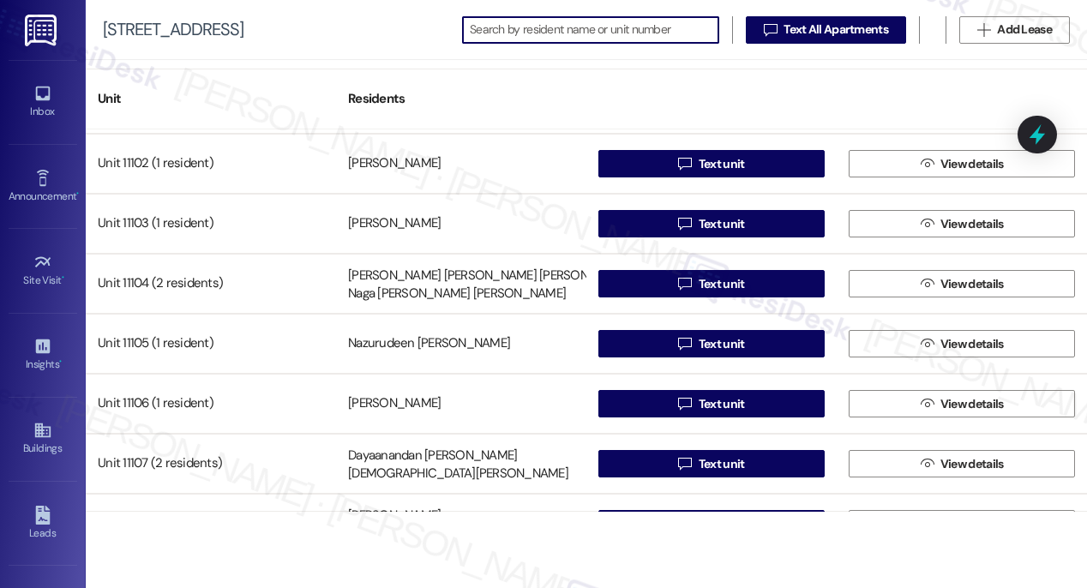
scroll to position [16969, 0]
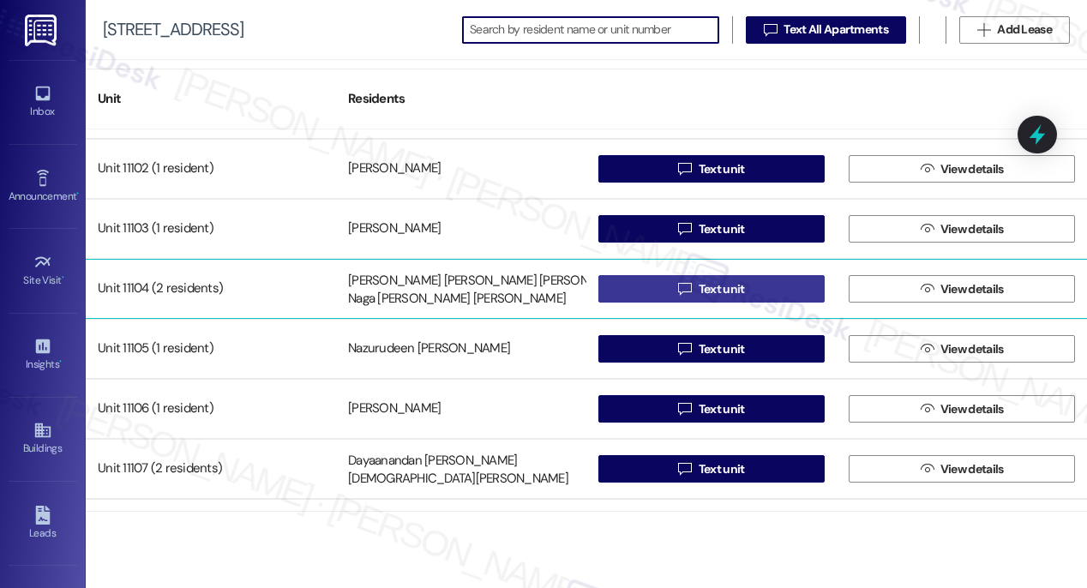
click at [705, 300] on span " Text unit" at bounding box center [711, 289] width 73 height 26
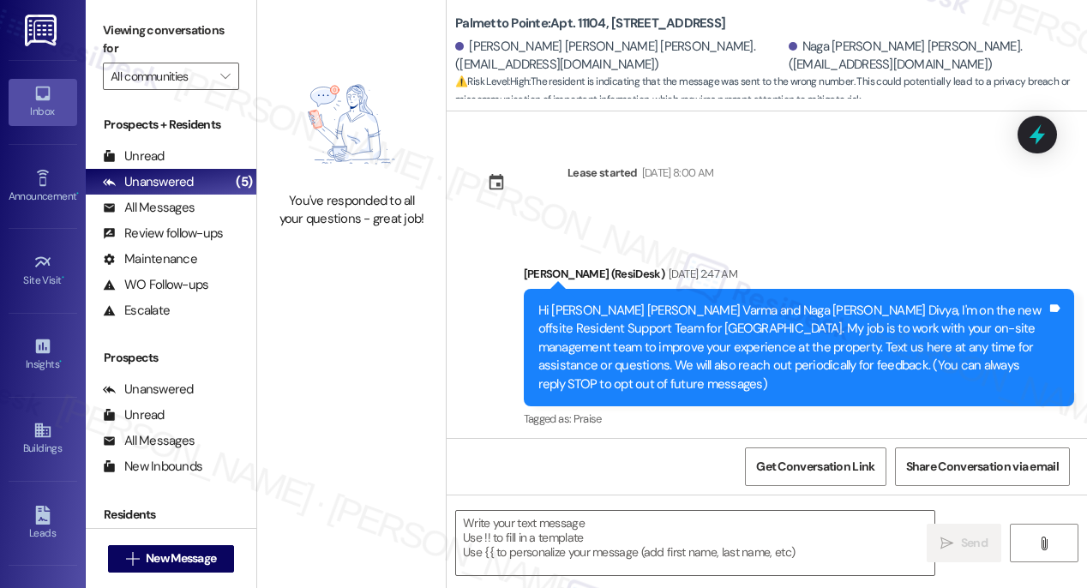
scroll to position [218, 0]
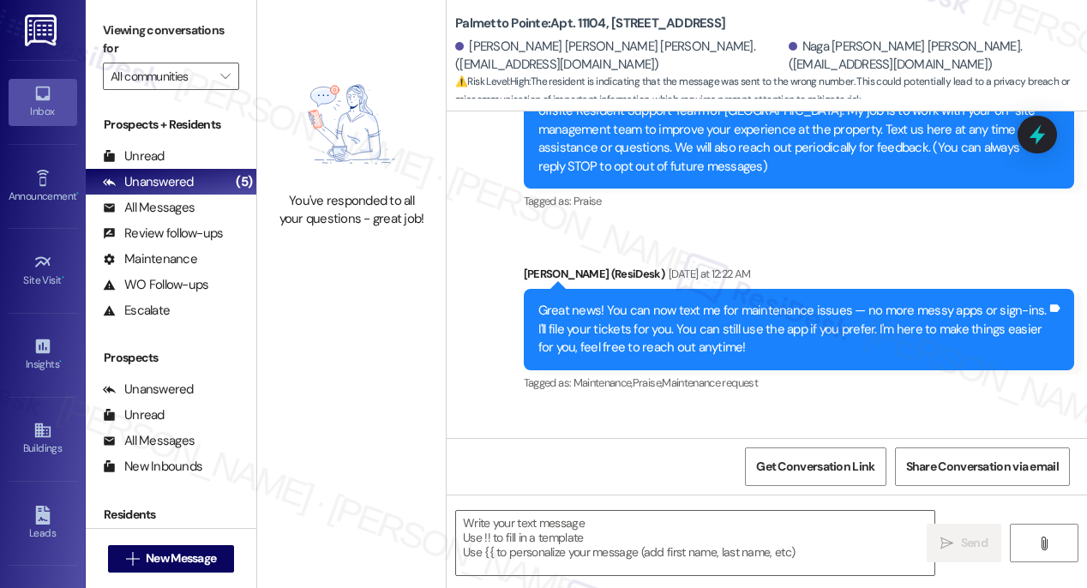
type textarea "Fetching suggested responses. Please feel free to read through the conversation…"
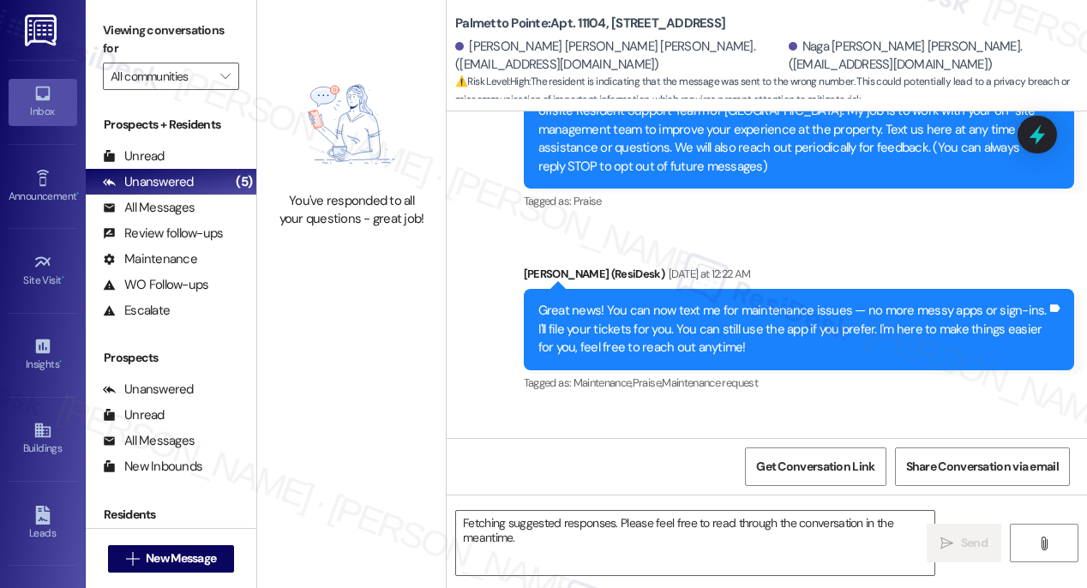
scroll to position [0, 0]
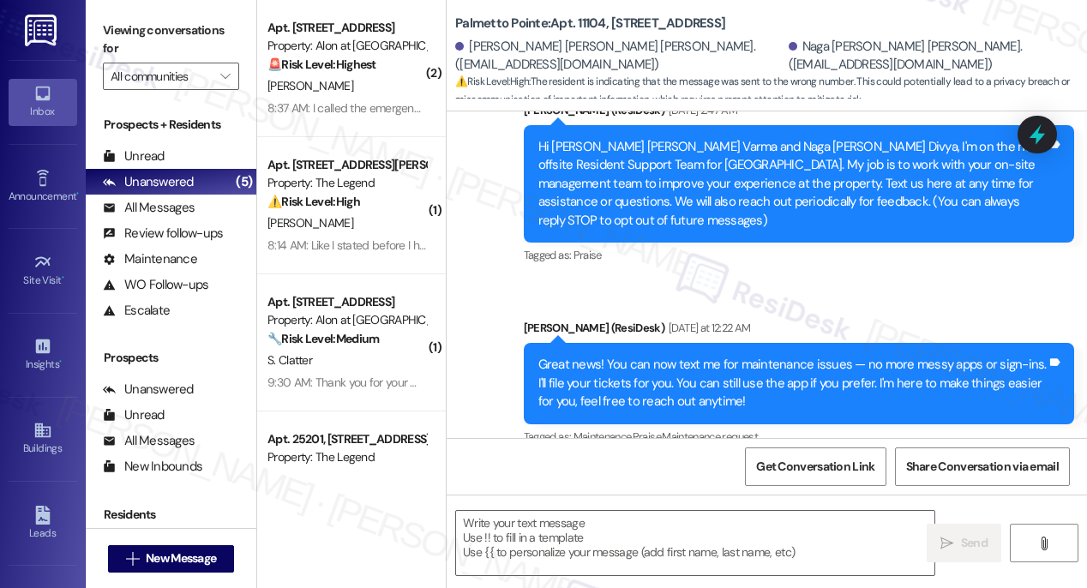
type textarea "Fetching suggested responses. Please feel free to read through the conversation…"
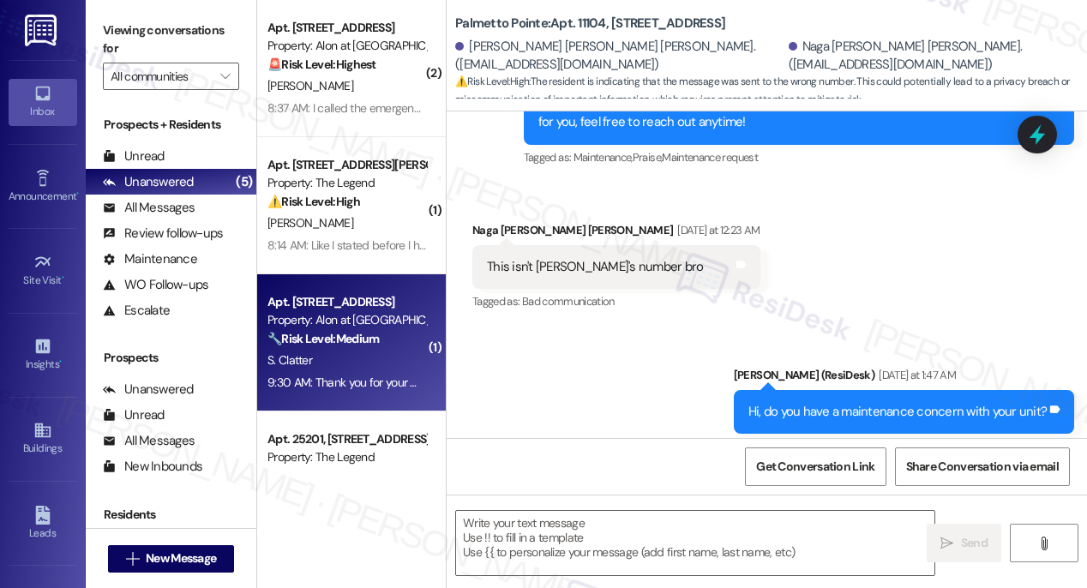
scroll to position [219, 0]
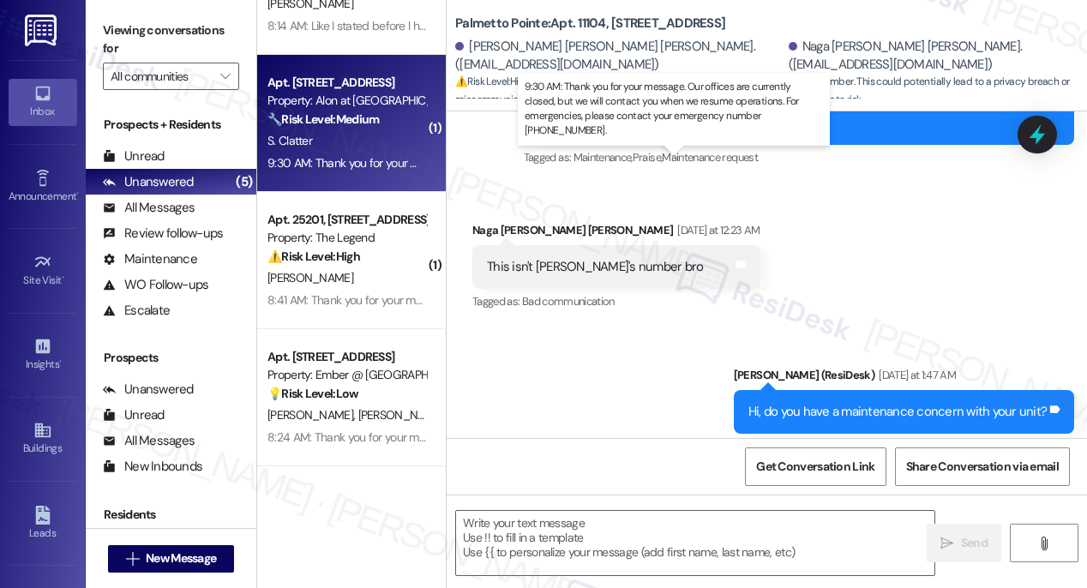
click at [354, 163] on div "9:30 AM: Thank you for your message. Our offices are currently closed, but we w…" at bounding box center [770, 162] width 1006 height 15
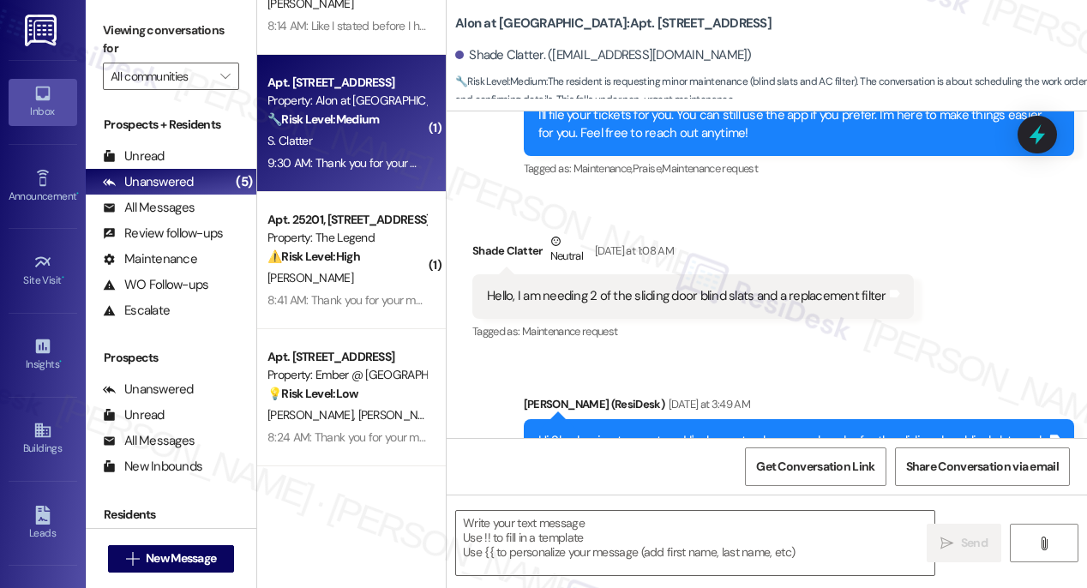
type textarea "Fetching suggested responses. Please feel free to read through the conversation…"
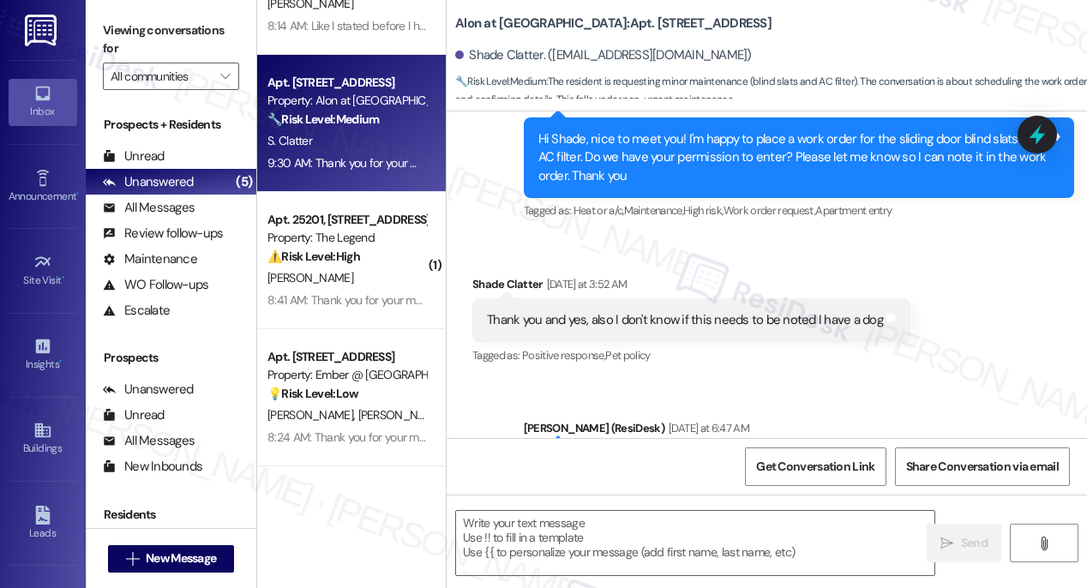
scroll to position [938, 0]
click at [51, 440] on div "Buildings" at bounding box center [43, 448] width 86 height 17
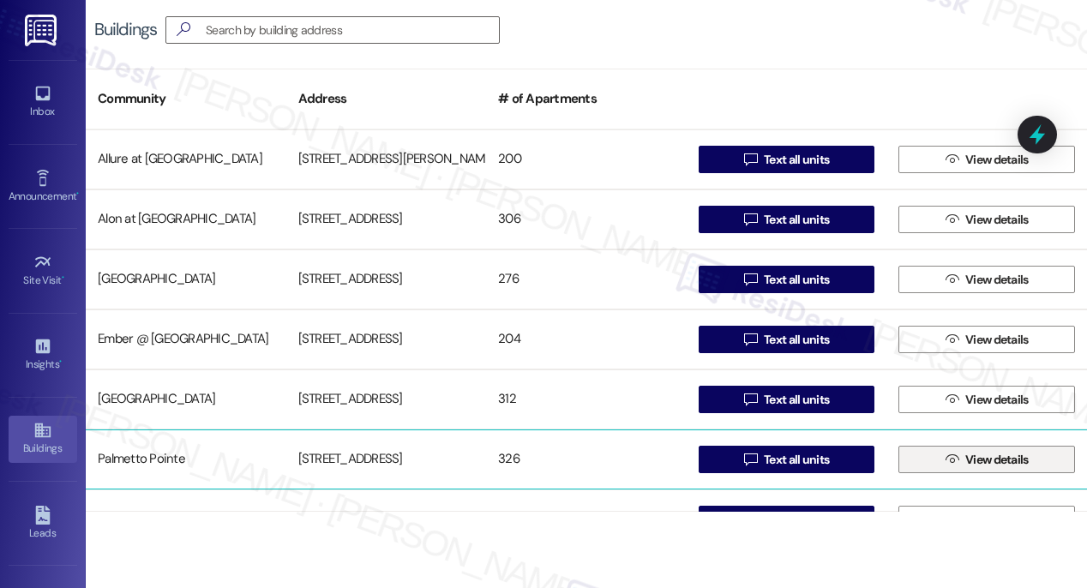
click at [998, 459] on span "View details" at bounding box center [996, 460] width 63 height 18
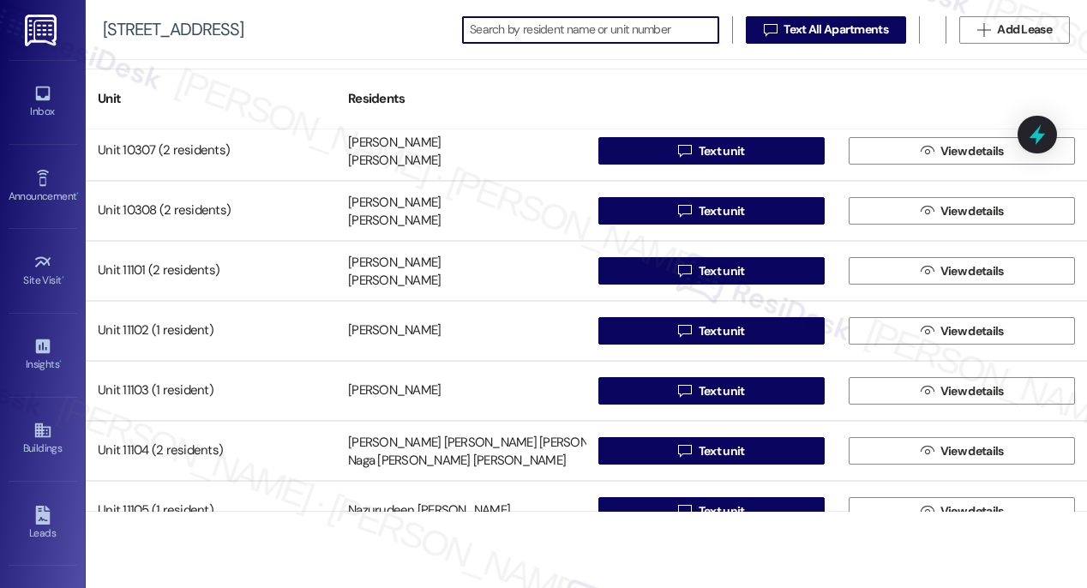
scroll to position [16913, 0]
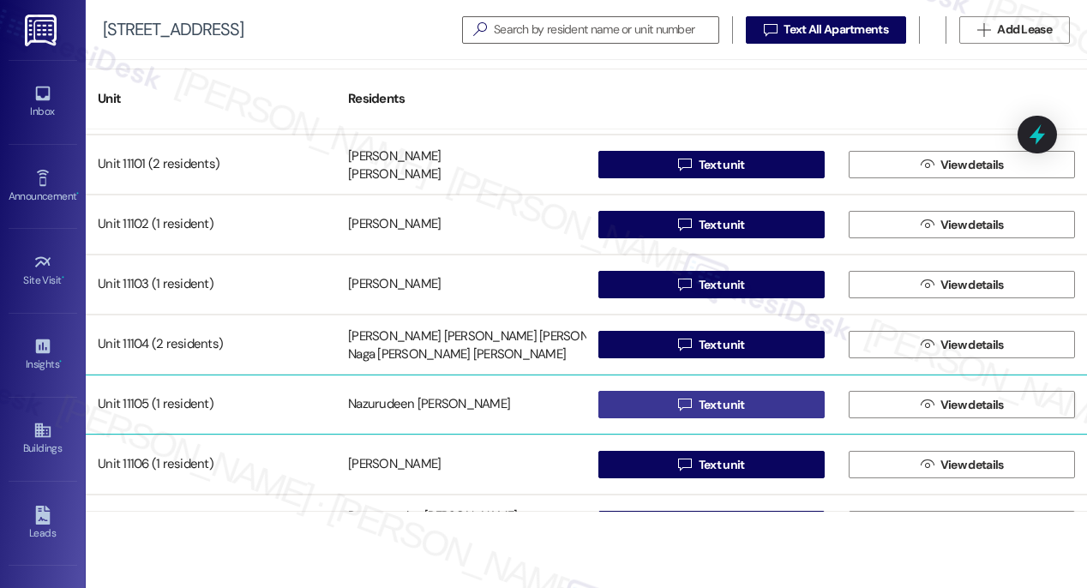
click at [720, 406] on span "Text unit" at bounding box center [722, 405] width 46 height 18
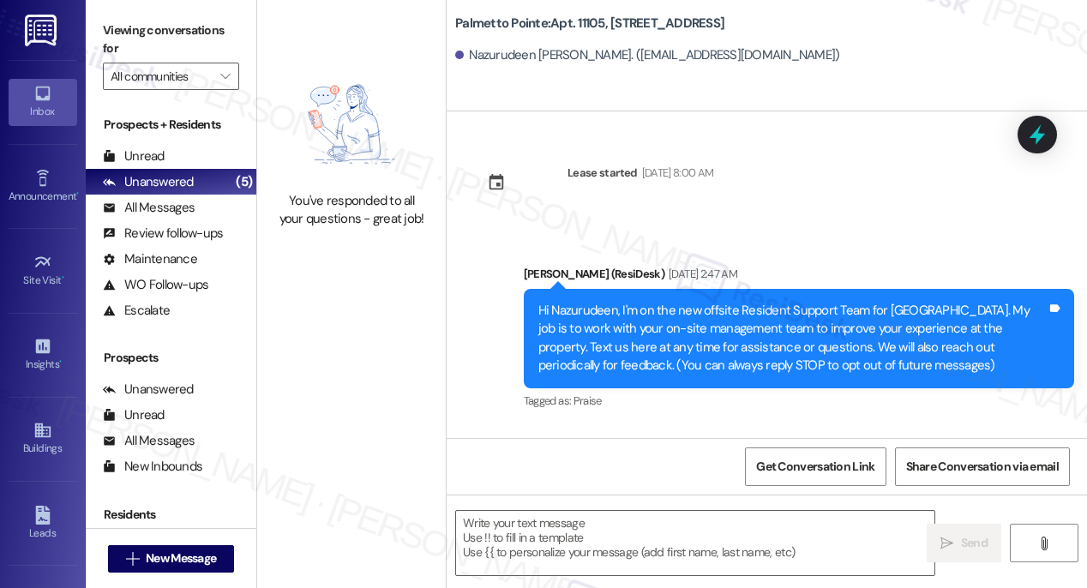
type textarea "Fetching suggested responses. Please feel free to read through the conversation…"
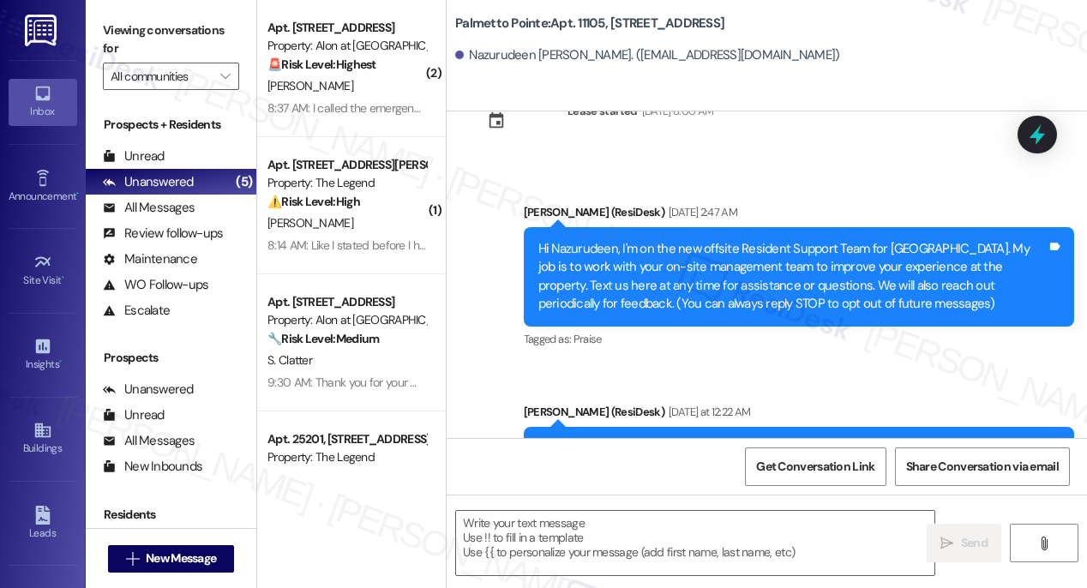
scroll to position [170, 0]
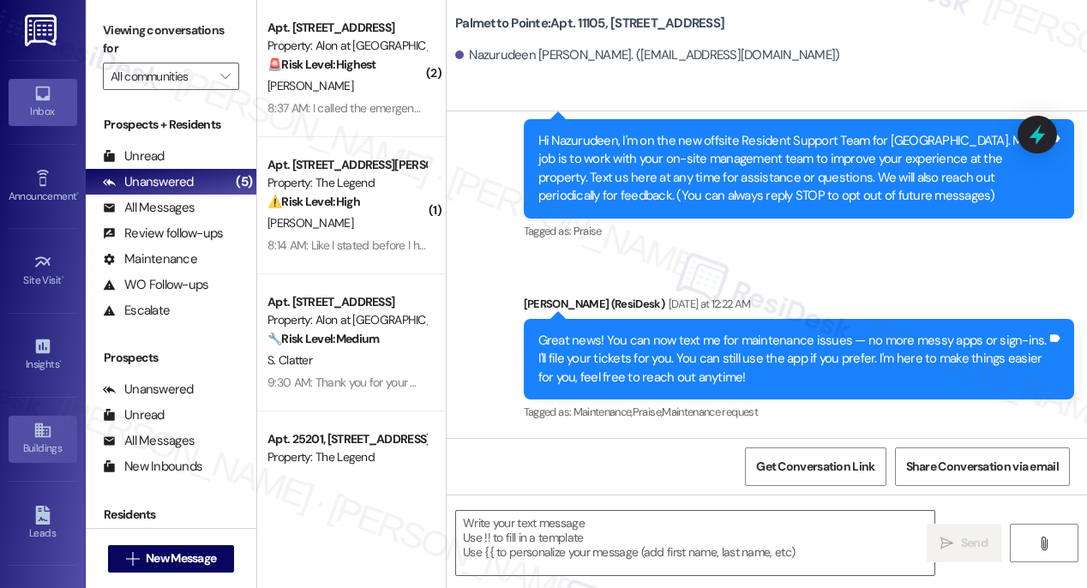
click at [35, 436] on icon at bounding box center [42, 430] width 19 height 19
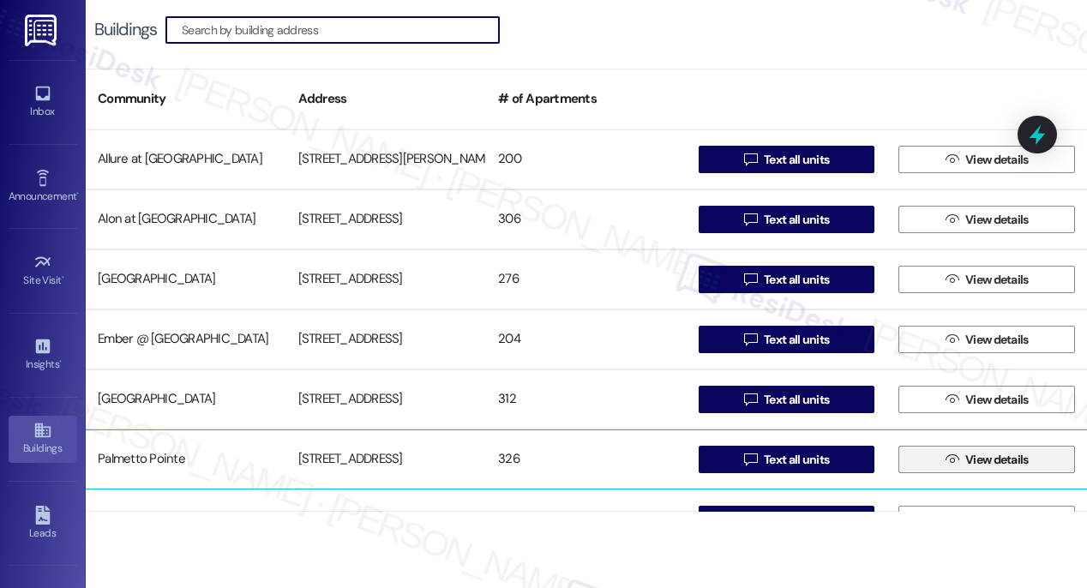
click at [974, 459] on span "View details" at bounding box center [996, 460] width 63 height 18
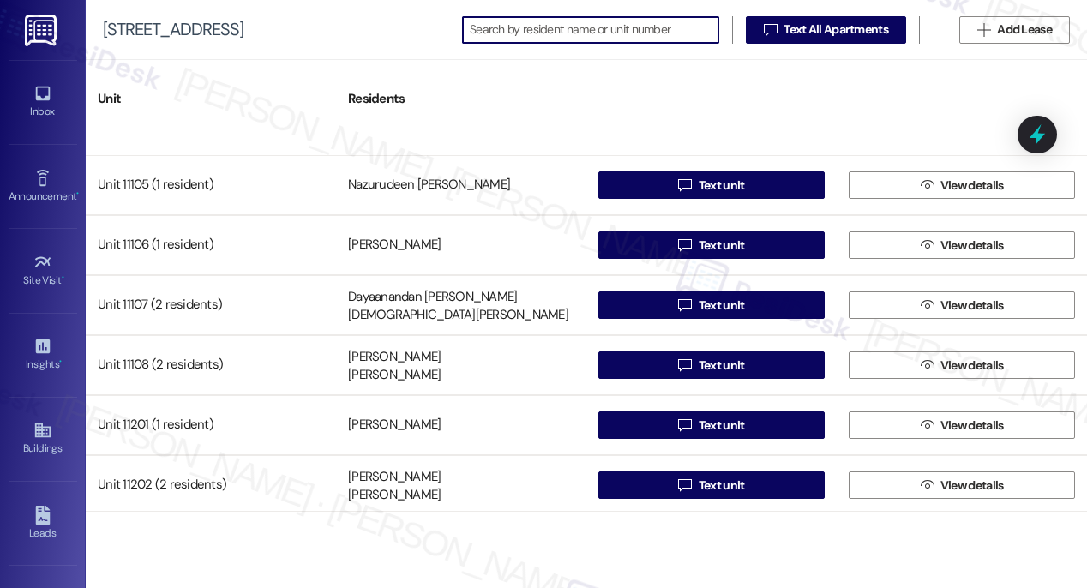
scroll to position [17045, 0]
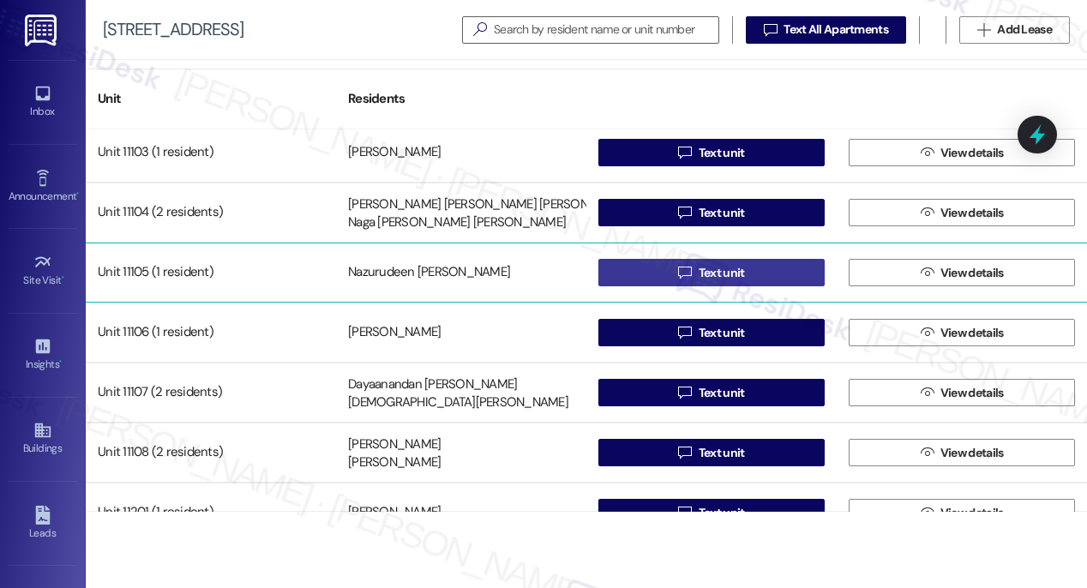
click at [727, 273] on span "Text unit" at bounding box center [722, 273] width 46 height 18
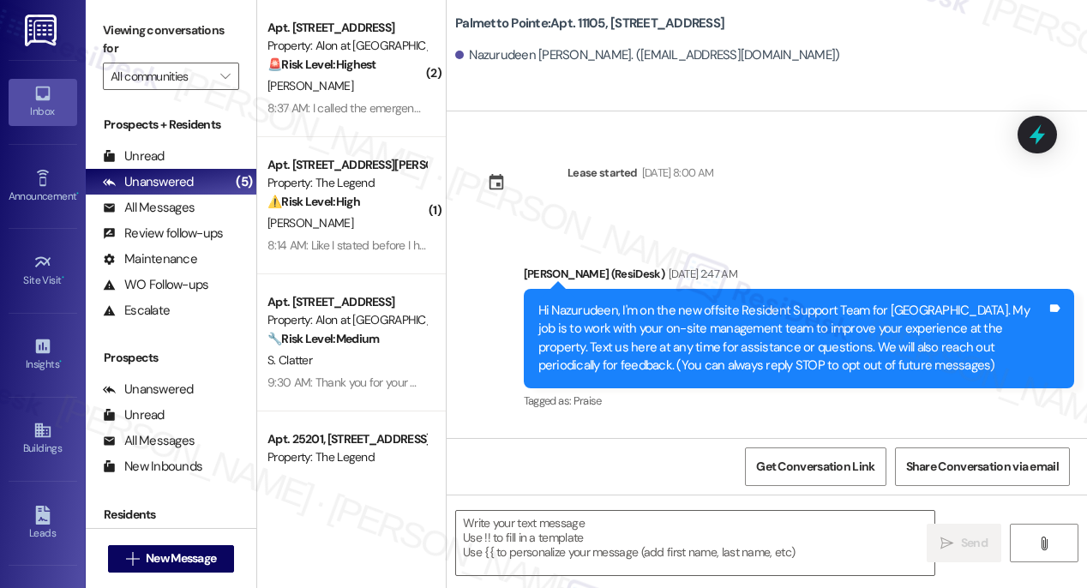
type textarea "Fetching suggested responses. Please feel free to read through the conversation…"
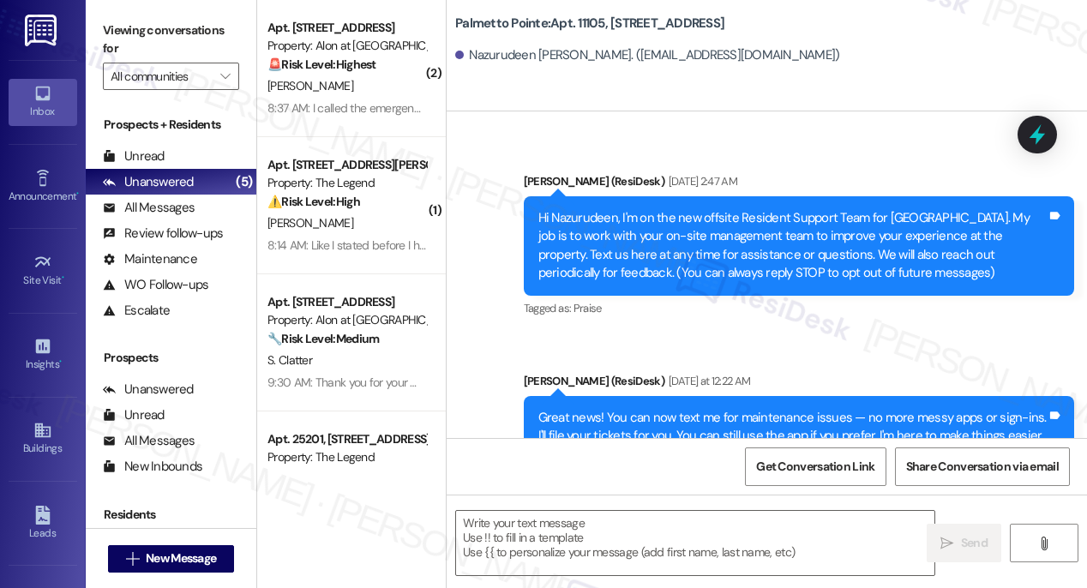
scroll to position [170, 0]
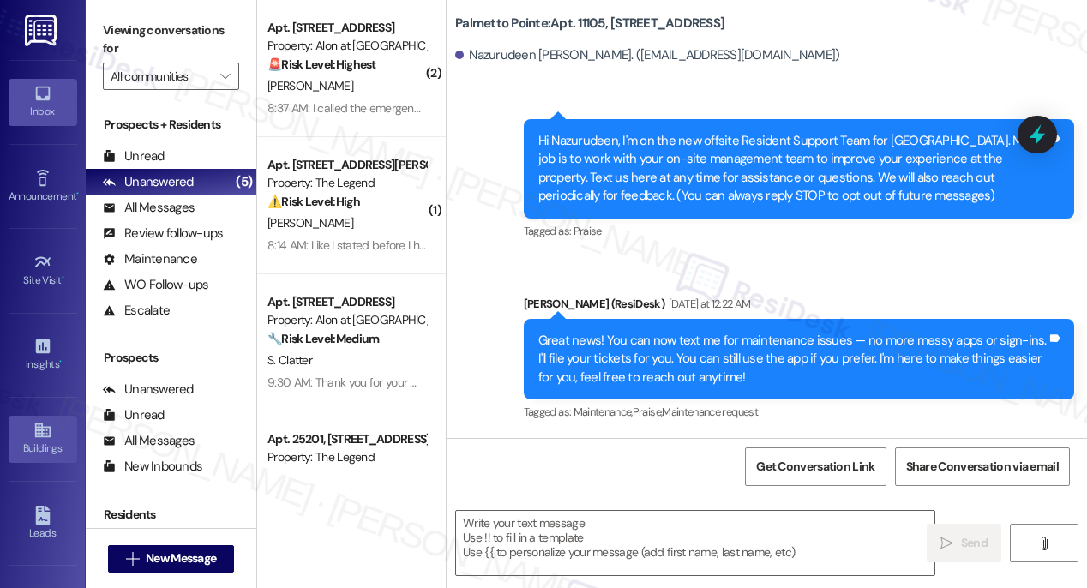
click at [41, 436] on icon at bounding box center [42, 430] width 19 height 19
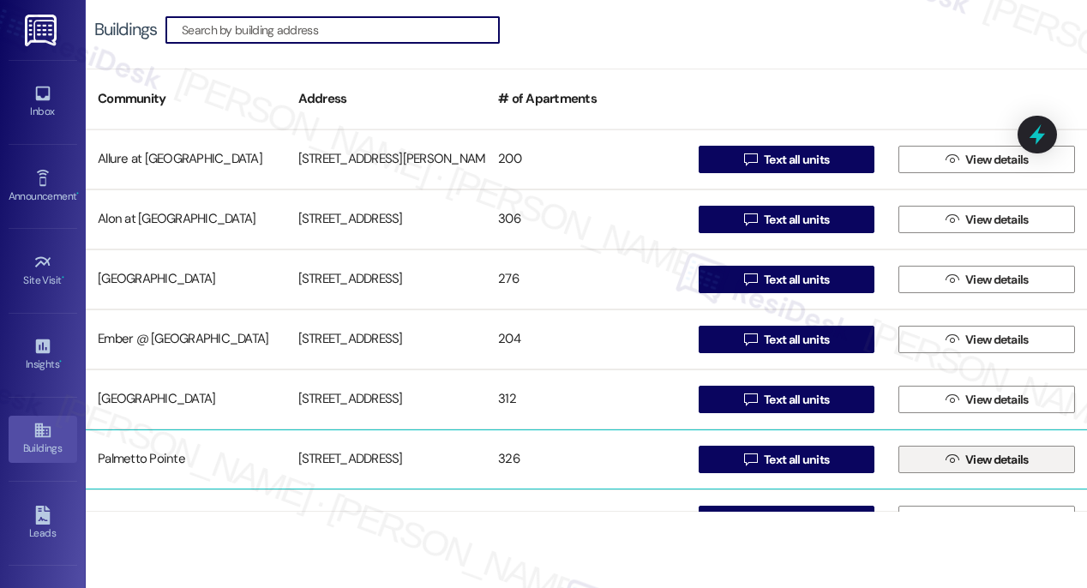
click at [968, 457] on span "View details" at bounding box center [996, 460] width 63 height 18
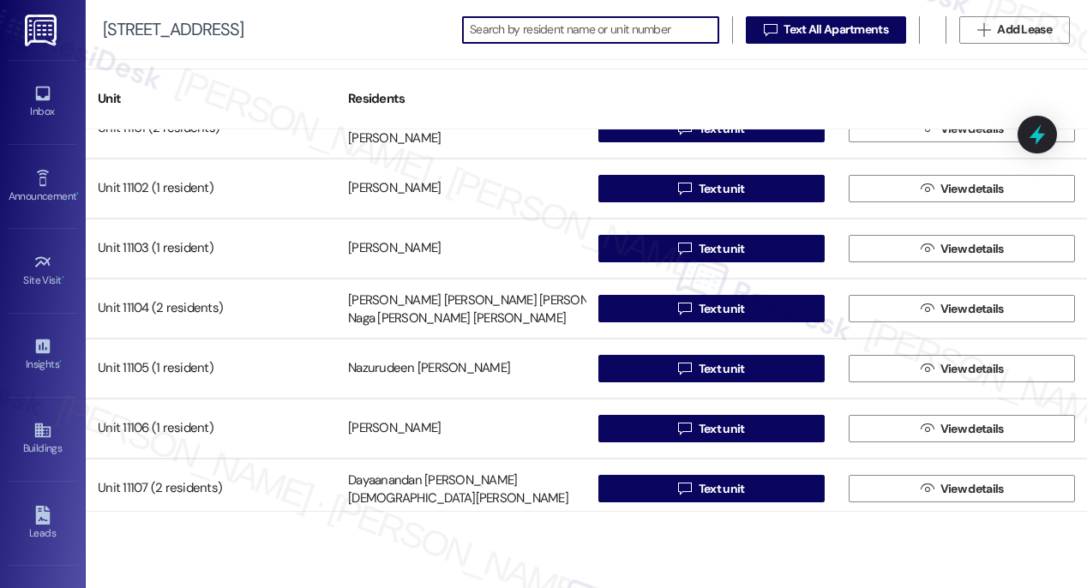
scroll to position [16974, 0]
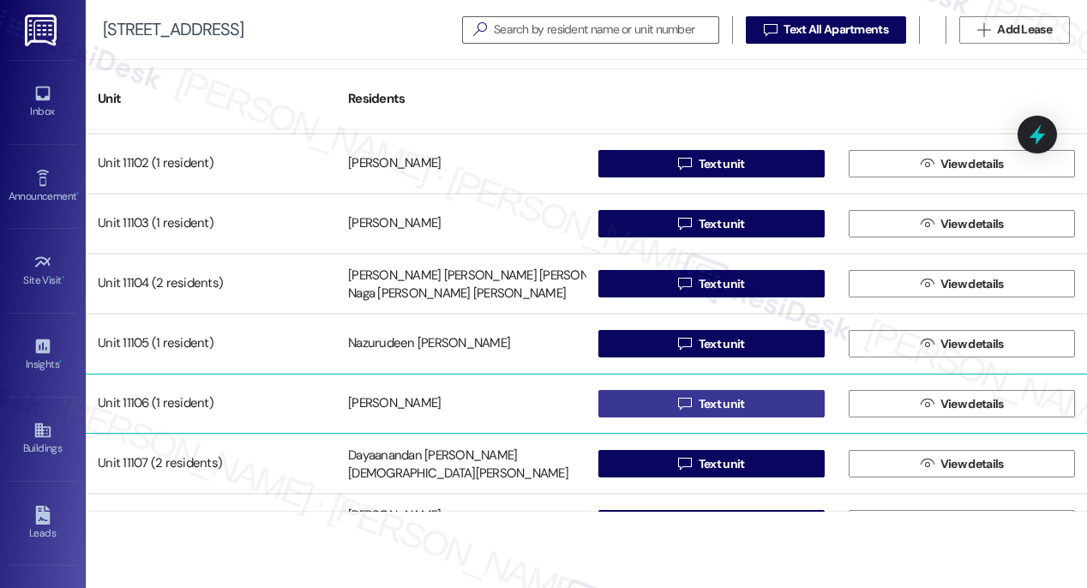
click at [704, 408] on span "Text unit" at bounding box center [722, 404] width 46 height 18
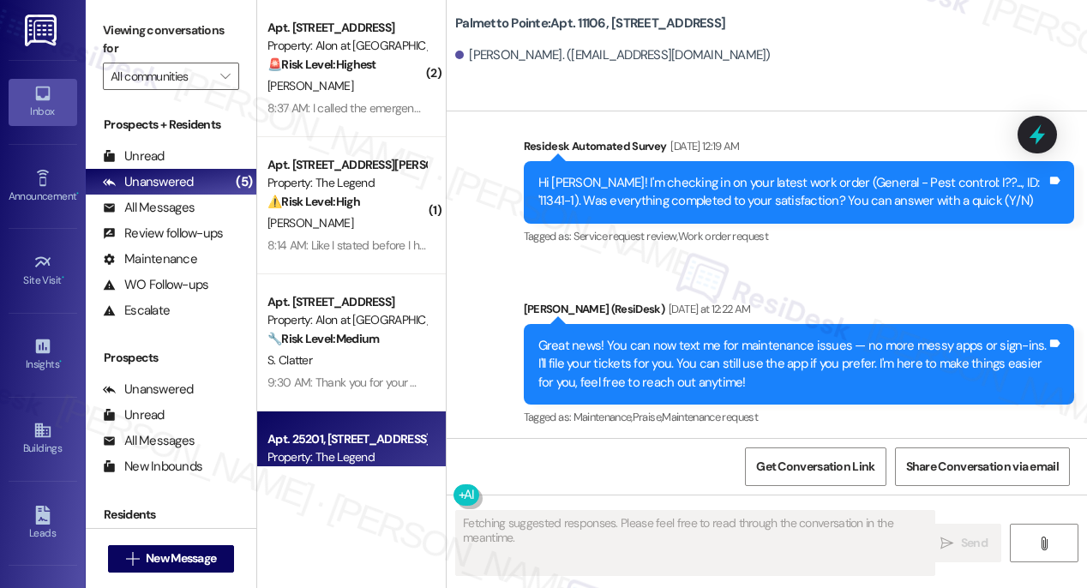
scroll to position [333, 0]
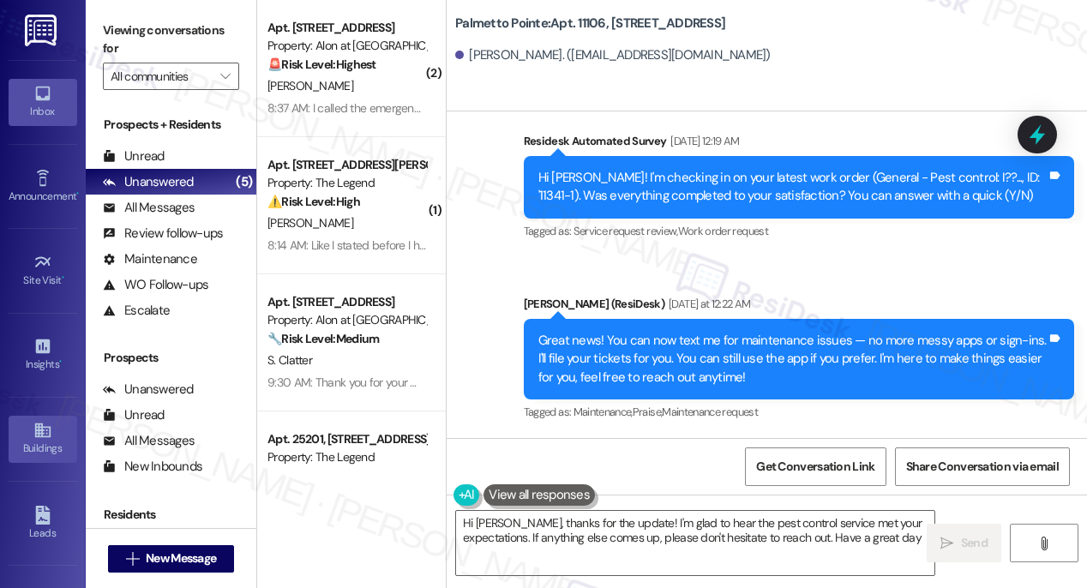
type textarea "Hi [PERSON_NAME], thanks for the update! I'm glad to hear the pest control serv…"
click at [38, 440] on div "Buildings" at bounding box center [43, 448] width 86 height 17
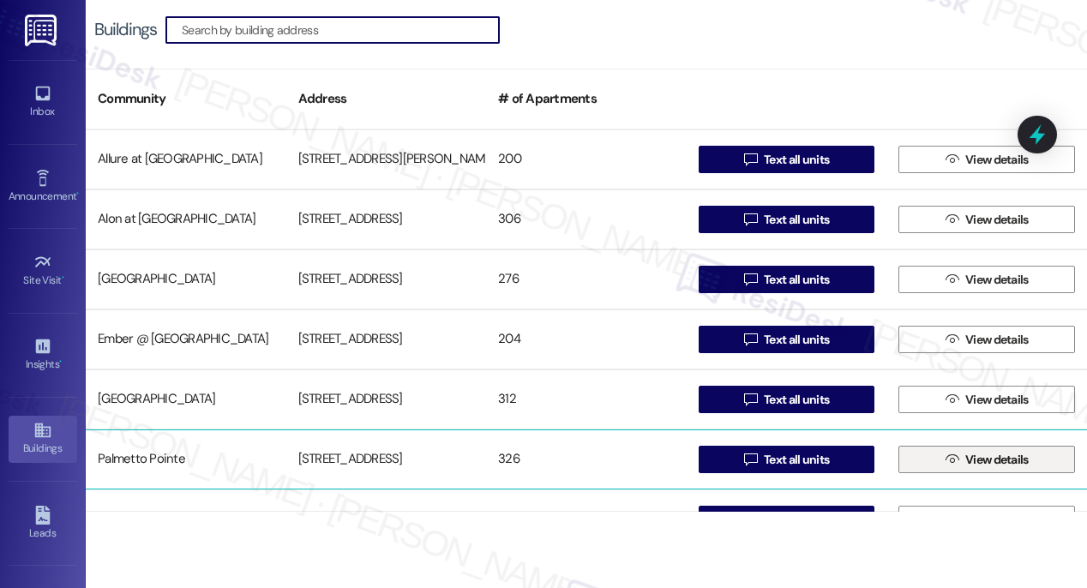
click at [983, 464] on span "View details" at bounding box center [996, 460] width 63 height 18
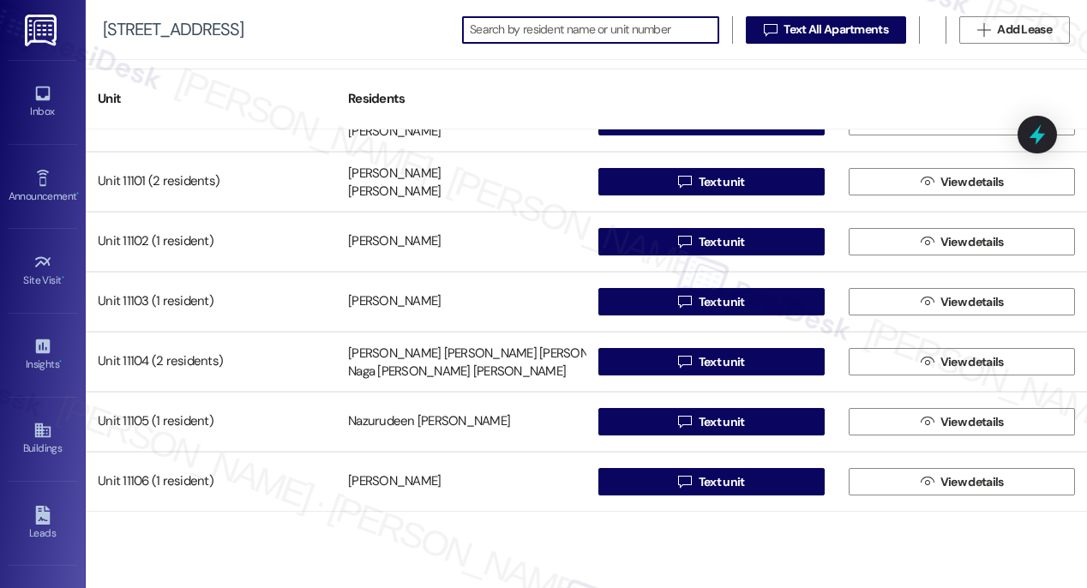
scroll to position [17020, 0]
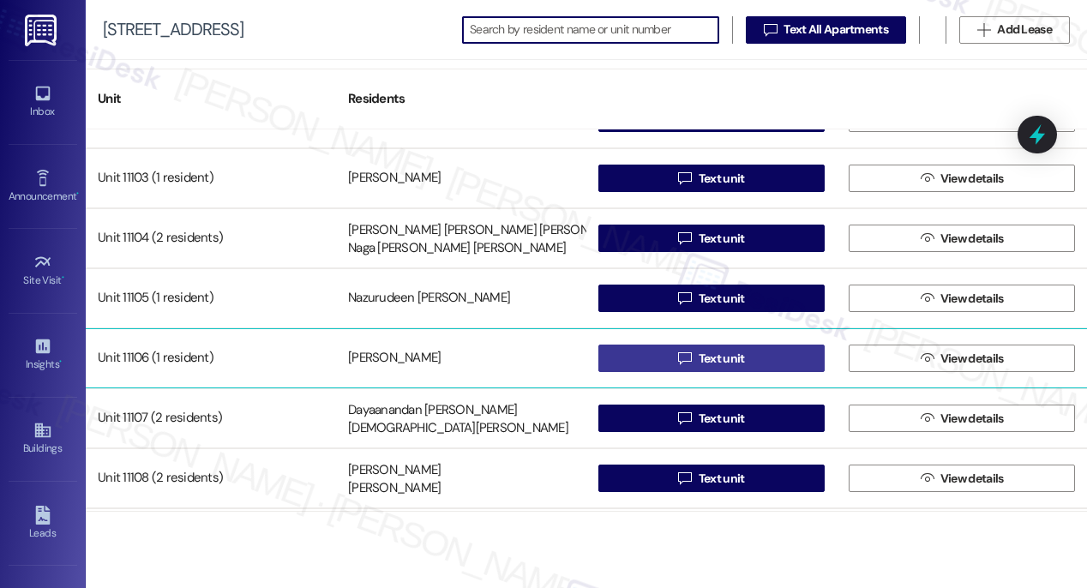
click at [724, 362] on span "Text unit" at bounding box center [722, 359] width 46 height 18
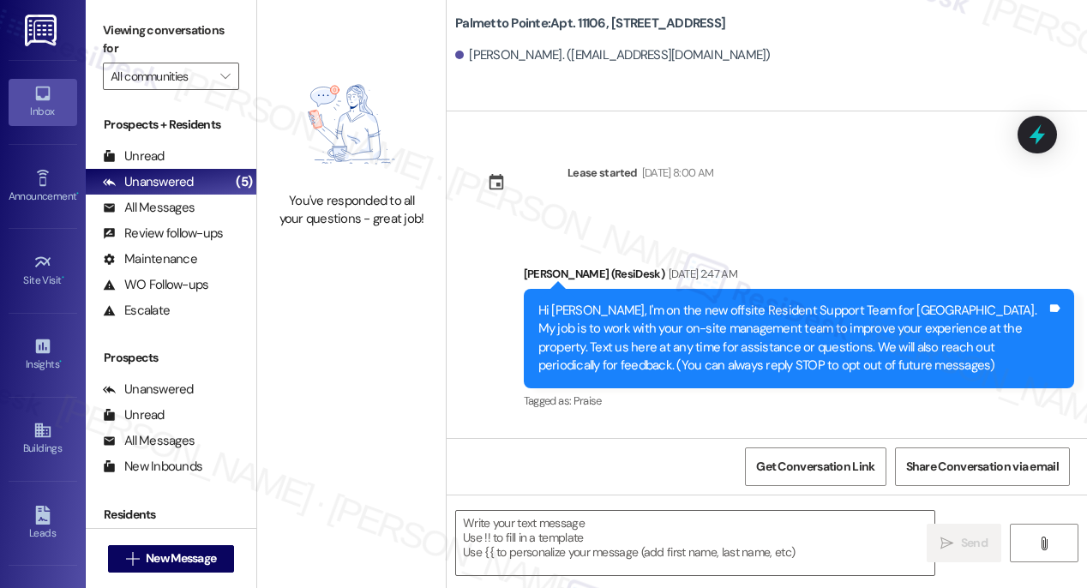
type textarea "Fetching suggested responses. Please feel free to read through the conversation…"
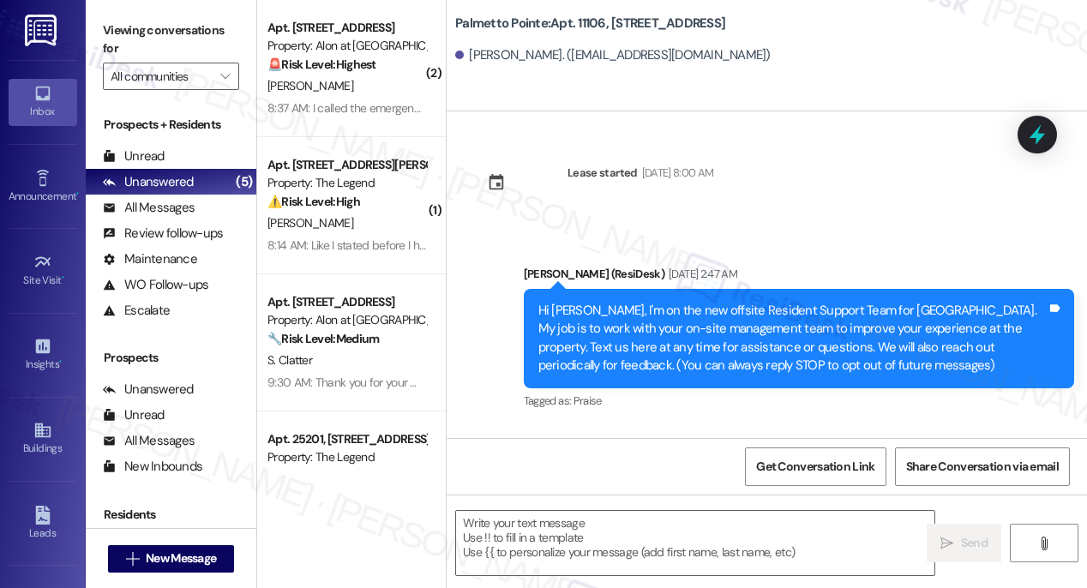
type textarea "Fetching suggested responses. Please feel free to read through the conversation…"
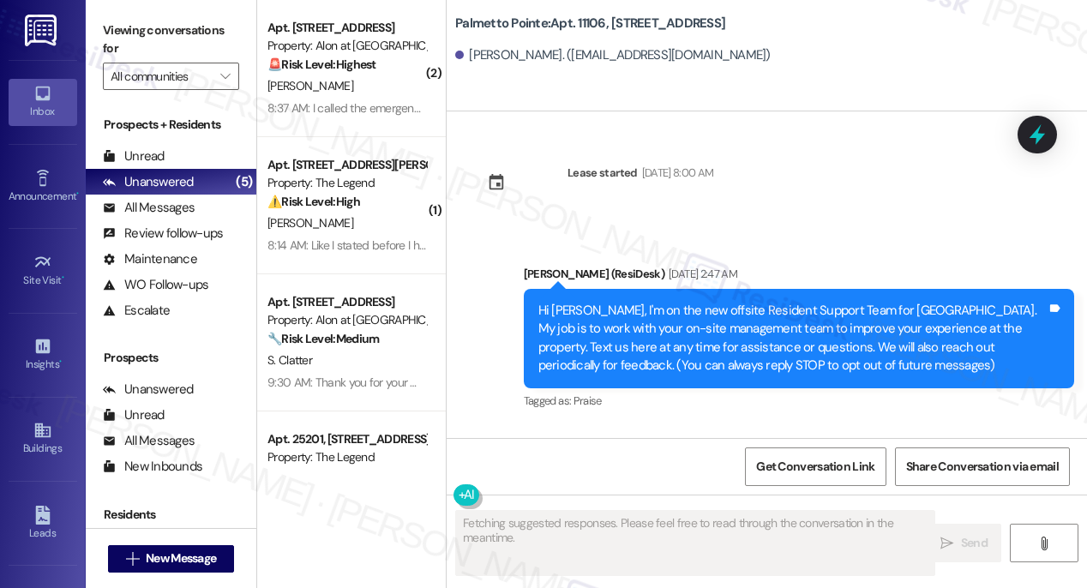
scroll to position [333, 0]
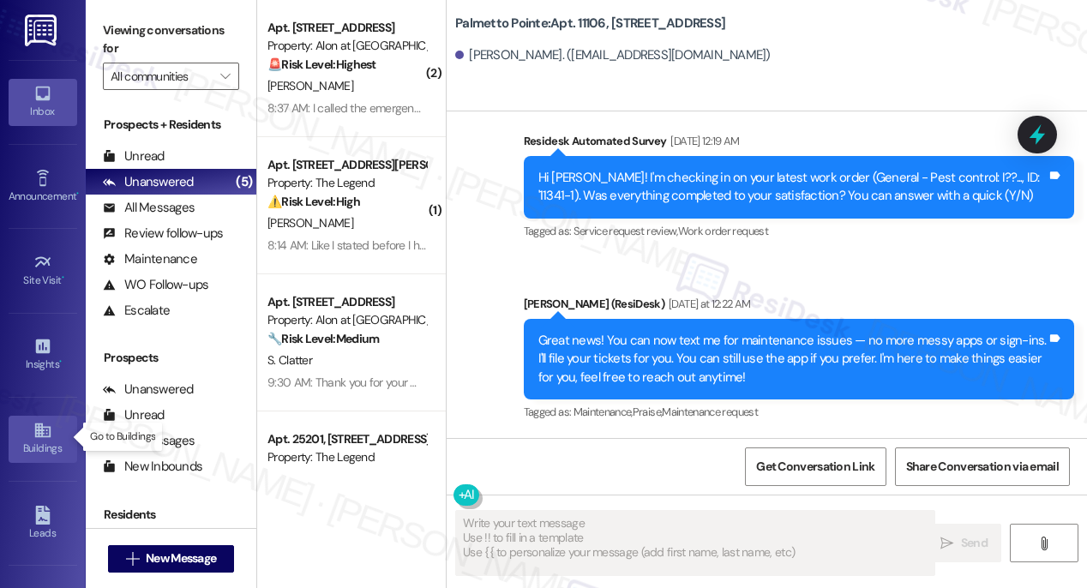
click at [39, 430] on icon at bounding box center [42, 430] width 19 height 19
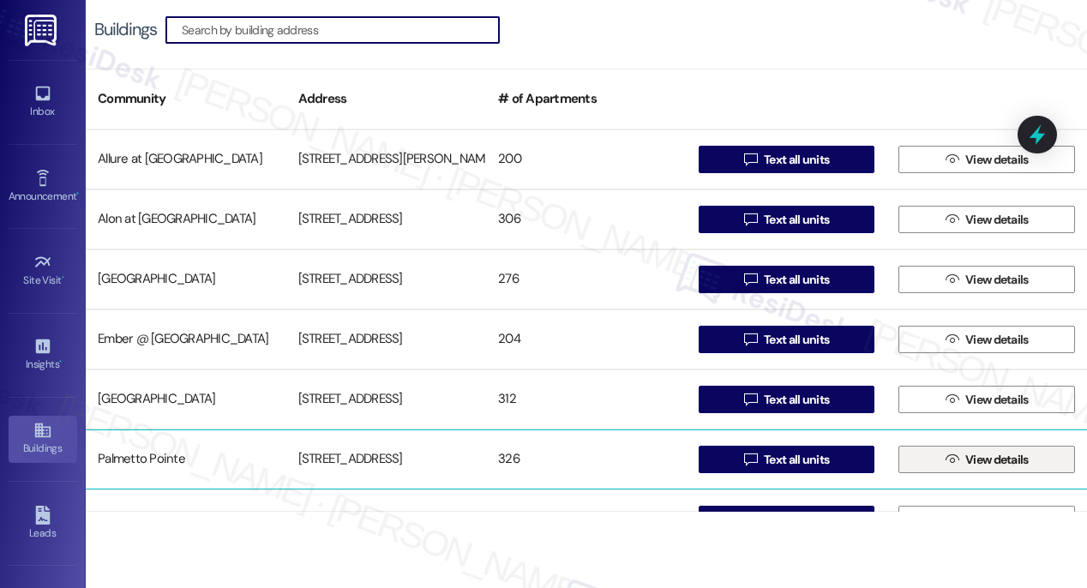
click at [962, 462] on span "View details" at bounding box center [997, 460] width 70 height 18
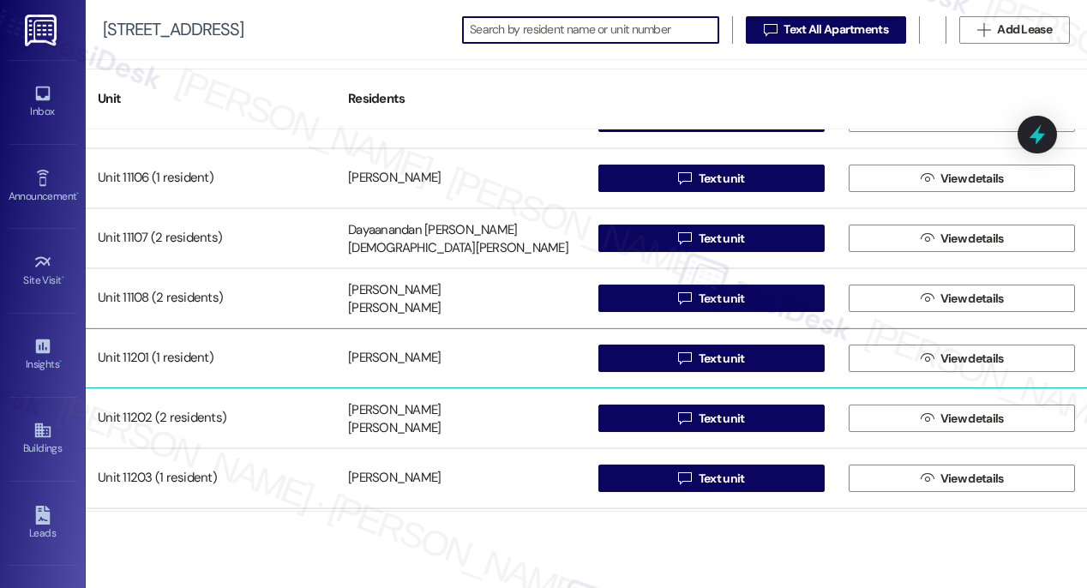
scroll to position [17164, 0]
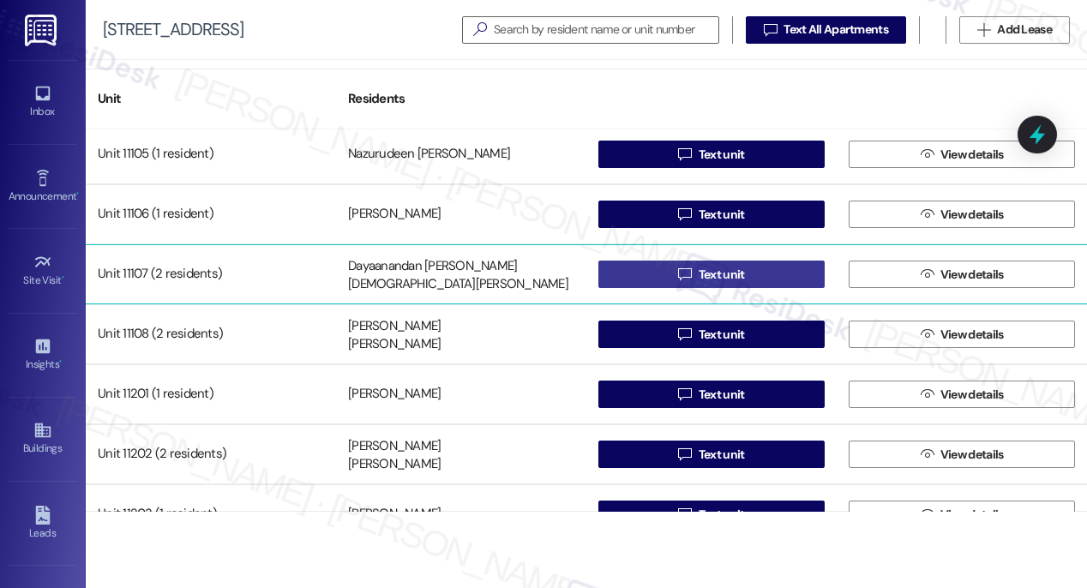
click at [717, 277] on span "Text unit" at bounding box center [722, 275] width 46 height 18
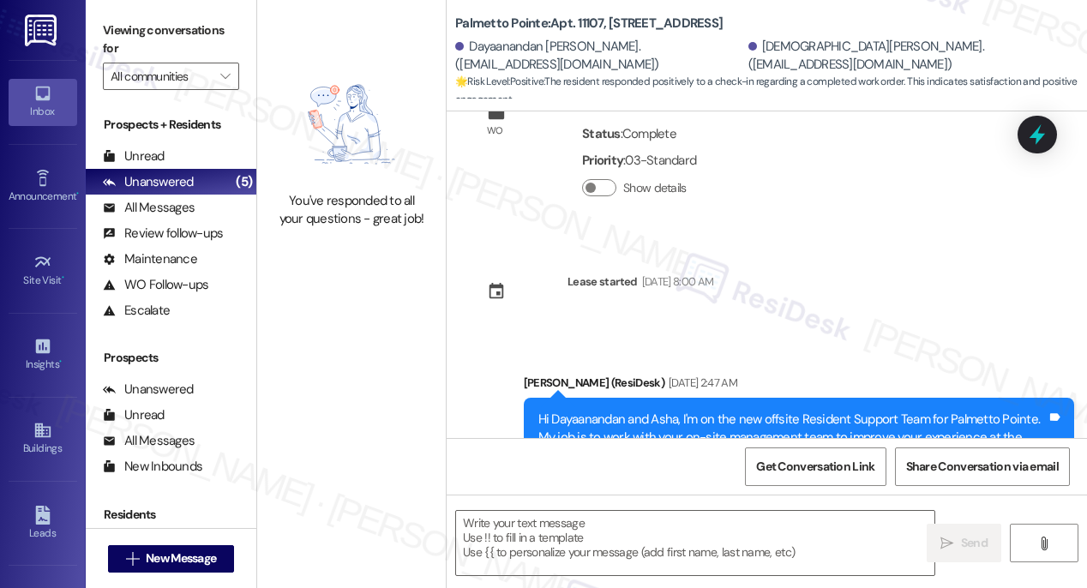
scroll to position [182, 0]
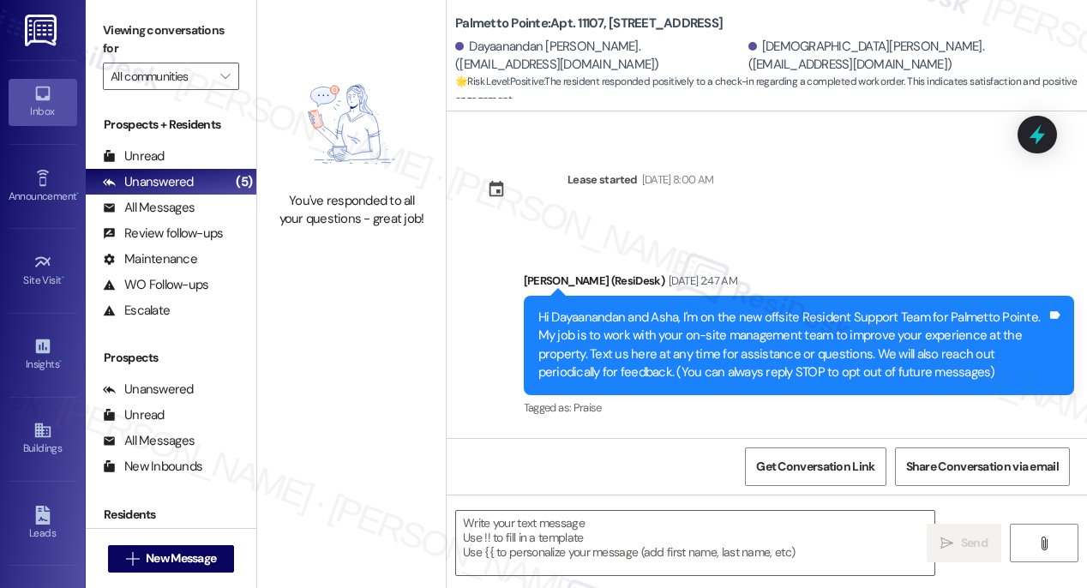
type textarea "Fetching suggested responses. Please feel free to read through the conversation…"
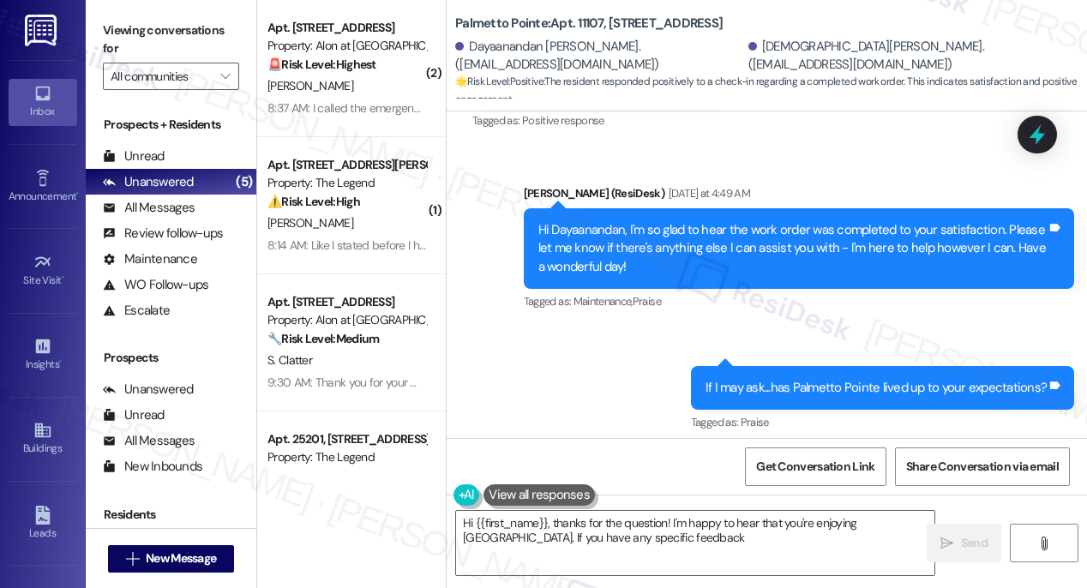
scroll to position [986, 0]
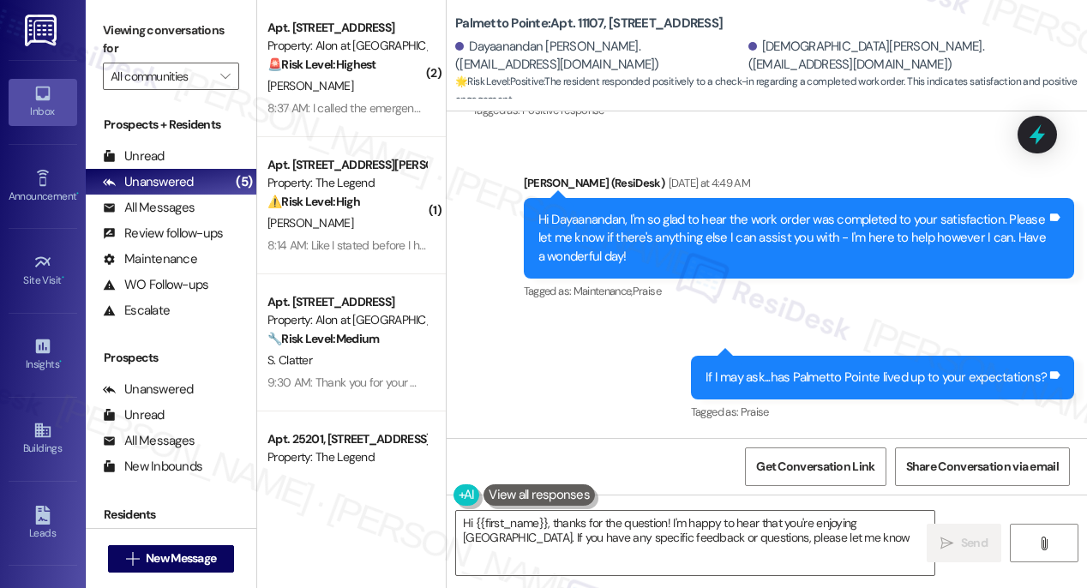
type textarea "Hi {{first_name}}, thanks for the question! I'm happy to hear that you're enjoy…"
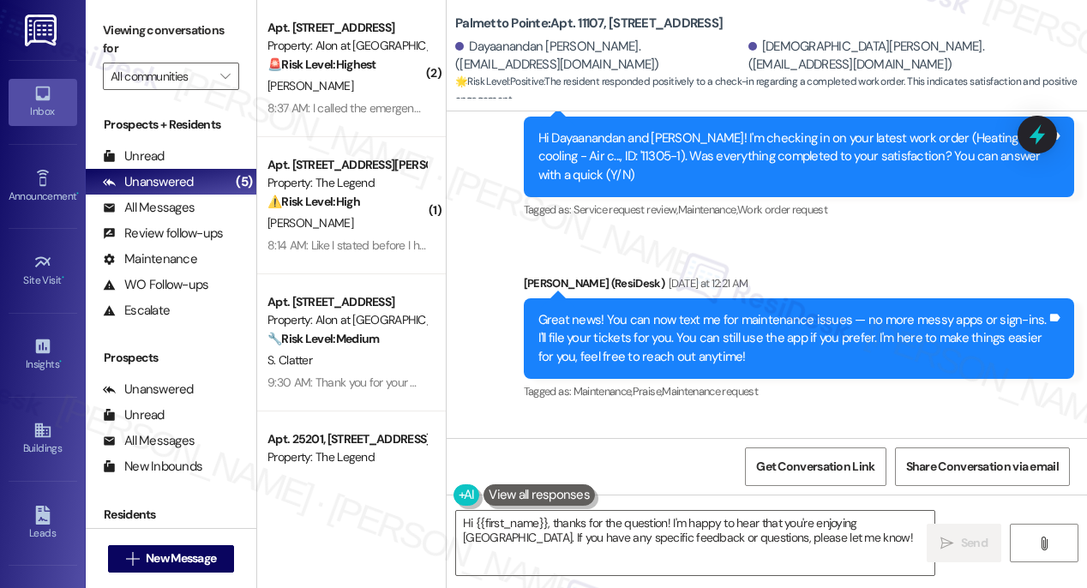
scroll to position [548, 0]
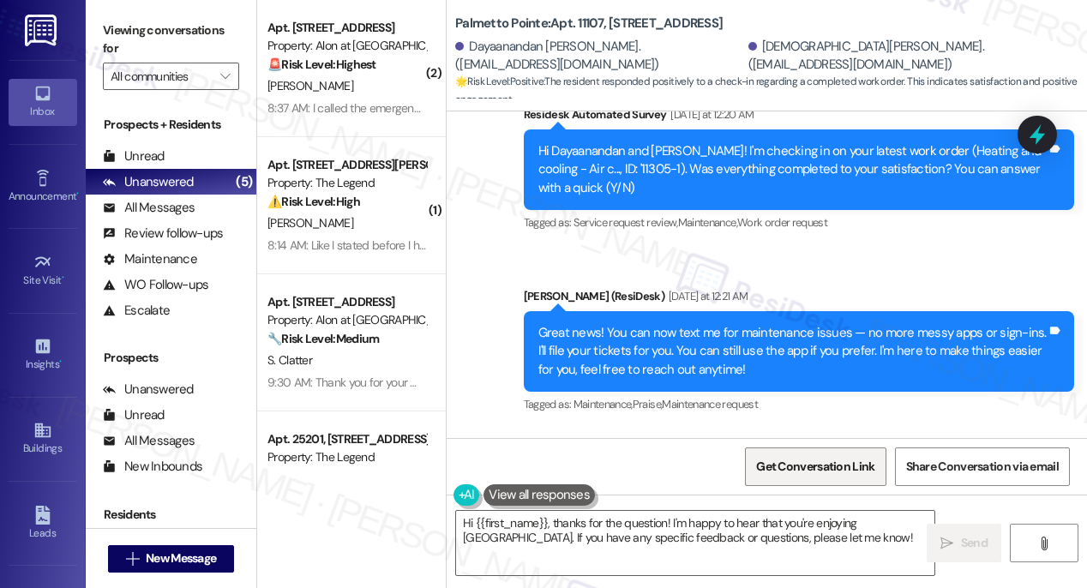
click at [788, 463] on span "Get Conversation Link" at bounding box center [815, 467] width 118 height 18
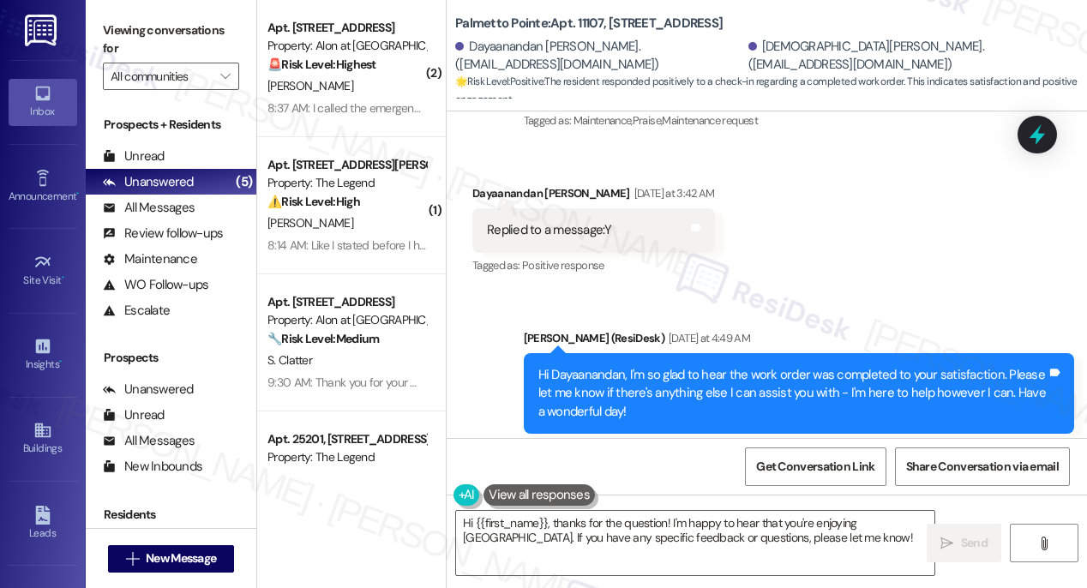
scroll to position [850, 0]
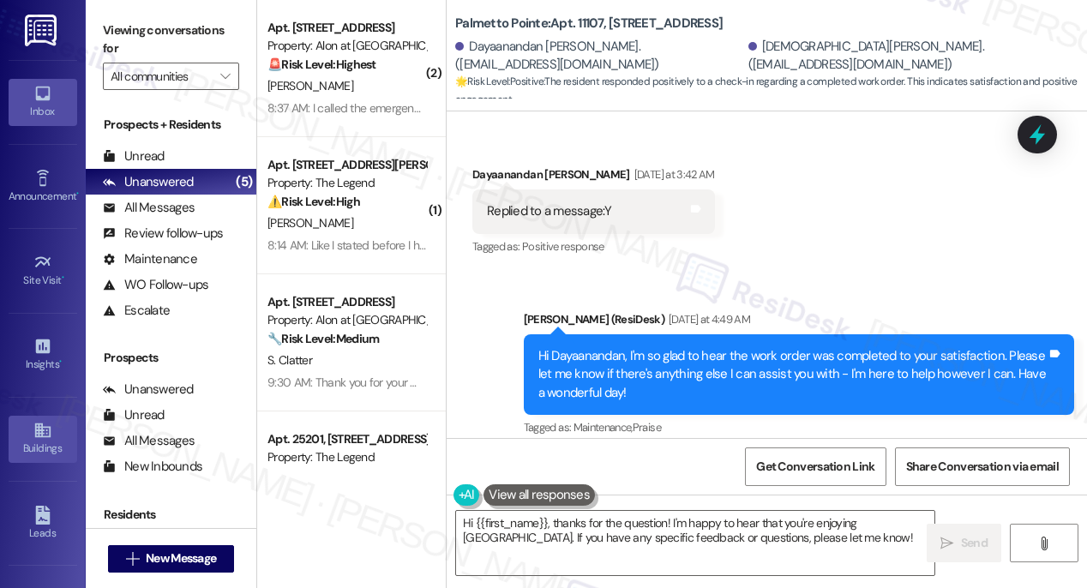
click at [33, 446] on div "Buildings" at bounding box center [43, 448] width 86 height 17
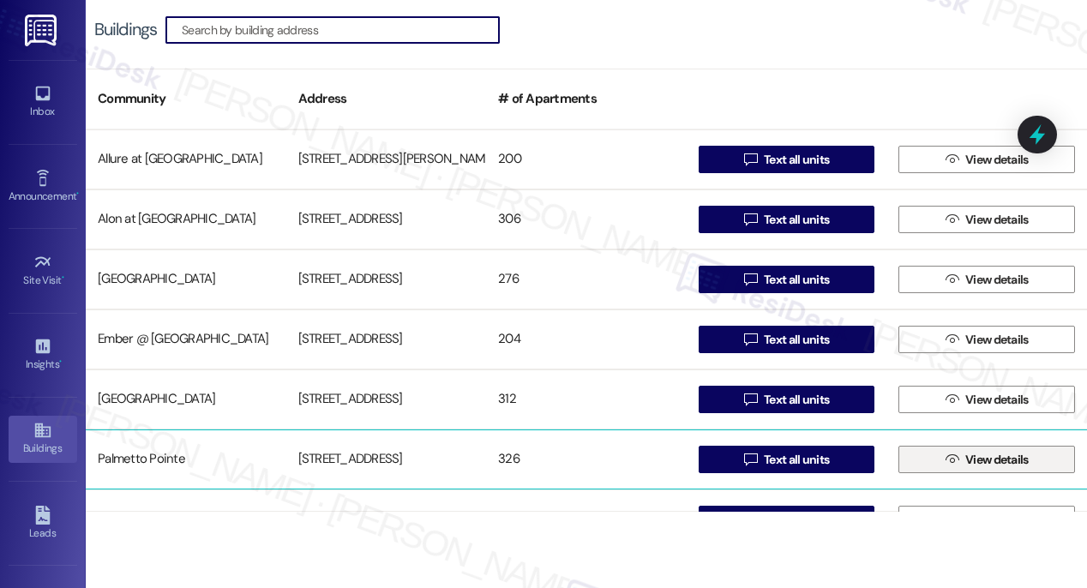
click at [965, 464] on span "View details" at bounding box center [996, 460] width 63 height 18
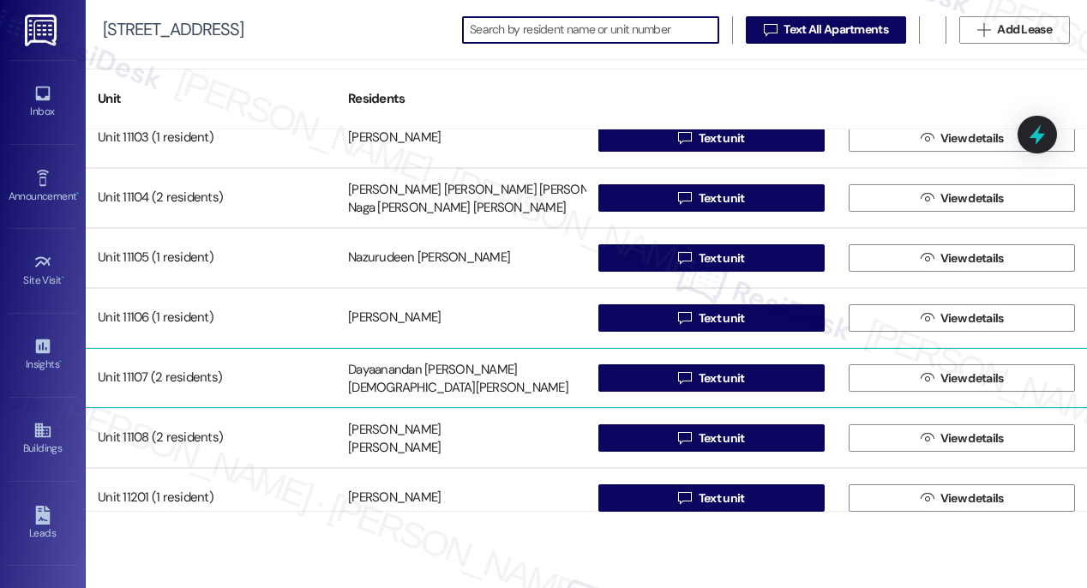
scroll to position [17061, 0]
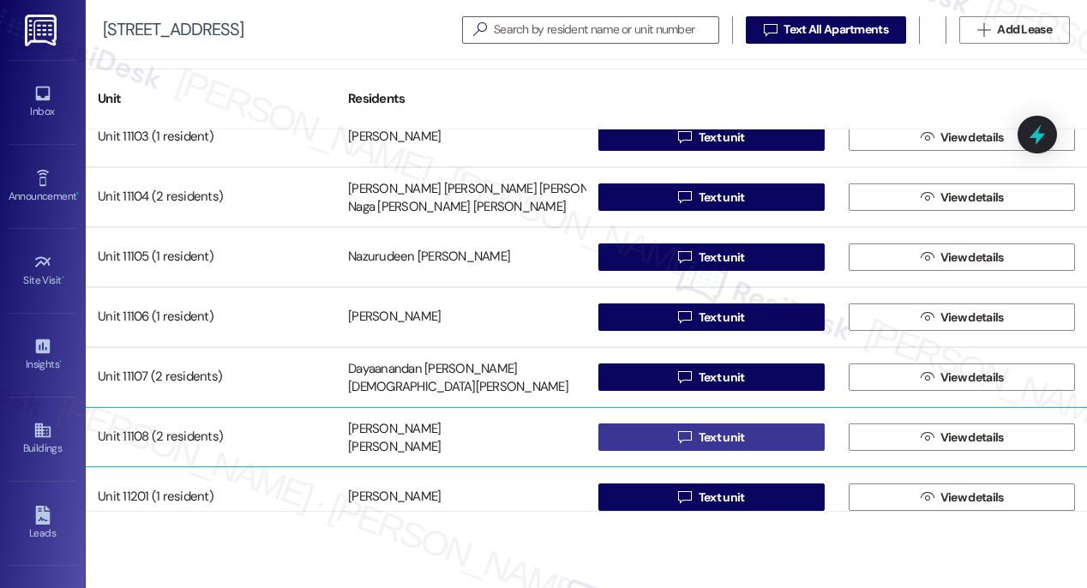
click at [705, 437] on span "Text unit" at bounding box center [722, 438] width 46 height 18
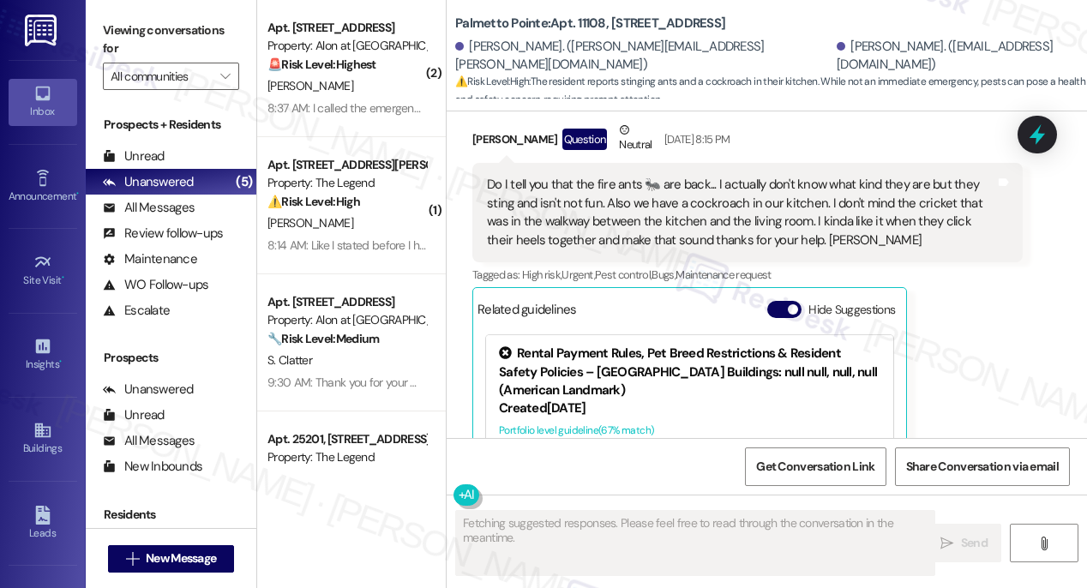
scroll to position [346, 0]
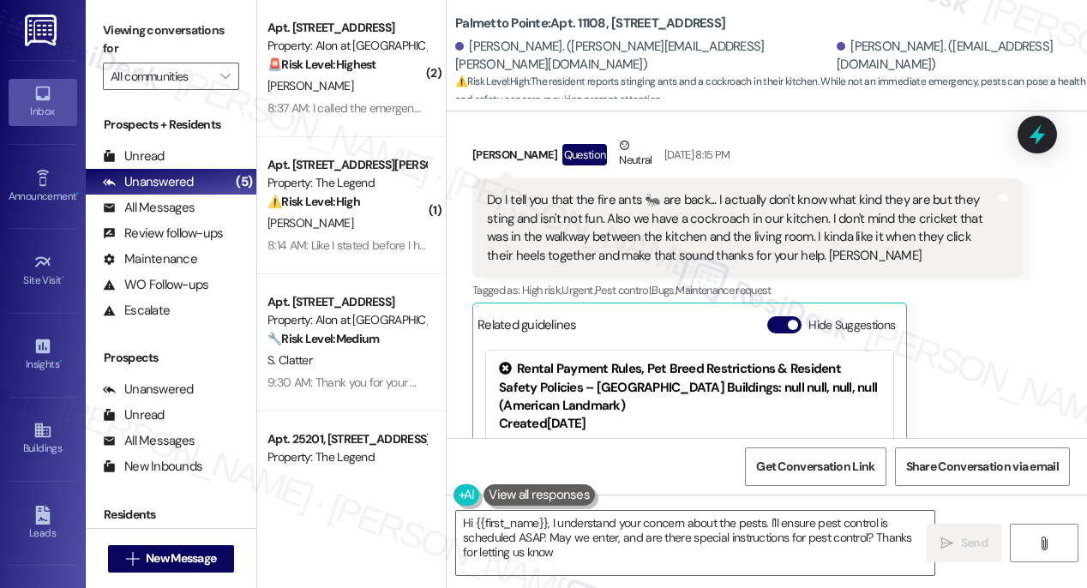
type textarea "Hi {{first_name}}, I understand your concern about the pests. I'll ensure pest …"
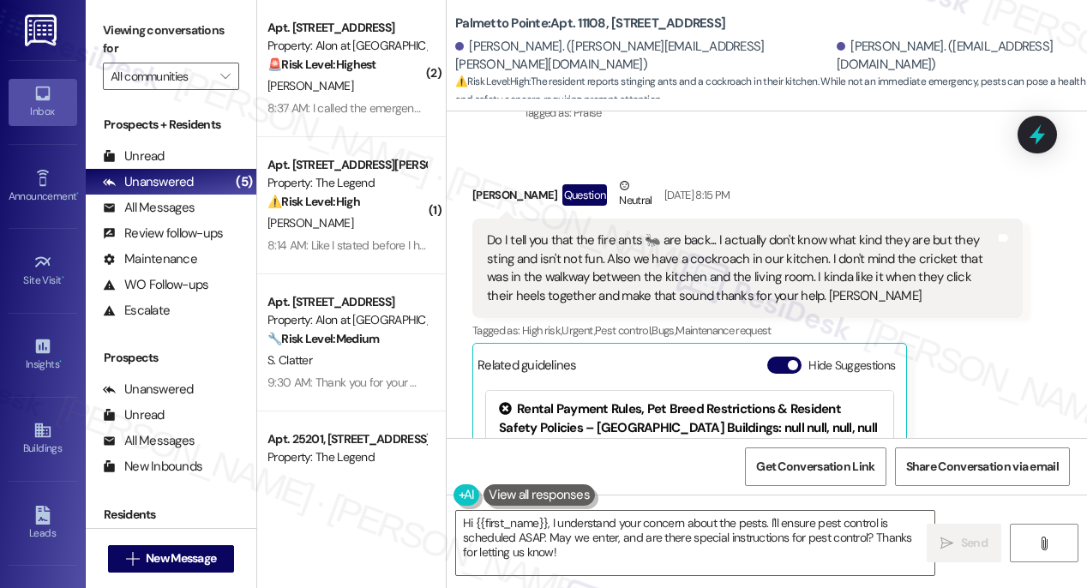
scroll to position [237, 0]
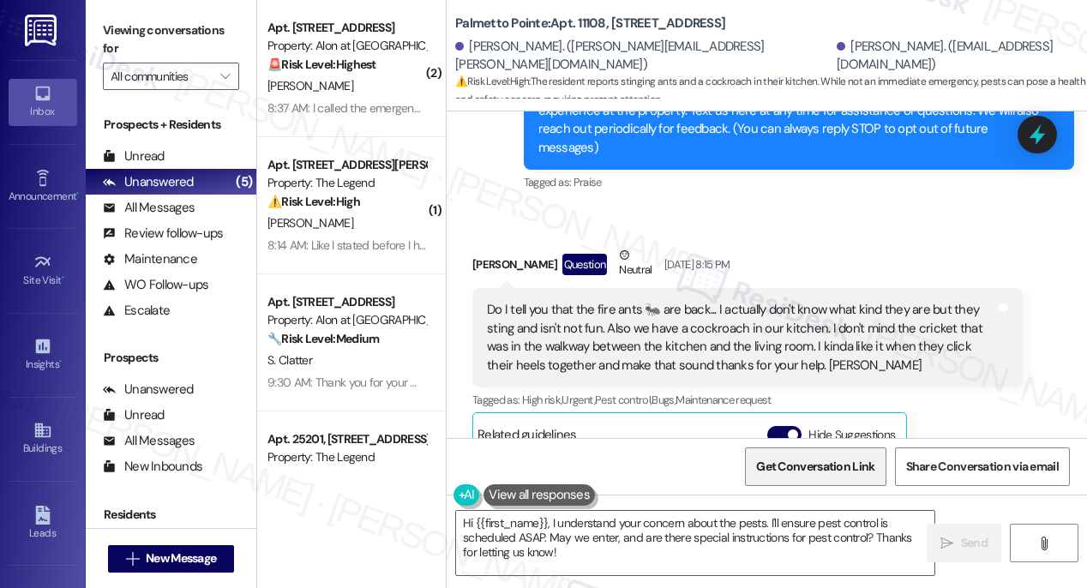
click at [814, 471] on span "Get Conversation Link" at bounding box center [815, 467] width 118 height 18
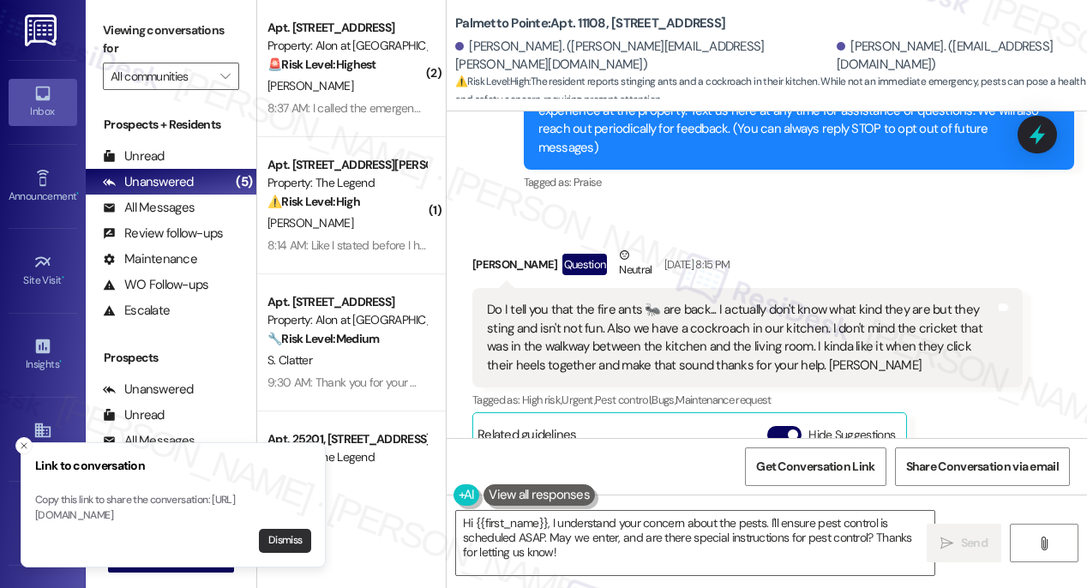
click at [293, 544] on button "Dismiss" at bounding box center [285, 541] width 52 height 24
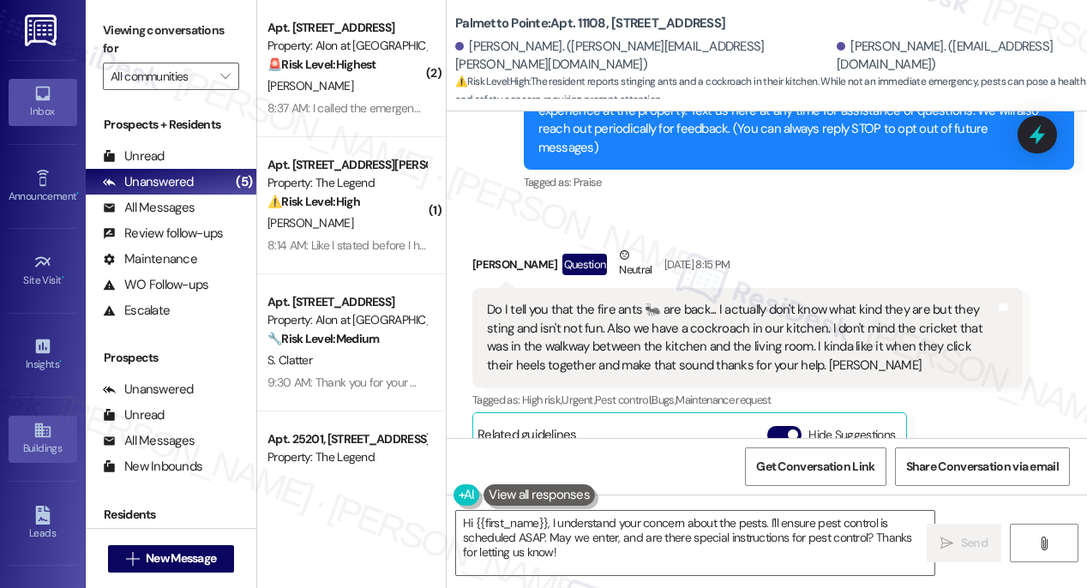
click at [44, 448] on div "Buildings" at bounding box center [43, 448] width 86 height 17
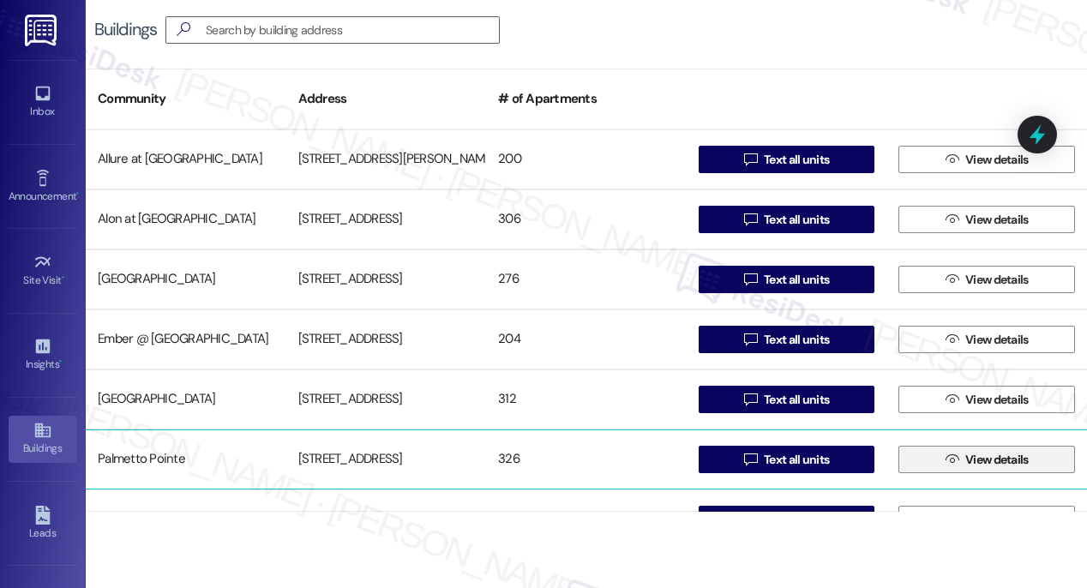
click at [992, 459] on span "View details" at bounding box center [996, 460] width 63 height 18
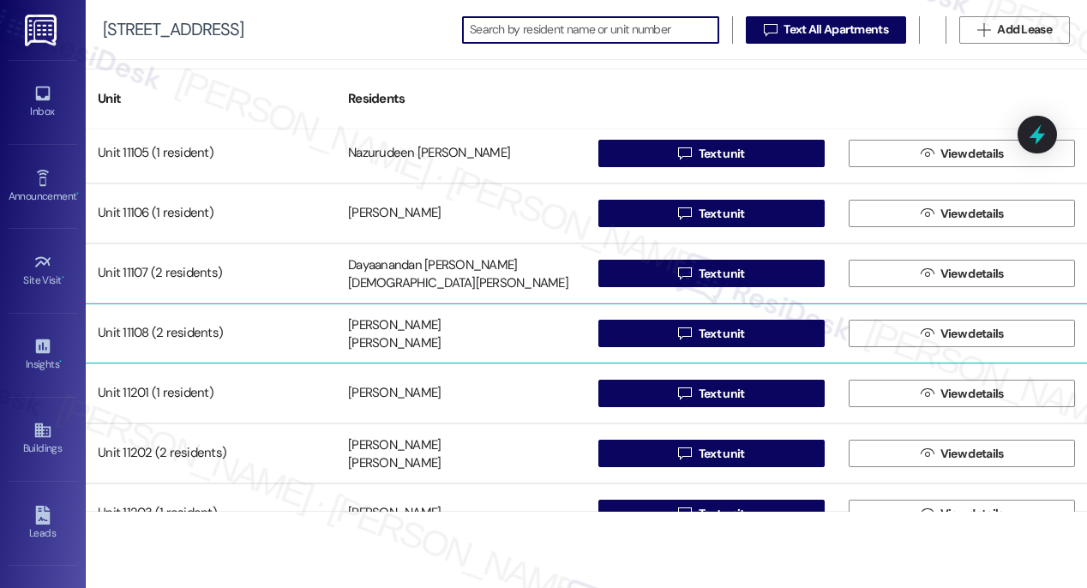
scroll to position [17165, 0]
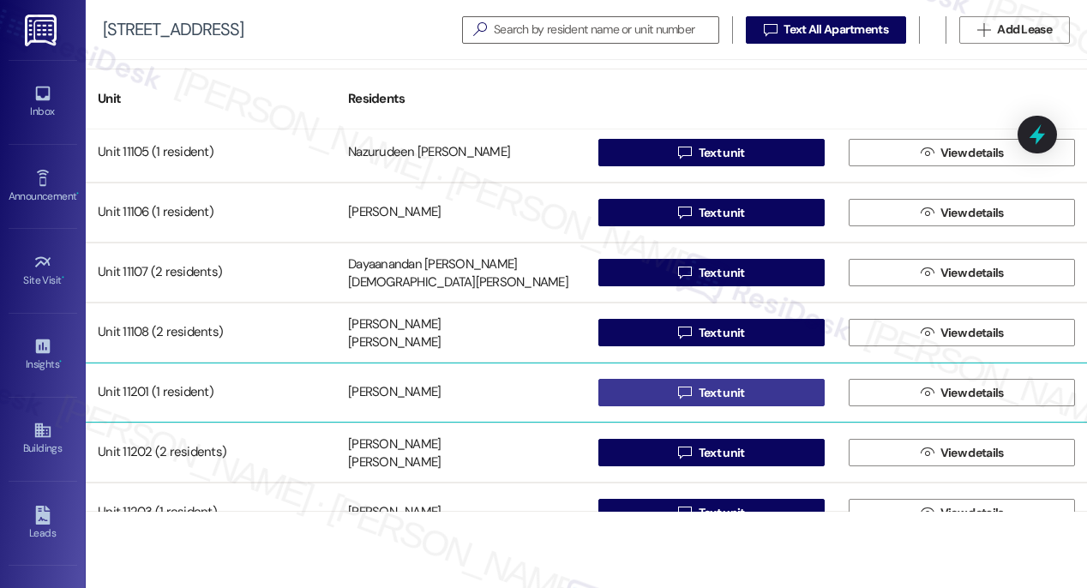
click at [695, 393] on span "Text unit" at bounding box center [721, 393] width 53 height 18
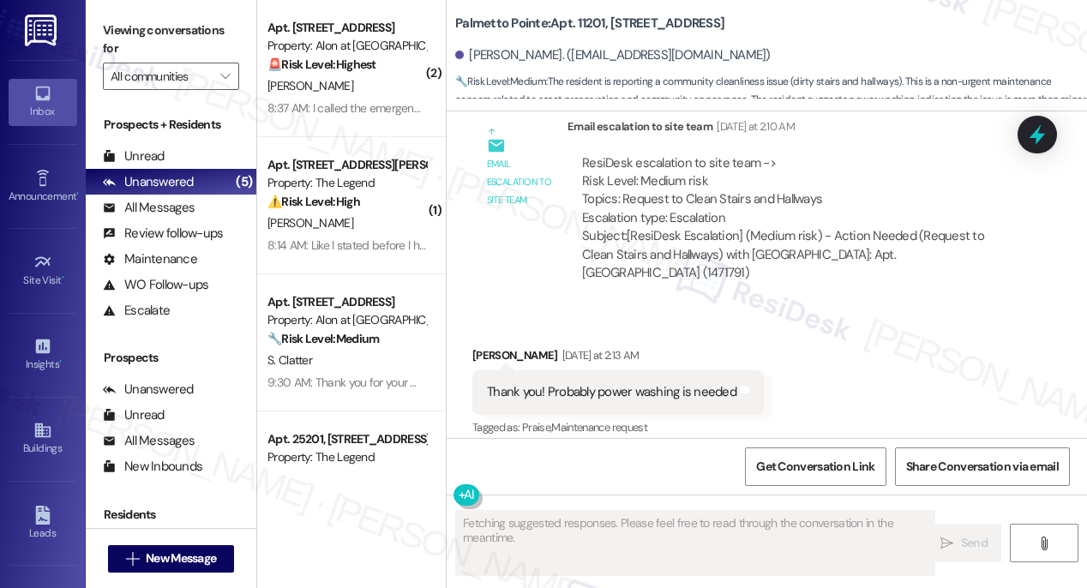
scroll to position [1385, 0]
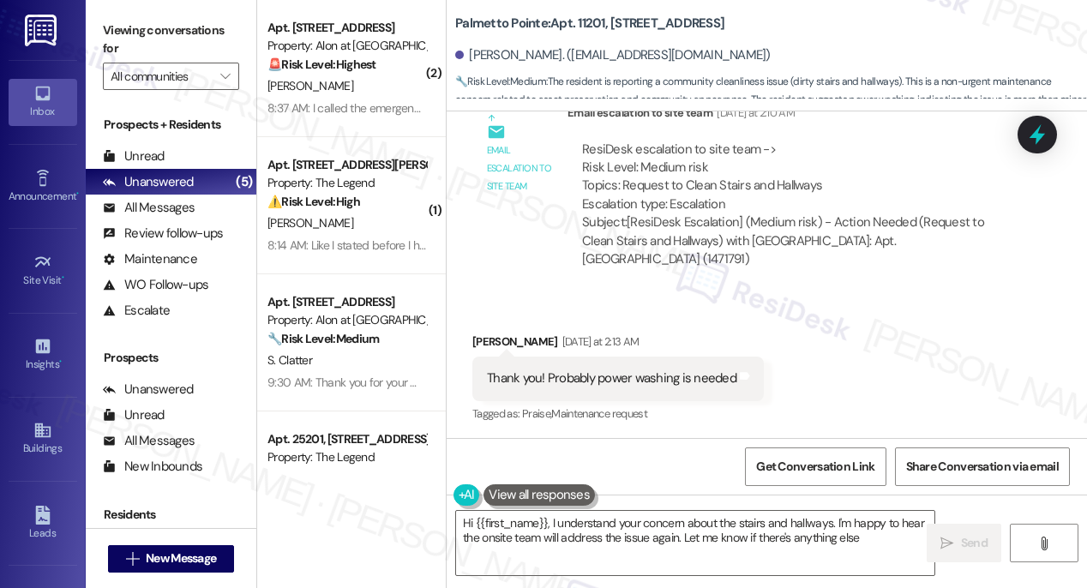
type textarea "Hi {{first_name}}, I understand your concern about the stairs and hallways. I'm…"
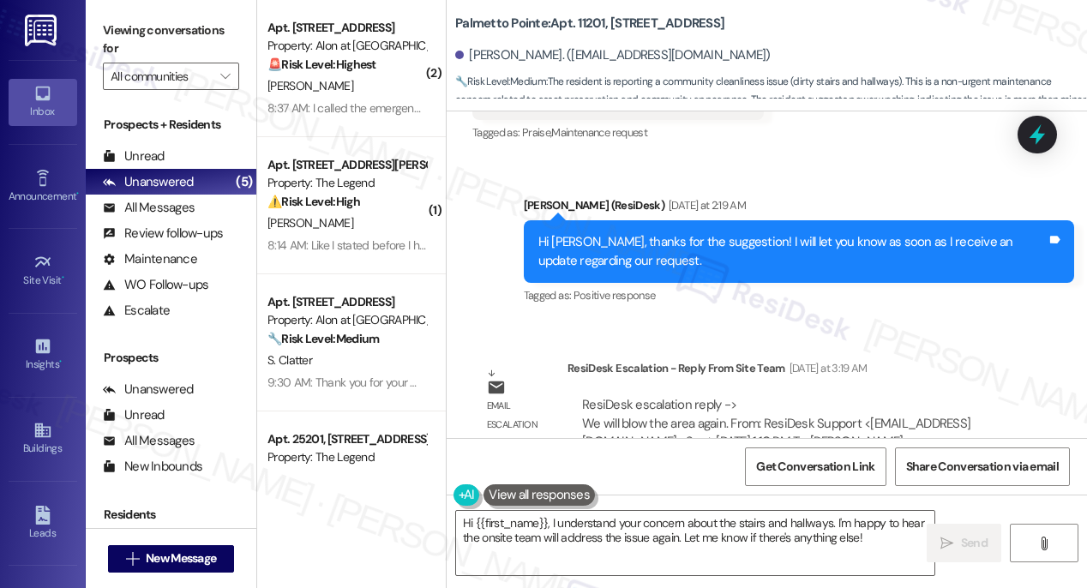
scroll to position [1904, 0]
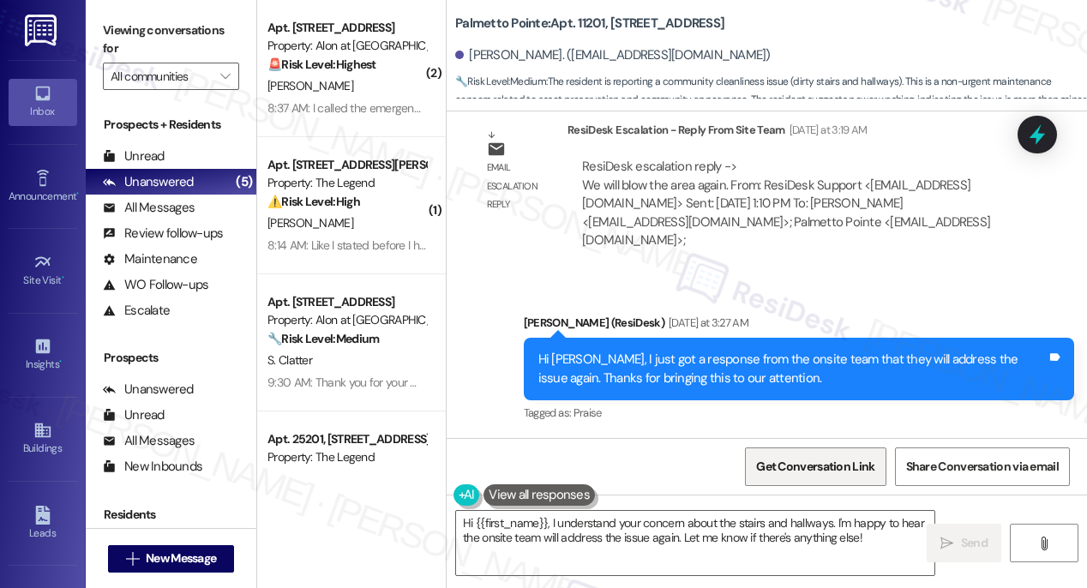
click at [789, 464] on span "Get Conversation Link" at bounding box center [815, 467] width 118 height 18
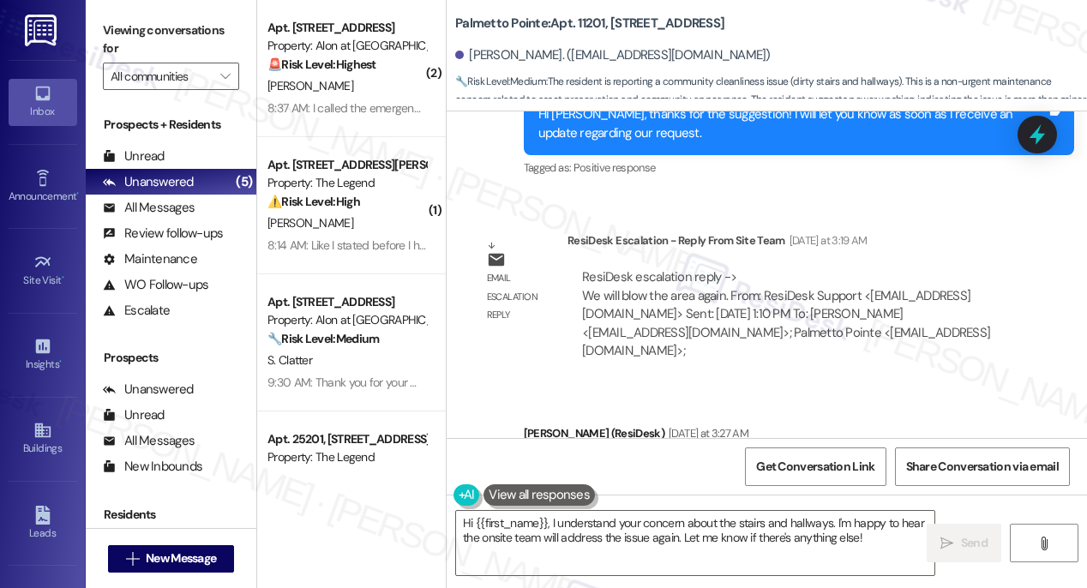
scroll to position [1795, 0]
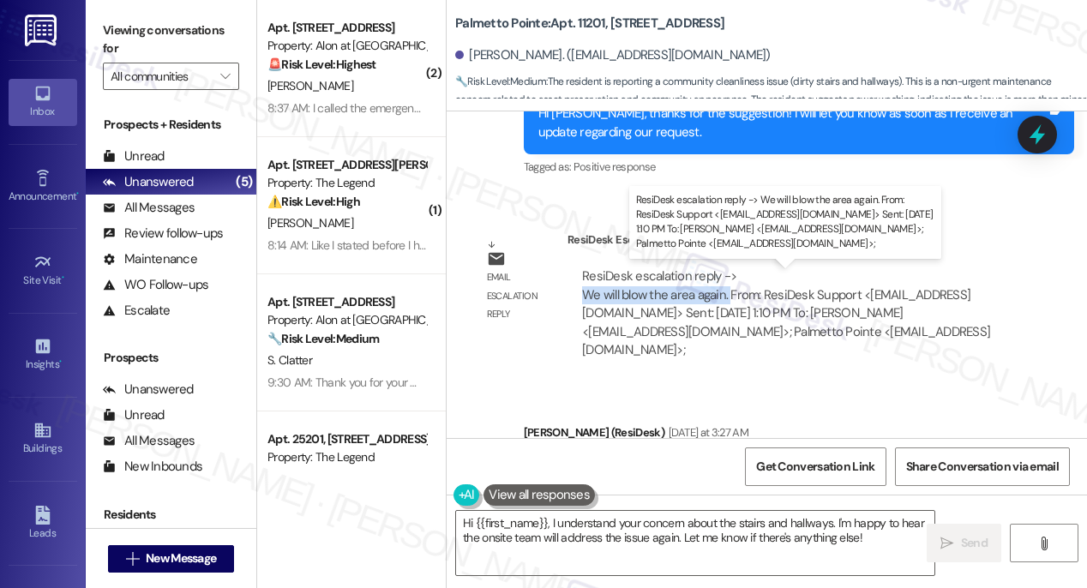
drag, startPoint x: 729, startPoint y: 297, endPoint x: 585, endPoint y: 297, distance: 143.1
click at [585, 297] on div "ResiDesk escalation reply -> We will blow the area again. From: ResiDesk Suppor…" at bounding box center [786, 312] width 408 height 91
copy div "We will blow the area again."
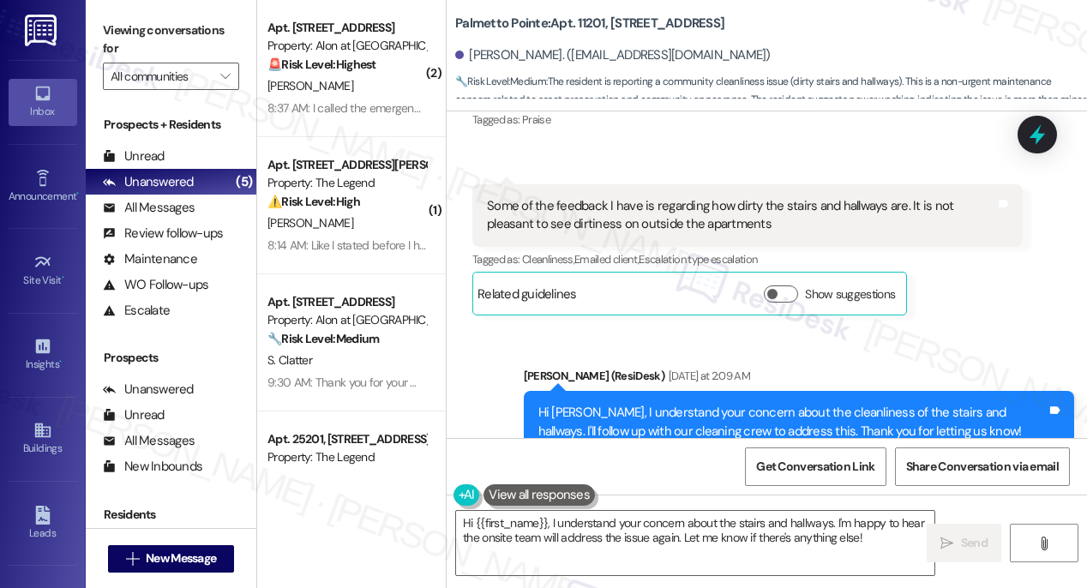
scroll to position [841, 0]
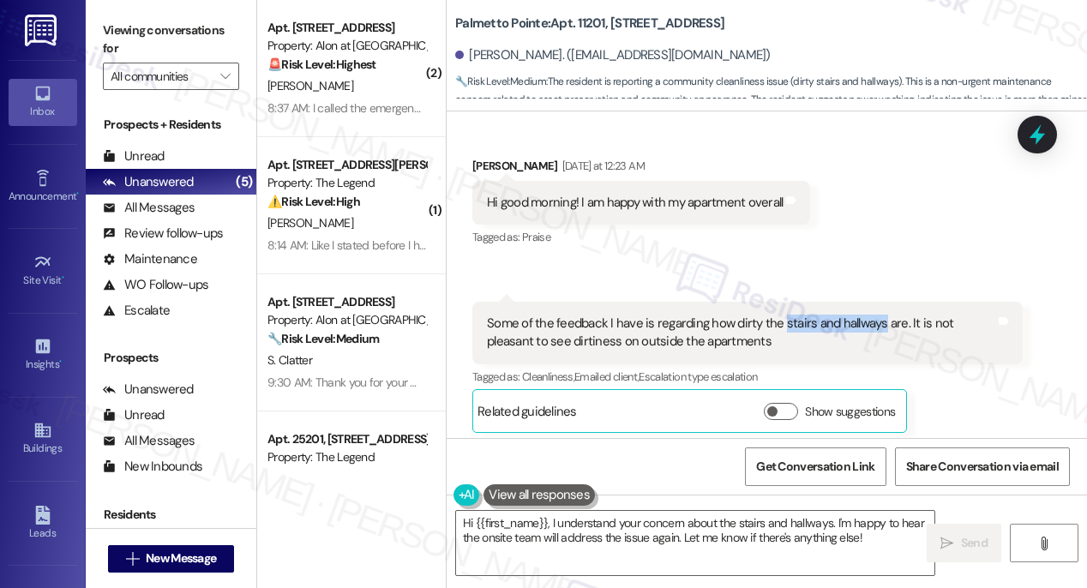
drag, startPoint x: 779, startPoint y: 322, endPoint x: 877, endPoint y: 316, distance: 97.9
click at [877, 316] on div "Some of the feedback I have is regarding how dirty the stairs and hallways are.…" at bounding box center [741, 333] width 508 height 37
copy div "stairs and hallways"
click at [28, 435] on link "Buildings" at bounding box center [43, 439] width 69 height 46
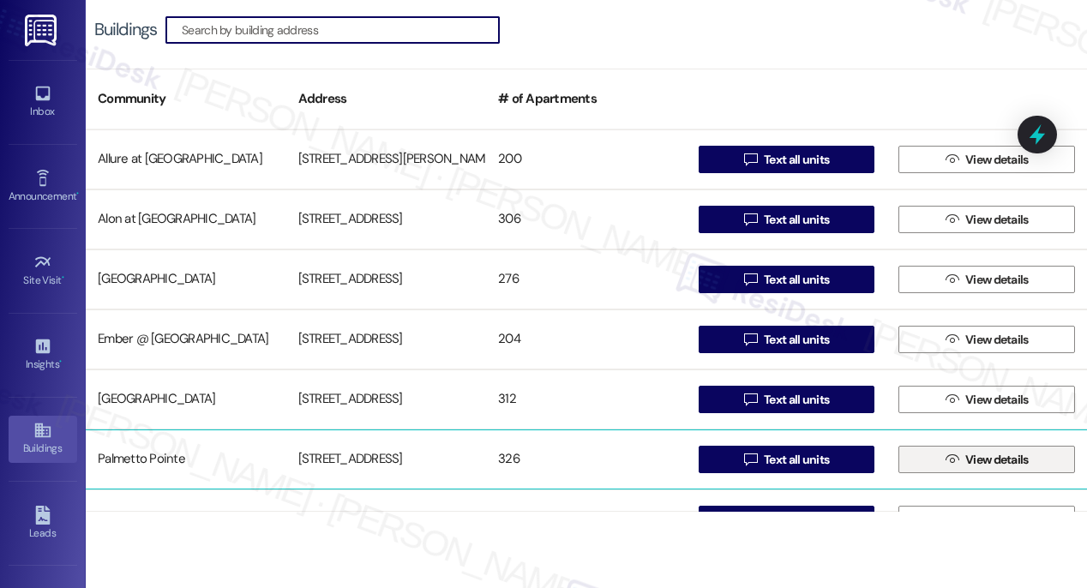
click at [951, 462] on icon "" at bounding box center [951, 460] width 13 height 14
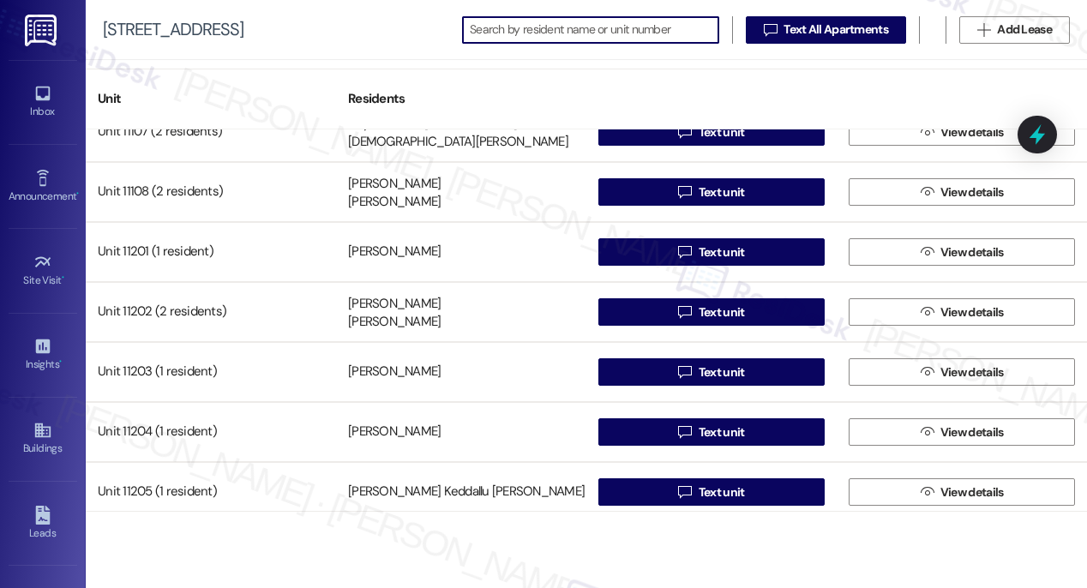
scroll to position [17297, 0]
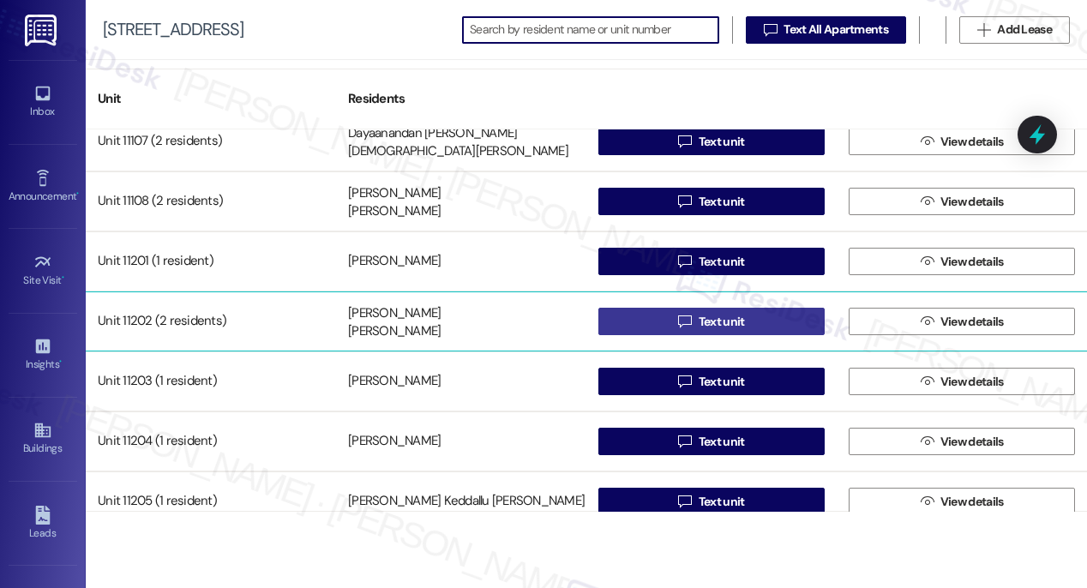
click at [706, 321] on span "Text unit" at bounding box center [722, 322] width 46 height 18
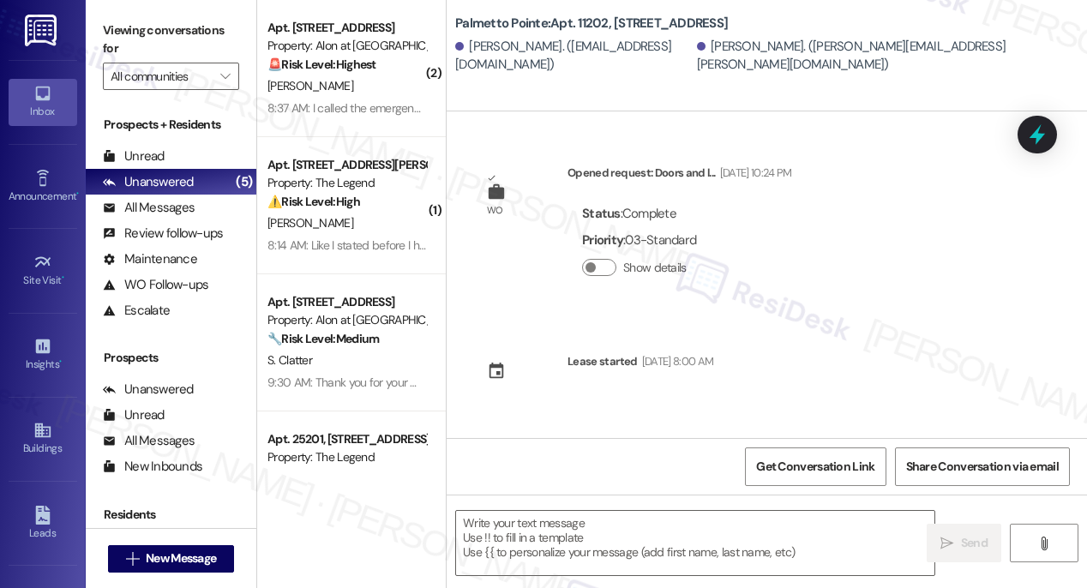
type textarea "Fetching suggested responses. Please feel free to read through the conversation…"
click at [813, 467] on span "Get Conversation Link" at bounding box center [815, 467] width 118 height 18
drag, startPoint x: 607, startPoint y: 20, endPoint x: 555, endPoint y: 19, distance: 51.4
click at [581, 22] on b "Palmetto Pointe: Apt. 11202, [STREET_ADDRESS]" at bounding box center [591, 24] width 273 height 18
click at [555, 23] on b "Palmetto Pointe: Apt. 11202, [STREET_ADDRESS]" at bounding box center [591, 24] width 273 height 18
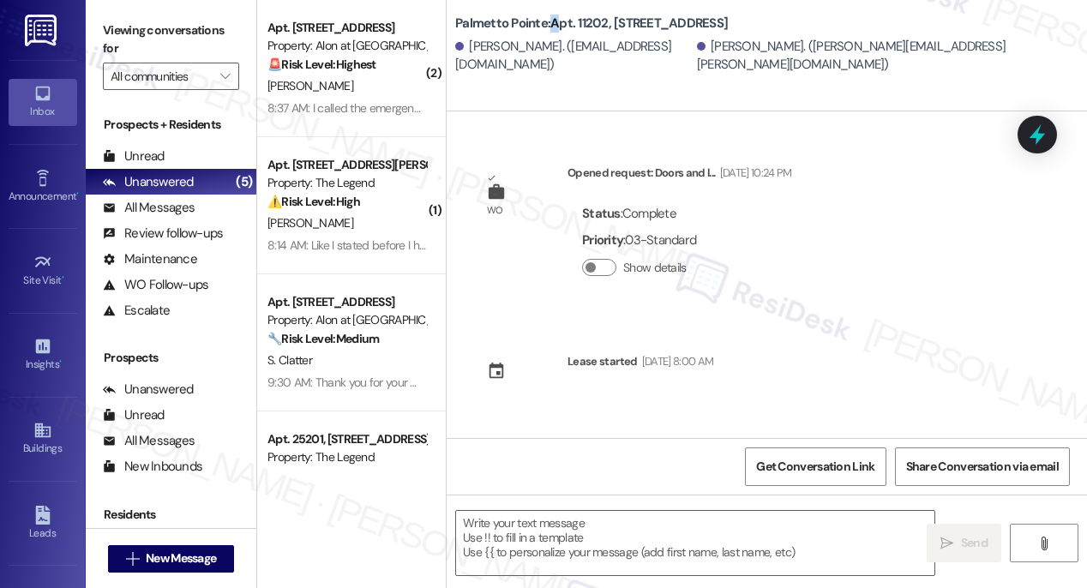
click at [555, 23] on b "Palmetto Pointe: Apt. 11202, [STREET_ADDRESS]" at bounding box center [591, 24] width 273 height 18
drag, startPoint x: 550, startPoint y: 21, endPoint x: 593, endPoint y: 21, distance: 42.9
click at [593, 21] on b "Palmetto Pointe: Apt. 11202, [STREET_ADDRESS]" at bounding box center [591, 24] width 273 height 18
click at [39, 447] on div "Buildings" at bounding box center [43, 448] width 86 height 17
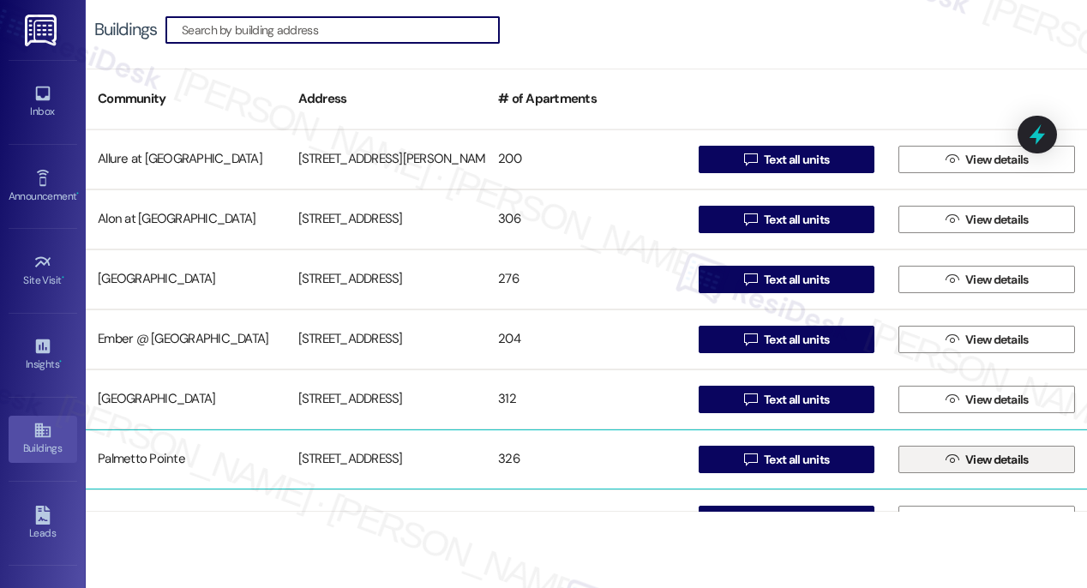
click at [950, 455] on icon "" at bounding box center [951, 460] width 13 height 14
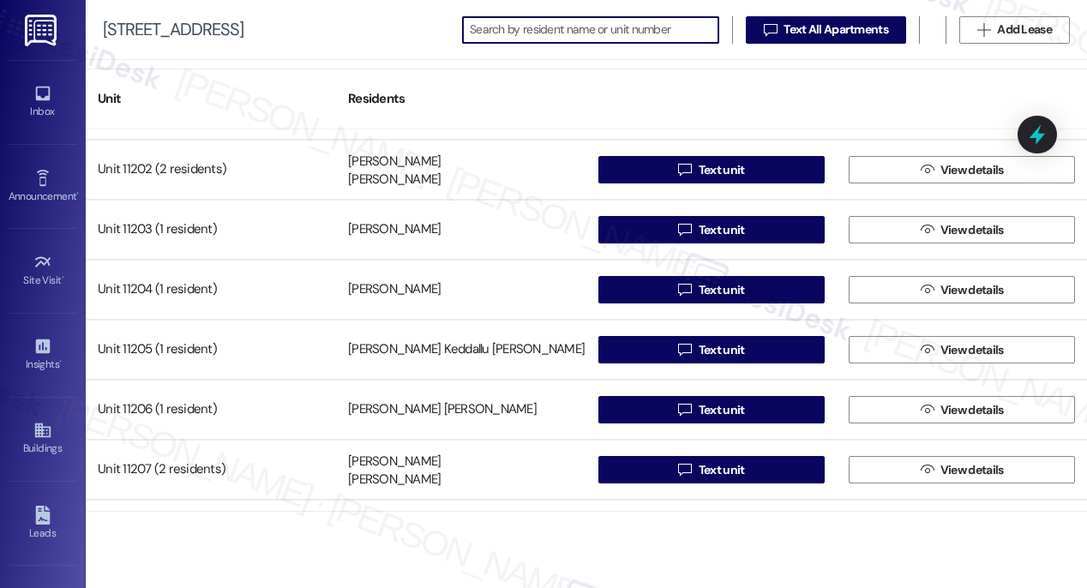
scroll to position [17399, 0]
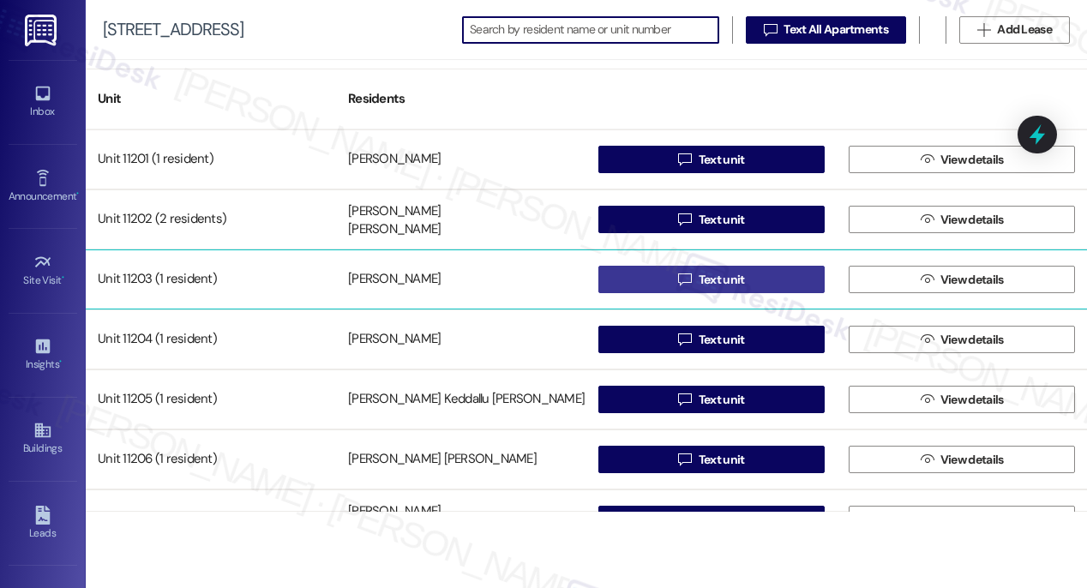
click at [729, 281] on span "Text unit" at bounding box center [722, 280] width 46 height 18
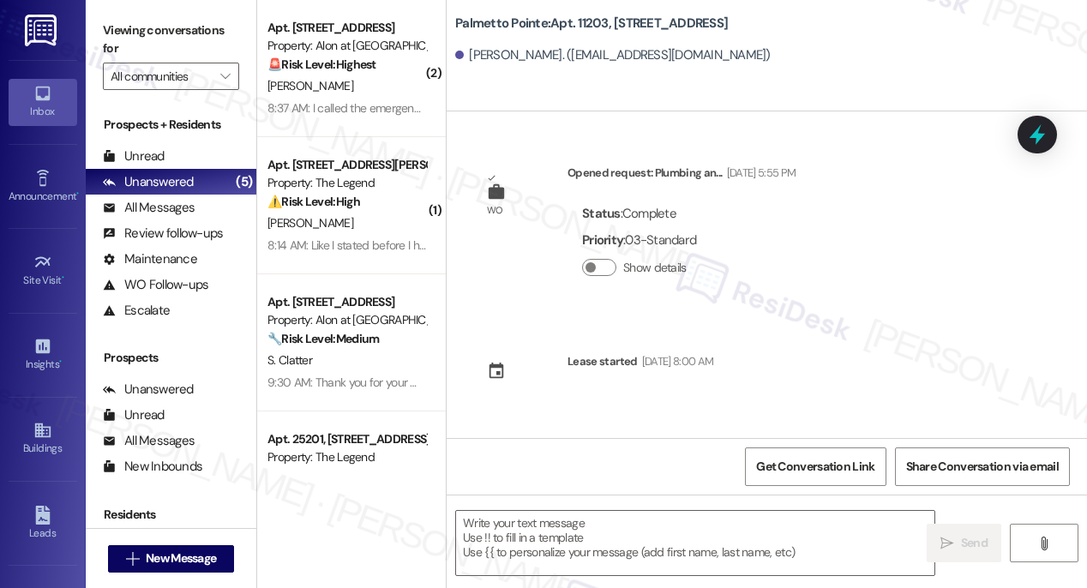
type textarea "Fetching suggested responses. Please feel free to read through the conversation…"
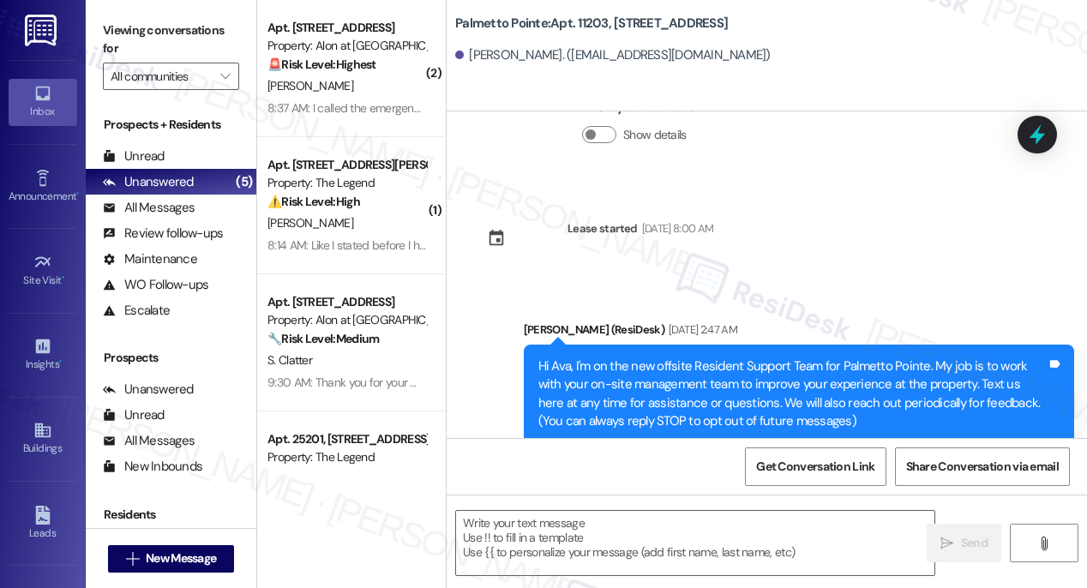
scroll to position [358, 0]
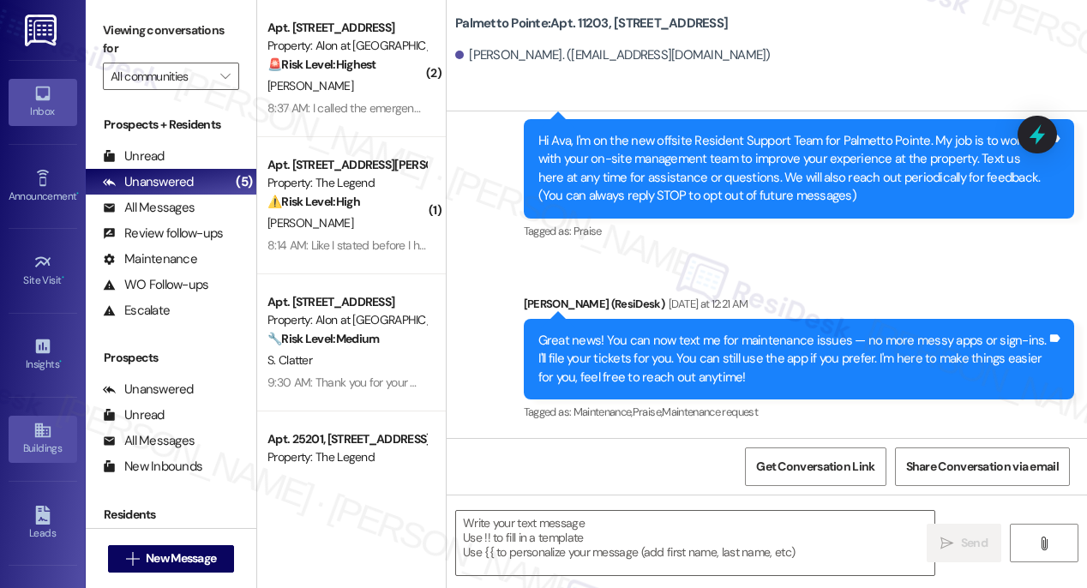
click at [37, 441] on div "Buildings" at bounding box center [43, 448] width 86 height 17
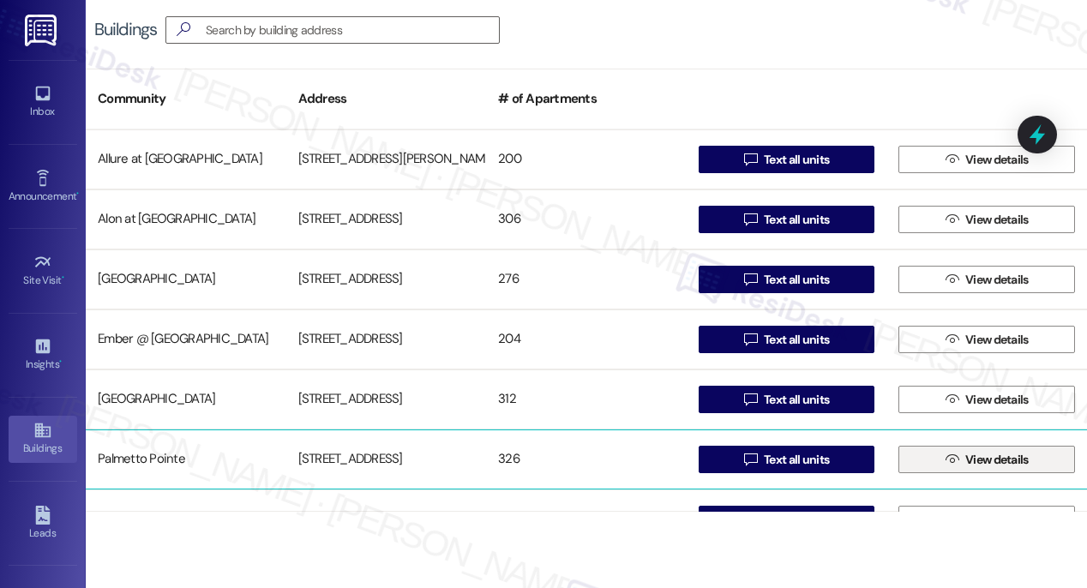
click at [965, 465] on span "View details" at bounding box center [996, 460] width 63 height 18
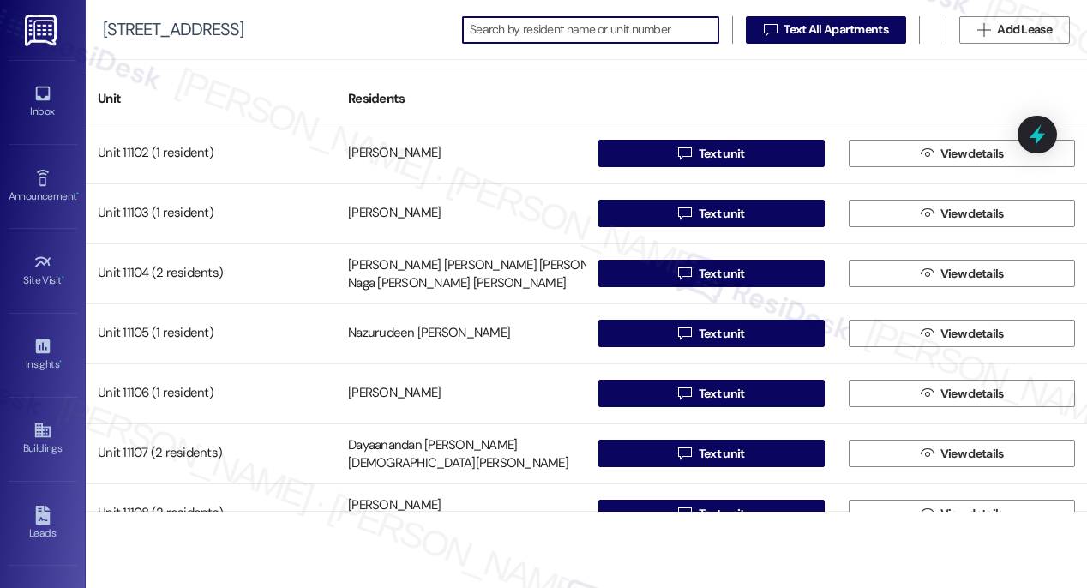
scroll to position [17285, 0]
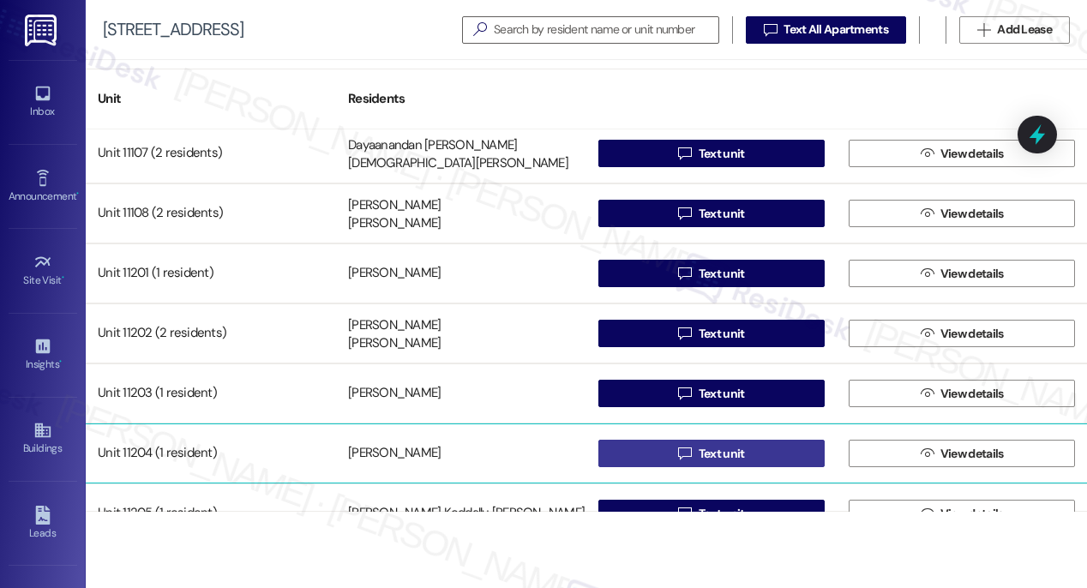
click at [705, 453] on span "Text unit" at bounding box center [722, 454] width 46 height 18
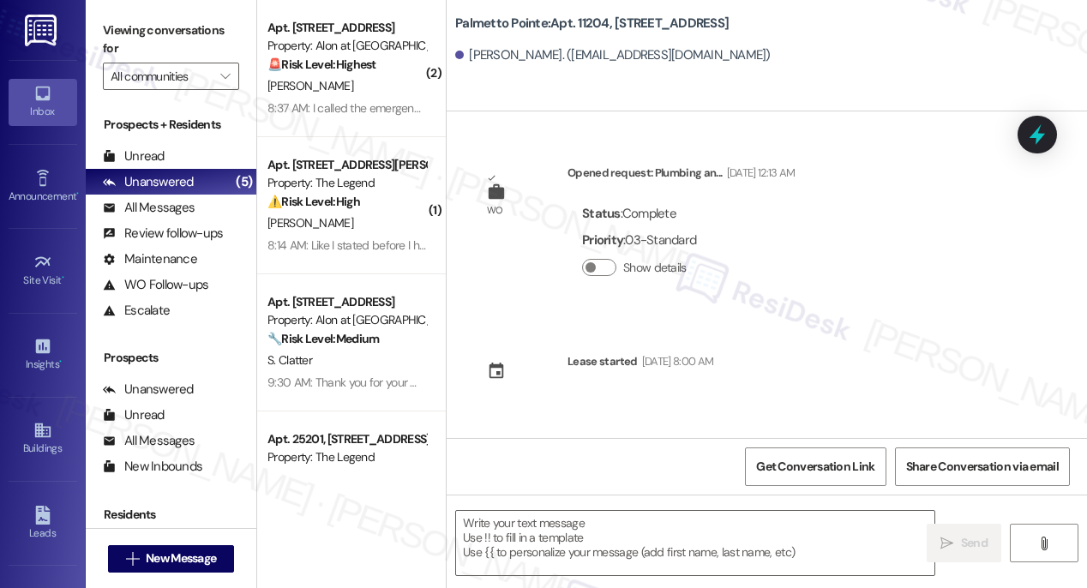
type textarea "Fetching suggested responses. Please feel free to read through the conversation…"
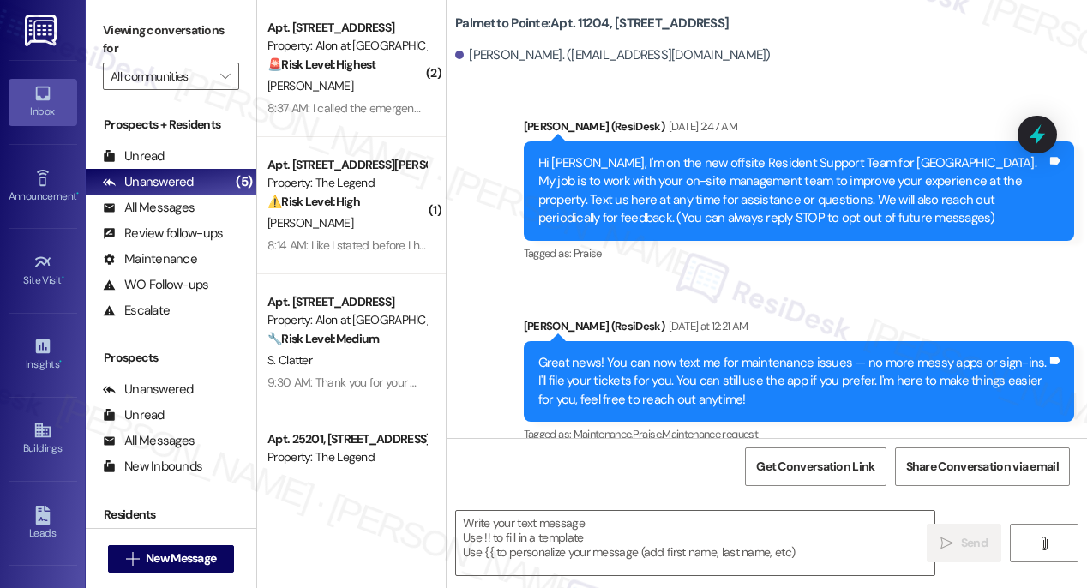
scroll to position [358, 0]
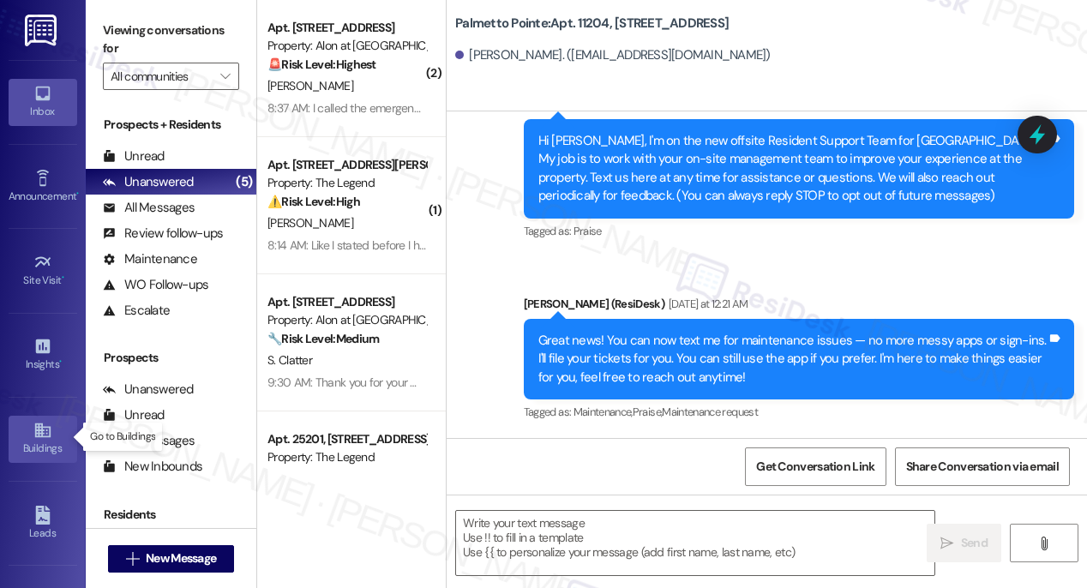
click at [24, 433] on link "Buildings" at bounding box center [43, 439] width 69 height 46
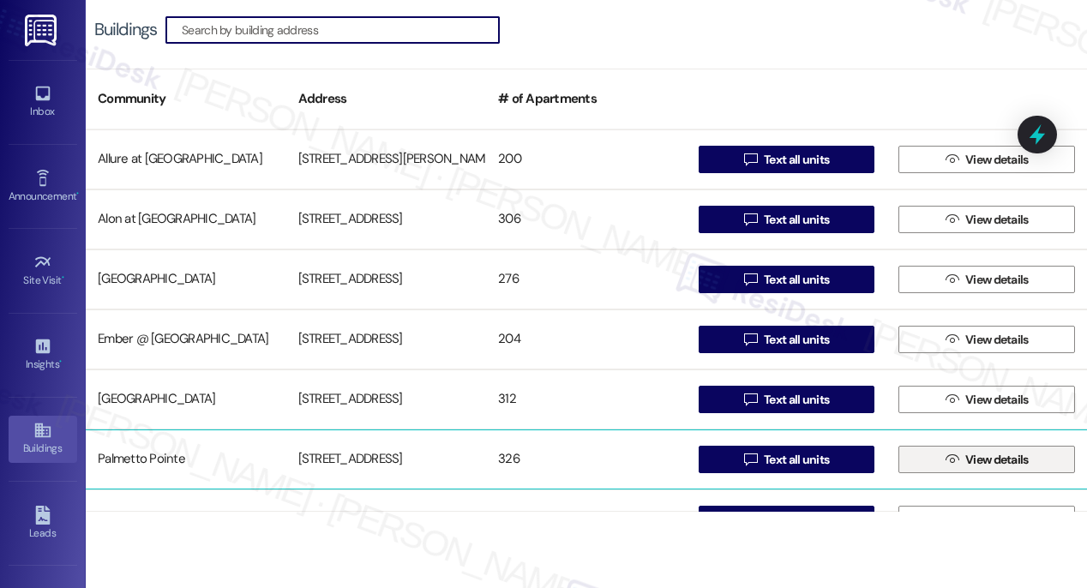
click at [994, 461] on span "View details" at bounding box center [996, 460] width 63 height 18
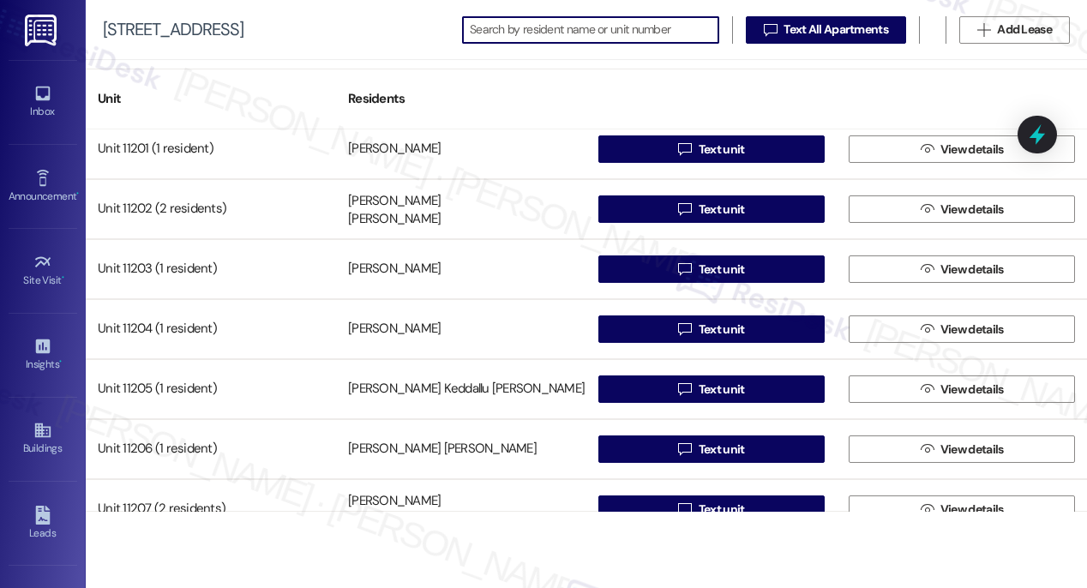
scroll to position [17497, 0]
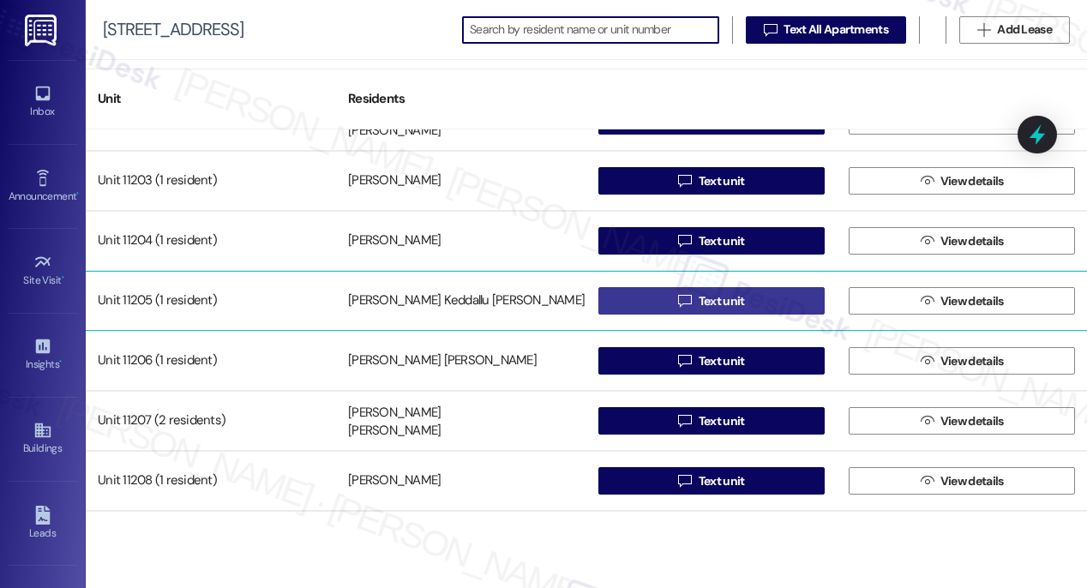
click at [706, 303] on span "Text unit" at bounding box center [722, 301] width 46 height 18
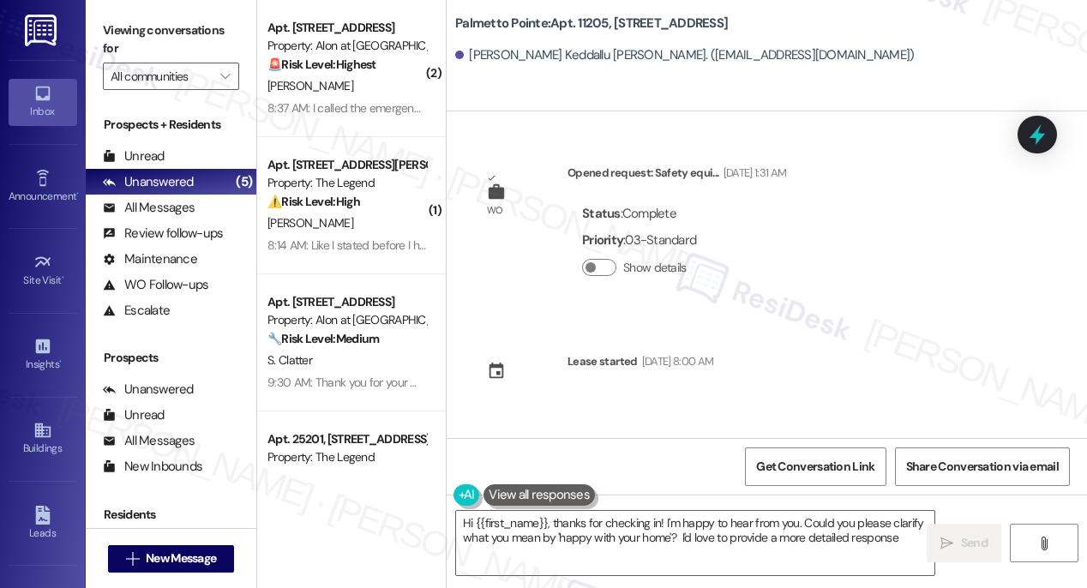
type textarea "Hi {{first_name}}, thanks for checking in! I'm happy to hear from you. Could yo…"
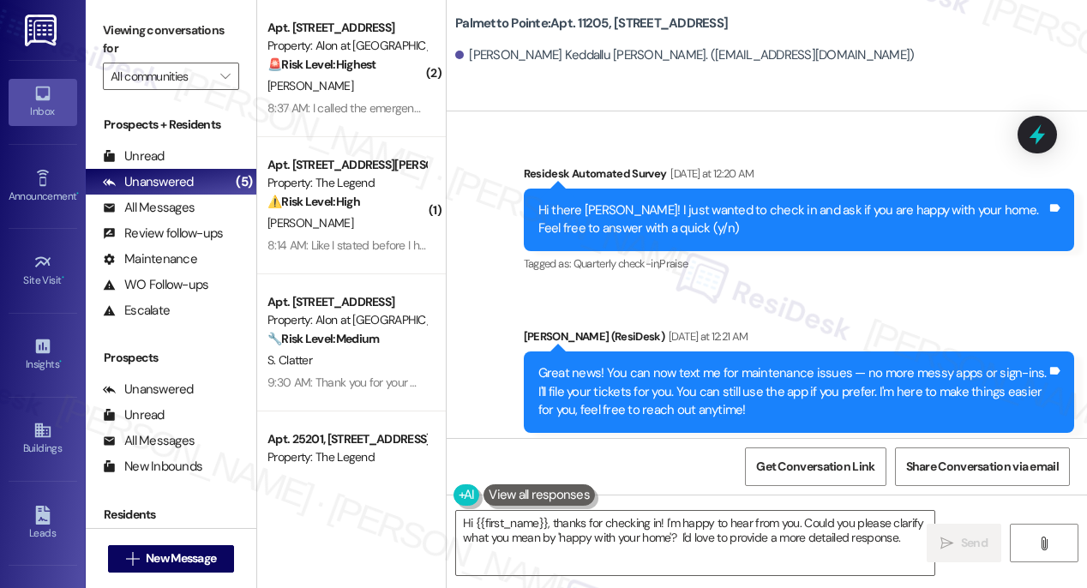
scroll to position [521, 0]
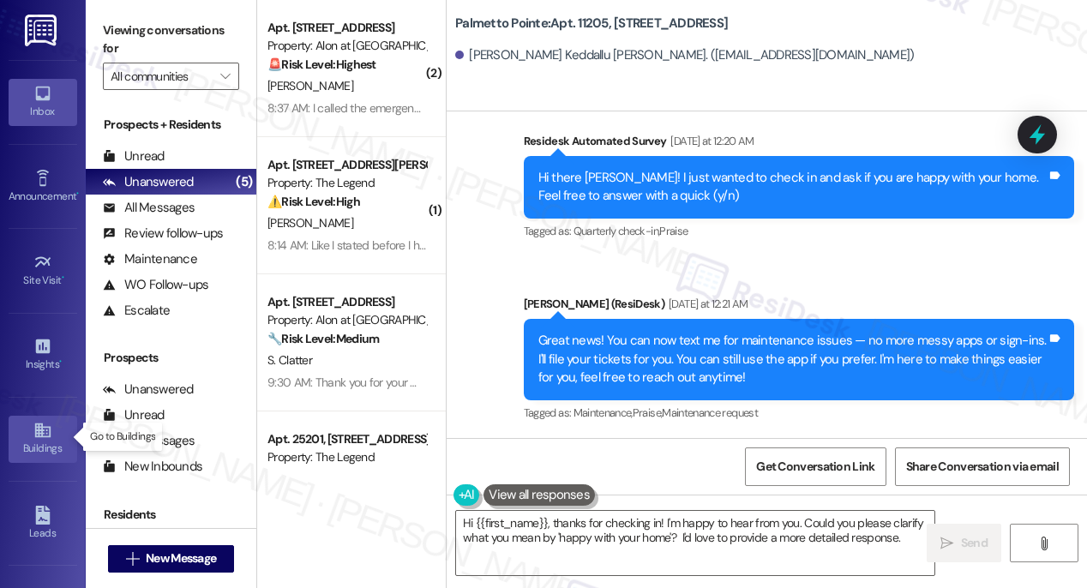
click at [37, 433] on icon at bounding box center [42, 430] width 19 height 19
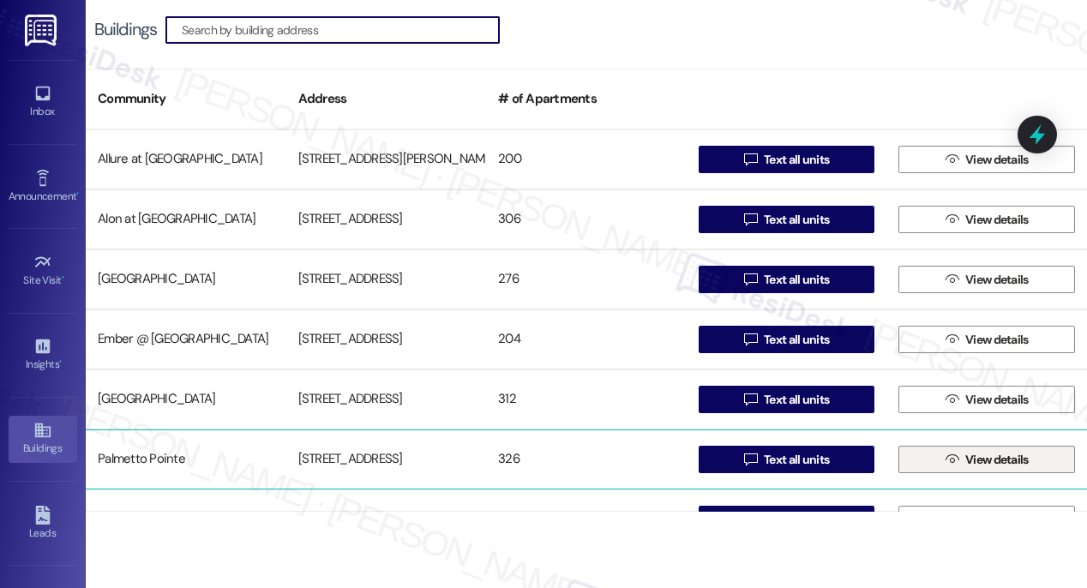
click at [966, 460] on span "View details" at bounding box center [996, 460] width 63 height 18
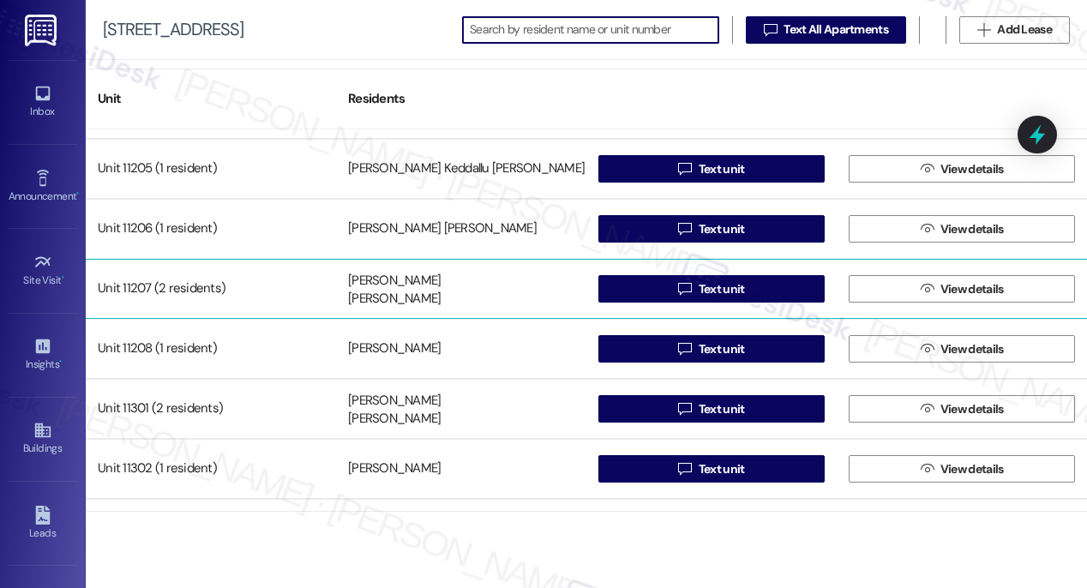
scroll to position [17626, 0]
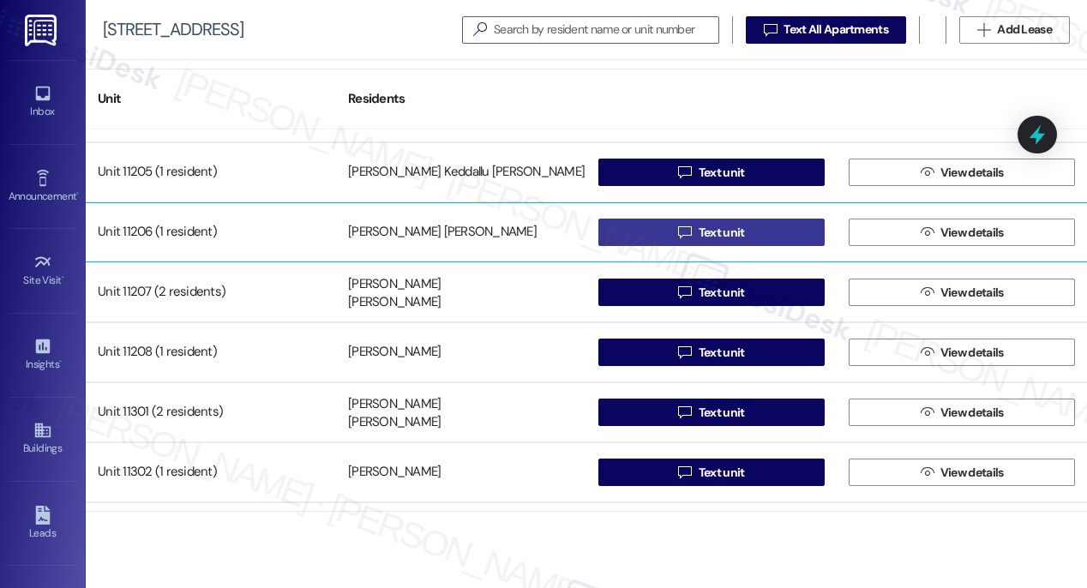
click at [713, 234] on span "Text unit" at bounding box center [722, 233] width 46 height 18
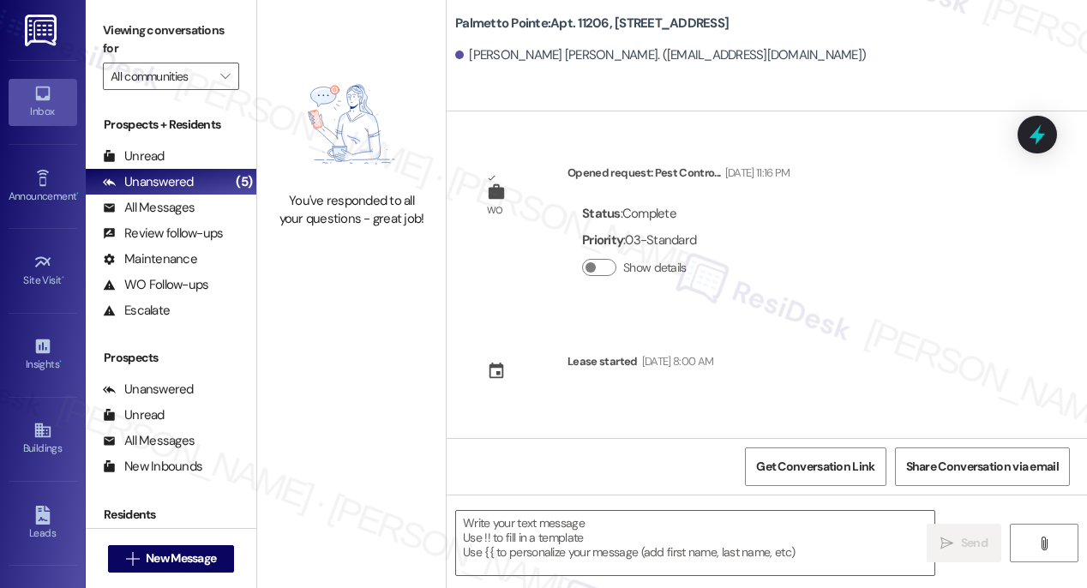
type textarea "Fetching suggested responses. Please feel free to read through the conversation…"
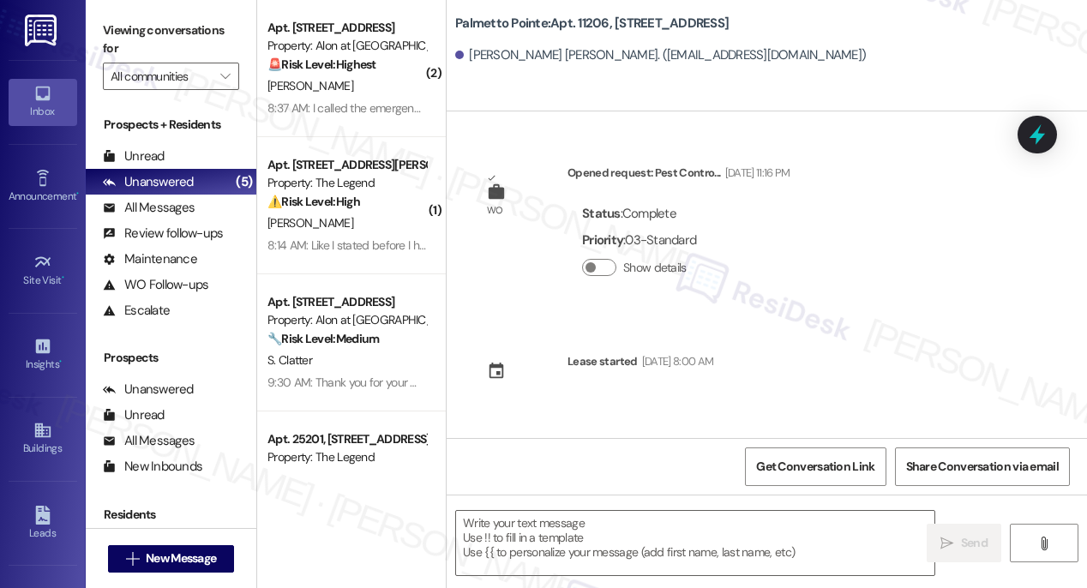
type textarea "Fetching suggested responses. Please feel free to read through the conversation…"
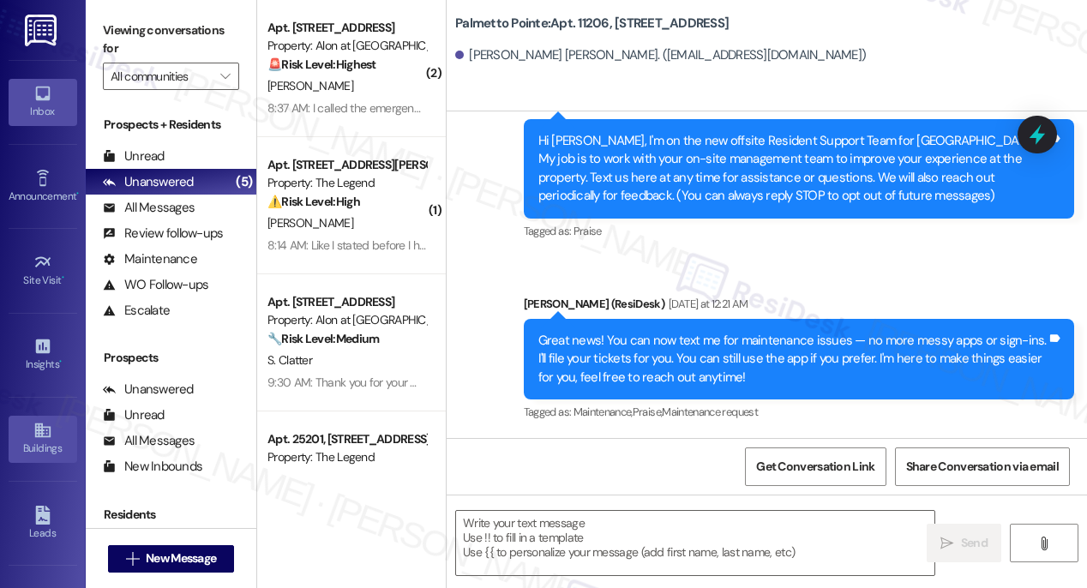
click at [41, 435] on icon at bounding box center [42, 430] width 19 height 19
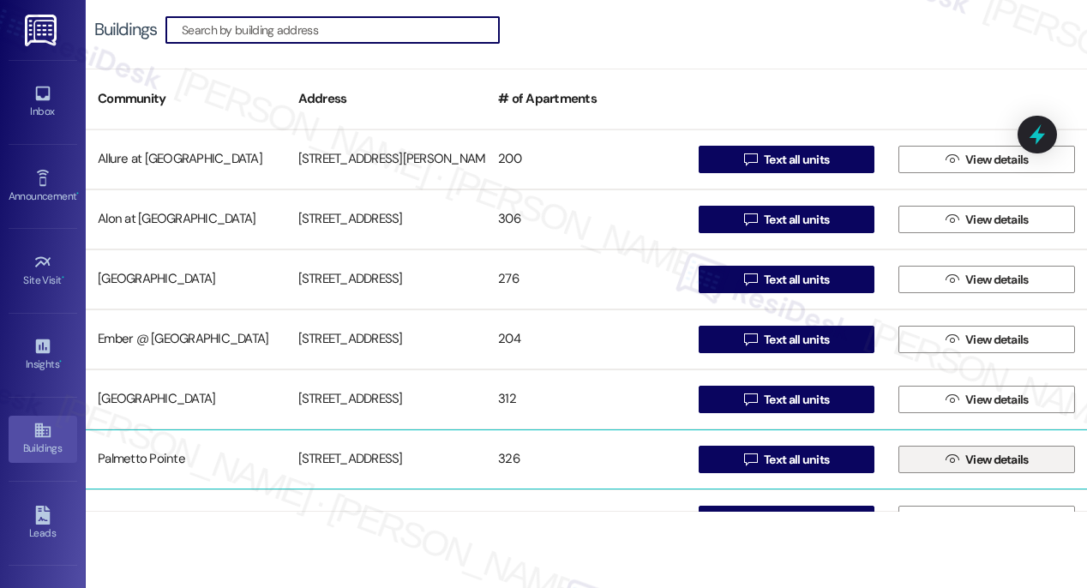
click at [962, 458] on span "View details" at bounding box center [997, 460] width 70 height 18
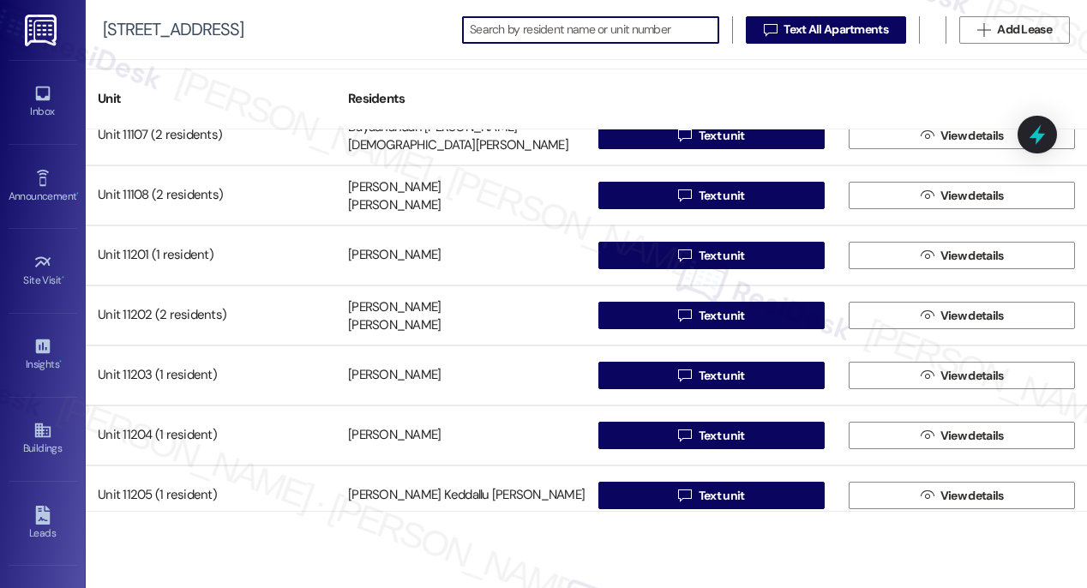
scroll to position [17603, 0]
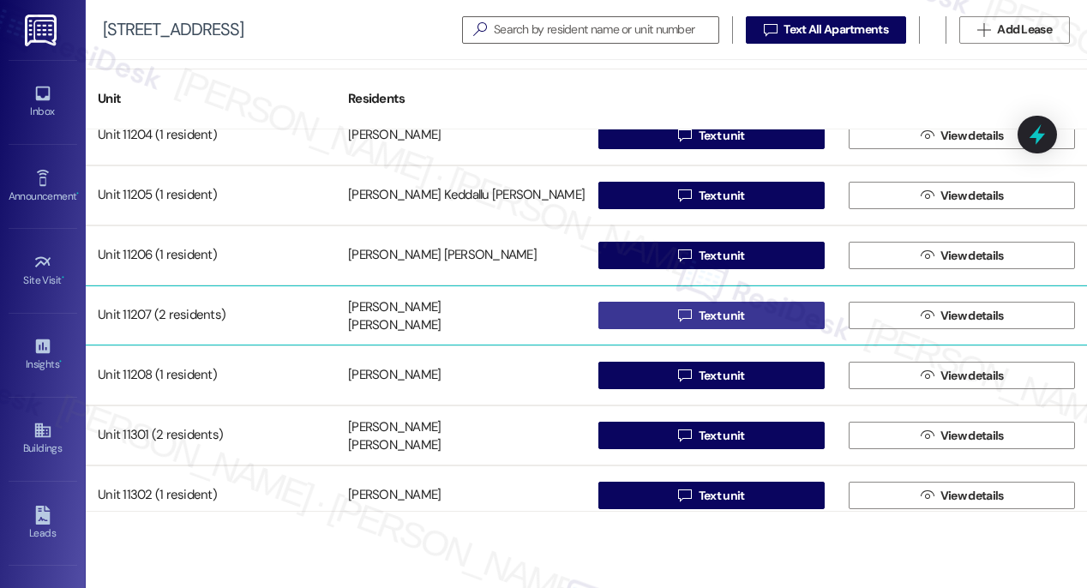
click at [705, 318] on span "Text unit" at bounding box center [722, 316] width 46 height 18
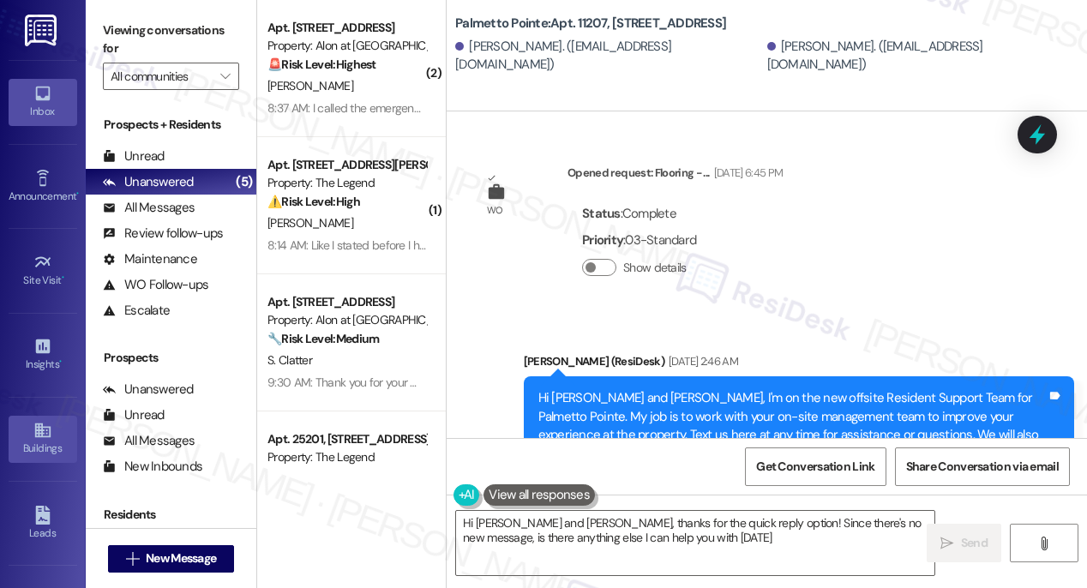
type textarea "Hi [PERSON_NAME] and [PERSON_NAME], thanks for the quick reply option! Since th…"
click at [38, 435] on icon at bounding box center [41, 430] width 15 height 15
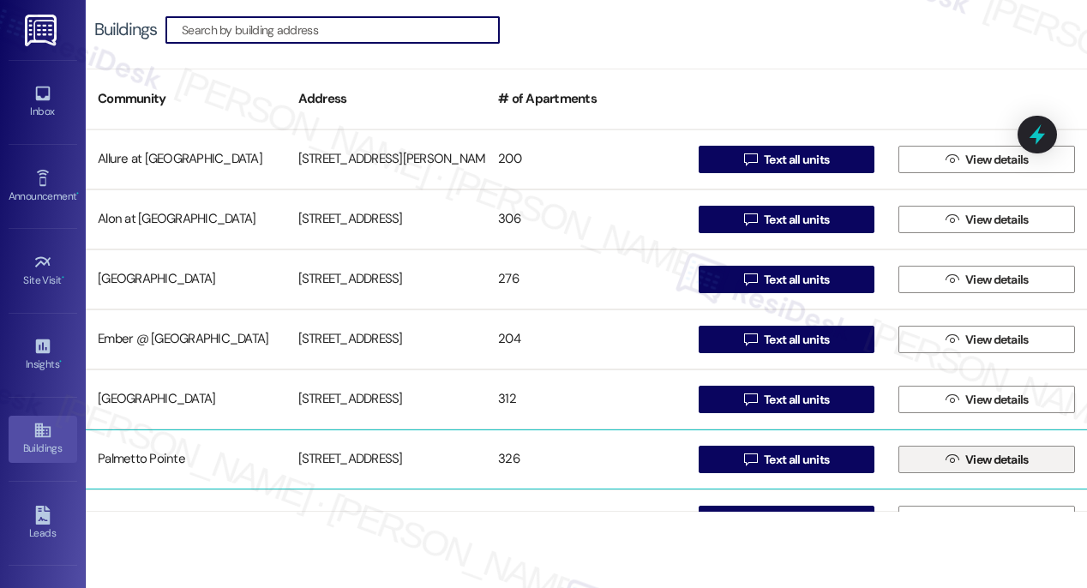
click at [984, 454] on span "View details" at bounding box center [996, 460] width 63 height 18
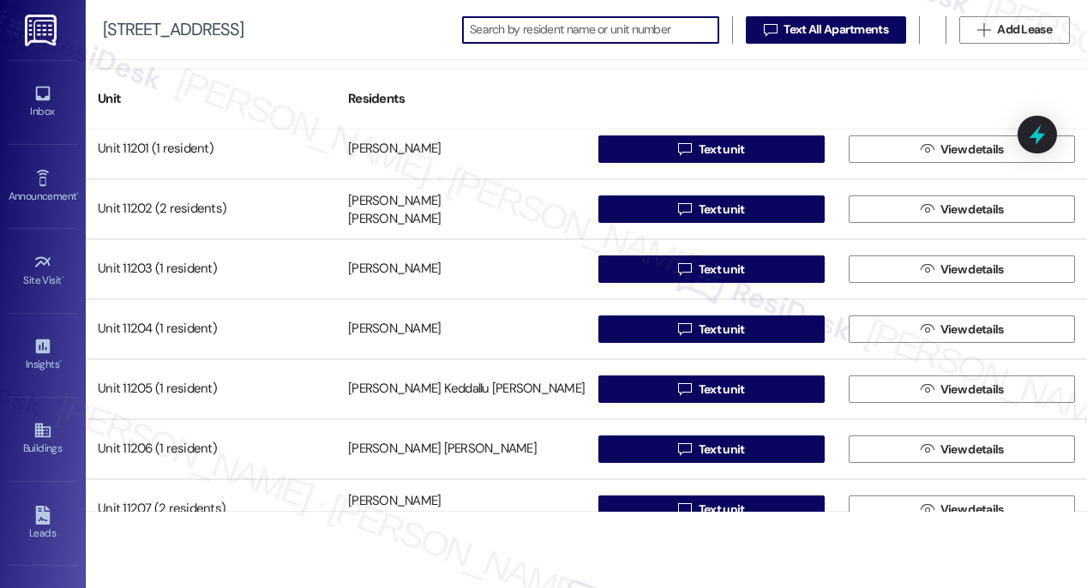
scroll to position [17497, 0]
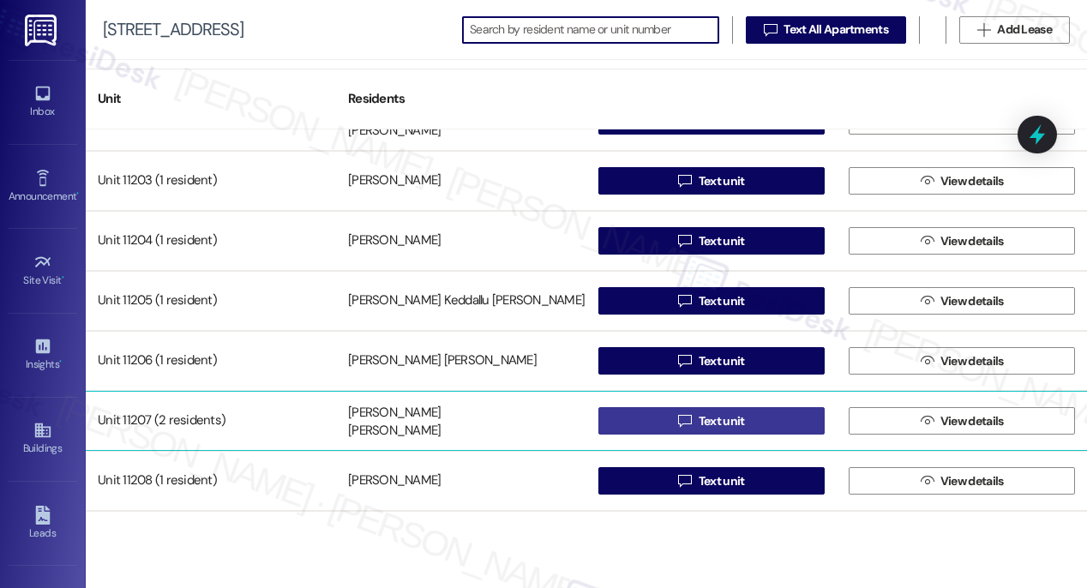
click at [711, 428] on span "Text unit" at bounding box center [722, 421] width 46 height 18
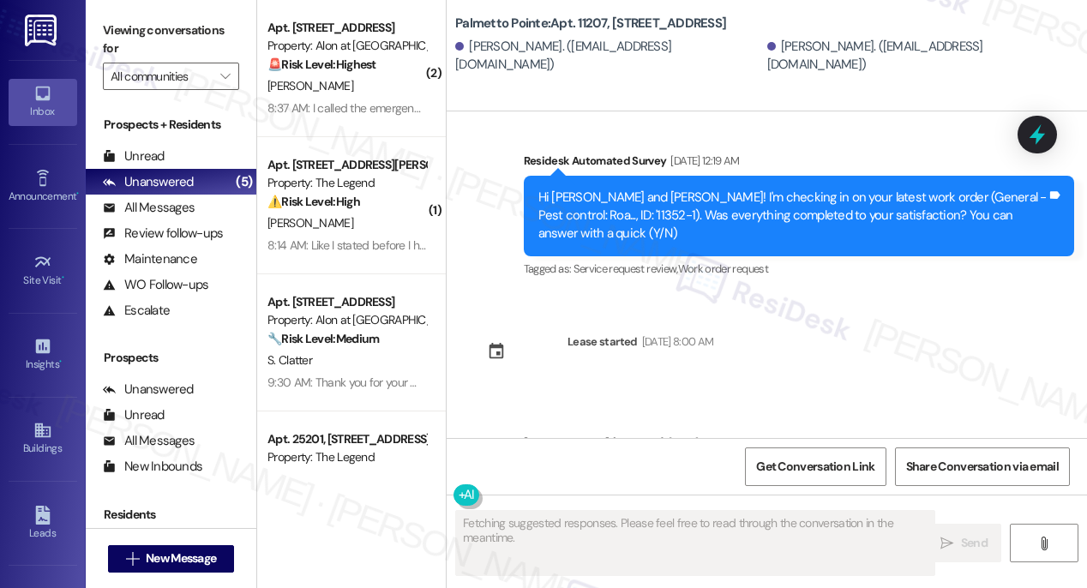
scroll to position [540, 0]
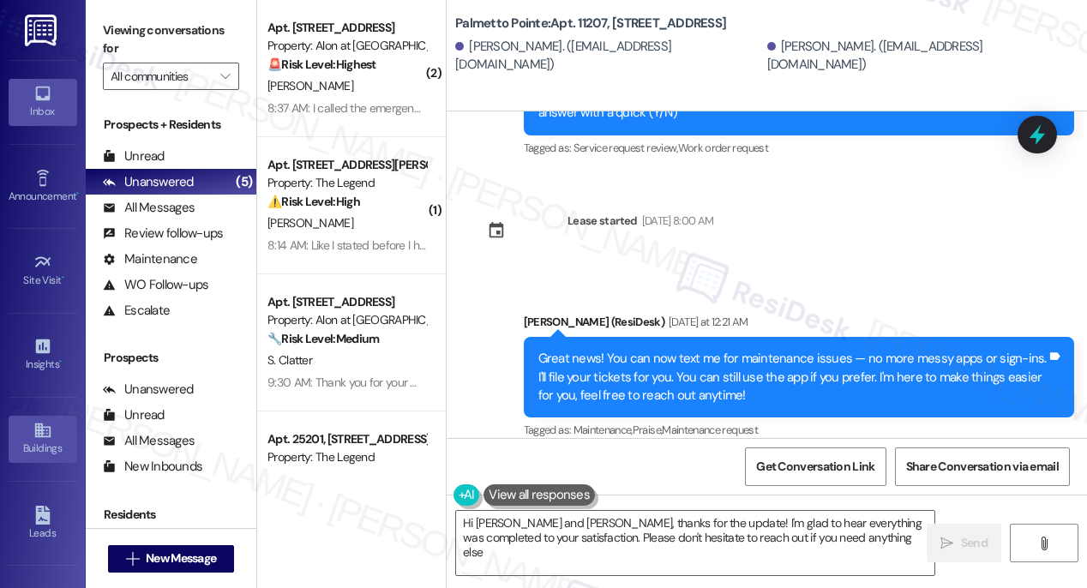
type textarea "Hi [PERSON_NAME] and [PERSON_NAME], thanks for the update! I'm glad to hear eve…"
click at [39, 435] on icon at bounding box center [42, 430] width 19 height 19
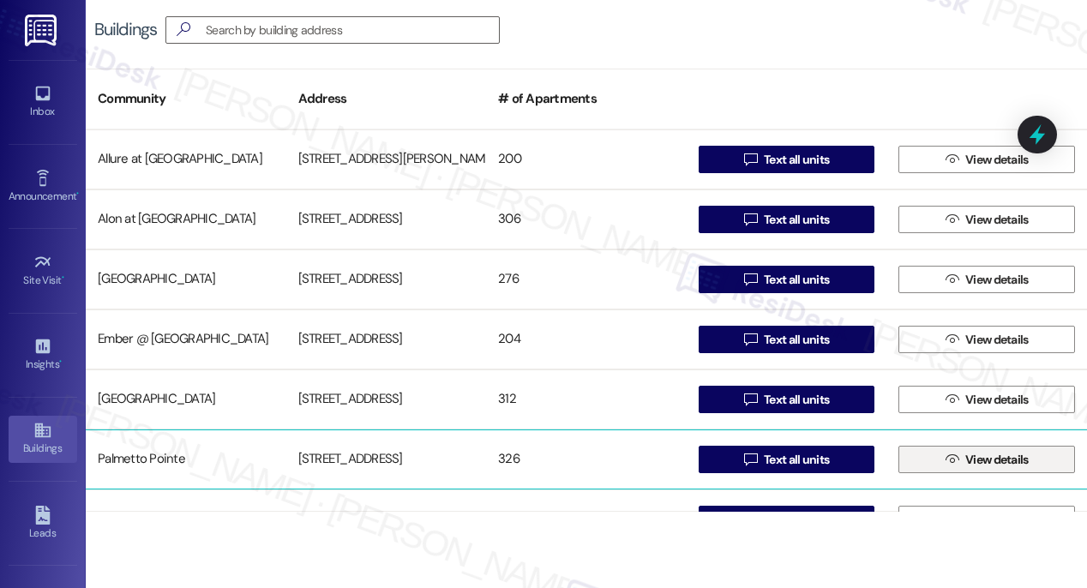
click at [998, 467] on span "View details" at bounding box center [996, 460] width 63 height 18
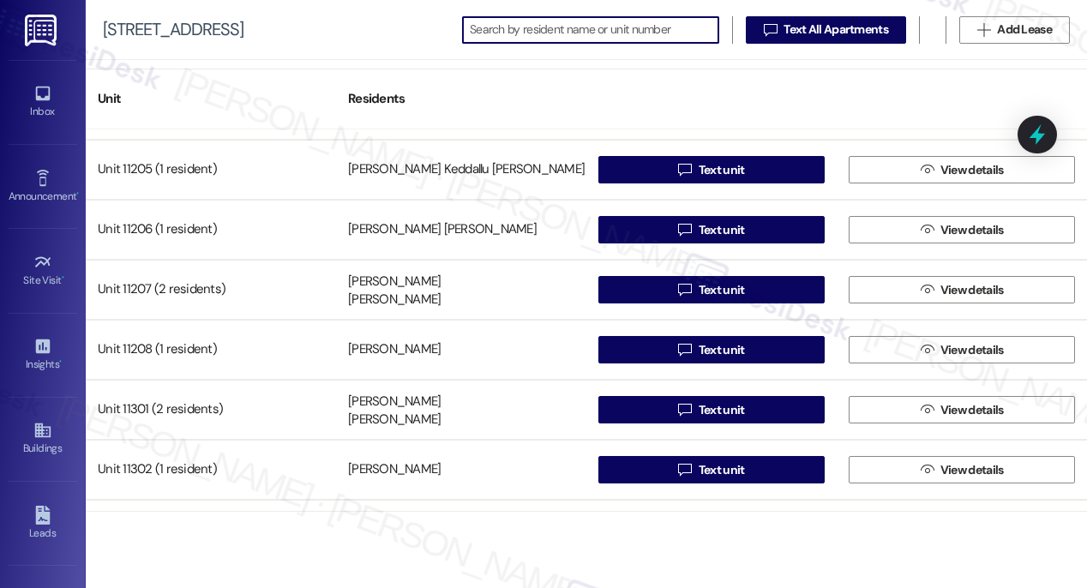
scroll to position [17615, 0]
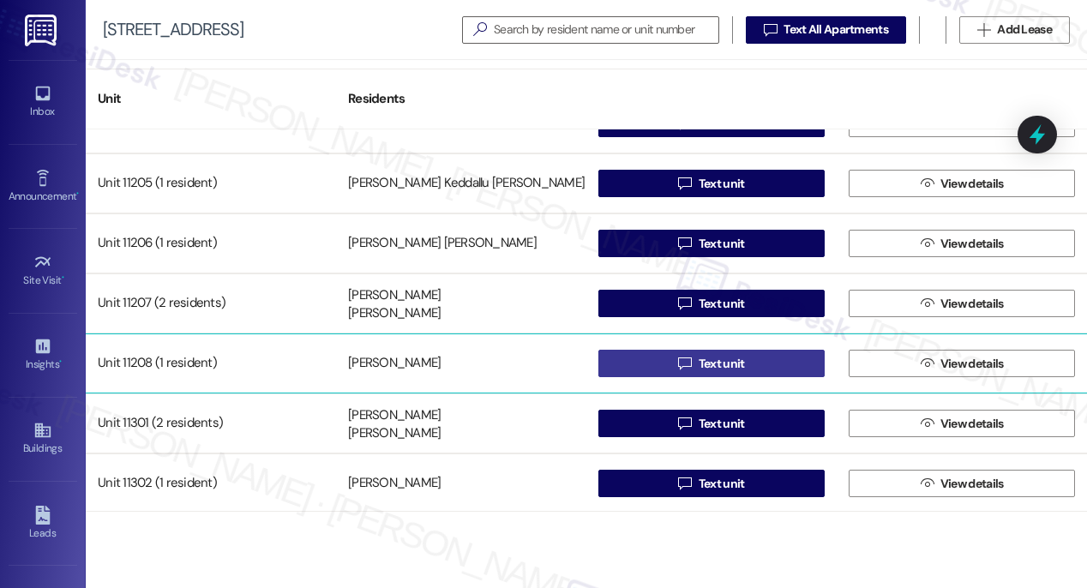
click at [712, 364] on span "Text unit" at bounding box center [722, 364] width 46 height 18
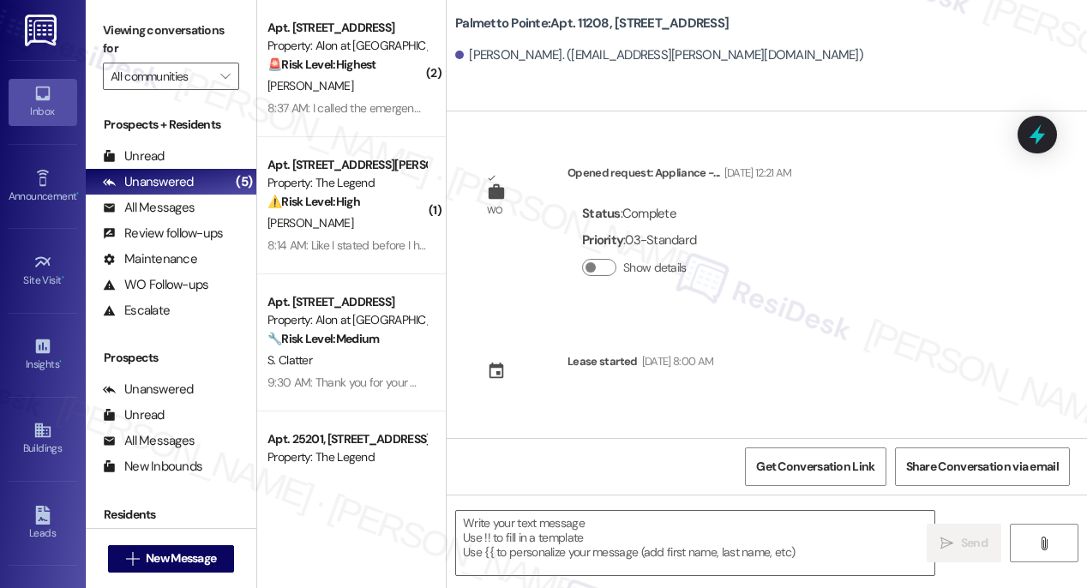
type textarea "Fetching suggested responses. Please feel free to read through the conversation…"
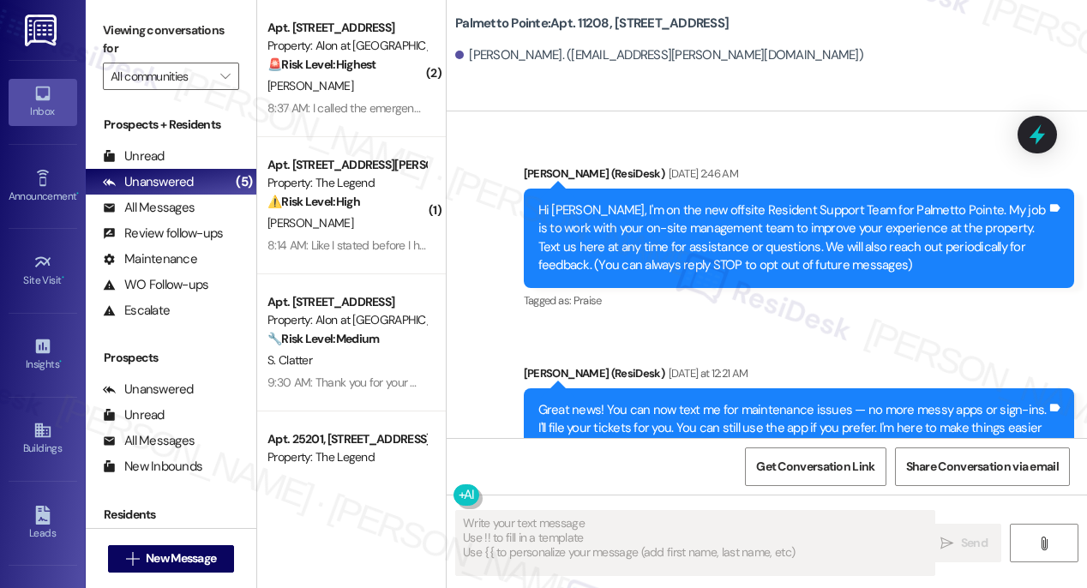
scroll to position [358, 0]
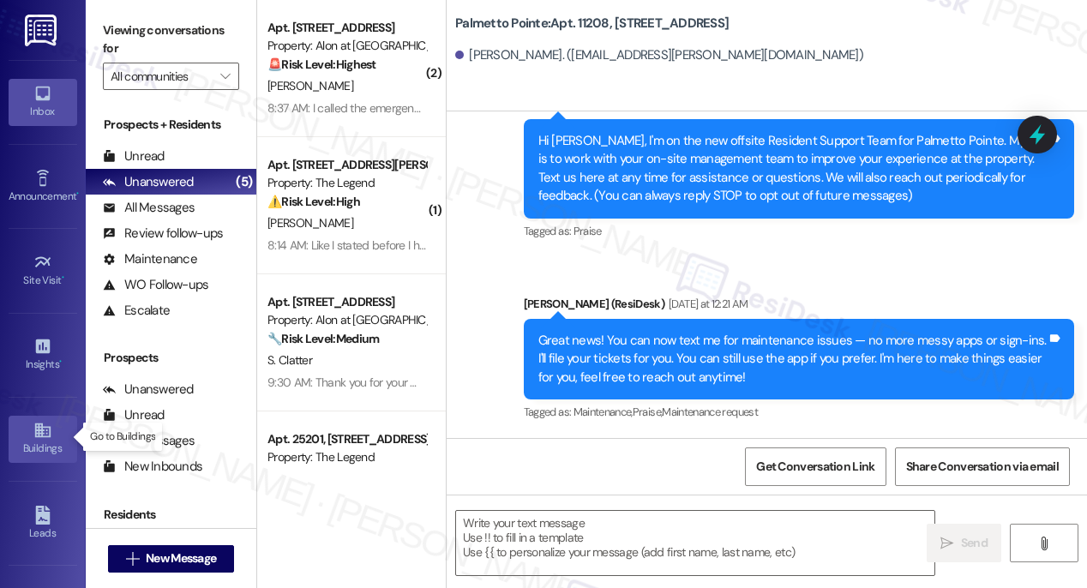
click at [23, 433] on link "Buildings" at bounding box center [43, 439] width 69 height 46
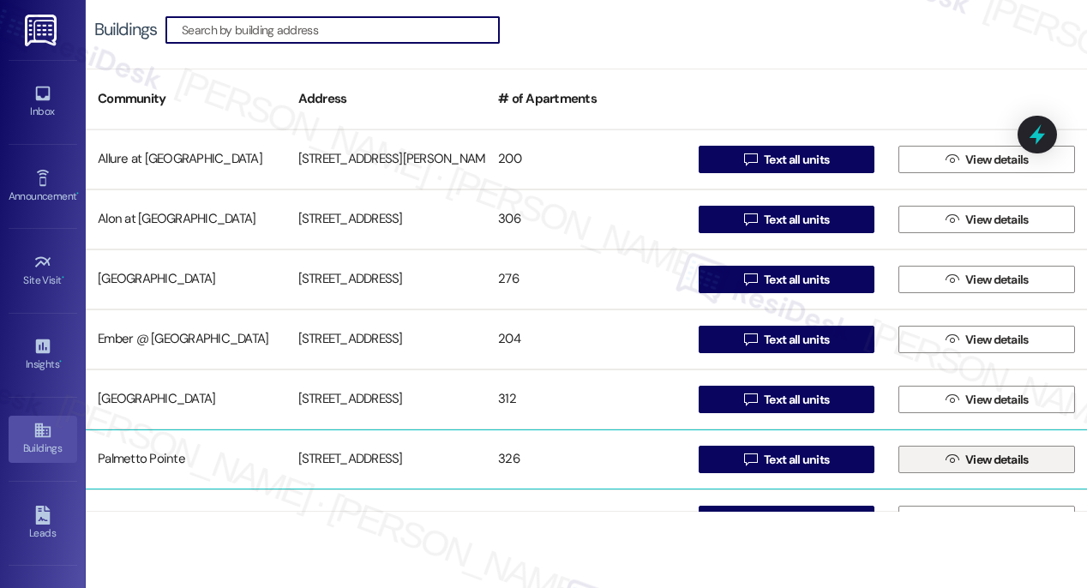
click at [949, 459] on icon "" at bounding box center [951, 460] width 13 height 14
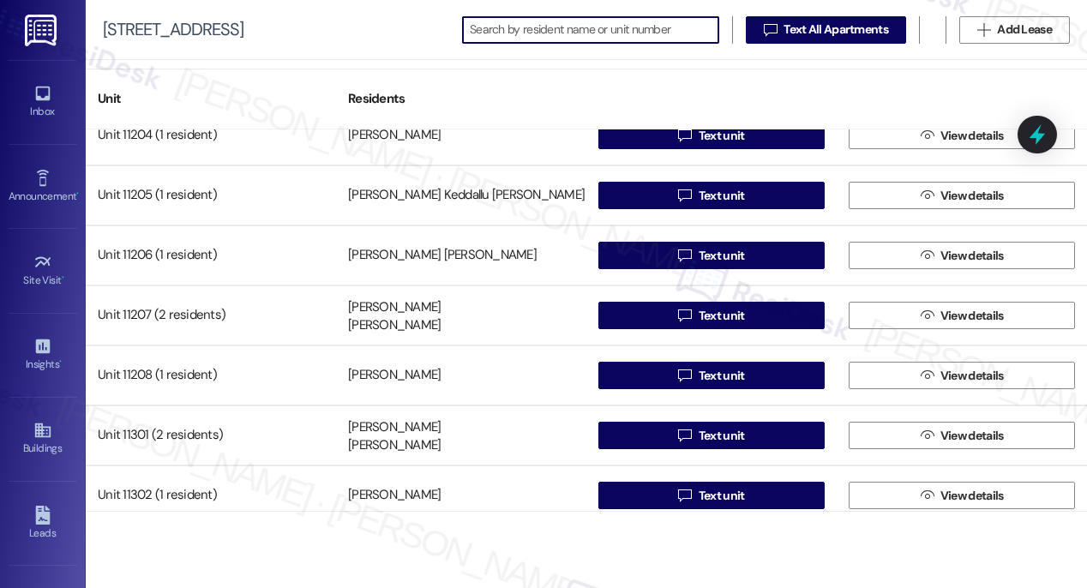
scroll to position [17674, 0]
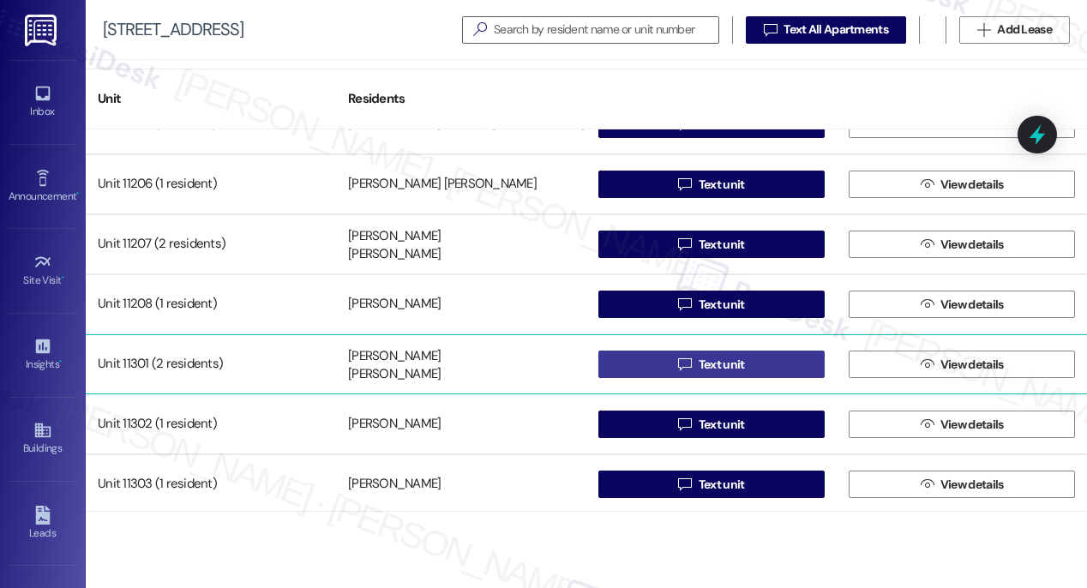
click at [713, 363] on span "Text unit" at bounding box center [722, 365] width 46 height 18
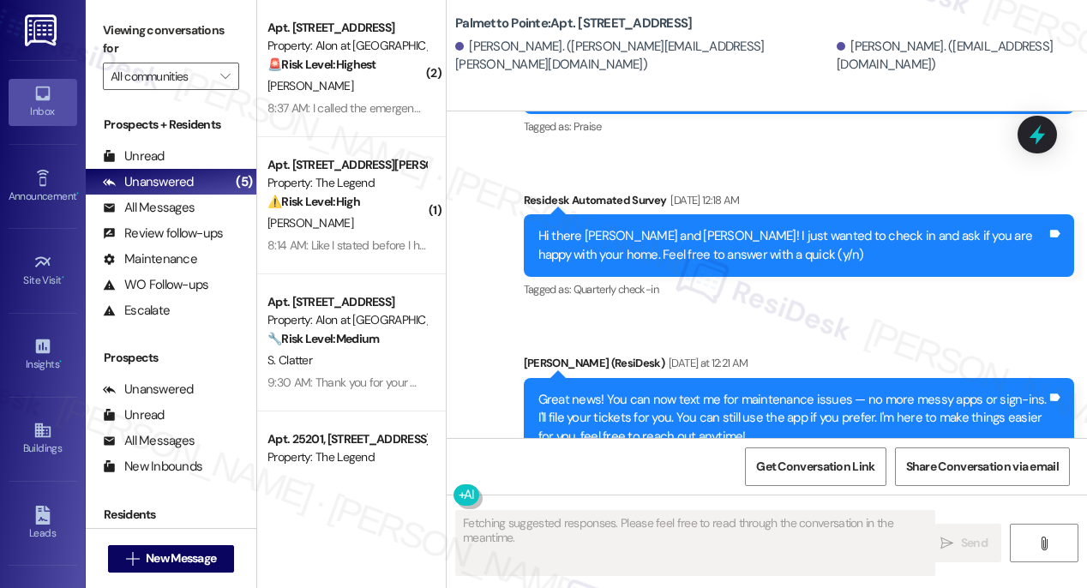
scroll to position [521, 0]
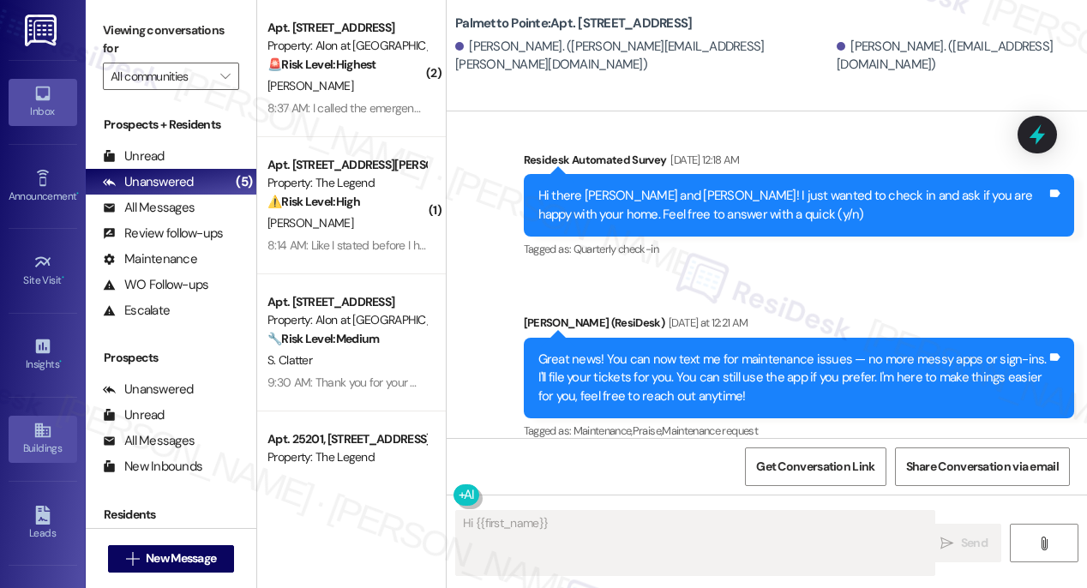
type textarea "Hi {{first_name}},"
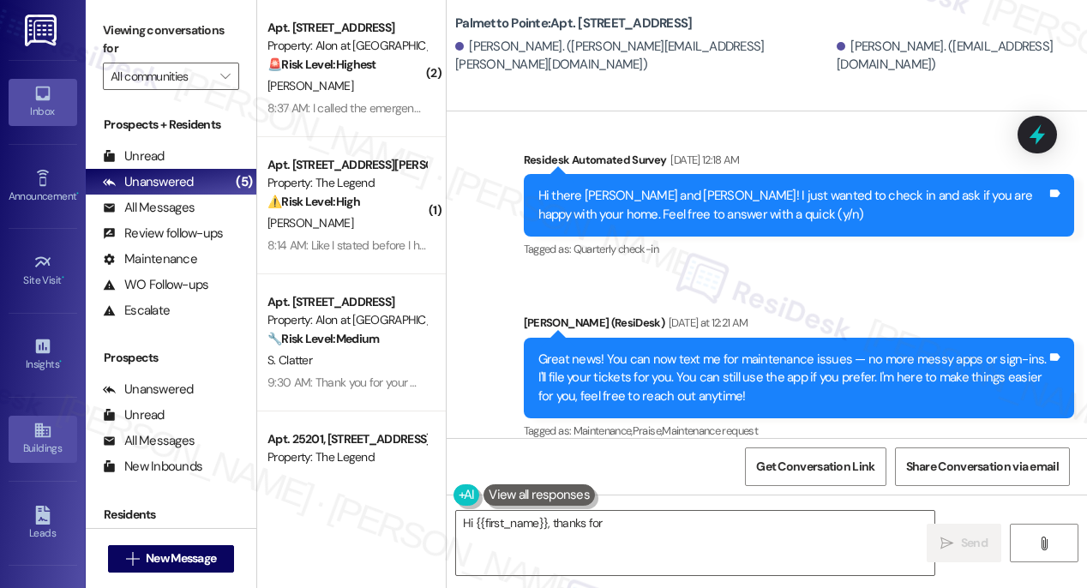
click at [37, 435] on icon at bounding box center [42, 430] width 19 height 19
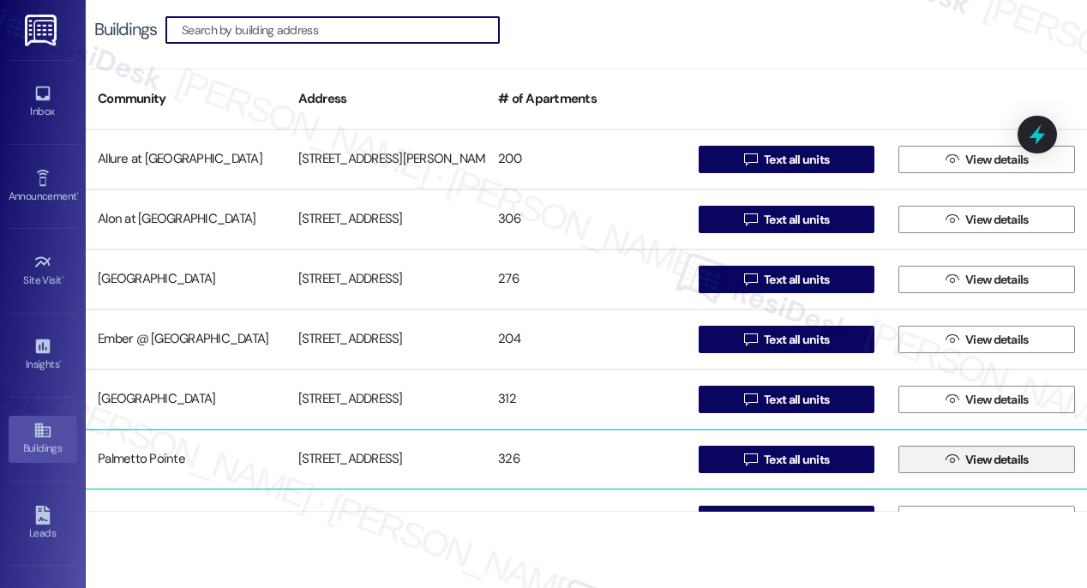
click at [970, 466] on span "View details" at bounding box center [996, 460] width 63 height 18
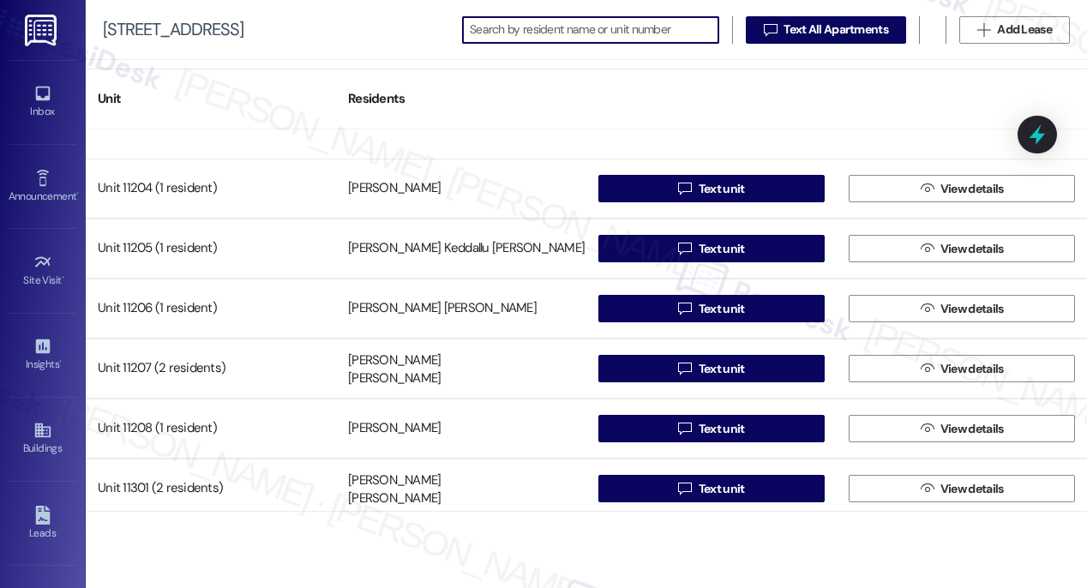
scroll to position [17674, 0]
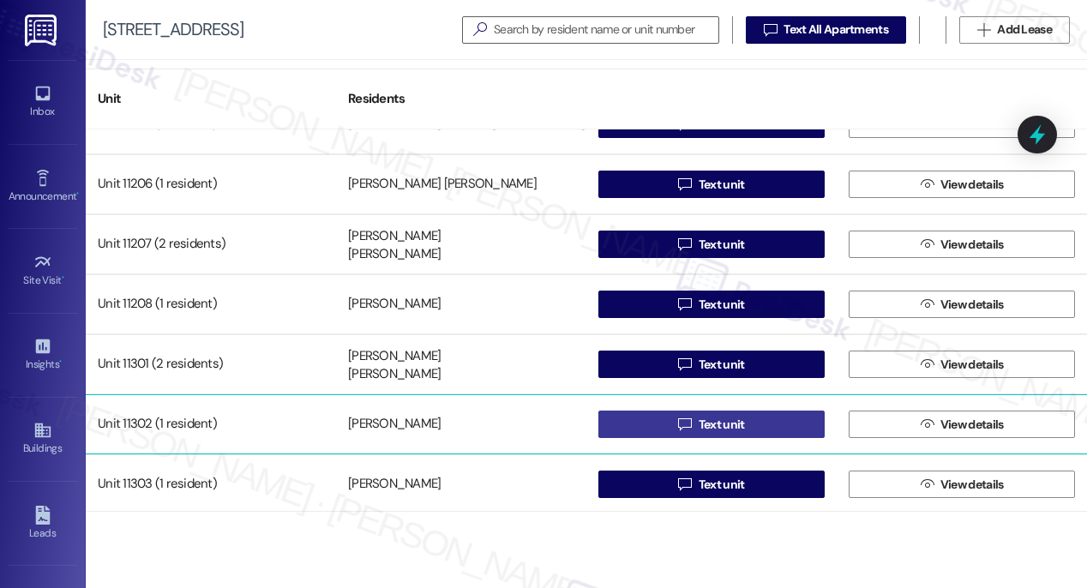
click at [709, 429] on span "Text unit" at bounding box center [722, 425] width 46 height 18
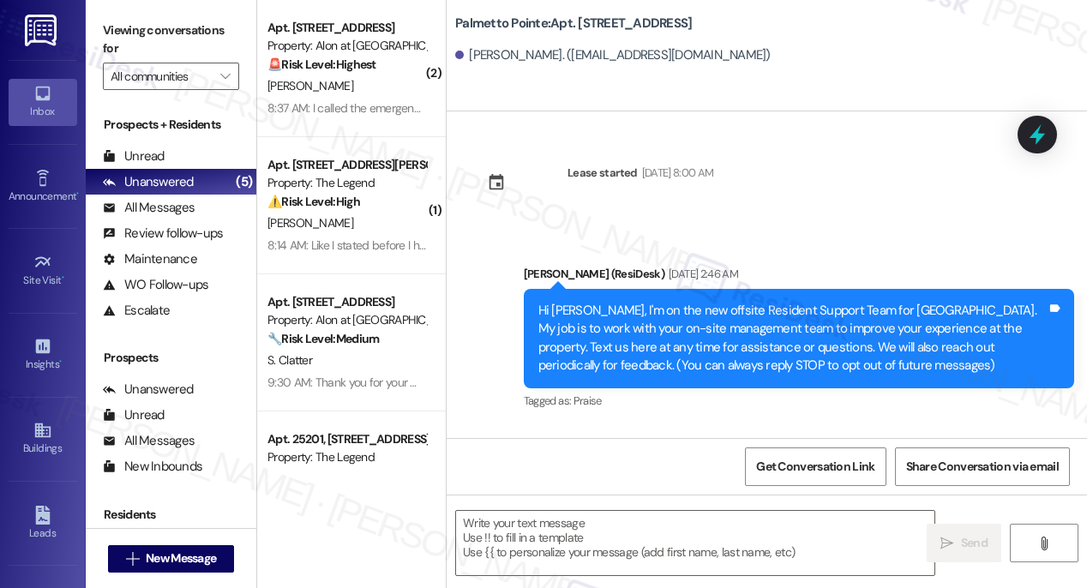
type textarea "Fetching suggested responses. Please feel free to read through the conversation…"
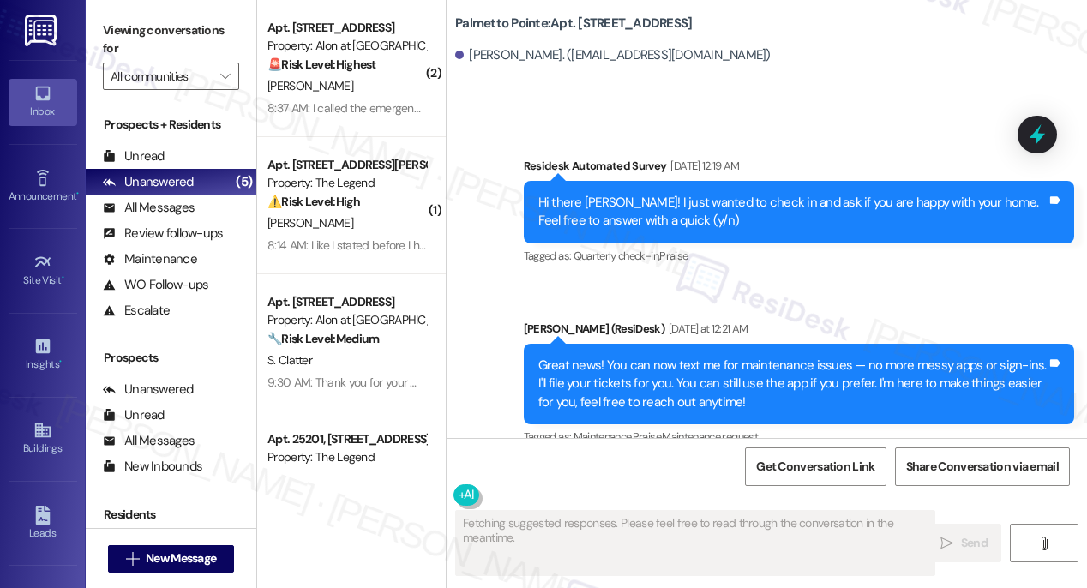
scroll to position [333, 0]
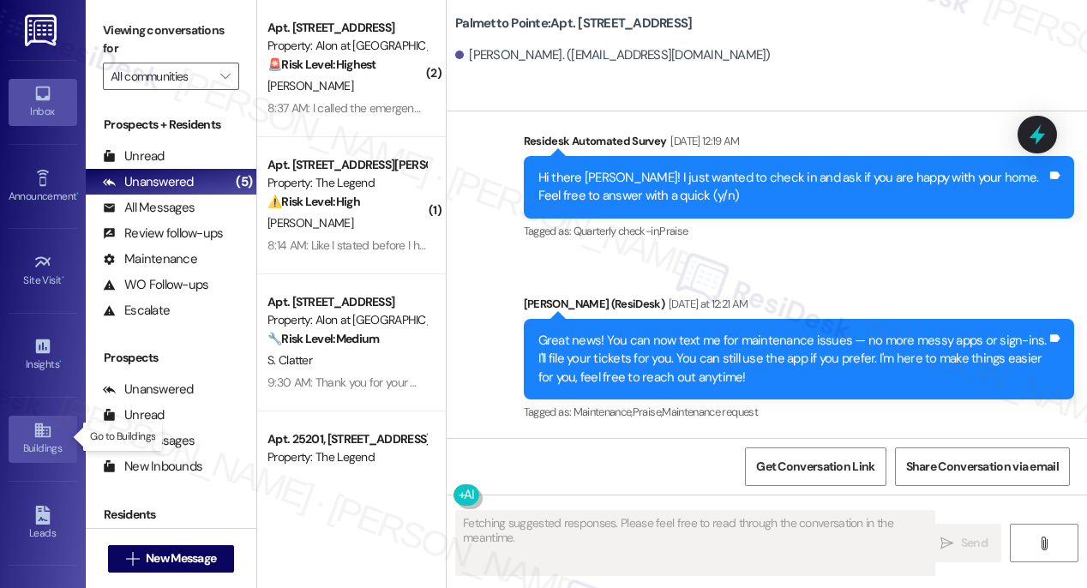
click at [27, 434] on link "Buildings" at bounding box center [43, 439] width 69 height 46
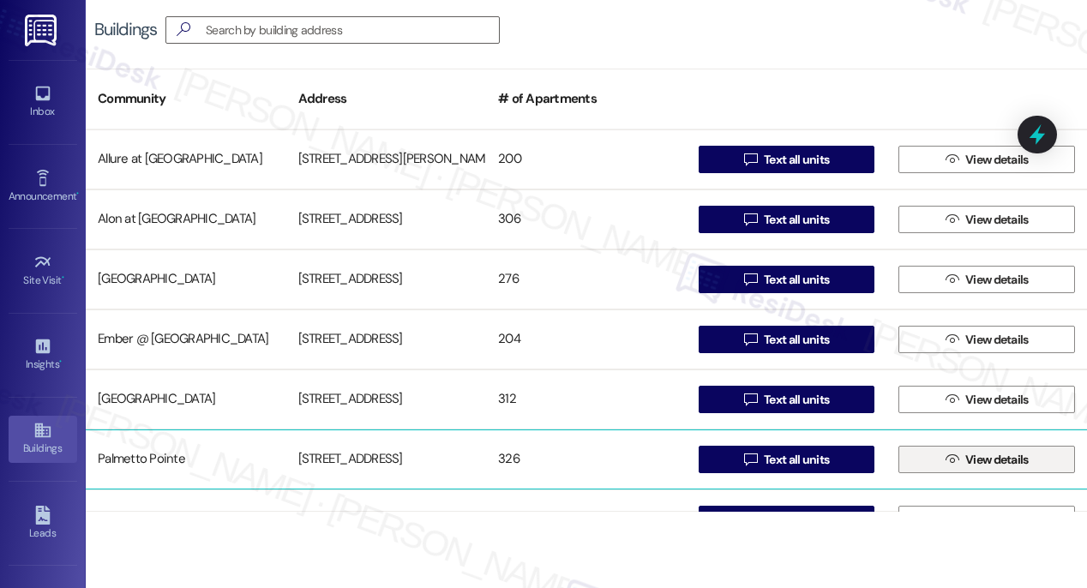
click at [966, 465] on span "View details" at bounding box center [996, 460] width 63 height 18
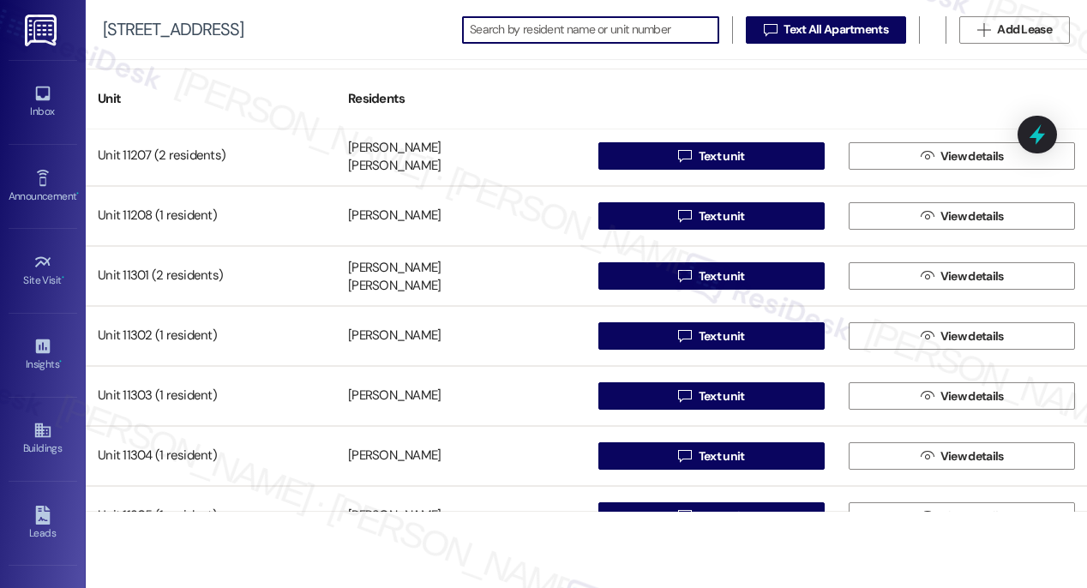
scroll to position [17780, 0]
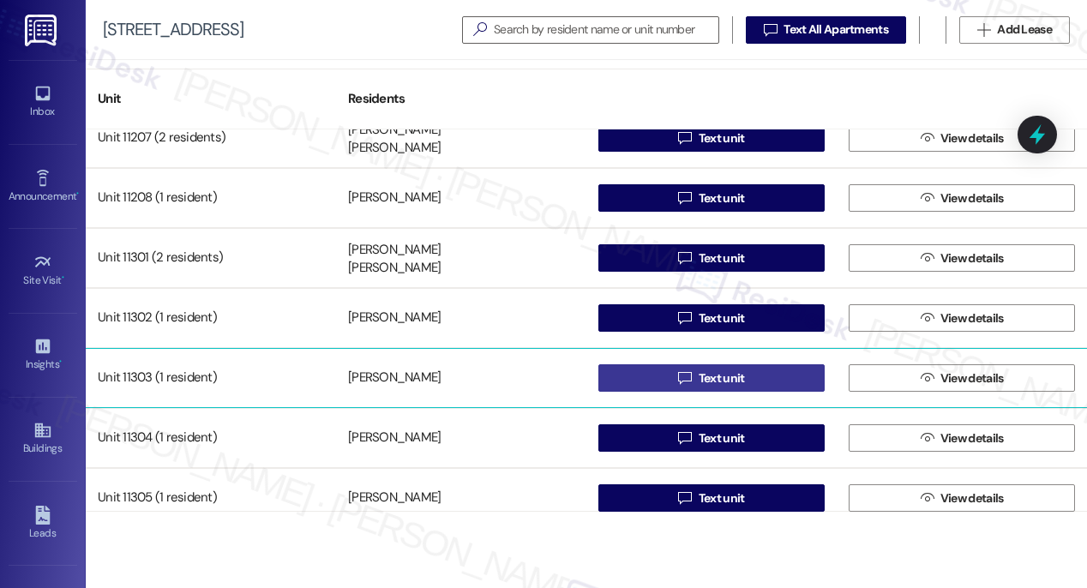
click at [711, 375] on span "Text unit" at bounding box center [722, 378] width 46 height 18
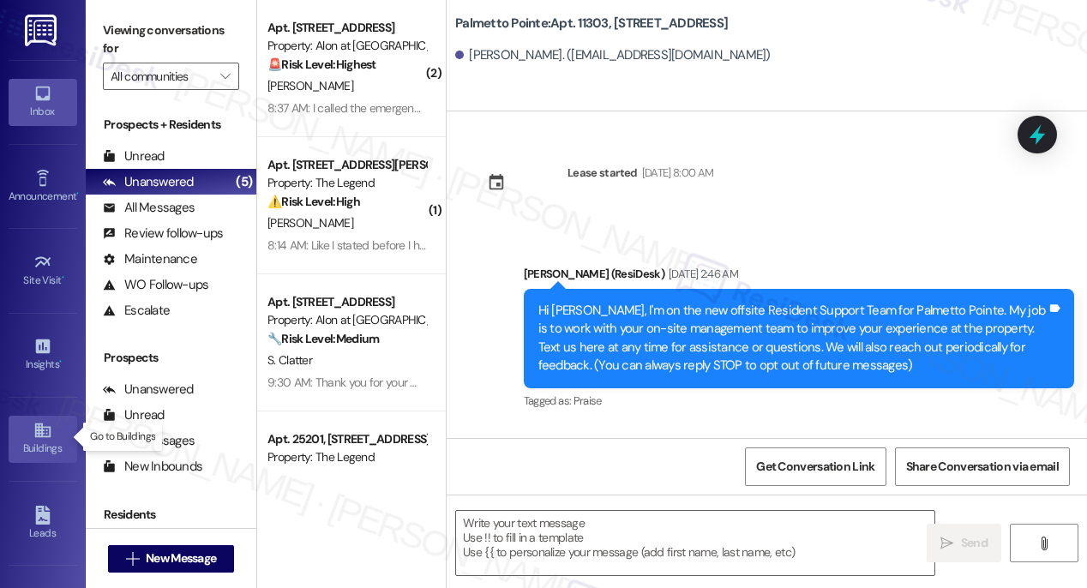
type textarea "Fetching suggested responses. Please feel free to read through the conversation…"
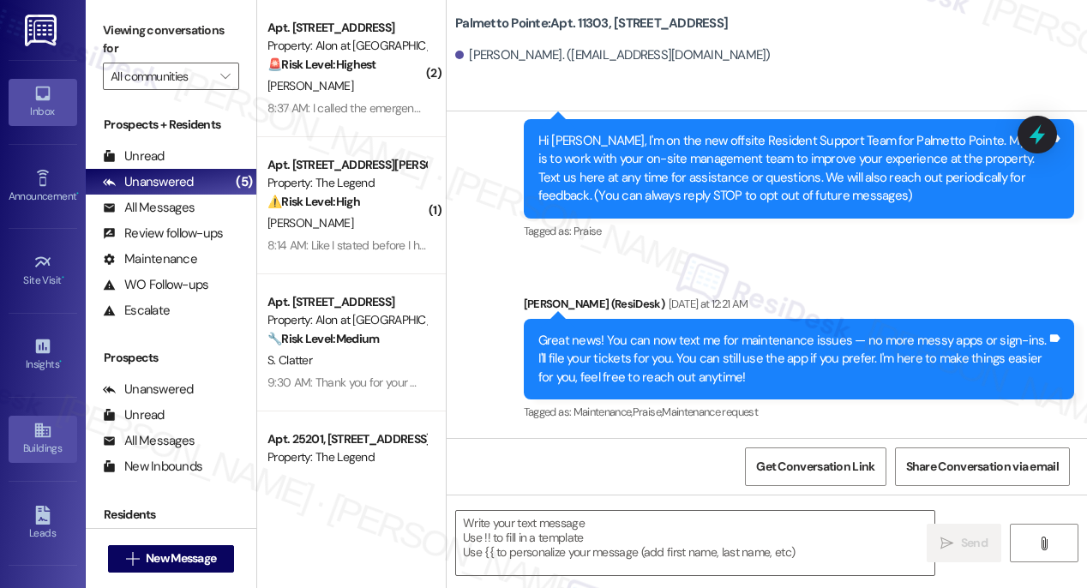
click at [47, 435] on icon at bounding box center [42, 430] width 19 height 19
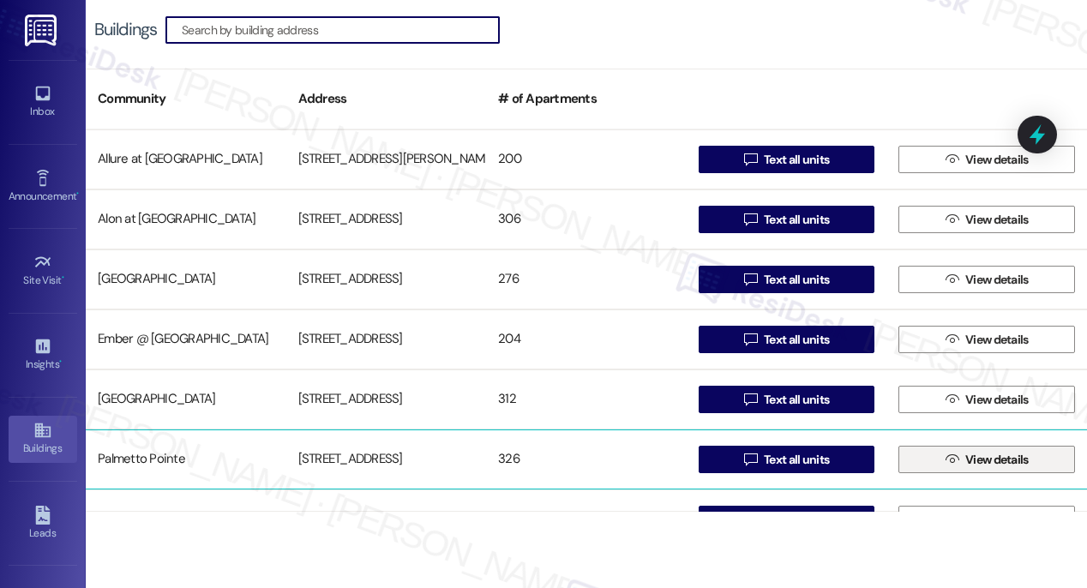
click at [991, 464] on span "View details" at bounding box center [996, 460] width 63 height 18
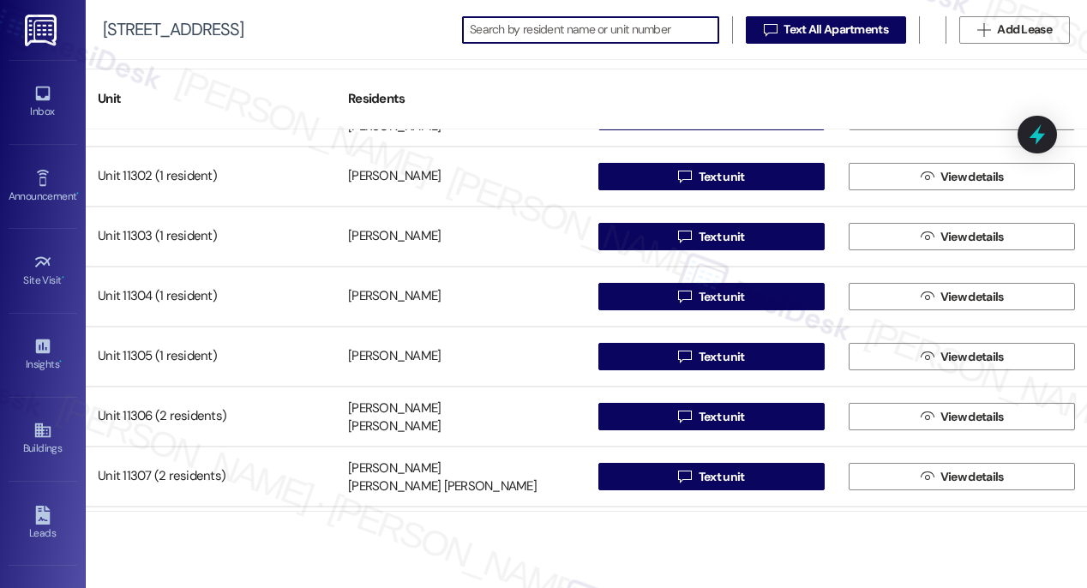
scroll to position [17938, 0]
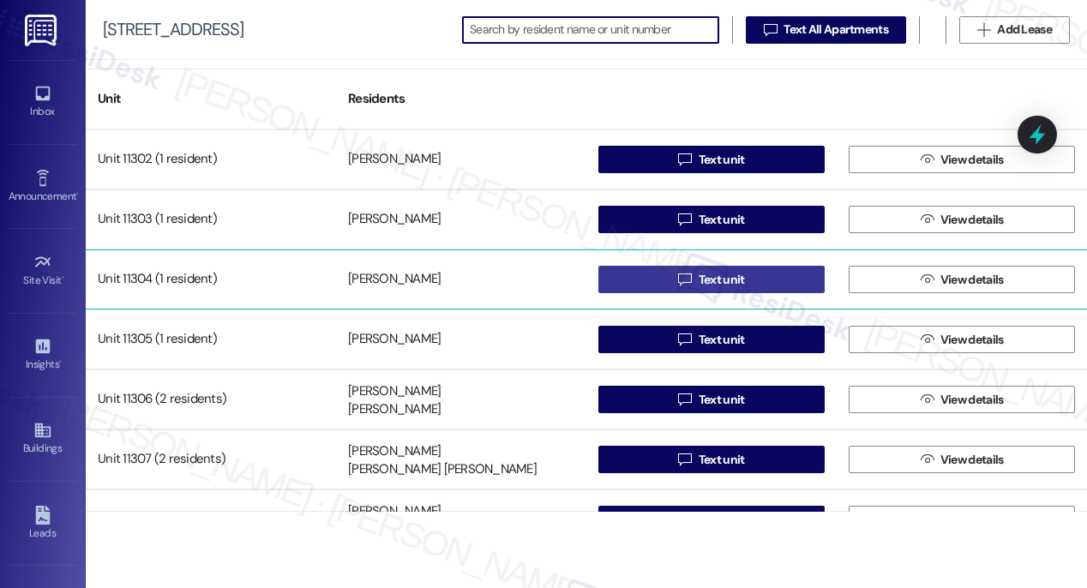
click at [710, 287] on span "Text unit" at bounding box center [722, 280] width 46 height 18
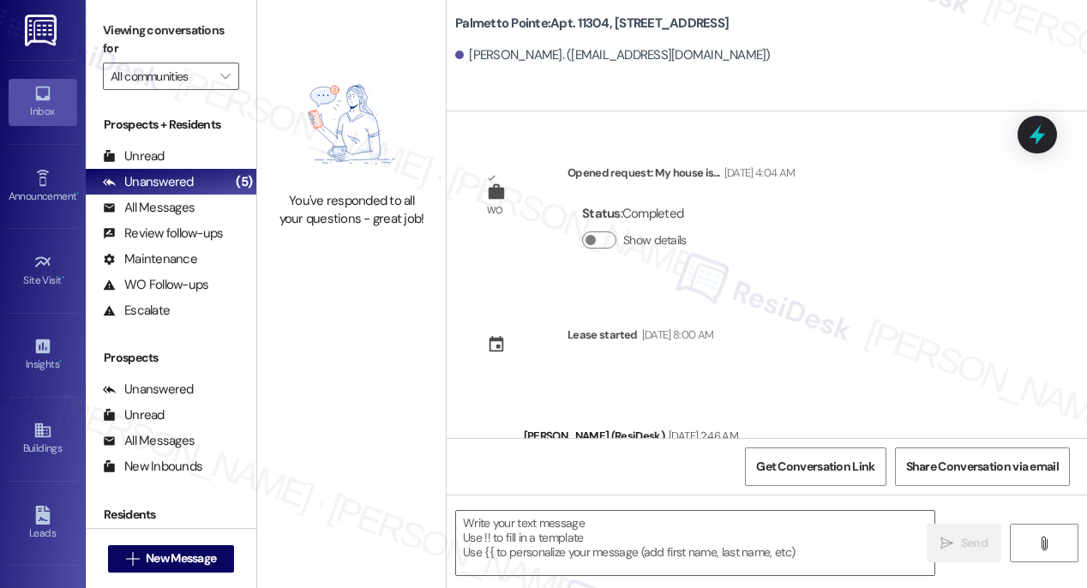
type textarea "Fetching suggested responses. Please feel free to read through the conversation…"
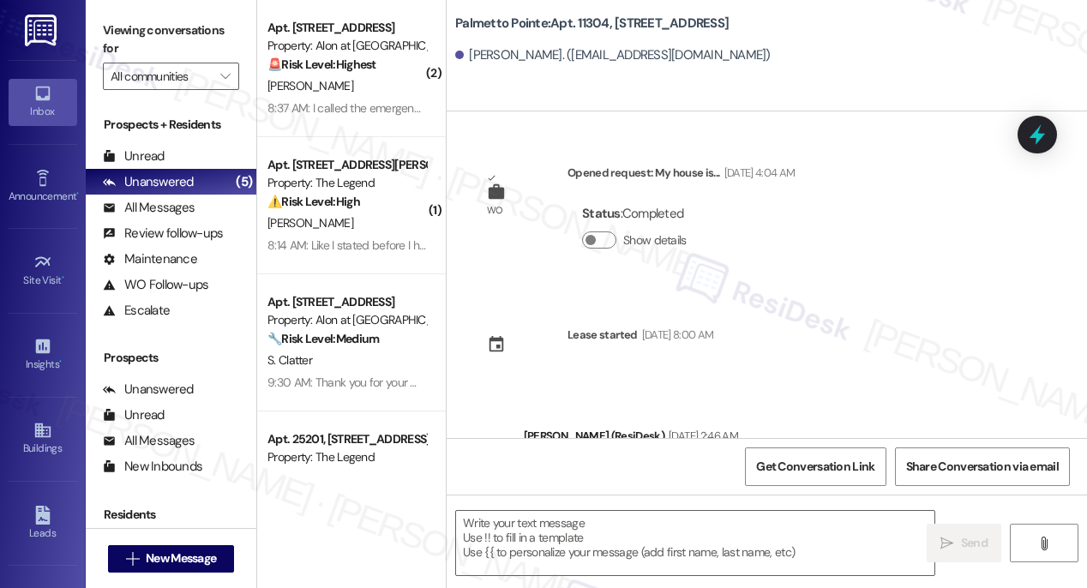
type textarea "Fetching suggested responses. Please feel free to read through the conversation…"
click at [44, 440] on div "Buildings" at bounding box center [43, 448] width 86 height 17
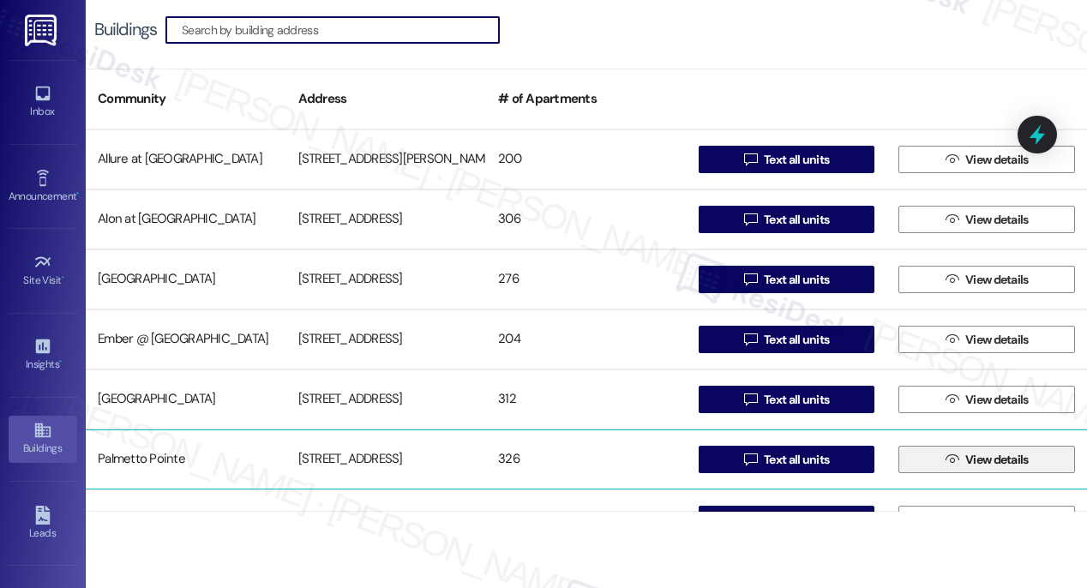
click at [984, 462] on span "View details" at bounding box center [996, 460] width 63 height 18
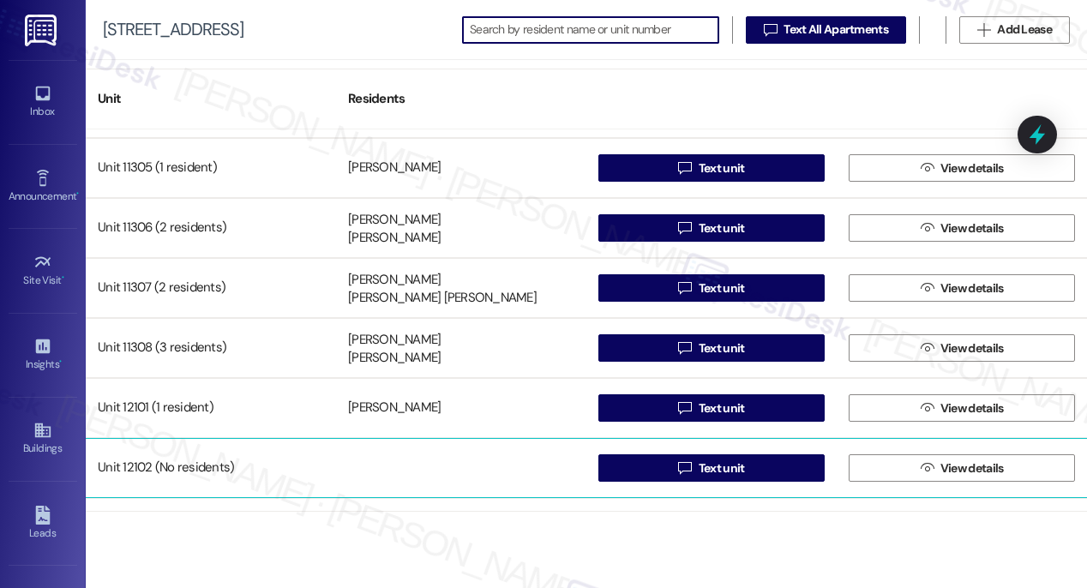
scroll to position [18061, 0]
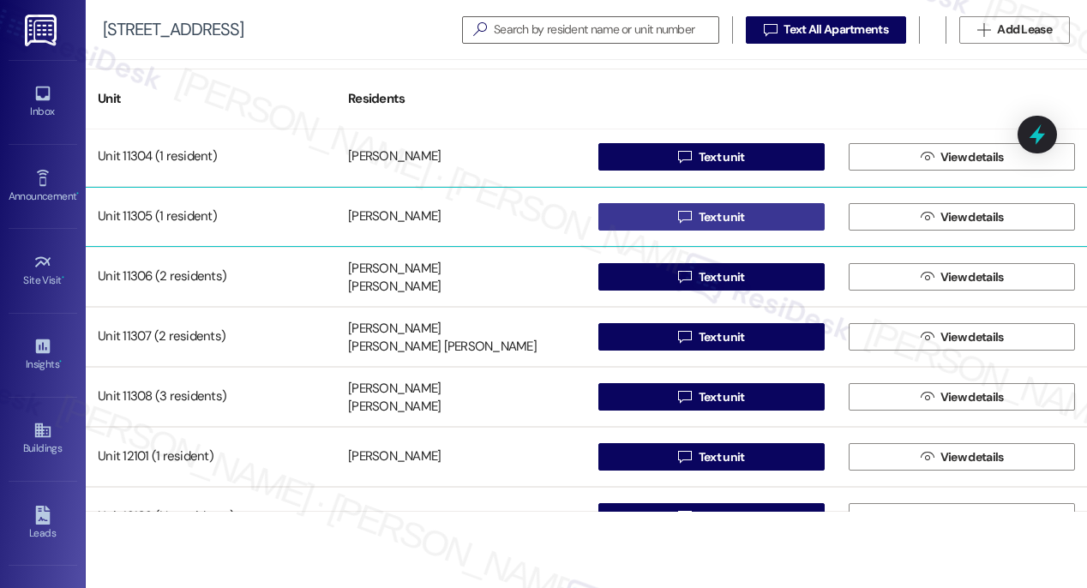
click at [710, 216] on span "Text unit" at bounding box center [722, 217] width 46 height 18
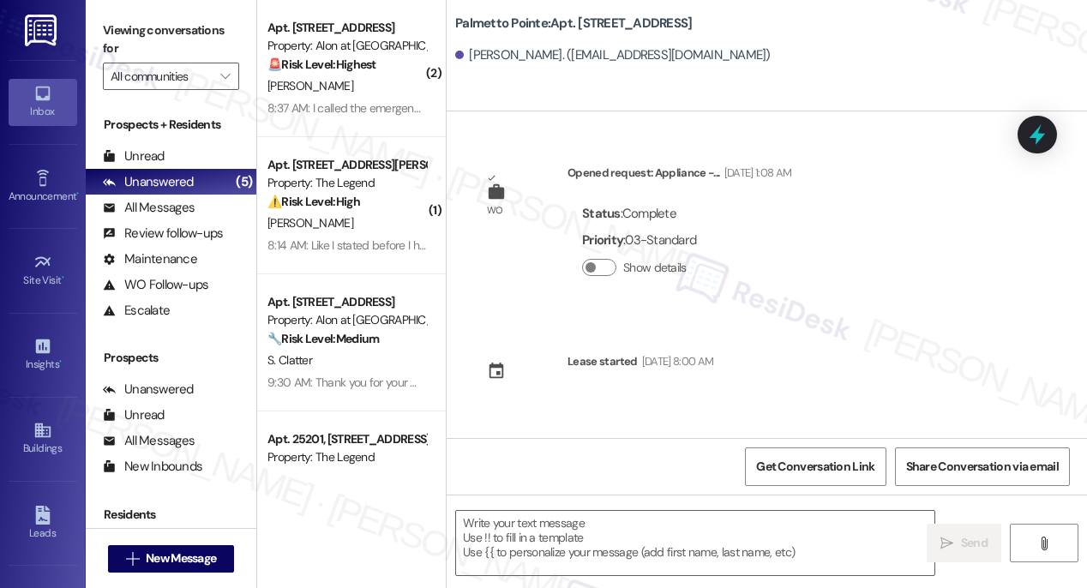
type textarea "Fetching suggested responses. Please feel free to read through the conversation…"
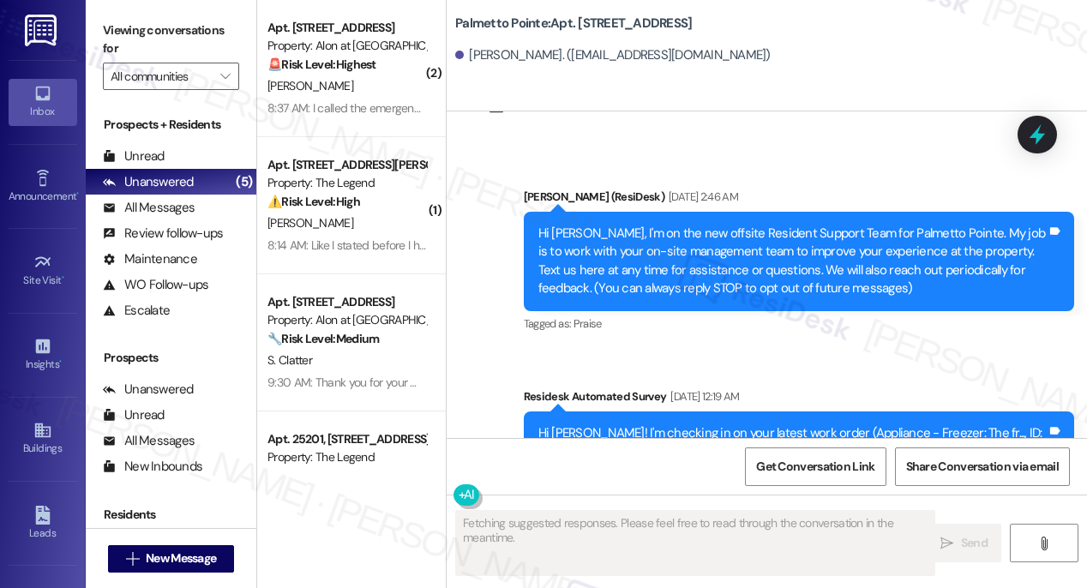
scroll to position [521, 0]
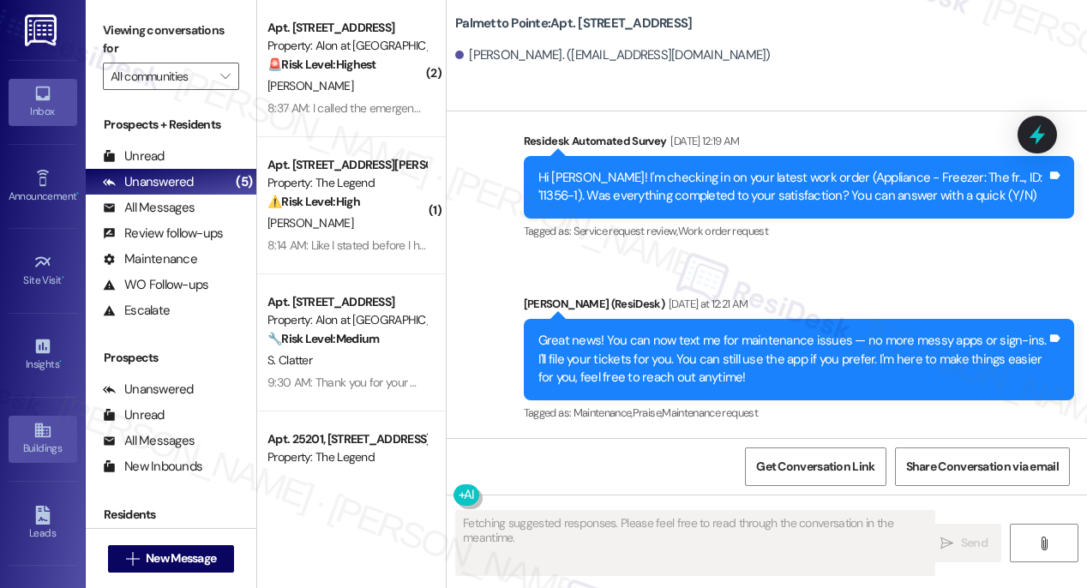
click at [25, 441] on div "Buildings" at bounding box center [43, 448] width 86 height 17
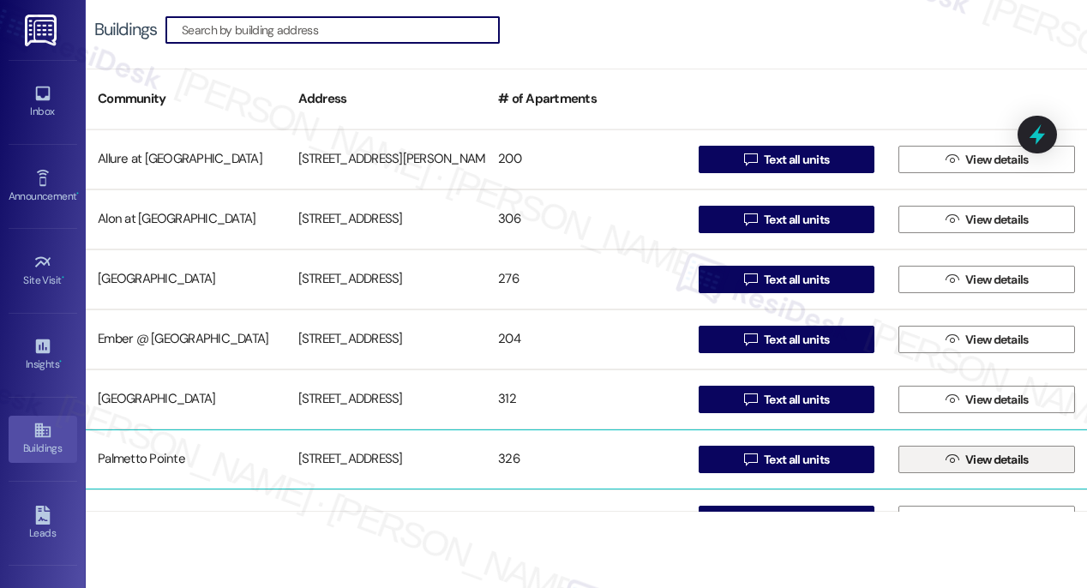
click at [965, 459] on span "View details" at bounding box center [996, 460] width 63 height 18
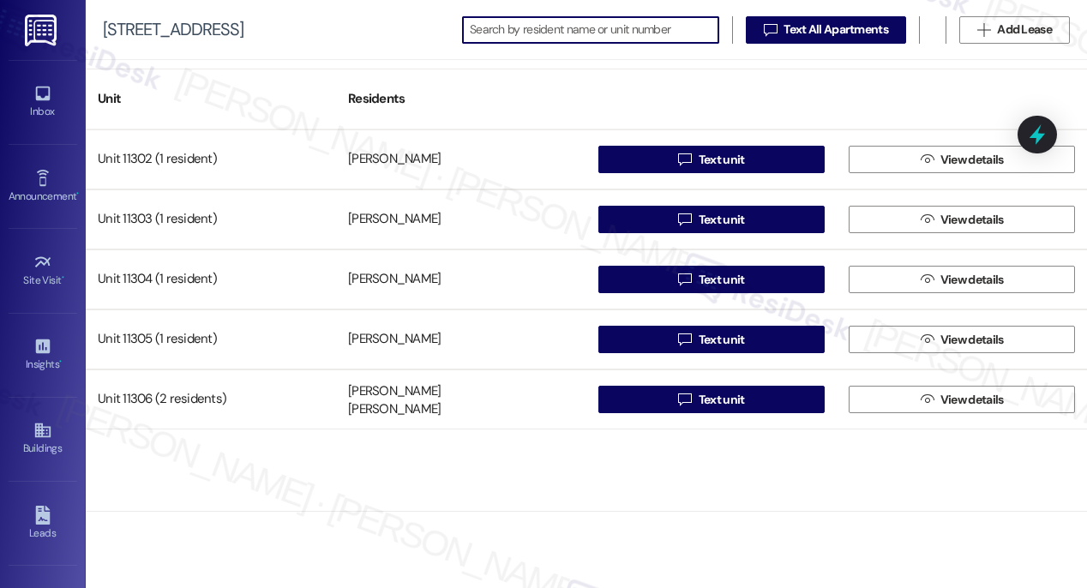
scroll to position [17992, 0]
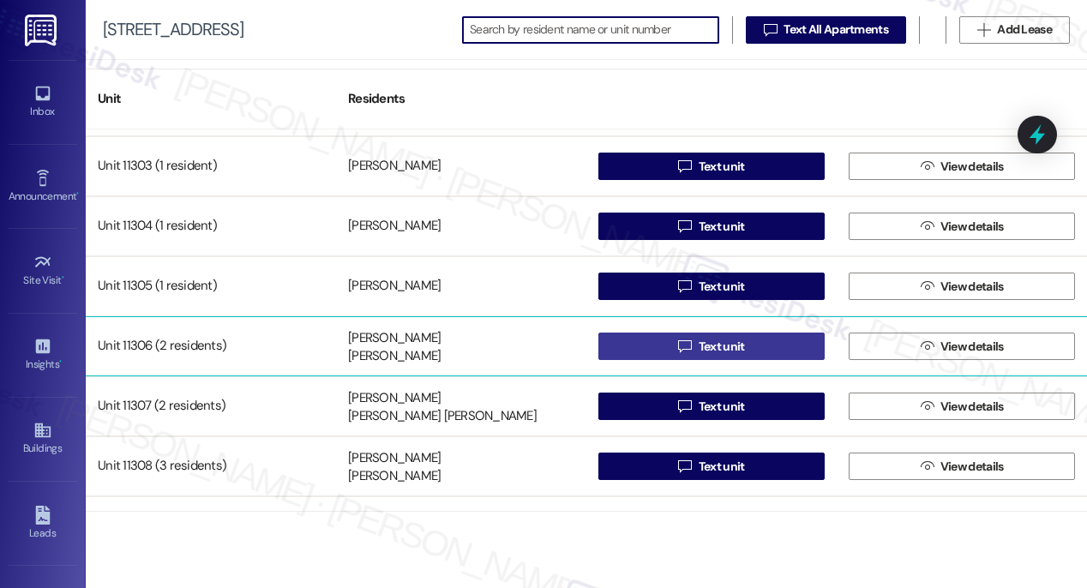
click at [721, 348] on span "Text unit" at bounding box center [722, 347] width 46 height 18
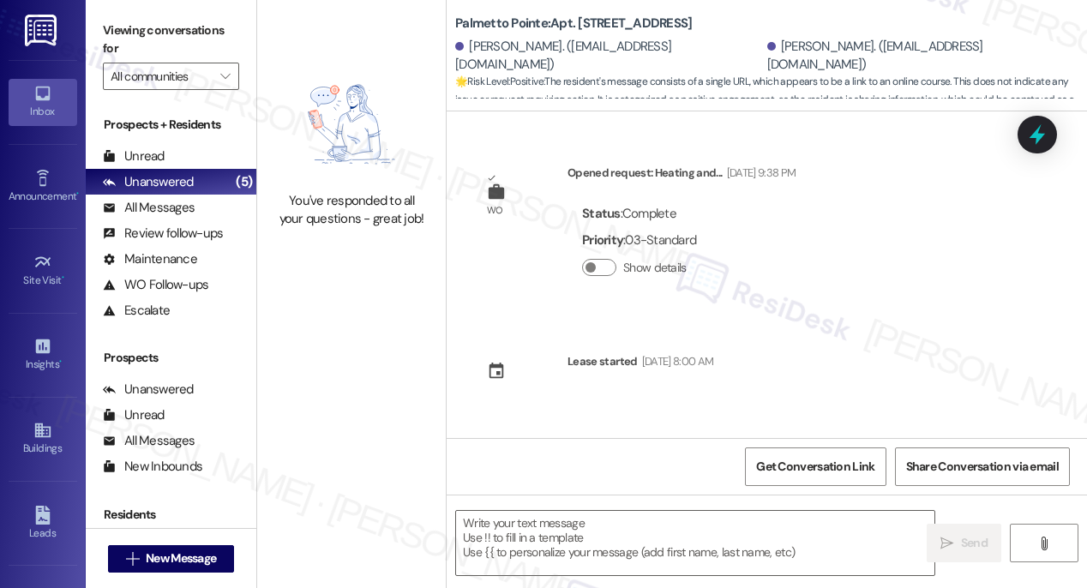
scroll to position [225, 0]
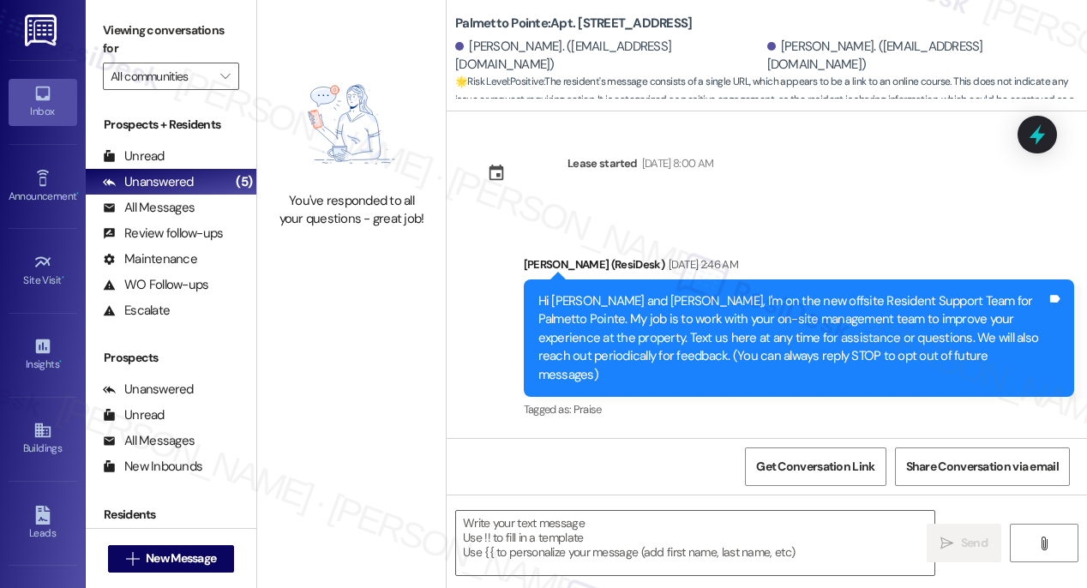
type textarea "Fetching suggested responses. Please feel free to read through the conversation…"
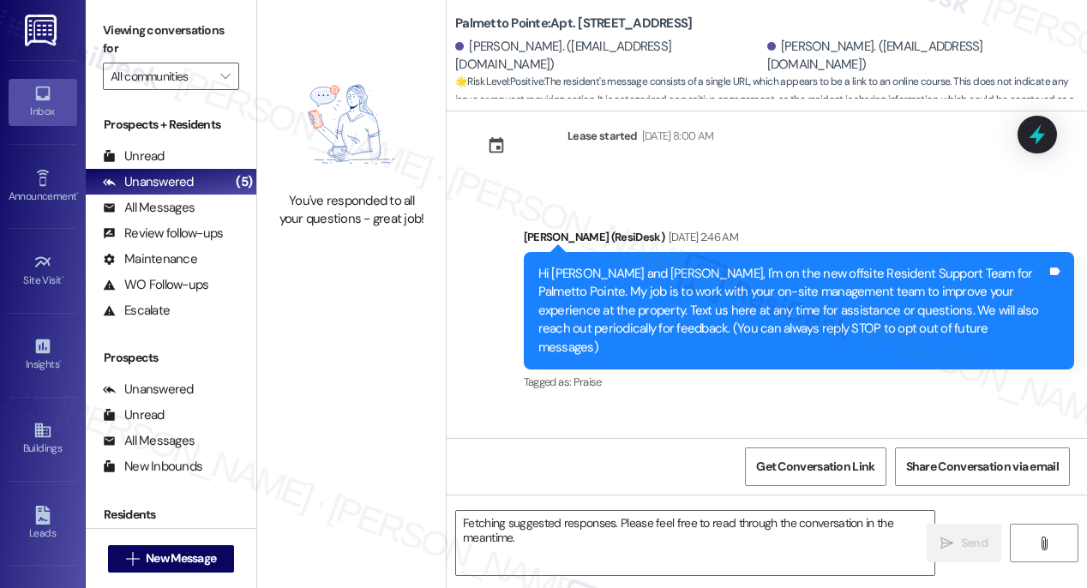
scroll to position [0, 0]
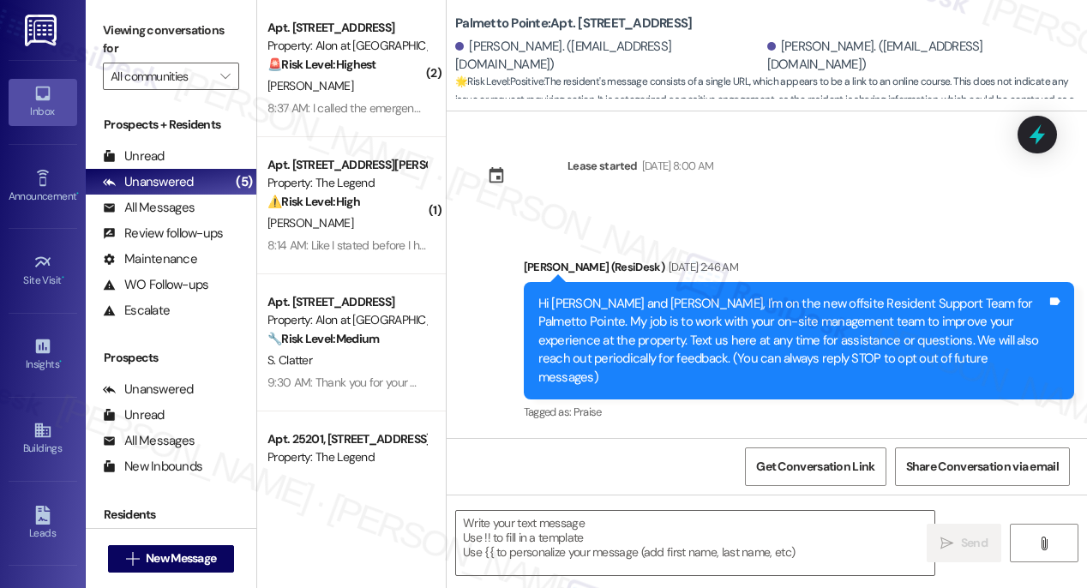
type textarea "Fetching suggested responses. Please feel free to read through the conversation…"
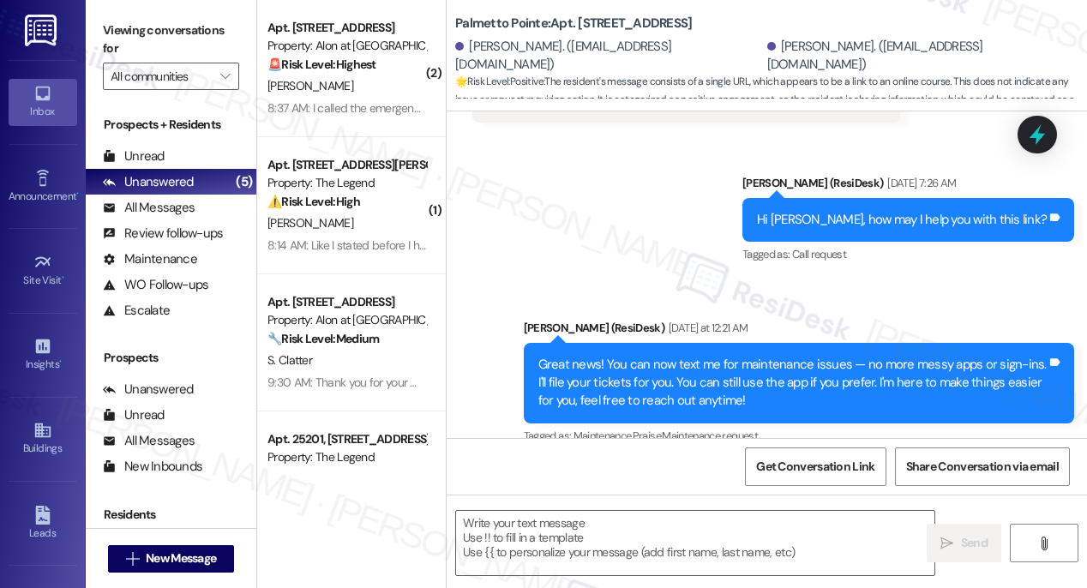
scroll to position [622, 0]
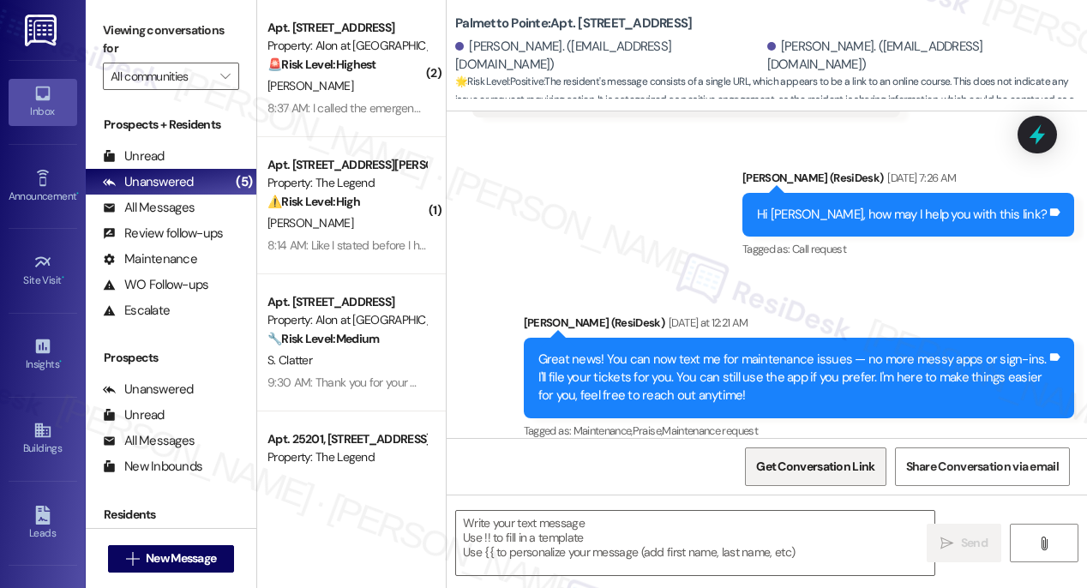
click at [796, 471] on span "Get Conversation Link" at bounding box center [815, 467] width 118 height 18
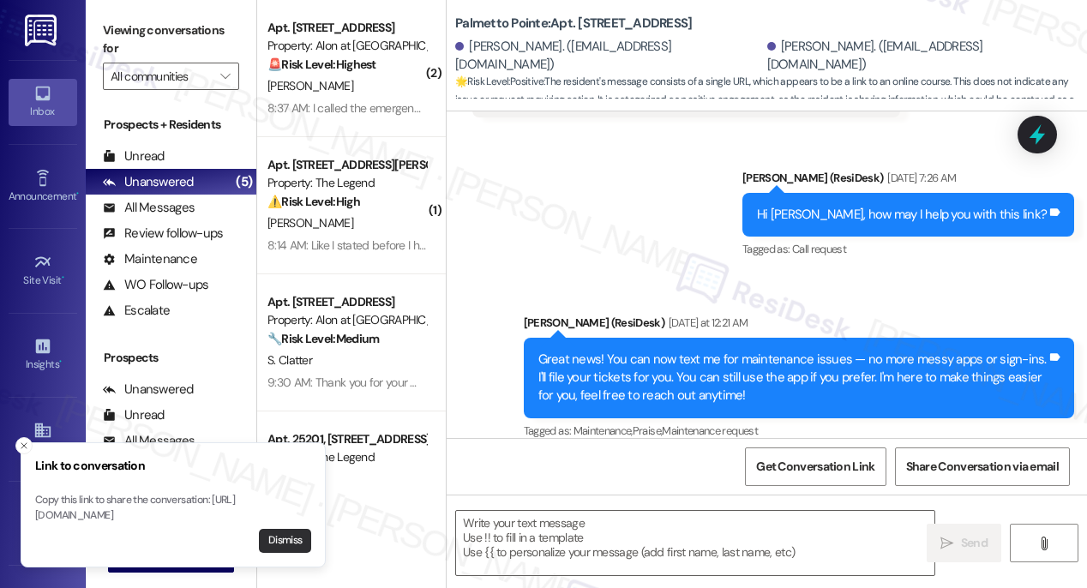
click at [299, 546] on button "Dismiss" at bounding box center [285, 541] width 52 height 24
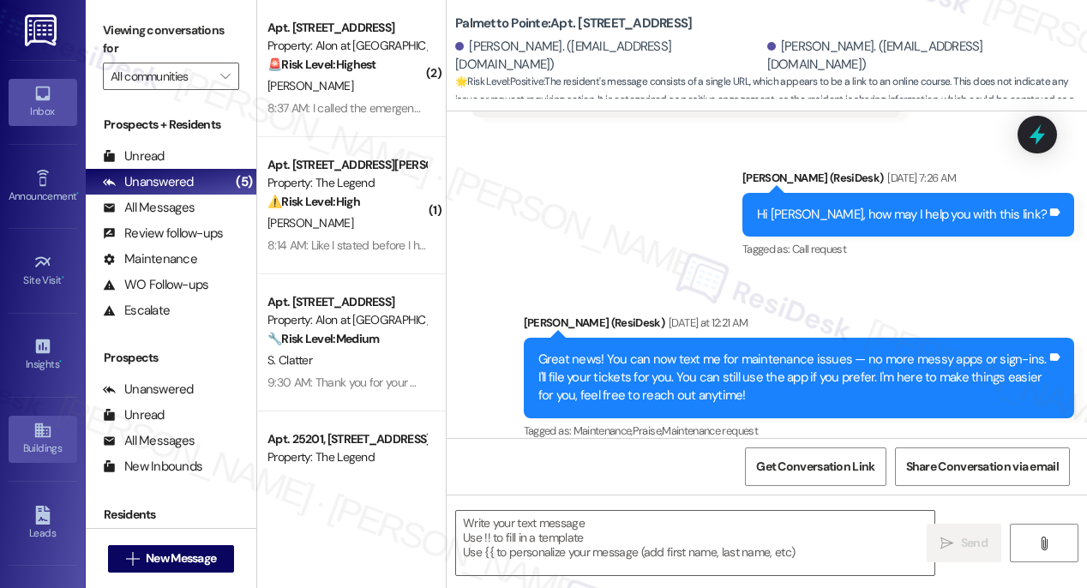
click at [39, 434] on icon at bounding box center [41, 430] width 15 height 15
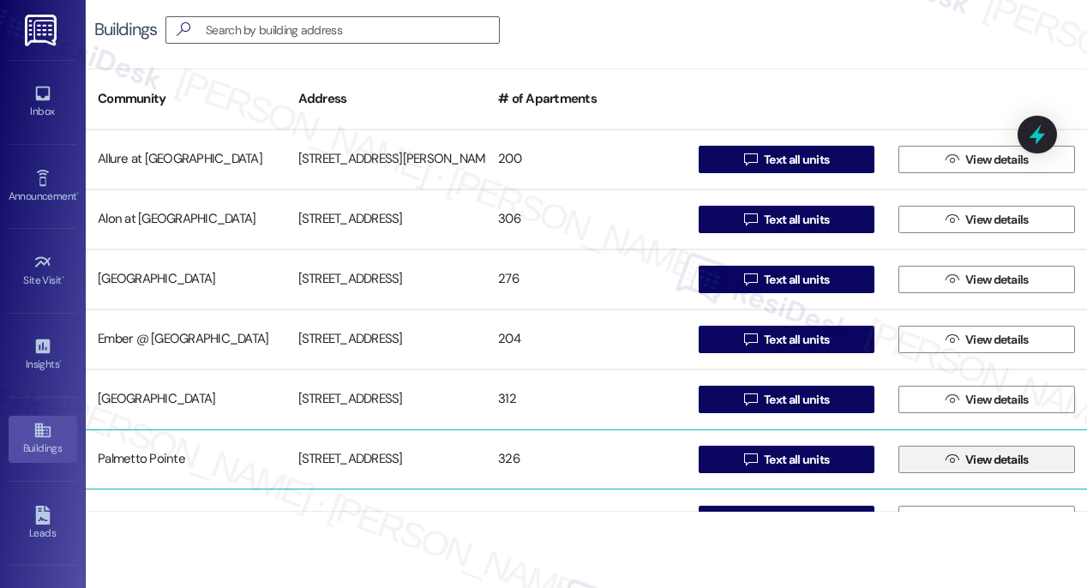
click at [1014, 461] on span "View details" at bounding box center [996, 460] width 63 height 18
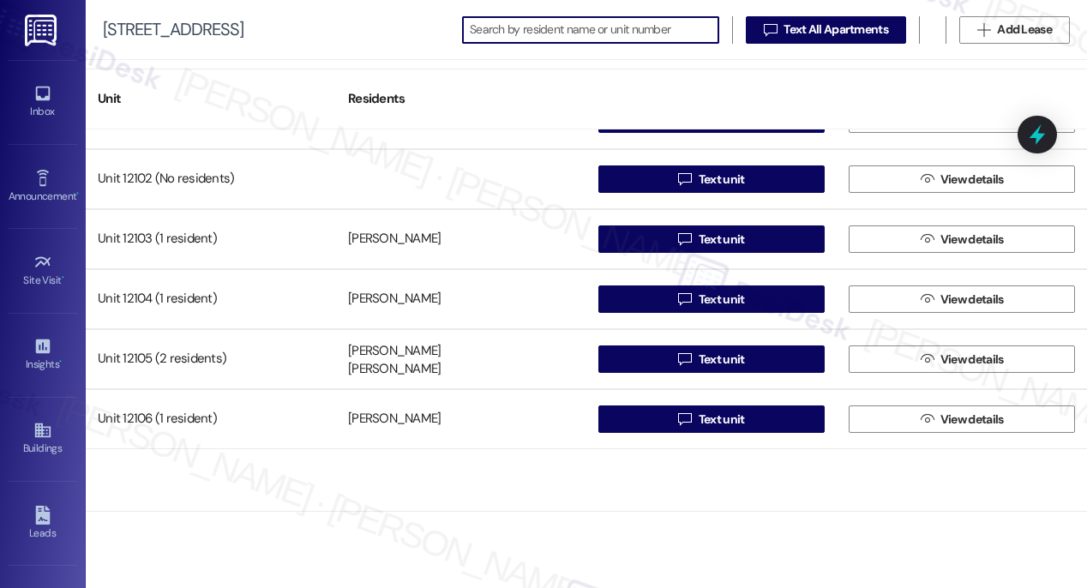
scroll to position [18088, 0]
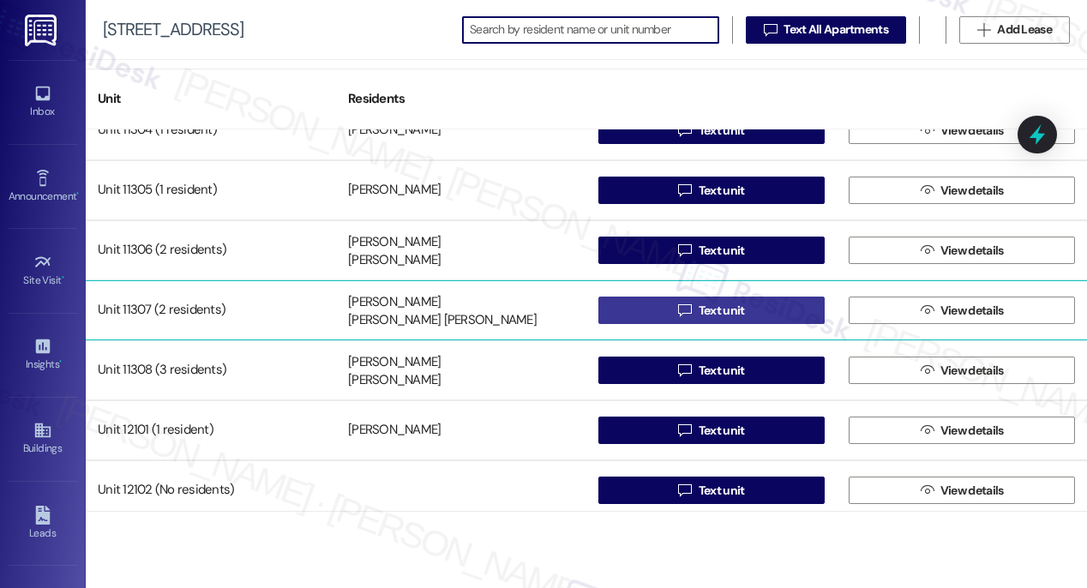
click at [743, 321] on span " Text unit" at bounding box center [711, 310] width 73 height 26
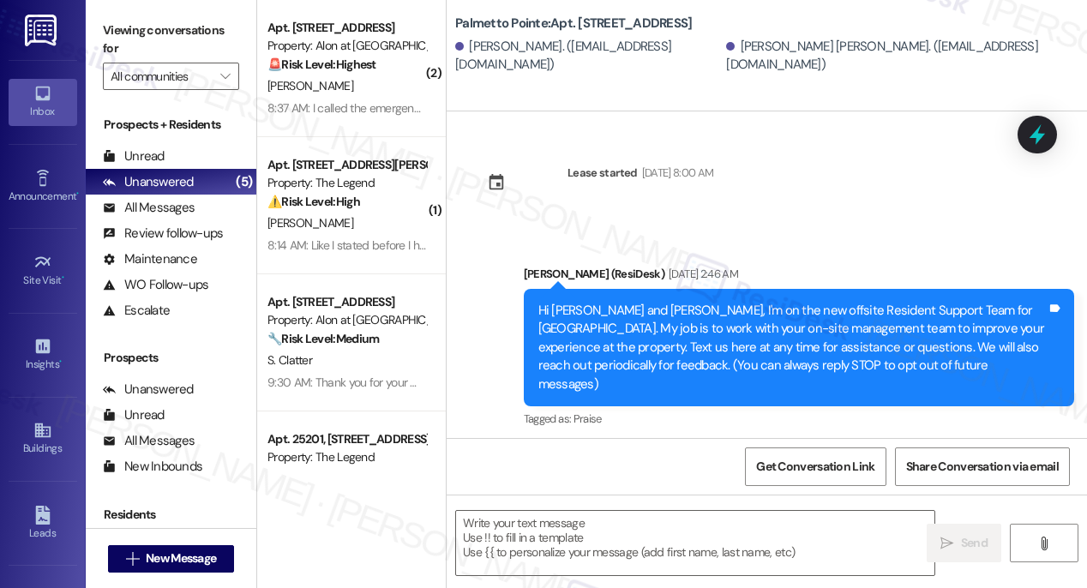
type textarea "Fetching suggested responses. Please feel free to read through the conversation…"
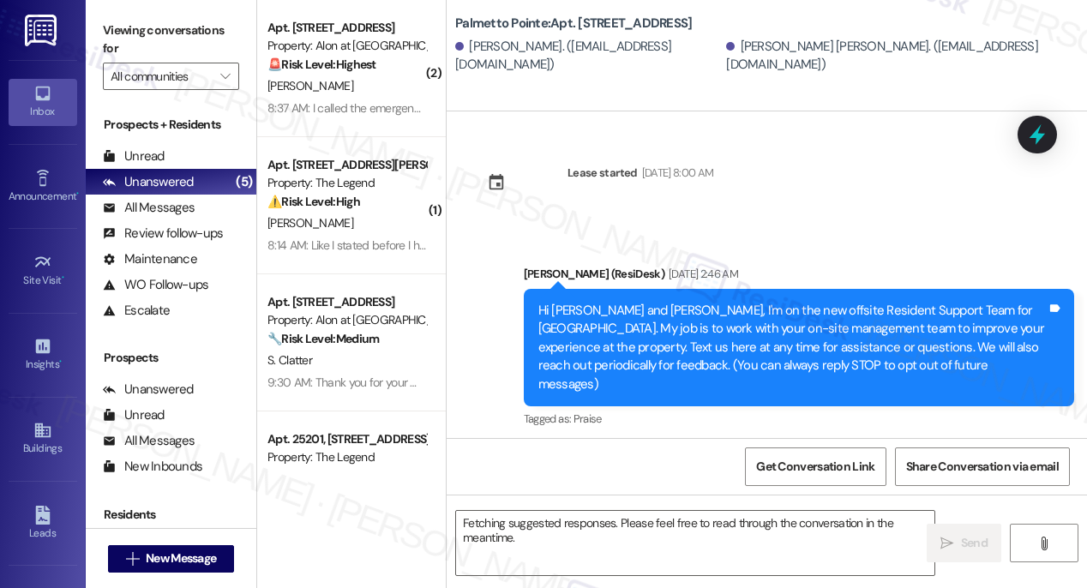
scroll to position [170, 0]
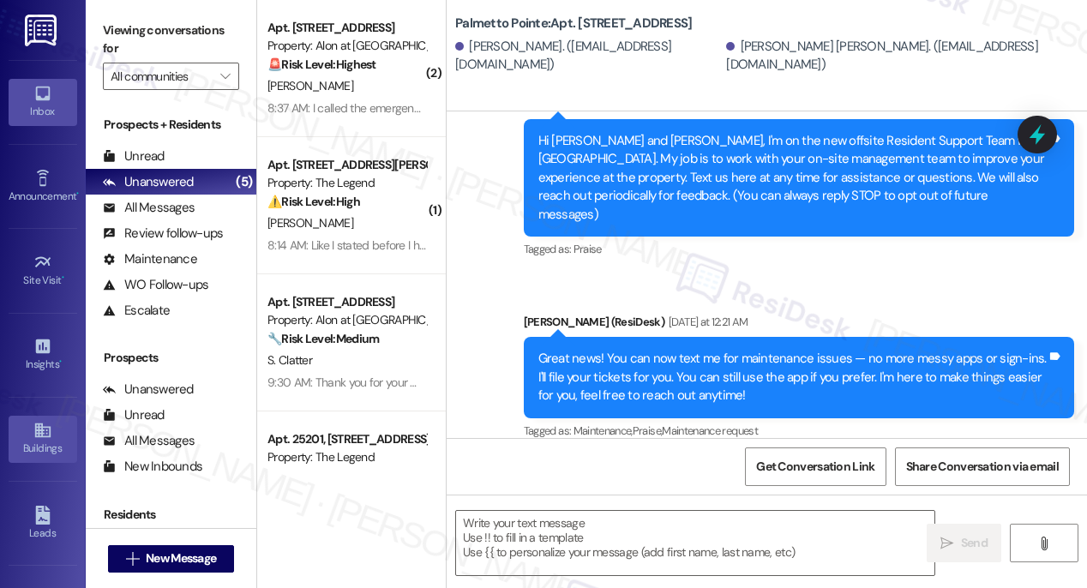
click at [34, 434] on icon at bounding box center [41, 430] width 15 height 15
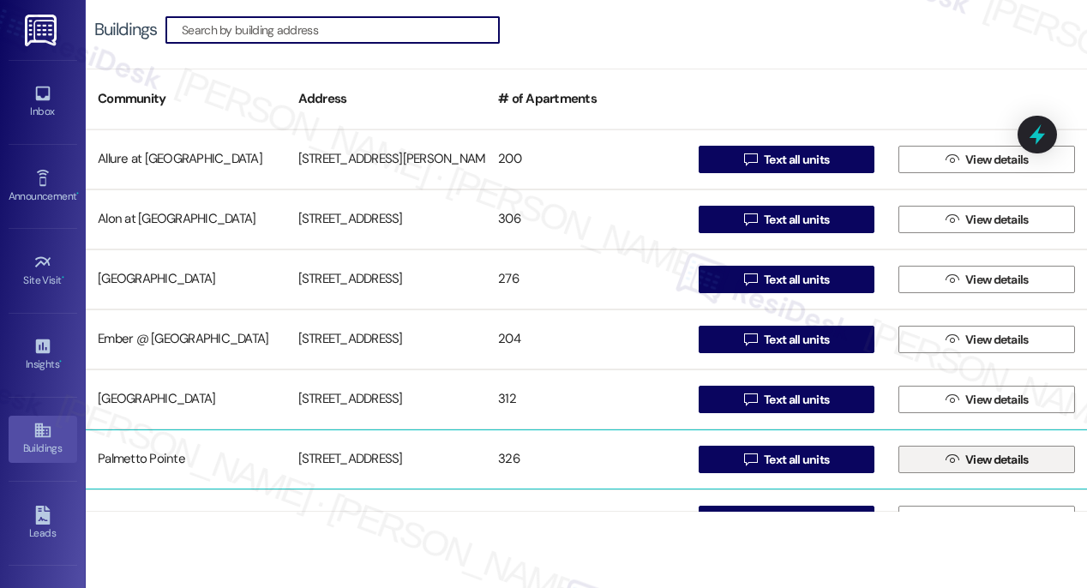
click at [953, 461] on span " View details" at bounding box center [987, 460] width 90 height 26
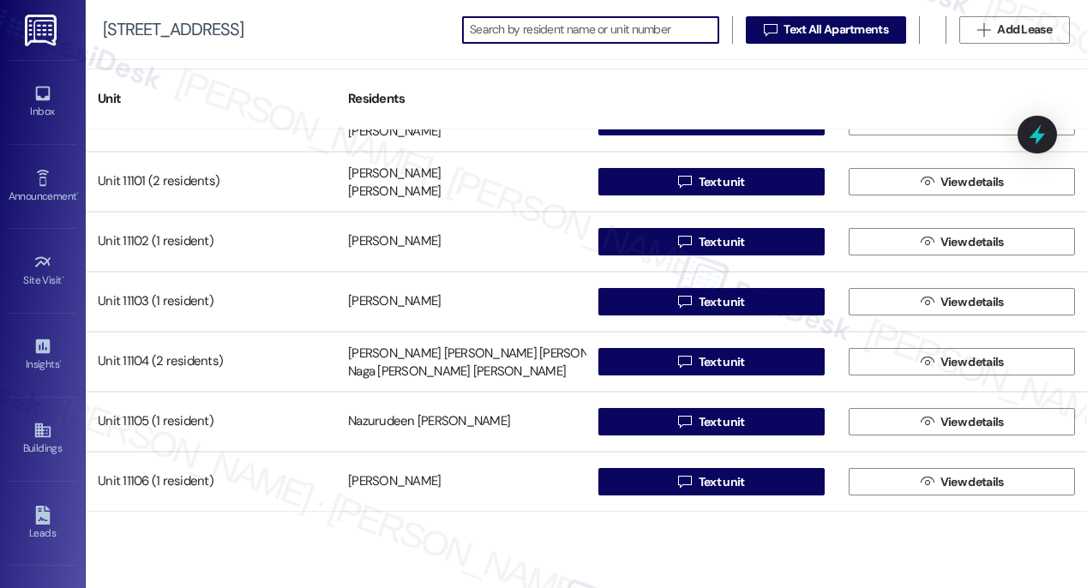
scroll to position [17992, 0]
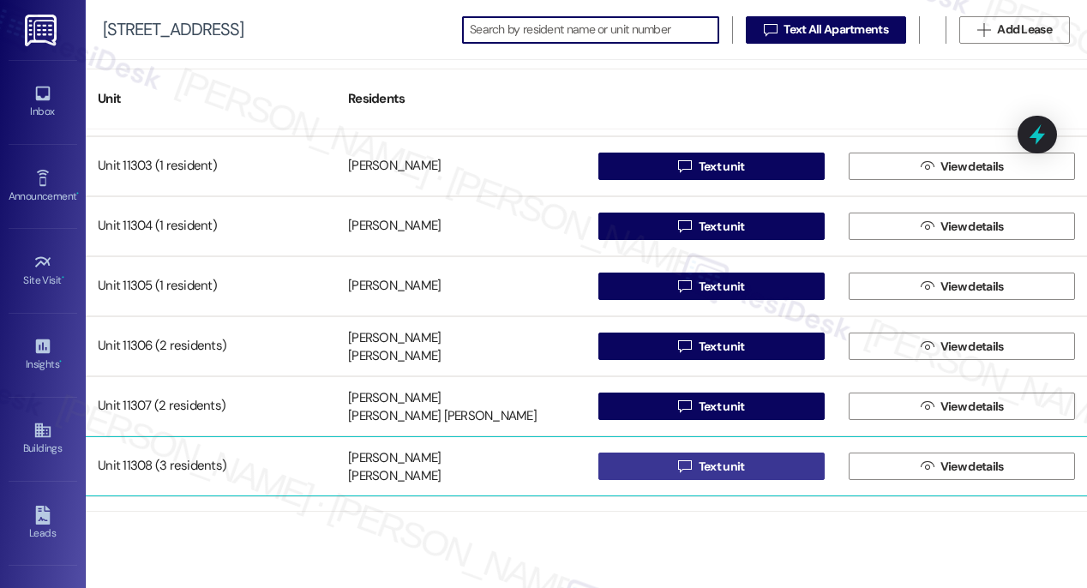
click at [682, 465] on icon "" at bounding box center [684, 466] width 13 height 14
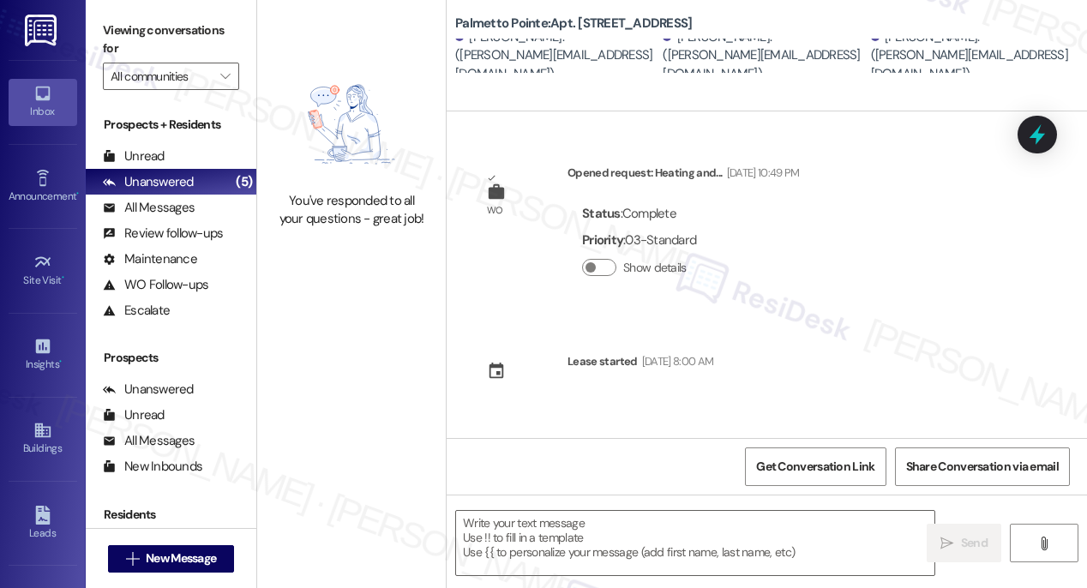
type textarea "Fetching suggested responses. Please feel free to read through the conversation…"
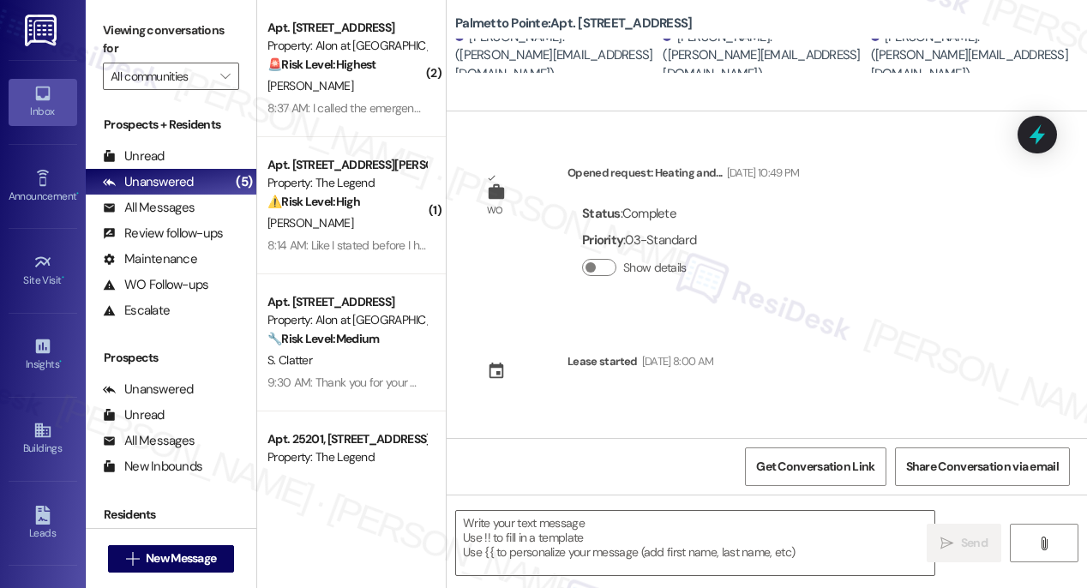
type textarea "Fetching suggested responses. Please feel free to read through the conversation…"
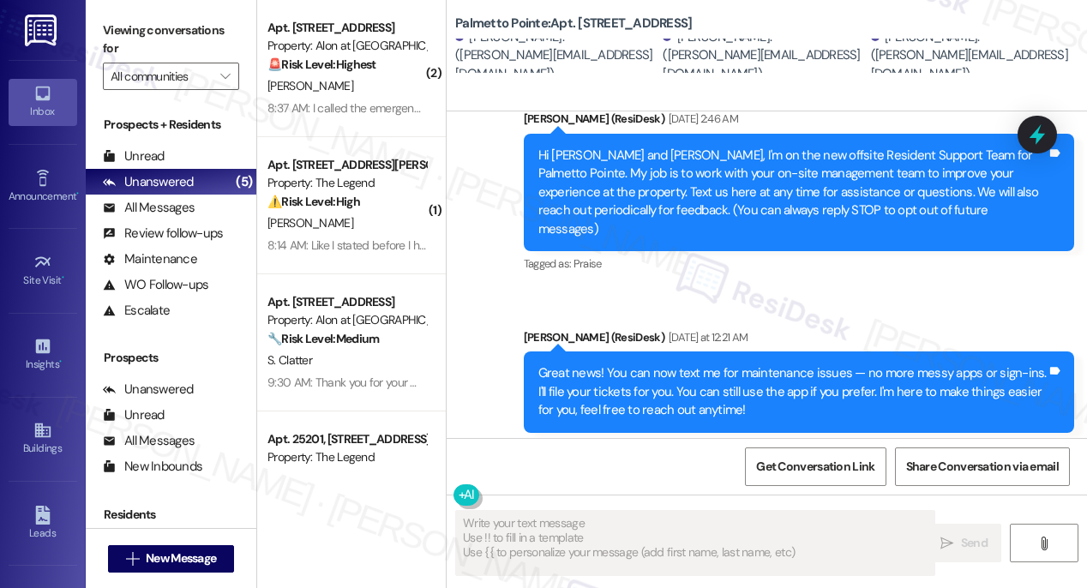
scroll to position [358, 0]
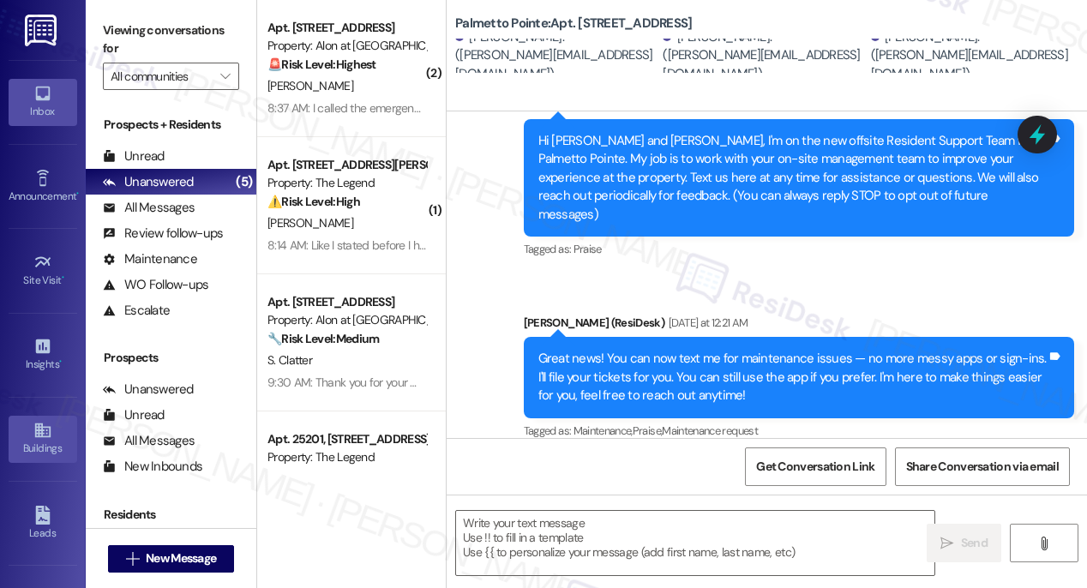
click at [18, 437] on link "Buildings" at bounding box center [43, 439] width 69 height 46
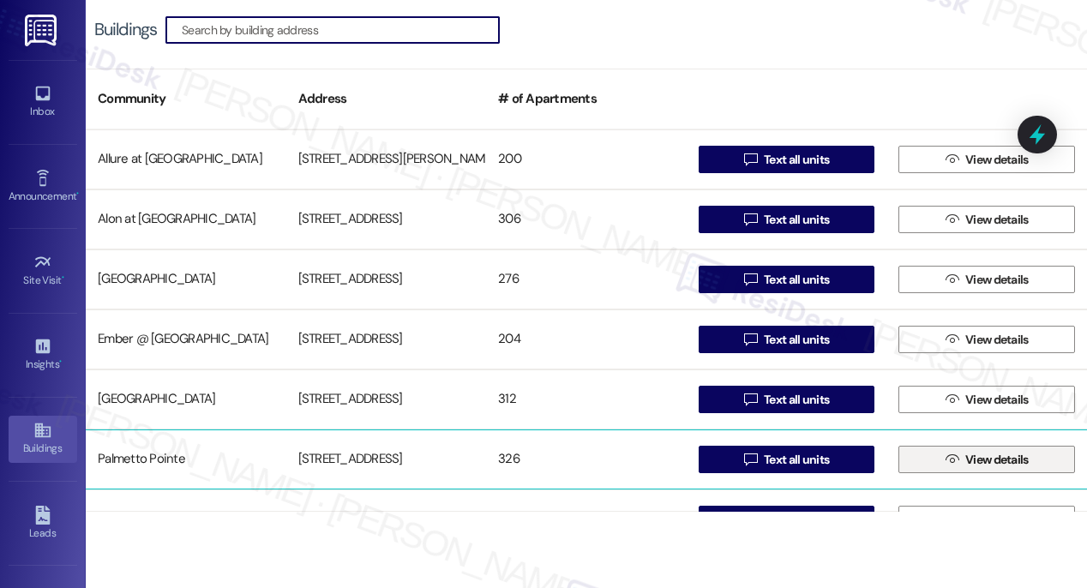
click at [965, 466] on span "View details" at bounding box center [996, 460] width 63 height 18
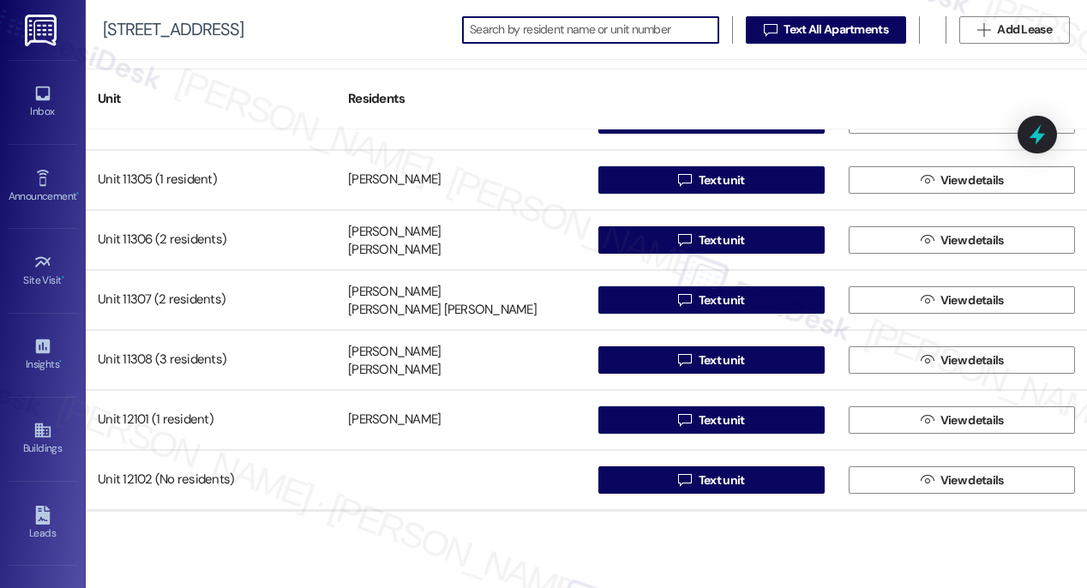
scroll to position [18151, 0]
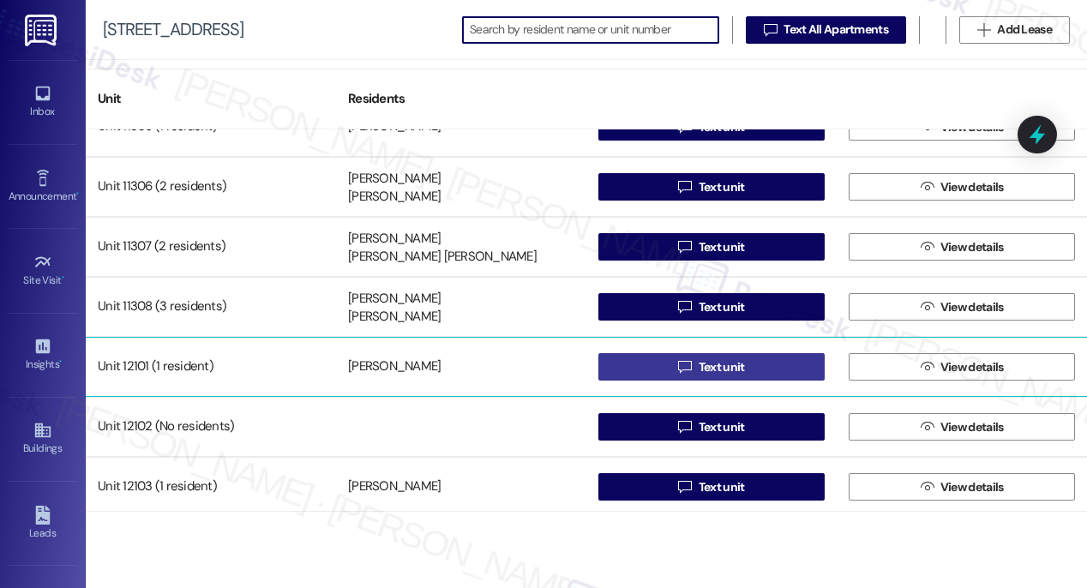
click at [700, 369] on span "Text unit" at bounding box center [722, 367] width 46 height 18
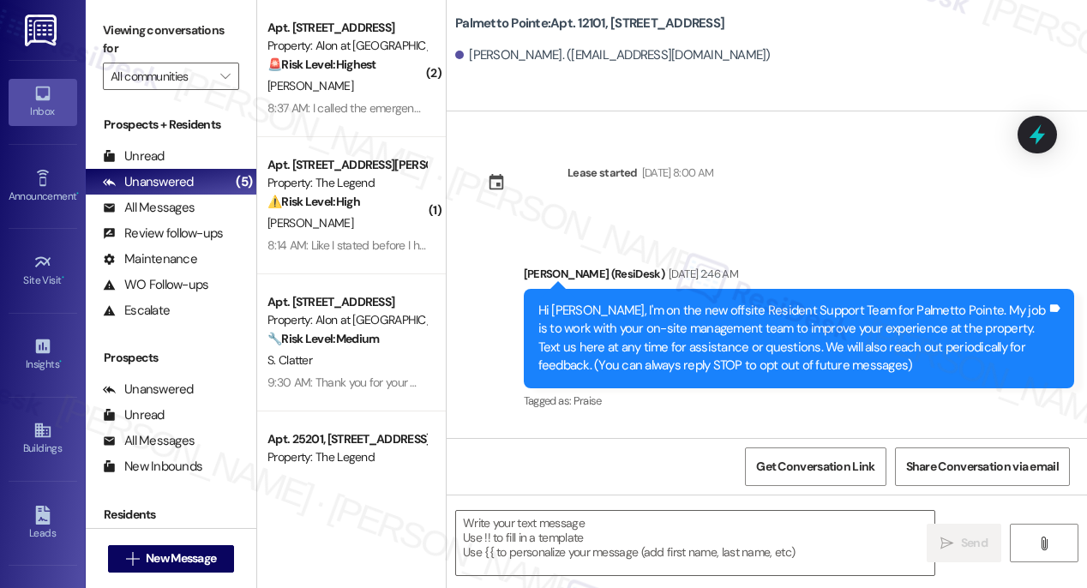
type textarea "Fetching suggested responses. Please feel free to read through the conversation…"
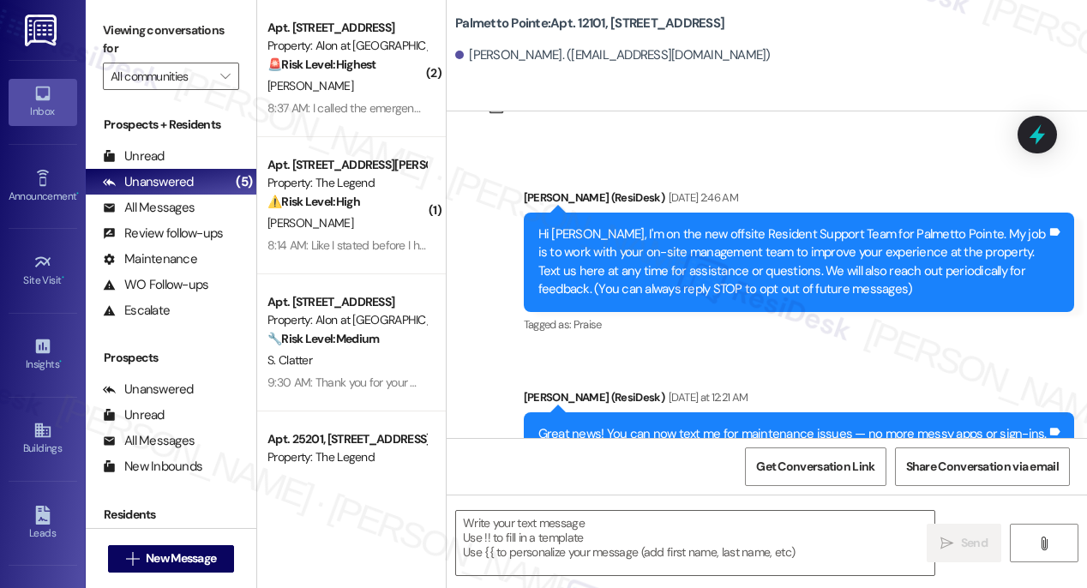
scroll to position [170, 0]
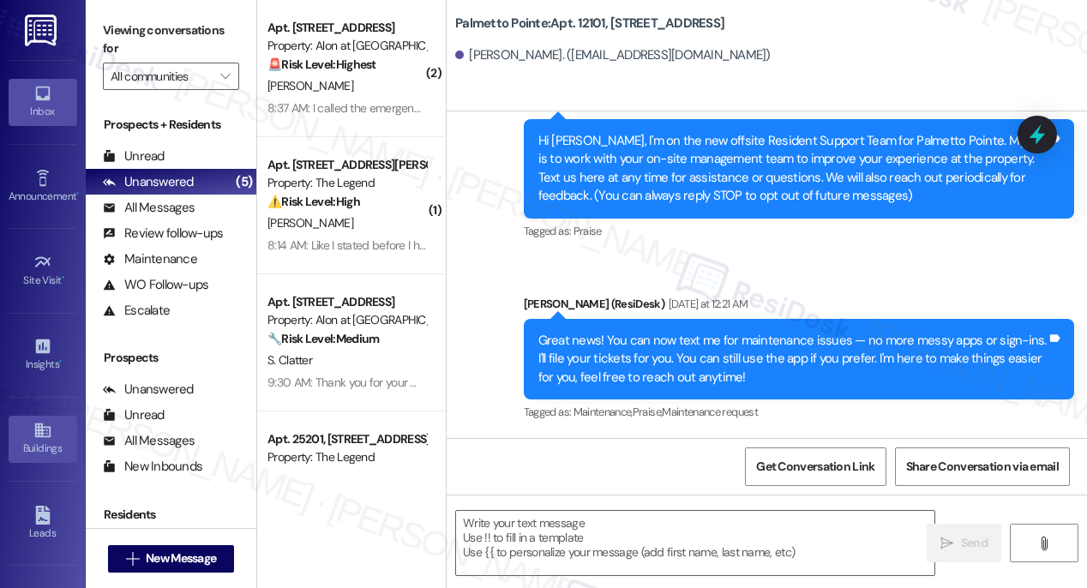
click at [39, 435] on icon at bounding box center [41, 430] width 15 height 15
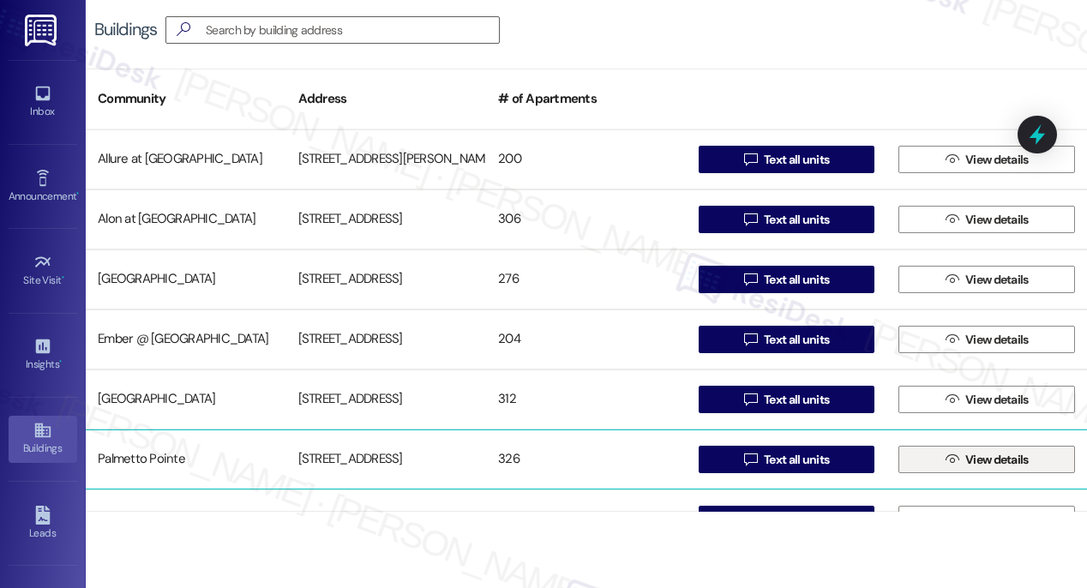
click at [968, 463] on span "View details" at bounding box center [996, 460] width 63 height 18
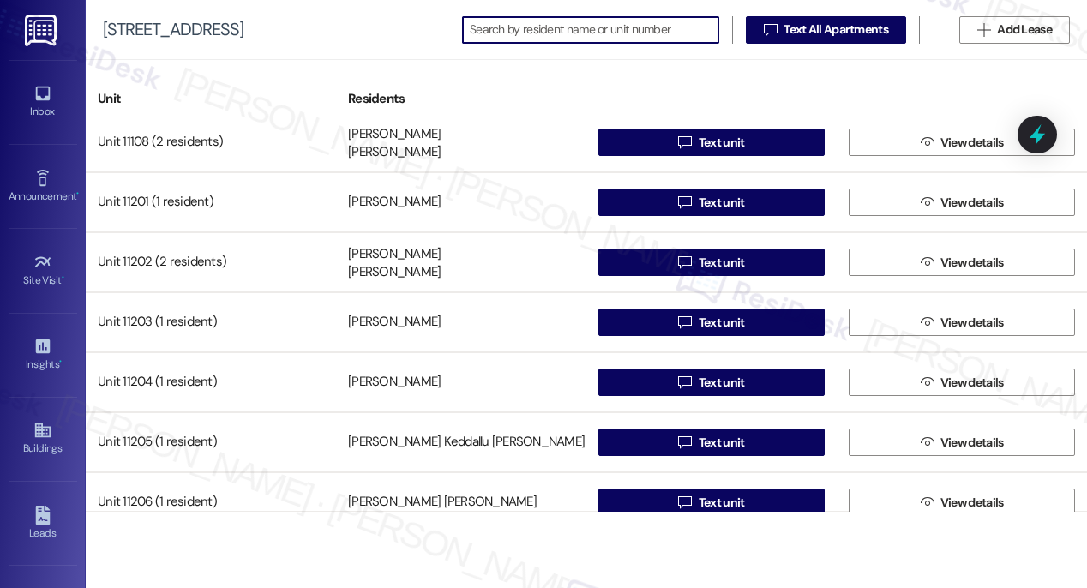
scroll to position [18345, 0]
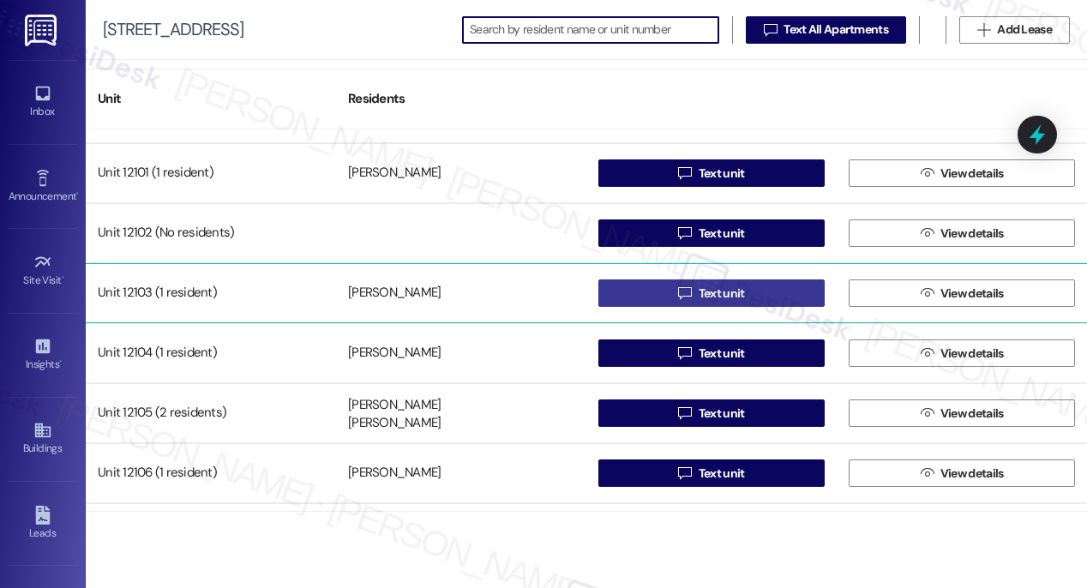
click at [714, 297] on span "Text unit" at bounding box center [722, 294] width 46 height 18
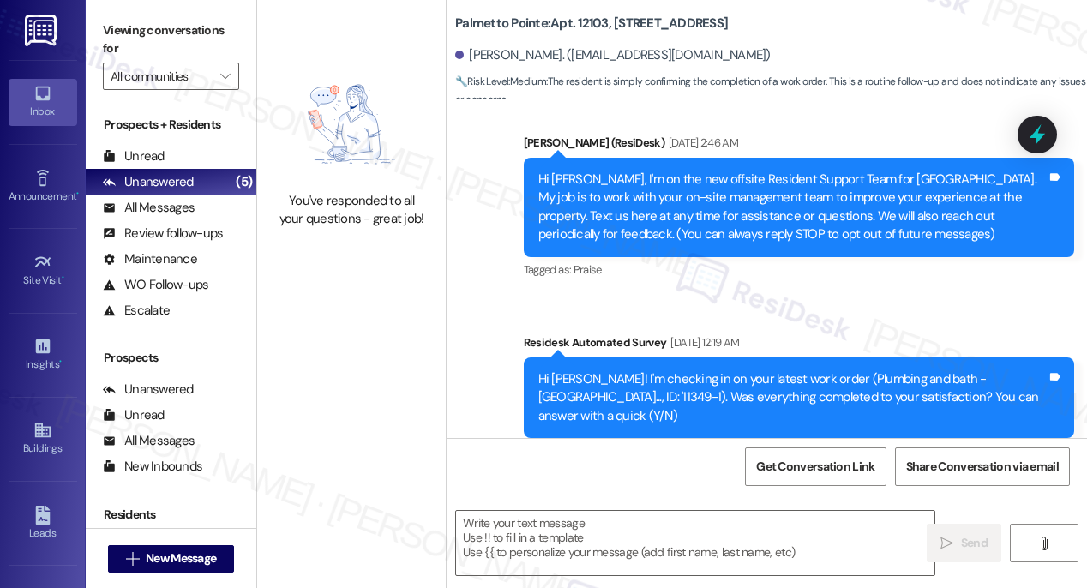
type textarea "Fetching suggested responses. Please feel free to read through the conversation…"
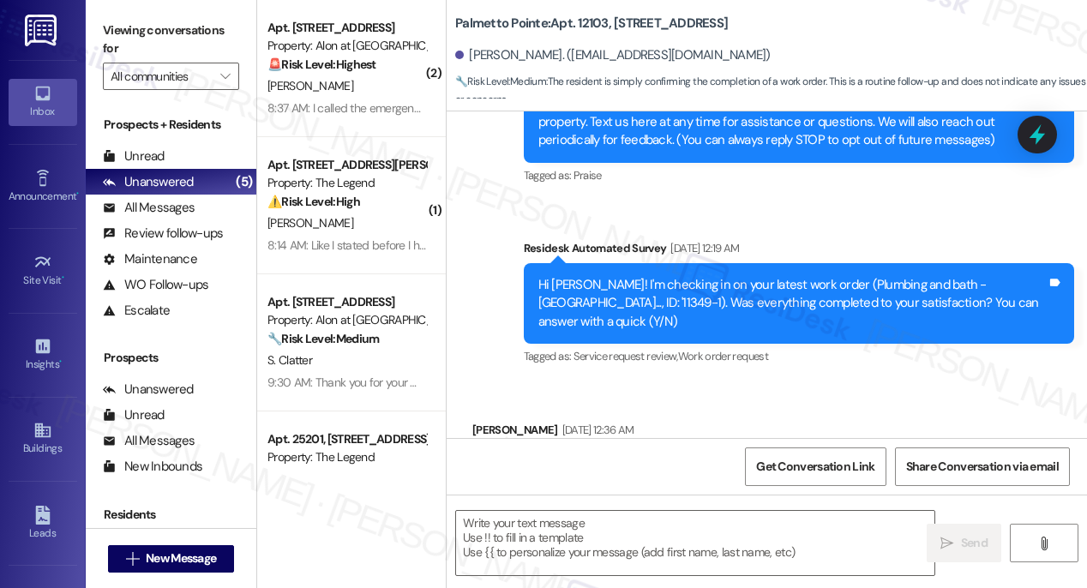
type textarea "Fetching suggested responses. Please feel free to read through the conversation…"
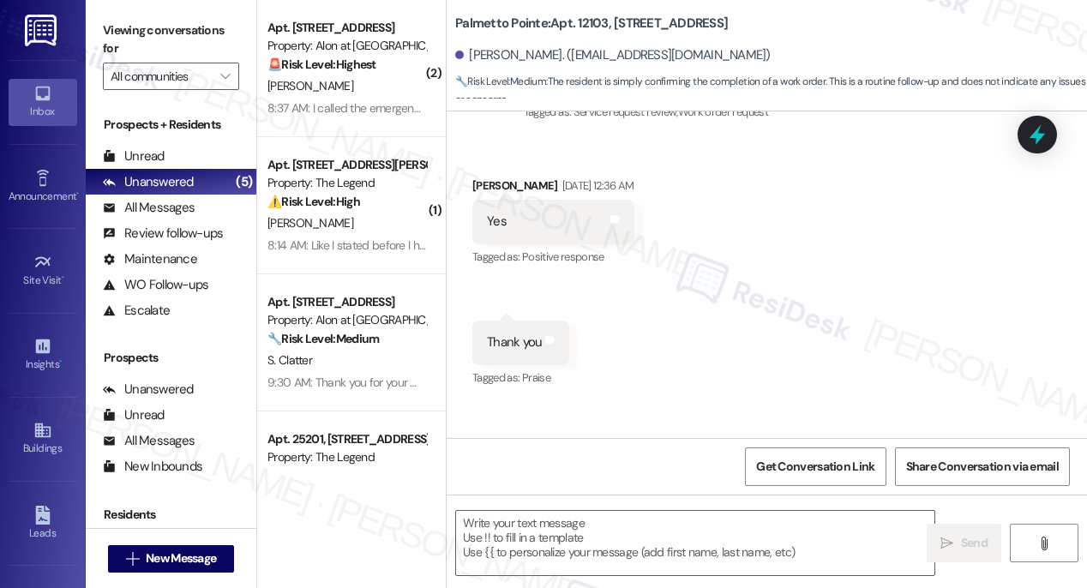
scroll to position [464, 0]
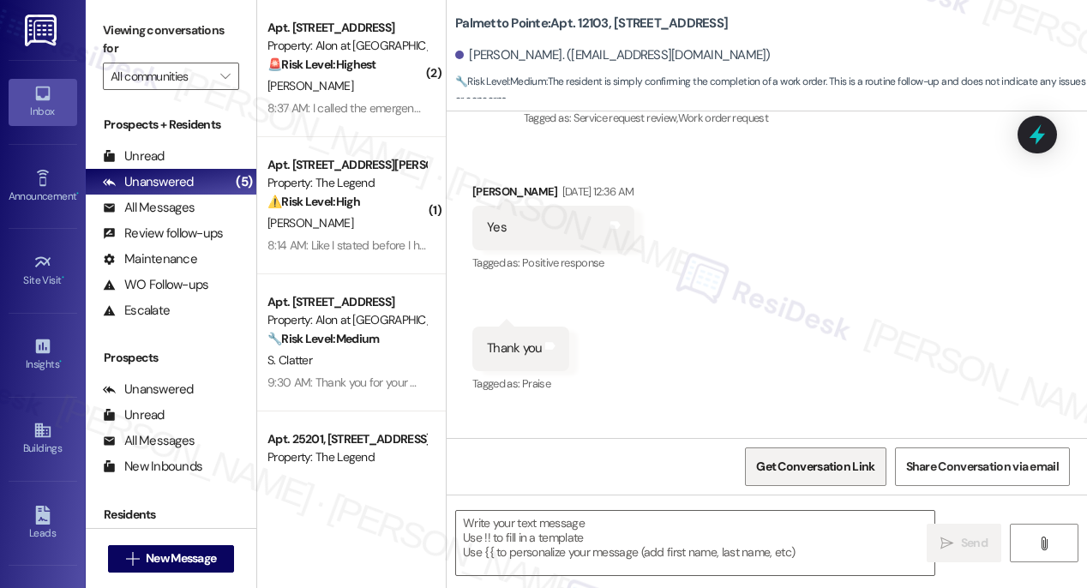
click at [783, 461] on span "Get Conversation Link" at bounding box center [815, 467] width 118 height 18
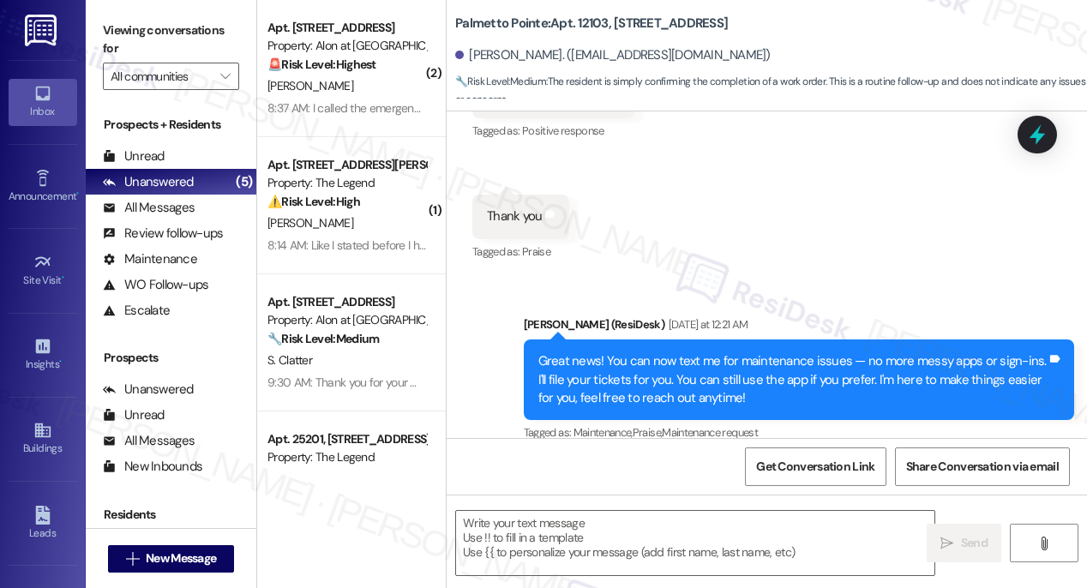
scroll to position [598, 0]
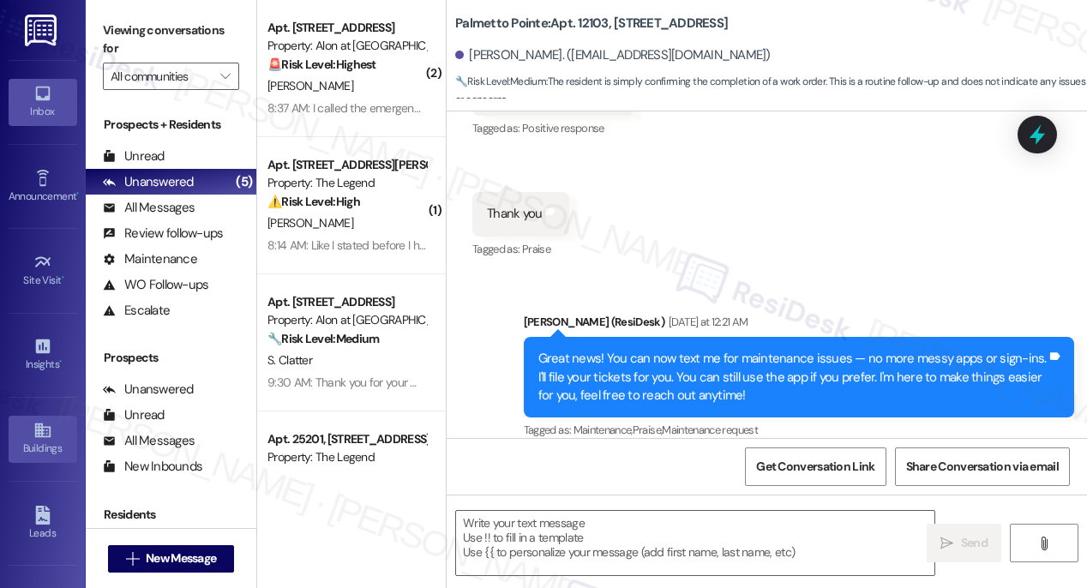
click at [35, 436] on icon at bounding box center [42, 430] width 19 height 19
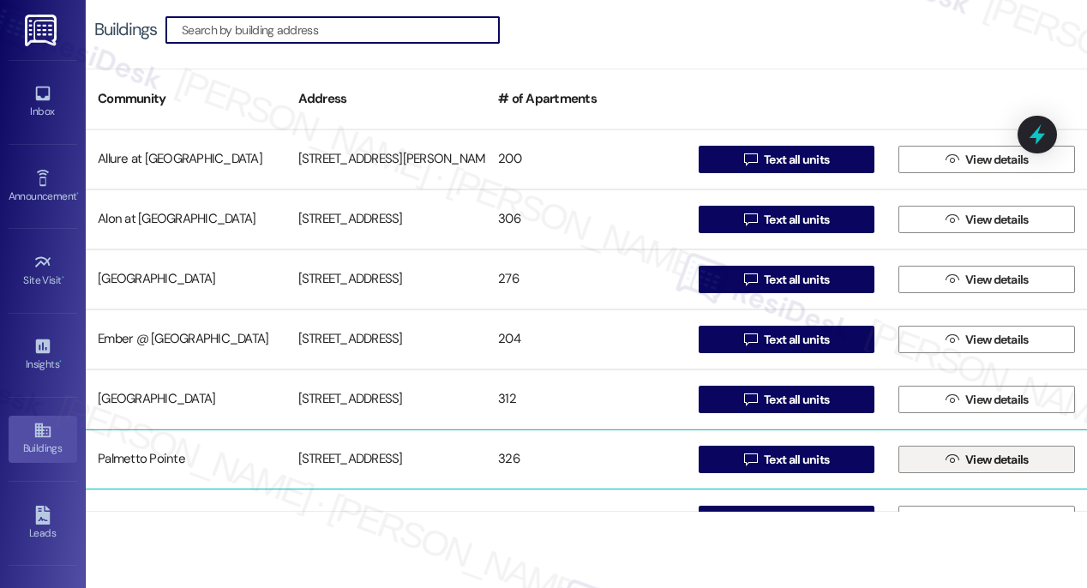
click at [1006, 459] on span "View details" at bounding box center [996, 460] width 63 height 18
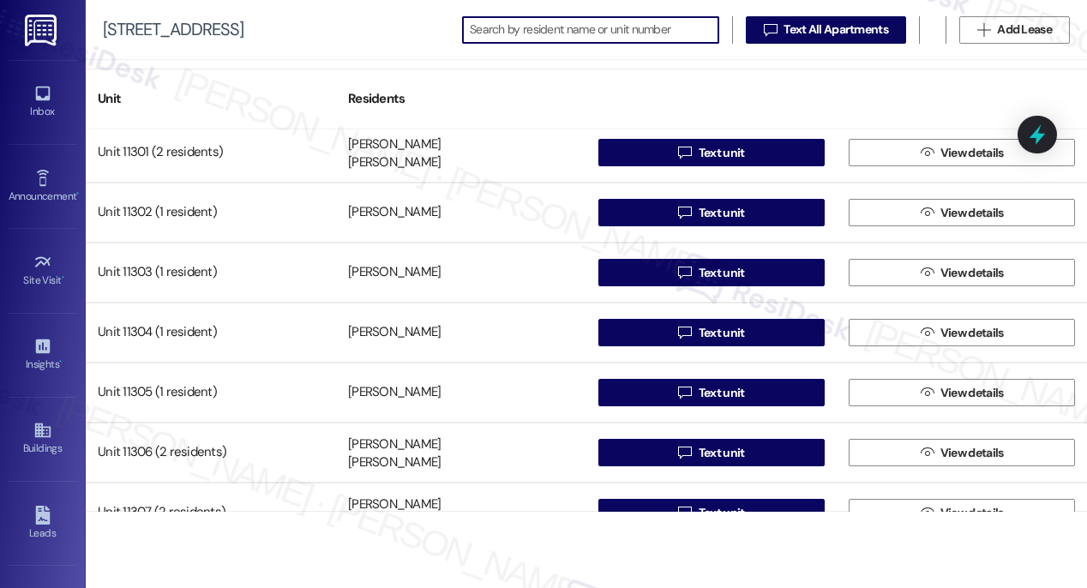
scroll to position [18239, 0]
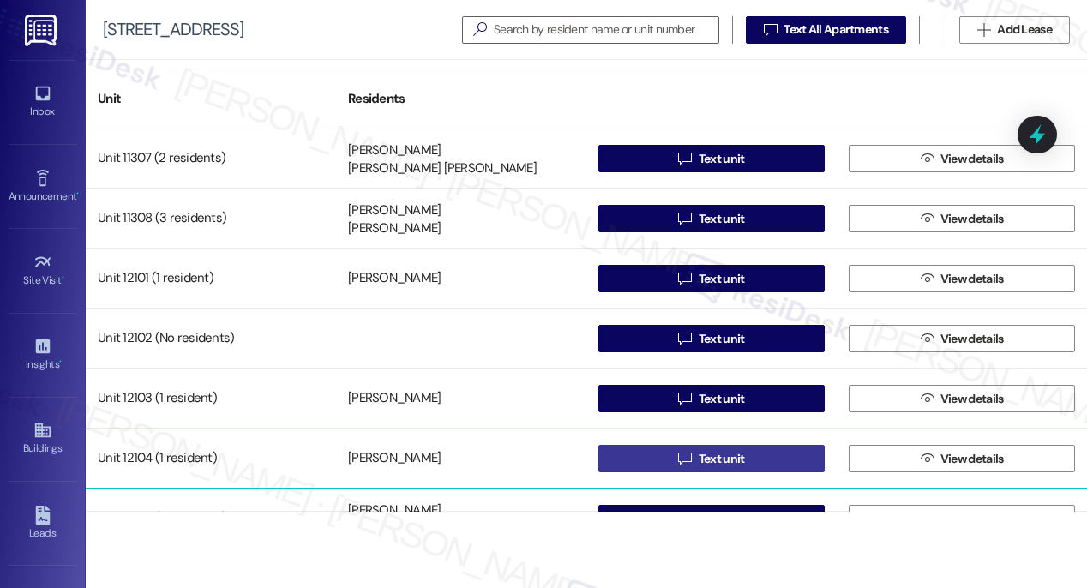
click at [705, 458] on span "Text unit" at bounding box center [722, 459] width 46 height 18
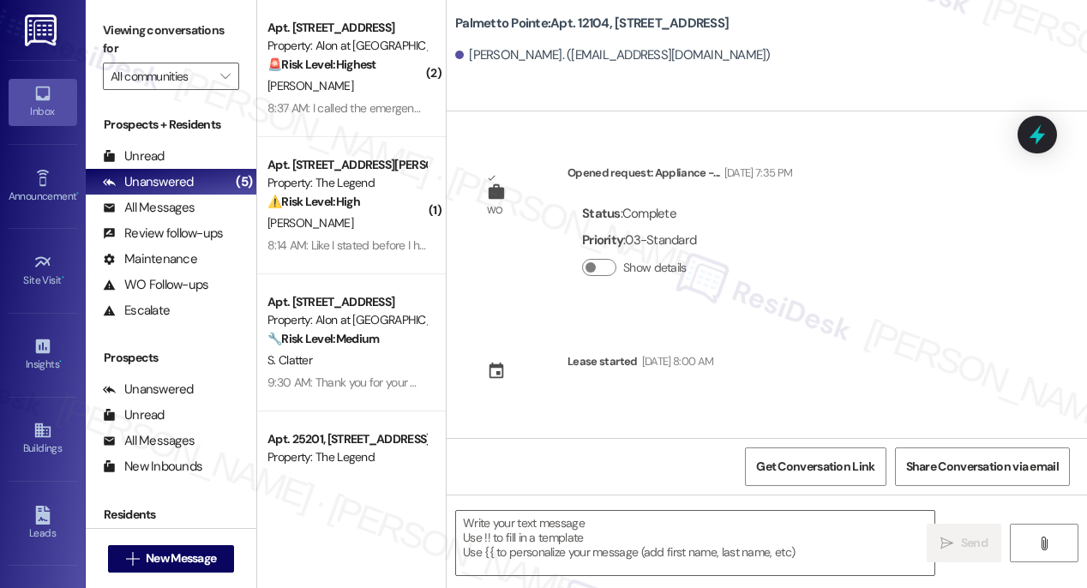
type textarea "Fetching suggested responses. Please feel free to read through the conversation…"
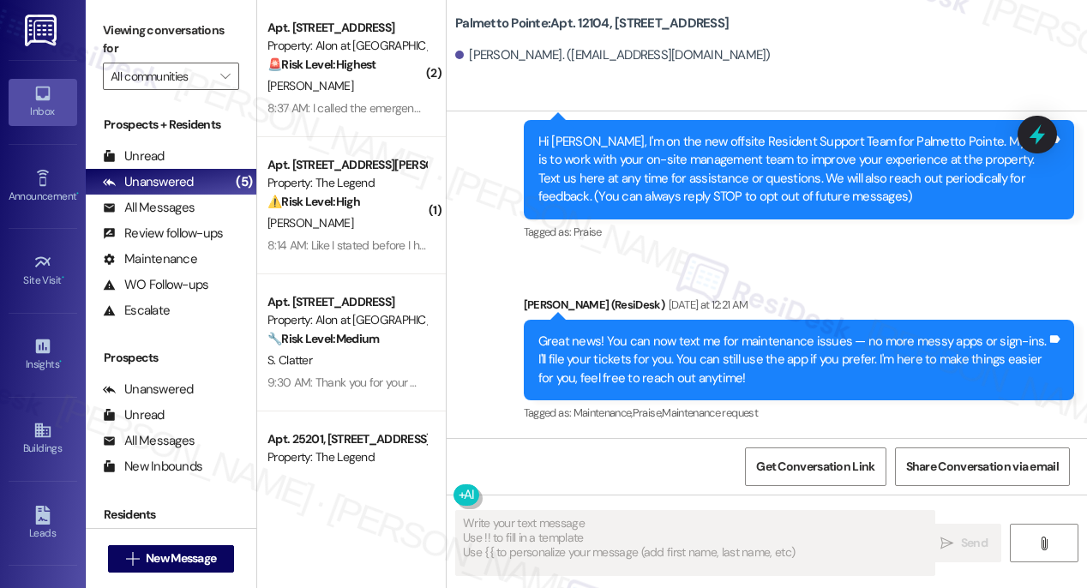
scroll to position [358, 0]
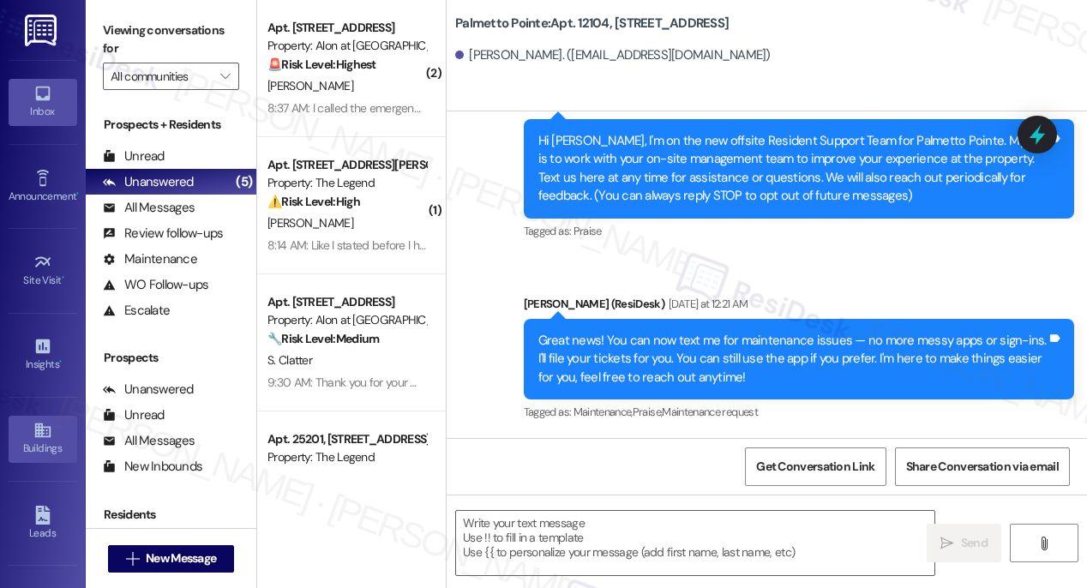
click at [35, 427] on icon at bounding box center [41, 430] width 15 height 15
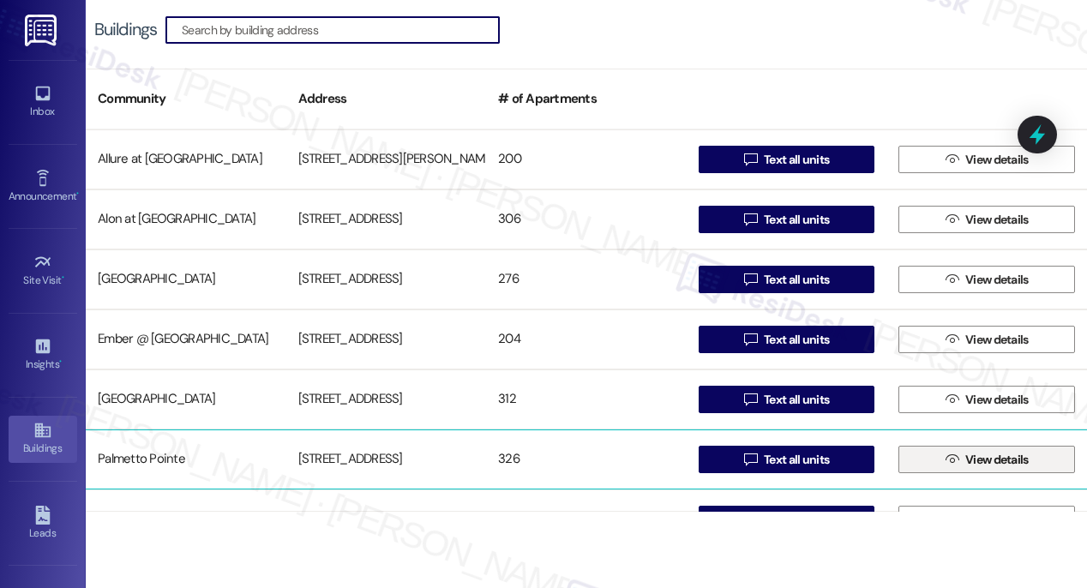
click at [983, 464] on span "View details" at bounding box center [996, 460] width 63 height 18
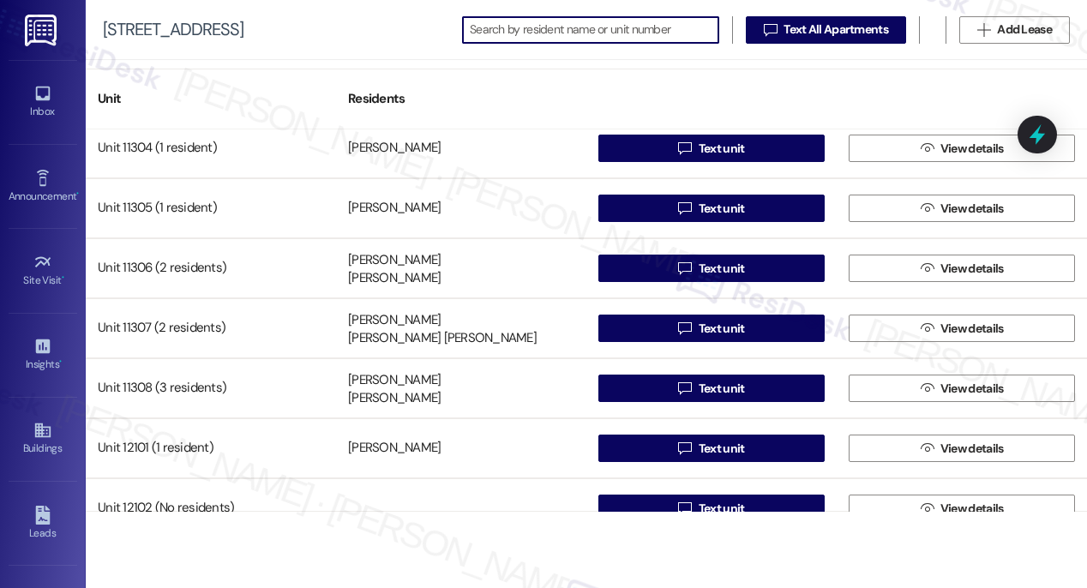
scroll to position [18542, 0]
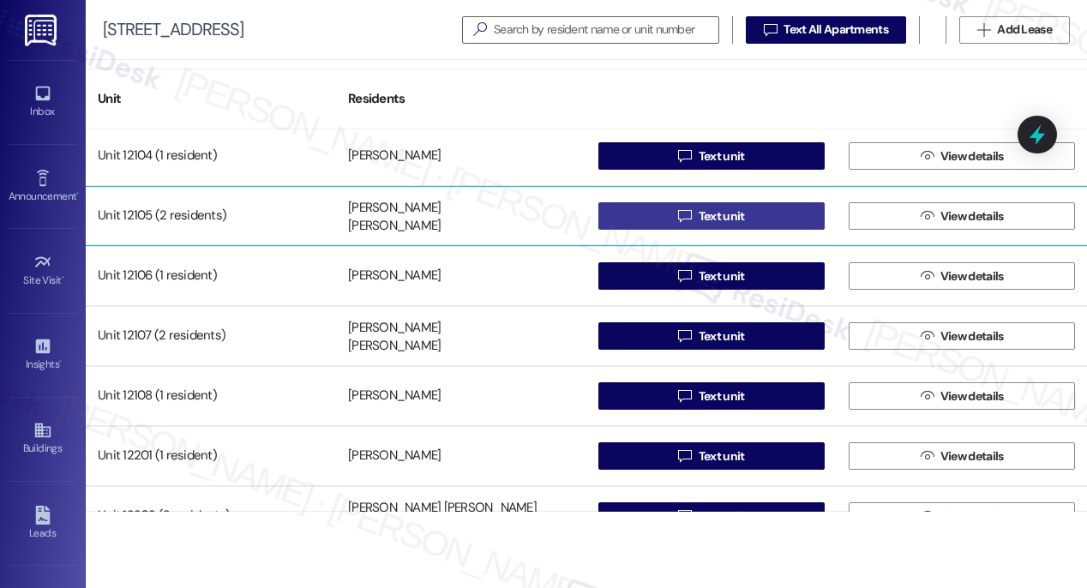
click at [724, 216] on span "Text unit" at bounding box center [722, 216] width 46 height 18
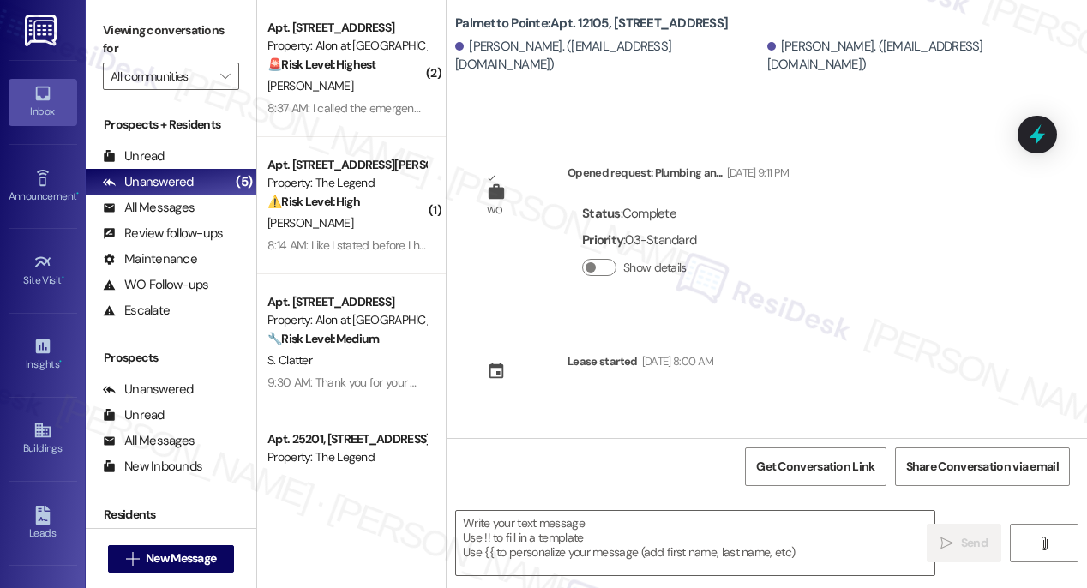
type textarea "Fetching suggested responses. Please feel free to read through the conversation…"
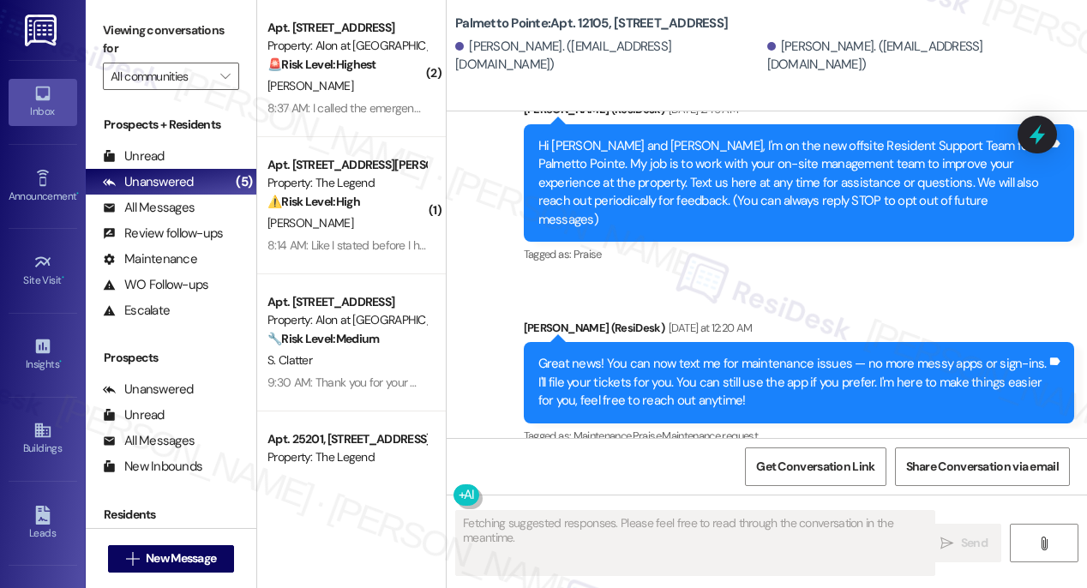
scroll to position [358, 0]
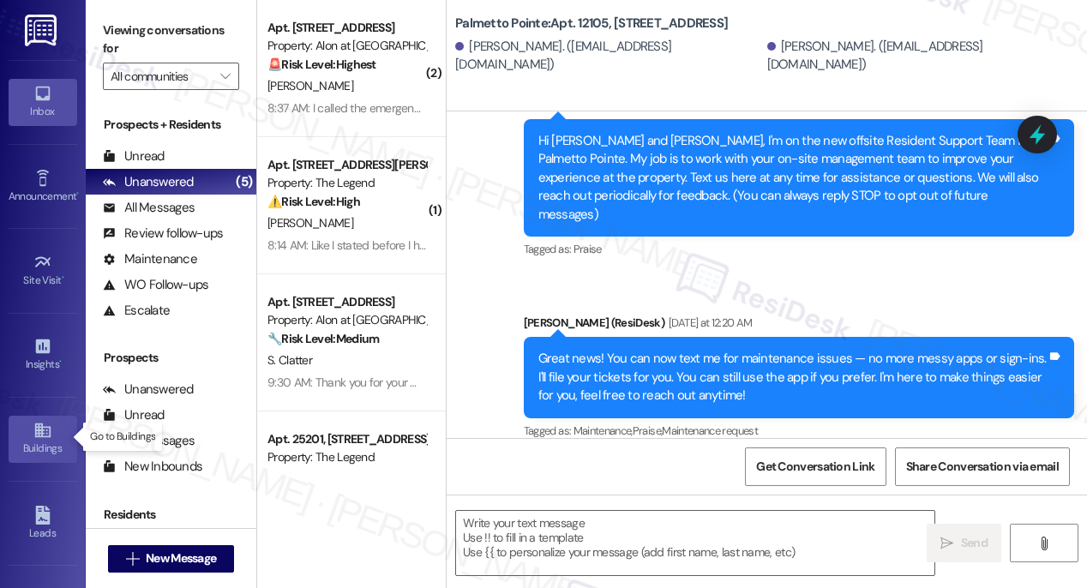
click at [27, 451] on div "Buildings" at bounding box center [43, 448] width 86 height 17
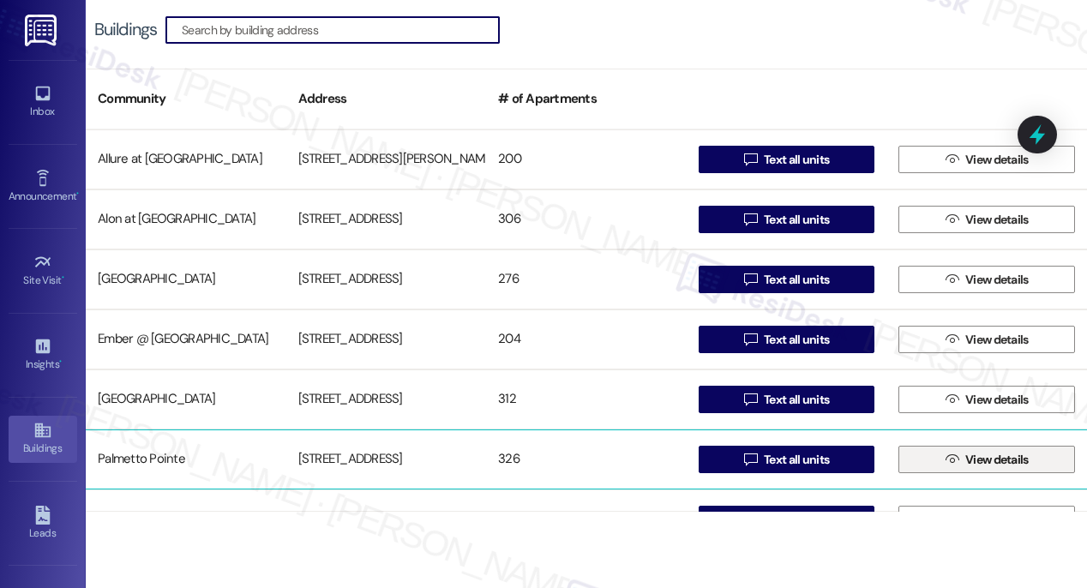
click at [969, 464] on span "View details" at bounding box center [996, 460] width 63 height 18
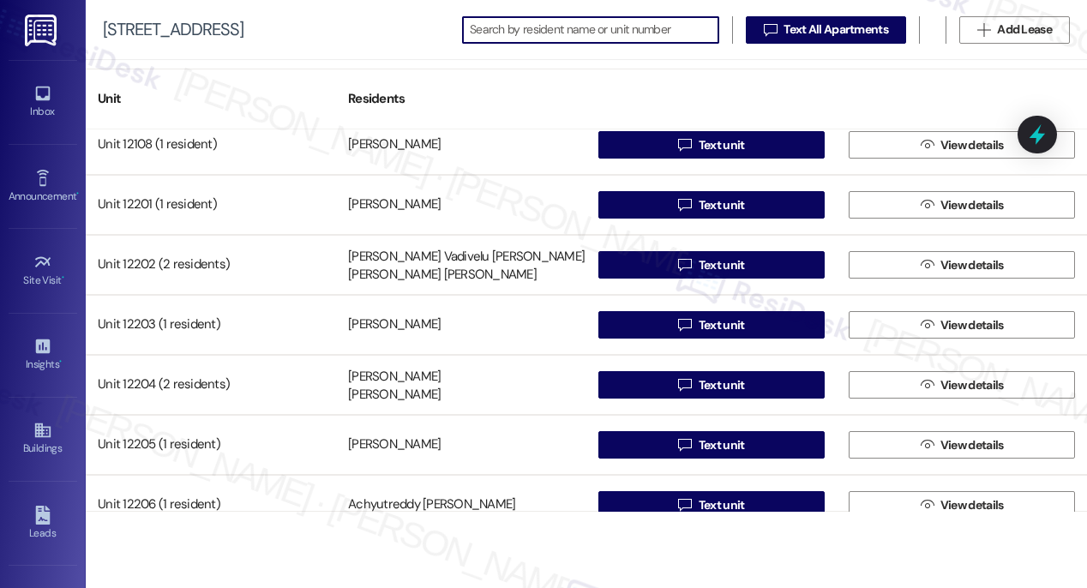
scroll to position [18553, 0]
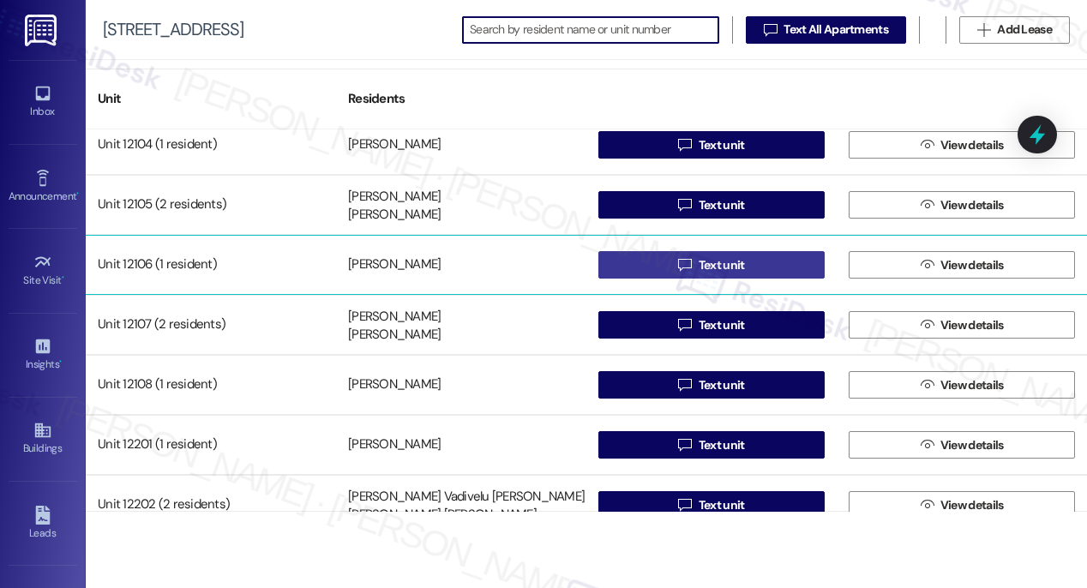
click at [712, 269] on span "Text unit" at bounding box center [722, 265] width 46 height 18
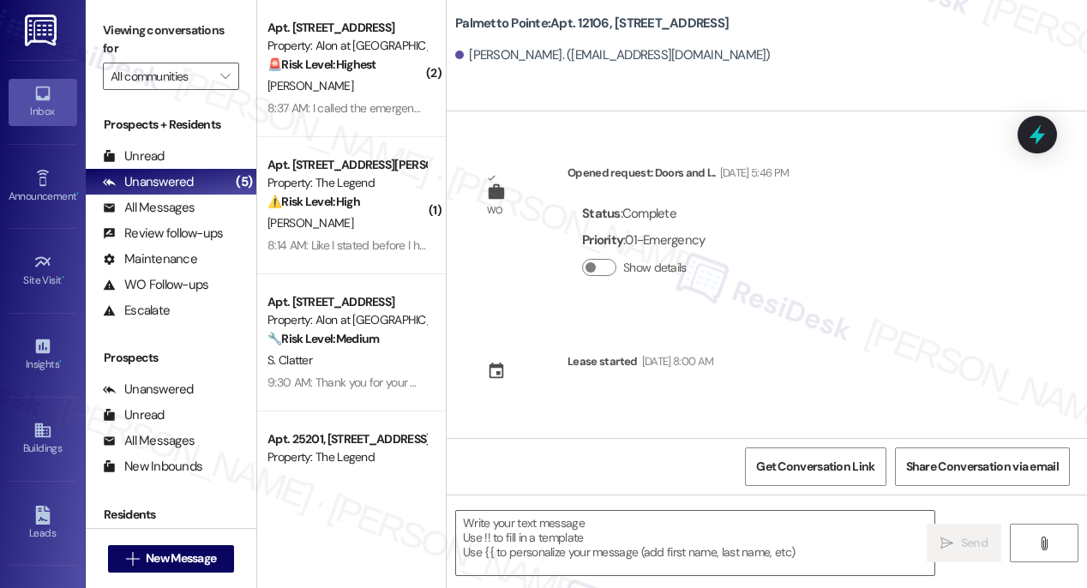
type textarea "Fetching suggested responses. Please feel free to read through the conversation…"
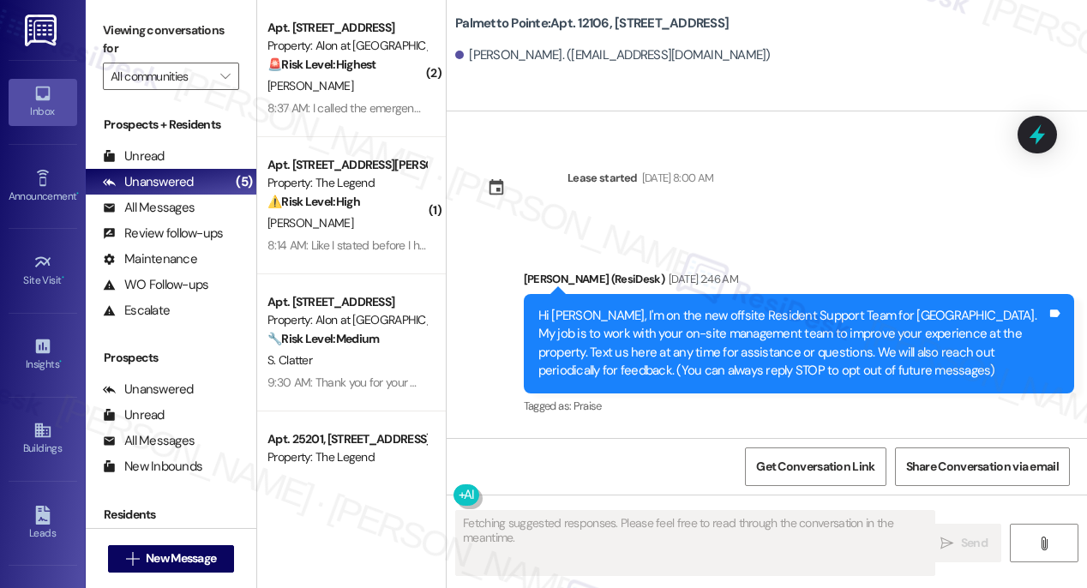
scroll to position [358, 0]
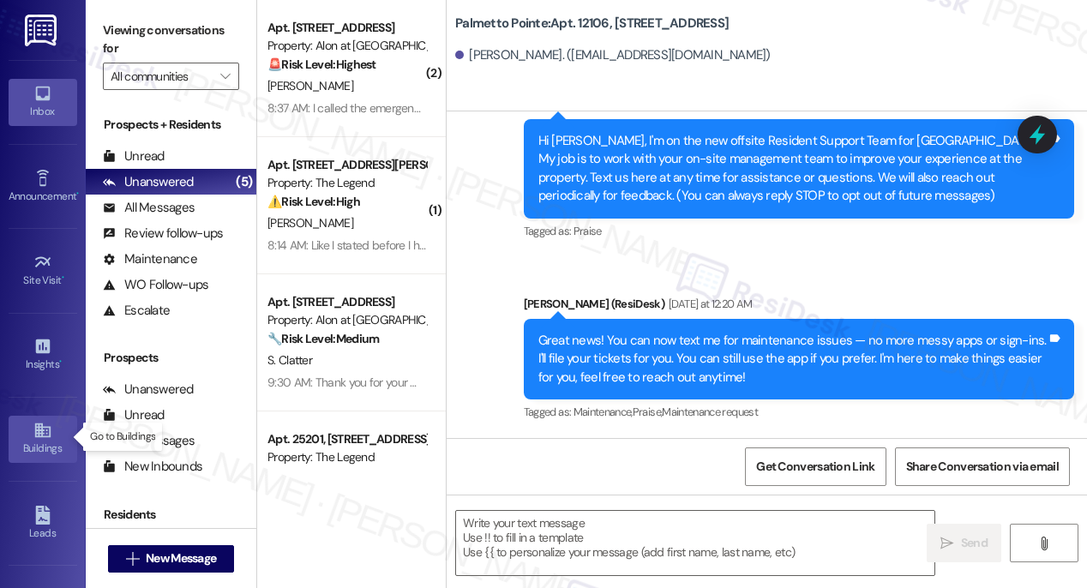
click at [39, 442] on div "Buildings" at bounding box center [43, 448] width 86 height 17
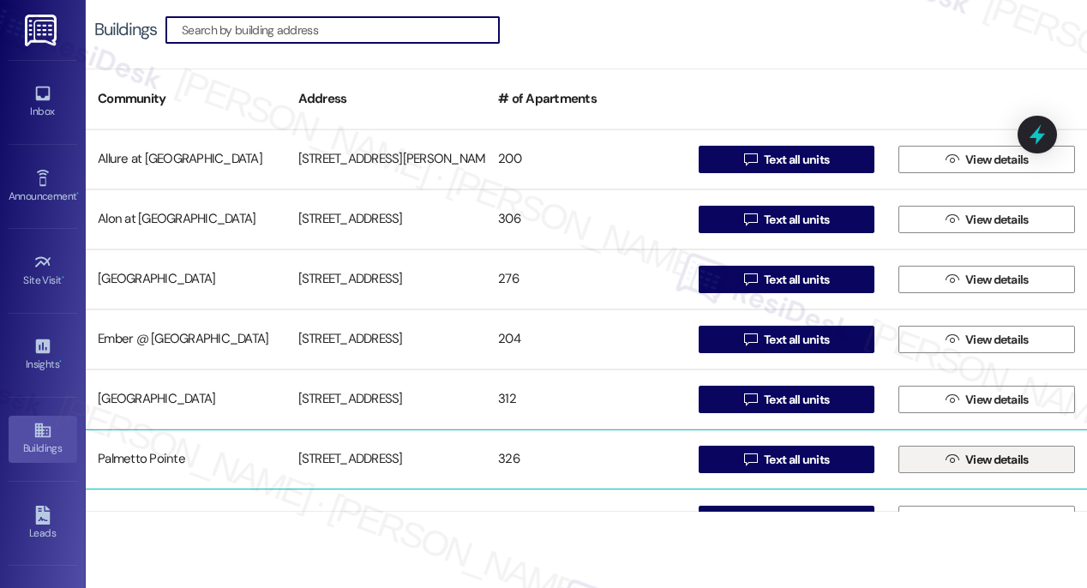
click at [942, 459] on span " View details" at bounding box center [987, 460] width 90 height 26
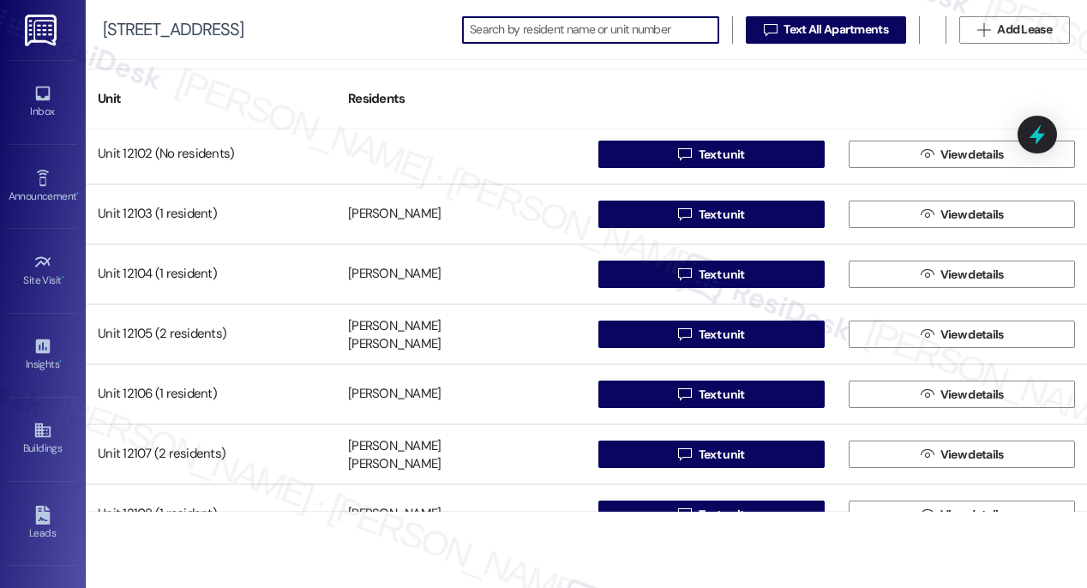
scroll to position [18429, 0]
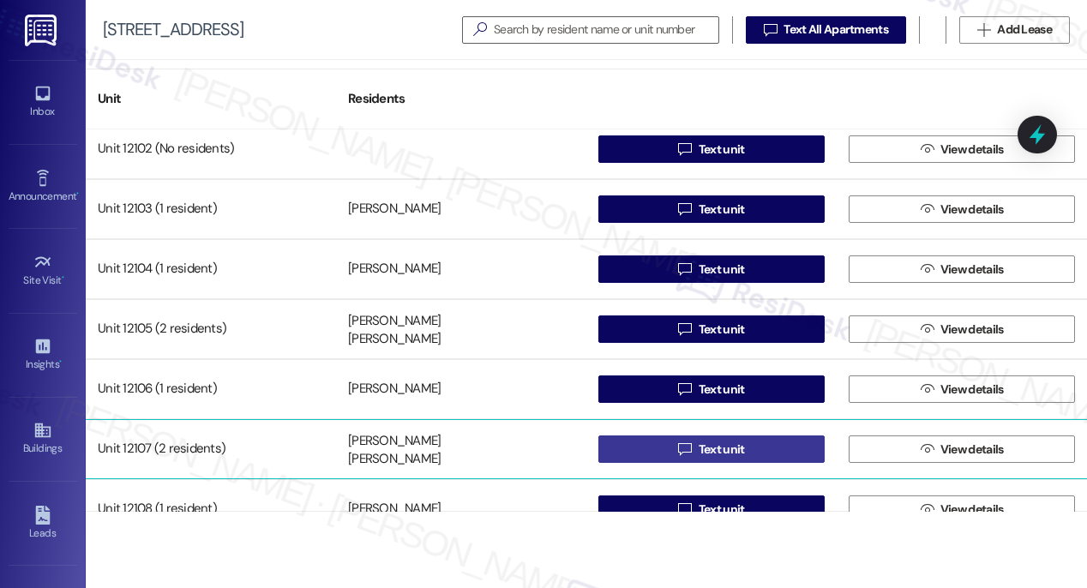
click at [711, 455] on span "Text unit" at bounding box center [722, 450] width 46 height 18
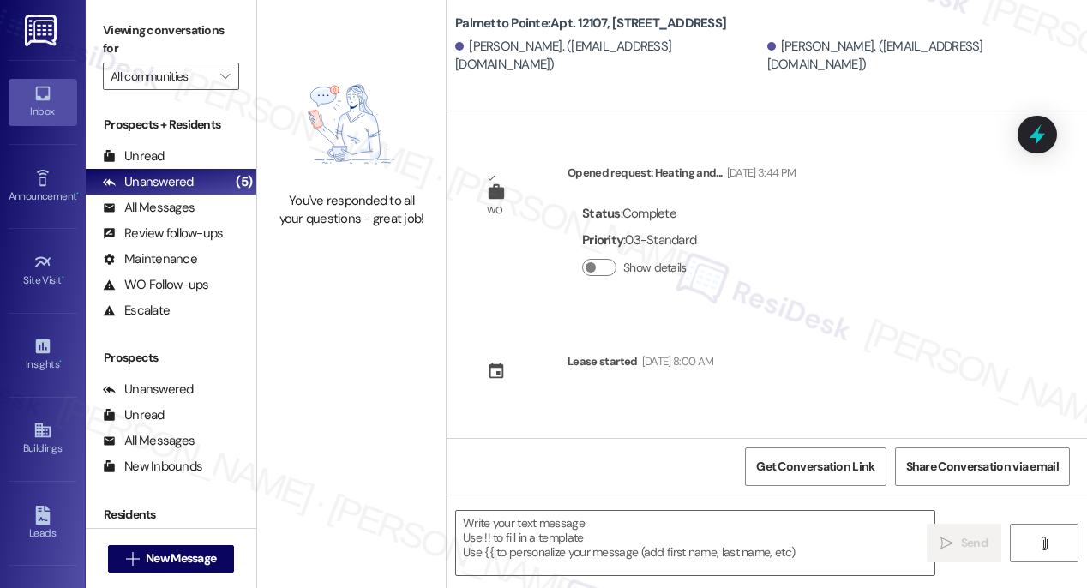
type textarea "Fetching suggested responses. Please feel free to read through the conversation…"
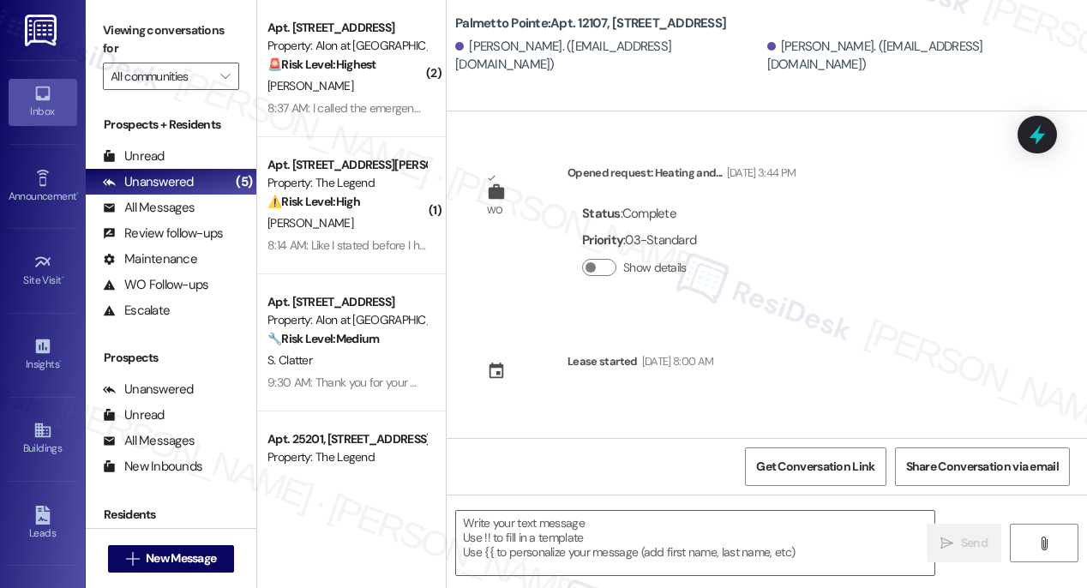
type textarea "Fetching suggested responses. Please feel free to read through the conversation…"
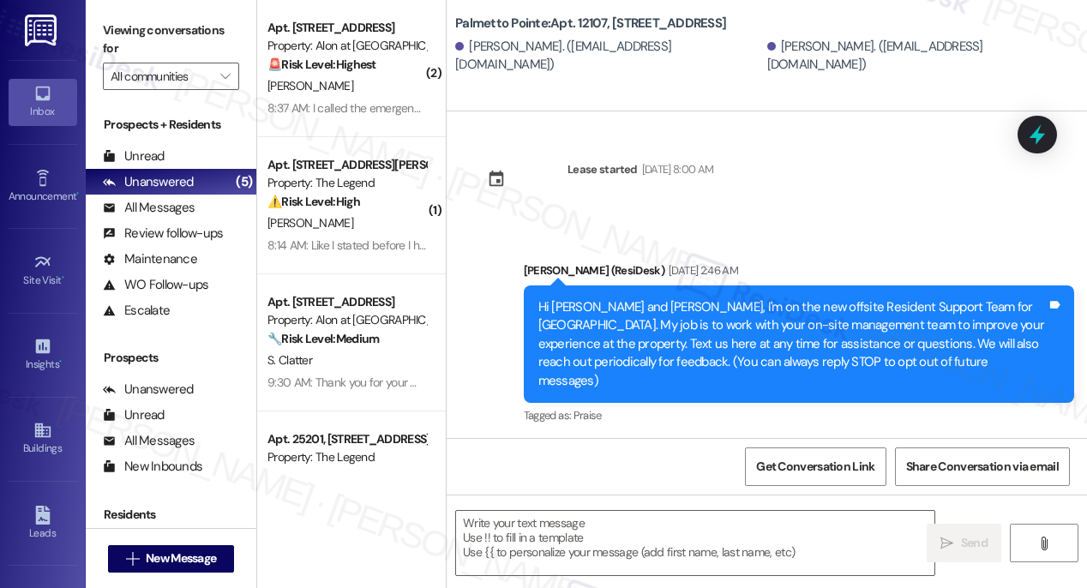
scroll to position [358, 0]
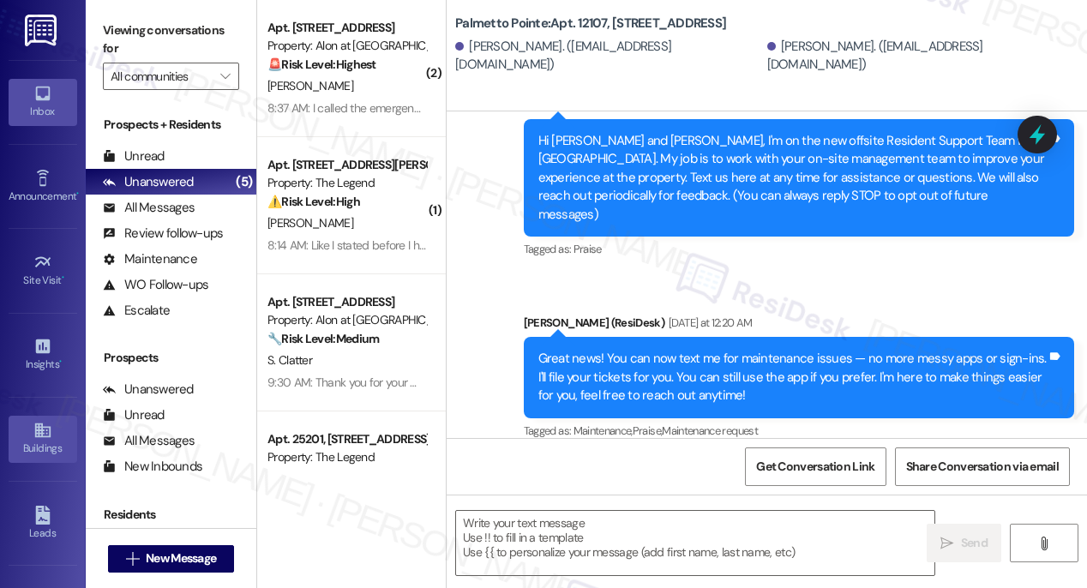
click at [42, 433] on icon at bounding box center [42, 430] width 19 height 19
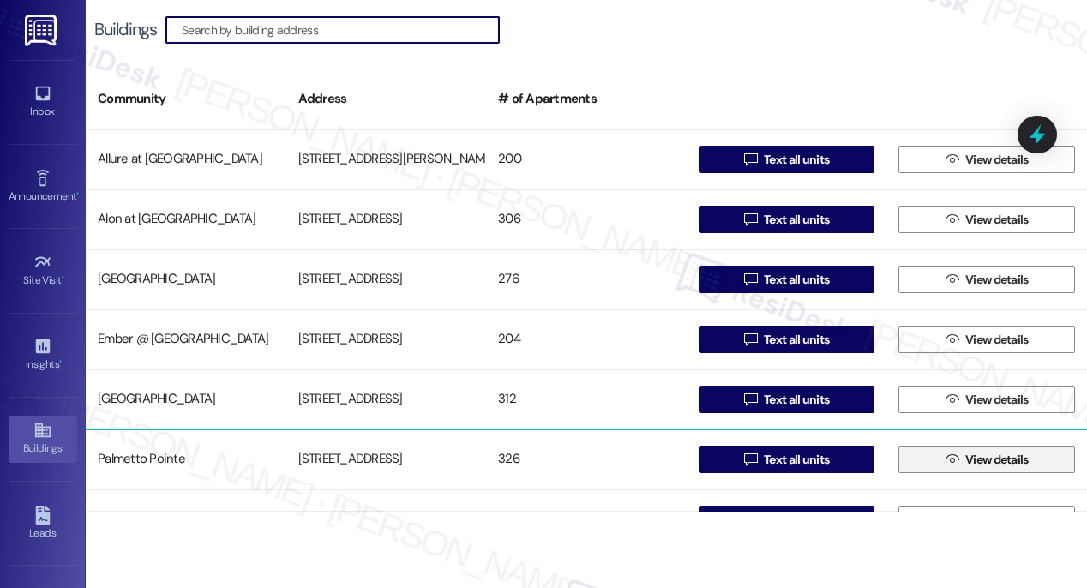
click at [965, 465] on span "View details" at bounding box center [996, 460] width 63 height 18
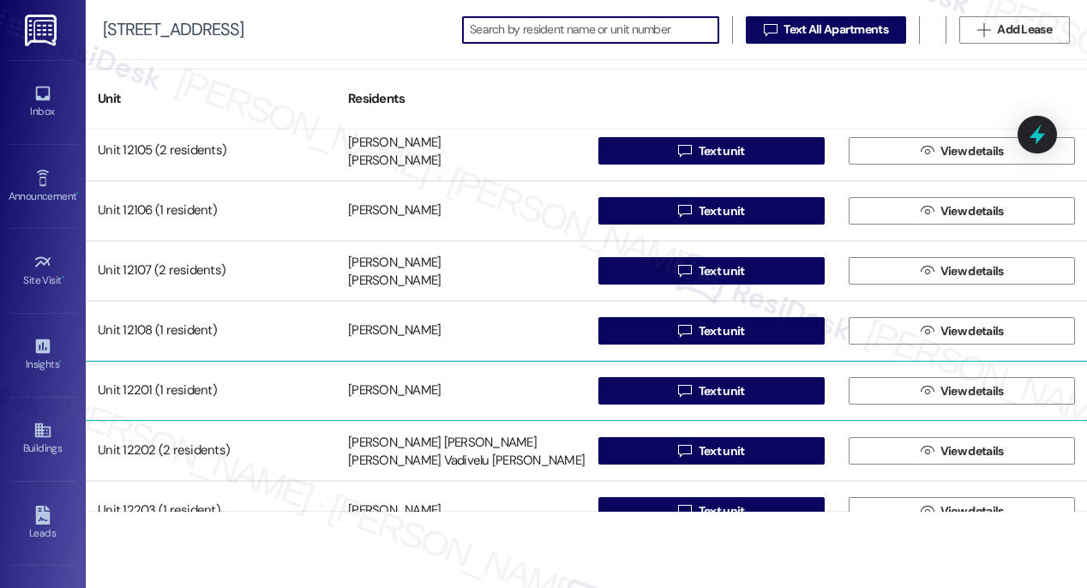
scroll to position [18588, 0]
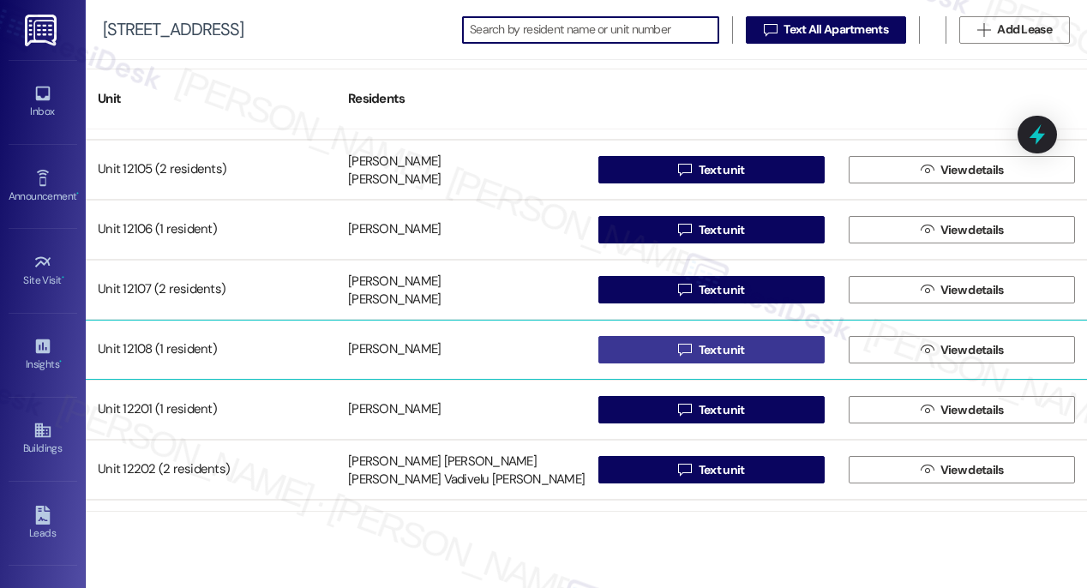
click at [710, 356] on span "Text unit" at bounding box center [722, 350] width 46 height 18
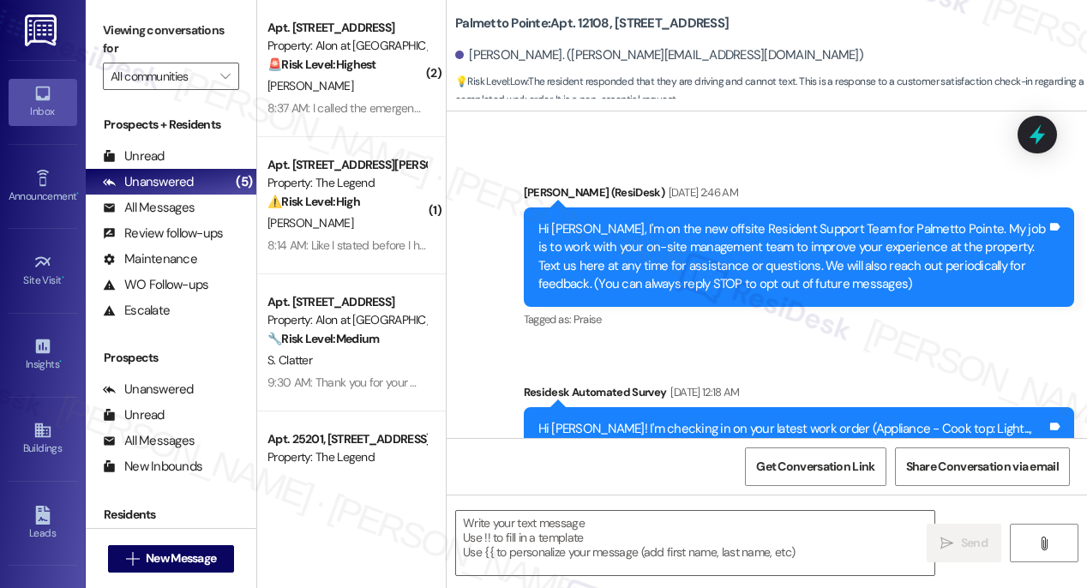
type textarea "Fetching suggested responses. Please feel free to read through the conversation…"
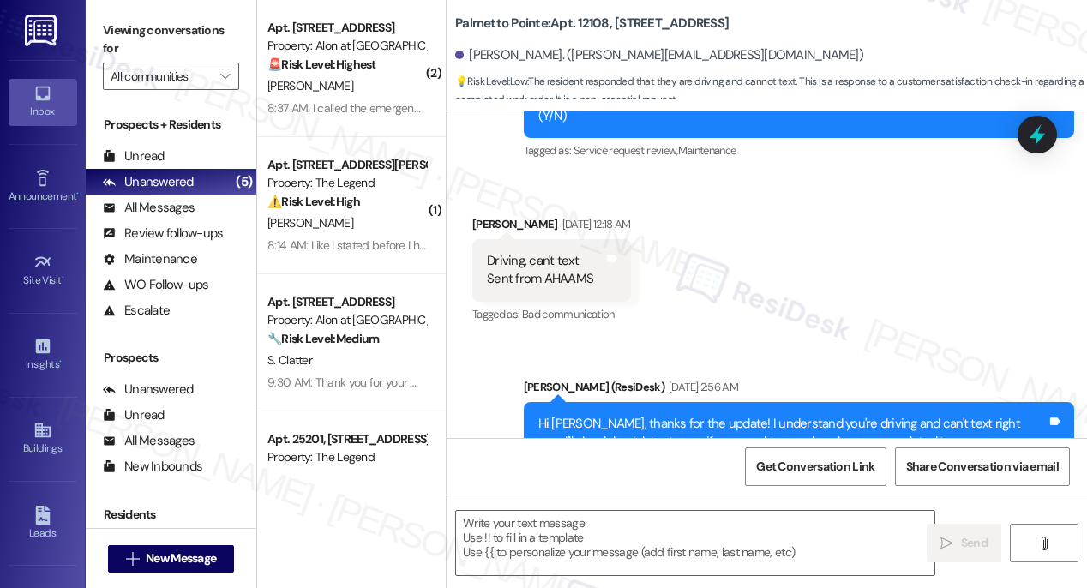
scroll to position [847, 0]
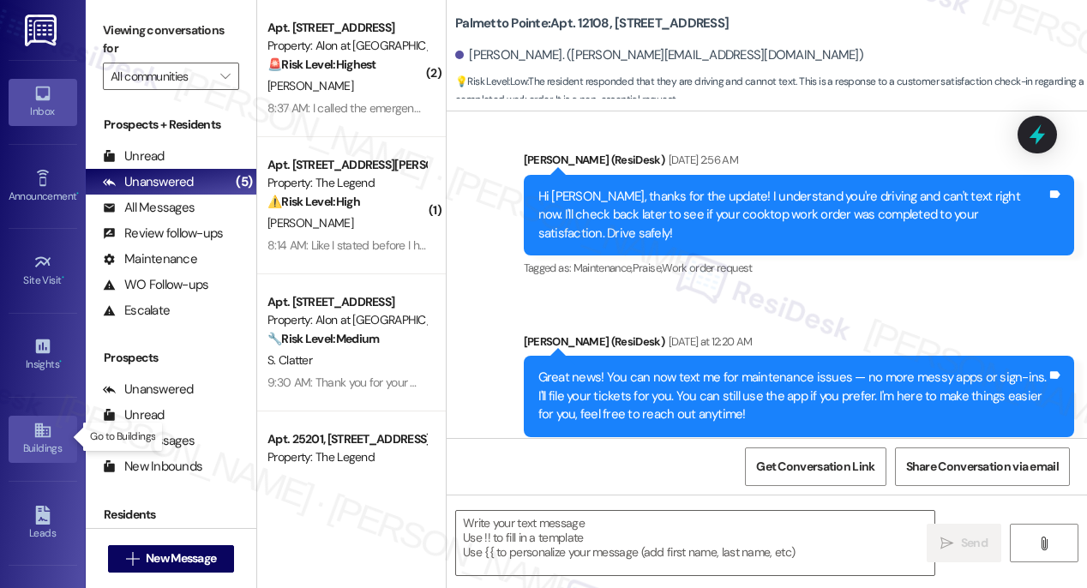
click at [36, 435] on icon at bounding box center [42, 430] width 19 height 19
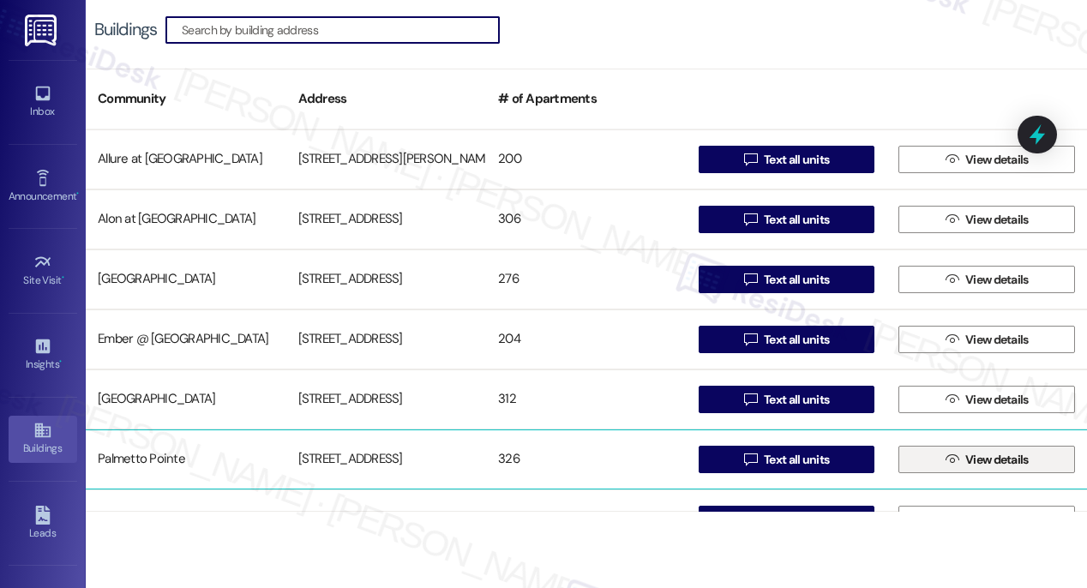
click at [1003, 465] on span "View details" at bounding box center [996, 460] width 63 height 18
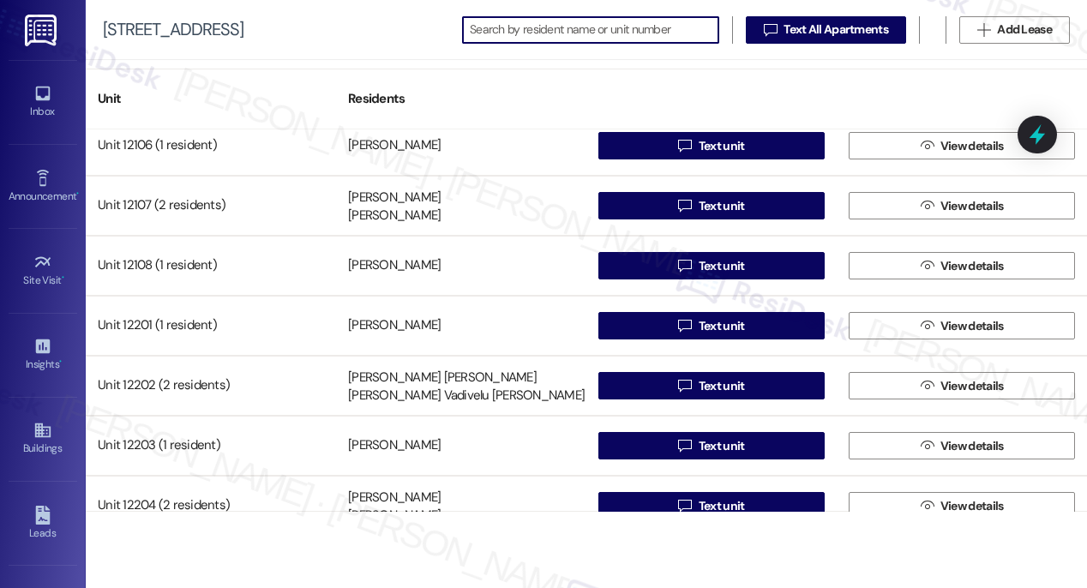
scroll to position [18648, 0]
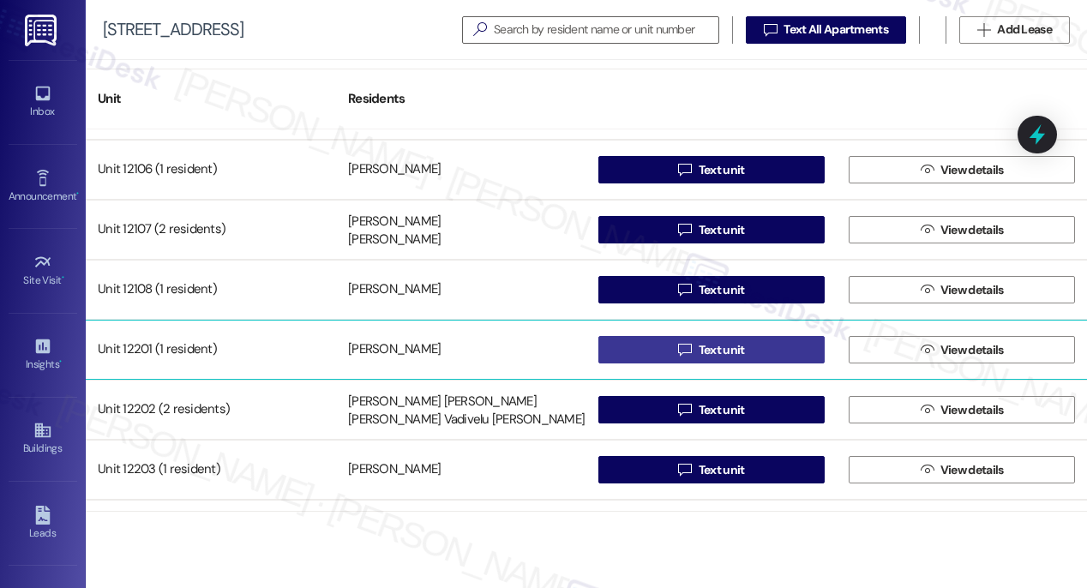
click at [718, 353] on span "Text unit" at bounding box center [722, 350] width 46 height 18
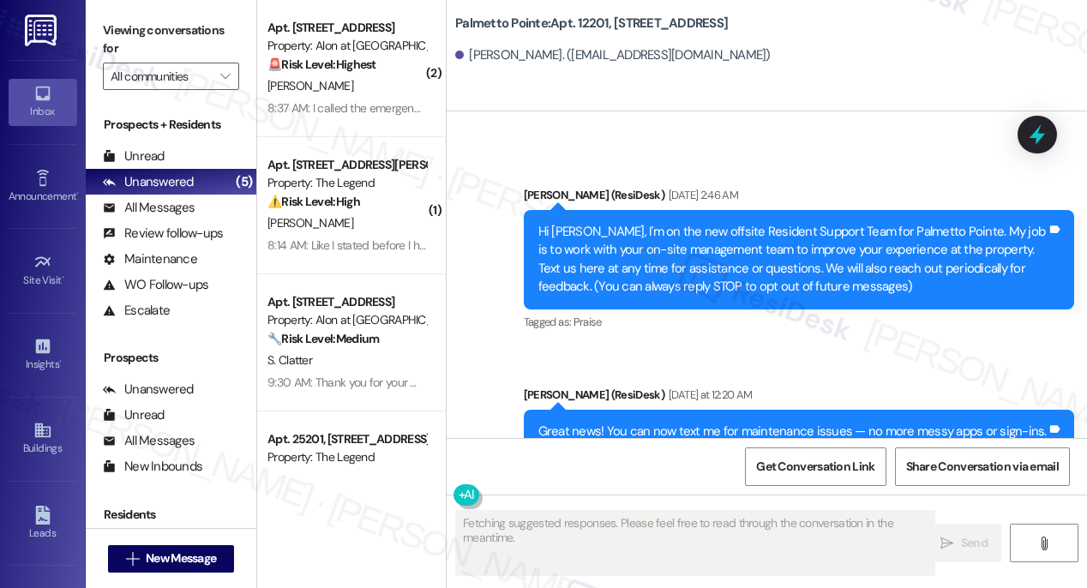
scroll to position [521, 0]
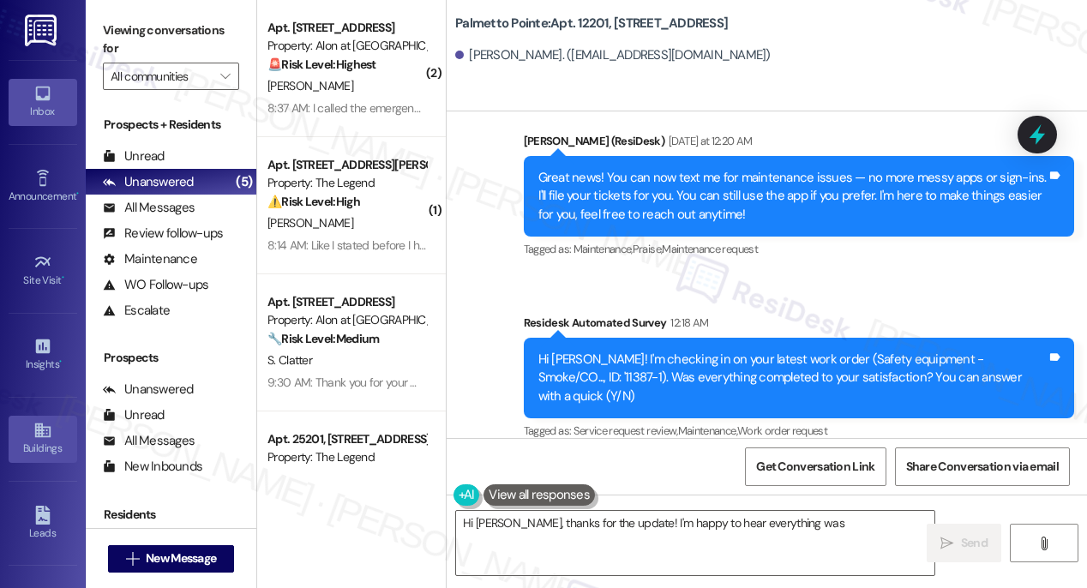
type textarea "Hi [PERSON_NAME], thanks for the update! I'm happy to hear everything was compl…"
click at [39, 427] on icon at bounding box center [42, 430] width 19 height 19
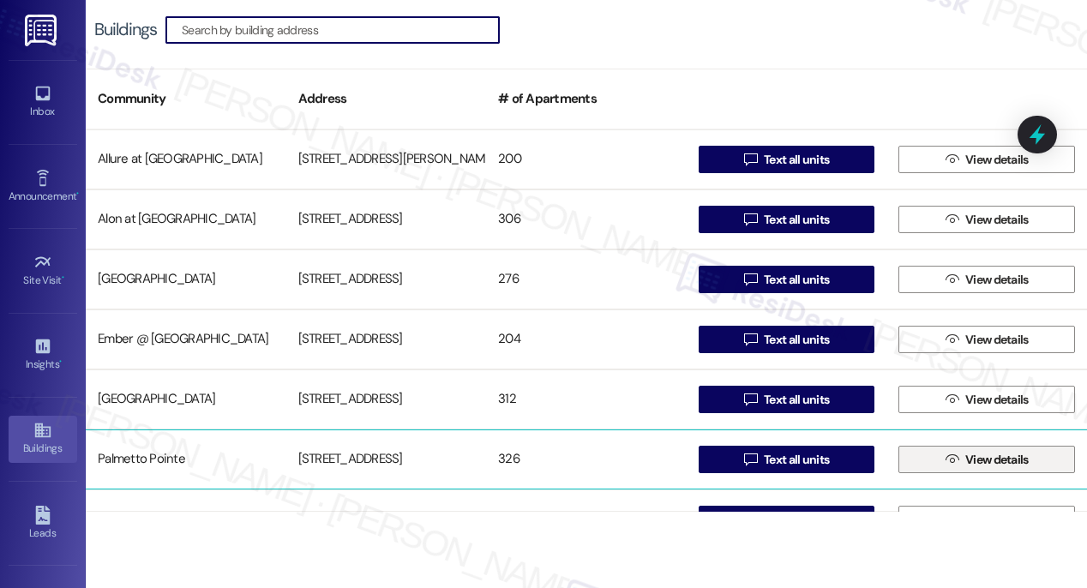
click at [974, 461] on span "View details" at bounding box center [996, 460] width 63 height 18
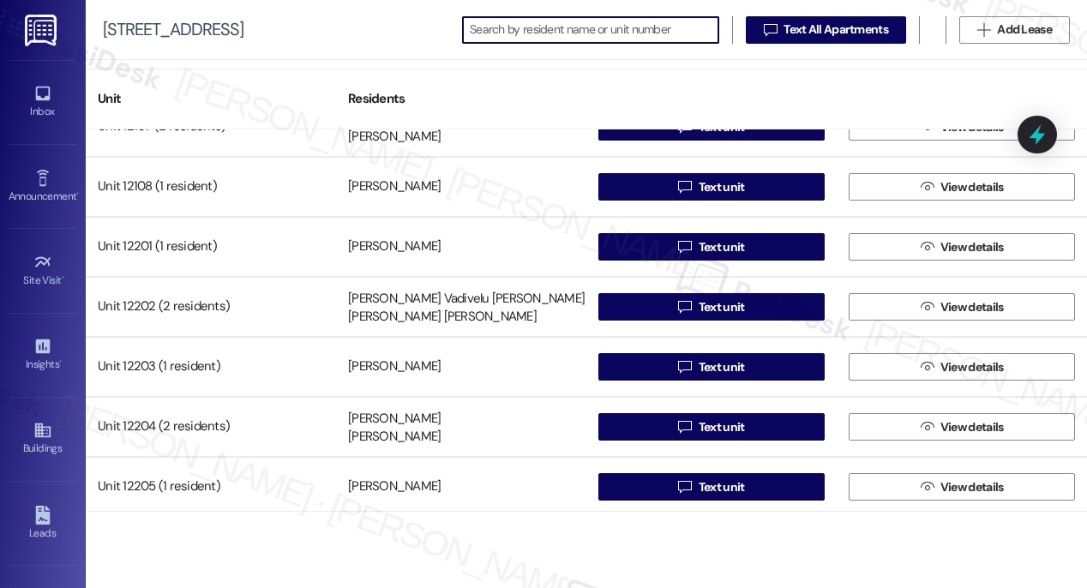
scroll to position [18752, 0]
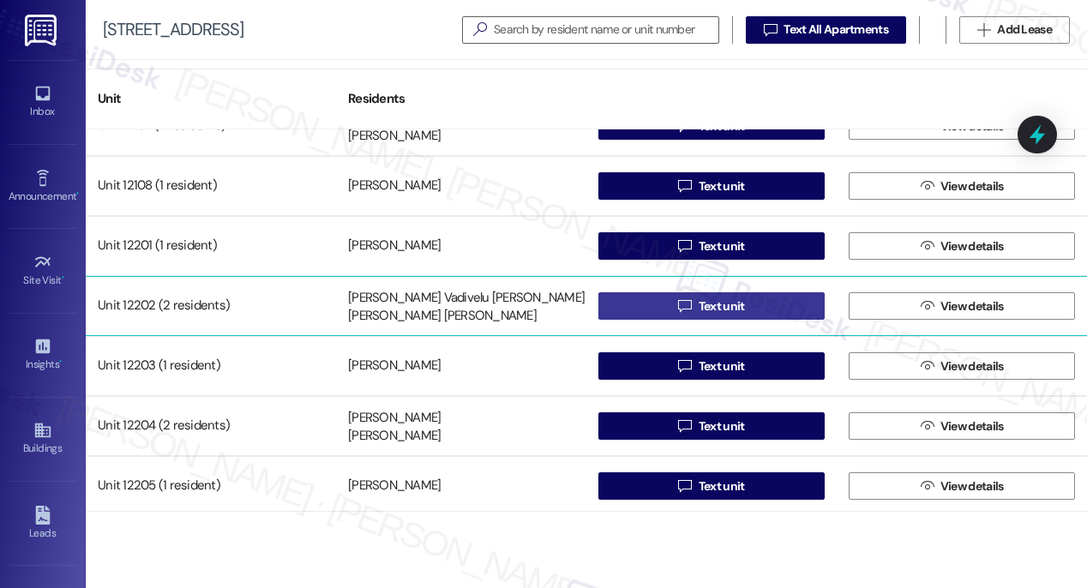
click at [704, 304] on span "Text unit" at bounding box center [722, 306] width 46 height 18
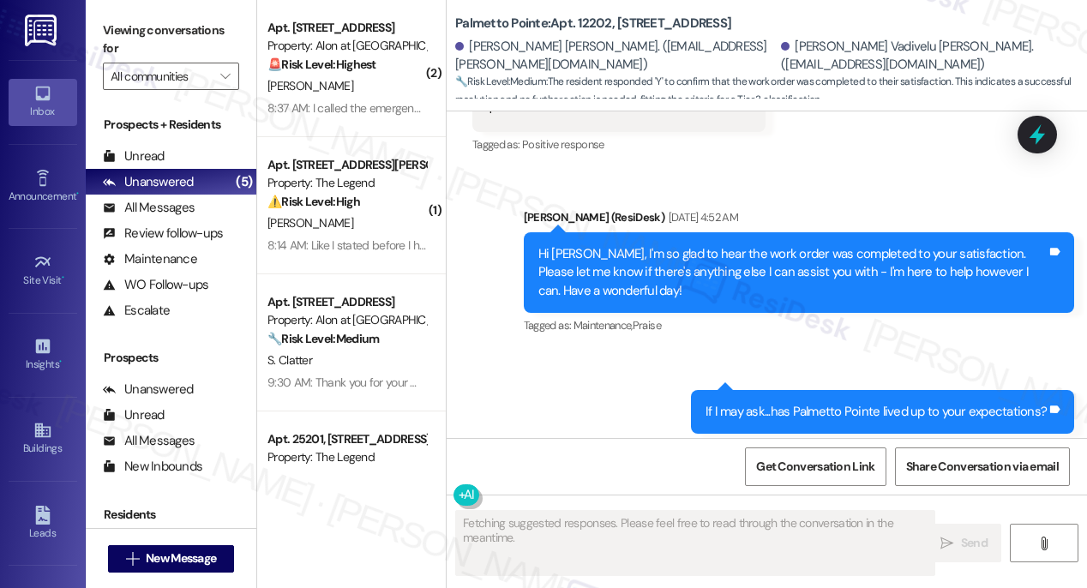
scroll to position [1162, 0]
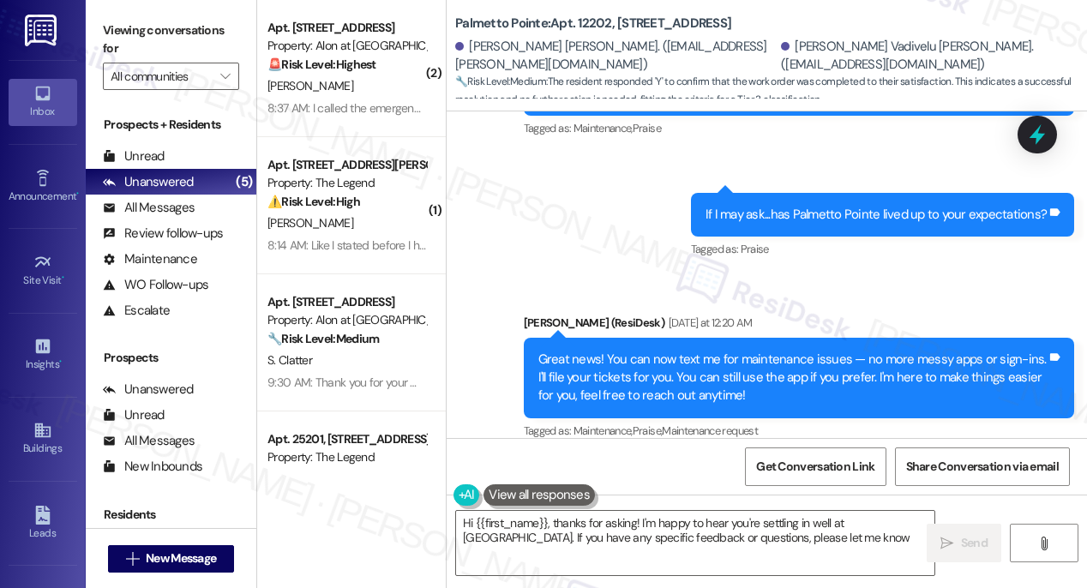
type textarea "Hi {{first_name}}, thanks for asking! I'm happy to hear you're settling in well…"
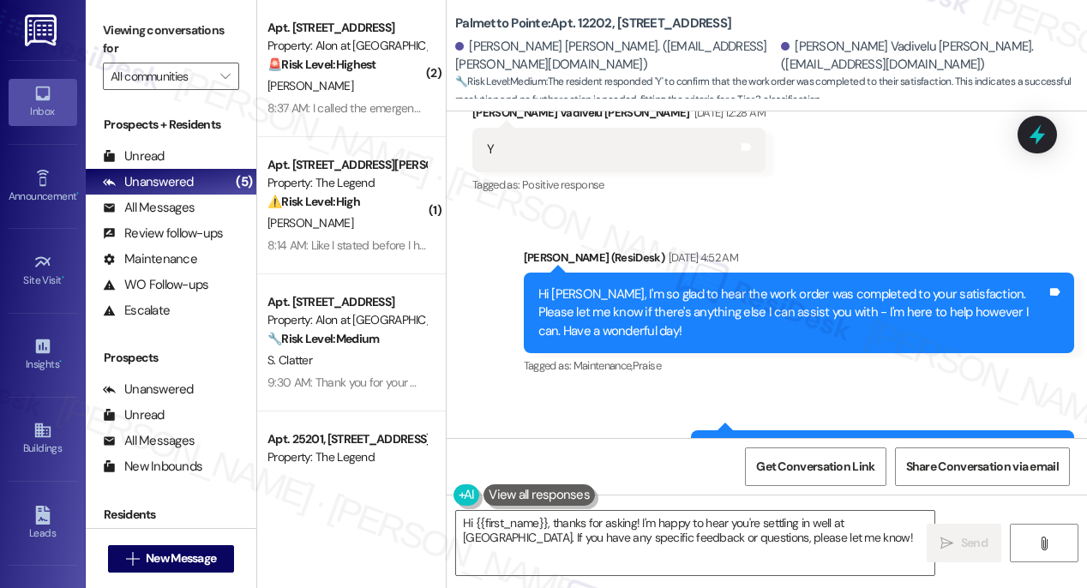
scroll to position [861, 0]
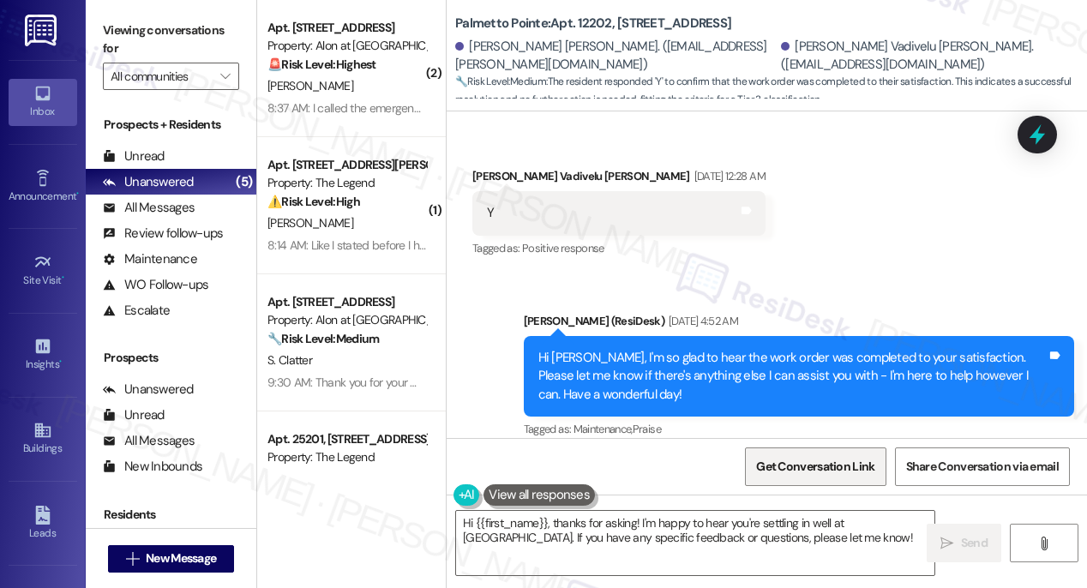
click at [802, 474] on span "Get Conversation Link" at bounding box center [815, 467] width 118 height 18
click at [803, 473] on span "Get Conversation Link" at bounding box center [815, 467] width 118 height 18
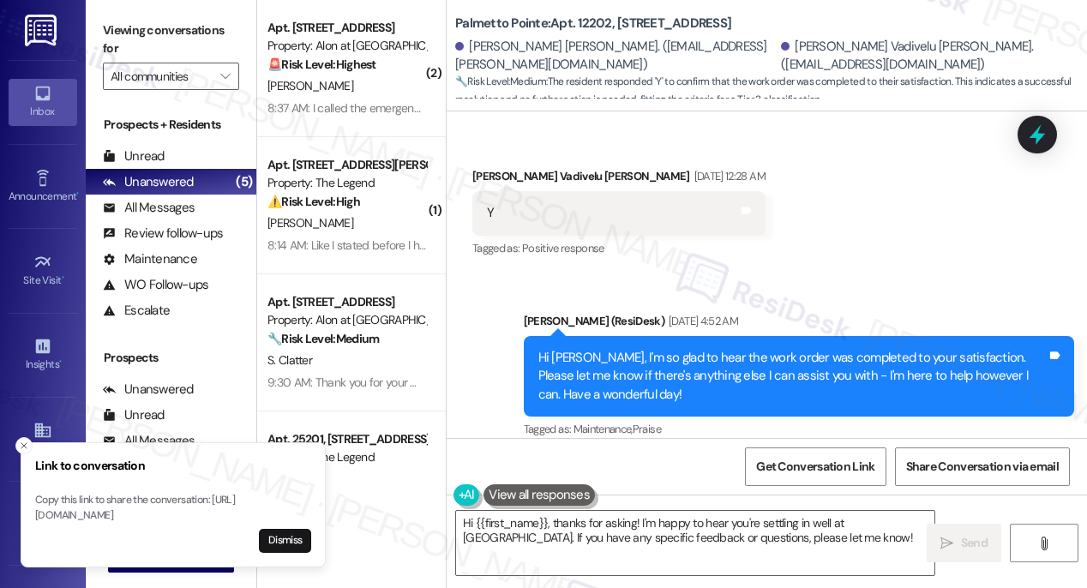
click at [284, 544] on button "Dismiss" at bounding box center [285, 541] width 52 height 24
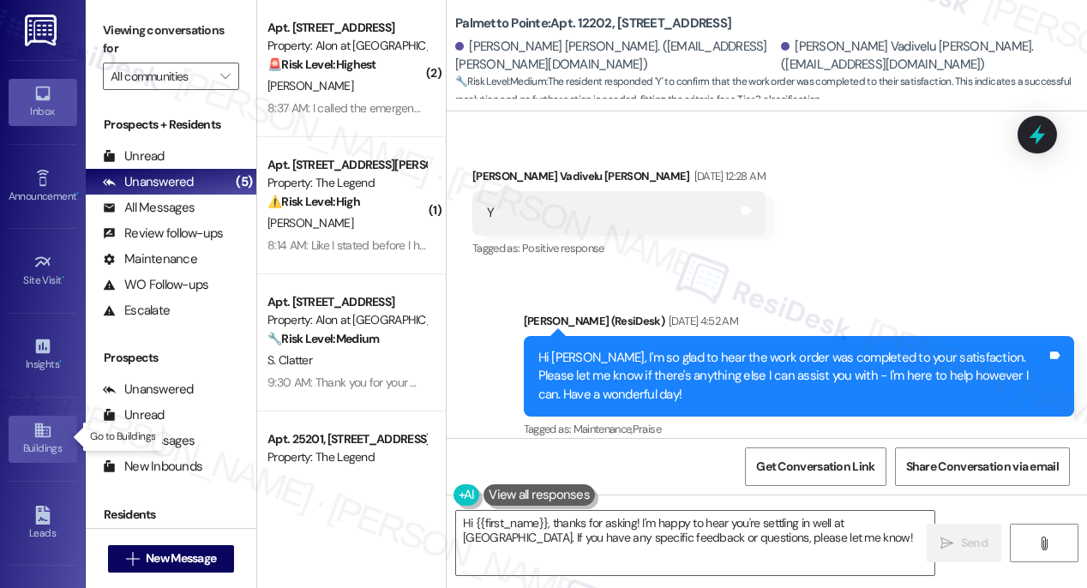
click at [49, 436] on link "Buildings" at bounding box center [43, 439] width 69 height 46
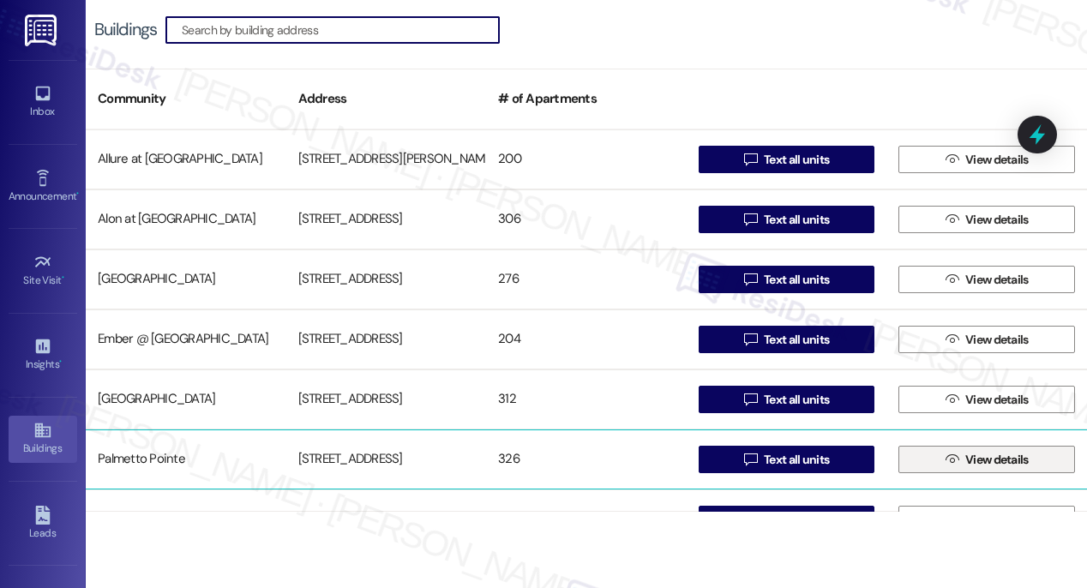
click at [1009, 459] on span "View details" at bounding box center [996, 460] width 63 height 18
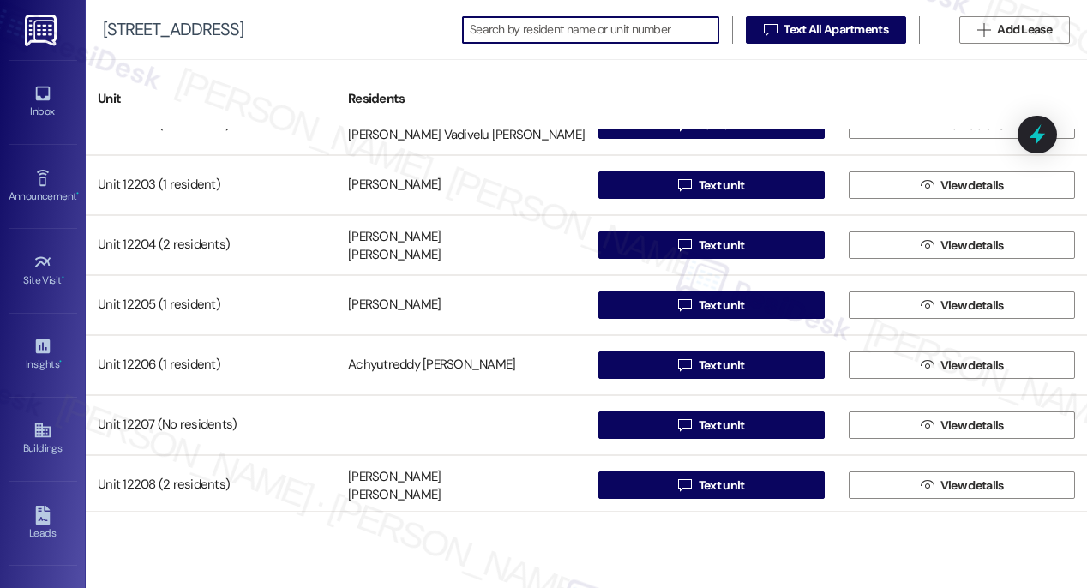
scroll to position [18931, 0]
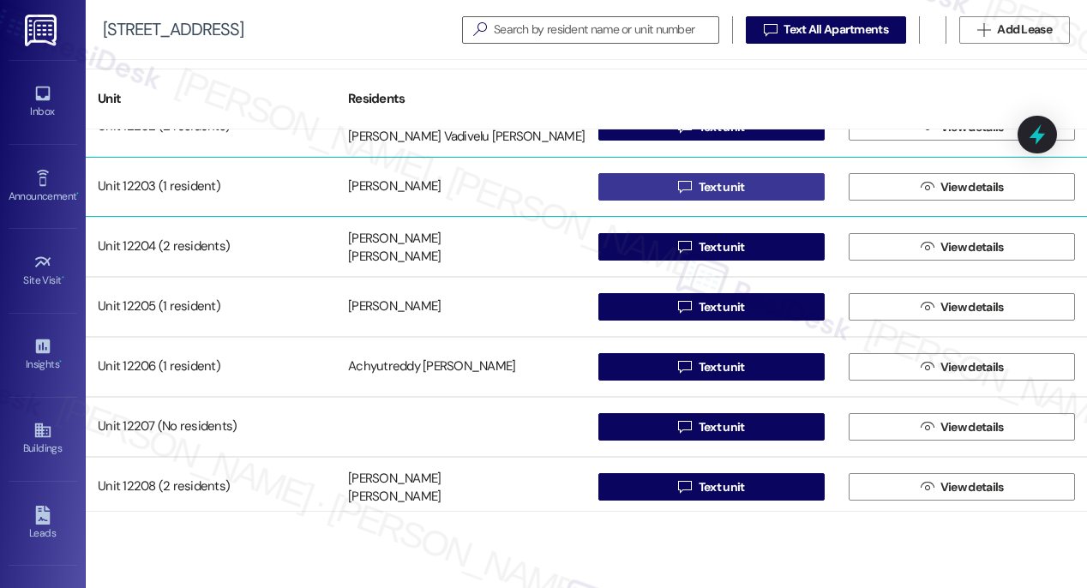
click at [706, 186] on span "Text unit" at bounding box center [722, 187] width 46 height 18
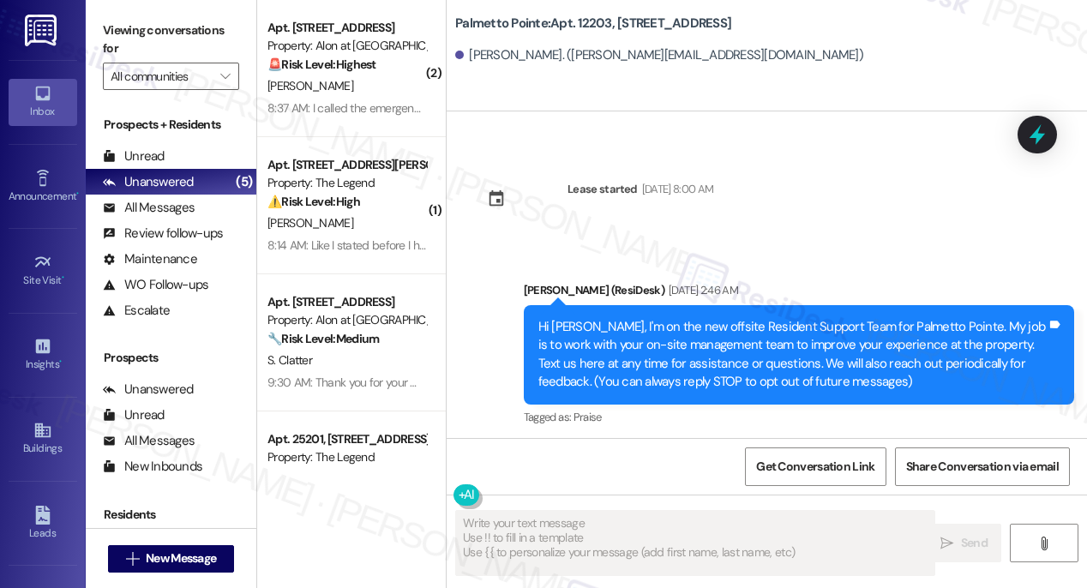
scroll to position [358, 0]
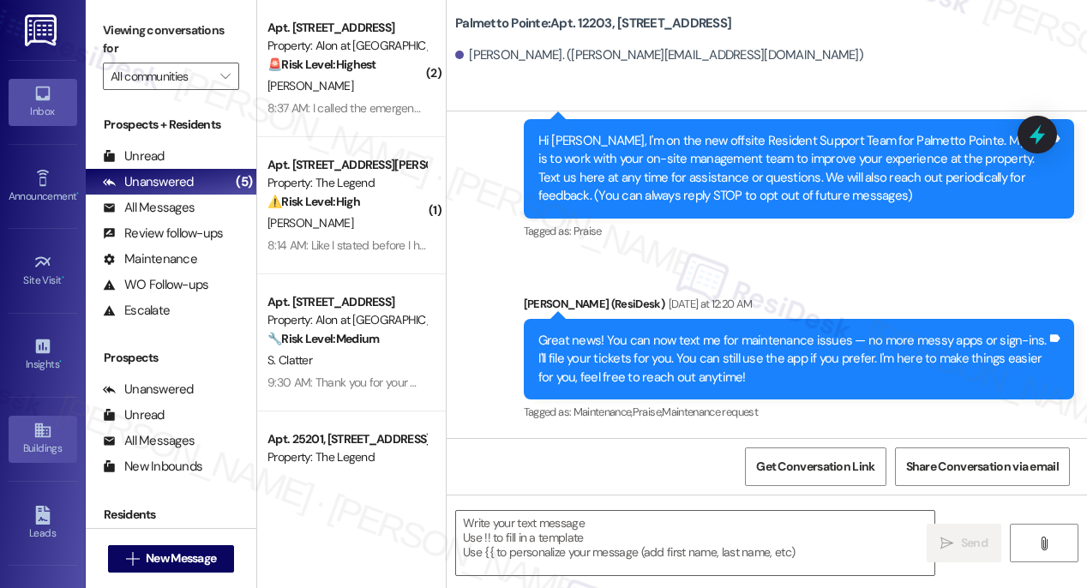
click at [38, 435] on icon at bounding box center [42, 430] width 19 height 19
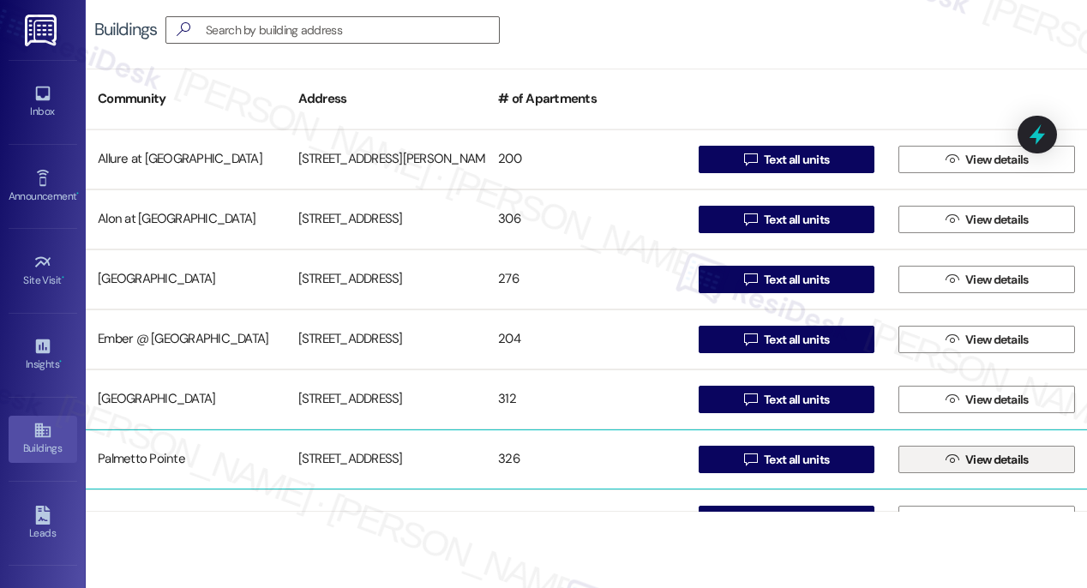
click at [965, 468] on span "View details" at bounding box center [996, 460] width 63 height 18
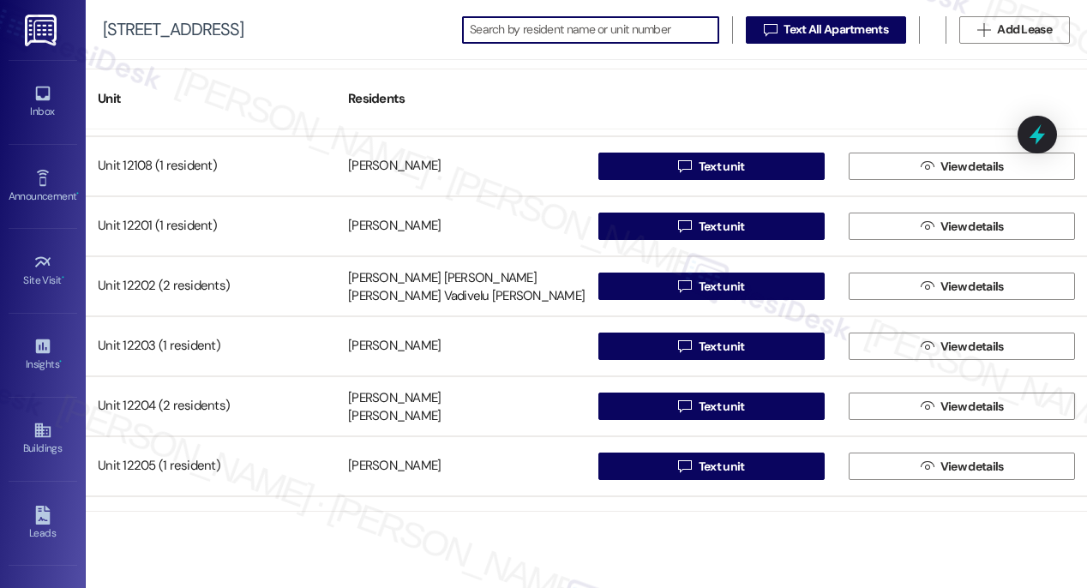
scroll to position [18847, 0]
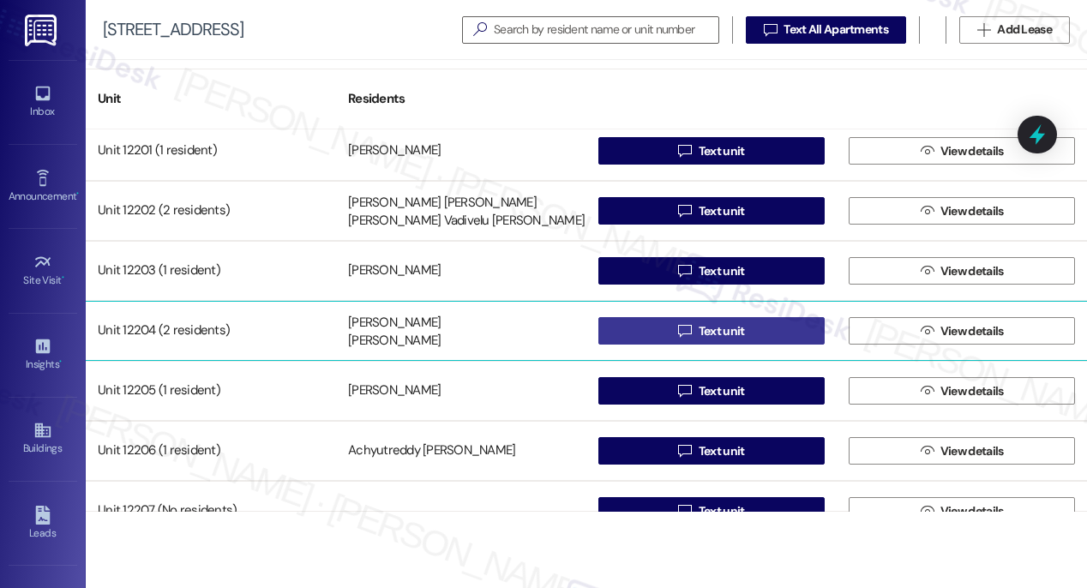
click at [707, 332] on span "Text unit" at bounding box center [722, 331] width 46 height 18
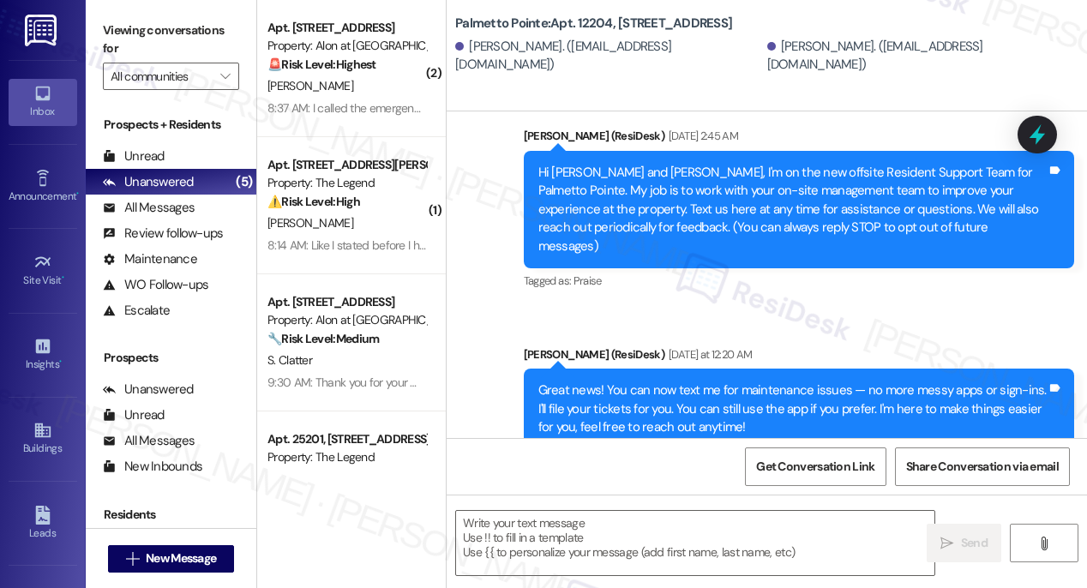
scroll to position [358, 0]
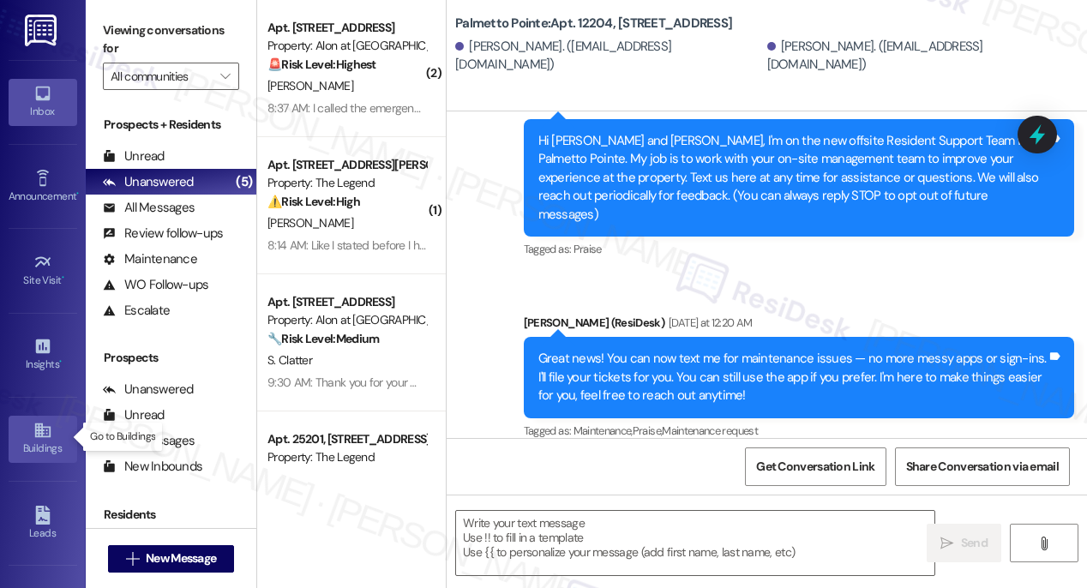
click at [35, 440] on div "Buildings" at bounding box center [43, 448] width 86 height 17
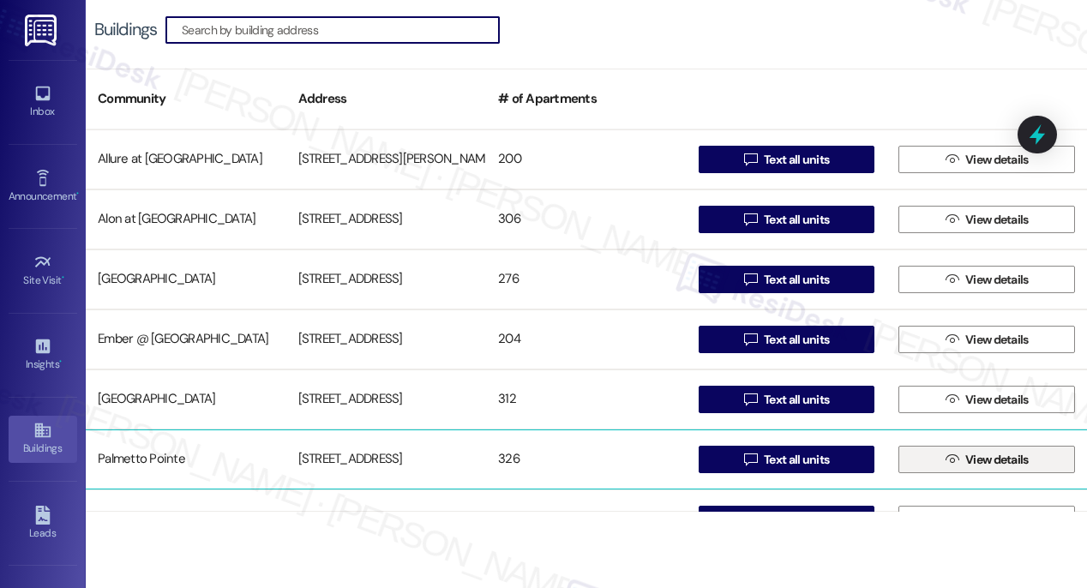
click at [965, 462] on span "View details" at bounding box center [996, 460] width 63 height 18
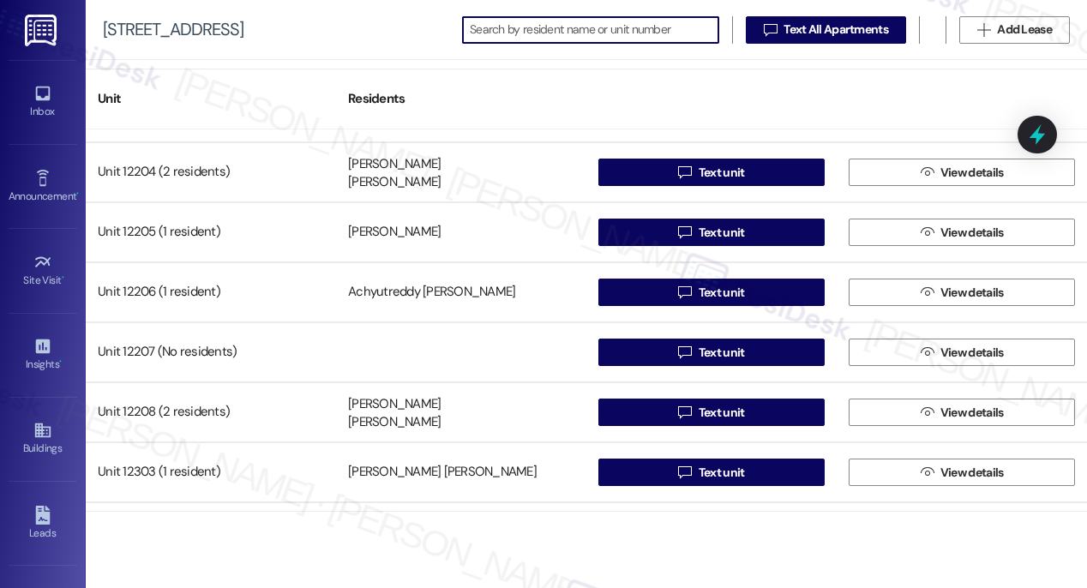
scroll to position [18977, 0]
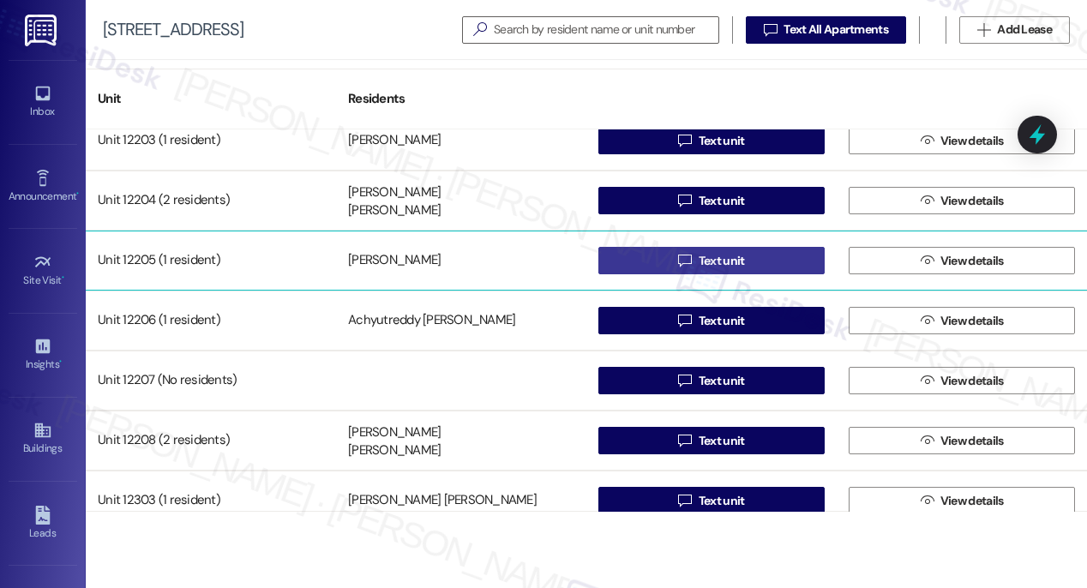
click at [717, 261] on span "Text unit" at bounding box center [722, 261] width 46 height 18
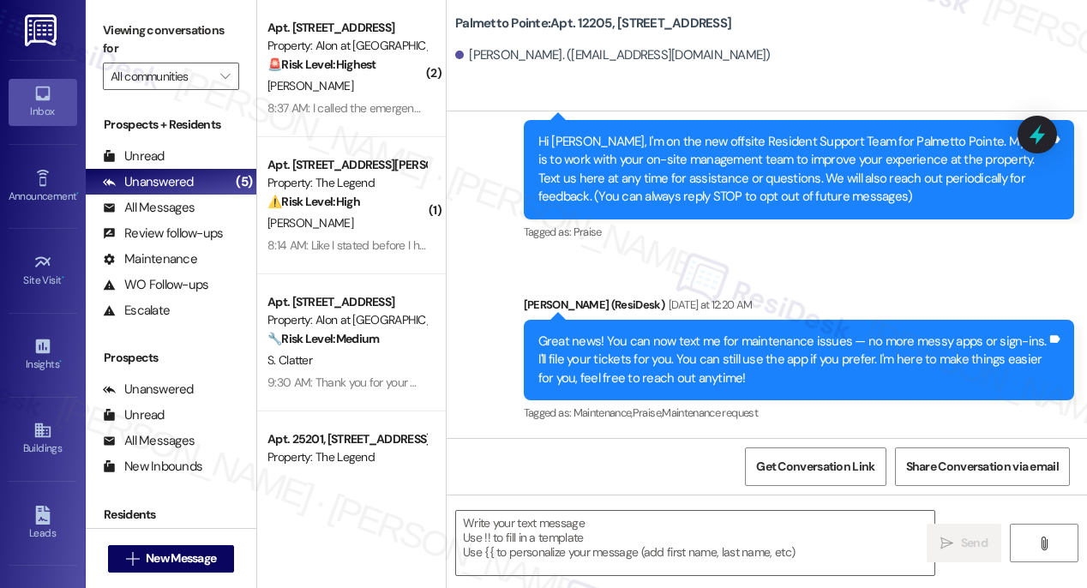
scroll to position [170, 0]
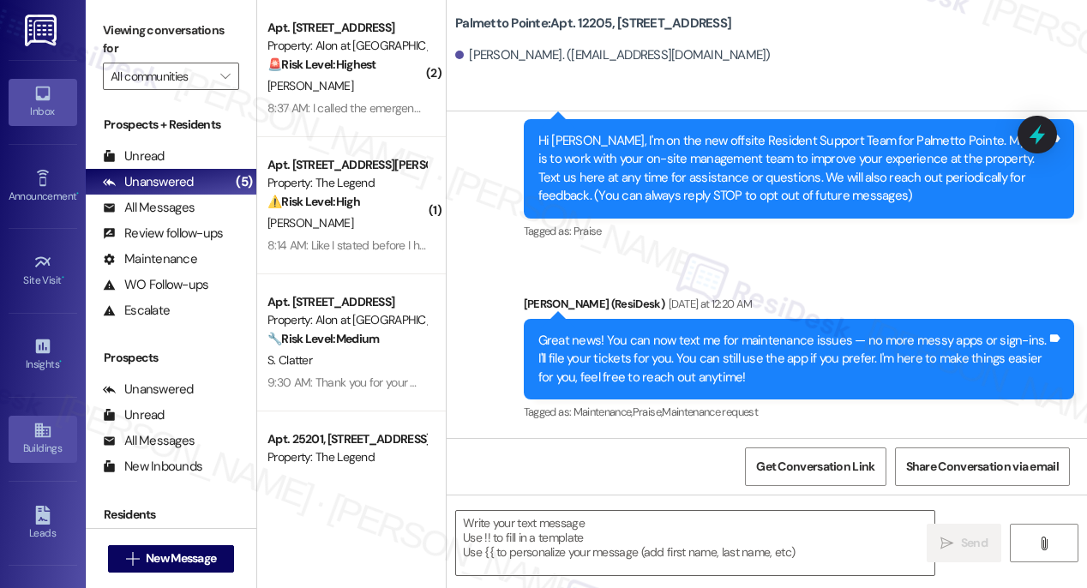
click at [33, 445] on div "Buildings" at bounding box center [43, 448] width 86 height 17
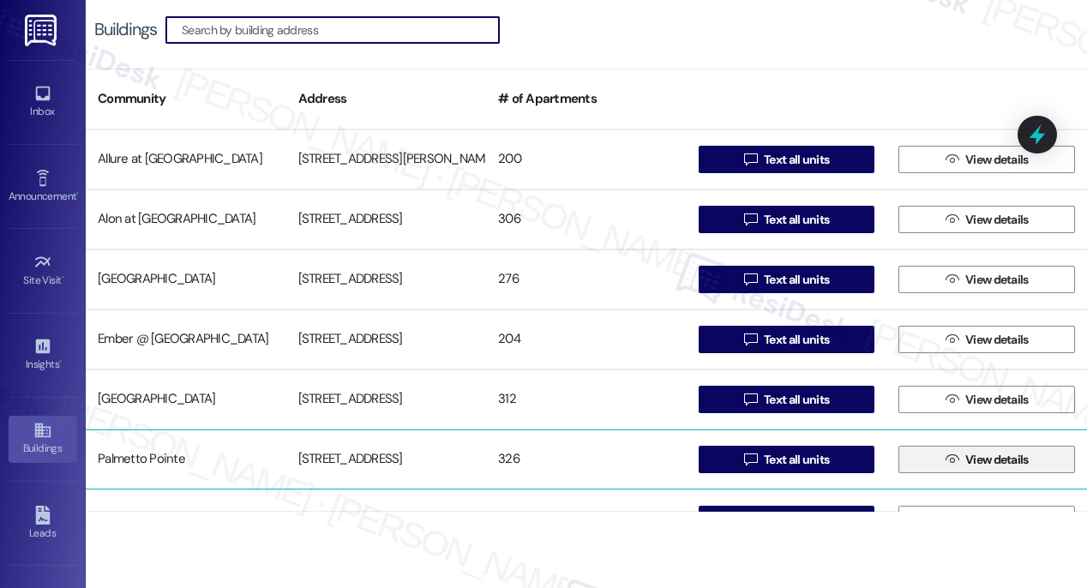
click at [966, 458] on span "View details" at bounding box center [996, 460] width 63 height 18
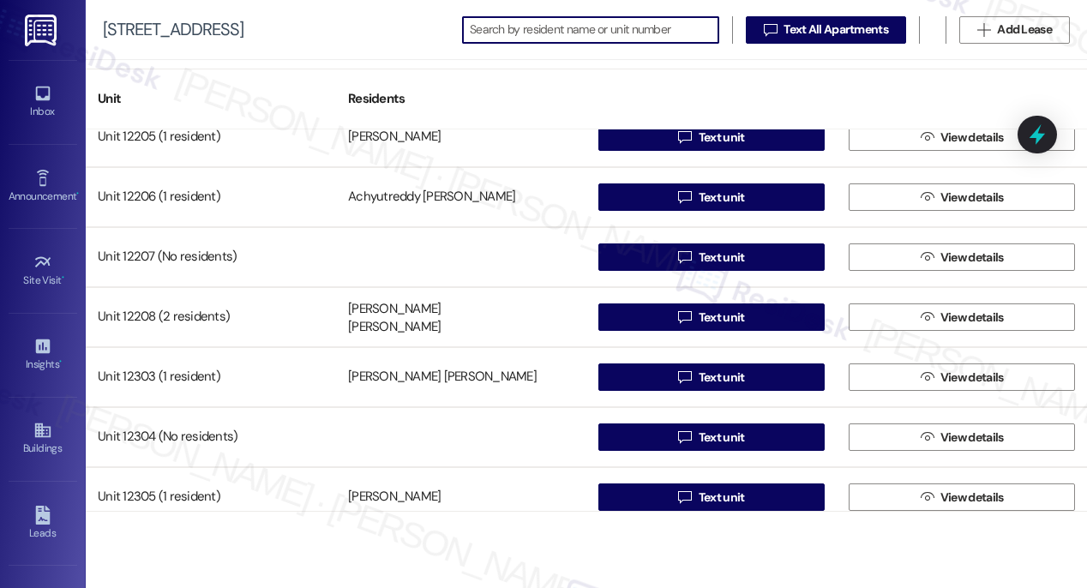
scroll to position [19101, 0]
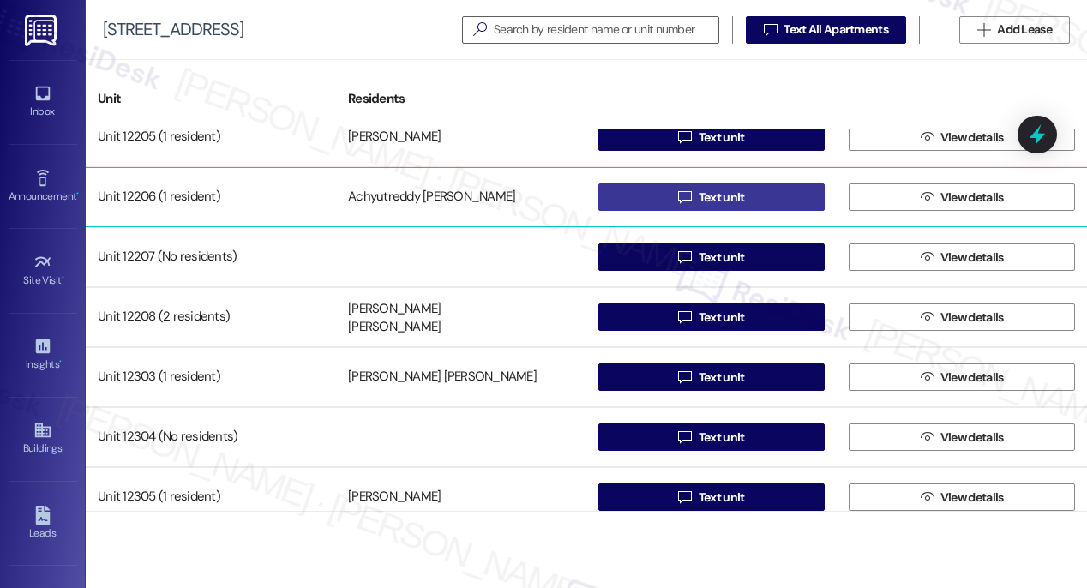
click at [708, 199] on span "Text unit" at bounding box center [722, 198] width 46 height 18
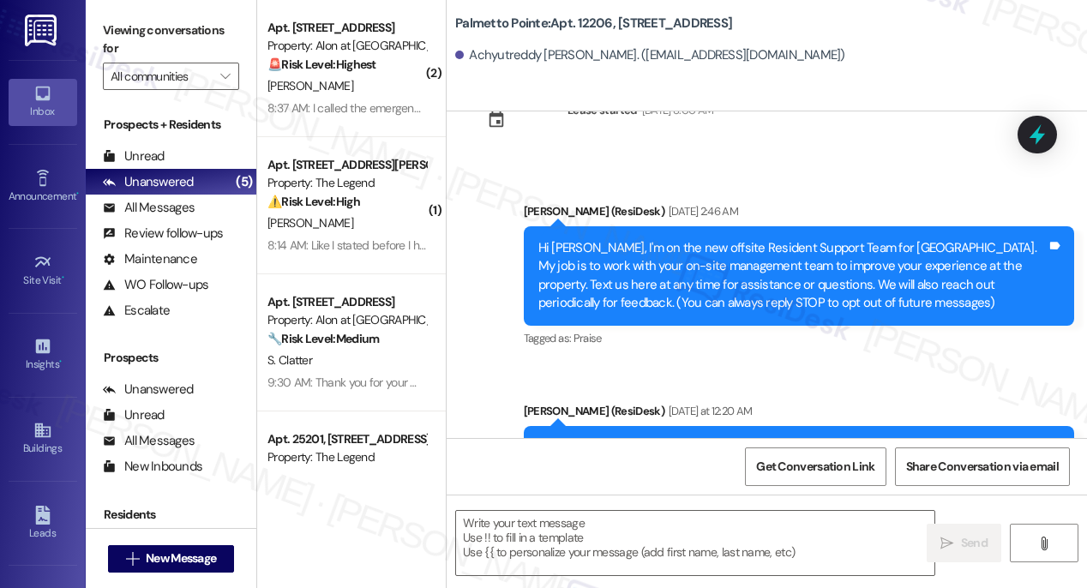
scroll to position [358, 0]
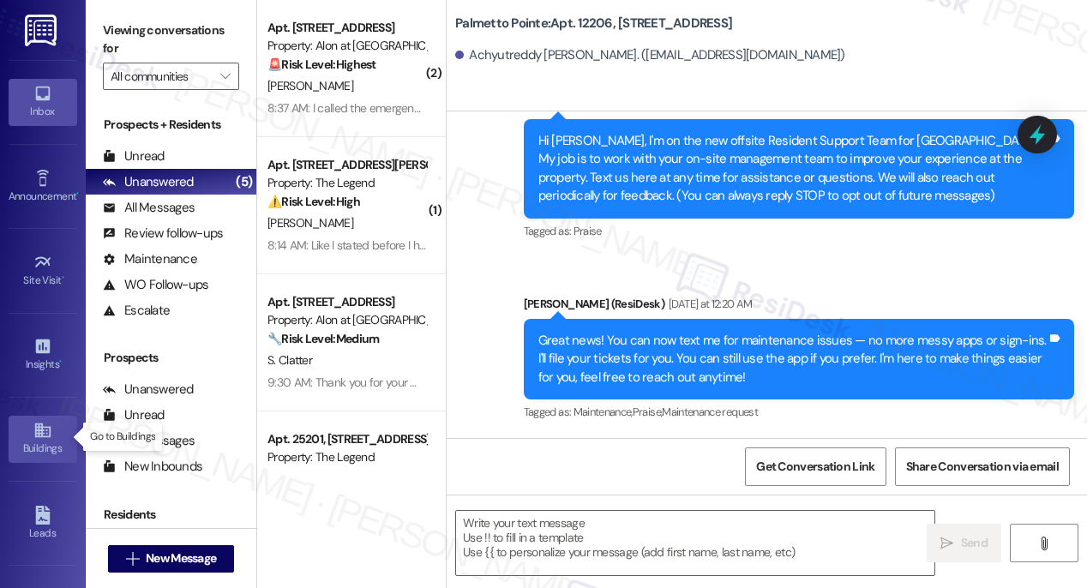
click at [38, 427] on icon at bounding box center [41, 430] width 15 height 15
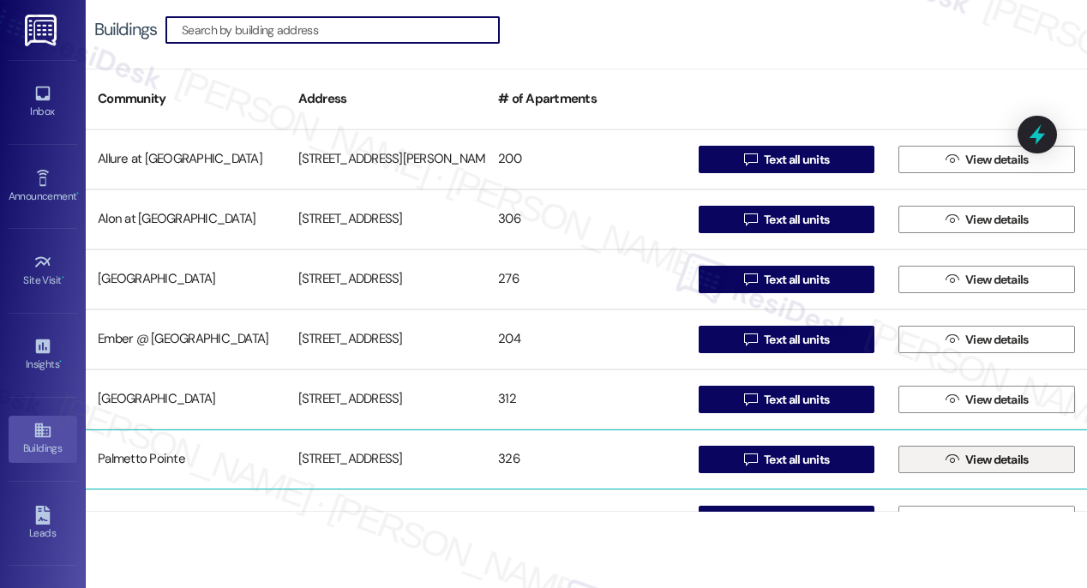
click at [929, 459] on button " View details" at bounding box center [986, 459] width 177 height 27
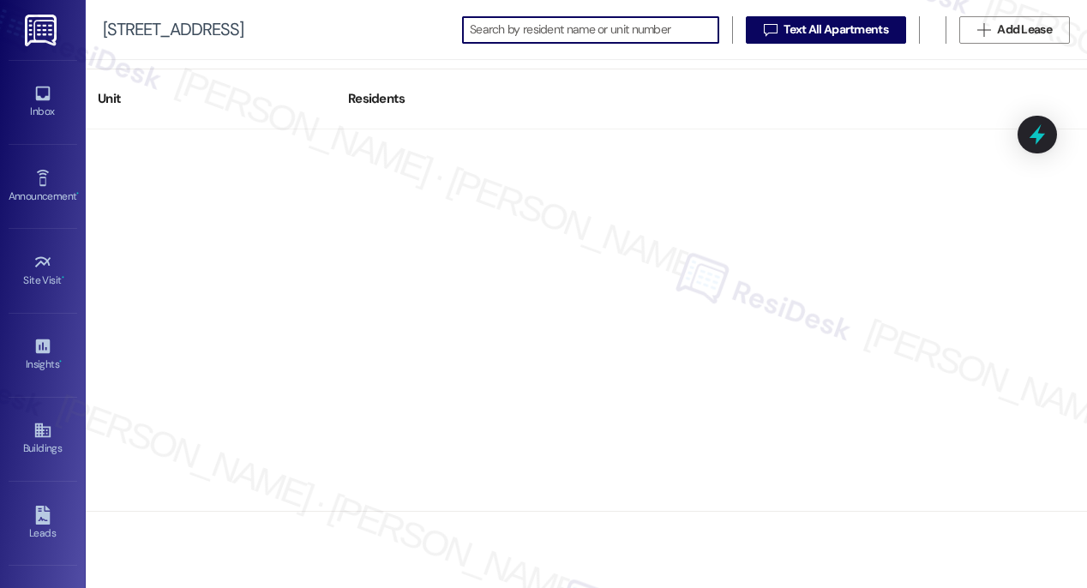
scroll to position [19176, 0]
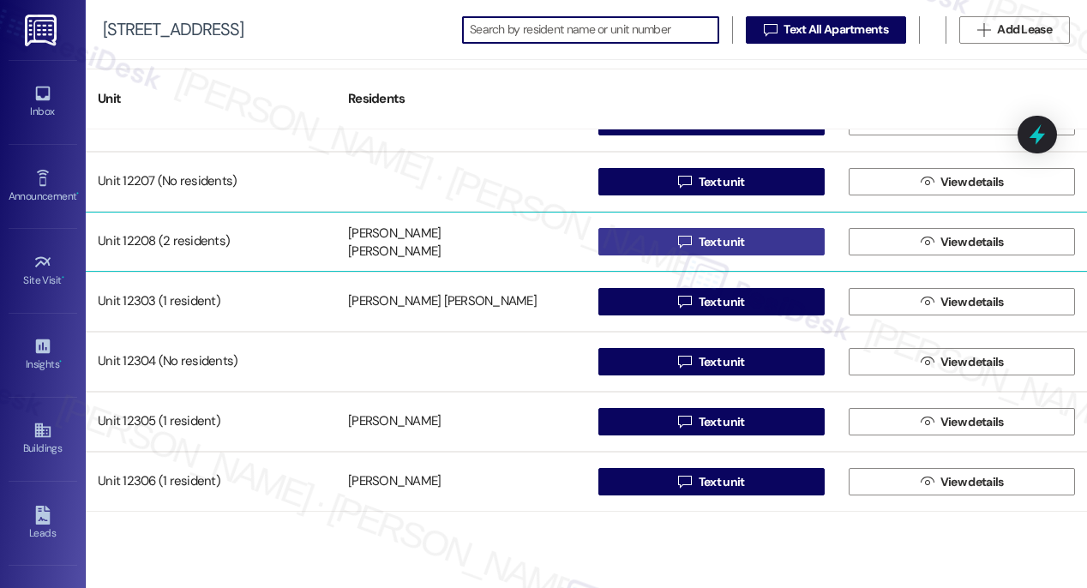
click at [703, 243] on span "Text unit" at bounding box center [722, 242] width 46 height 18
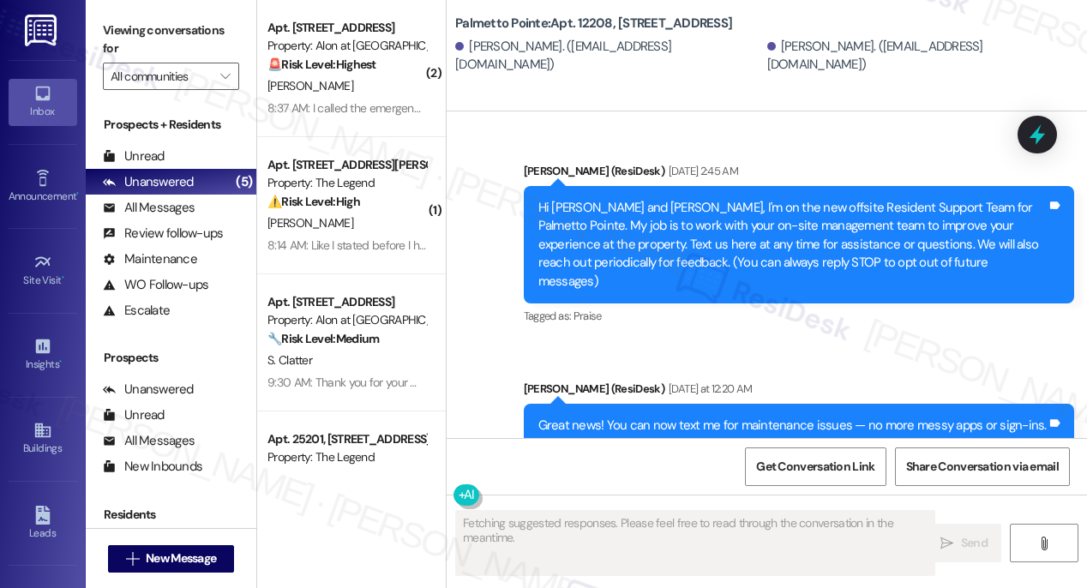
scroll to position [170, 0]
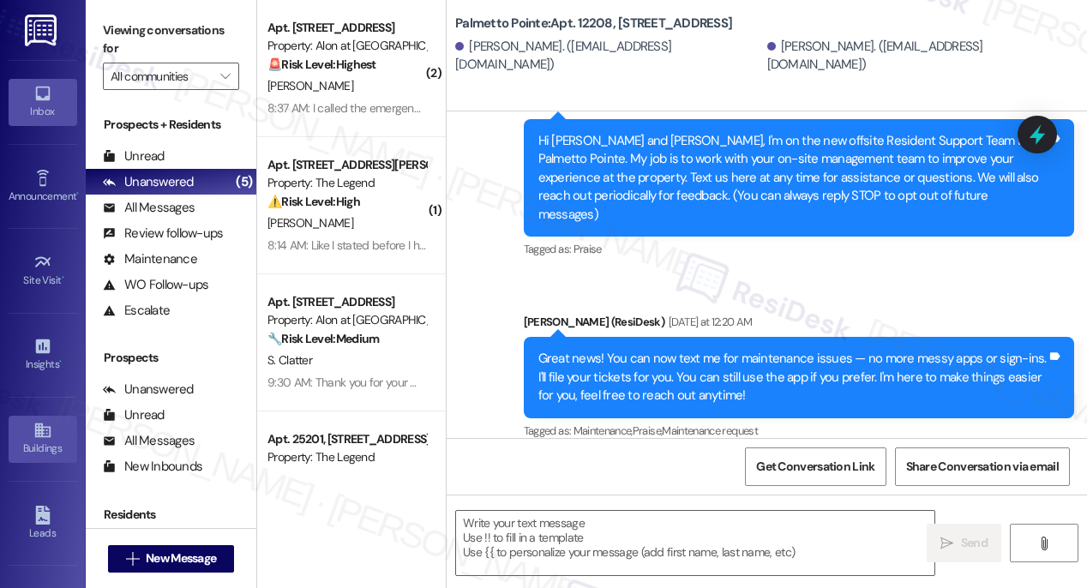
click at [40, 444] on div "Buildings" at bounding box center [43, 448] width 86 height 17
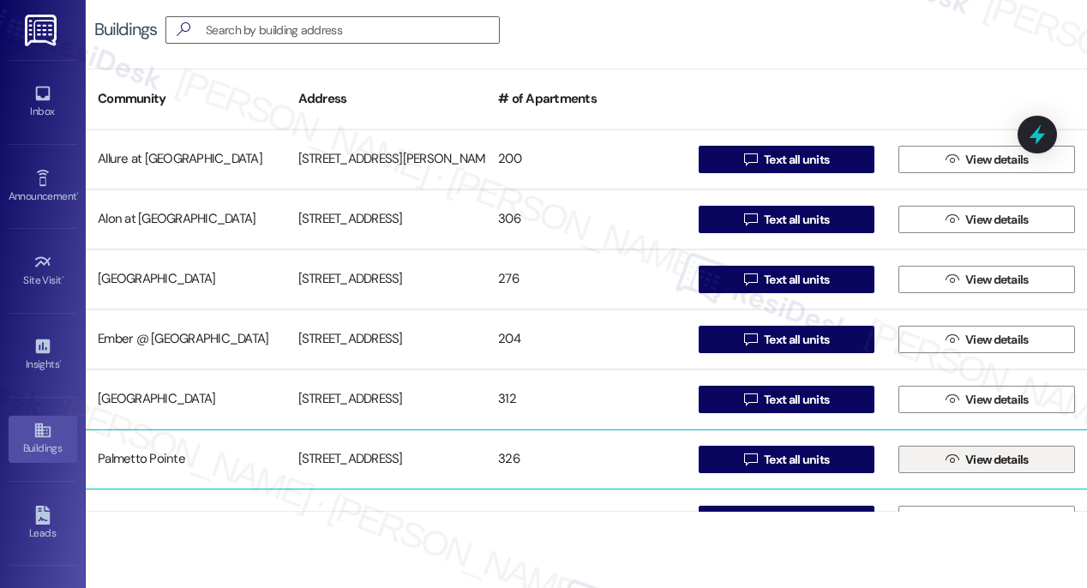
click at [998, 458] on span "View details" at bounding box center [996, 460] width 63 height 18
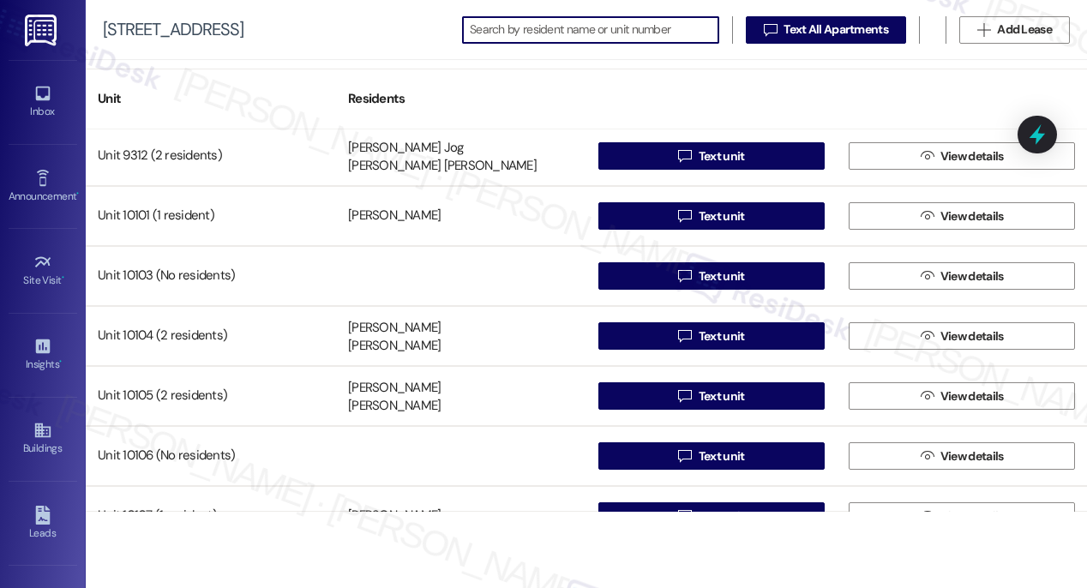
scroll to position [19176, 0]
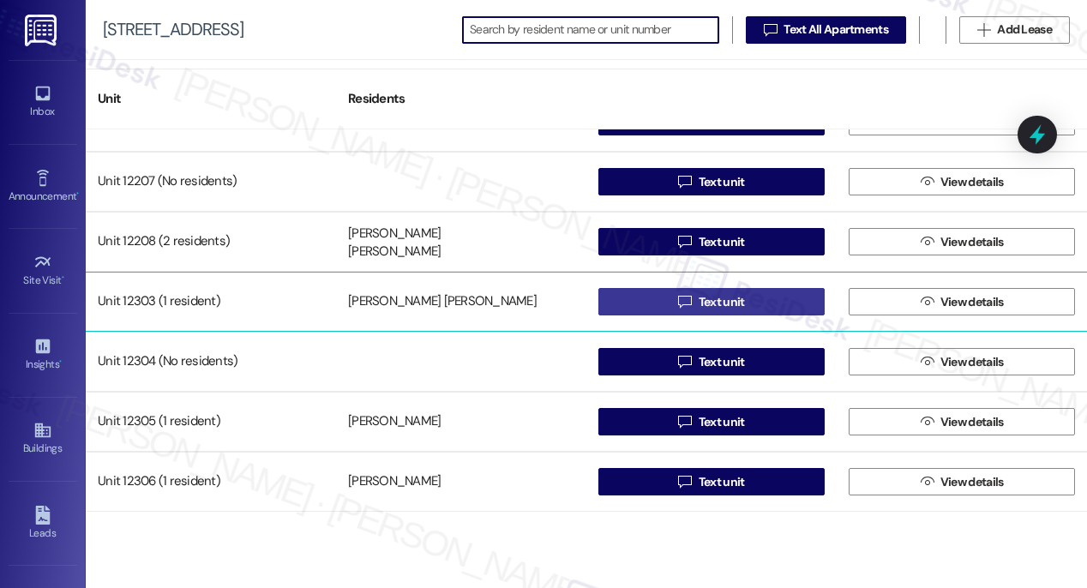
click at [721, 305] on span "Text unit" at bounding box center [722, 302] width 46 height 18
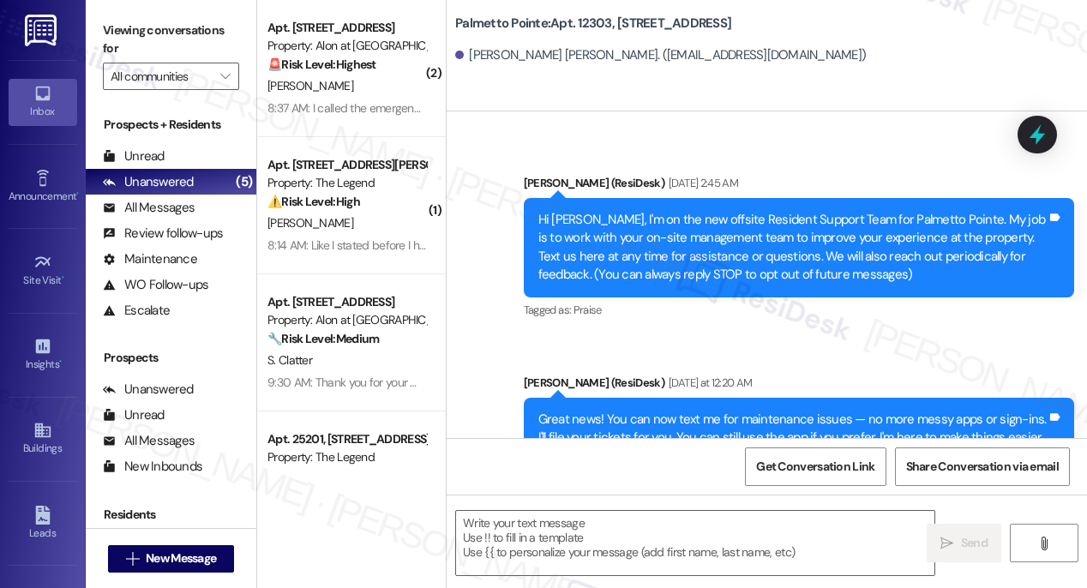
scroll to position [697, 0]
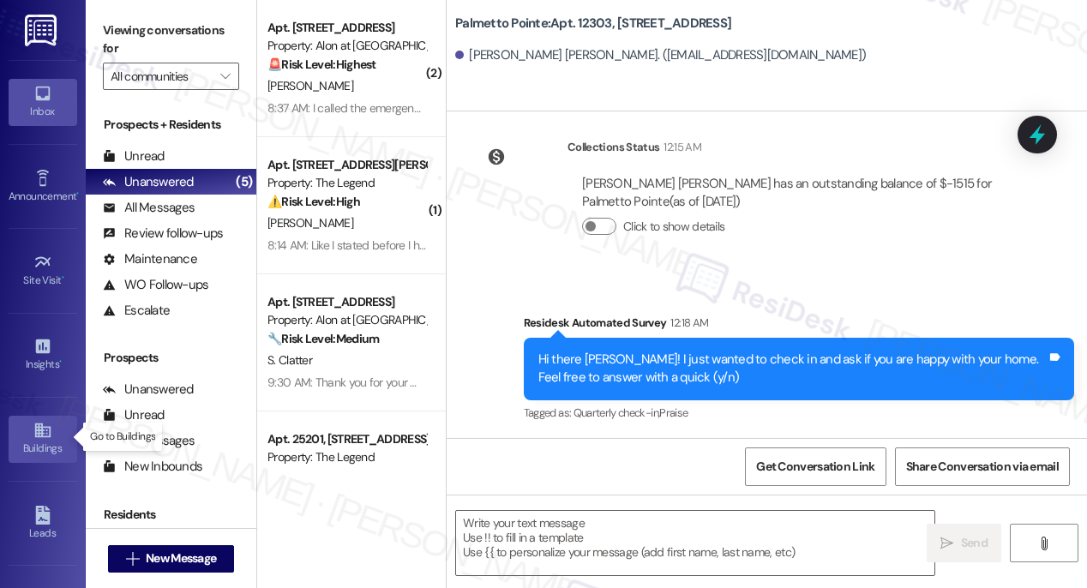
click at [45, 436] on icon at bounding box center [42, 430] width 19 height 19
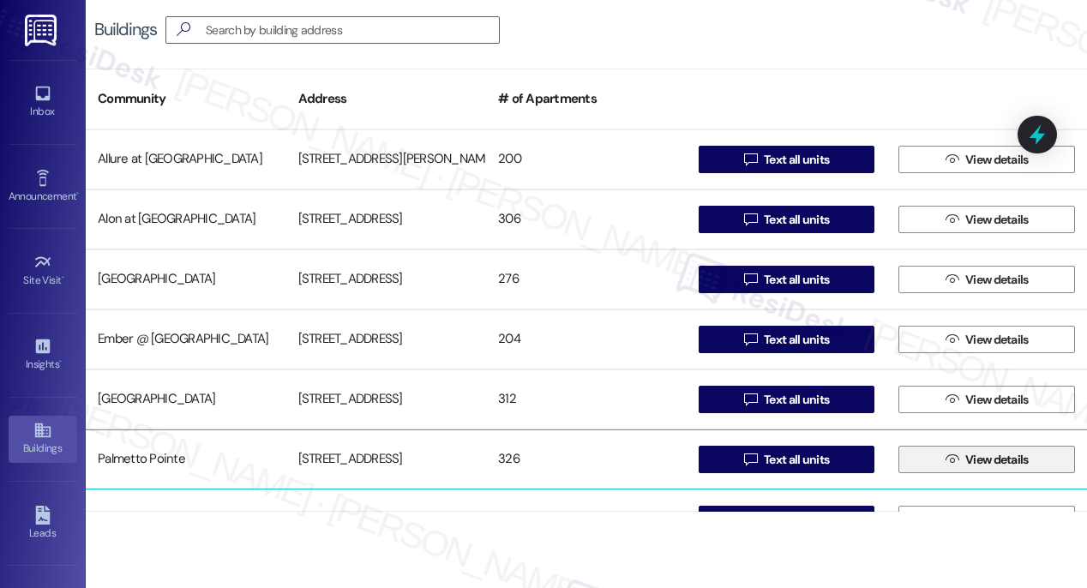
click at [950, 463] on icon "" at bounding box center [951, 460] width 13 height 14
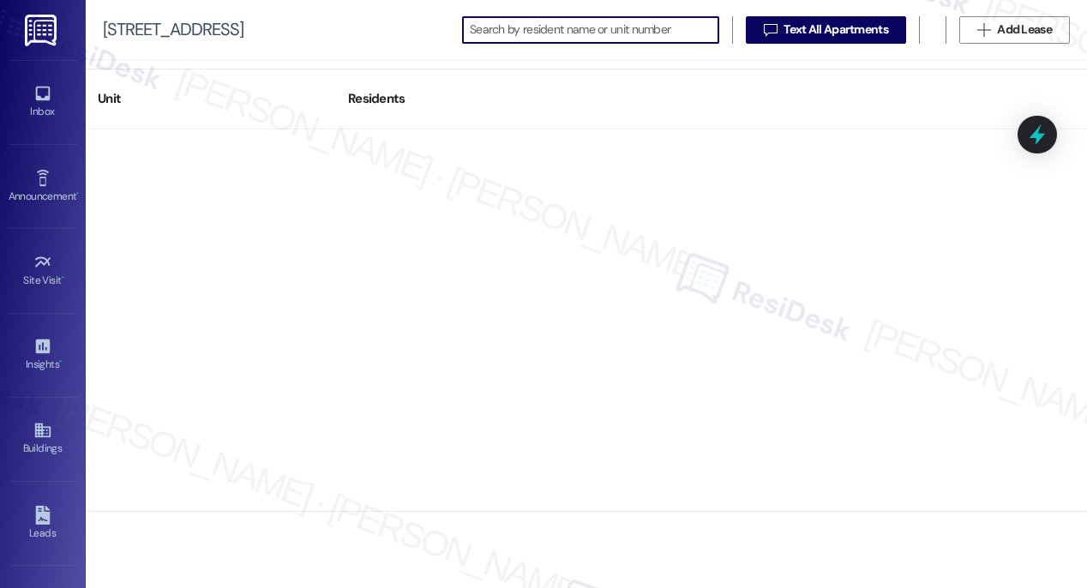
scroll to position [19176, 0]
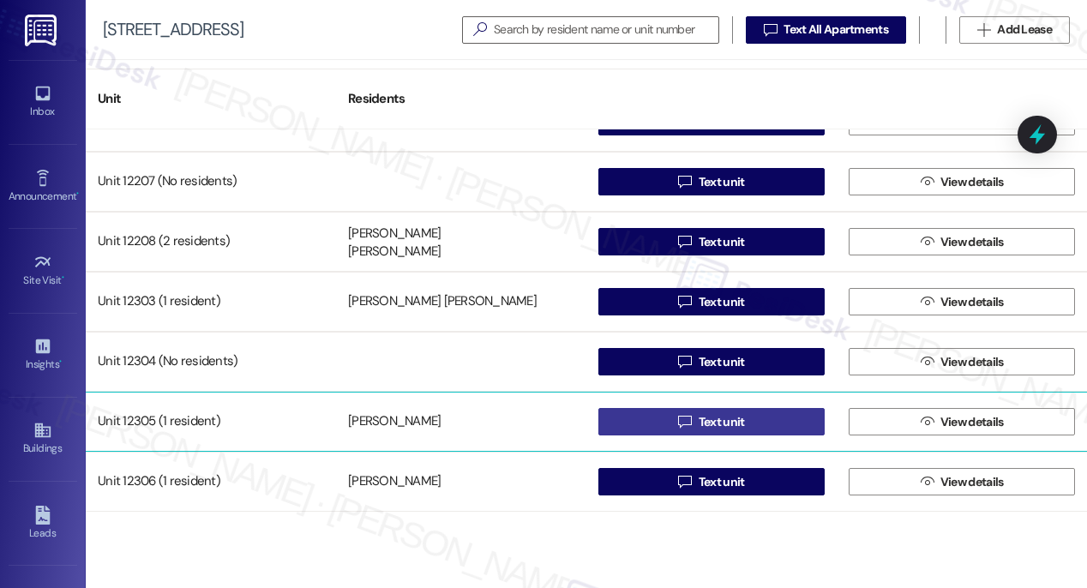
click at [711, 423] on span "Text unit" at bounding box center [722, 422] width 46 height 18
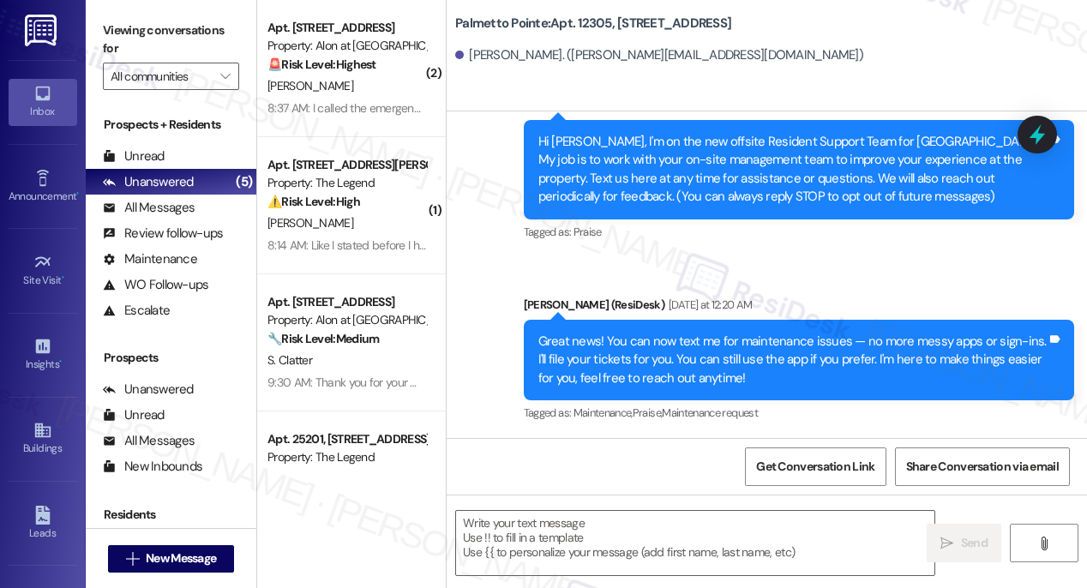
scroll to position [358, 0]
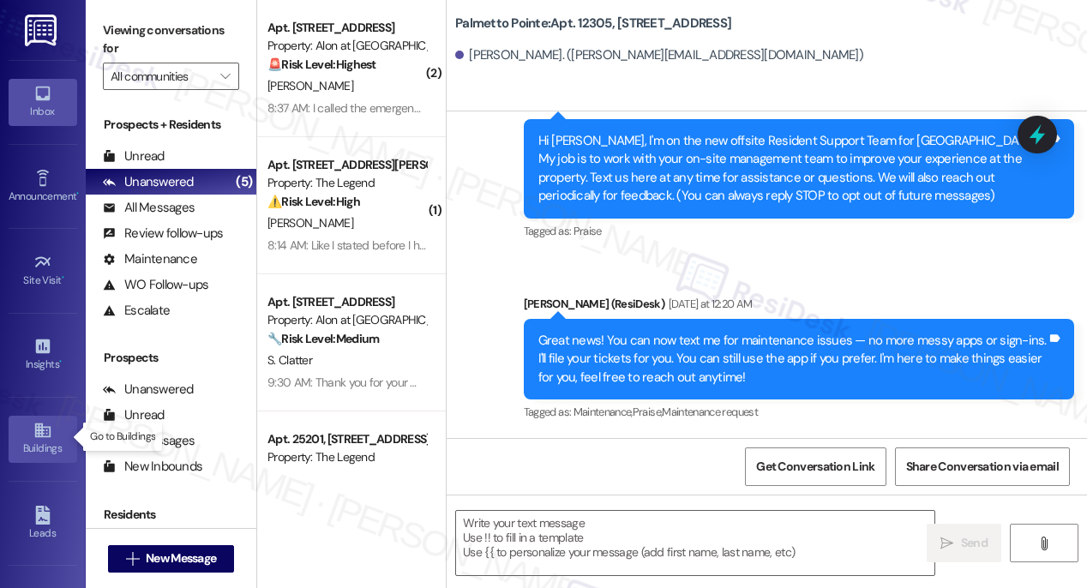
click at [26, 435] on link "Buildings" at bounding box center [43, 439] width 69 height 46
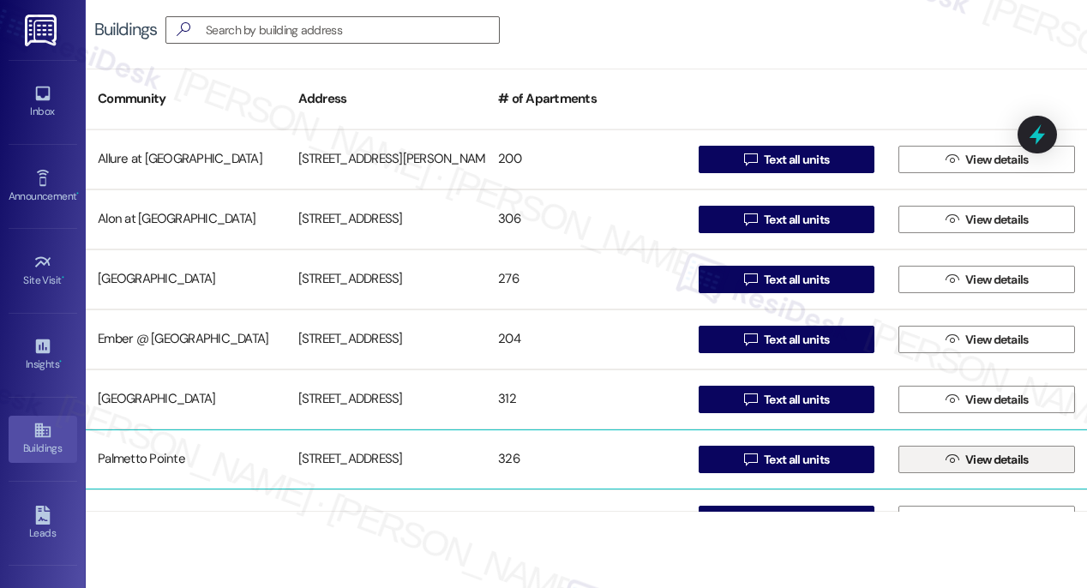
click at [946, 465] on icon "" at bounding box center [951, 460] width 13 height 14
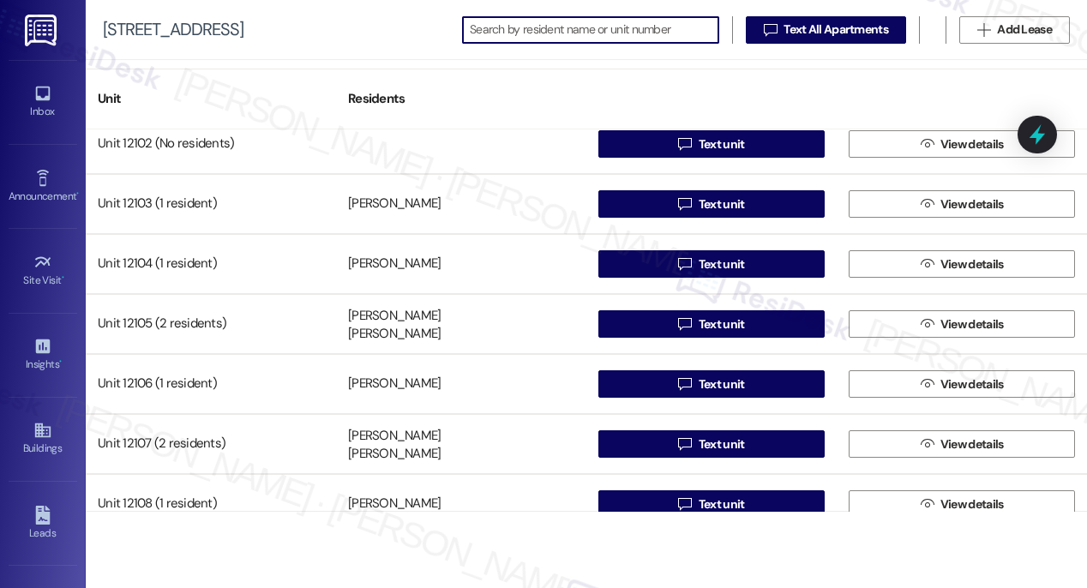
scroll to position [19176, 0]
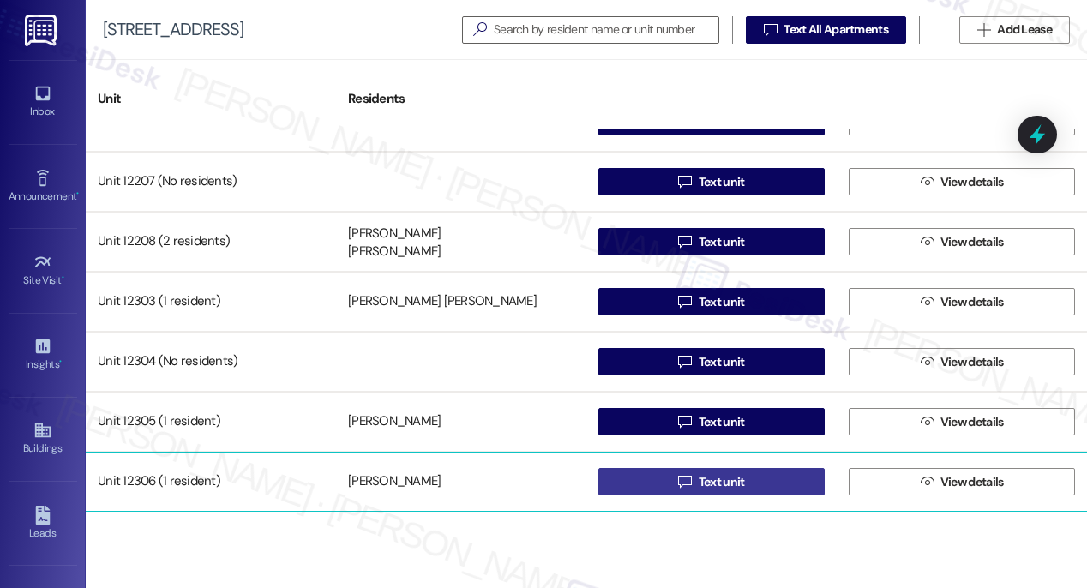
click at [718, 488] on span "Text unit" at bounding box center [722, 482] width 46 height 18
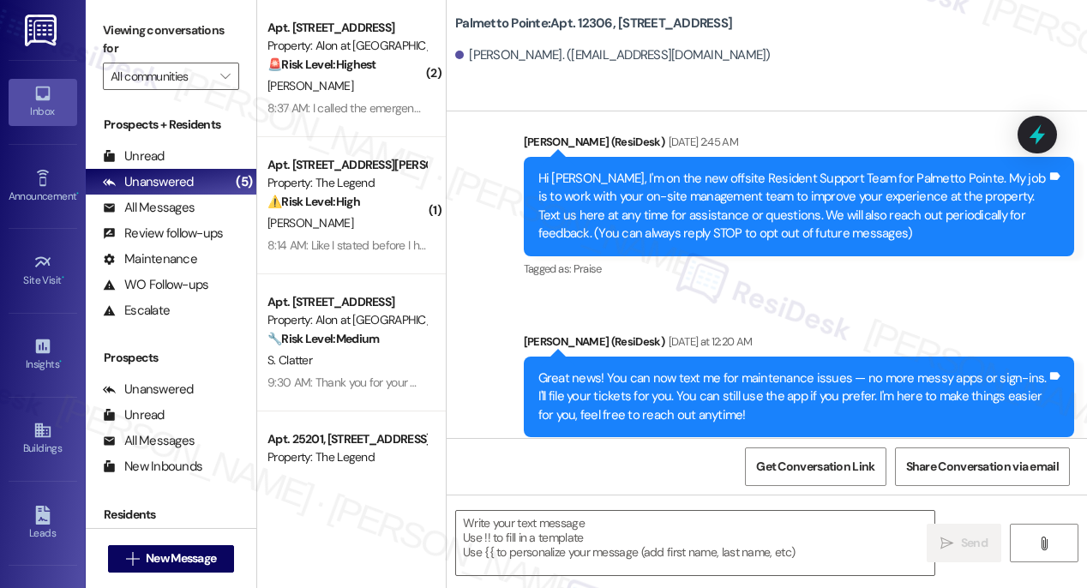
scroll to position [358, 0]
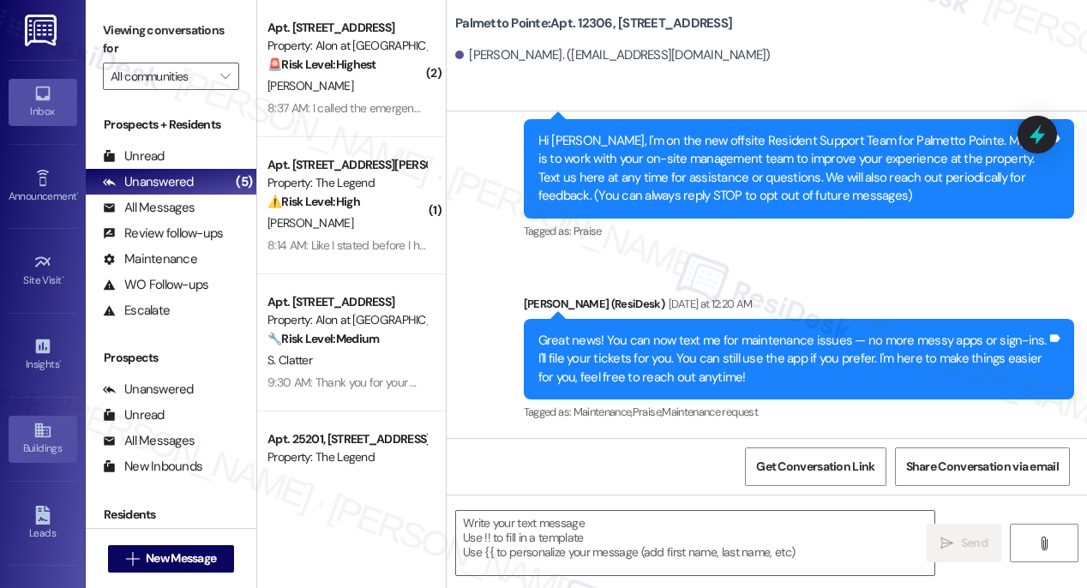
click at [21, 441] on div "Buildings" at bounding box center [43, 448] width 86 height 17
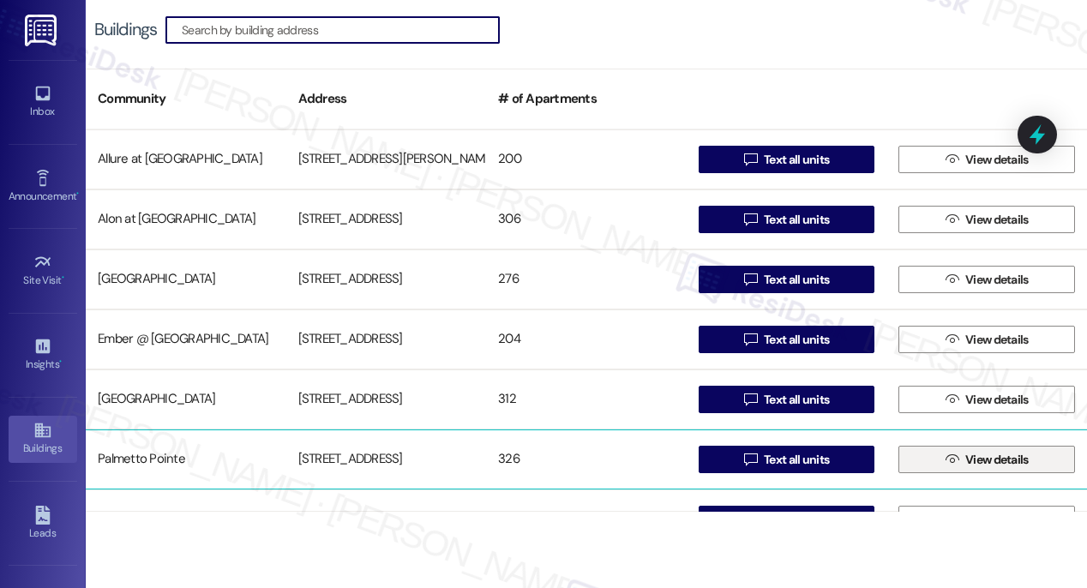
click at [965, 465] on span "View details" at bounding box center [996, 460] width 63 height 18
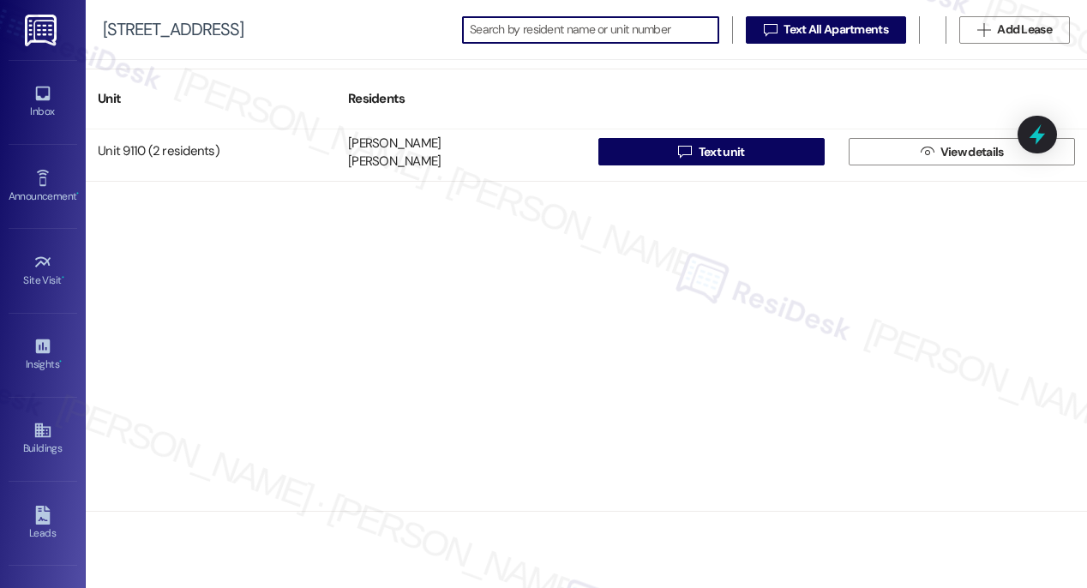
scroll to position [19176, 0]
